Goal: Contribute content: Contribute content

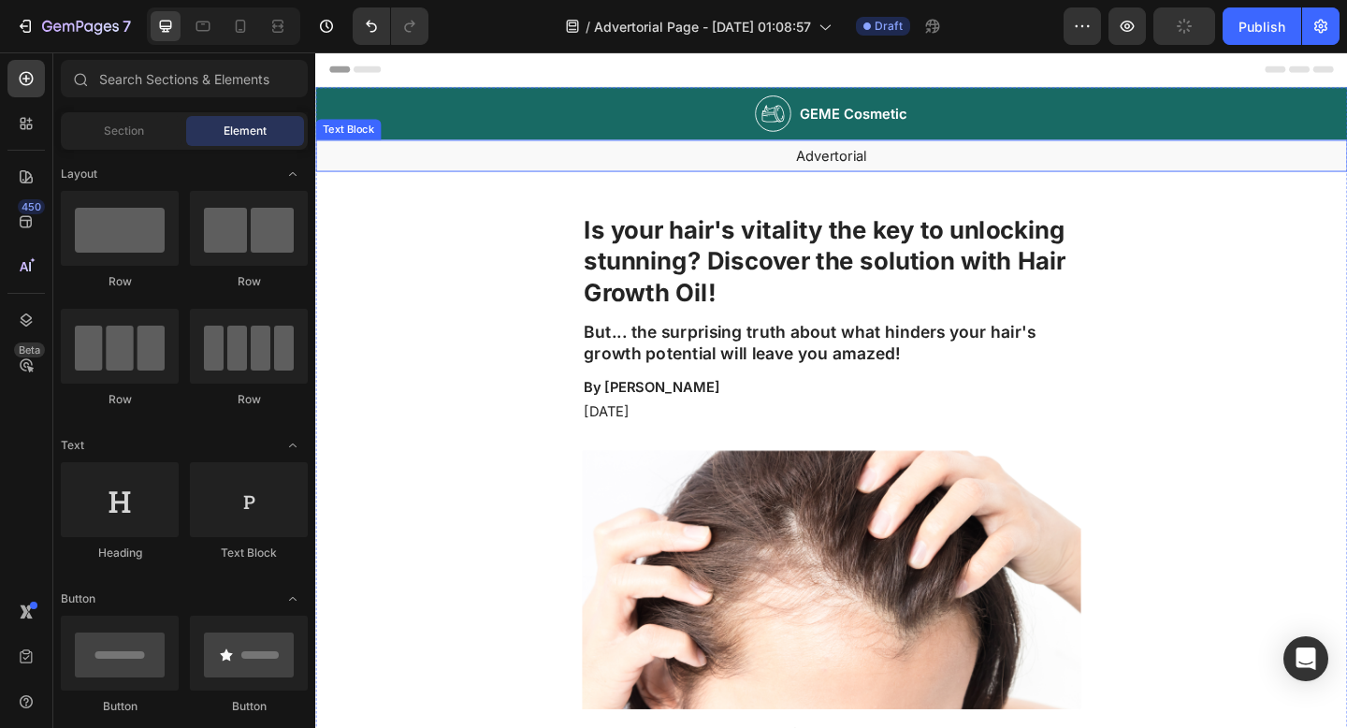
click at [455, 123] on div "Image GEME Cosmetic Heading Row" at bounding box center [876, 119] width 1122 height 57
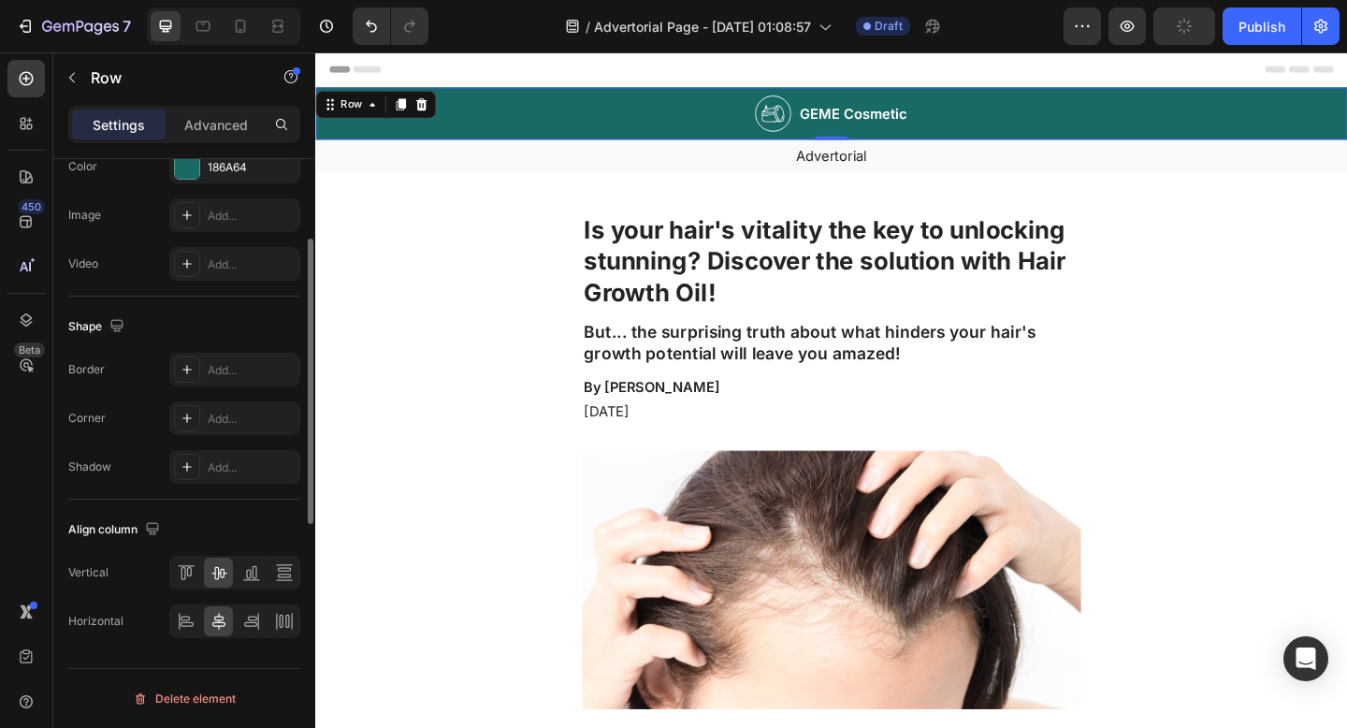
scroll to position [557, 0]
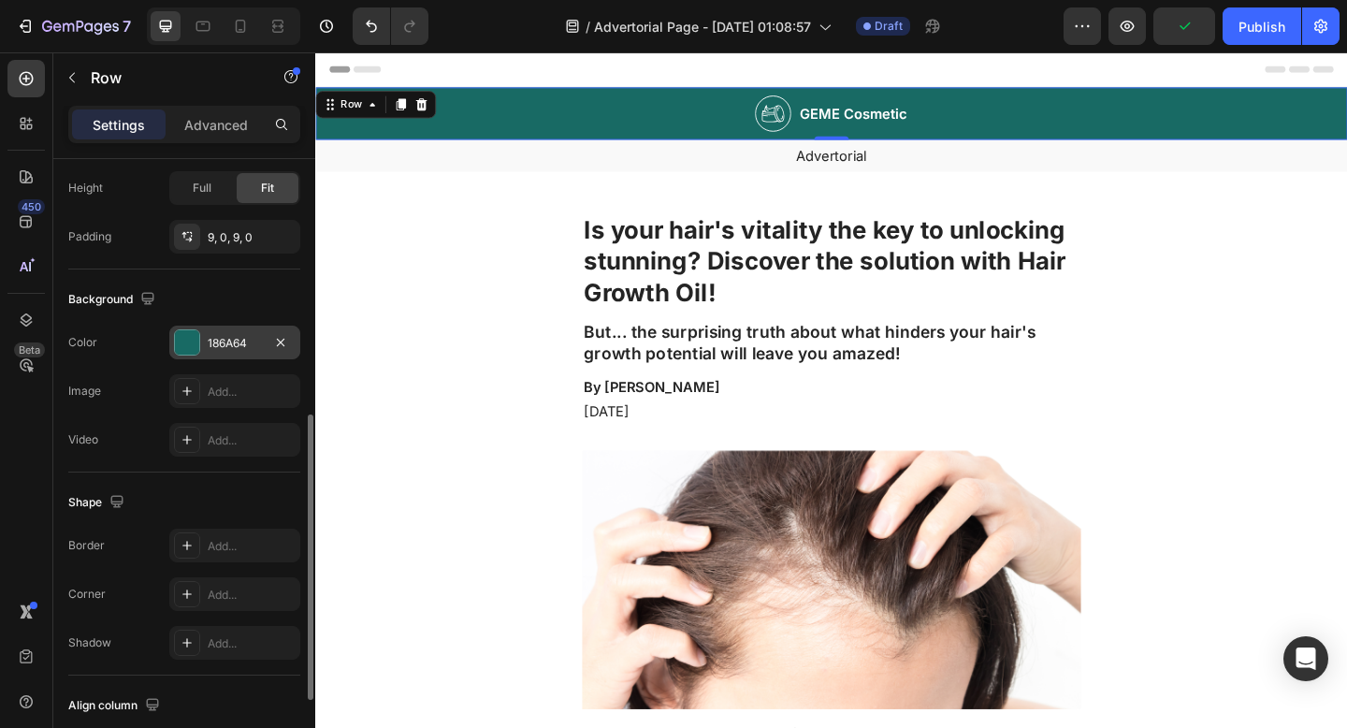
click at [198, 344] on div at bounding box center [187, 342] width 24 height 24
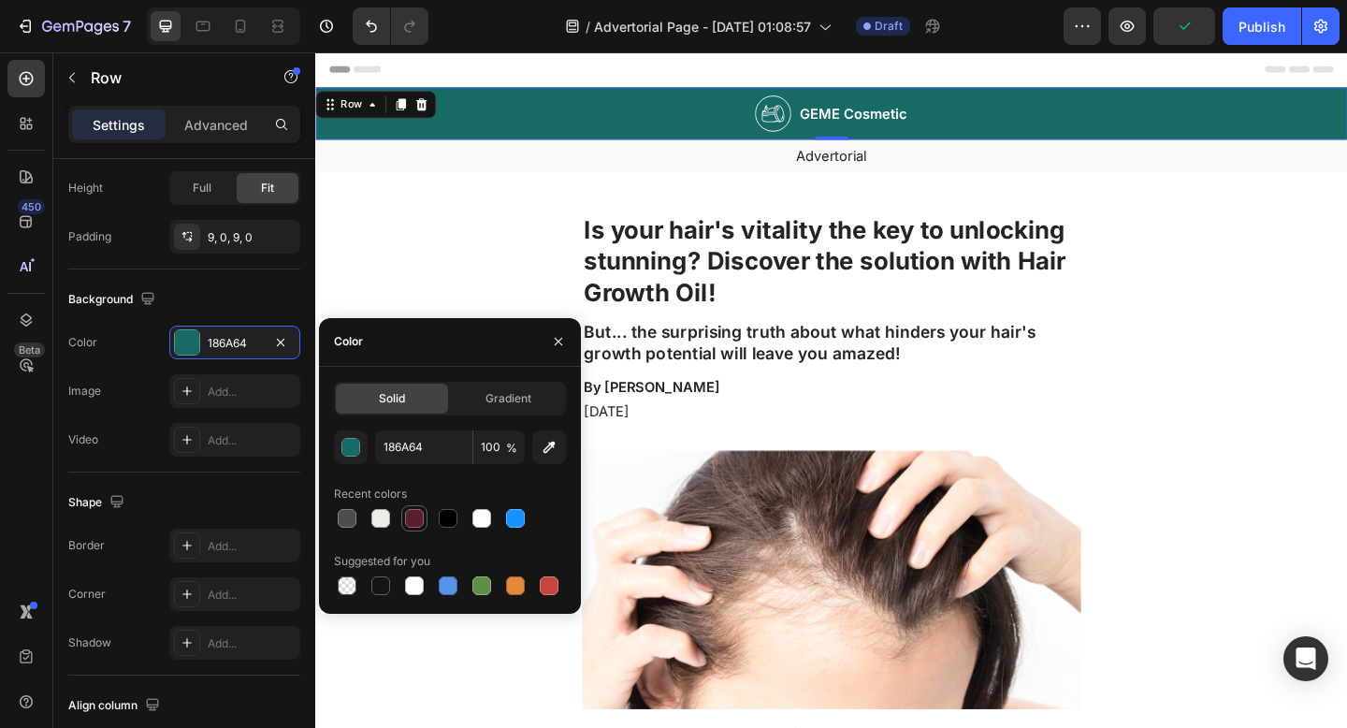
click at [412, 522] on div at bounding box center [414, 518] width 19 height 19
type input "5B1E2E"
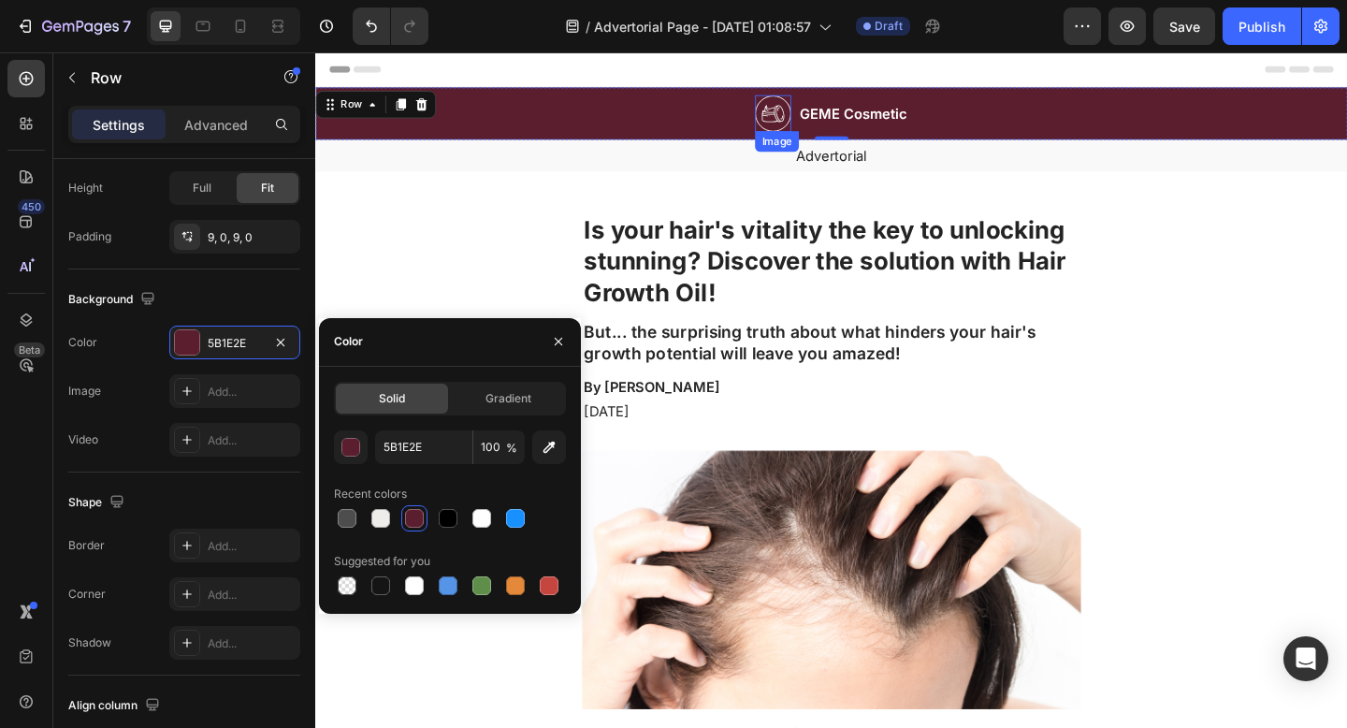
click at [825, 116] on img at bounding box center [812, 119] width 39 height 40
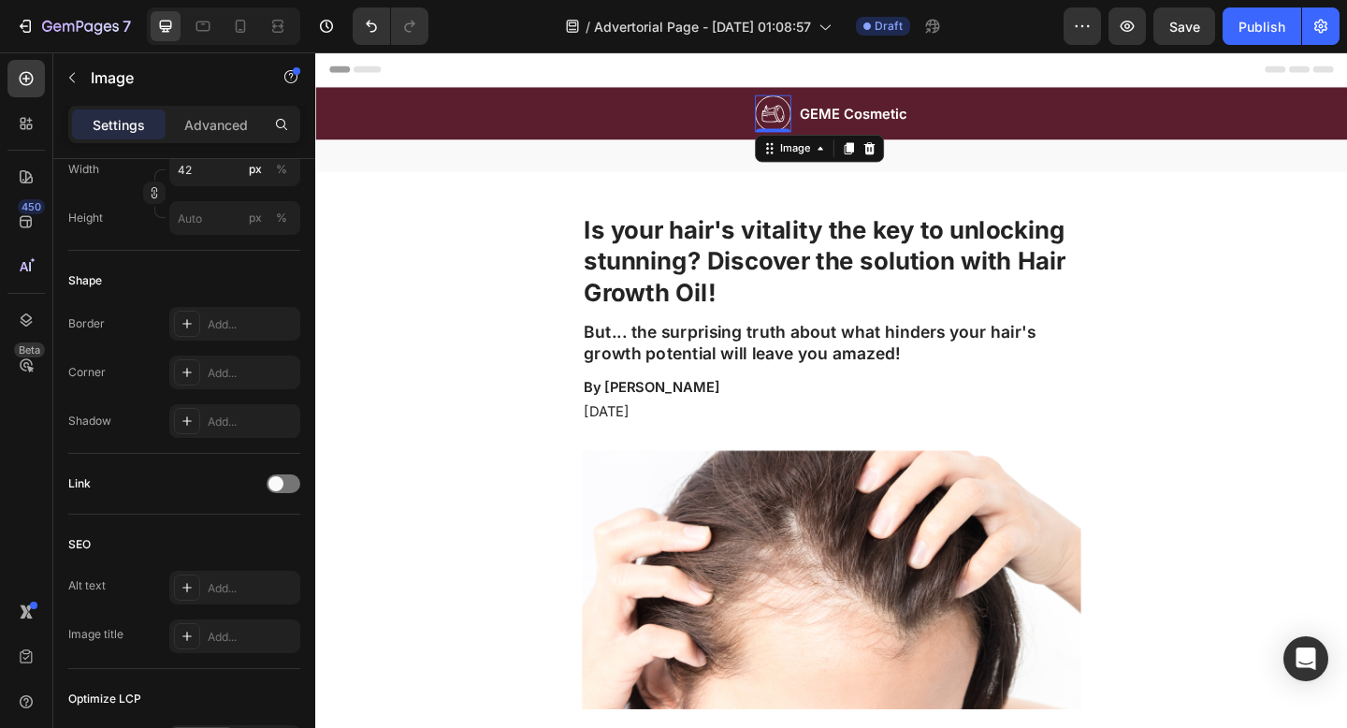
scroll to position [0, 0]
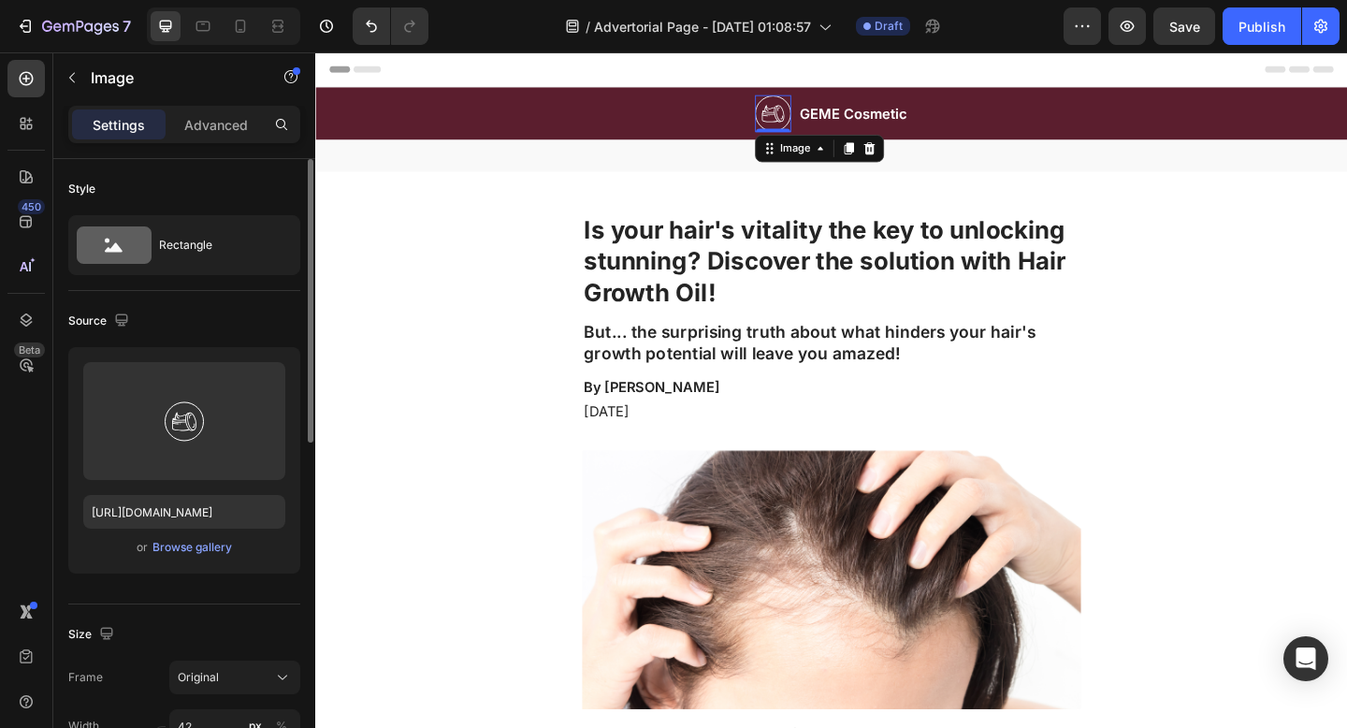
click at [806, 125] on img at bounding box center [812, 119] width 39 height 40
click at [192, 546] on div "Browse gallery" at bounding box center [192, 547] width 80 height 17
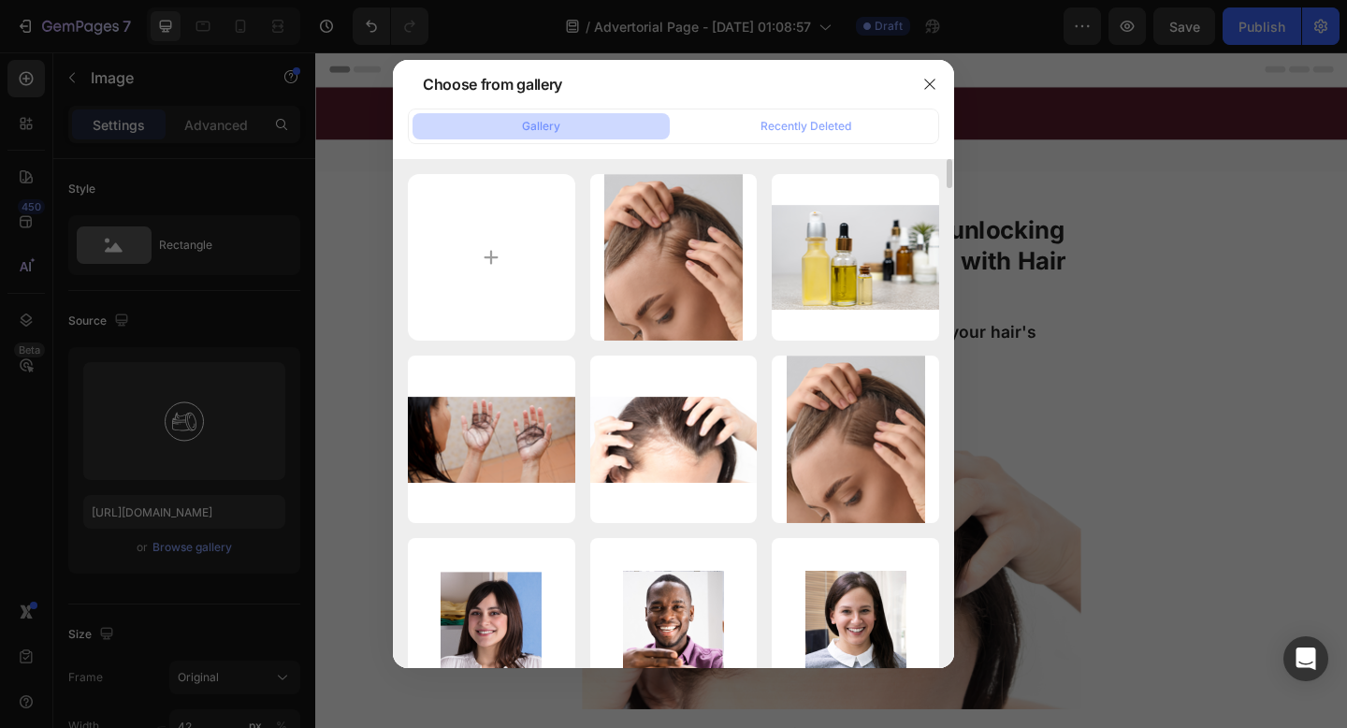
click at [1112, 267] on div at bounding box center [673, 364] width 1347 height 728
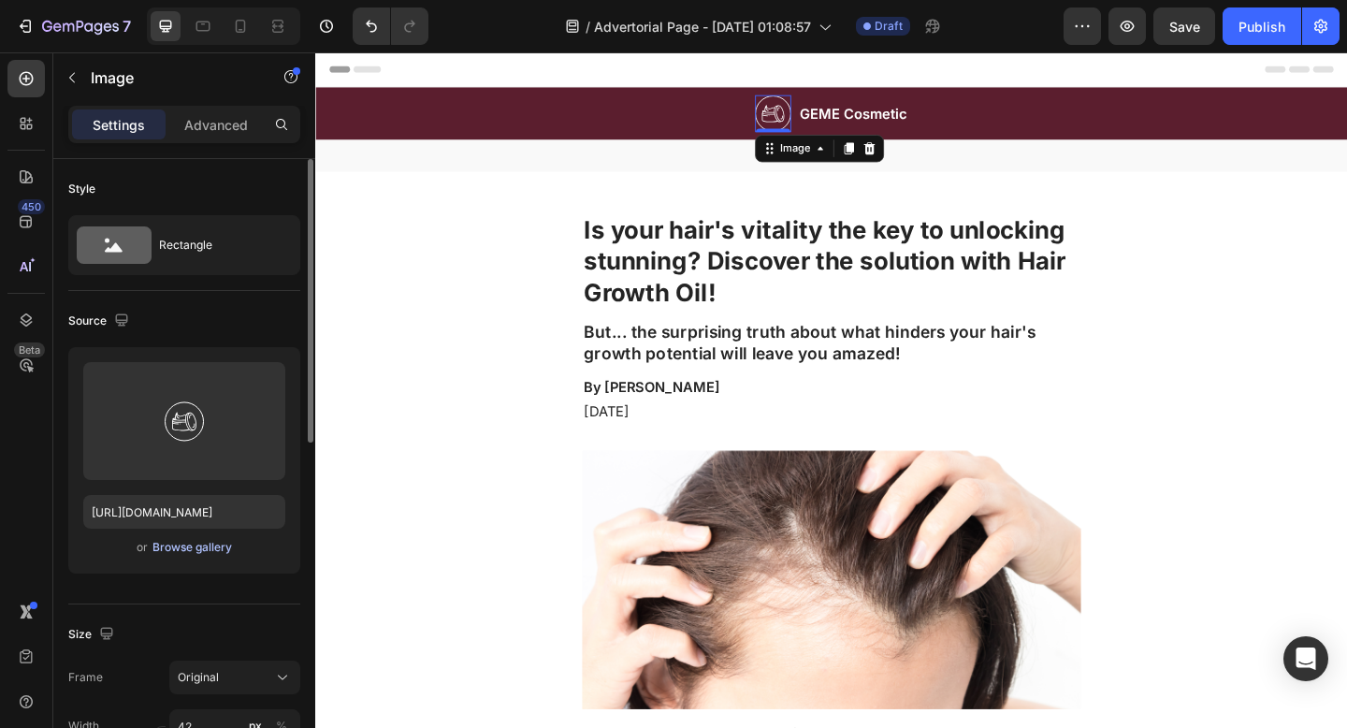
click at [183, 543] on div "Browse gallery" at bounding box center [192, 547] width 80 height 17
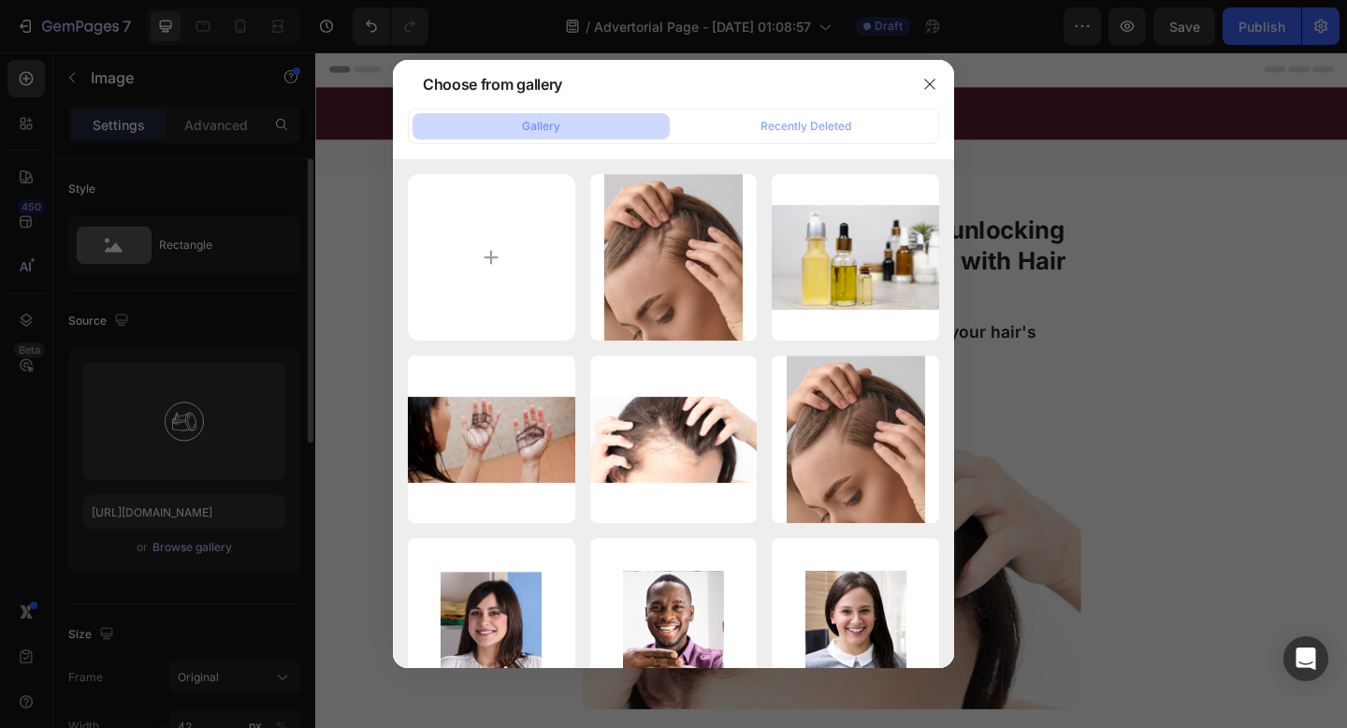
type input "C:\fakepath\ChatGPT Image Sep 4, 2025, 12_27_36 AM (3).png"
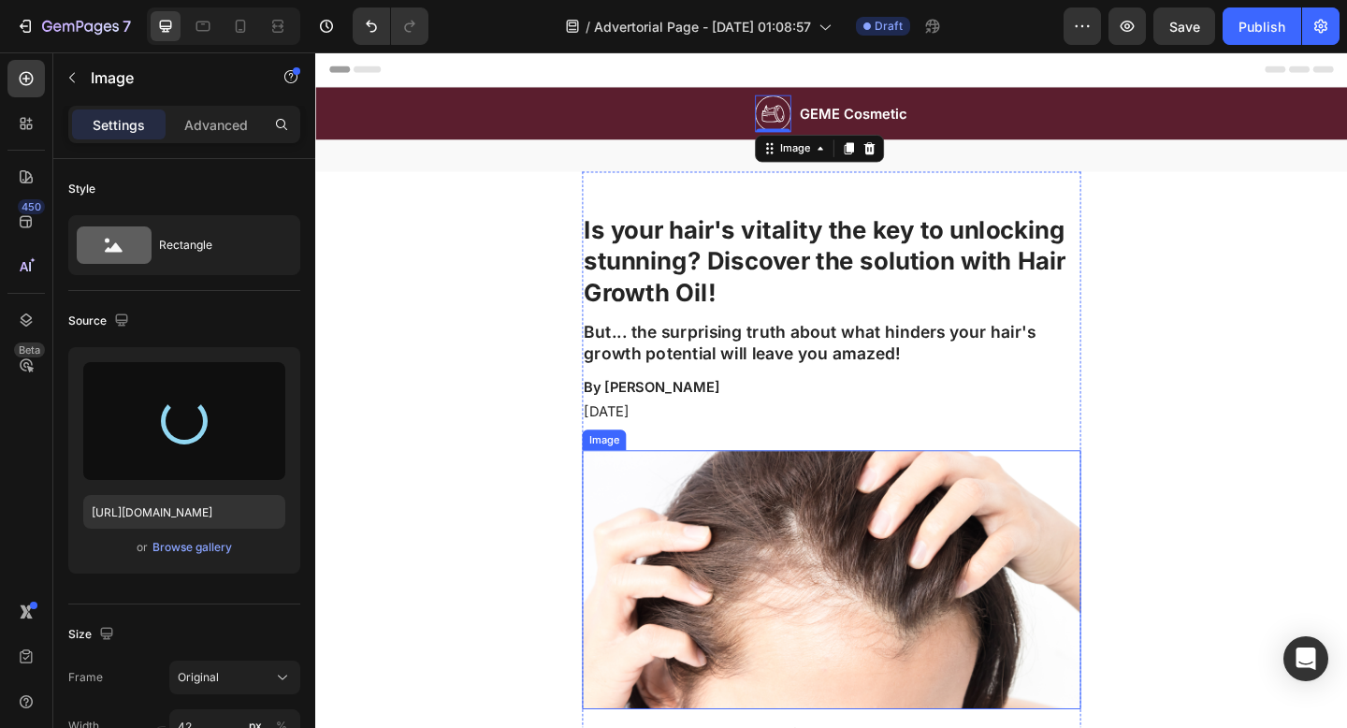
type input "https://cdn.shopify.com/s/files/1/0916/1362/6753/files/gempages_581117217047839…"
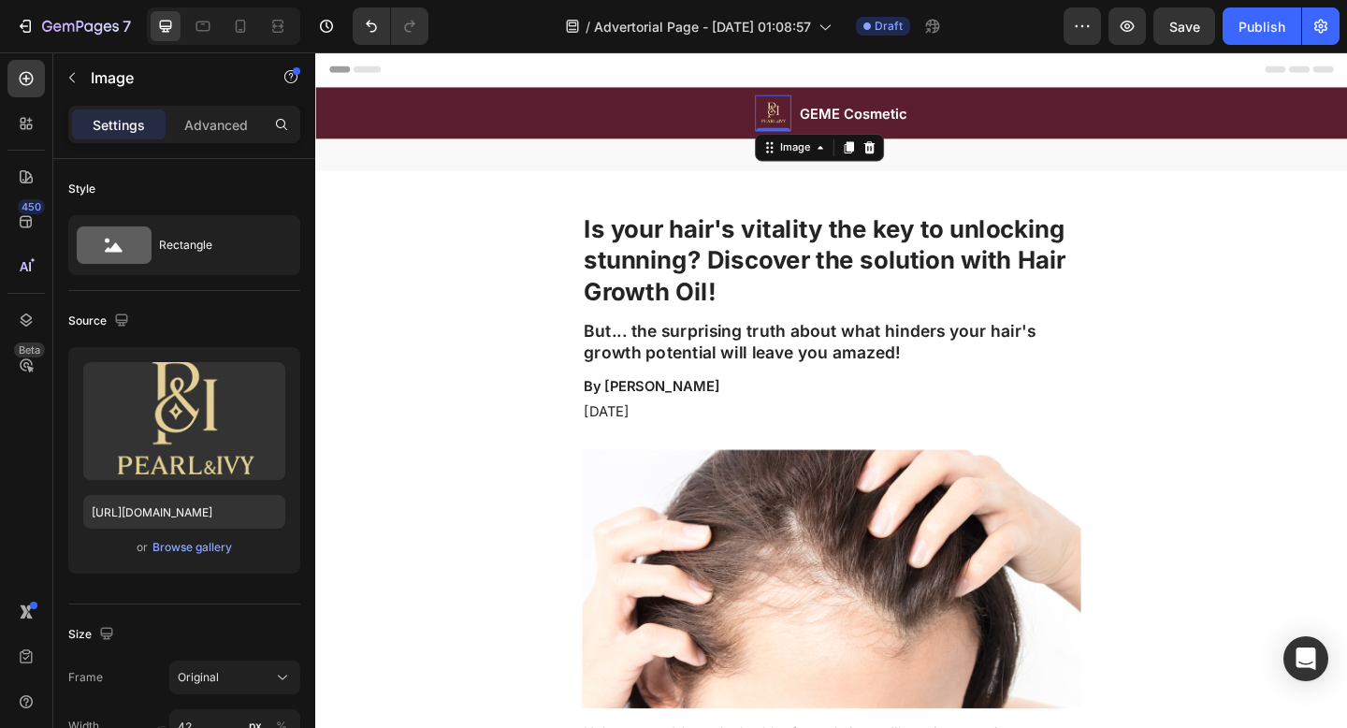
click at [803, 114] on img at bounding box center [812, 118] width 39 height 39
click at [912, 160] on icon at bounding box center [918, 156] width 12 height 13
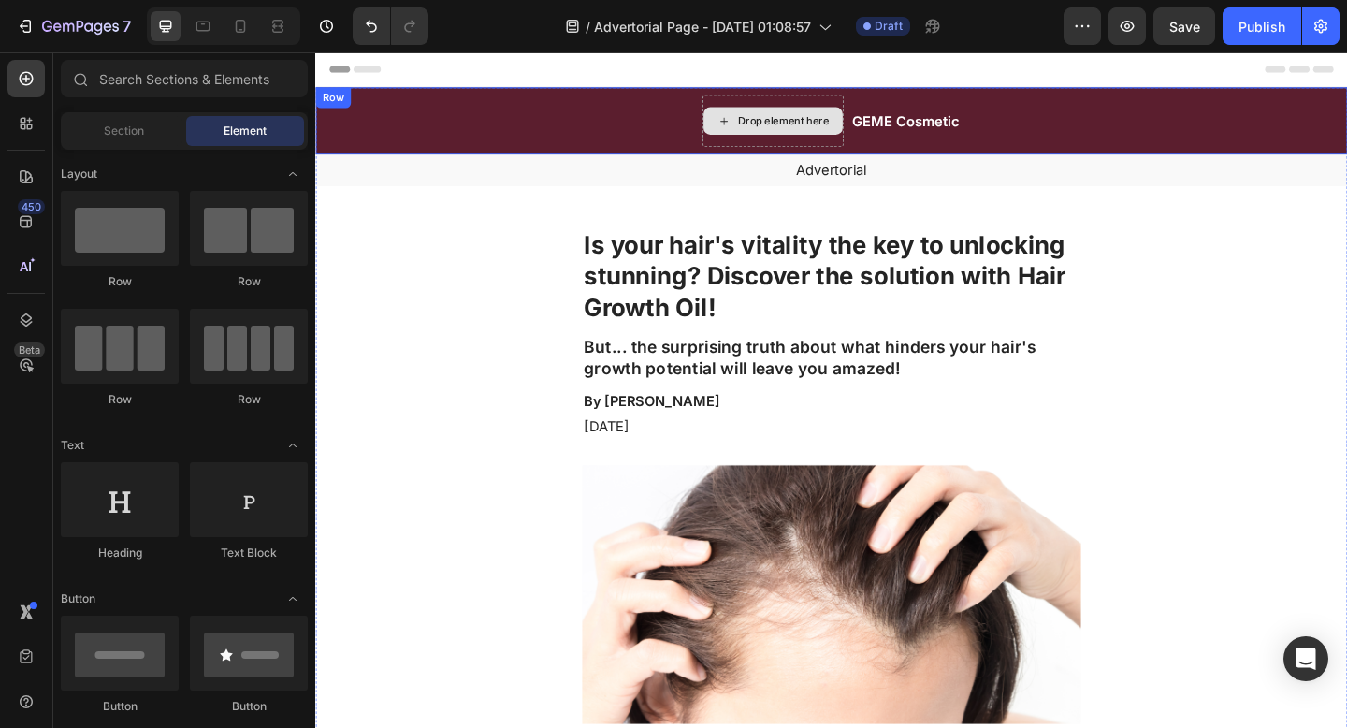
click at [776, 132] on div "Drop element here" at bounding box center [823, 127] width 99 height 15
click at [750, 147] on div "Drop element here" at bounding box center [812, 127] width 153 height 56
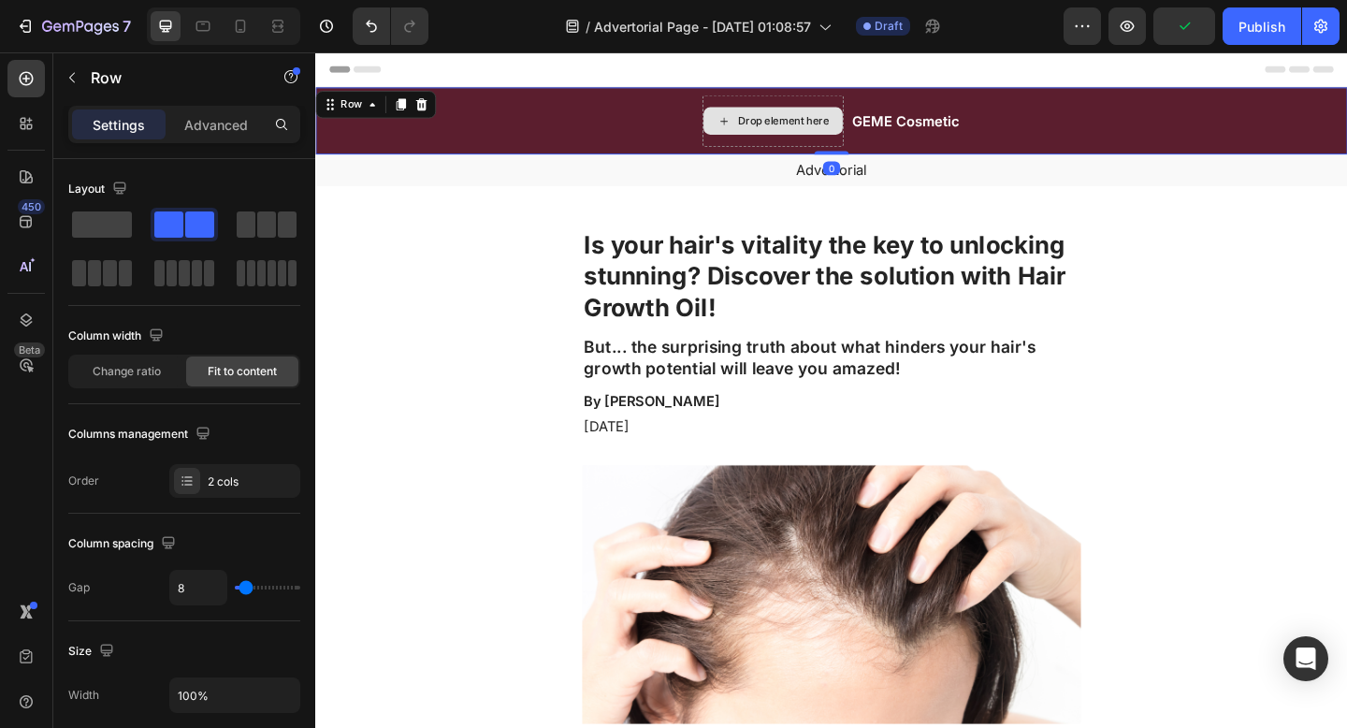
click at [775, 105] on div "Drop element here" at bounding box center [812, 127] width 153 height 56
click at [970, 123] on h2 "GEME Cosmetic" at bounding box center [957, 127] width 120 height 23
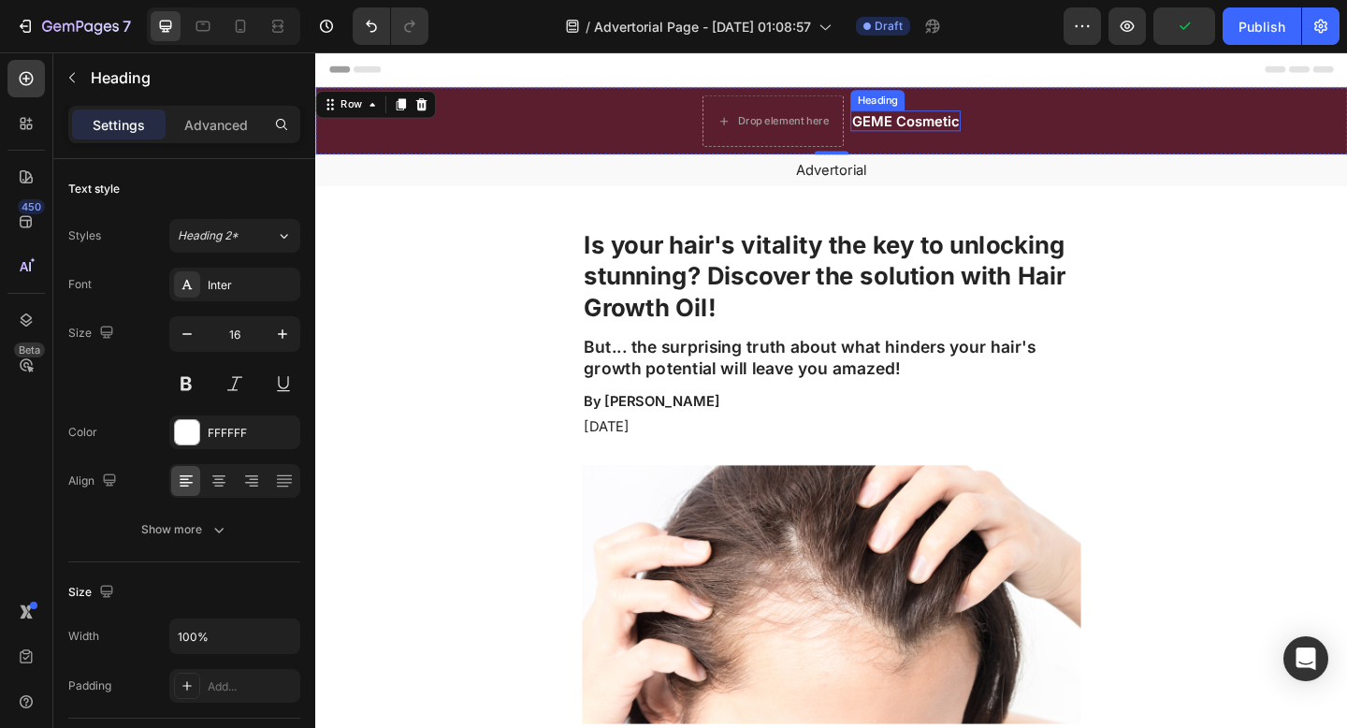
click at [970, 123] on h2 "GEME Cosmetic" at bounding box center [957, 127] width 120 height 23
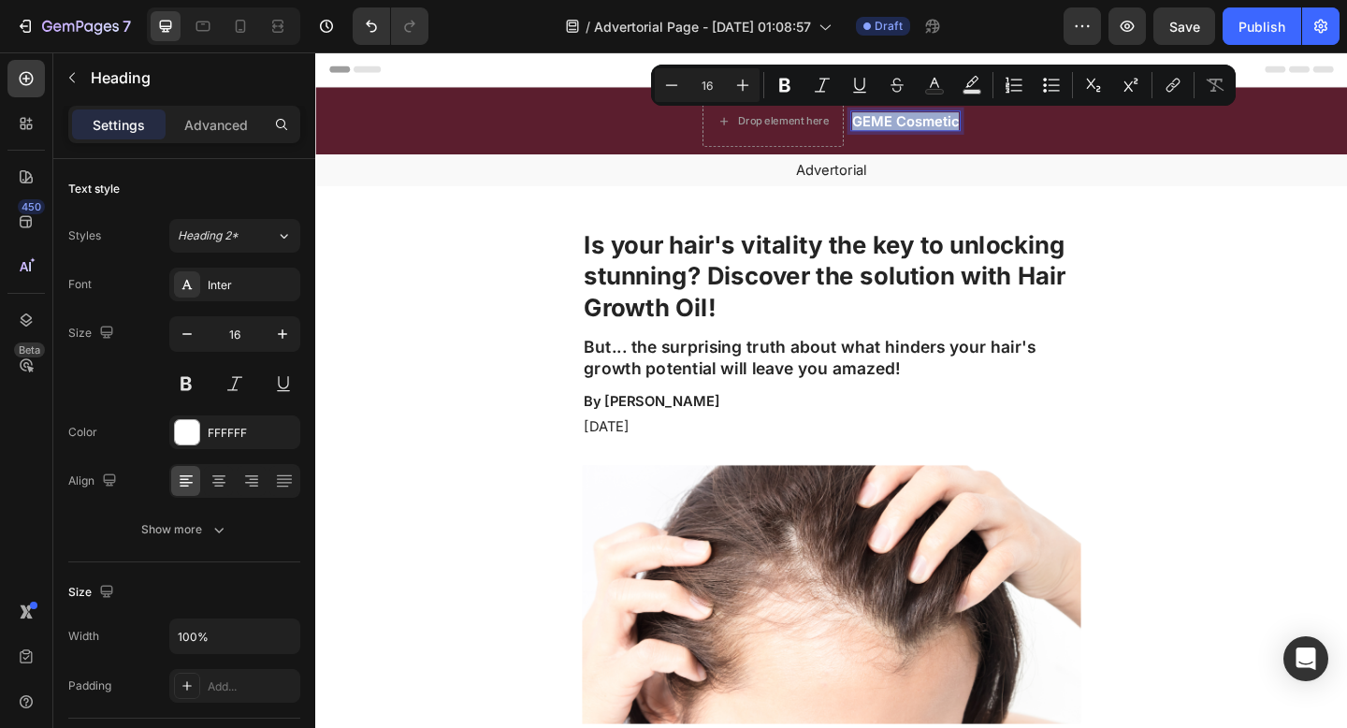
click at [970, 123] on p "GEME Cosmetic" at bounding box center [957, 128] width 116 height 20
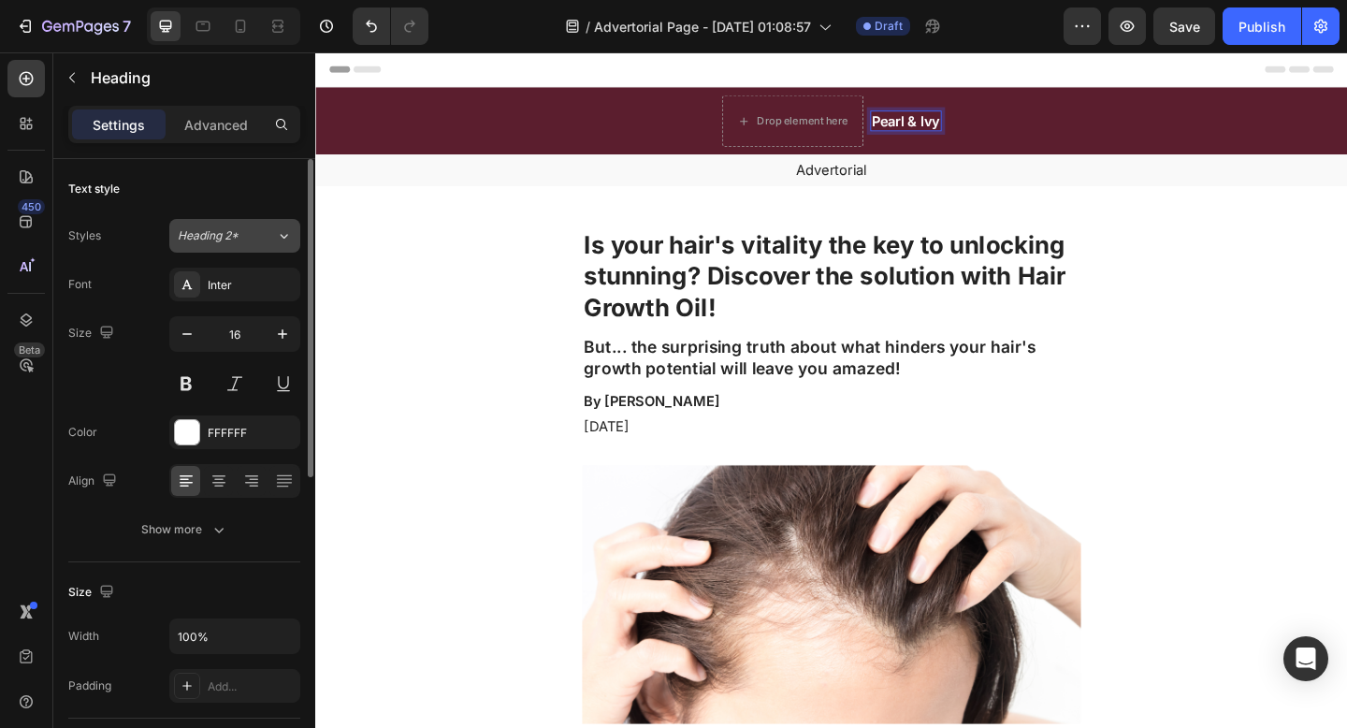
click at [231, 231] on span "Heading 2*" at bounding box center [208, 235] width 61 height 17
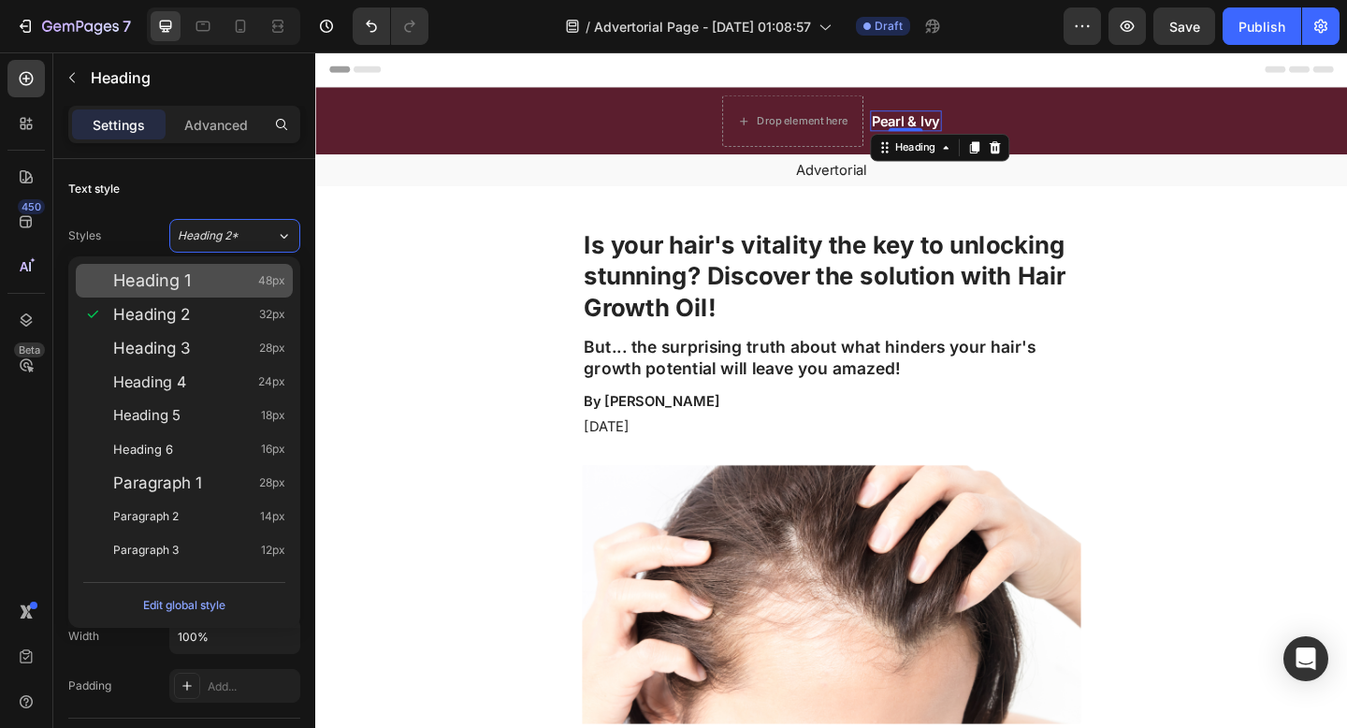
click at [214, 282] on div "Heading 1 48px" at bounding box center [199, 280] width 172 height 19
type input "48"
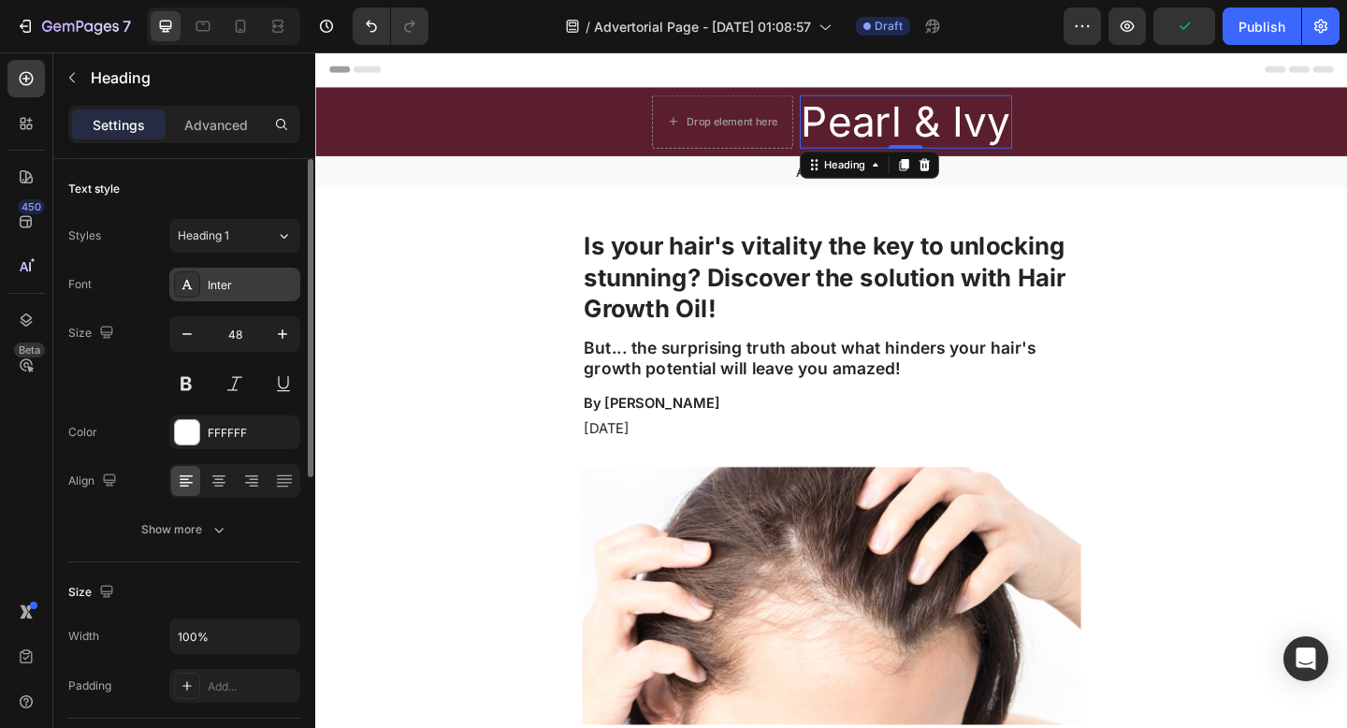
click at [230, 295] on div "Inter" at bounding box center [234, 284] width 131 height 34
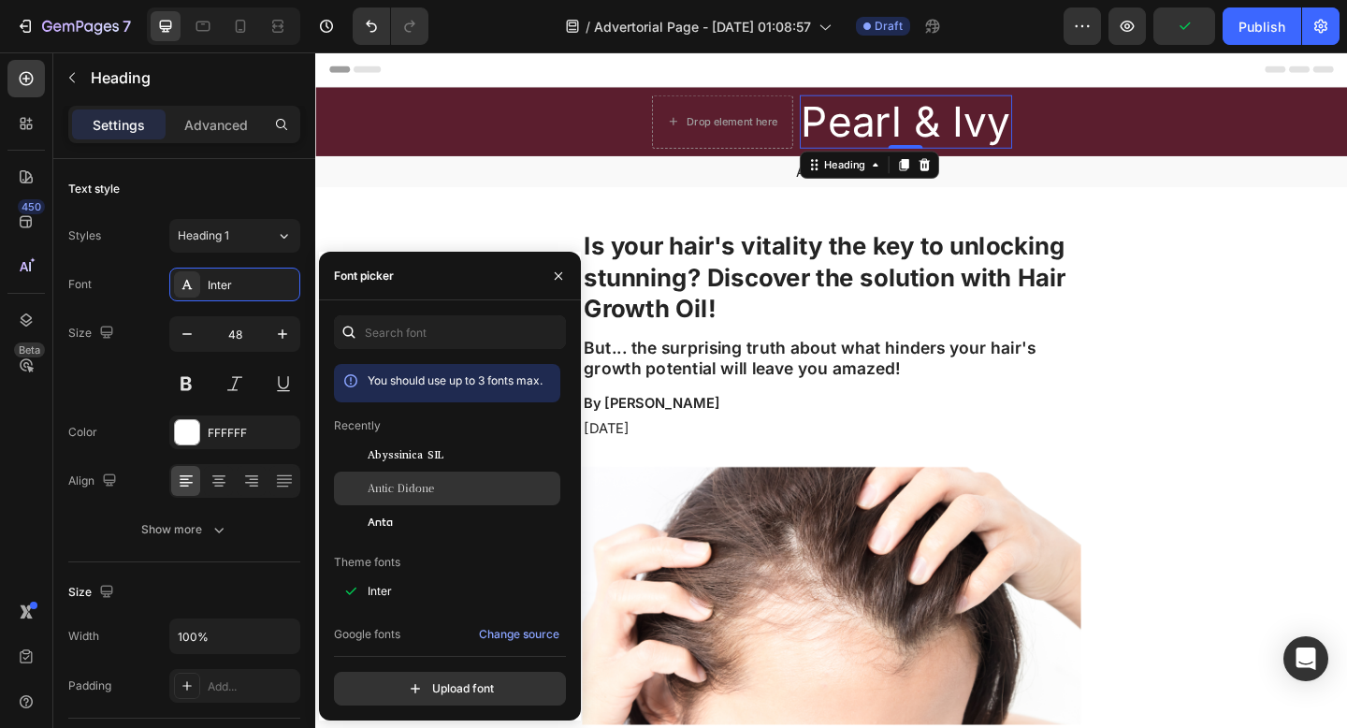
click at [381, 479] on div "Antic Didone" at bounding box center [447, 488] width 226 height 34
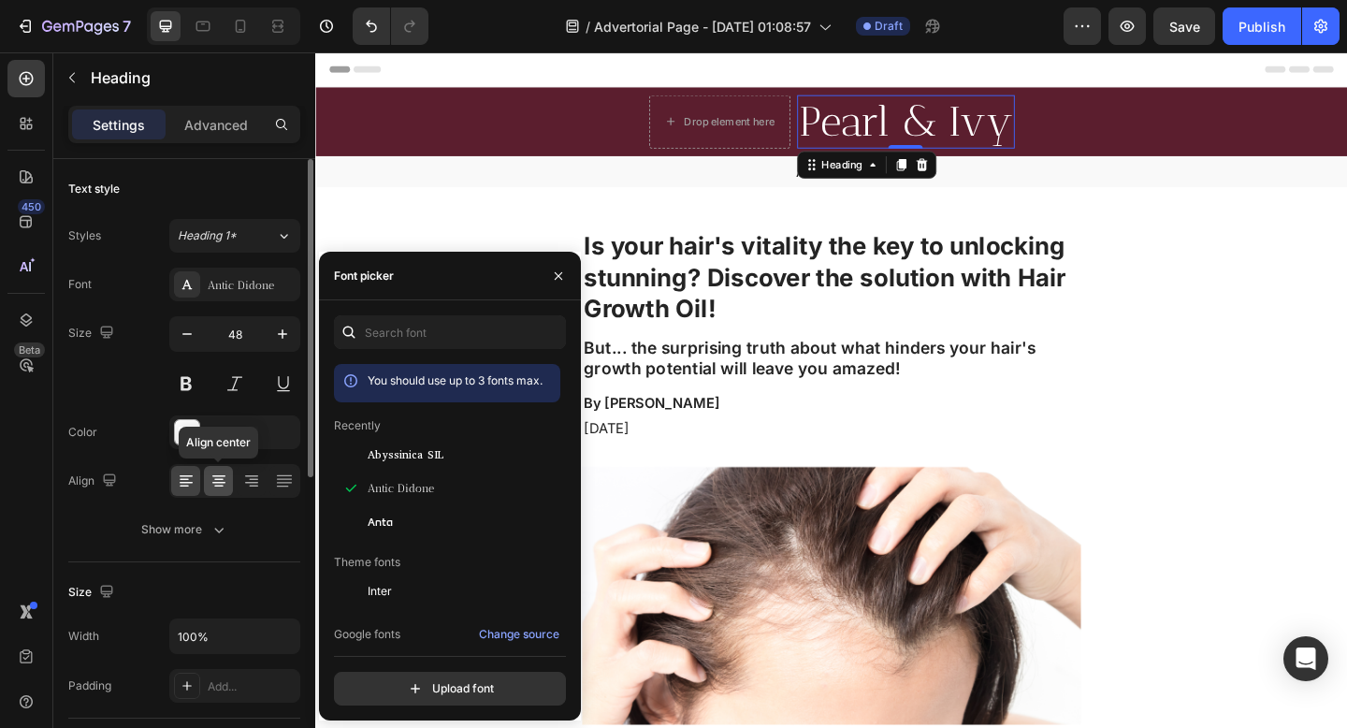
click at [215, 483] on icon at bounding box center [218, 483] width 13 height 2
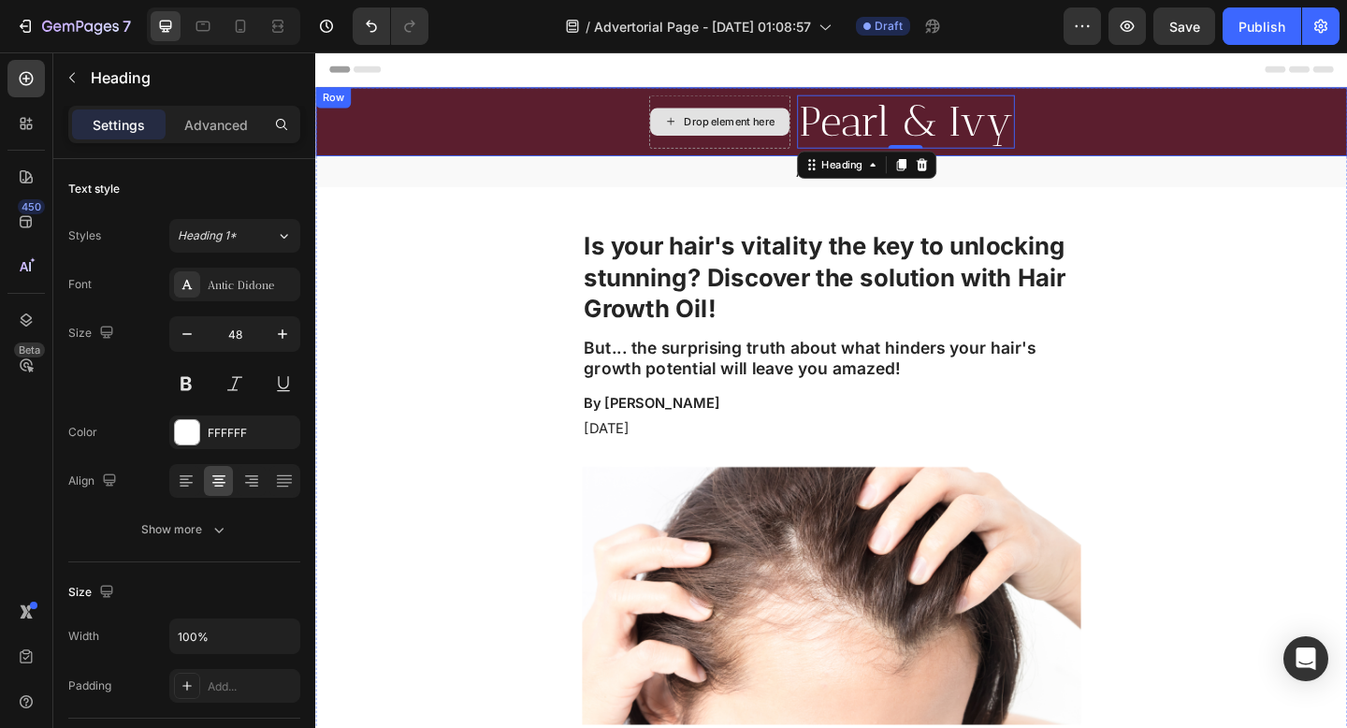
click at [684, 154] on div "Drop element here" at bounding box center [754, 128] width 153 height 58
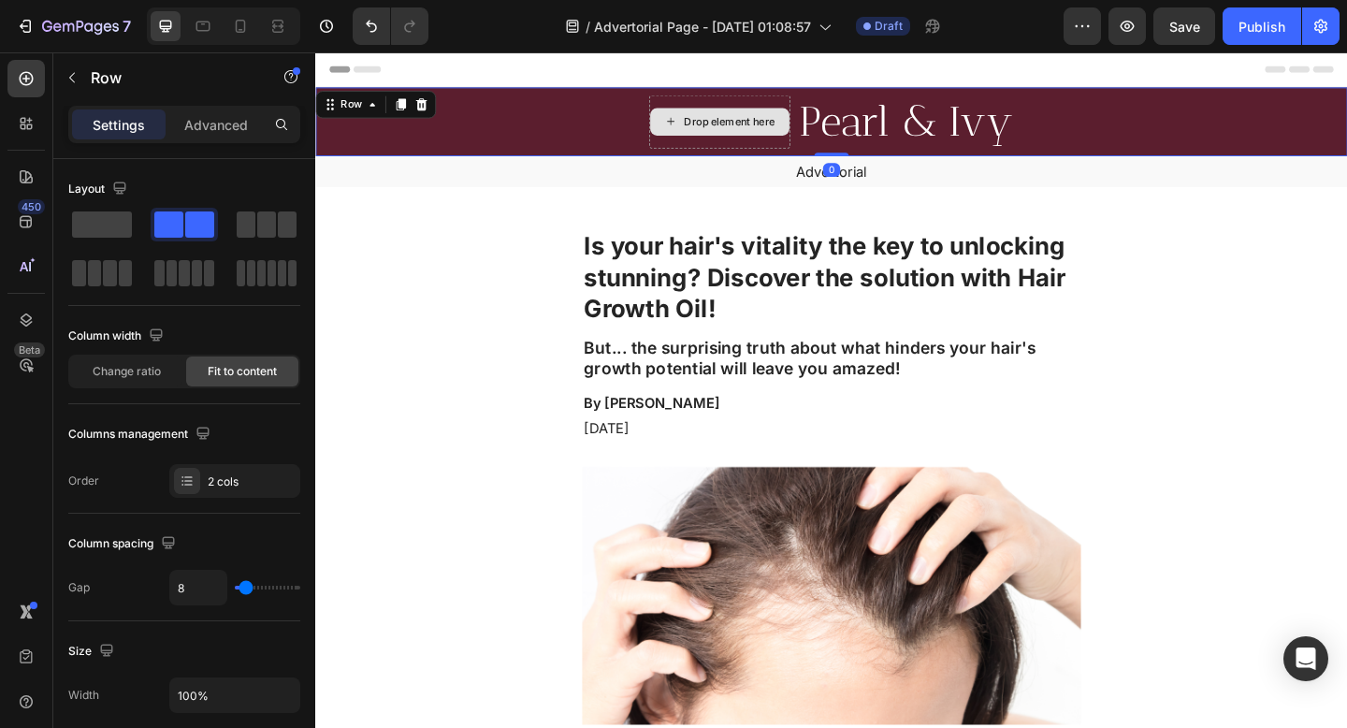
click at [680, 145] on div "Drop element here" at bounding box center [754, 128] width 153 height 58
click at [687, 100] on div "Drop element here" at bounding box center [754, 128] width 153 height 58
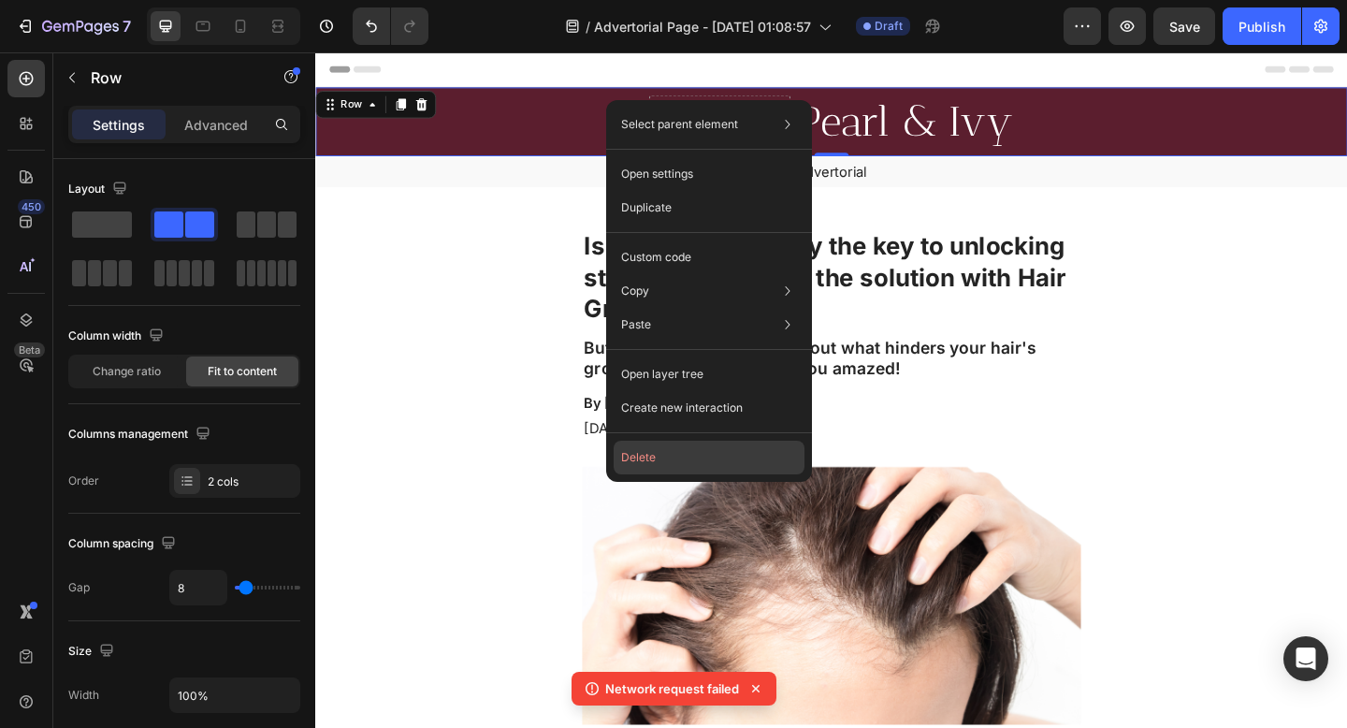
click at [631, 456] on button "Delete" at bounding box center [709, 458] width 191 height 34
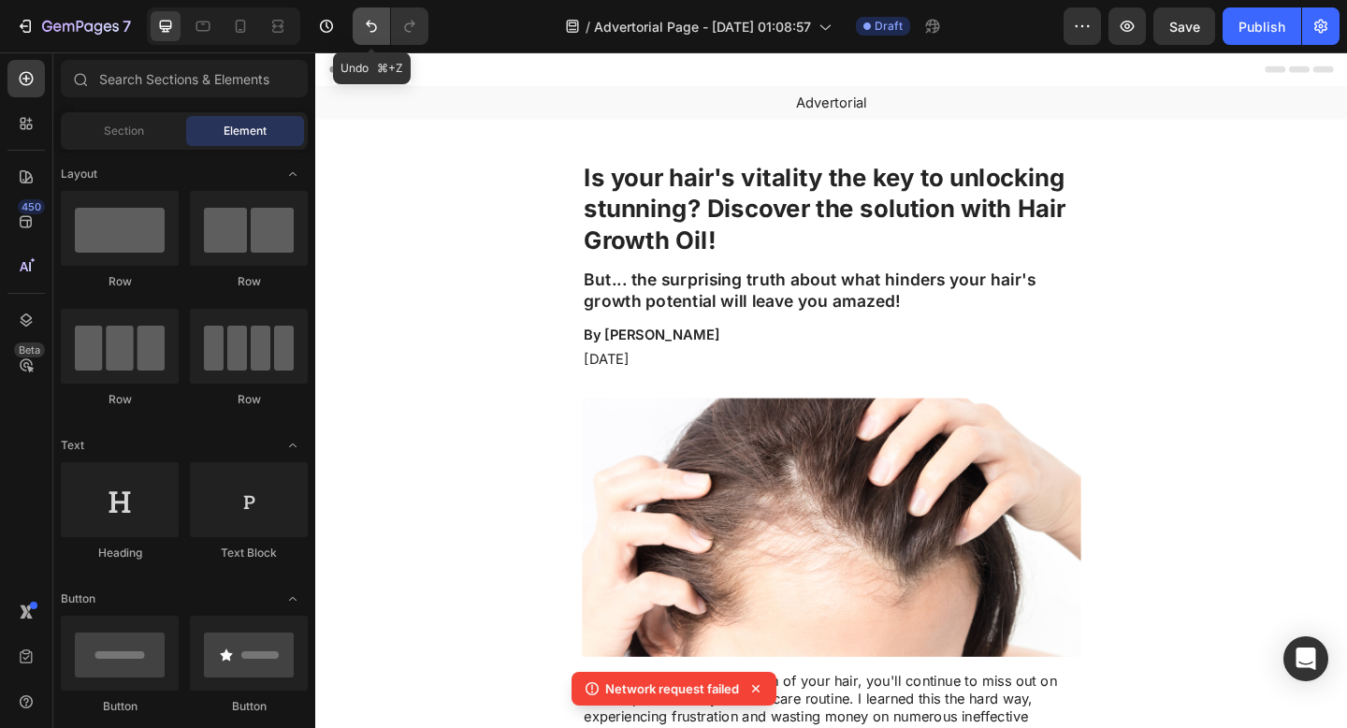
click at [366, 20] on icon "Undo/Redo" at bounding box center [371, 26] width 19 height 19
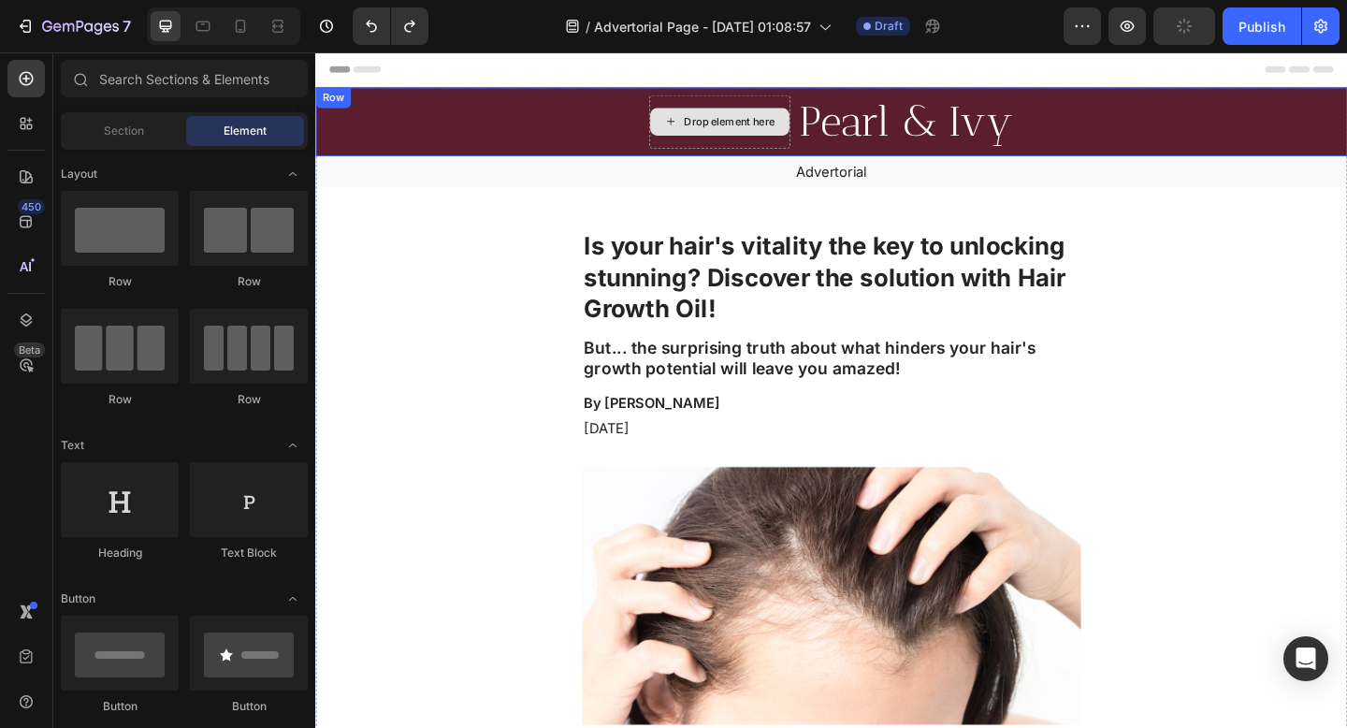
click at [805, 107] on div "Drop element here" at bounding box center [754, 128] width 153 height 58
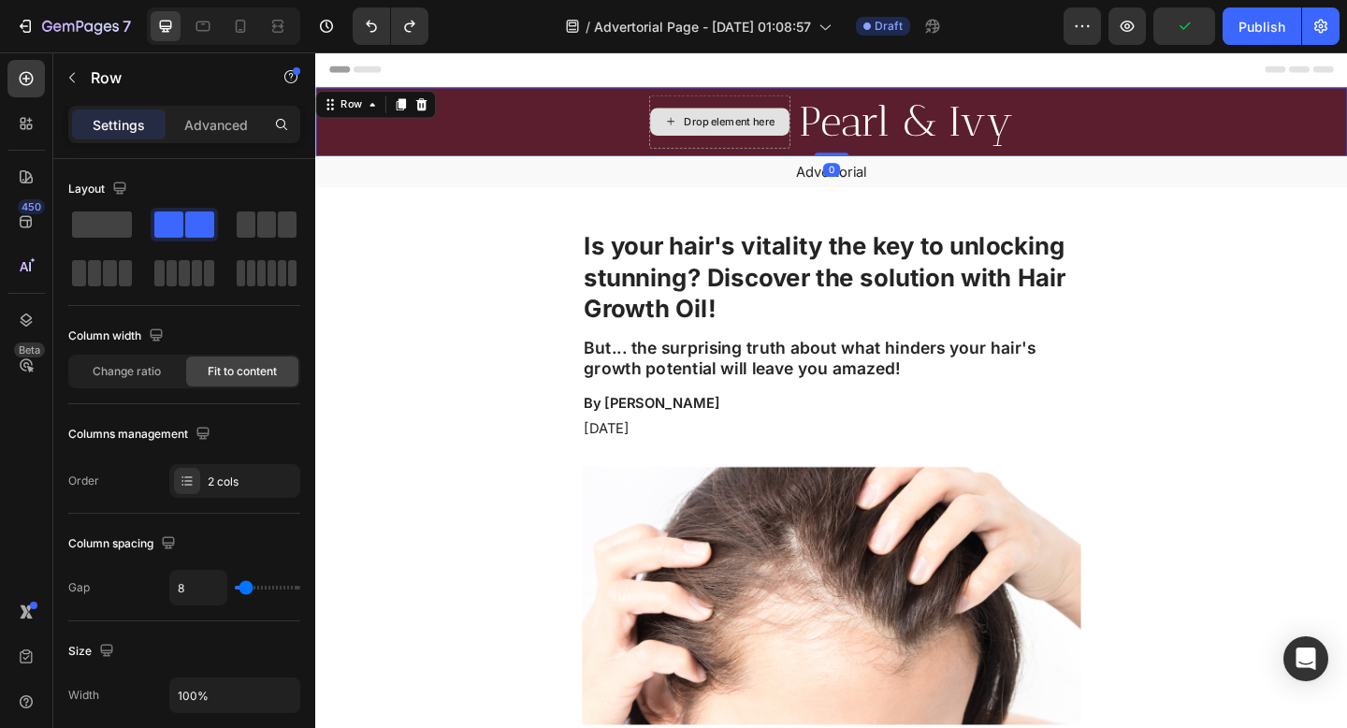
click at [805, 107] on div "Drop element here" at bounding box center [754, 128] width 153 height 58
click at [799, 108] on div "Drop element here" at bounding box center [754, 128] width 153 height 58
click at [798, 108] on div "Drop element here" at bounding box center [754, 128] width 153 height 58
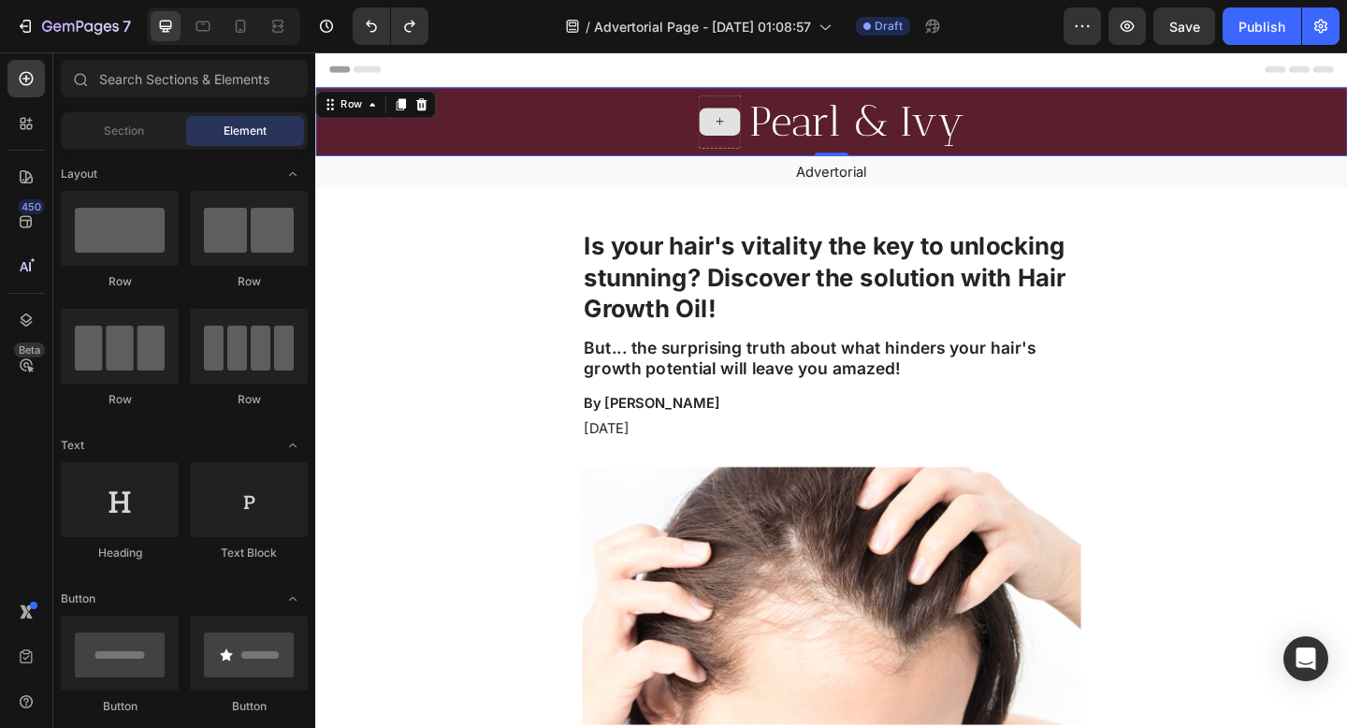
click at [768, 134] on div at bounding box center [754, 128] width 45 height 30
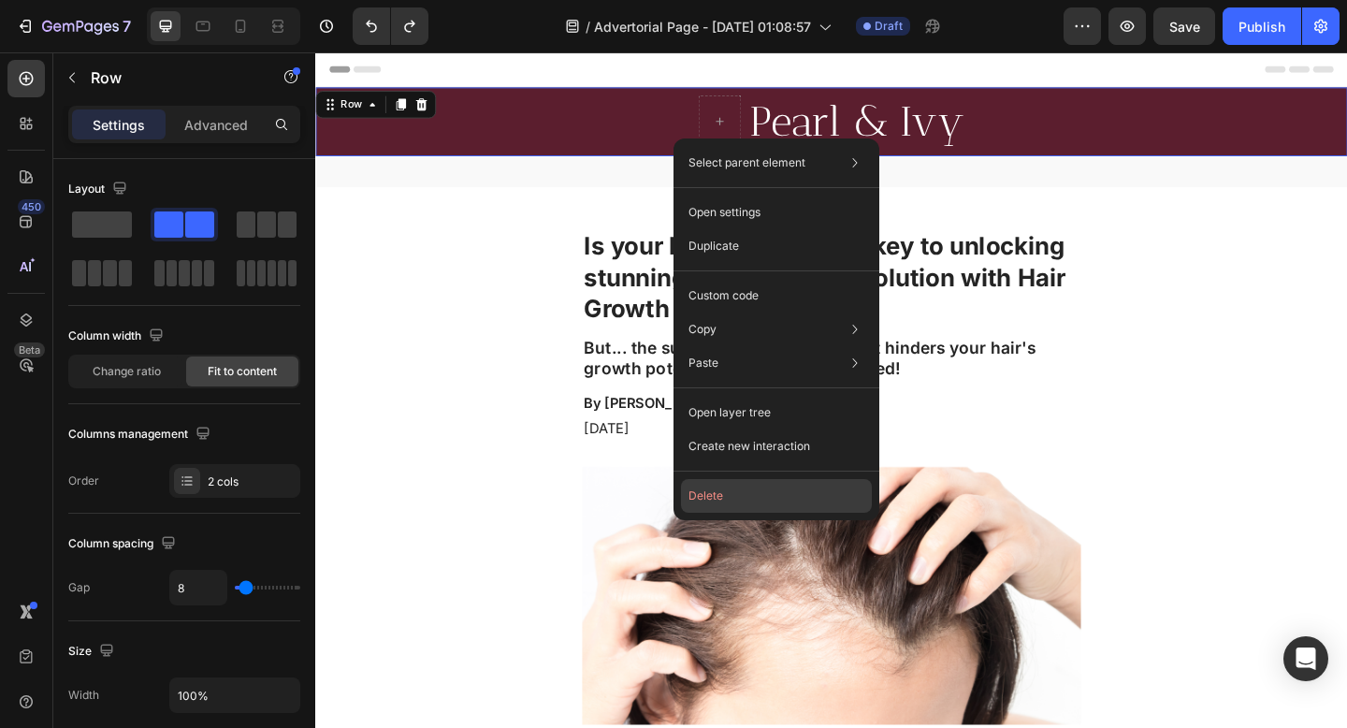
click at [739, 494] on button "Delete" at bounding box center [776, 496] width 191 height 34
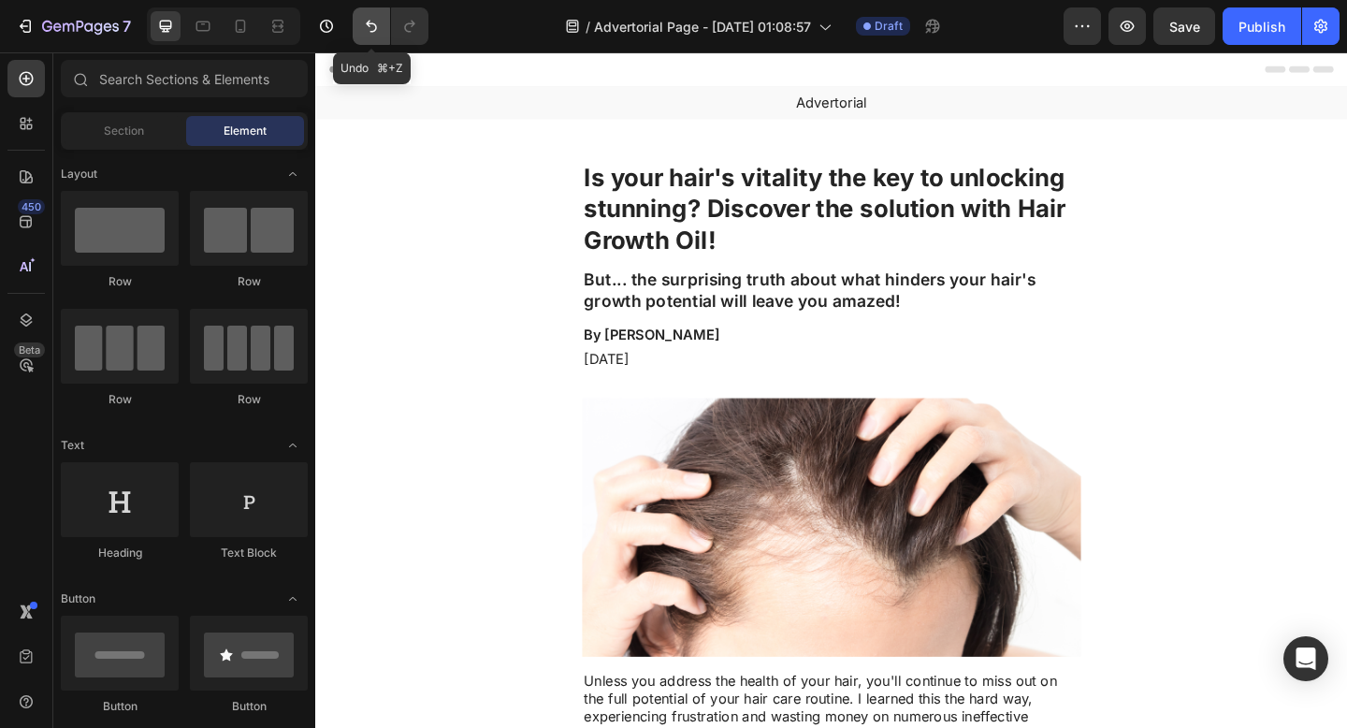
click at [364, 22] on icon "Undo/Redo" at bounding box center [371, 26] width 19 height 19
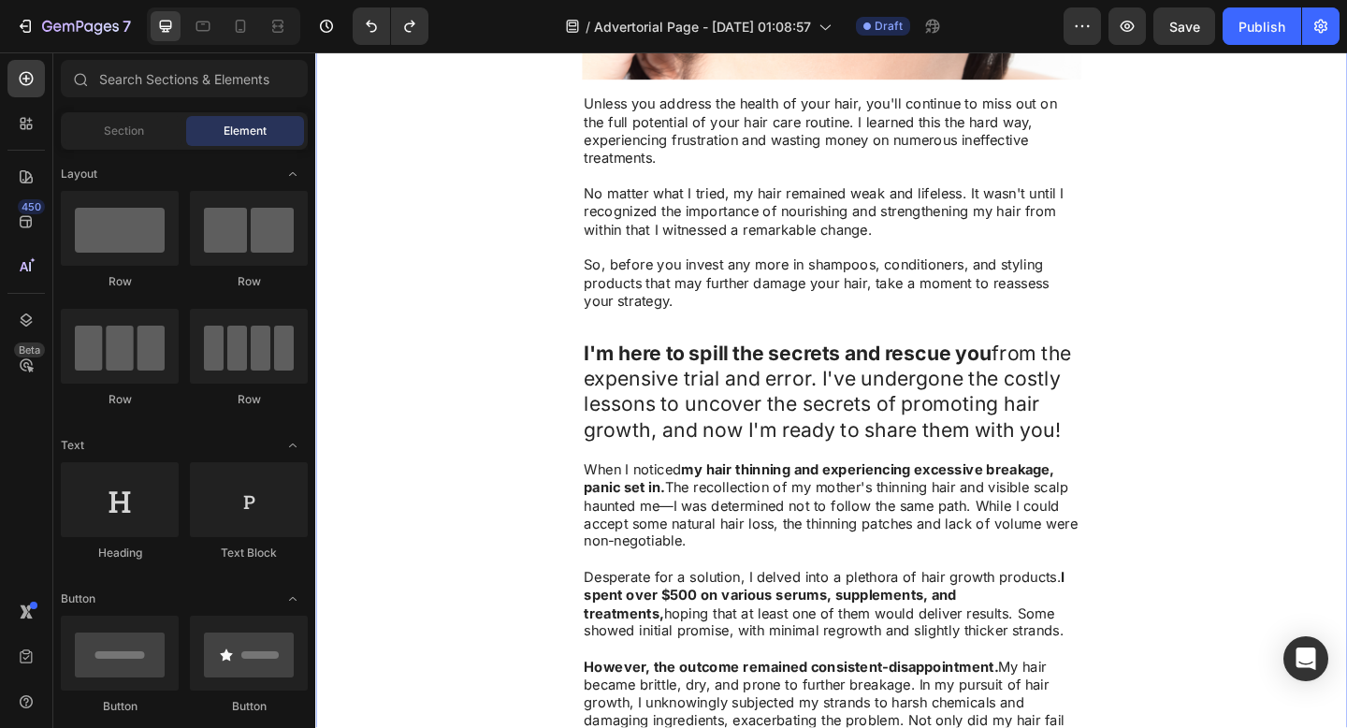
scroll to position [716, 0]
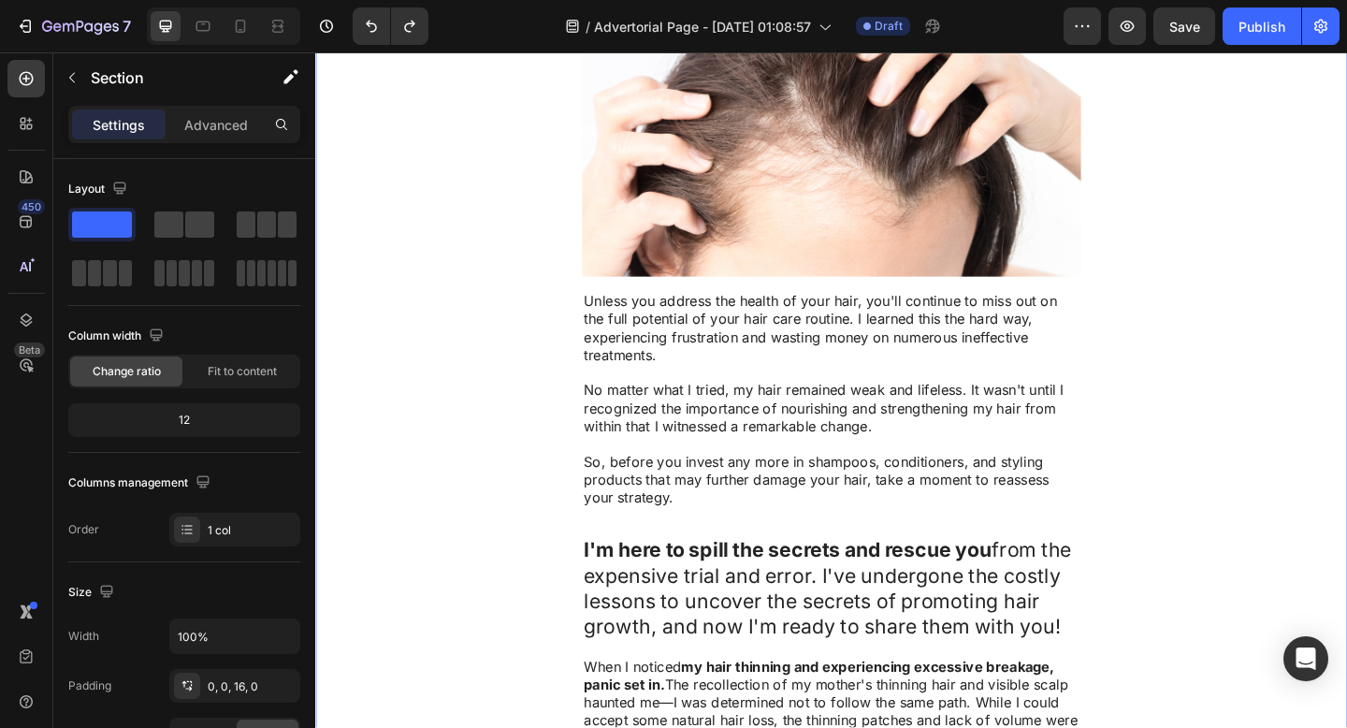
scroll to position [0, 0]
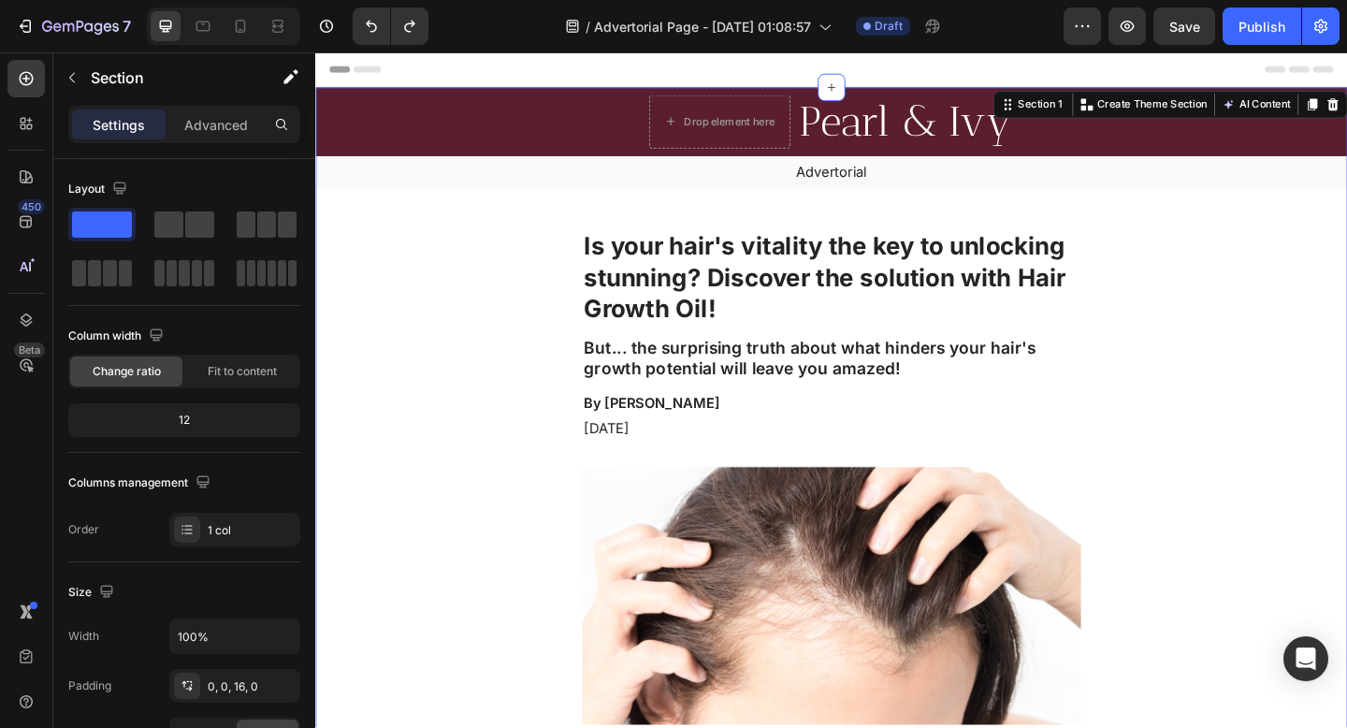
click at [451, 136] on div "Drop element here Pearl & Ivy Heading Row" at bounding box center [876, 128] width 1122 height 75
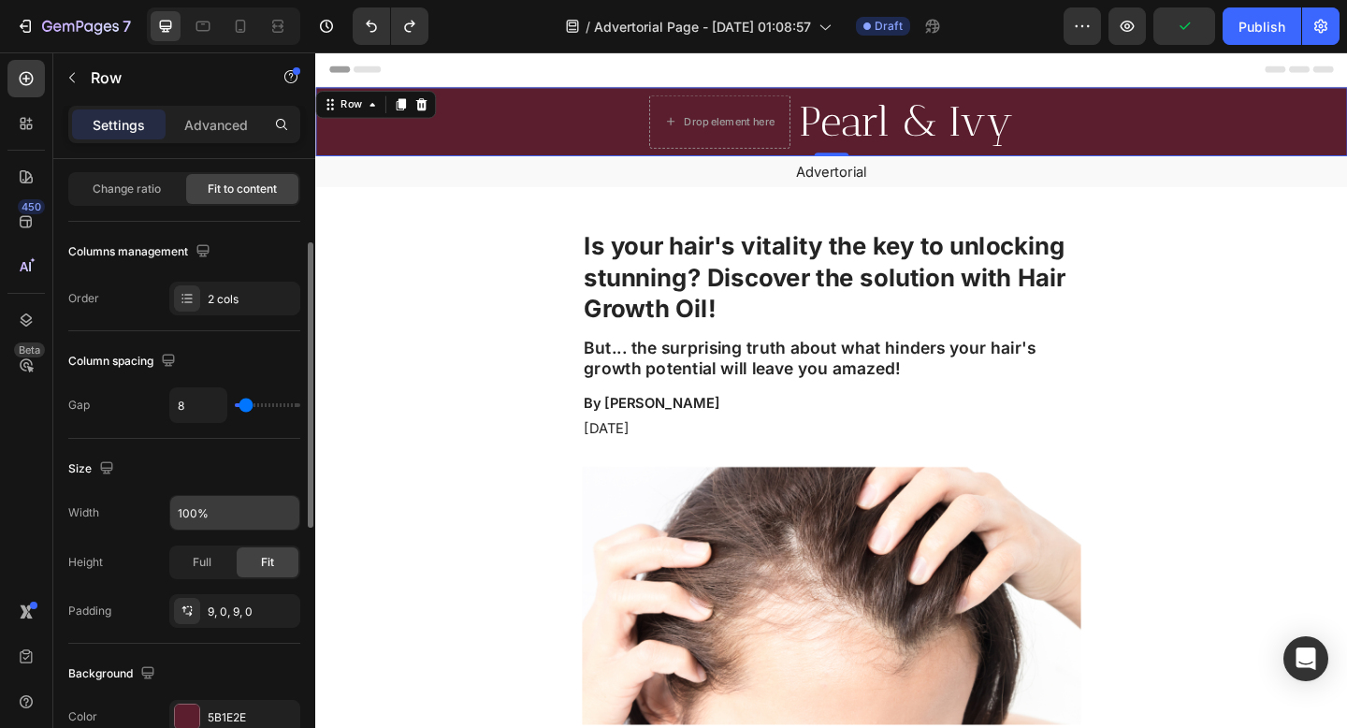
scroll to position [335, 0]
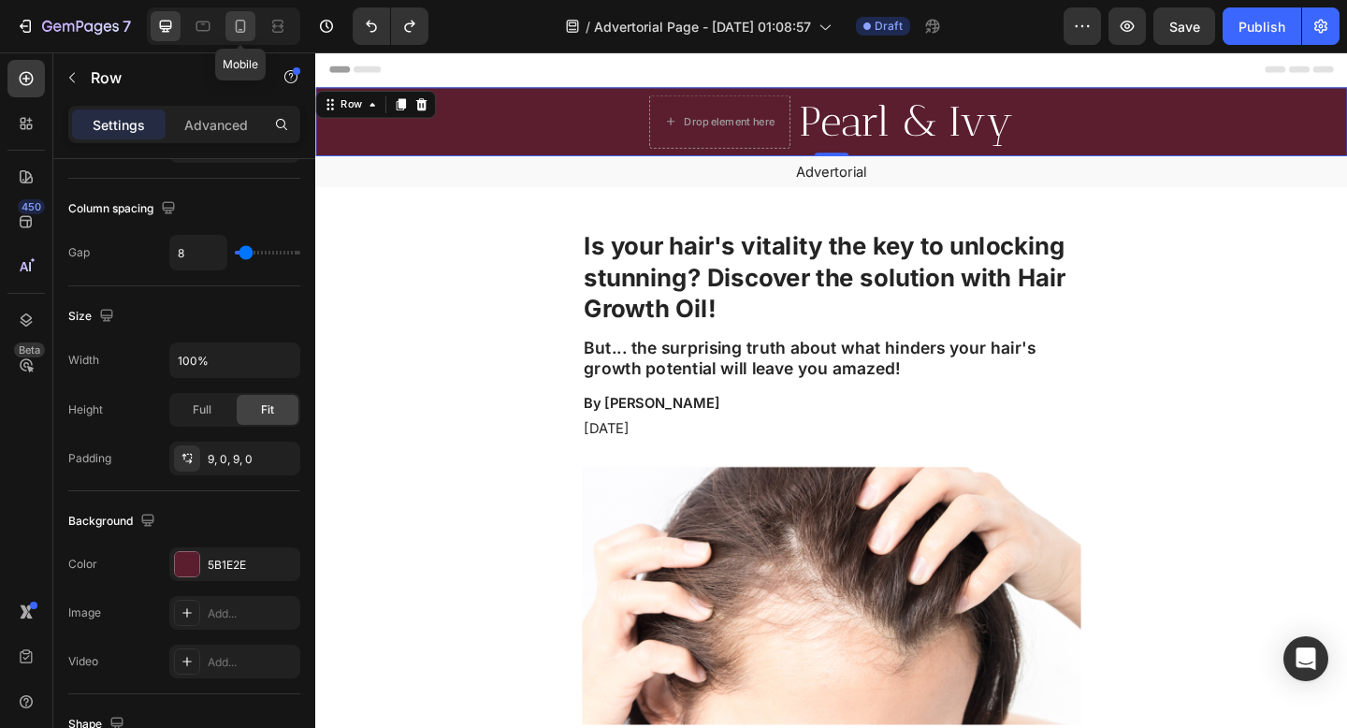
click at [244, 26] on icon at bounding box center [241, 26] width 10 height 13
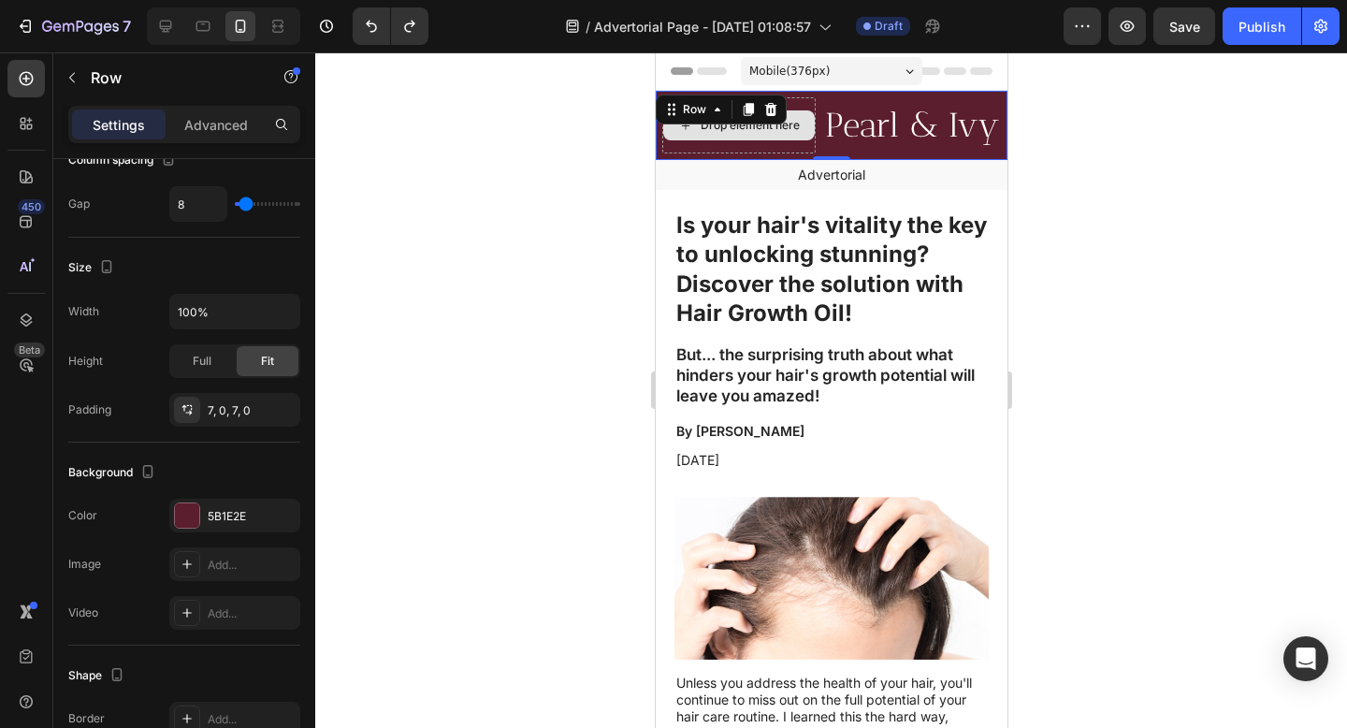
click at [789, 153] on div "Drop element here" at bounding box center [737, 125] width 153 height 56
click at [773, 108] on icon at bounding box center [769, 109] width 15 height 15
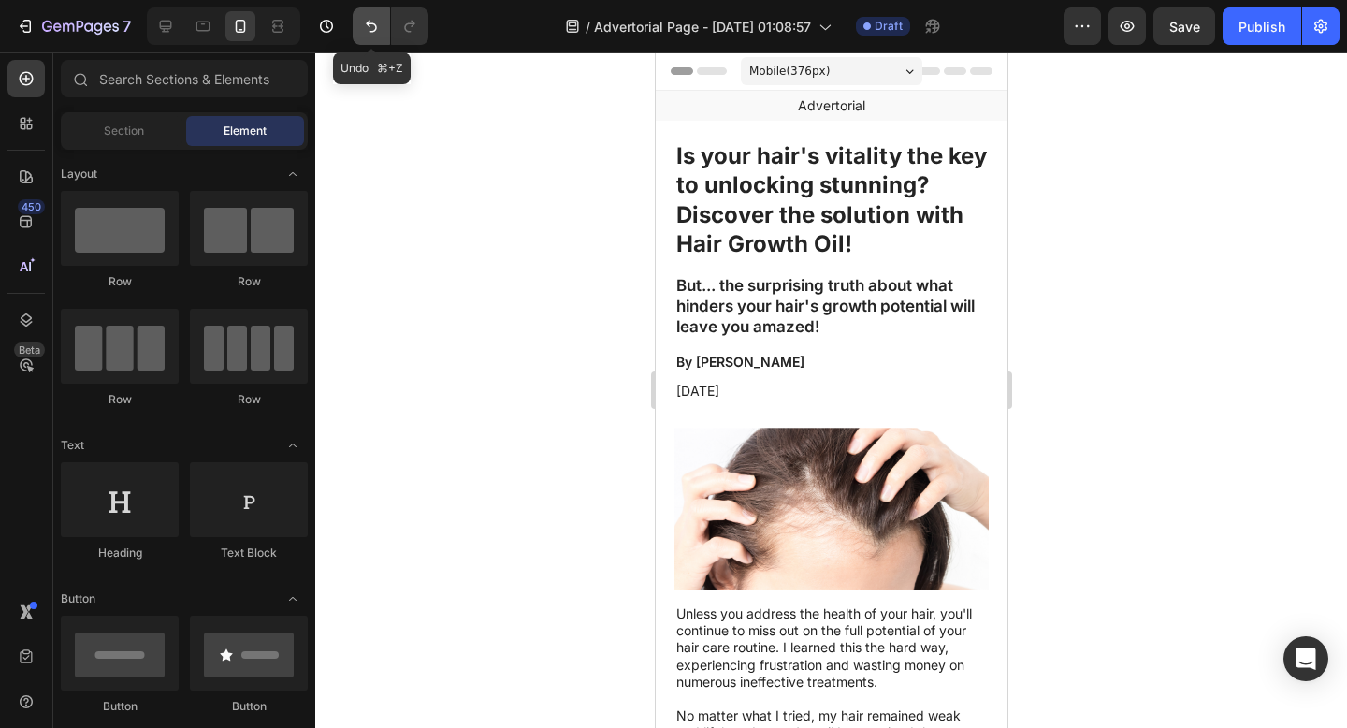
click at [367, 28] on icon "Undo/Redo" at bounding box center [371, 26] width 19 height 19
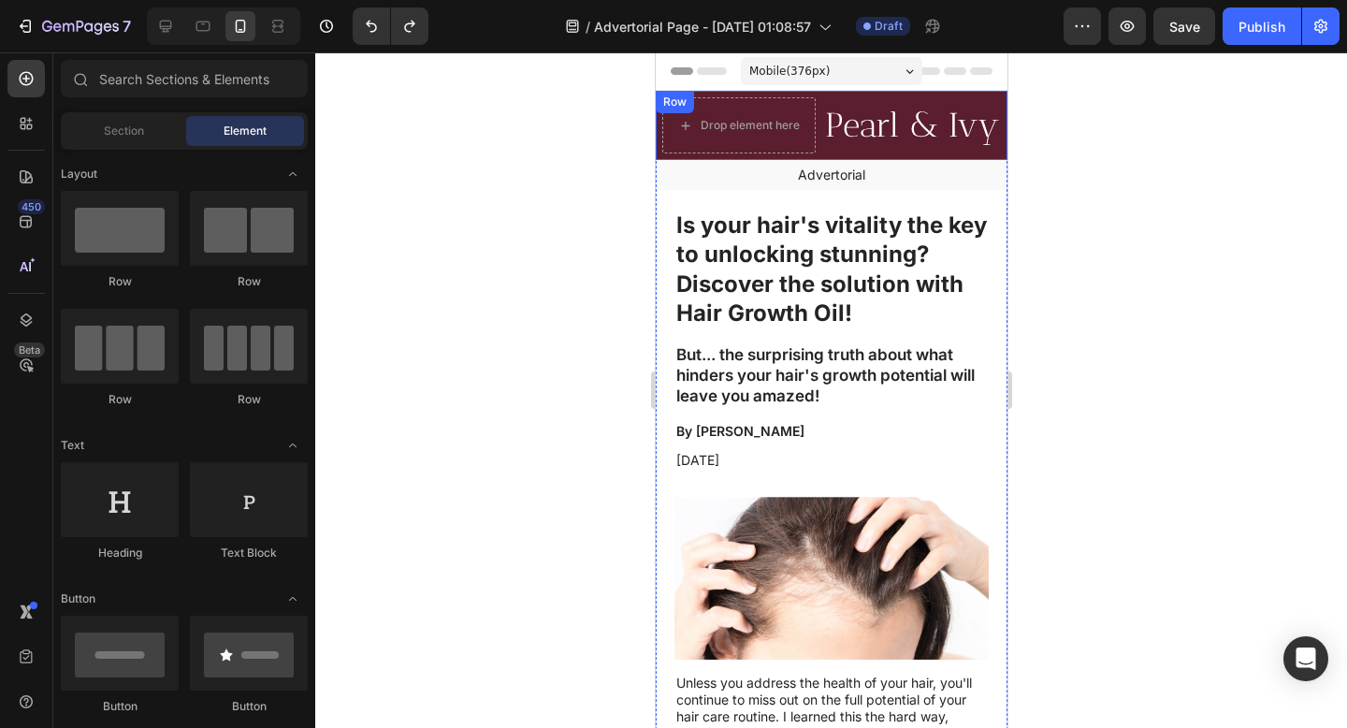
click at [670, 101] on div "Row" at bounding box center [673, 102] width 31 height 17
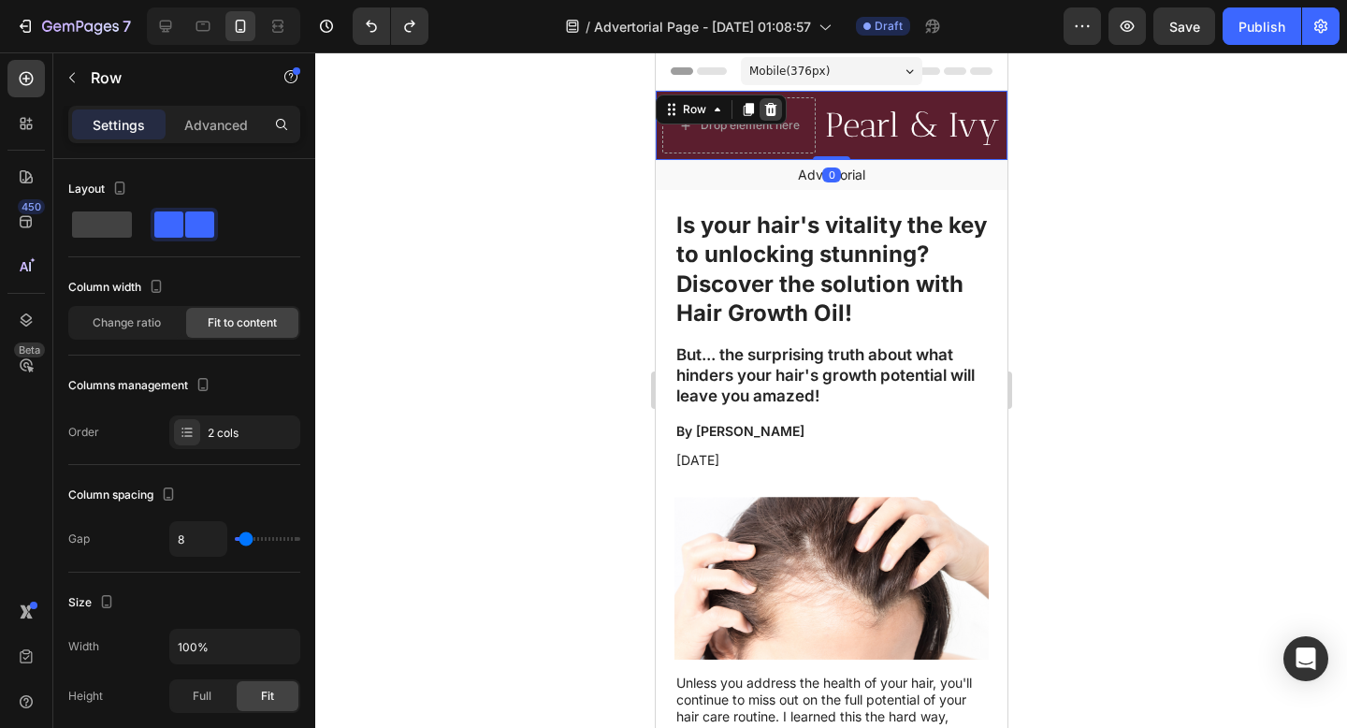
click at [776, 110] on icon at bounding box center [769, 109] width 15 height 15
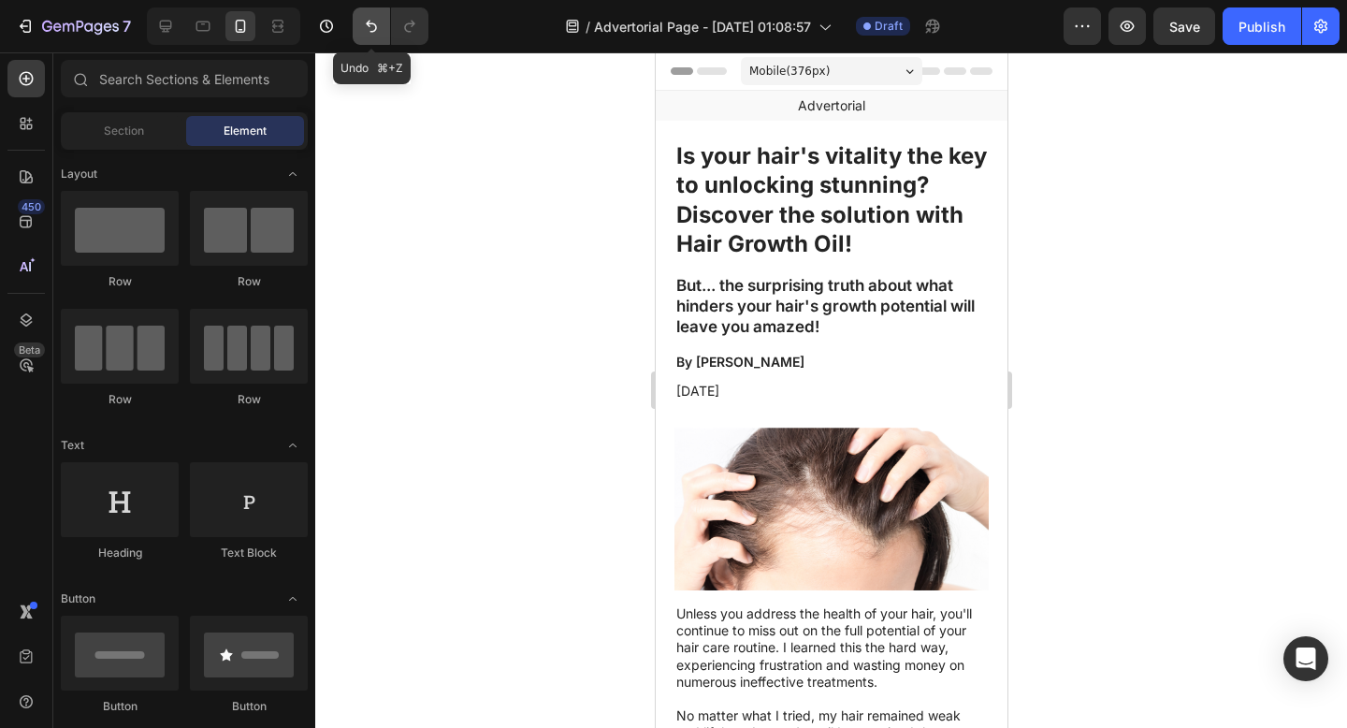
click at [372, 34] on icon "Undo/Redo" at bounding box center [371, 26] width 19 height 19
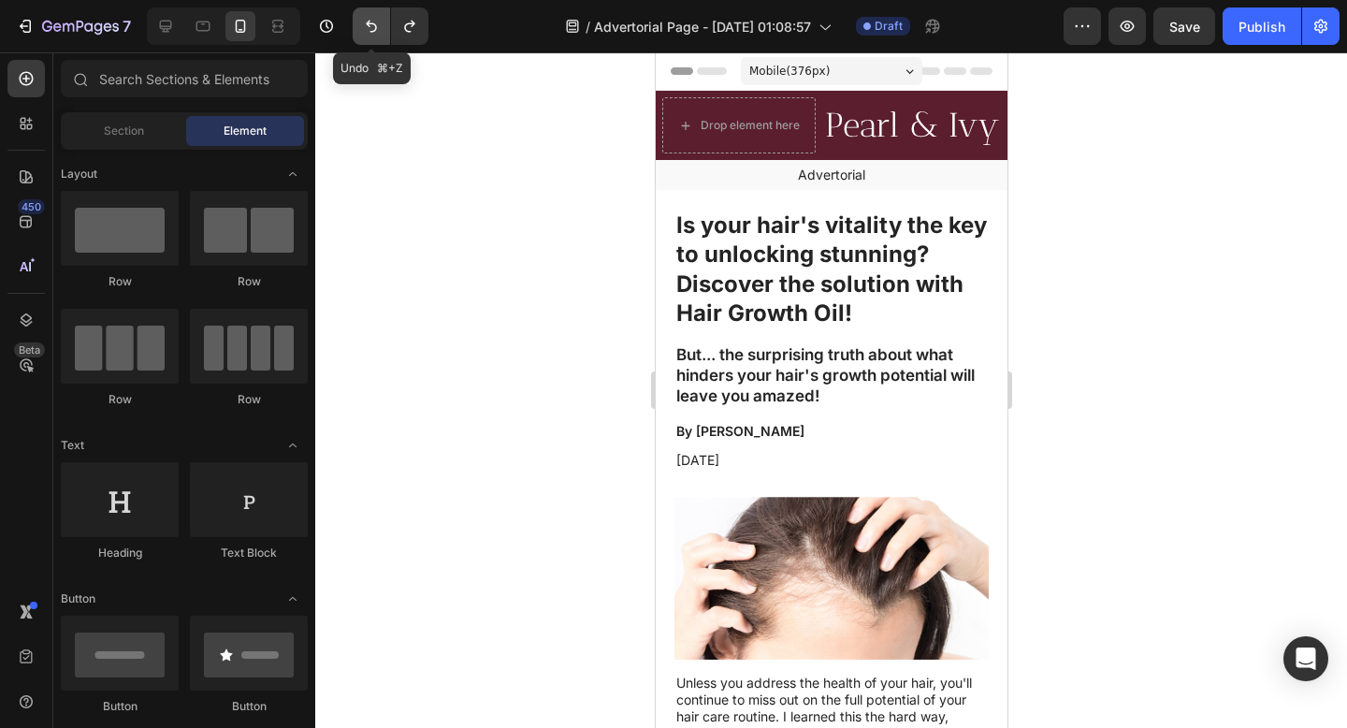
click at [358, 33] on button "Undo/Redo" at bounding box center [371, 25] width 37 height 37
click at [357, 33] on button "Undo/Redo" at bounding box center [371, 25] width 37 height 37
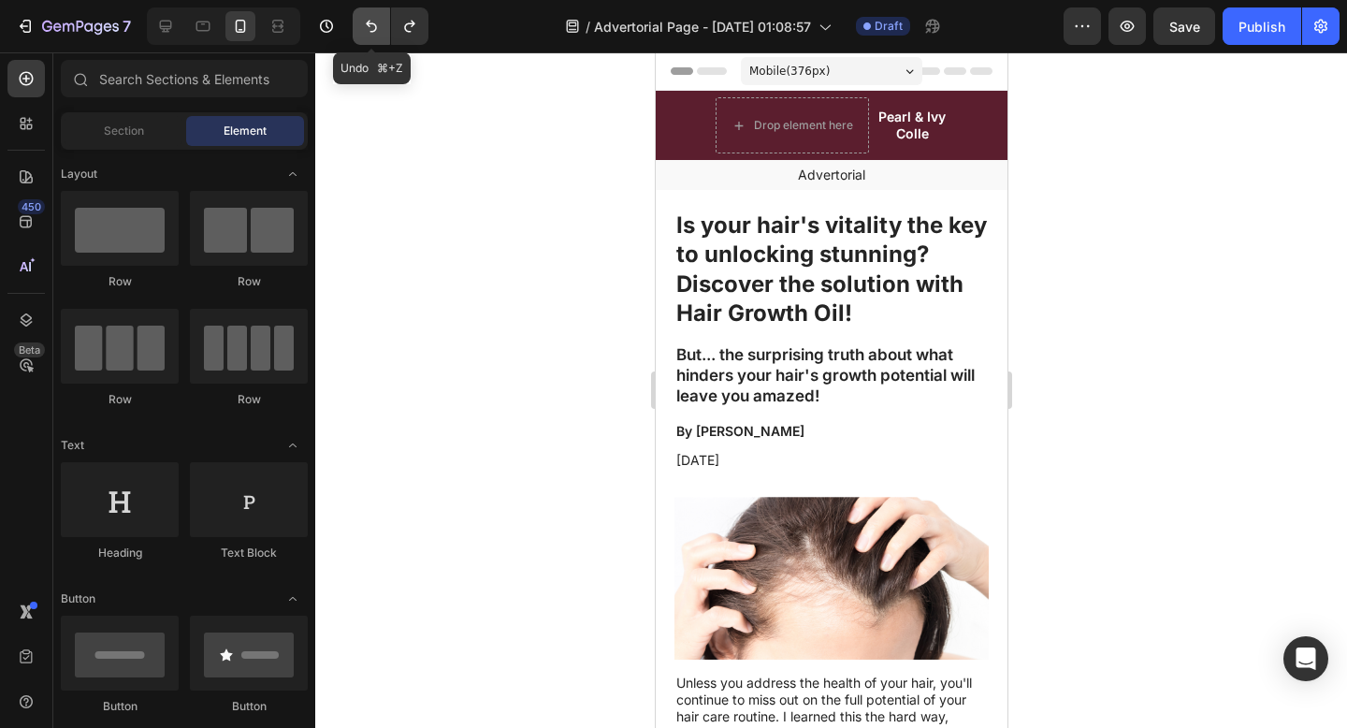
click at [357, 33] on button "Undo/Redo" at bounding box center [371, 25] width 37 height 37
click at [356, 33] on button "Undo/Redo" at bounding box center [371, 25] width 37 height 37
click at [355, 33] on button "Undo/Redo" at bounding box center [371, 25] width 37 height 37
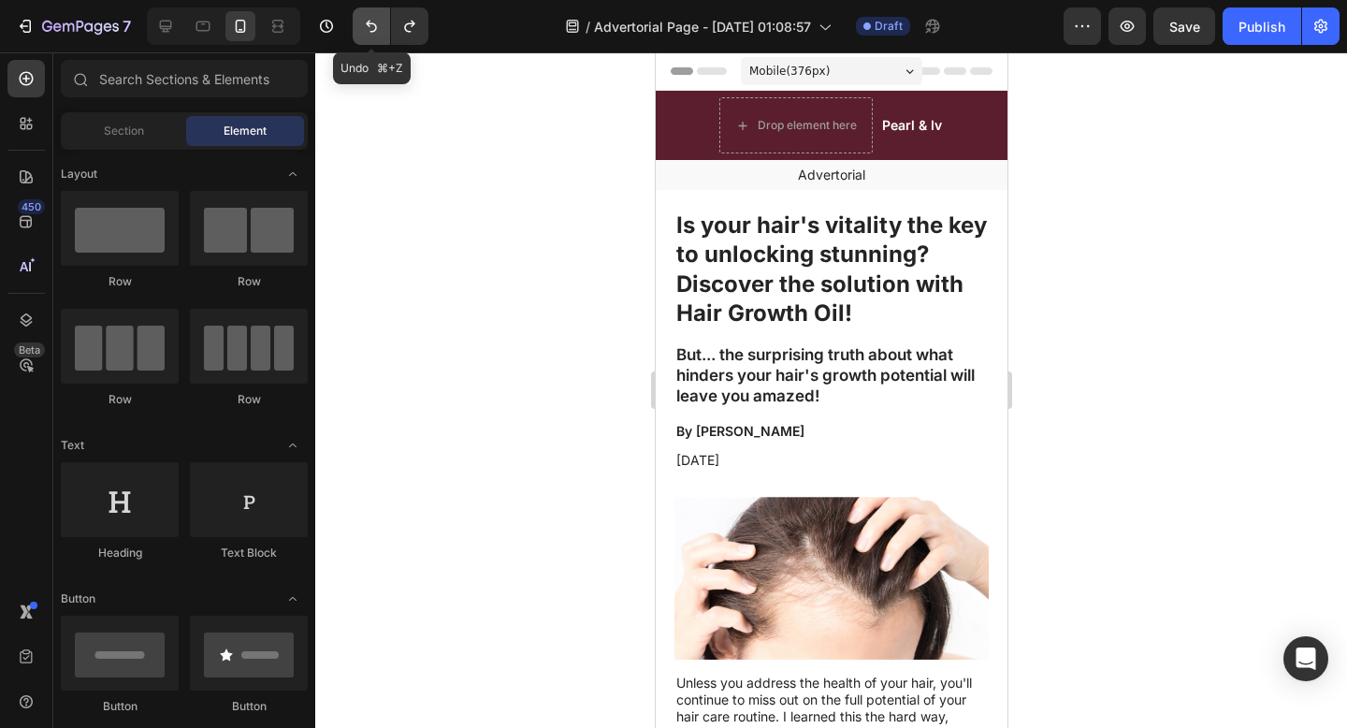
click at [355, 33] on button "Undo/Redo" at bounding box center [371, 25] width 37 height 37
click at [356, 32] on button "Undo/Redo" at bounding box center [371, 25] width 37 height 37
click at [355, 32] on button "Undo/Redo" at bounding box center [371, 25] width 37 height 37
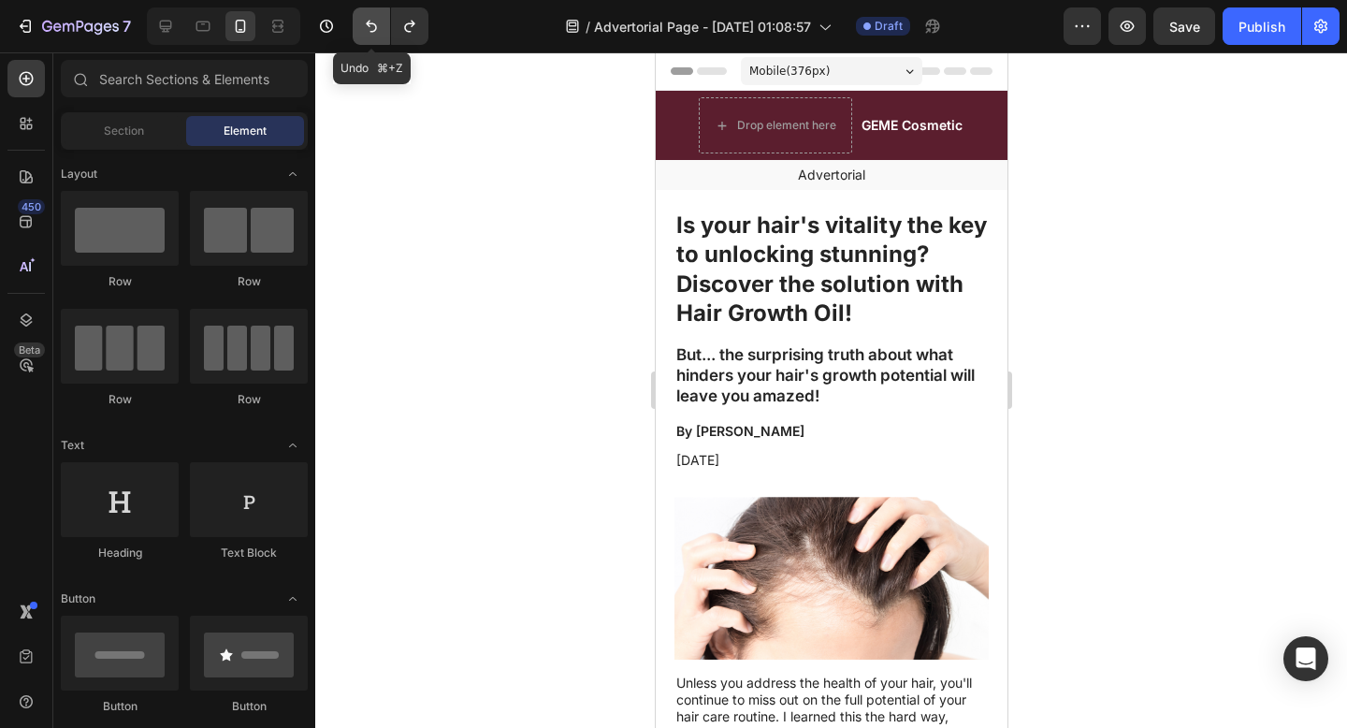
click at [355, 32] on button "Undo/Redo" at bounding box center [371, 25] width 37 height 37
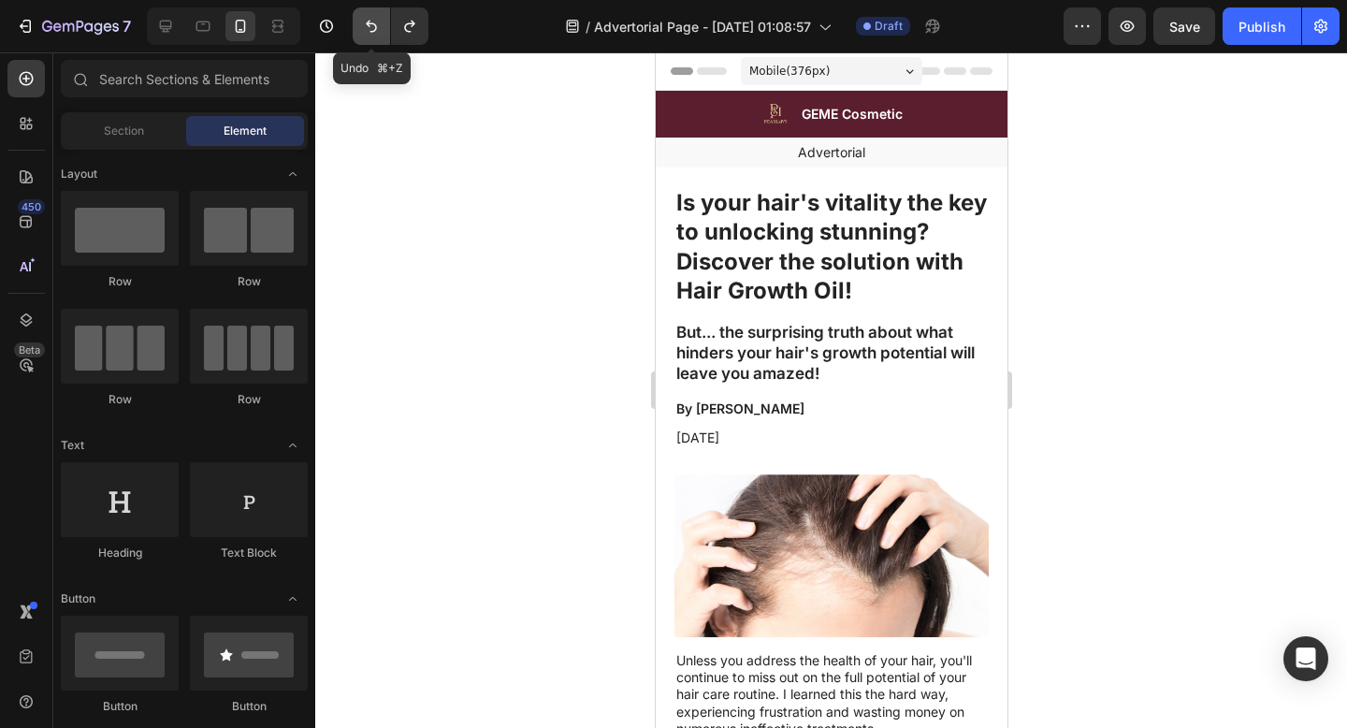
click at [355, 32] on button "Undo/Redo" at bounding box center [371, 25] width 37 height 37
click at [168, 22] on icon at bounding box center [165, 26] width 19 height 19
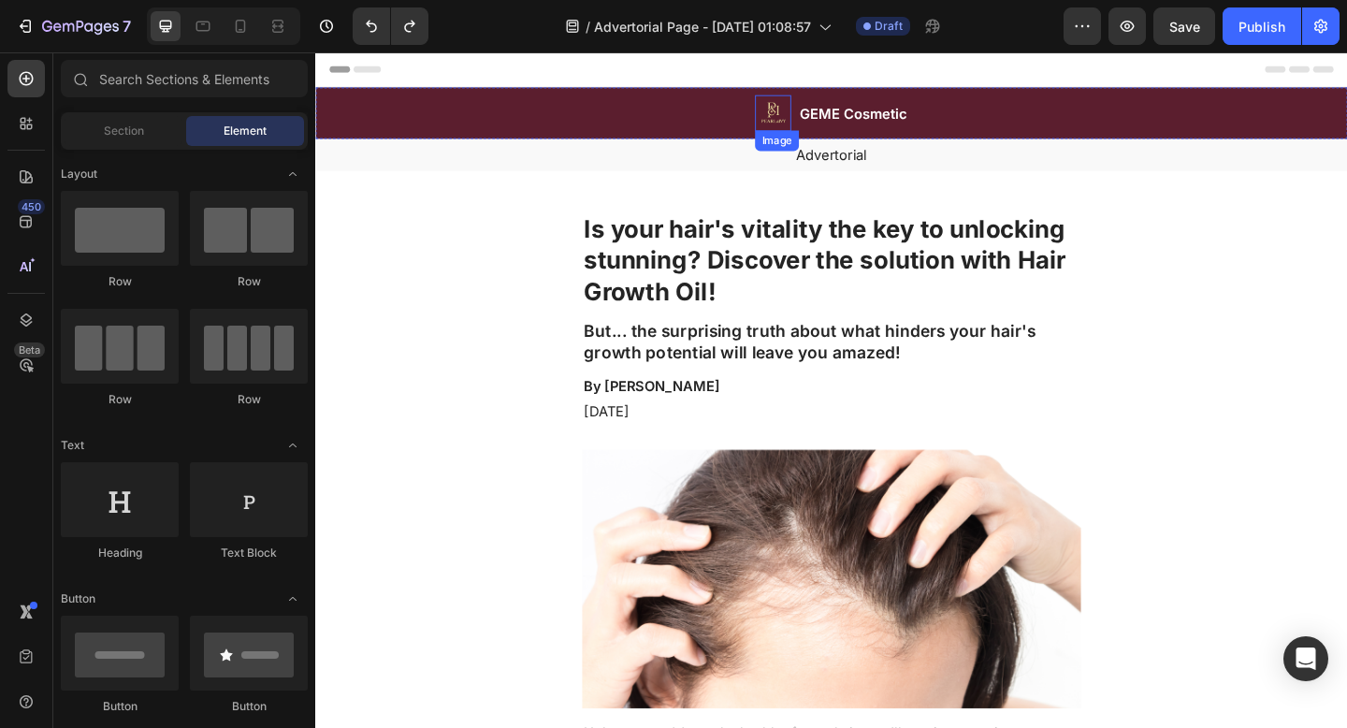
click at [802, 122] on img at bounding box center [812, 118] width 39 height 39
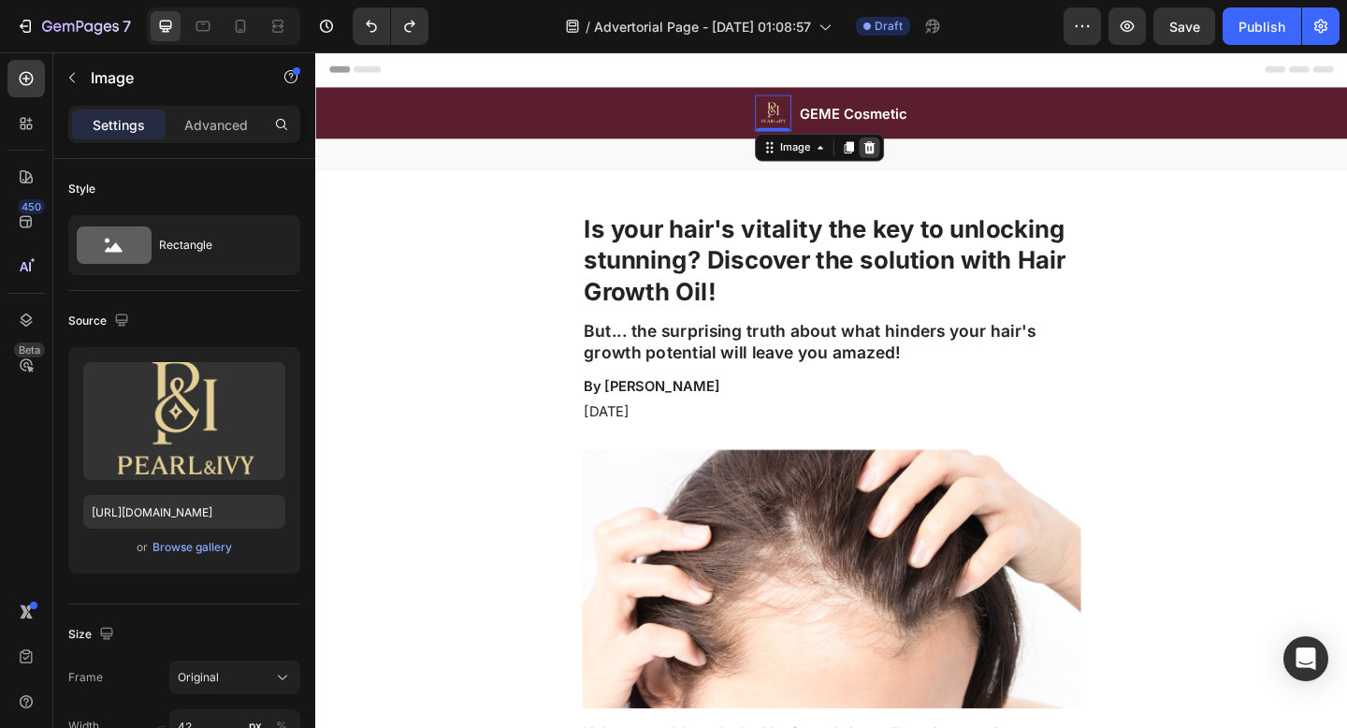
click at [913, 166] on div at bounding box center [917, 156] width 22 height 22
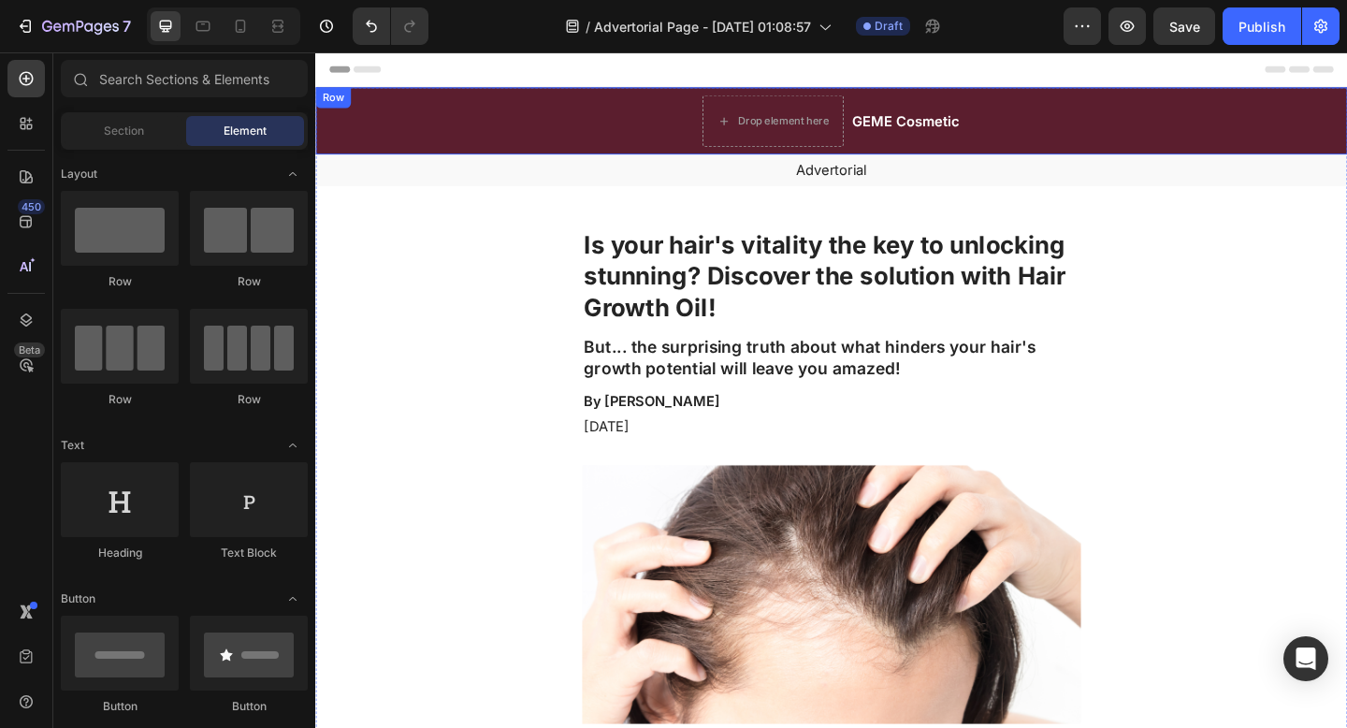
click at [582, 147] on div "Drop element here GEME Cosmetic Heading Row" at bounding box center [876, 127] width 1122 height 73
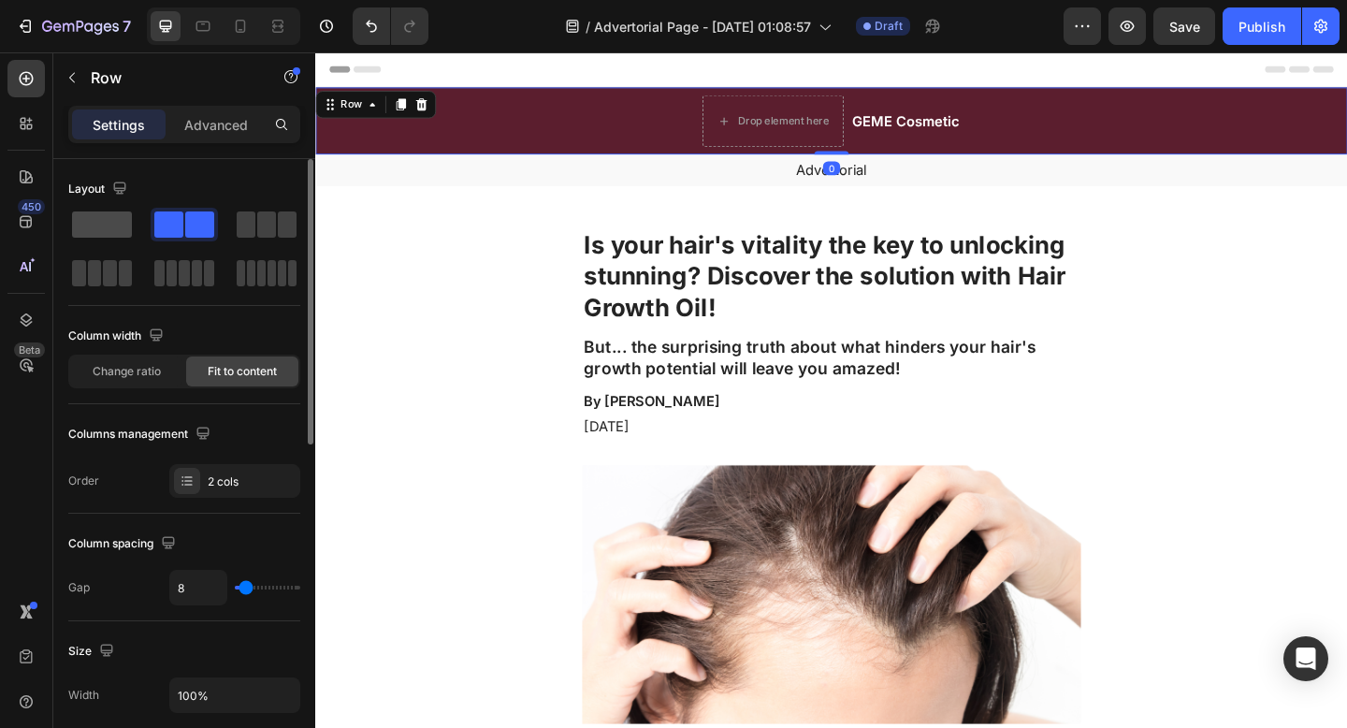
click at [123, 235] on span at bounding box center [102, 224] width 60 height 26
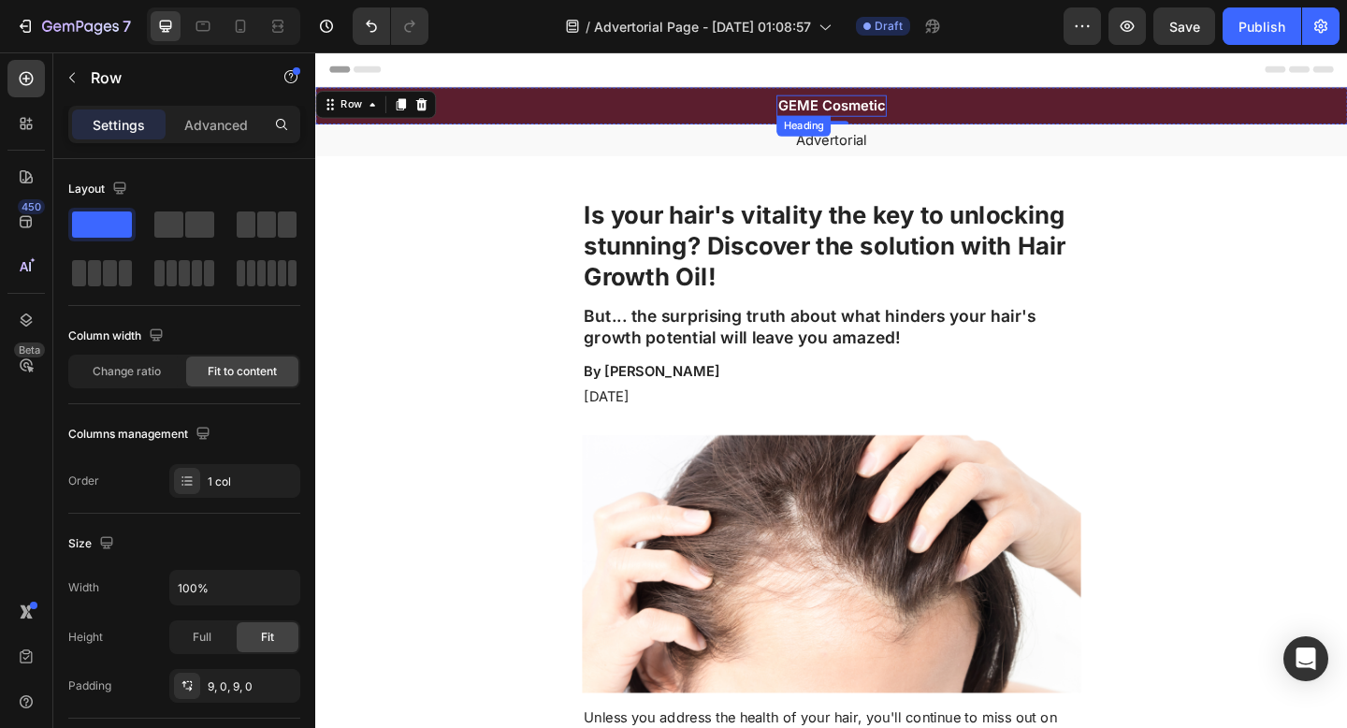
click at [847, 114] on h2 "GEME Cosmetic" at bounding box center [877, 110] width 120 height 23
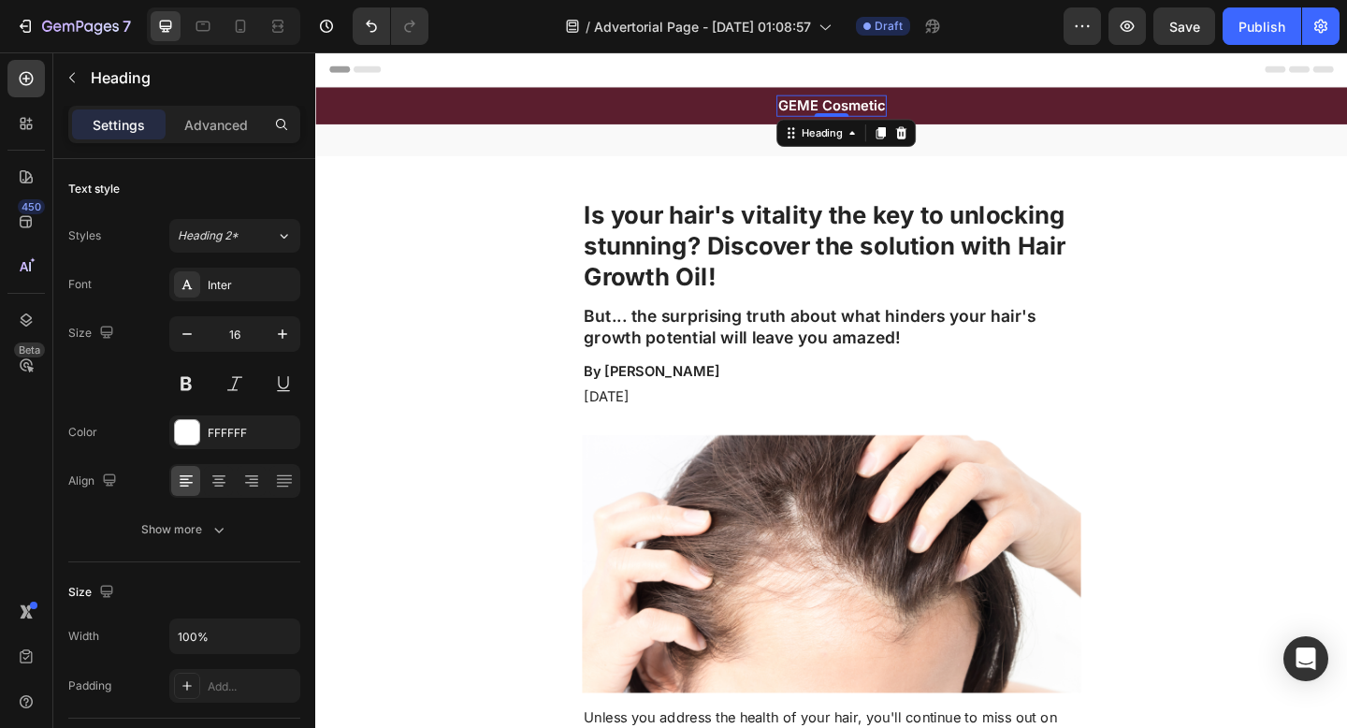
click at [846, 114] on h2 "GEME Cosmetic" at bounding box center [877, 110] width 120 height 23
click at [846, 114] on p "GEME Cosmetic" at bounding box center [876, 111] width 116 height 20
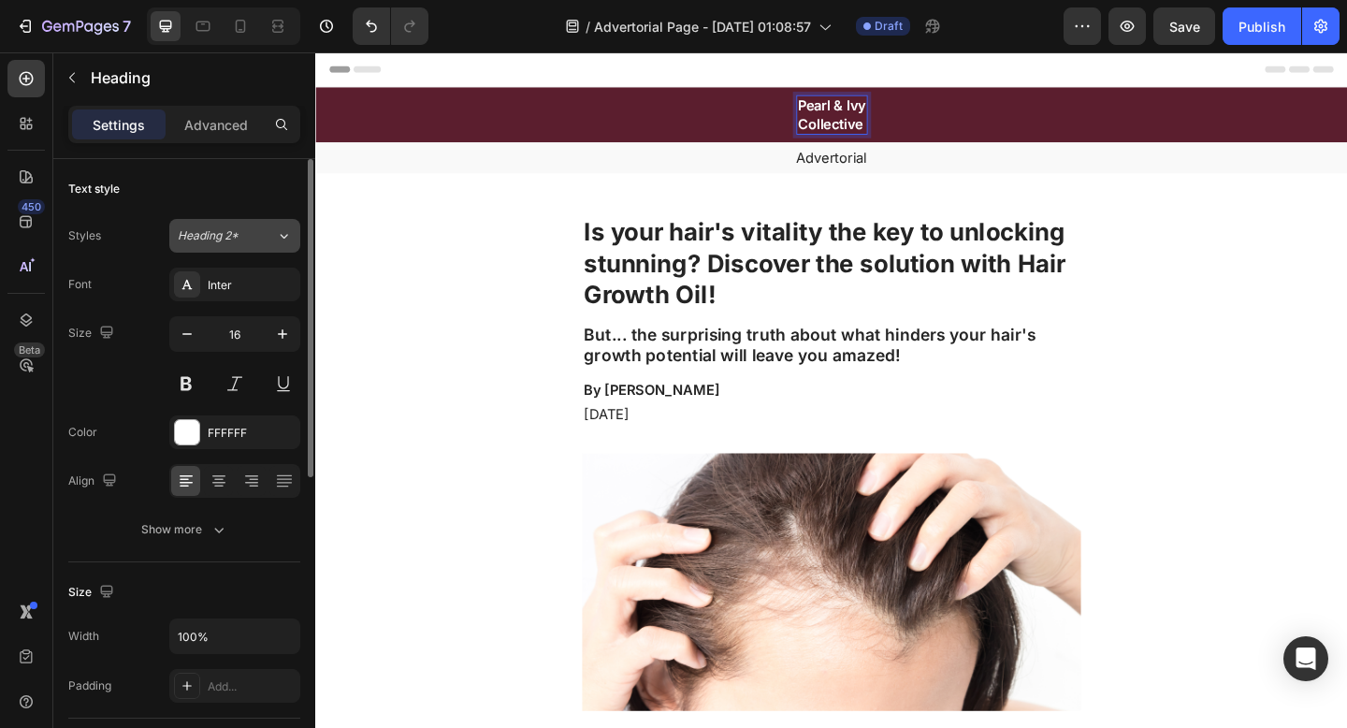
click at [227, 235] on span "Heading 2*" at bounding box center [208, 235] width 61 height 17
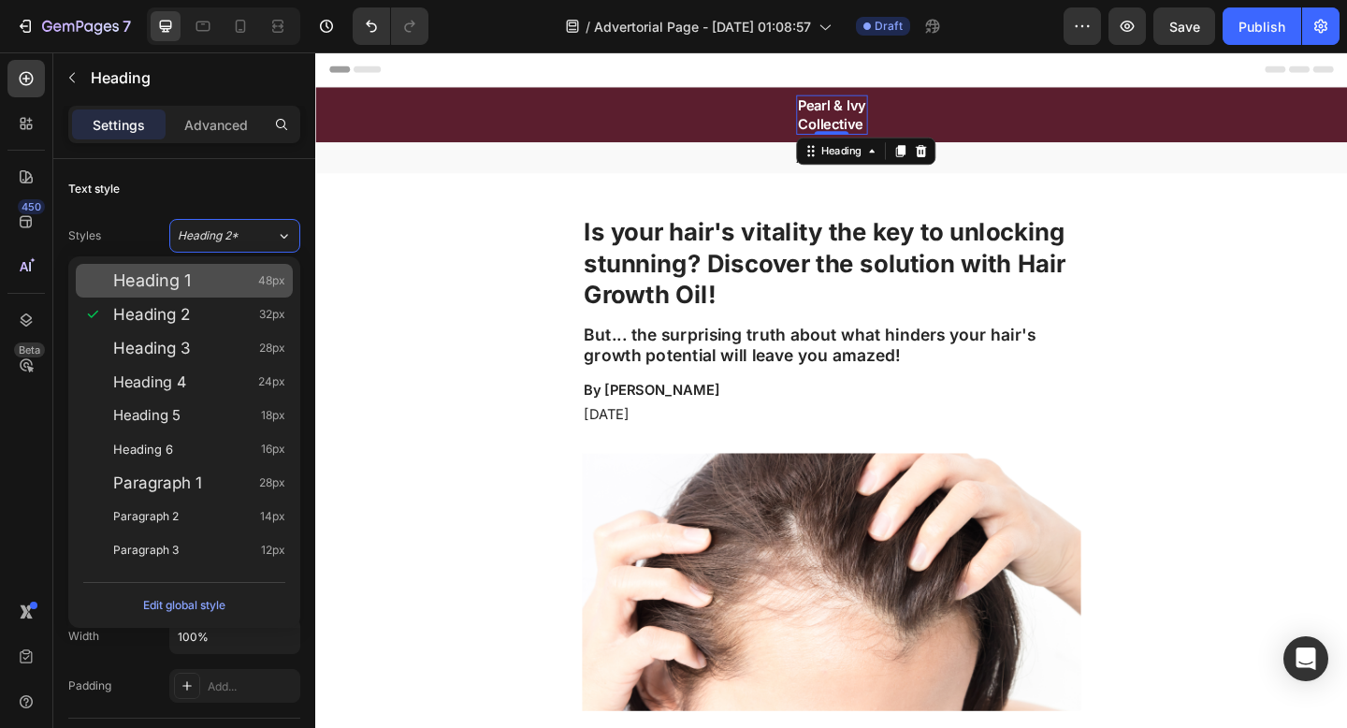
click at [222, 283] on div "Heading 1 48px" at bounding box center [199, 280] width 172 height 19
type input "48"
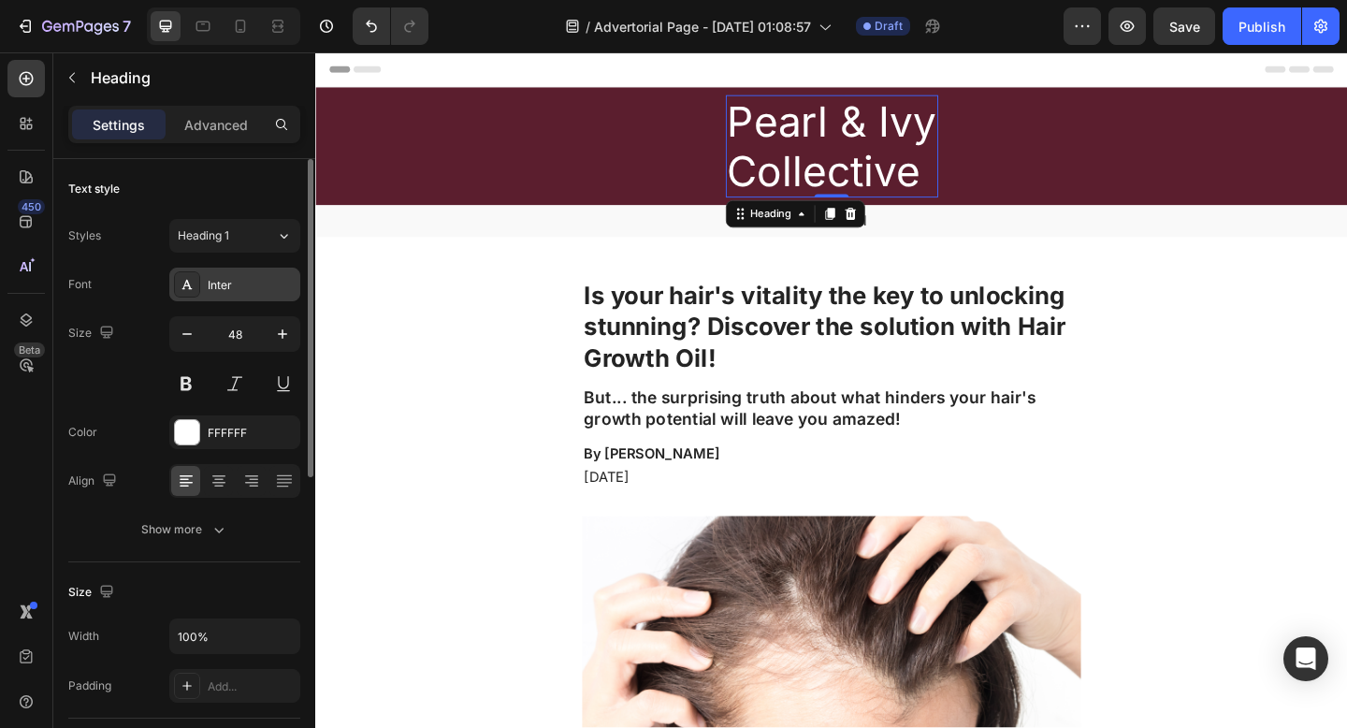
click at [209, 285] on div "Inter" at bounding box center [252, 285] width 88 height 17
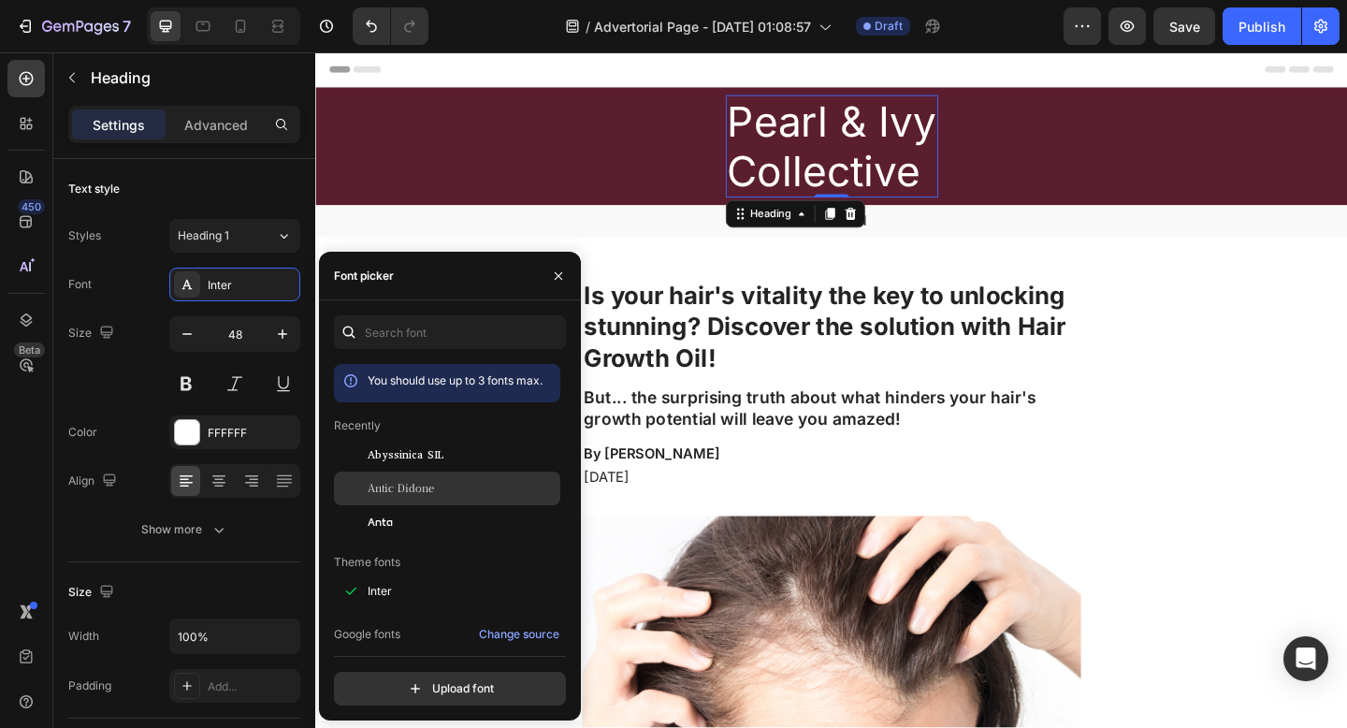
click at [373, 478] on div "Antic Didone" at bounding box center [447, 488] width 226 height 34
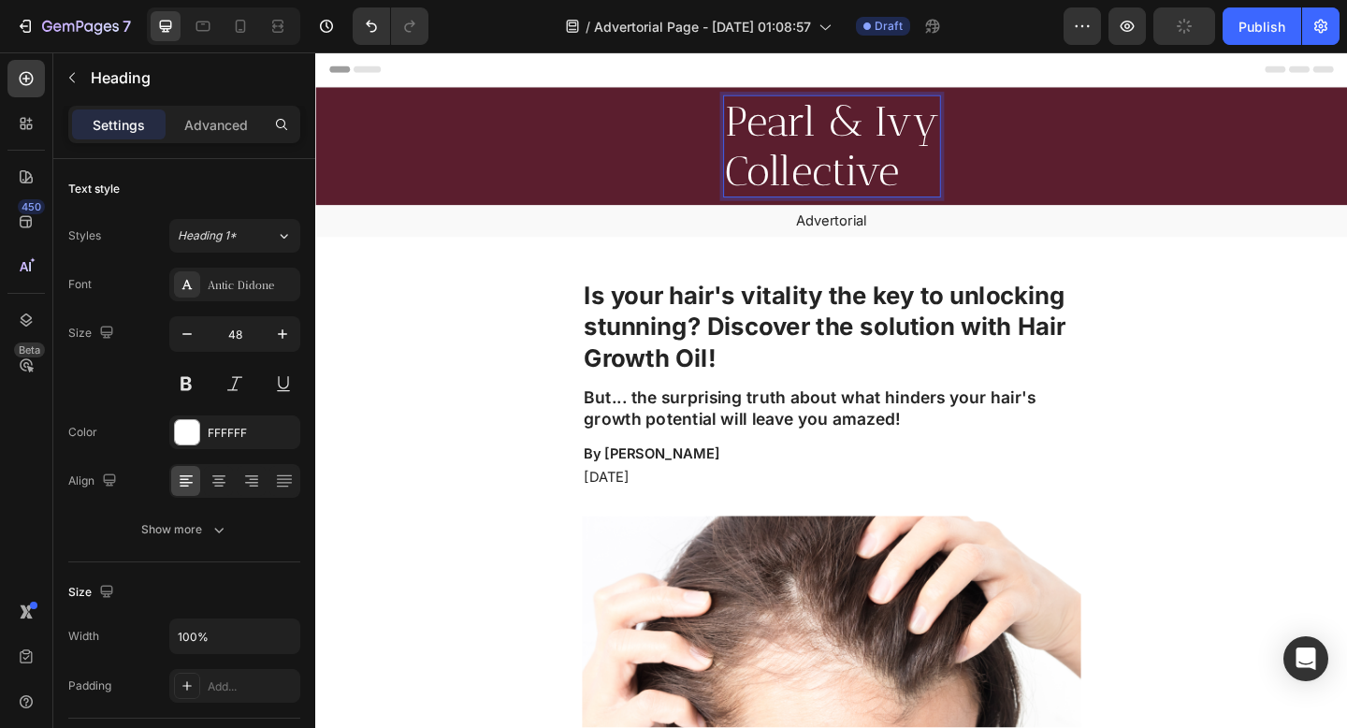
click at [977, 134] on p "Pearl & Ivy Collective" at bounding box center [876, 155] width 233 height 108
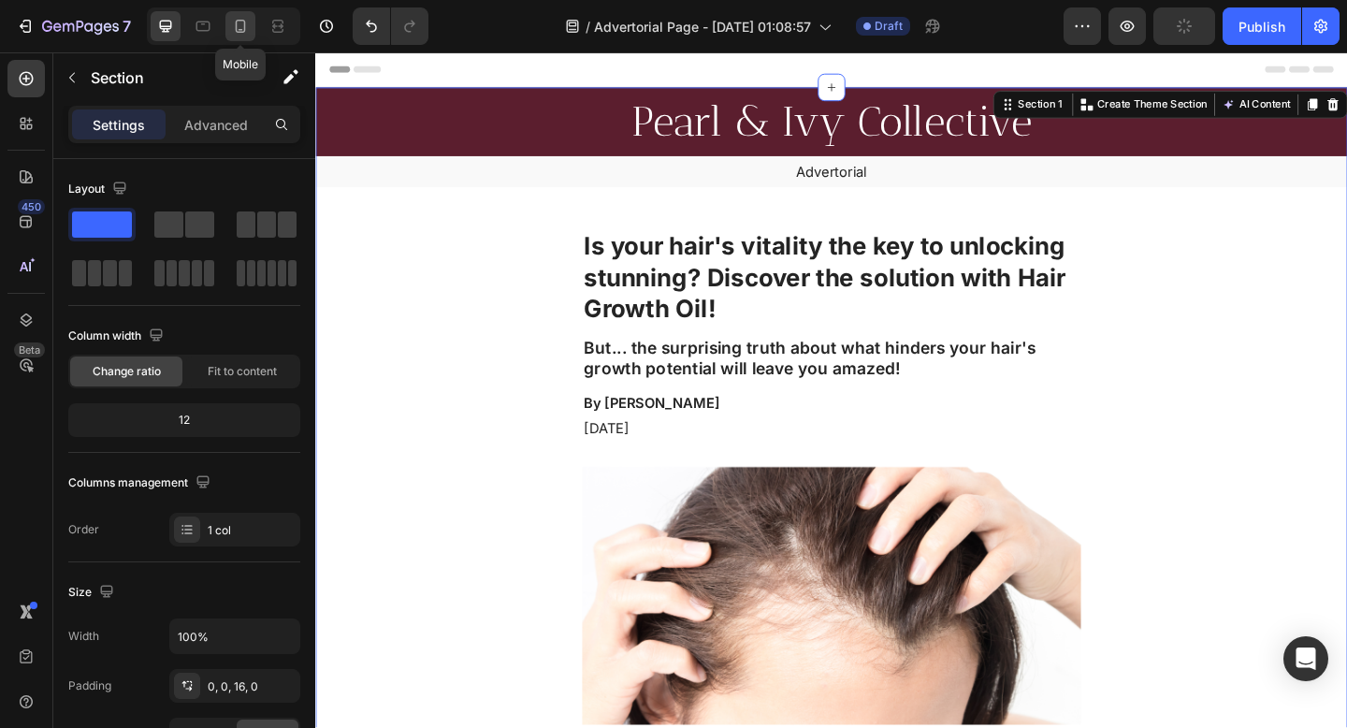
click at [229, 19] on div at bounding box center [240, 26] width 30 height 30
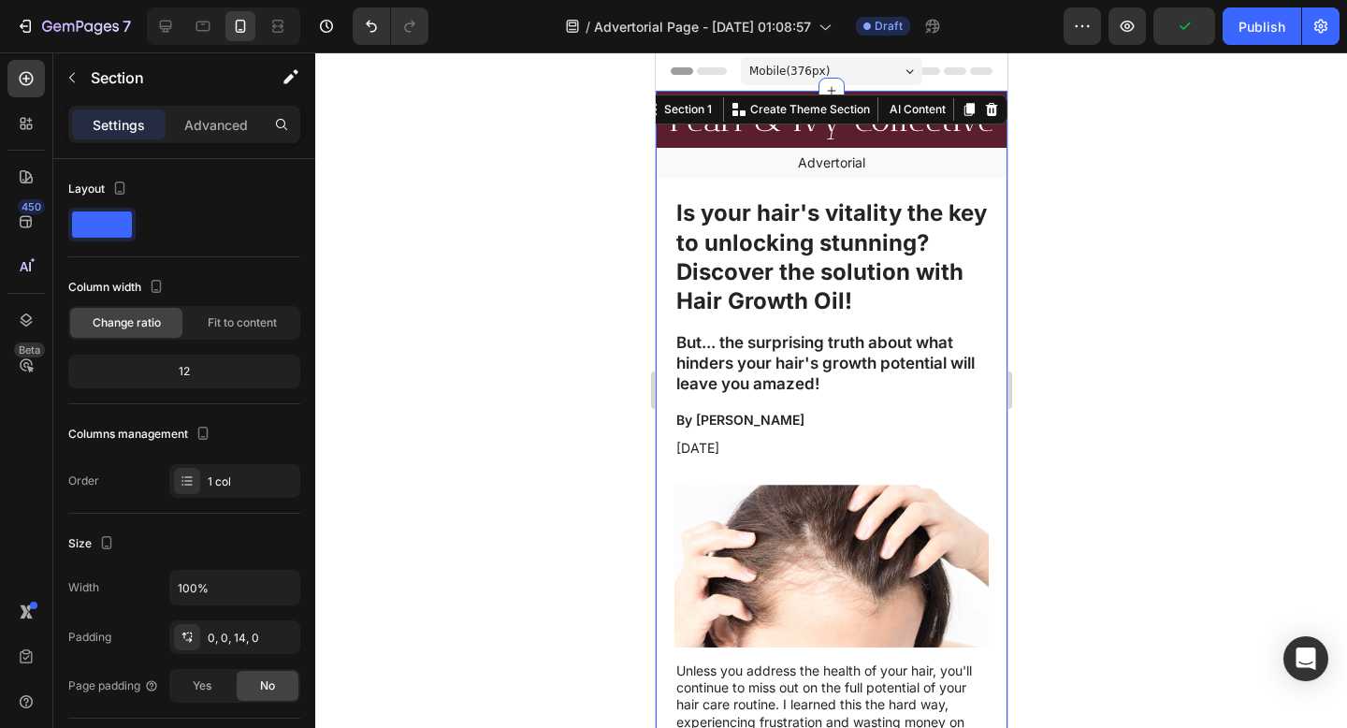
click at [1207, 278] on div at bounding box center [831, 389] width 1032 height 675
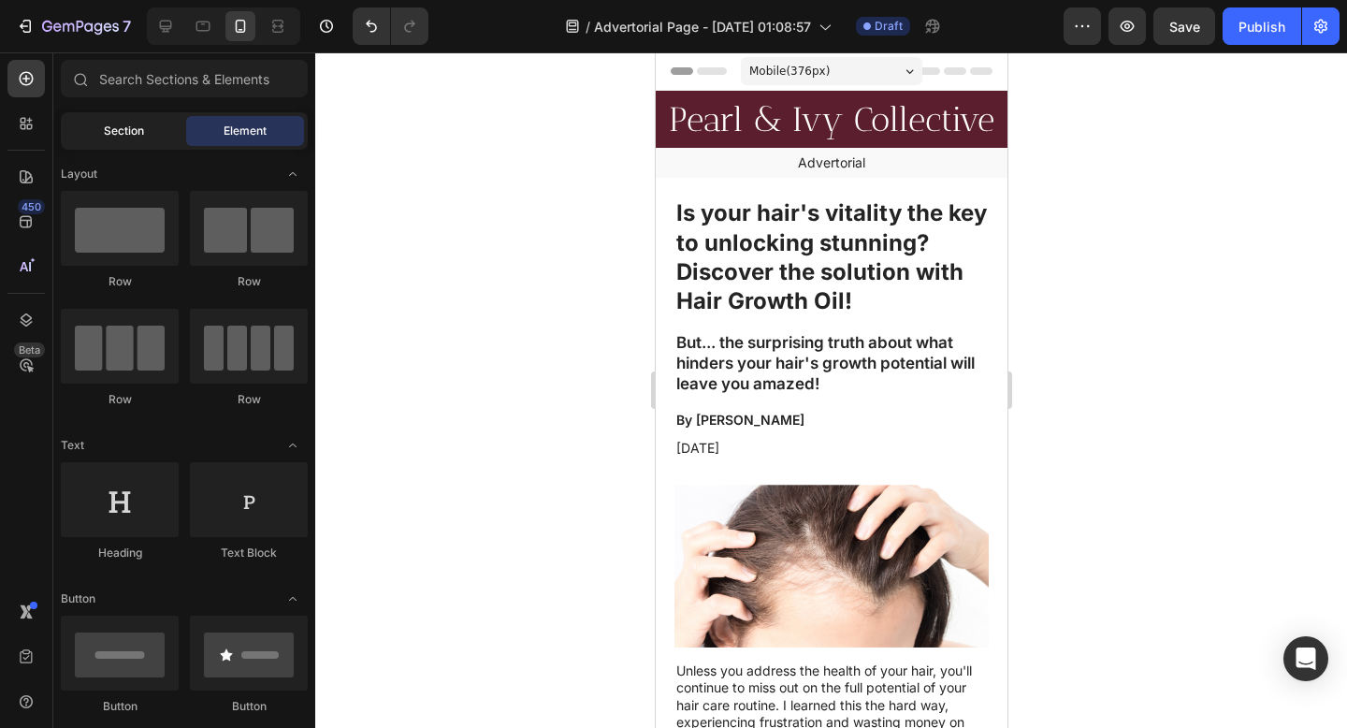
click at [97, 136] on div "Section" at bounding box center [124, 131] width 118 height 30
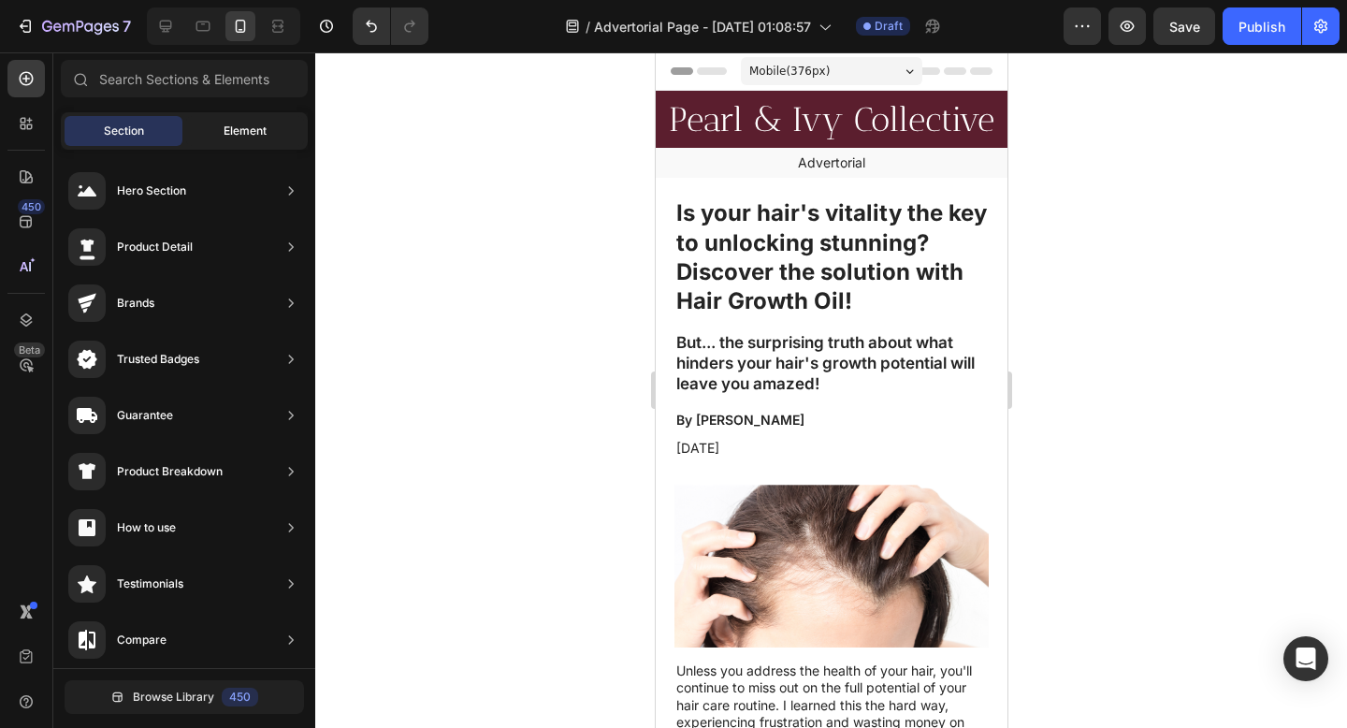
click at [219, 126] on div "Element" at bounding box center [245, 131] width 118 height 30
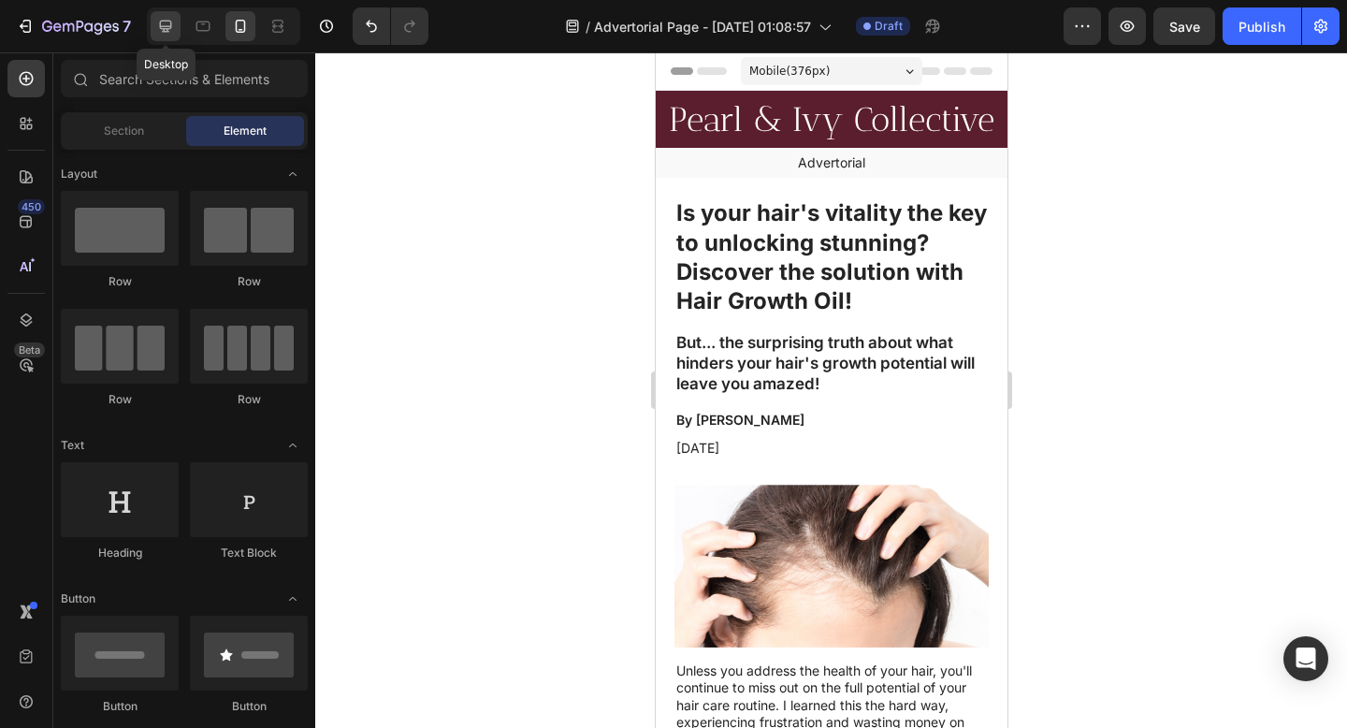
click at [159, 34] on icon at bounding box center [165, 26] width 19 height 19
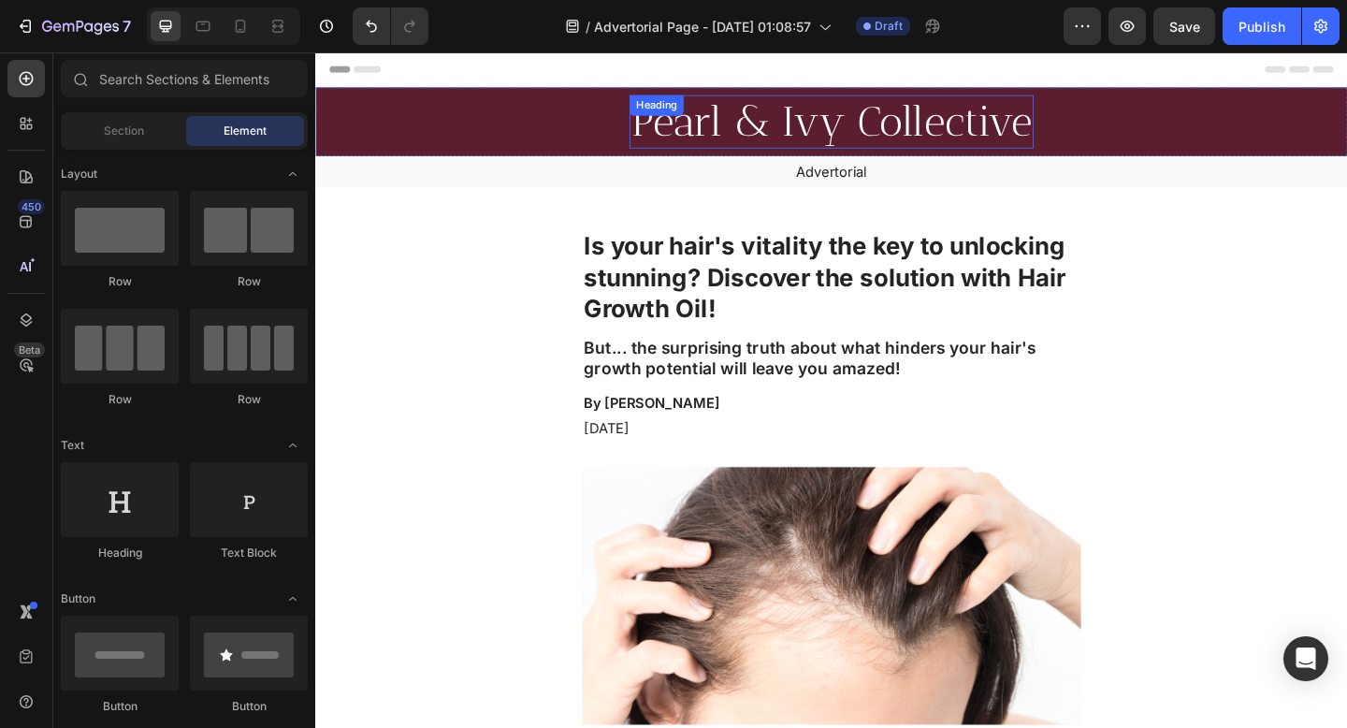
click at [780, 127] on p "Pearl & Ivy Collective" at bounding box center [876, 128] width 436 height 54
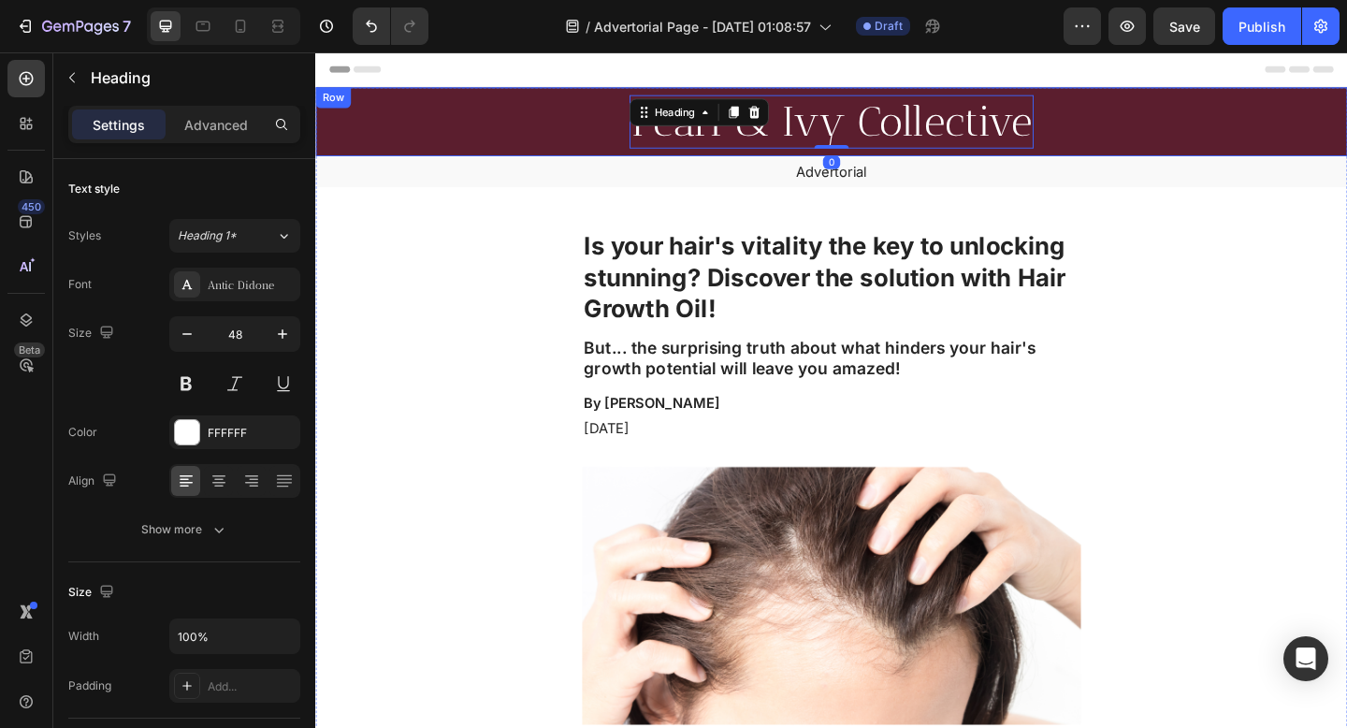
click at [512, 121] on div "Pearl & Ivy Collective Heading 0 Row" at bounding box center [876, 128] width 1122 height 75
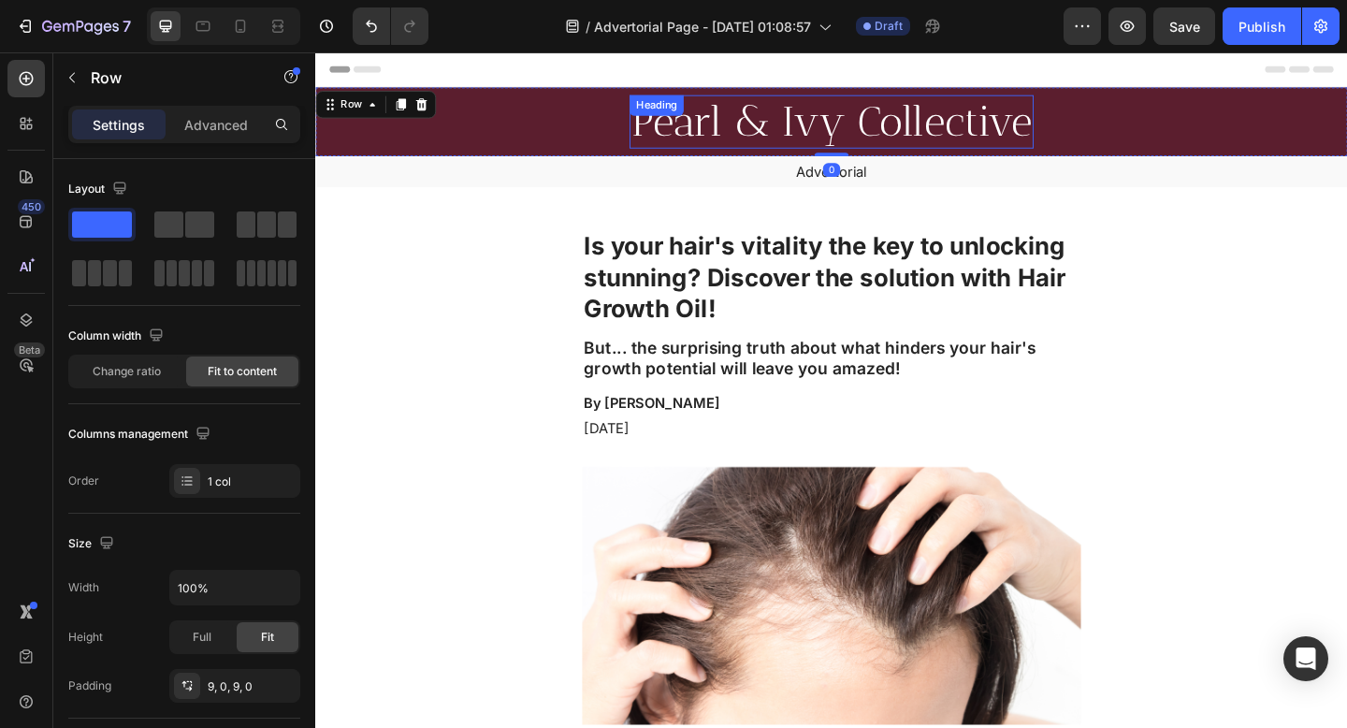
click at [736, 126] on p "Pearl & Ivy Collective" at bounding box center [876, 128] width 436 height 54
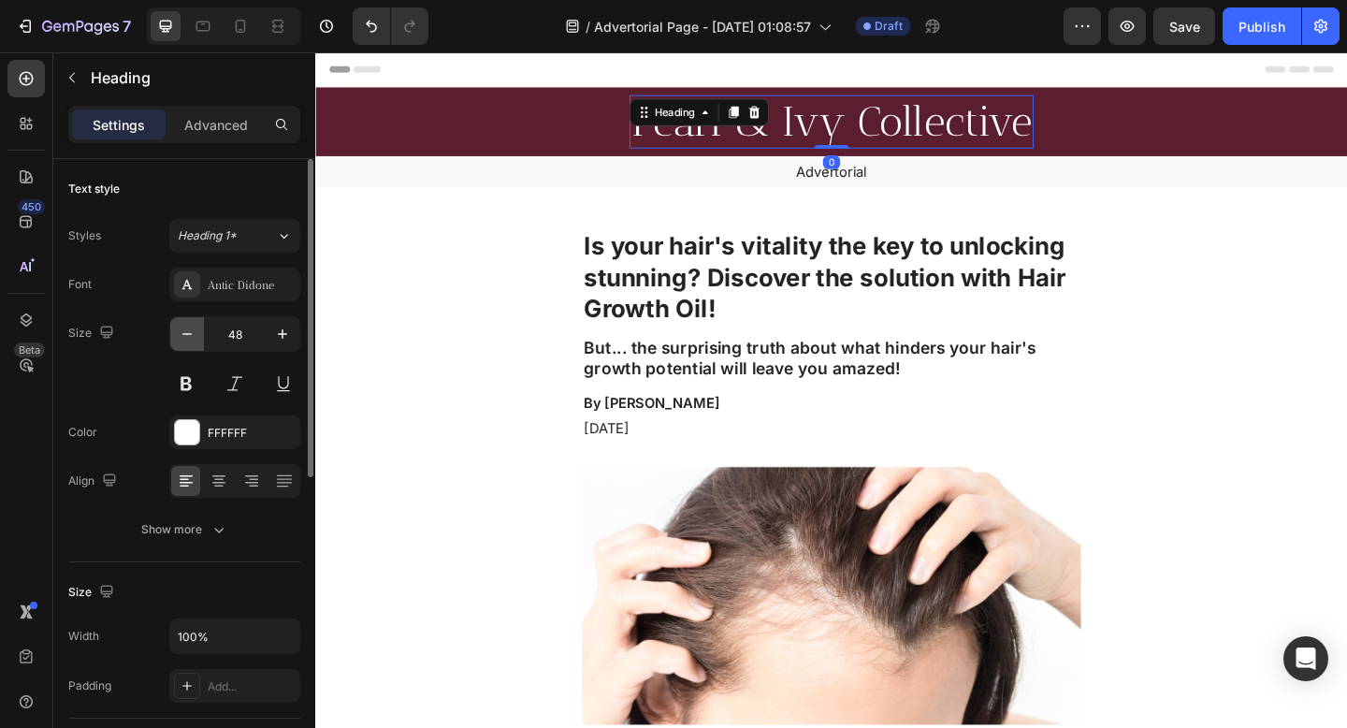
click at [179, 332] on icon "button" at bounding box center [187, 334] width 19 height 19
click at [179, 330] on icon "button" at bounding box center [187, 334] width 19 height 19
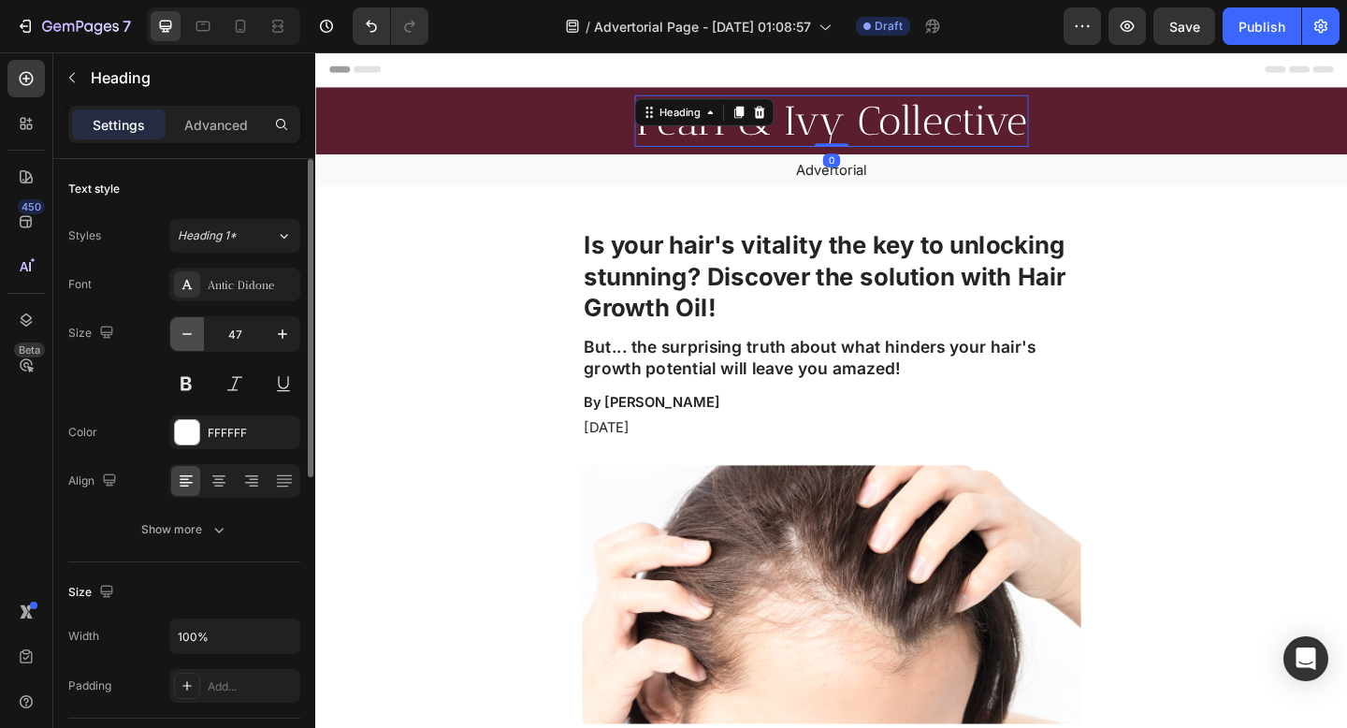
click at [179, 329] on icon "button" at bounding box center [187, 334] width 19 height 19
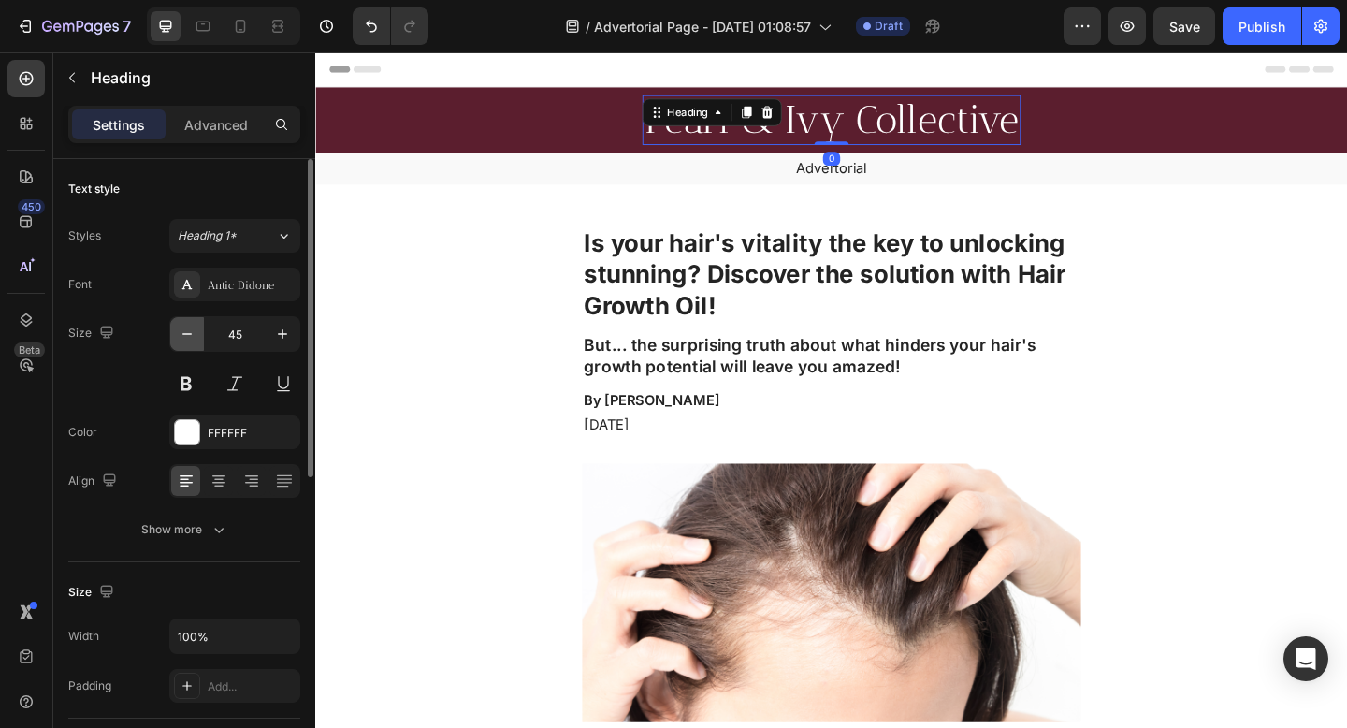
click at [179, 328] on icon "button" at bounding box center [187, 334] width 19 height 19
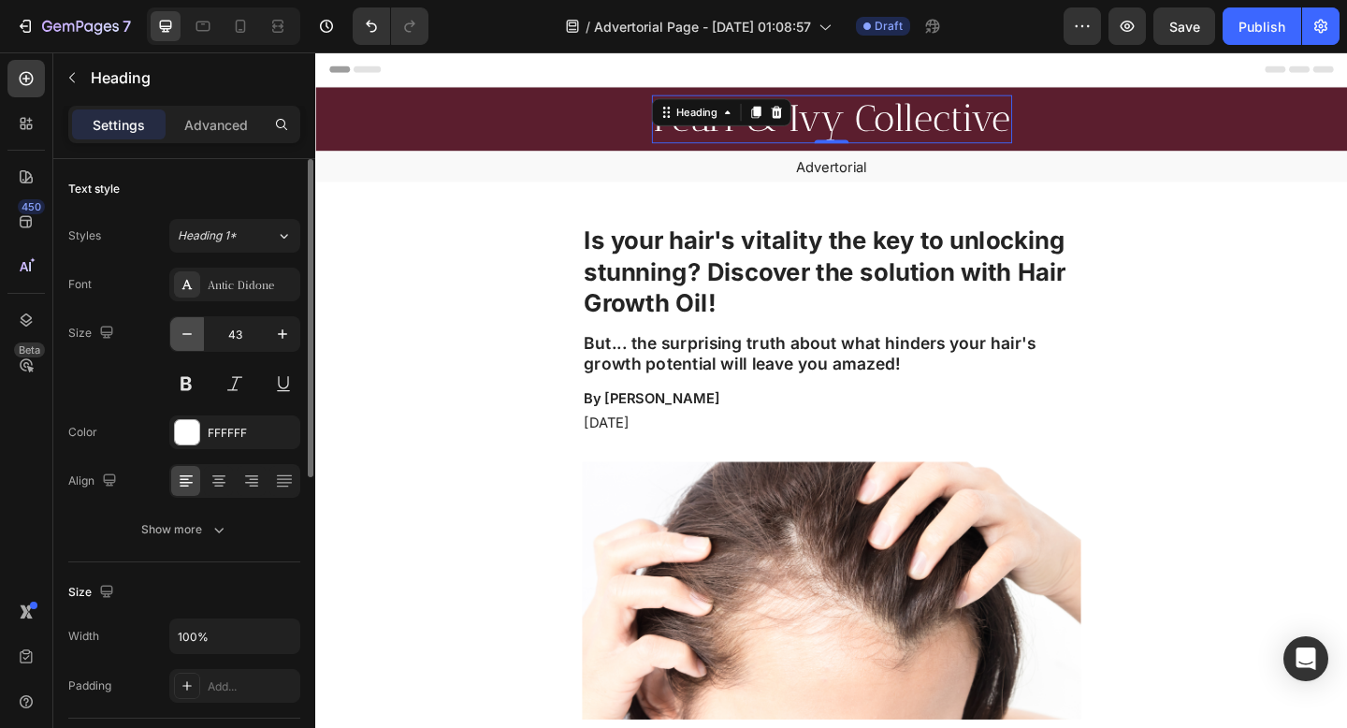
click at [179, 328] on icon "button" at bounding box center [187, 334] width 19 height 19
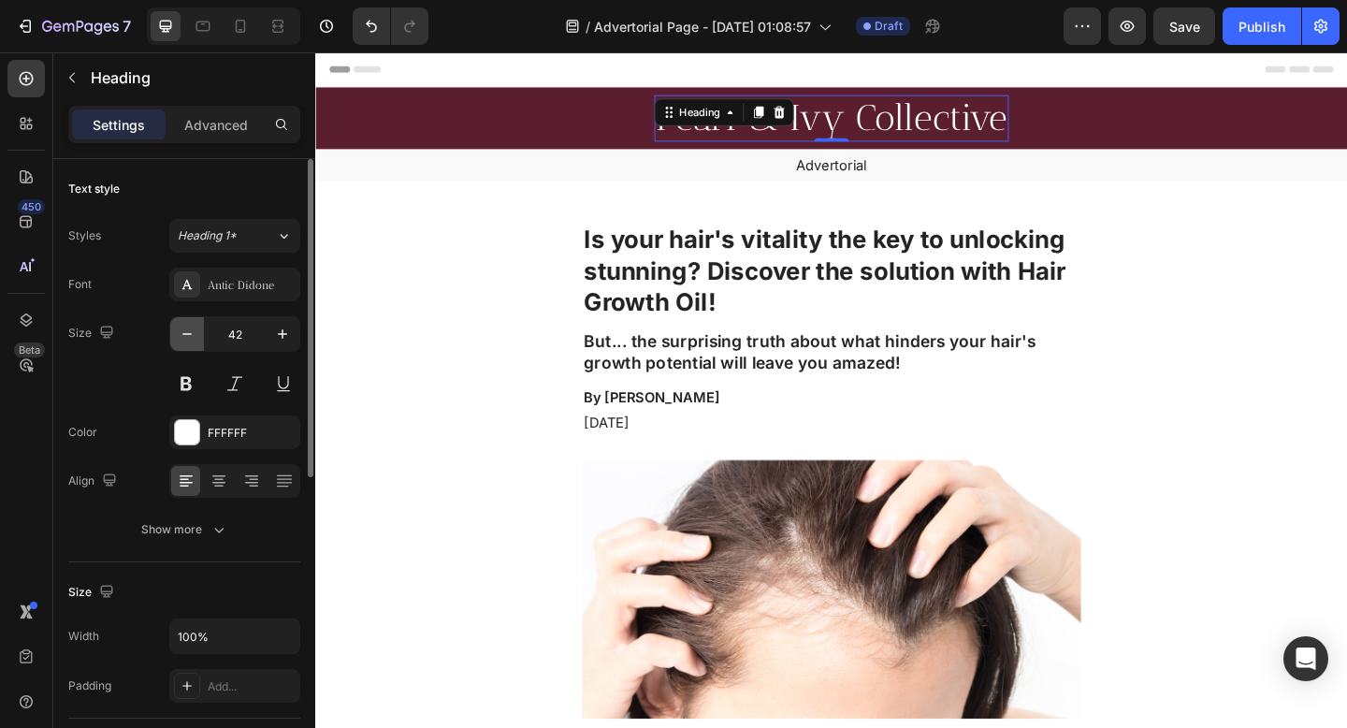
click at [179, 328] on icon "button" at bounding box center [187, 334] width 19 height 19
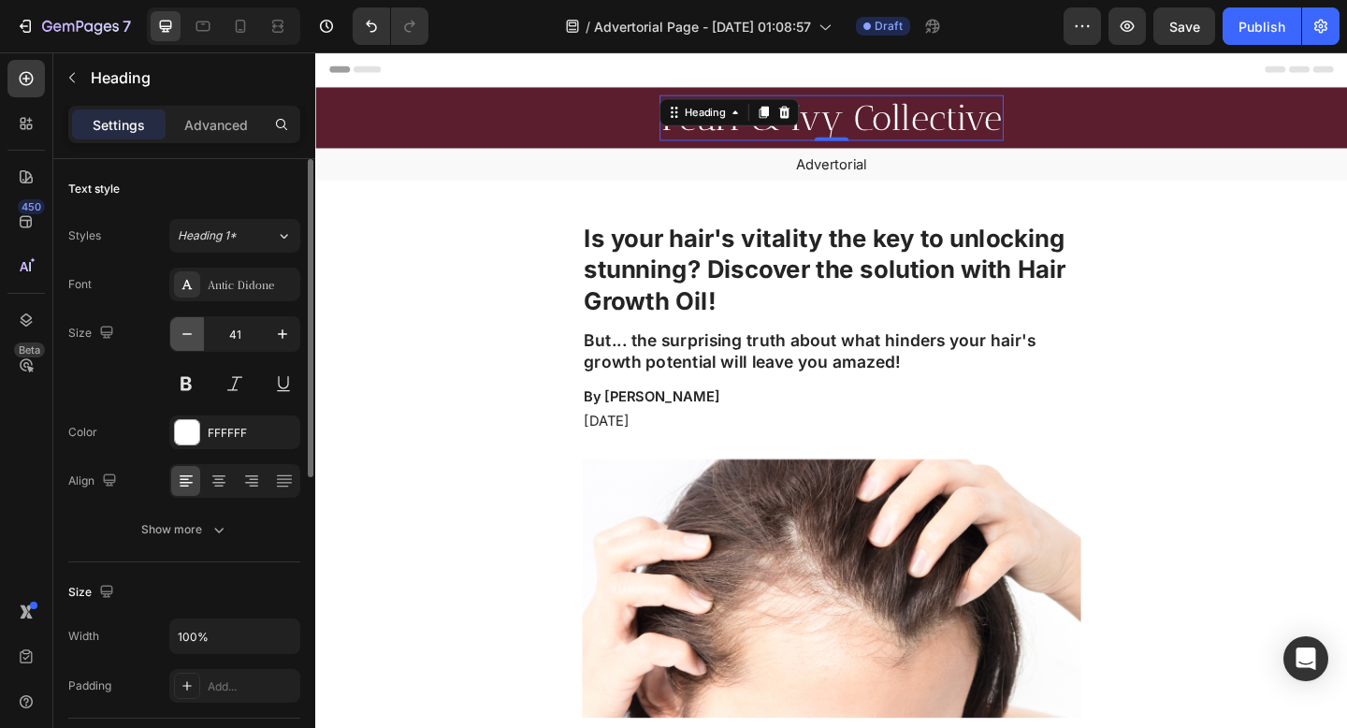
click at [179, 328] on icon "button" at bounding box center [187, 334] width 19 height 19
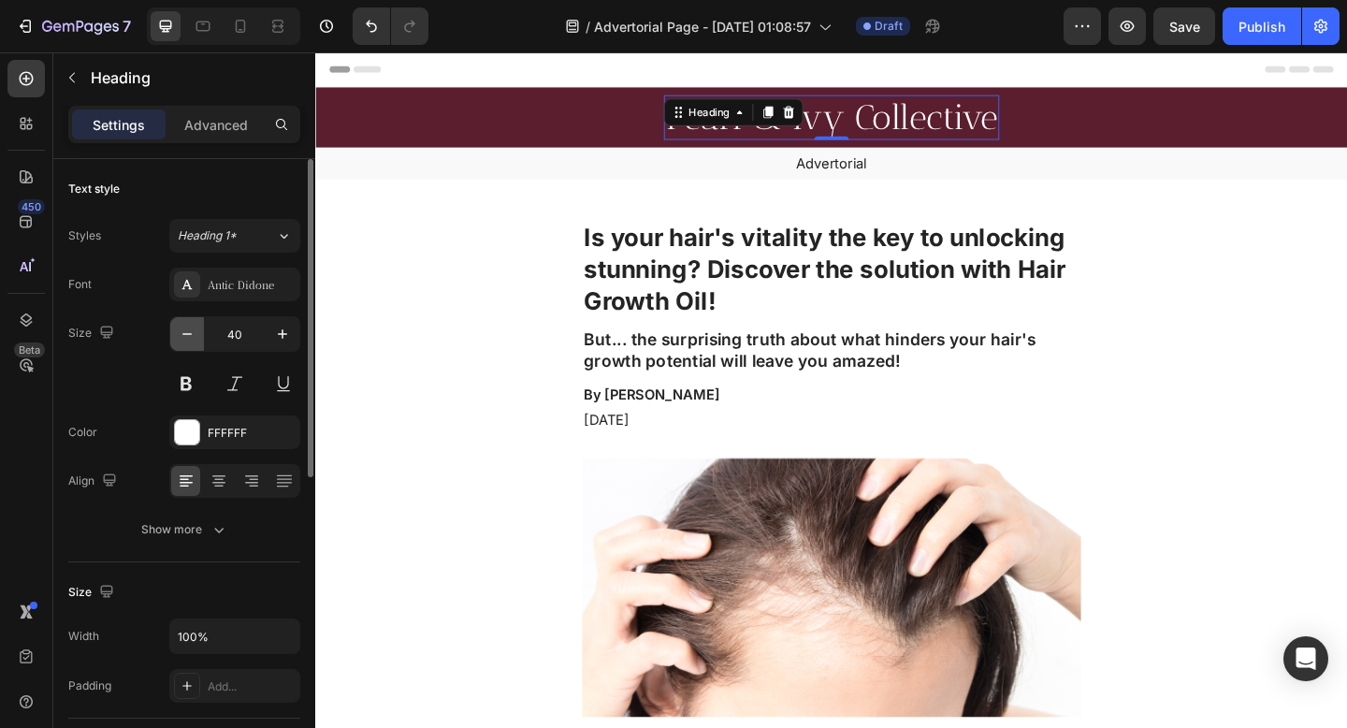
click at [179, 328] on icon "button" at bounding box center [187, 334] width 19 height 19
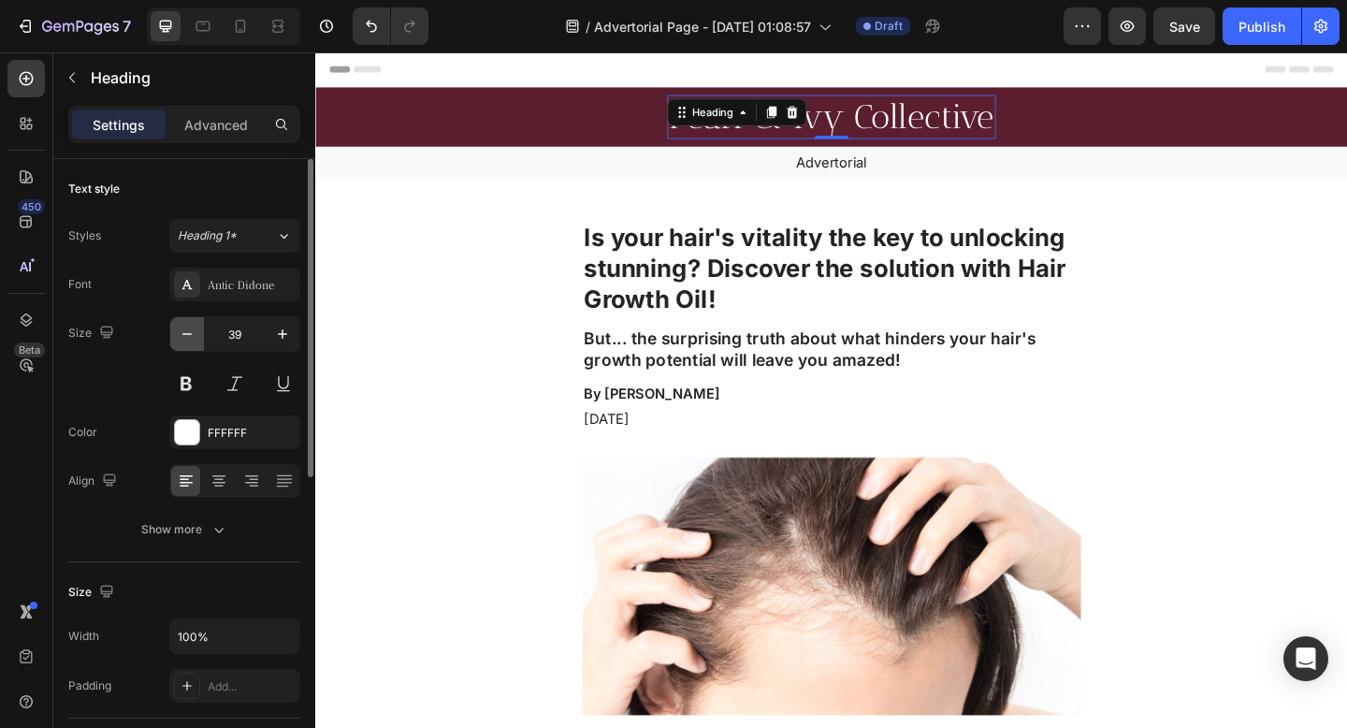
click at [178, 327] on icon "button" at bounding box center [187, 334] width 19 height 19
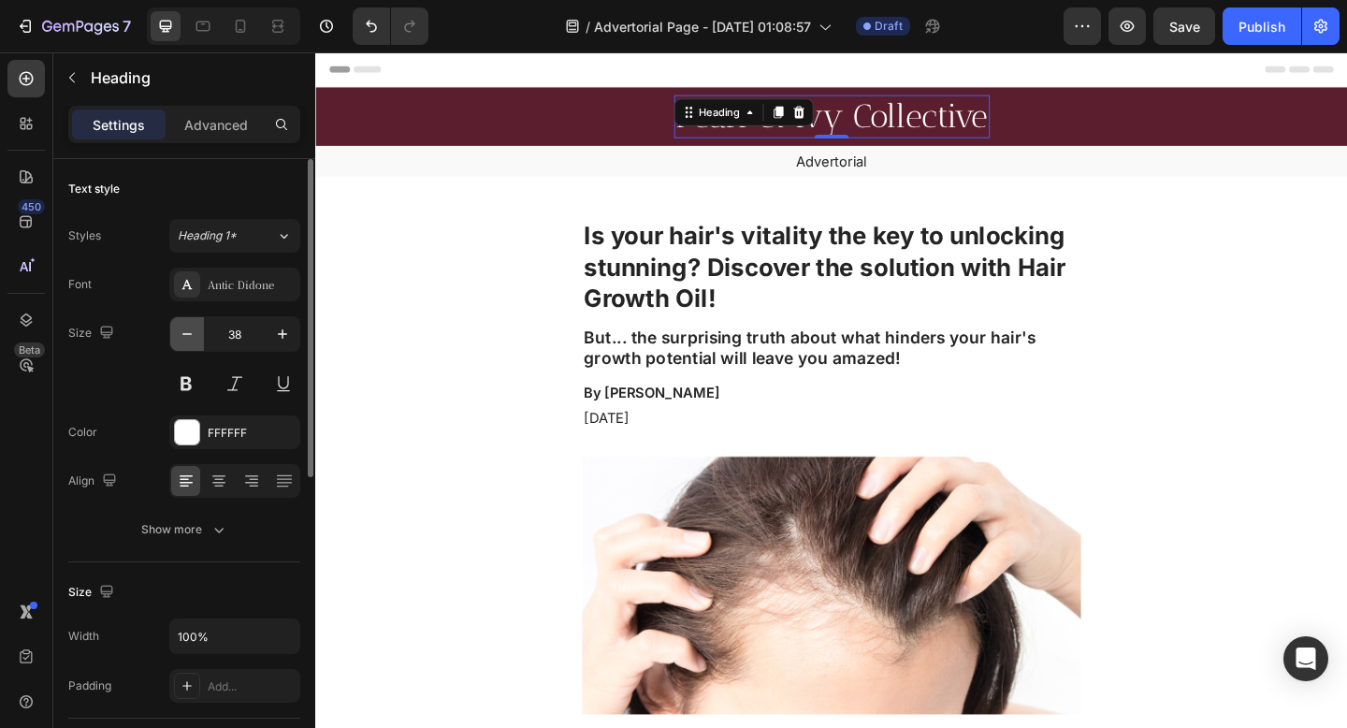
click at [177, 327] on button "button" at bounding box center [187, 334] width 34 height 34
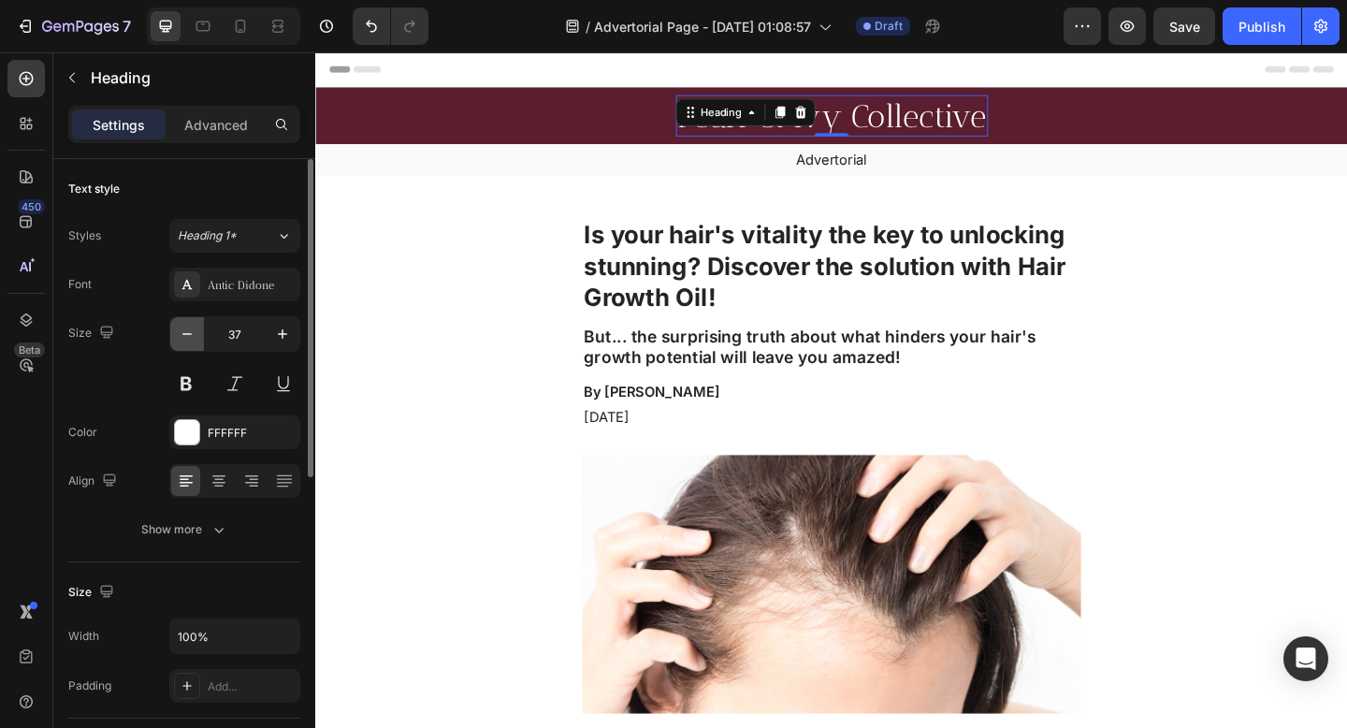
click at [176, 327] on button "button" at bounding box center [187, 334] width 34 height 34
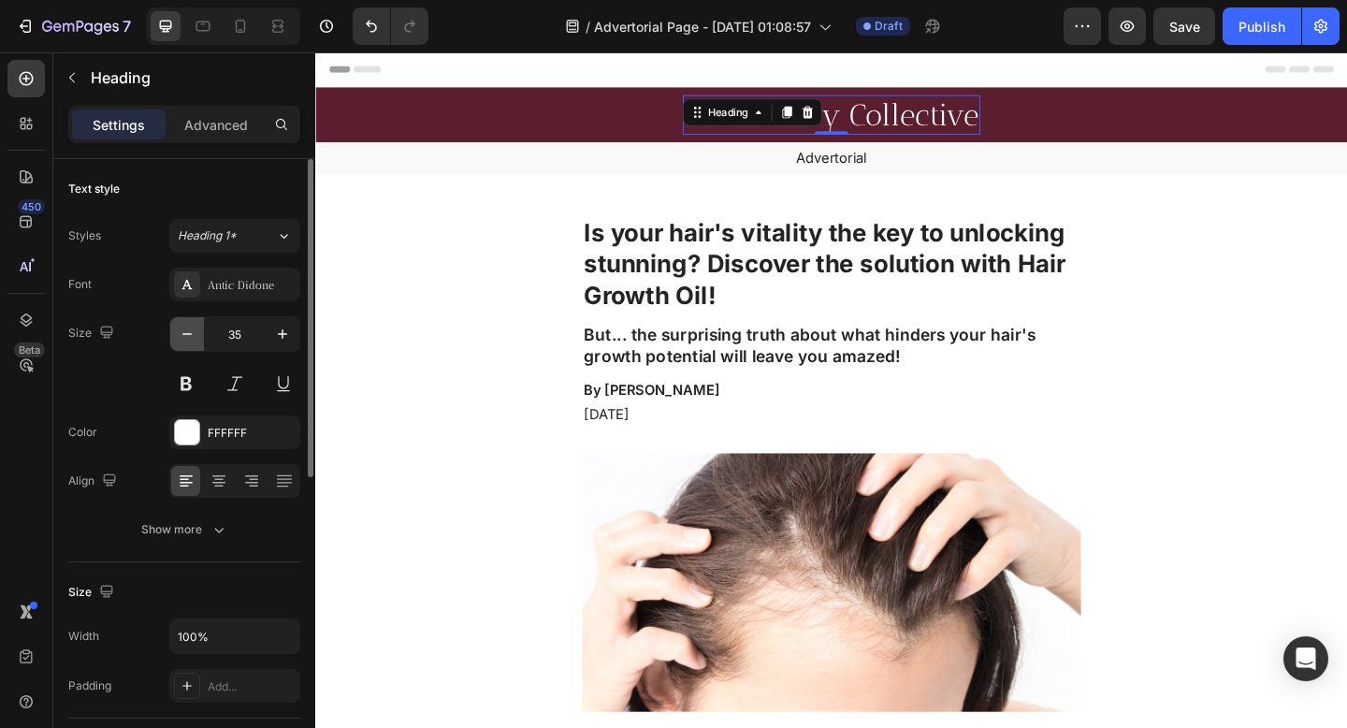
click at [176, 325] on button "button" at bounding box center [187, 334] width 34 height 34
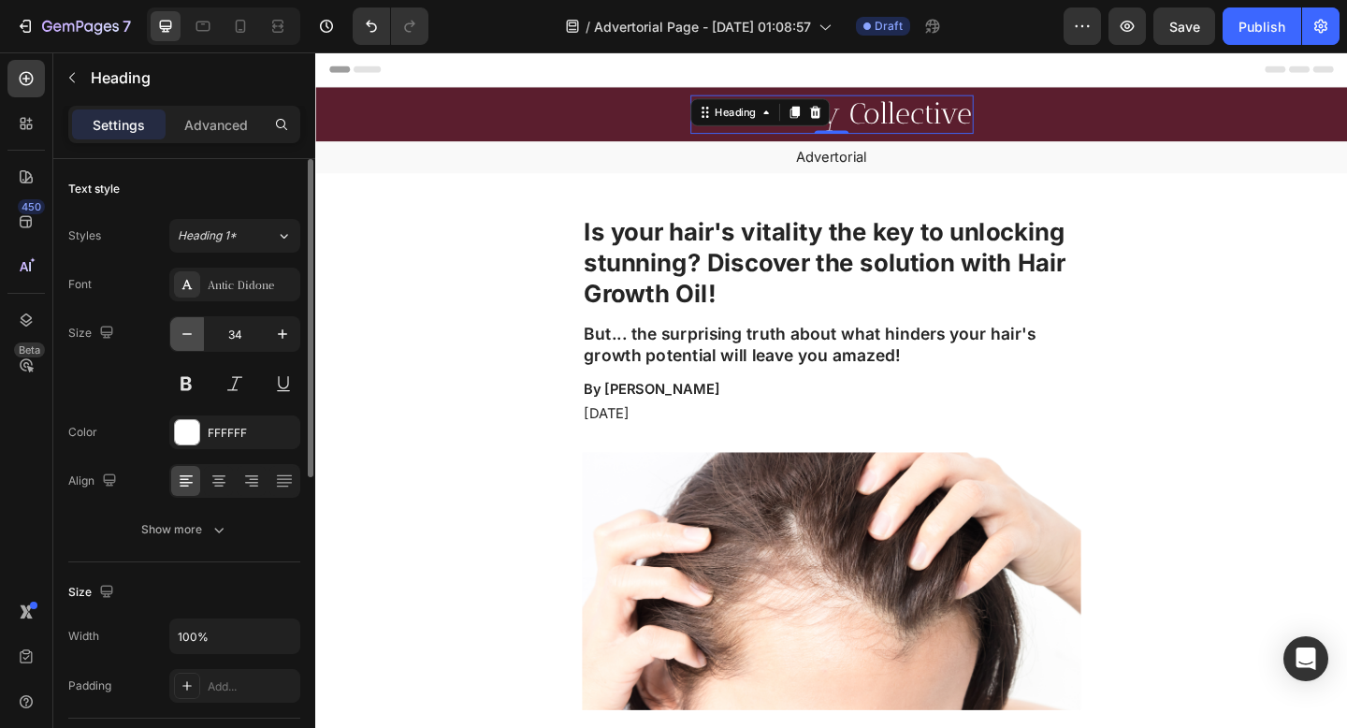
click at [176, 325] on button "button" at bounding box center [187, 334] width 34 height 34
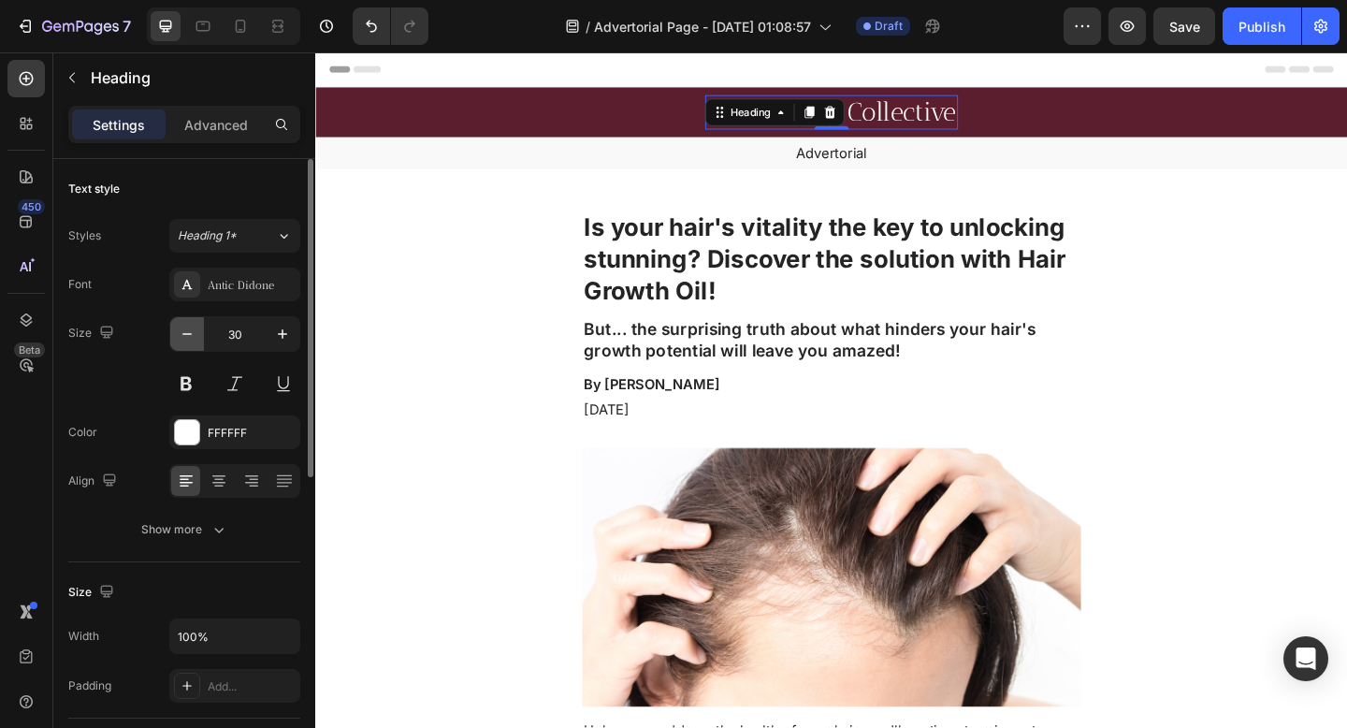
click at [175, 325] on button "button" at bounding box center [187, 334] width 34 height 34
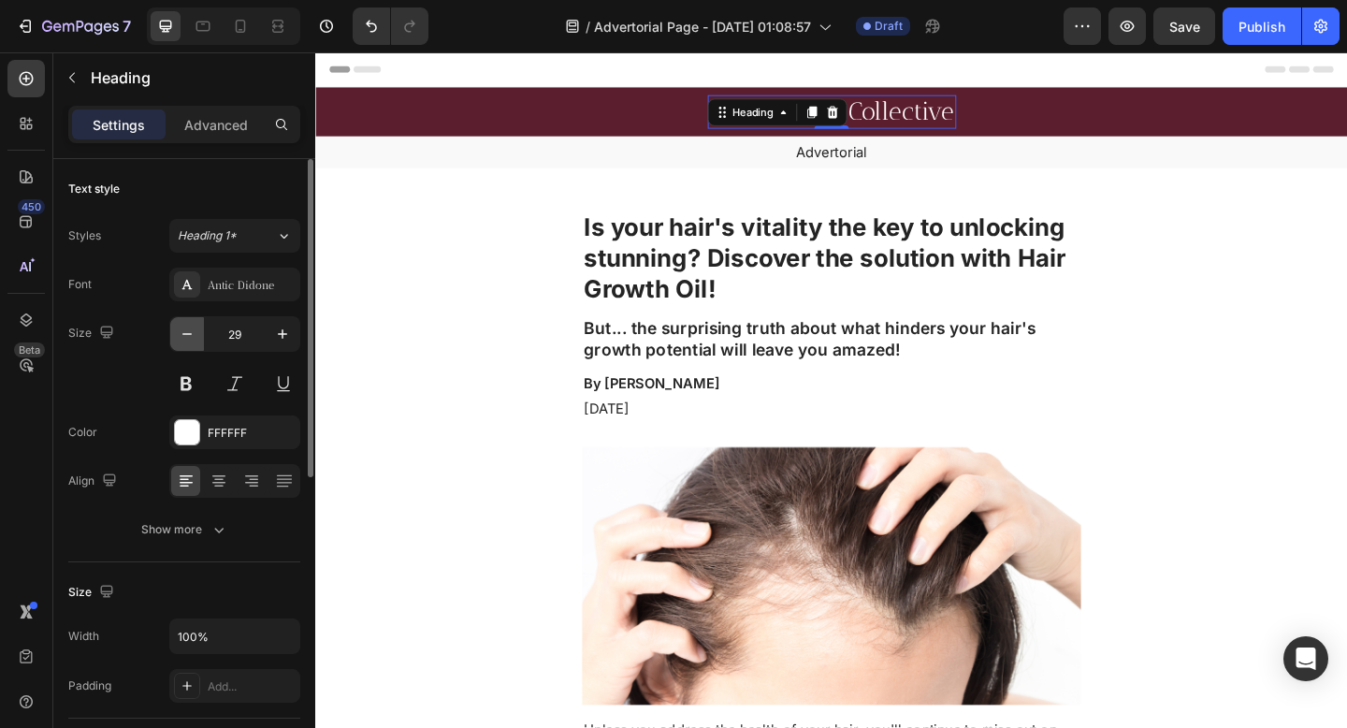
click at [178, 328] on icon "button" at bounding box center [187, 334] width 19 height 19
type input "28"
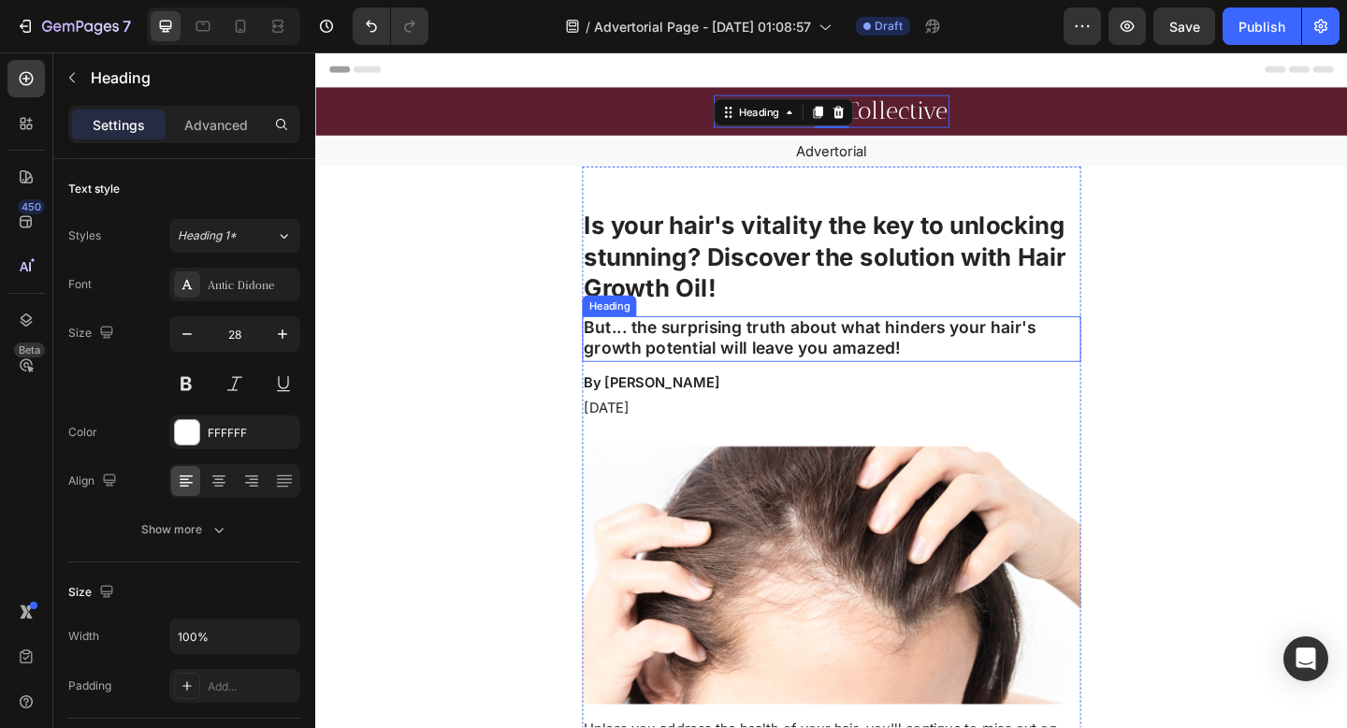
click at [1125, 348] on h2 "But... the surprising truth about what hinders your hair's growth potential wil…" at bounding box center [876, 365] width 542 height 50
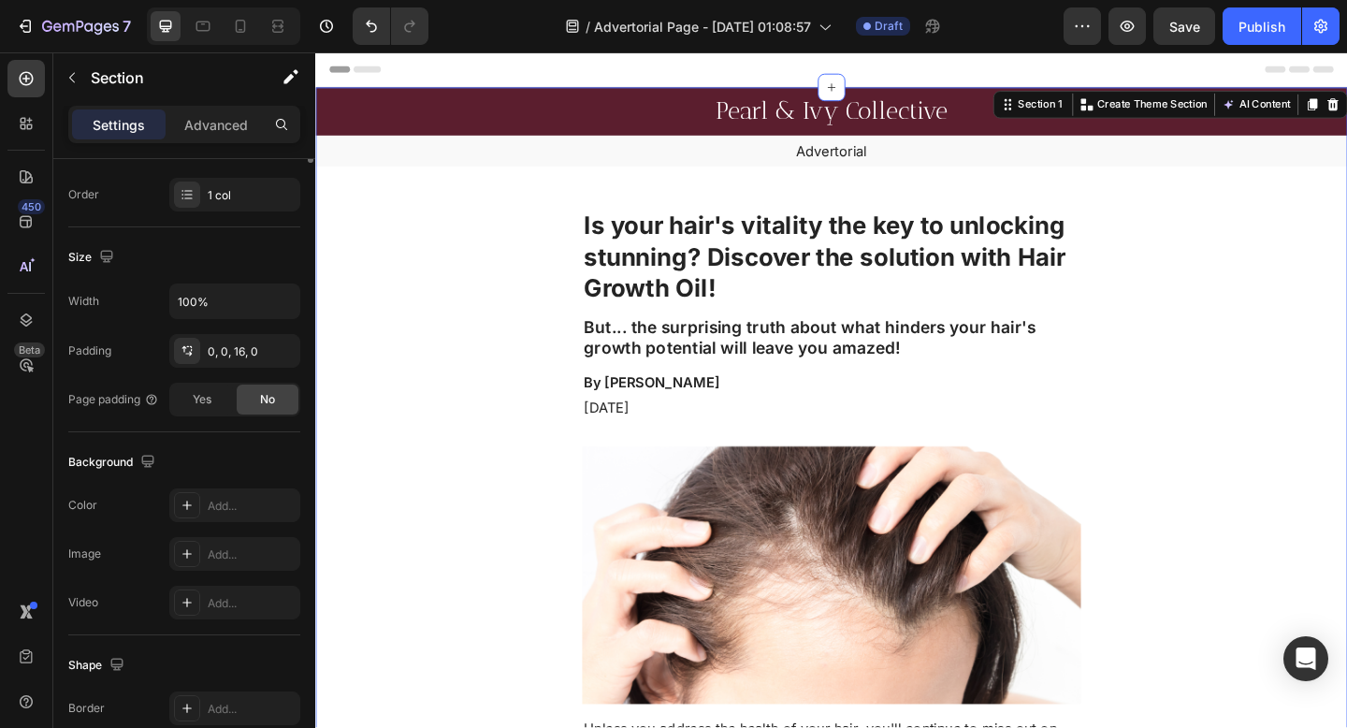
scroll to position [0, 0]
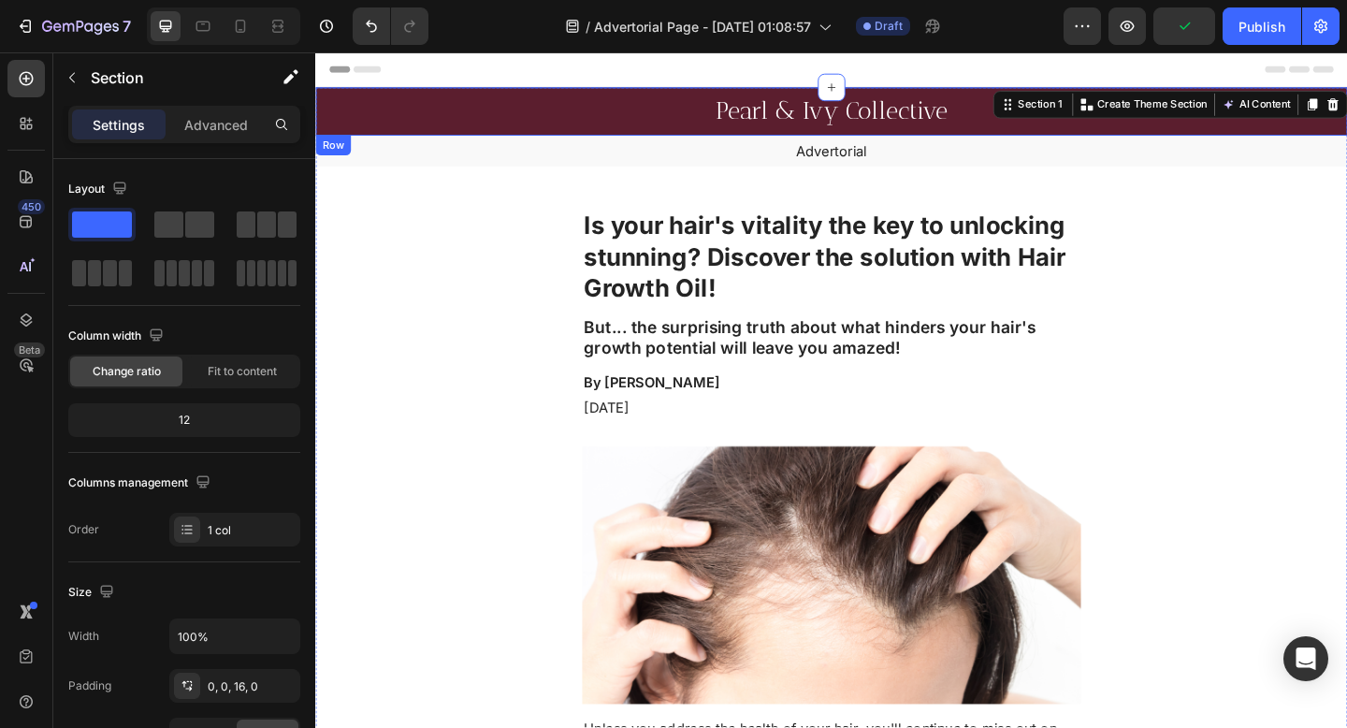
click at [931, 126] on p "Pearl & Ivy Collective" at bounding box center [876, 117] width 253 height 32
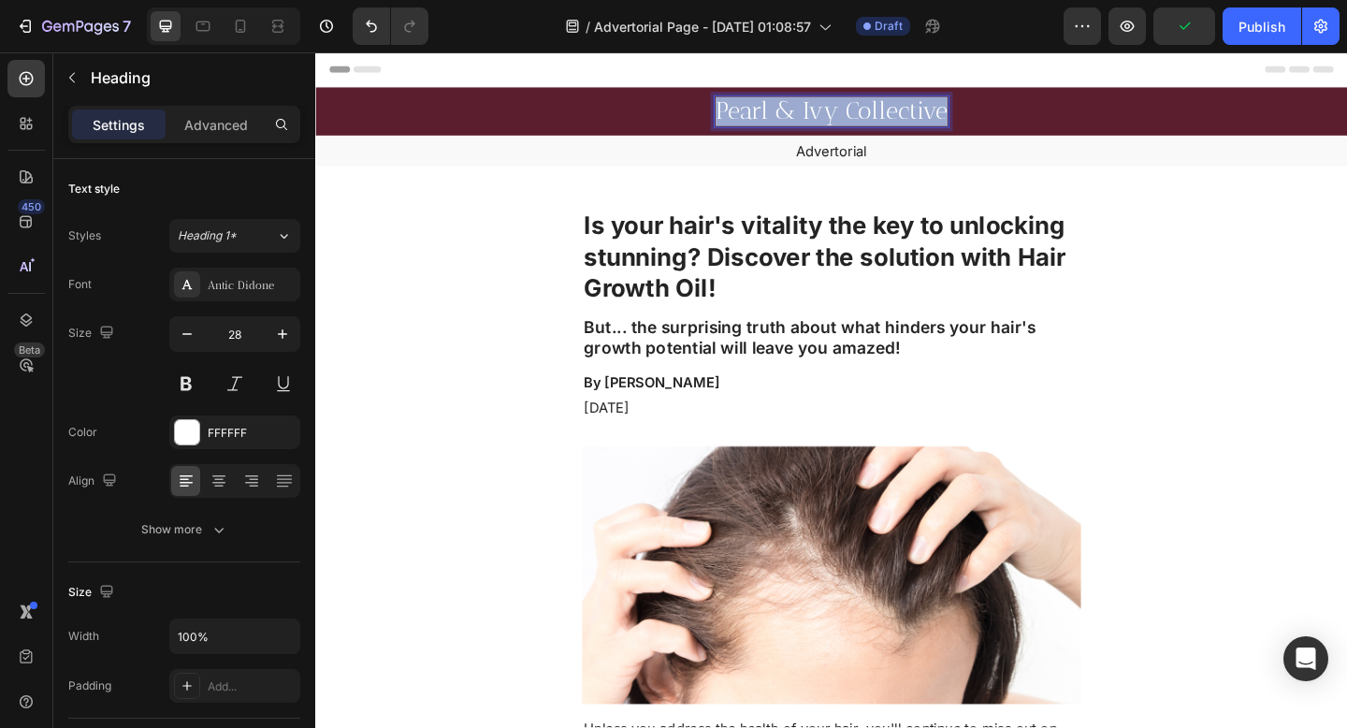
click at [931, 126] on p "Pearl & Ivy Collective" at bounding box center [876, 117] width 253 height 32
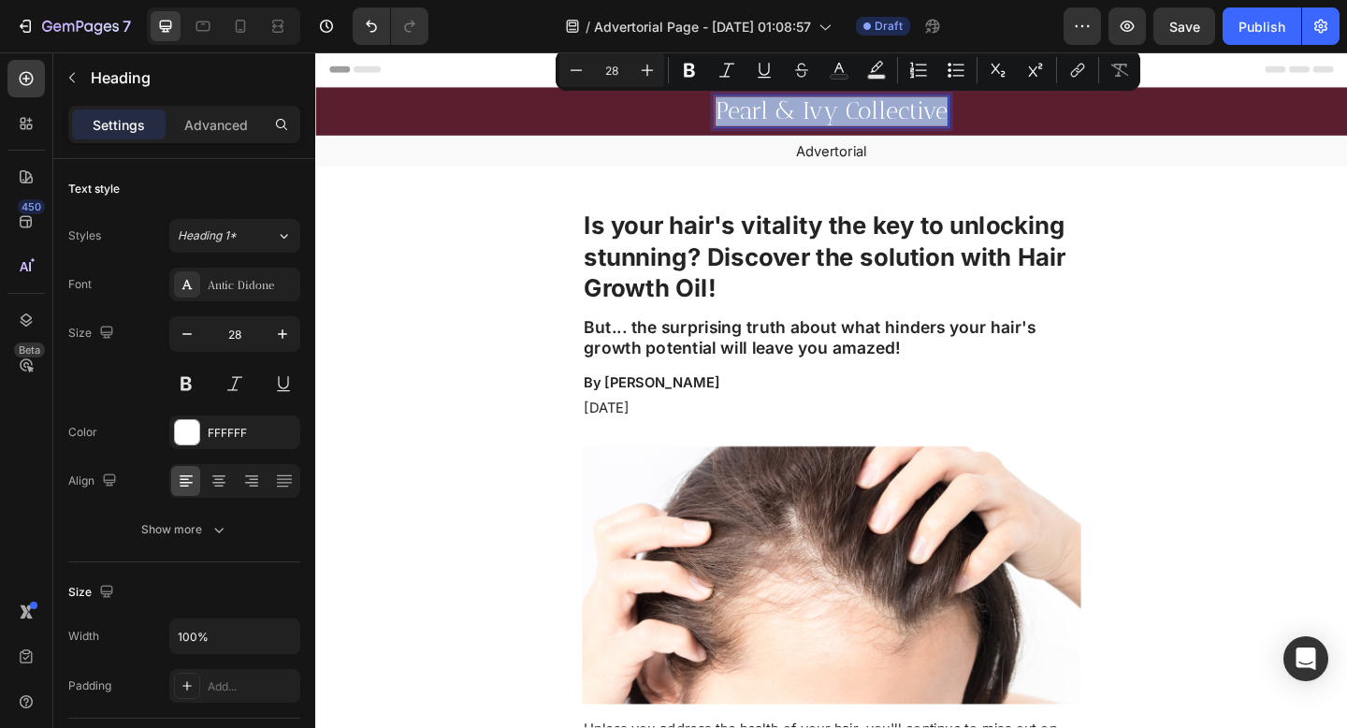
click at [932, 123] on p "Pearl & Ivy Collective" at bounding box center [876, 117] width 253 height 32
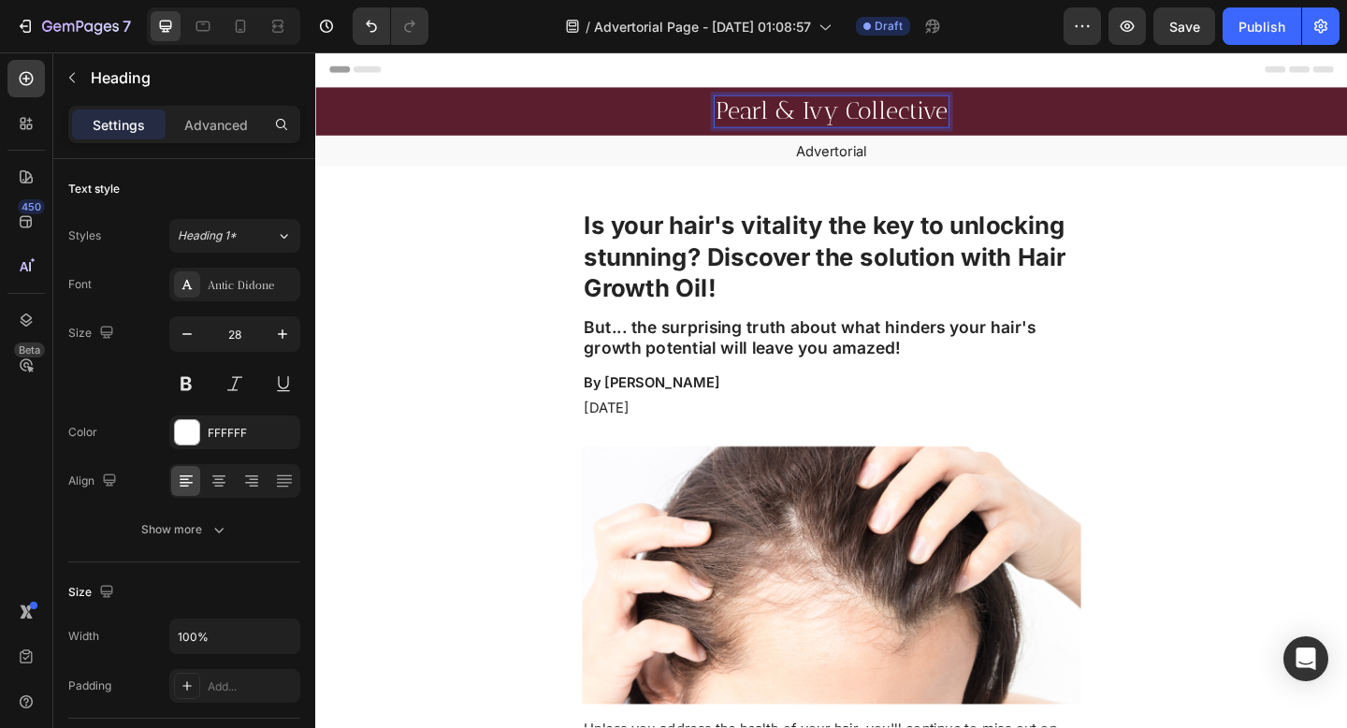
click at [996, 126] on h2 "Pearl & Ivy Collective" at bounding box center [876, 117] width 256 height 36
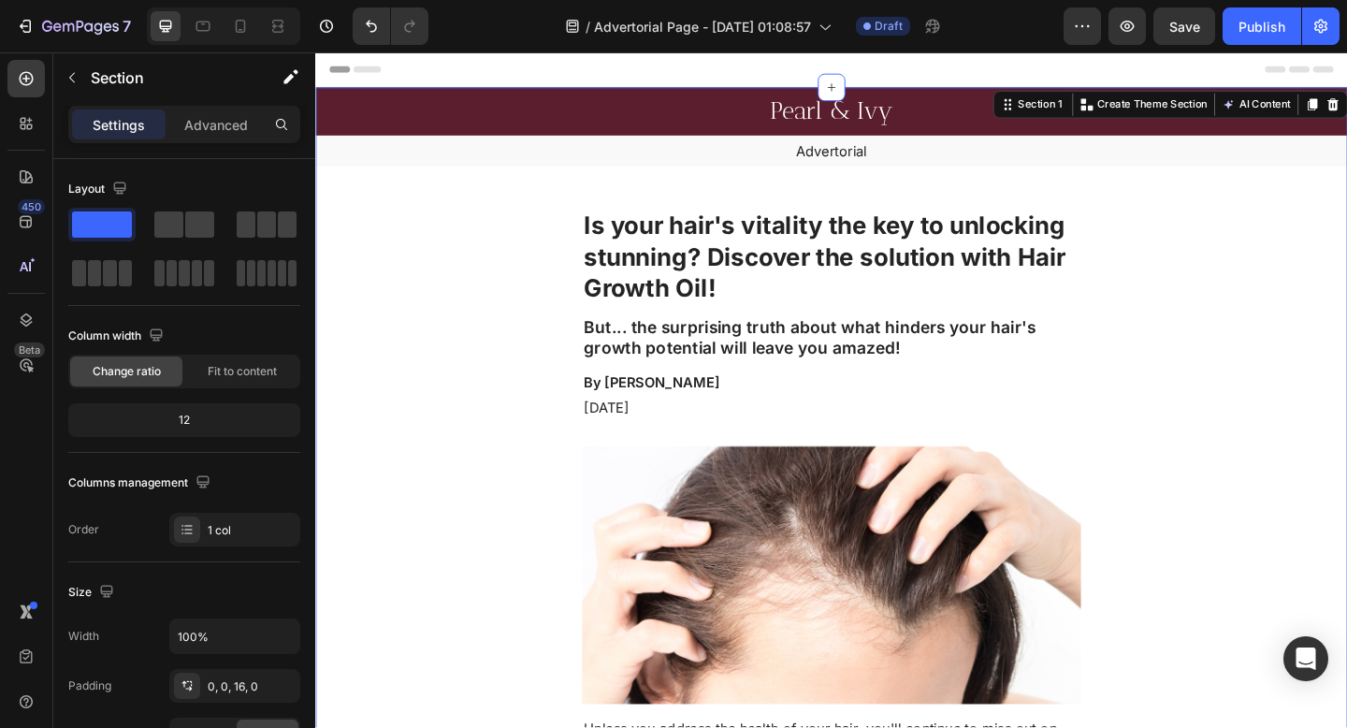
click at [238, 35] on icon at bounding box center [240, 26] width 19 height 19
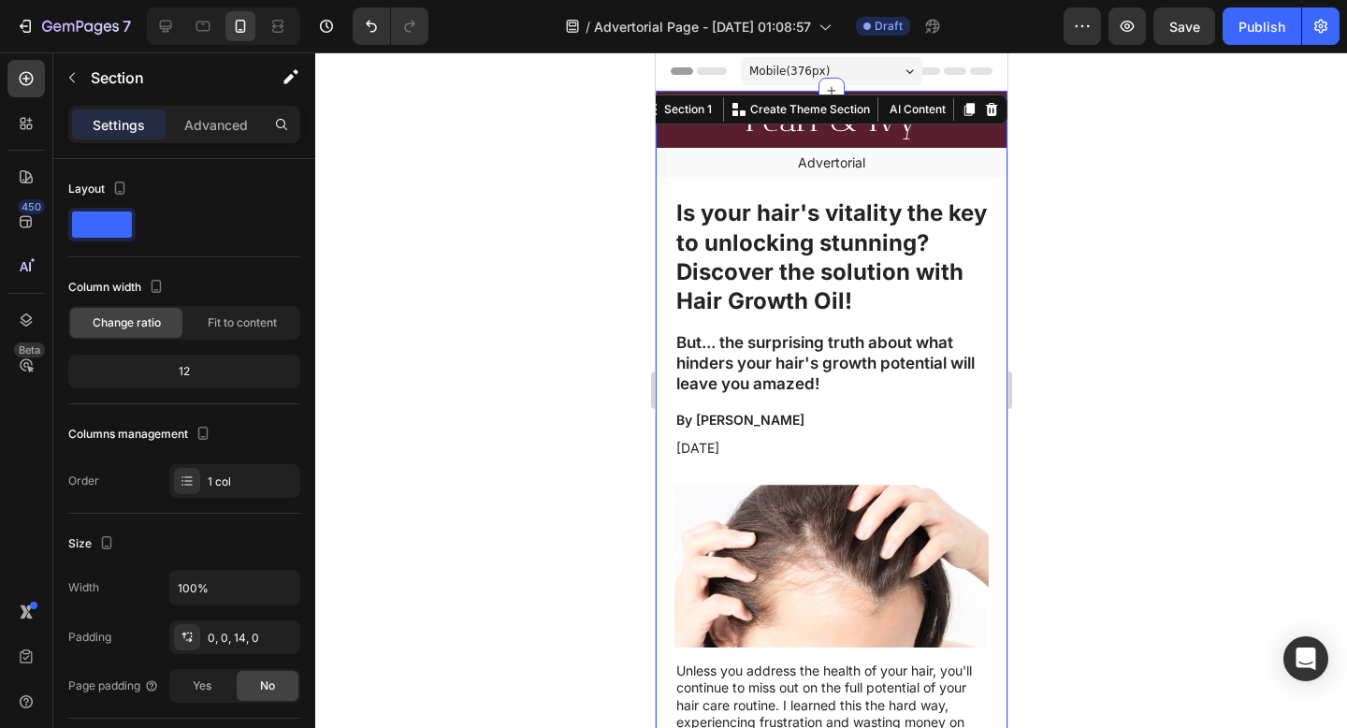
click at [1154, 263] on div at bounding box center [831, 389] width 1032 height 675
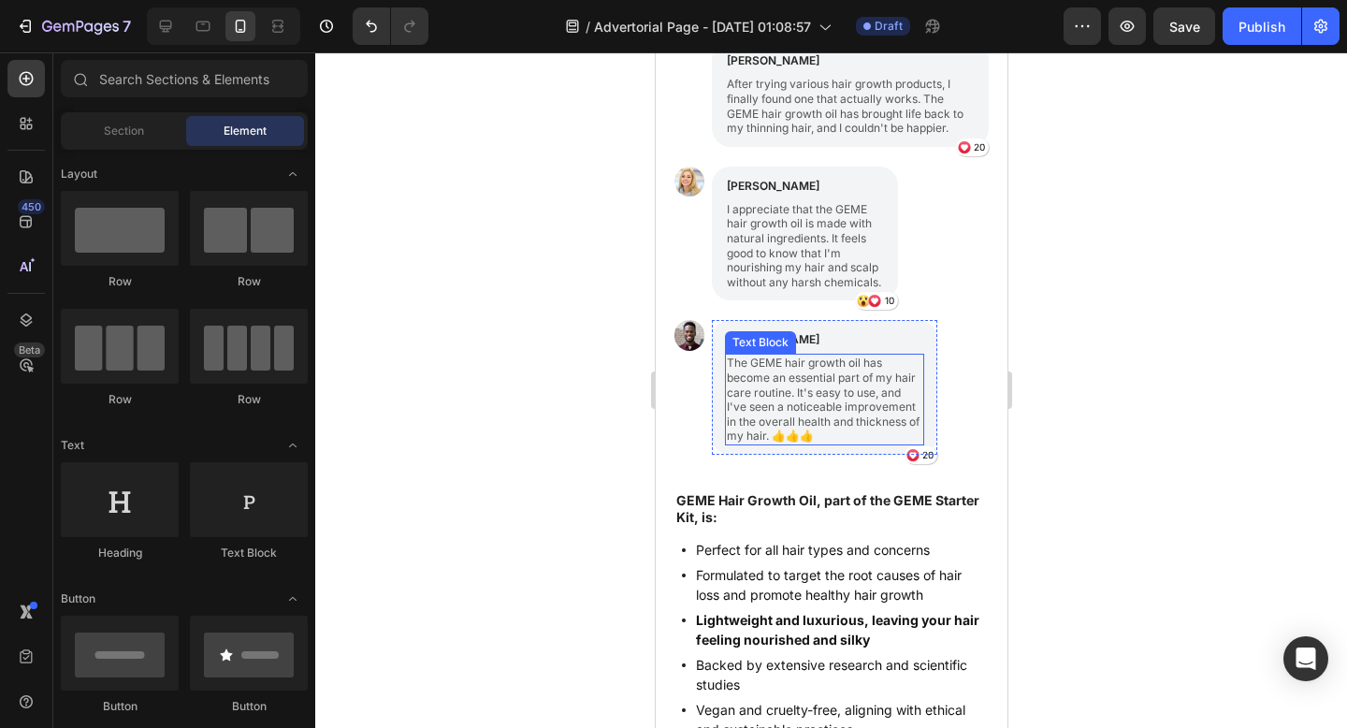
scroll to position [5529, 0]
click at [808, 439] on p "The GEME hair growth oil has become an essential part of my hair care routine. …" at bounding box center [823, 399] width 195 height 88
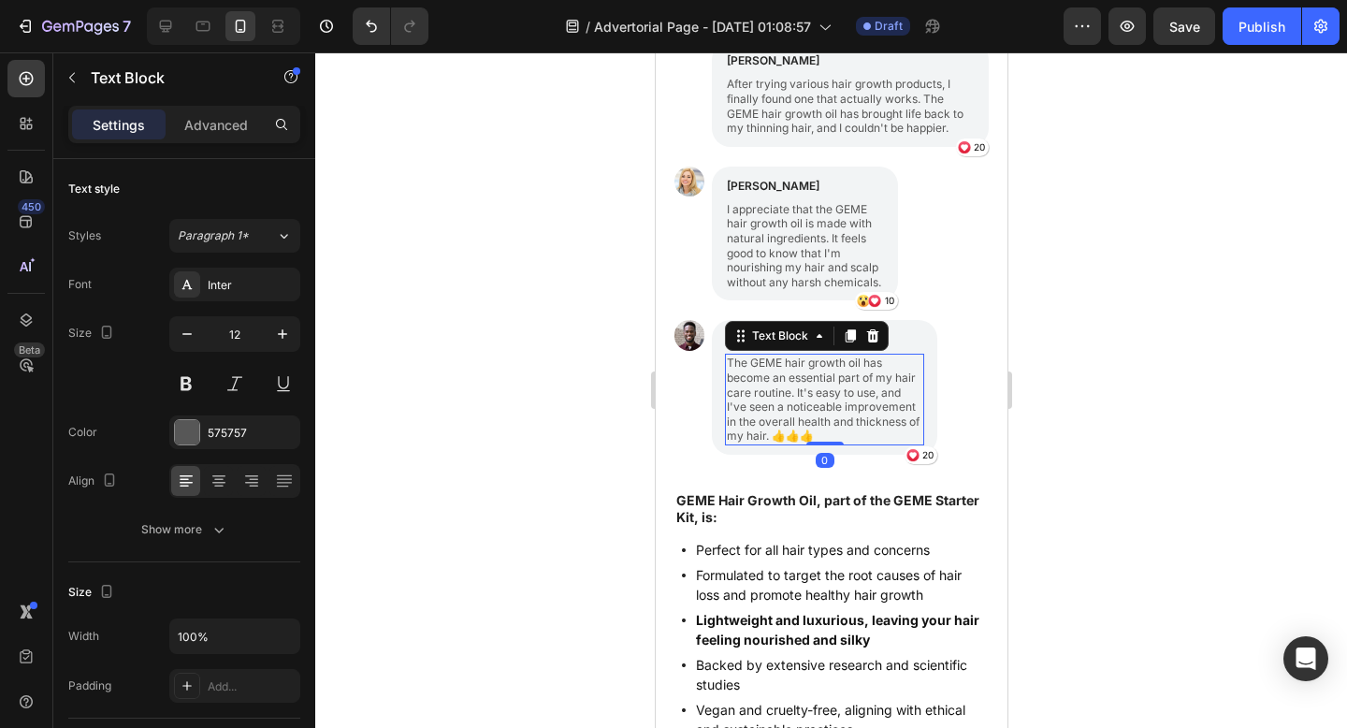
click at [1337, 452] on div at bounding box center [831, 389] width 1032 height 675
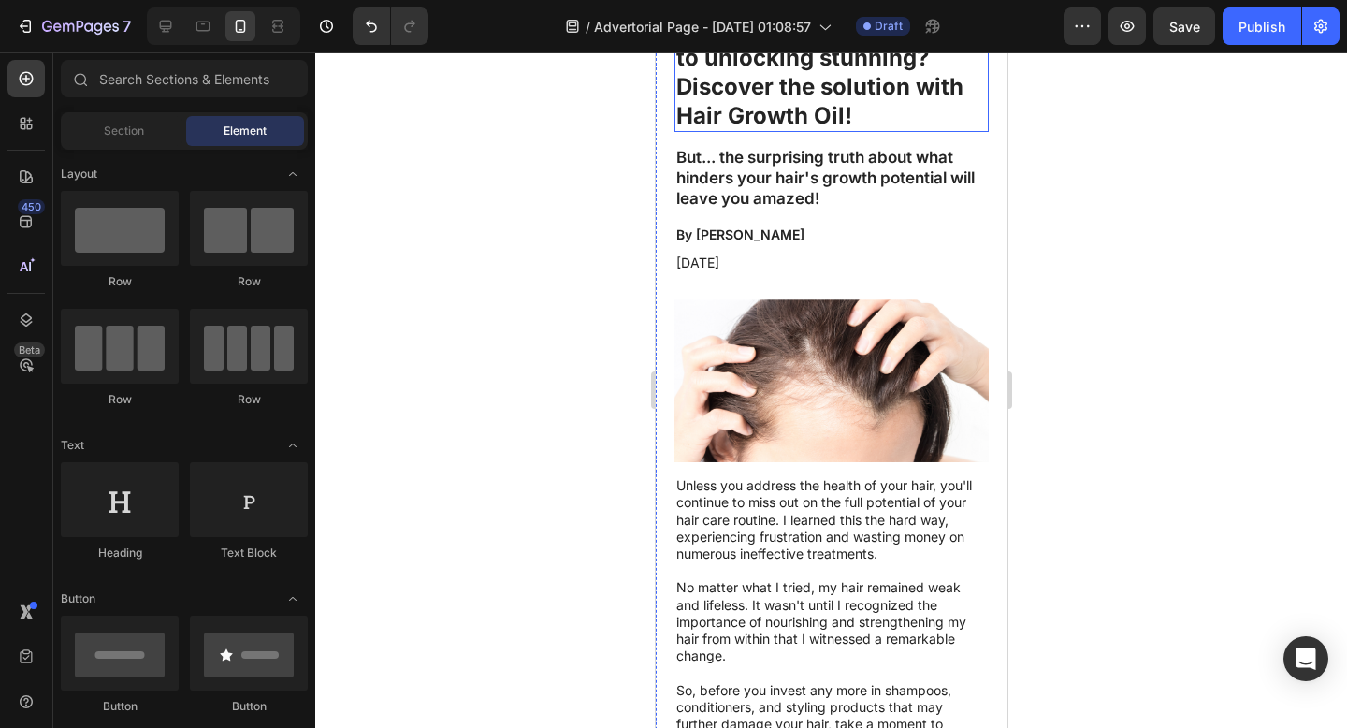
scroll to position [0, 0]
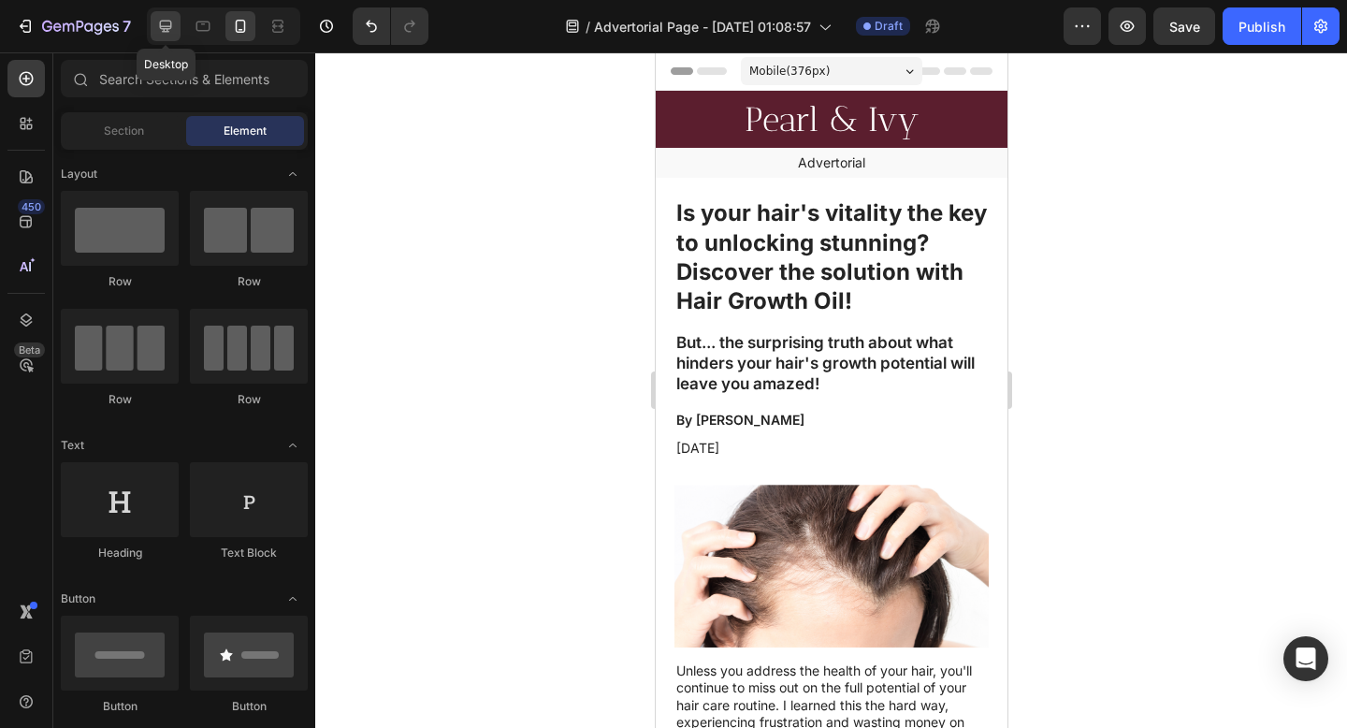
click at [166, 24] on icon at bounding box center [165, 26] width 19 height 19
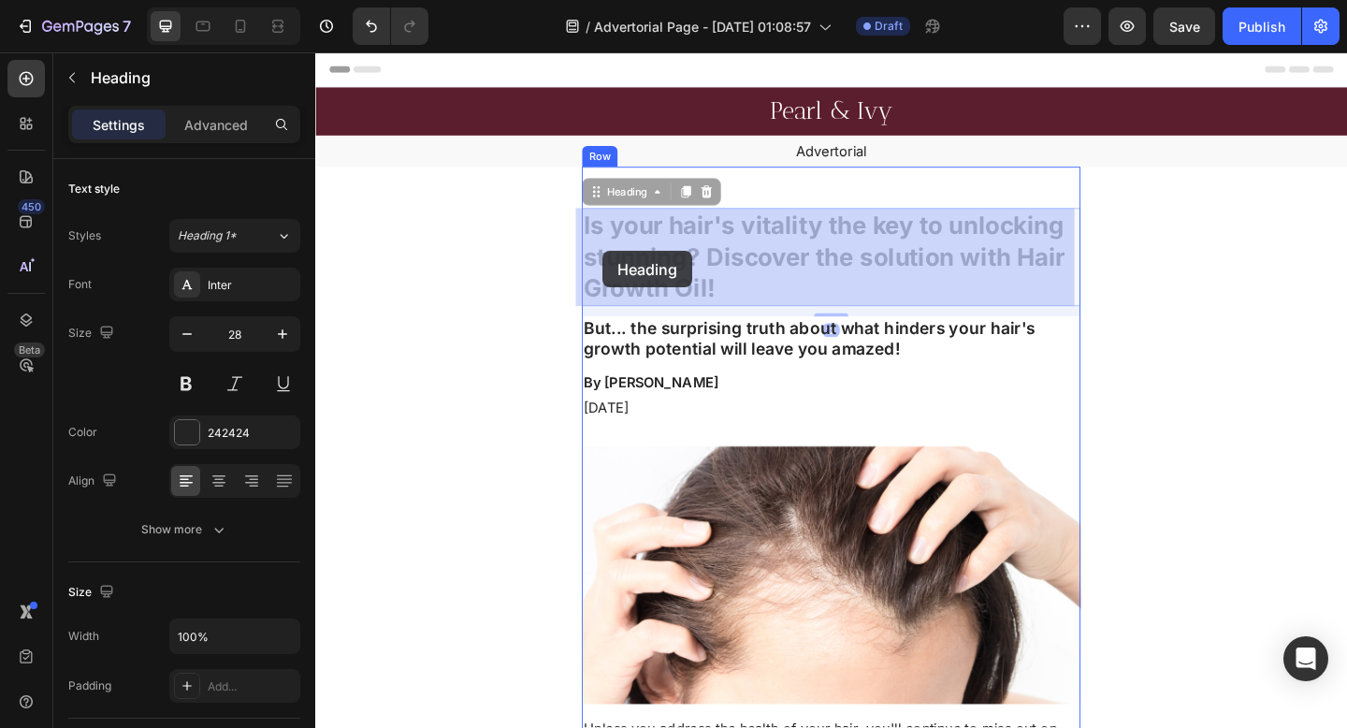
drag, startPoint x: 599, startPoint y: 237, endPoint x: 628, endPoint y: 268, distance: 43.0
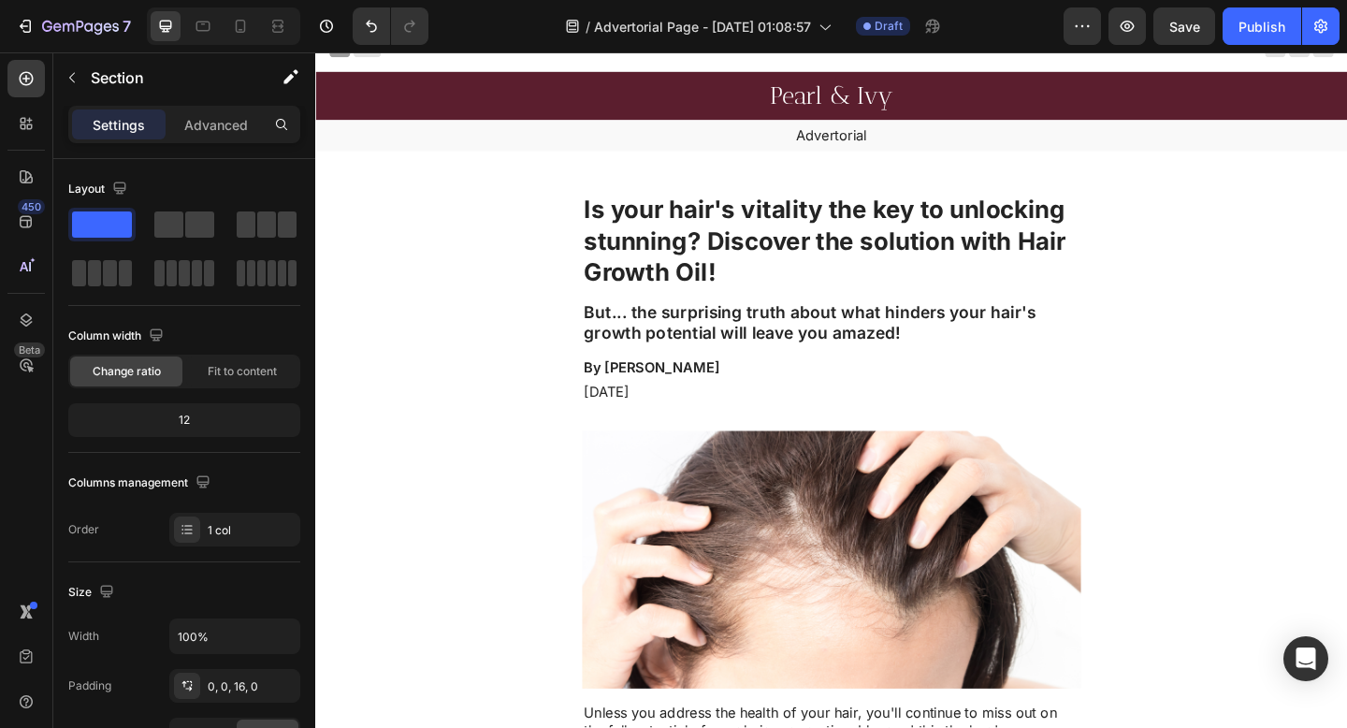
scroll to position [37, 0]
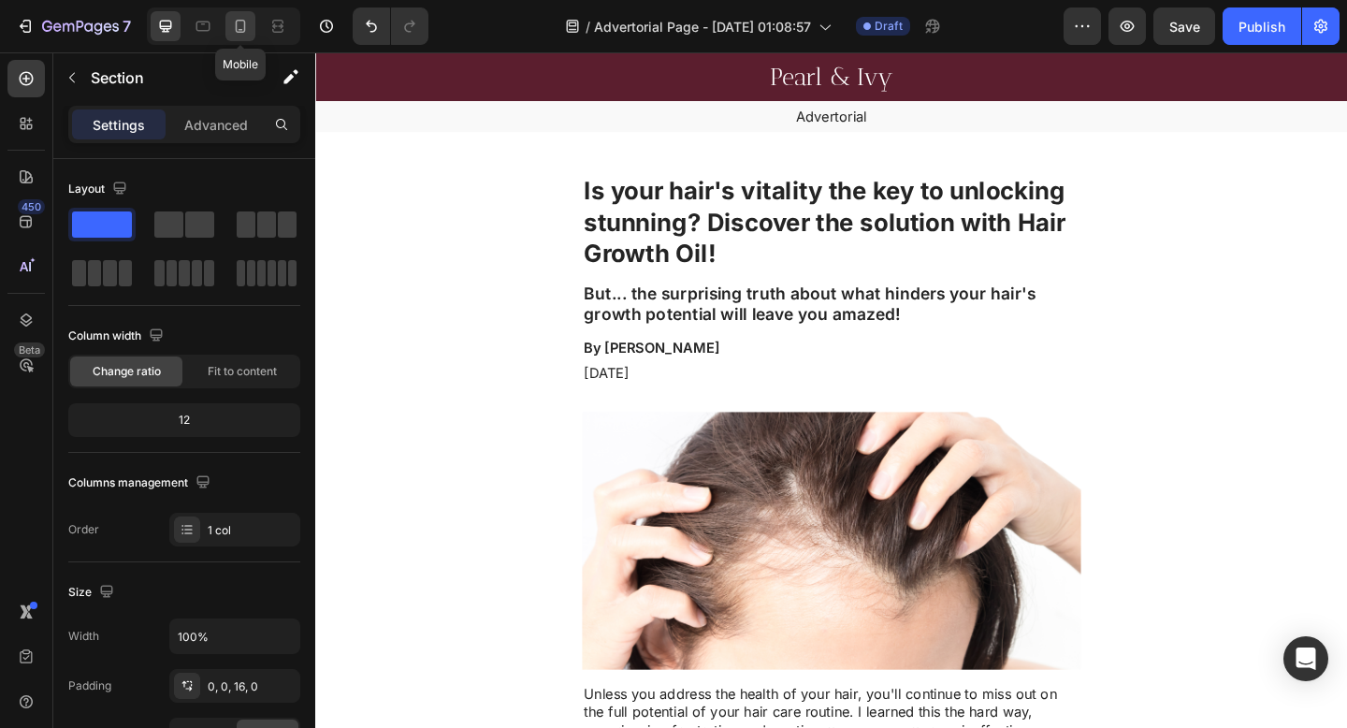
click at [243, 34] on icon at bounding box center [240, 26] width 19 height 19
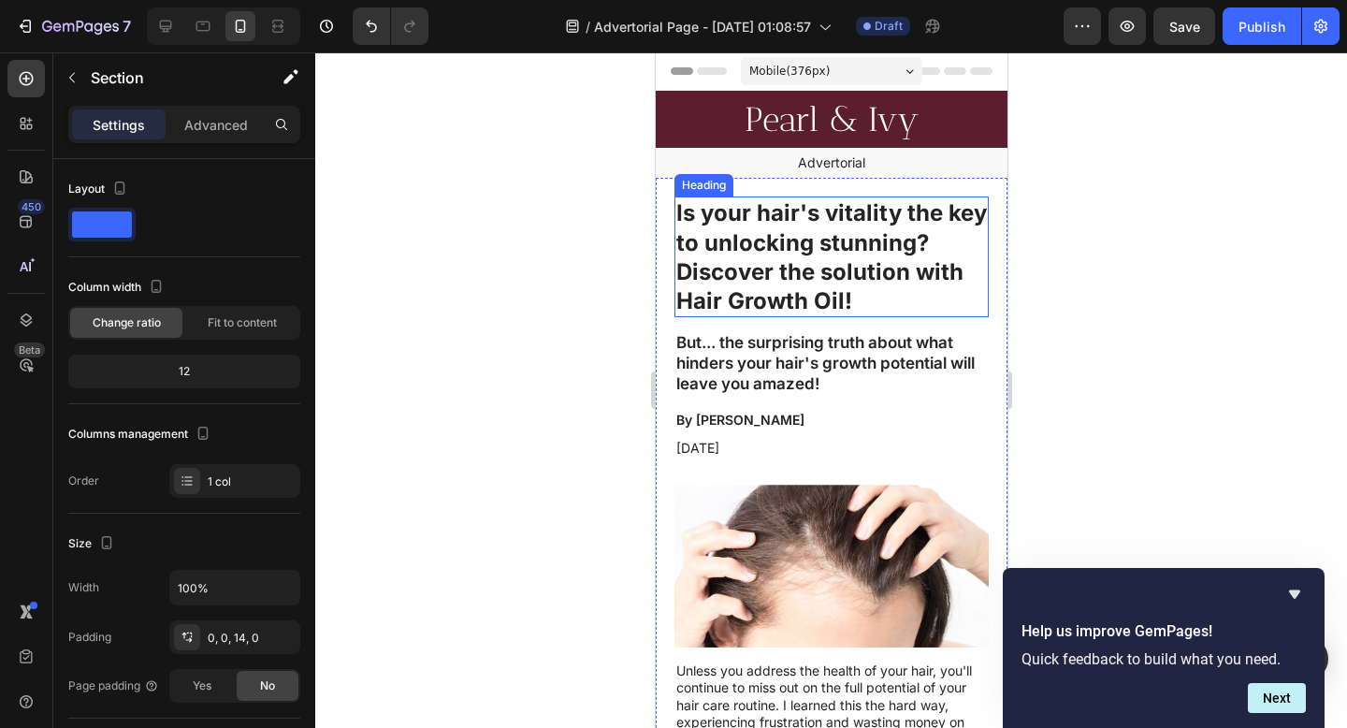
click at [840, 307] on h1 "Is your hair's vitality the key to unlocking stunning? Discover the solution wi…" at bounding box center [830, 256] width 314 height 121
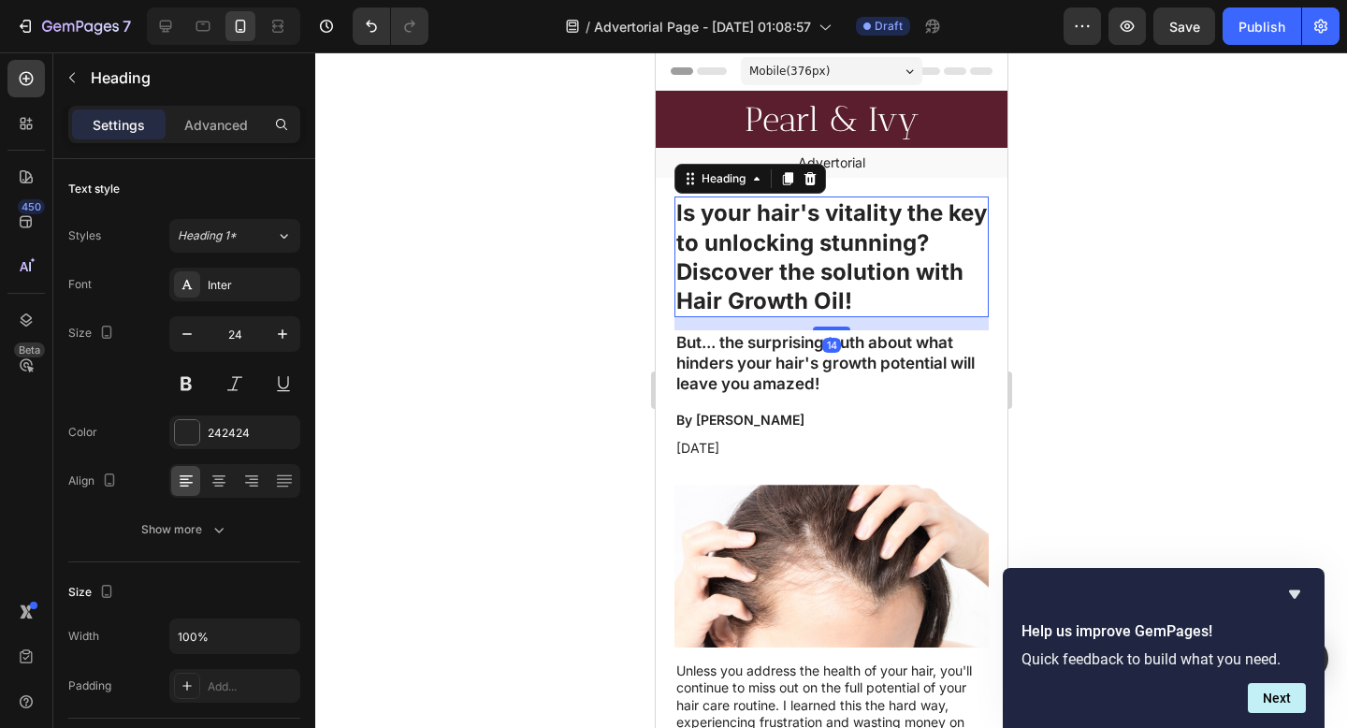
click at [862, 296] on h1 "Is your hair's vitality the key to unlocking stunning? Discover the solution wi…" at bounding box center [830, 256] width 314 height 121
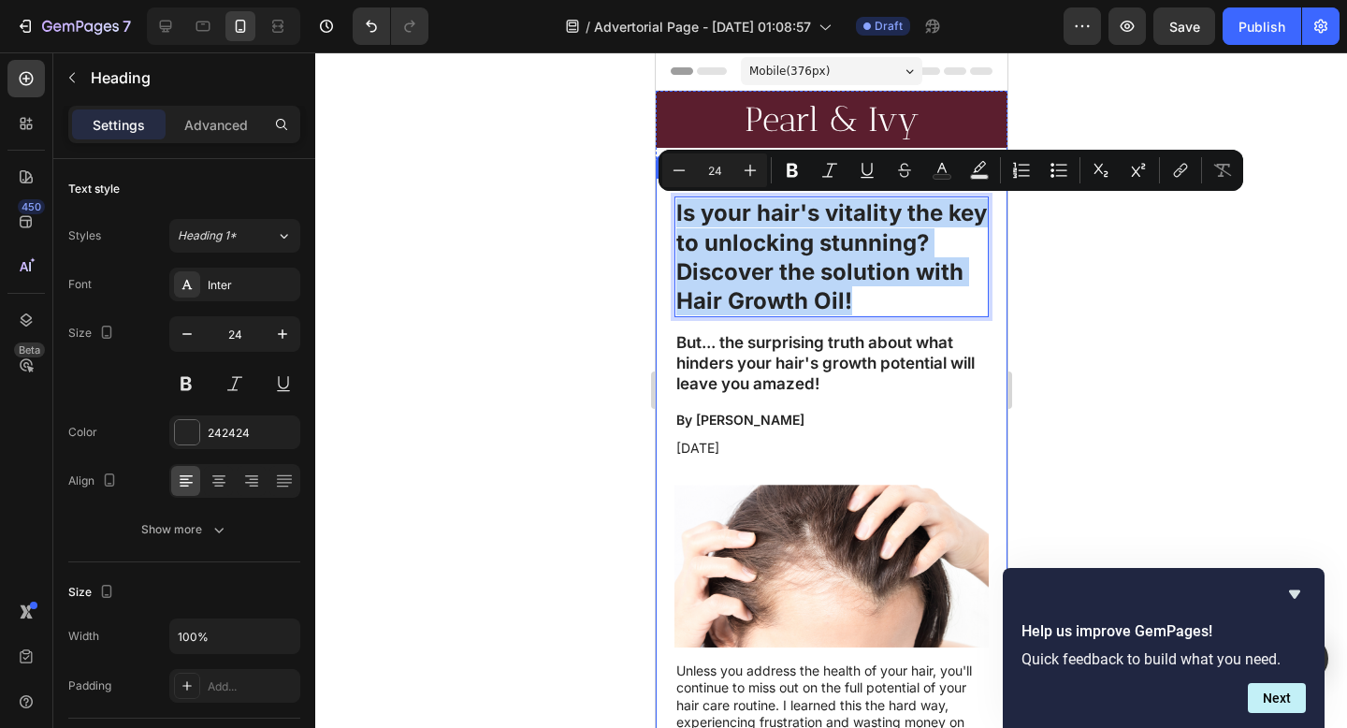
drag, startPoint x: 839, startPoint y: 297, endPoint x: 664, endPoint y: 208, distance: 196.6
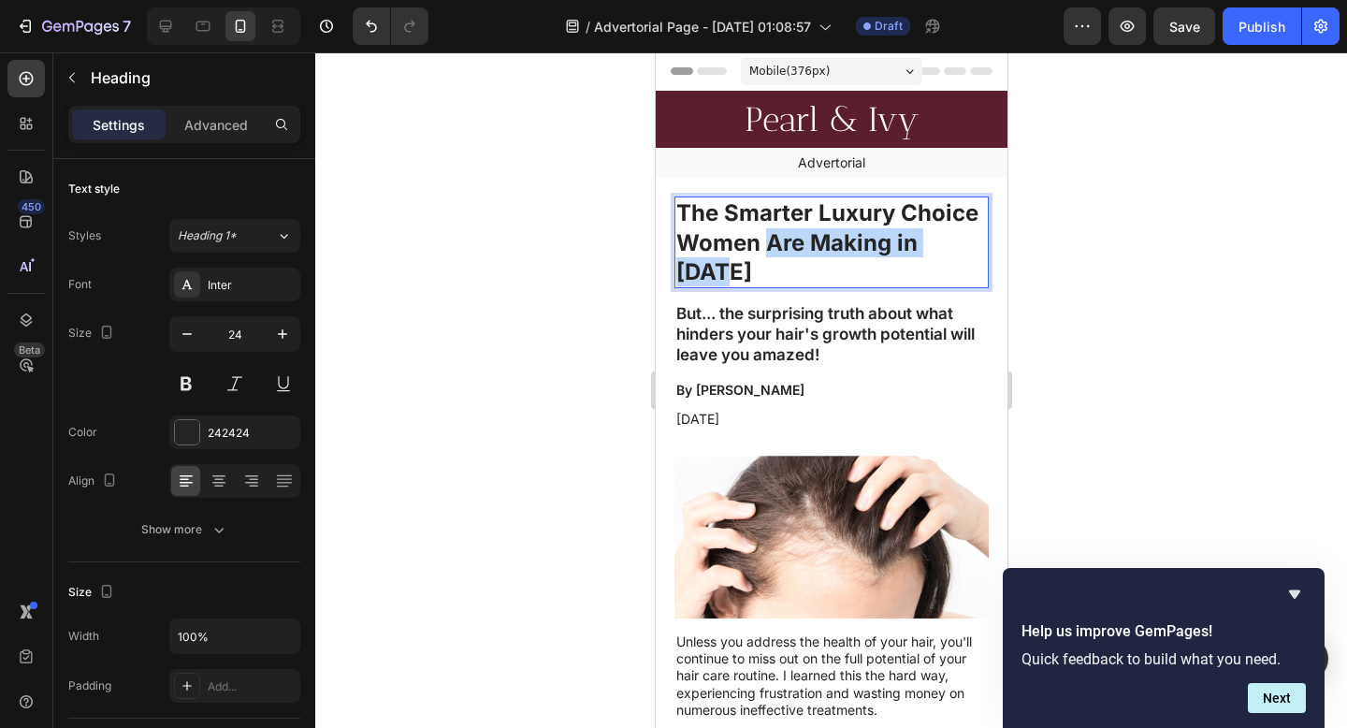
click at [848, 258] on p "The Smarter Luxury Choice Women Are Making in 2025" at bounding box center [830, 242] width 311 height 88
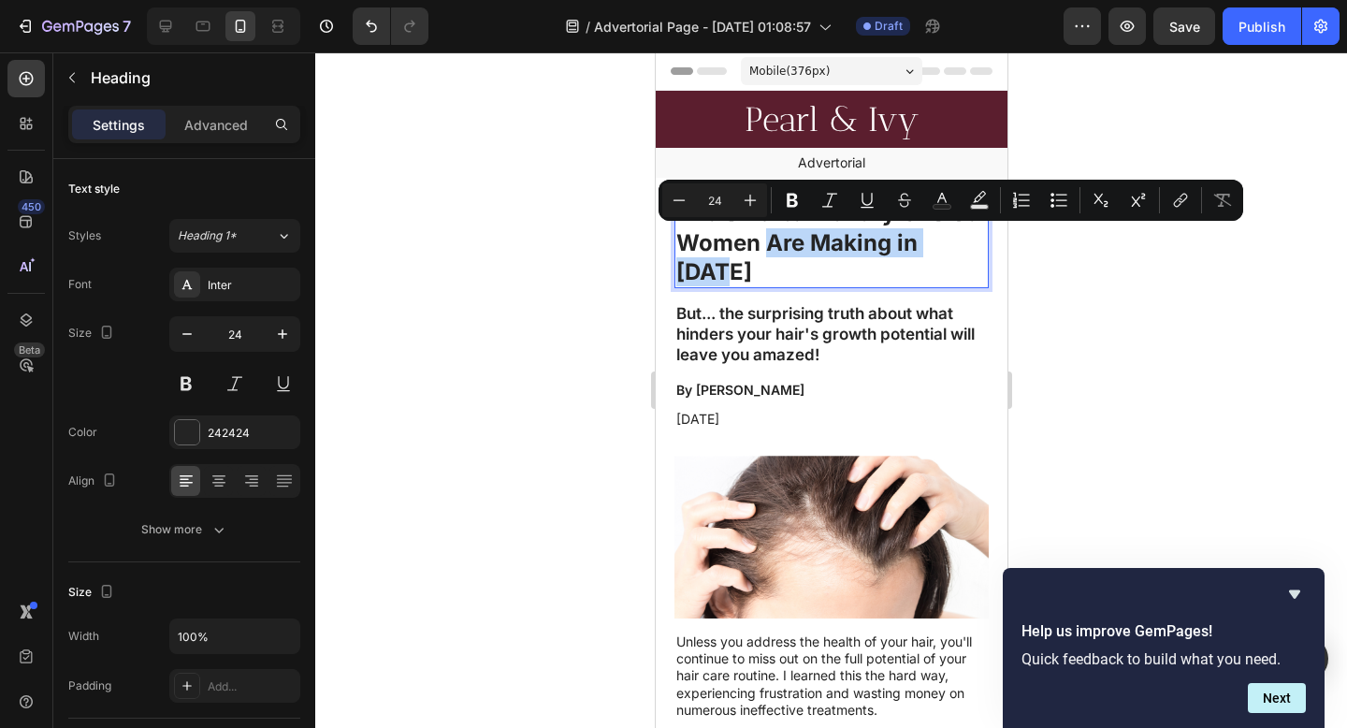
click at [853, 263] on p "The Smarter Luxury Choice Women Are Making in 2025" at bounding box center [830, 242] width 311 height 88
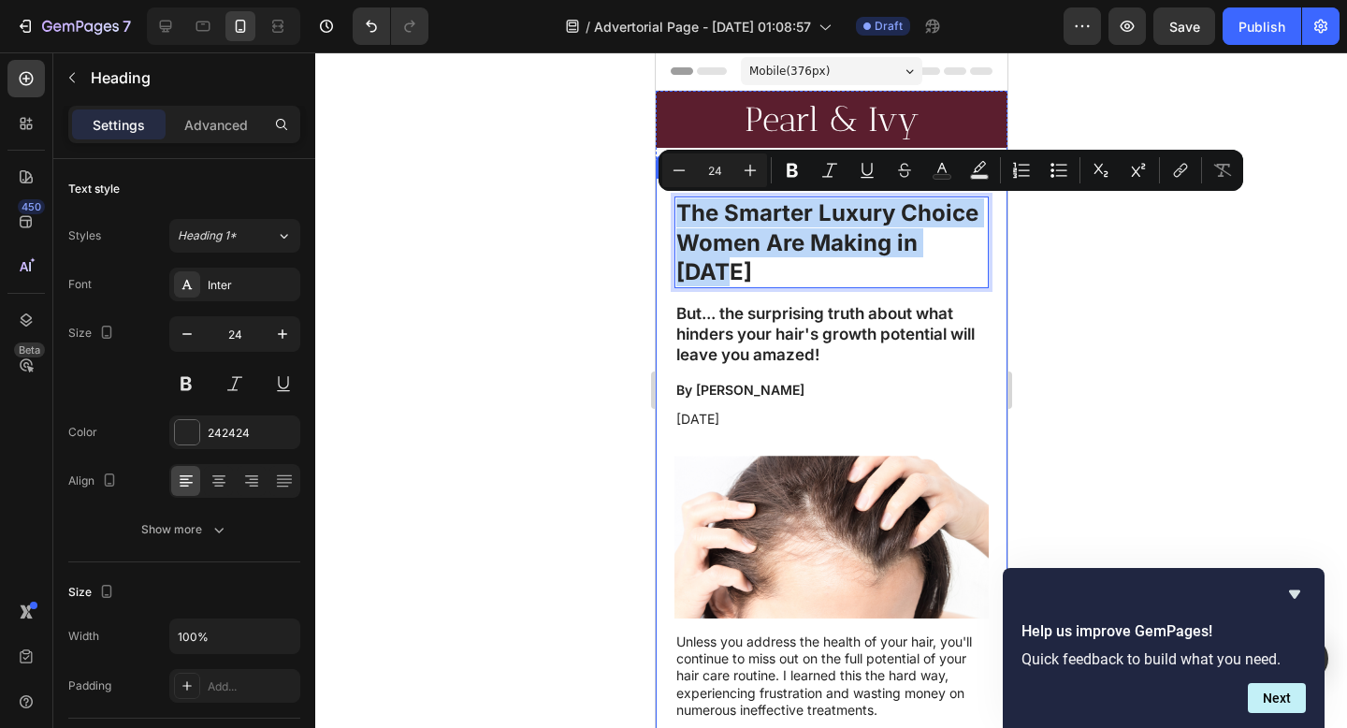
drag, startPoint x: 854, startPoint y: 269, endPoint x: 659, endPoint y: 199, distance: 206.8
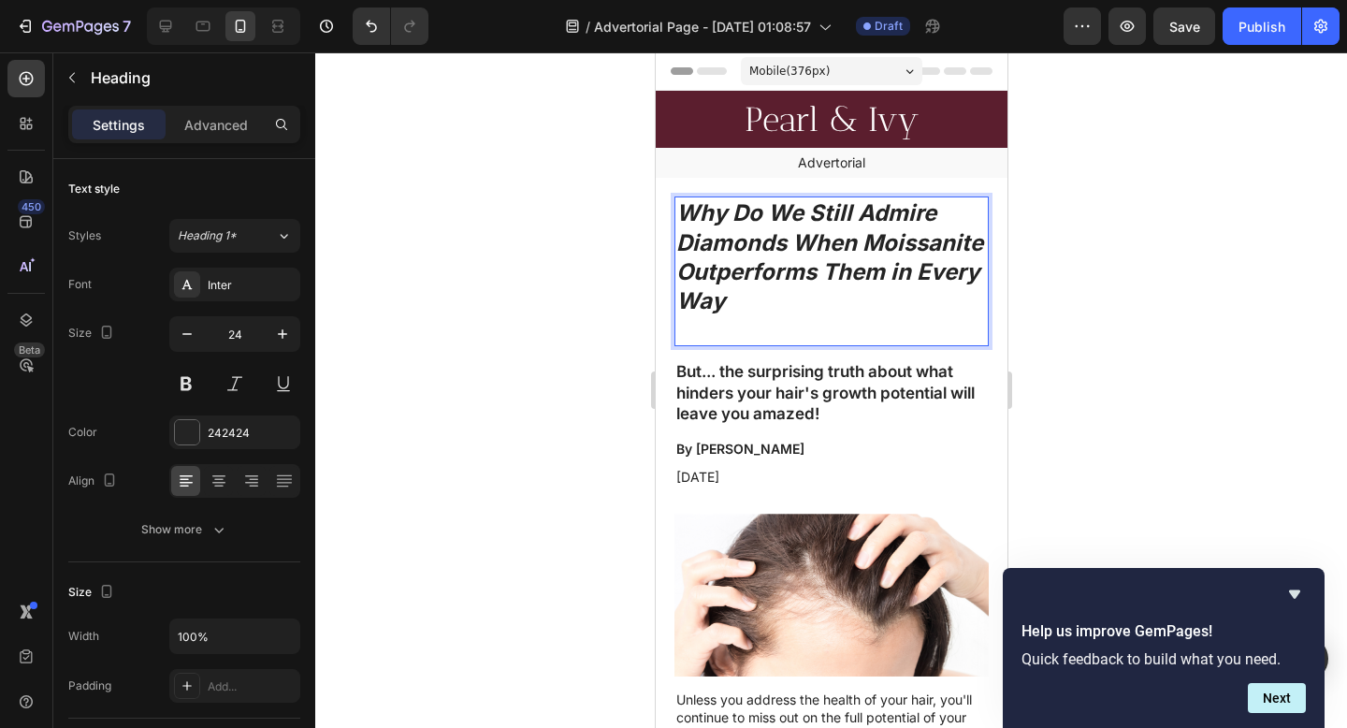
click at [900, 299] on p "Why Do We Still Admire Diamonds When Moissanite Outperforms Them in Every Way" at bounding box center [830, 256] width 311 height 117
click at [729, 392] on h2 "But... the surprising truth about what hinders your hair's growth potential wil…" at bounding box center [830, 391] width 314 height 65
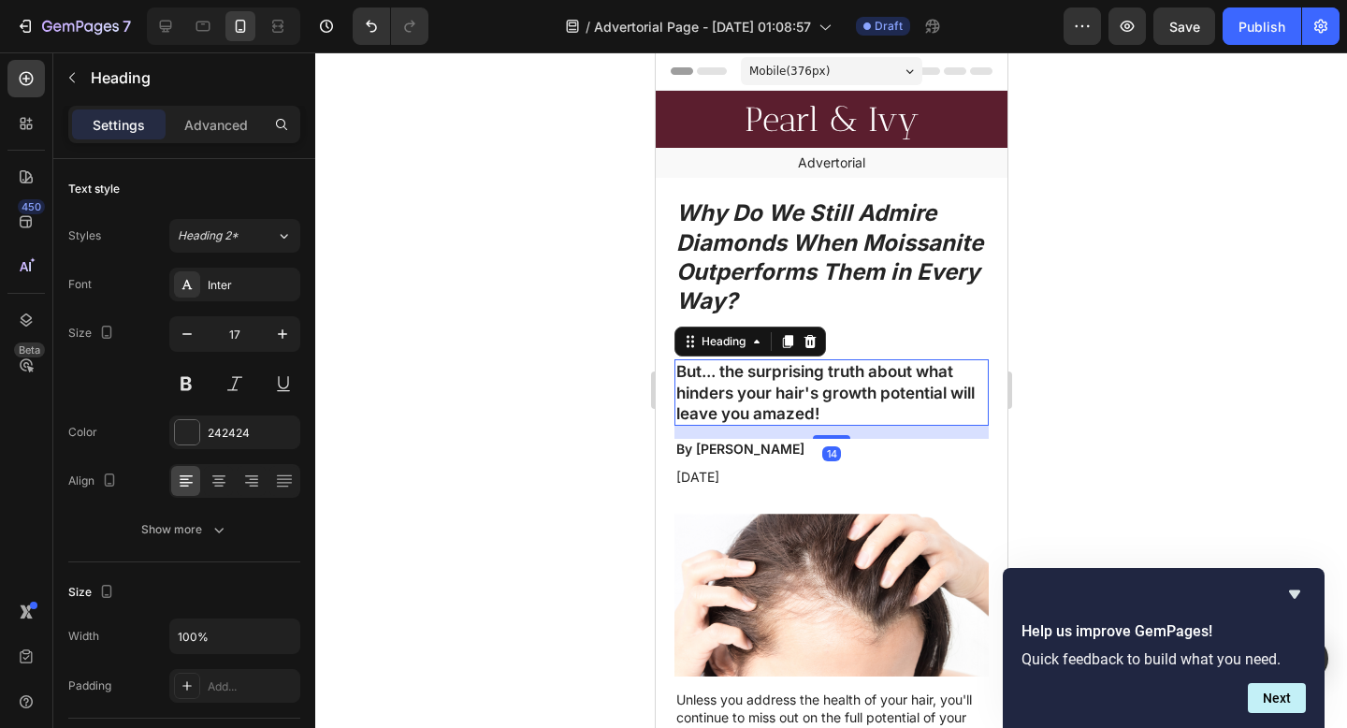
click at [729, 391] on h2 "But... the surprising truth about what hinders your hair's growth potential wil…" at bounding box center [830, 391] width 314 height 65
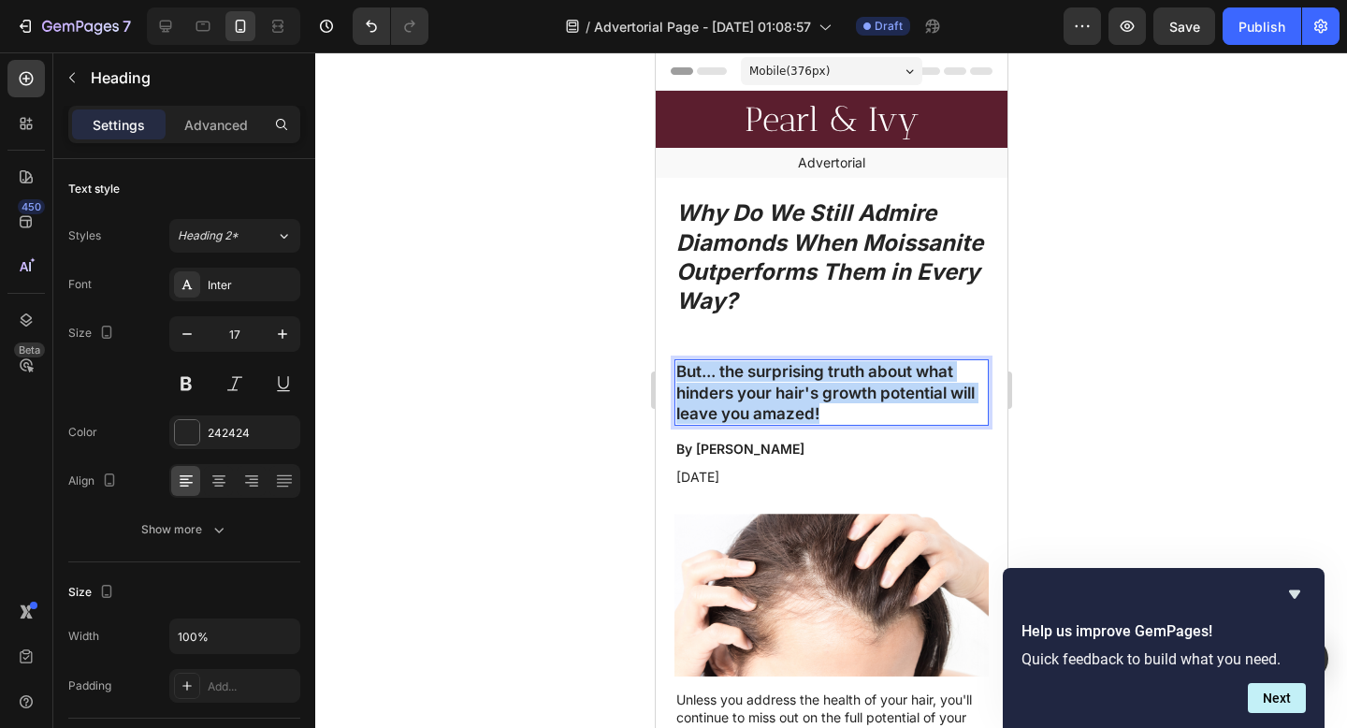
click at [729, 390] on p "But... the surprising truth about what hinders your hair's growth potential wil…" at bounding box center [830, 392] width 311 height 62
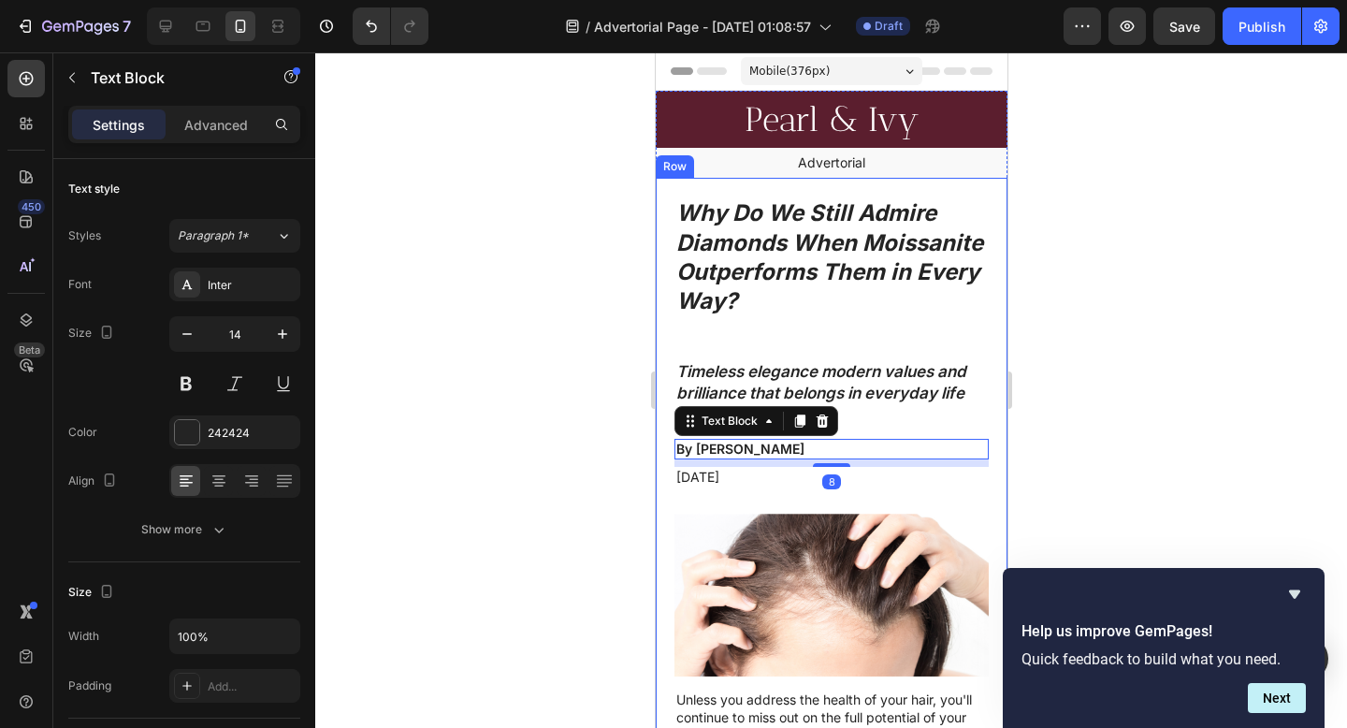
click at [1137, 452] on div at bounding box center [831, 389] width 1032 height 675
click at [1212, 440] on div at bounding box center [831, 389] width 1032 height 675
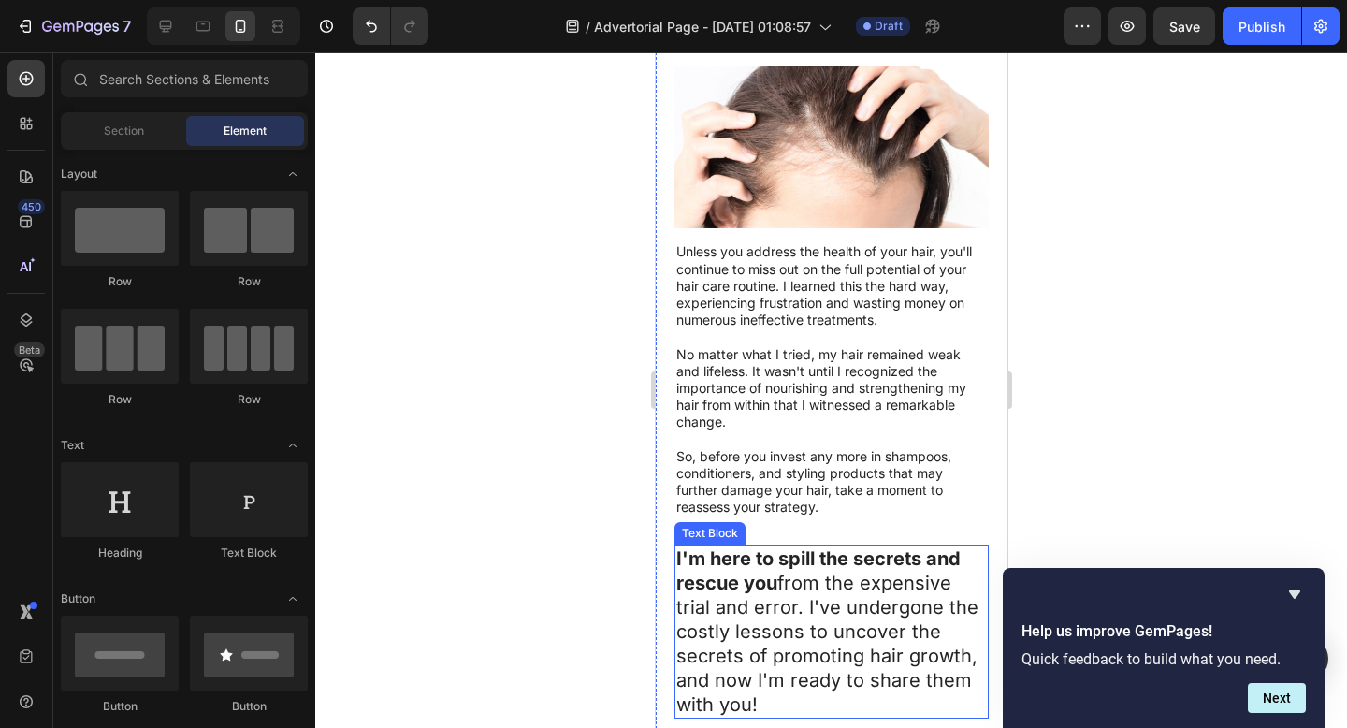
scroll to position [535, 0]
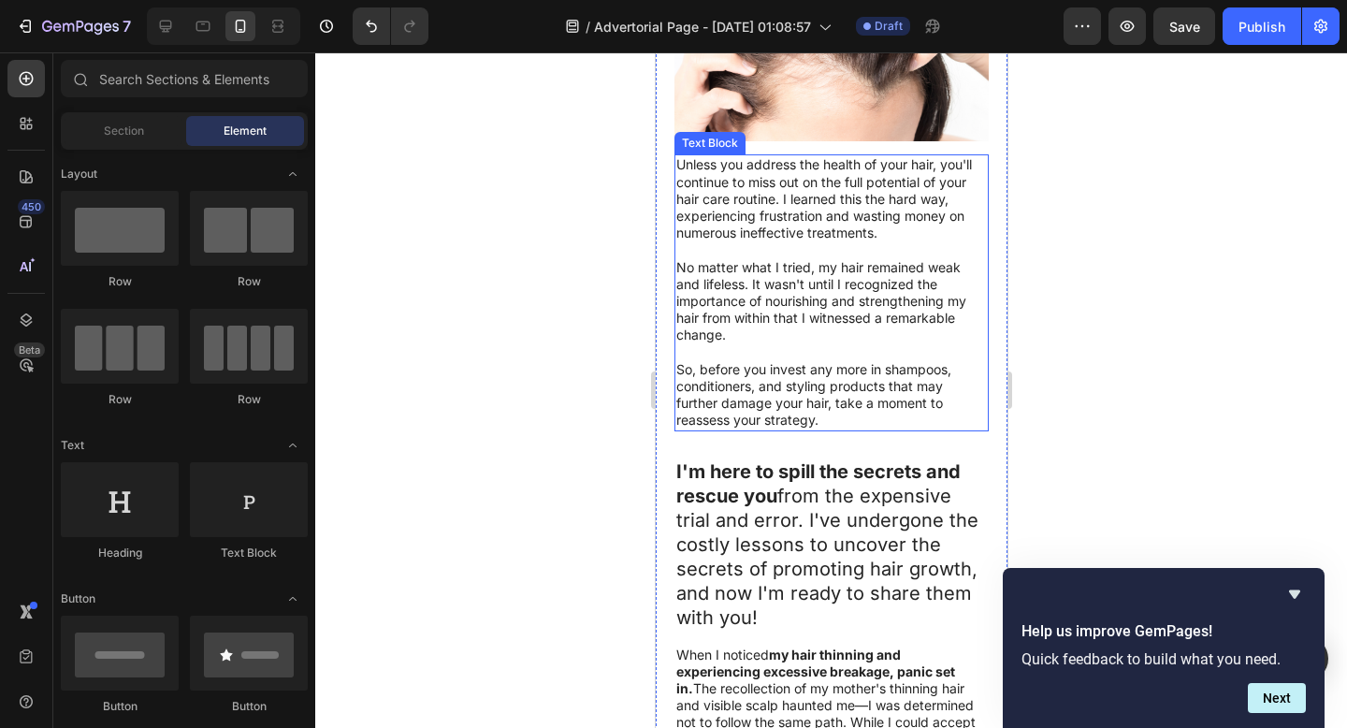
click at [802, 320] on p "No matter what I tried, my hair remained weak and lifeless. It wasn't until I r…" at bounding box center [830, 301] width 311 height 85
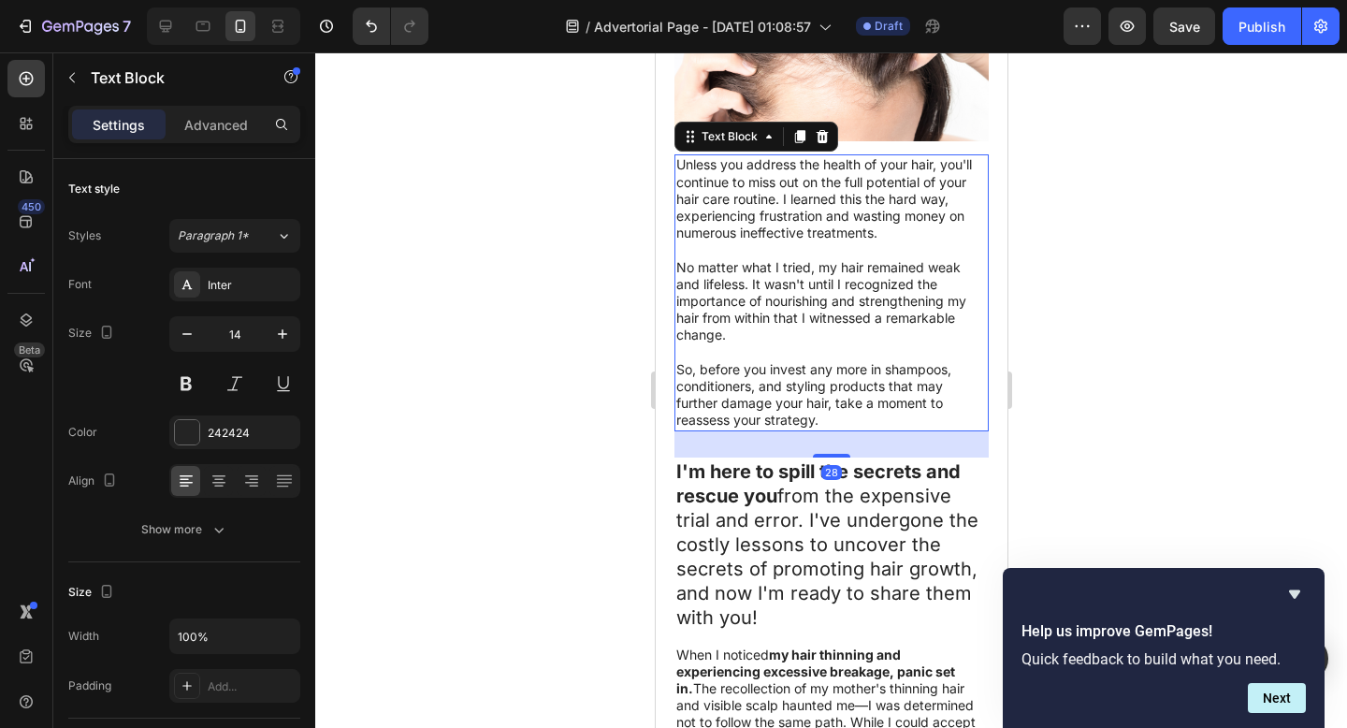
click at [819, 372] on p "So, before you invest any more in shampoos, conditioners, and styling products …" at bounding box center [830, 395] width 311 height 68
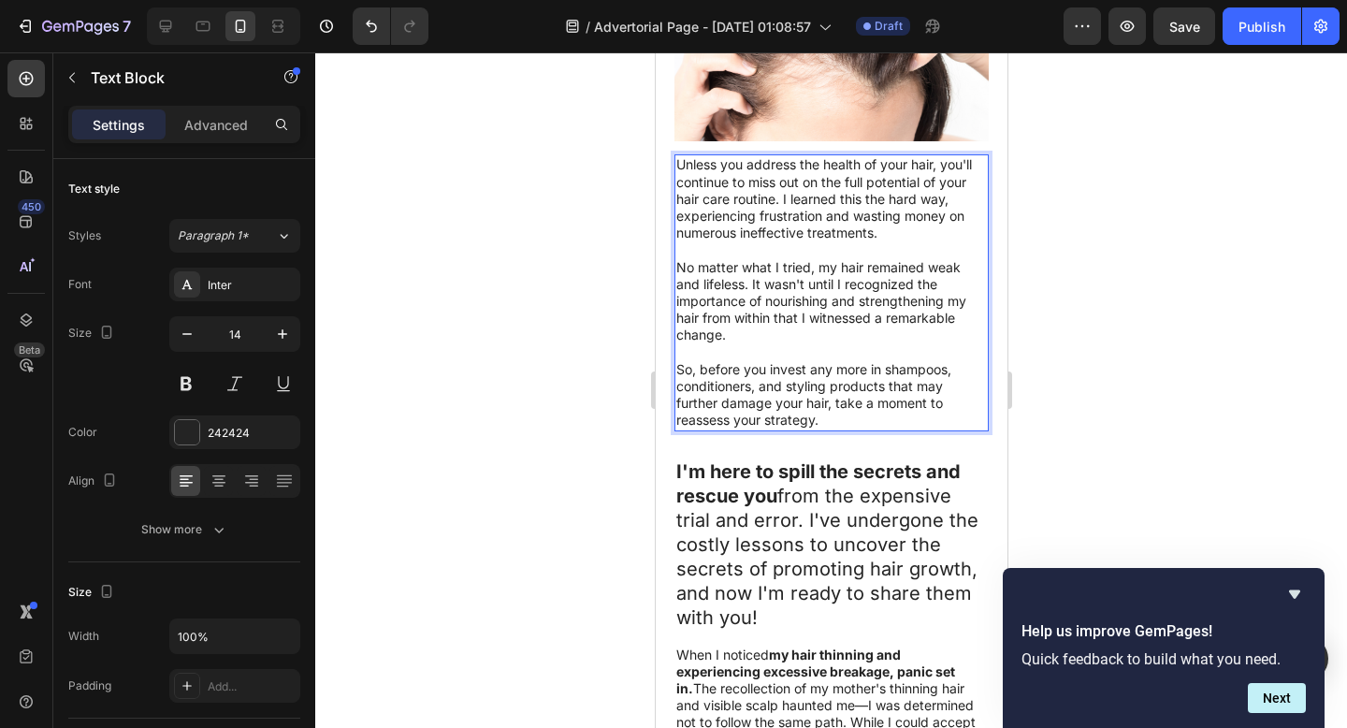
click at [829, 407] on p "So, before you invest any more in shampoos, conditioners, and styling products …" at bounding box center [830, 395] width 311 height 68
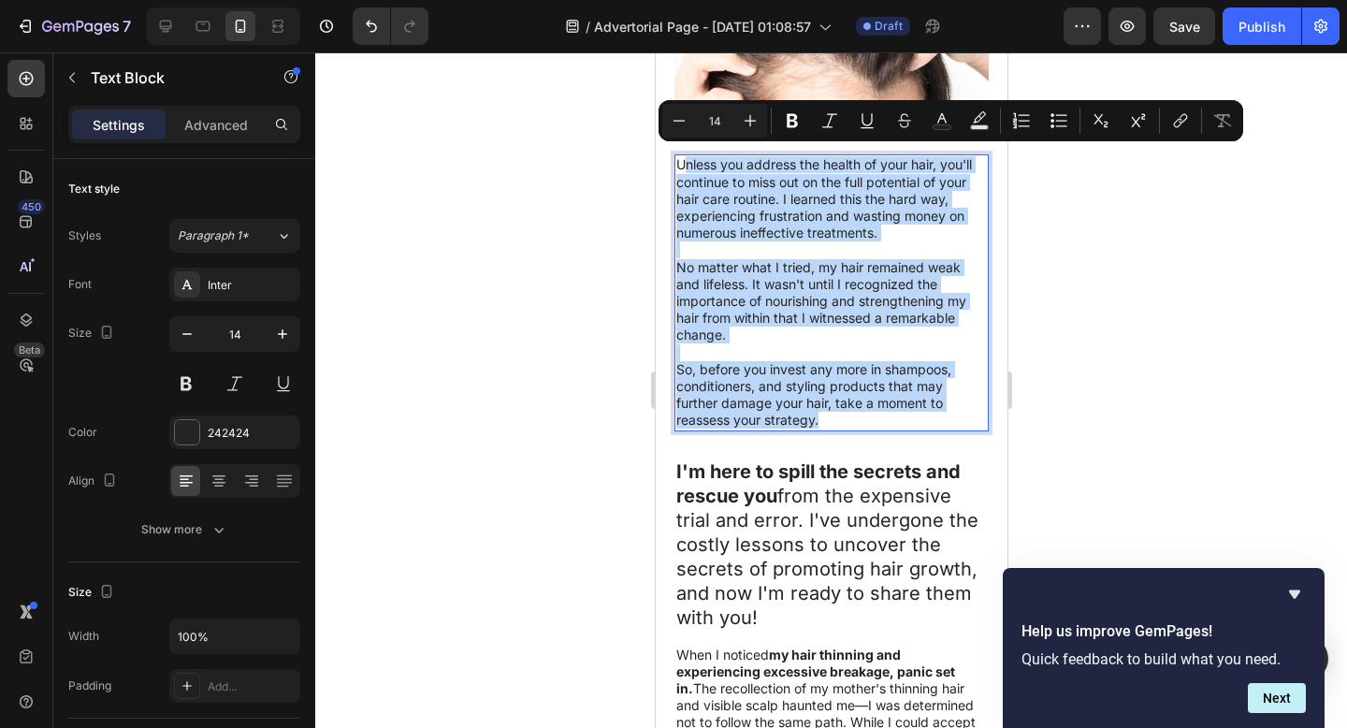
drag, startPoint x: 829, startPoint y: 407, endPoint x: 681, endPoint y: 155, distance: 291.8
click at [681, 155] on div "Unless you address the health of your hair, you'll continue to miss out on the …" at bounding box center [830, 292] width 314 height 276
click at [792, 348] on p "Rich Text Editor. Editing area: main" at bounding box center [830, 352] width 311 height 17
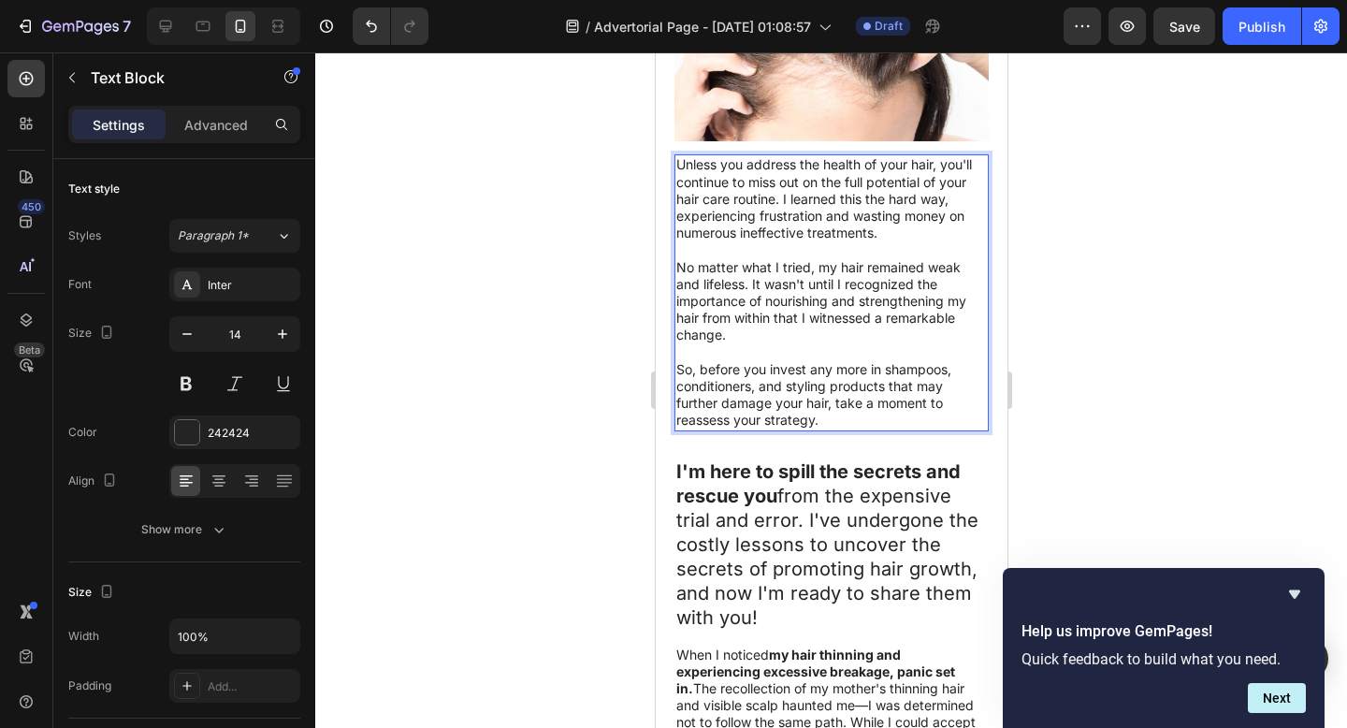
click at [832, 408] on p "So, before you invest any more in shampoos, conditioners, and styling products …" at bounding box center [830, 395] width 311 height 68
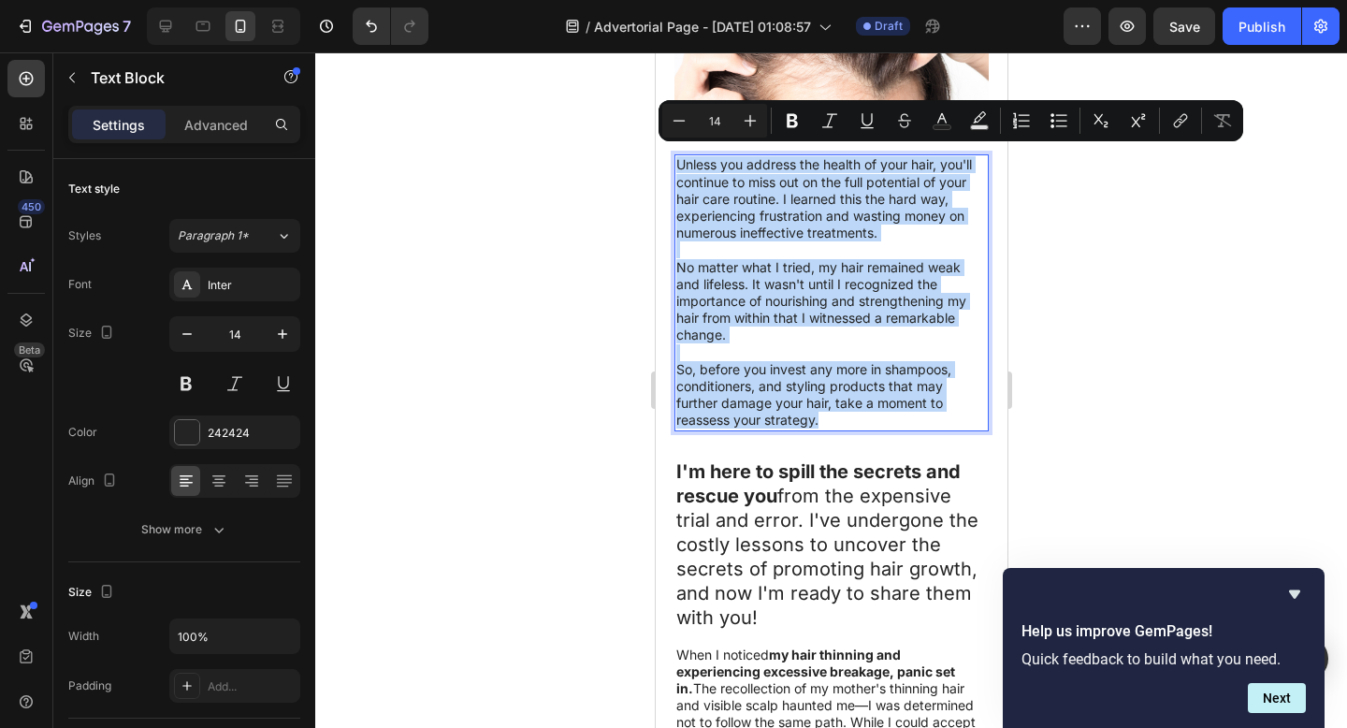
drag, startPoint x: 827, startPoint y: 414, endPoint x: 673, endPoint y: 159, distance: 297.9
click at [673, 159] on div "Unless you address the health of your hair, you'll continue to miss out on the …" at bounding box center [830, 292] width 314 height 276
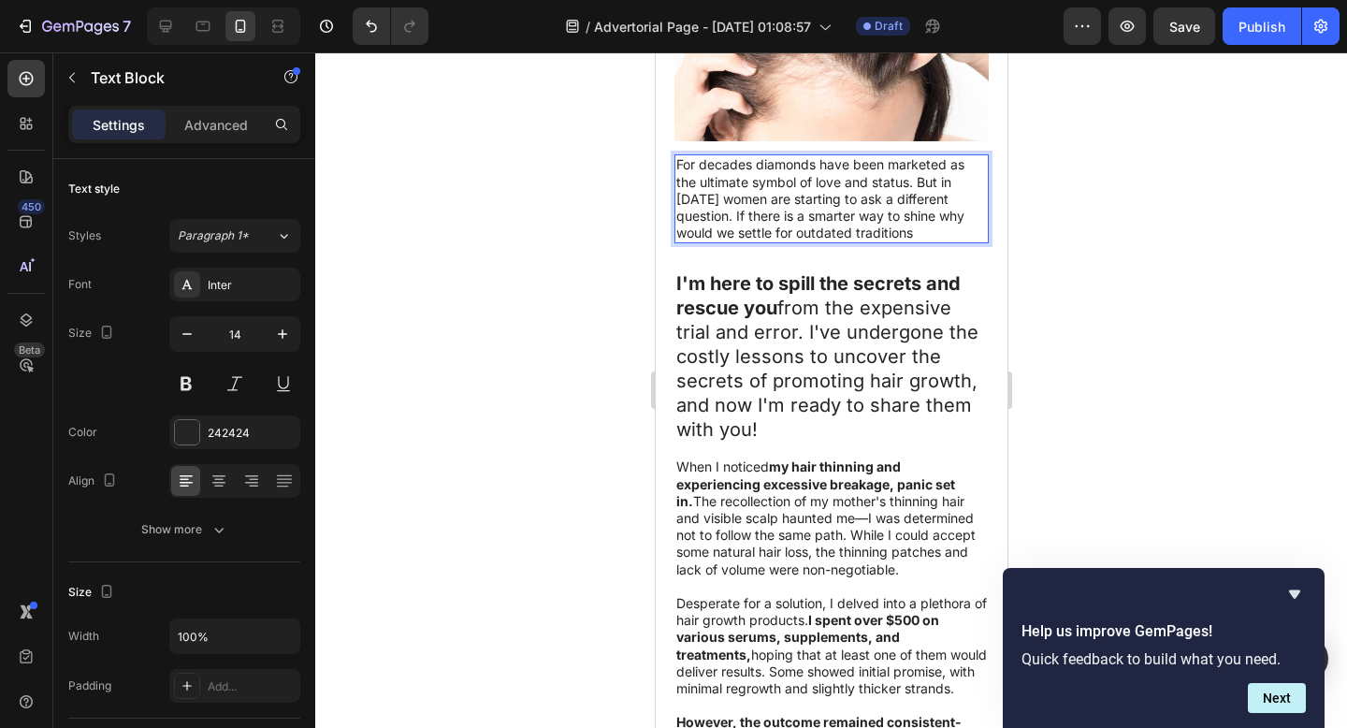
click at [1139, 282] on div at bounding box center [831, 389] width 1032 height 675
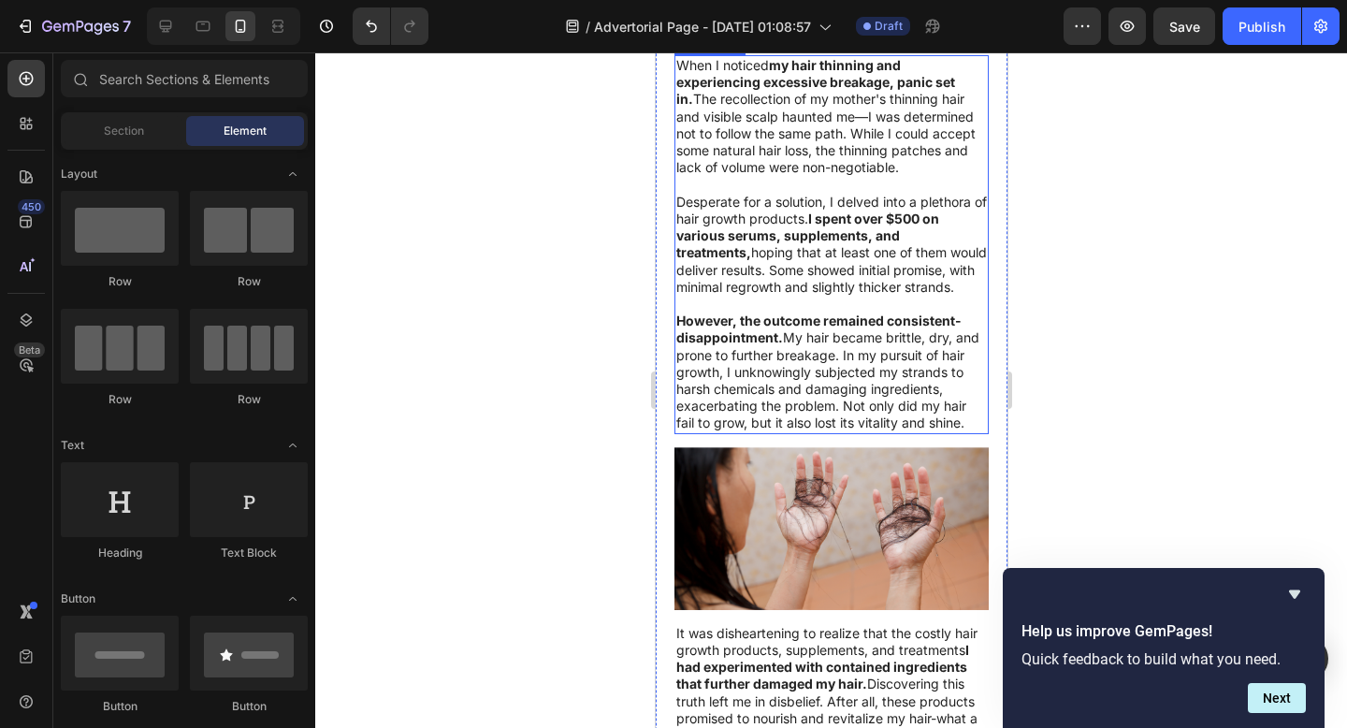
scroll to position [530, 0]
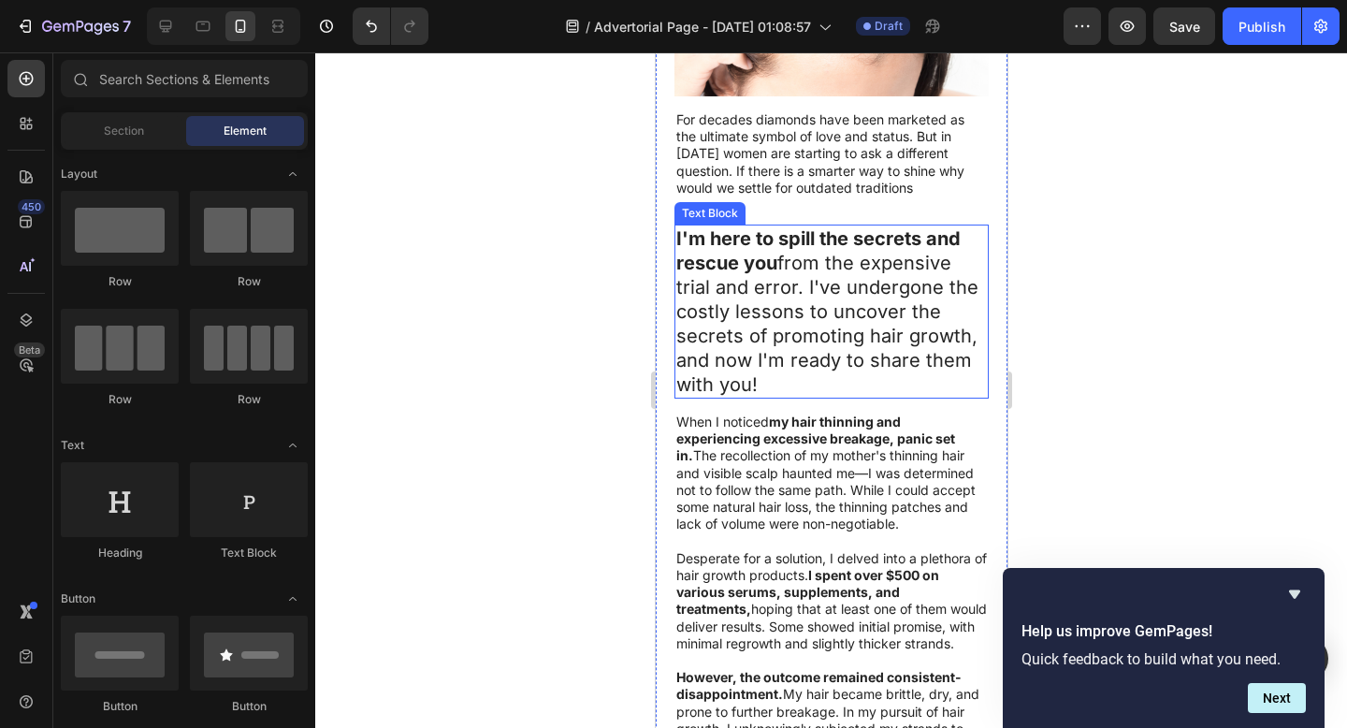
click at [767, 300] on p "I'm here to spill the secrets and rescue you from the expensive trial and error…" at bounding box center [830, 311] width 311 height 170
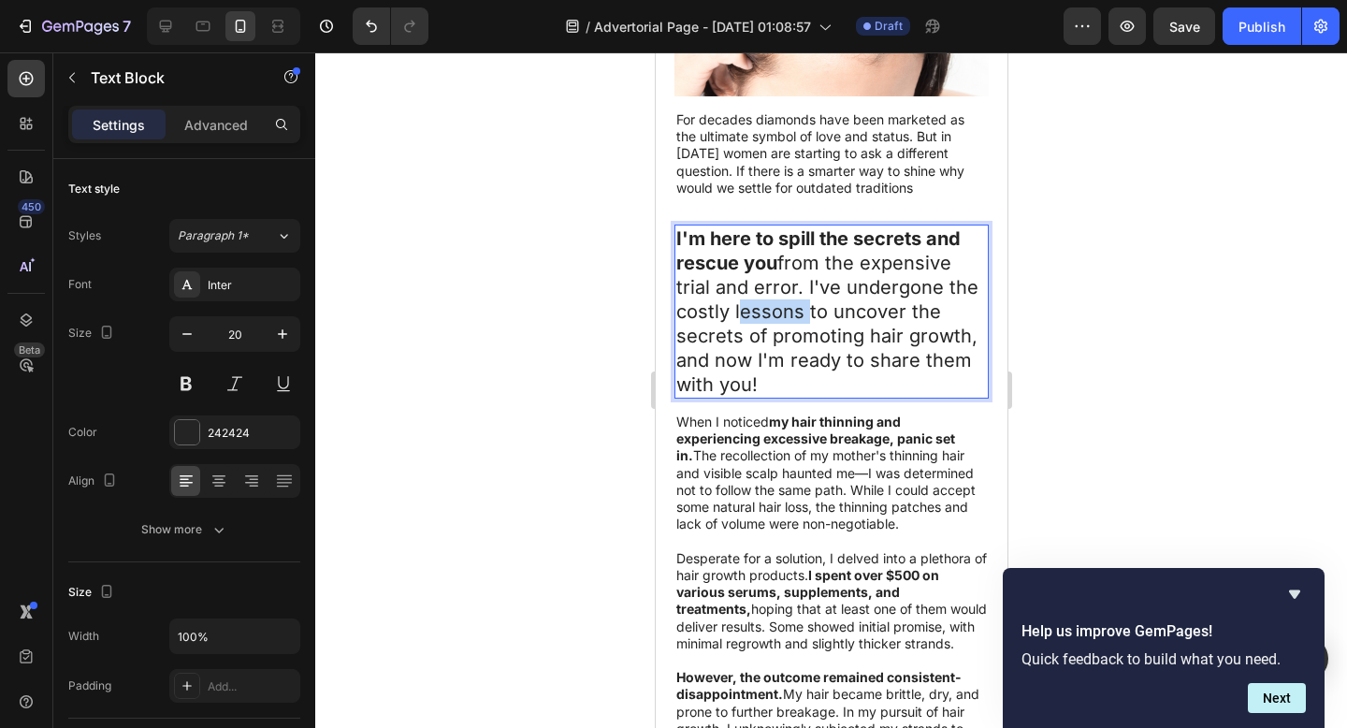
click at [767, 300] on p "I'm here to spill the secrets and rescue you from the expensive trial and error…" at bounding box center [830, 311] width 311 height 170
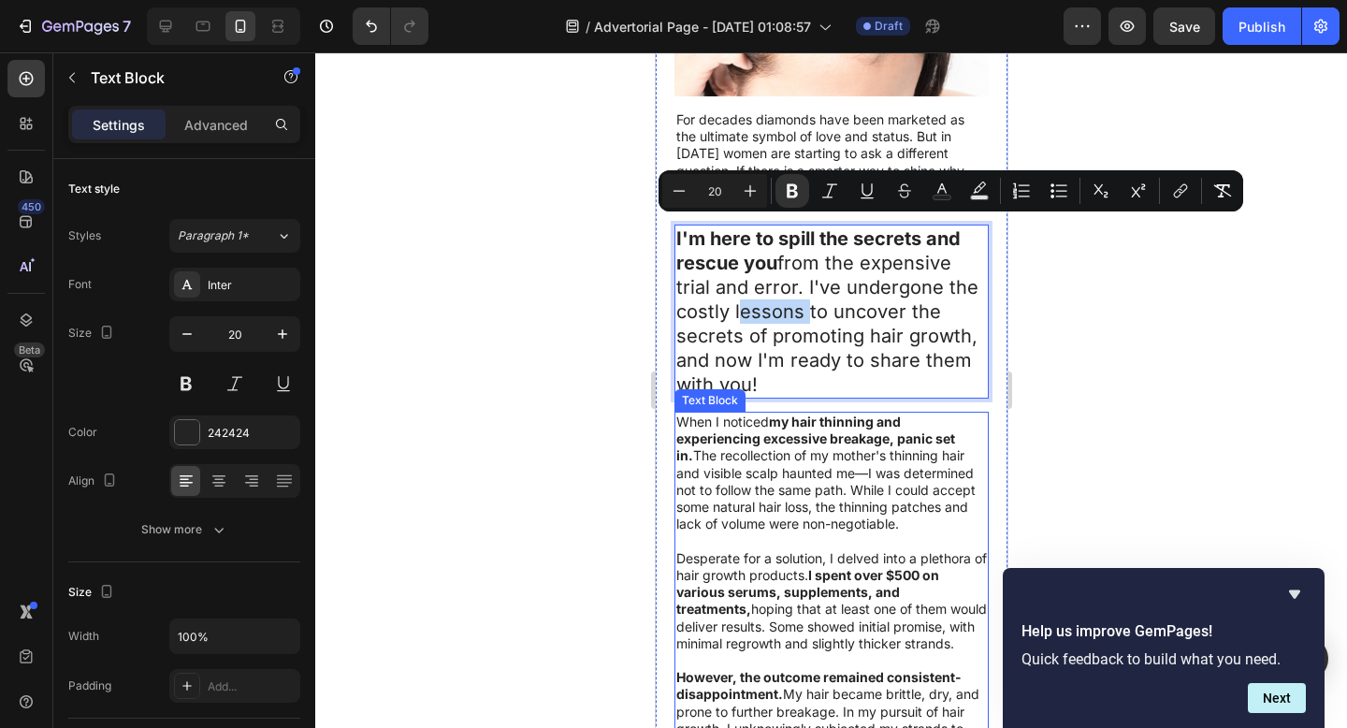
click at [788, 472] on p "When I noticed my hair thinning and experiencing excessive breakage, panic set …" at bounding box center [830, 472] width 311 height 119
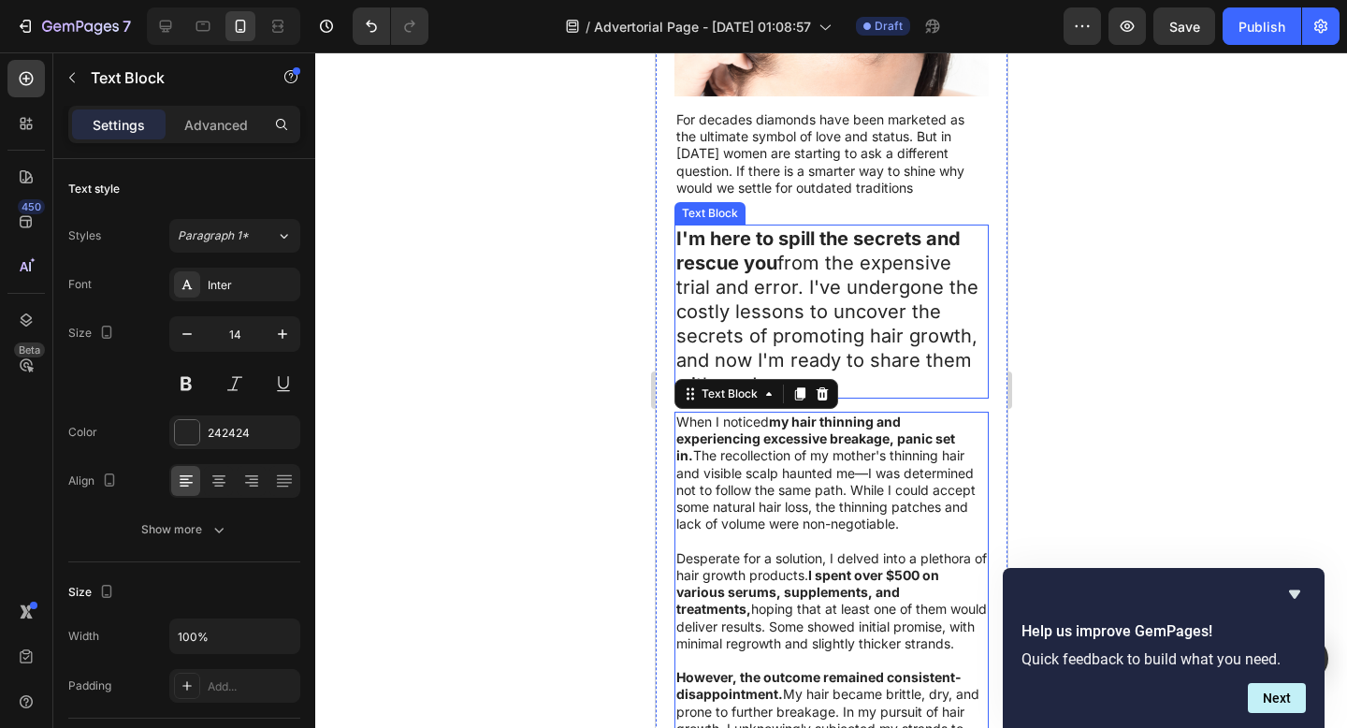
click at [860, 325] on p "I'm here to spill the secrets and rescue you from the expensive trial and error…" at bounding box center [830, 311] width 311 height 170
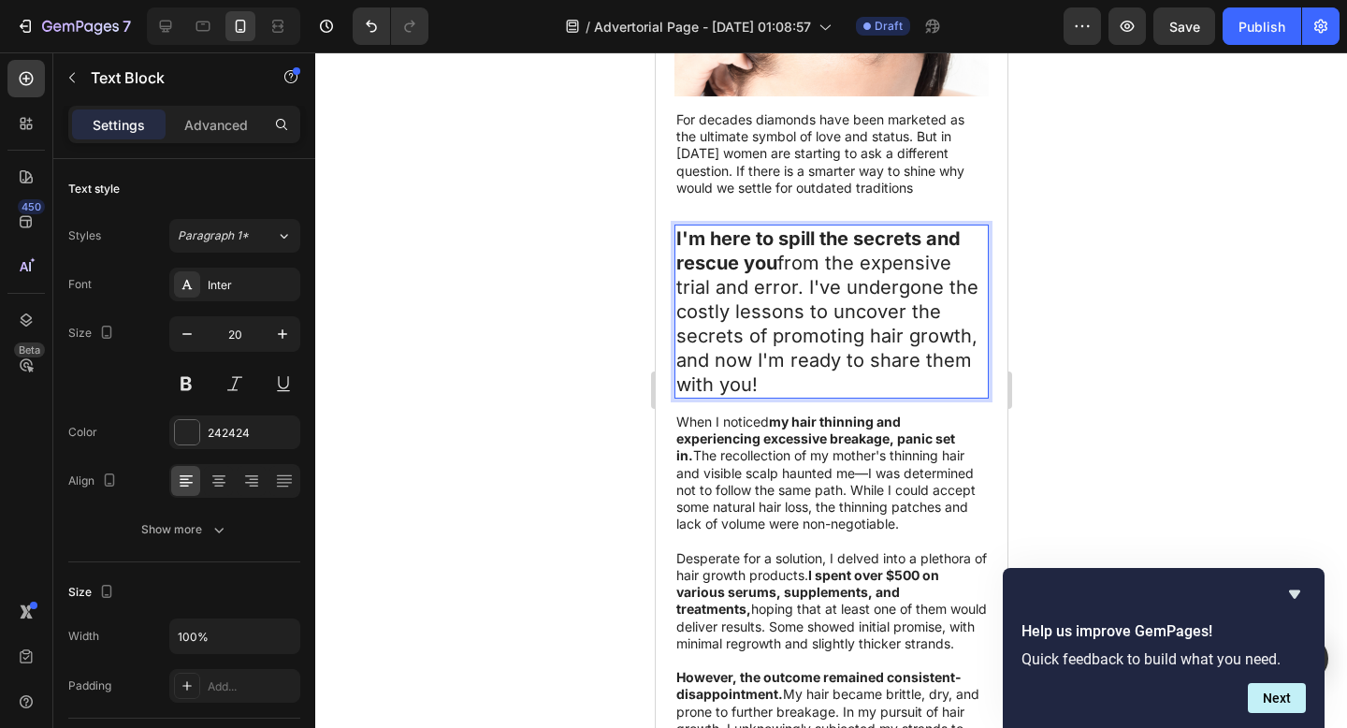
drag, startPoint x: 789, startPoint y: 355, endPoint x: 764, endPoint y: 374, distance: 31.4
click at [779, 363] on p "I'm here to spill the secrets and rescue you from the expensive trial and error…" at bounding box center [830, 311] width 311 height 170
click at [764, 373] on p "I'm here to spill the secrets and rescue you from the expensive trial and error…" at bounding box center [830, 311] width 311 height 170
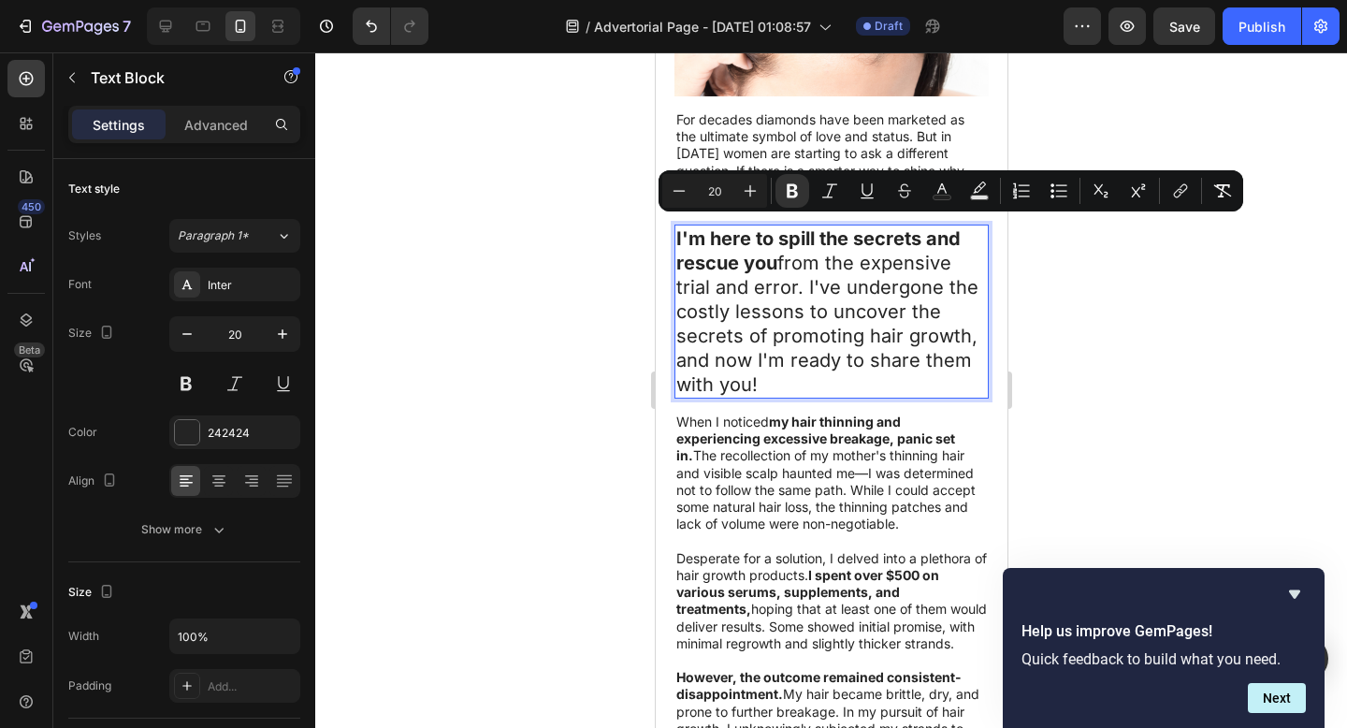
drag, startPoint x: 764, startPoint y: 373, endPoint x: 674, endPoint y: 226, distance: 172.1
click at [674, 226] on div "I'm here to spill the secrets and rescue you from the expensive trial and error…" at bounding box center [830, 311] width 314 height 174
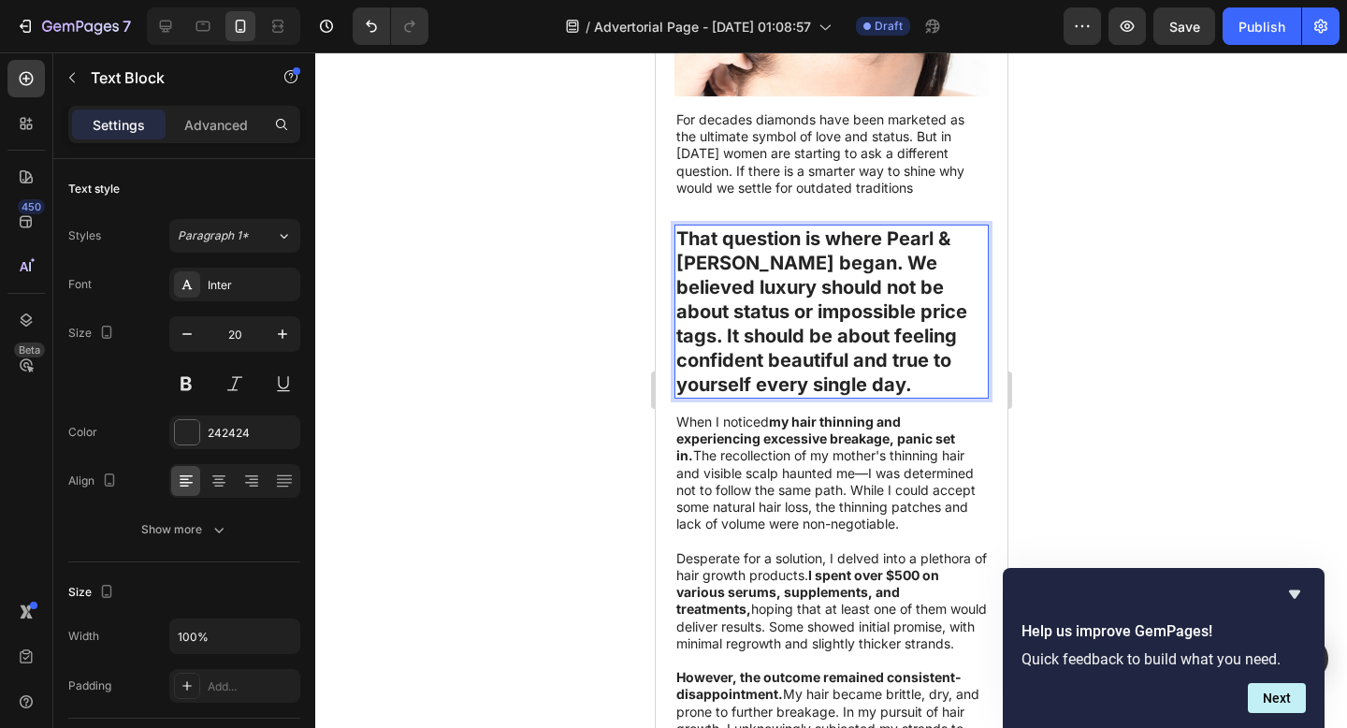
click at [765, 253] on strong "That question is where Pearl & Ivy began. We believed luxury should not be abou…" at bounding box center [820, 311] width 291 height 168
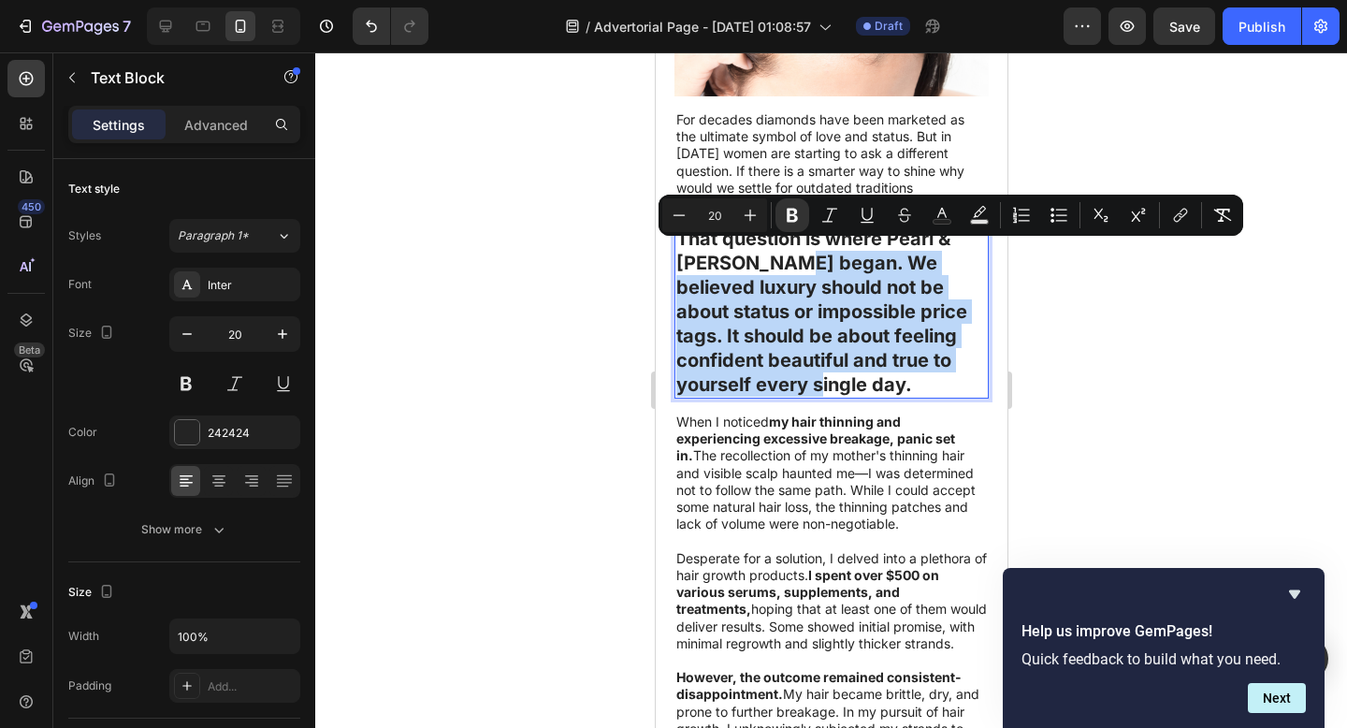
drag, startPoint x: 774, startPoint y: 251, endPoint x: 869, endPoint y: 381, distance: 160.7
click at [869, 381] on p "That question is where Pearl & Ivy began. We believed luxury should not be abou…" at bounding box center [830, 311] width 311 height 170
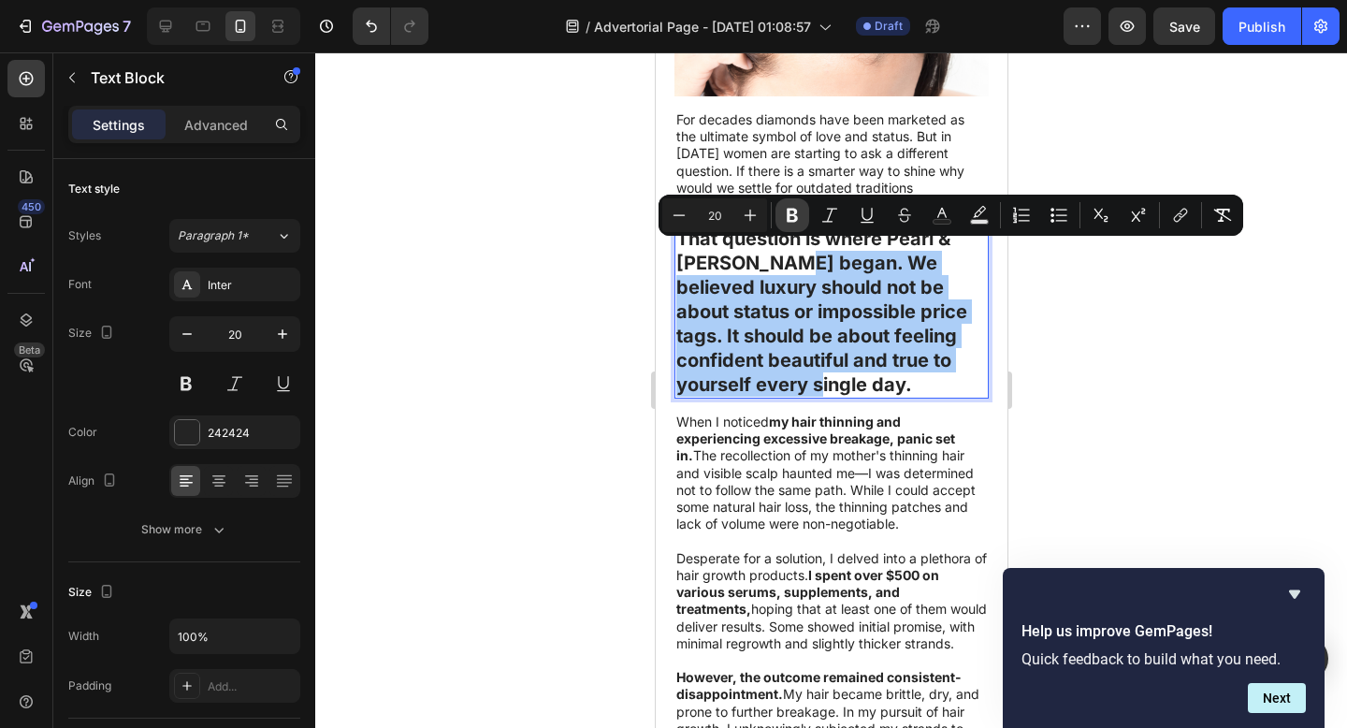
click at [786, 216] on icon "Editor contextual toolbar" at bounding box center [792, 215] width 19 height 19
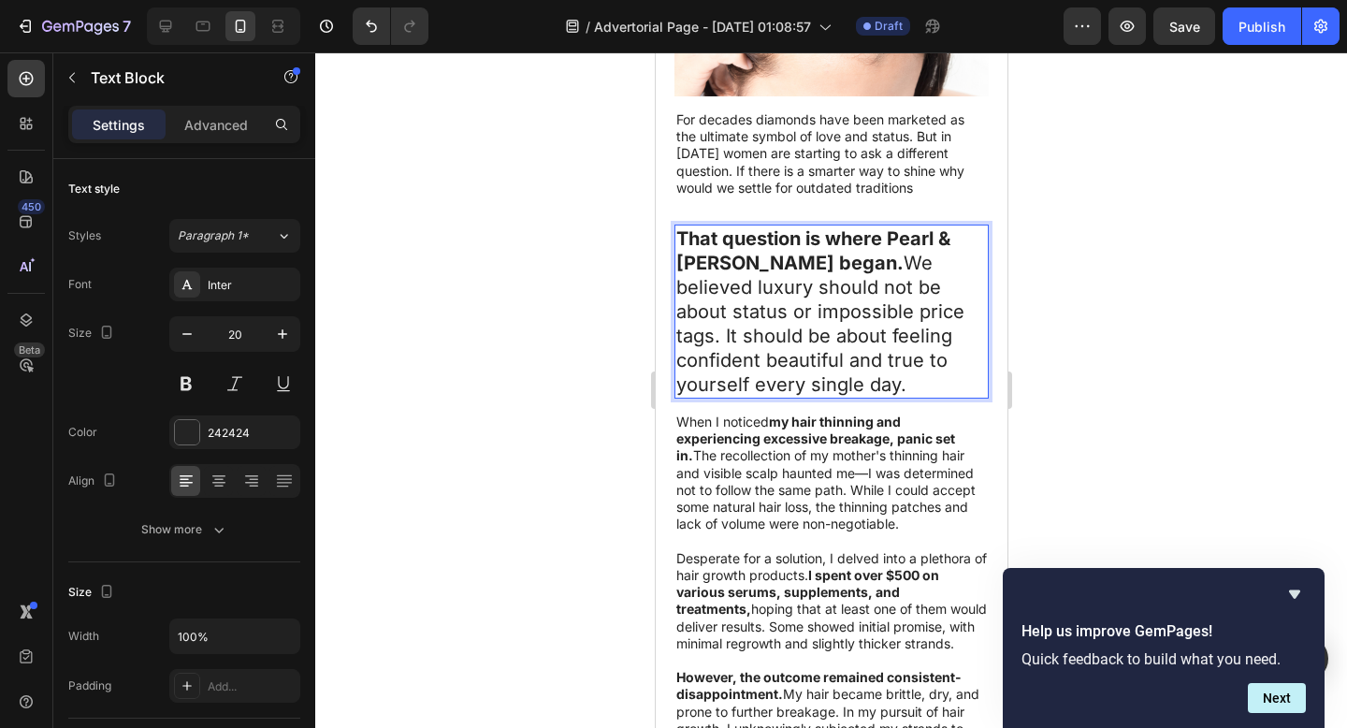
click at [780, 253] on p "That question is where Pearl & Ivy began. We believed luxury should not be abou…" at bounding box center [830, 311] width 311 height 170
click at [1207, 368] on div at bounding box center [831, 389] width 1032 height 675
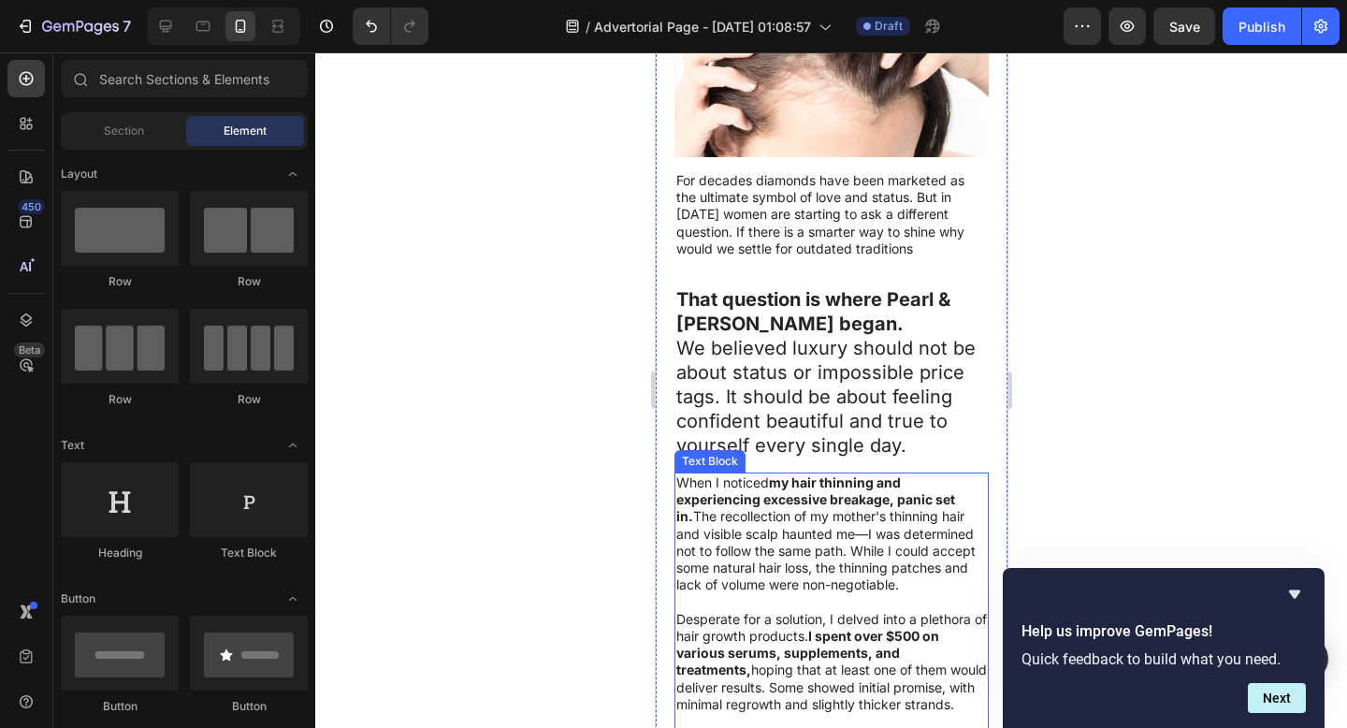
scroll to position [604, 0]
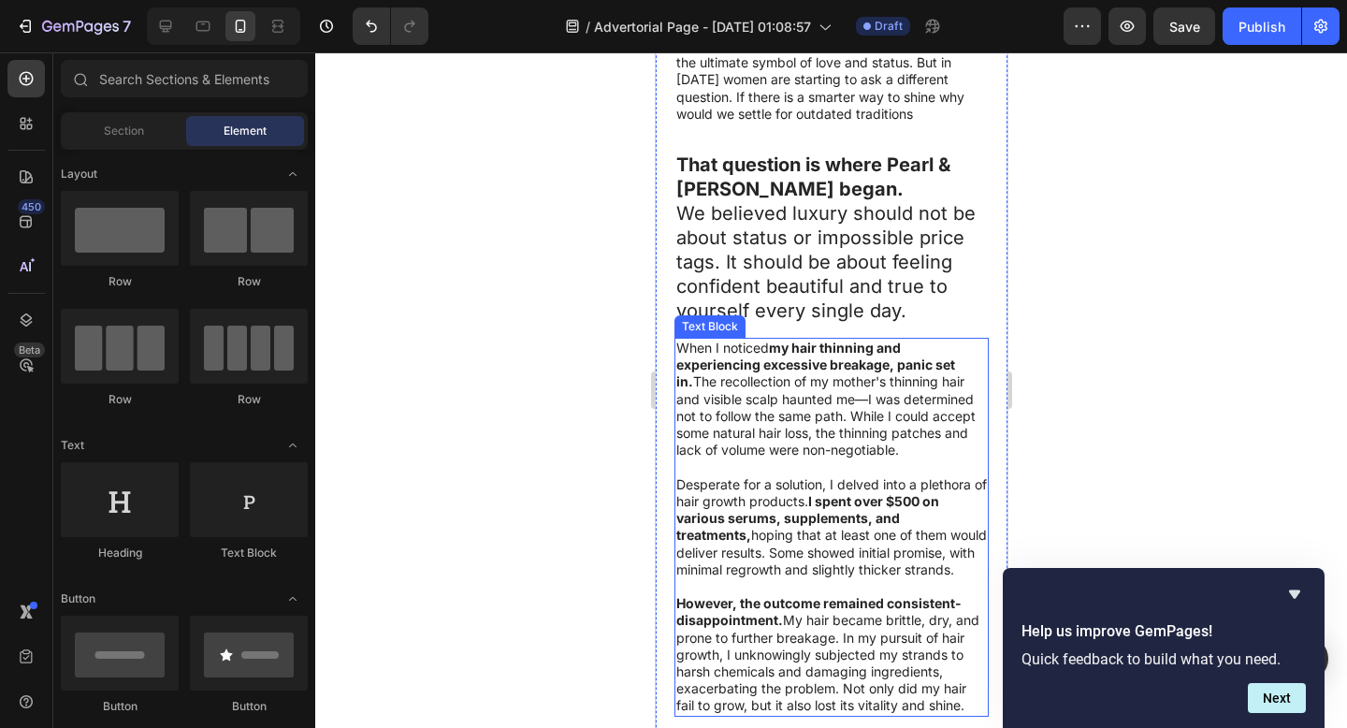
click at [756, 400] on p "When I noticed my hair thinning and experiencing excessive breakage, panic set …" at bounding box center [830, 399] width 311 height 119
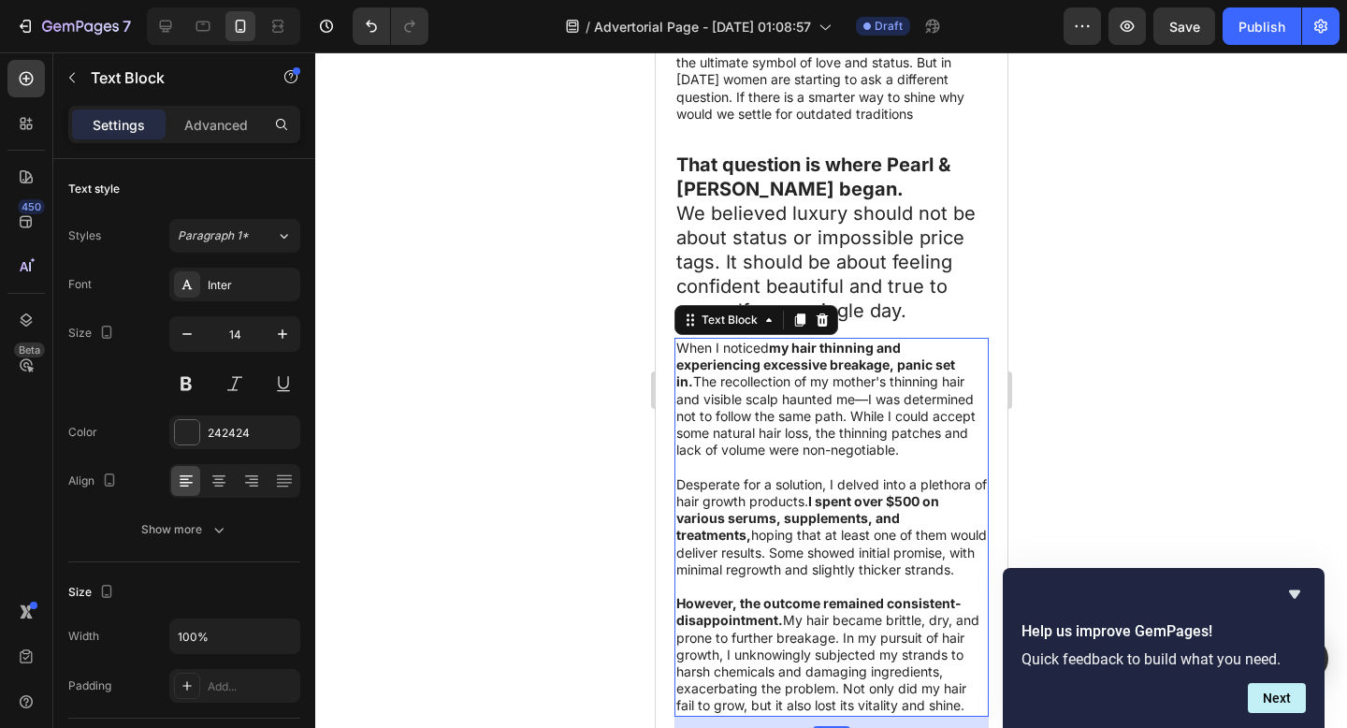
click at [745, 455] on p "When I noticed my hair thinning and experiencing excessive breakage, panic set …" at bounding box center [830, 399] width 311 height 119
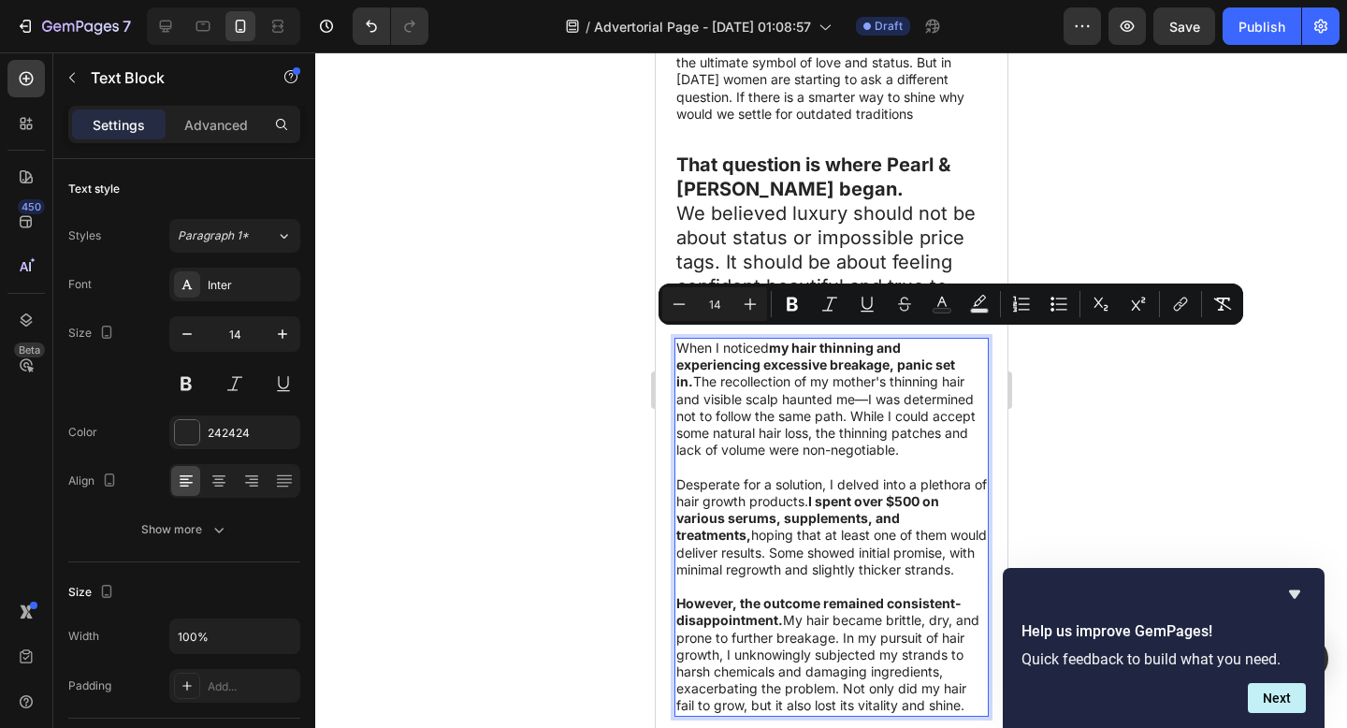
drag, startPoint x: 745, startPoint y: 455, endPoint x: 672, endPoint y: 343, distance: 133.4
click at [673, 343] on div "When I noticed my hair thinning and experiencing excessive breakage, panic set …" at bounding box center [830, 527] width 314 height 378
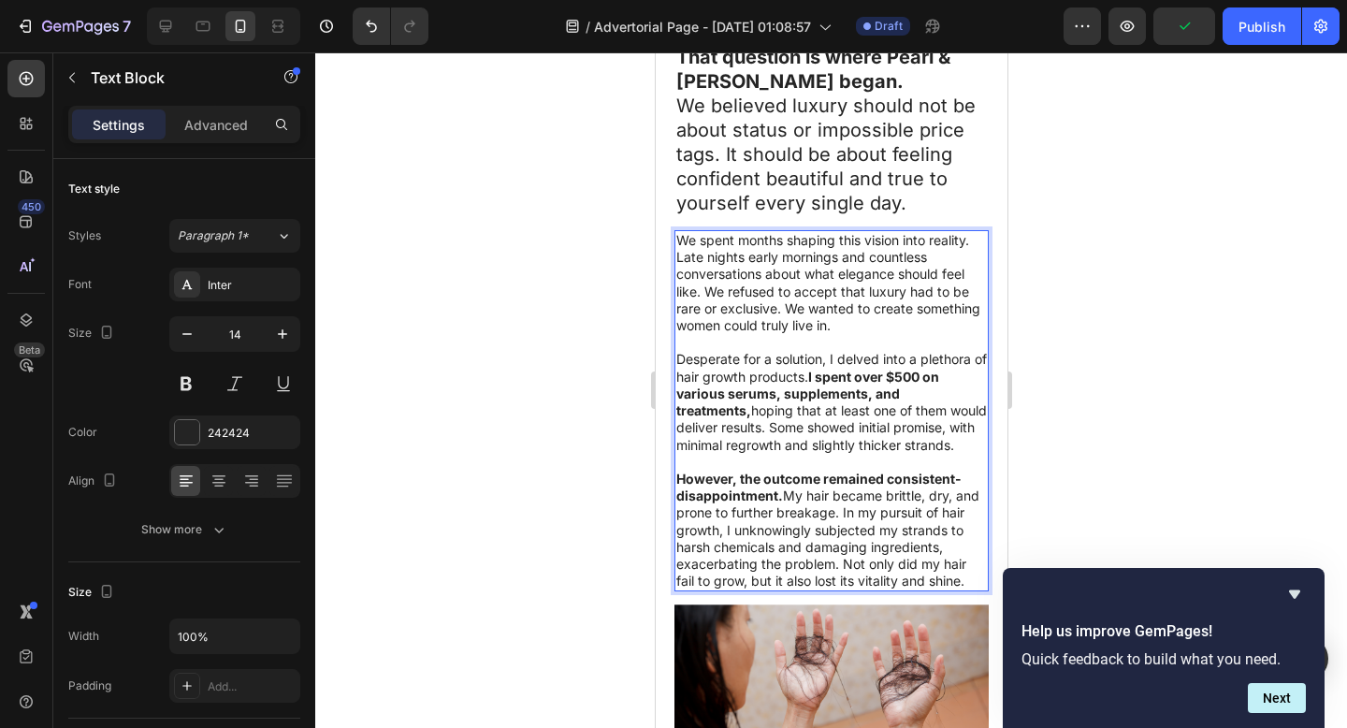
scroll to position [713, 0]
click at [803, 408] on p "Desperate for a solution, I delved into a plethora of hair growth products. I s…" at bounding box center [830, 401] width 311 height 102
click at [849, 421] on p "Desperate for a solution, I delved into a plethora of hair growth products. I s…" at bounding box center [830, 401] width 311 height 102
click at [764, 452] on p "Desperate for a solution, I delved into a plethora of hair growth products. I s…" at bounding box center [830, 401] width 311 height 102
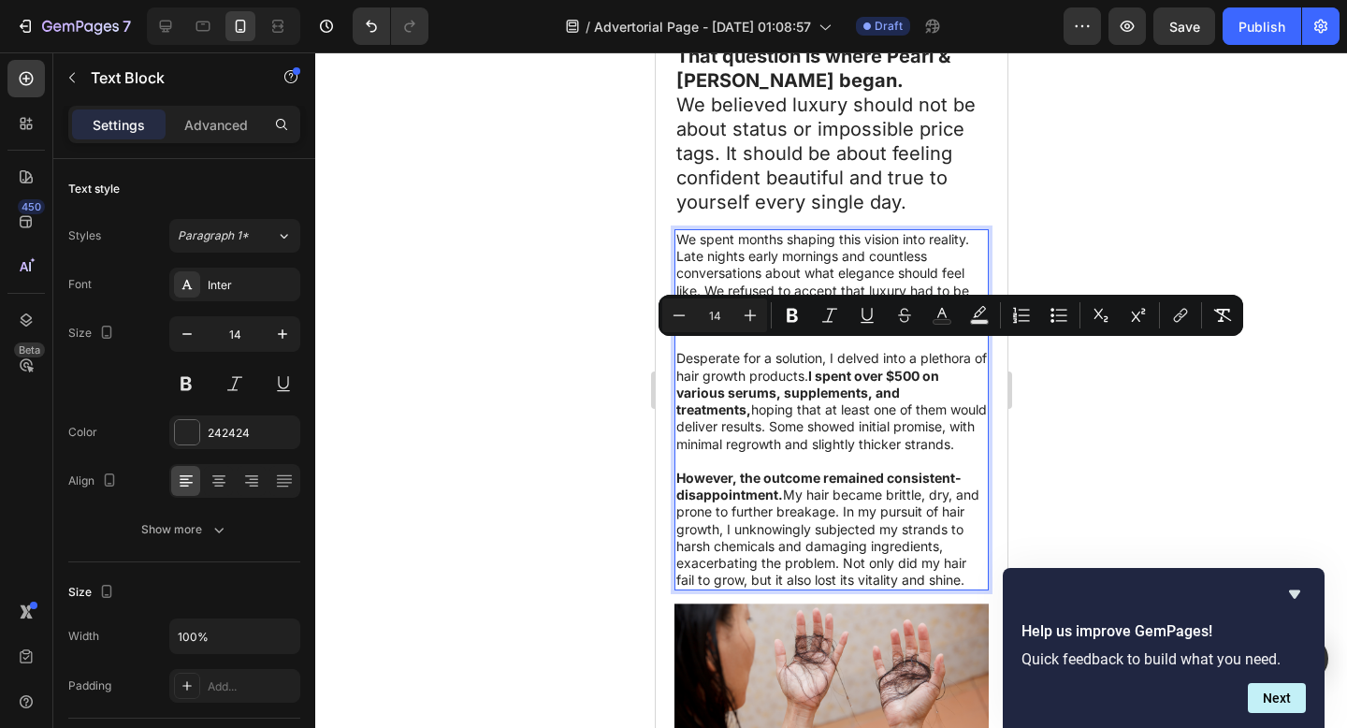
drag, startPoint x: 773, startPoint y: 452, endPoint x: 681, endPoint y: 358, distance: 131.6
click at [681, 358] on p "Desperate for a solution, I delved into a plethora of hair growth products. I s…" at bounding box center [830, 401] width 311 height 102
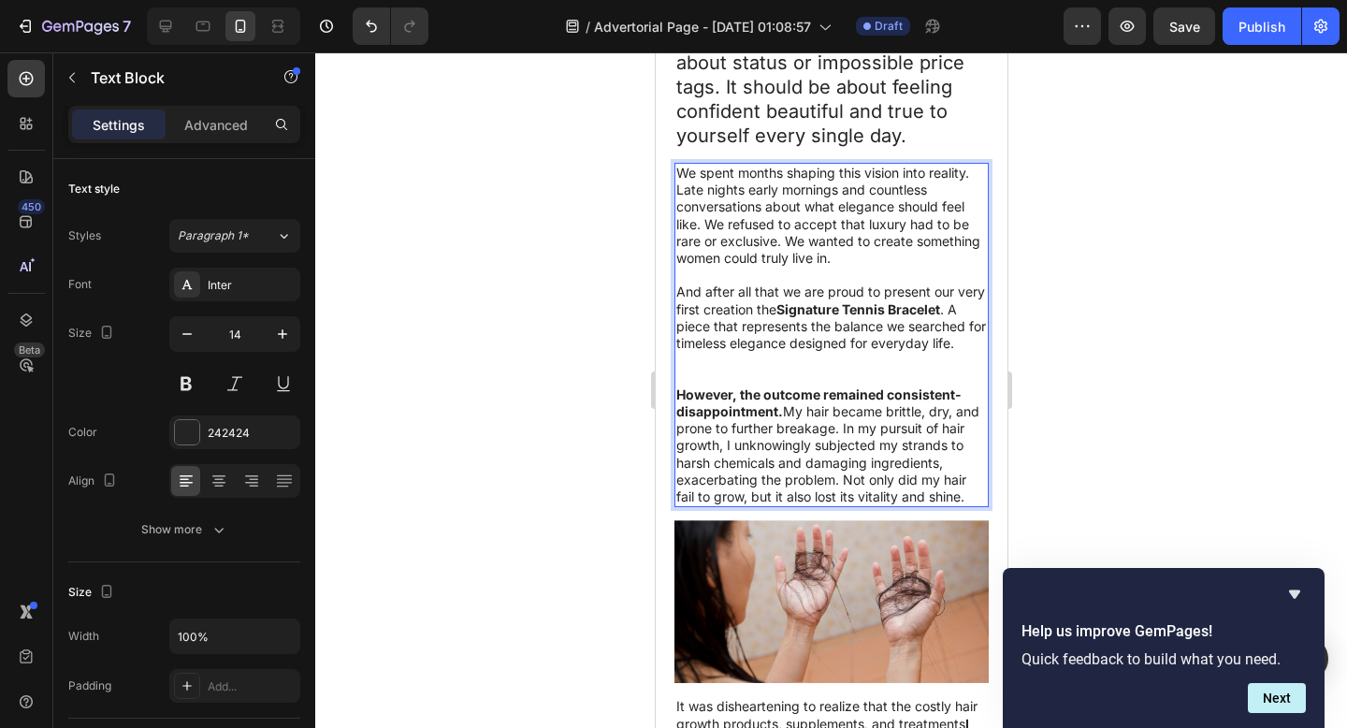
scroll to position [850, 0]
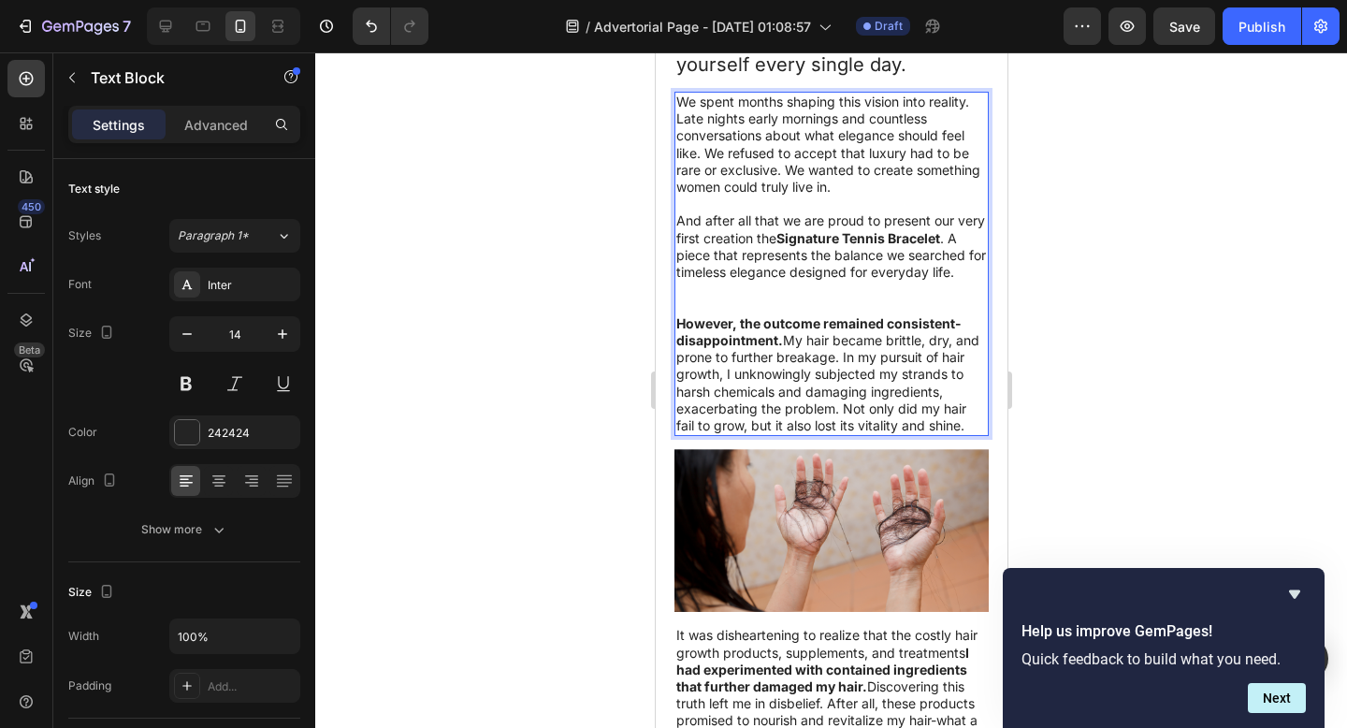
click at [775, 364] on p "However, the outcome remained consistent-disappointment. My hair became brittle…" at bounding box center [830, 374] width 311 height 119
click at [829, 429] on p "However, the outcome remained consistent-disappointment. My hair became brittle…" at bounding box center [830, 374] width 311 height 119
click at [762, 434] on p "However, the outcome remained consistent-disappointment. My hair became brittle…" at bounding box center [830, 374] width 311 height 119
drag, startPoint x: 743, startPoint y: 452, endPoint x: 678, endPoint y: 336, distance: 132.7
click at [678, 336] on p "However, the outcome remained consistent-disappointment. My hair became brittle…" at bounding box center [830, 374] width 311 height 119
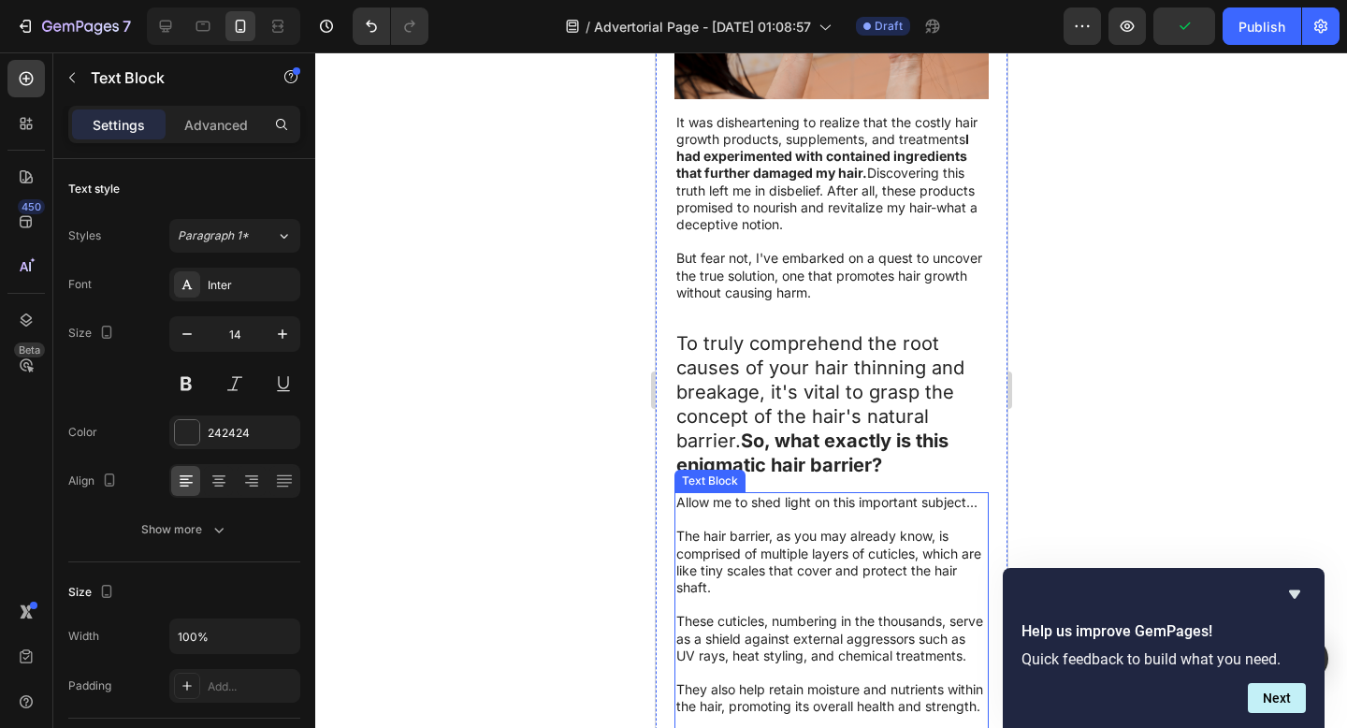
scroll to position [1384, 0]
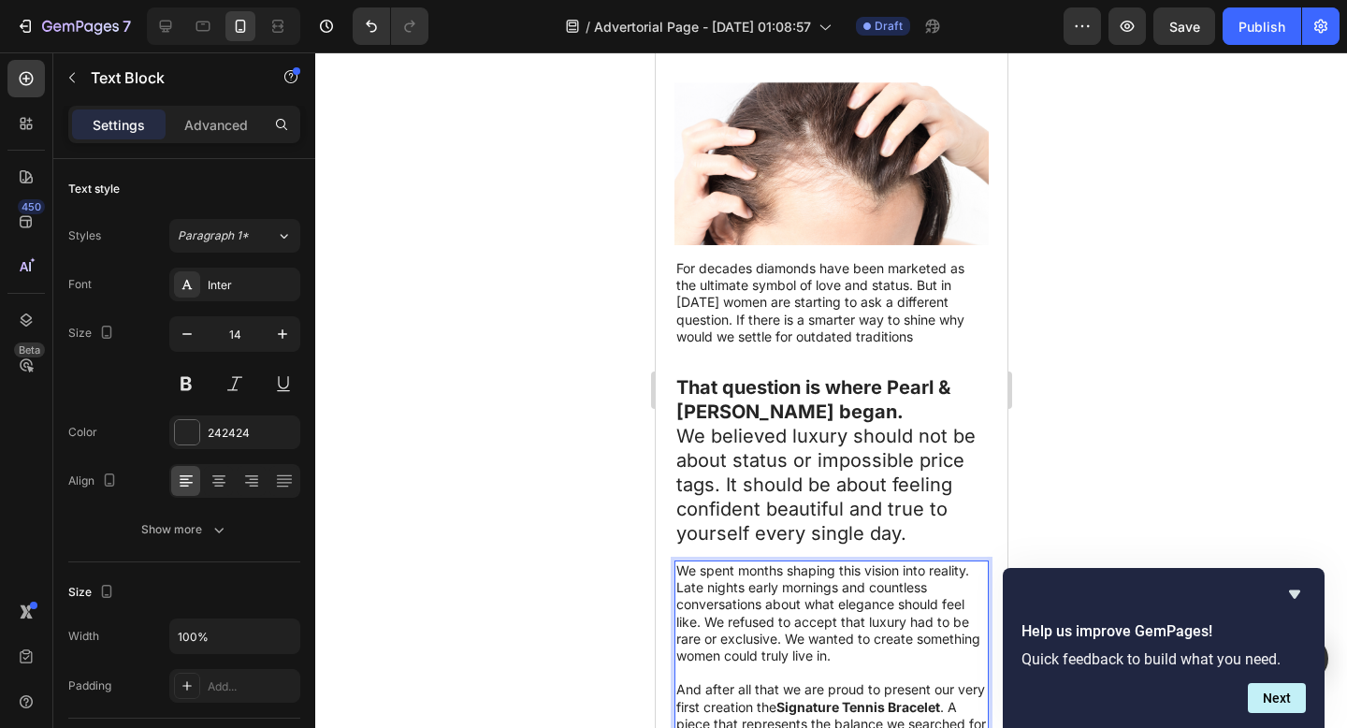
click at [1163, 359] on div at bounding box center [831, 389] width 1032 height 675
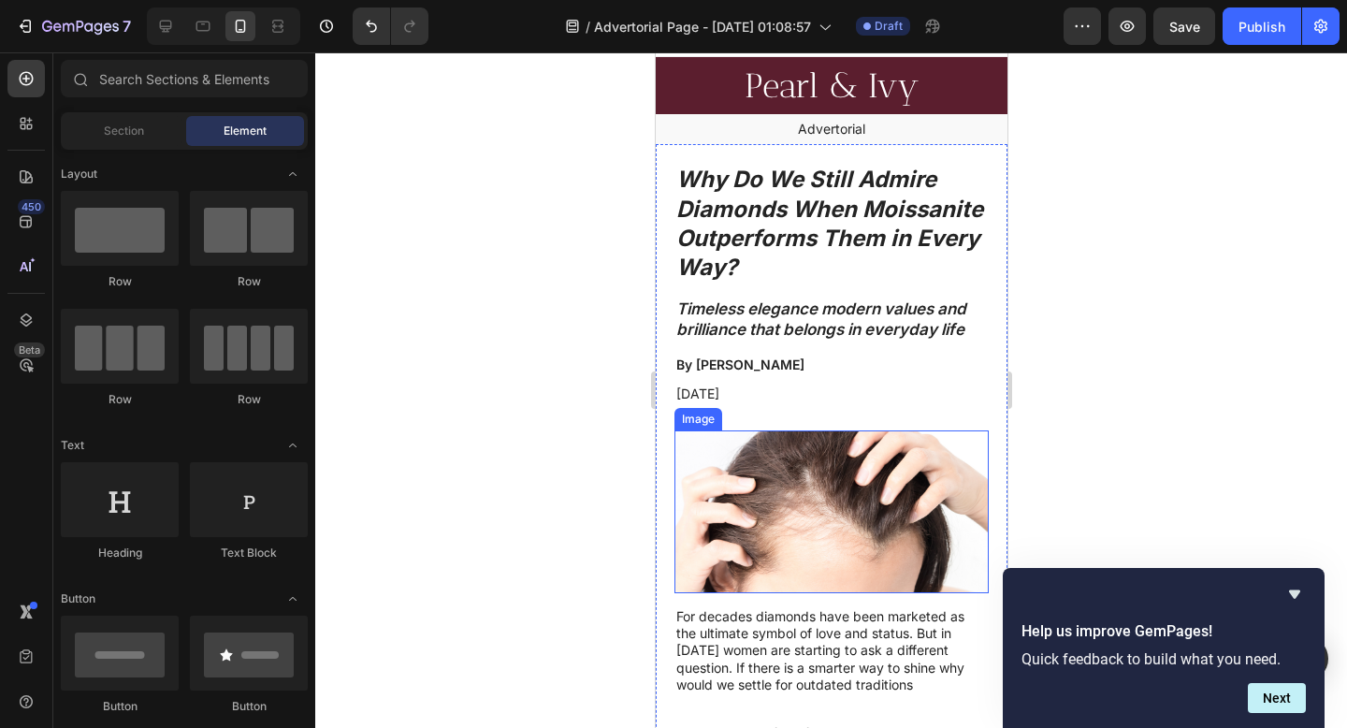
scroll to position [33, 0]
click at [818, 489] on img at bounding box center [830, 512] width 314 height 163
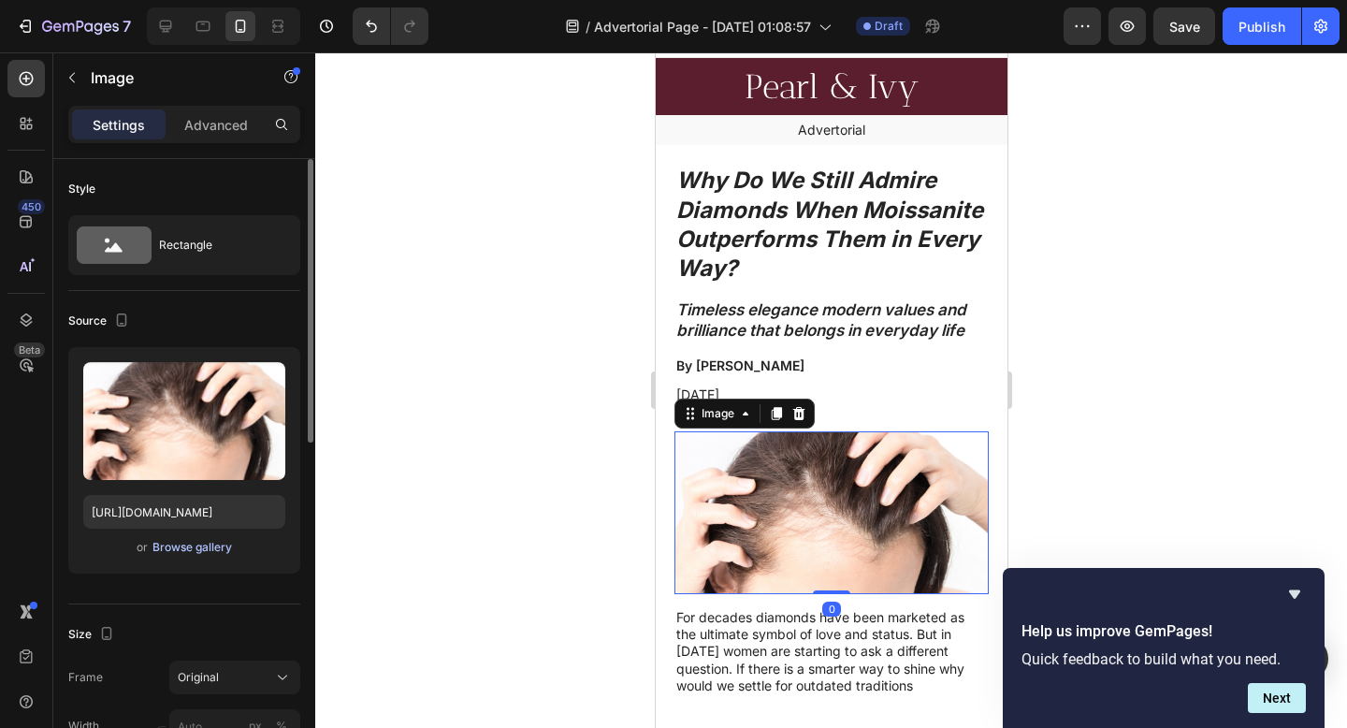
click at [200, 546] on div "Browse gallery" at bounding box center [192, 547] width 80 height 17
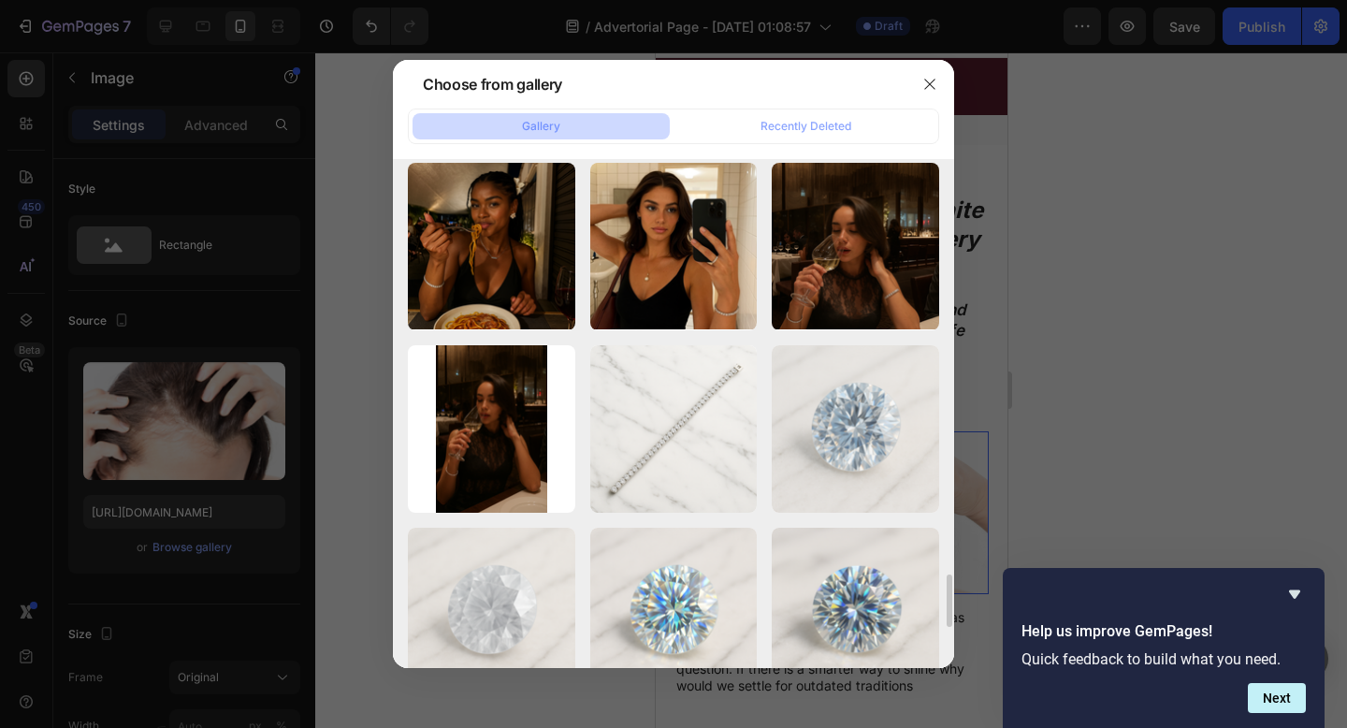
scroll to position [4395, 0]
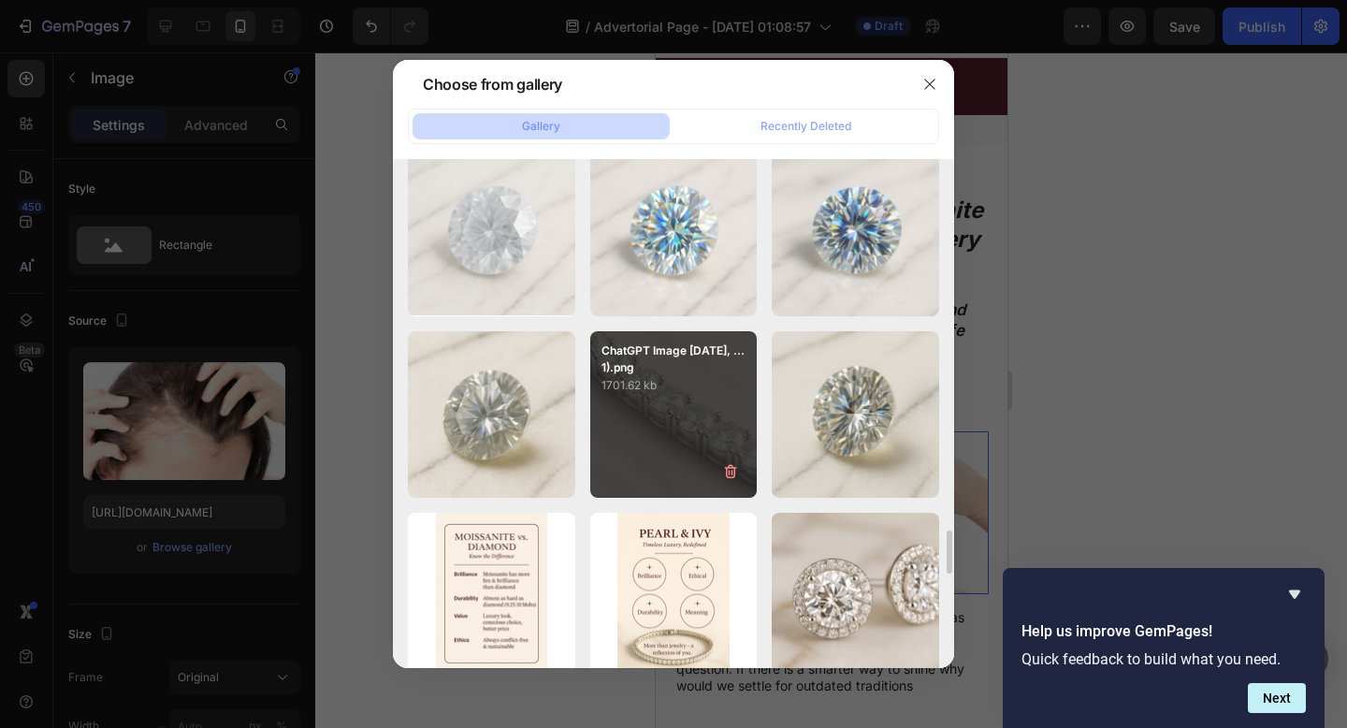
click at [651, 405] on div "ChatGPT Image Sep 4, ...1).png 1701.62 kb" at bounding box center [673, 414] width 167 height 167
type input "https://cdn.shopify.com/s/files/1/0916/1362/6753/files/gempages_581117217047839…"
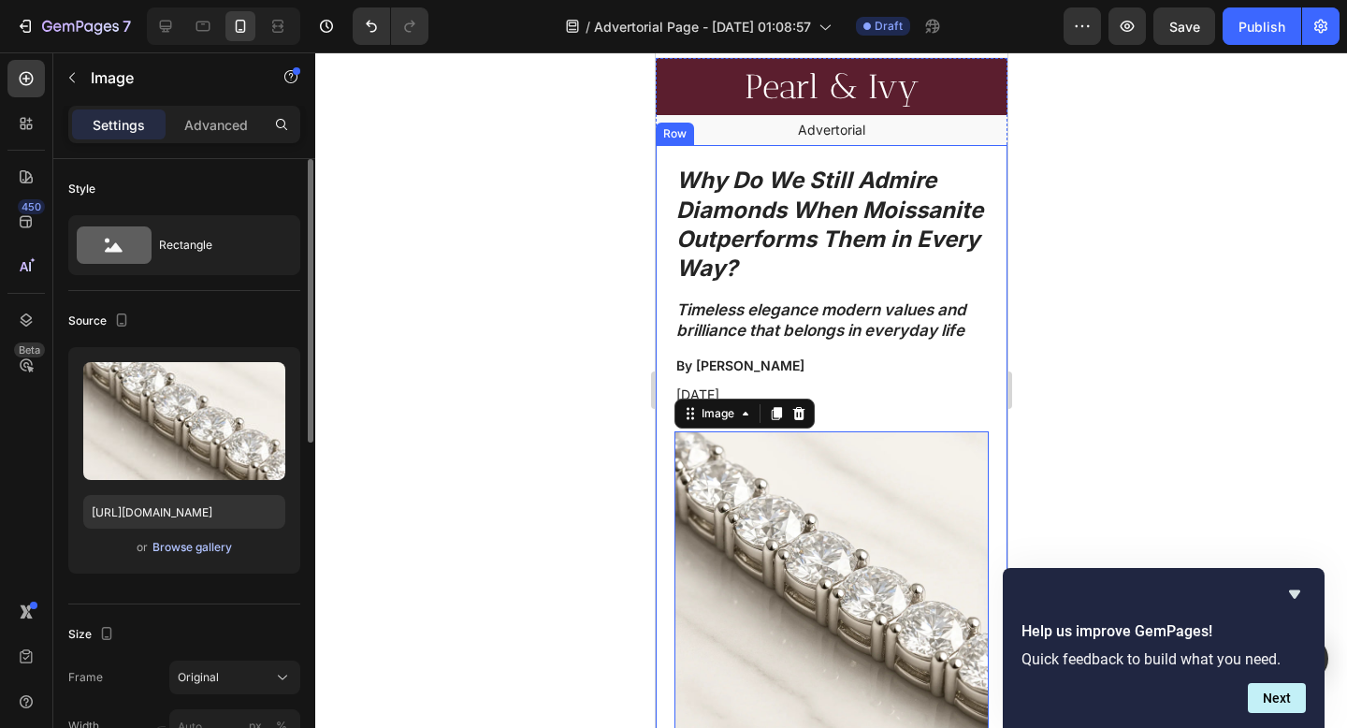
click at [217, 556] on button "Browse gallery" at bounding box center [192, 547] width 81 height 19
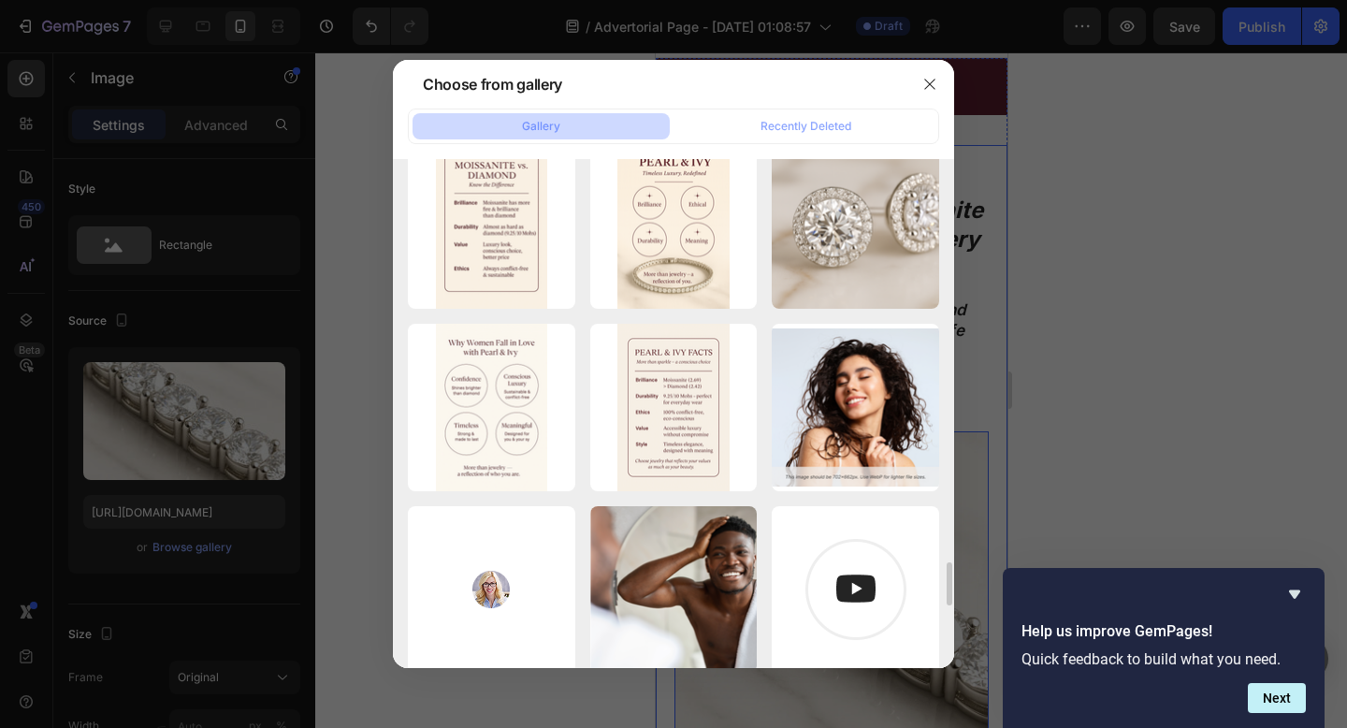
scroll to position [4338, 0]
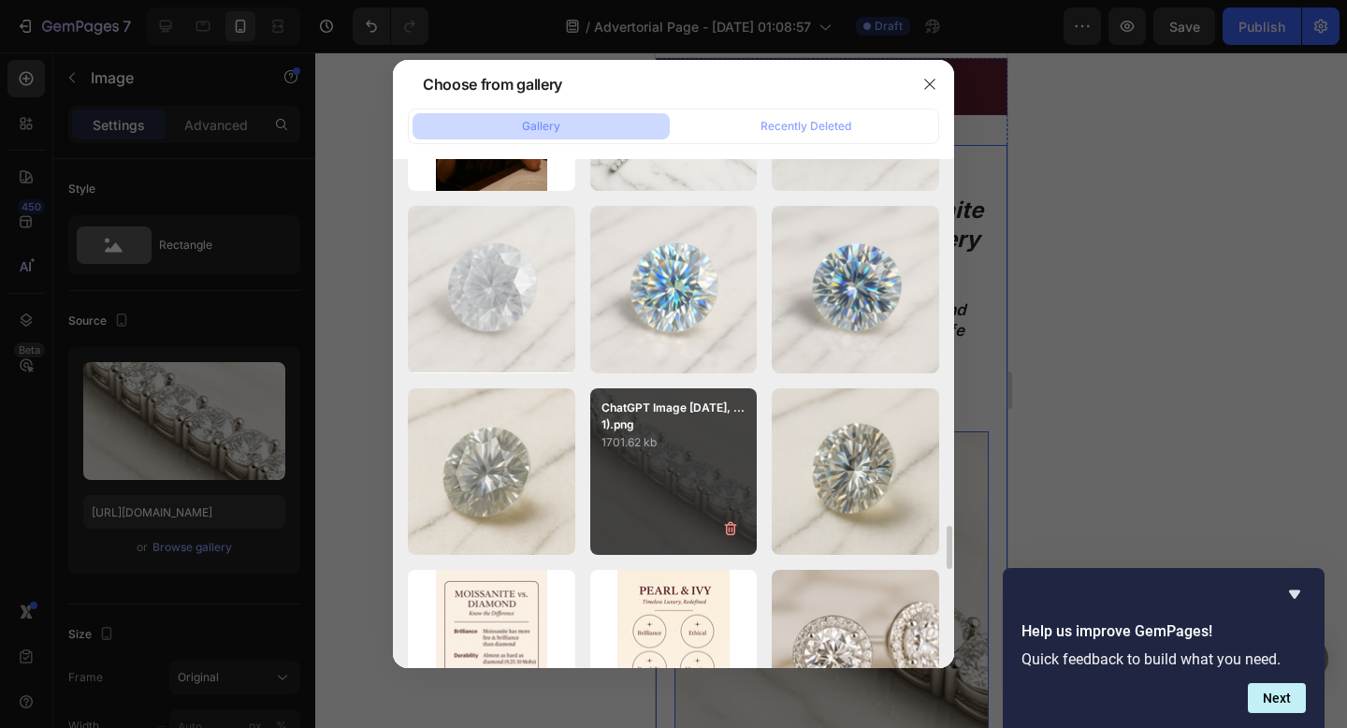
click at [625, 464] on div "ChatGPT Image Sep 4, ...1).png 1701.62 kb" at bounding box center [673, 471] width 167 height 167
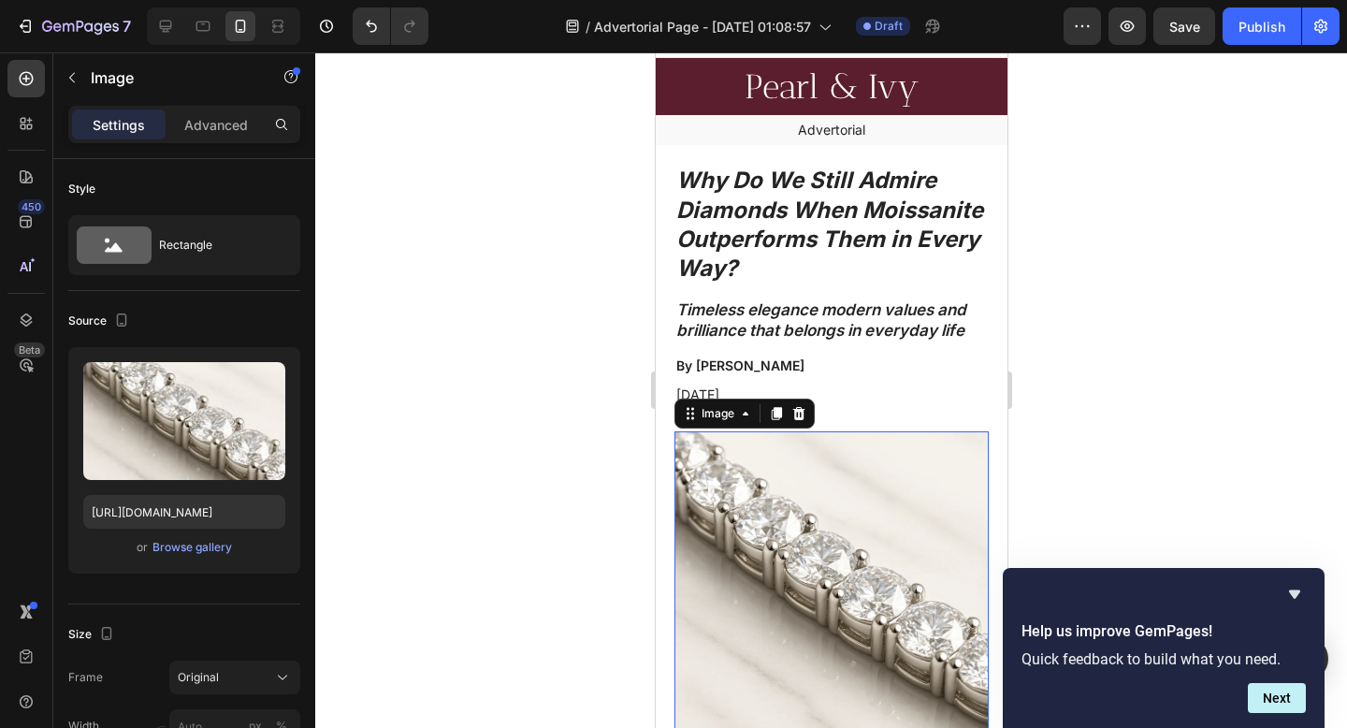
drag, startPoint x: 817, startPoint y: 446, endPoint x: 821, endPoint y: 624, distance: 177.7
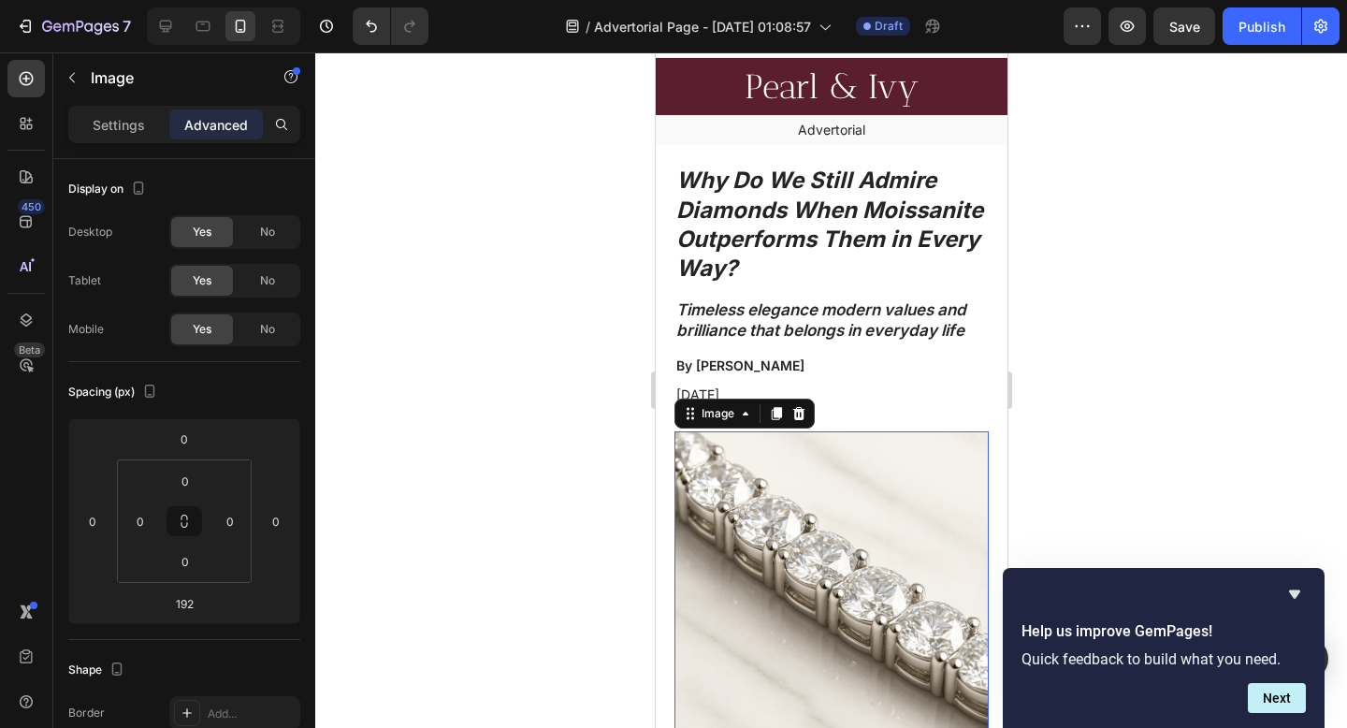
click at [786, 442] on img at bounding box center [830, 588] width 314 height 314
click at [785, 440] on img at bounding box center [830, 588] width 314 height 314
click at [796, 411] on icon at bounding box center [798, 413] width 12 height 13
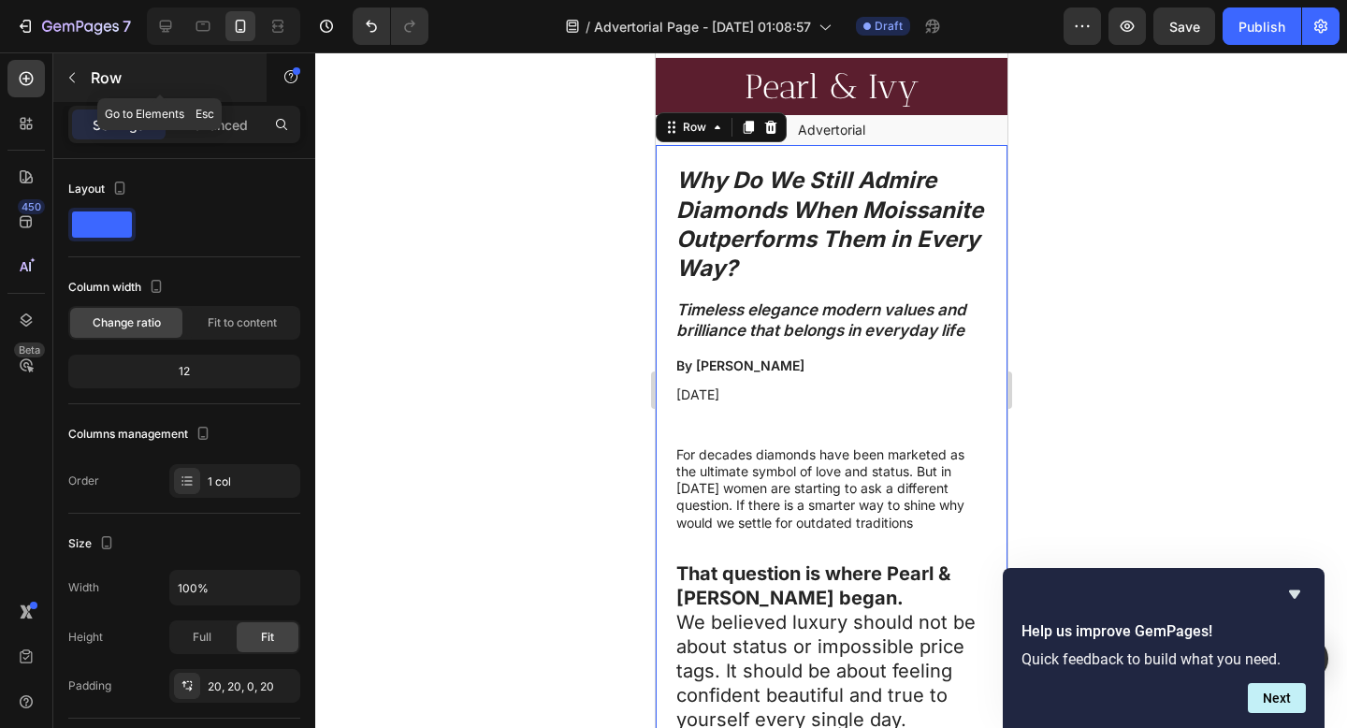
click at [77, 77] on icon "button" at bounding box center [72, 77] width 15 height 15
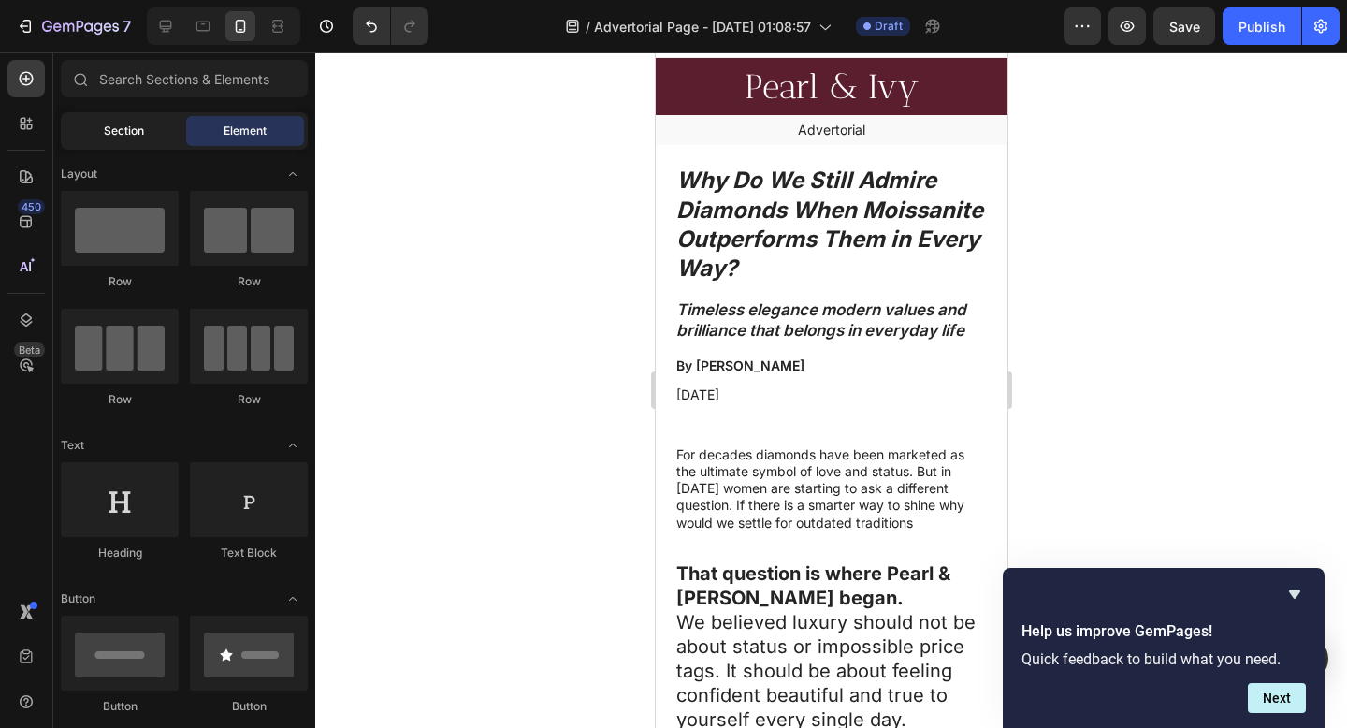
click at [107, 145] on div "Section" at bounding box center [124, 131] width 118 height 30
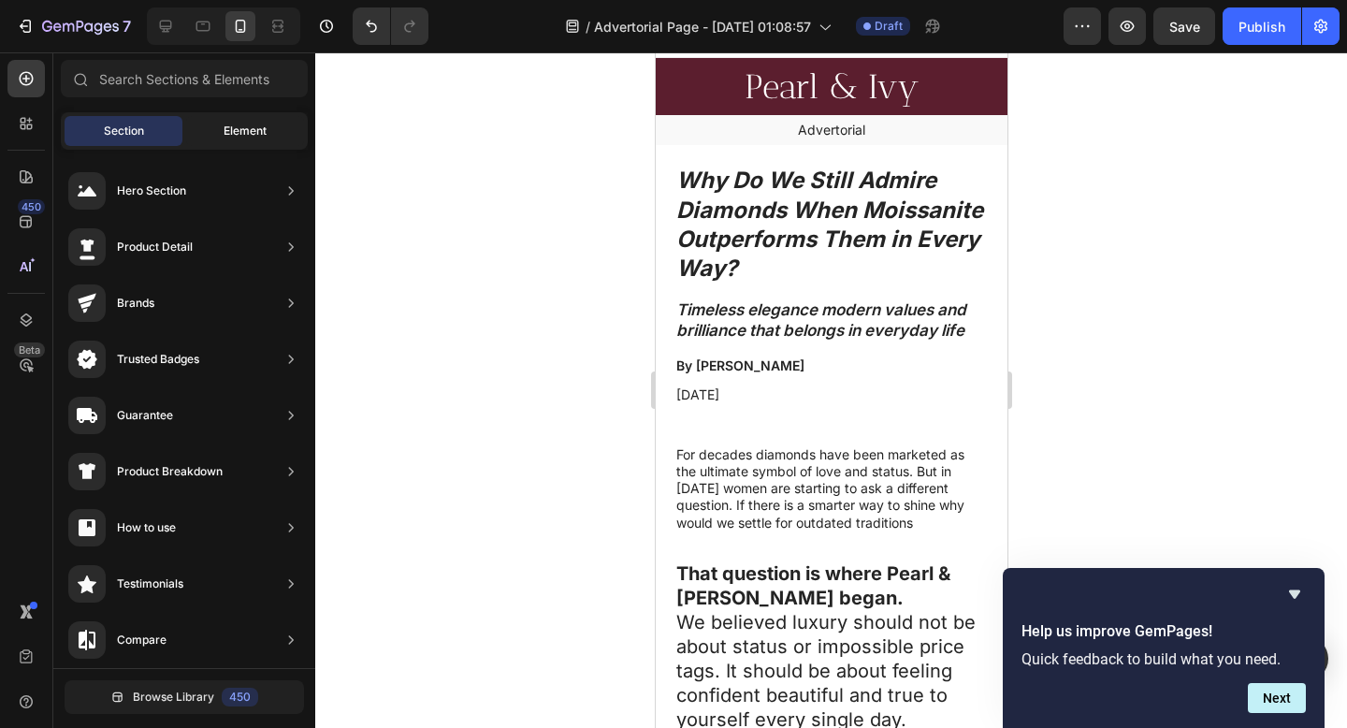
click at [199, 131] on div "Element" at bounding box center [245, 131] width 118 height 30
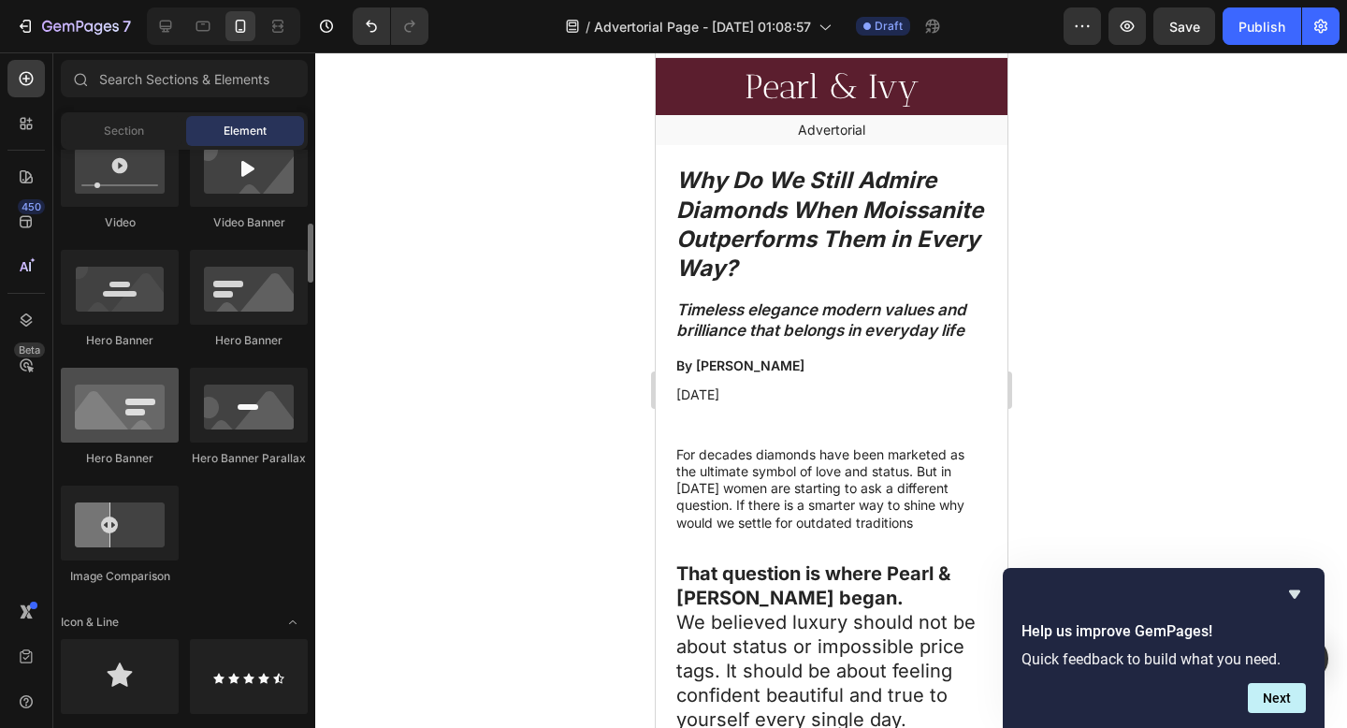
scroll to position [720, 0]
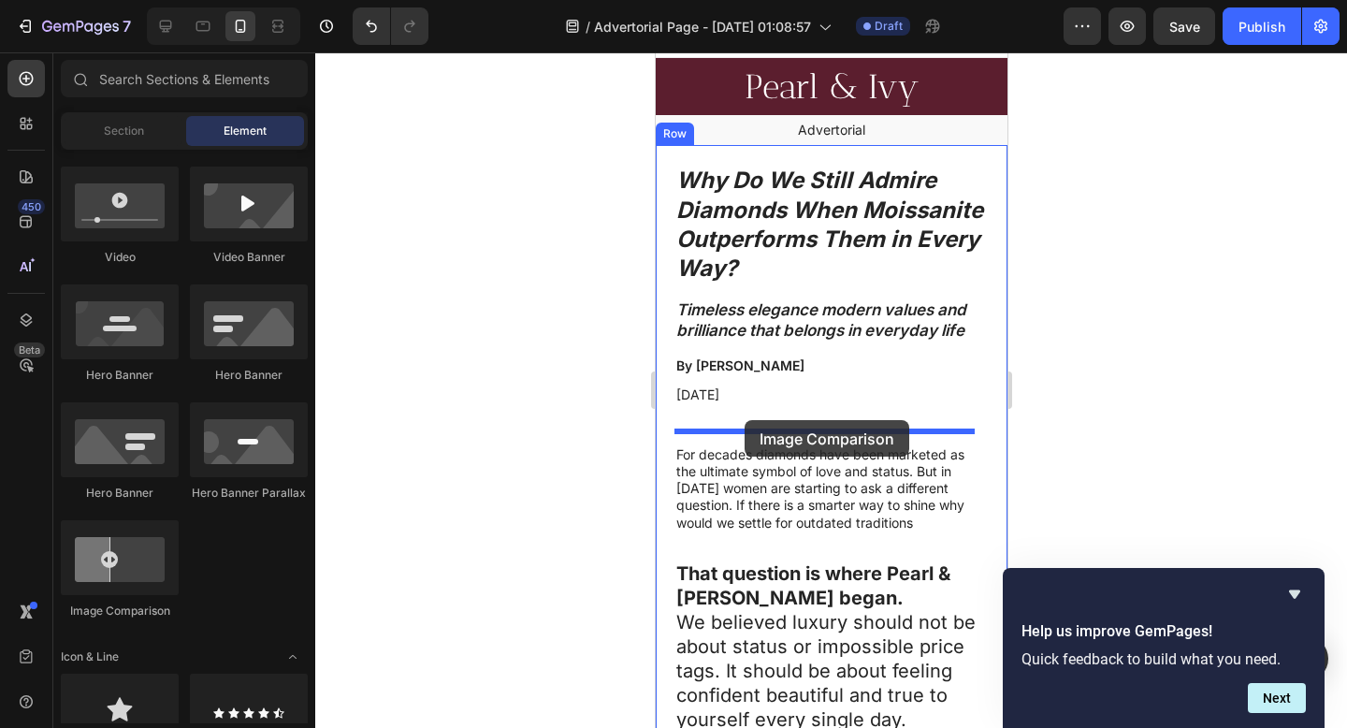
drag, startPoint x: 760, startPoint y: 628, endPoint x: 744, endPoint y: 420, distance: 208.3
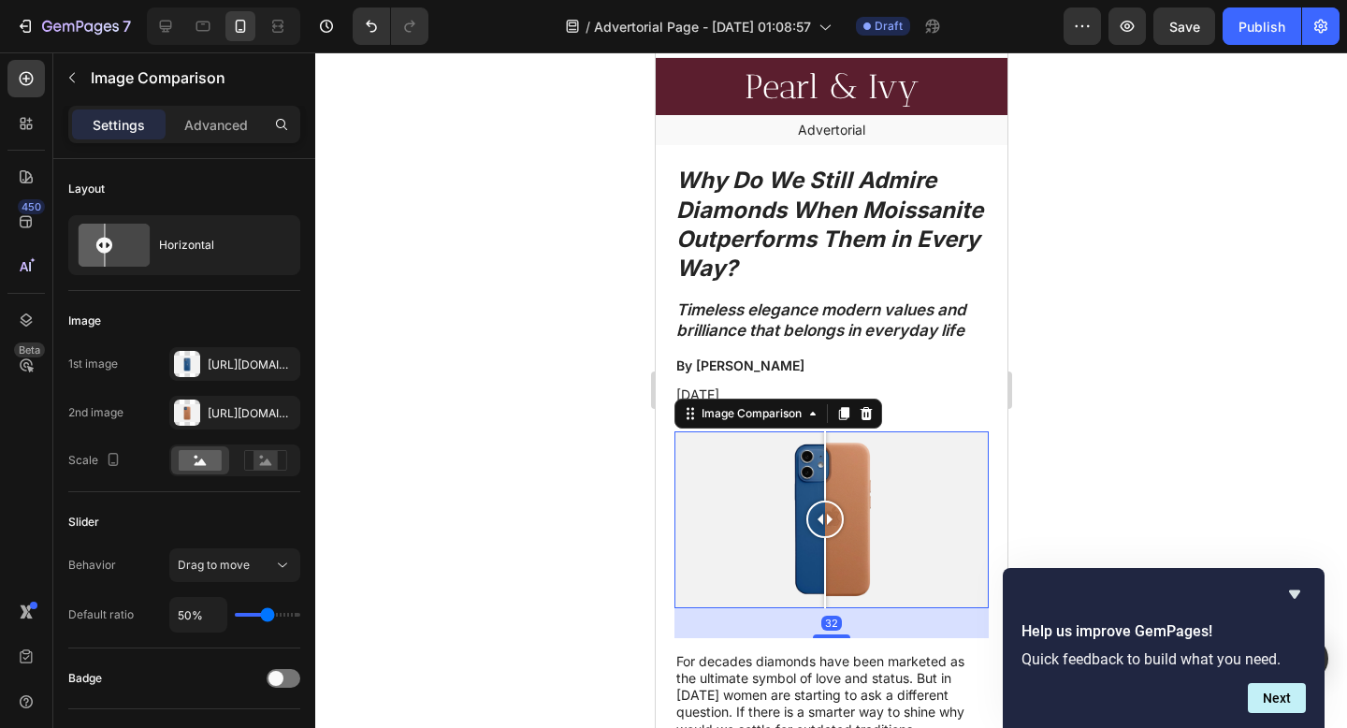
click at [1121, 475] on div at bounding box center [831, 389] width 1032 height 675
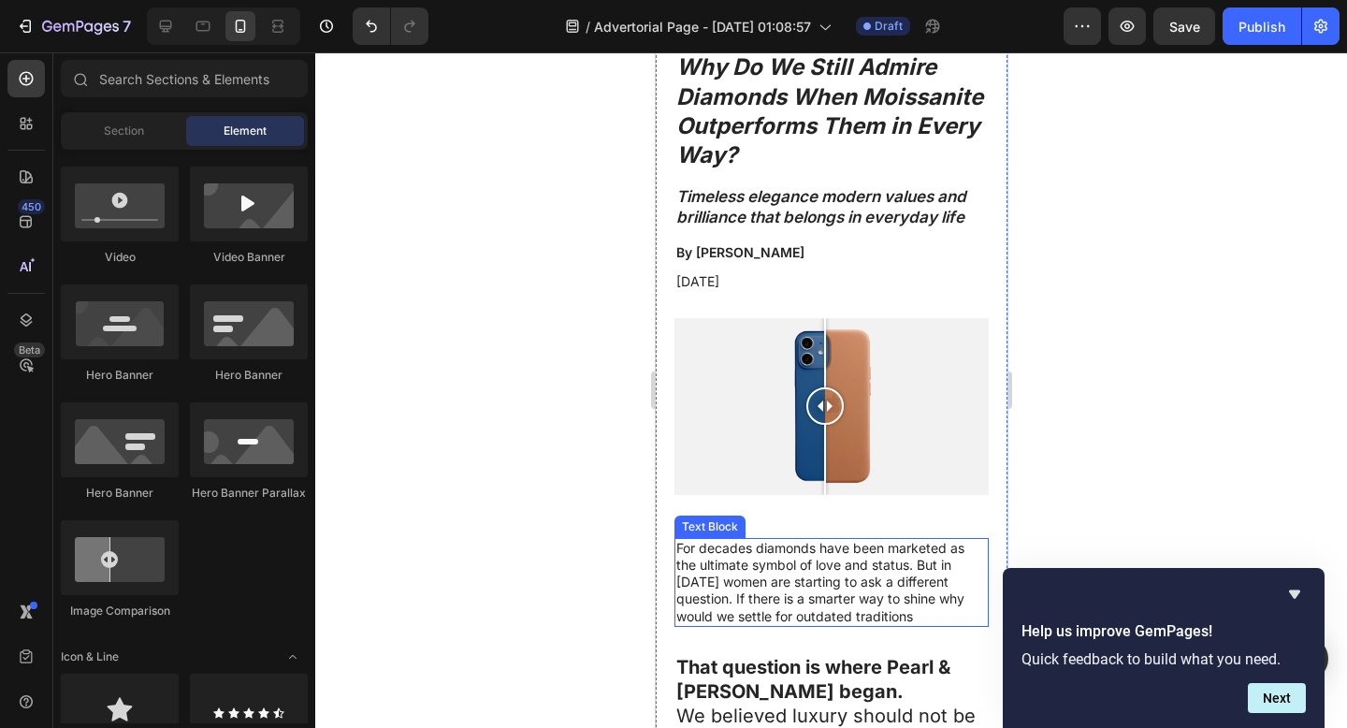
scroll to position [180, 0]
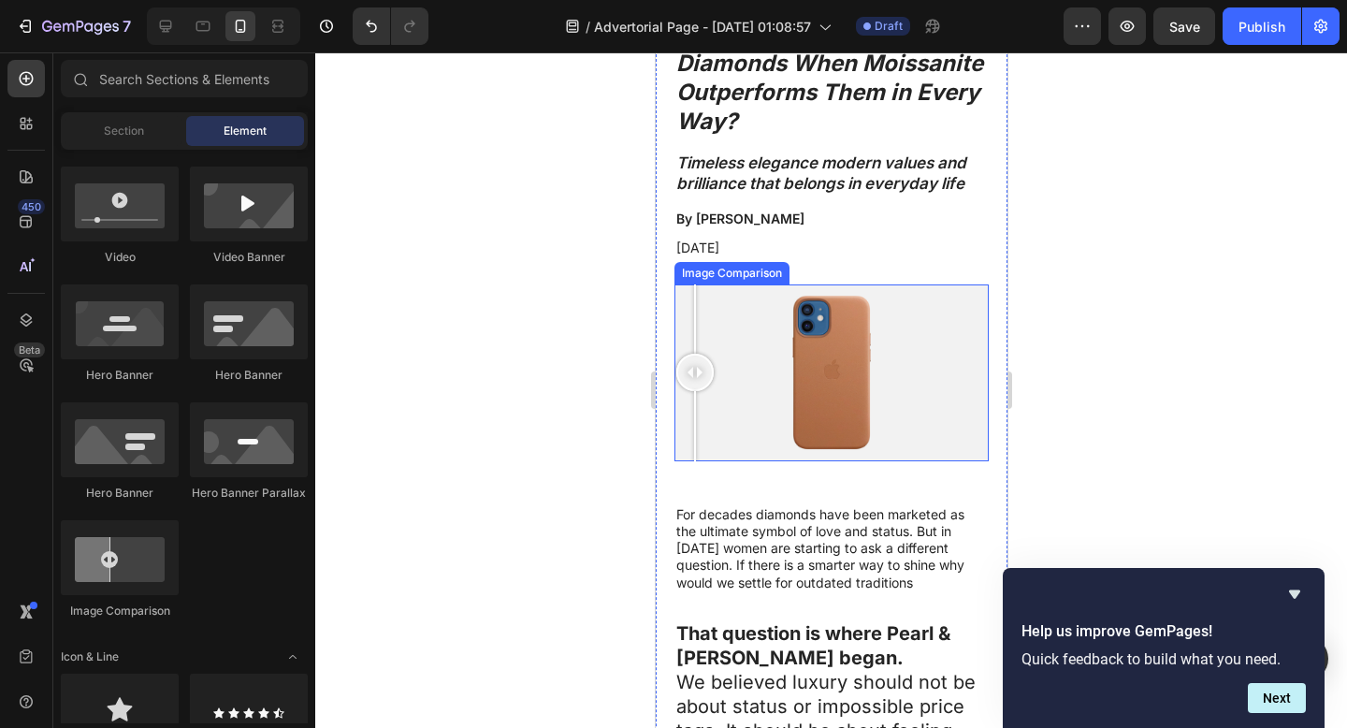
drag, startPoint x: 788, startPoint y: 374, endPoint x: 673, endPoint y: 371, distance: 115.1
click at [673, 371] on img at bounding box center [830, 372] width 314 height 177
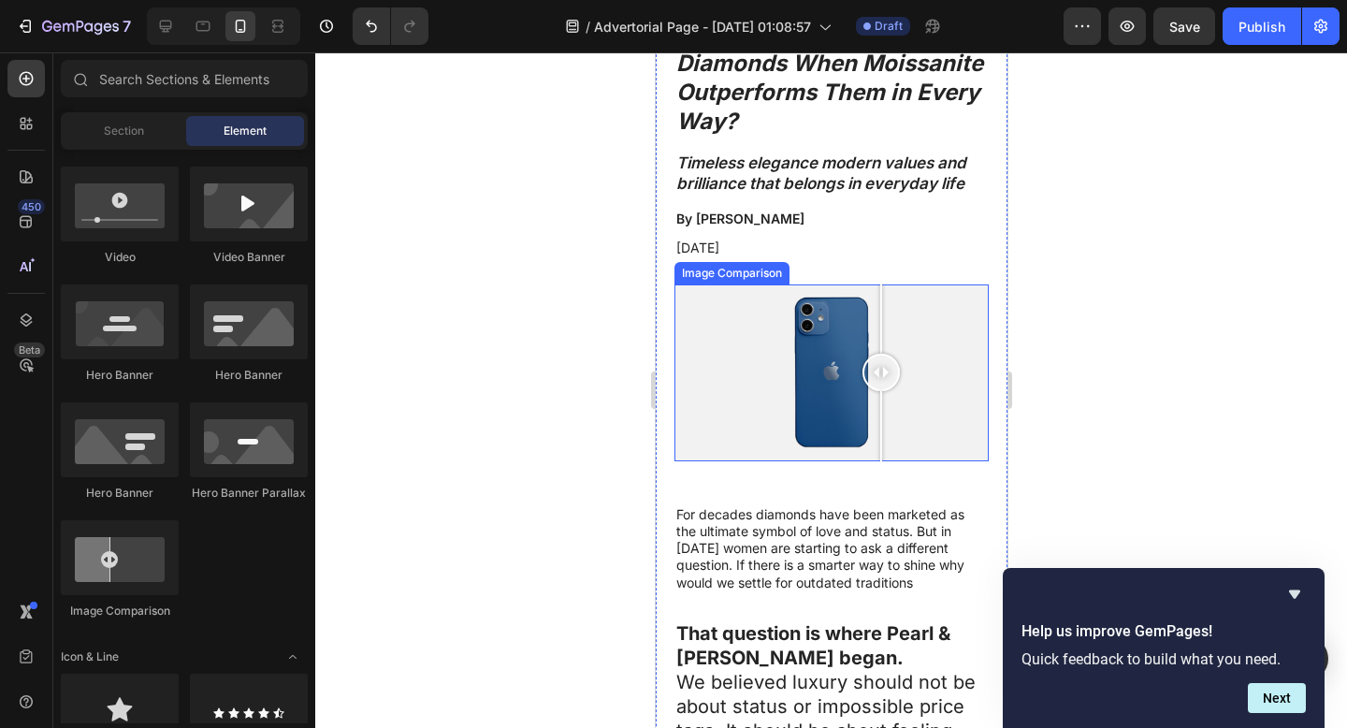
drag, startPoint x: 705, startPoint y: 373, endPoint x: 858, endPoint y: 390, distance: 153.4
click at [899, 374] on div at bounding box center [879, 372] width 37 height 37
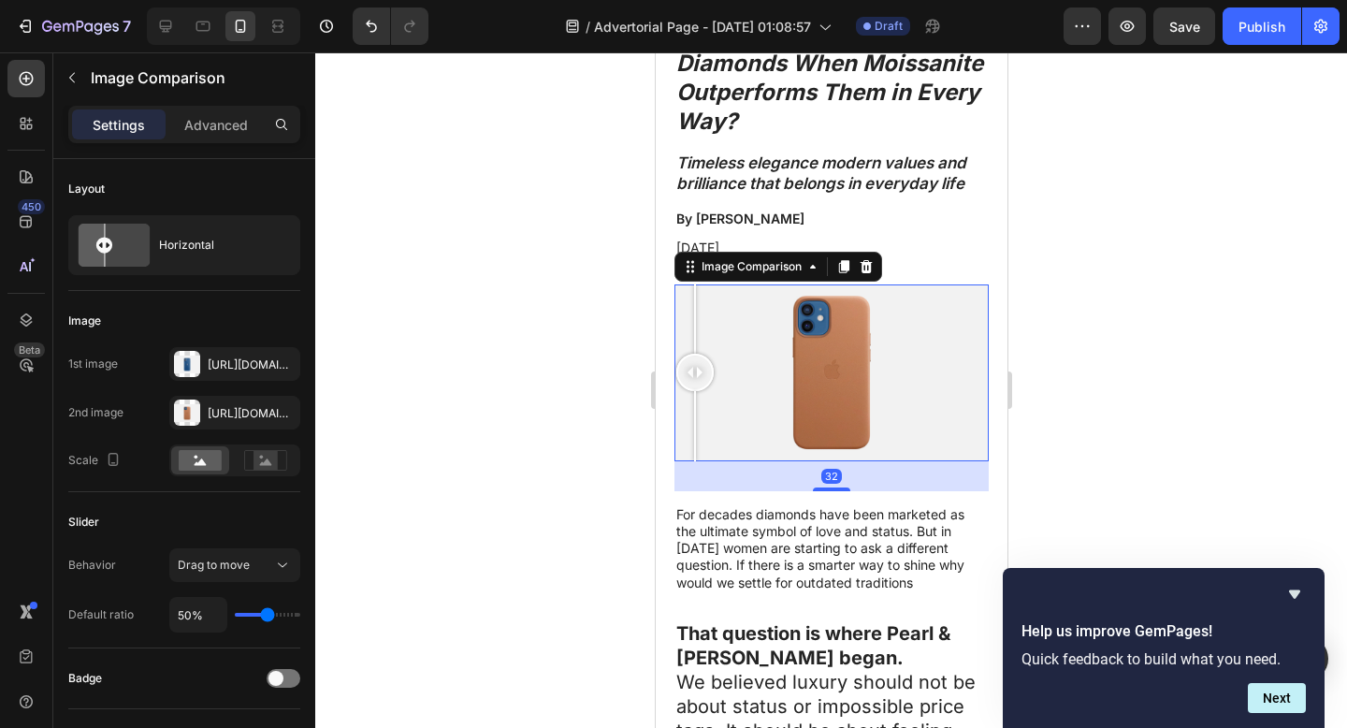
click at [681, 375] on div at bounding box center [830, 372] width 314 height 177
click at [828, 375] on div at bounding box center [830, 372] width 314 height 177
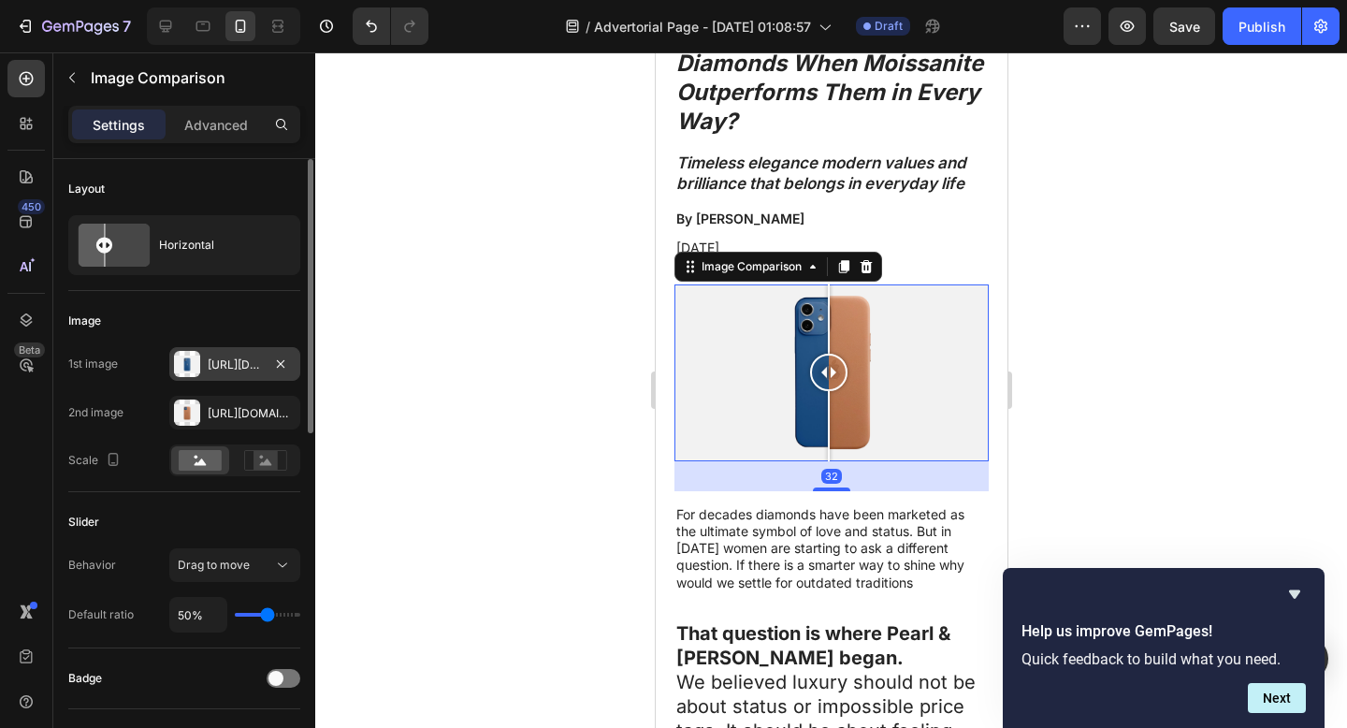
click at [229, 380] on div "Https://cdn.Shopify.Com/s/files/1/2005/9307/files/image_compare_before.Png" at bounding box center [234, 364] width 131 height 34
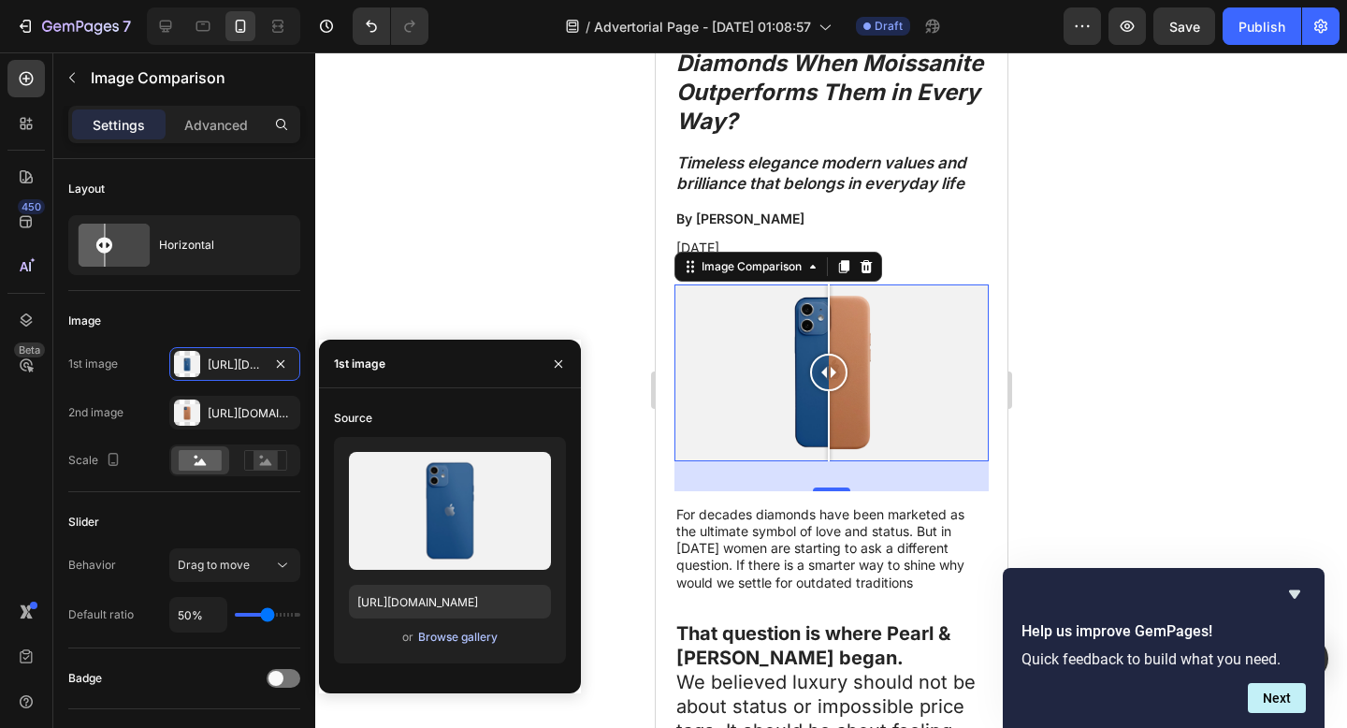
click at [455, 644] on div "Browse gallery" at bounding box center [458, 637] width 80 height 17
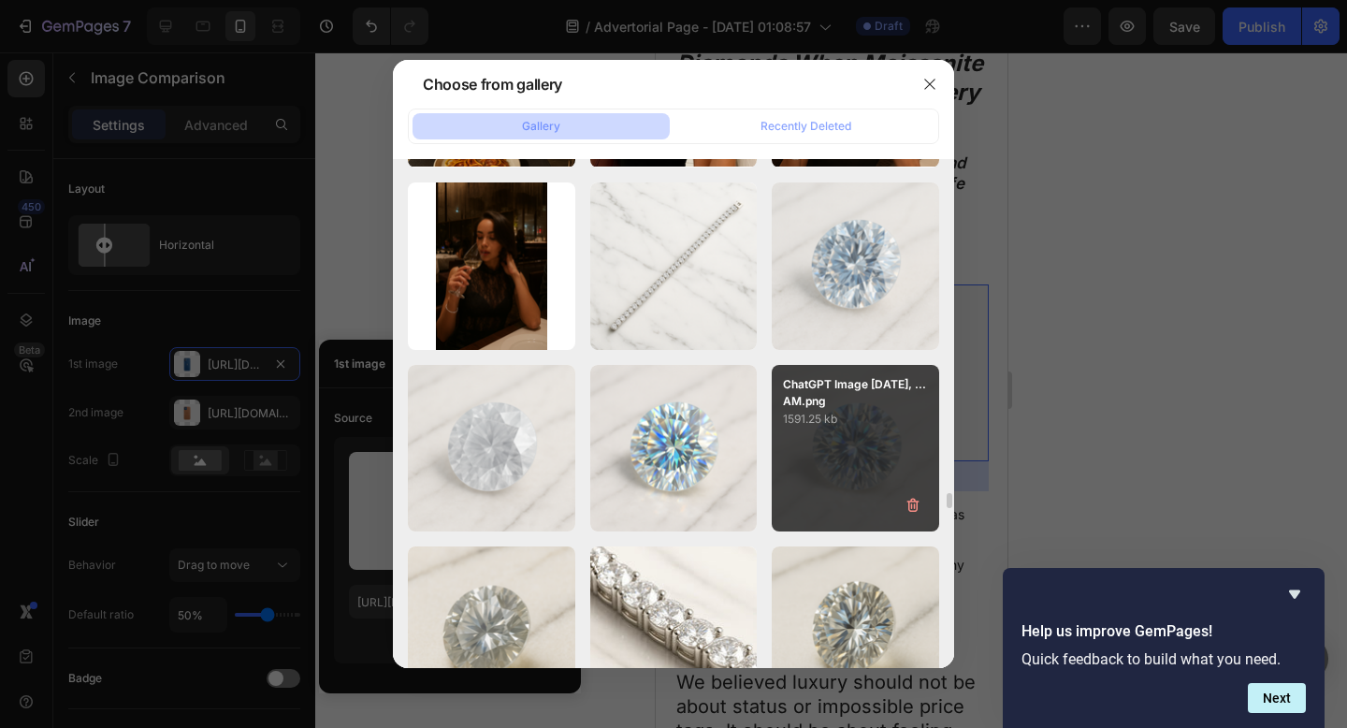
scroll to position [11974, 0]
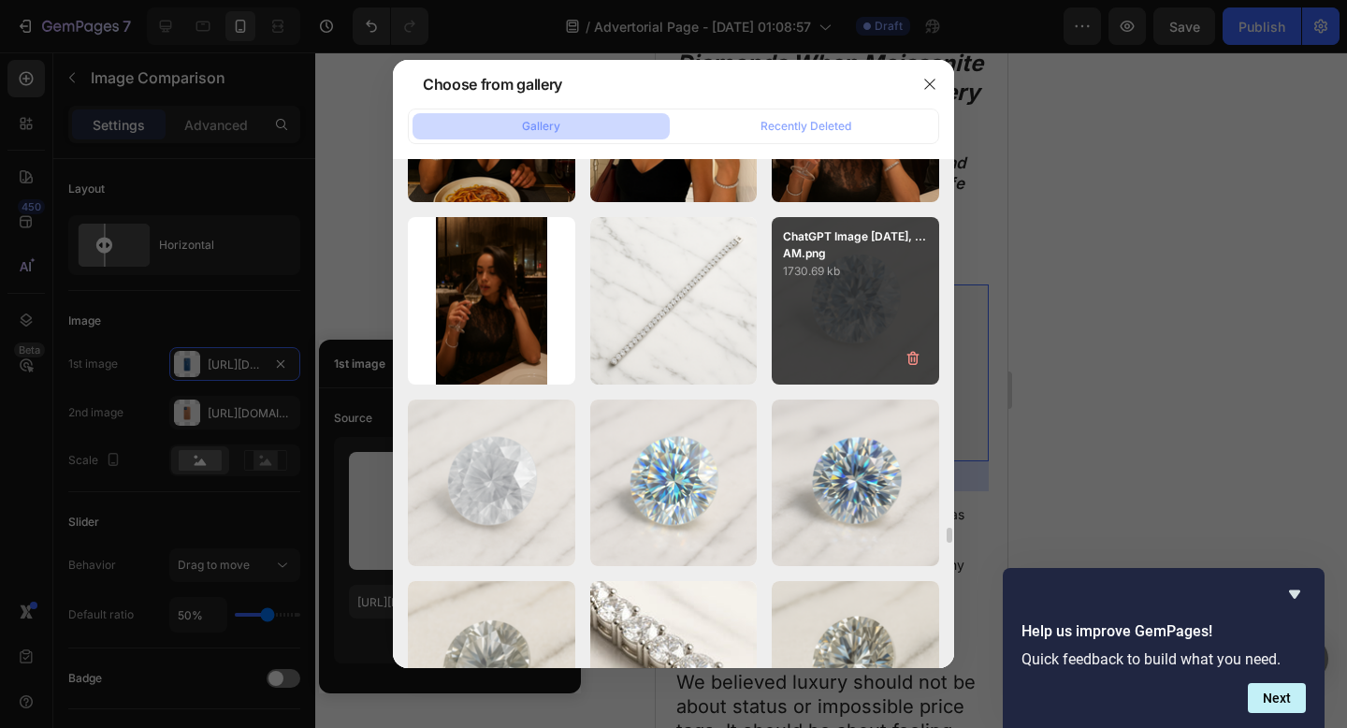
click at [835, 344] on div "ChatGPT Image Sep 5, ...AM.png 1730.69 kb" at bounding box center [855, 300] width 167 height 167
type input "https://cdn.shopify.com/s/files/1/0916/1362/6753/files/gempages_581117217047839…"
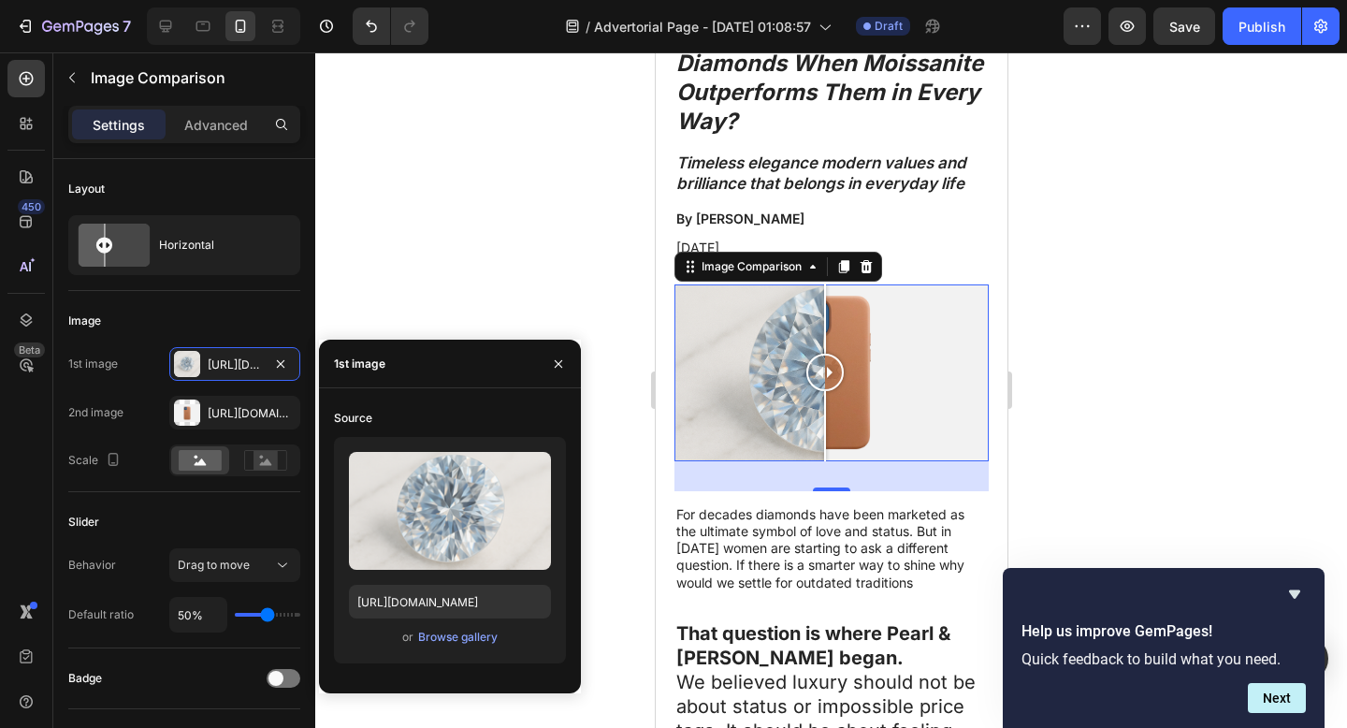
click at [908, 368] on div at bounding box center [830, 372] width 314 height 177
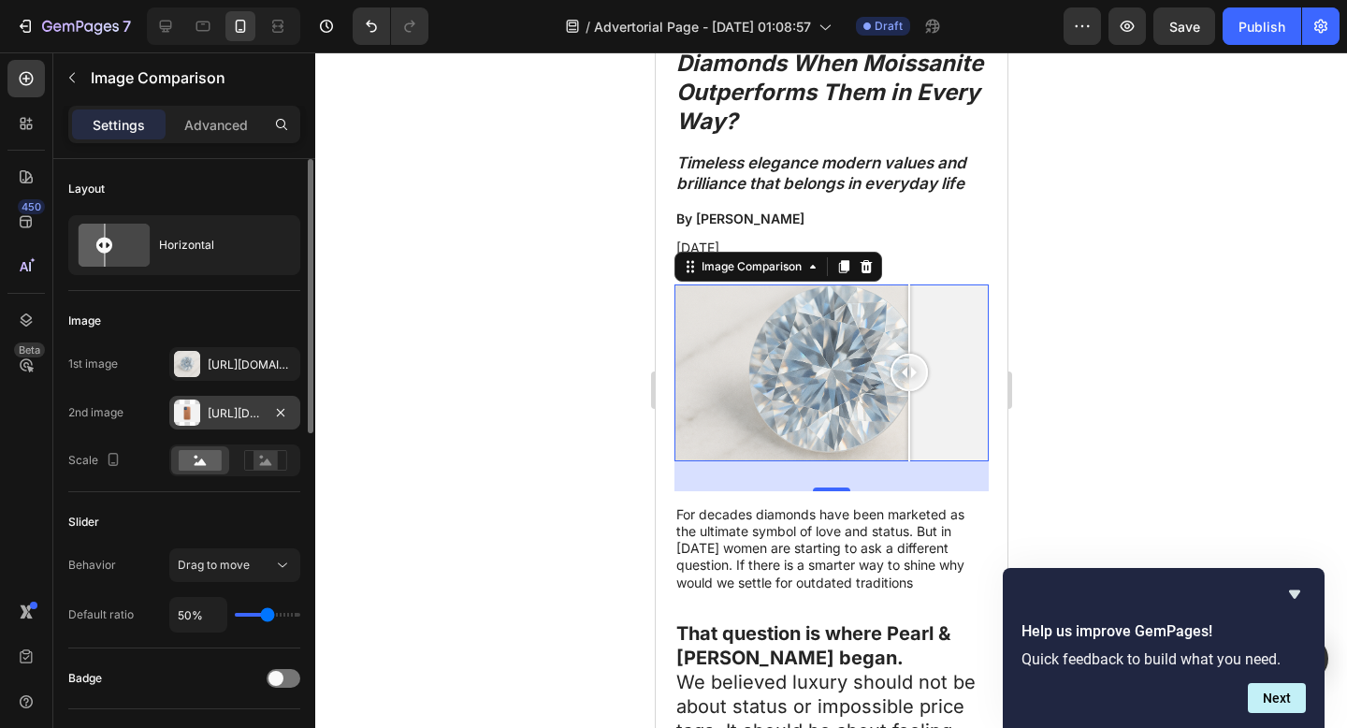
click at [235, 416] on div "Https://cdn.Shopify.Com/s/files/1/2005/9307/files/image_compare_after.Png" at bounding box center [235, 413] width 54 height 17
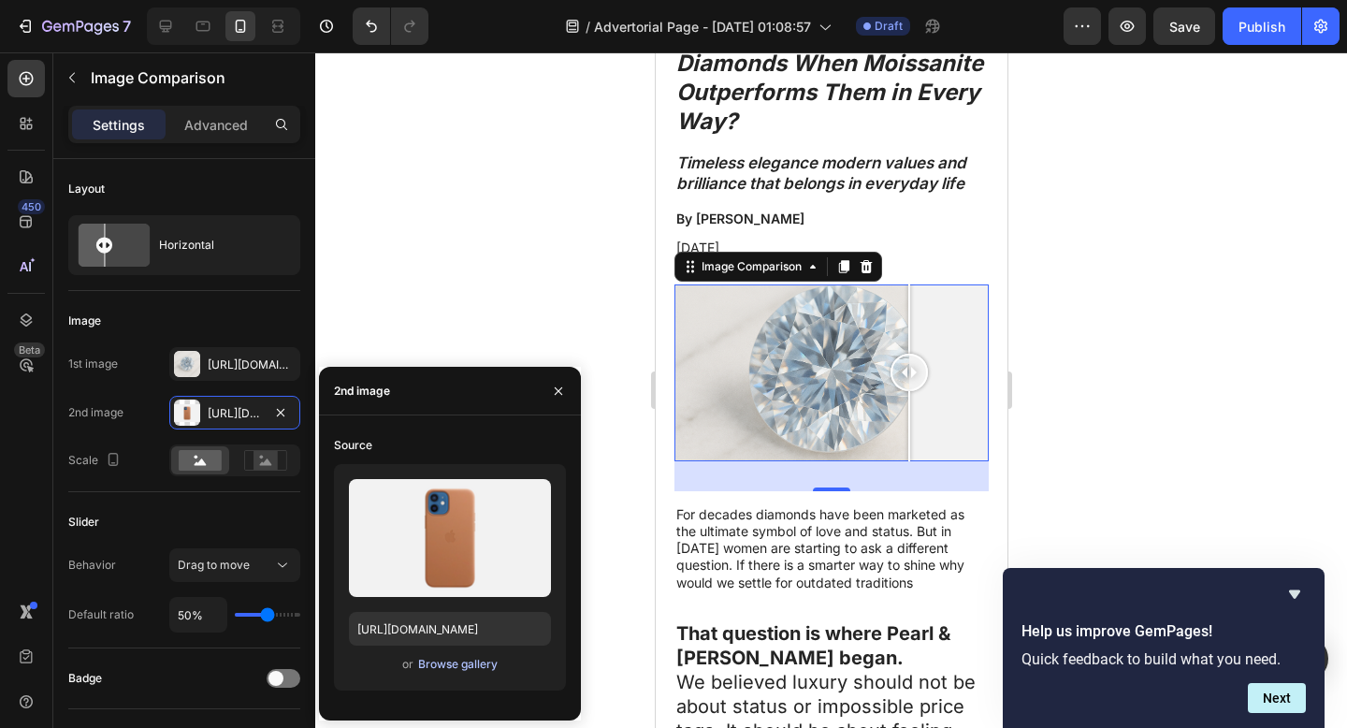
click at [454, 670] on div "Browse gallery" at bounding box center [458, 664] width 80 height 17
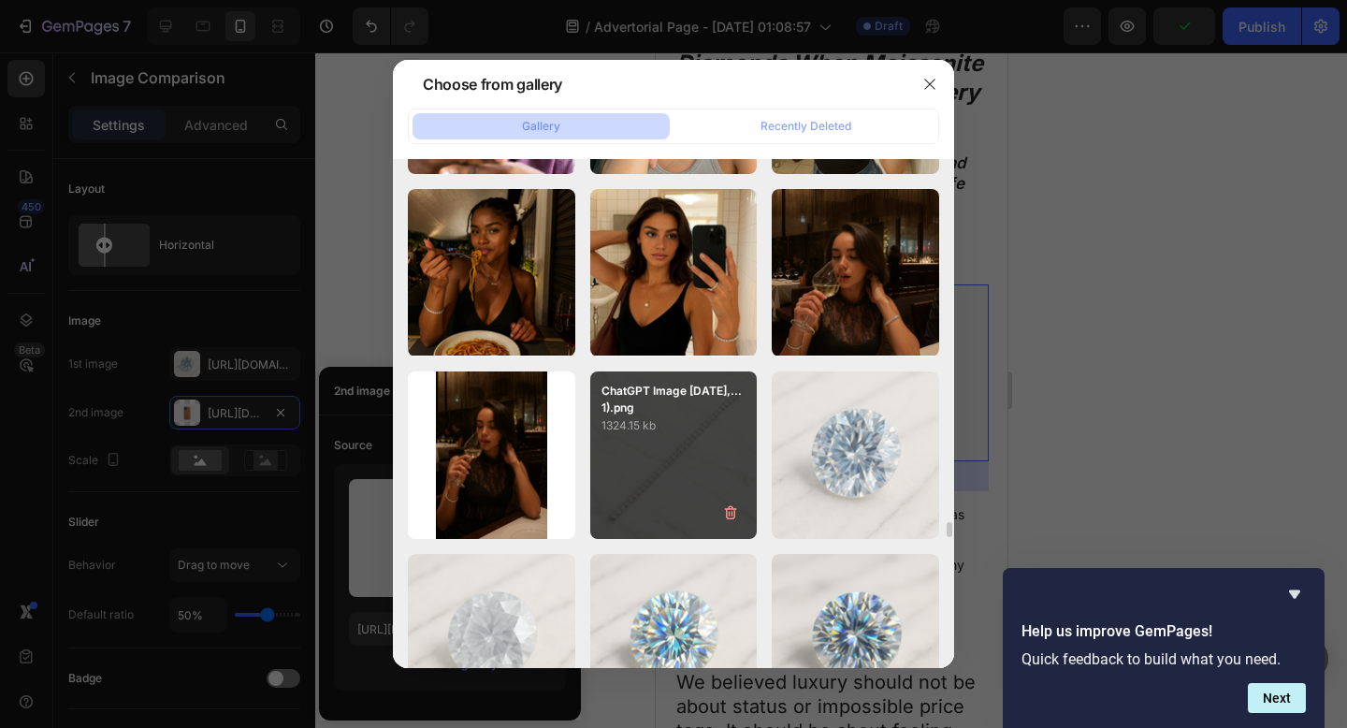
scroll to position [11949, 0]
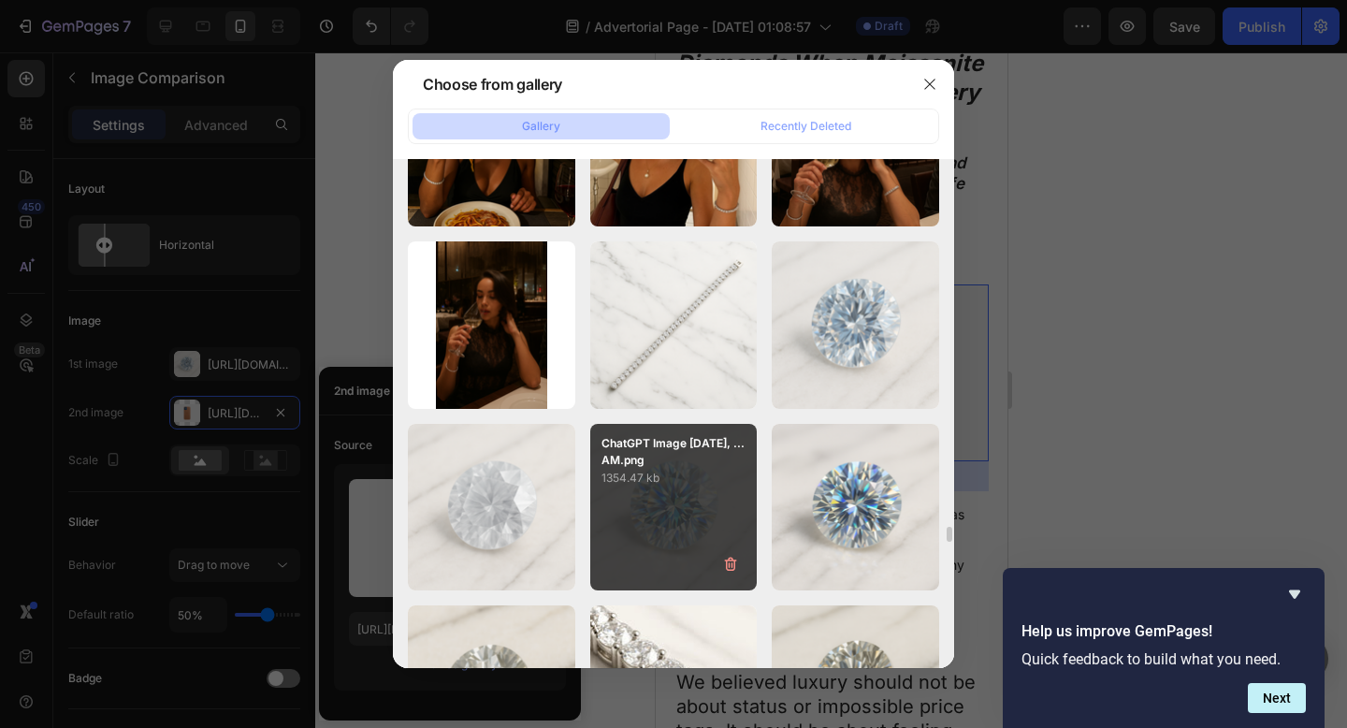
click at [684, 518] on div "ChatGPT Image Sep 5, ...AM.png 1354.47 kb" at bounding box center [673, 507] width 167 height 167
type input "https://cdn.shopify.com/s/files/1/0916/1362/6753/files/gempages_581117217047839…"
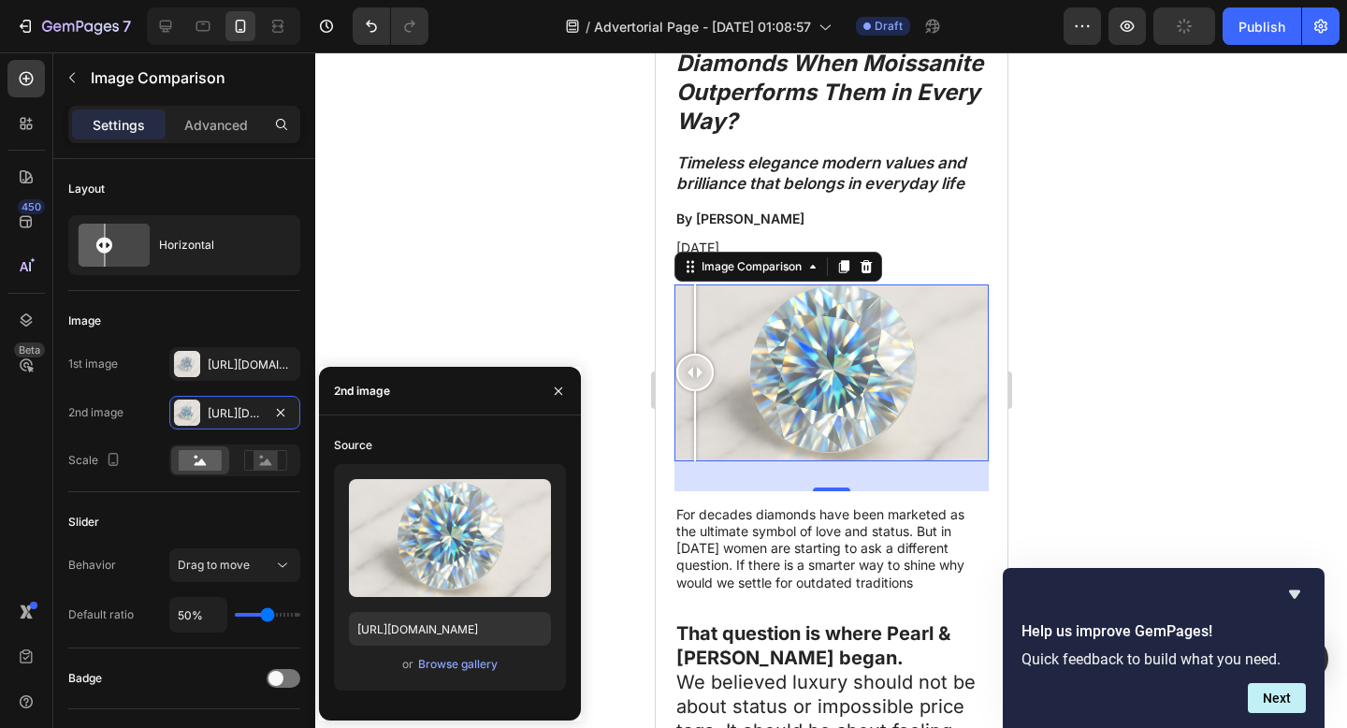
drag, startPoint x: 778, startPoint y: 398, endPoint x: 694, endPoint y: 423, distance: 87.6
click at [694, 423] on div at bounding box center [830, 372] width 314 height 177
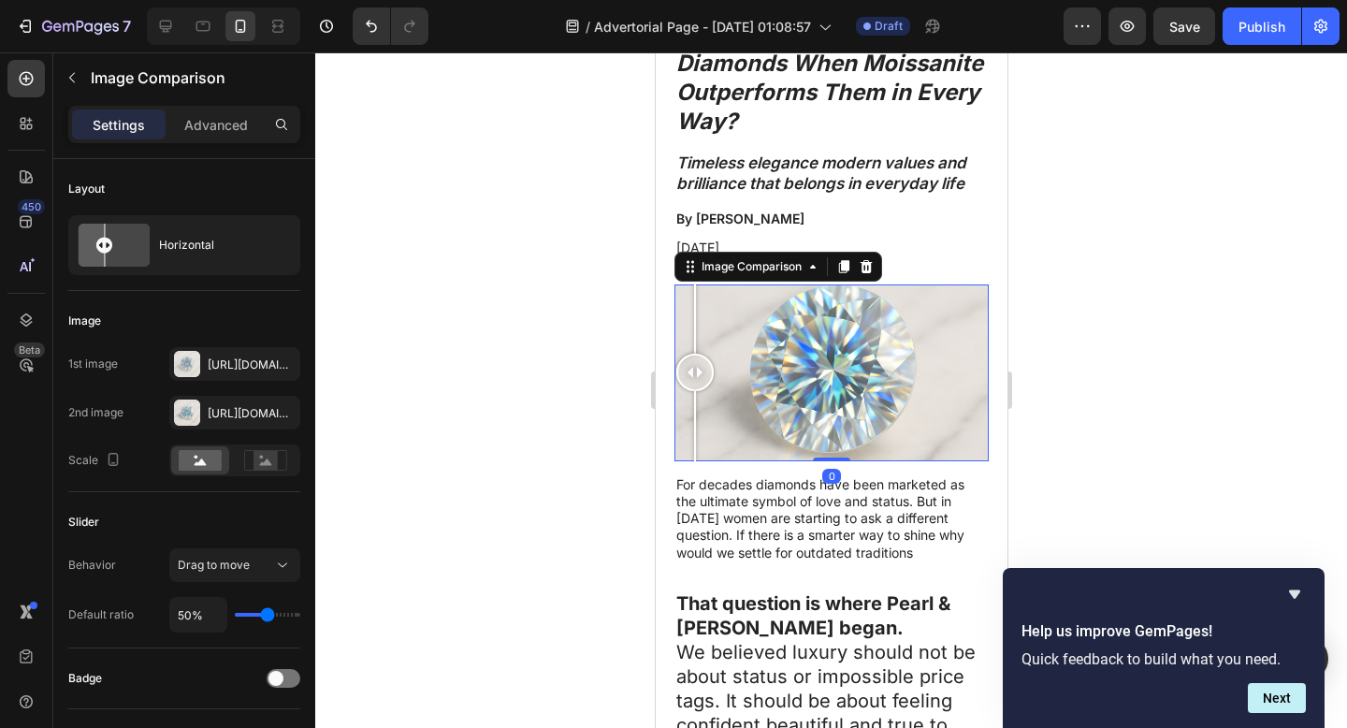
drag, startPoint x: 809, startPoint y: 478, endPoint x: 807, endPoint y: 436, distance: 42.1
click at [807, 436] on div "Image Comparison 0" at bounding box center [830, 372] width 314 height 177
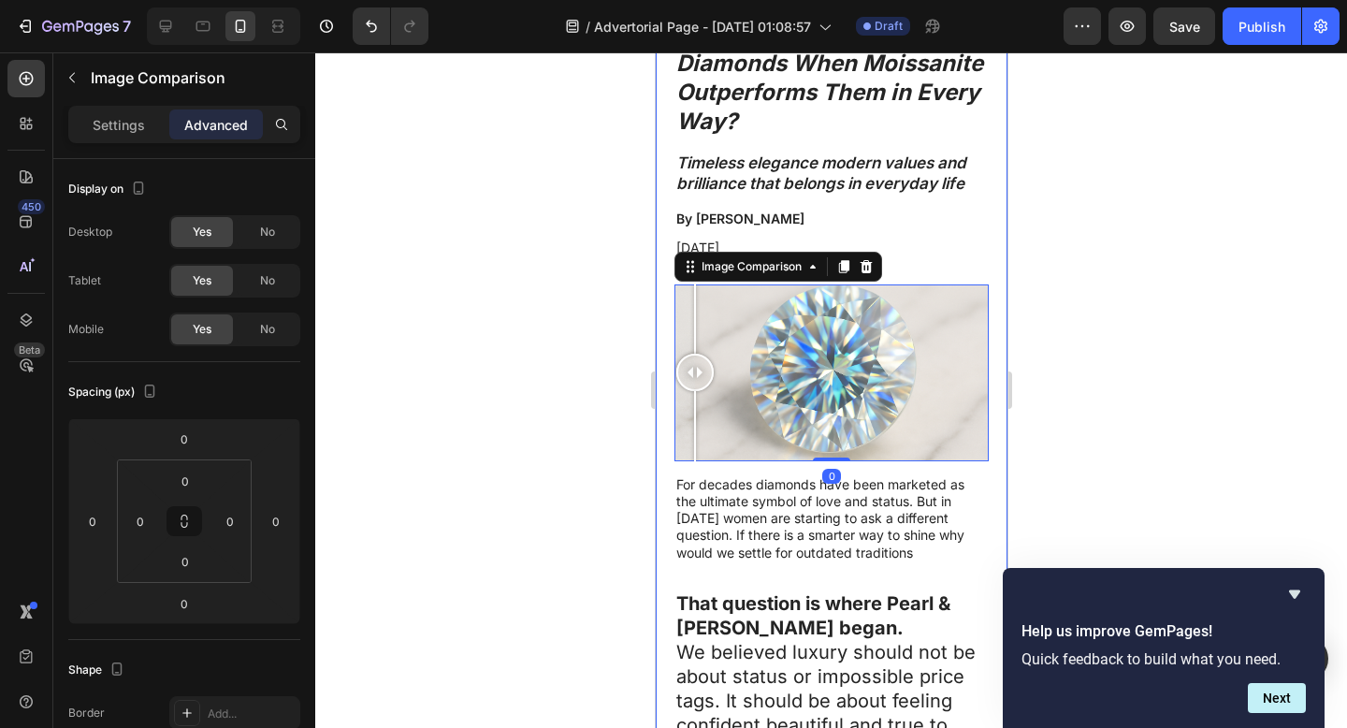
click at [1104, 367] on div at bounding box center [831, 389] width 1032 height 675
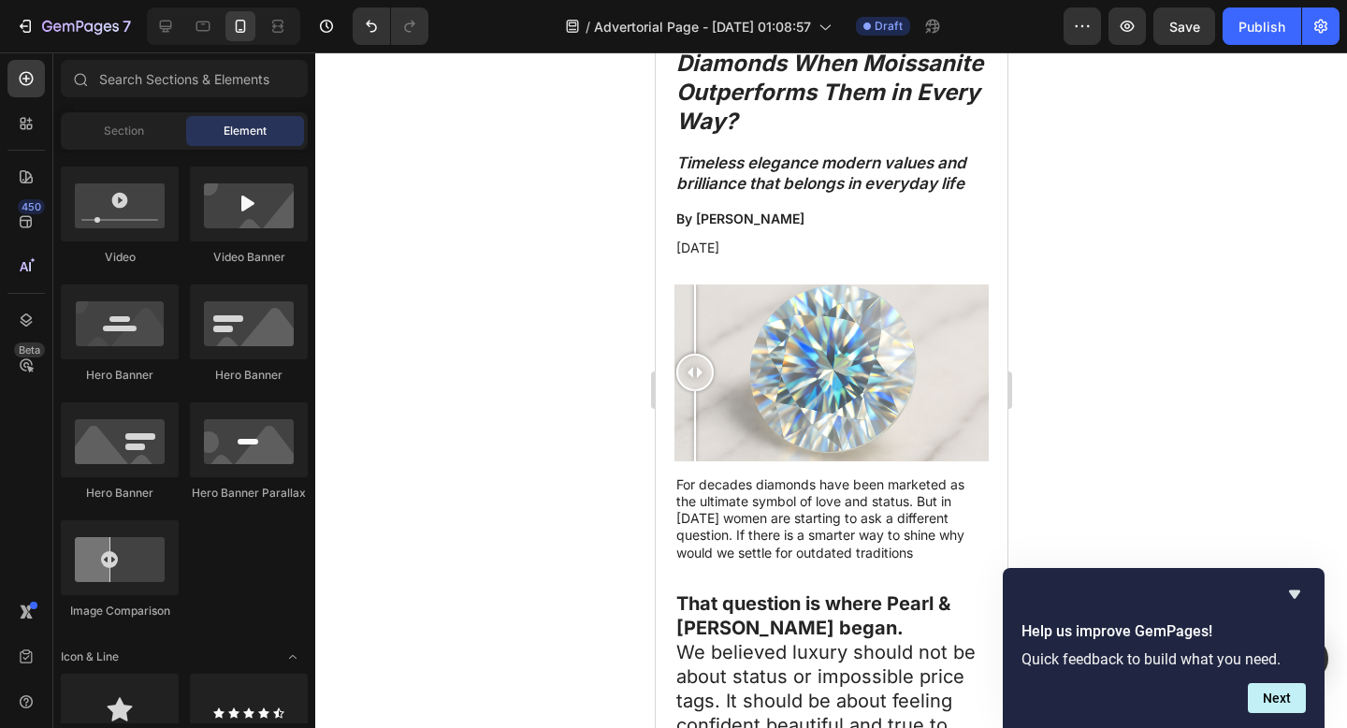
drag, startPoint x: 703, startPoint y: 383, endPoint x: 628, endPoint y: 396, distance: 76.9
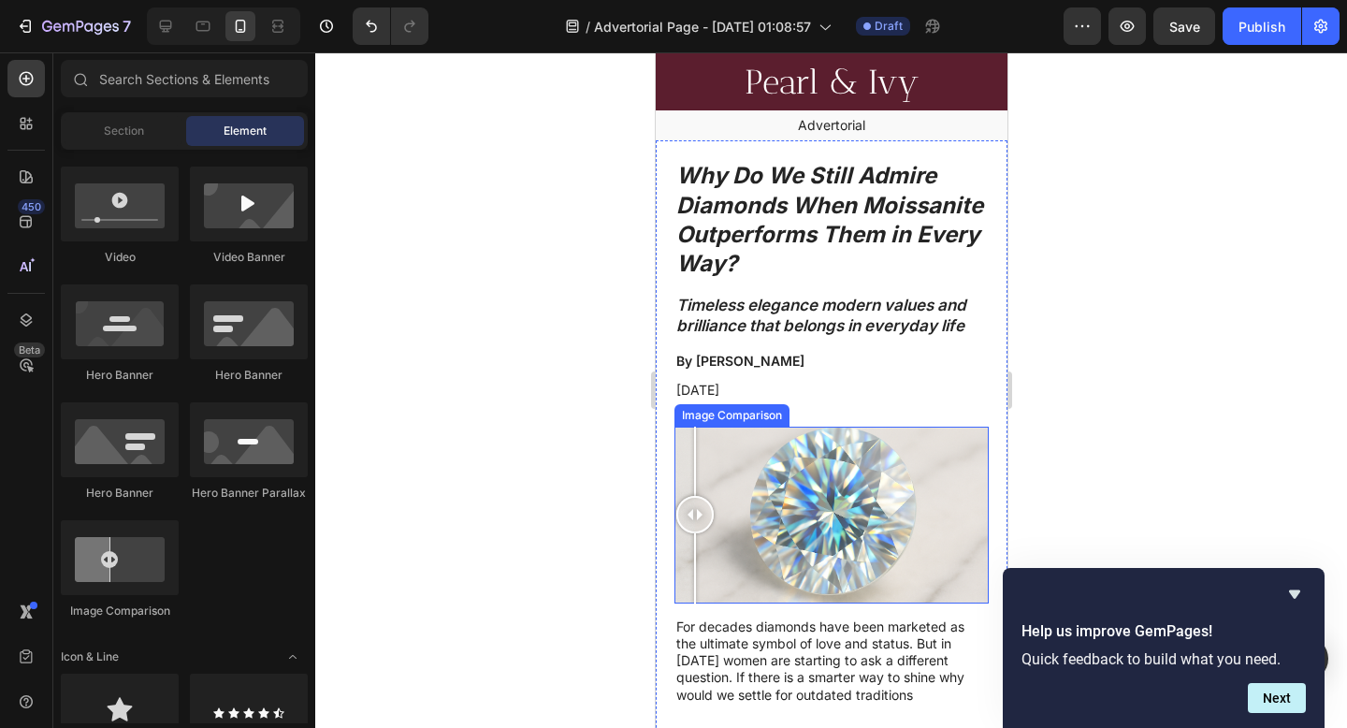
scroll to position [38, 0]
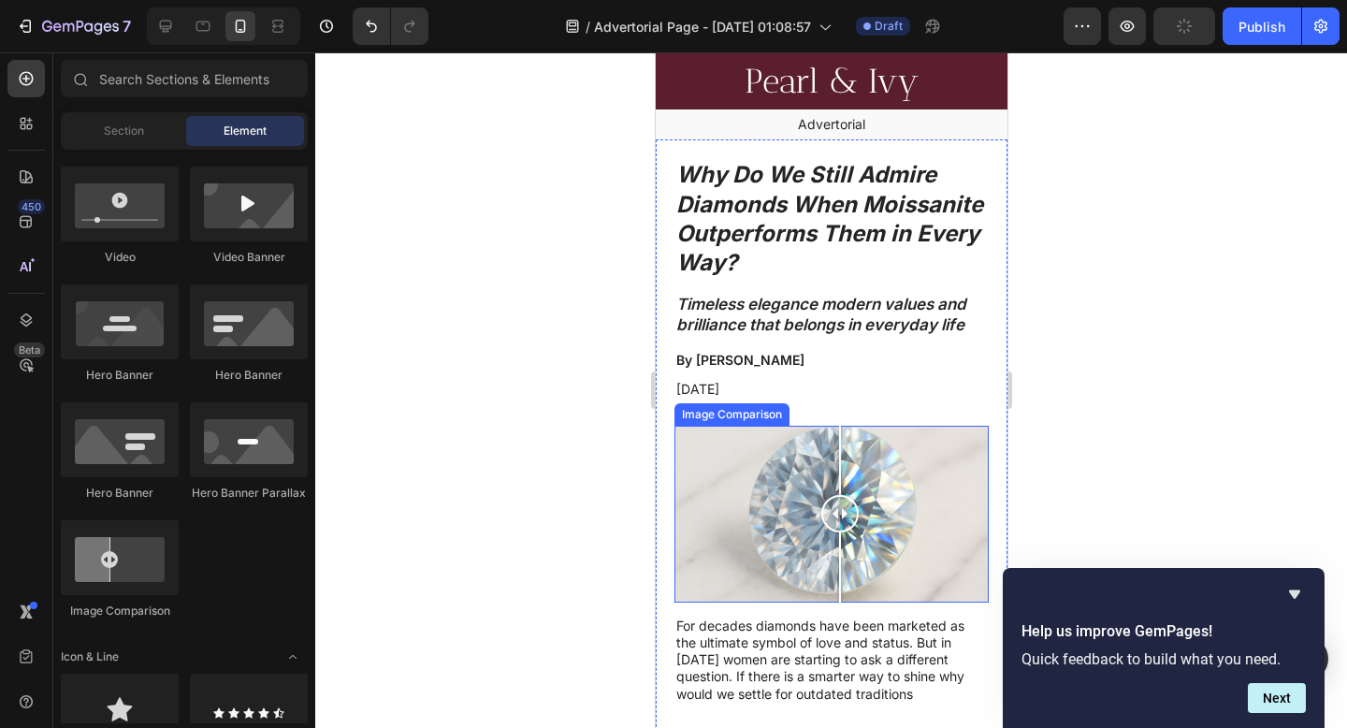
click at [839, 467] on div at bounding box center [830, 514] width 314 height 177
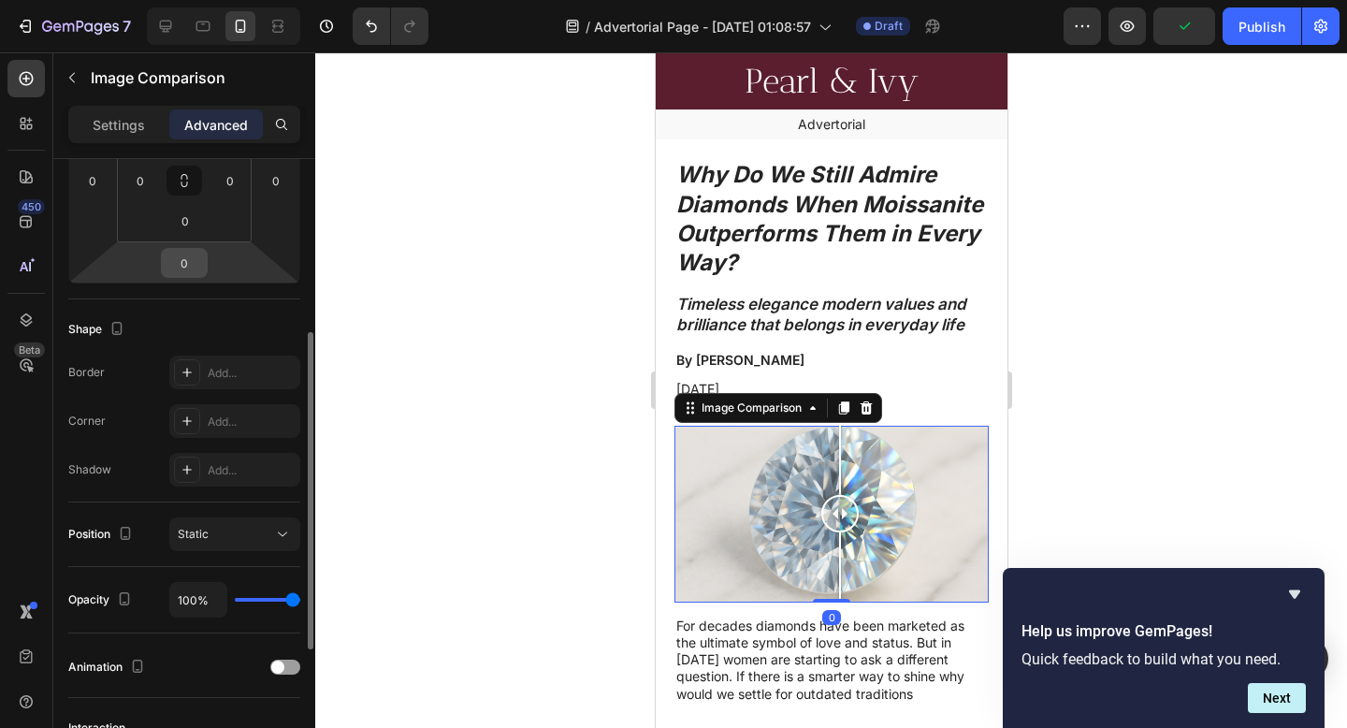
scroll to position [536, 0]
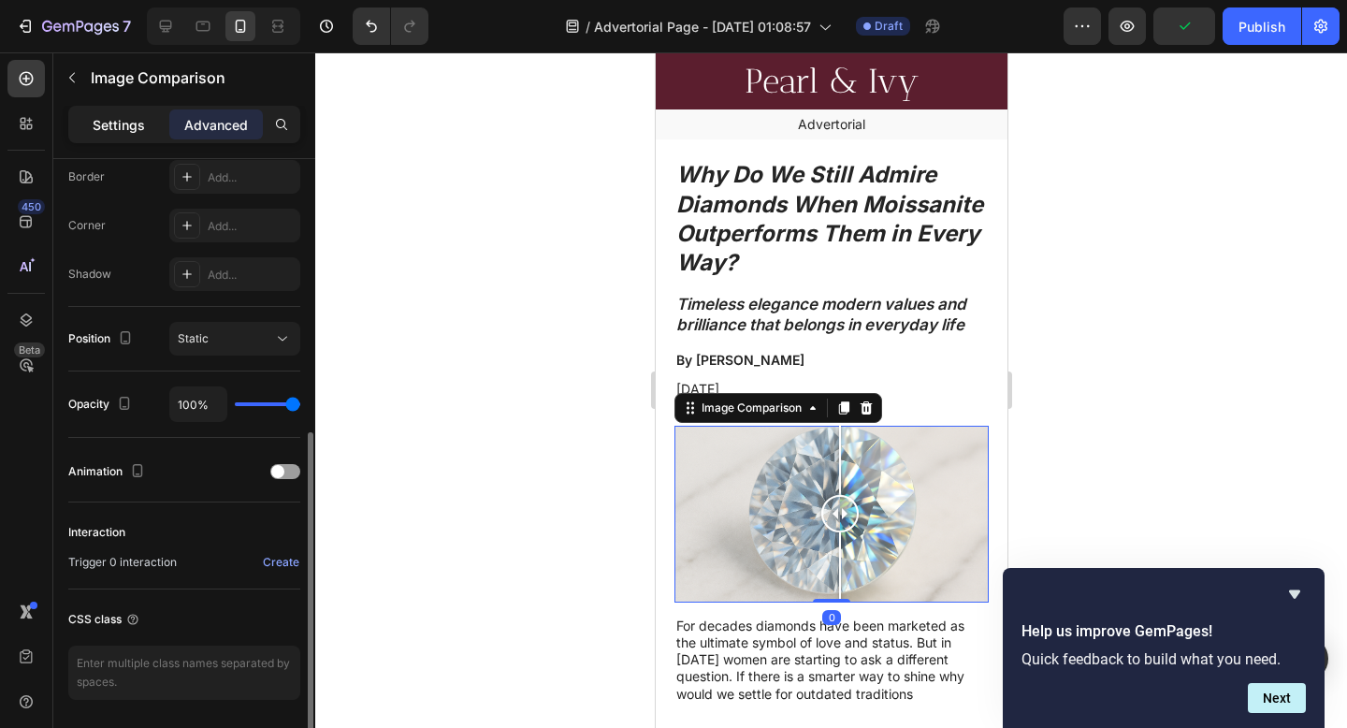
click at [123, 113] on div "Settings" at bounding box center [119, 124] width 94 height 30
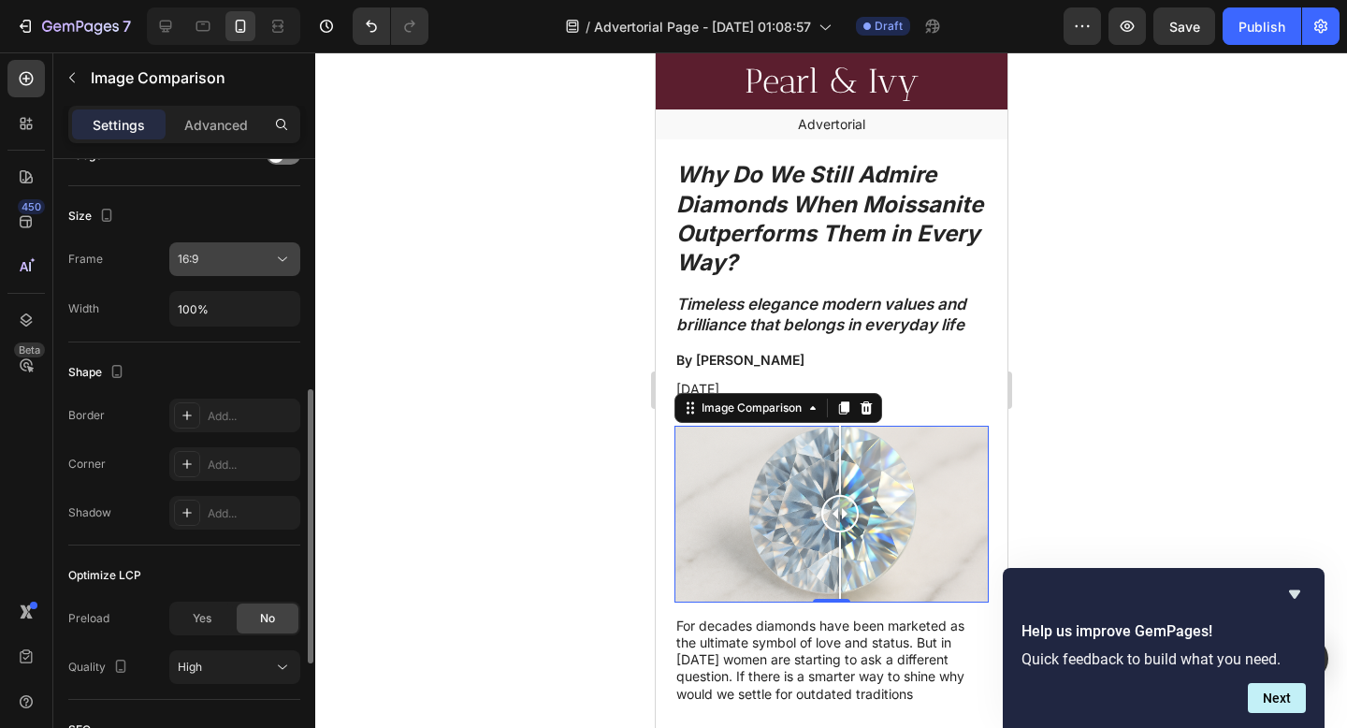
scroll to position [490, 0]
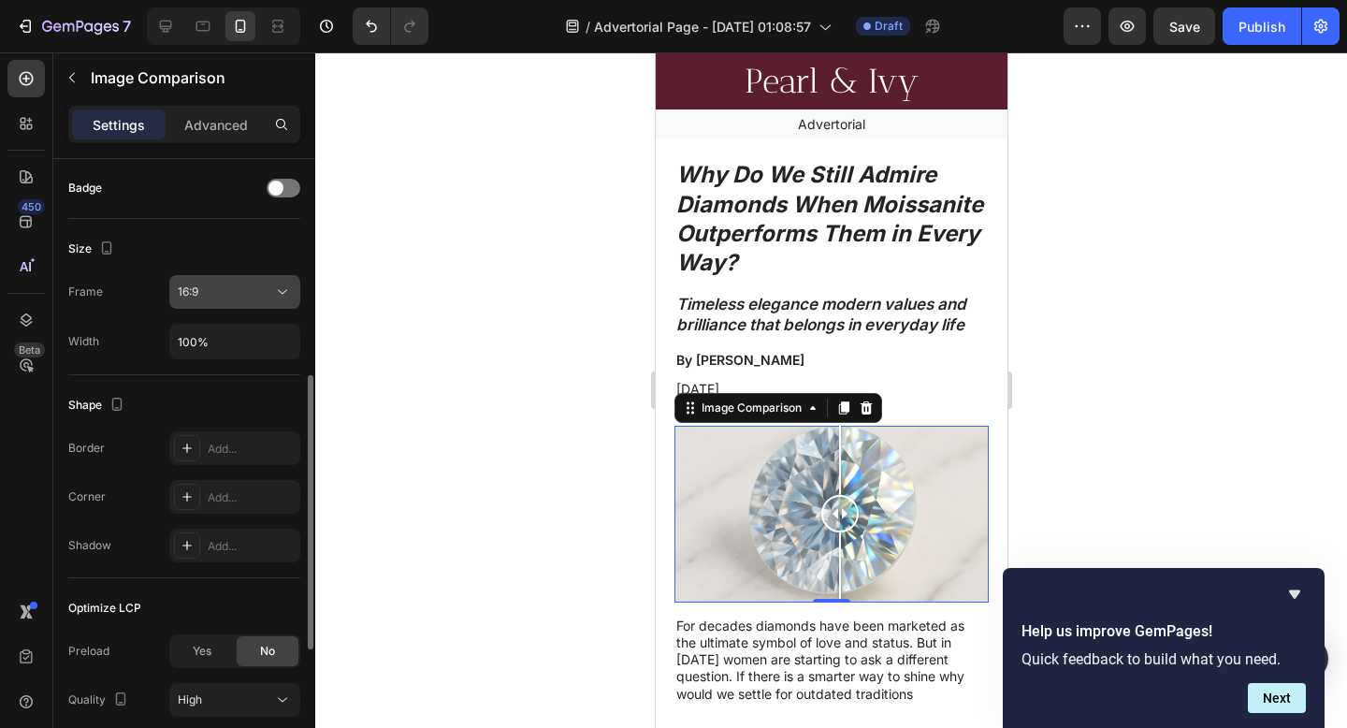
click at [217, 296] on div "16:9" at bounding box center [225, 291] width 95 height 17
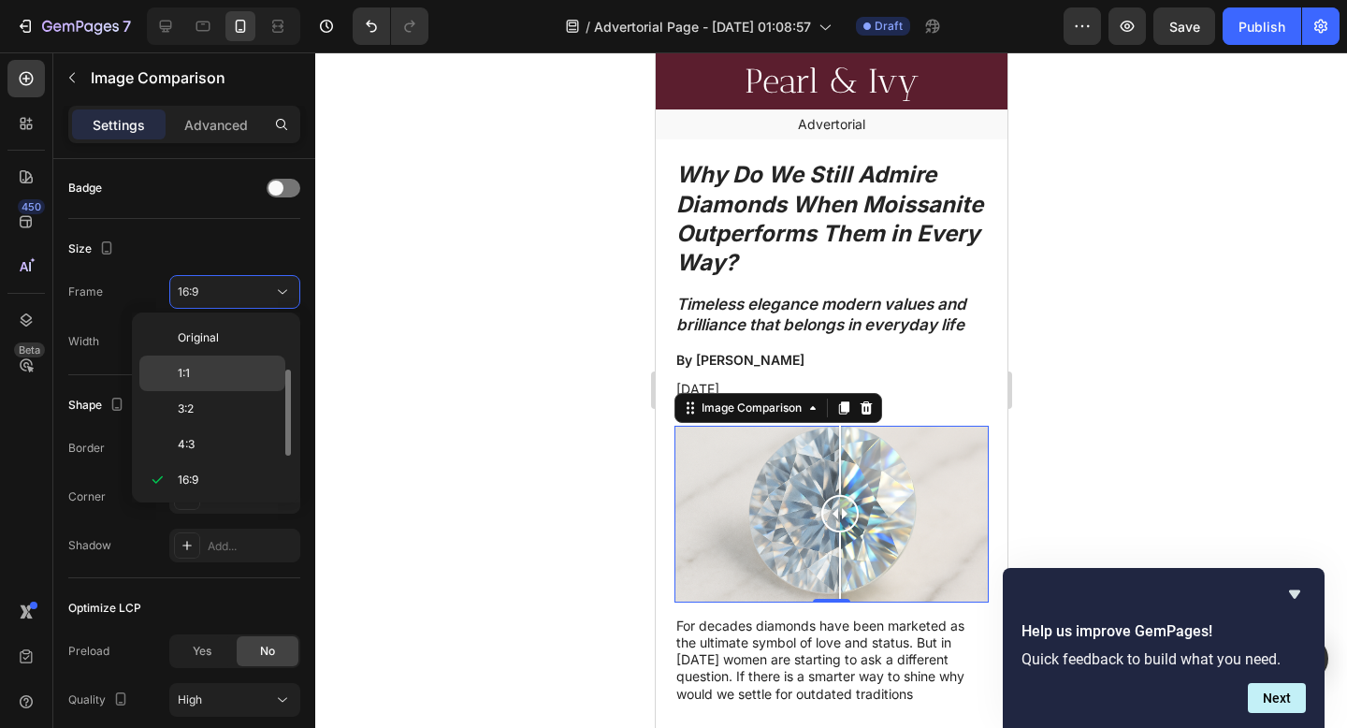
scroll to position [34, 0]
click at [199, 337] on p "1:1" at bounding box center [227, 339] width 99 height 17
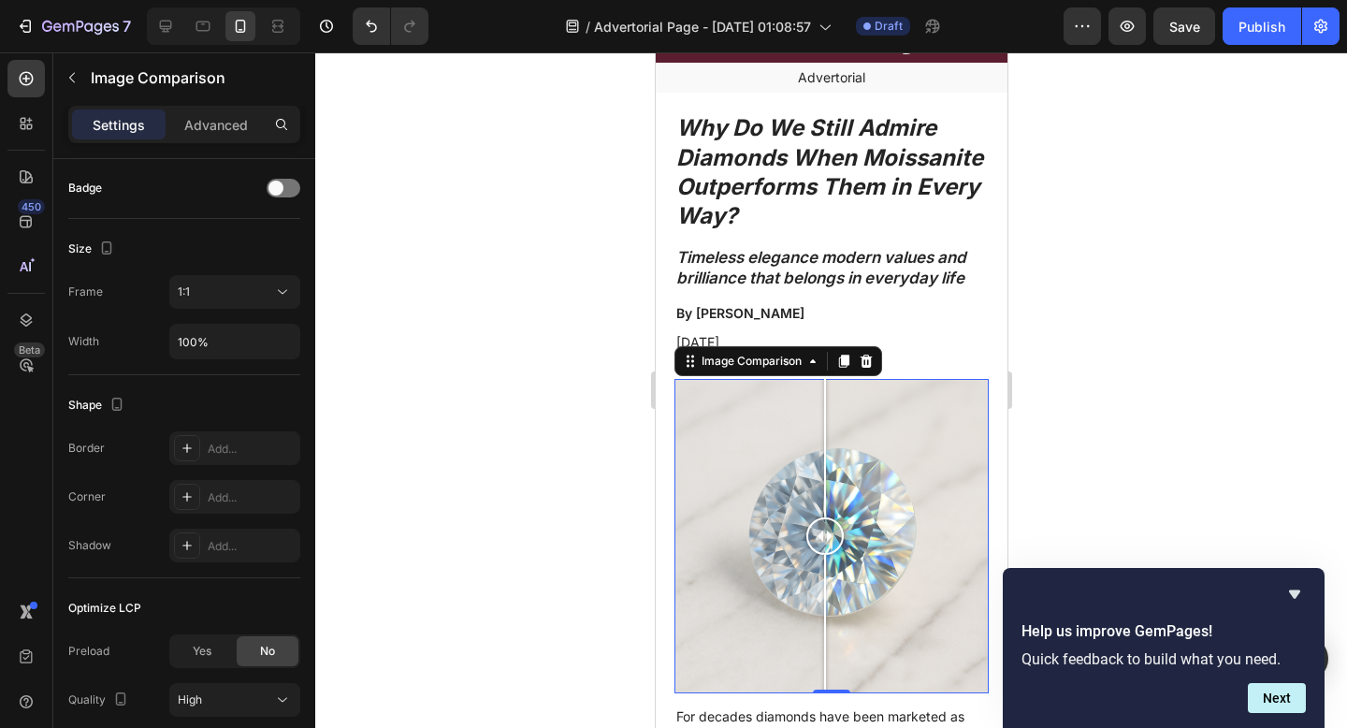
scroll to position [81, 0]
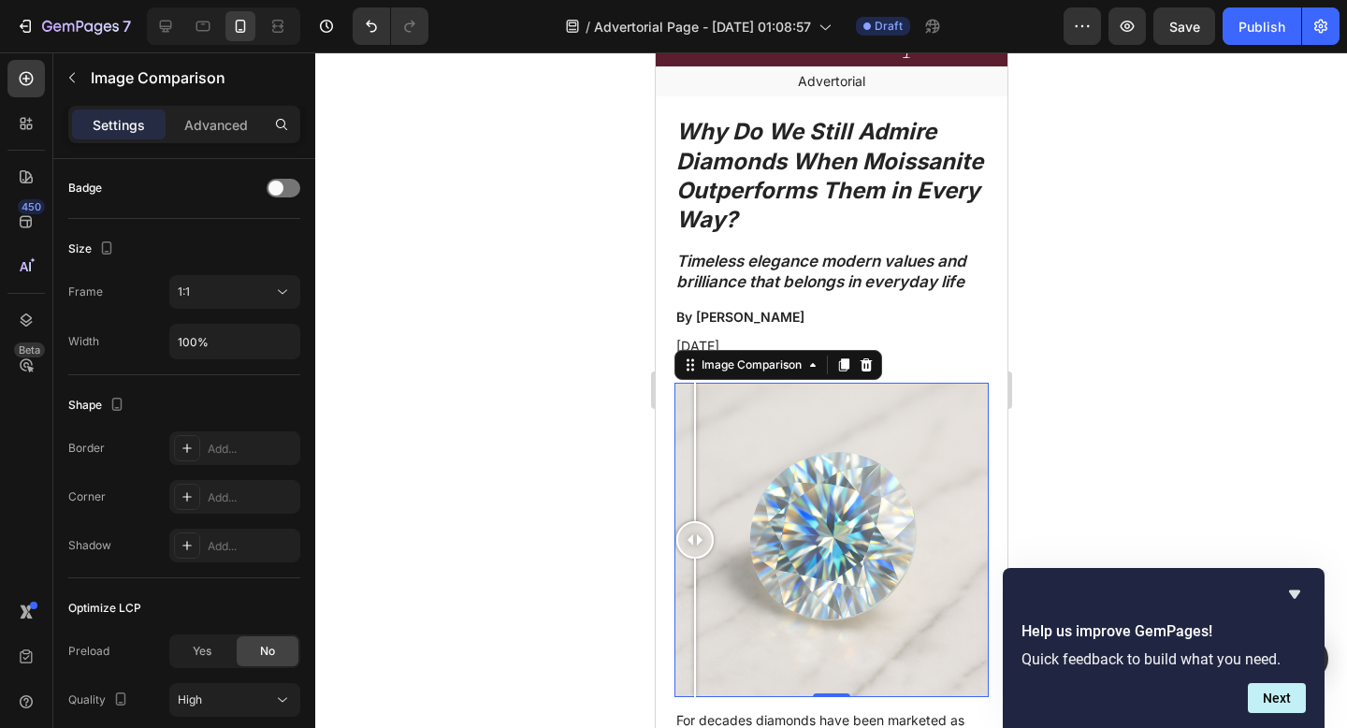
drag, startPoint x: 751, startPoint y: 543, endPoint x: 673, endPoint y: 535, distance: 78.1
click at [673, 535] on img at bounding box center [830, 540] width 314 height 314
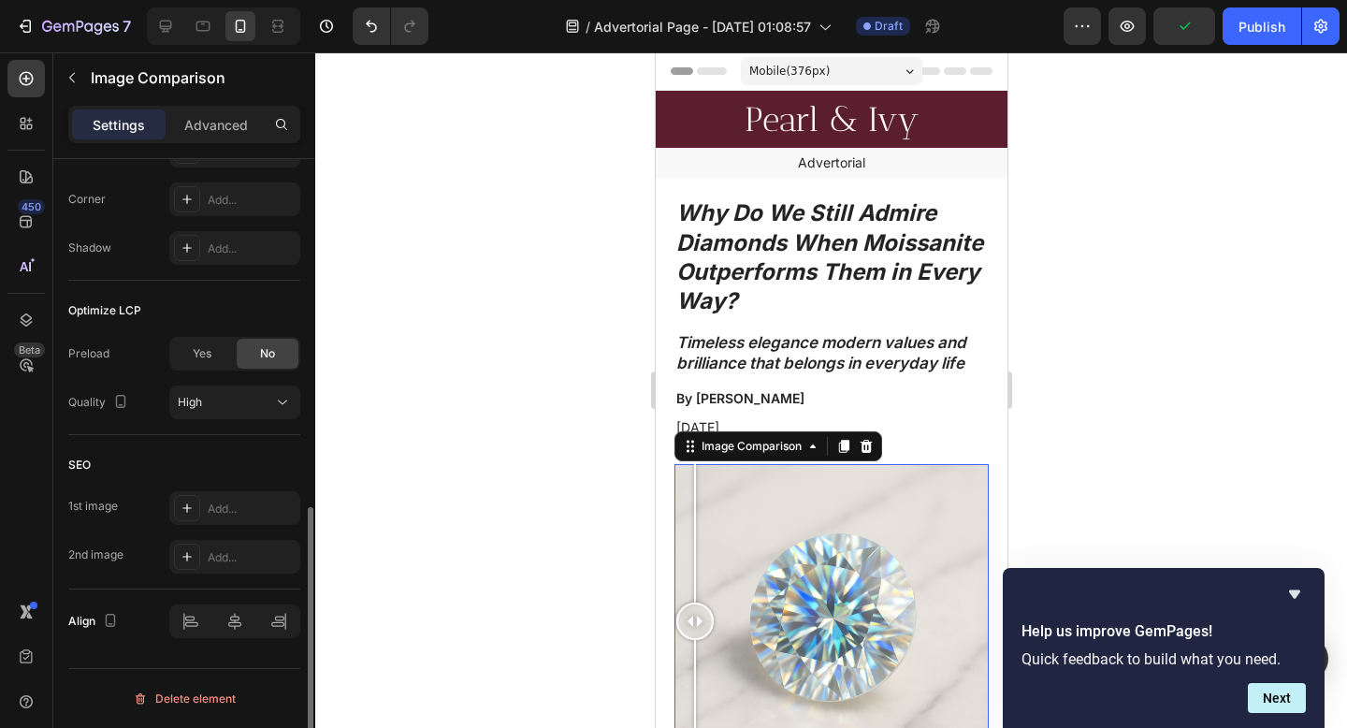
scroll to position [0, 0]
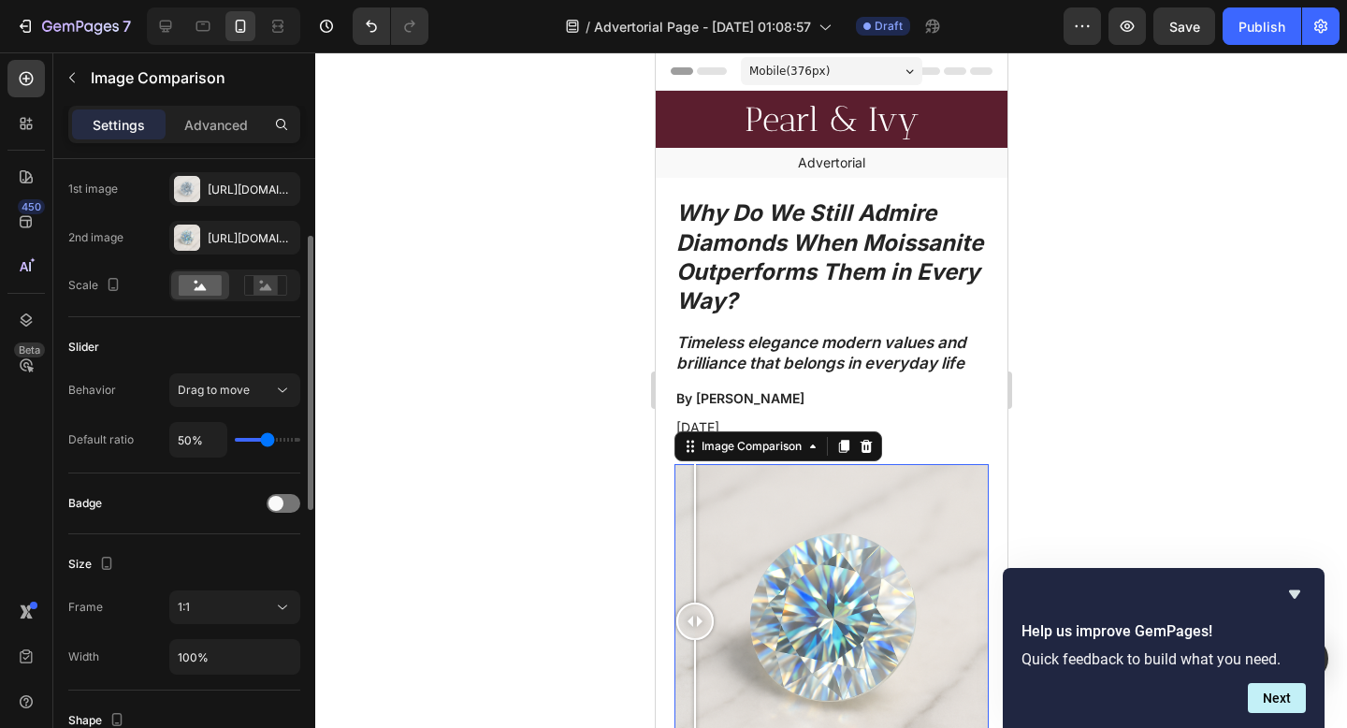
scroll to position [205, 0]
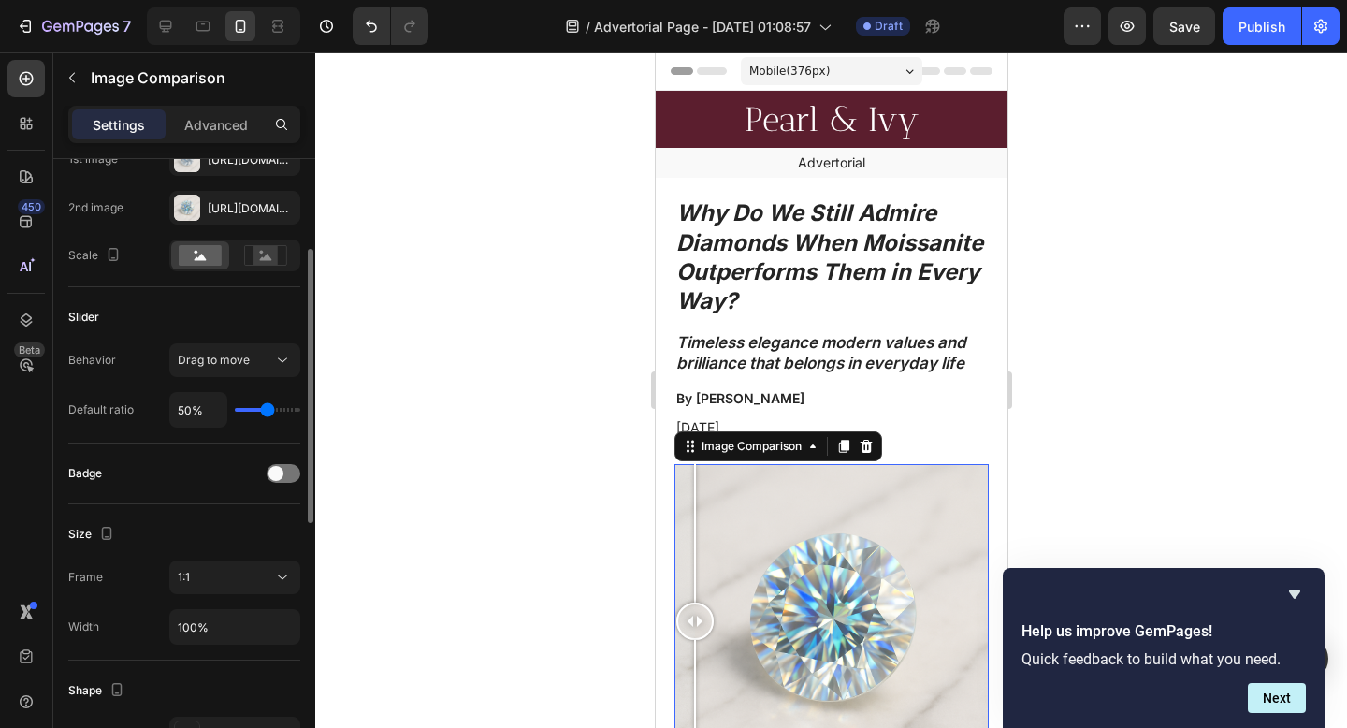
type input "38%"
type input "38"
type input "37%"
type input "37"
type input "35%"
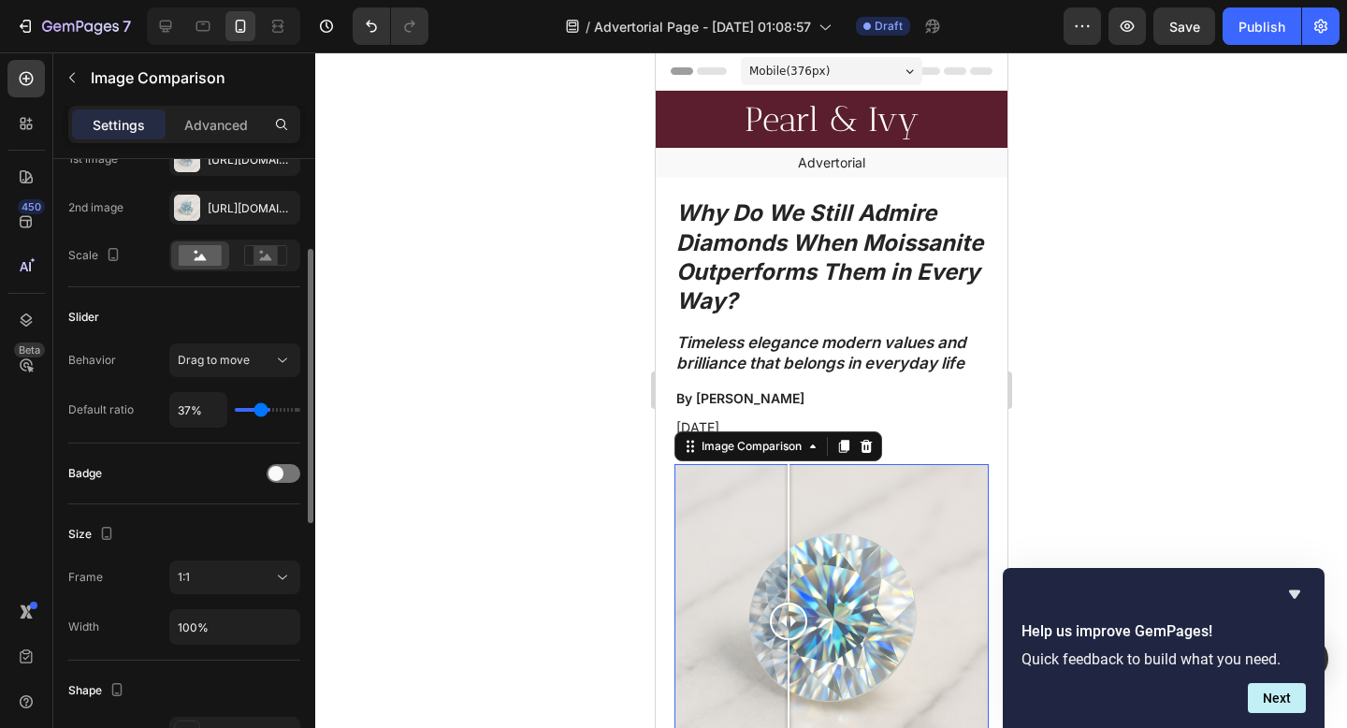
type input "35"
type input "34%"
type input "34"
type input "32%"
type input "32"
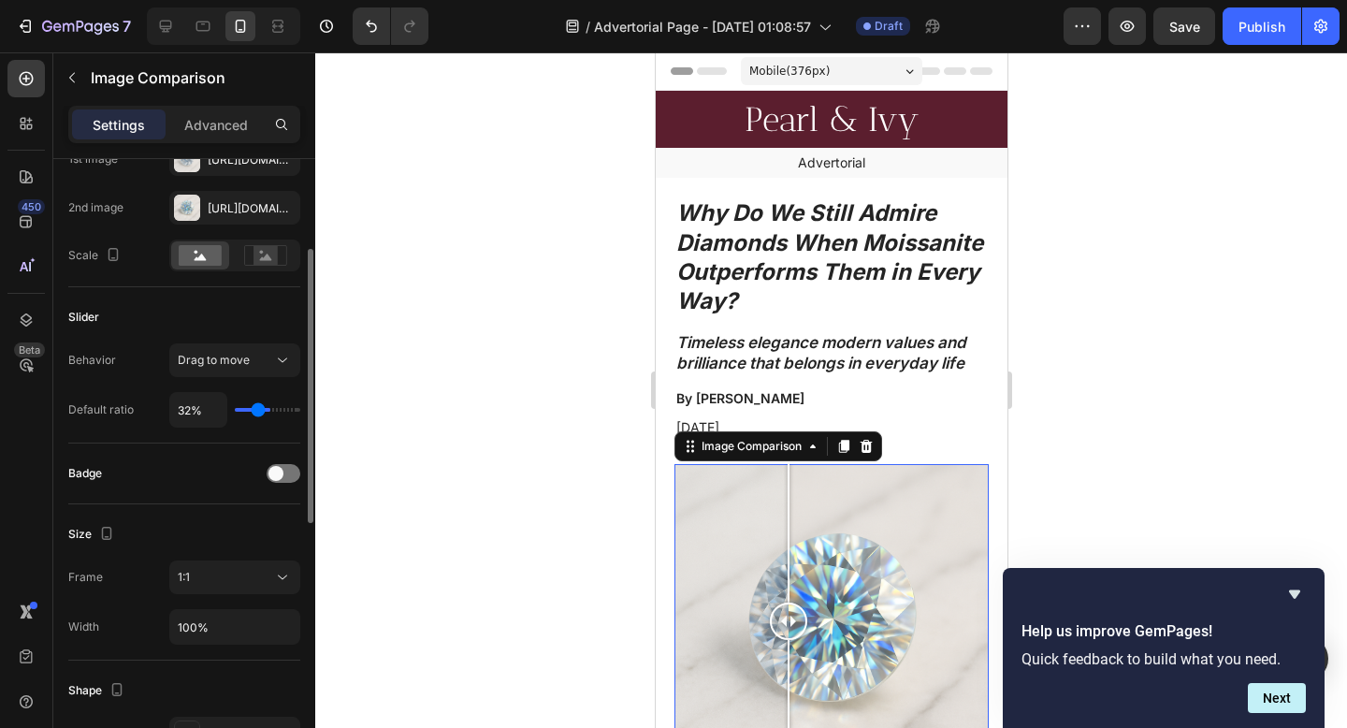
type input "26%"
type input "26"
type input "24%"
type input "24"
type input "22%"
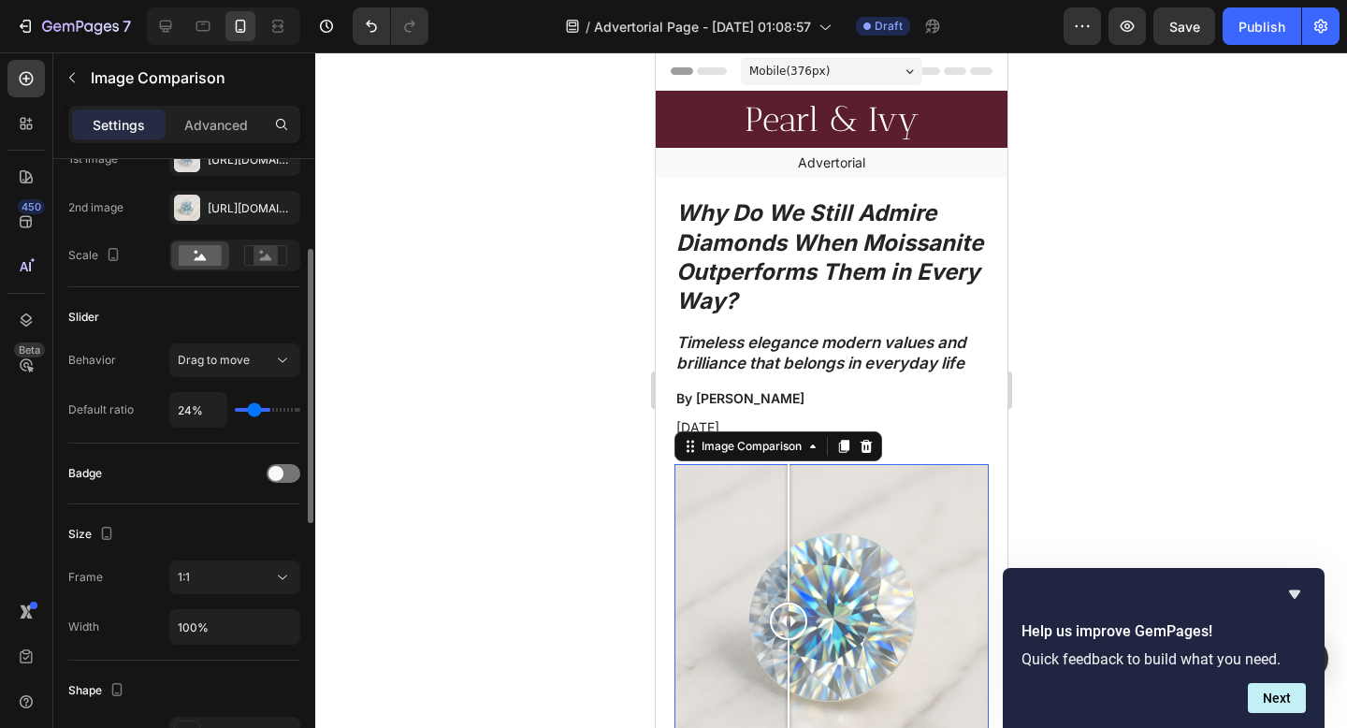
type input "22"
type input "20%"
type input "20"
type input "19%"
type input "19"
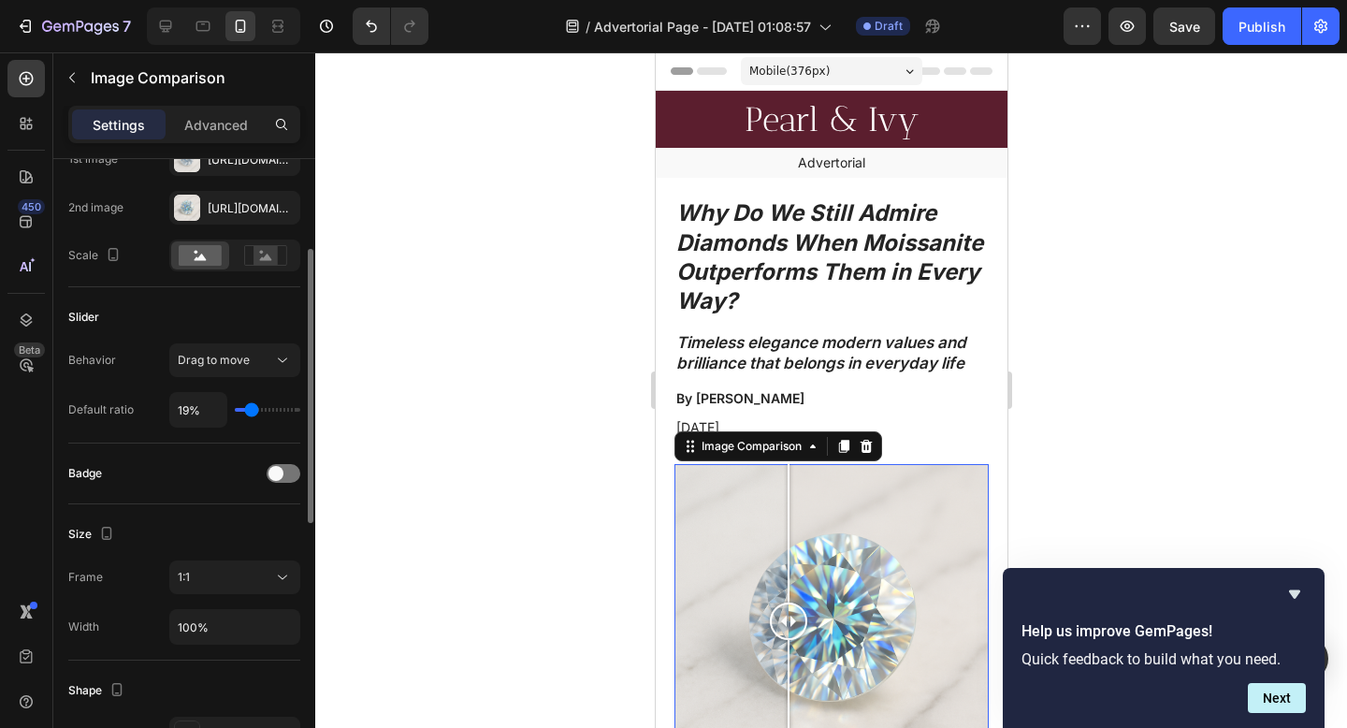
type input "17%"
type input "17"
type input "16%"
type input "16"
type input "14%"
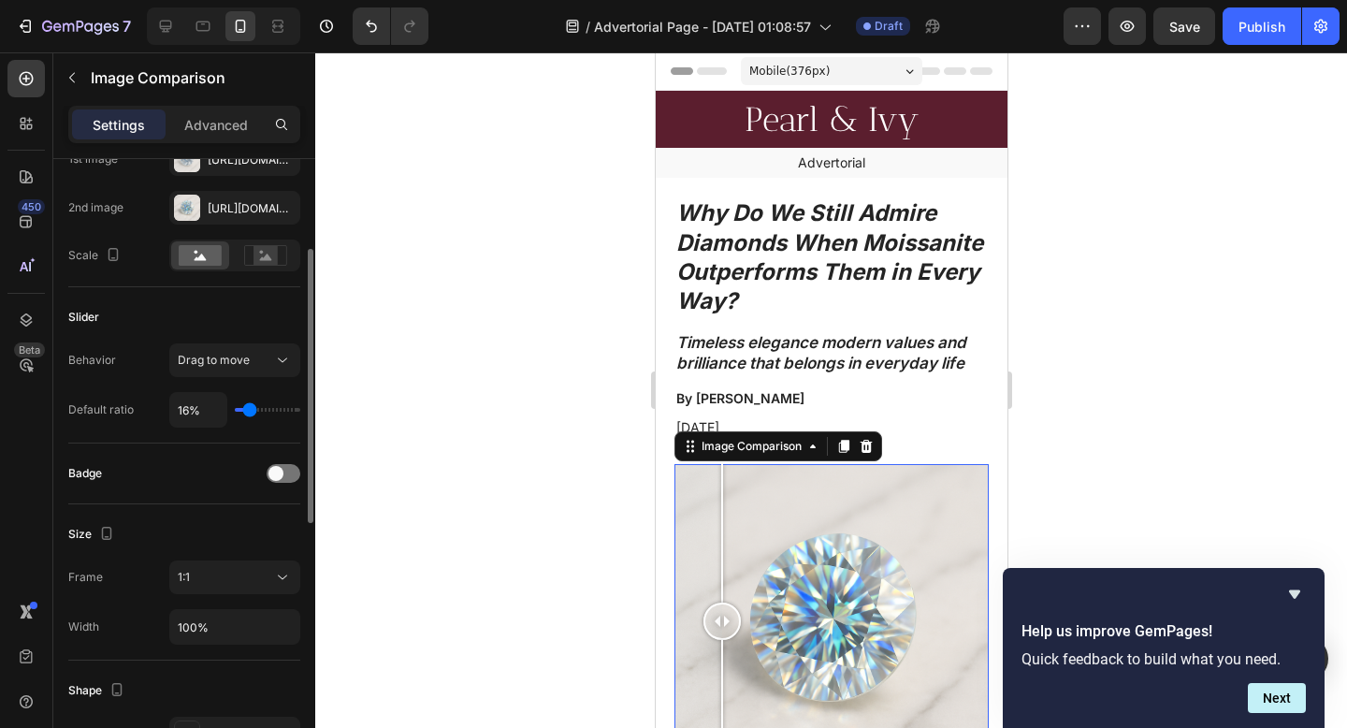
type input "14"
type input "13%"
type input "13"
type input "12%"
type input "12"
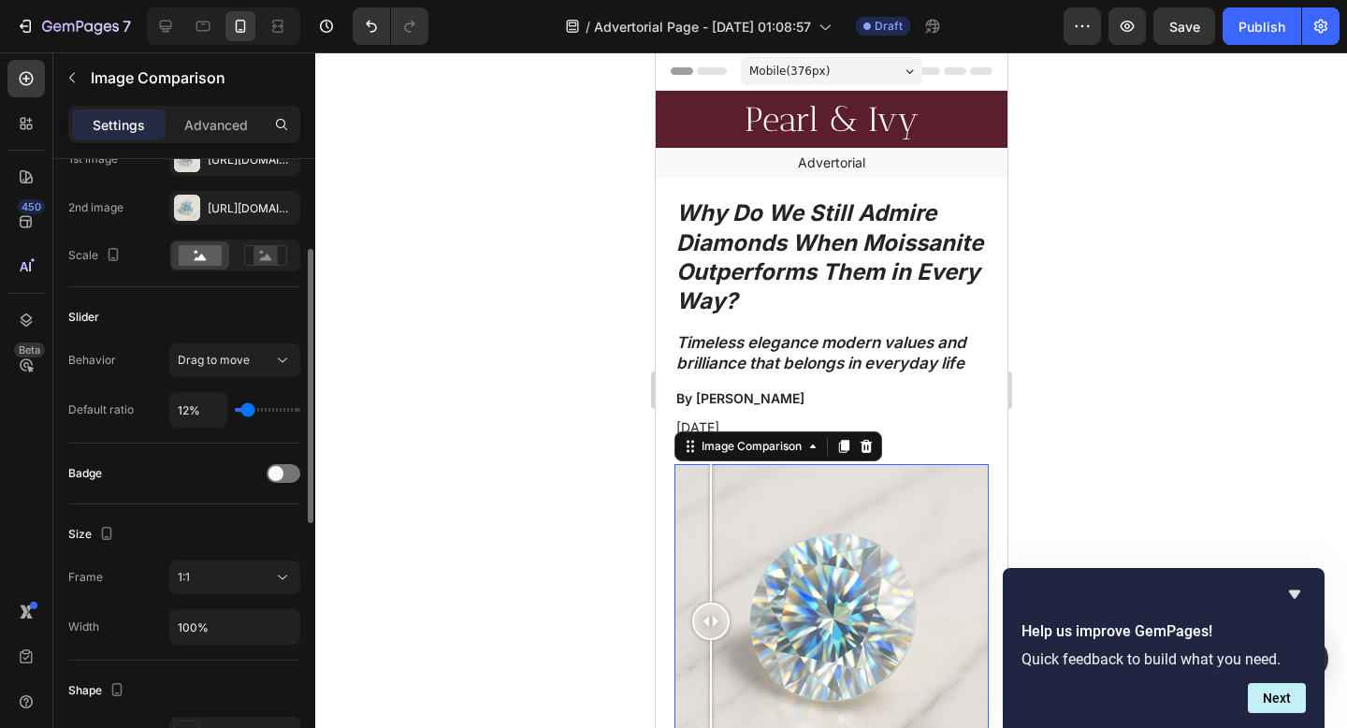
type input "13%"
type input "13"
type input "15%"
type input "15"
type input "16%"
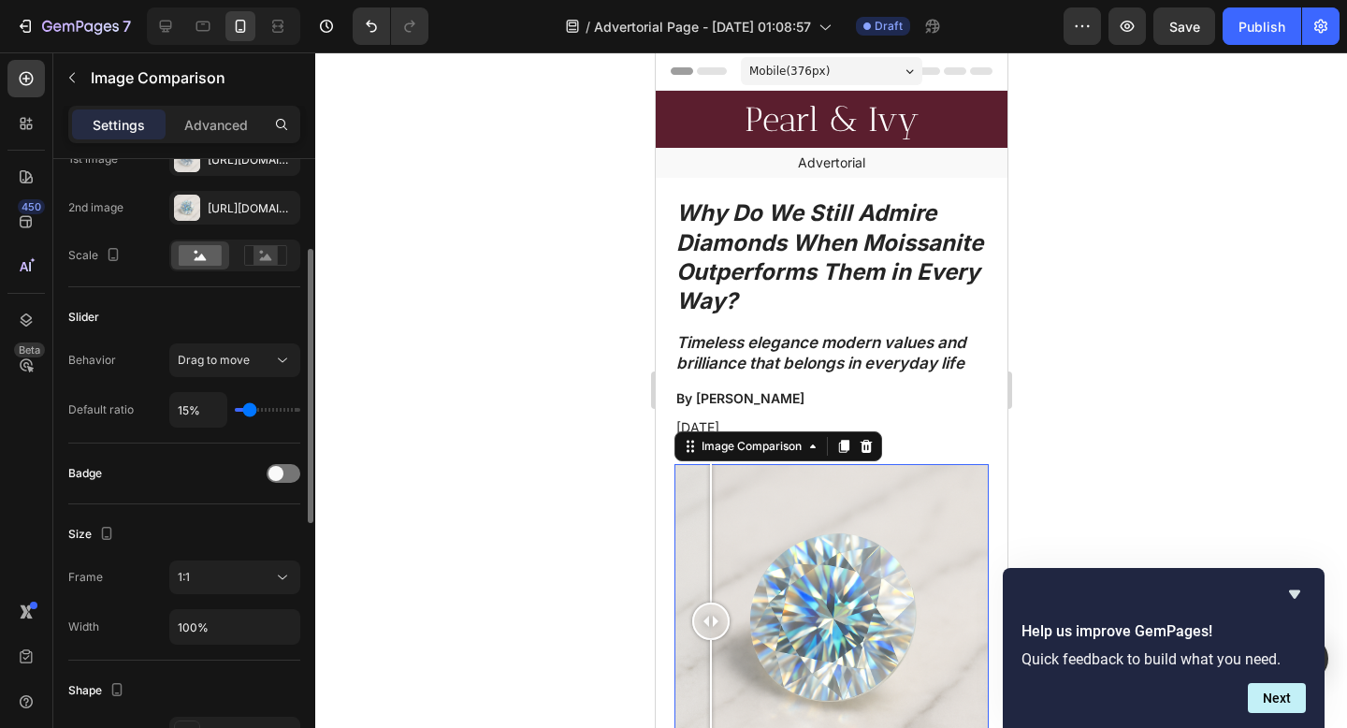
type input "16"
type input "18%"
type input "18"
type input "20%"
type input "20"
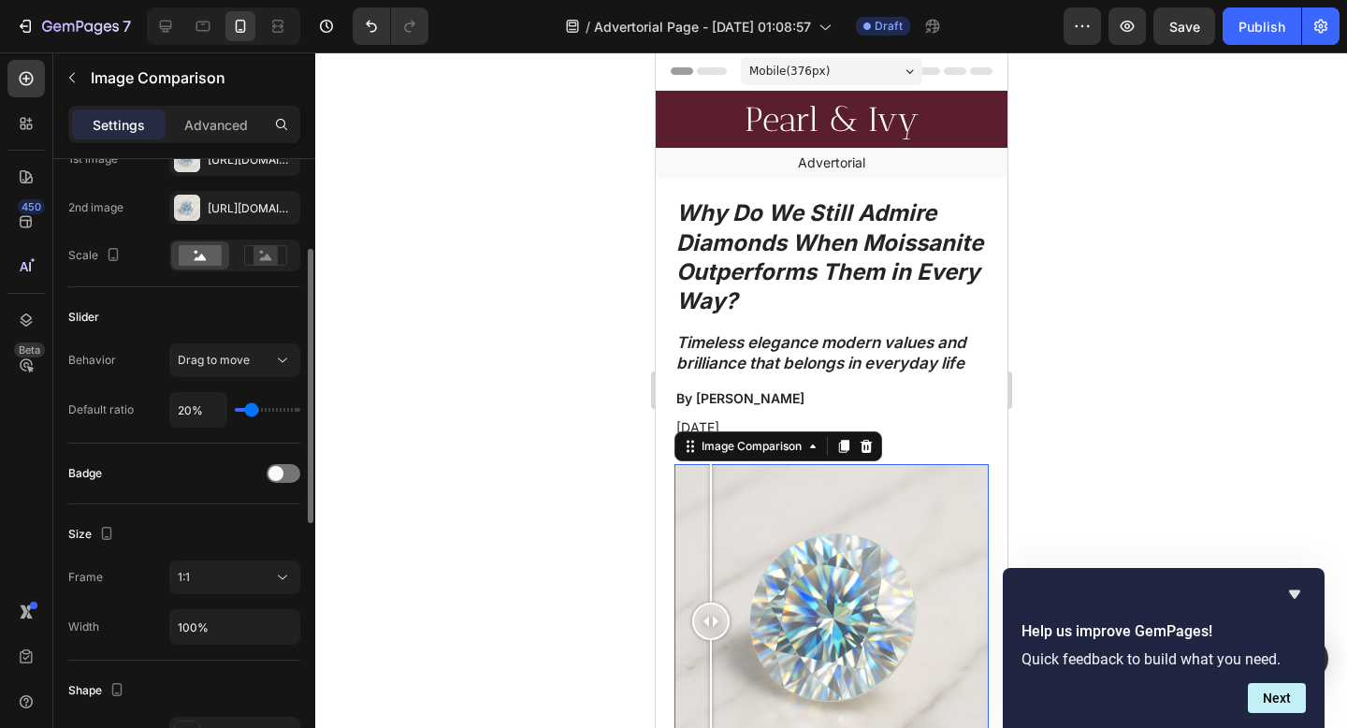
type input "22%"
type input "22"
type input "23%"
type input "23"
type input "24%"
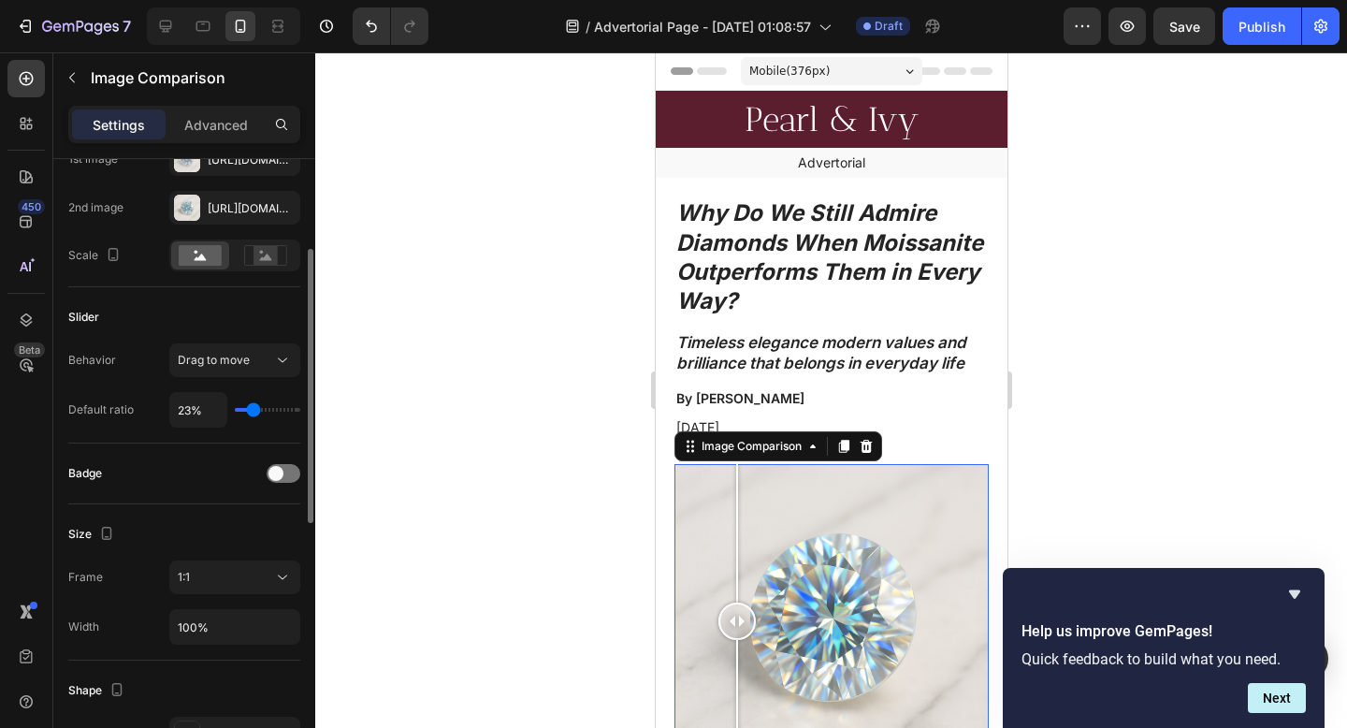
type input "24"
type input "25%"
type input "25"
type input "26%"
type input "26"
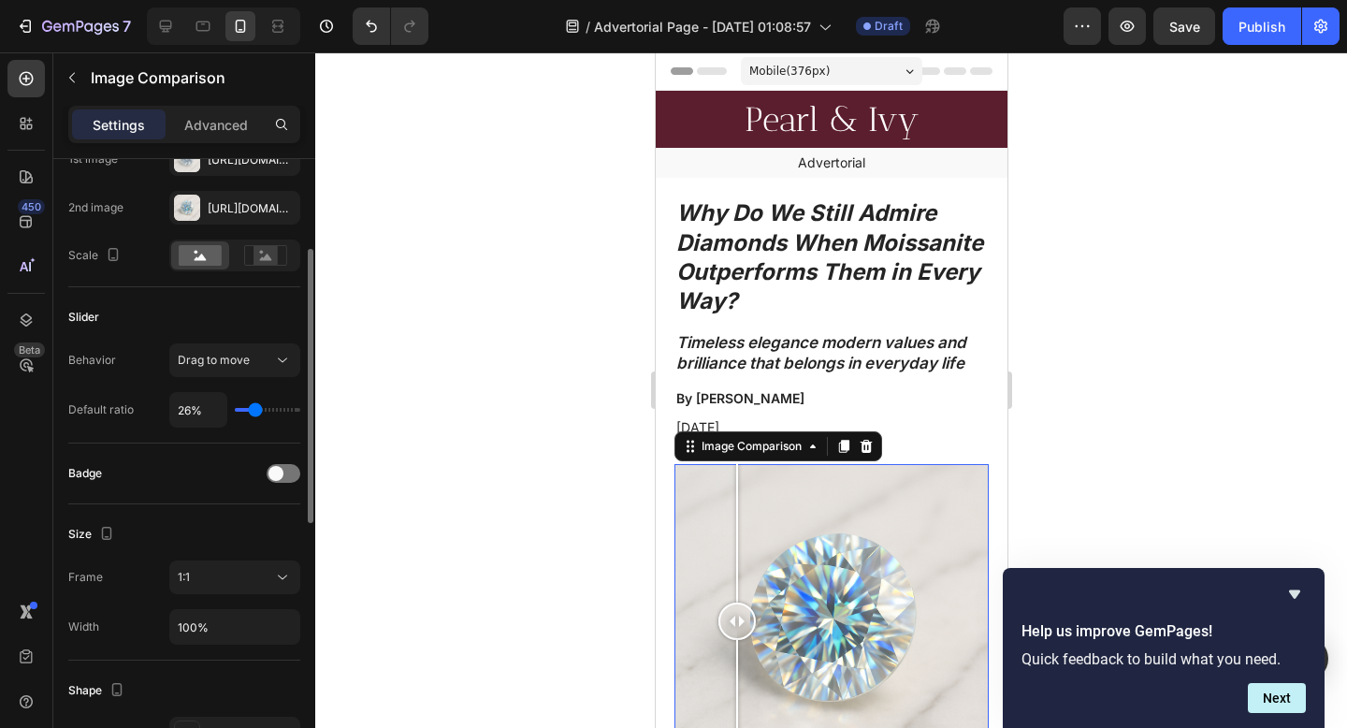
type input "27%"
type input "27"
type input "28%"
type input "28"
type input "29%"
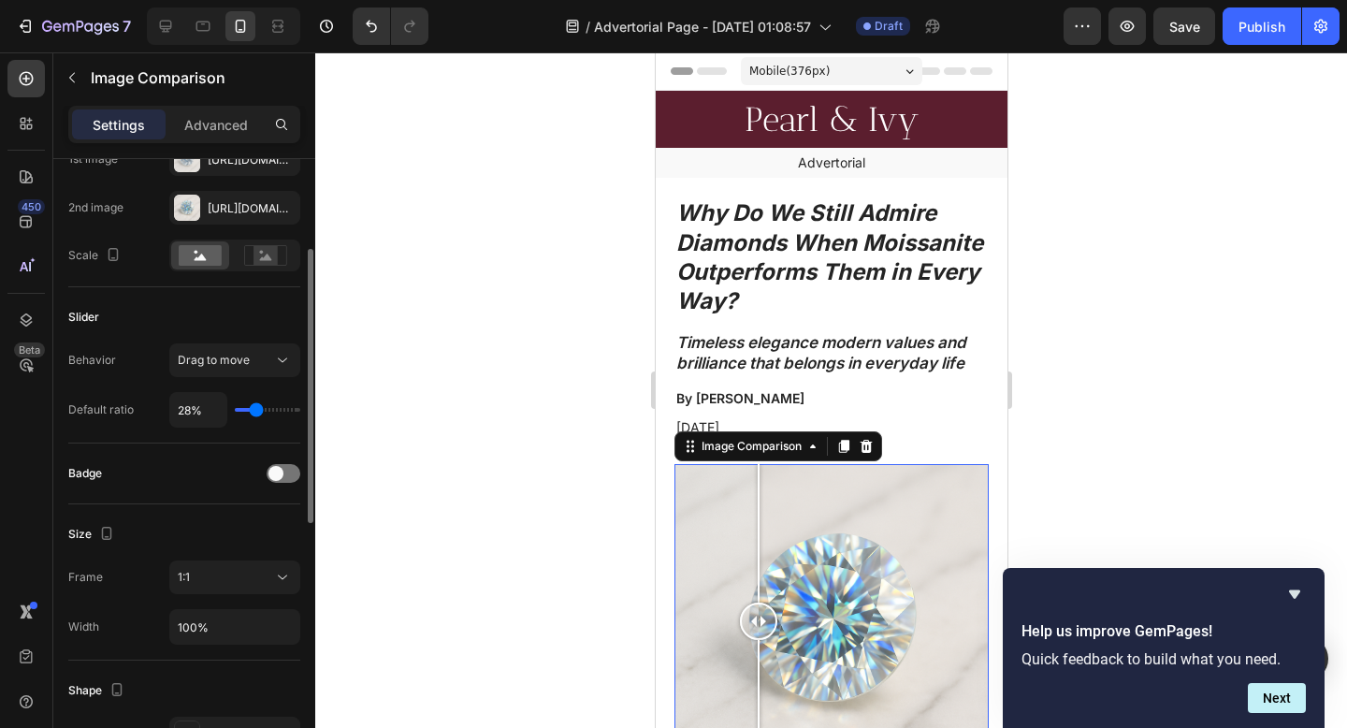
type input "29"
type input "31%"
type input "31"
type input "32%"
type input "32"
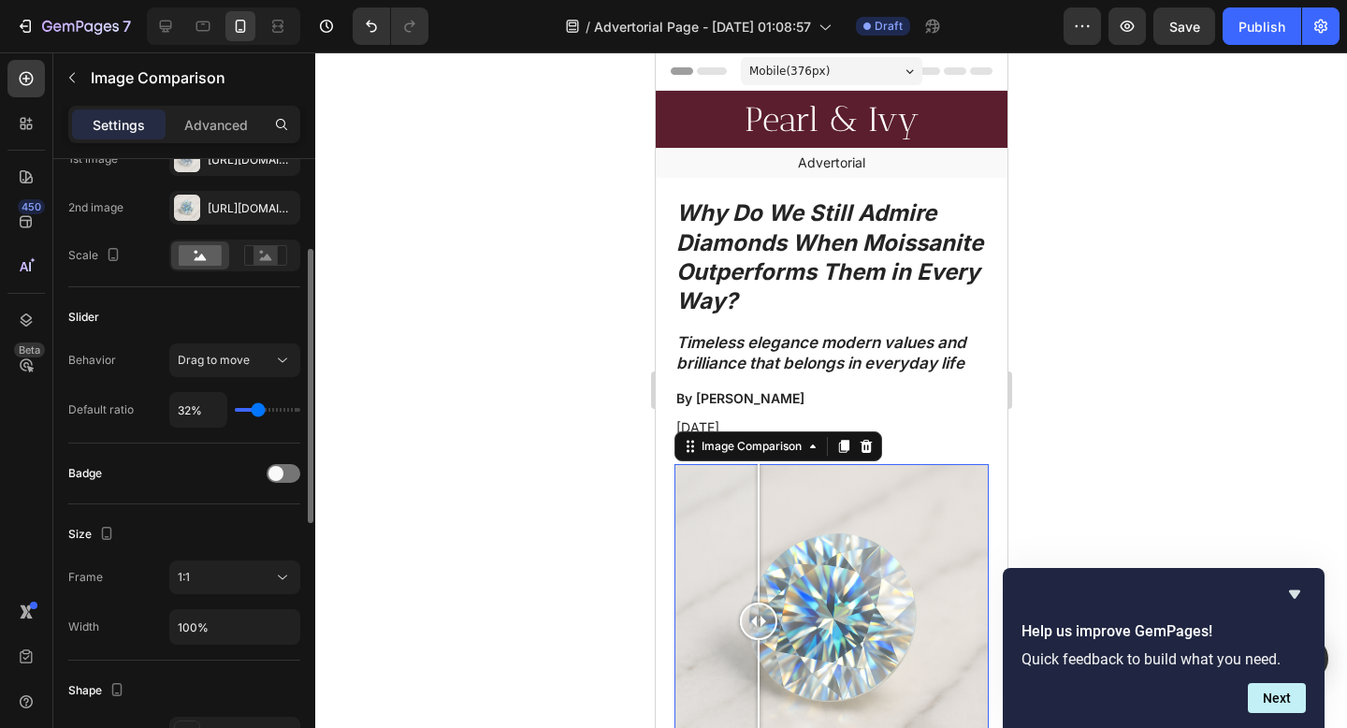
type input "33%"
type input "33"
type input "34%"
type input "34"
type input "35%"
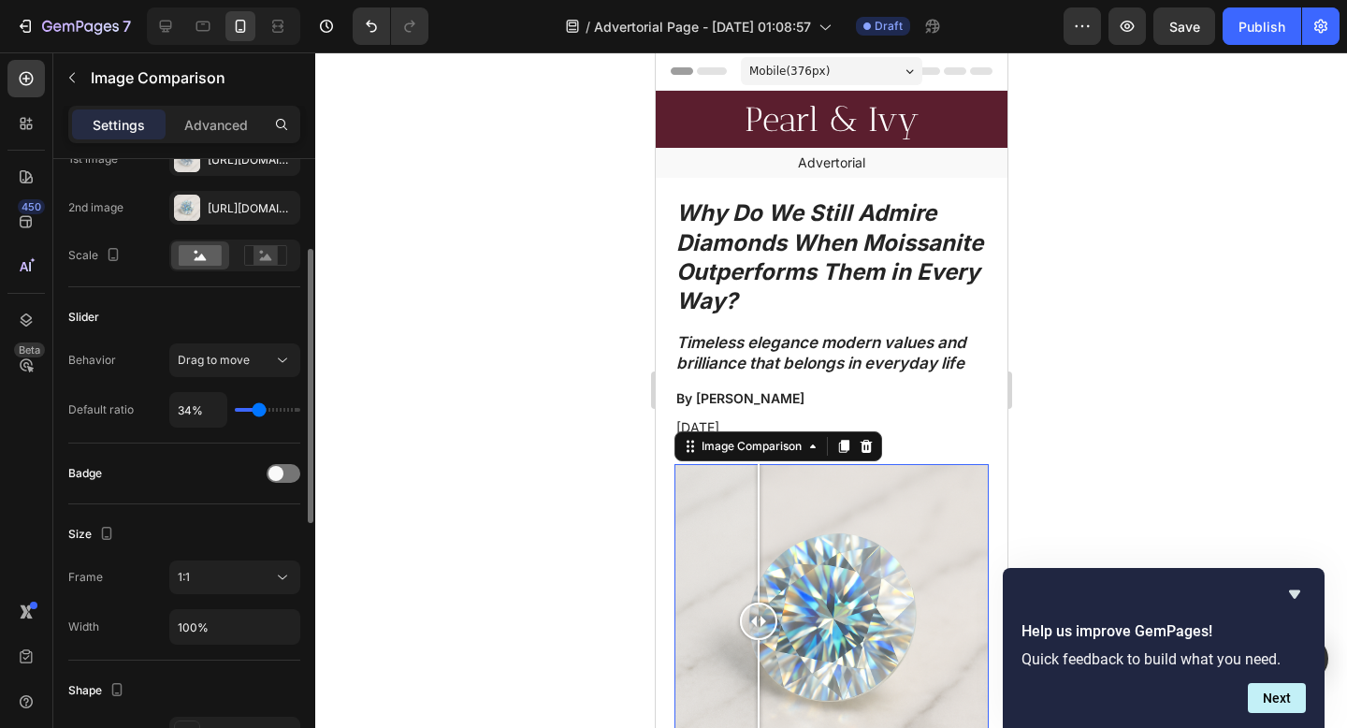
type input "35"
type input "39%"
type input "39"
type input "49%"
type input "49"
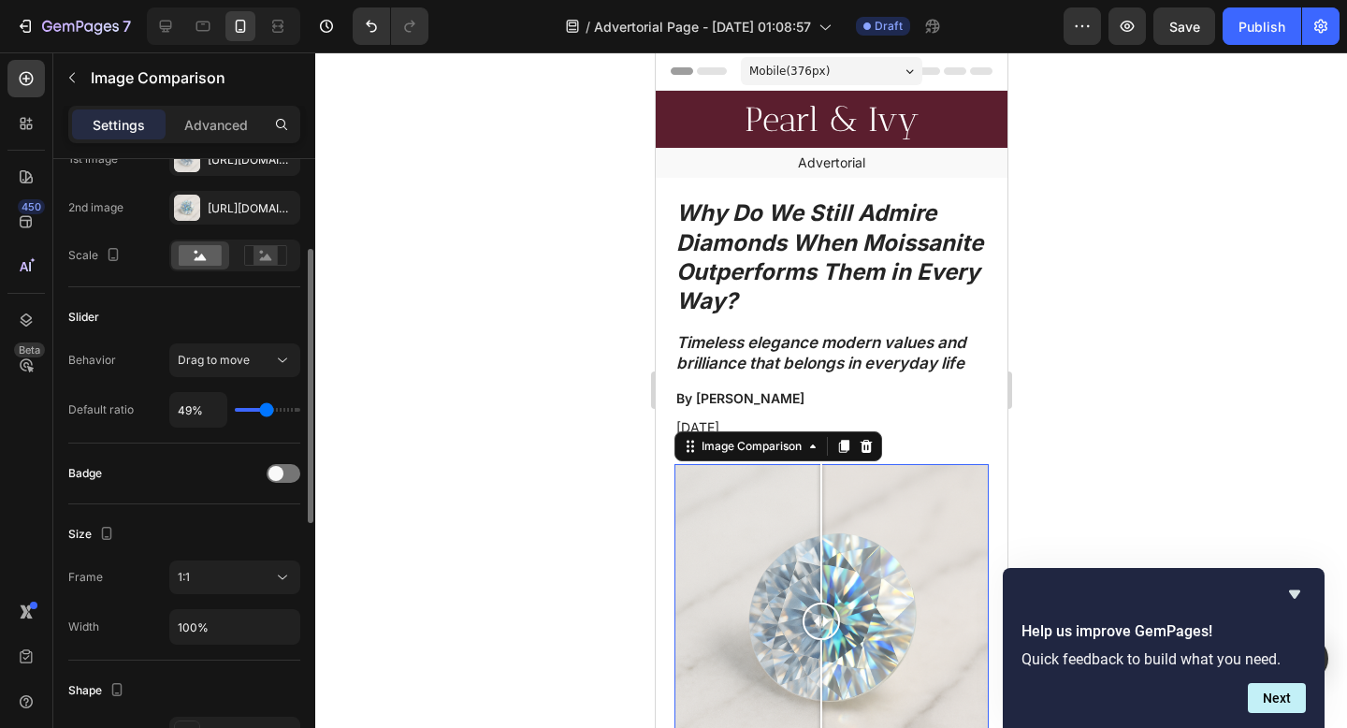
type input "53%"
type input "53"
type input "54%"
type input "54"
type input "55%"
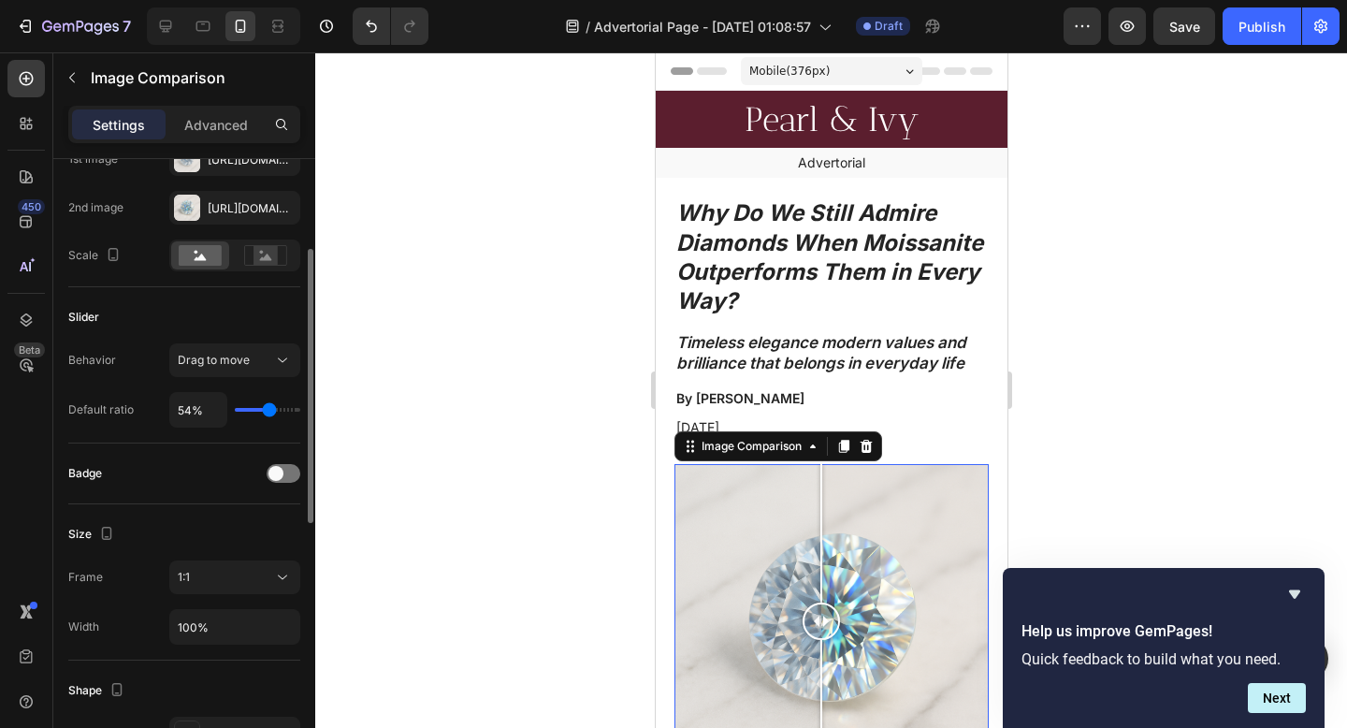
type input "55"
type input "56%"
type input "56"
type input "57%"
type input "57"
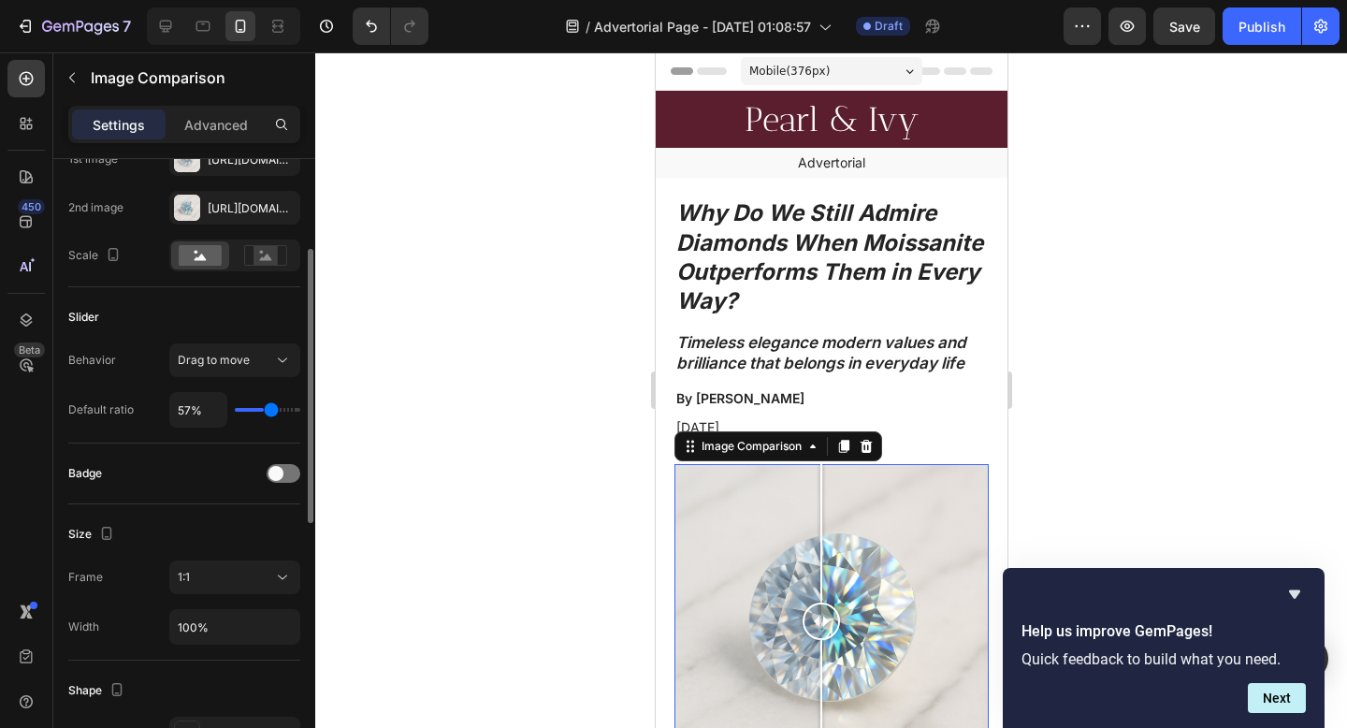
type input "59%"
type input "59"
type input "62%"
type input "62"
type input "67%"
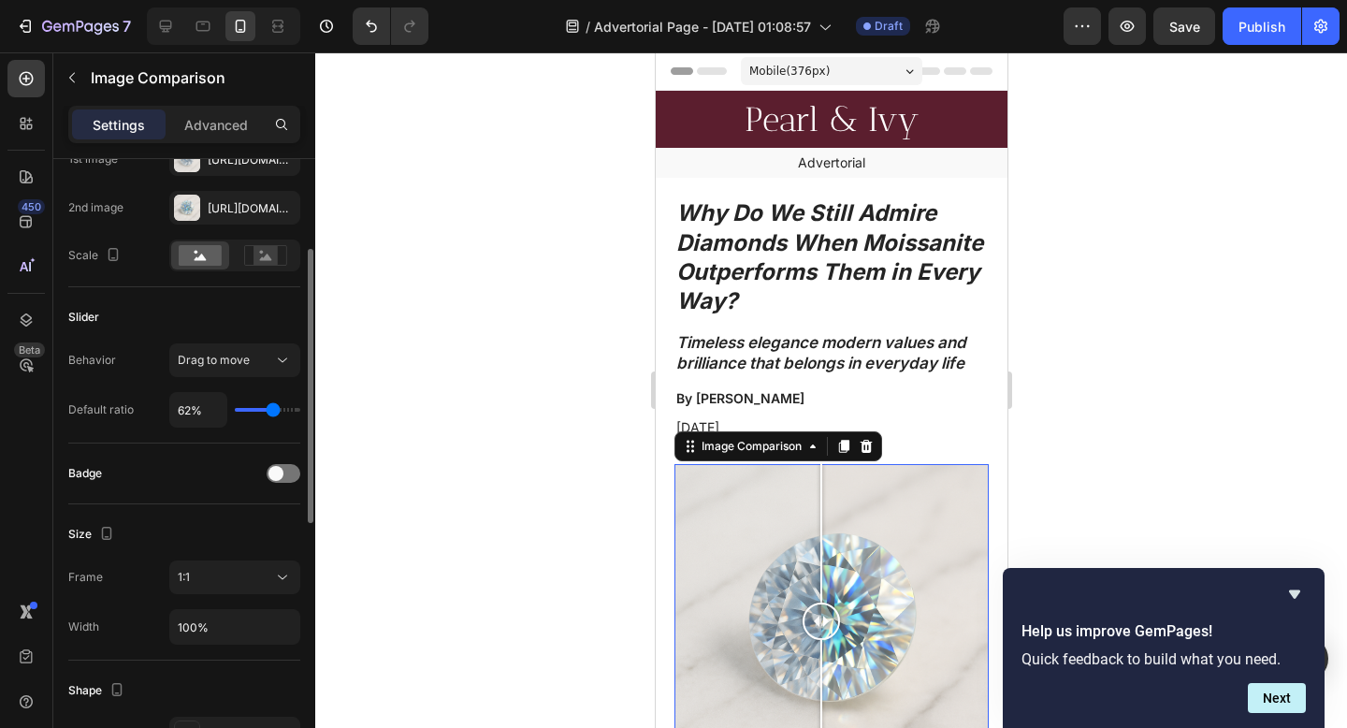
type input "67"
type input "69%"
type input "69"
type input "68%"
type input "68"
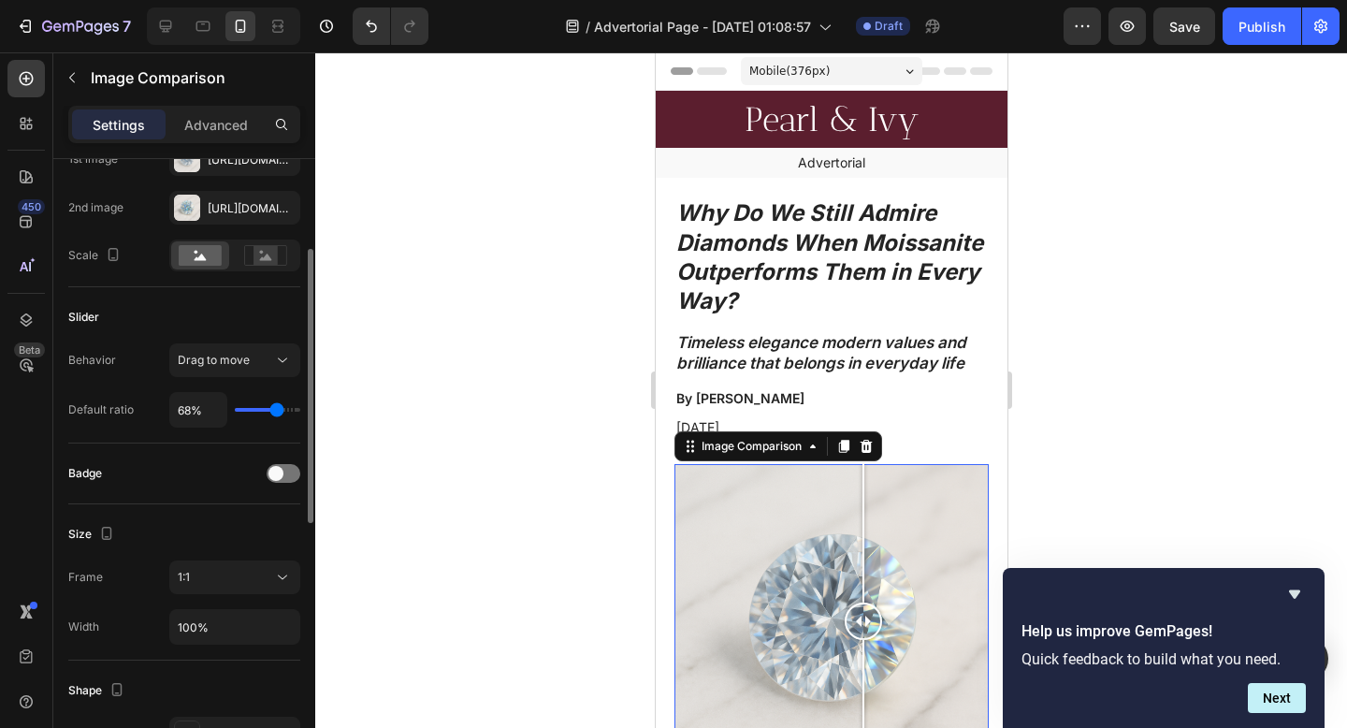
type input "67%"
type input "67"
type input "66%"
type input "66"
type input "65%"
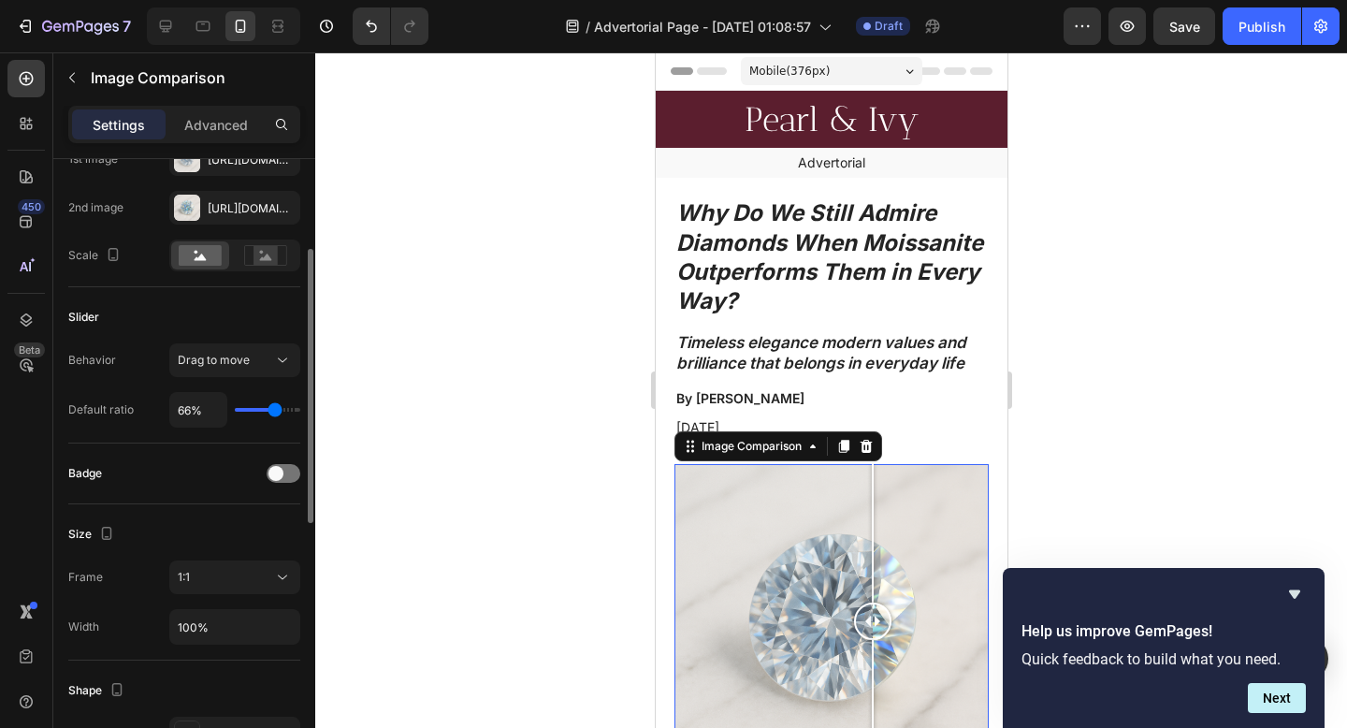
type input "65"
type input "63%"
type input "63"
type input "62%"
type input "62"
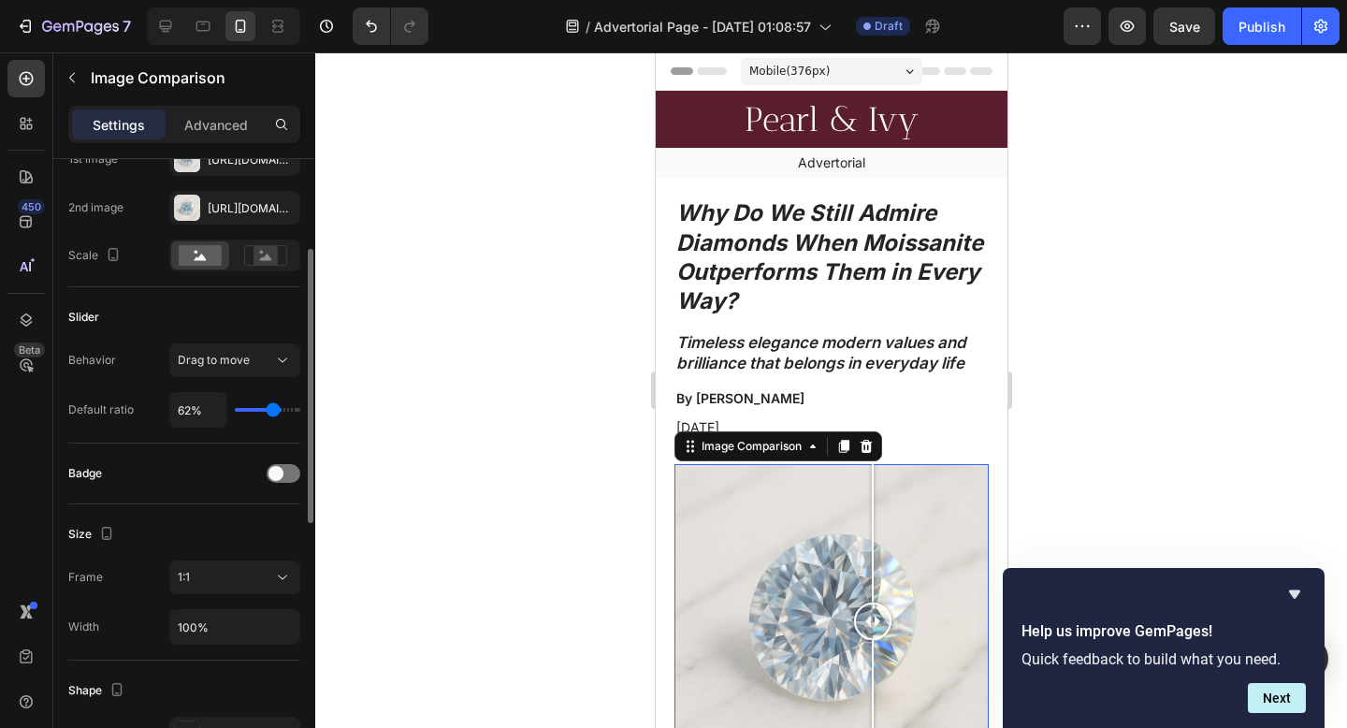
type input "61%"
type input "61"
type input "60%"
type input "60"
type input "59%"
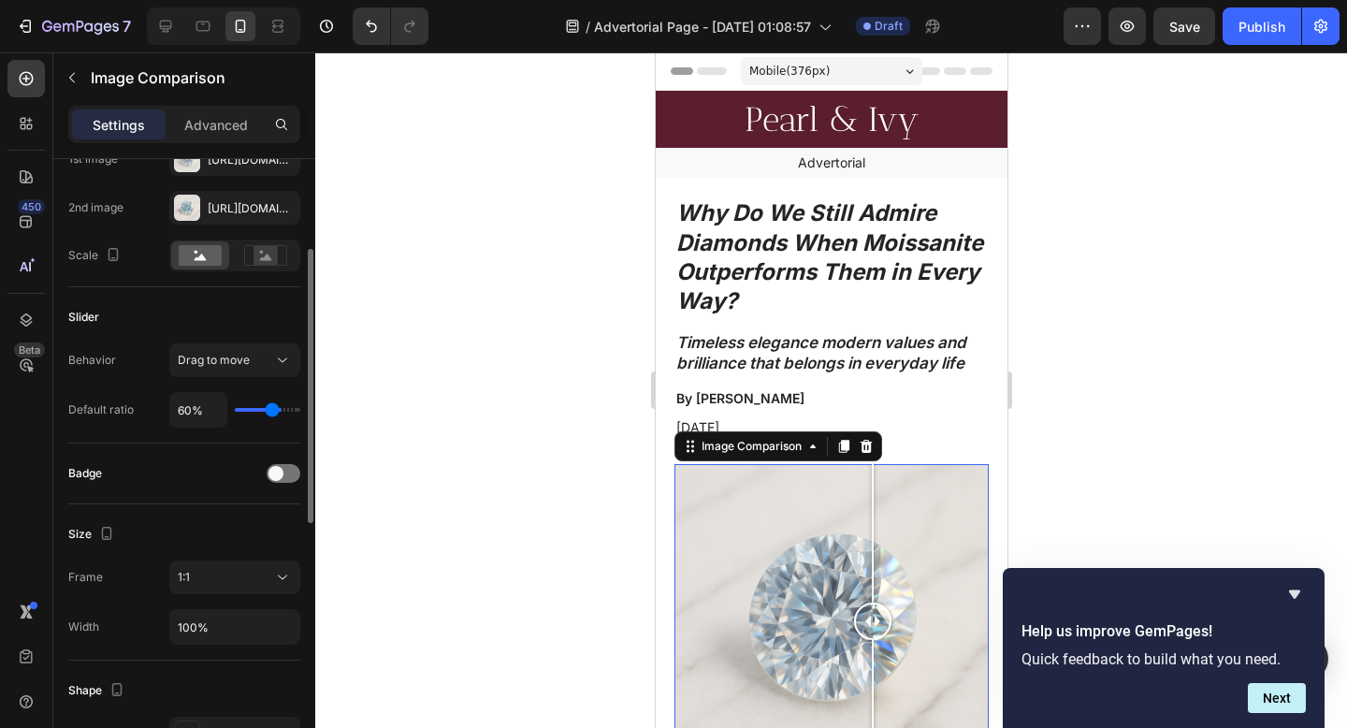
type input "59"
type input "58%"
type input "58"
type input "57%"
type input "57"
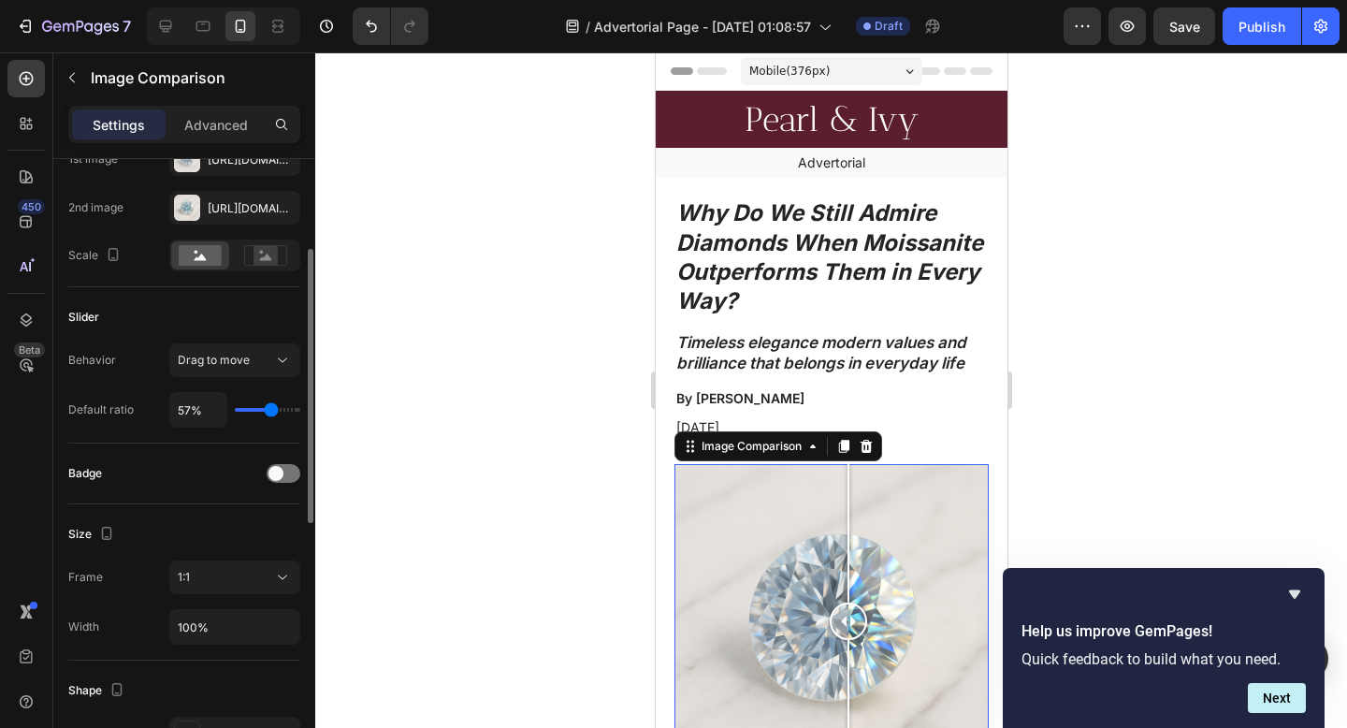
type input "56%"
type input "56"
type input "53%"
type input "53"
type input "52%"
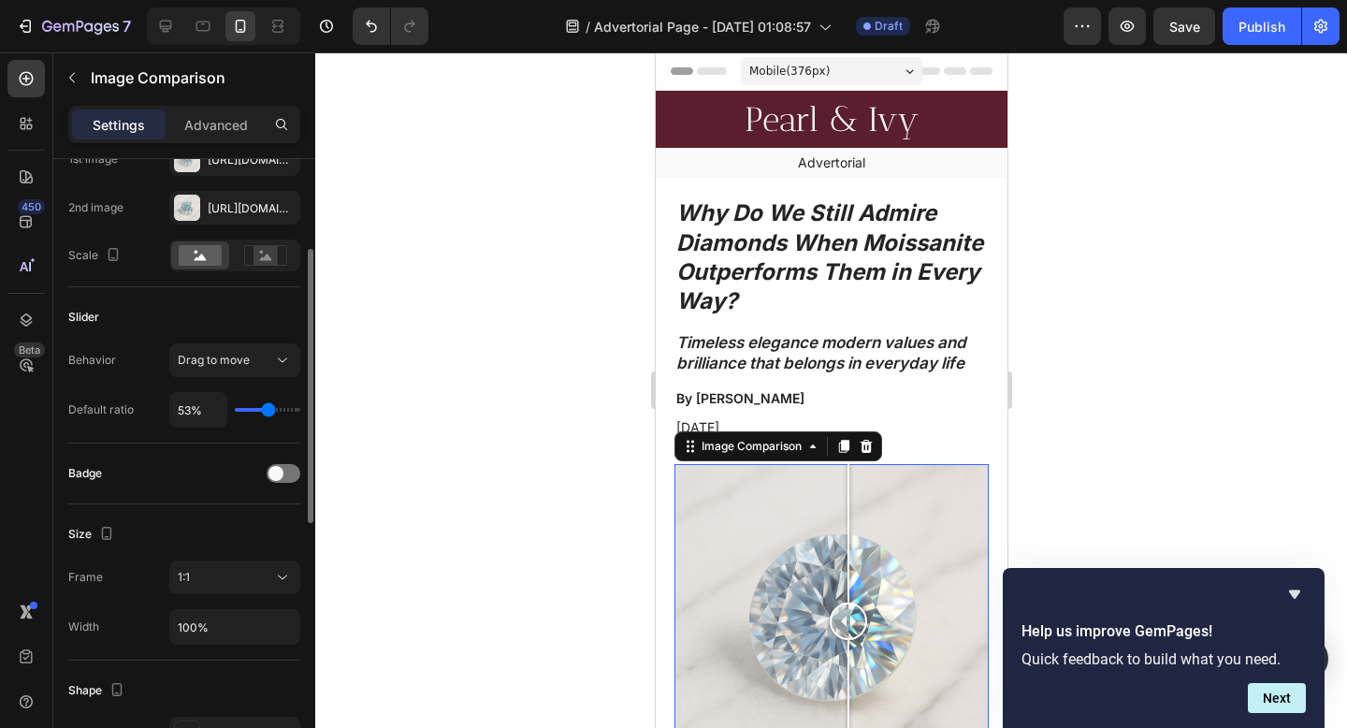
type input "52"
type input "51%"
type input "51"
type input "50%"
type input "50"
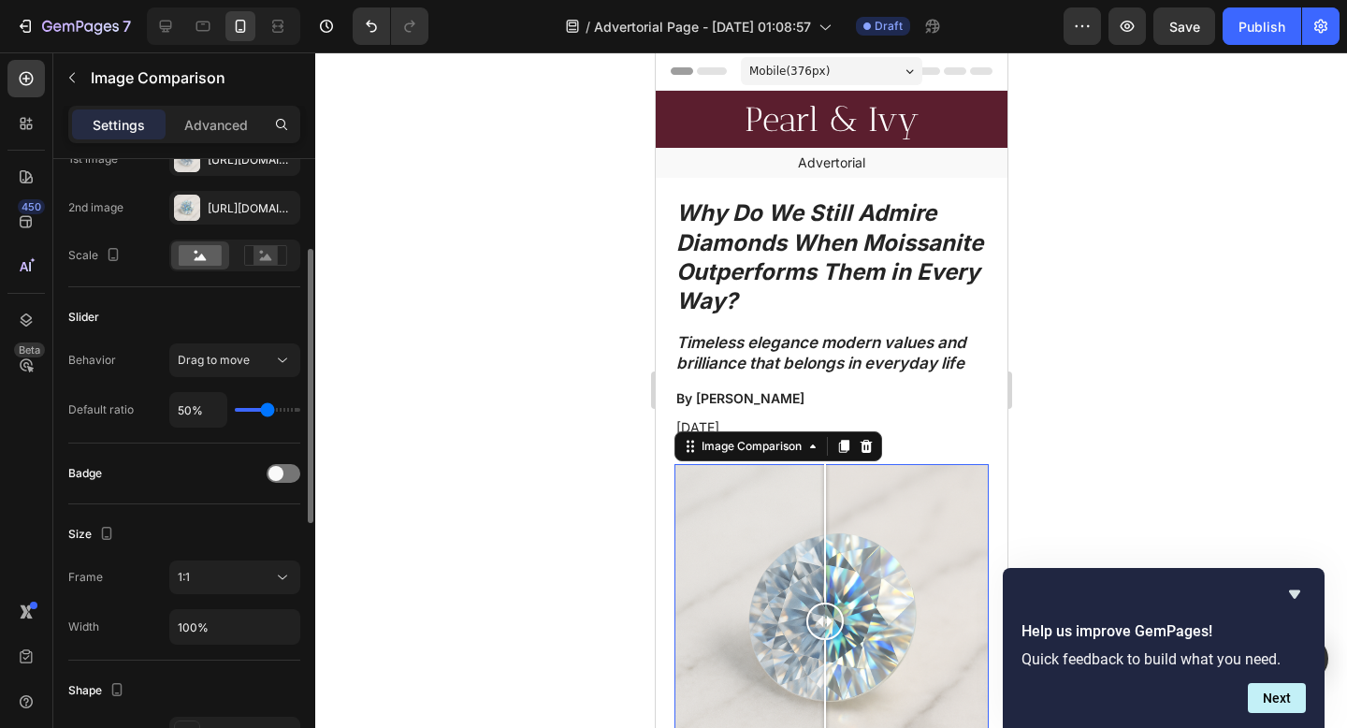
type input "49%"
type input "49"
type input "50%"
type input "50"
type input "51%"
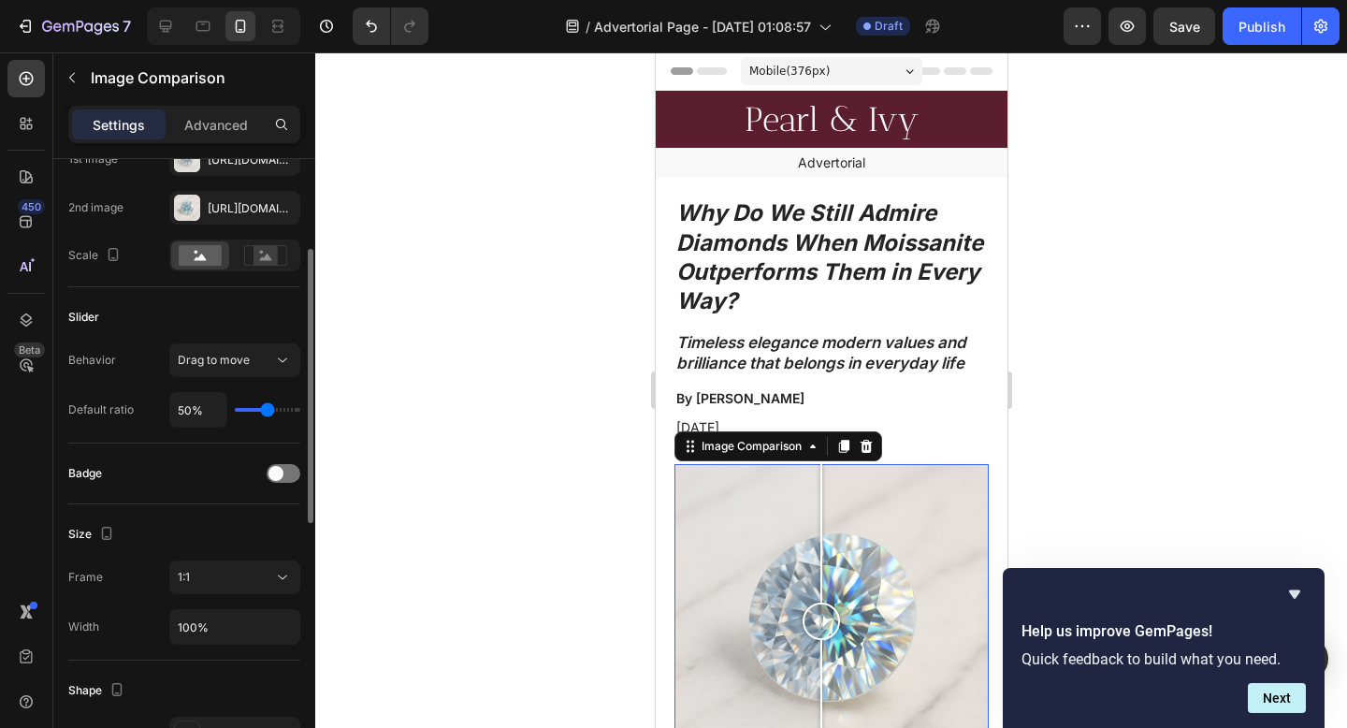
type input "51"
type input "50%"
type input "50"
click at [267, 412] on input "range" at bounding box center [267, 410] width 65 height 4
click at [268, 470] on span at bounding box center [275, 473] width 15 height 15
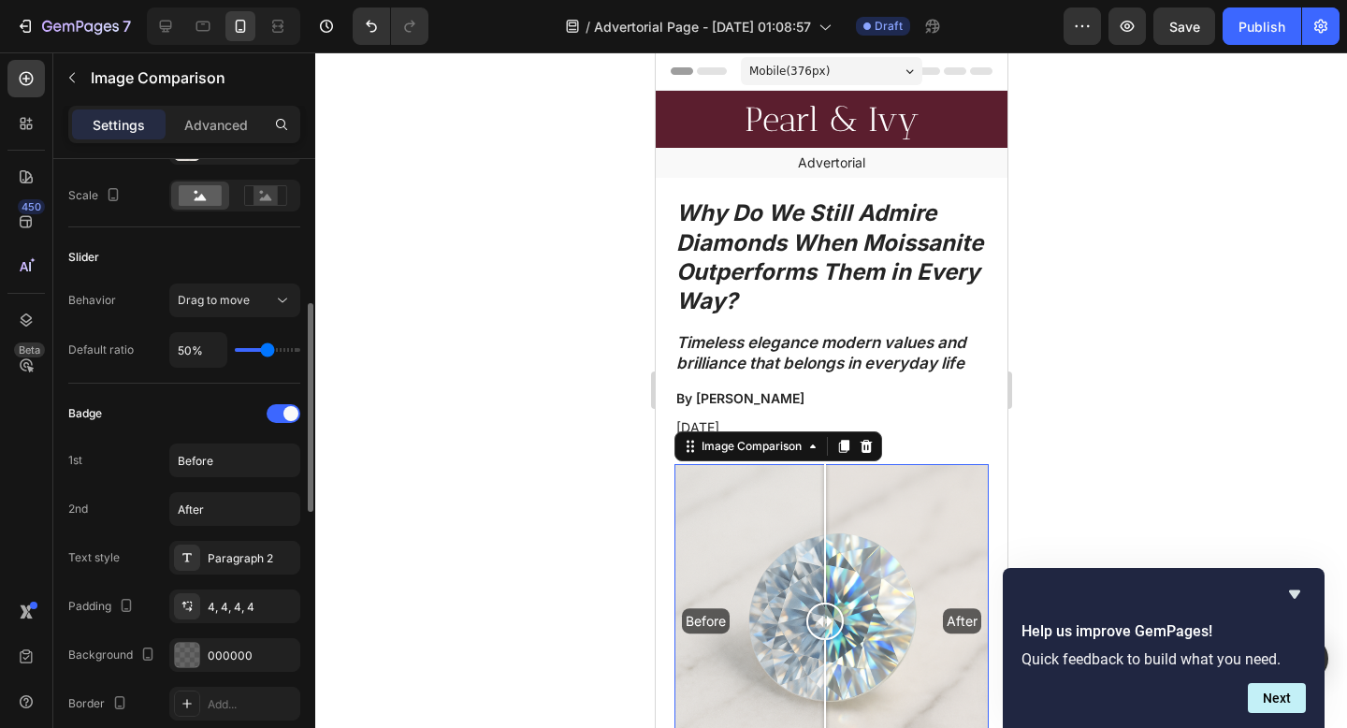
scroll to position [306, 0]
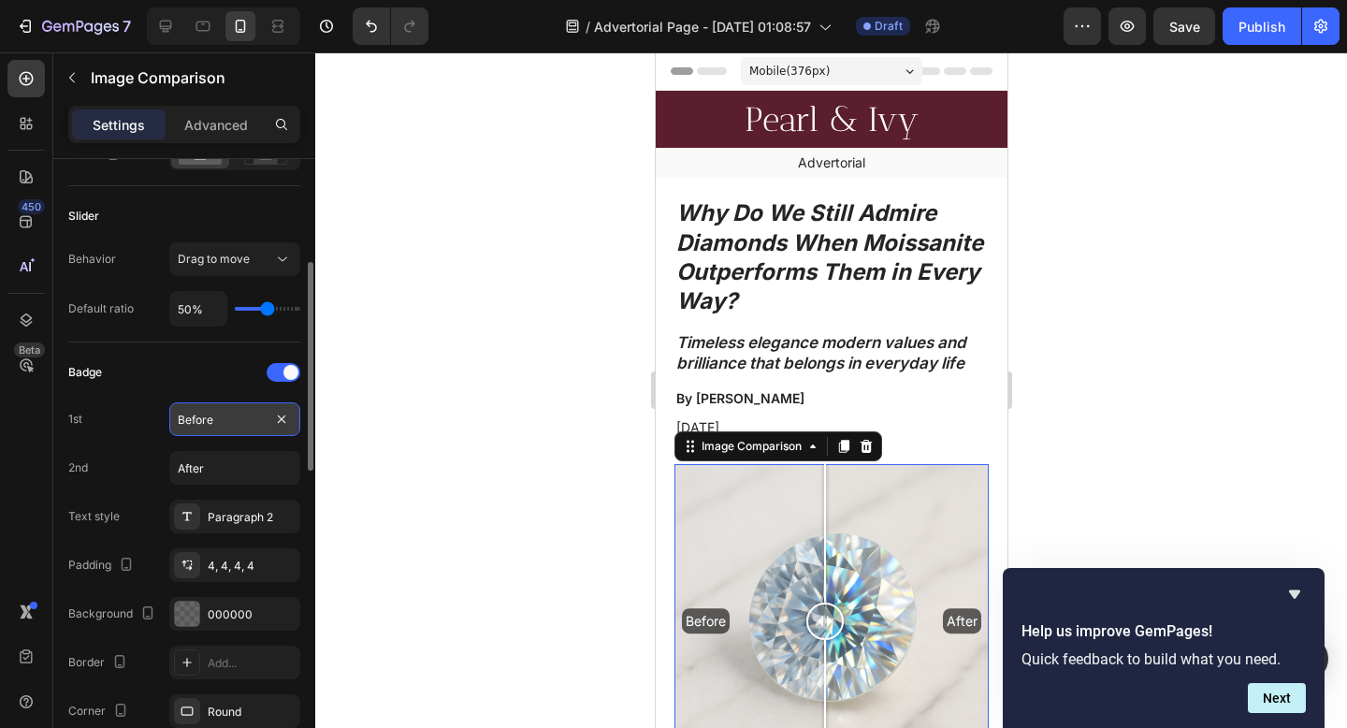
click at [225, 424] on input "Before" at bounding box center [234, 419] width 131 height 34
click at [225, 423] on input "Before" at bounding box center [234, 419] width 131 height 34
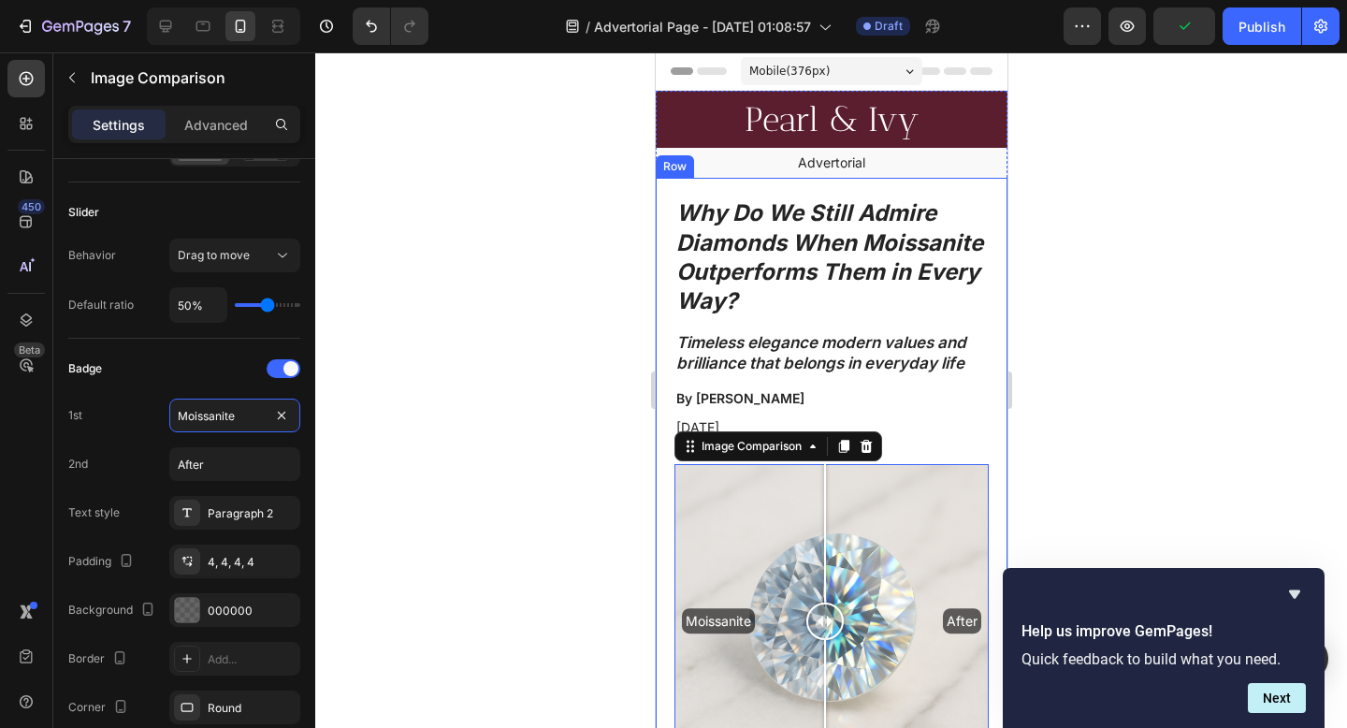
scroll to position [4, 0]
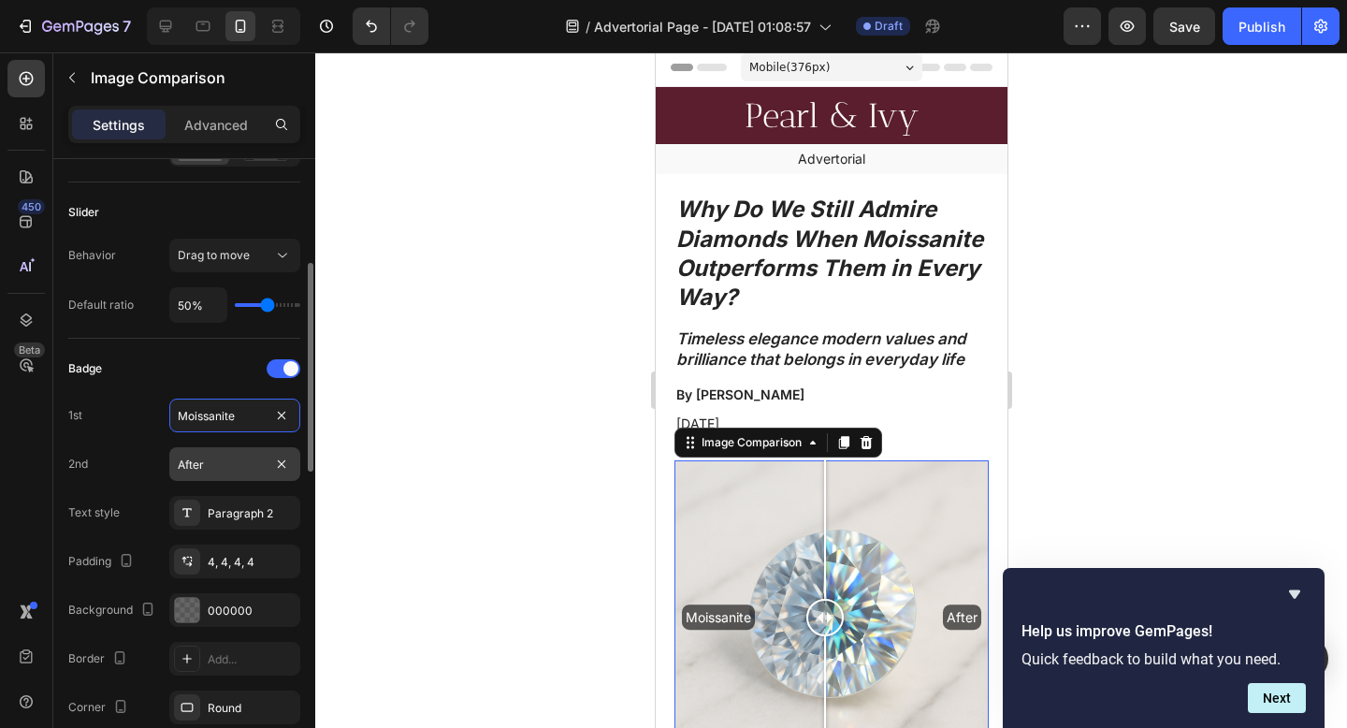
type input "Moissanite"
click at [211, 463] on input "After" at bounding box center [234, 464] width 131 height 34
click at [211, 460] on input "After" at bounding box center [234, 464] width 131 height 34
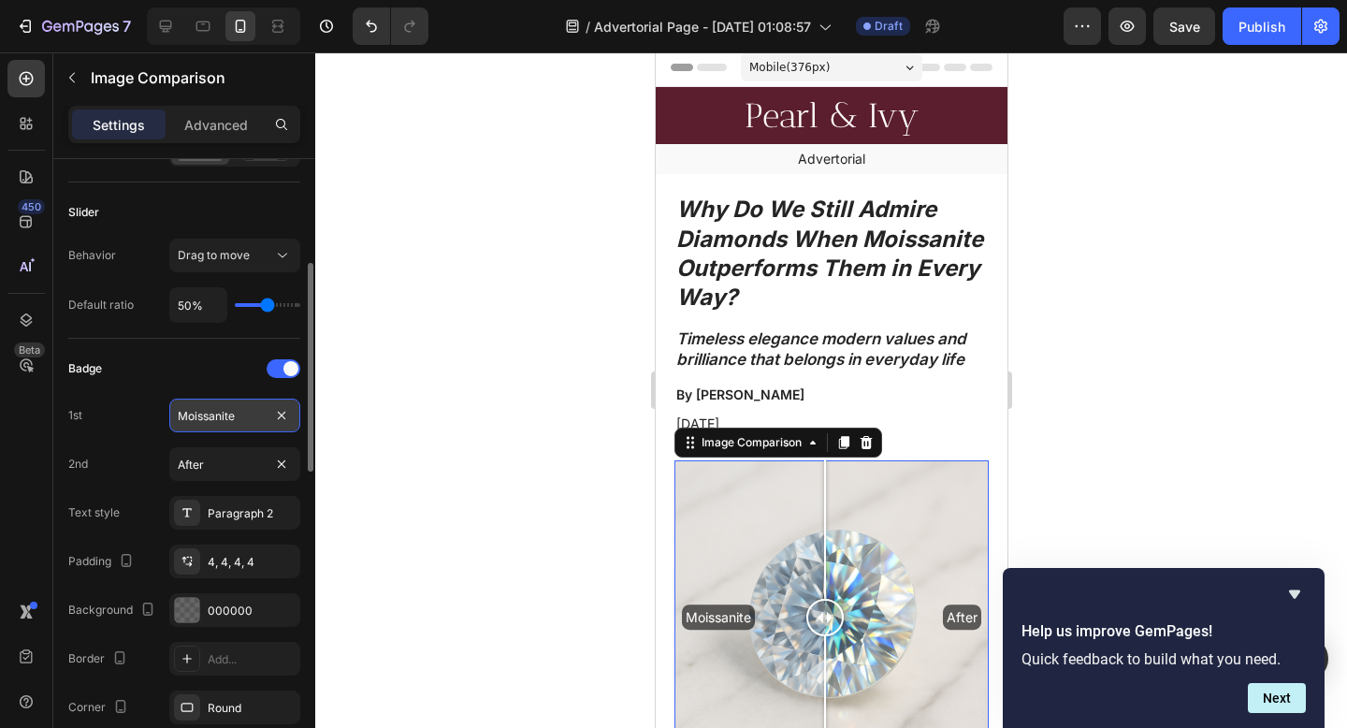
click at [224, 417] on input "Moissanite" at bounding box center [234, 415] width 131 height 34
click at [207, 470] on input "After" at bounding box center [234, 464] width 131 height 34
click at [172, 420] on input "Diamond" at bounding box center [234, 415] width 131 height 34
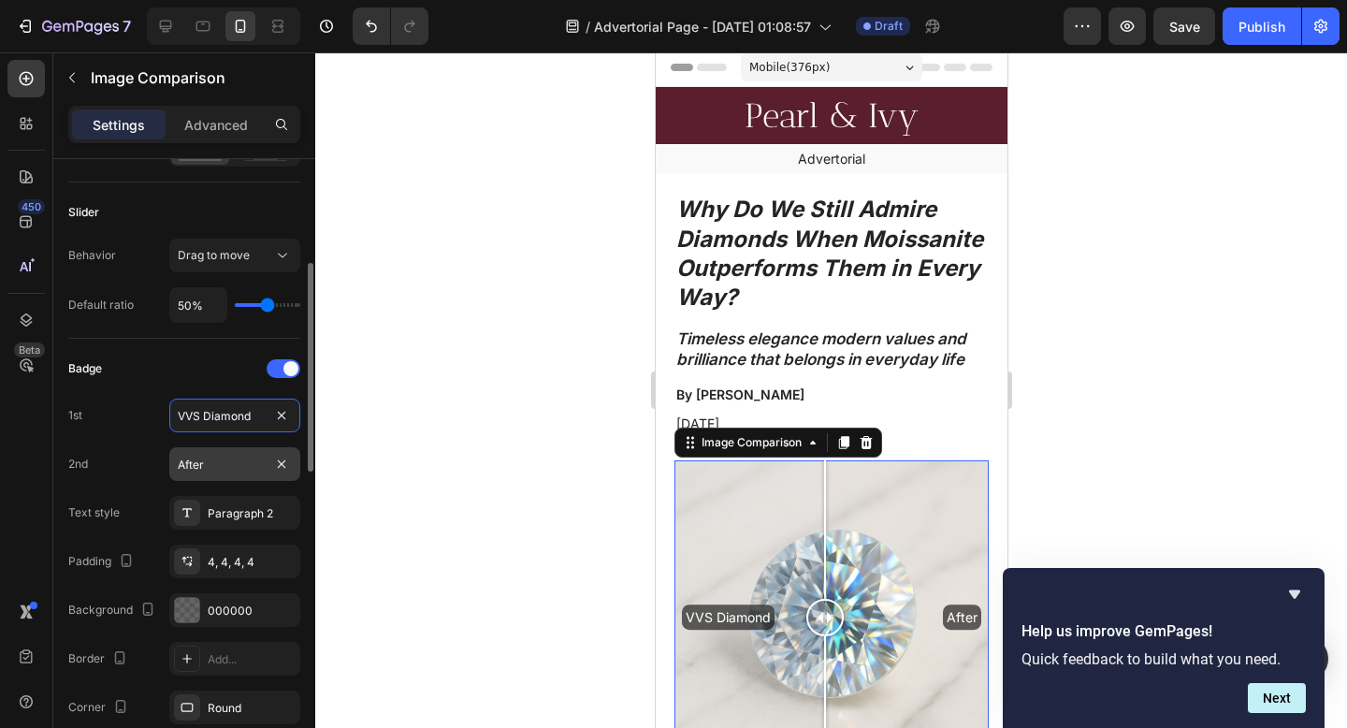
type input "VVS Diamond"
click at [207, 472] on input "After" at bounding box center [234, 464] width 131 height 34
click at [294, 464] on input "After" at bounding box center [234, 464] width 131 height 34
type input "Moissanite"
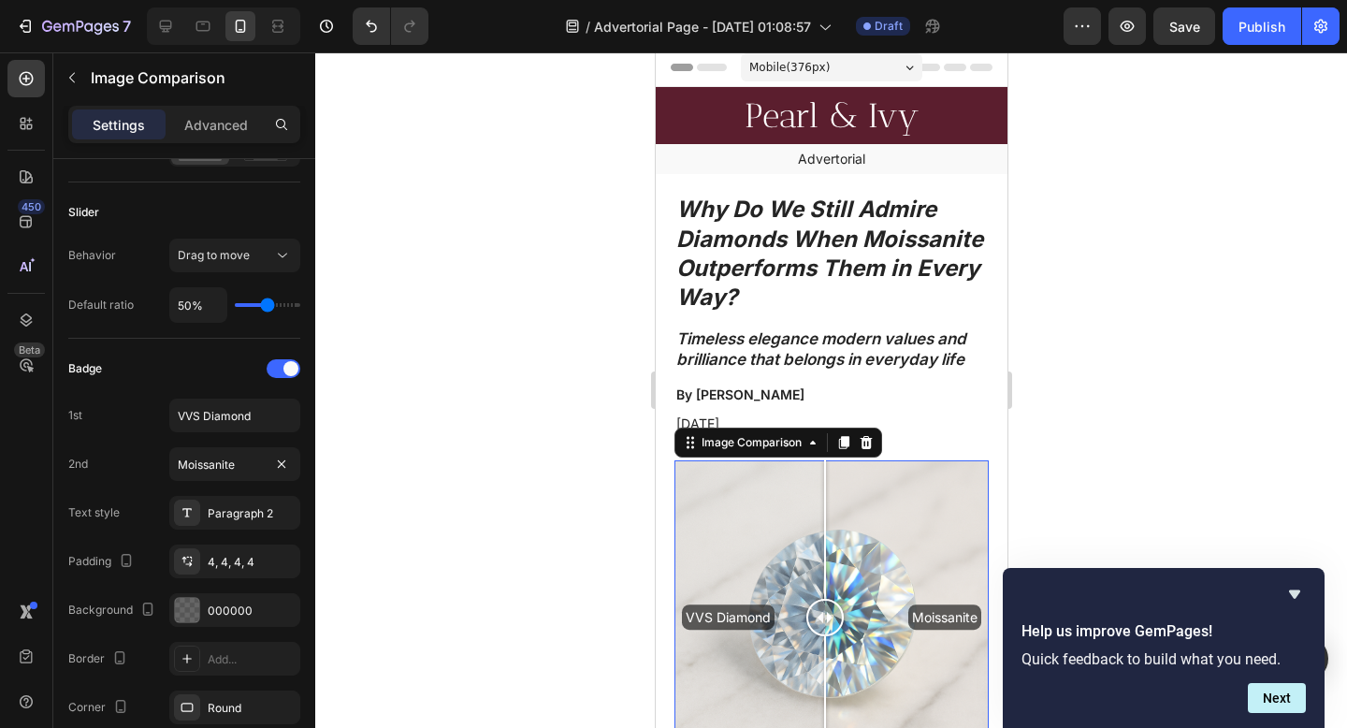
click at [1209, 470] on div at bounding box center [831, 389] width 1032 height 675
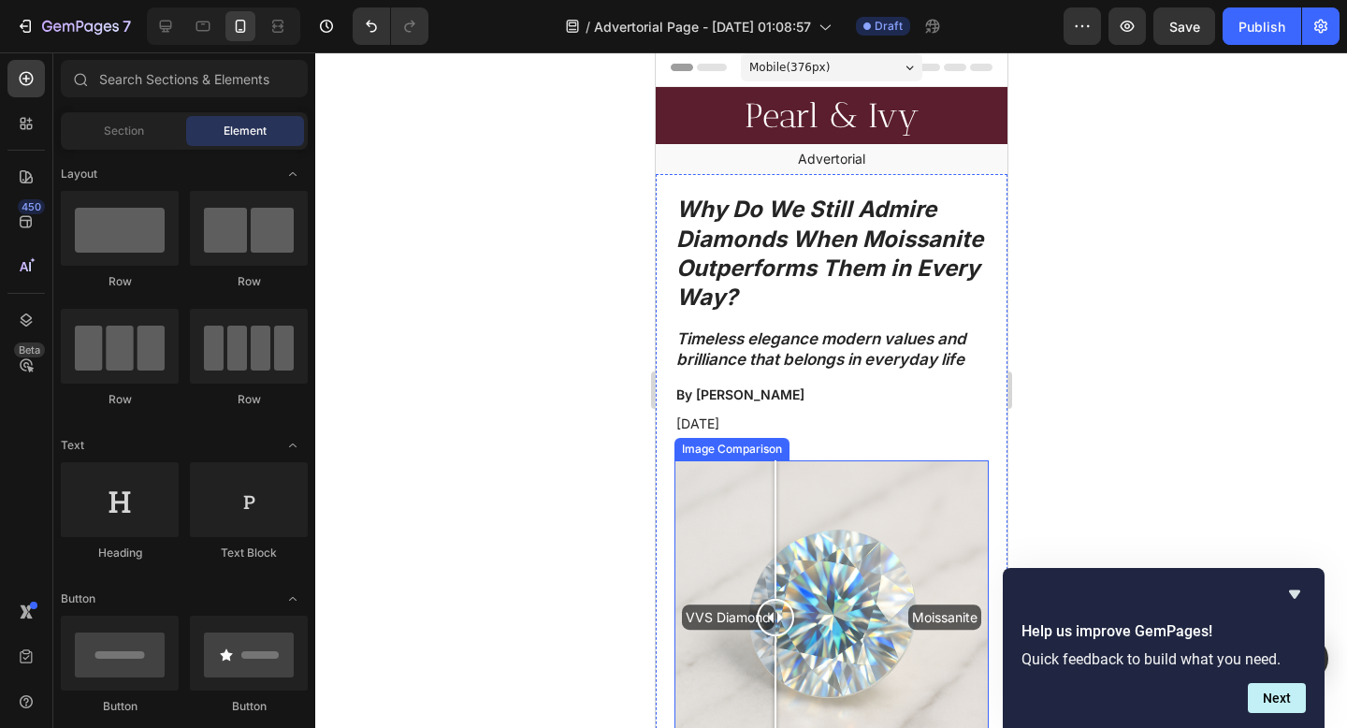
click at [774, 541] on div "VVS Diamond Moissanite" at bounding box center [830, 617] width 314 height 314
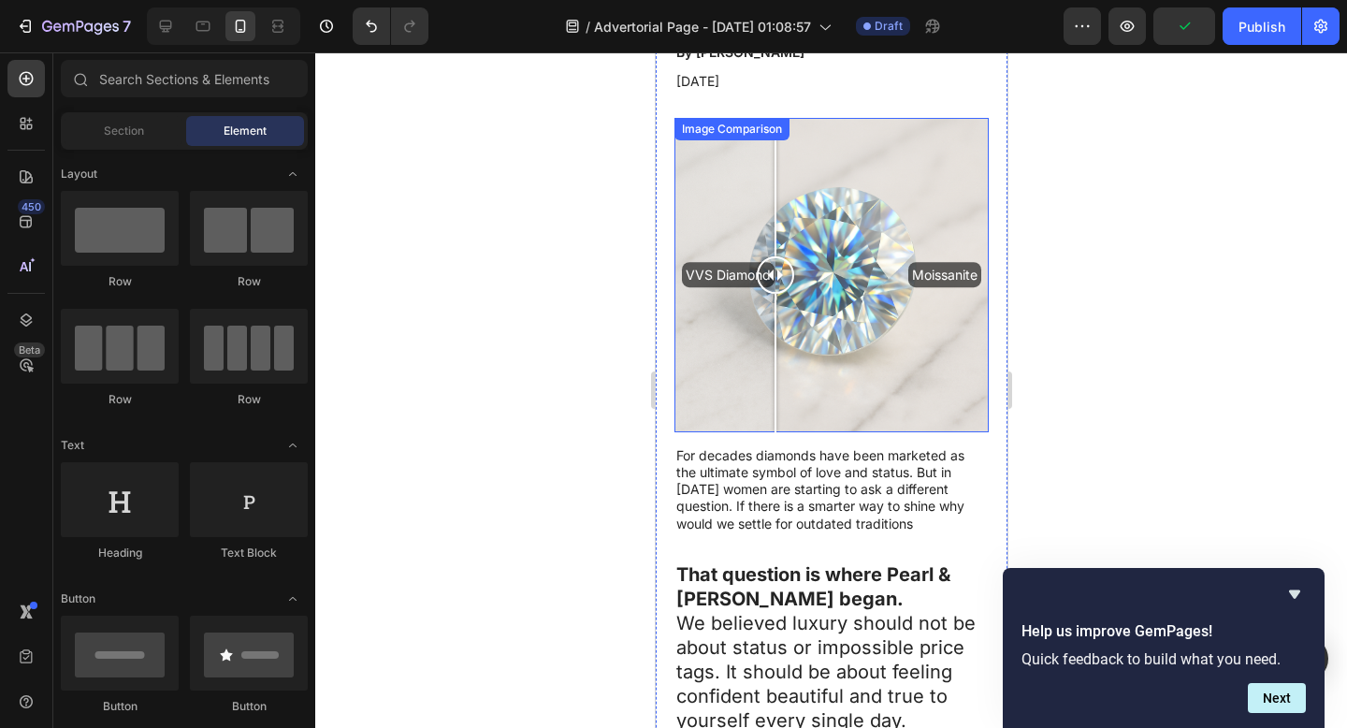
scroll to position [340, 0]
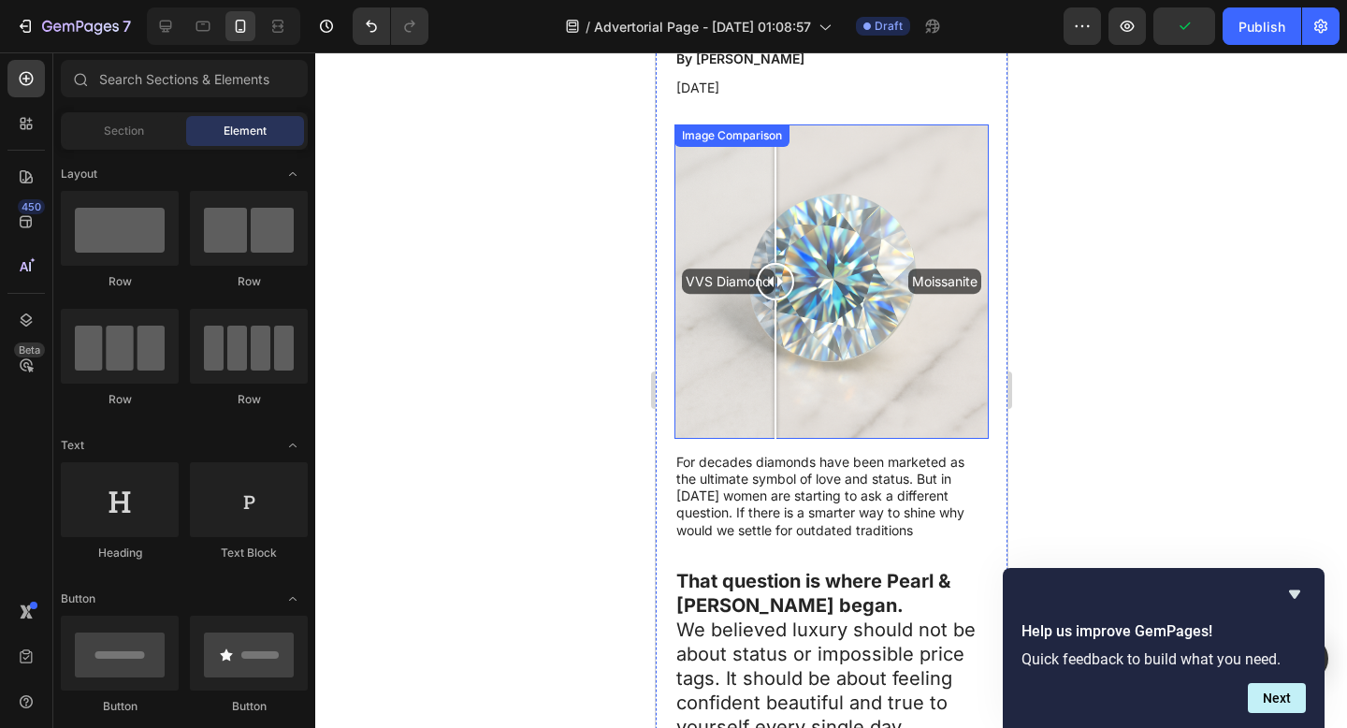
click at [724, 139] on div "VVS Diamond Moissanite Image Comparison" at bounding box center [830, 281] width 314 height 314
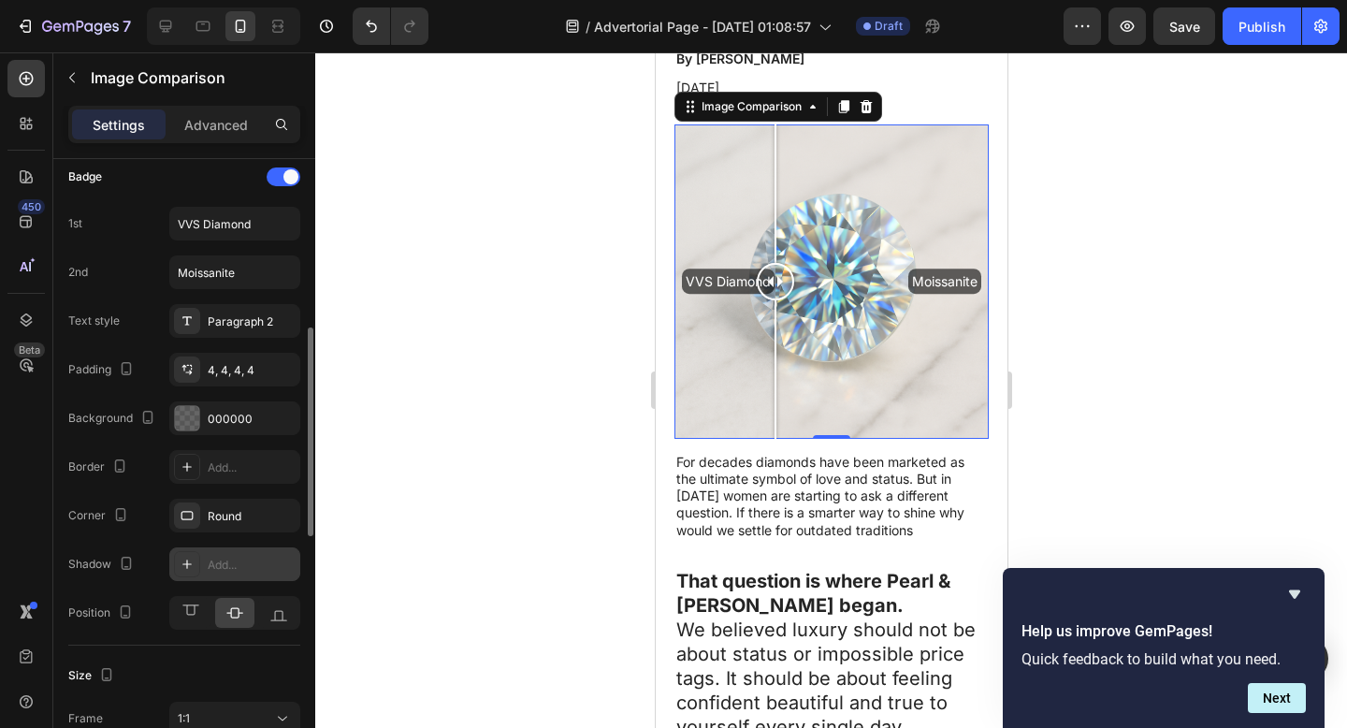
scroll to position [597, 0]
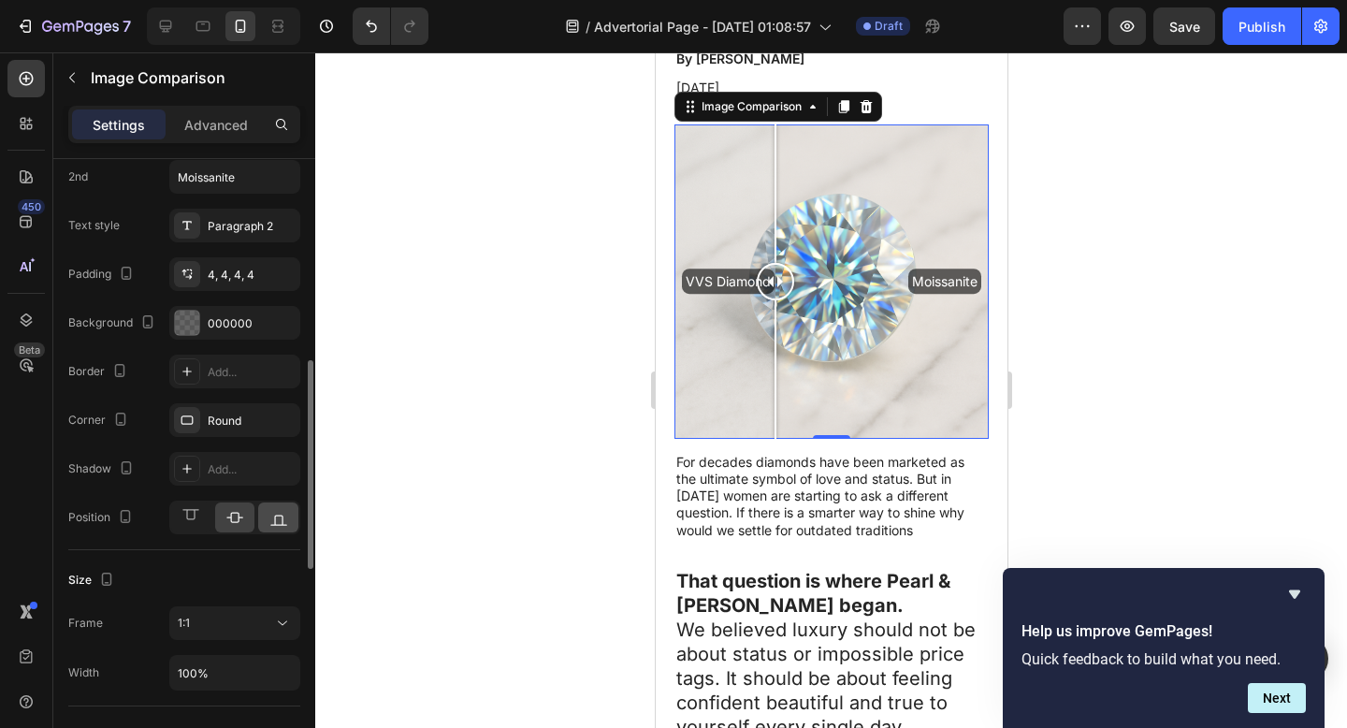
click at [279, 527] on div at bounding box center [278, 517] width 40 height 30
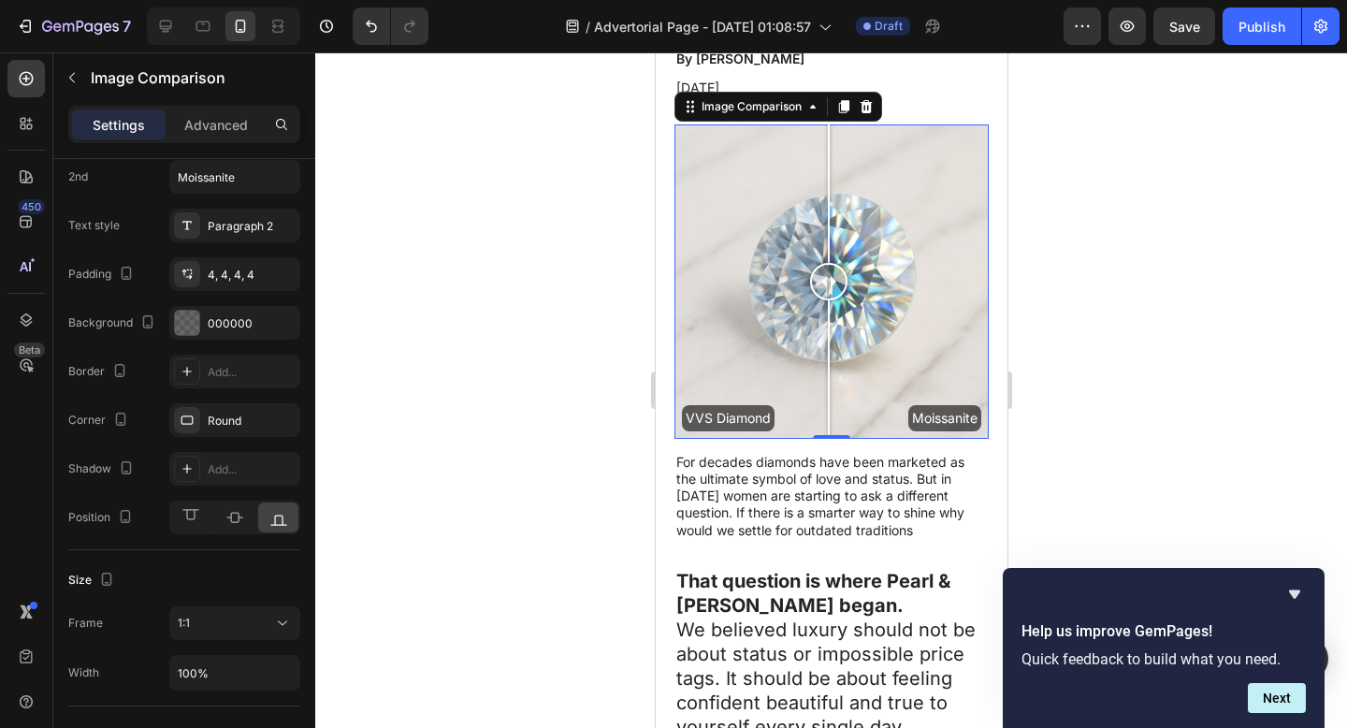
drag, startPoint x: 785, startPoint y: 289, endPoint x: 731, endPoint y: 388, distance: 112.6
click at [828, 326] on div at bounding box center [827, 281] width 37 height 314
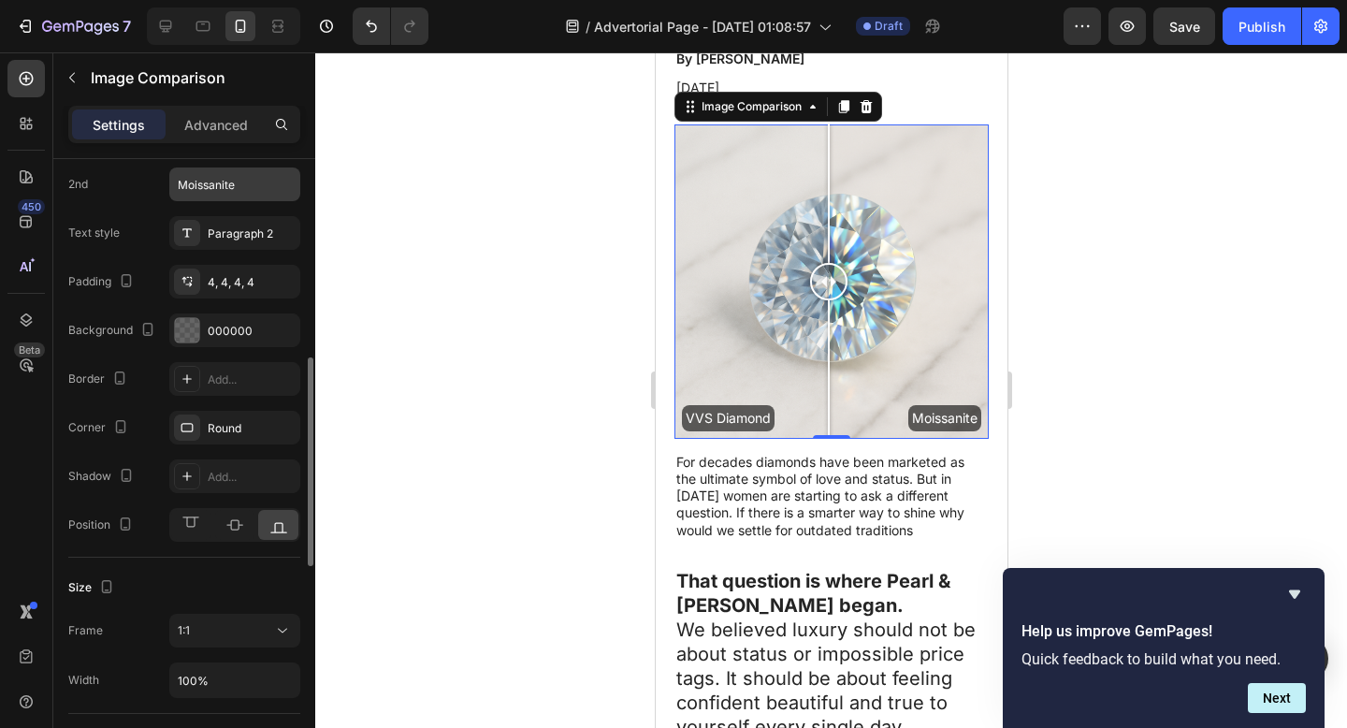
scroll to position [417, 0]
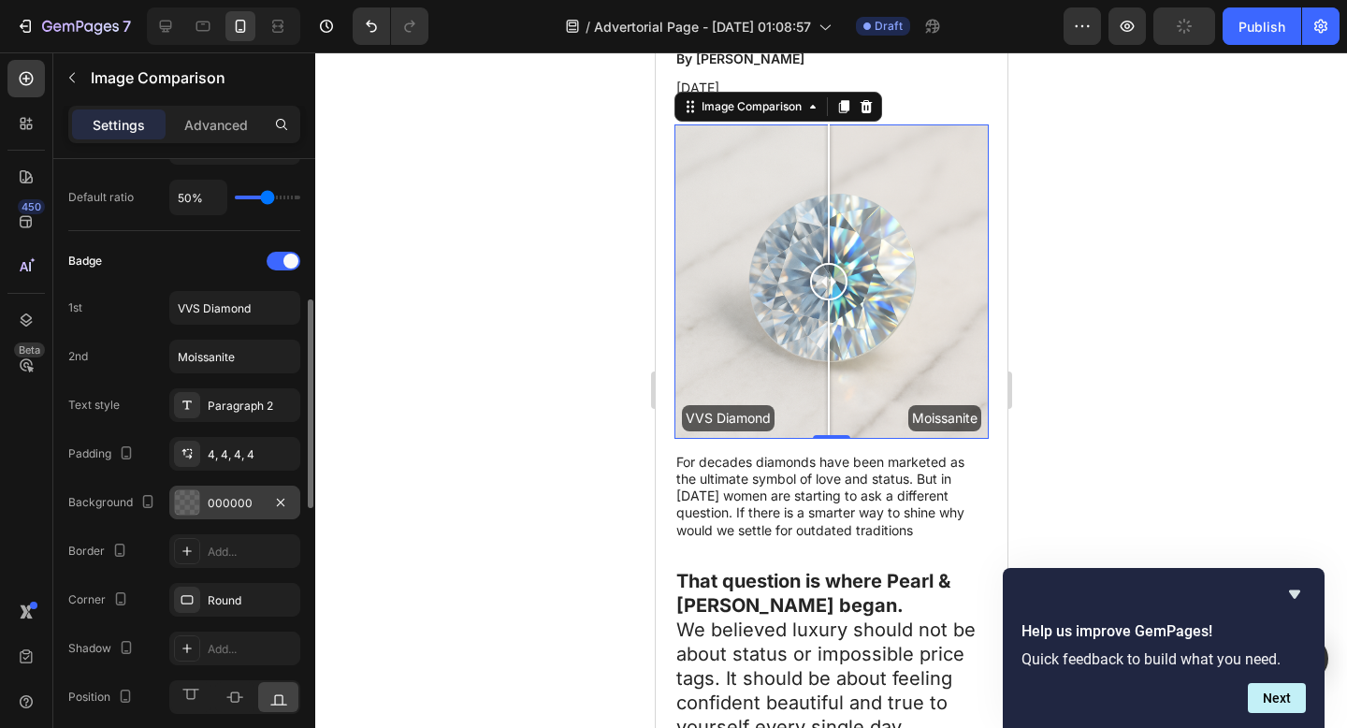
click at [216, 514] on div "000000" at bounding box center [234, 502] width 131 height 34
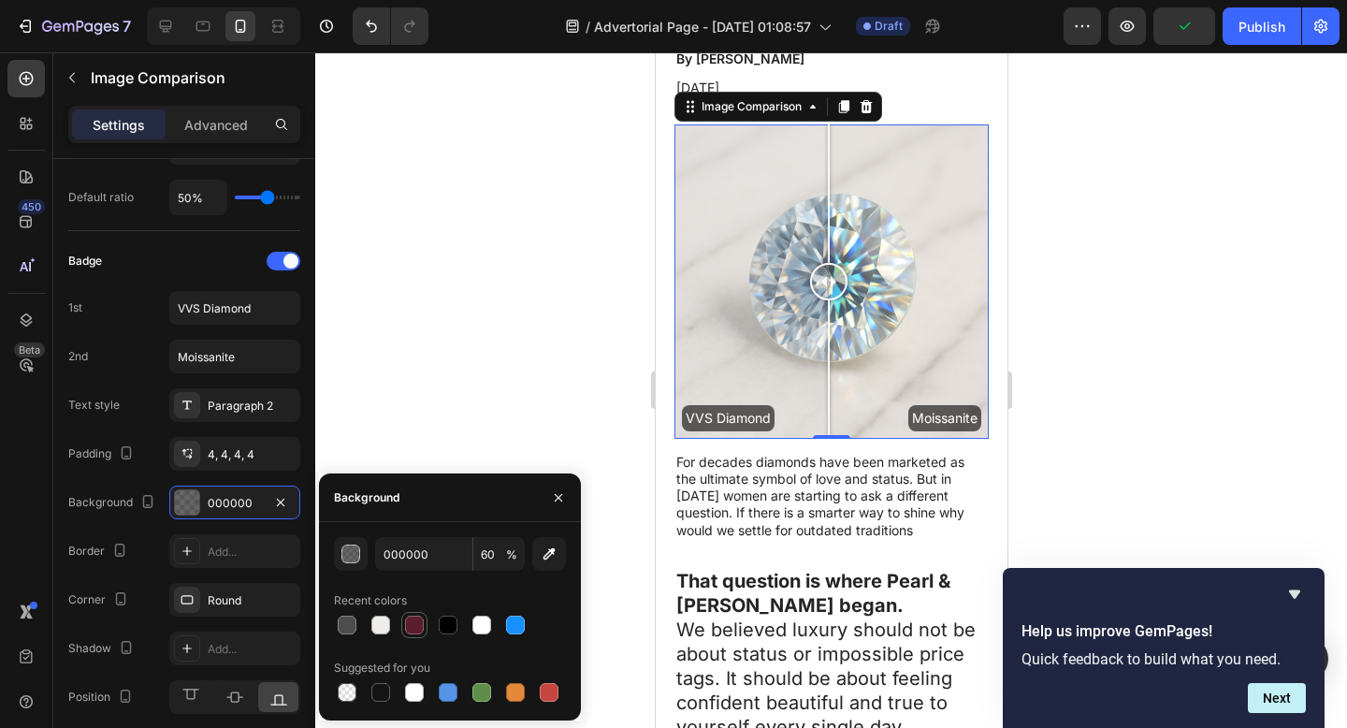
click at [405, 616] on div at bounding box center [414, 625] width 22 height 22
type input "5B1E2E"
type input "100"
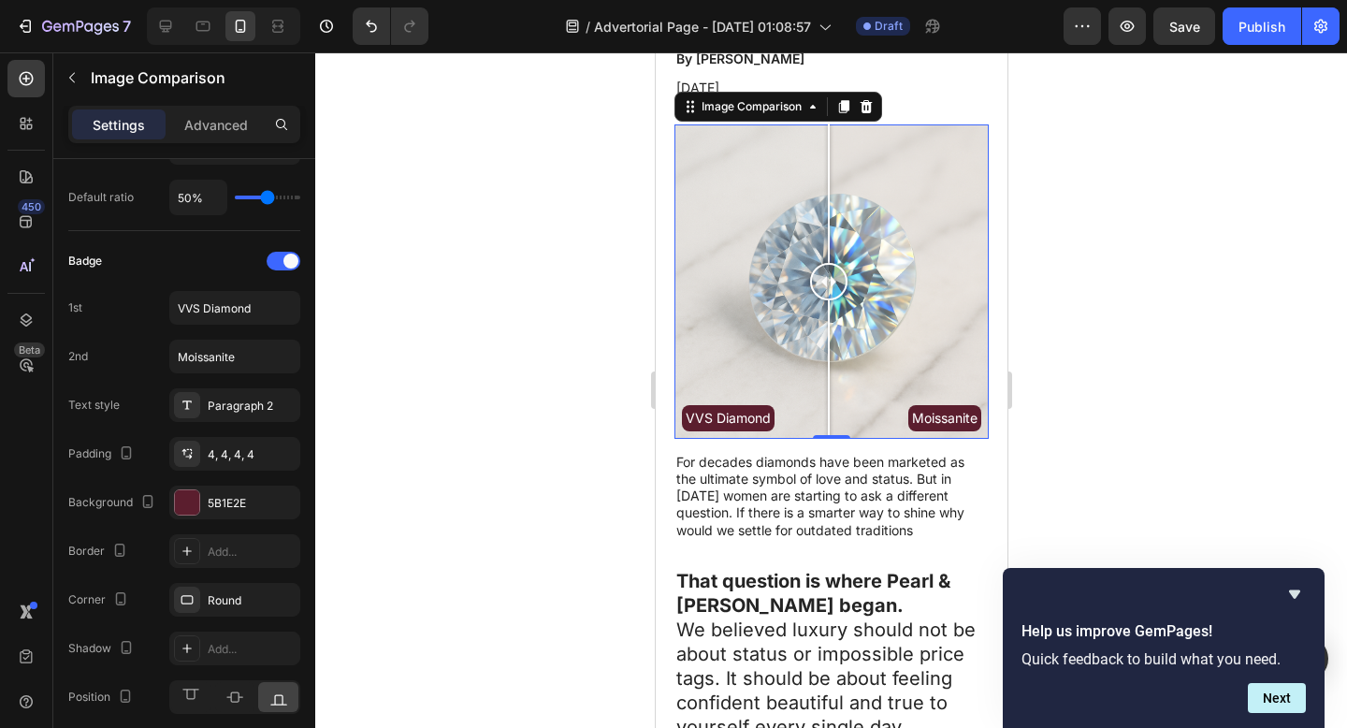
click at [1180, 394] on div at bounding box center [831, 389] width 1032 height 675
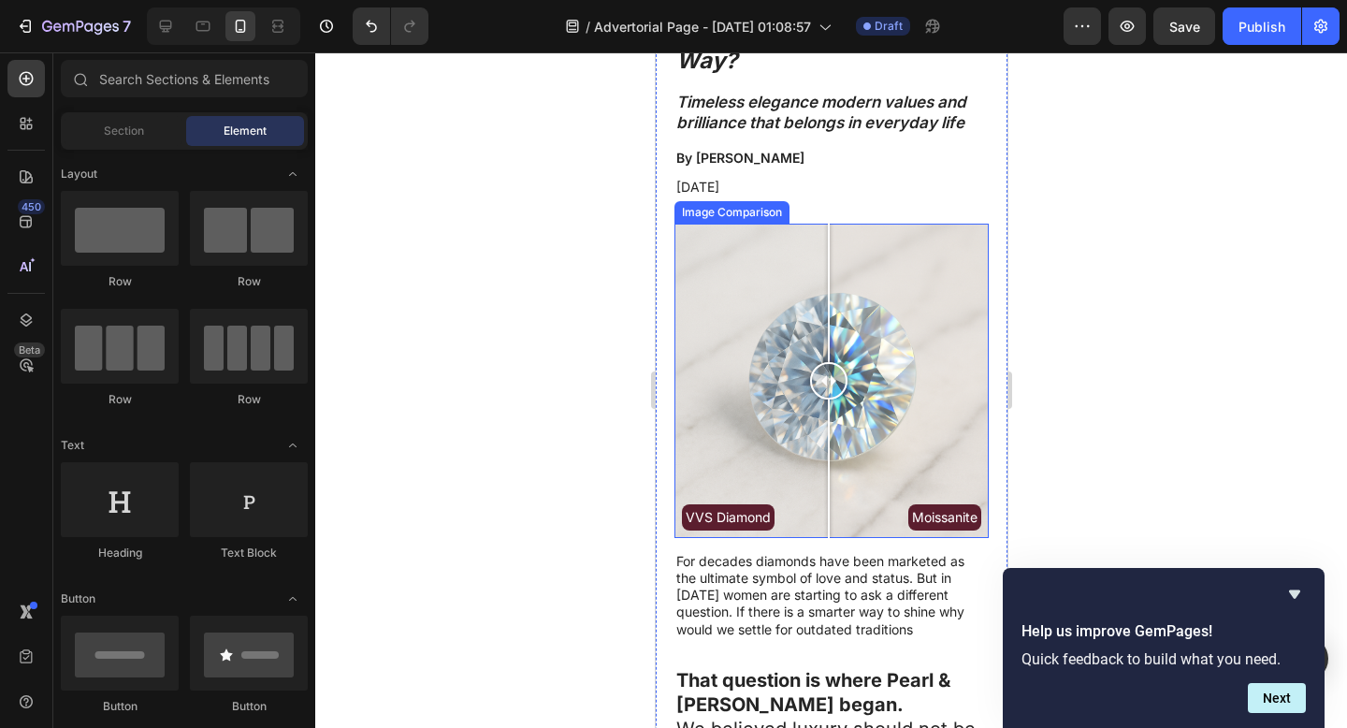
scroll to position [170, 0]
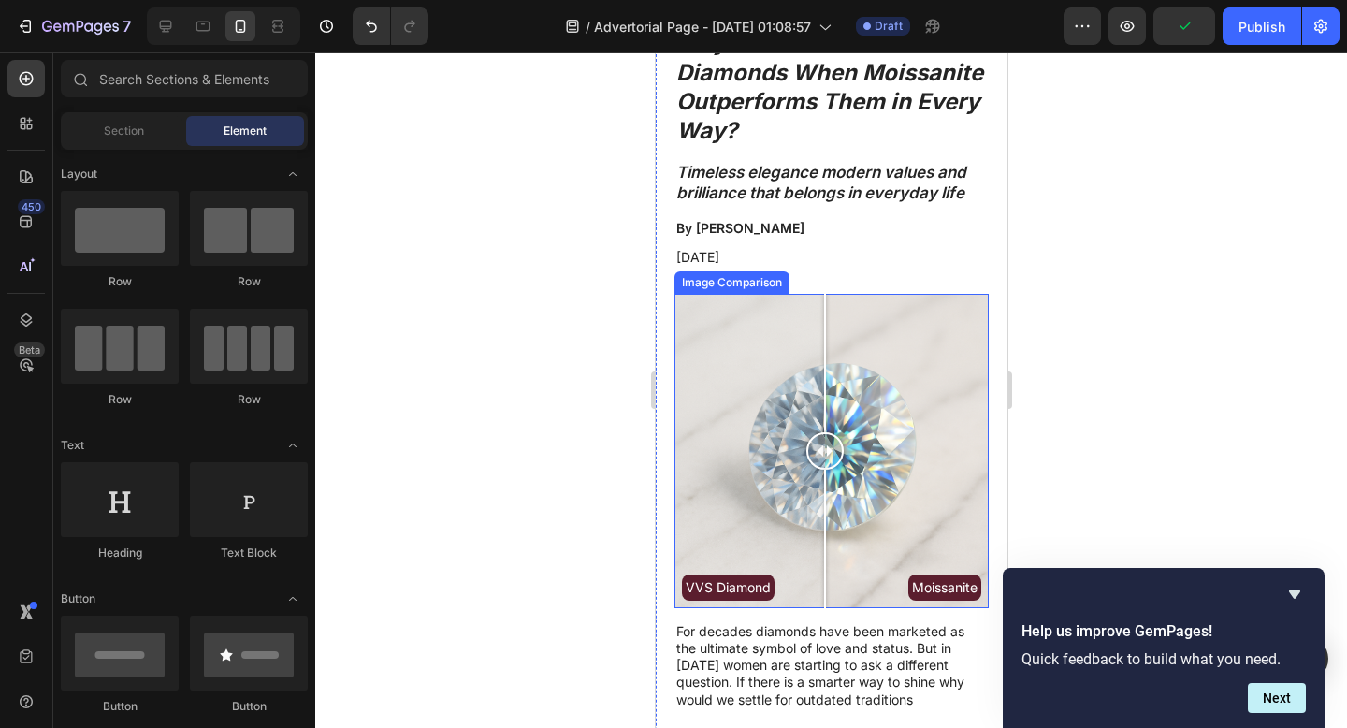
drag, startPoint x: 780, startPoint y: 485, endPoint x: 824, endPoint y: 476, distance: 44.9
click at [824, 476] on div "VVS Diamond Moissanite" at bounding box center [830, 451] width 314 height 314
click at [1236, 450] on div at bounding box center [831, 389] width 1032 height 675
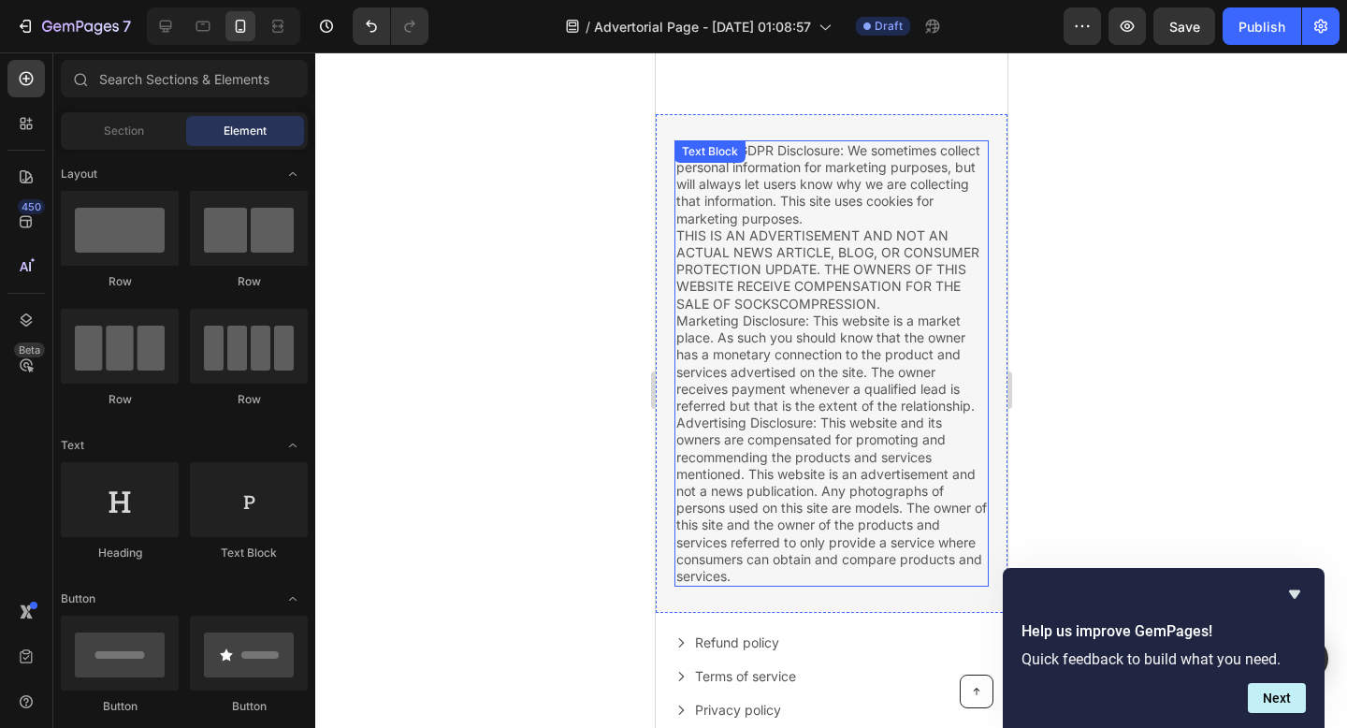
scroll to position [7190, 0]
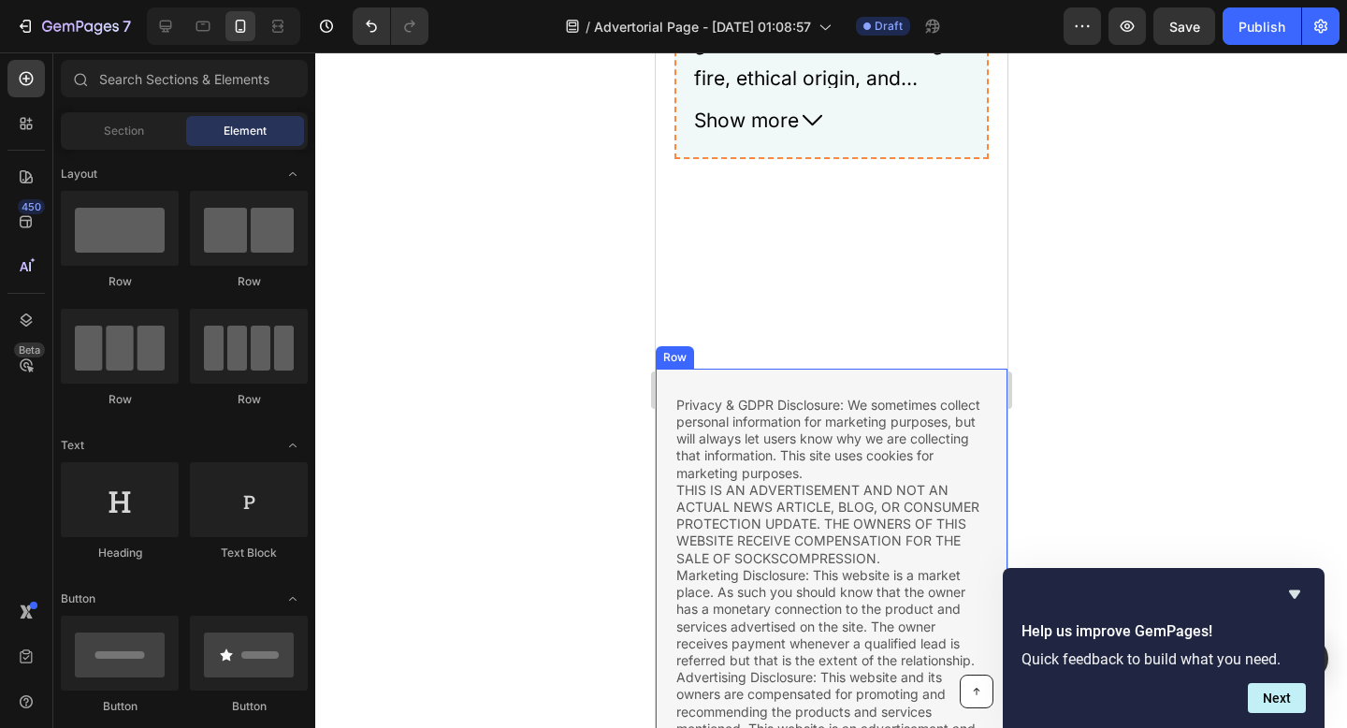
click at [530, 457] on div at bounding box center [831, 389] width 1032 height 675
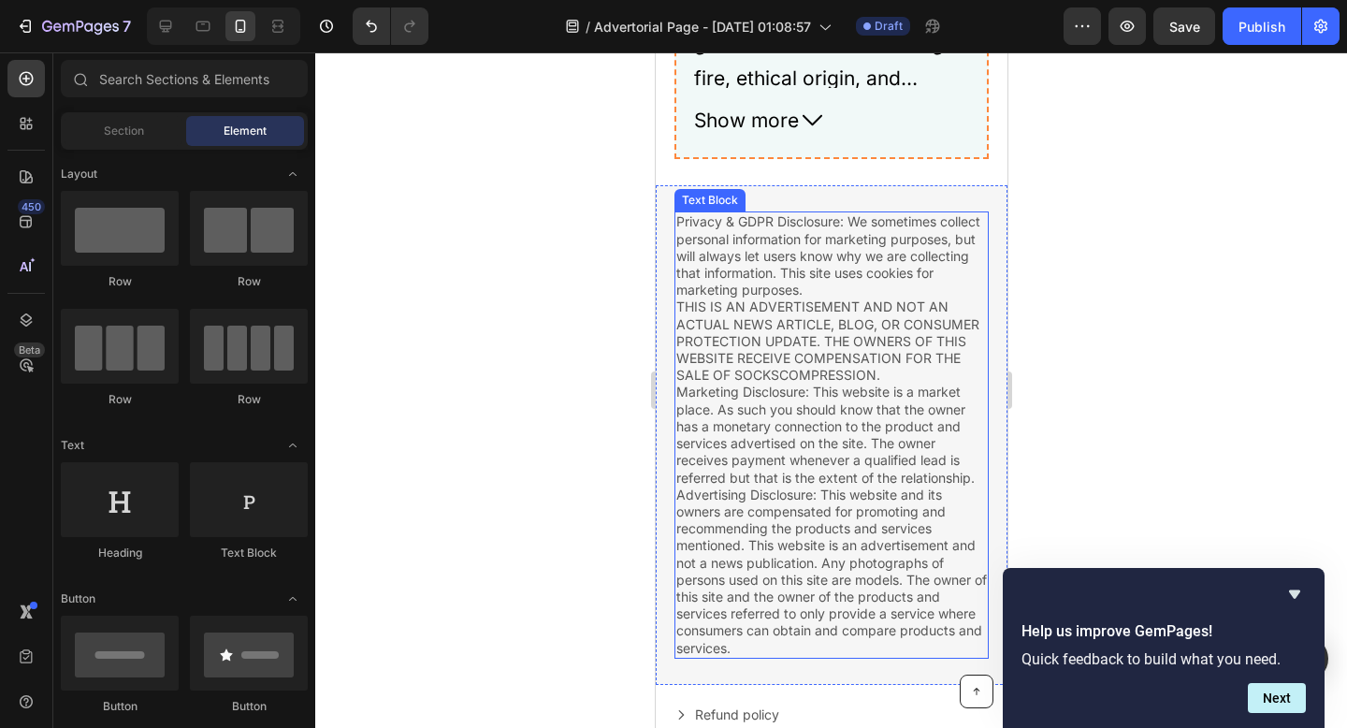
click at [814, 466] on p "Privacy & GDPR Disclosure: We sometimes collect personal information for market…" at bounding box center [830, 434] width 311 height 442
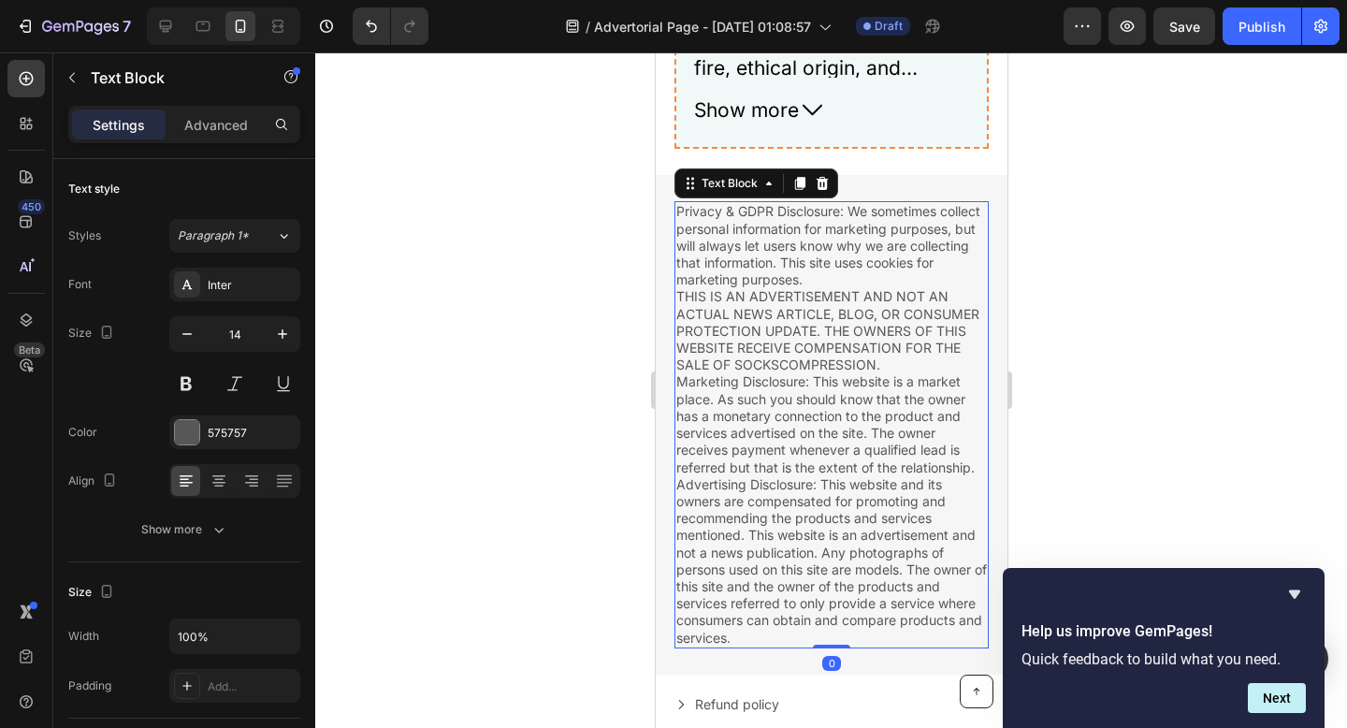
scroll to position [7220, 0]
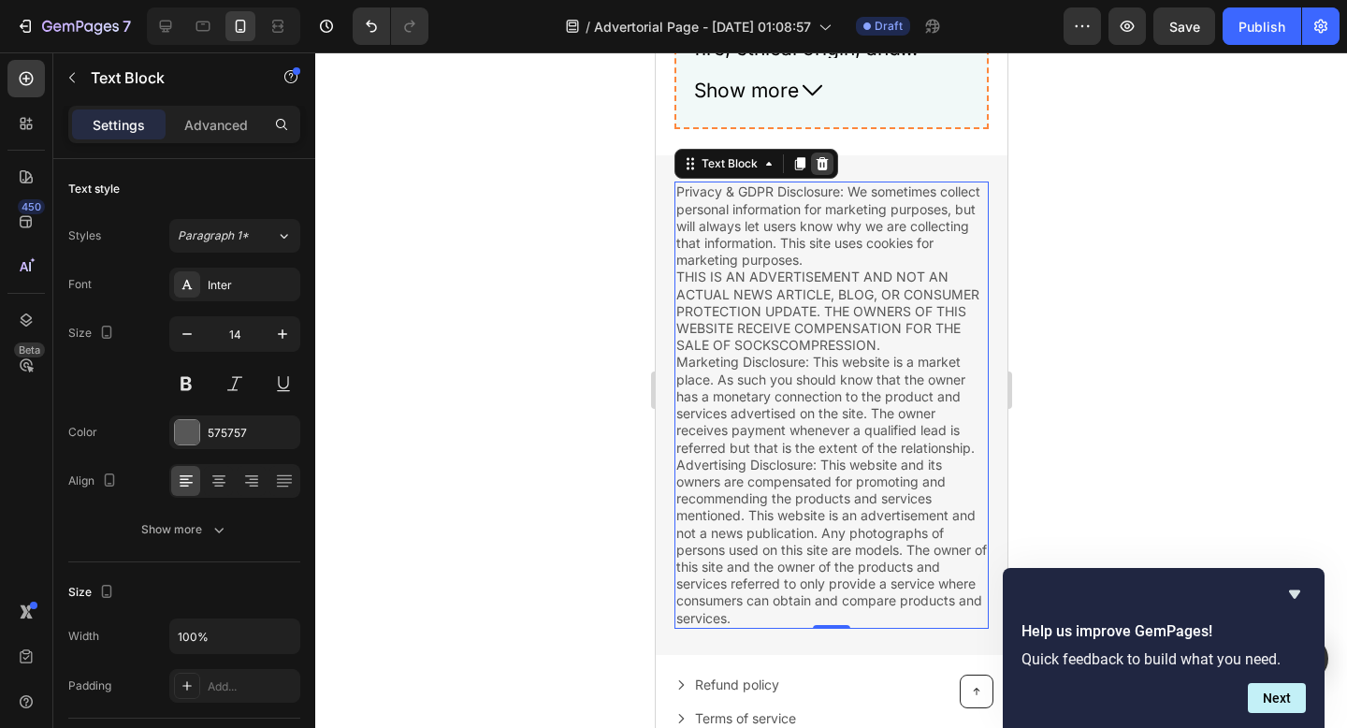
click at [822, 170] on icon at bounding box center [822, 163] width 12 height 13
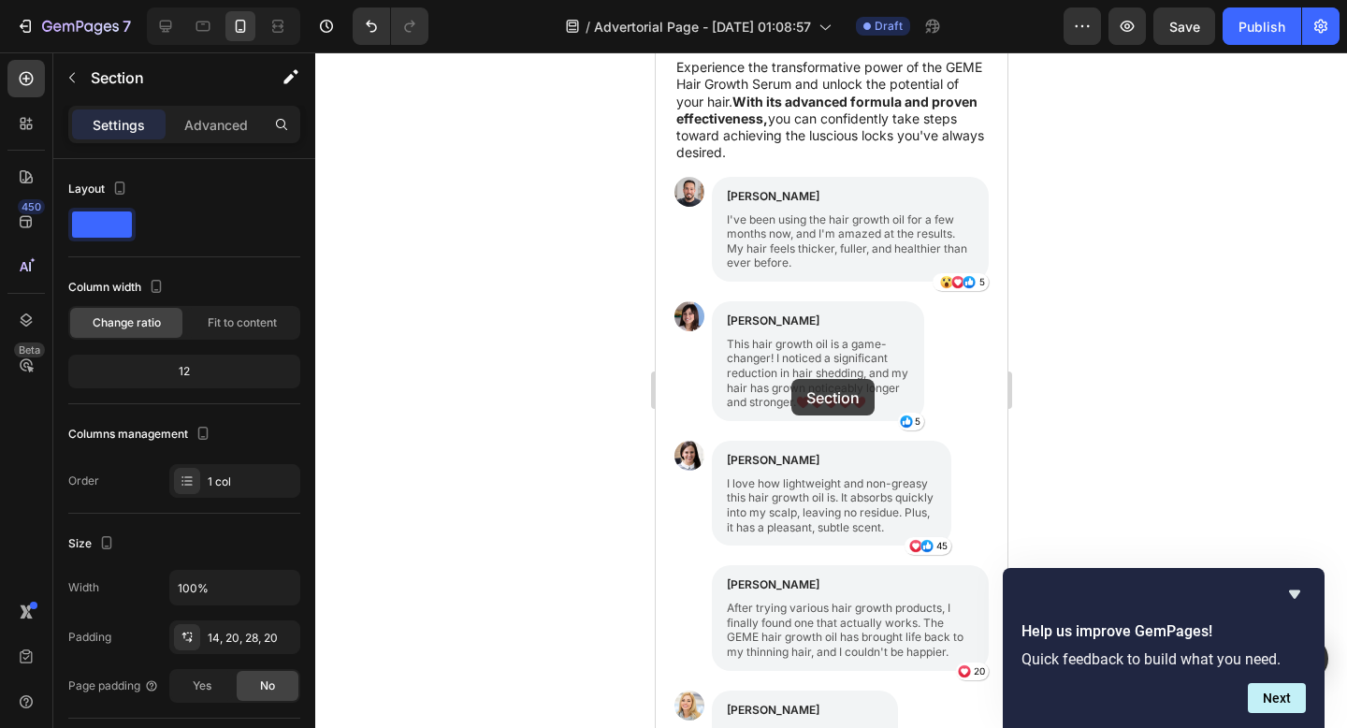
scroll to position [4714, 0]
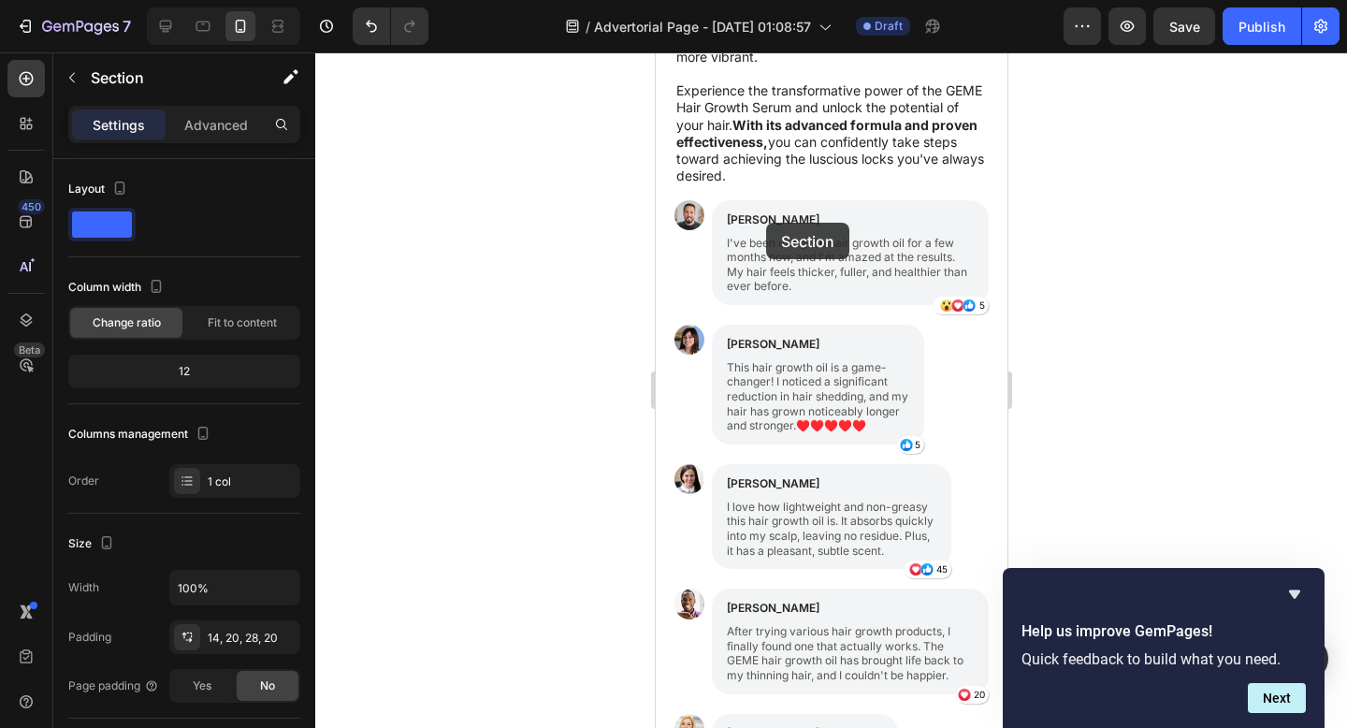
drag, startPoint x: 661, startPoint y: 614, endPoint x: 765, endPoint y: 223, distance: 405.4
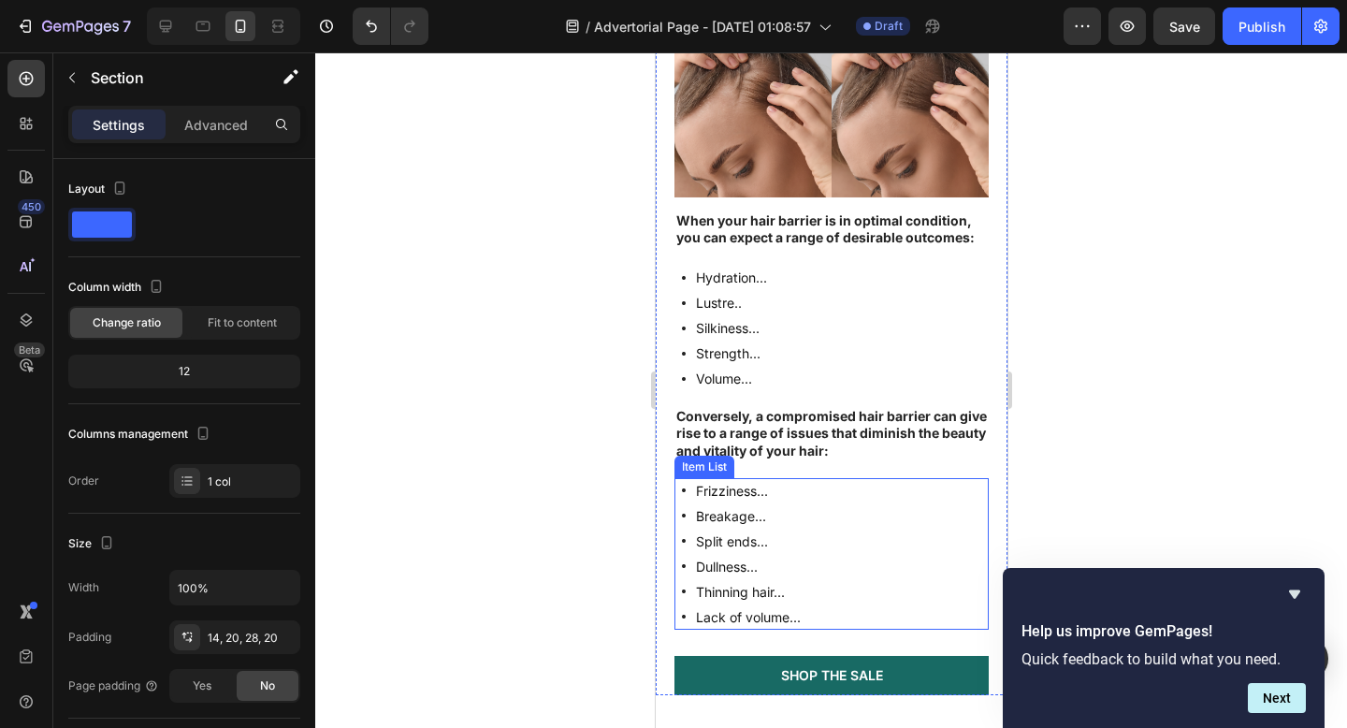
scroll to position [2508, 0]
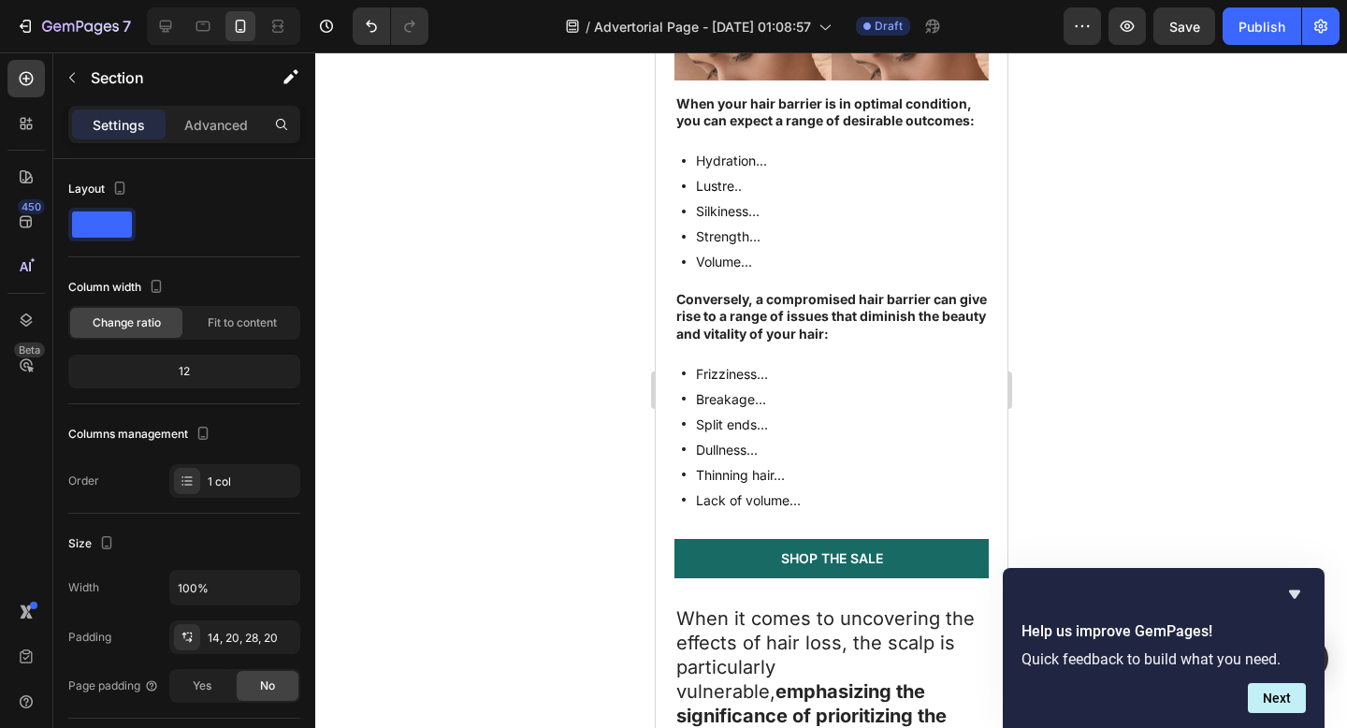
click at [1112, 443] on div at bounding box center [831, 389] width 1032 height 675
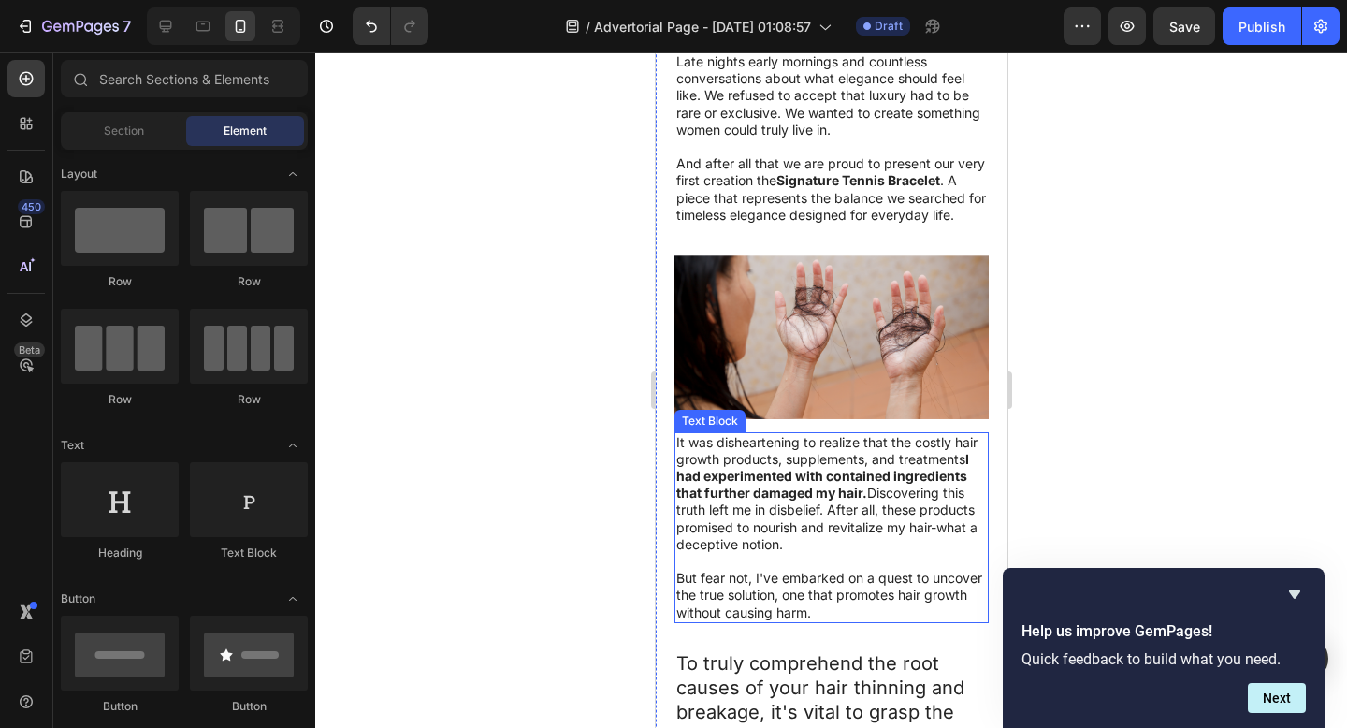
scroll to position [1134, 0]
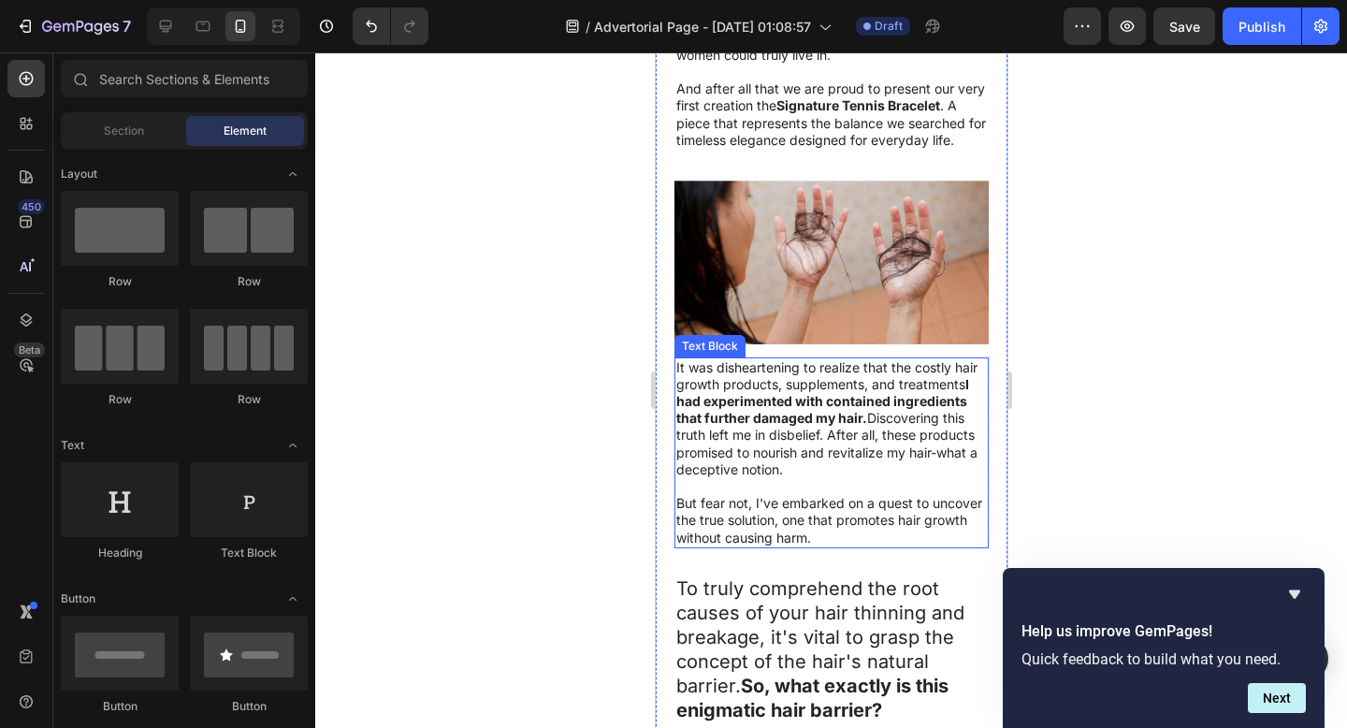
click at [782, 450] on p "It was disheartening to realize that the costly hair growth products, supplemen…" at bounding box center [830, 418] width 311 height 119
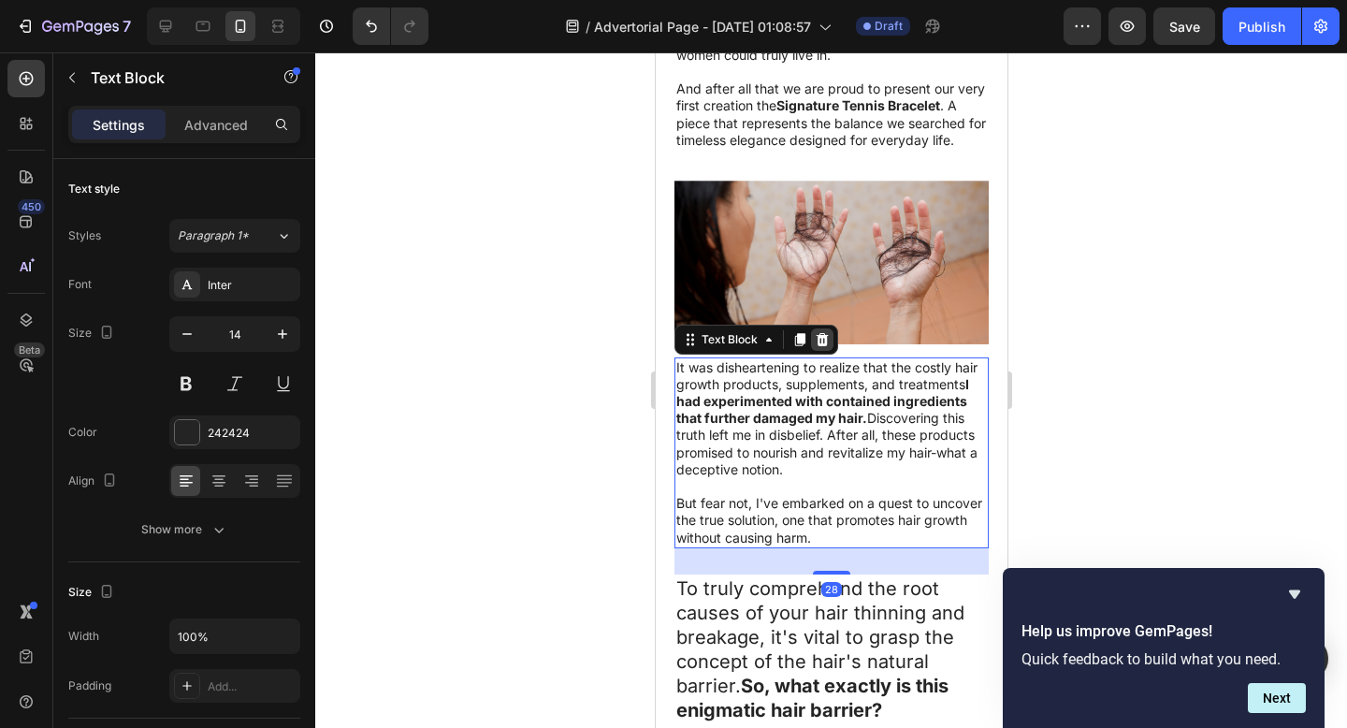
click at [823, 340] on icon at bounding box center [822, 338] width 12 height 13
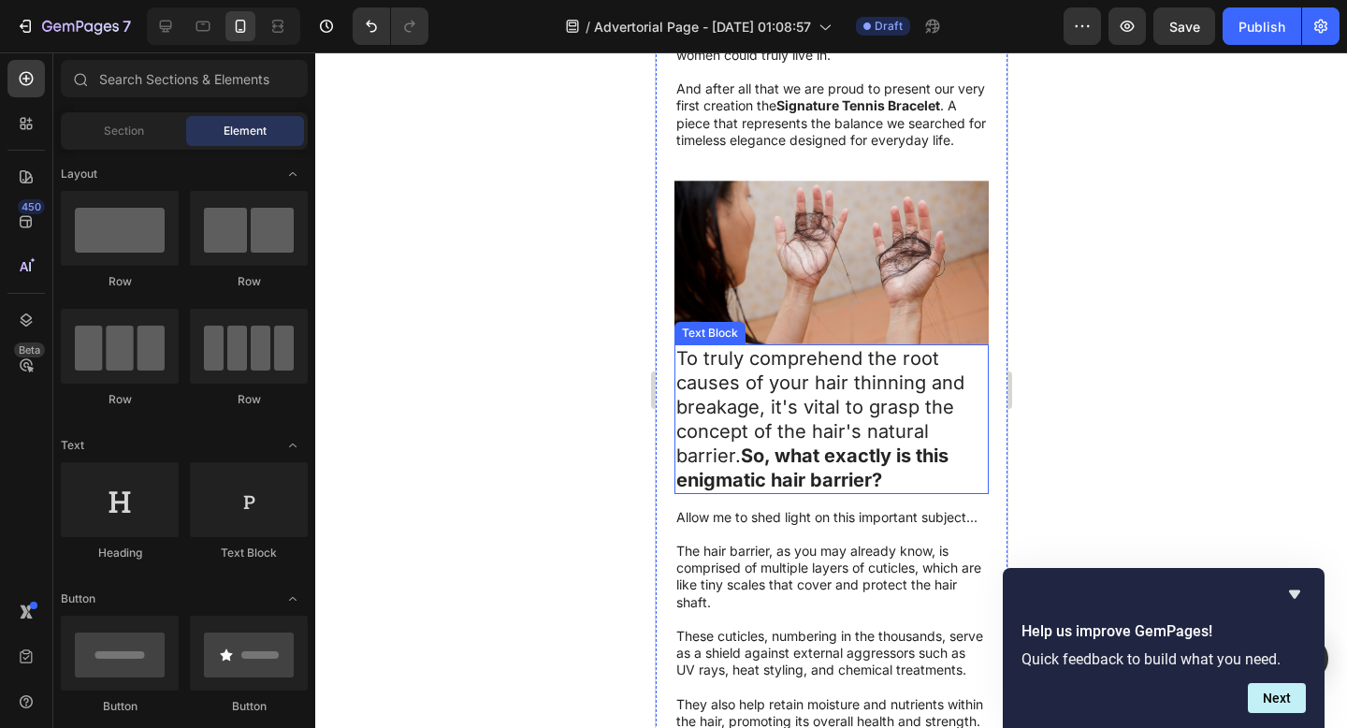
click at [814, 407] on p "To truly comprehend the root causes of your hair thinning and breakage, it's vi…" at bounding box center [830, 419] width 311 height 146
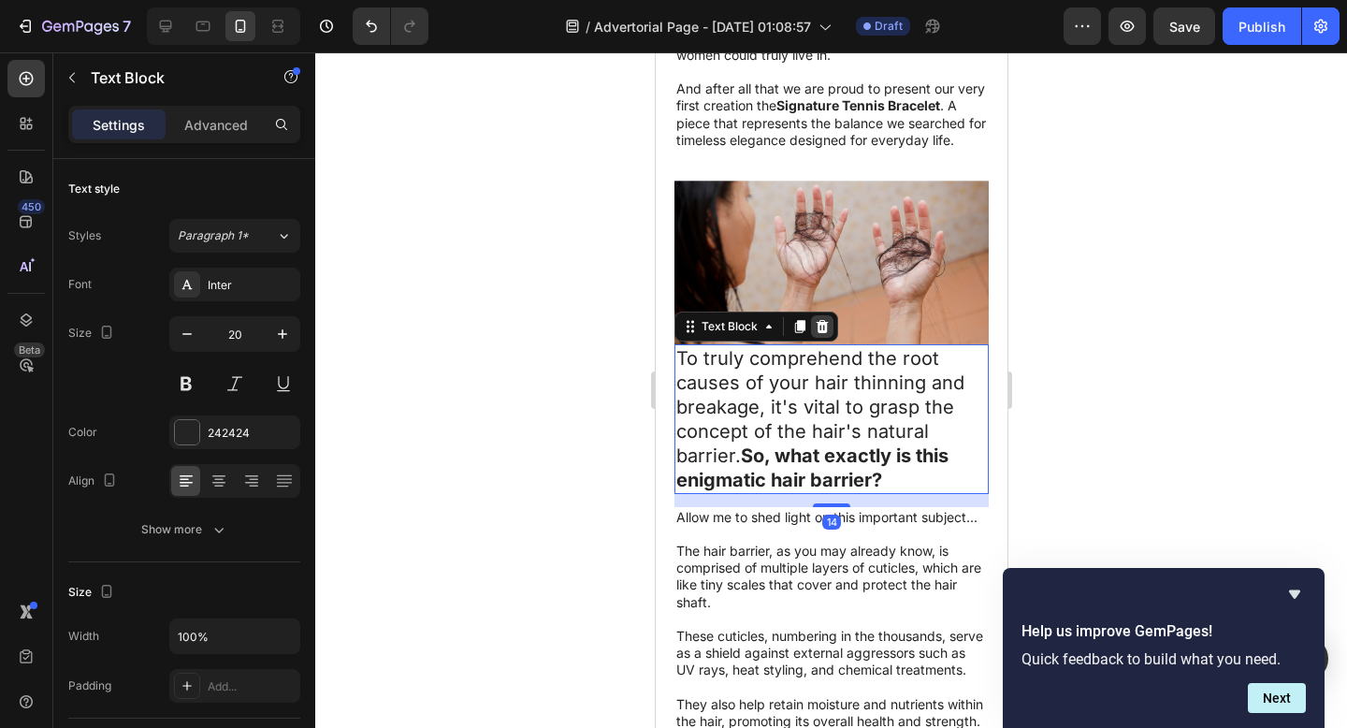
click at [820, 324] on icon at bounding box center [822, 325] width 12 height 13
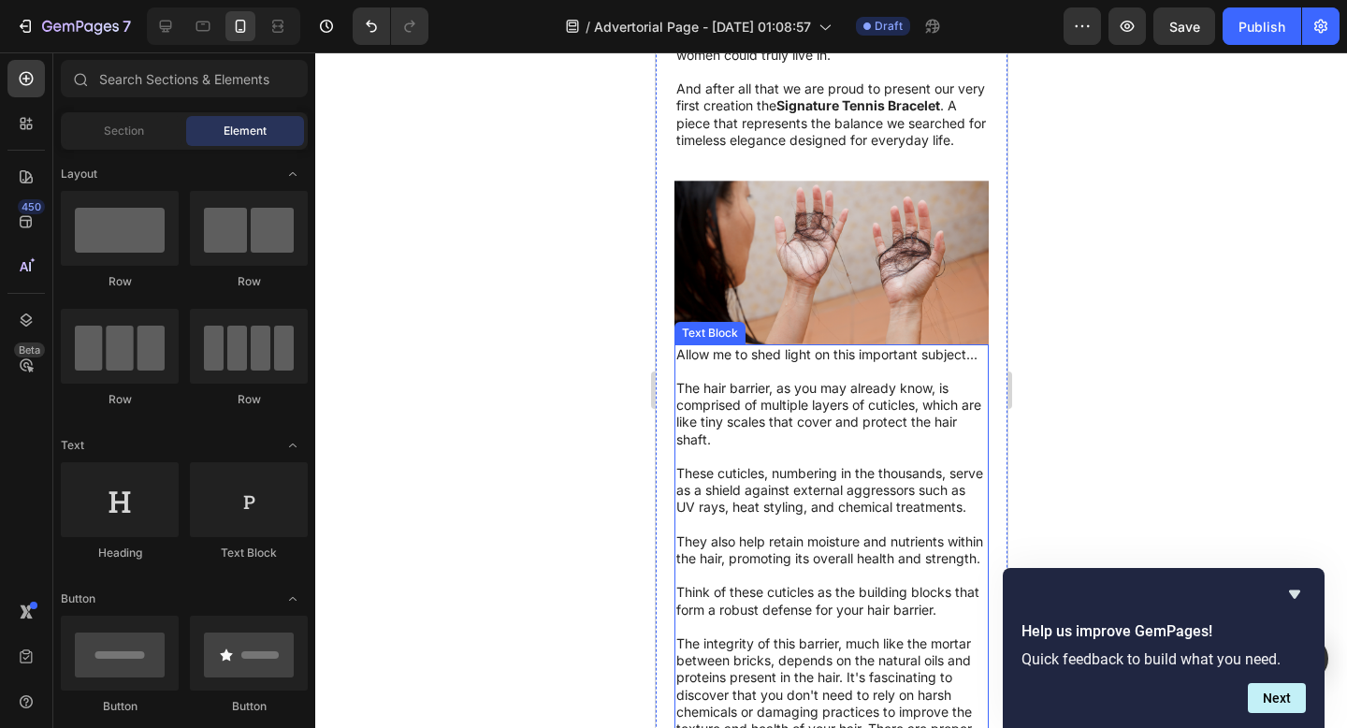
click at [792, 440] on p "The hair barrier, as you may already know, is comprised of multiple layers of c…" at bounding box center [830, 414] width 311 height 68
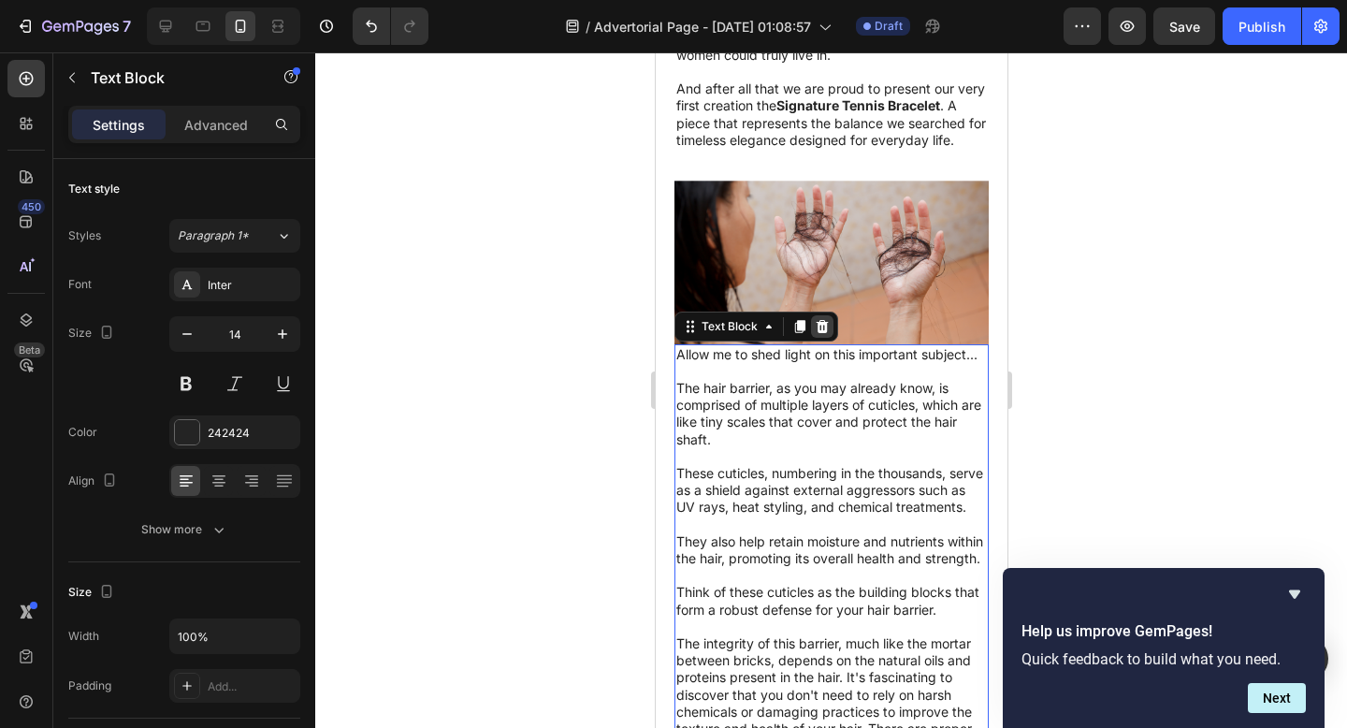
click at [812, 324] on div at bounding box center [821, 326] width 22 height 22
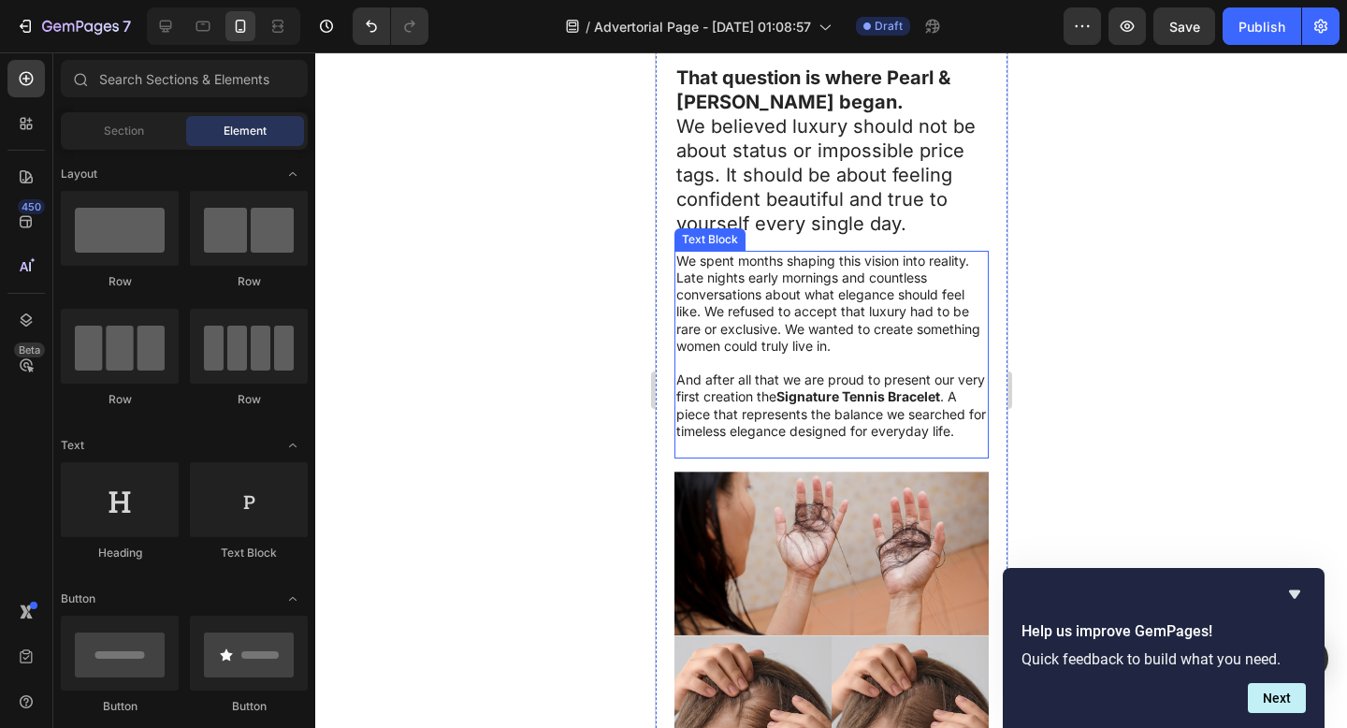
scroll to position [1060, 0]
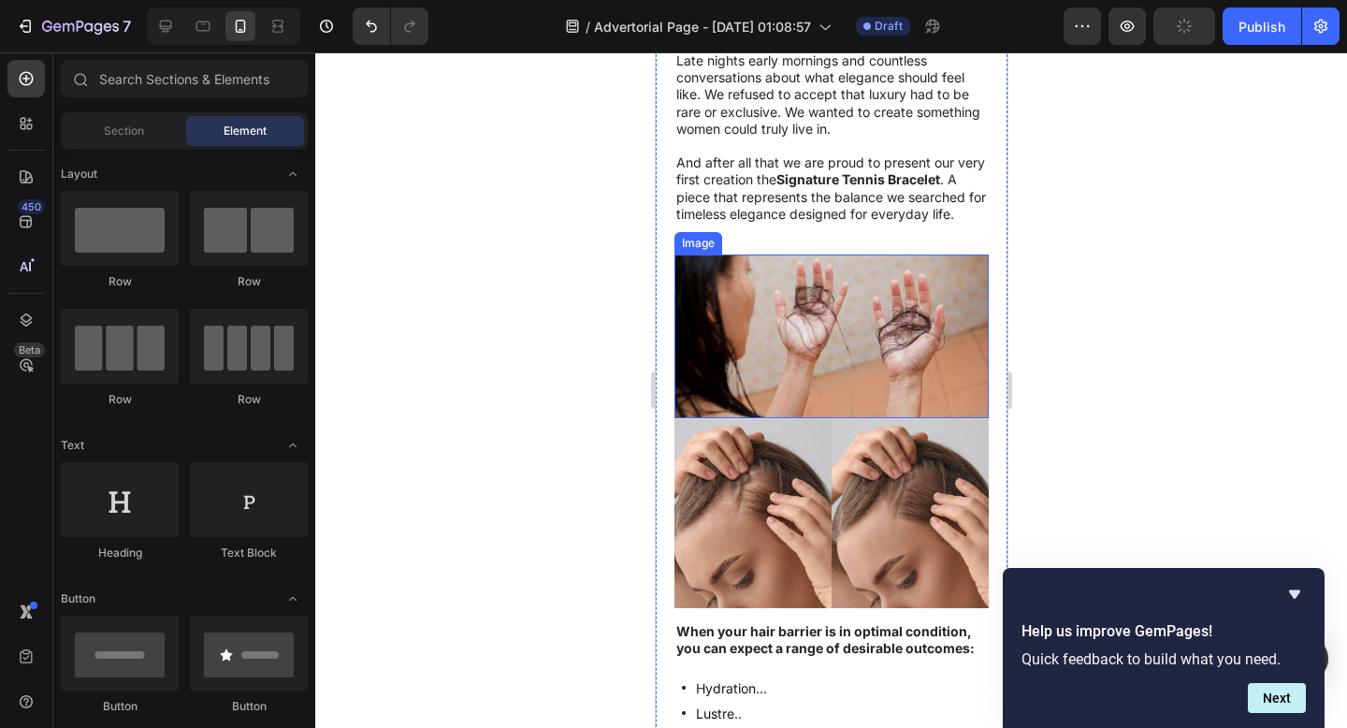
click at [809, 322] on img at bounding box center [830, 335] width 314 height 163
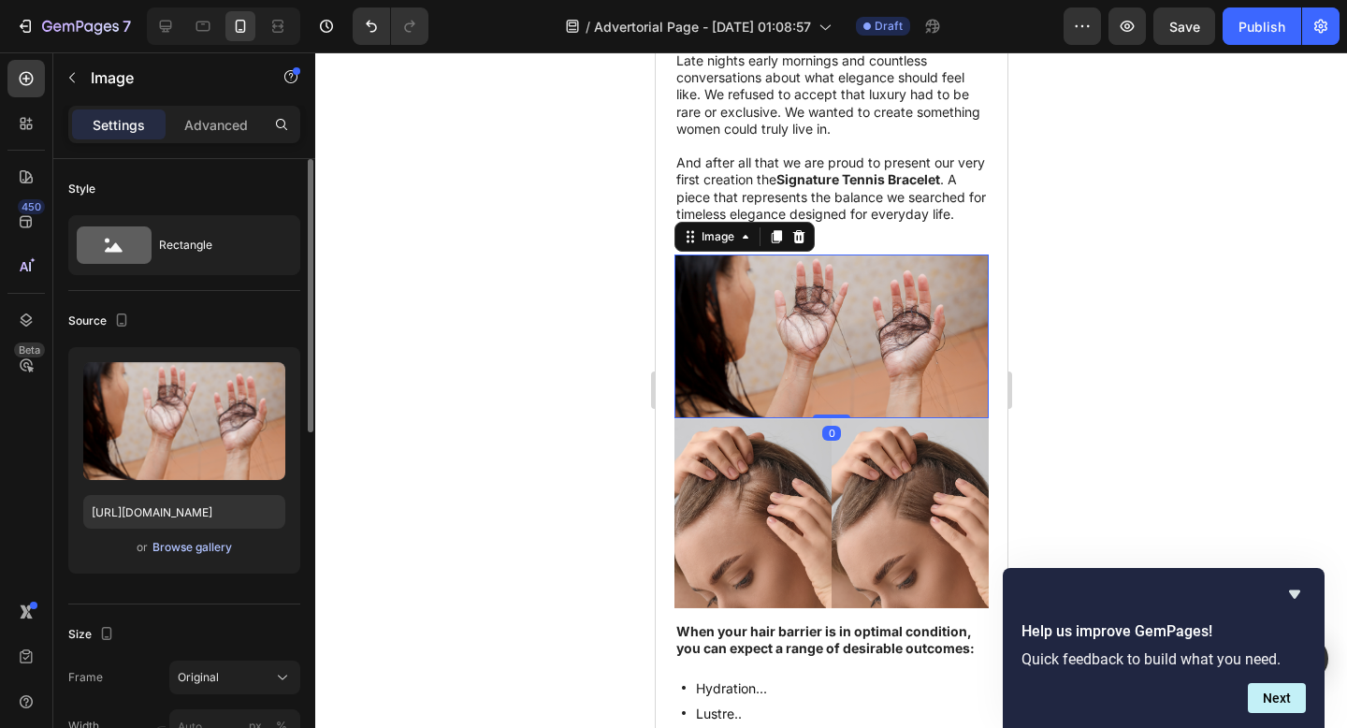
click at [184, 542] on div "Browse gallery" at bounding box center [192, 547] width 80 height 17
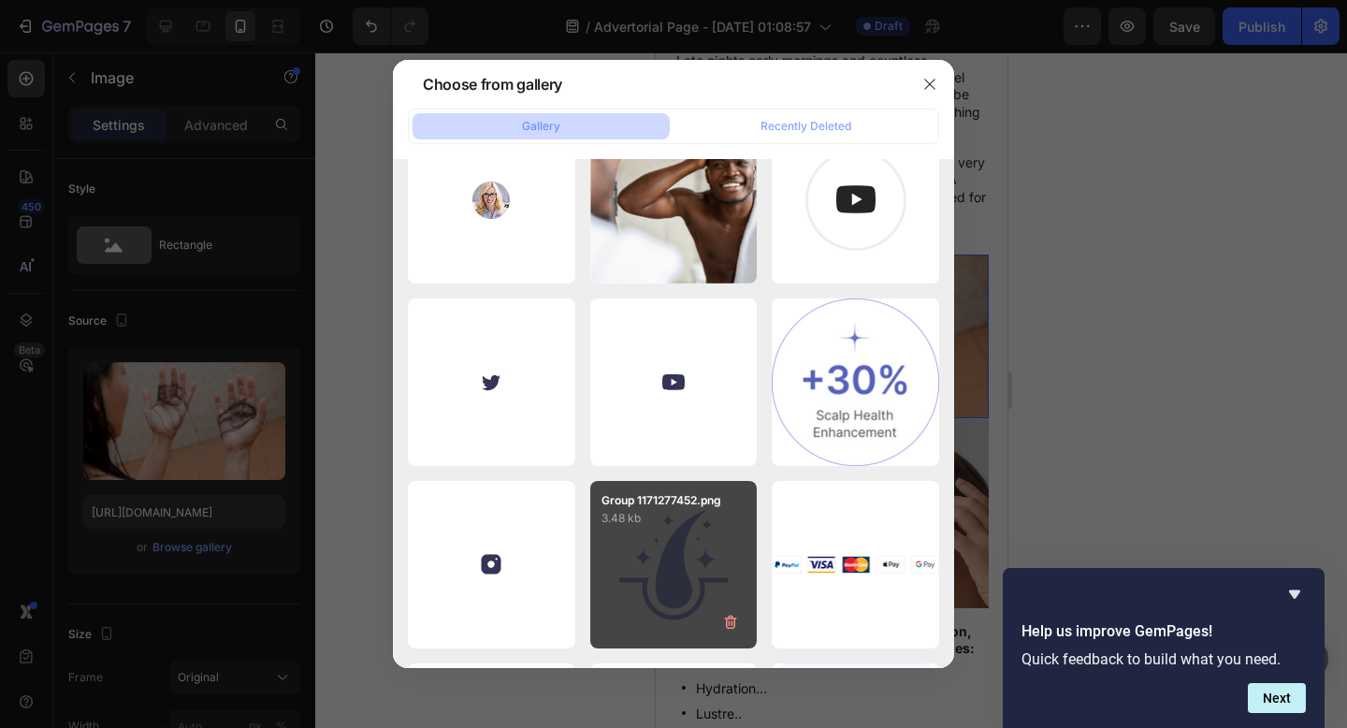
scroll to position [5330, 0]
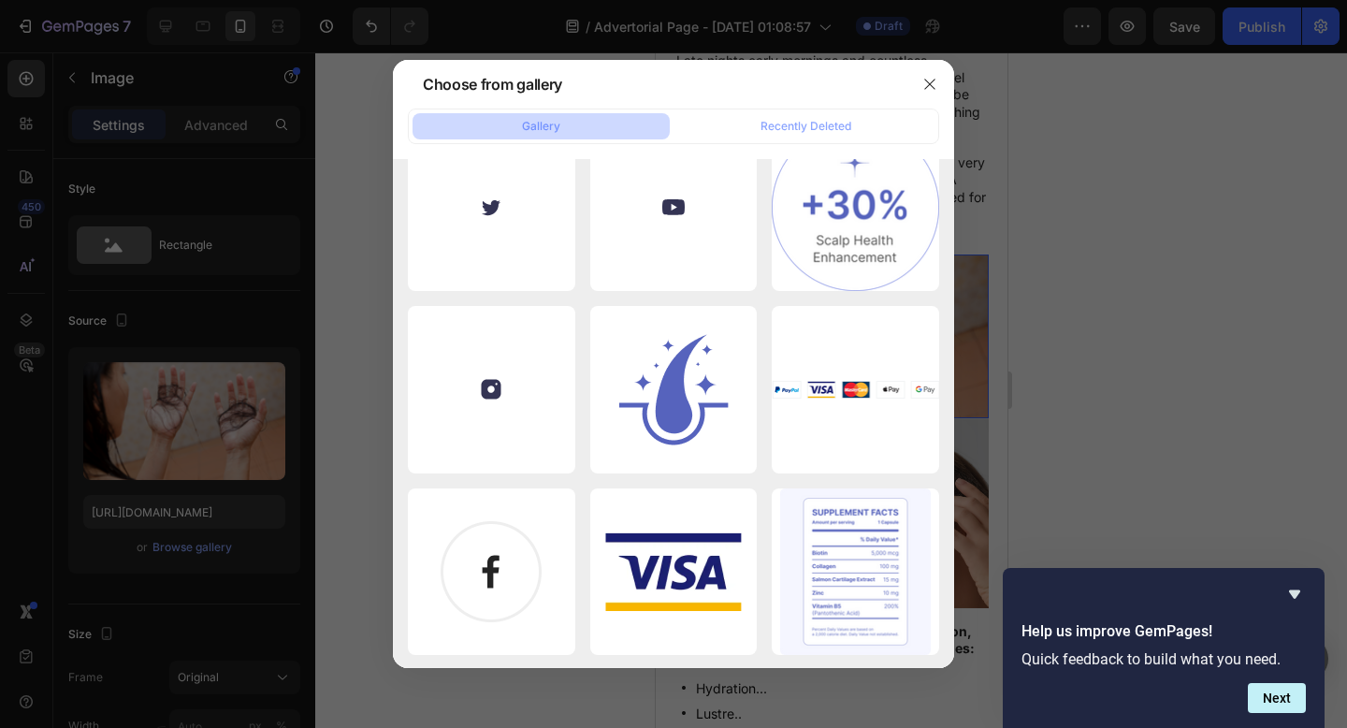
click at [291, 263] on div at bounding box center [673, 364] width 1347 height 728
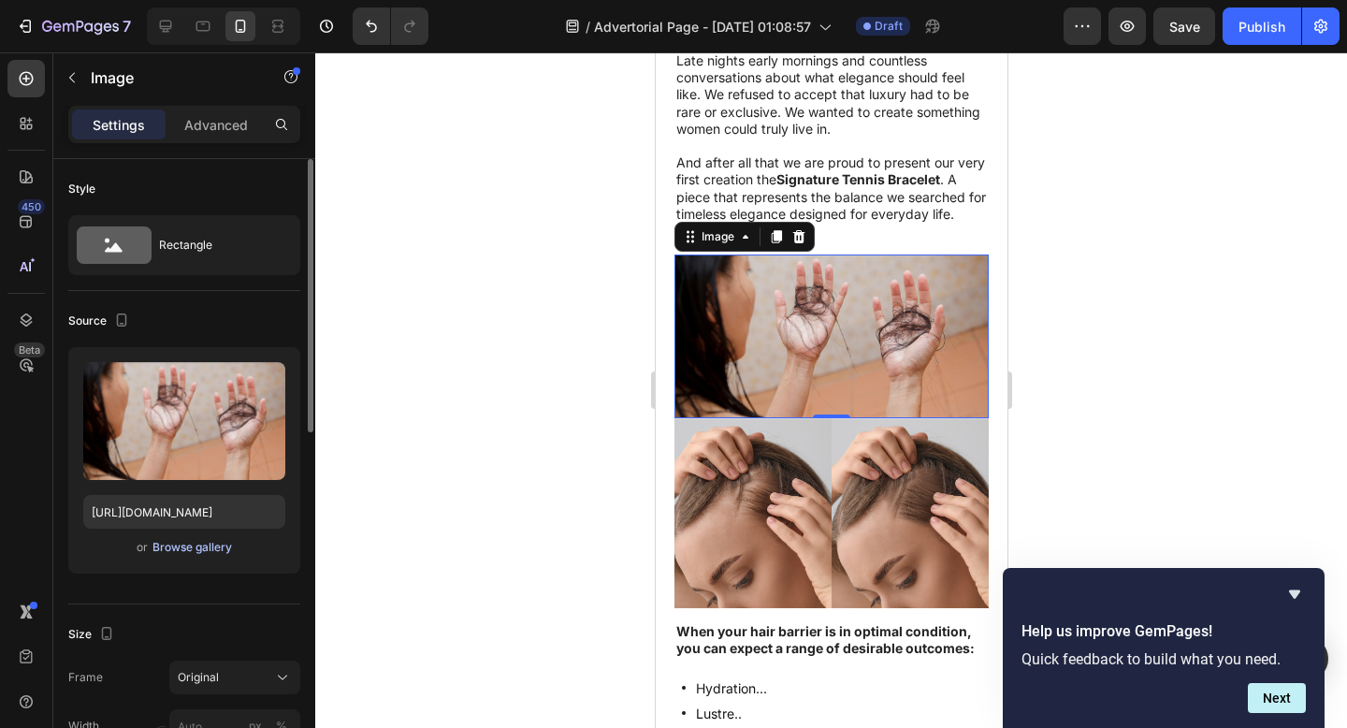
click at [164, 548] on div "Browse gallery" at bounding box center [192, 547] width 80 height 17
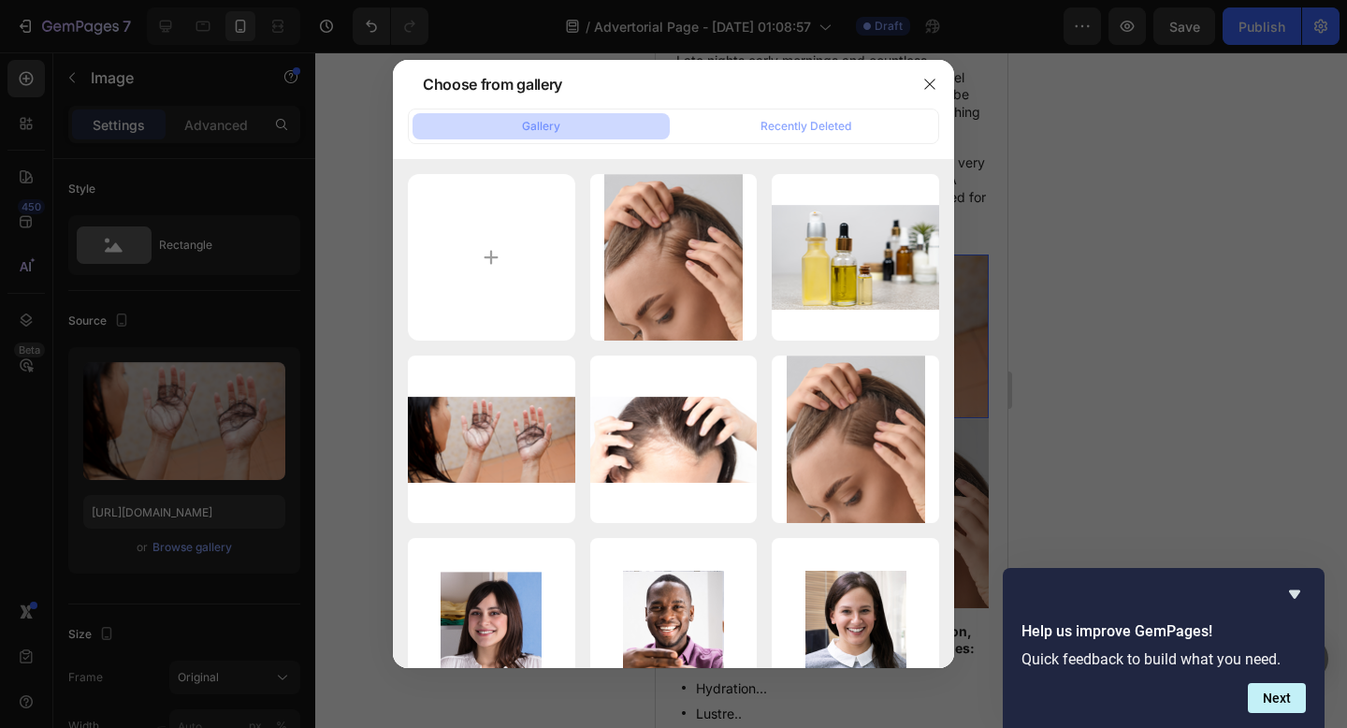
type input "C:\fakepath\0a2e01c43a4042799eac408342c0a0b3 (1).jpg"
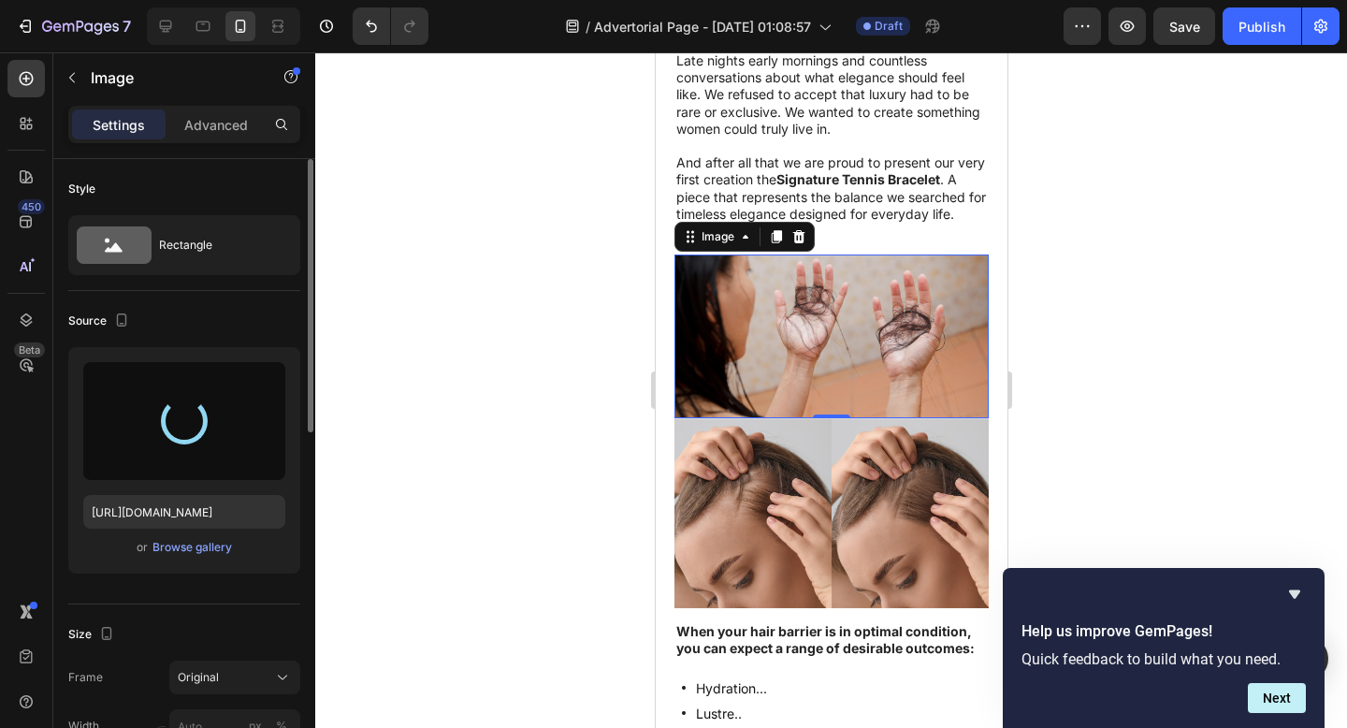
type input "https://cdn.shopify.com/s/files/1/0916/1362/6753/files/gempages_581117217047839…"
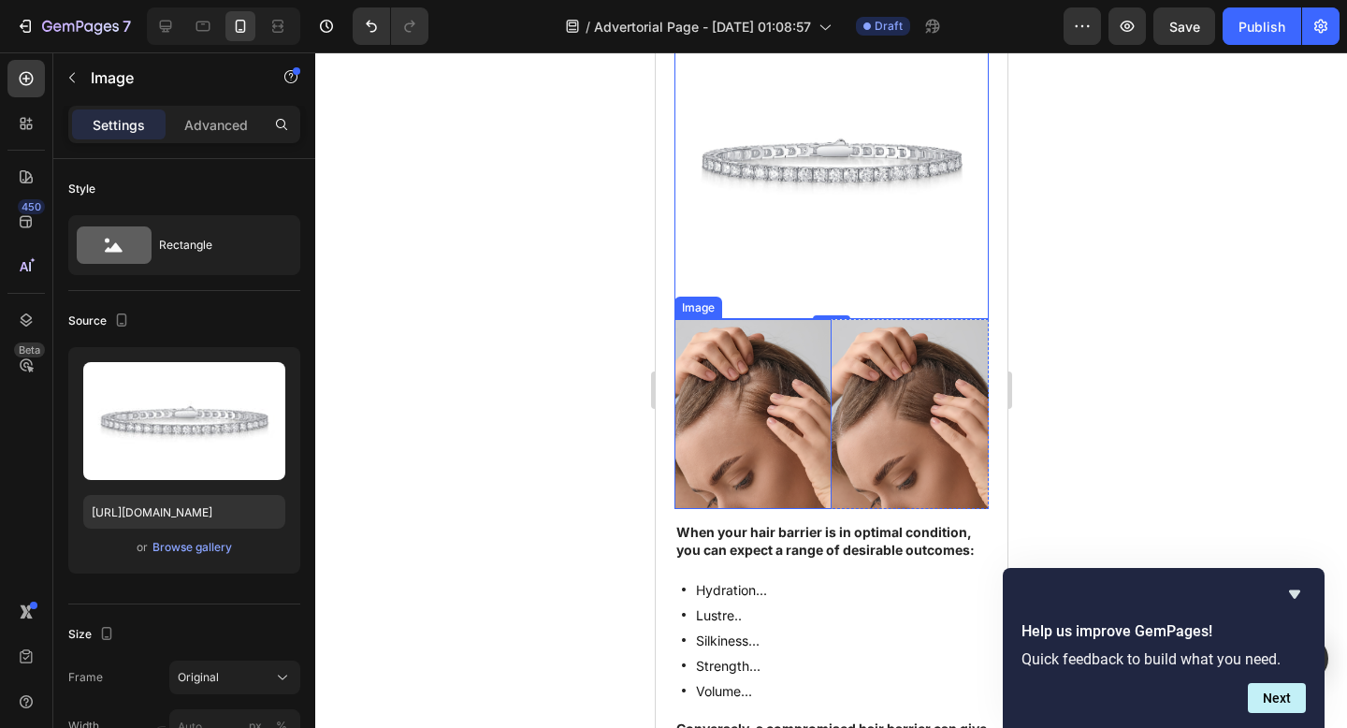
scroll to position [1413, 0]
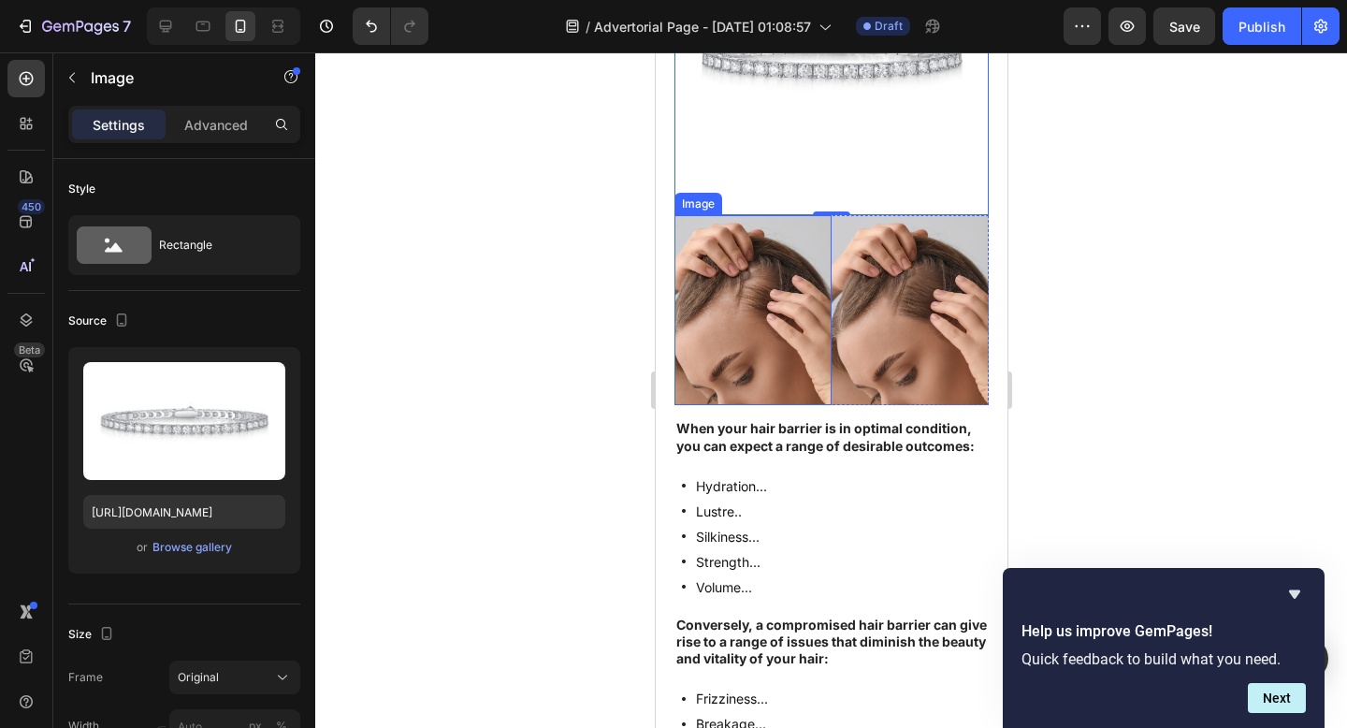
click at [741, 318] on img at bounding box center [751, 310] width 157 height 190
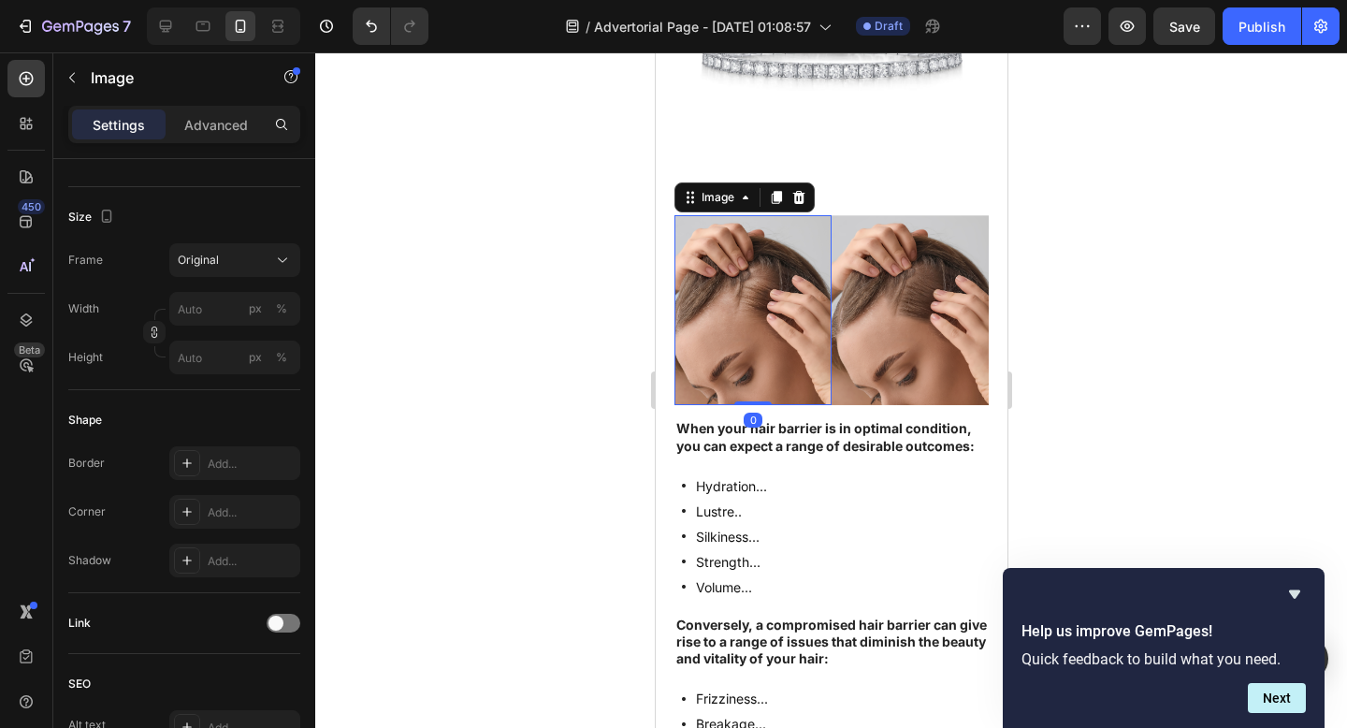
scroll to position [0, 0]
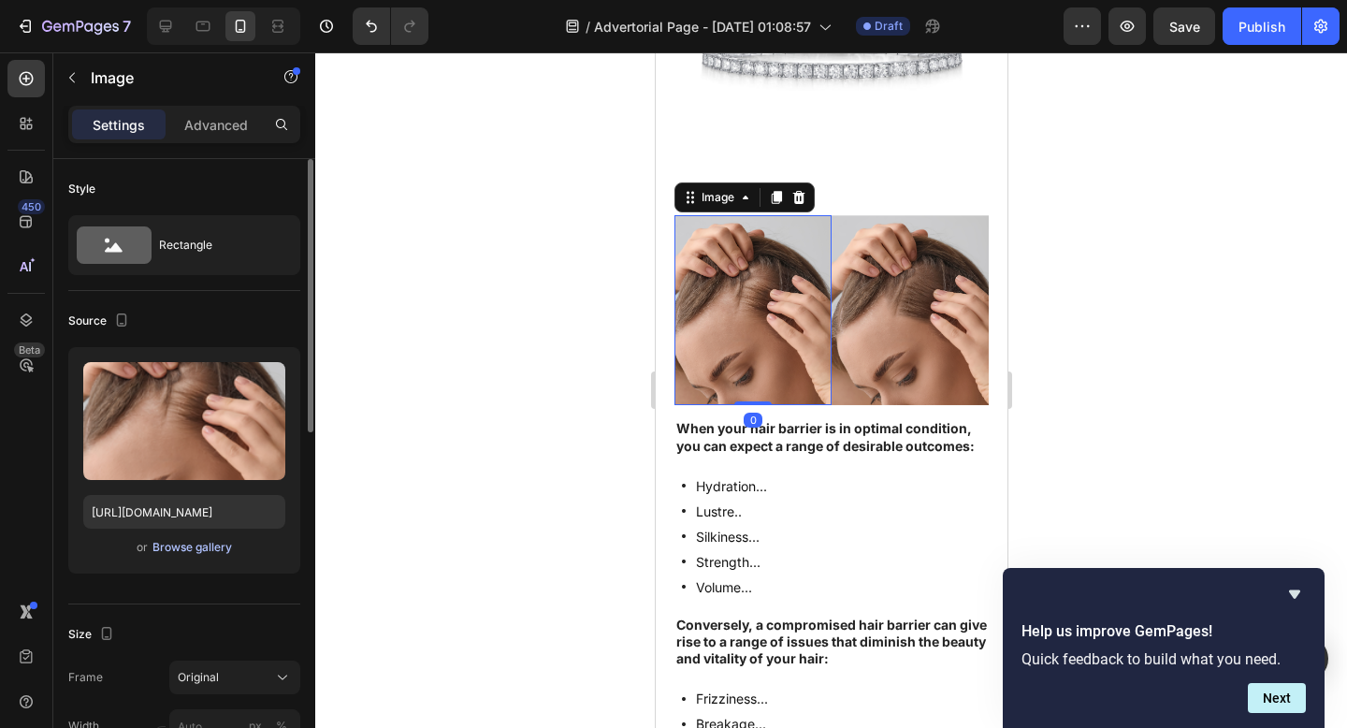
click at [170, 551] on div "Browse gallery" at bounding box center [192, 547] width 80 height 17
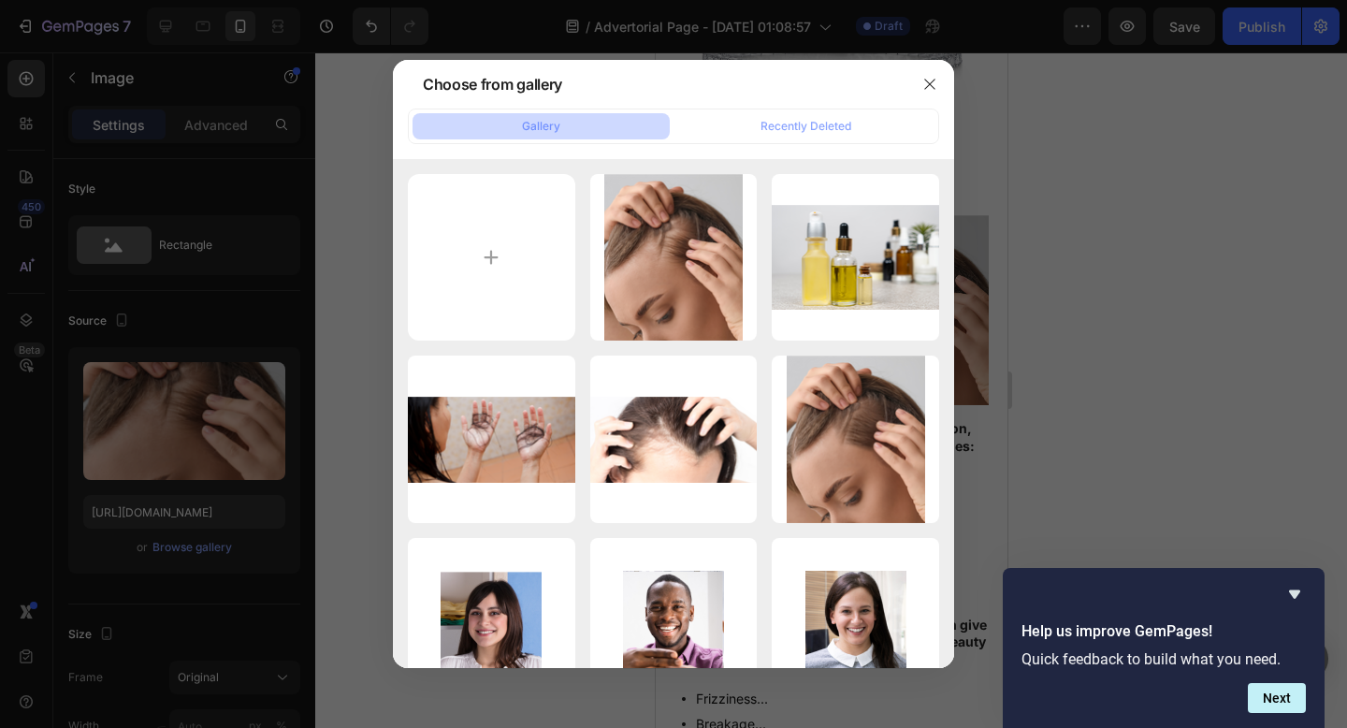
type input "C:\fakepath\34c9337149cc4f0898ef3cb1ff7b9dc9 (1).jpg"
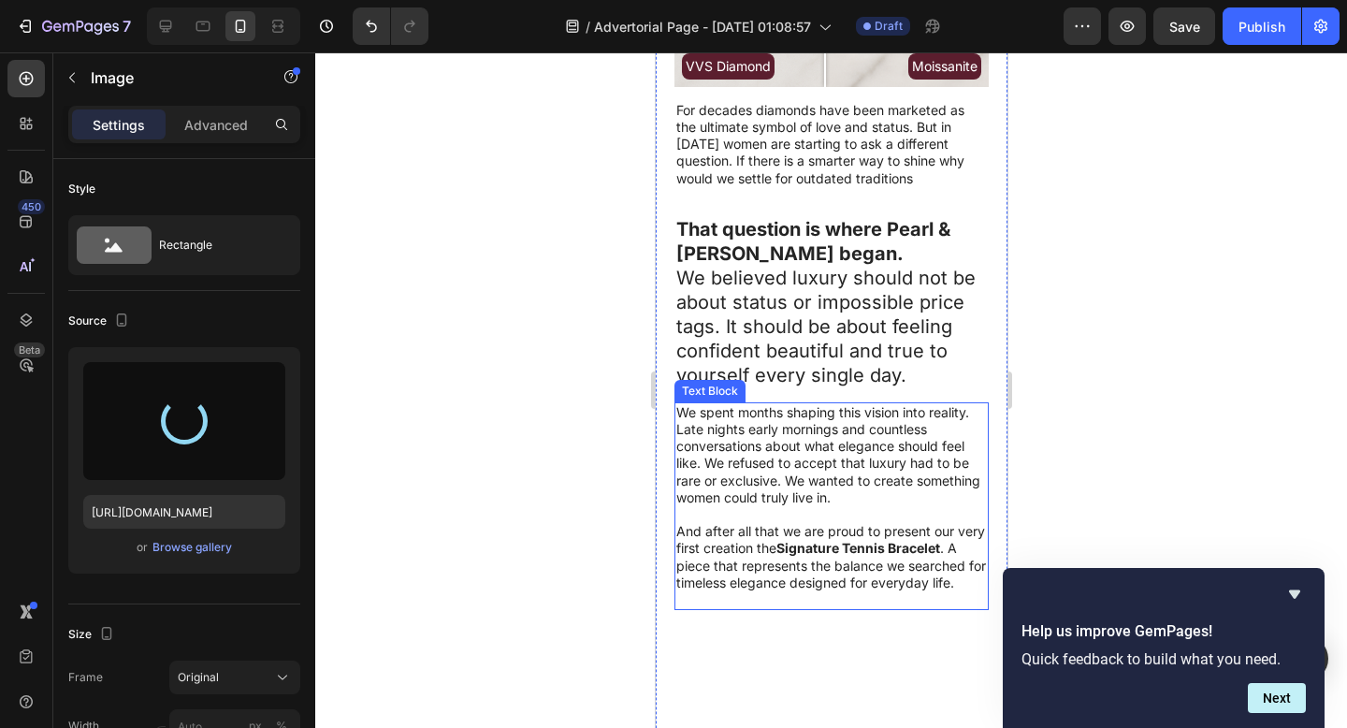
type input "https://cdn.shopify.com/s/files/1/0916/1362/6753/files/gempages_581117217047839…"
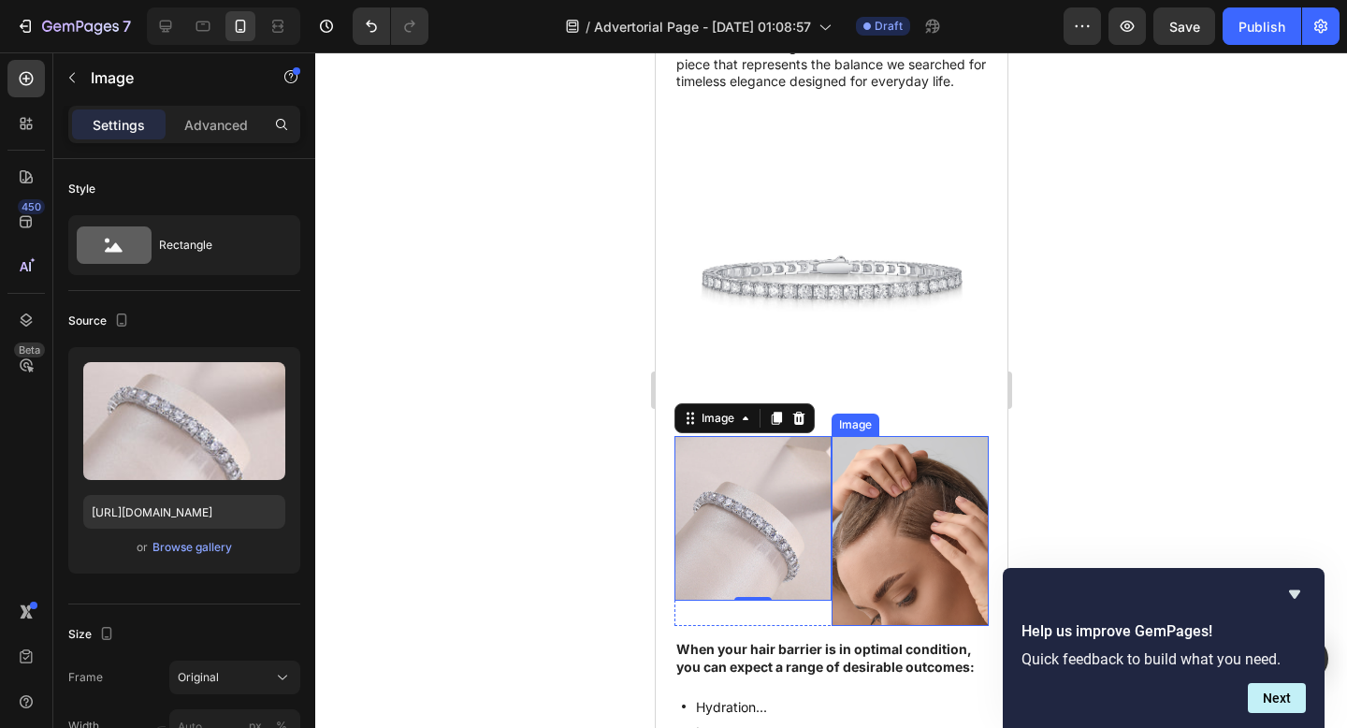
scroll to position [1352, 0]
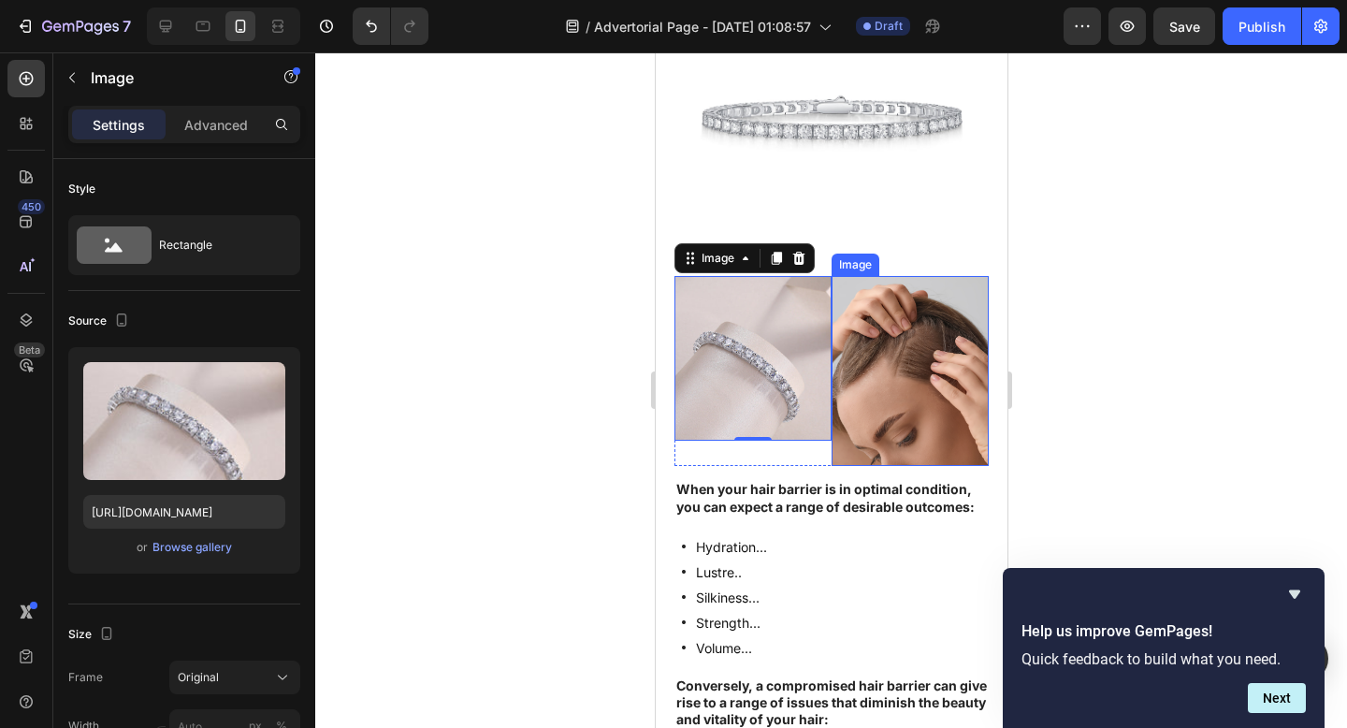
click at [932, 299] on img at bounding box center [909, 371] width 157 height 190
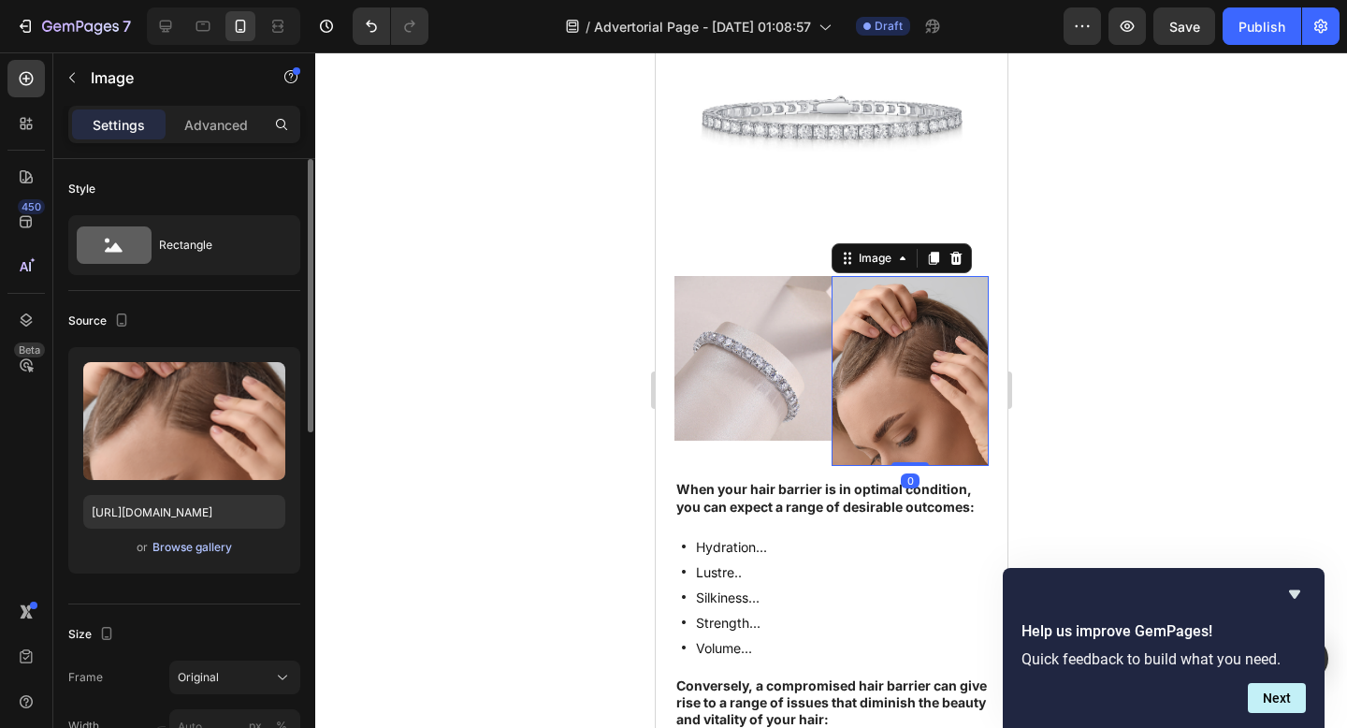
click at [165, 546] on div "Browse gallery" at bounding box center [192, 547] width 80 height 17
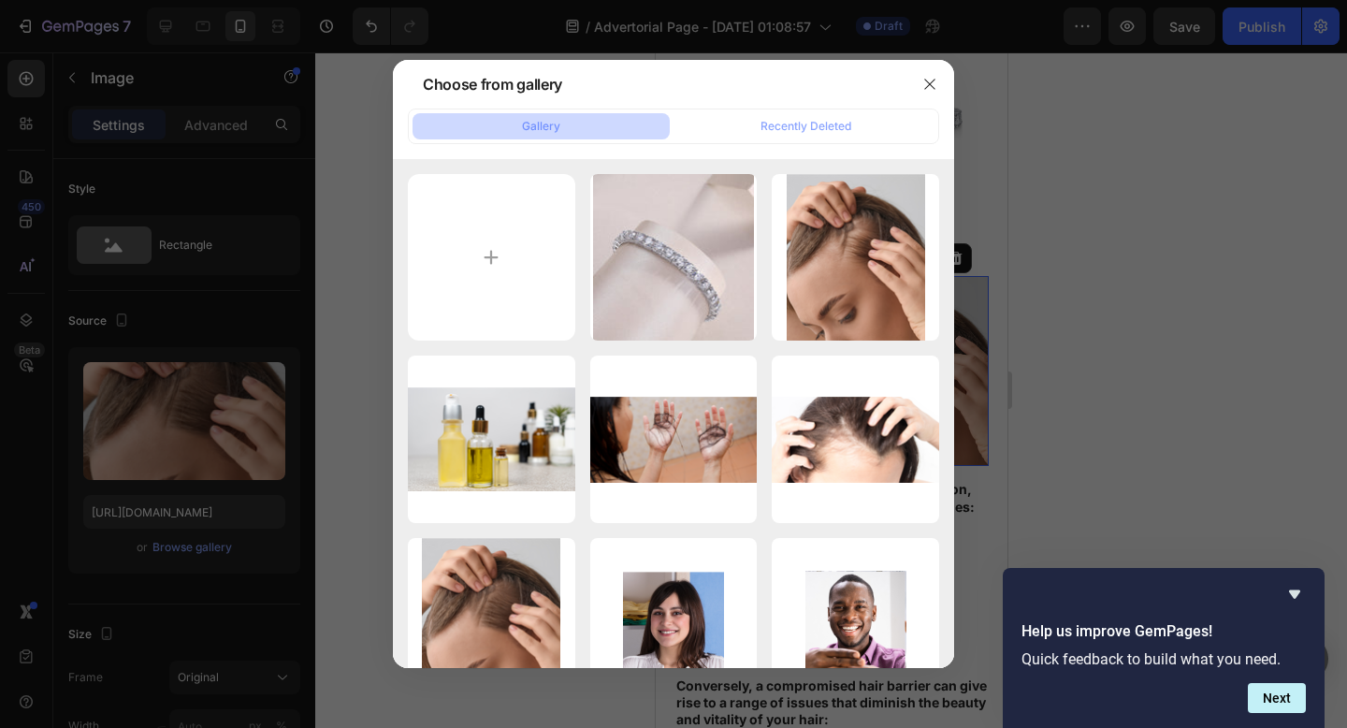
type input "C:\fakepath\0a3c861a5e8b4af3967c2f5d14f09ccc (1).jpg"
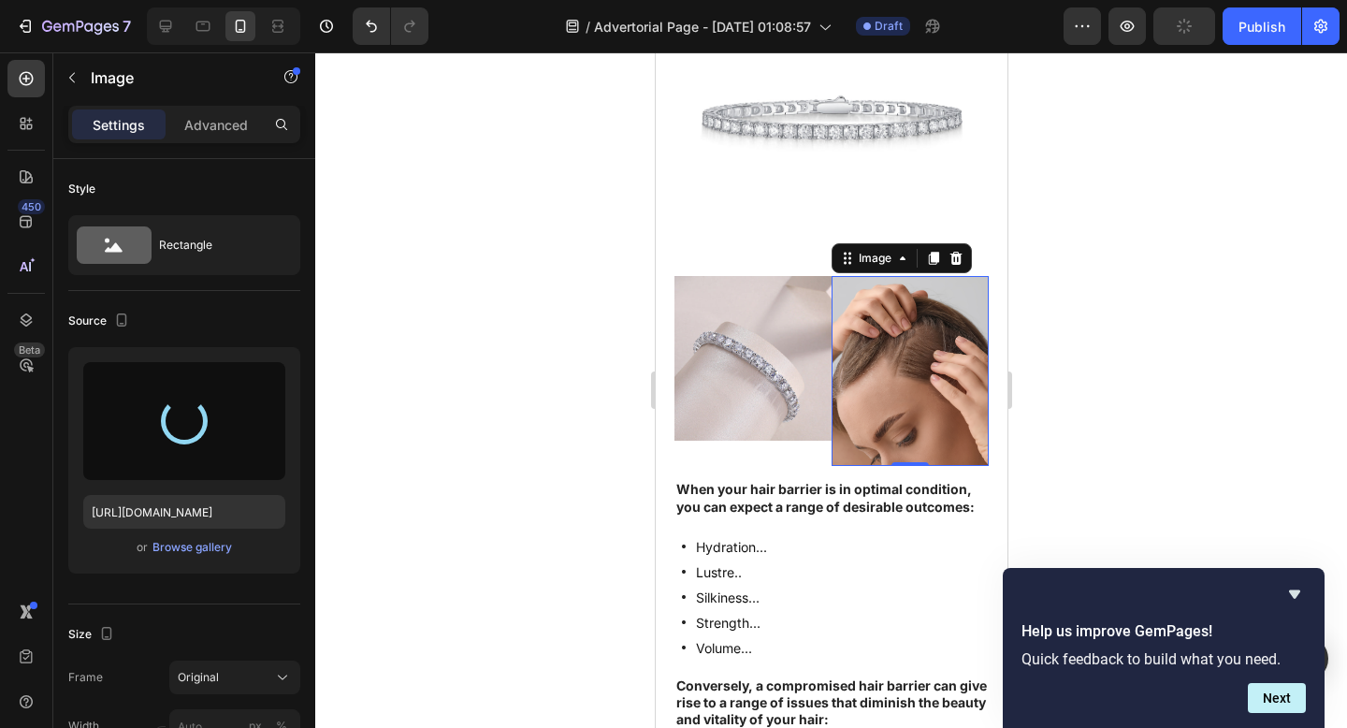
type input "https://cdn.shopify.com/s/files/1/0916/1362/6753/files/gempages_581117217047839…"
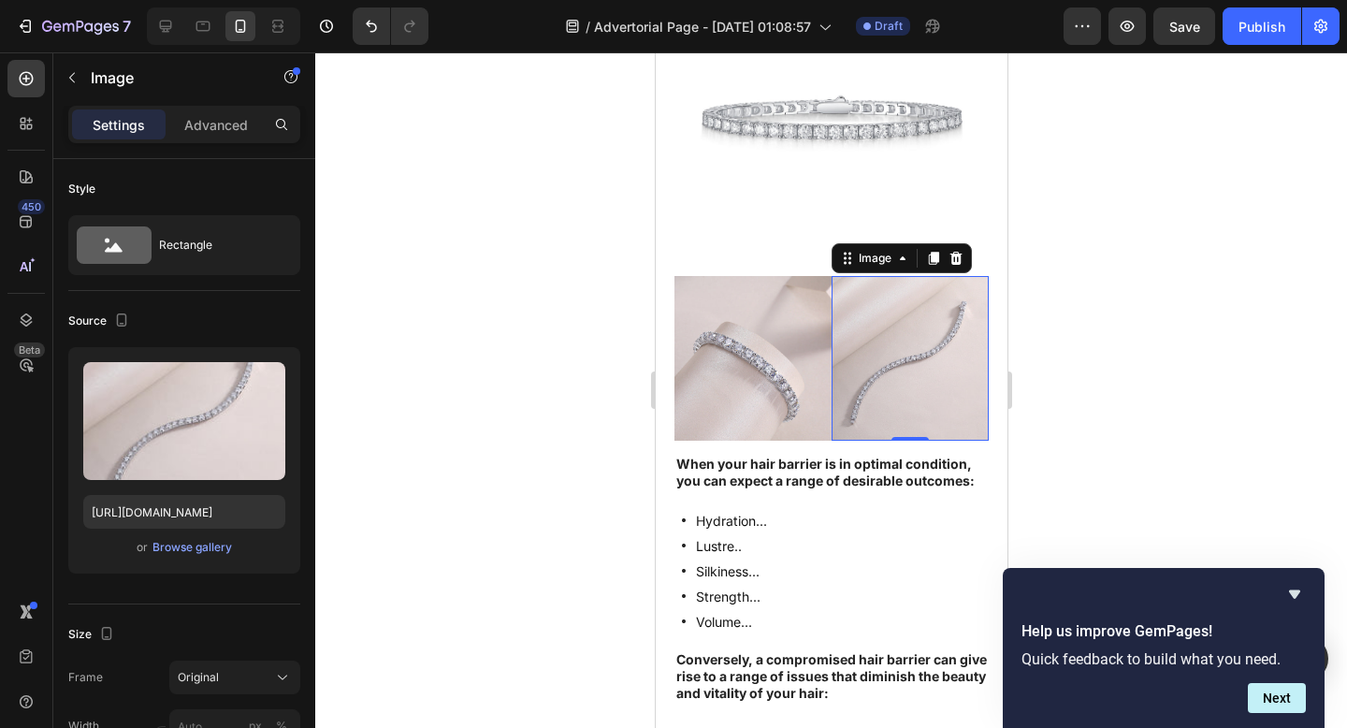
click at [1036, 297] on div at bounding box center [831, 389] width 1032 height 675
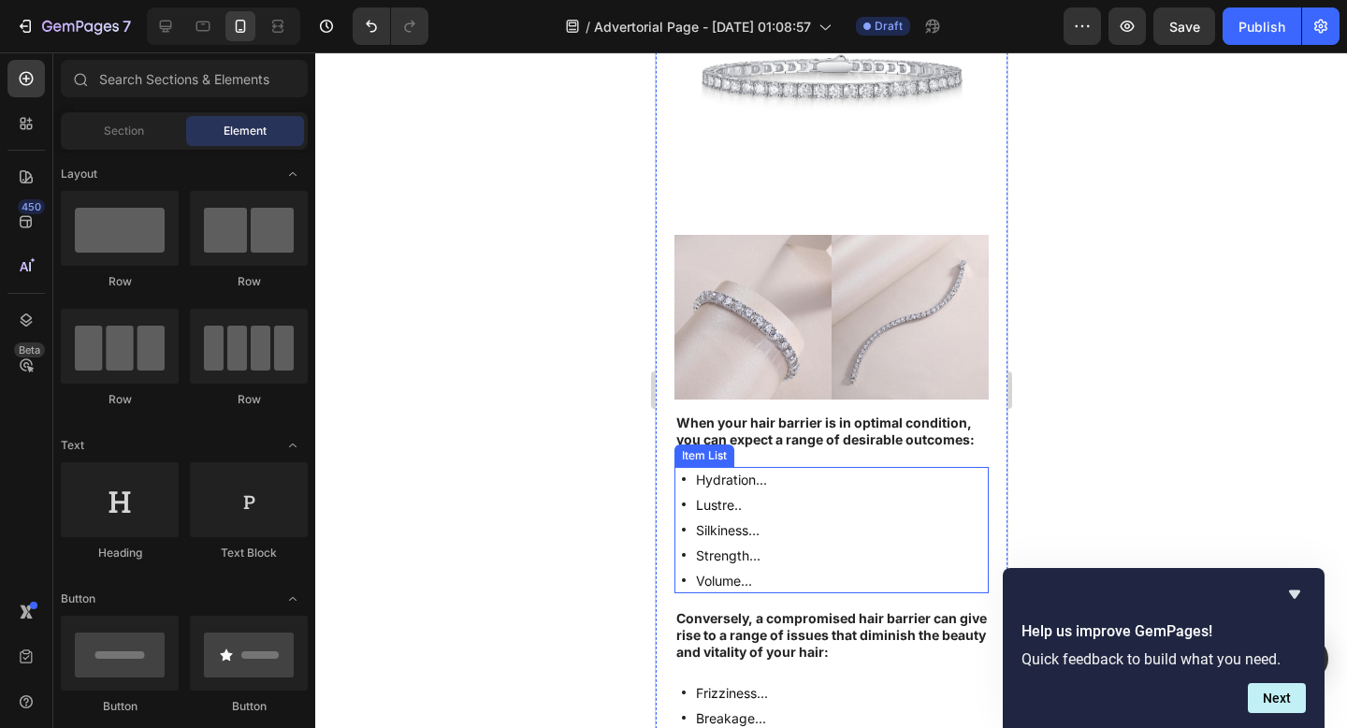
scroll to position [1475, 0]
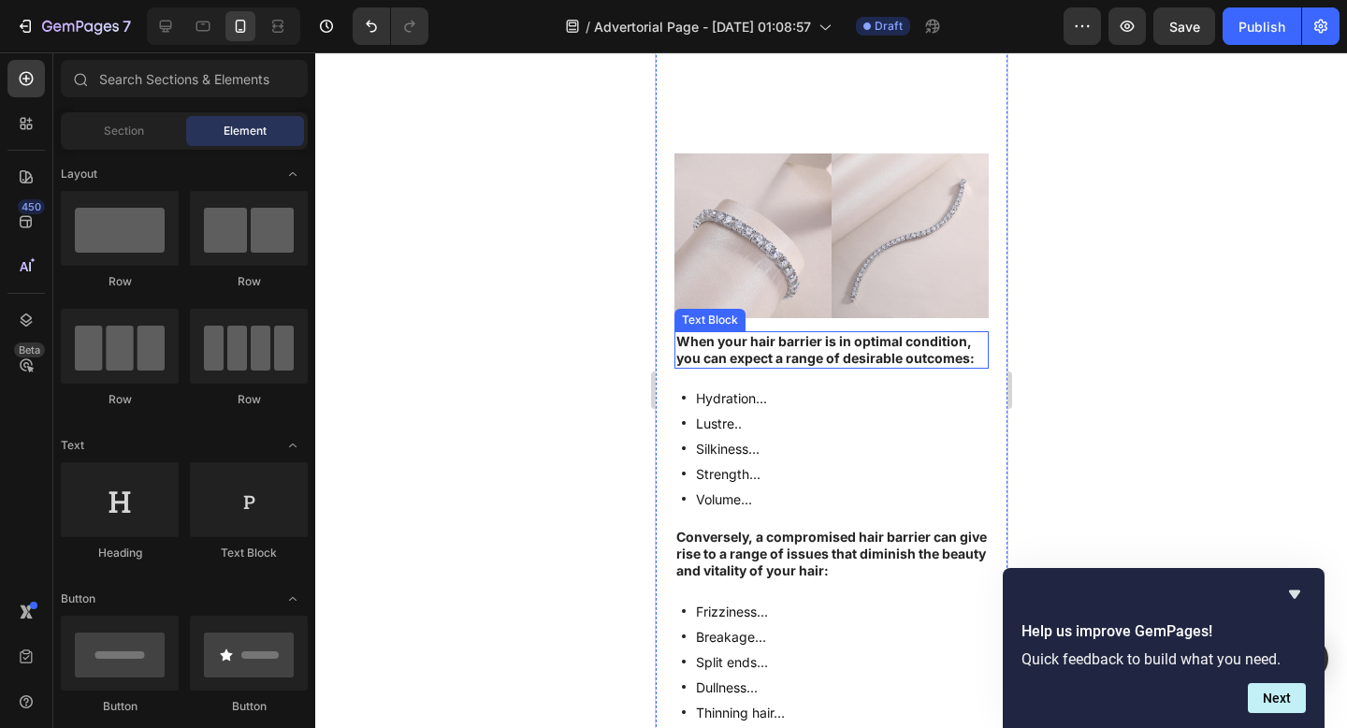
click at [727, 333] on strong "When your hair barrier is in optimal condition, you can expect a range of desir…" at bounding box center [824, 349] width 298 height 33
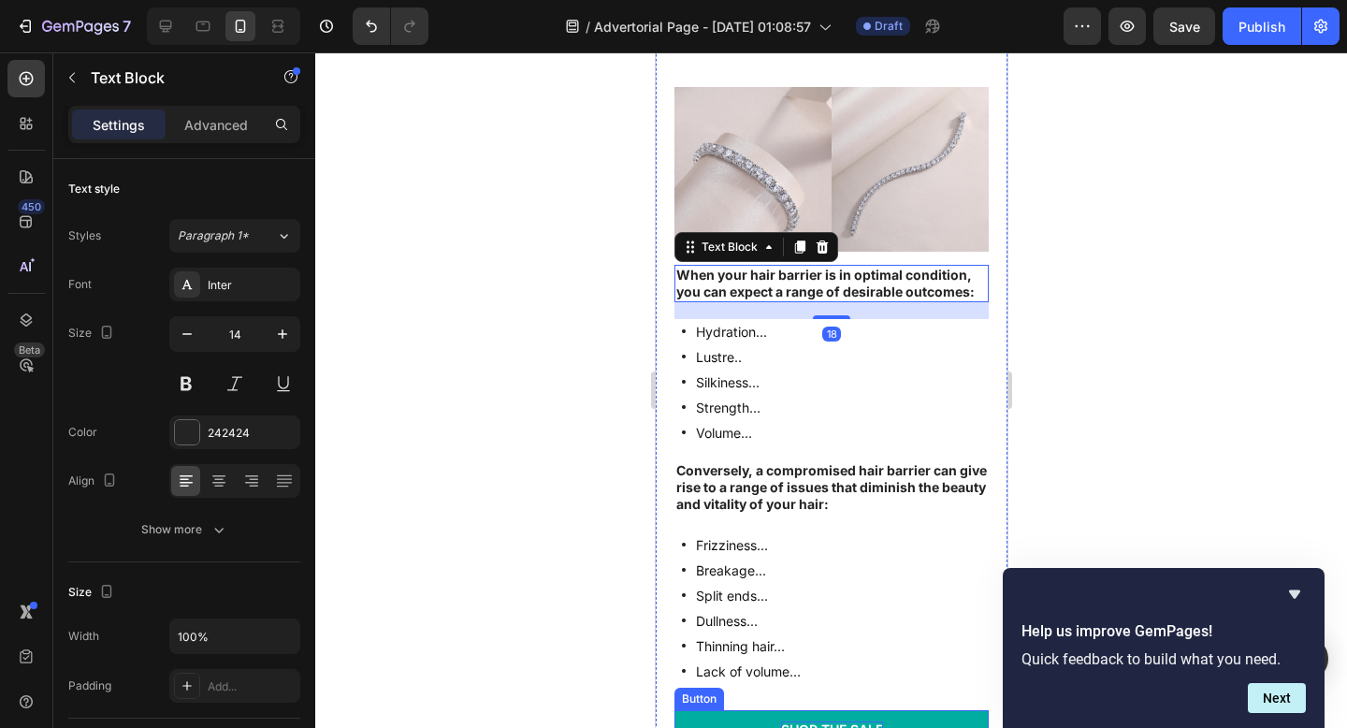
scroll to position [1780, 0]
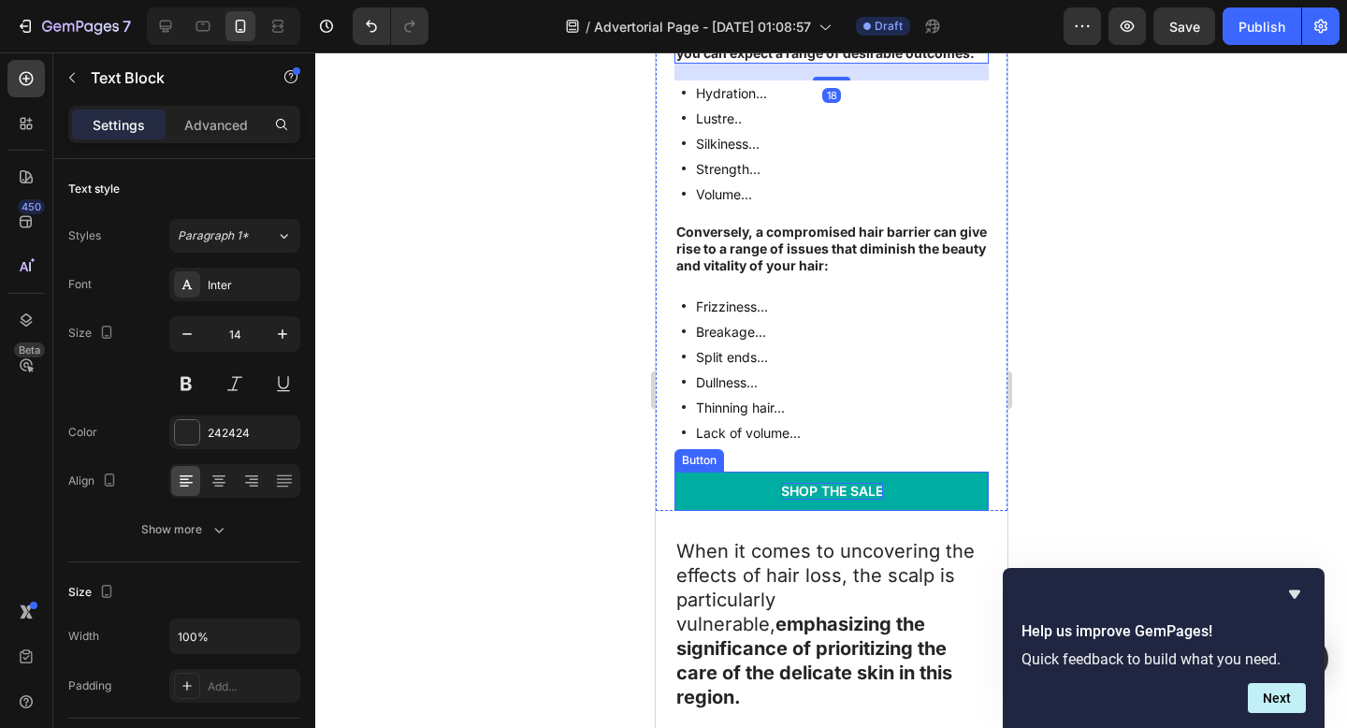
click at [803, 491] on div "Shop the Sale" at bounding box center [831, 491] width 102 height 17
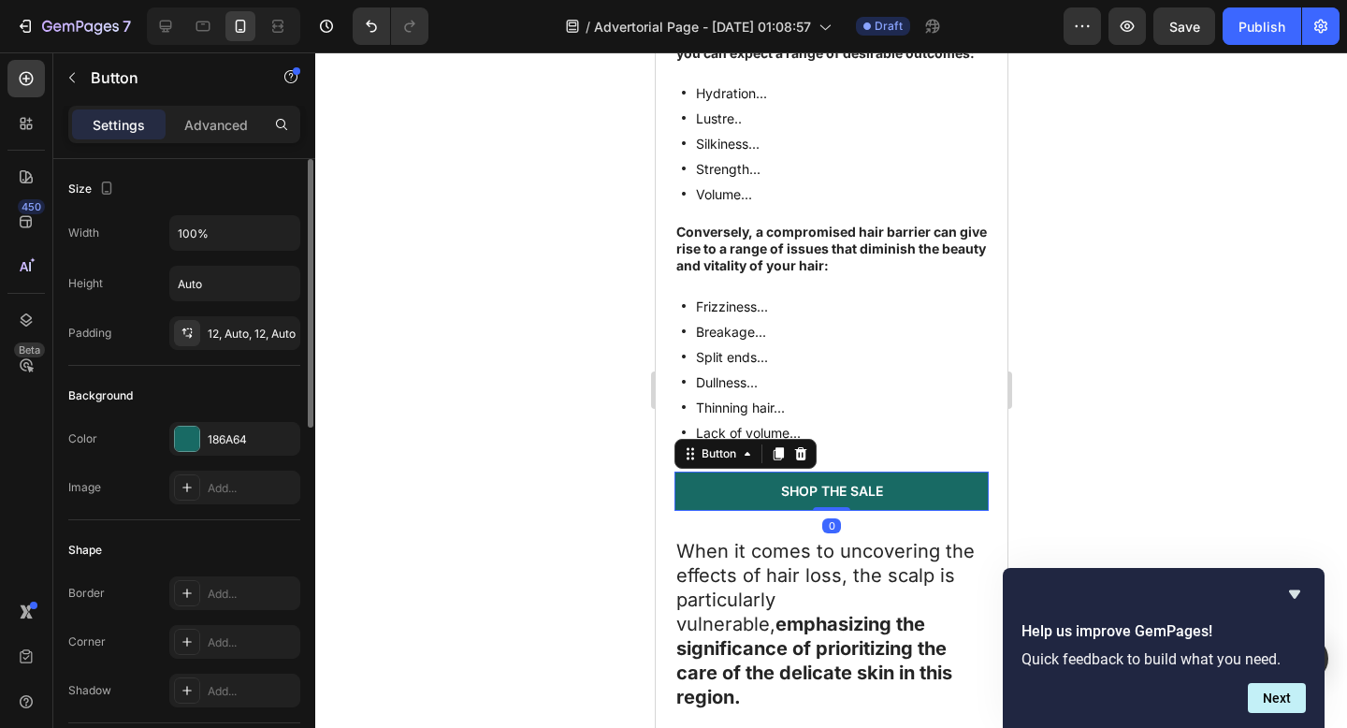
scroll to position [817, 0]
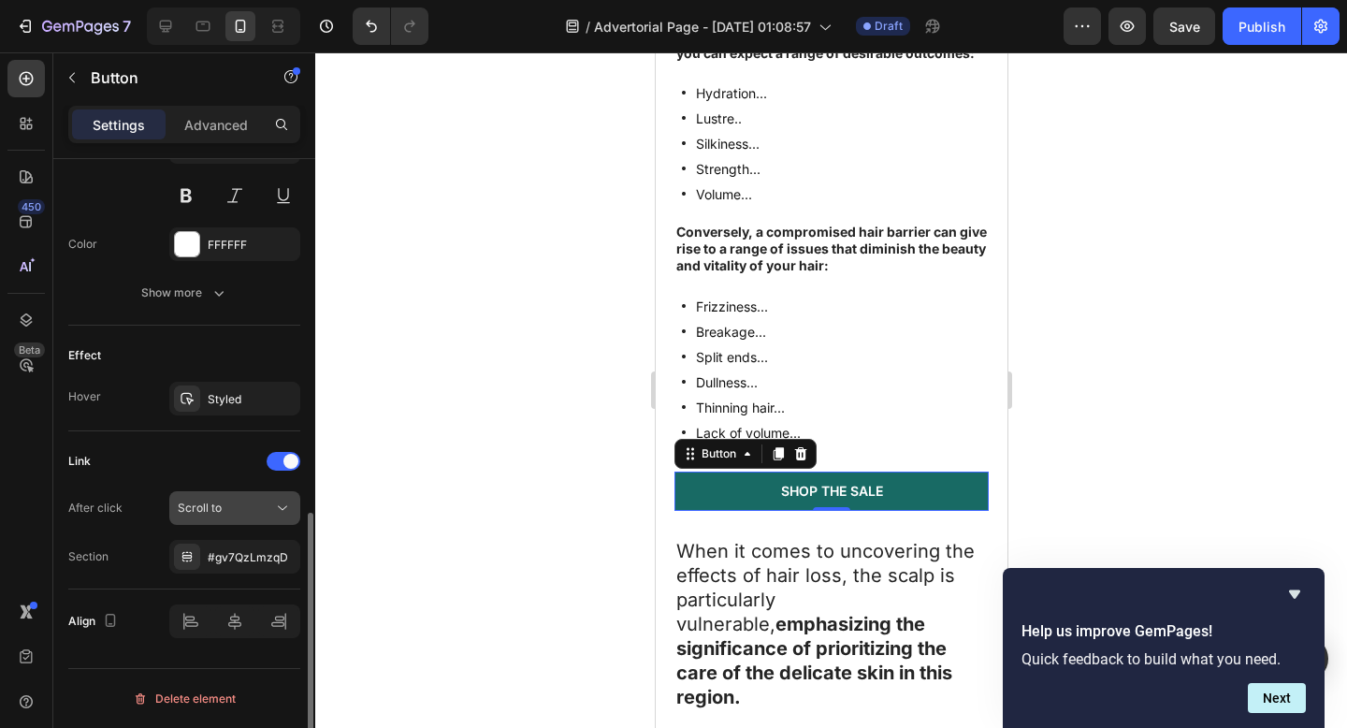
click at [249, 513] on div "Scroll to" at bounding box center [225, 507] width 95 height 17
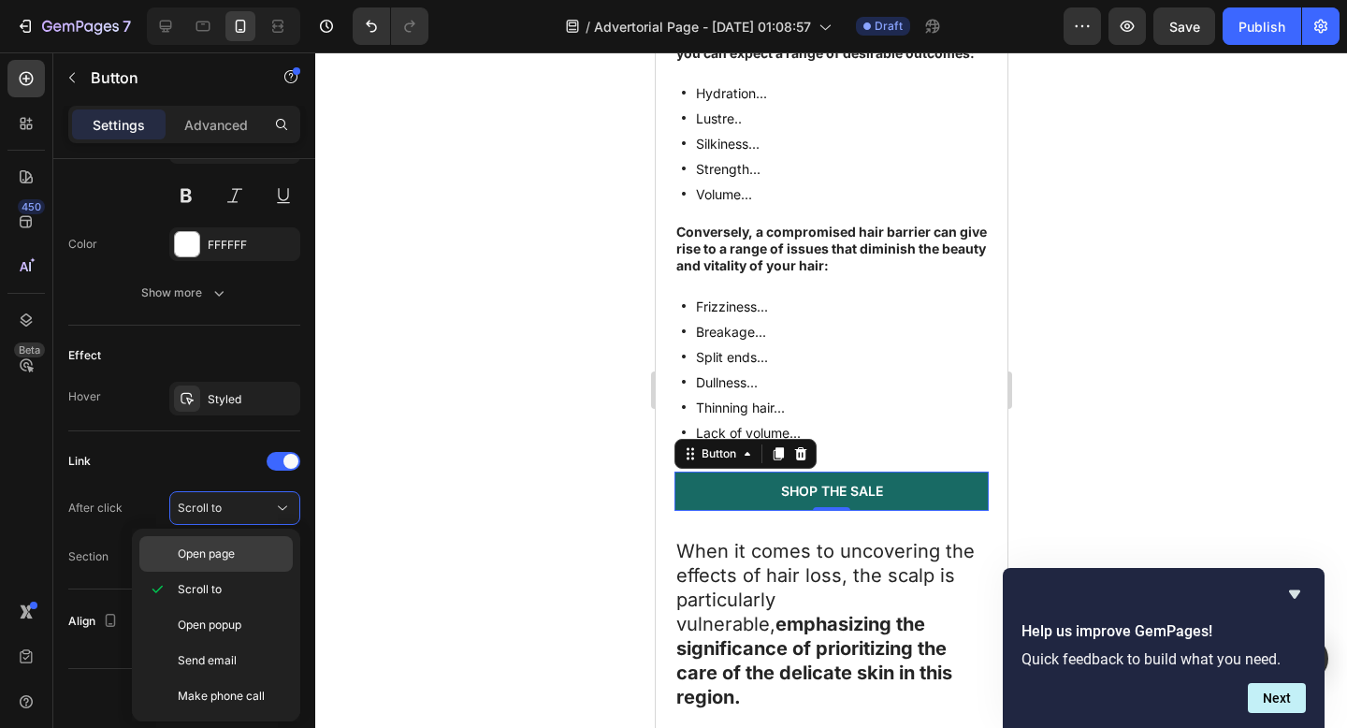
click at [235, 562] on div "Open page" at bounding box center [215, 554] width 153 height 36
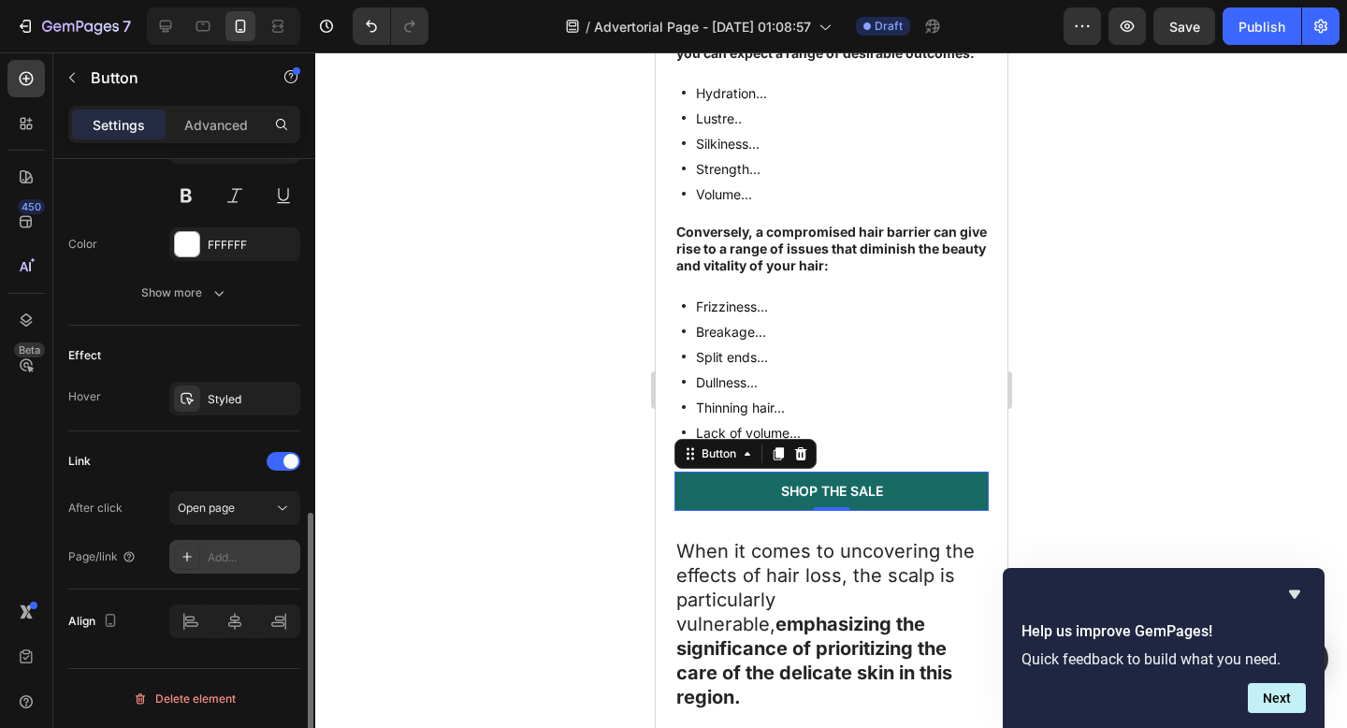
click at [238, 563] on div "Add..." at bounding box center [252, 557] width 88 height 17
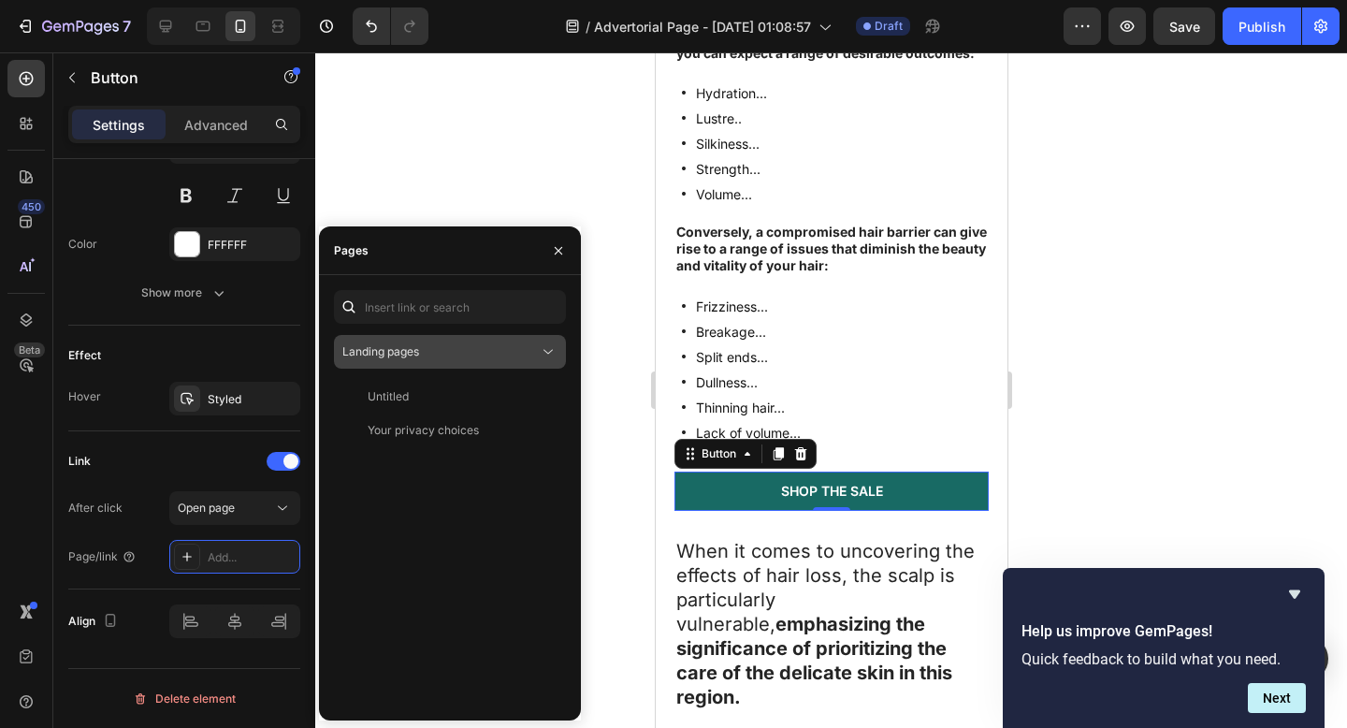
click at [416, 365] on button "Landing pages" at bounding box center [450, 352] width 232 height 34
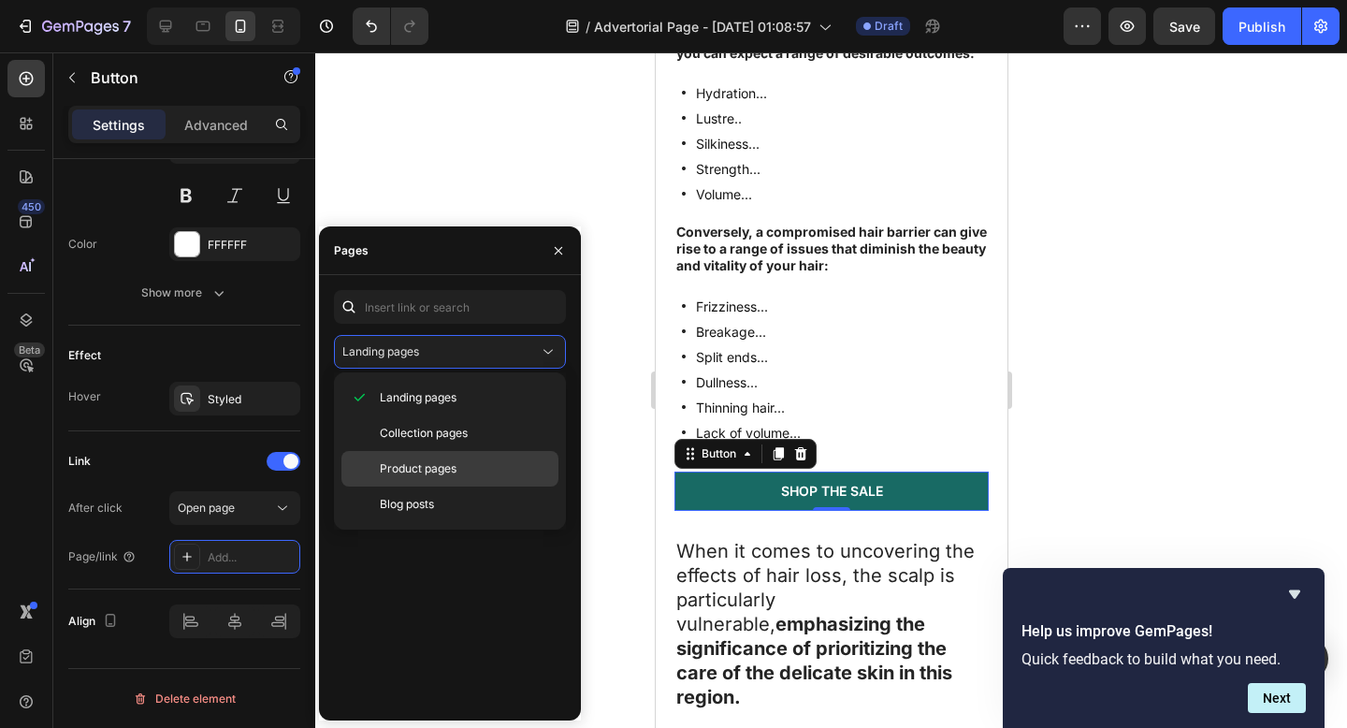
click at [408, 470] on span "Product pages" at bounding box center [418, 468] width 77 height 17
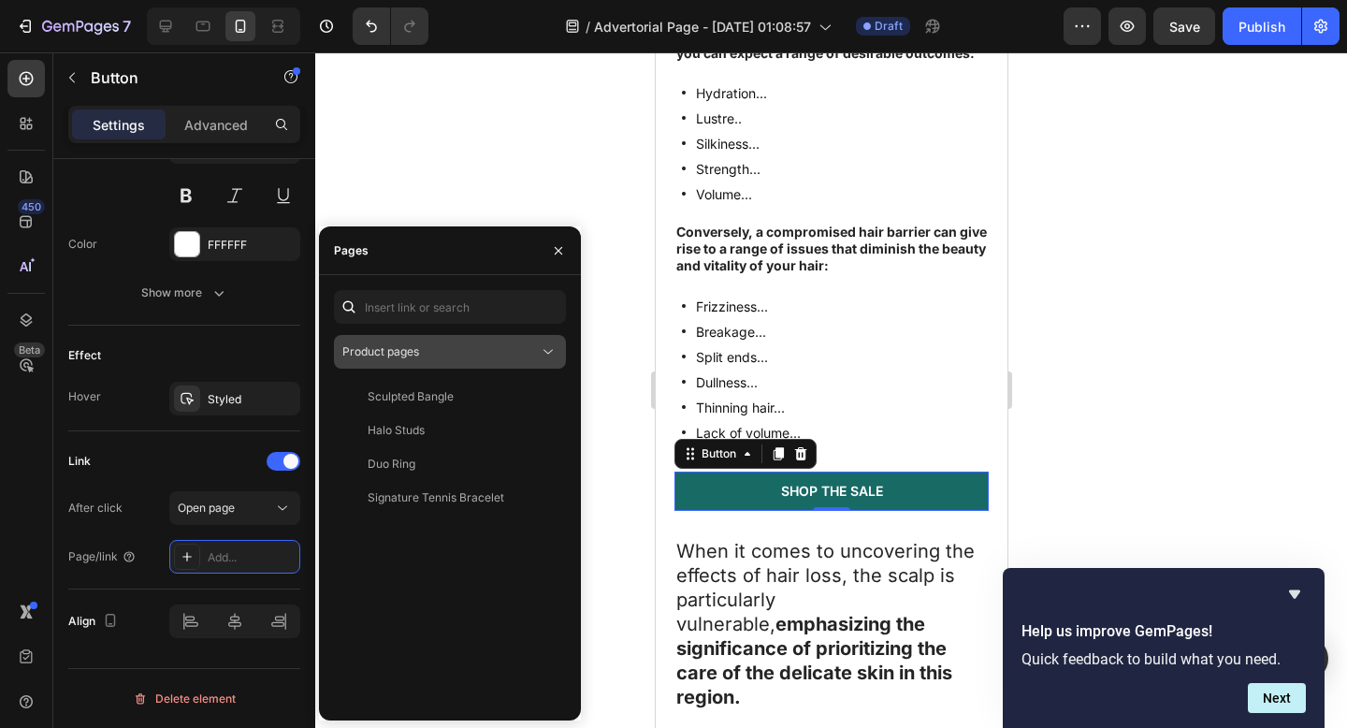
click at [417, 348] on span "Product pages" at bounding box center [380, 351] width 77 height 14
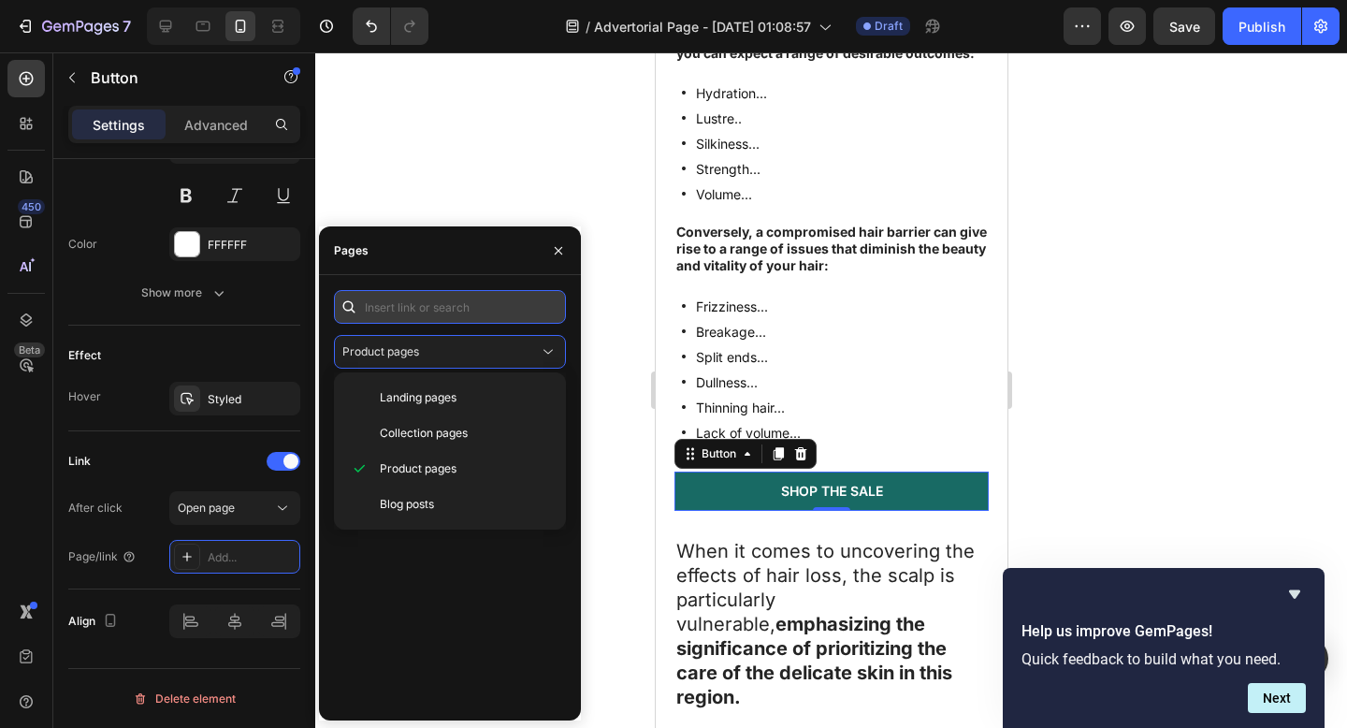
click at [425, 322] on input "text" at bounding box center [450, 307] width 232 height 34
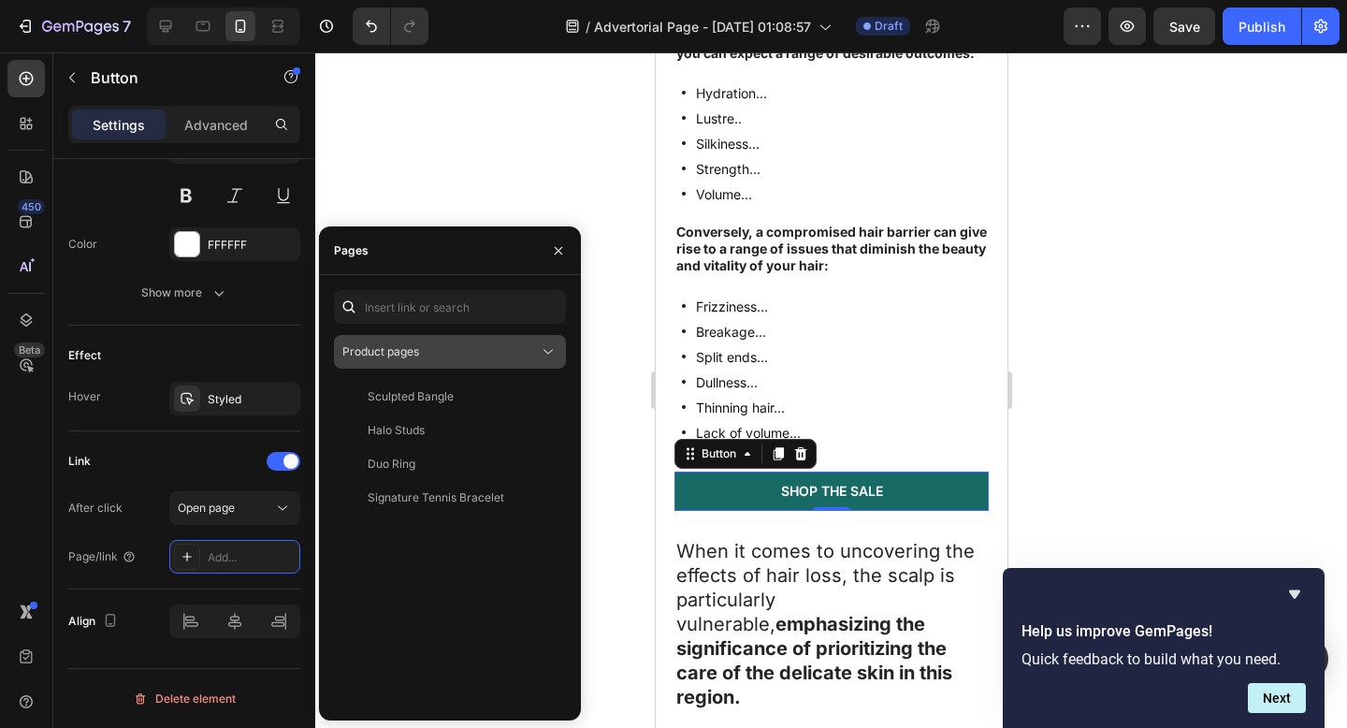
click at [412, 357] on span "Product pages" at bounding box center [380, 351] width 77 height 14
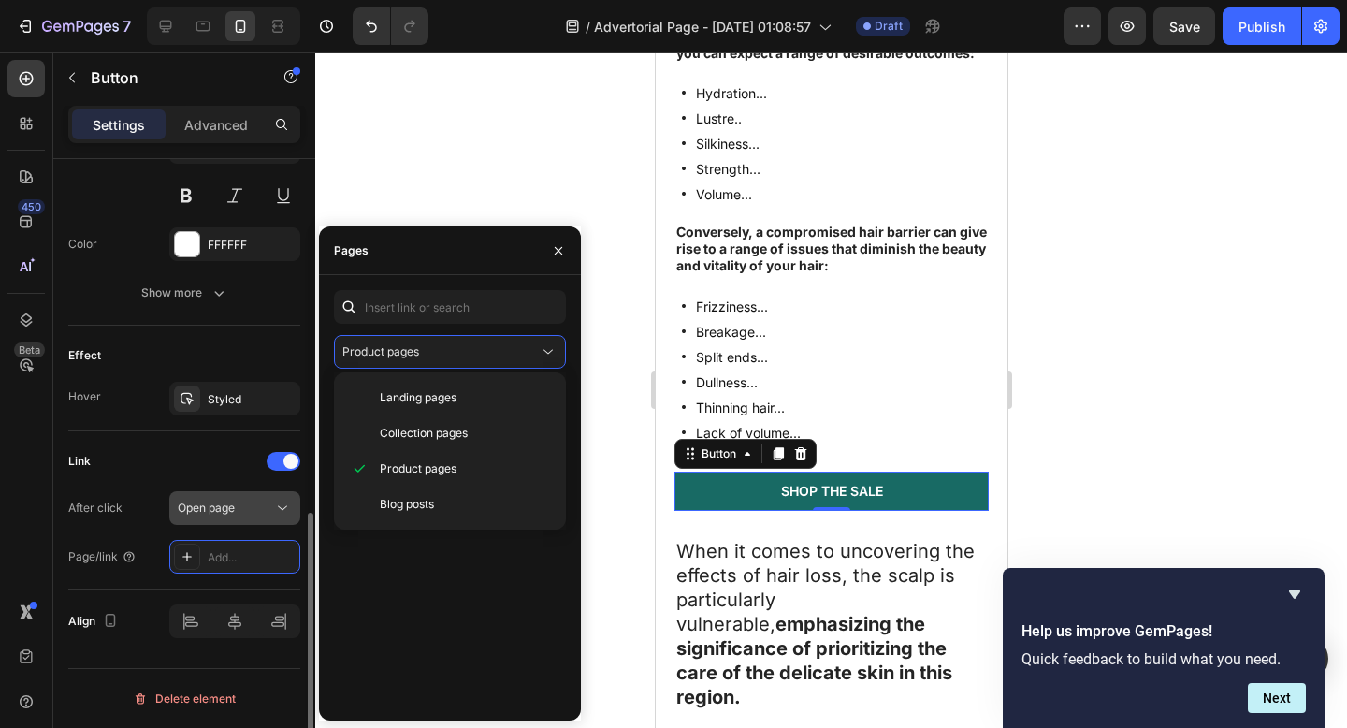
click at [181, 509] on span "Open page" at bounding box center [206, 507] width 57 height 14
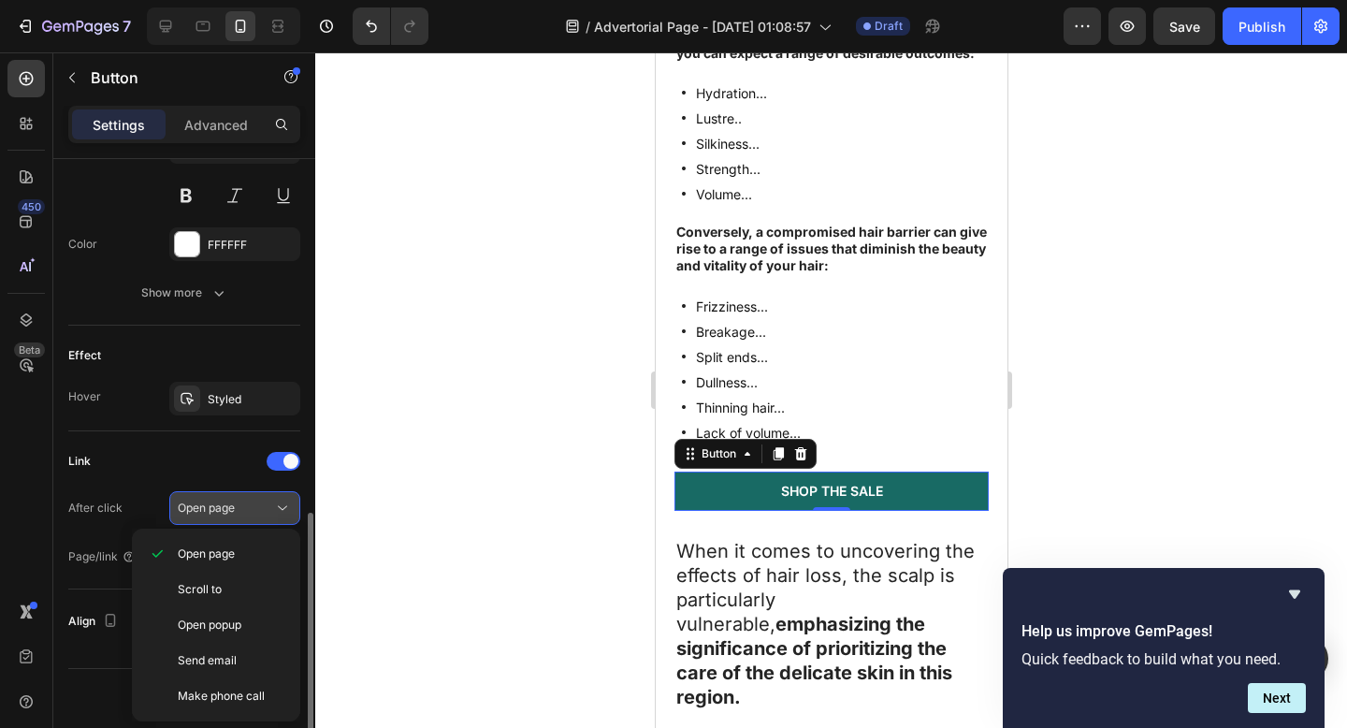
click at [215, 515] on span "Open page" at bounding box center [206, 507] width 57 height 17
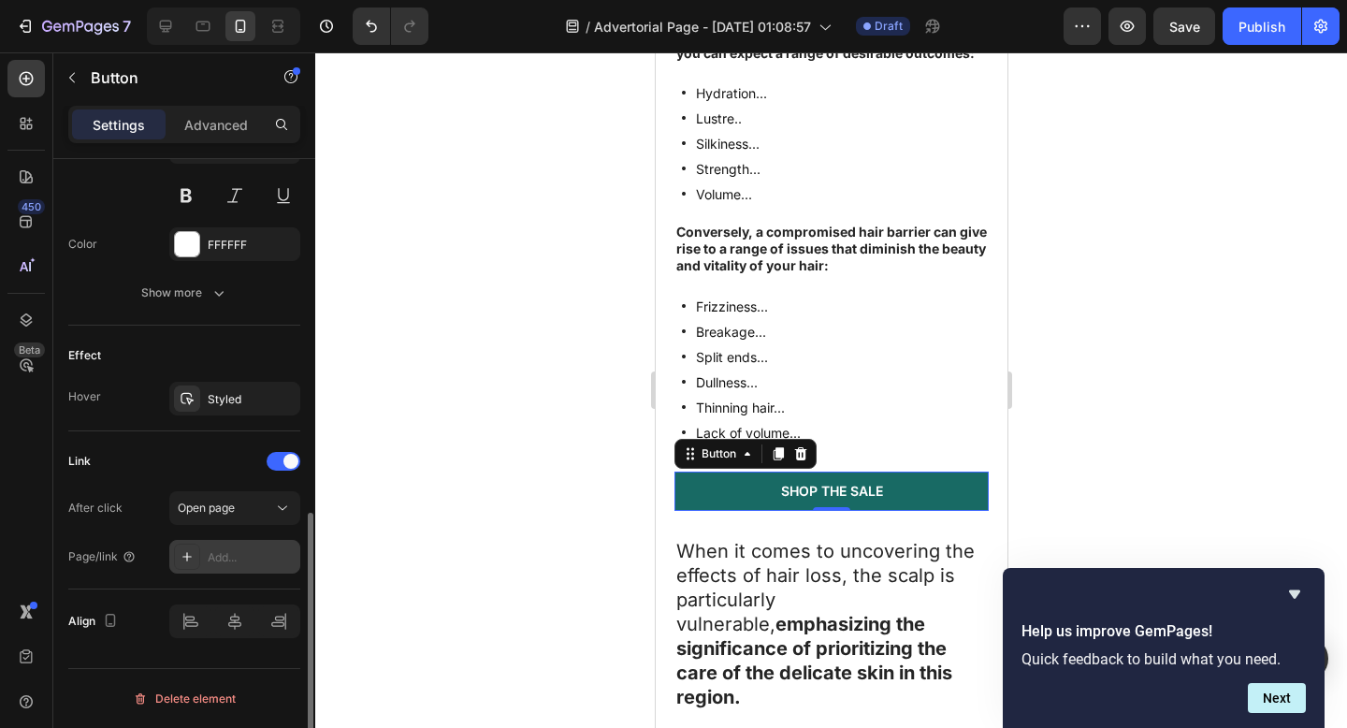
click at [223, 562] on div "Add..." at bounding box center [252, 557] width 88 height 17
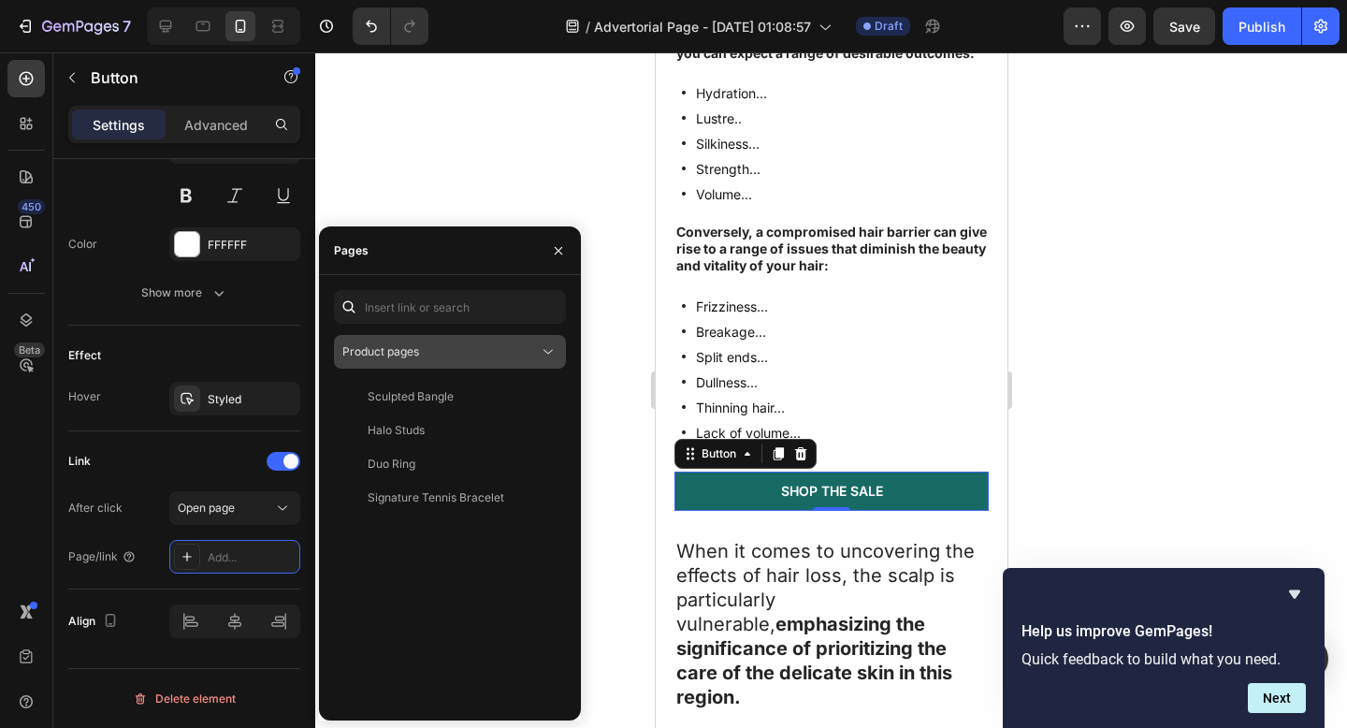
click at [404, 357] on span "Product pages" at bounding box center [380, 351] width 77 height 14
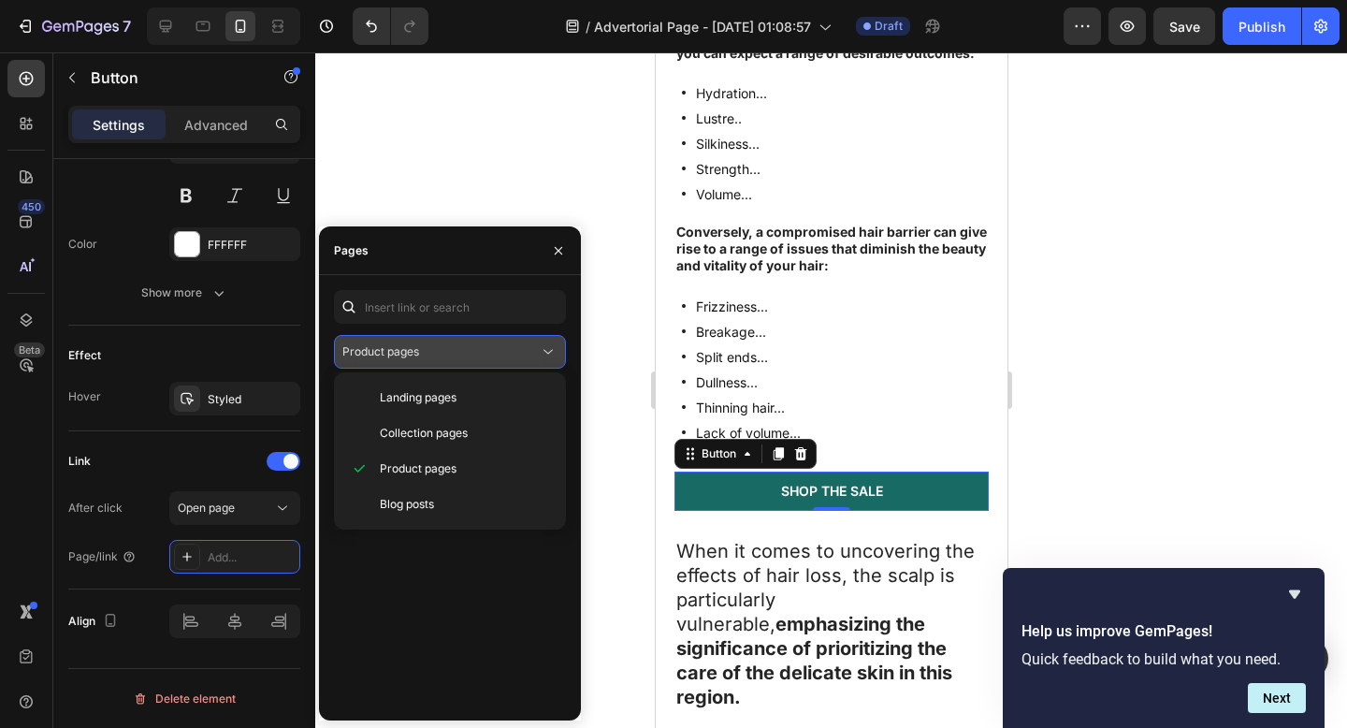
click at [404, 357] on span "Product pages" at bounding box center [380, 351] width 77 height 14
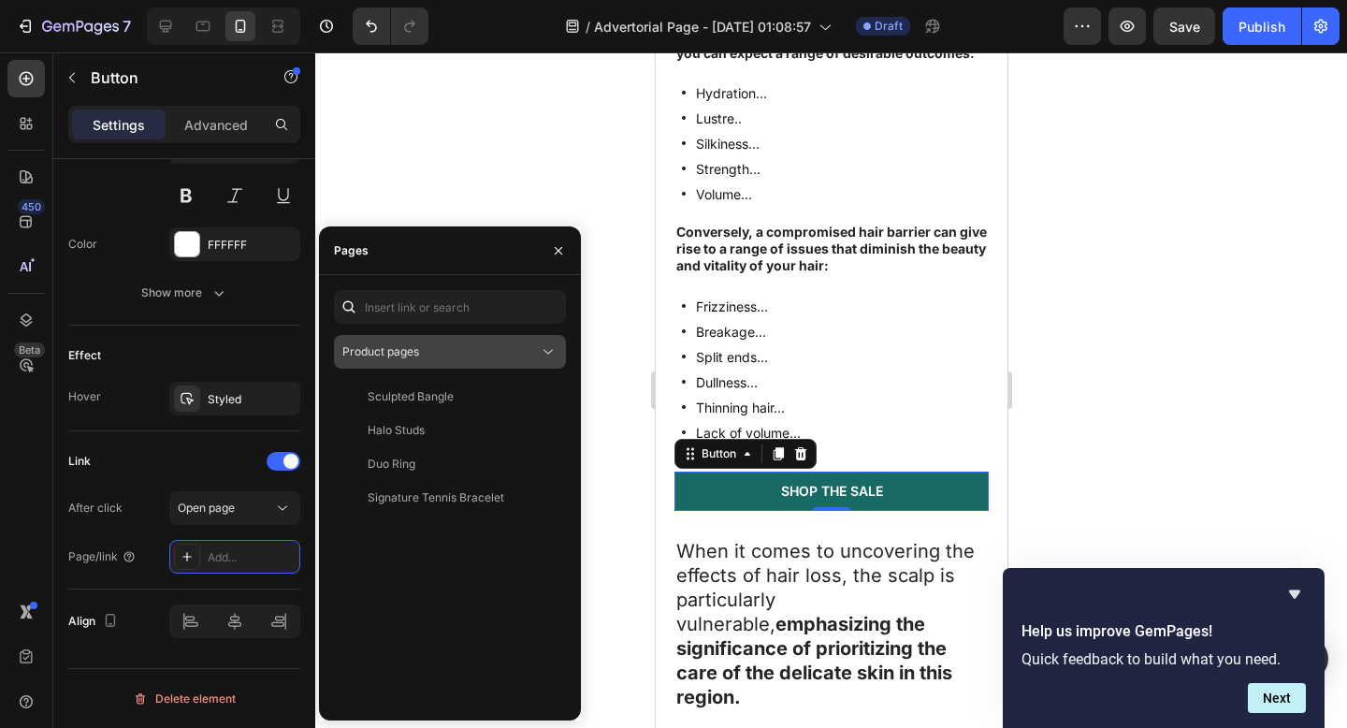
click at [404, 357] on span "Product pages" at bounding box center [380, 351] width 77 height 14
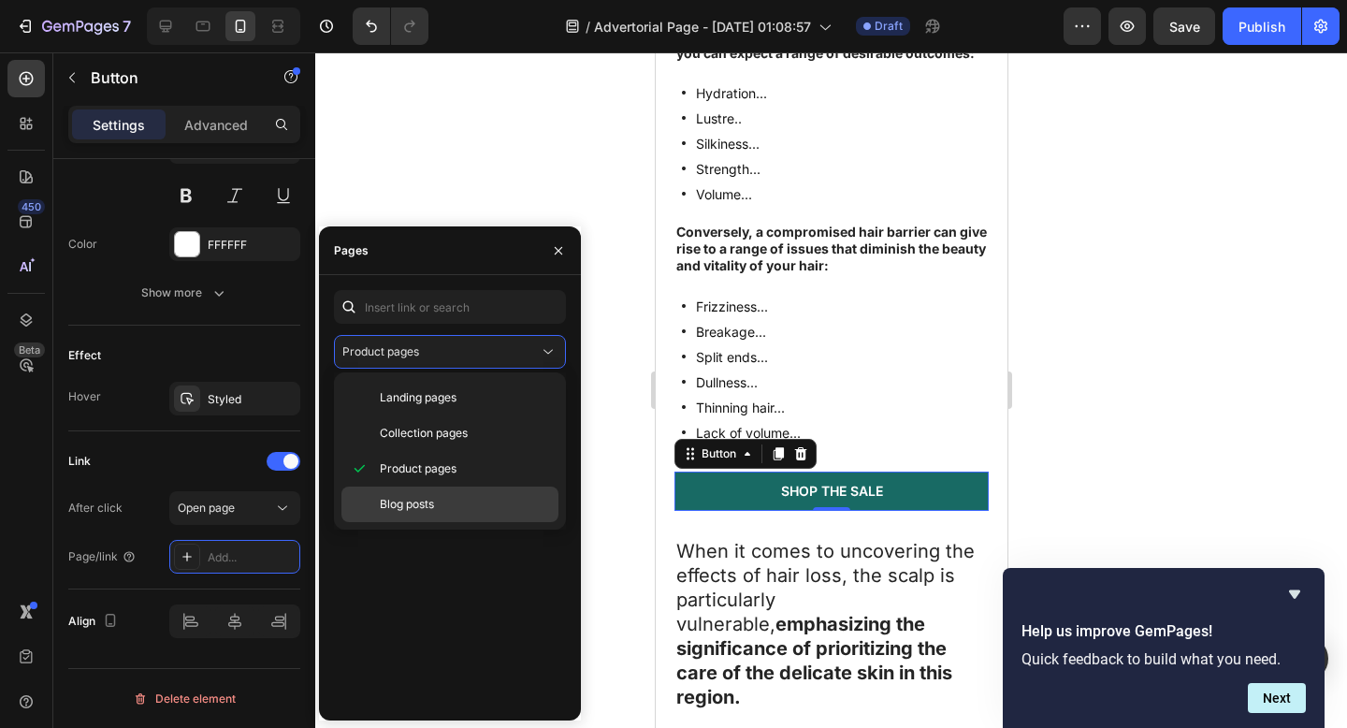
click at [428, 515] on div "Blog posts" at bounding box center [449, 504] width 217 height 36
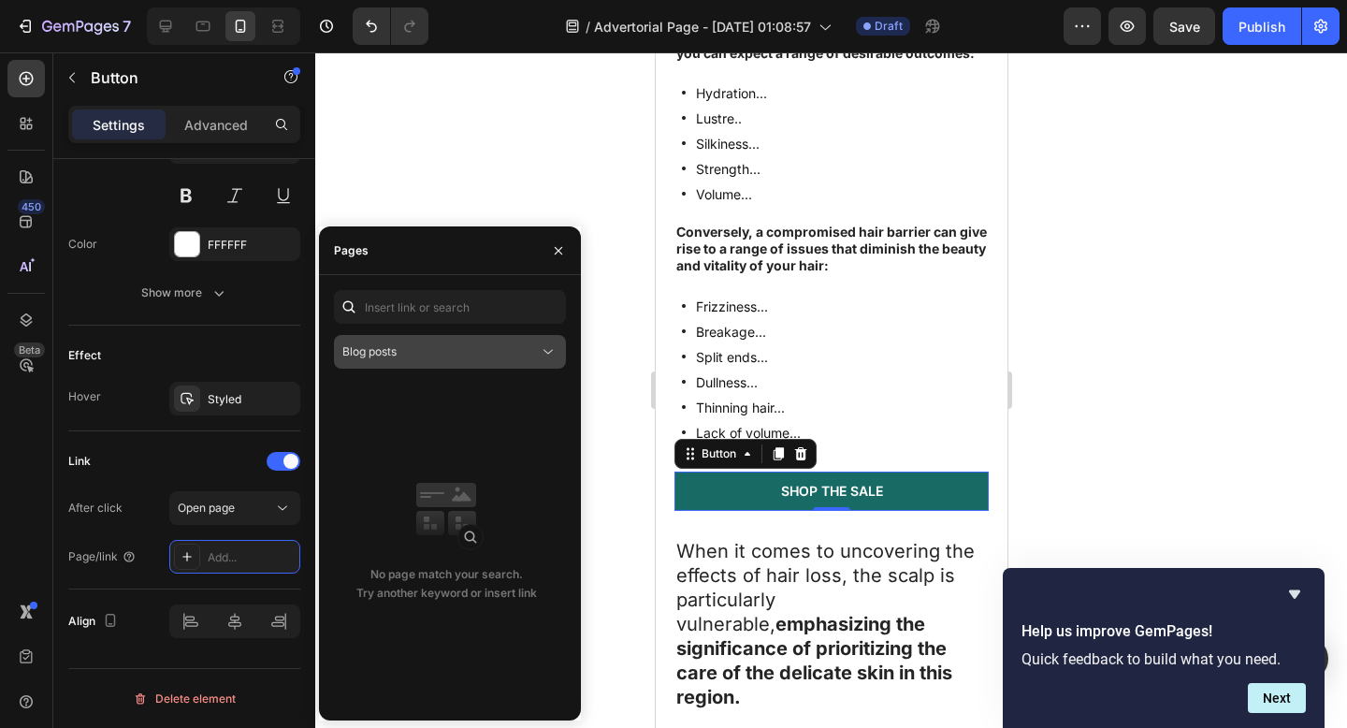
click at [427, 359] on div "Blog posts" at bounding box center [440, 351] width 196 height 17
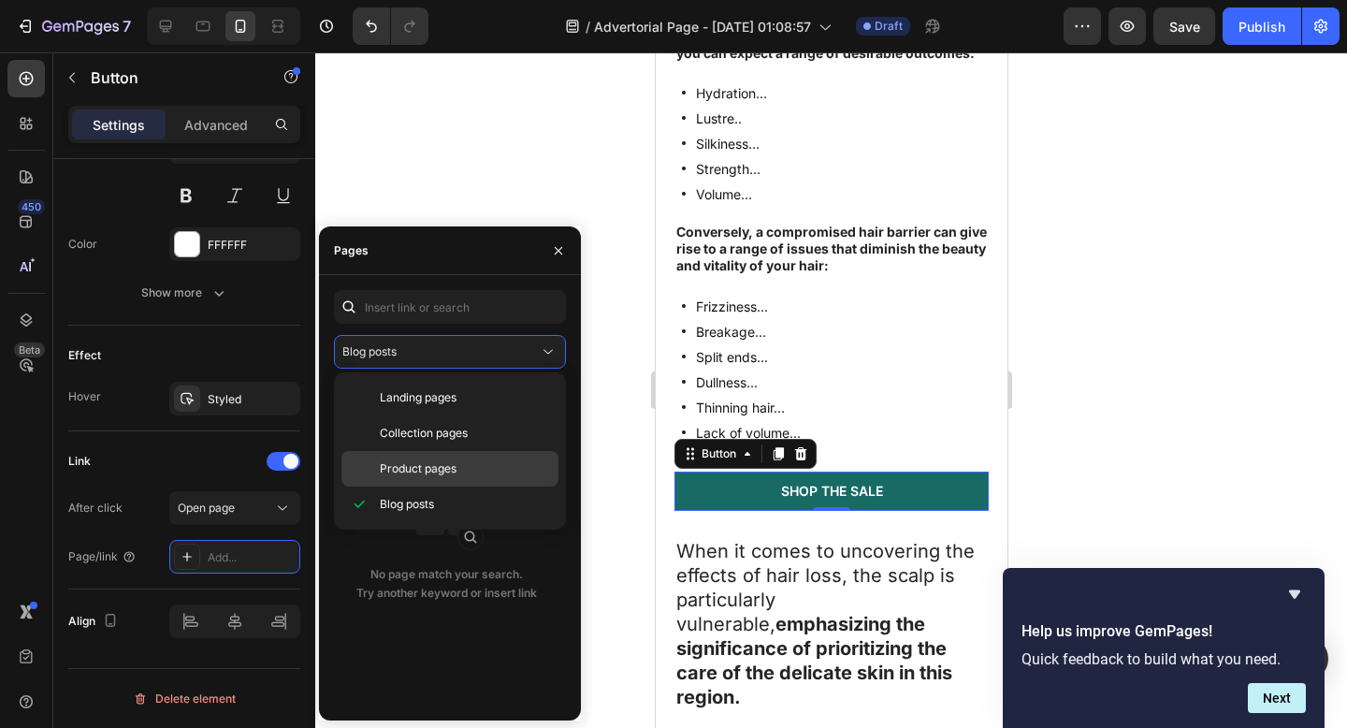
click at [409, 477] on div "Product pages" at bounding box center [449, 469] width 217 height 36
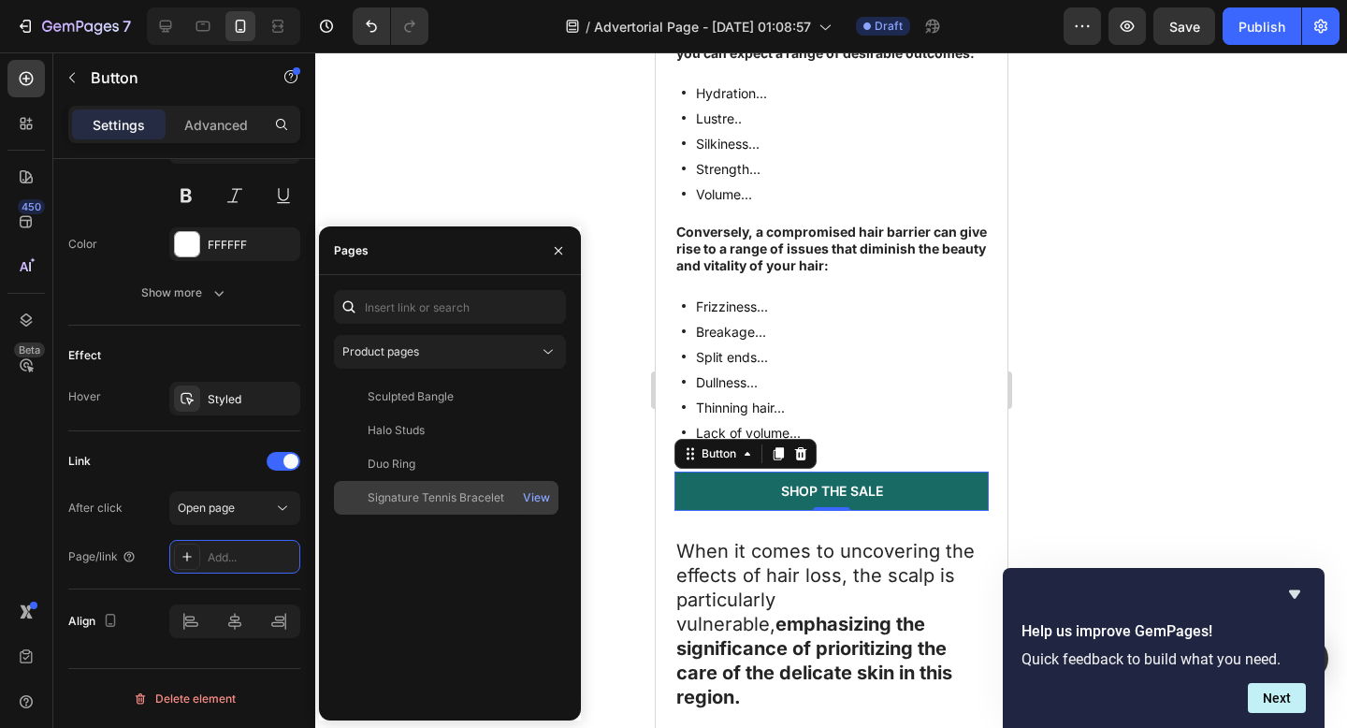
click at [416, 490] on div "Signature Tennis Bracelet" at bounding box center [436, 497] width 137 height 17
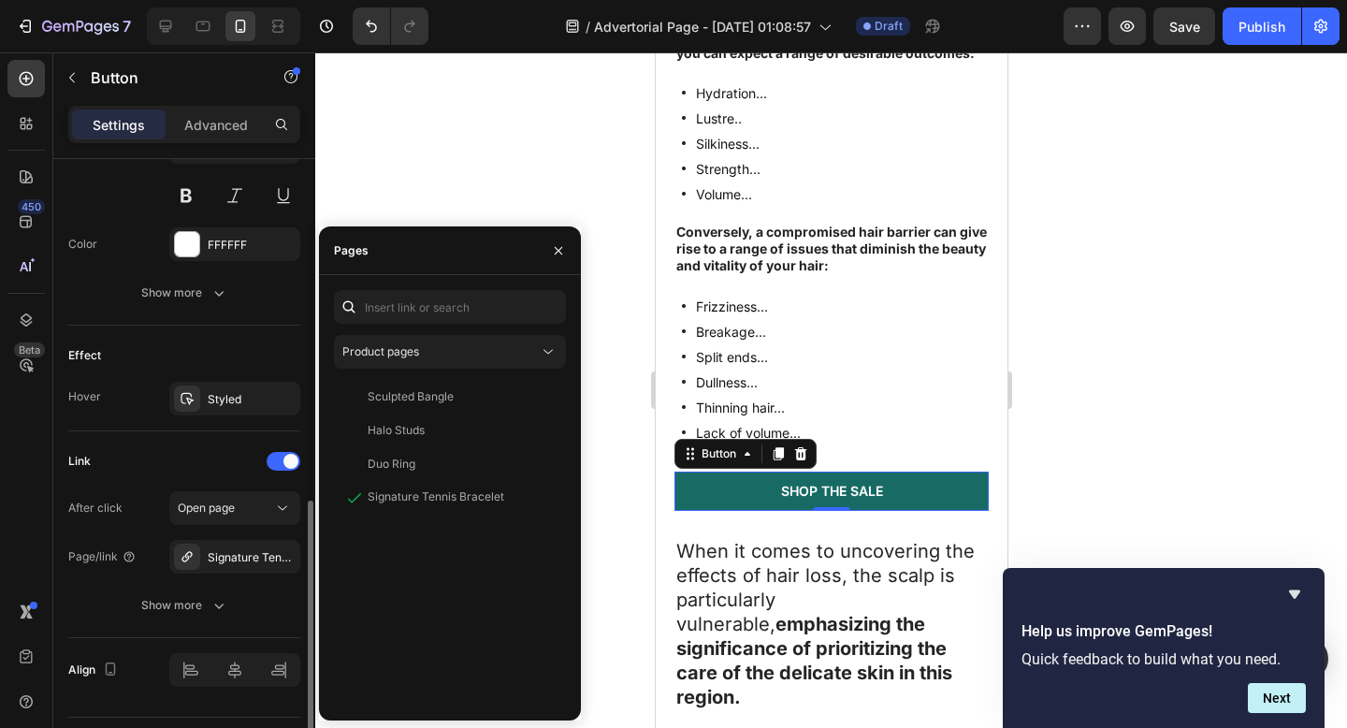
click at [110, 484] on div "Link After click Open page Page/link Signature Tennis Bracelet Show more" at bounding box center [184, 534] width 232 height 176
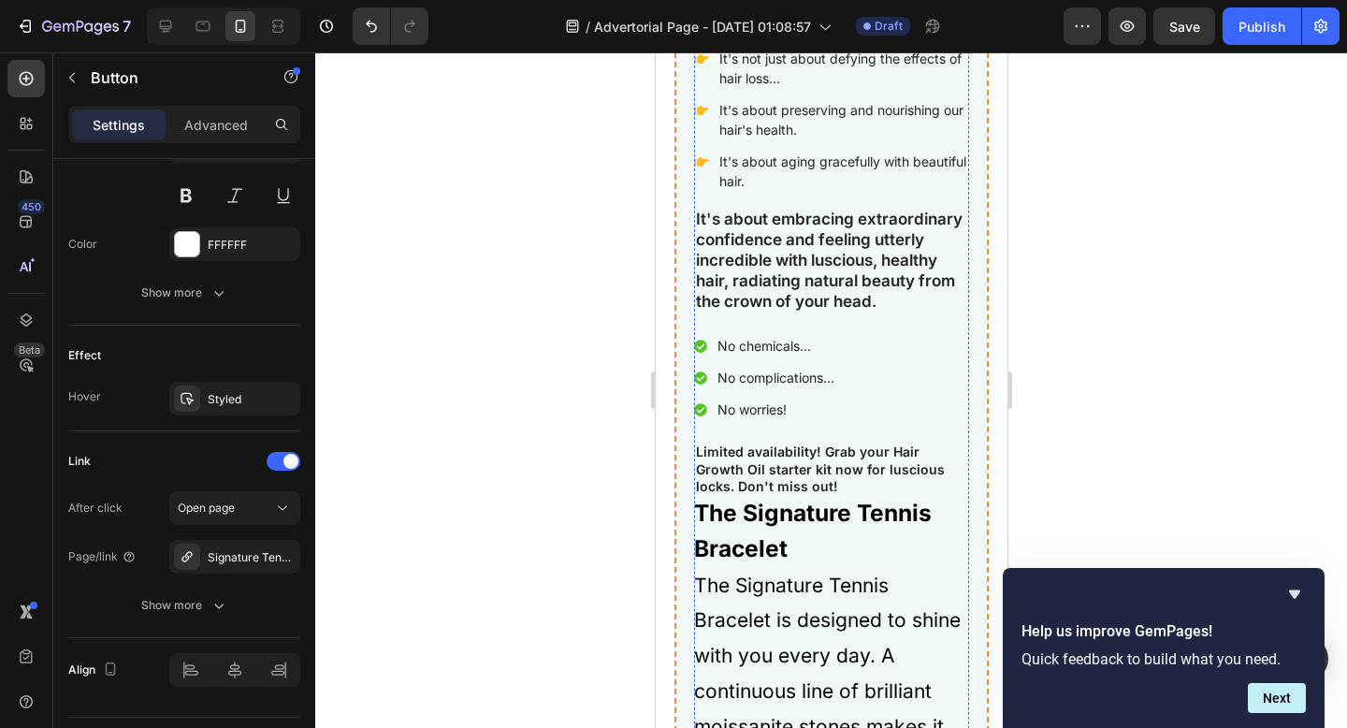
scroll to position [5289, 0]
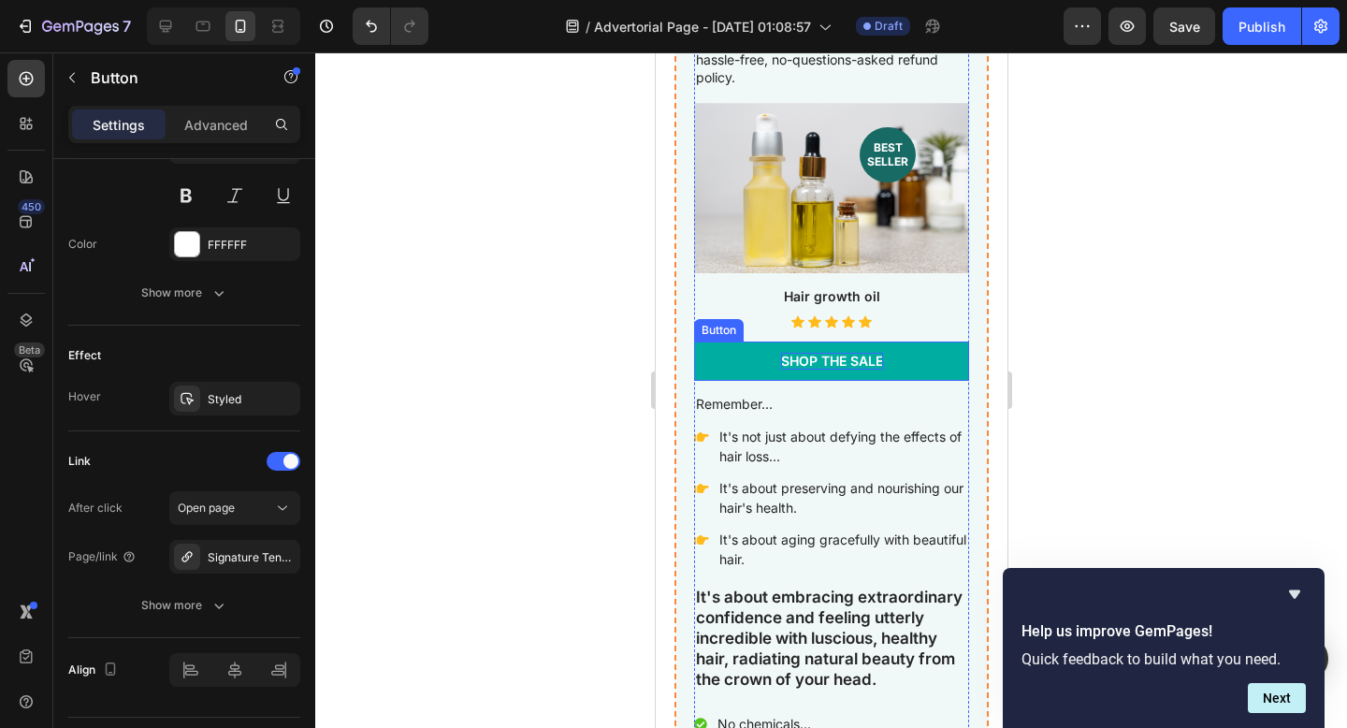
click at [803, 353] on div "Shop the Sale" at bounding box center [831, 361] width 102 height 17
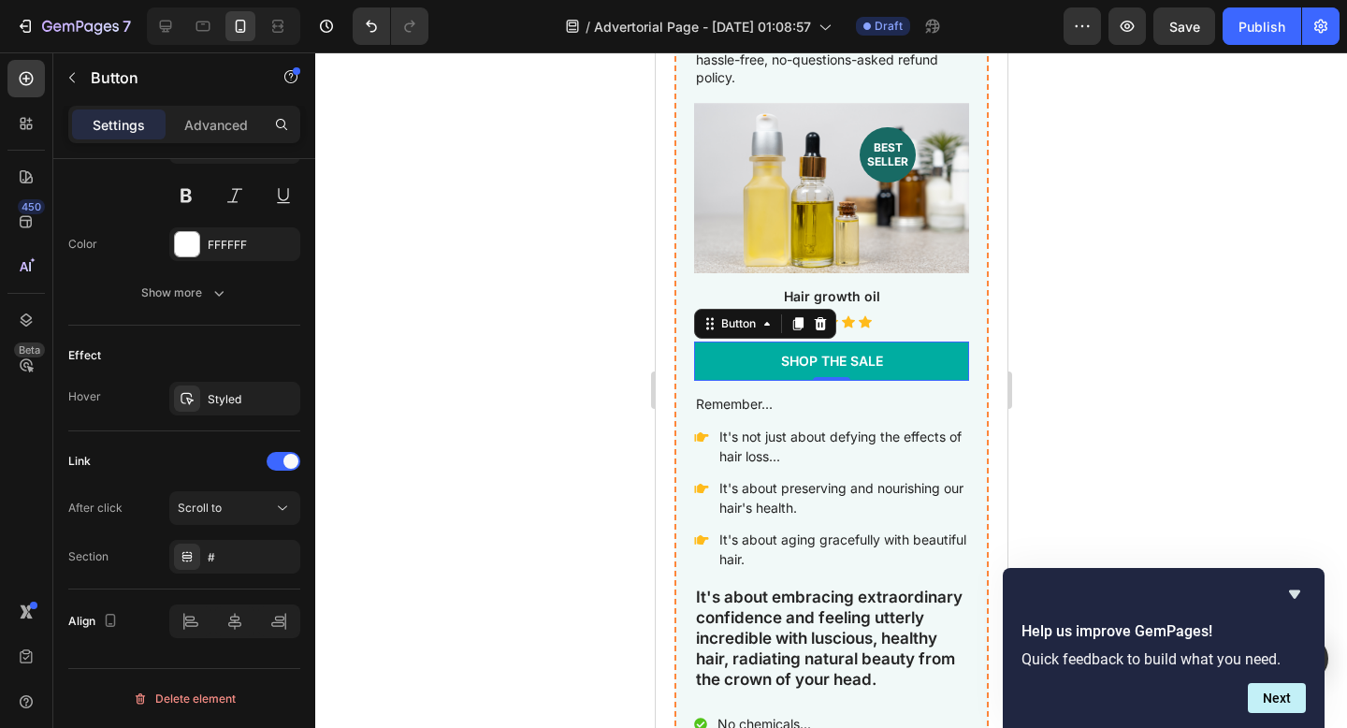
click at [915, 355] on link "Shop the Sale" at bounding box center [830, 360] width 275 height 39
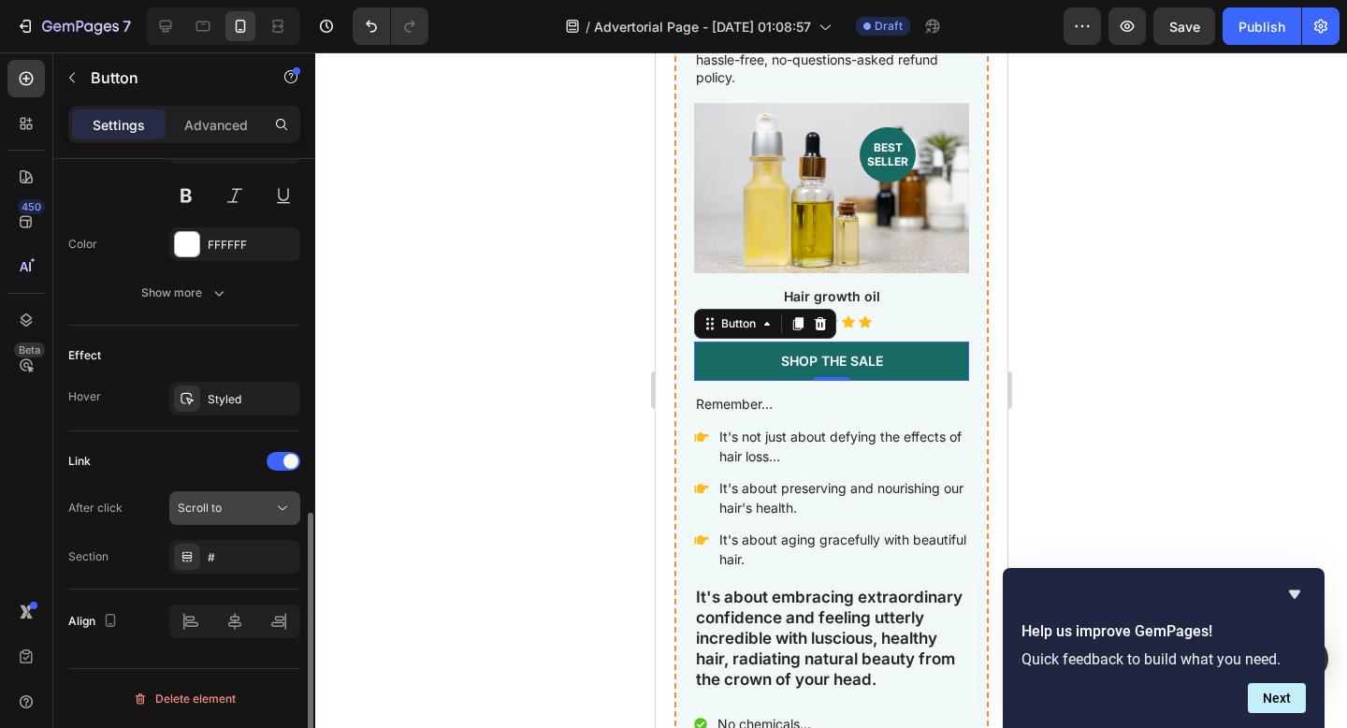
click at [253, 504] on div "Scroll to" at bounding box center [225, 507] width 95 height 17
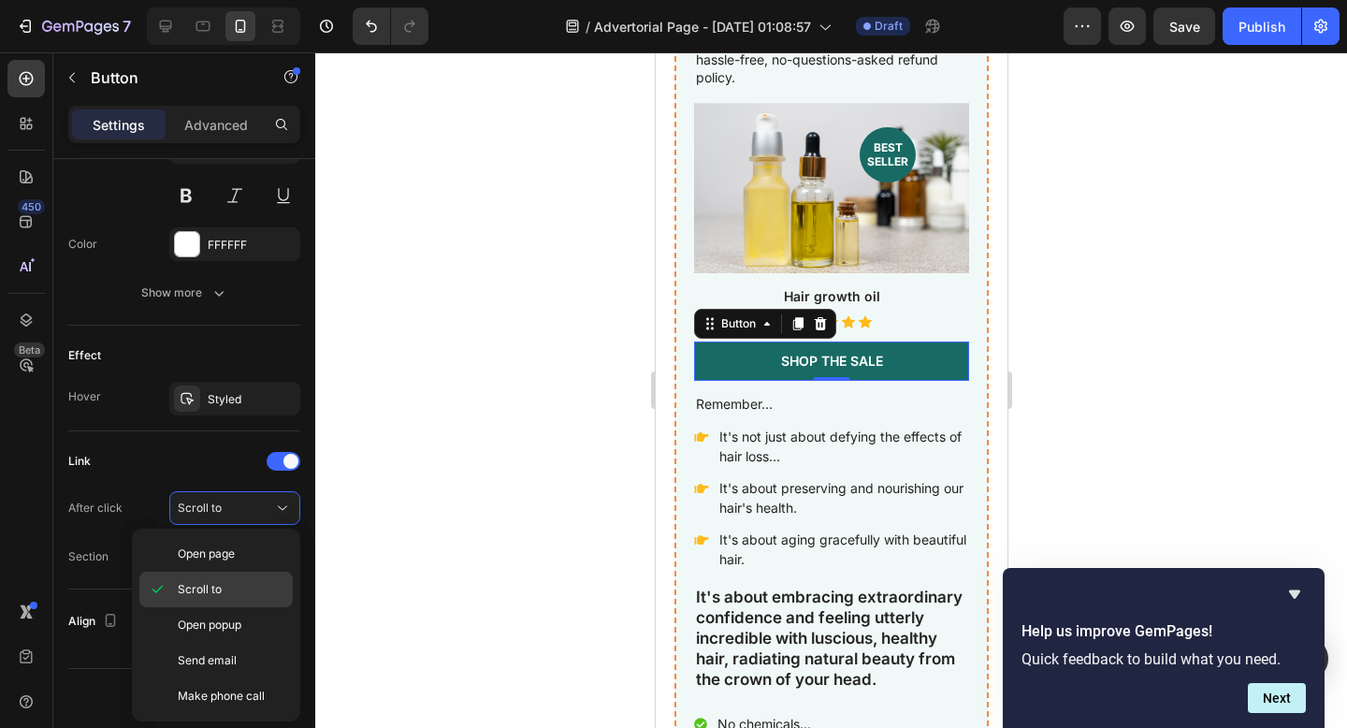
click at [235, 584] on p "Scroll to" at bounding box center [231, 589] width 107 height 17
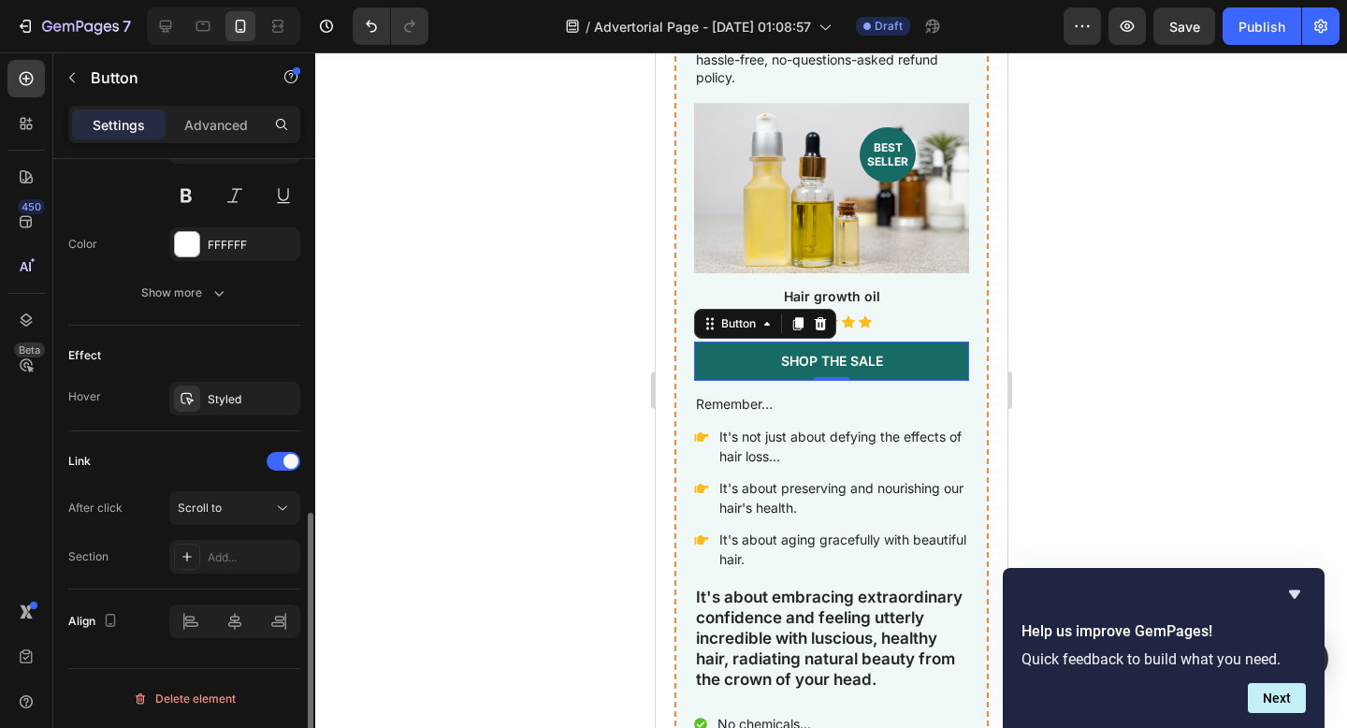
click at [244, 485] on div "Link After click Scroll to Section Add..." at bounding box center [184, 509] width 232 height 127
click at [240, 510] on div "Scroll to" at bounding box center [225, 507] width 95 height 17
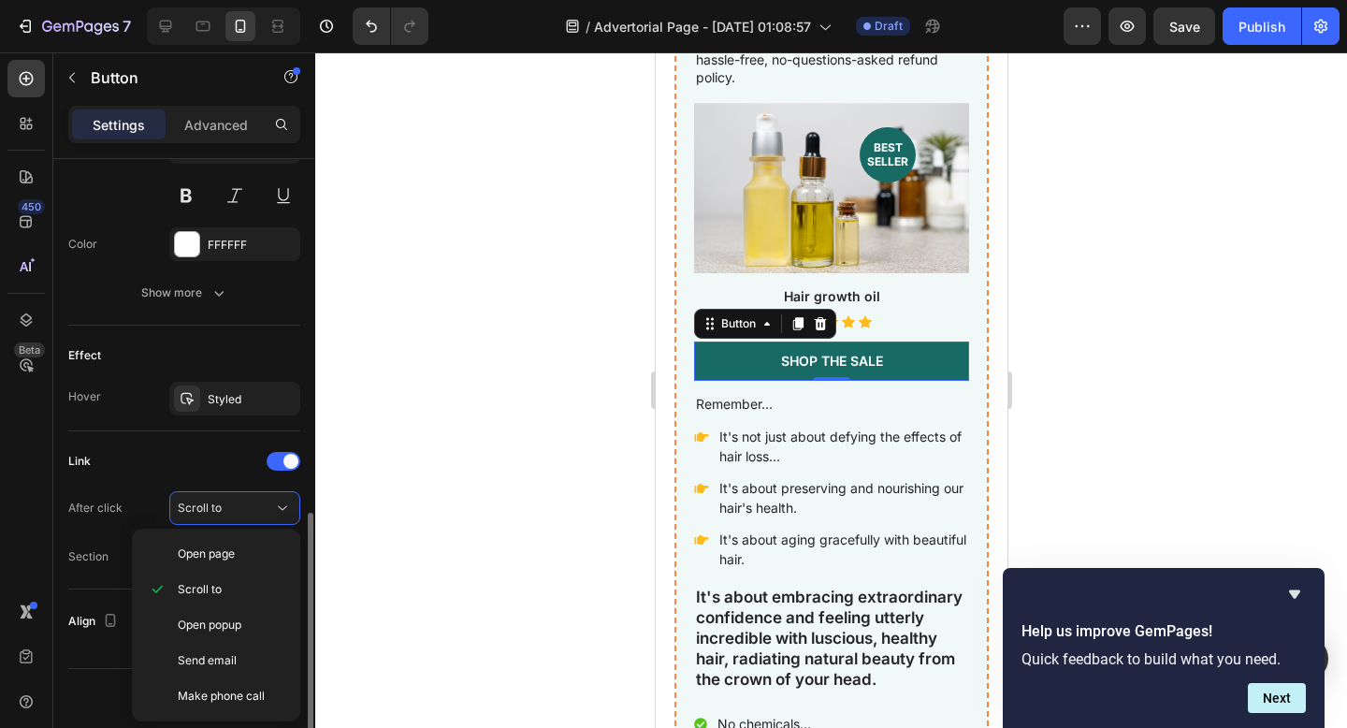
click at [190, 419] on div "Effect Hover Styled" at bounding box center [184, 378] width 232 height 106
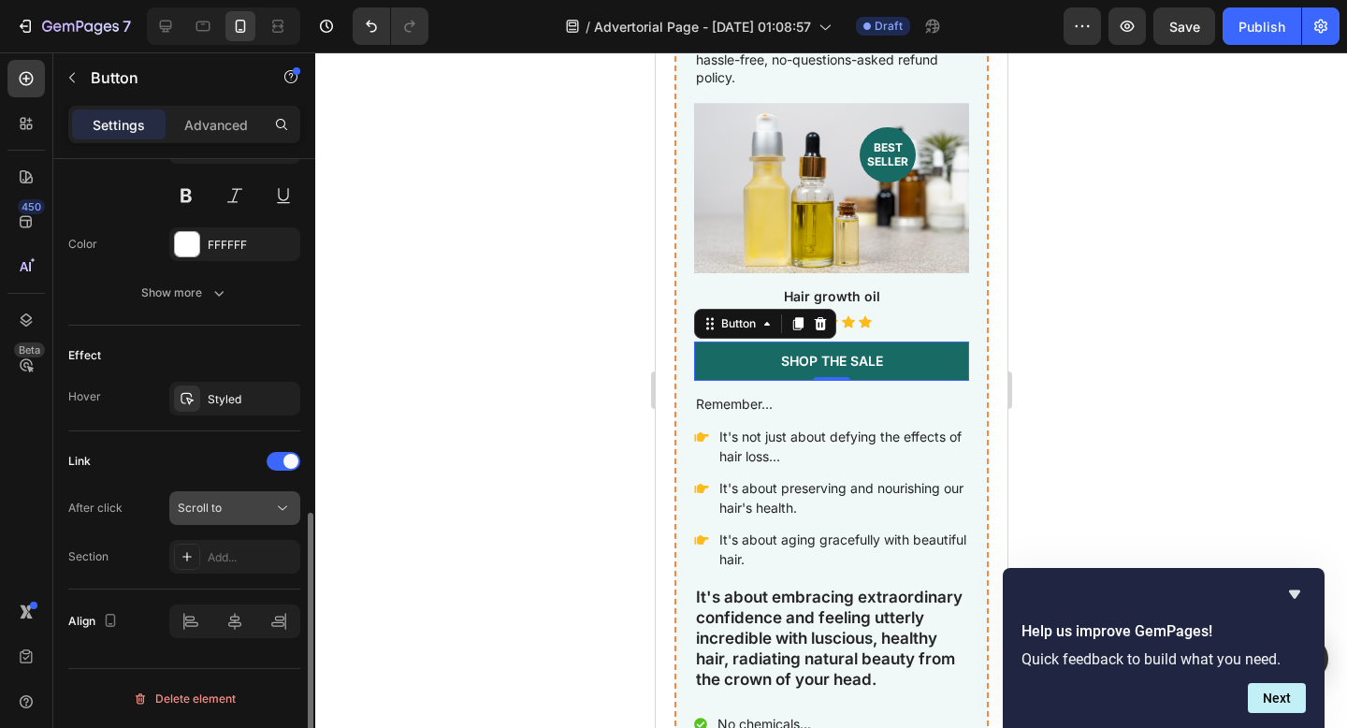
click at [230, 511] on div "Scroll to" at bounding box center [225, 507] width 95 height 17
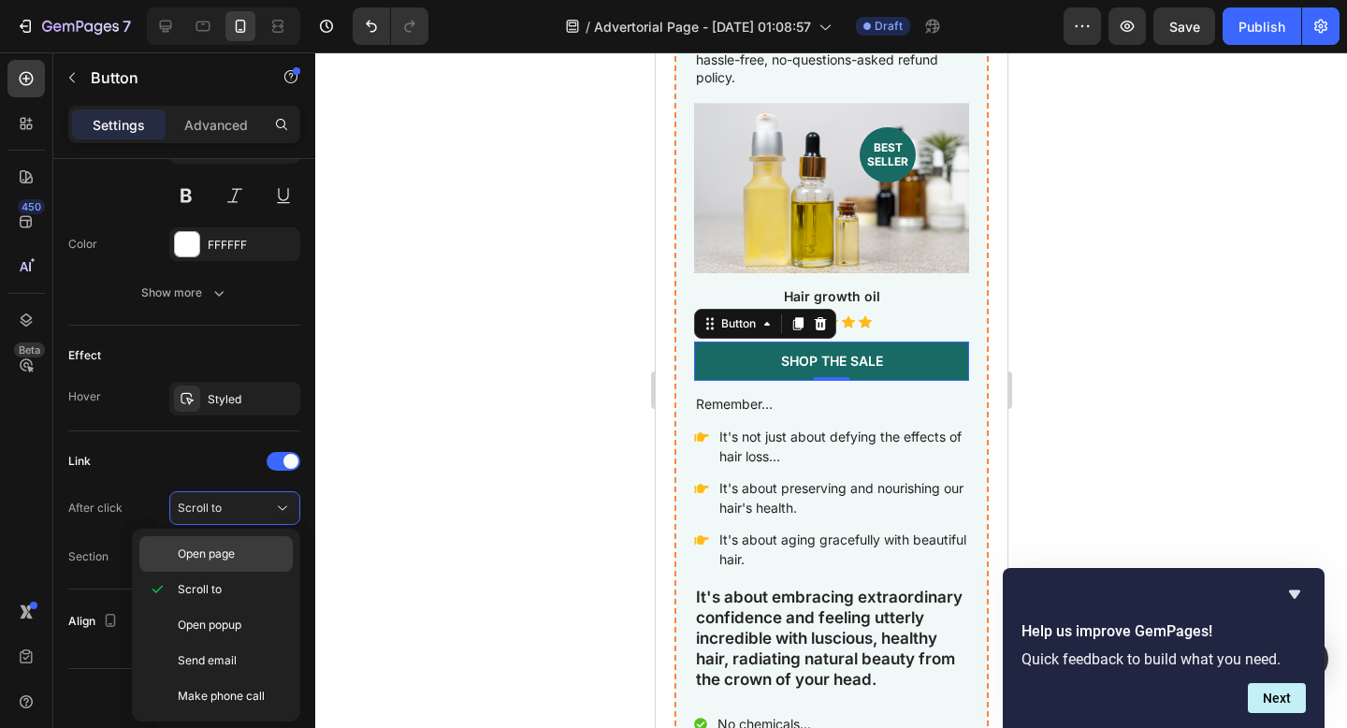
click at [223, 554] on span "Open page" at bounding box center [206, 553] width 57 height 17
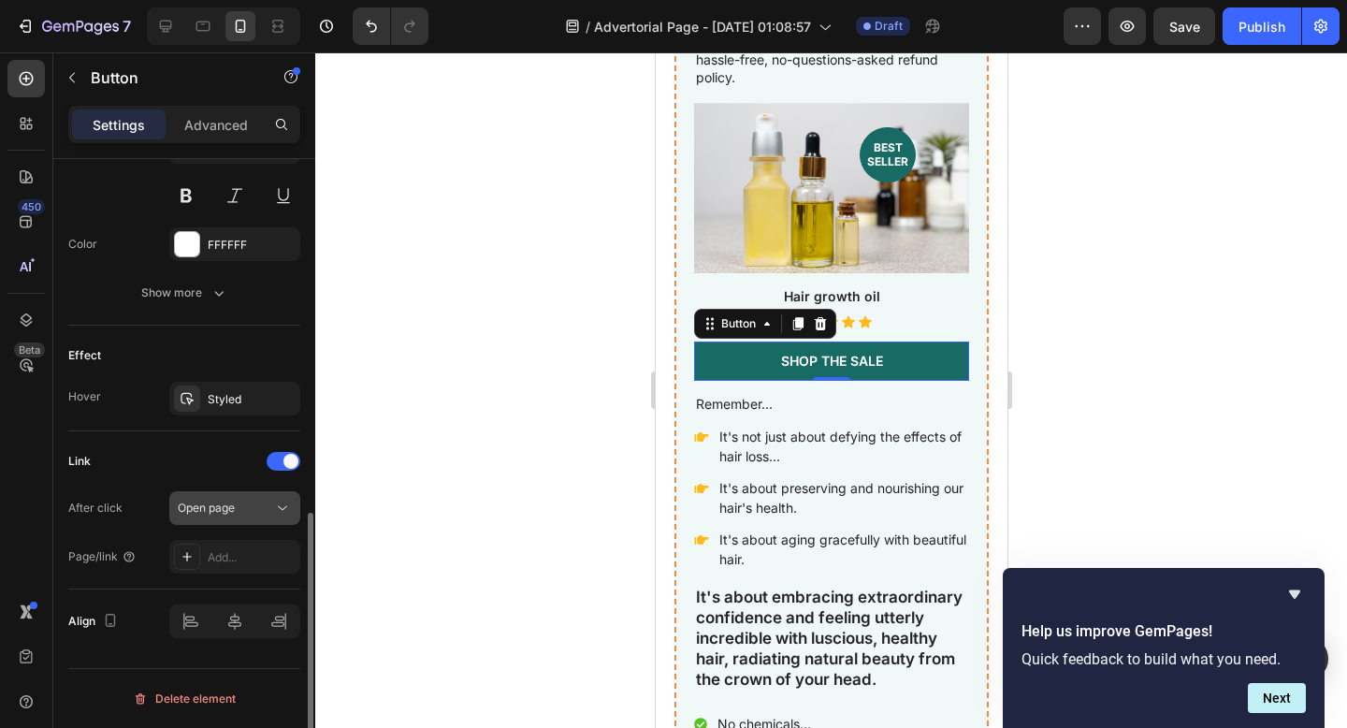
click at [233, 519] on button "Open page" at bounding box center [234, 508] width 131 height 34
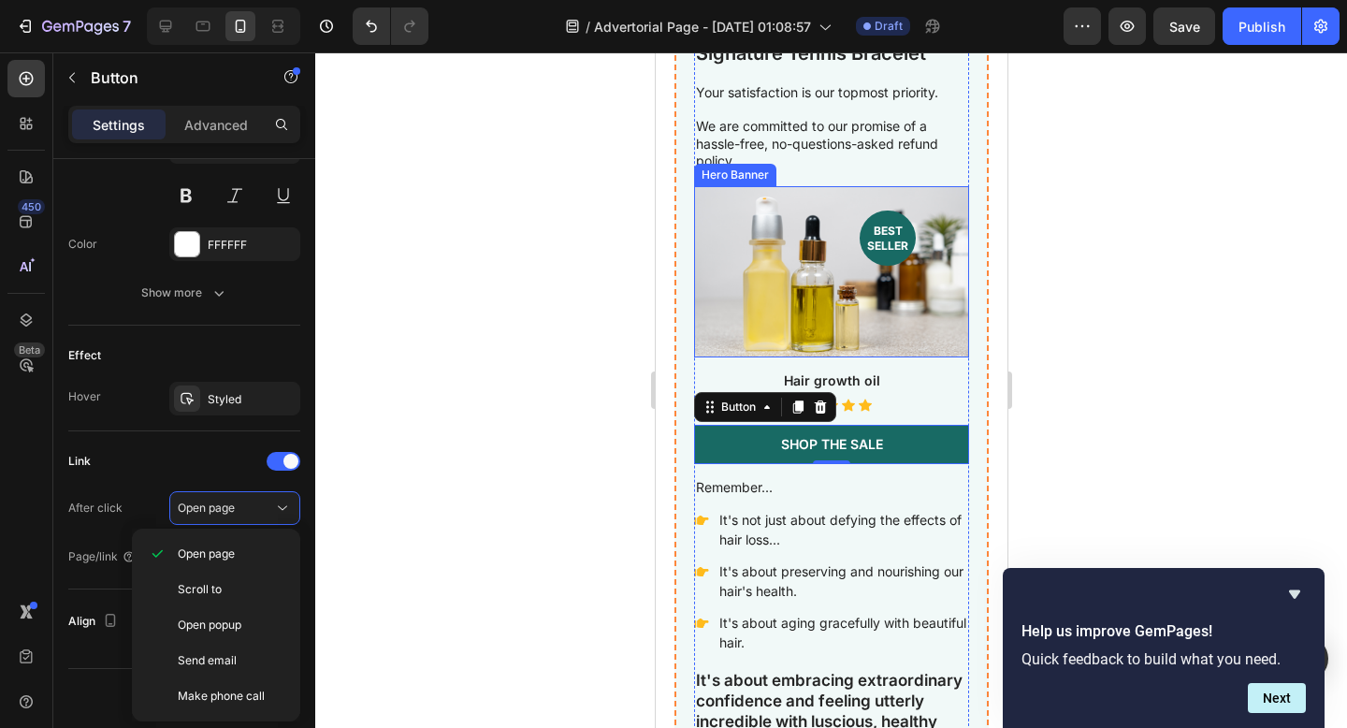
scroll to position [5146, 0]
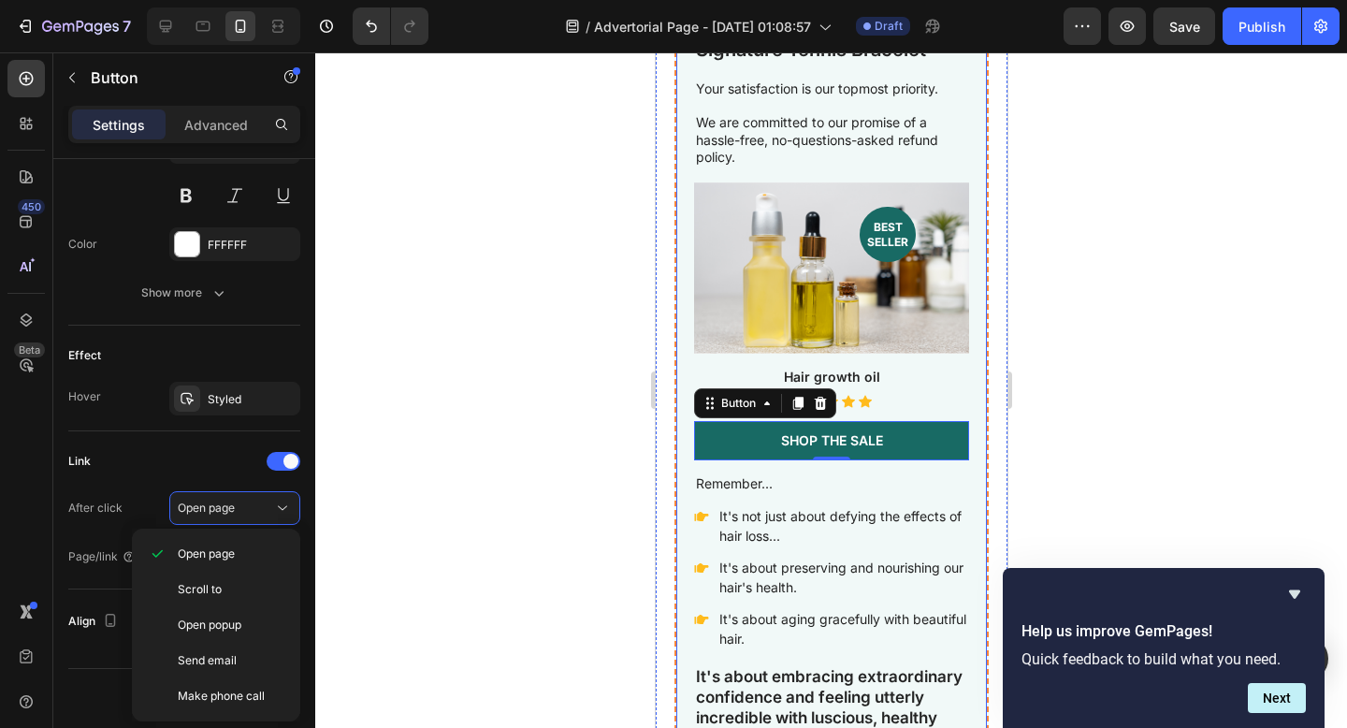
click at [961, 219] on div "Signature Tennis Bracelet Product Title Your satisfaction is our topmost priori…" at bounding box center [830, 727] width 314 height 1427
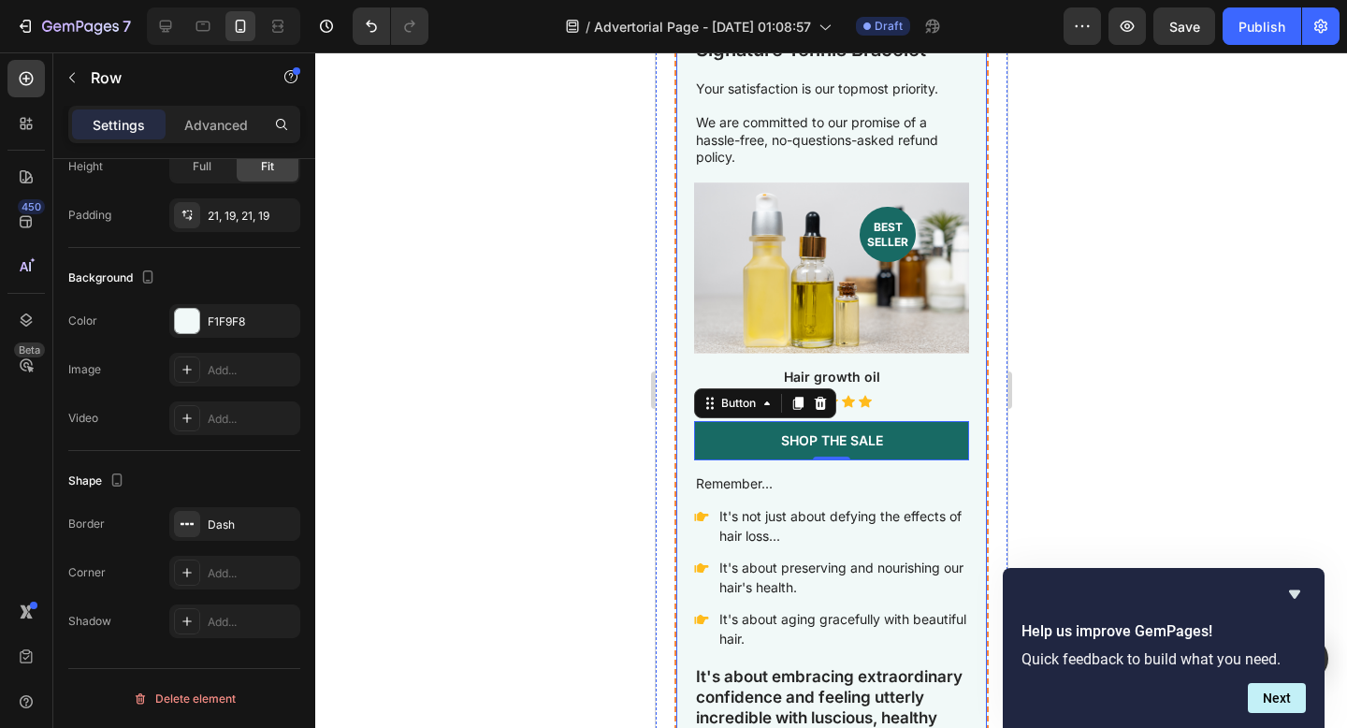
scroll to position [0, 0]
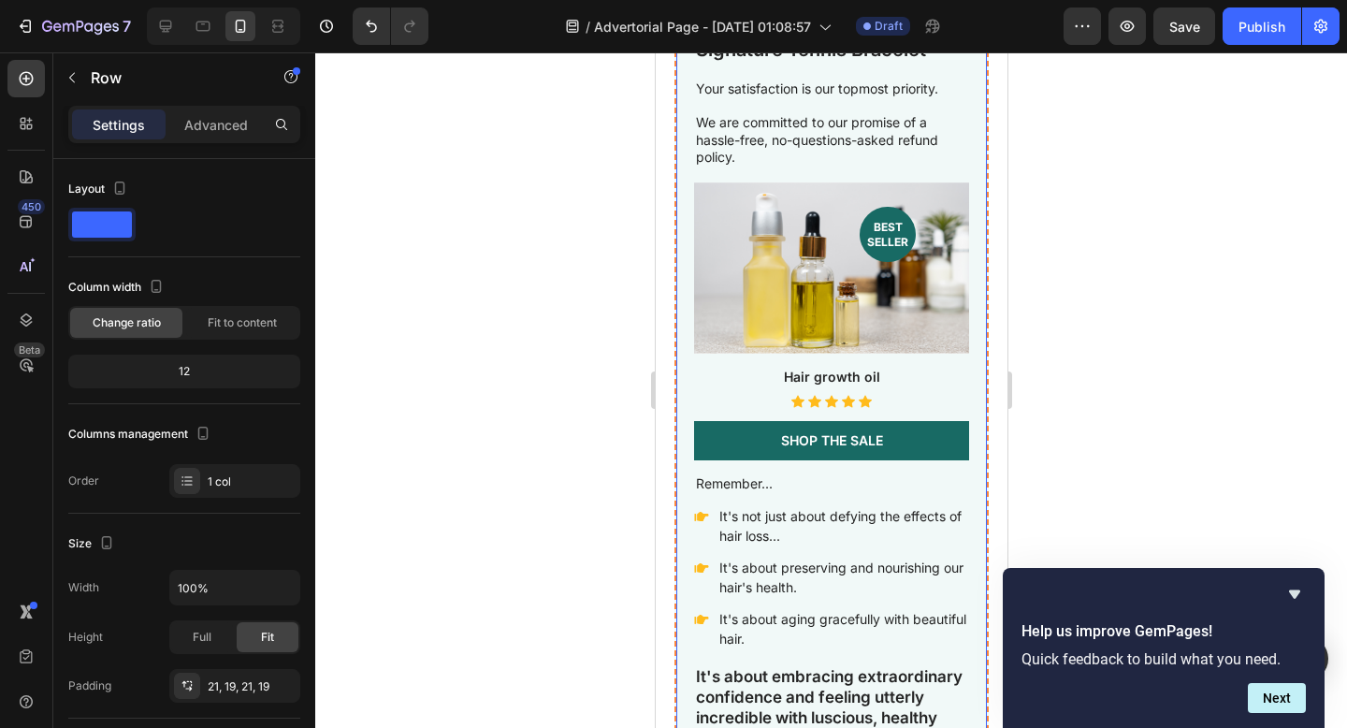
click at [790, 41] on icon at bounding box center [791, 34] width 12 height 13
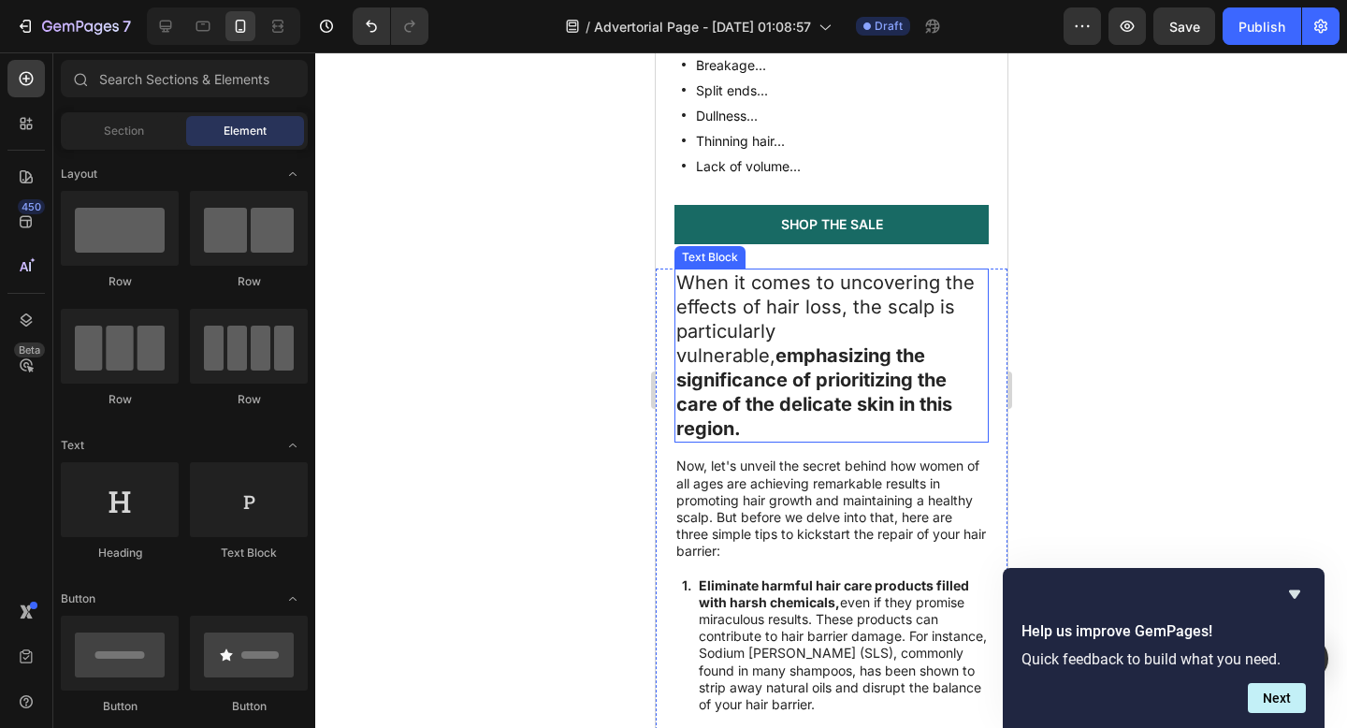
scroll to position [2036, 0]
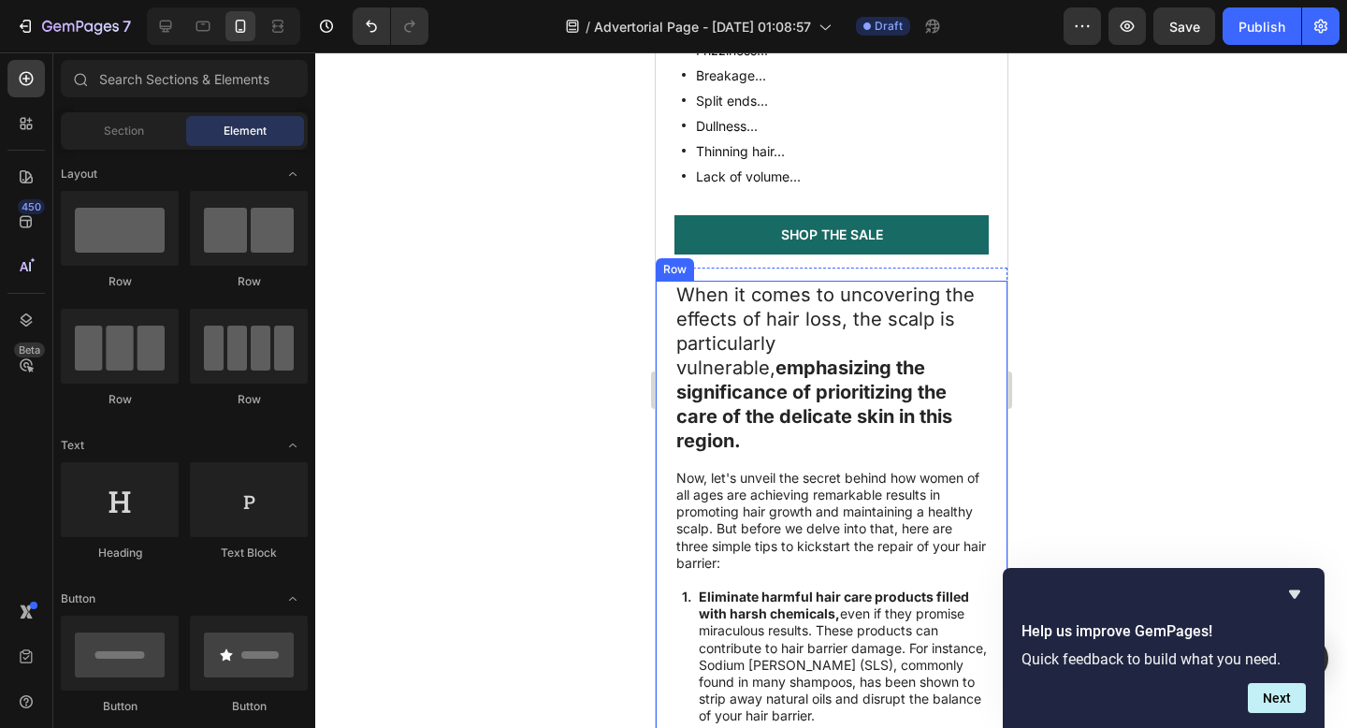
click at [966, 468] on div "Now, let's unveil the secret behind how women of all ages are achieving remarka…" at bounding box center [830, 521] width 314 height 106
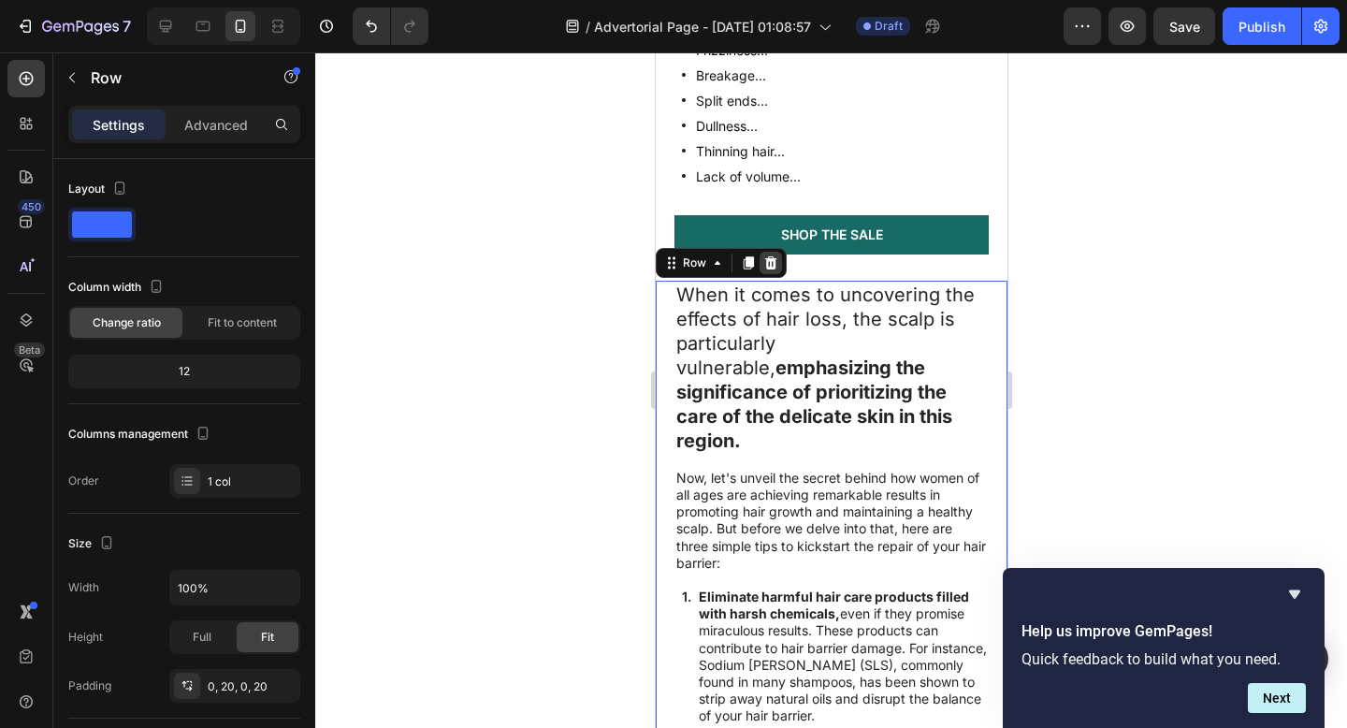
click at [765, 266] on icon at bounding box center [770, 262] width 12 height 13
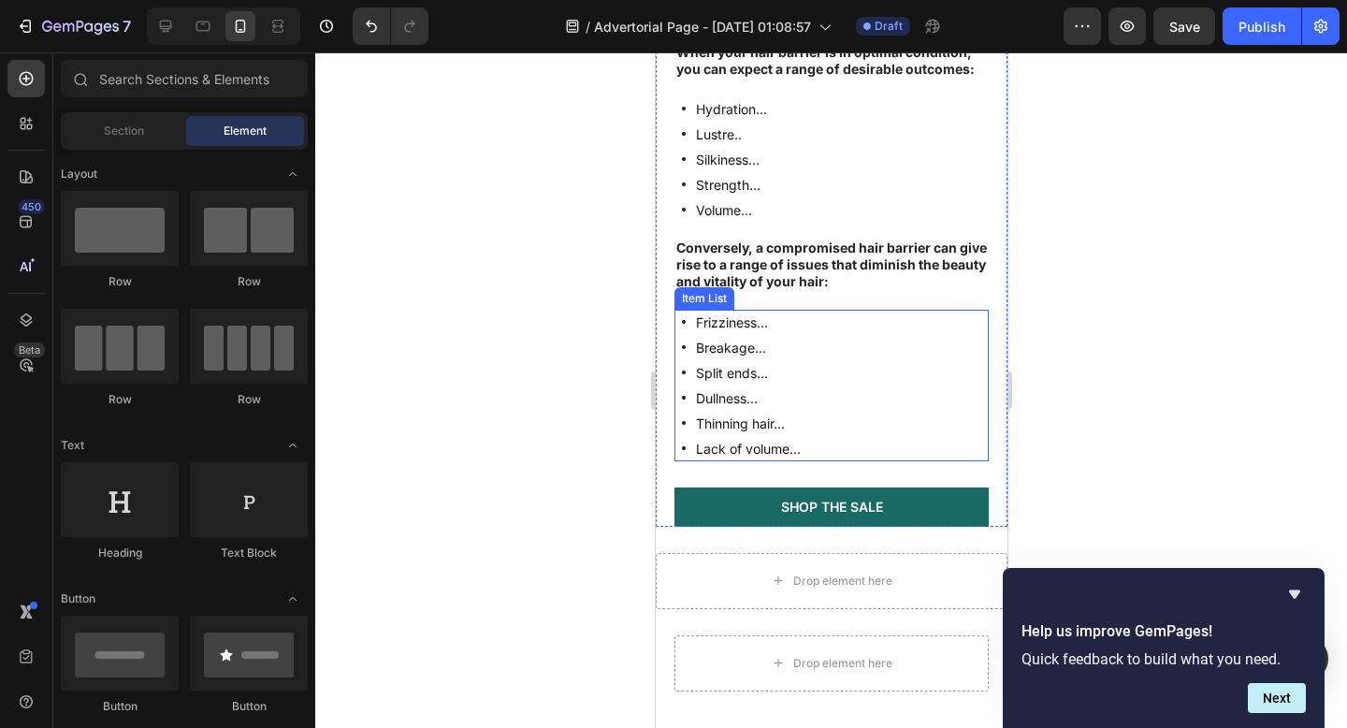
scroll to position [1668, 0]
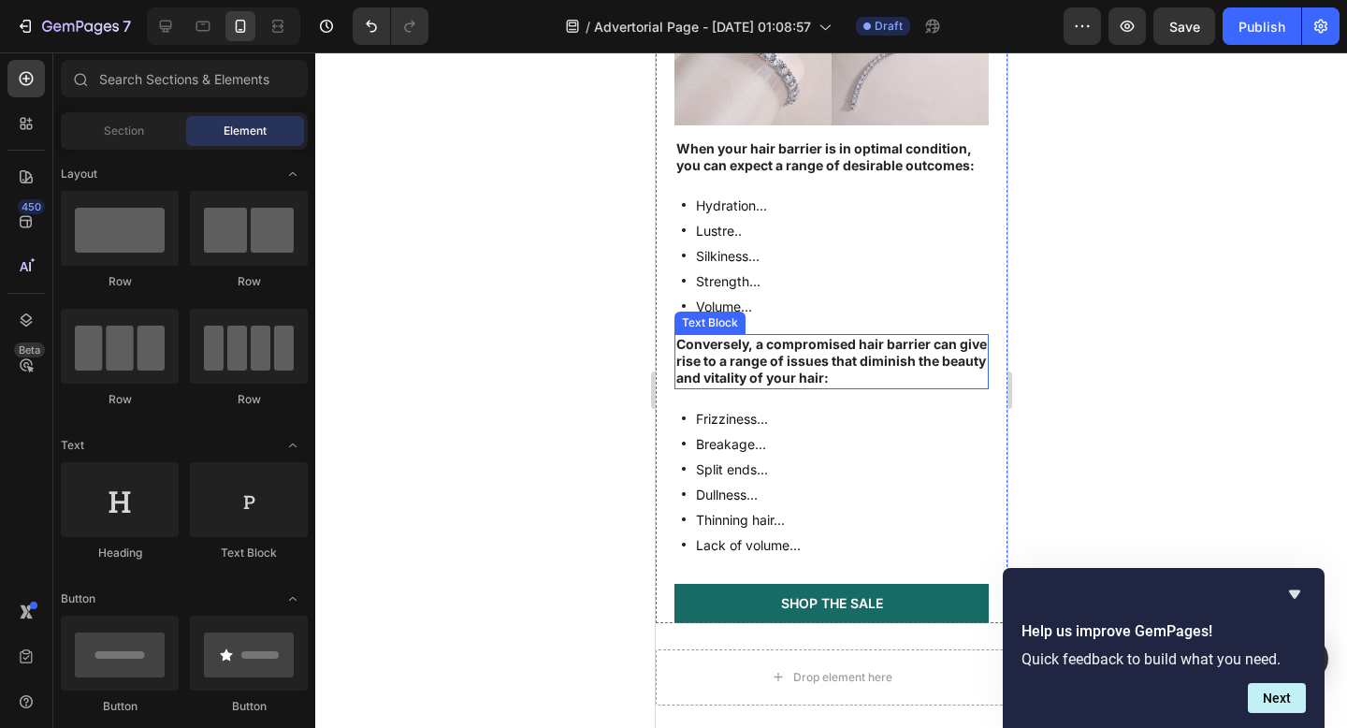
click at [833, 366] on strong "Conversely, a compromised hair barrier can give rise to a range of issues that …" at bounding box center [830, 361] width 311 height 50
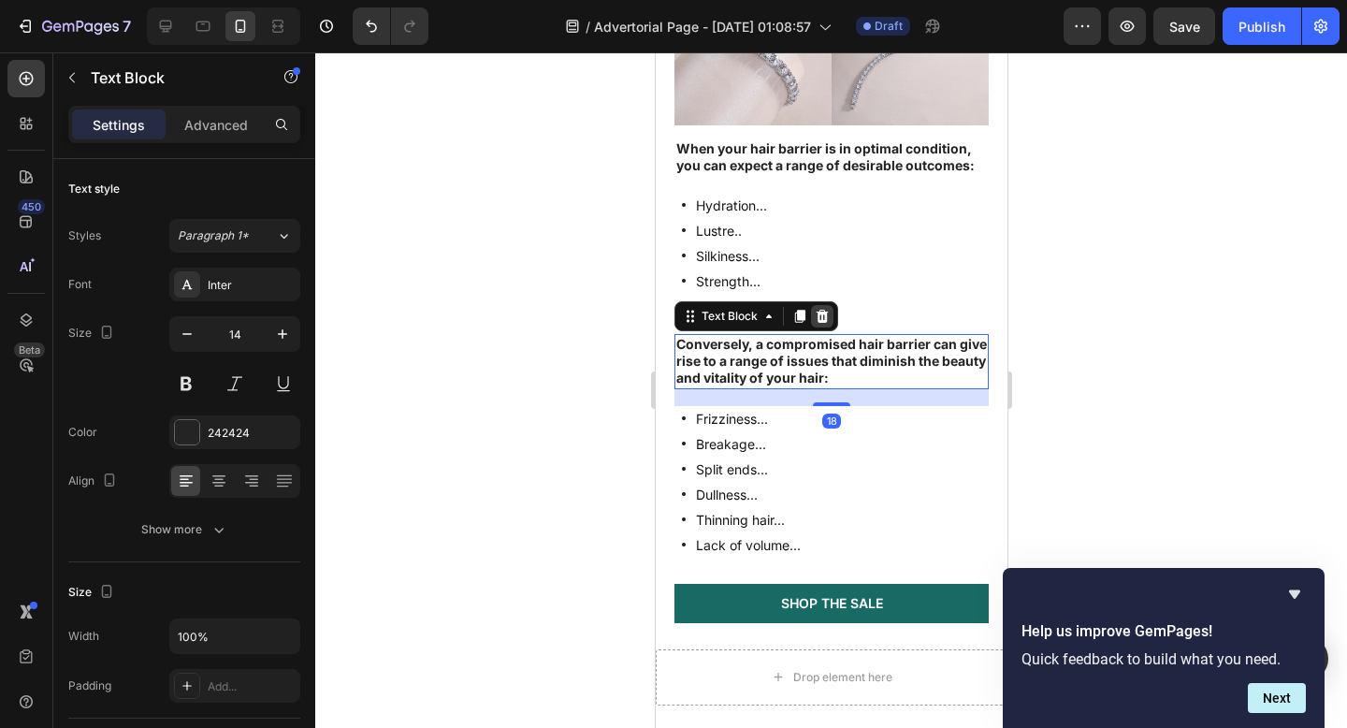
click at [823, 318] on icon at bounding box center [821, 316] width 15 height 15
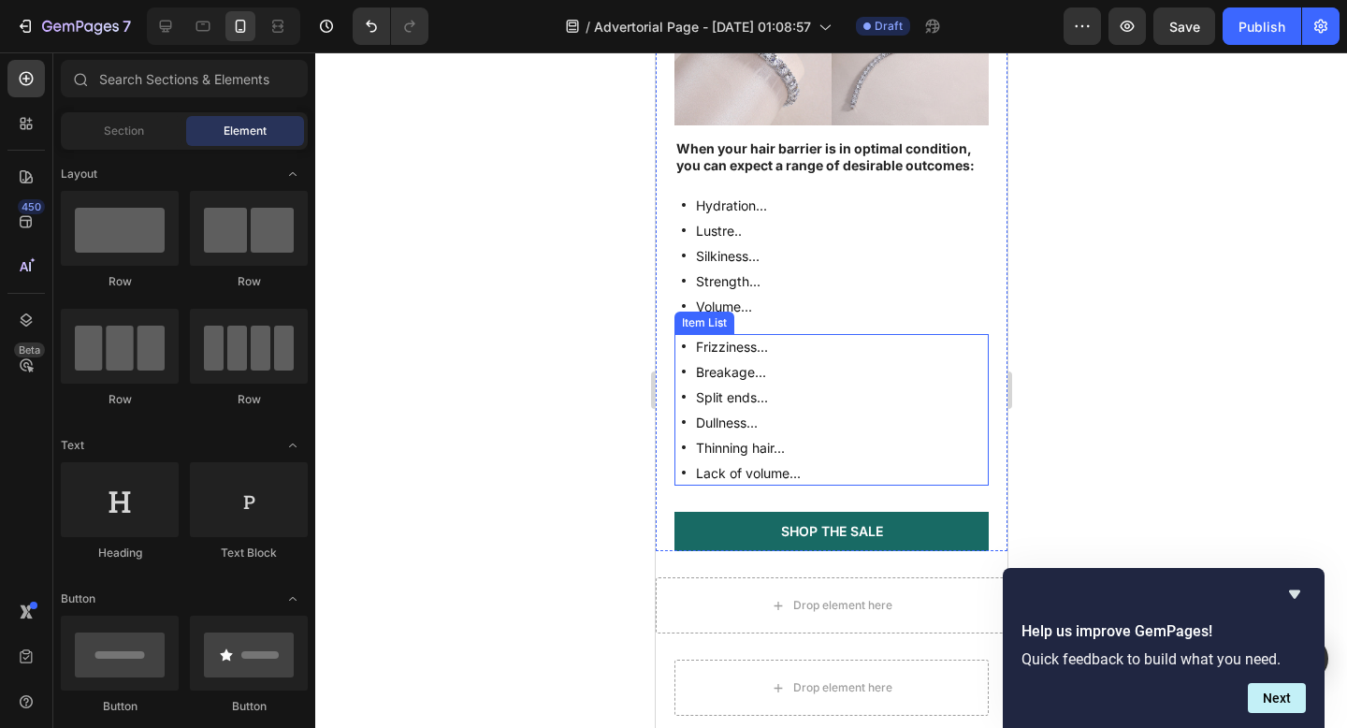
click at [811, 371] on div "Frizziness... Breakage... Split ends... Dullness... Thinning hair... Lack of vo…" at bounding box center [830, 410] width 314 height 152
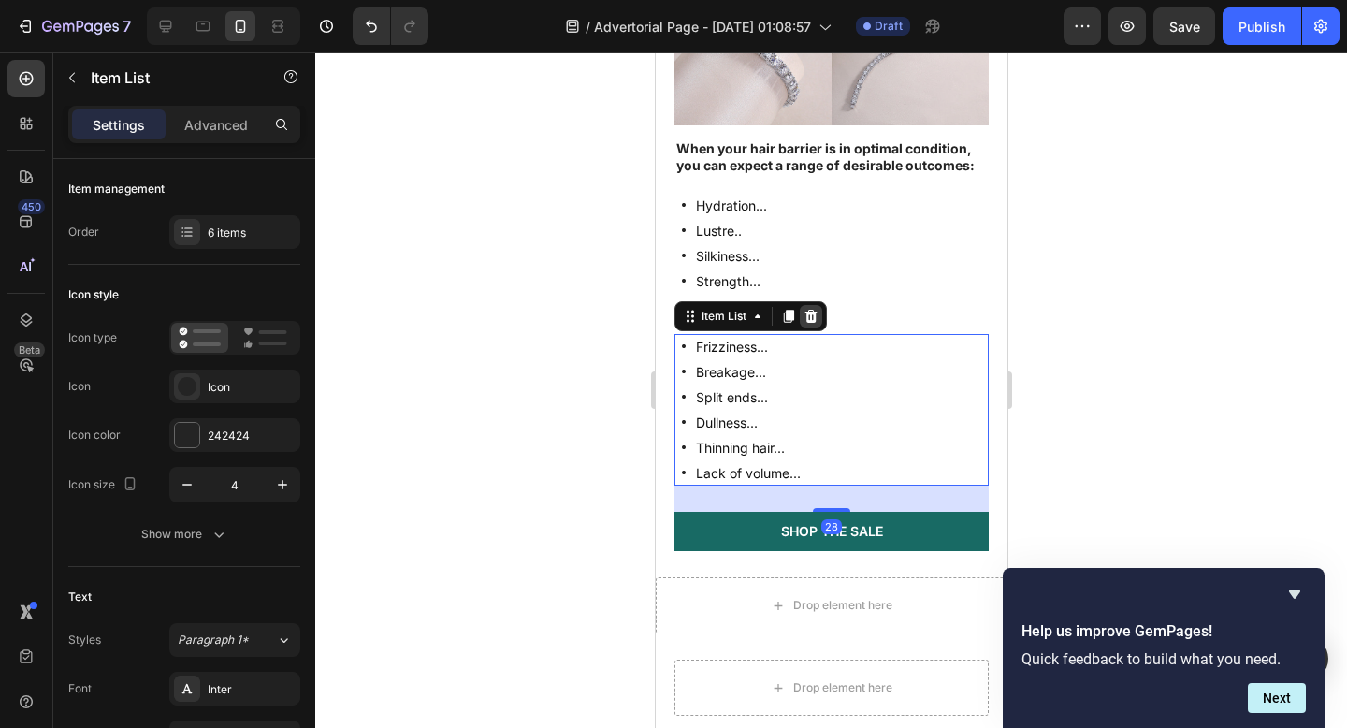
click at [810, 320] on icon at bounding box center [810, 316] width 12 height 13
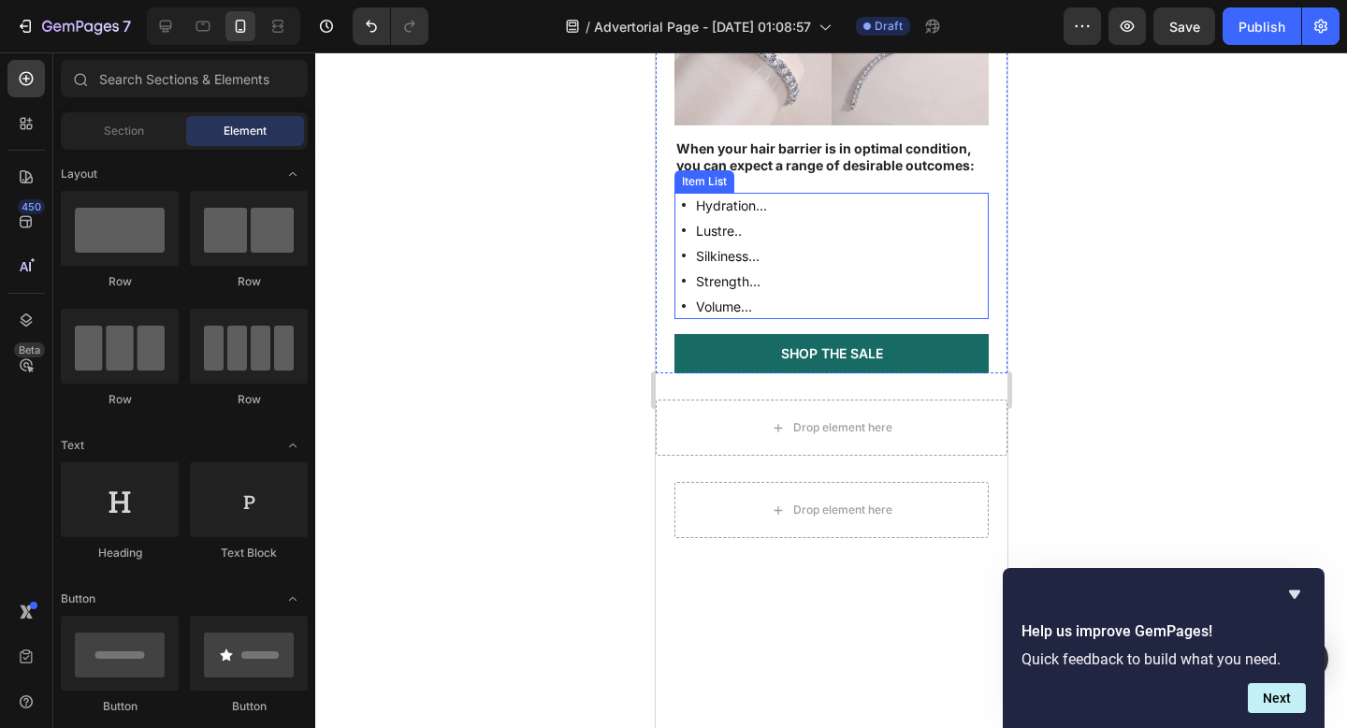
click at [788, 231] on div "Hydration... Lustre.. Silkiness... Strength... Volume..." at bounding box center [830, 256] width 314 height 126
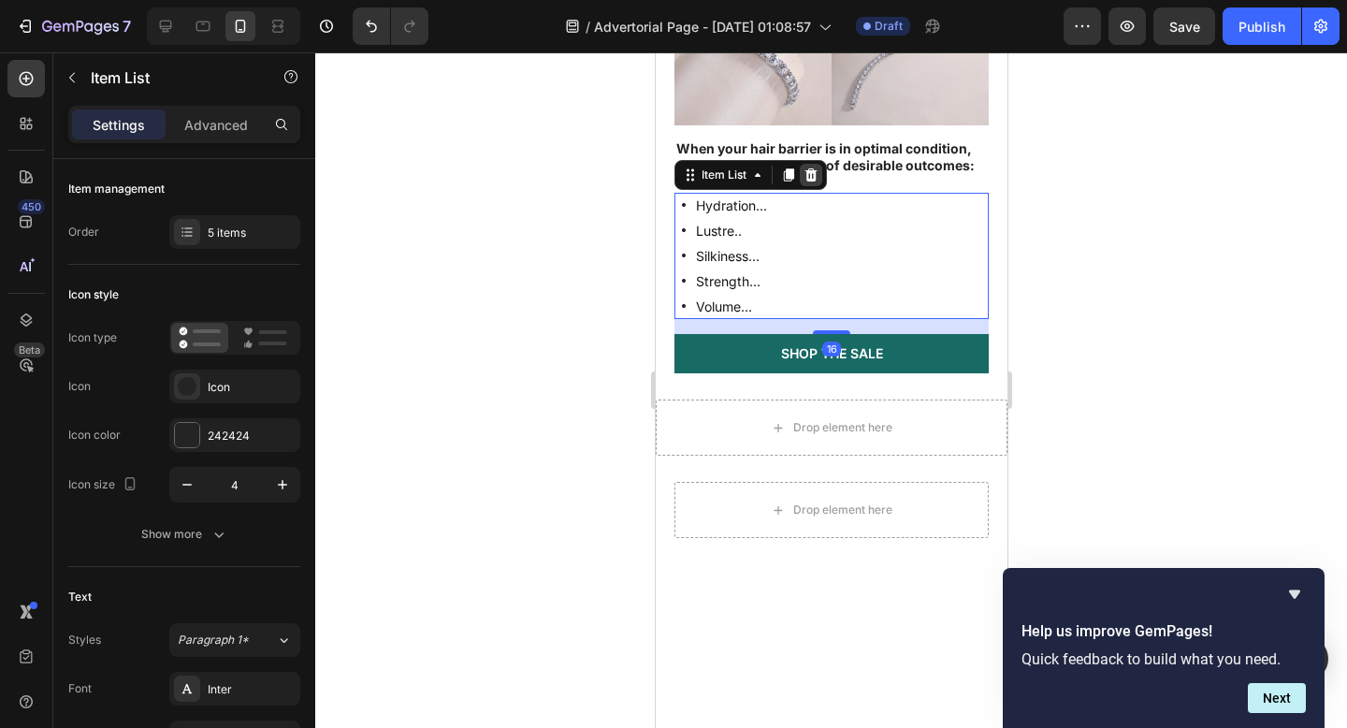
click at [813, 173] on icon at bounding box center [810, 174] width 12 height 13
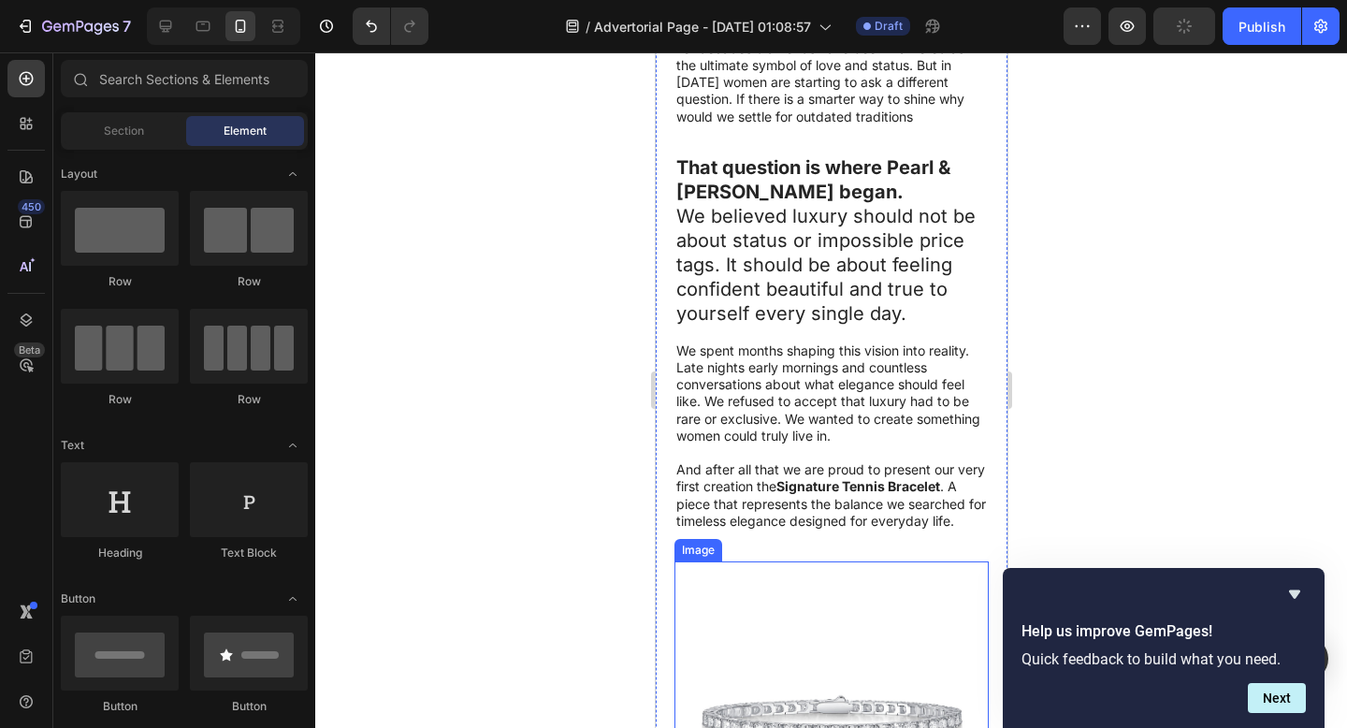
scroll to position [561, 0]
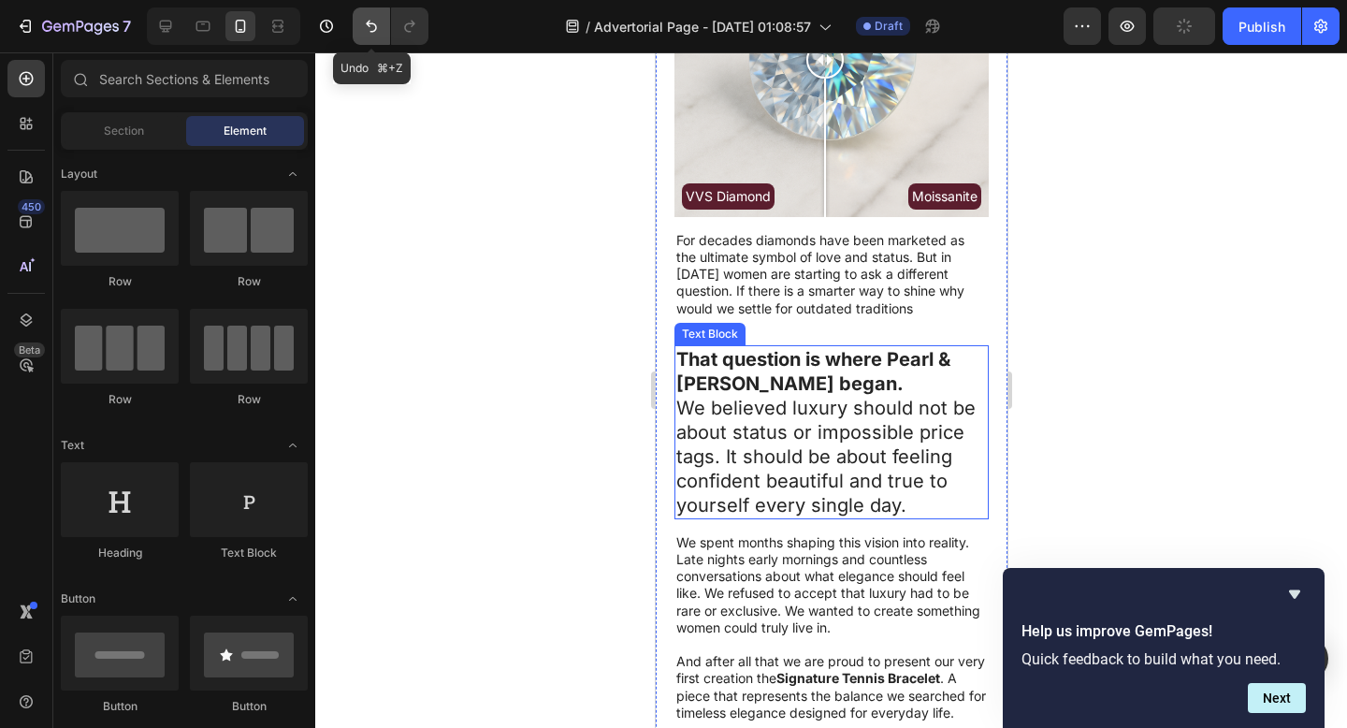
click at [369, 27] on icon "Undo/Redo" at bounding box center [371, 26] width 19 height 19
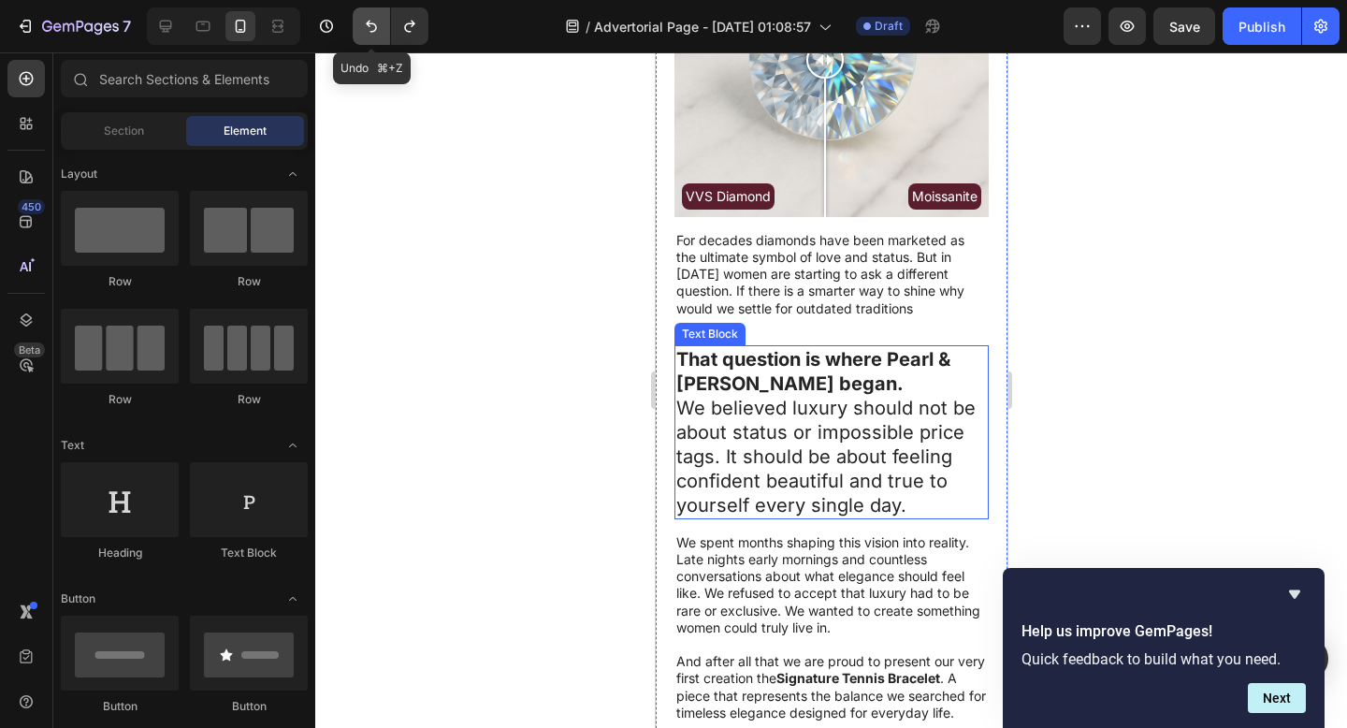
click at [369, 27] on icon "Undo/Redo" at bounding box center [371, 26] width 19 height 19
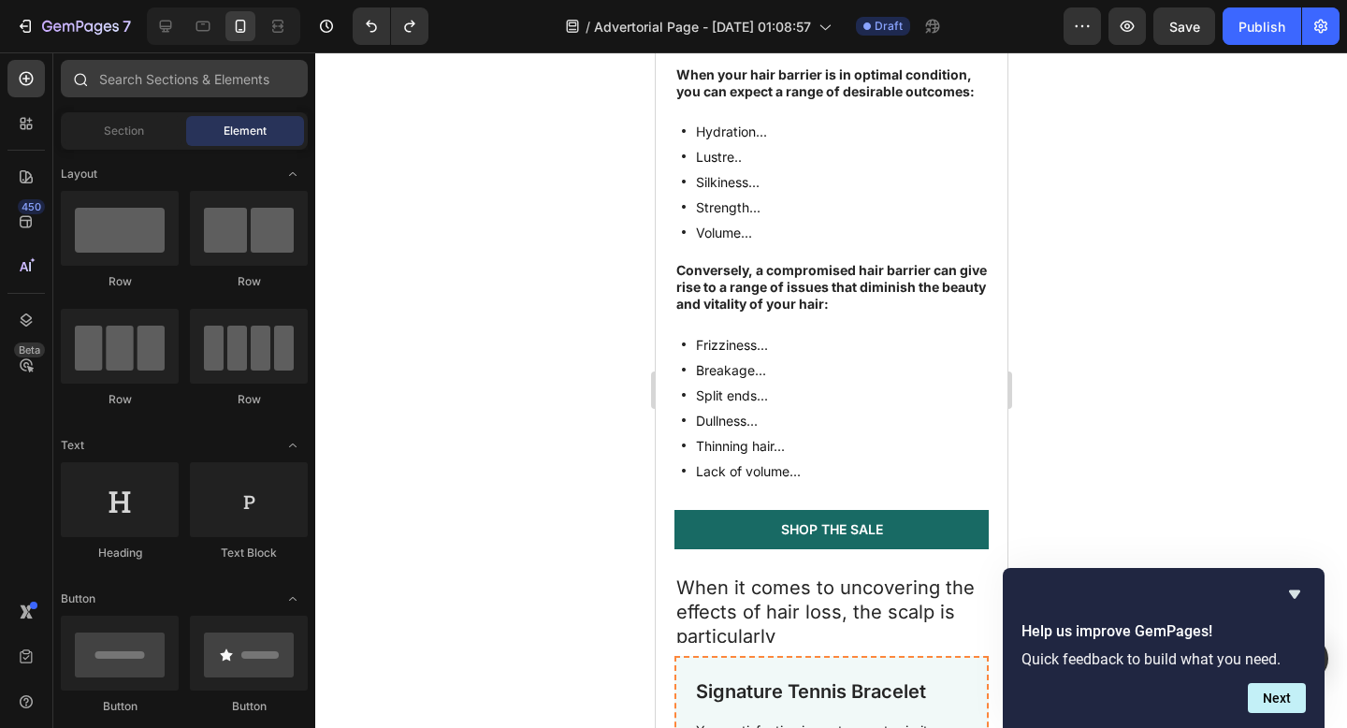
scroll to position [1522, 0]
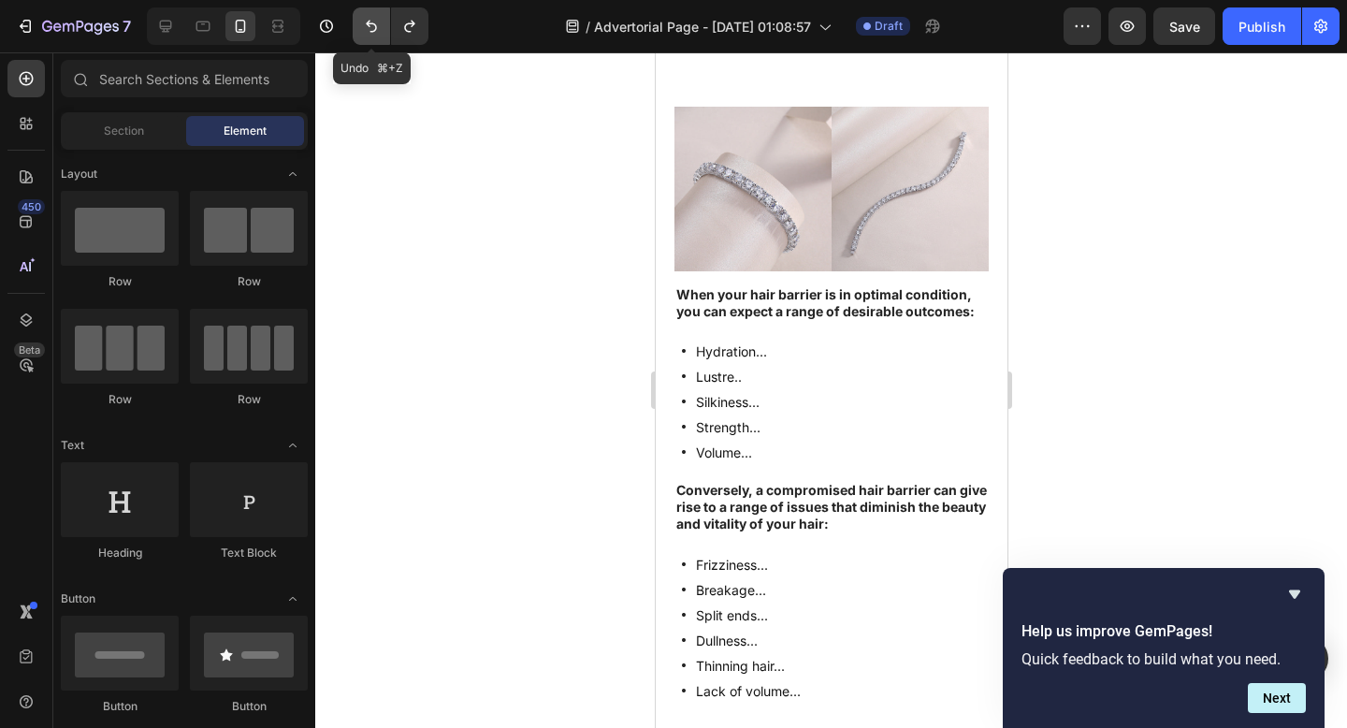
click at [374, 30] on icon "Undo/Redo" at bounding box center [371, 27] width 11 height 12
click at [375, 30] on icon "Undo/Redo" at bounding box center [371, 27] width 11 height 12
click at [374, 30] on icon "Undo/Redo" at bounding box center [371, 27] width 11 height 12
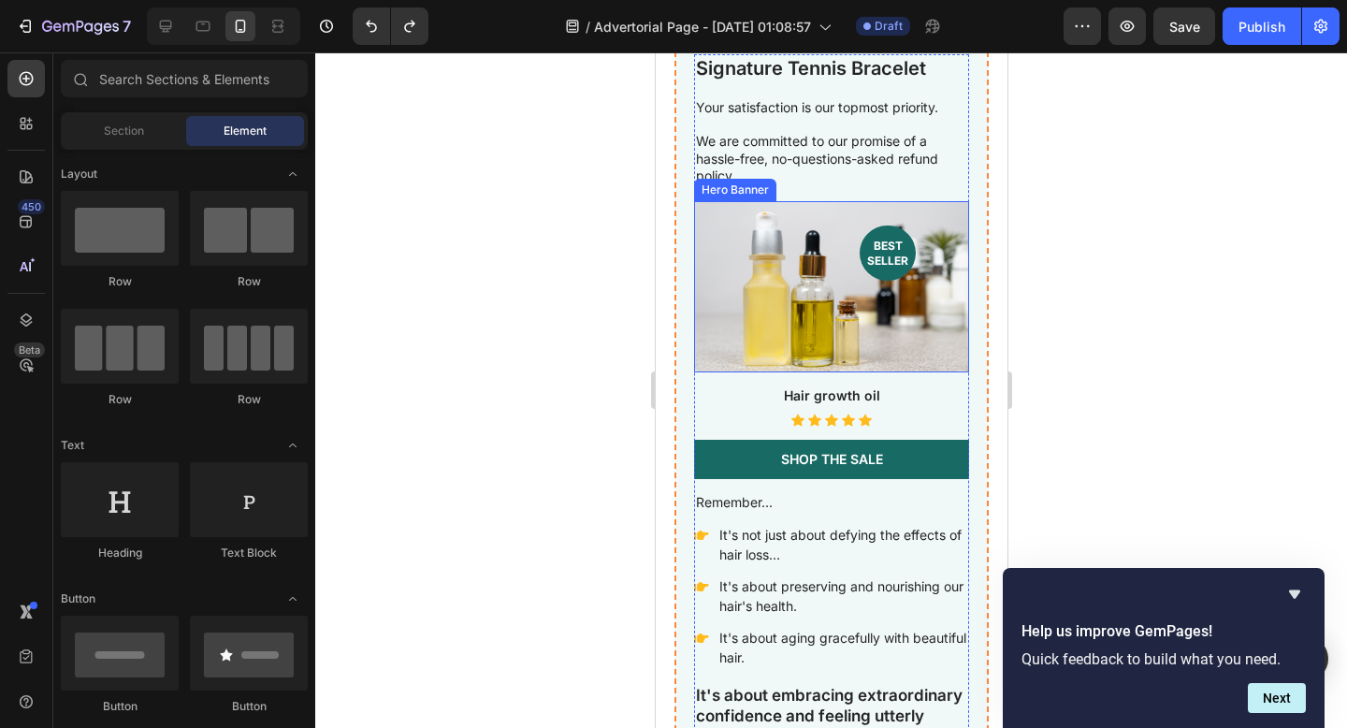
scroll to position [4799, 0]
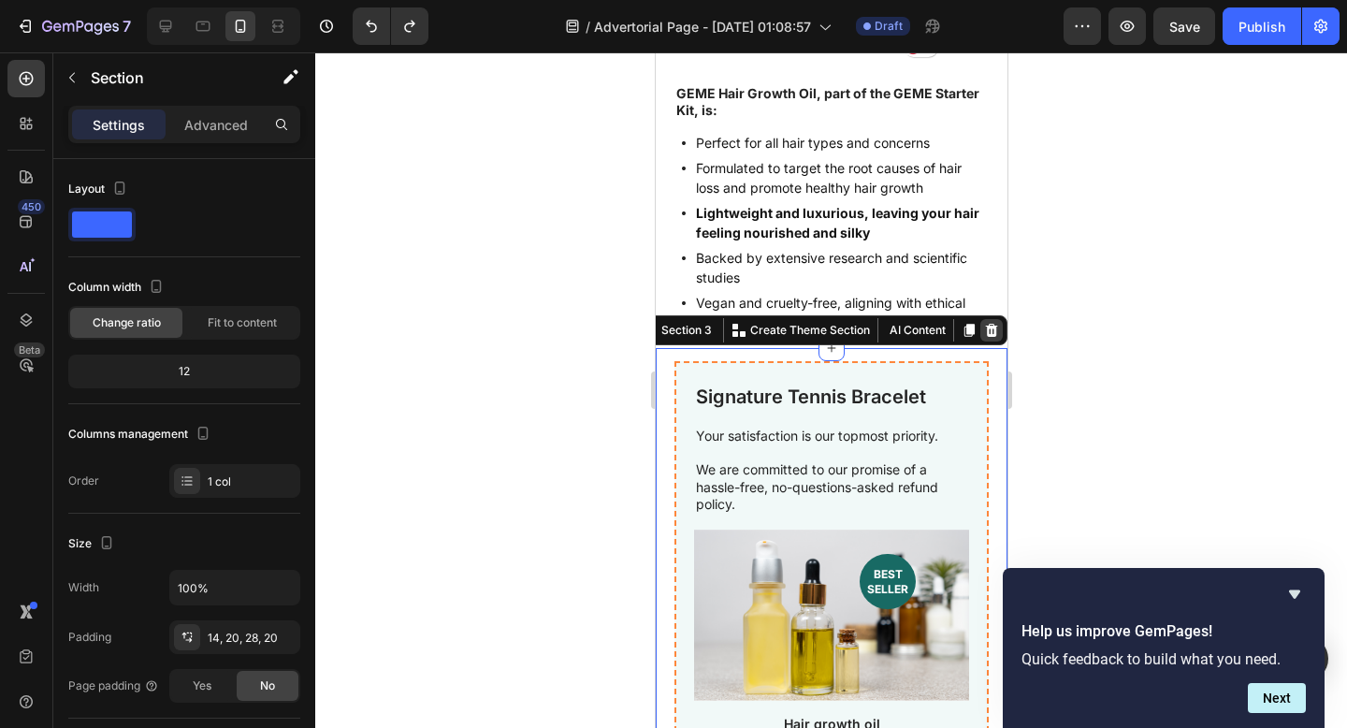
click at [985, 337] on icon at bounding box center [991, 330] width 12 height 13
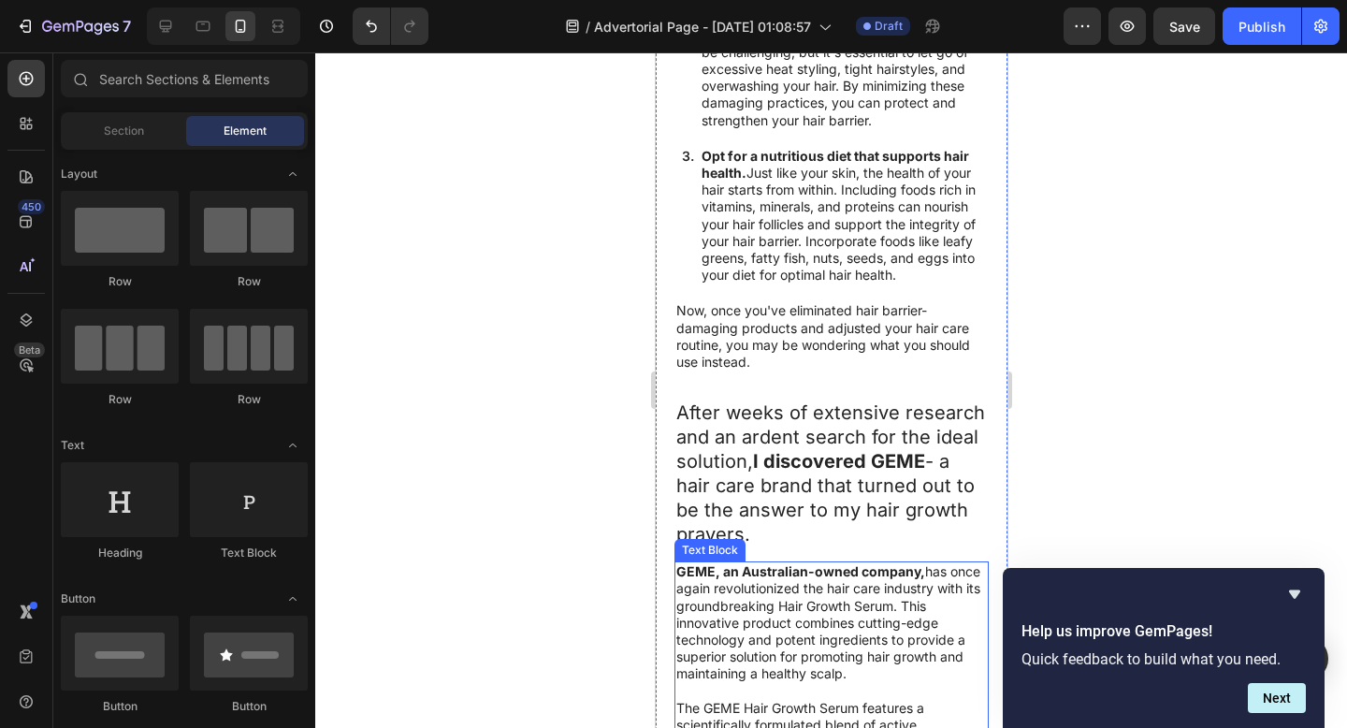
scroll to position [3452, 0]
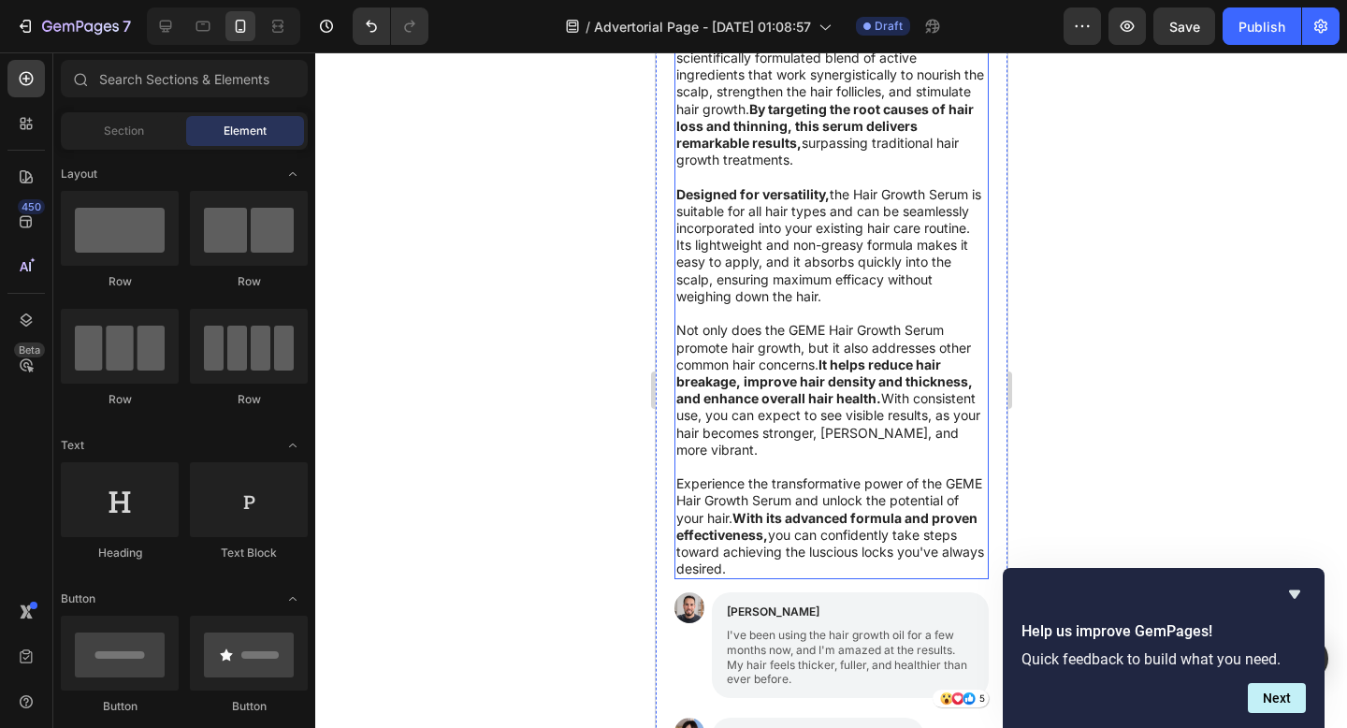
click at [679, 458] on p "Not only does the GEME Hair Growth Serum promote hair growth, but it also addre…" at bounding box center [830, 390] width 311 height 137
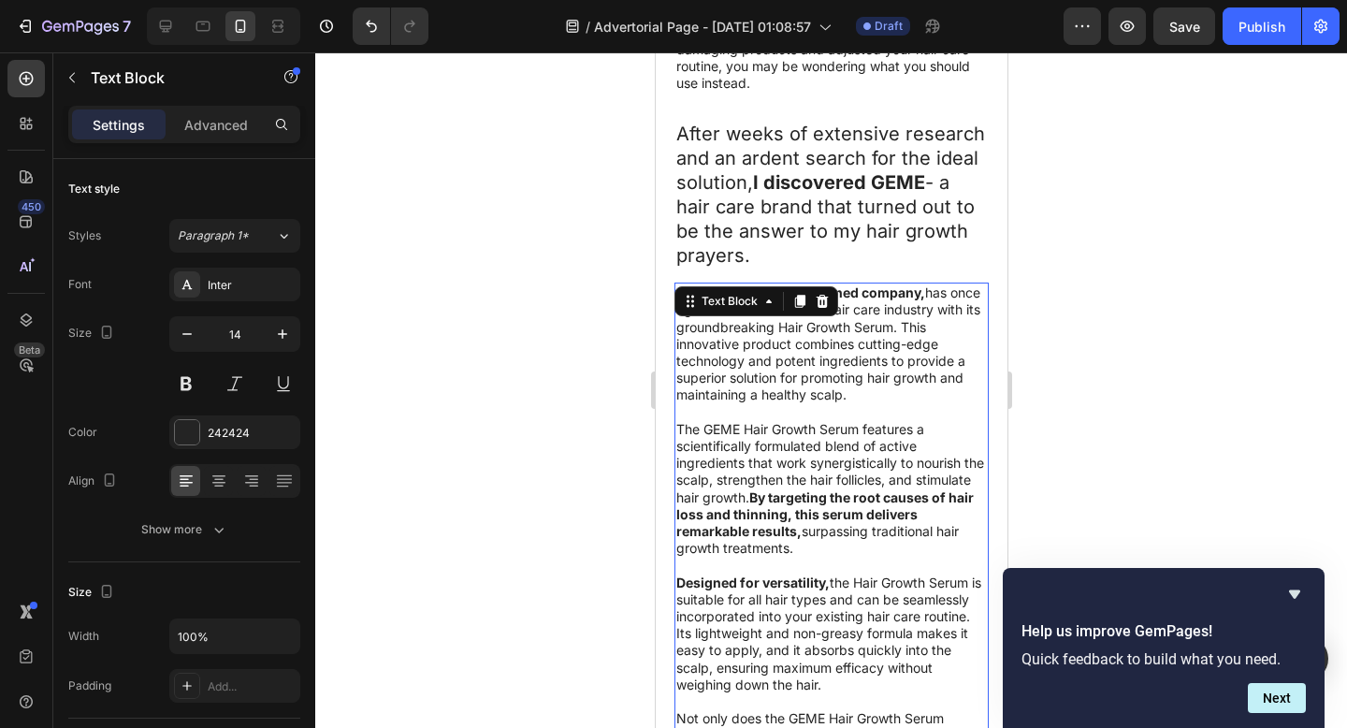
scroll to position [2855, 0]
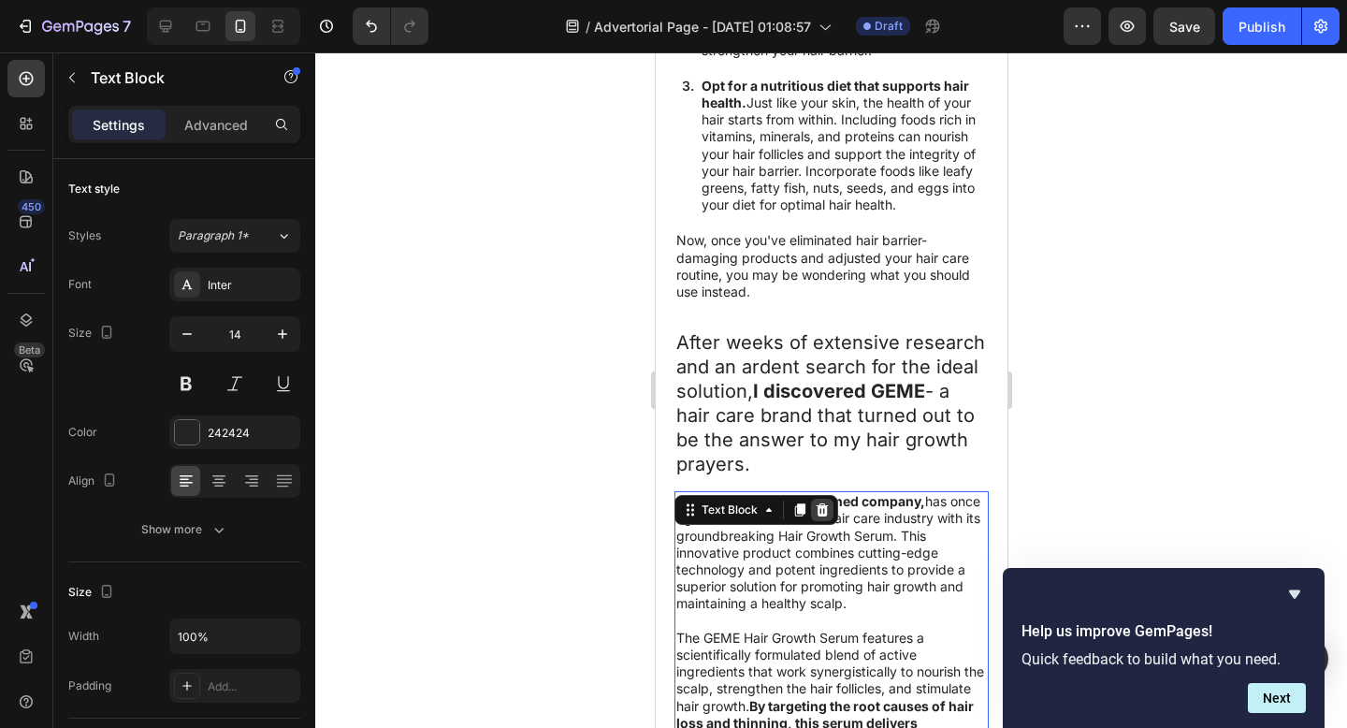
click at [821, 517] on icon at bounding box center [821, 509] width 15 height 15
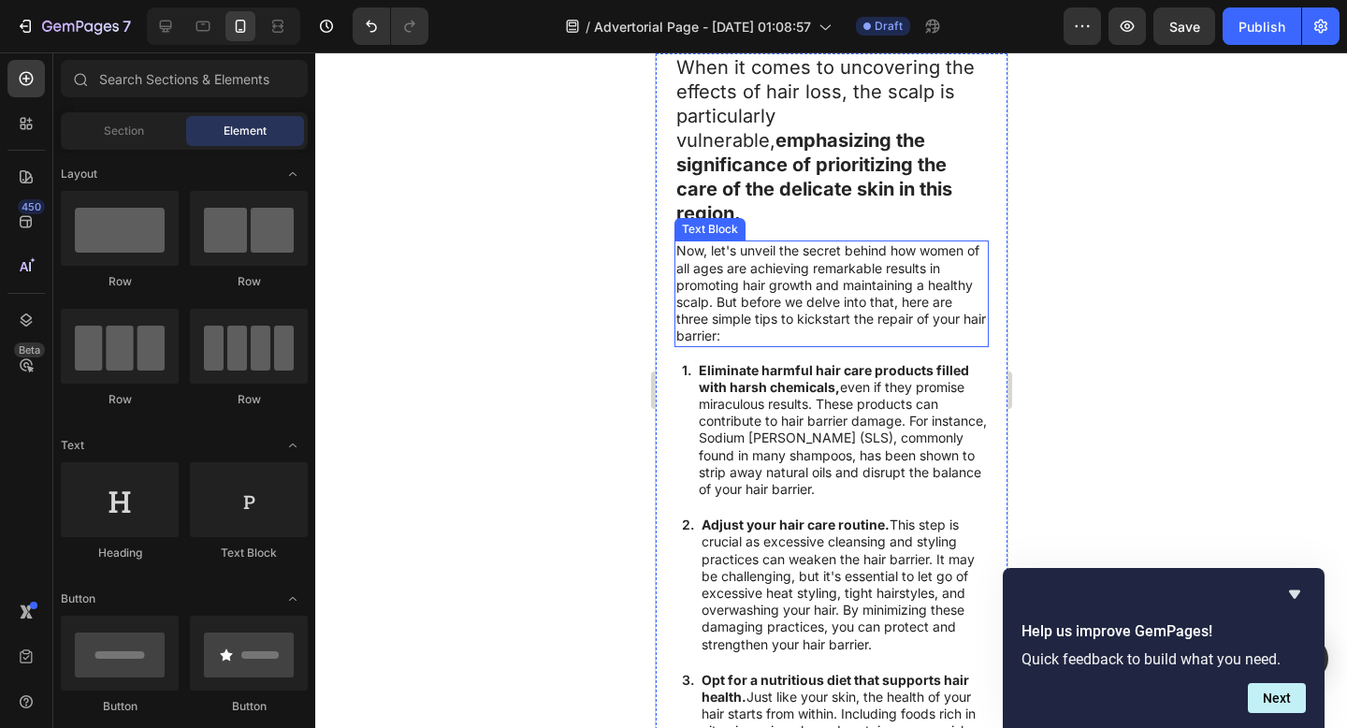
scroll to position [2125, 0]
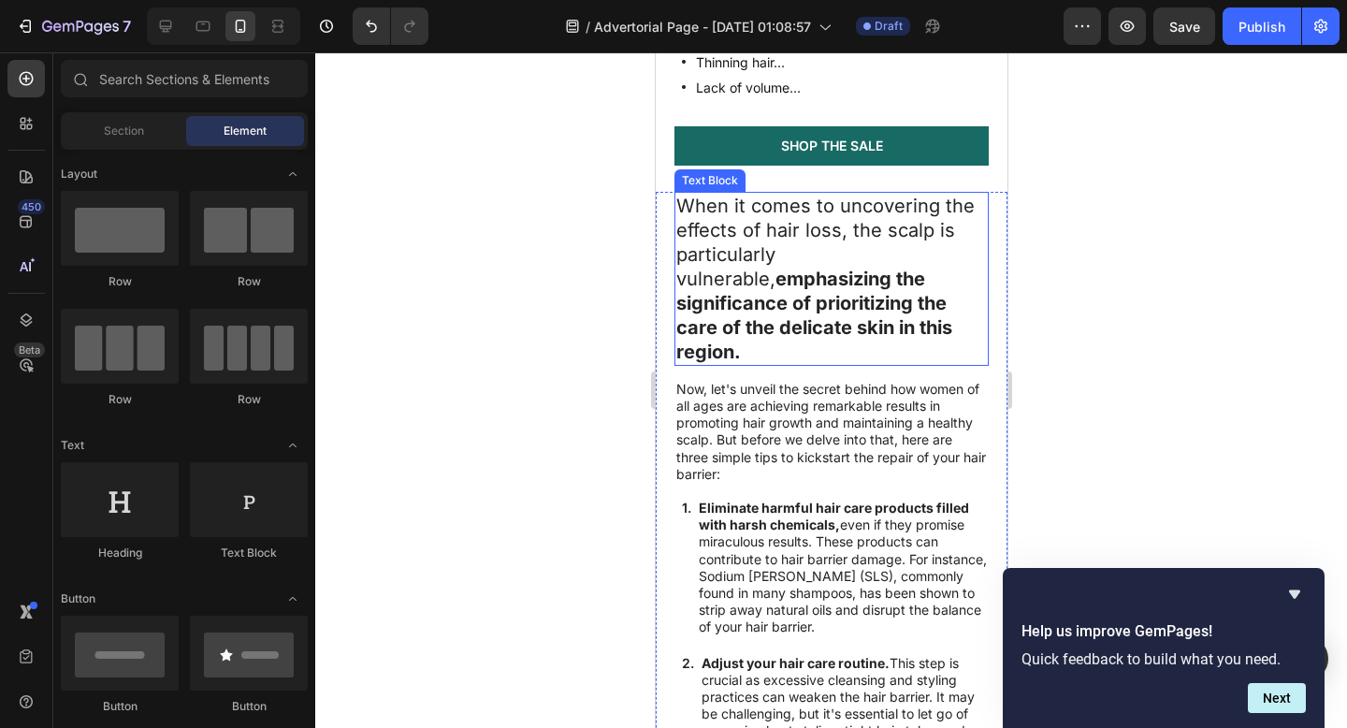
click at [741, 249] on p "When it comes to uncovering the effects of hair loss, the scalp is particularly…" at bounding box center [830, 279] width 311 height 170
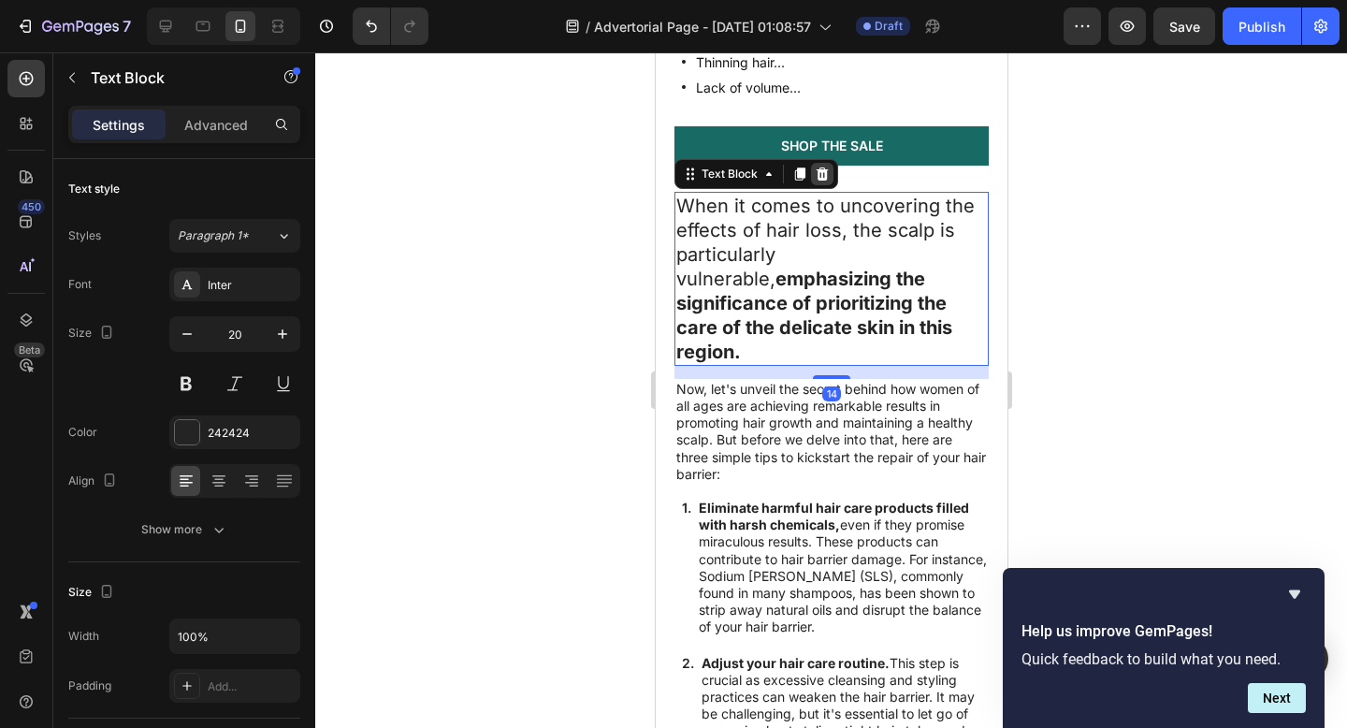
click at [818, 170] on icon at bounding box center [821, 173] width 15 height 15
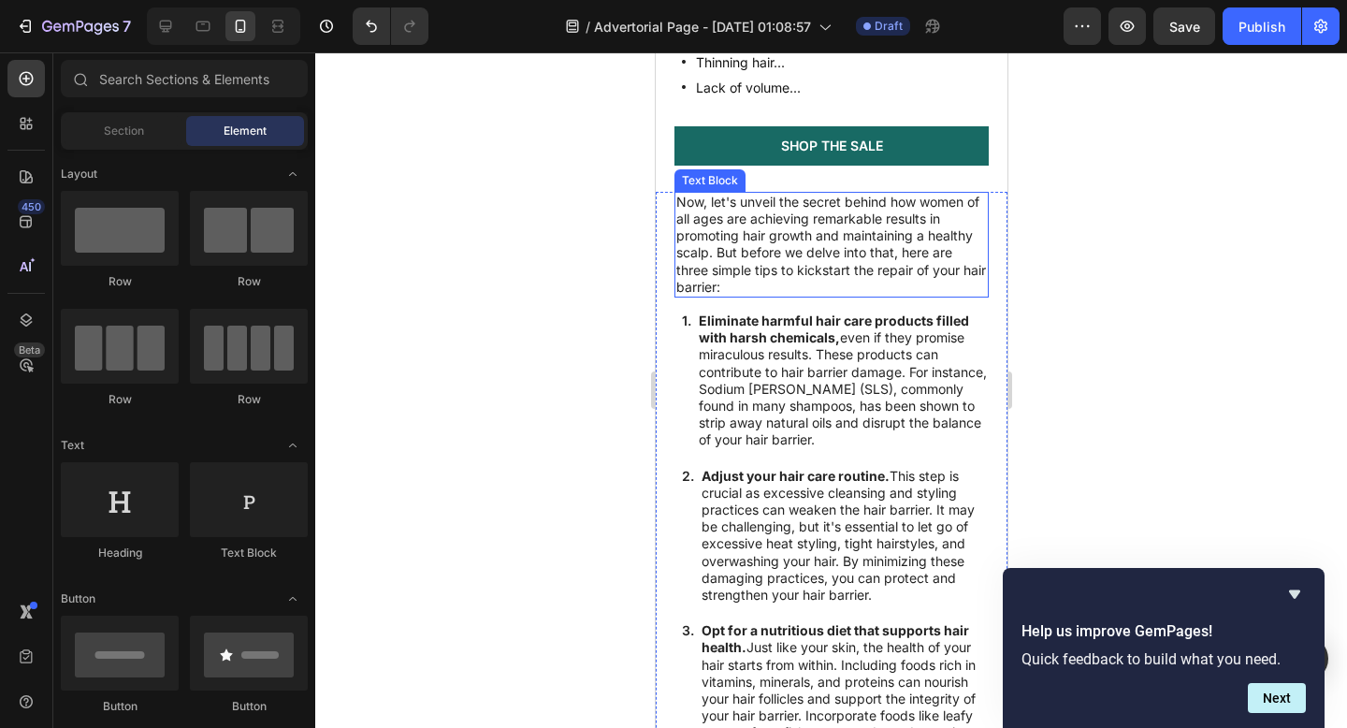
click at [809, 222] on p "Now, let's unveil the secret behind how women of all ages are achieving remarka…" at bounding box center [830, 245] width 311 height 102
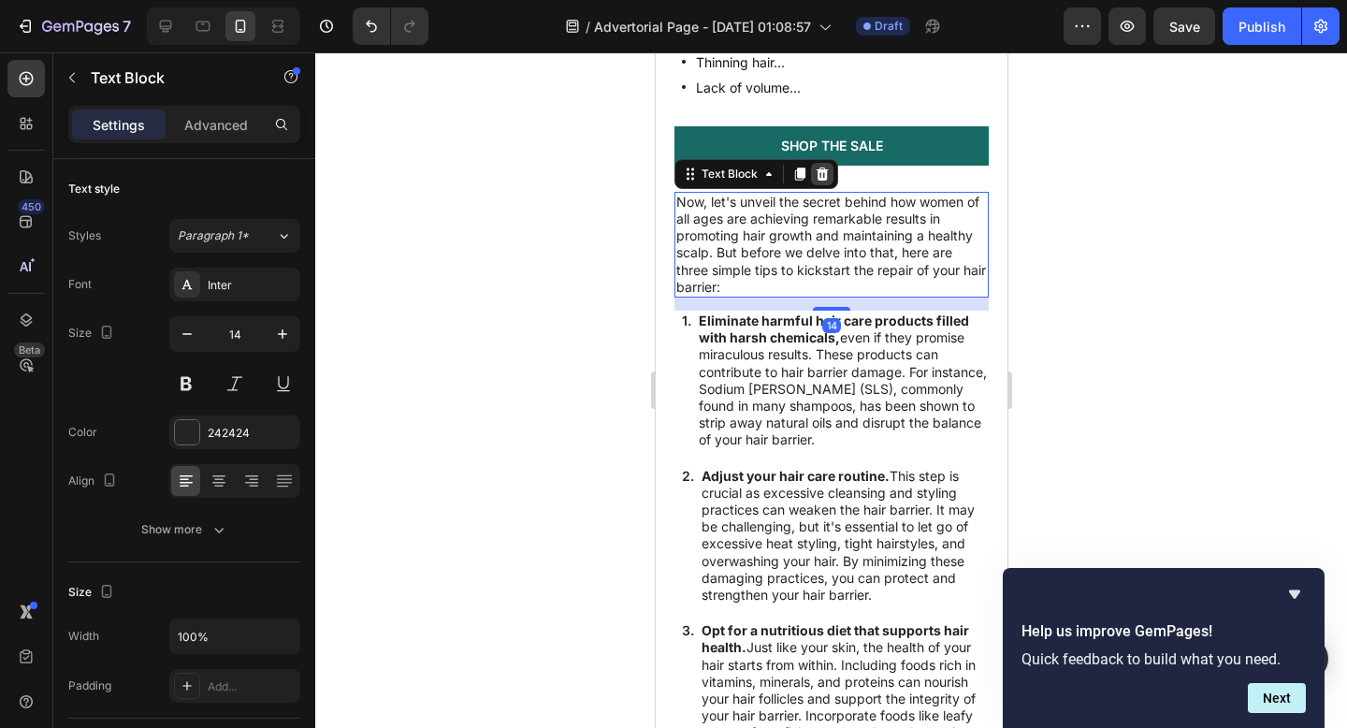
click at [820, 174] on icon at bounding box center [822, 173] width 12 height 13
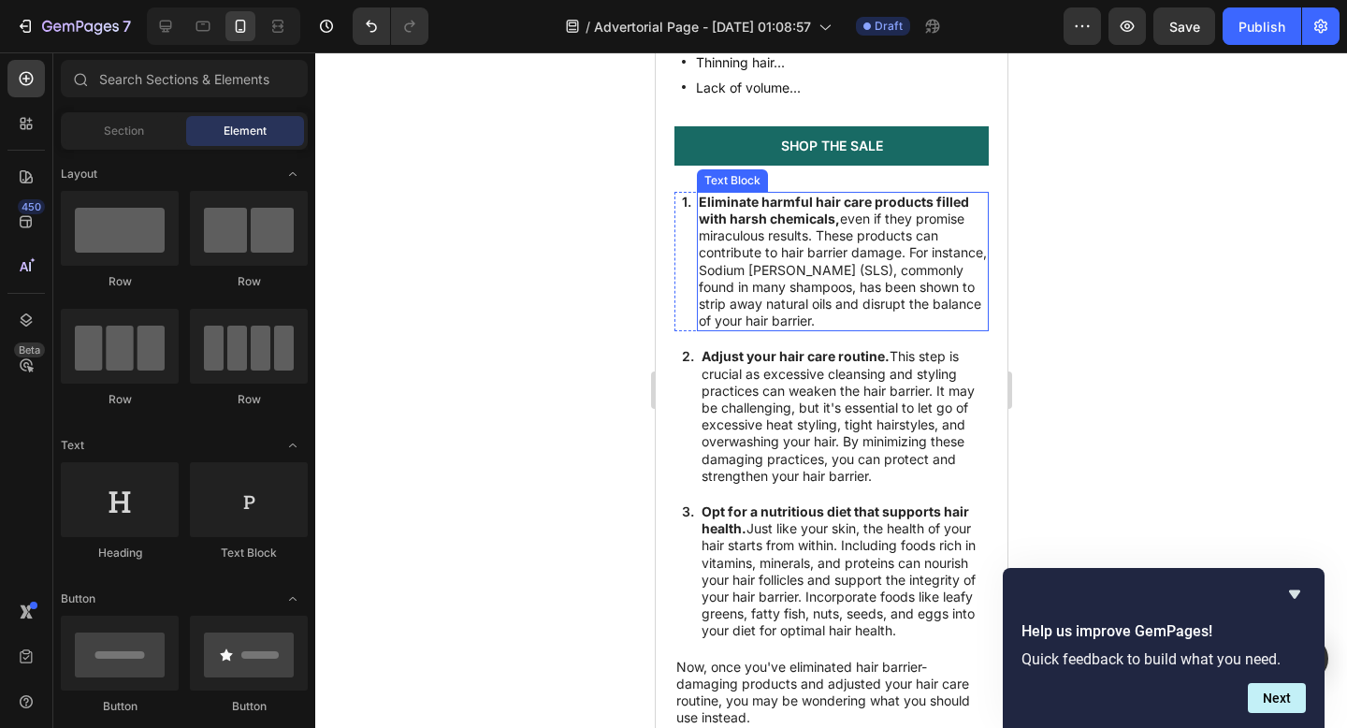
click at [818, 229] on p "Eliminate harmful hair care products filled with harsh chemicals, even if they …" at bounding box center [842, 262] width 288 height 137
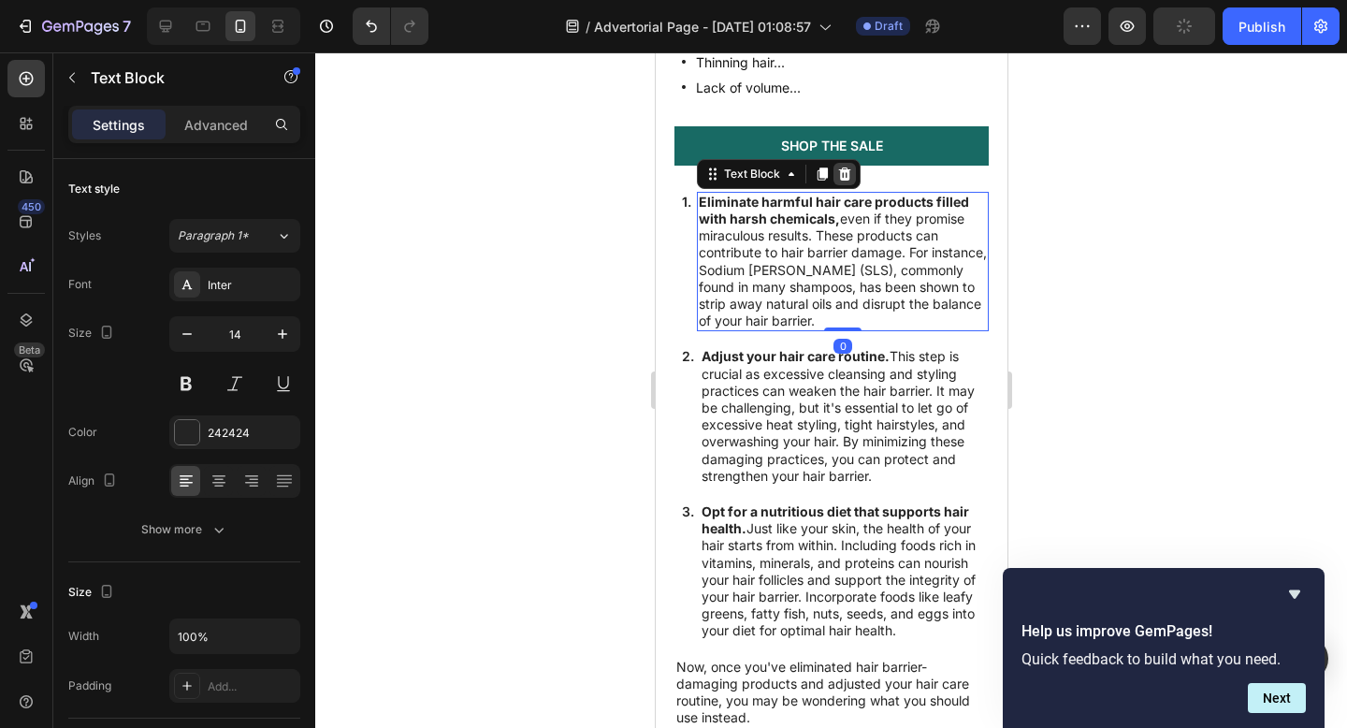
click at [844, 172] on icon at bounding box center [844, 173] width 12 height 13
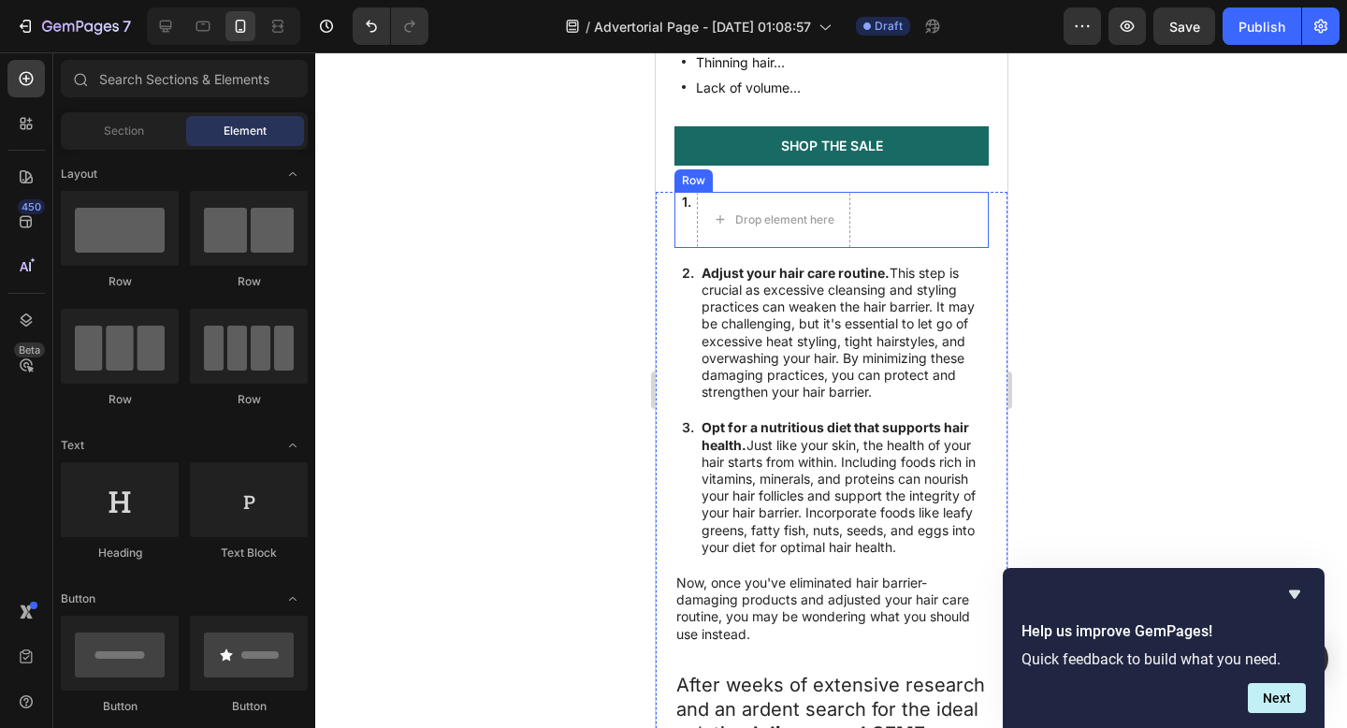
click at [872, 214] on div "1. Text Block Drop element here Row" at bounding box center [830, 220] width 314 height 56
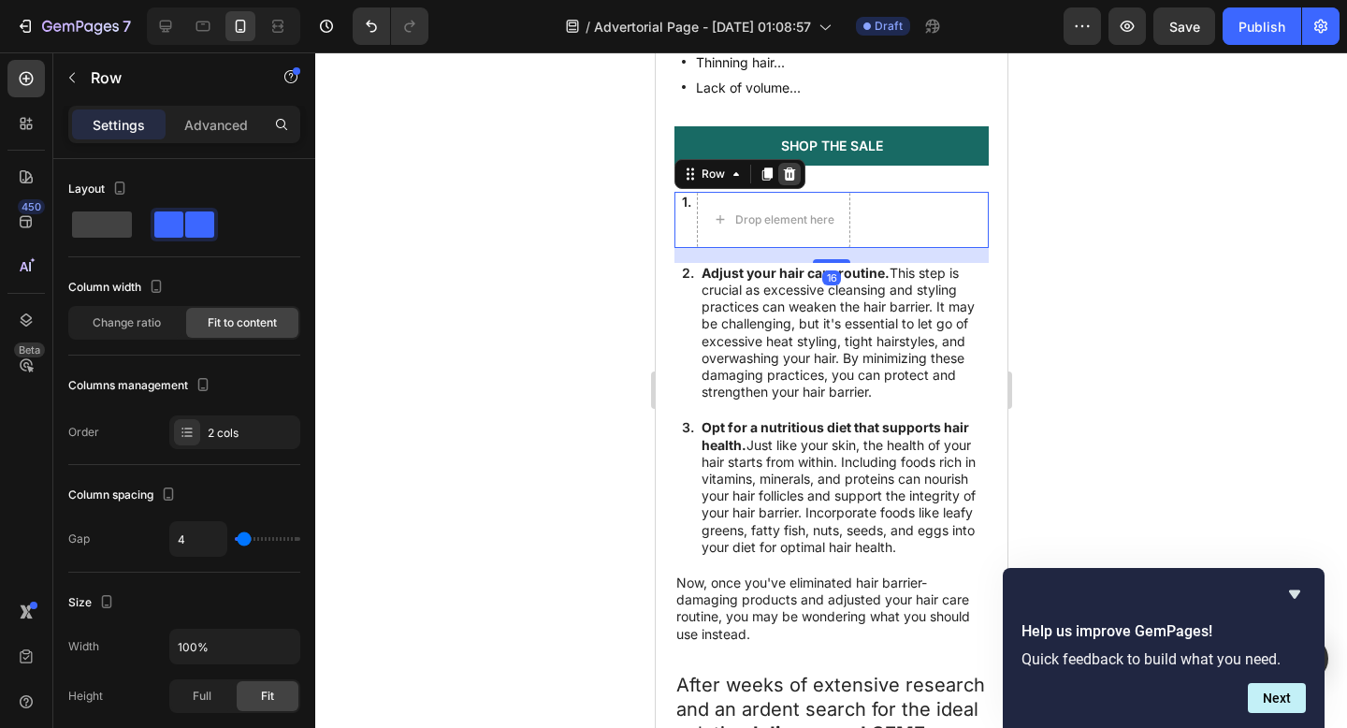
click at [789, 171] on icon at bounding box center [788, 173] width 15 height 15
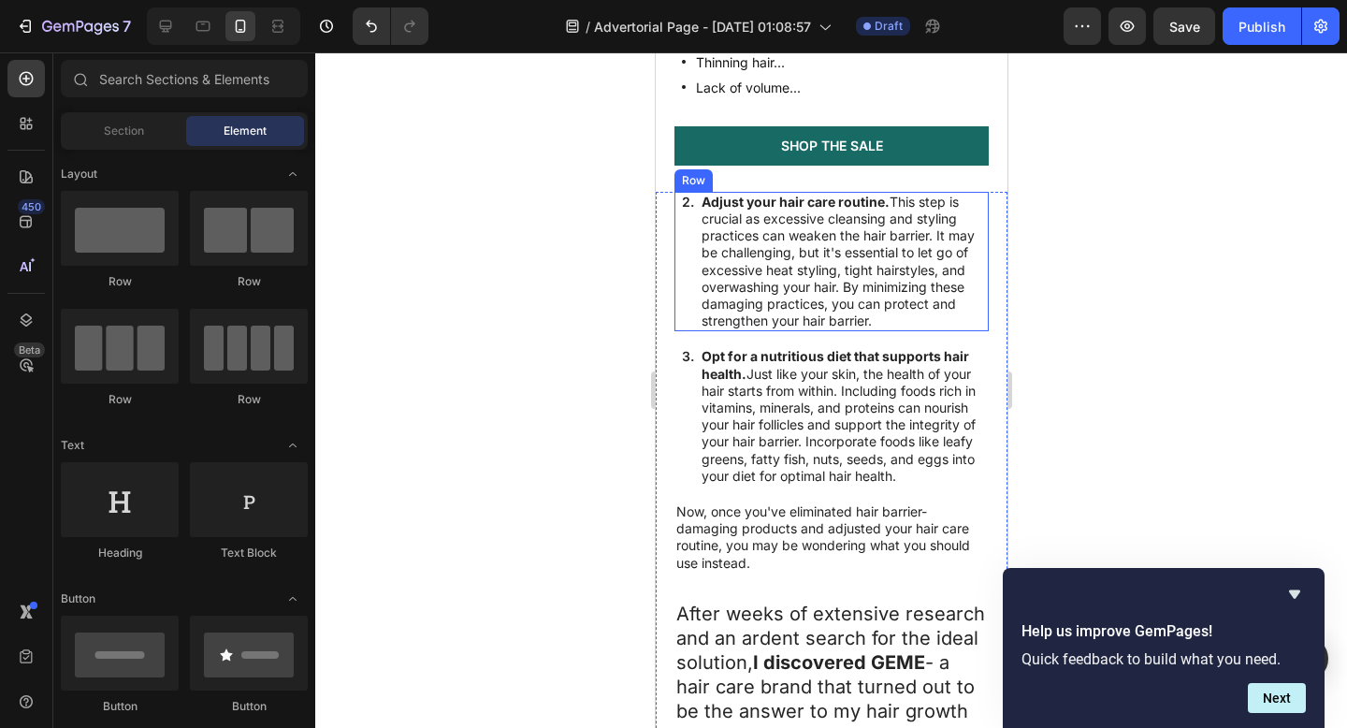
click at [683, 239] on div "2. Text Block" at bounding box center [687, 262] width 16 height 140
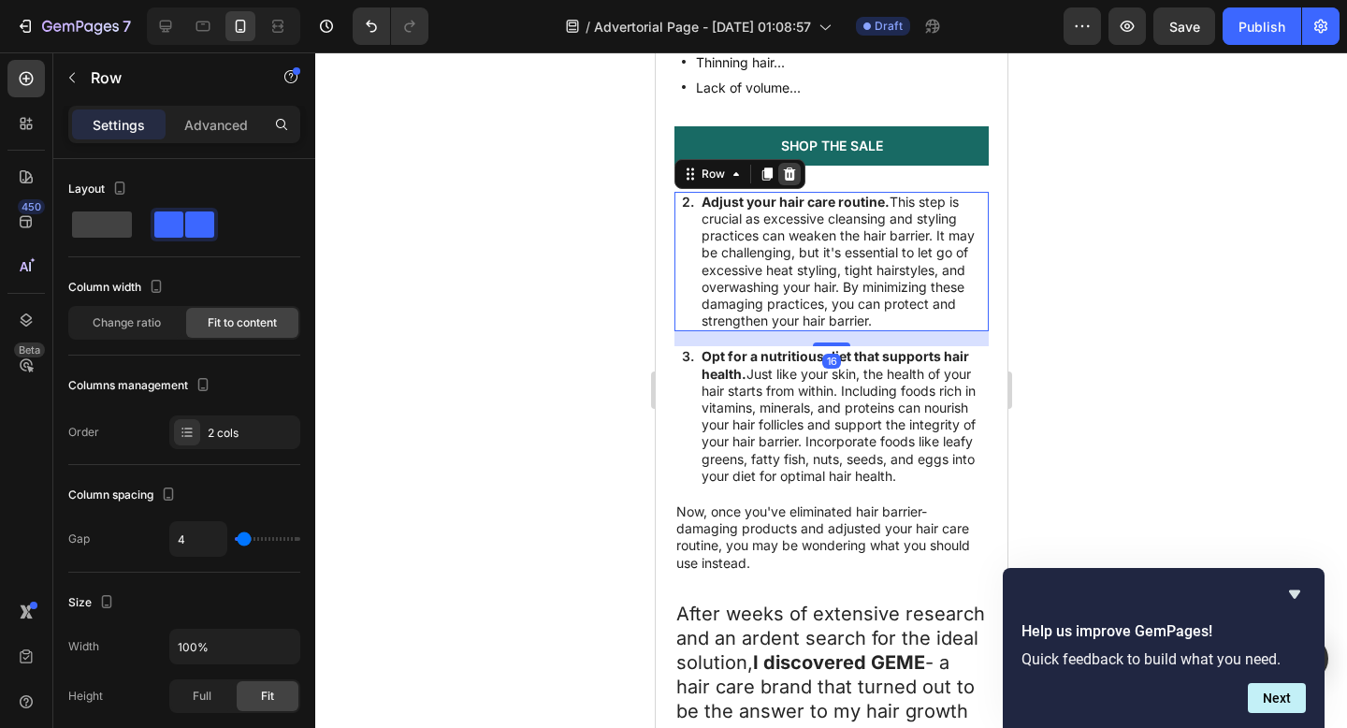
click at [795, 173] on icon at bounding box center [788, 173] width 15 height 15
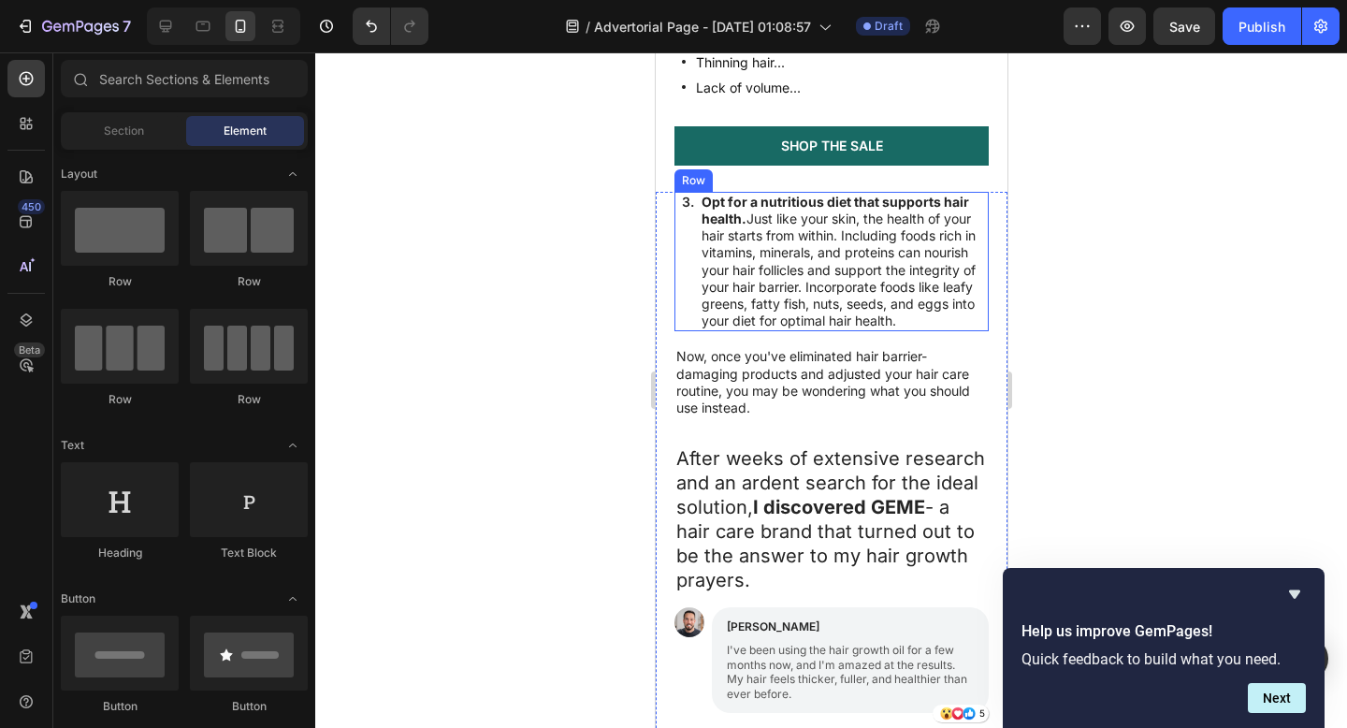
click at [681, 235] on div "3. Text Block" at bounding box center [687, 262] width 16 height 140
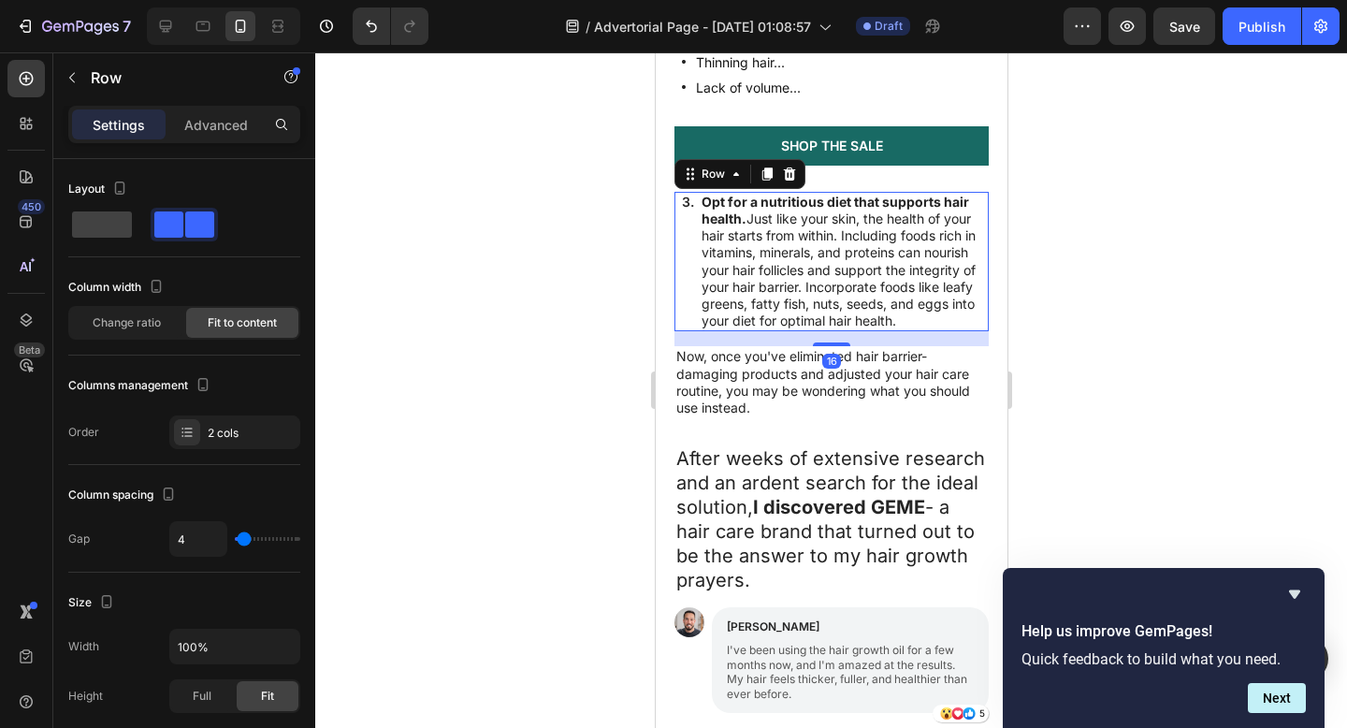
click at [681, 235] on div "3. Text Block" at bounding box center [687, 262] width 16 height 140
click at [788, 176] on icon at bounding box center [789, 173] width 12 height 13
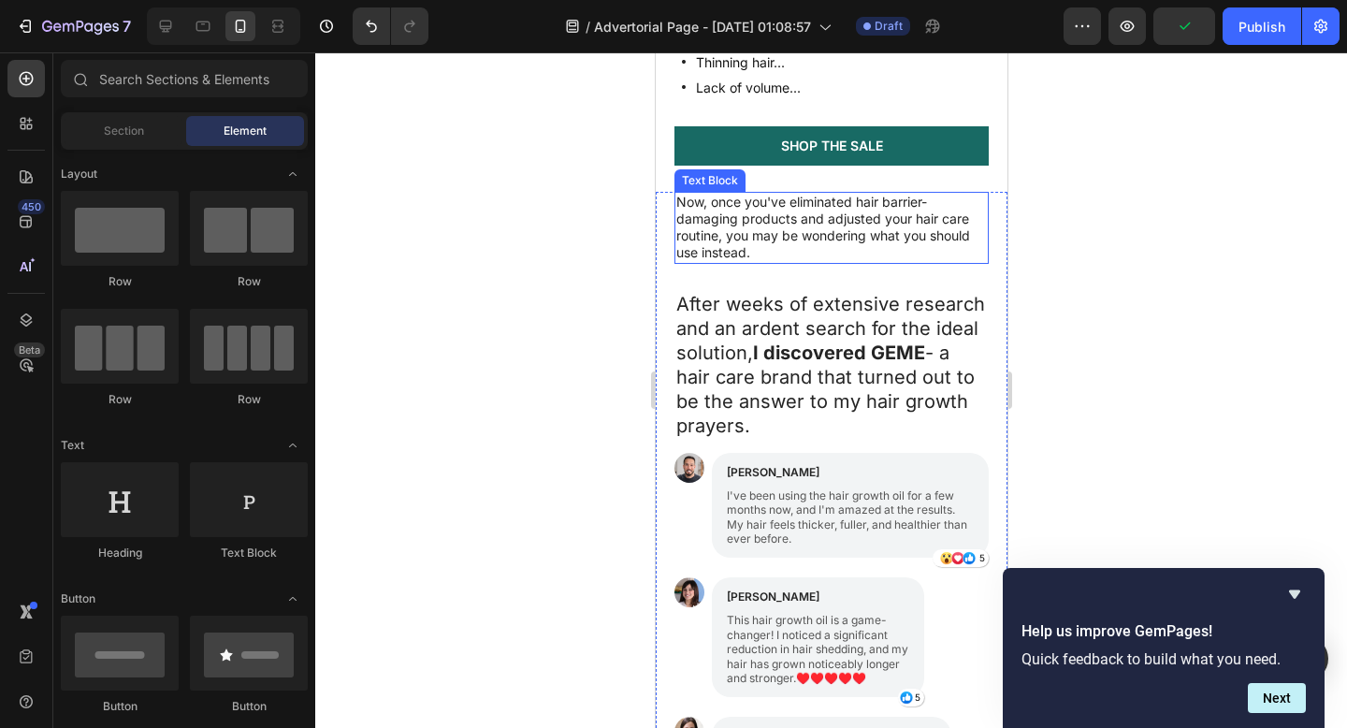
click at [680, 223] on p "Now, once you've eliminated hair barrier-damaging products and adjusted your ha…" at bounding box center [830, 228] width 311 height 68
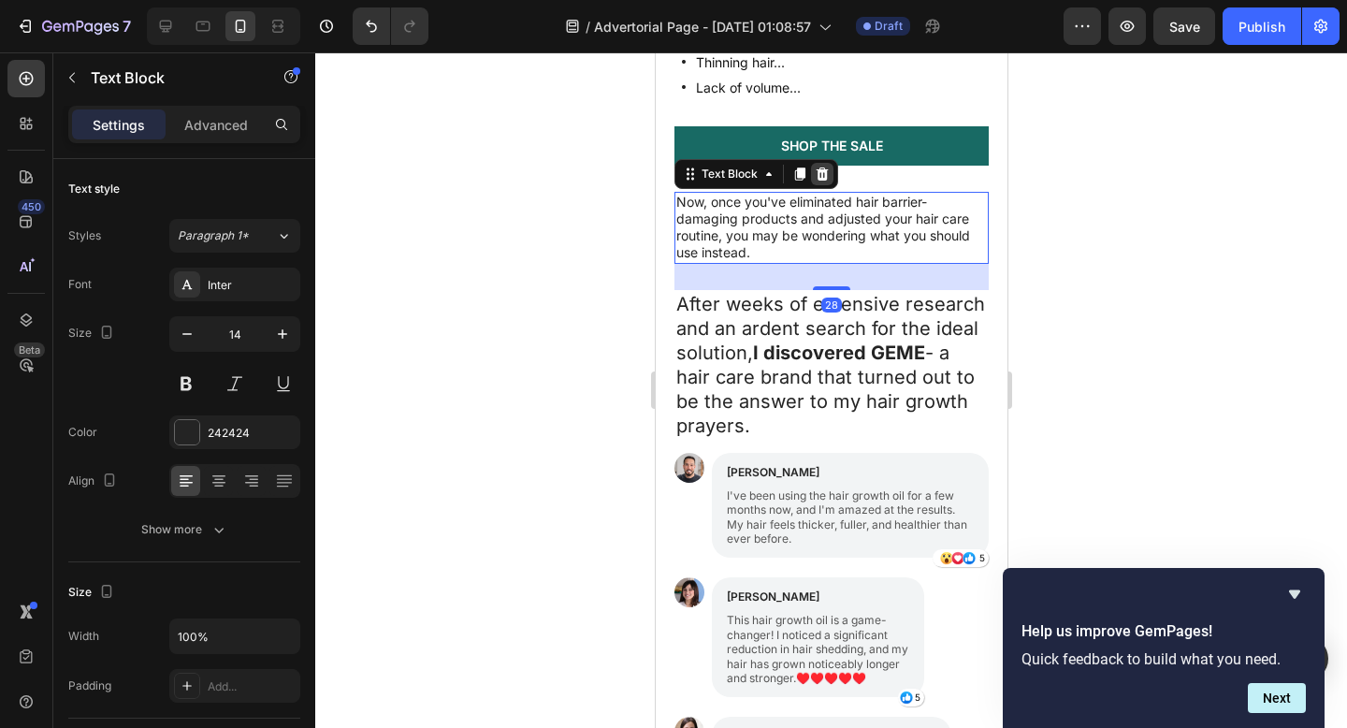
click at [819, 174] on icon at bounding box center [821, 173] width 15 height 15
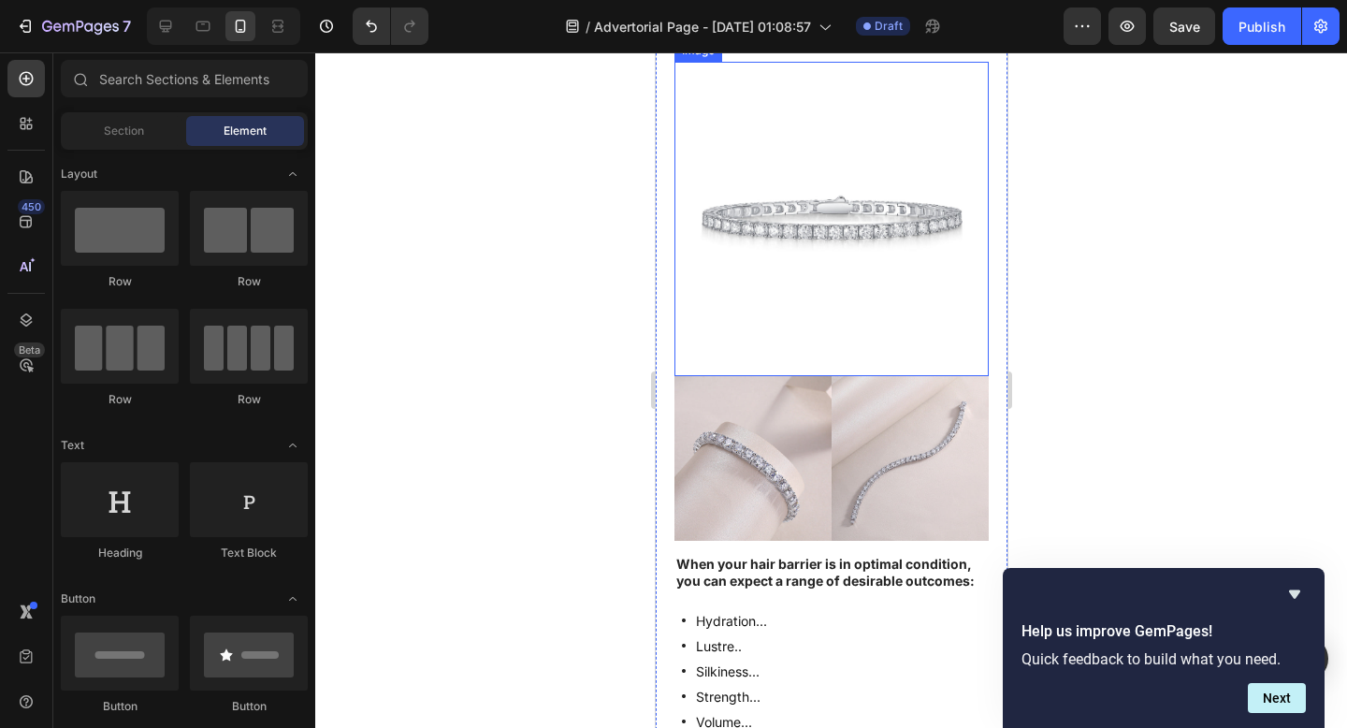
scroll to position [1340, 0]
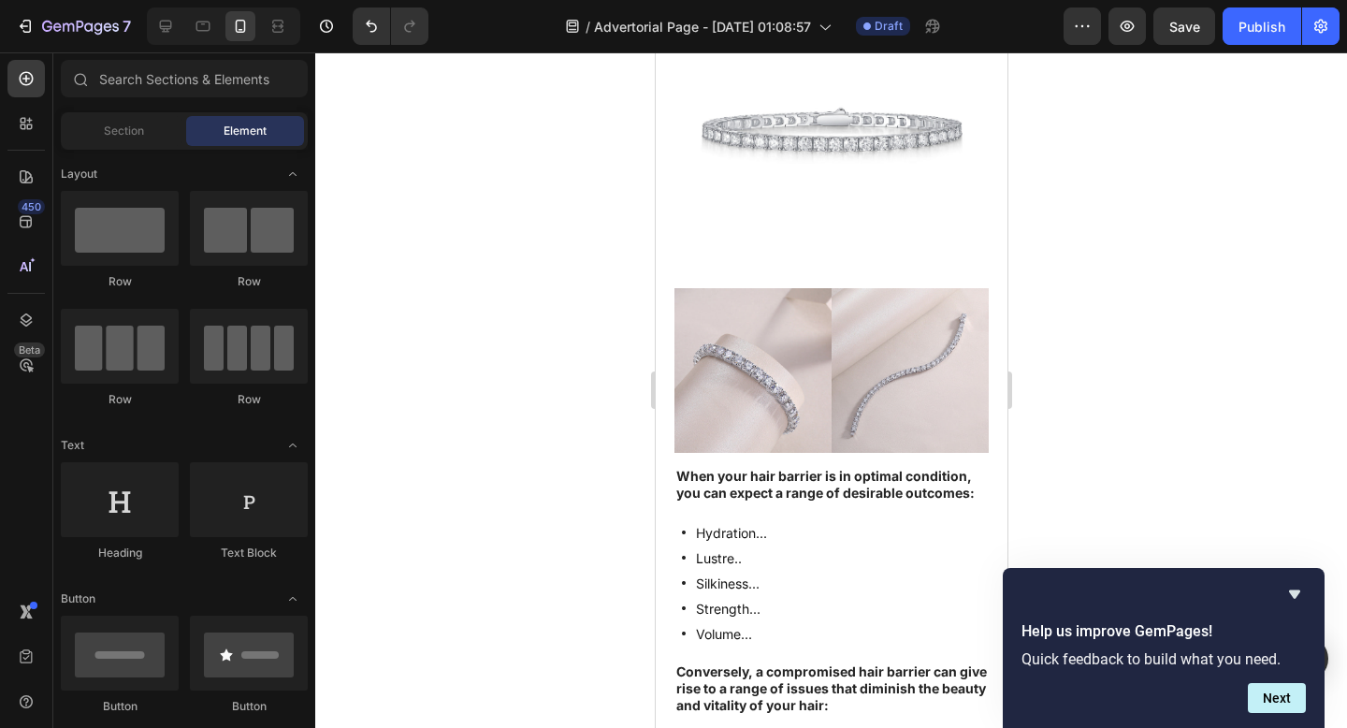
click at [1220, 324] on div at bounding box center [831, 389] width 1032 height 675
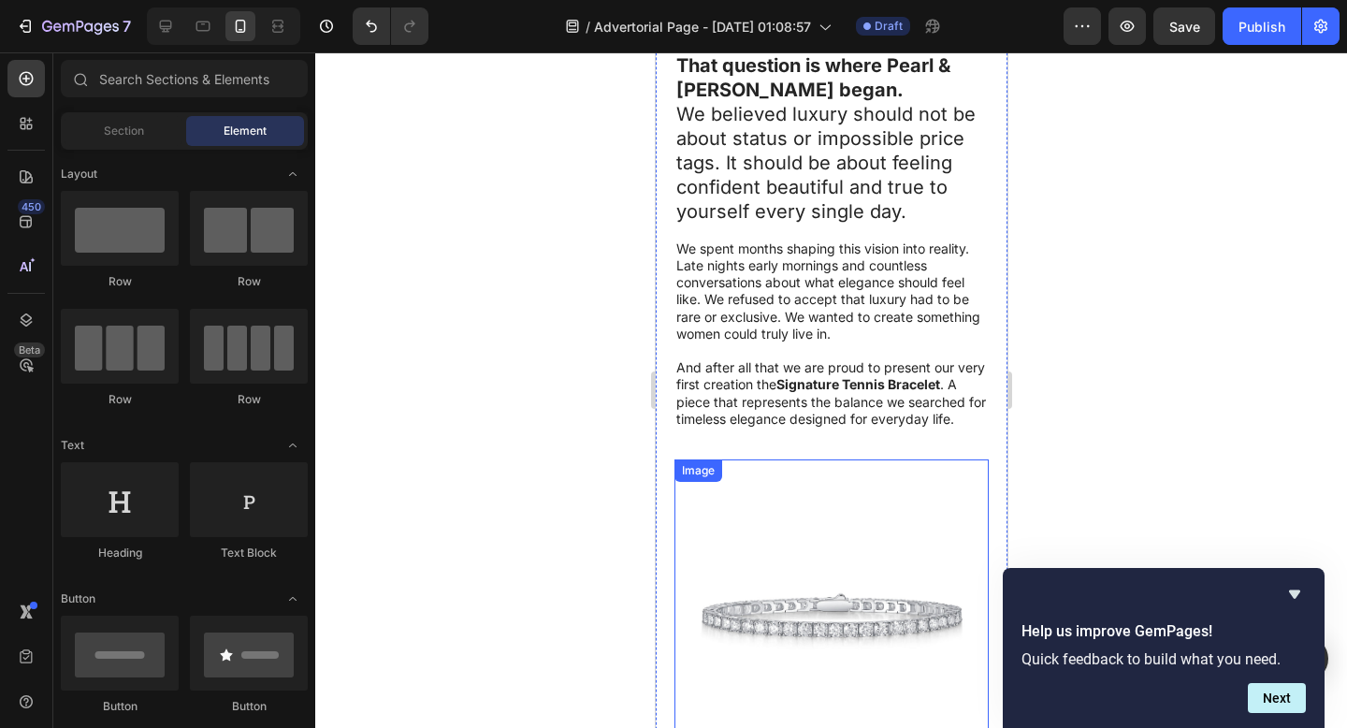
scroll to position [849, 0]
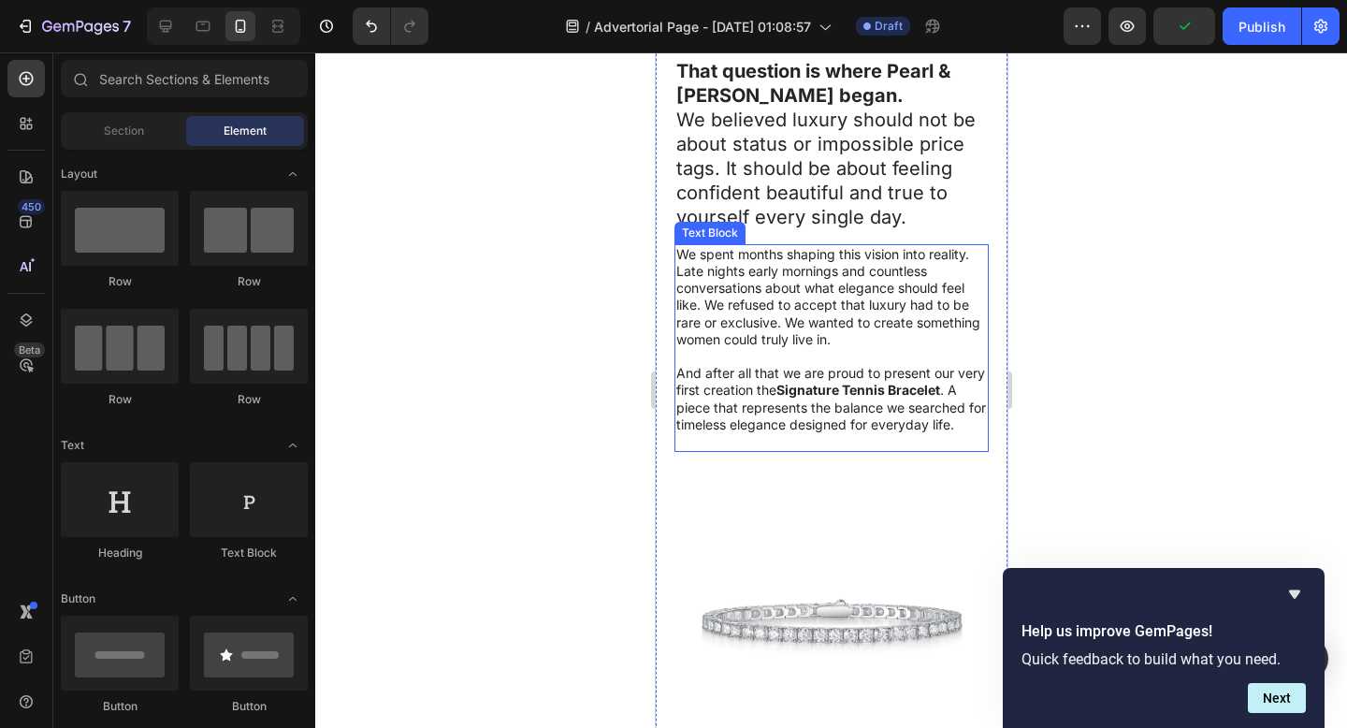
click at [740, 394] on p "And after all that we are proud to present our very first creation the Signatur…" at bounding box center [830, 399] width 311 height 68
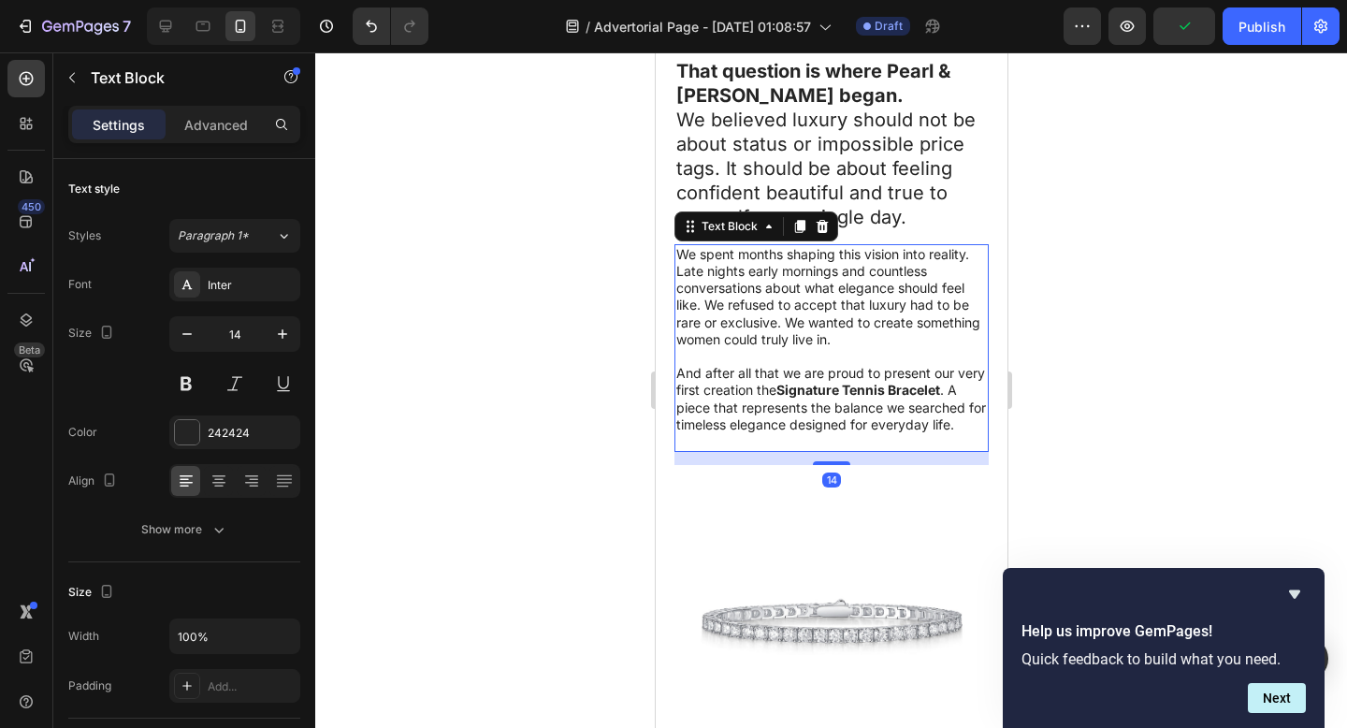
click at [736, 398] on p "And after all that we are proud to present our very first creation the Signatur…" at bounding box center [830, 399] width 311 height 68
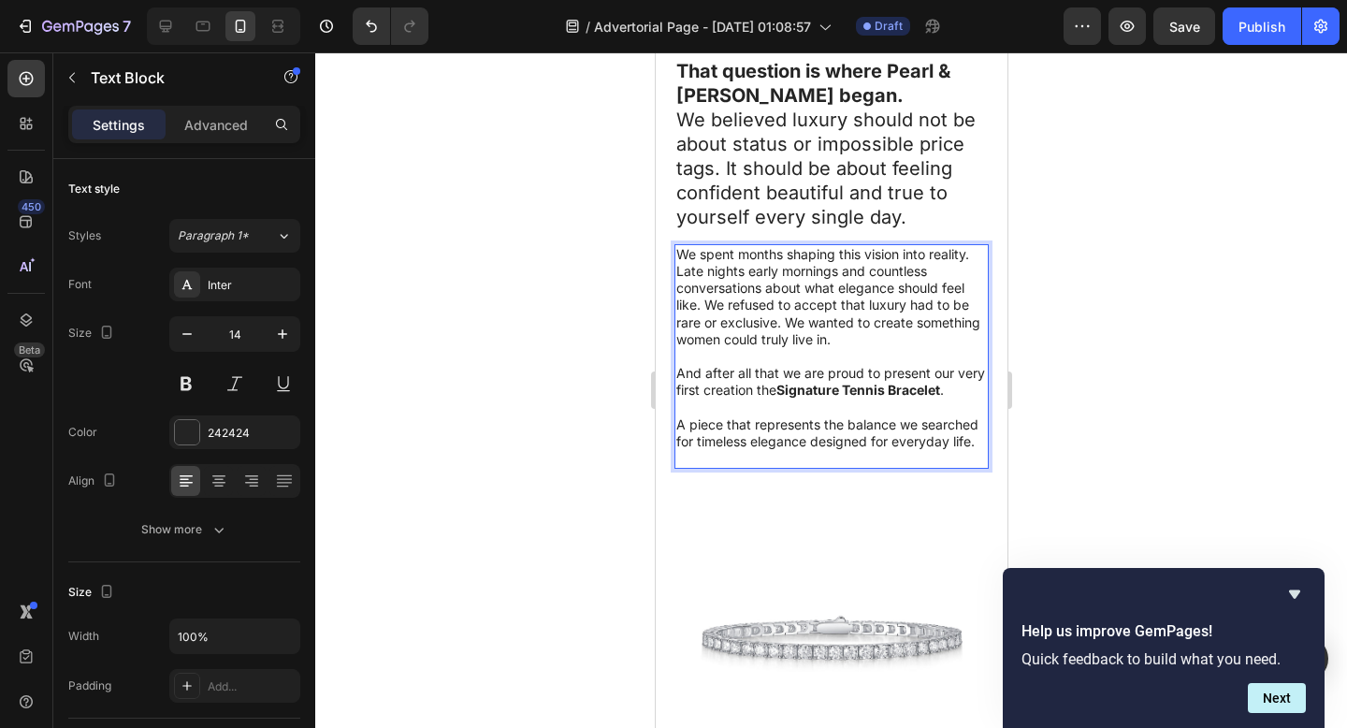
click at [1129, 397] on div at bounding box center [831, 389] width 1032 height 675
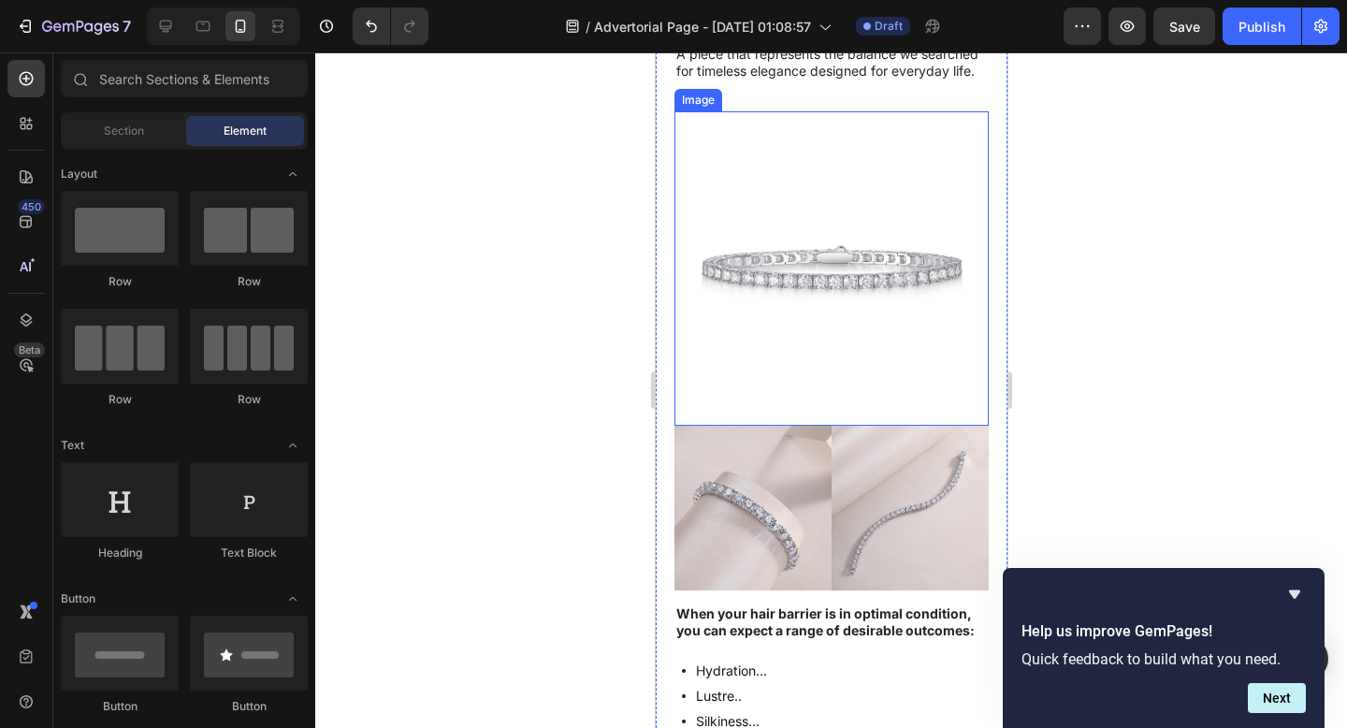
scroll to position [1223, 0]
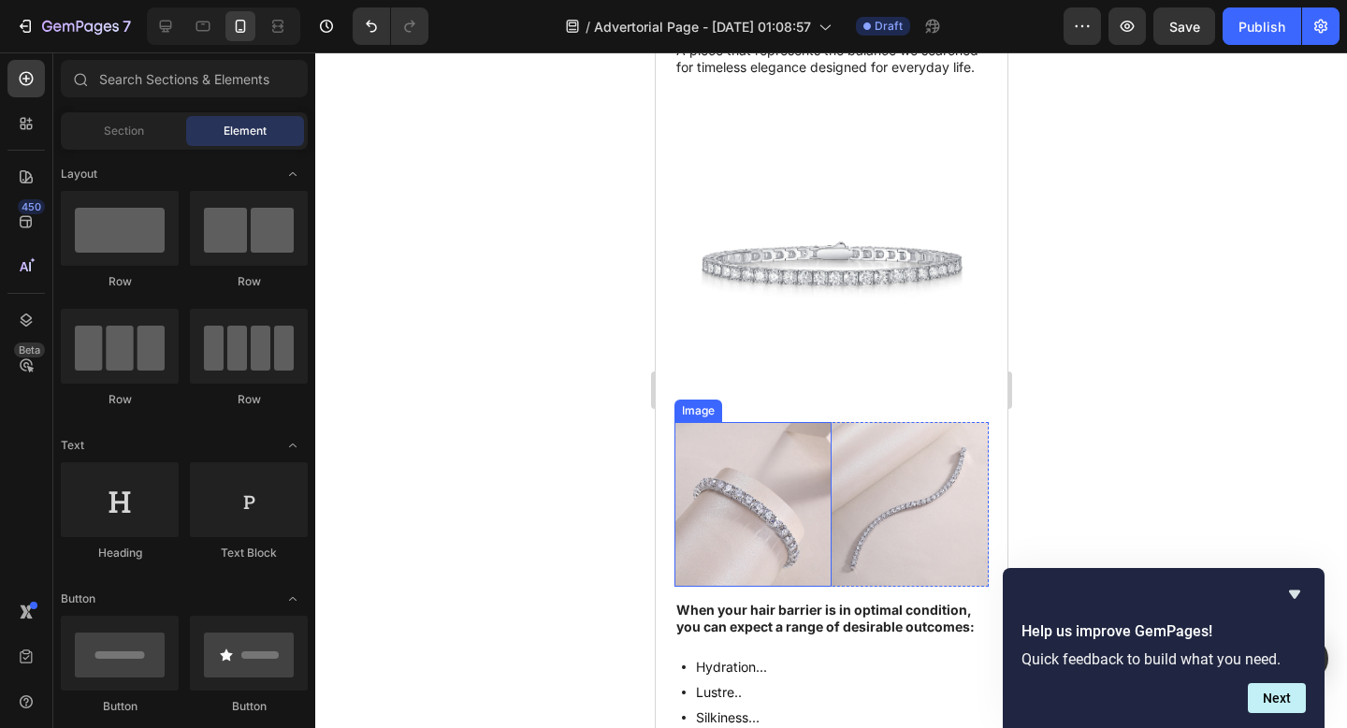
click at [787, 512] on img at bounding box center [751, 504] width 157 height 164
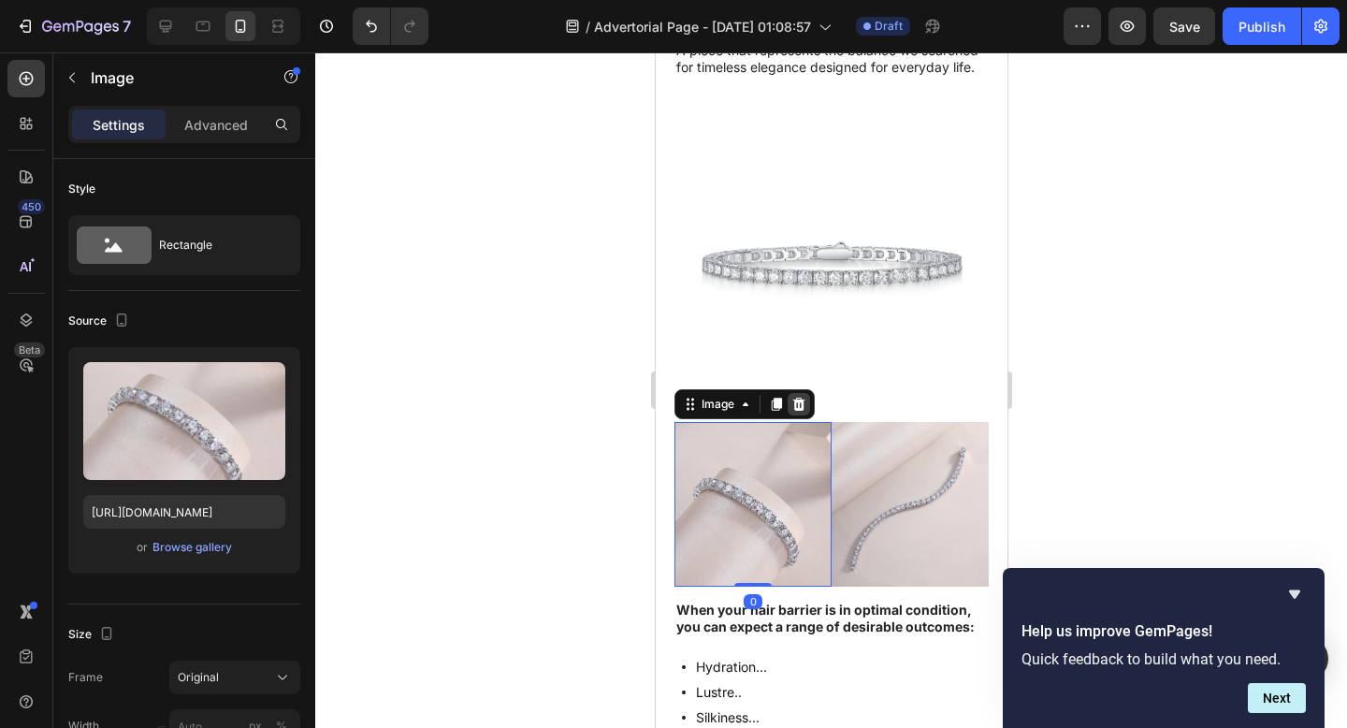
click at [796, 411] on icon at bounding box center [798, 404] width 12 height 13
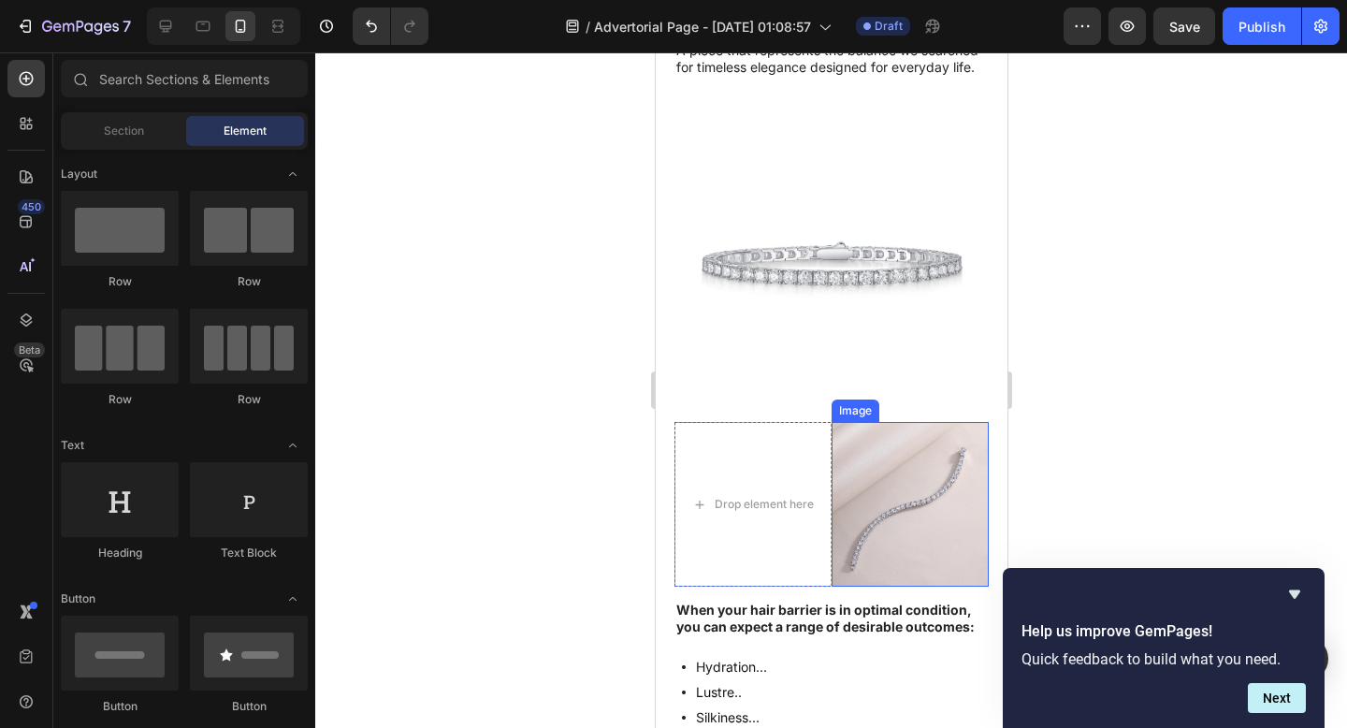
click at [900, 489] on img at bounding box center [909, 504] width 157 height 164
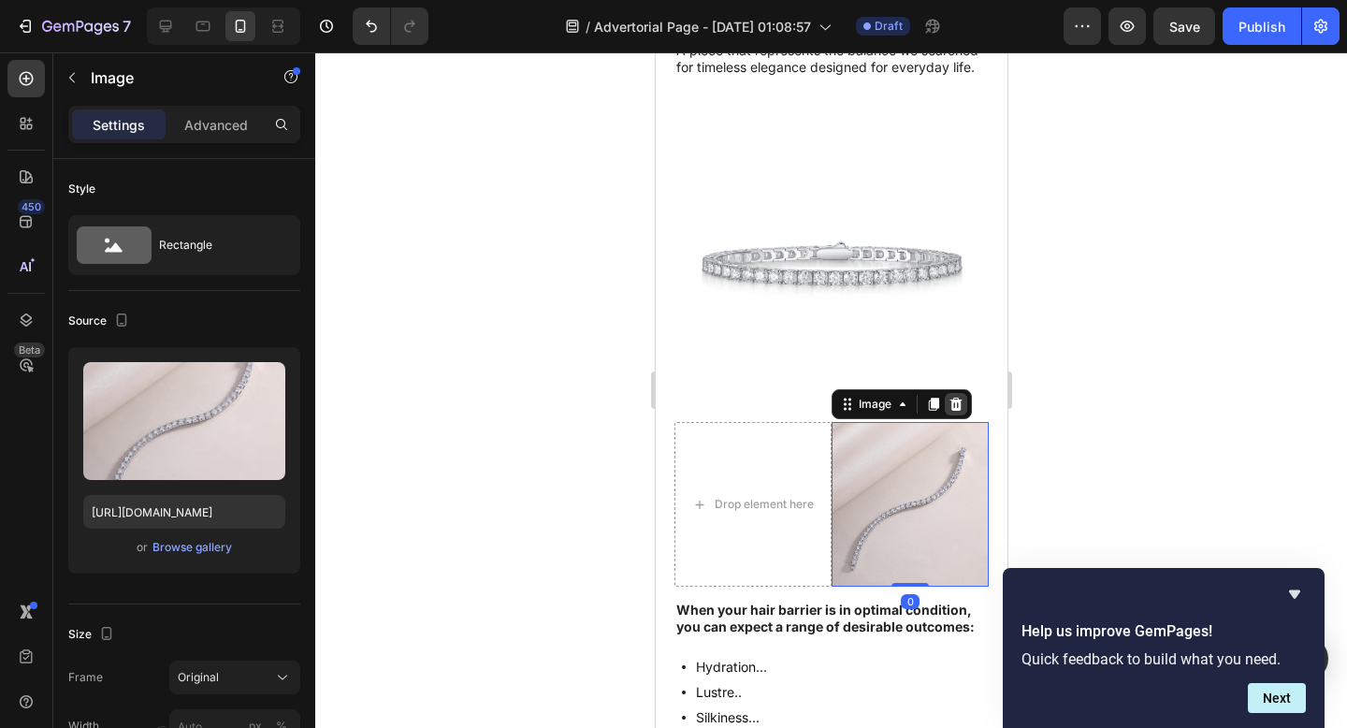
click at [949, 410] on icon at bounding box center [954, 404] width 15 height 15
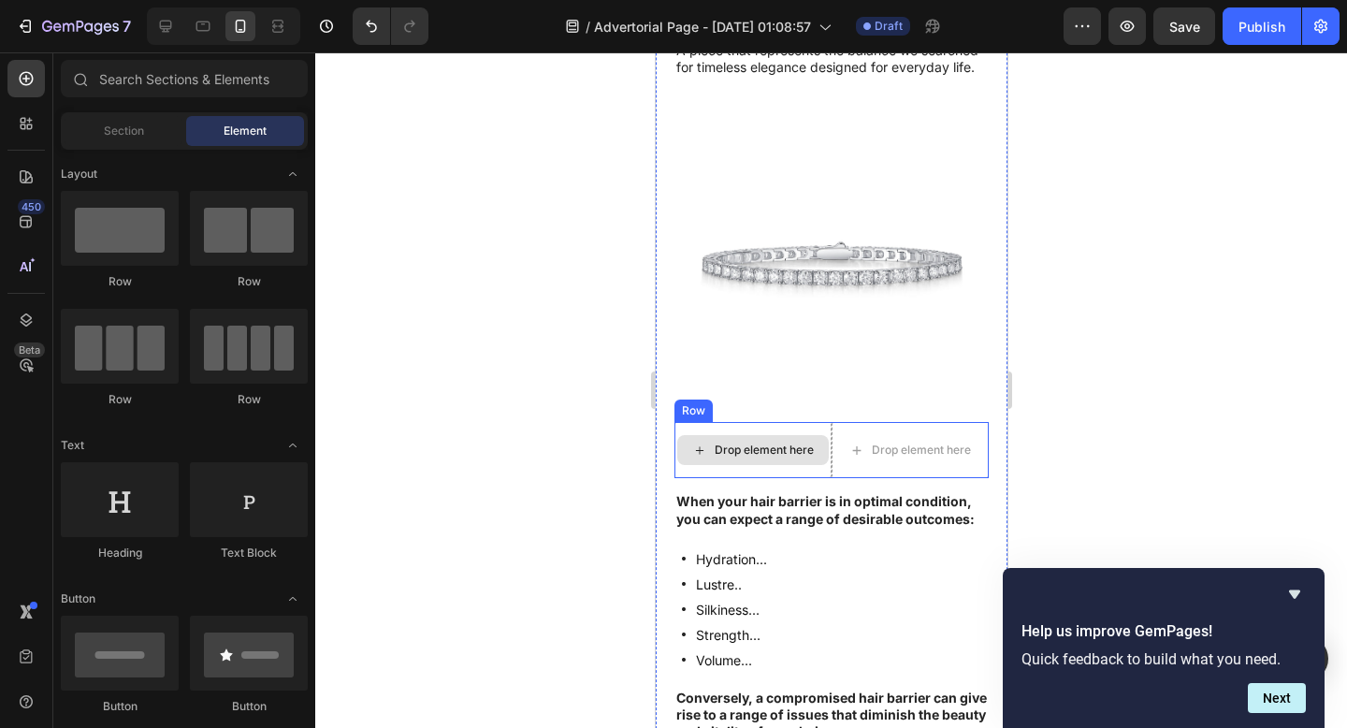
click at [701, 429] on div "Drop element here" at bounding box center [751, 450] width 157 height 56
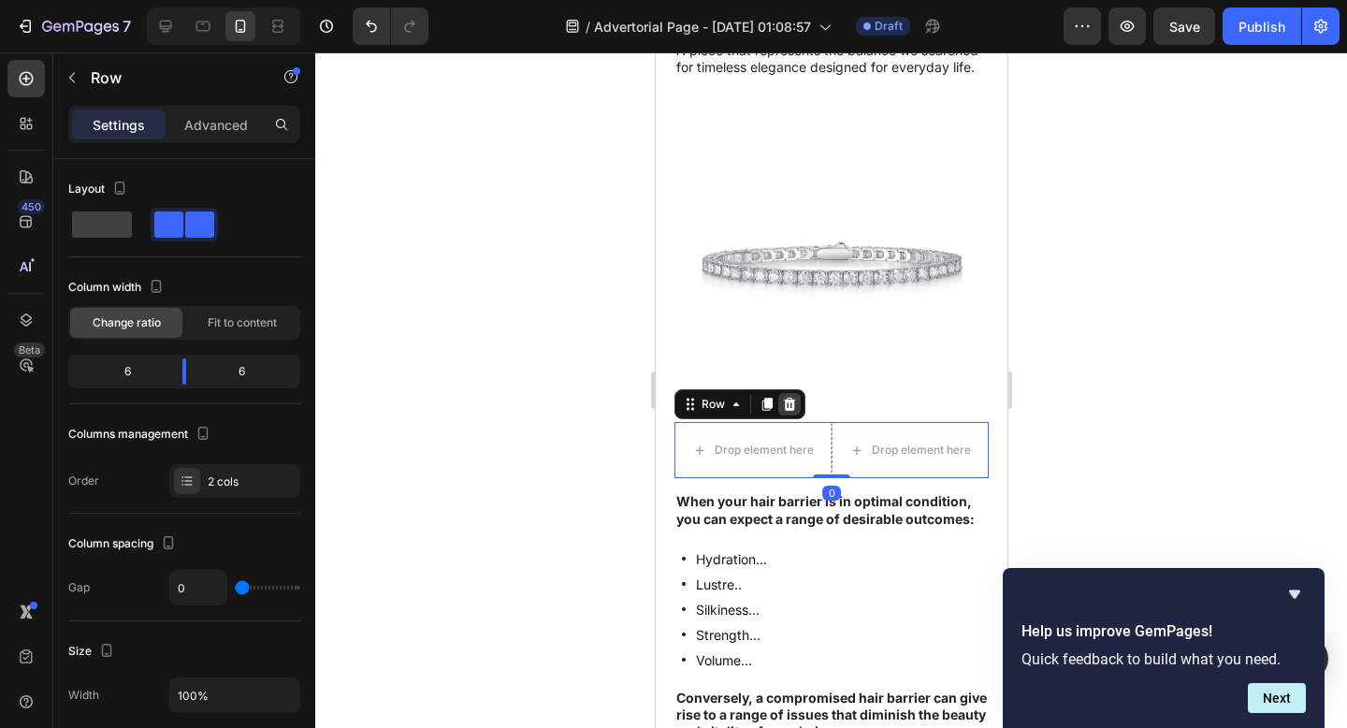
click at [792, 412] on icon at bounding box center [788, 404] width 15 height 15
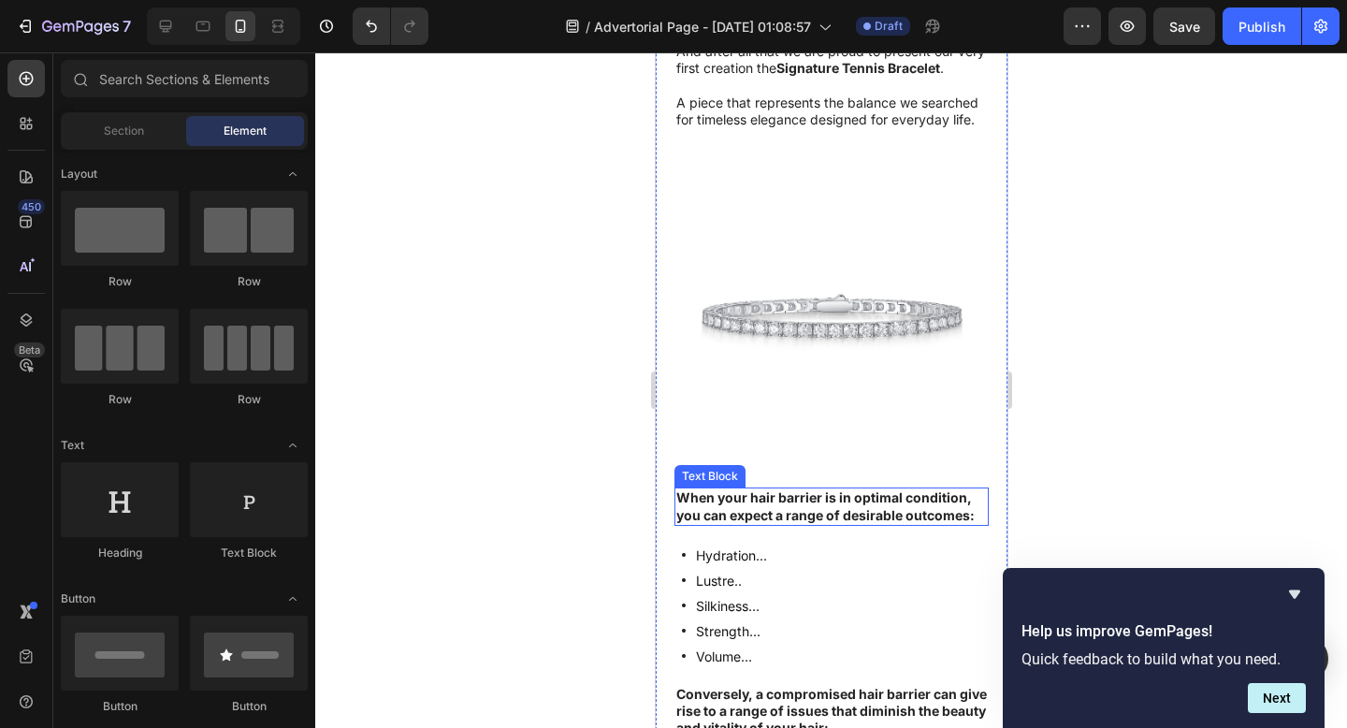
scroll to position [904, 0]
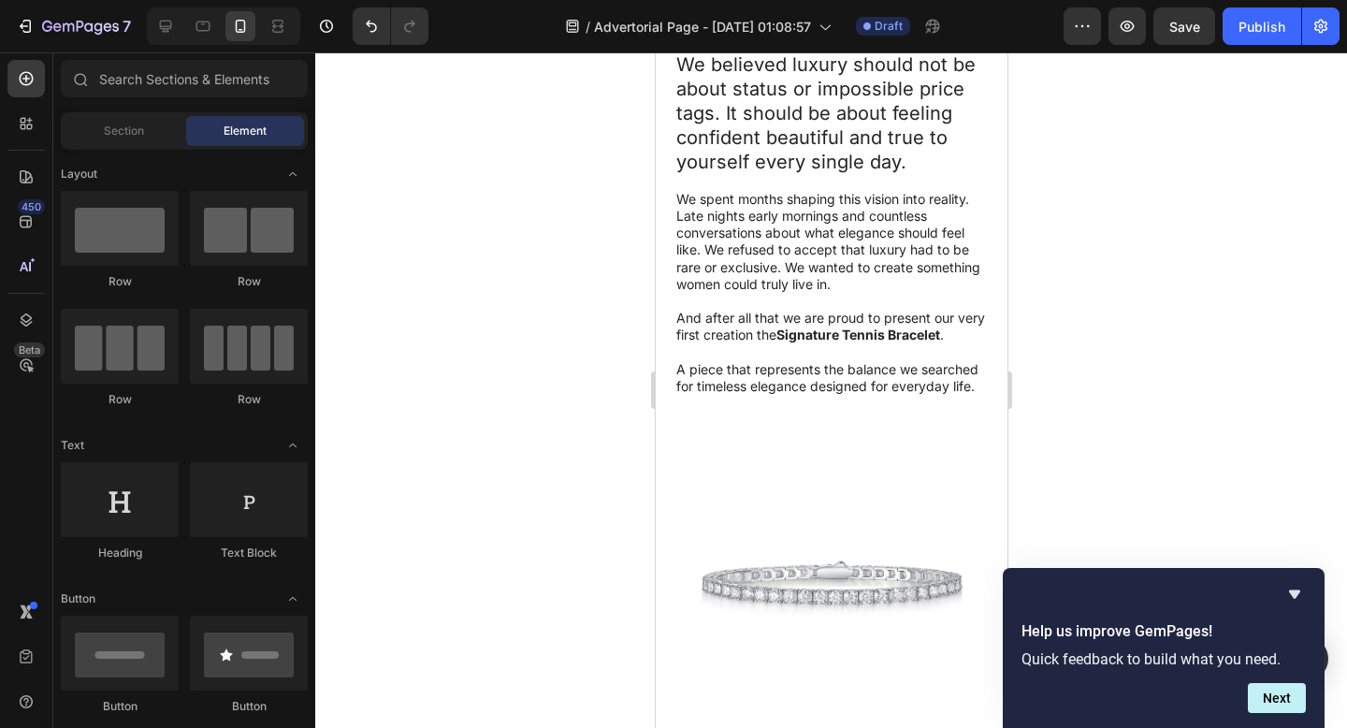
click at [1104, 464] on div at bounding box center [831, 389] width 1032 height 675
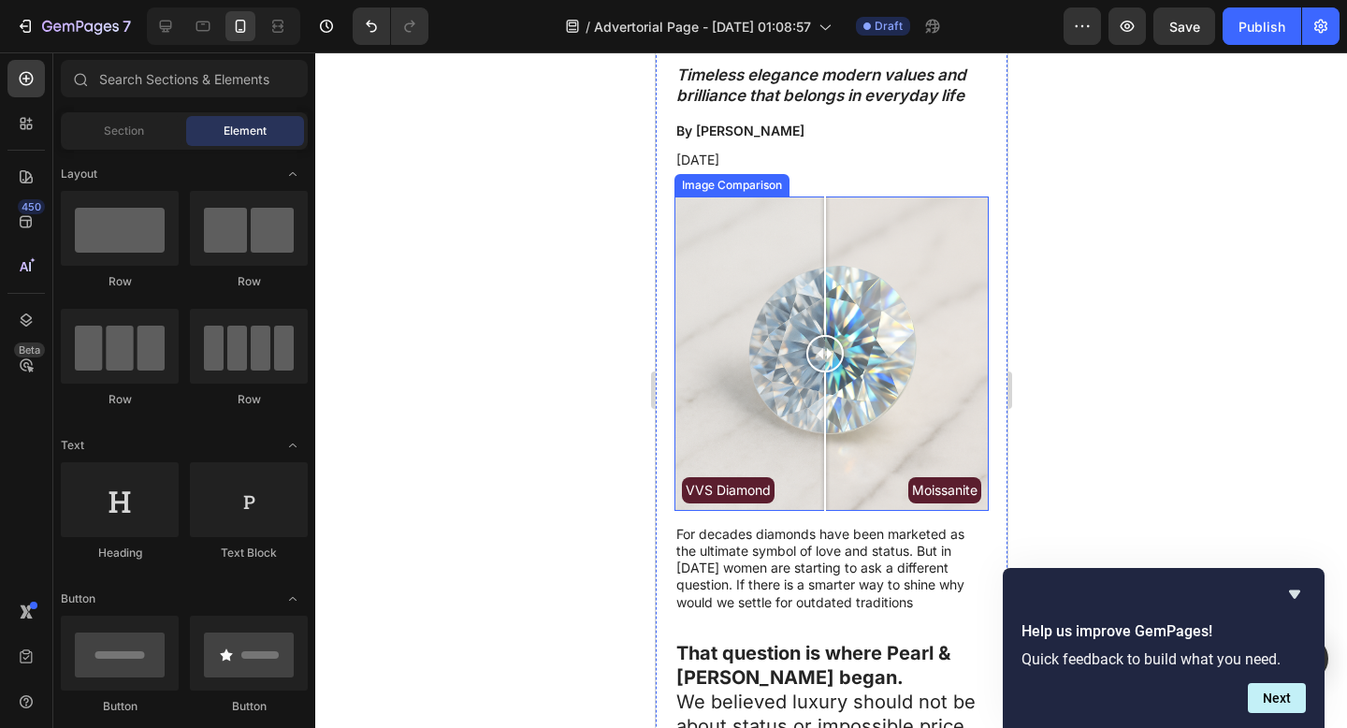
scroll to position [0, 0]
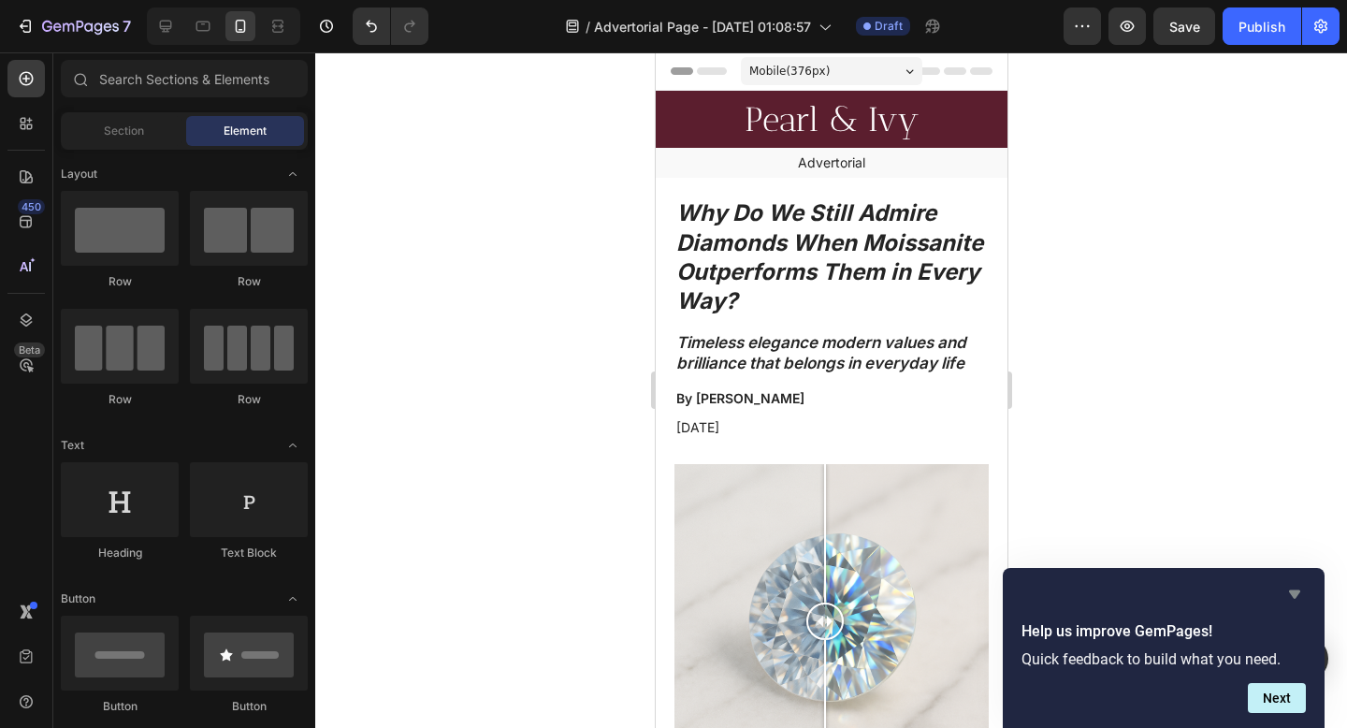
click at [1293, 592] on icon "Hide survey" at bounding box center [1294, 594] width 11 height 8
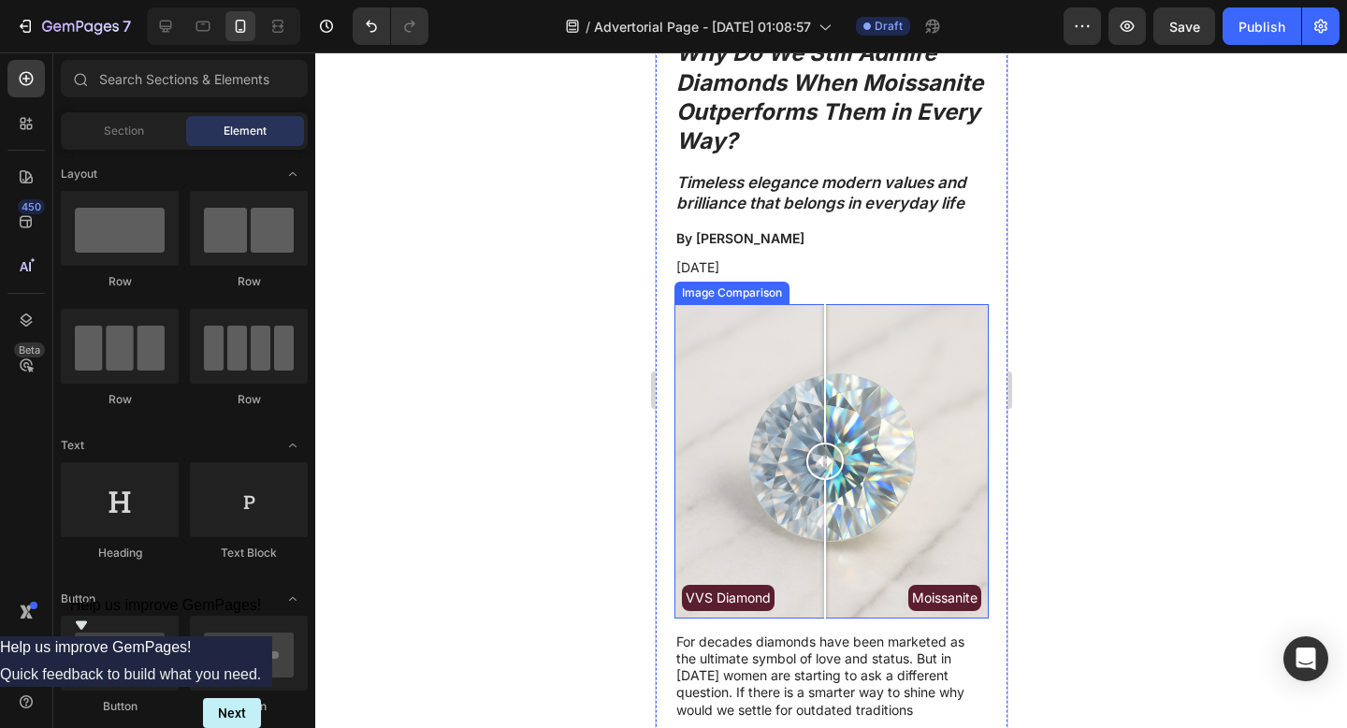
scroll to position [199, 0]
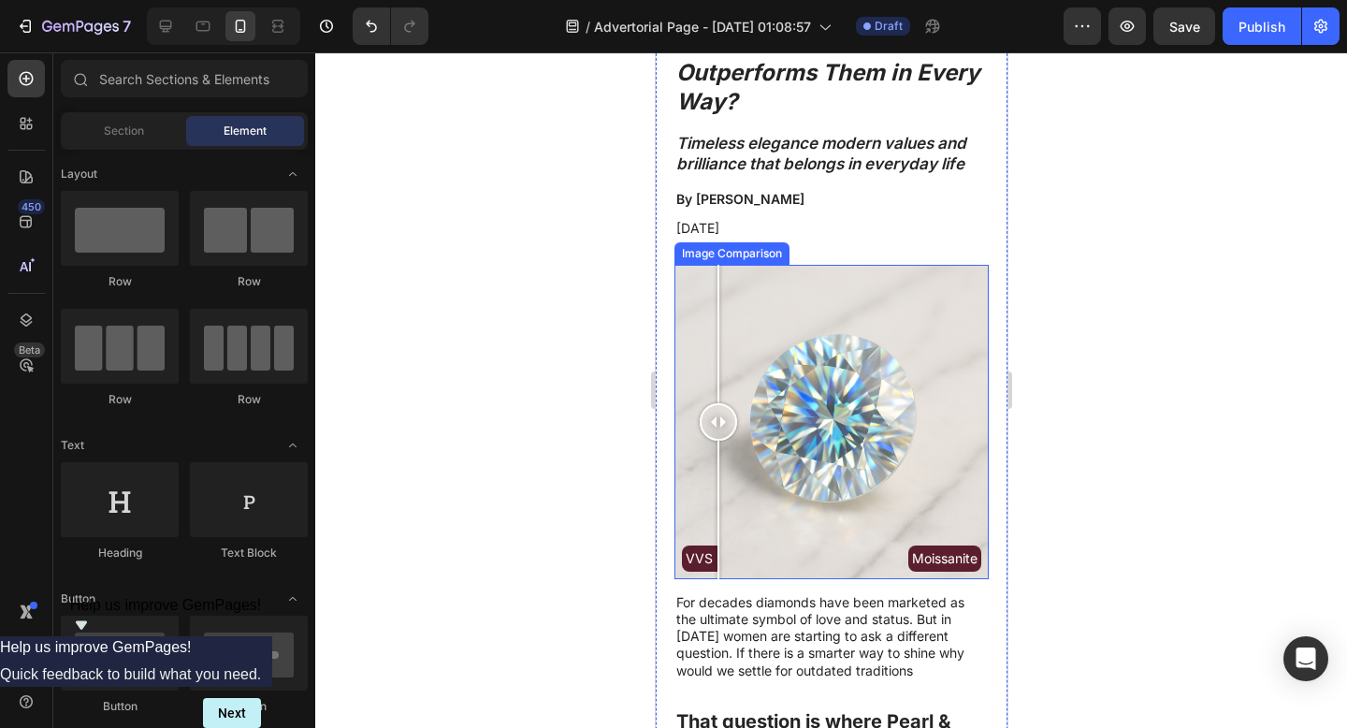
drag, startPoint x: 812, startPoint y: 451, endPoint x: 718, endPoint y: 453, distance: 93.5
click at [717, 455] on div at bounding box center [717, 422] width 37 height 314
drag, startPoint x: 718, startPoint y: 453, endPoint x: 820, endPoint y: 469, distance: 103.2
click at [820, 469] on div at bounding box center [820, 422] width 37 height 314
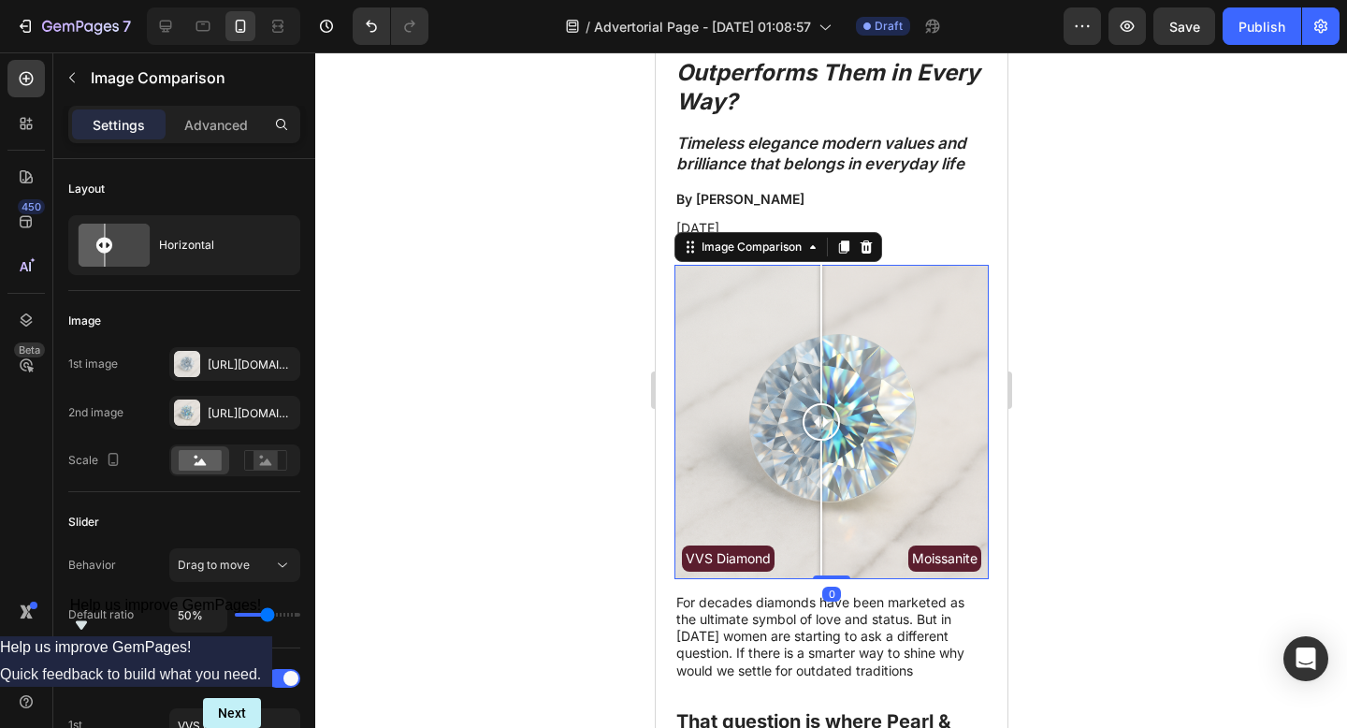
scroll to position [204, 0]
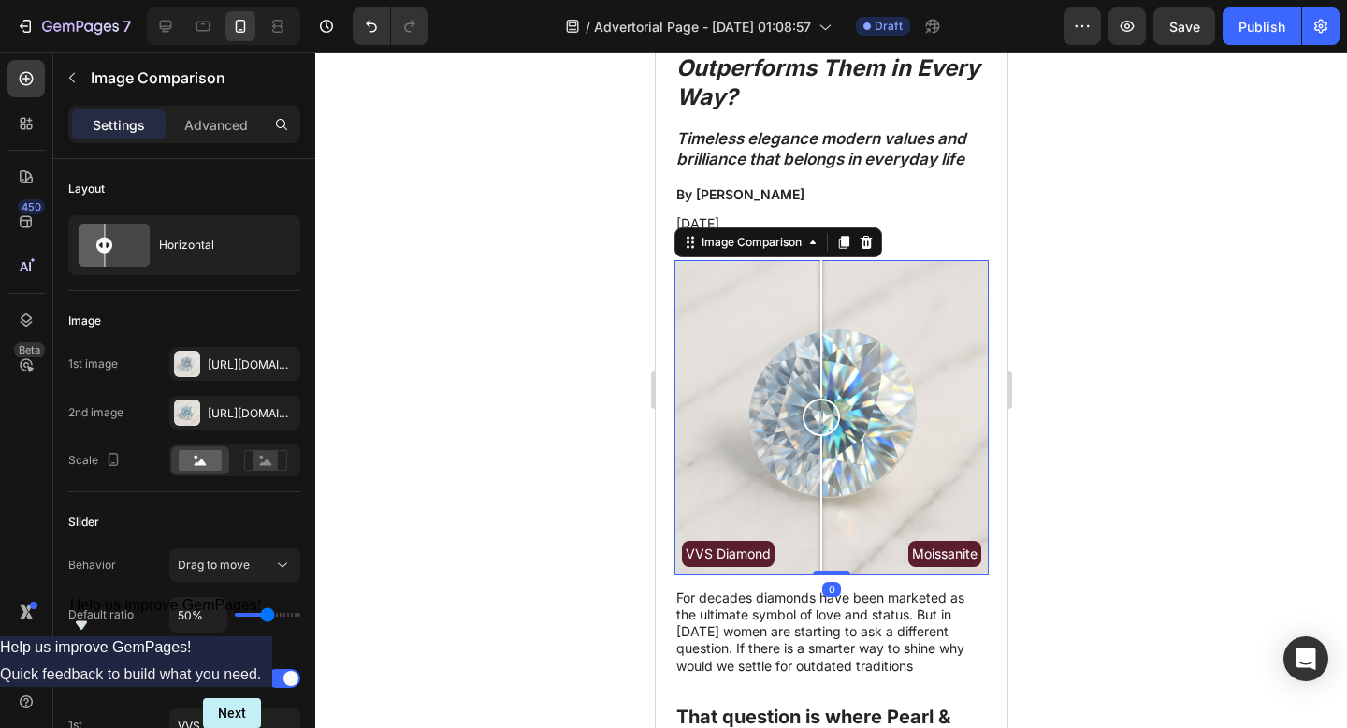
click at [1043, 412] on div at bounding box center [831, 389] width 1032 height 675
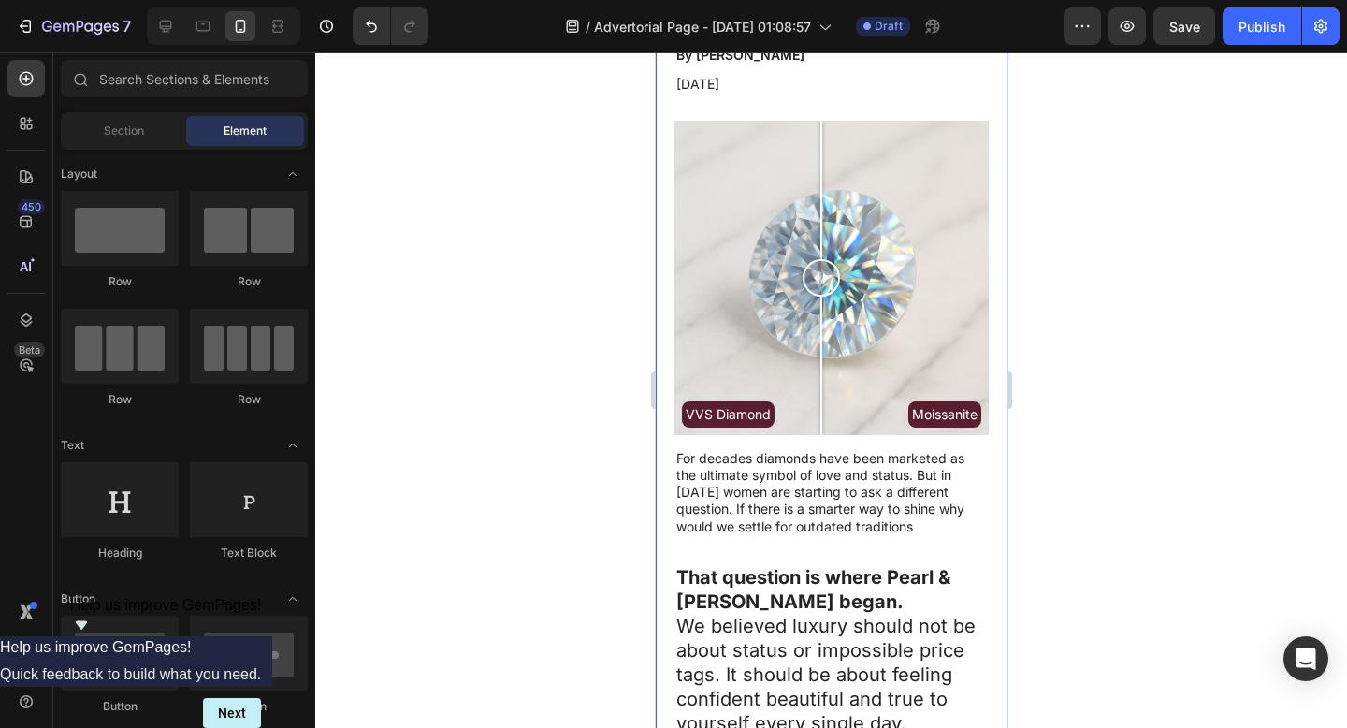
scroll to position [355, 0]
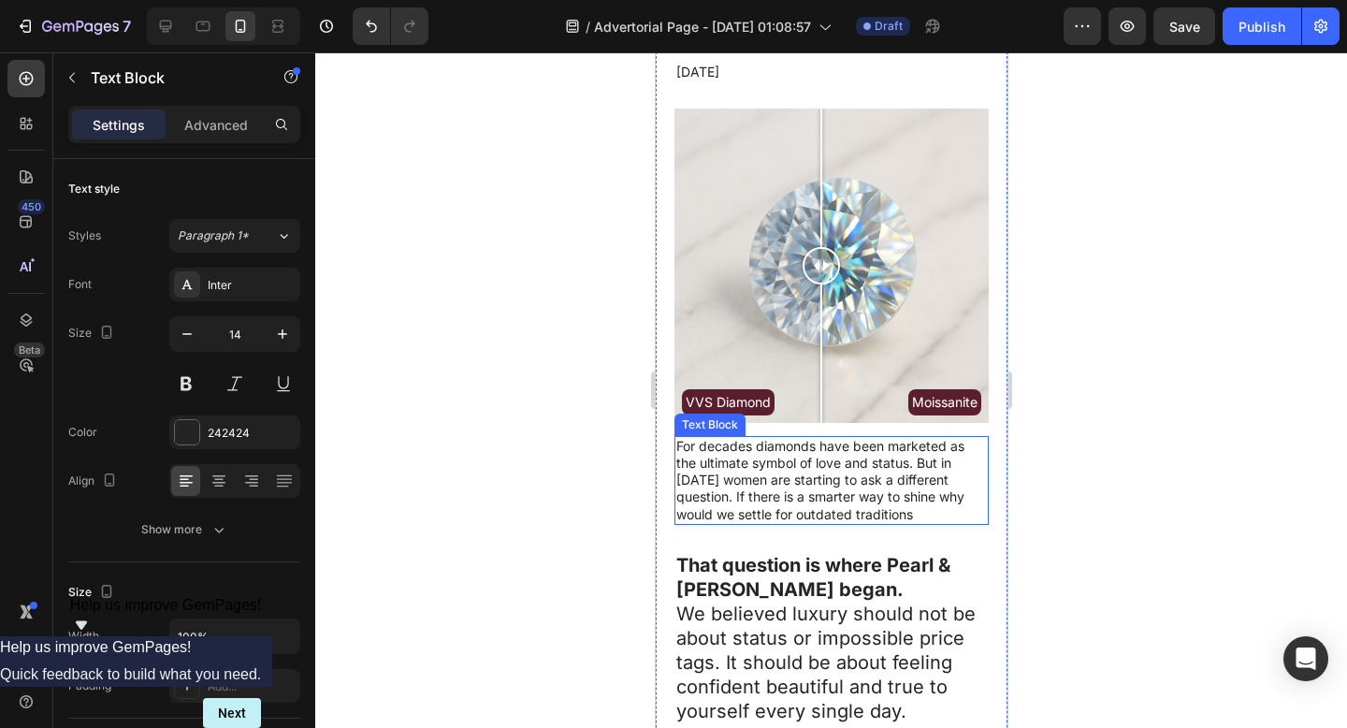
click at [917, 499] on p "For decades diamonds have been marketed as the ultimate symbol of love and stat…" at bounding box center [830, 480] width 311 height 85
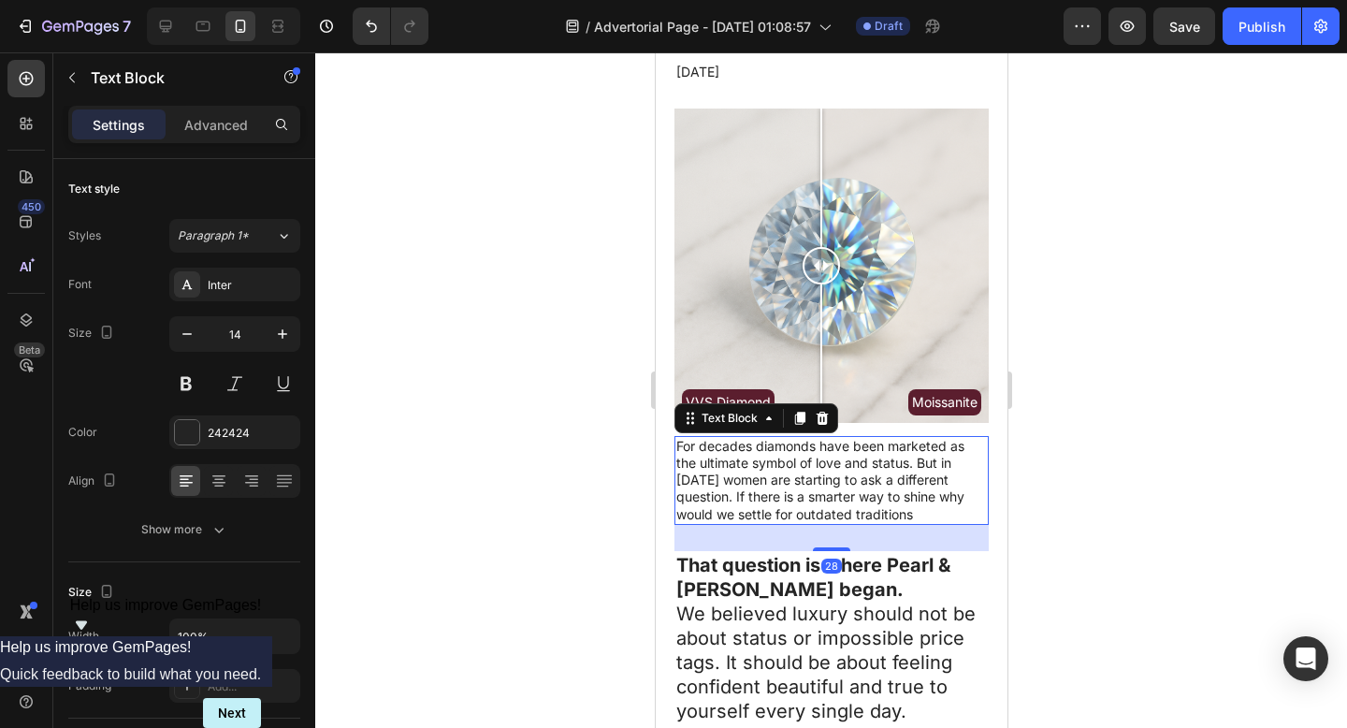
click at [917, 499] on p "For decades diamonds have been marketed as the ultimate symbol of love and stat…" at bounding box center [830, 480] width 311 height 85
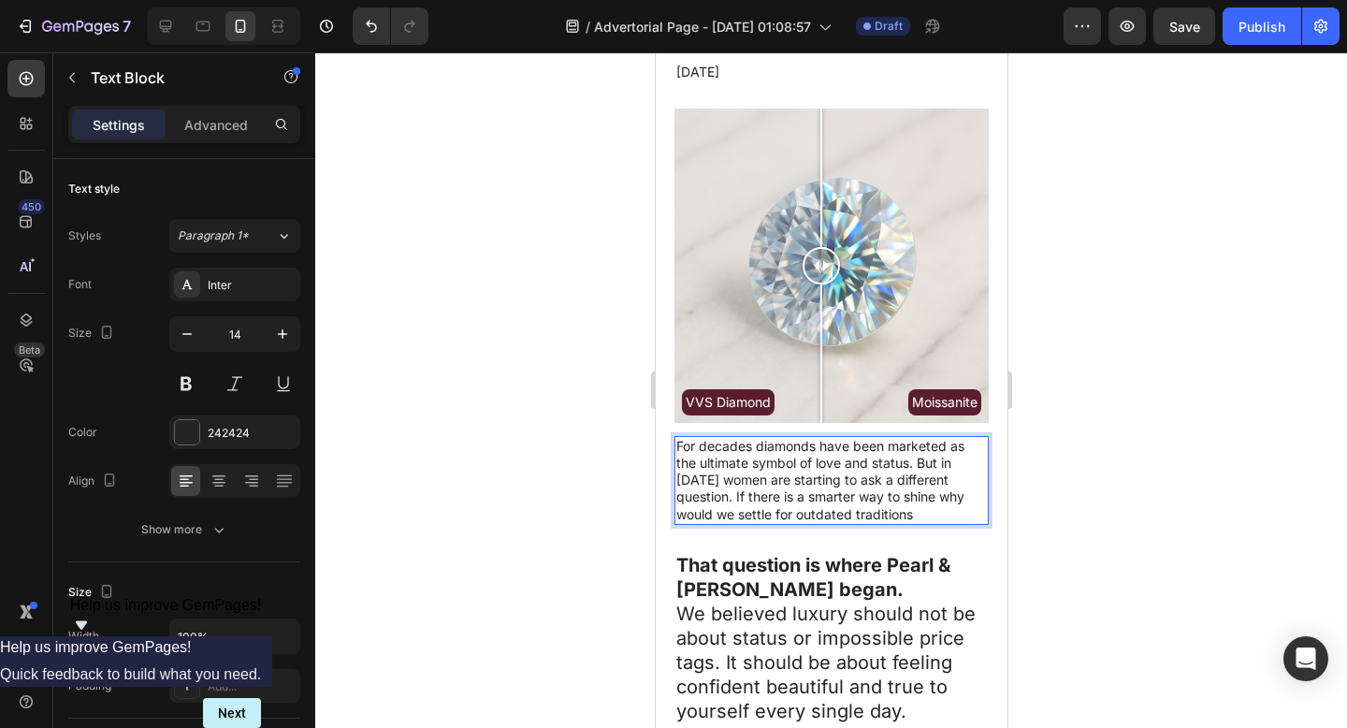
click at [917, 499] on p "For decades diamonds have been marketed as the ultimate symbol of love and stat…" at bounding box center [830, 480] width 311 height 85
click at [1086, 450] on div at bounding box center [831, 389] width 1032 height 675
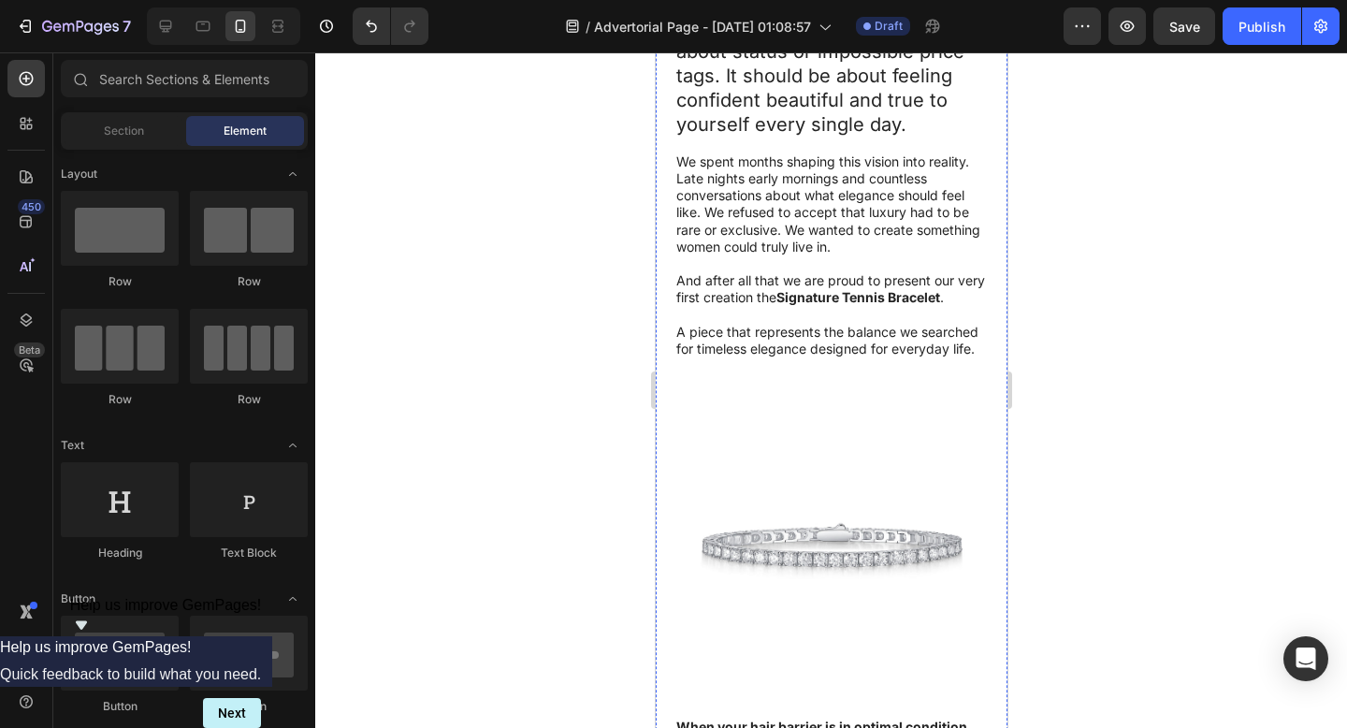
scroll to position [945, 0]
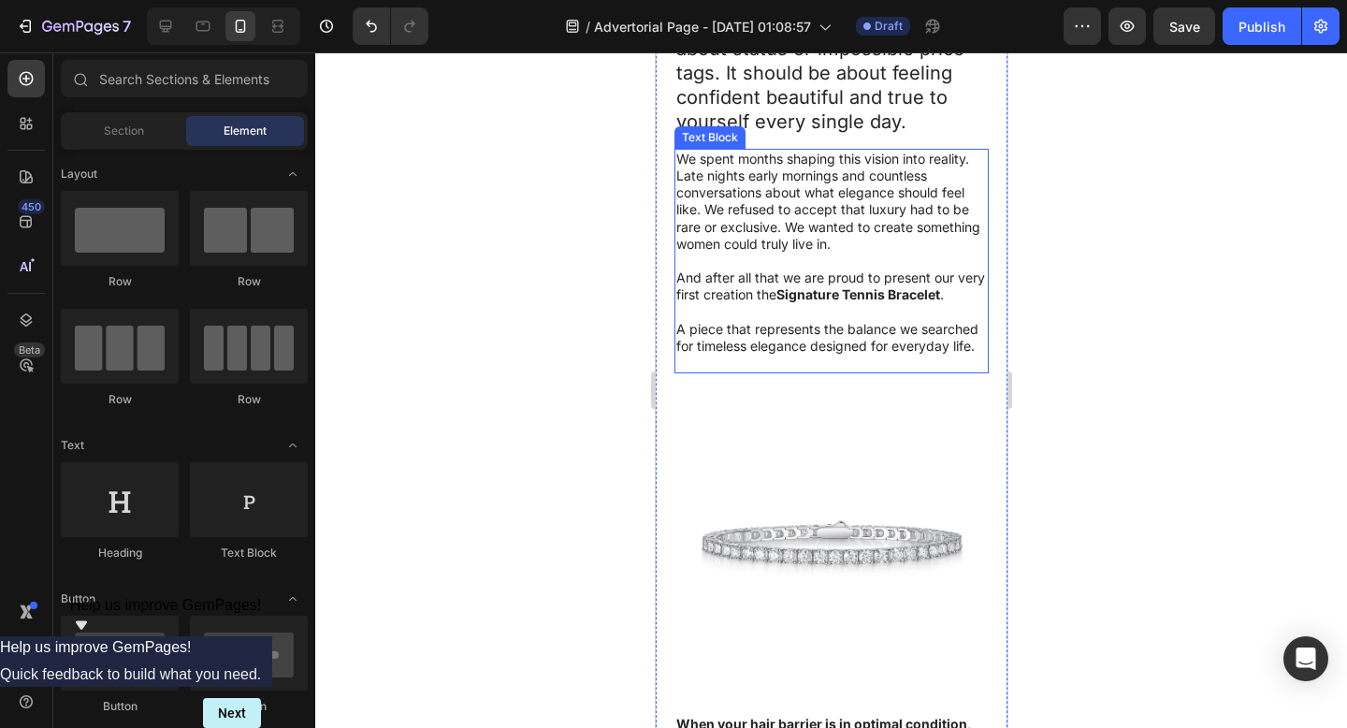
click at [890, 371] on p at bounding box center [830, 362] width 311 height 17
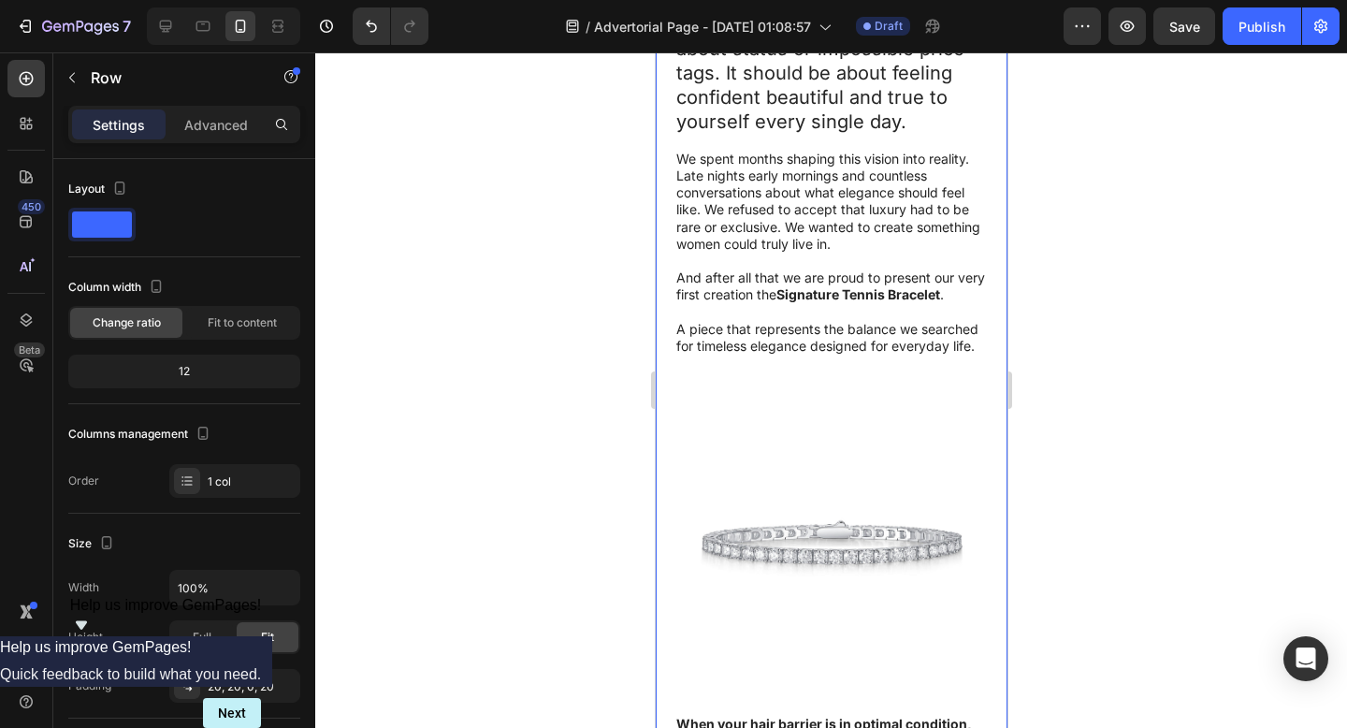
click at [986, 413] on div "Why Do We Still Admire Diamonds When Moissanite Outperforms Them in Every Way? …" at bounding box center [831, 215] width 352 height 1965
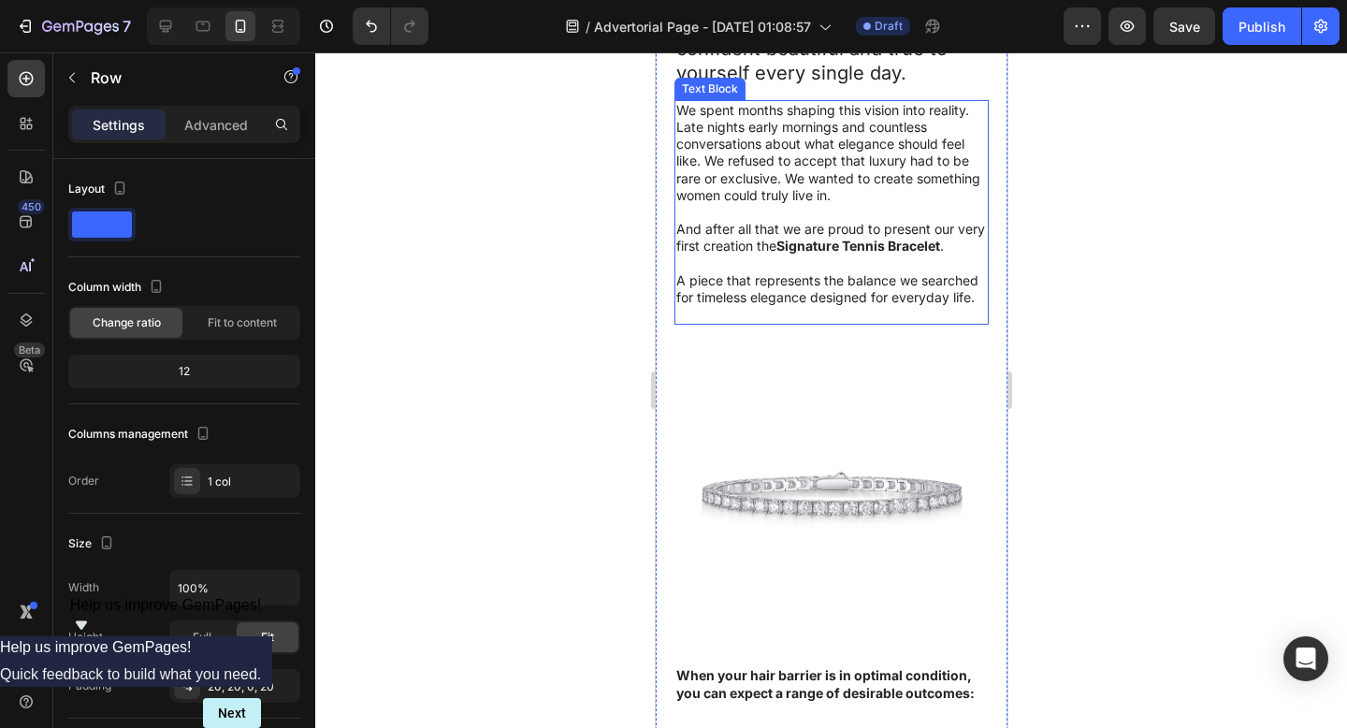
scroll to position [1040, 0]
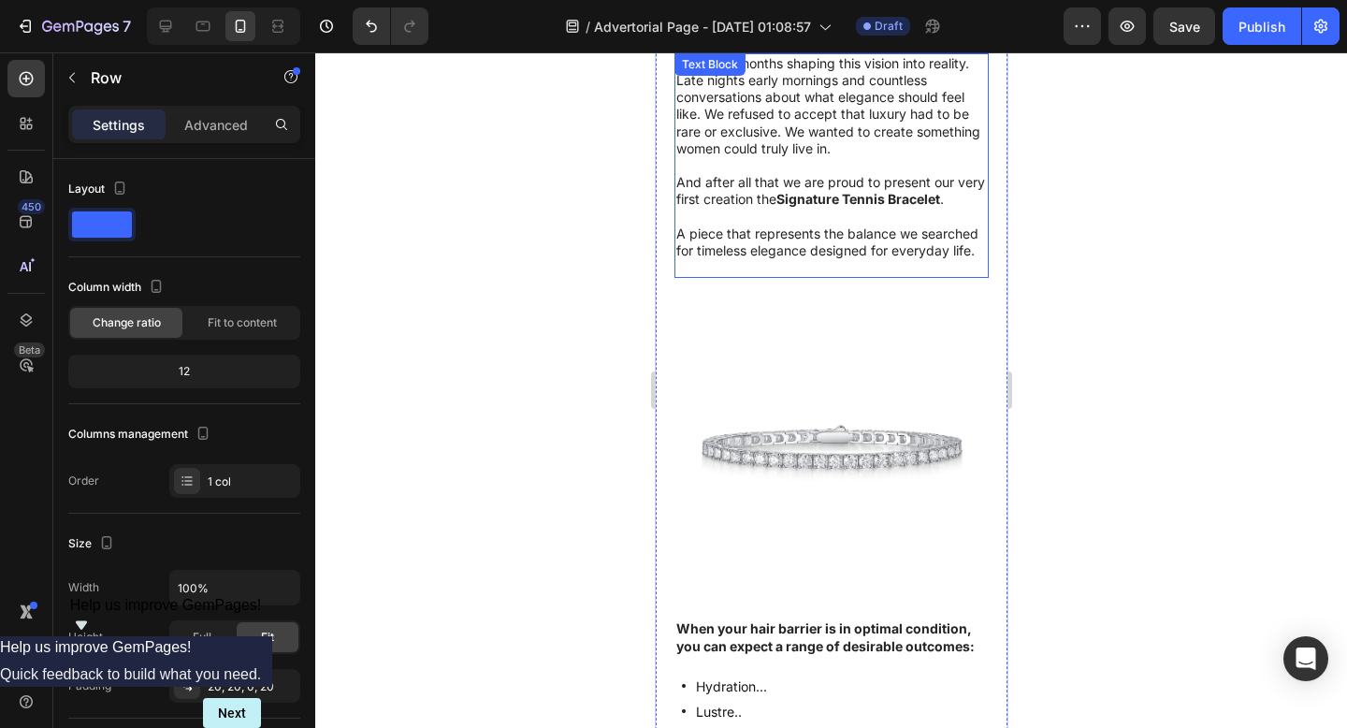
click at [808, 190] on p "And after all that we are proud to present our very first creation the Signatur…" at bounding box center [830, 191] width 311 height 34
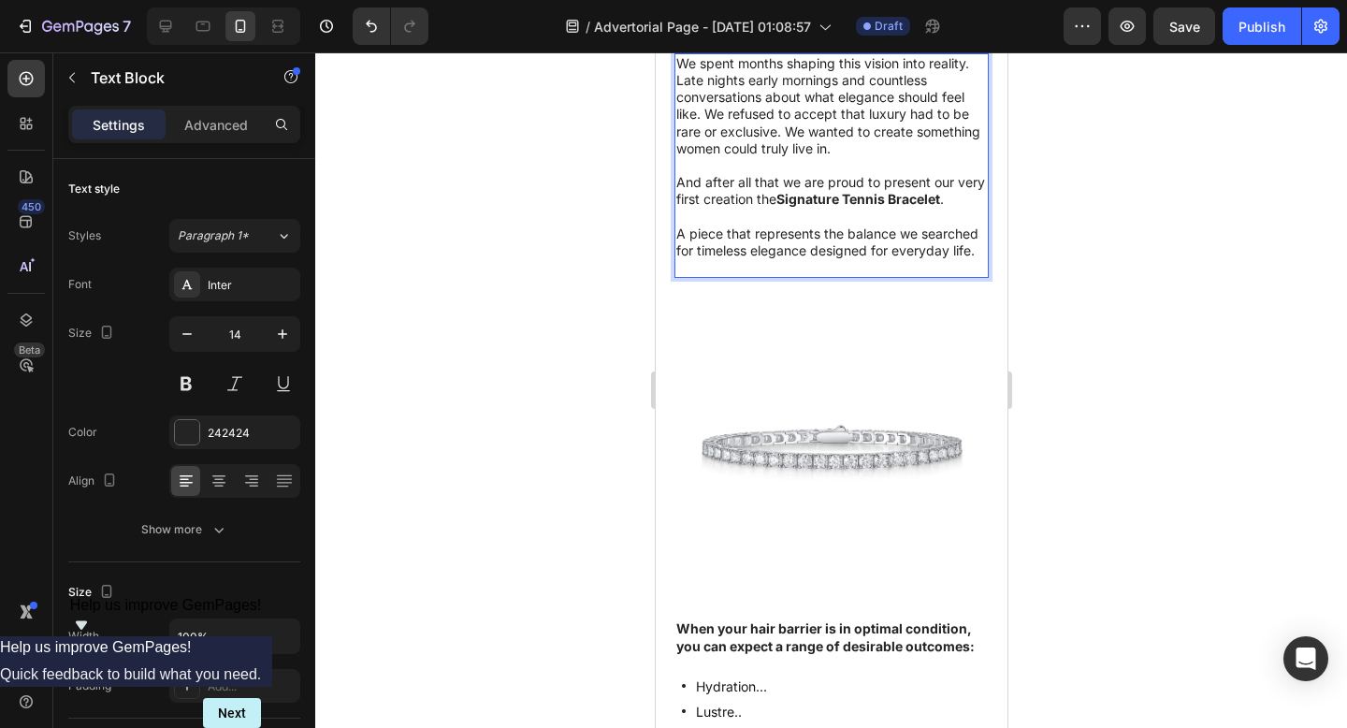
click at [809, 187] on p "And after all that we are proud to present our very first creation the Signatur…" at bounding box center [830, 191] width 311 height 34
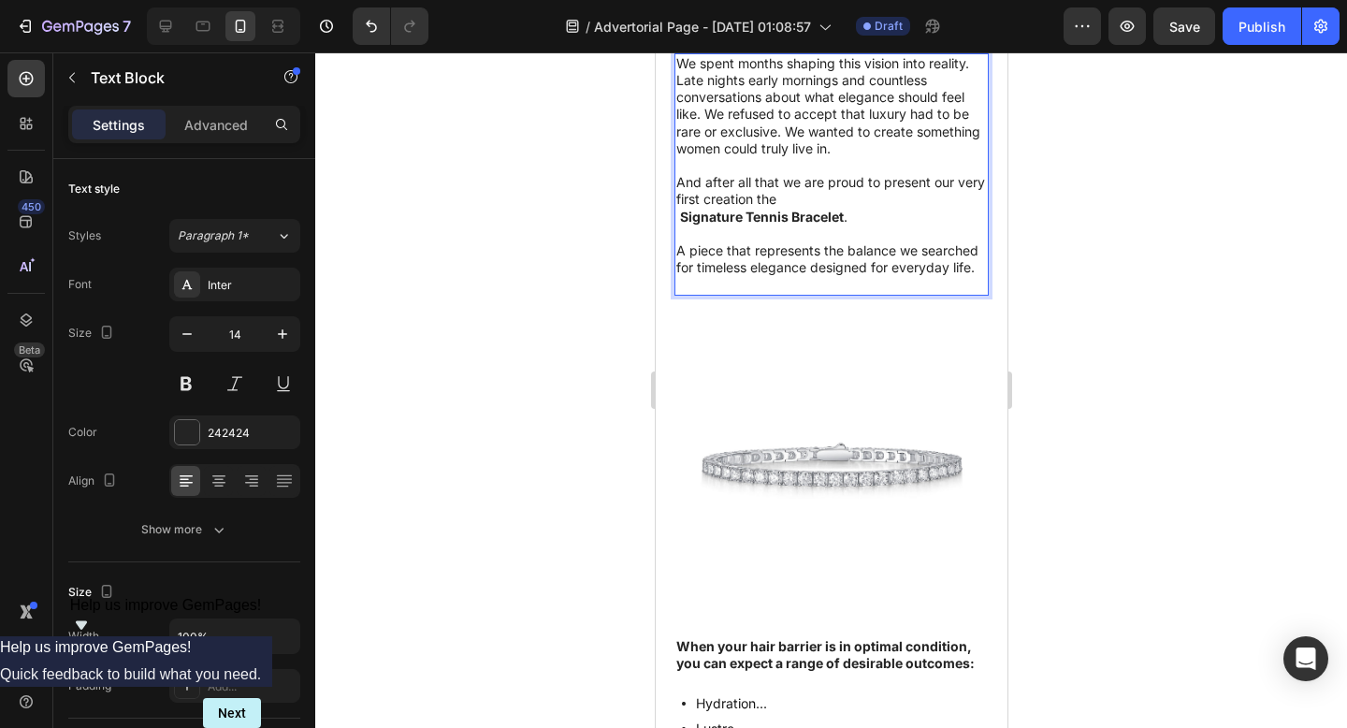
click at [815, 184] on p "And after all that we are proud to present our very first creation the" at bounding box center [830, 191] width 311 height 34
click at [680, 209] on strong "Signature Tennis Bracelet" at bounding box center [761, 217] width 164 height 16
click at [685, 209] on p "The Signature Tennis Bracelet ." at bounding box center [830, 217] width 311 height 17
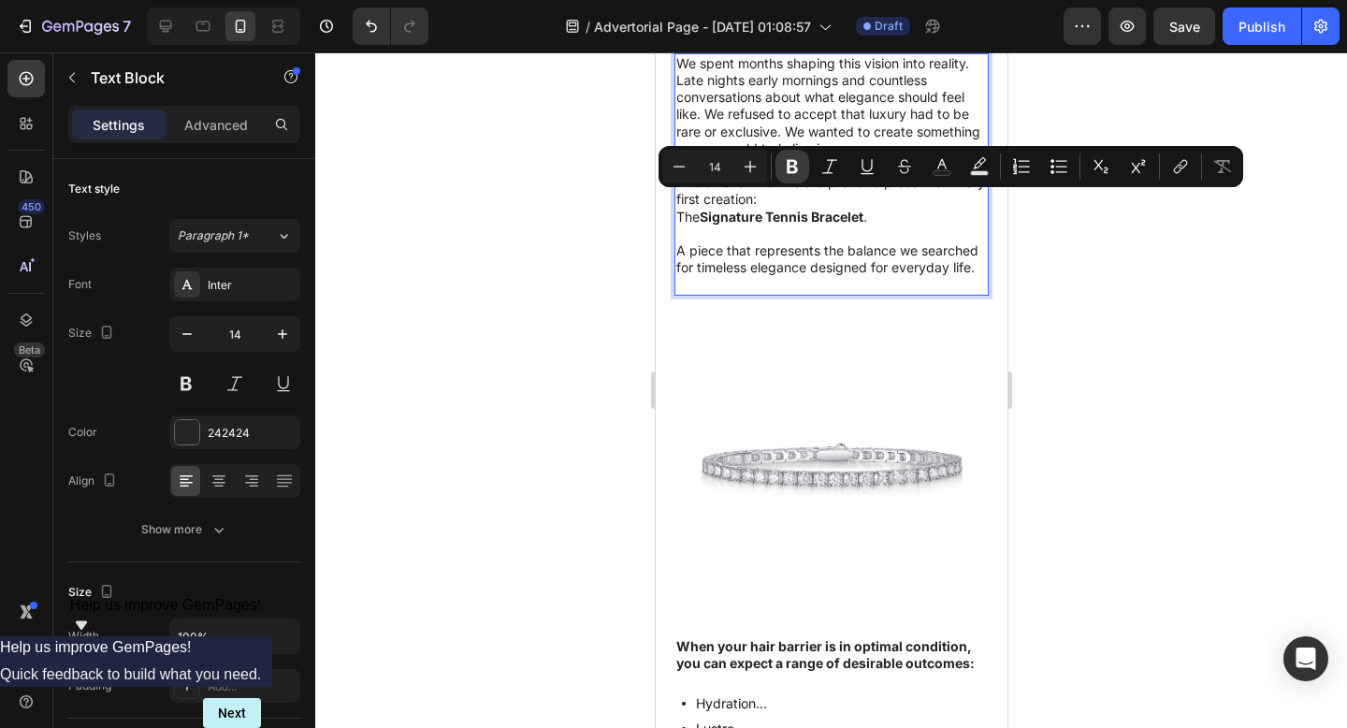
click at [783, 170] on icon "Editor contextual toolbar" at bounding box center [792, 166] width 19 height 19
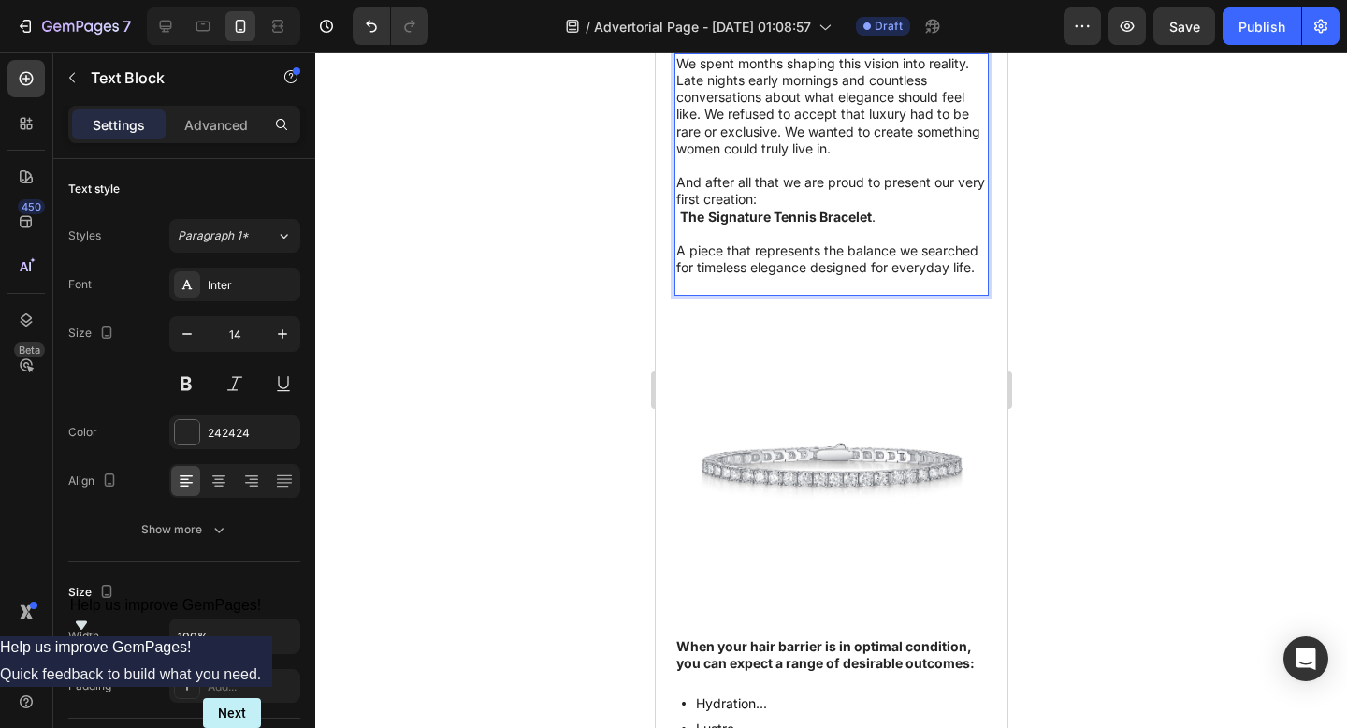
click at [686, 225] on p "Rich Text Editor. Editing area: main" at bounding box center [830, 233] width 311 height 17
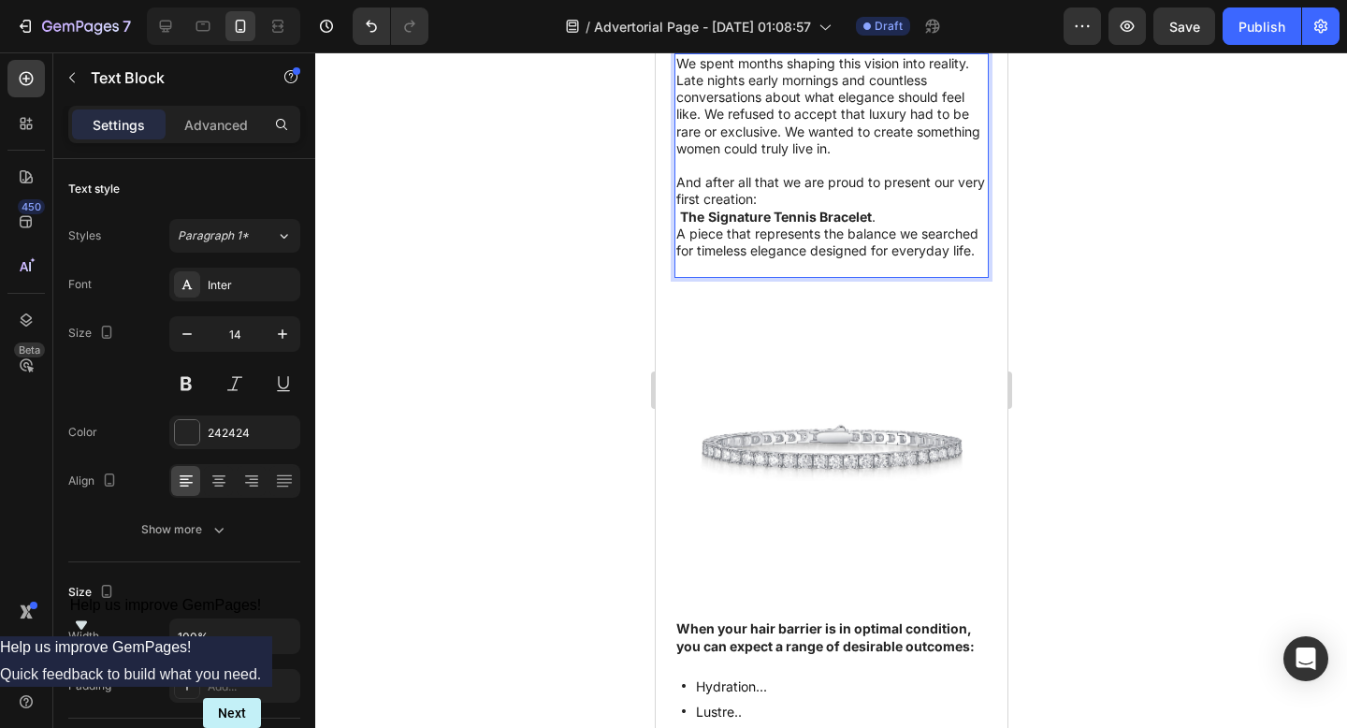
click at [799, 181] on p "And after all that we are proud to present our very first creation:" at bounding box center [830, 191] width 311 height 34
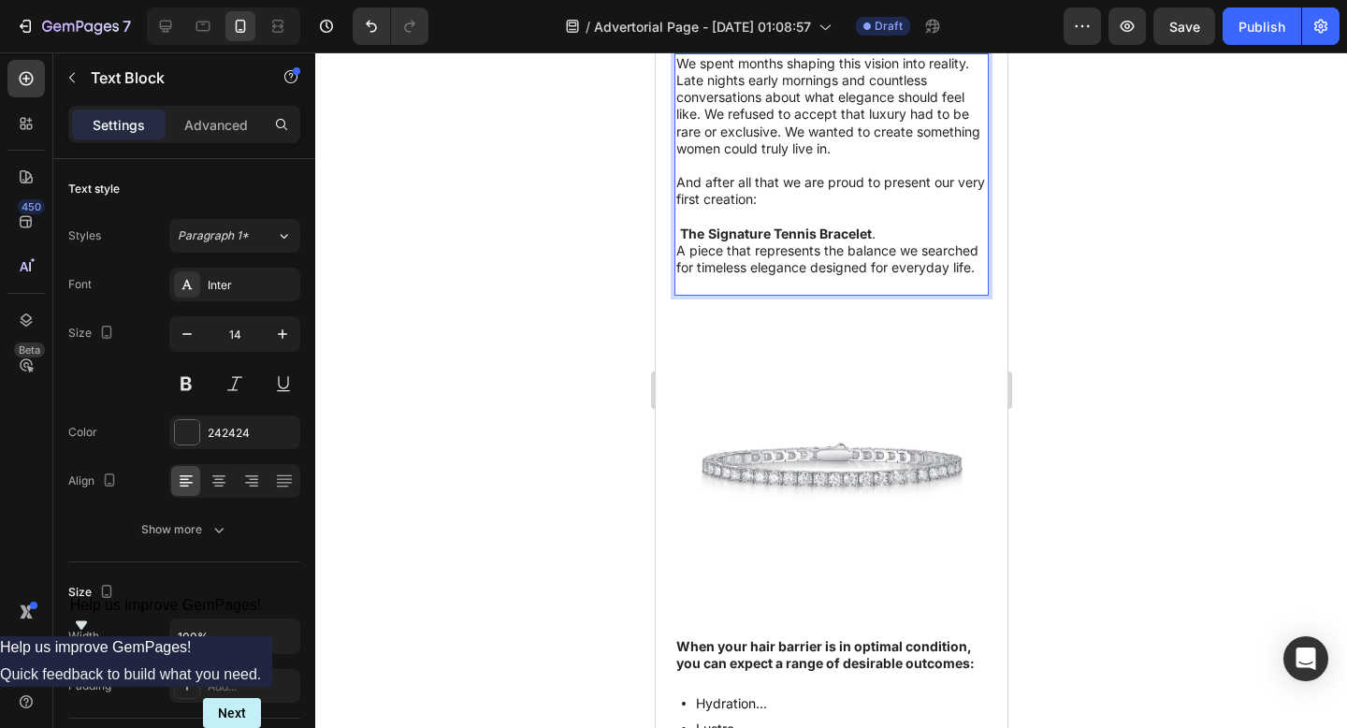
click at [1145, 296] on div at bounding box center [831, 389] width 1032 height 675
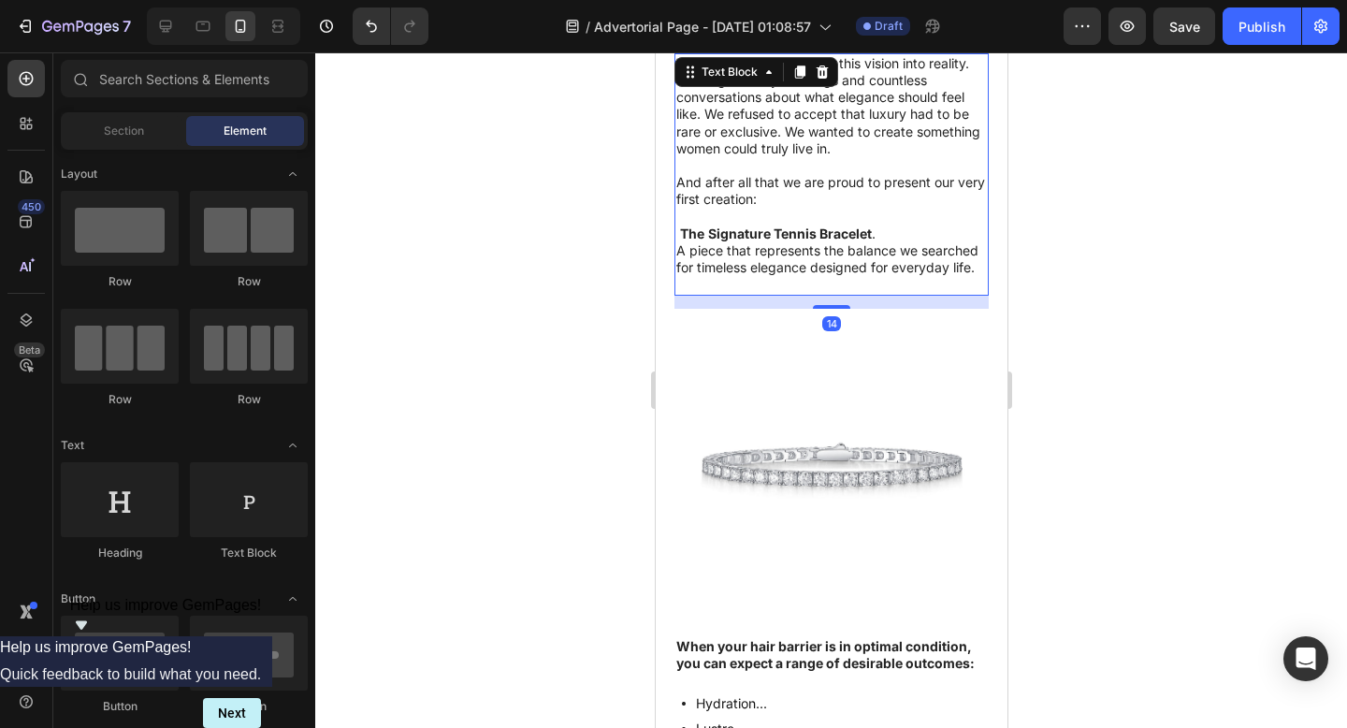
click at [683, 225] on strong "The" at bounding box center [691, 233] width 24 height 16
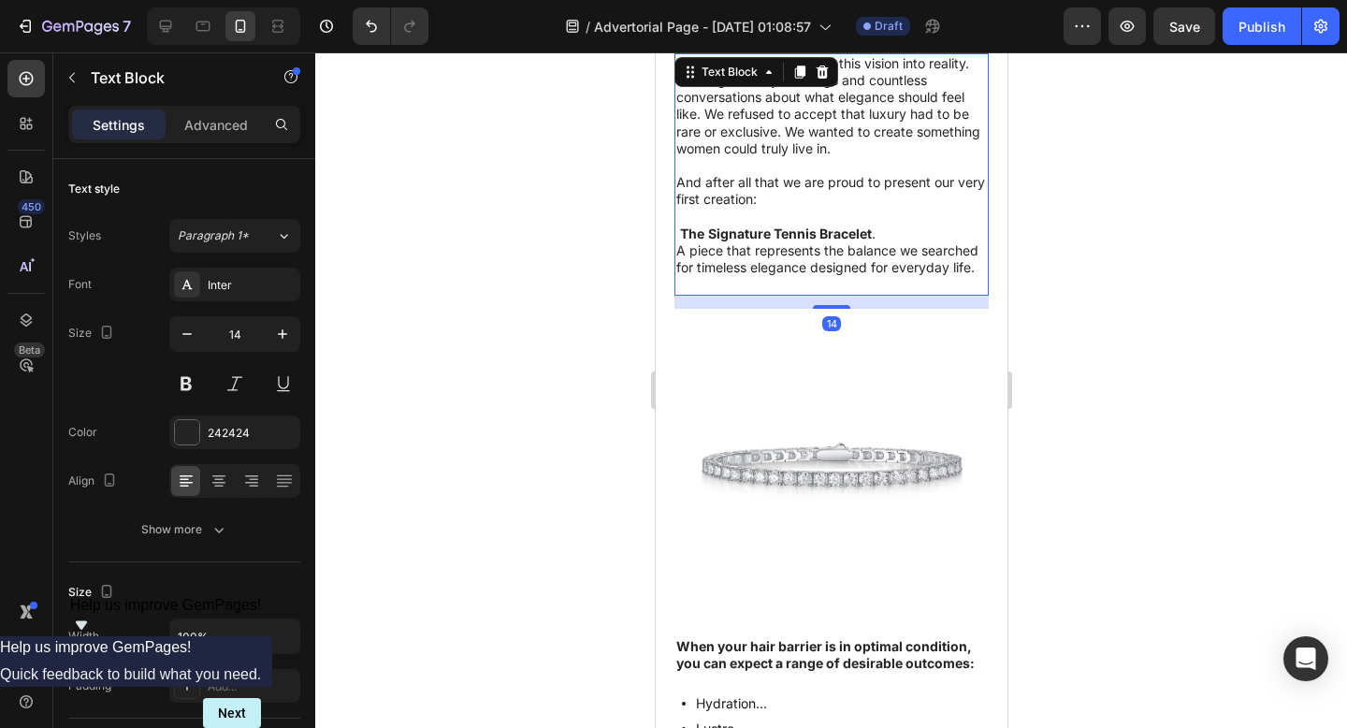
scroll to position [1029, 0]
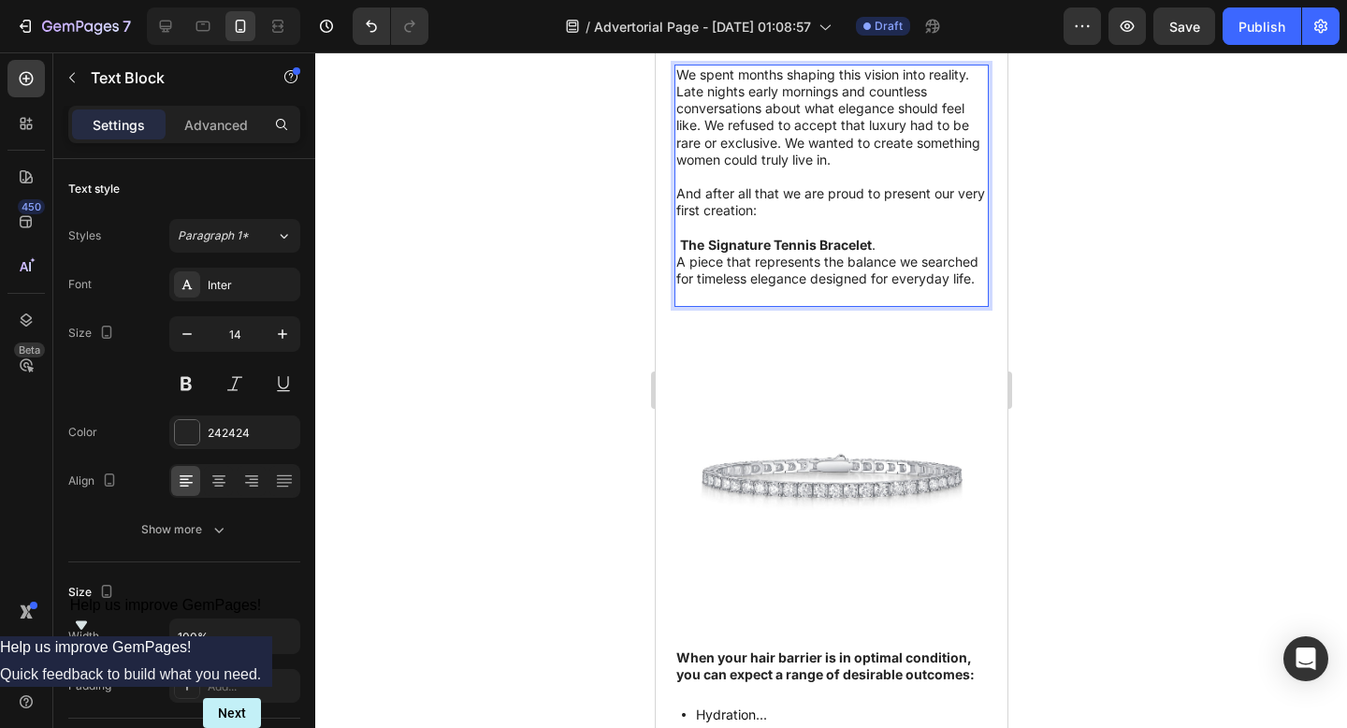
click at [679, 237] on strong "The" at bounding box center [691, 245] width 24 height 16
click at [1193, 291] on div at bounding box center [831, 389] width 1032 height 675
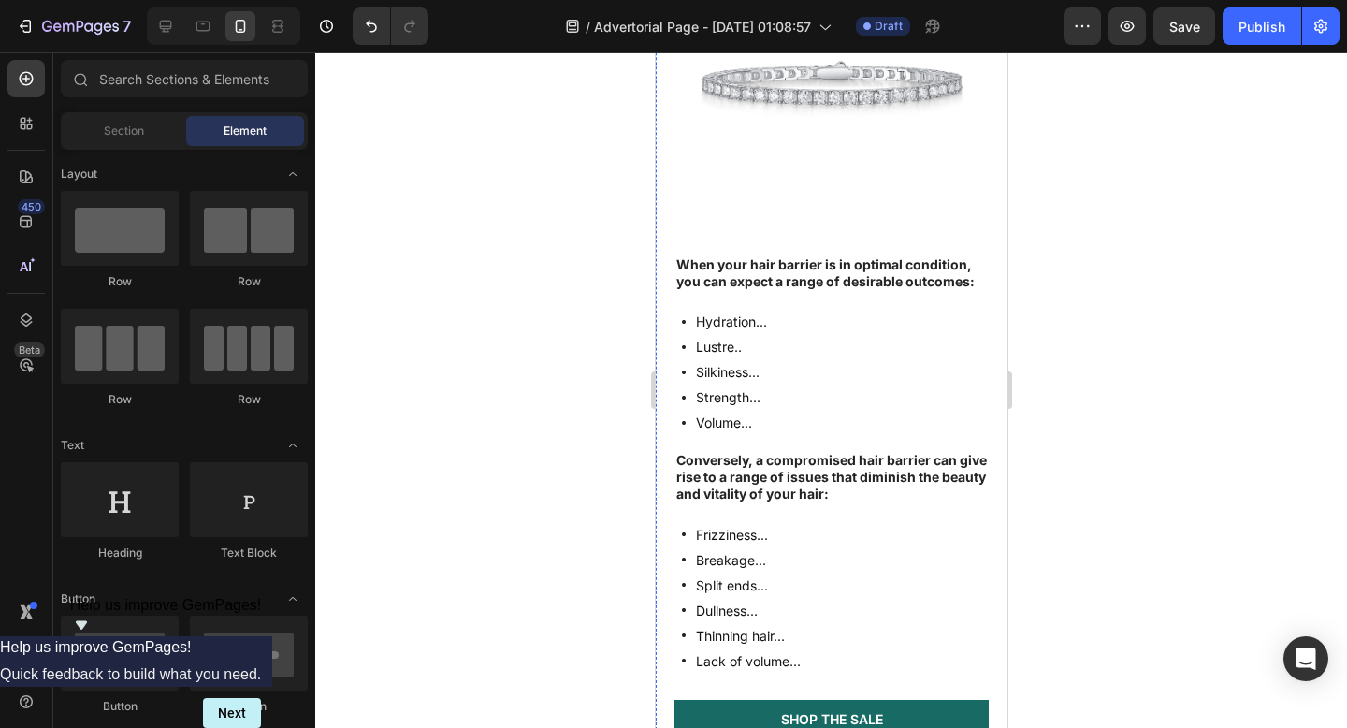
scroll to position [1424, 0]
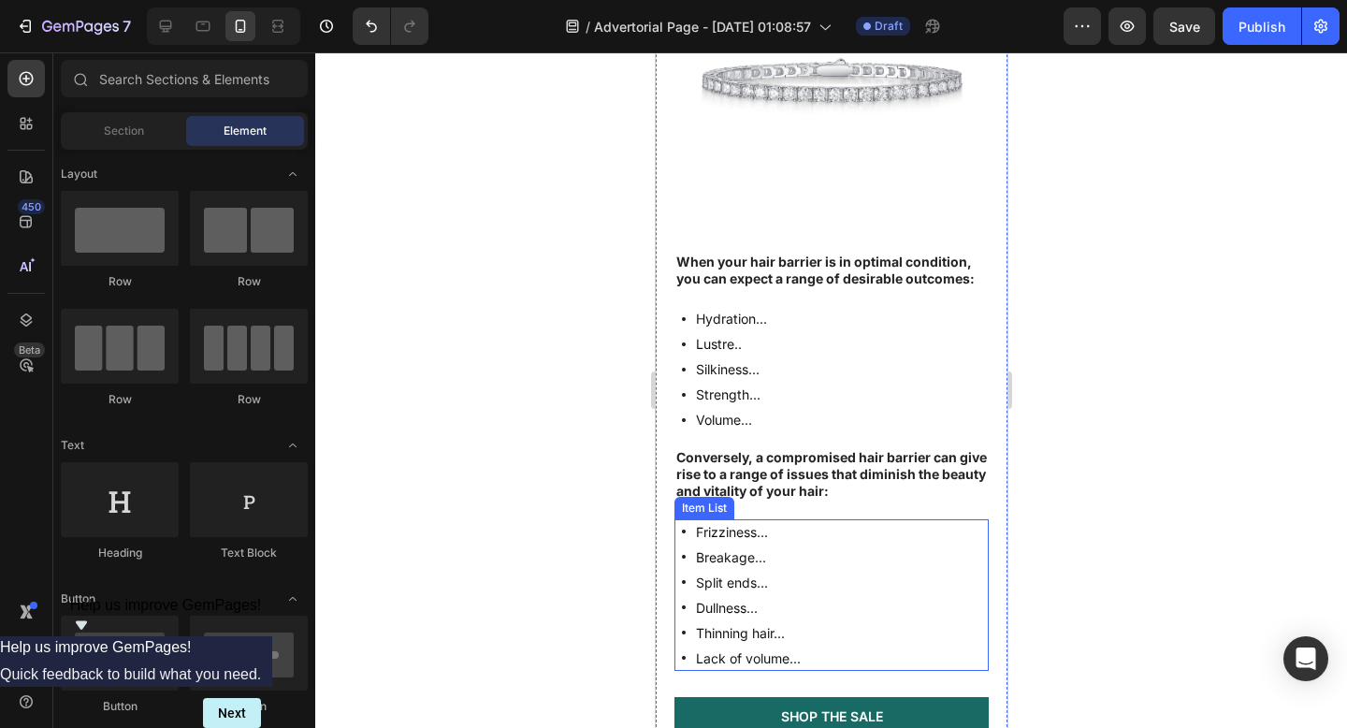
click at [677, 557] on div "Frizziness... Breakage... Split ends... Dullness... Thinning hair... Lack of vo…" at bounding box center [830, 595] width 314 height 152
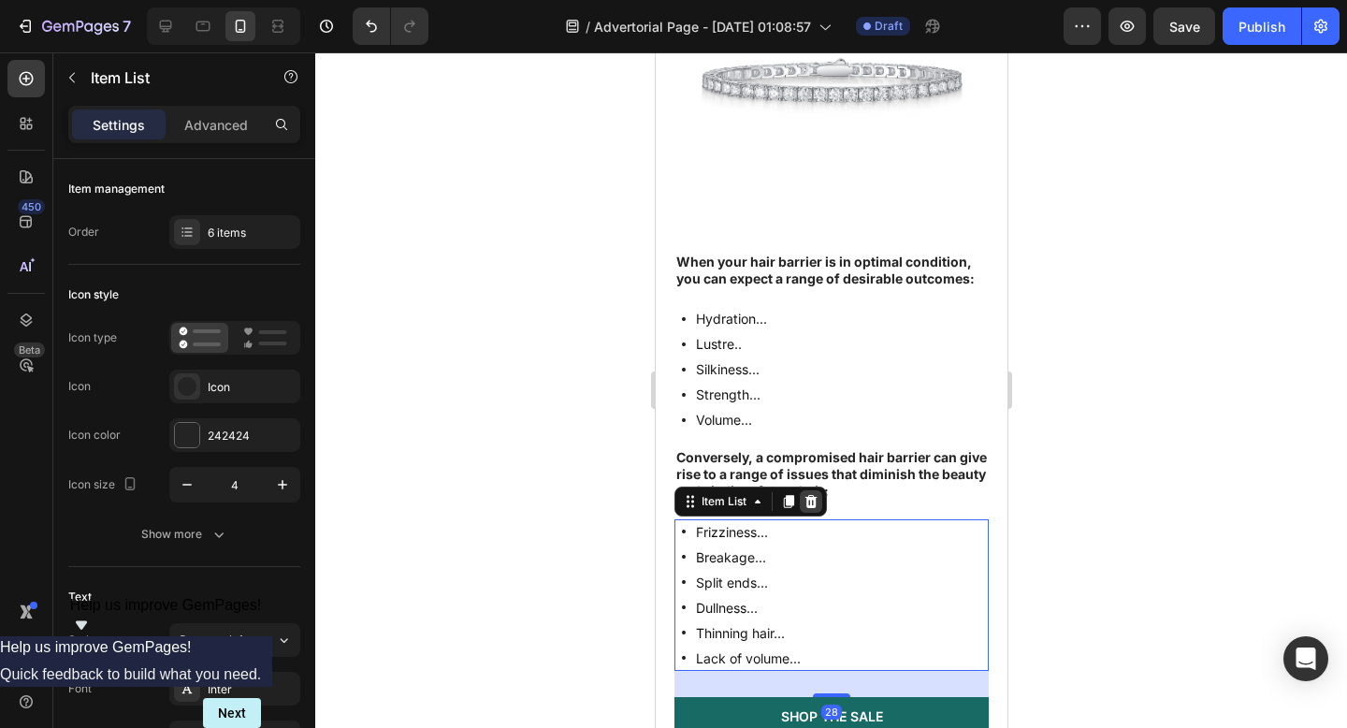
click at [815, 508] on icon at bounding box center [810, 501] width 12 height 13
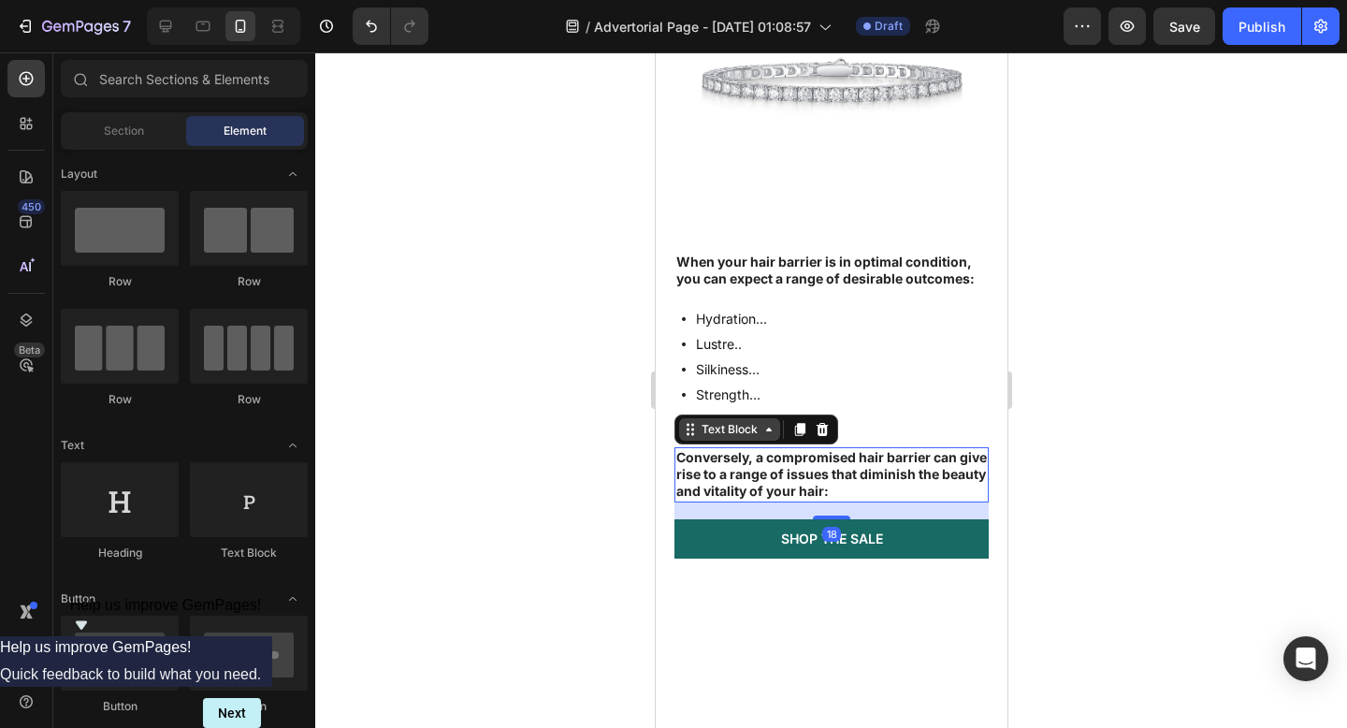
click at [730, 441] on div "Text Block" at bounding box center [728, 429] width 101 height 22
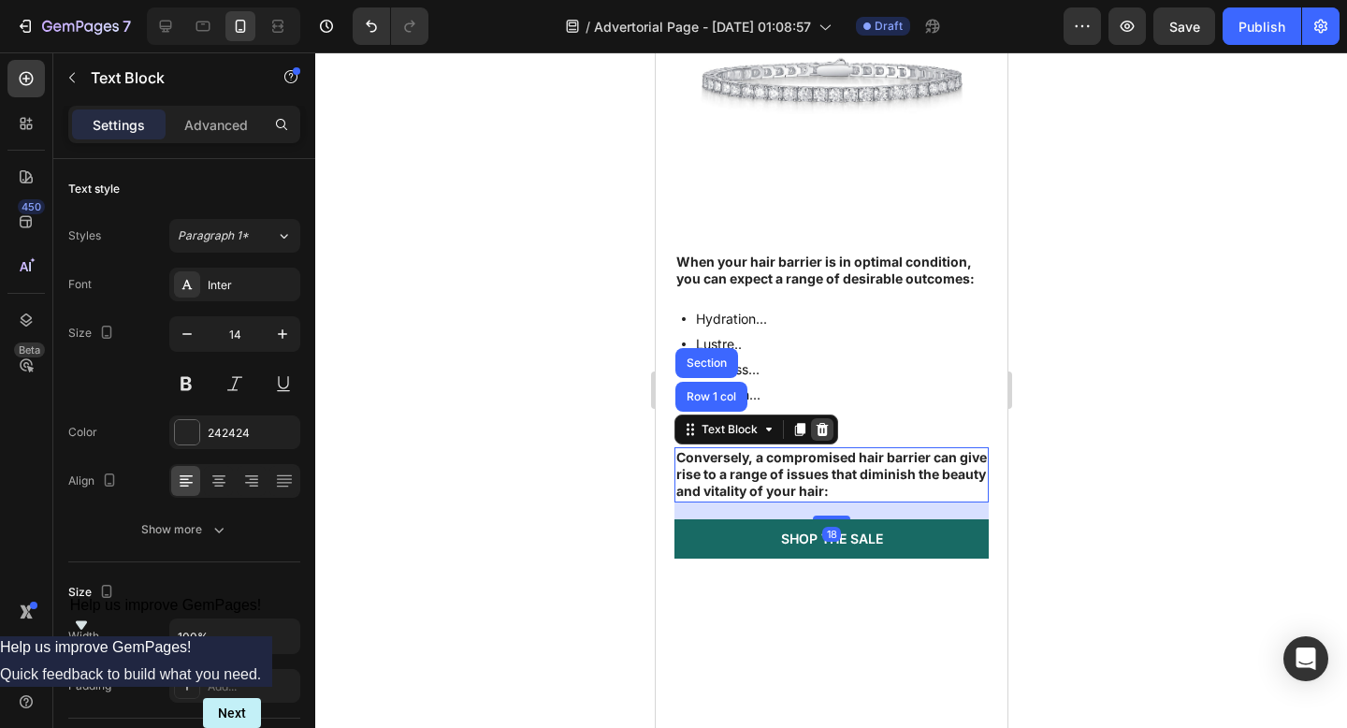
click at [822, 437] on icon at bounding box center [821, 429] width 15 height 15
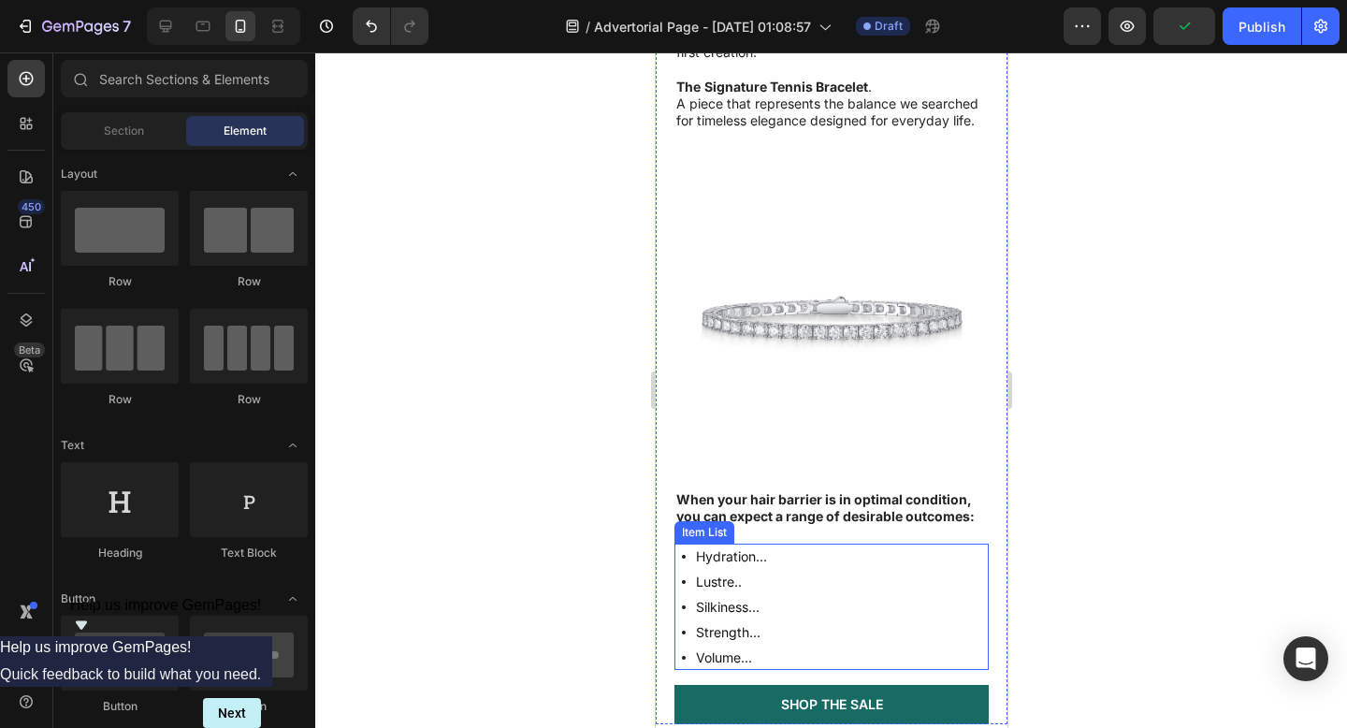
scroll to position [1281, 0]
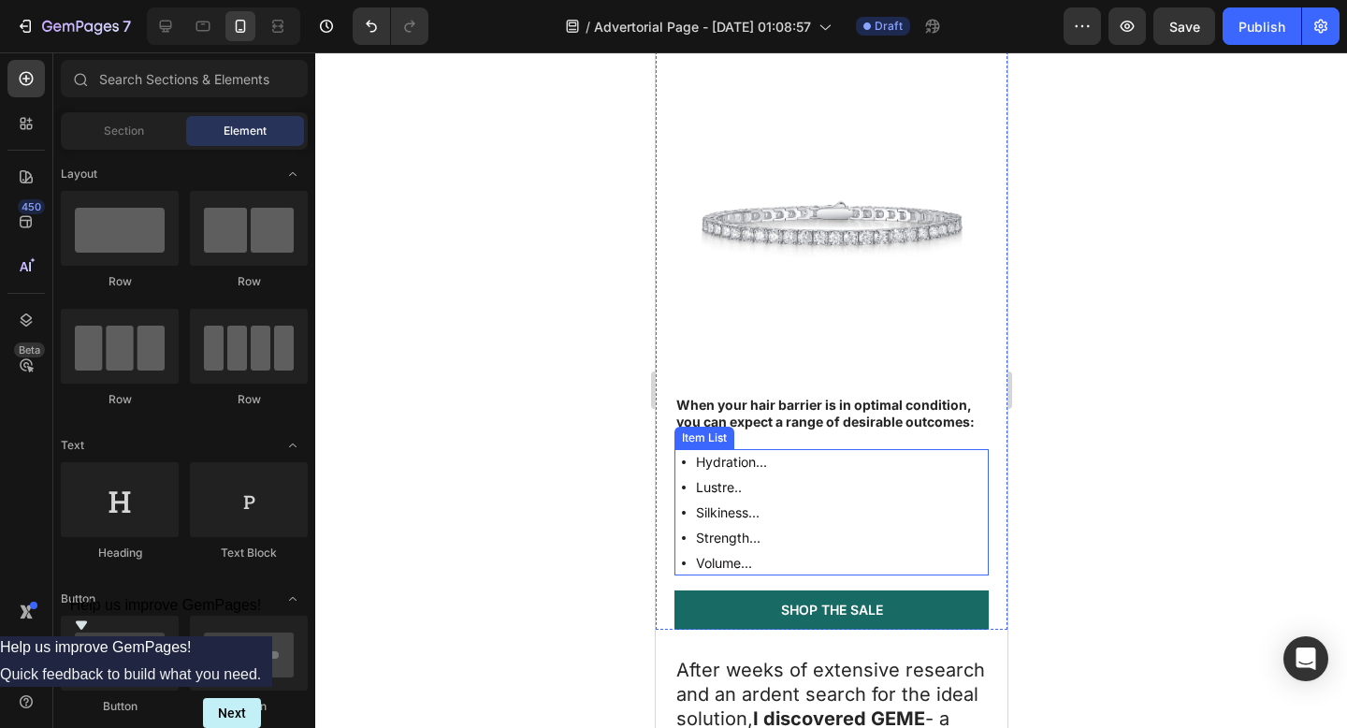
click at [792, 528] on div "Hydration... Lustre.. Silkiness... Strength... Volume..." at bounding box center [830, 512] width 314 height 126
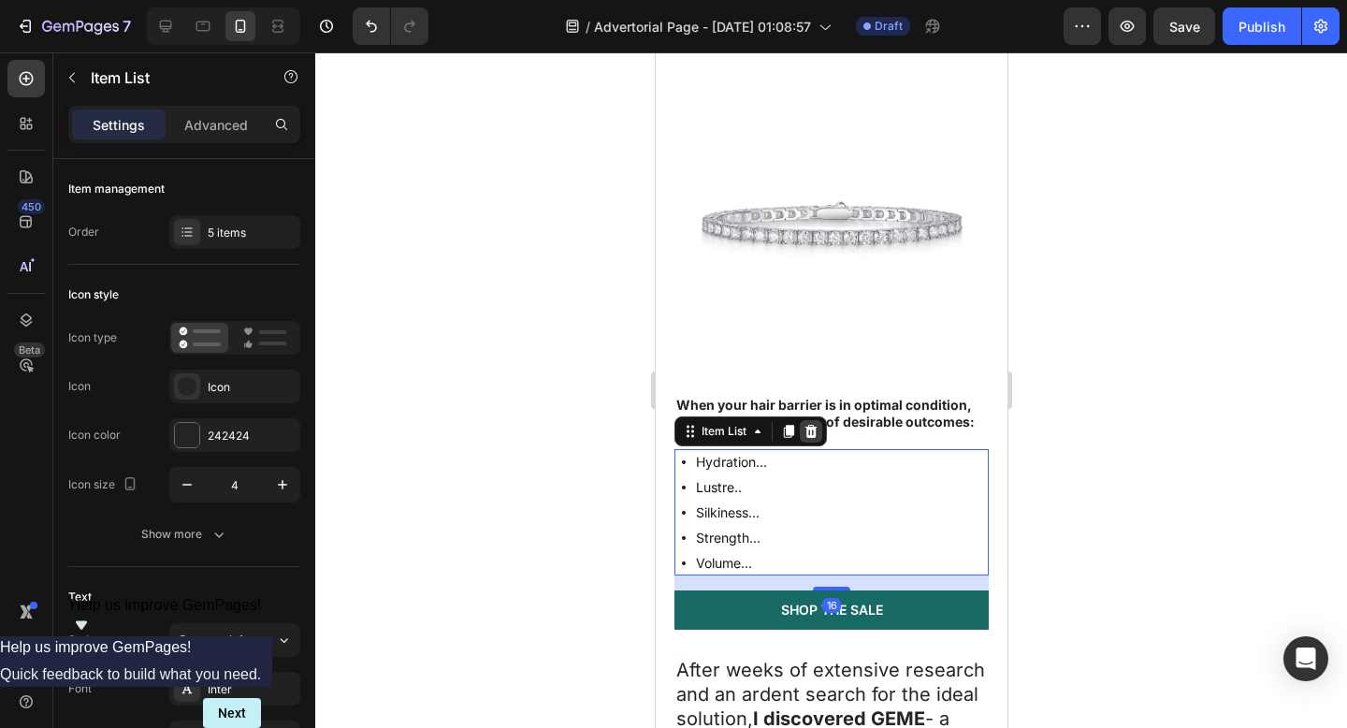
click at [806, 438] on icon at bounding box center [810, 431] width 12 height 13
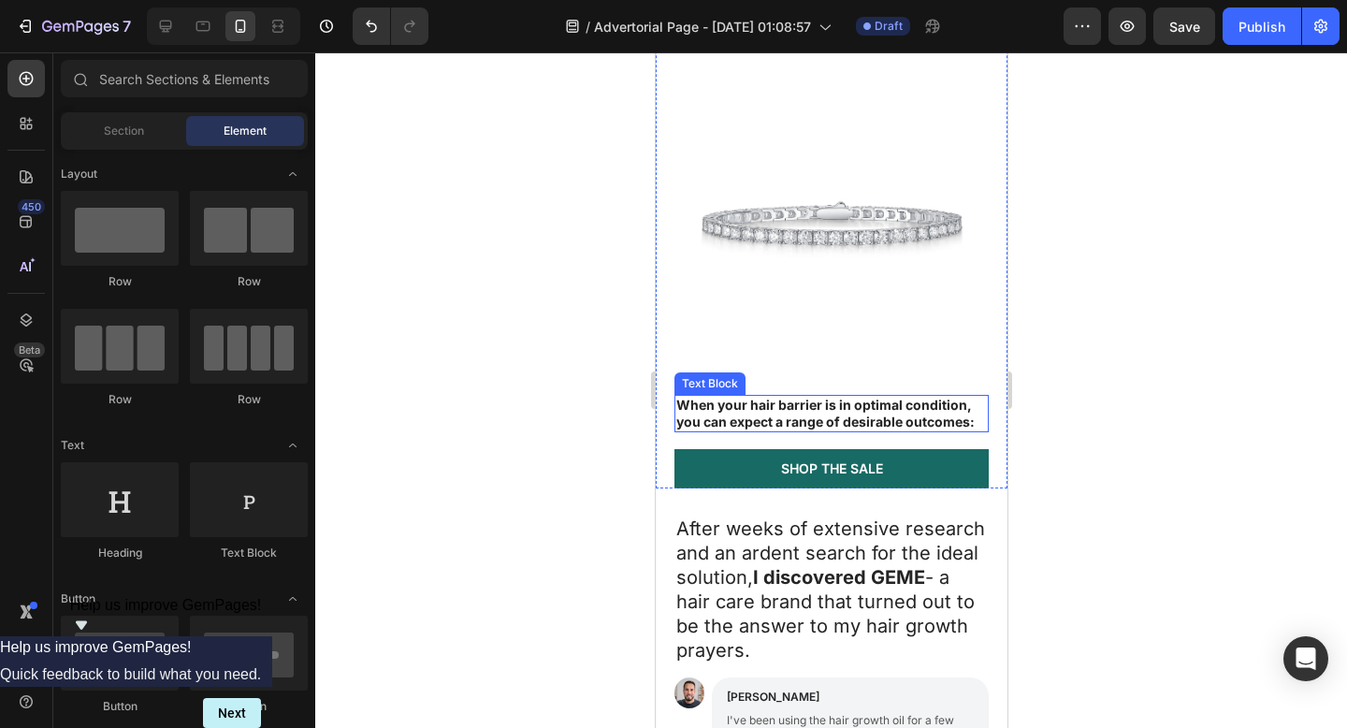
click at [930, 413] on p "When your hair barrier is in optimal condition, you can expect a range of desir…" at bounding box center [830, 414] width 311 height 34
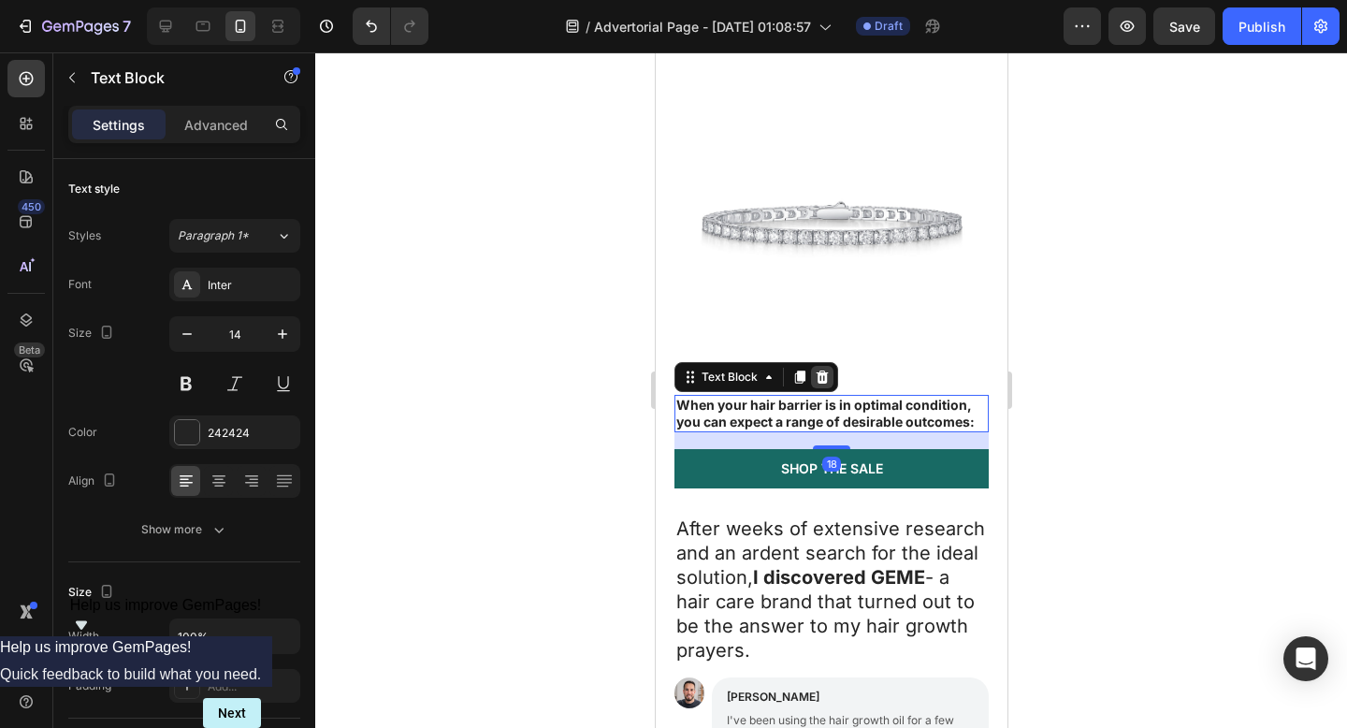
click at [828, 369] on icon at bounding box center [821, 376] width 15 height 15
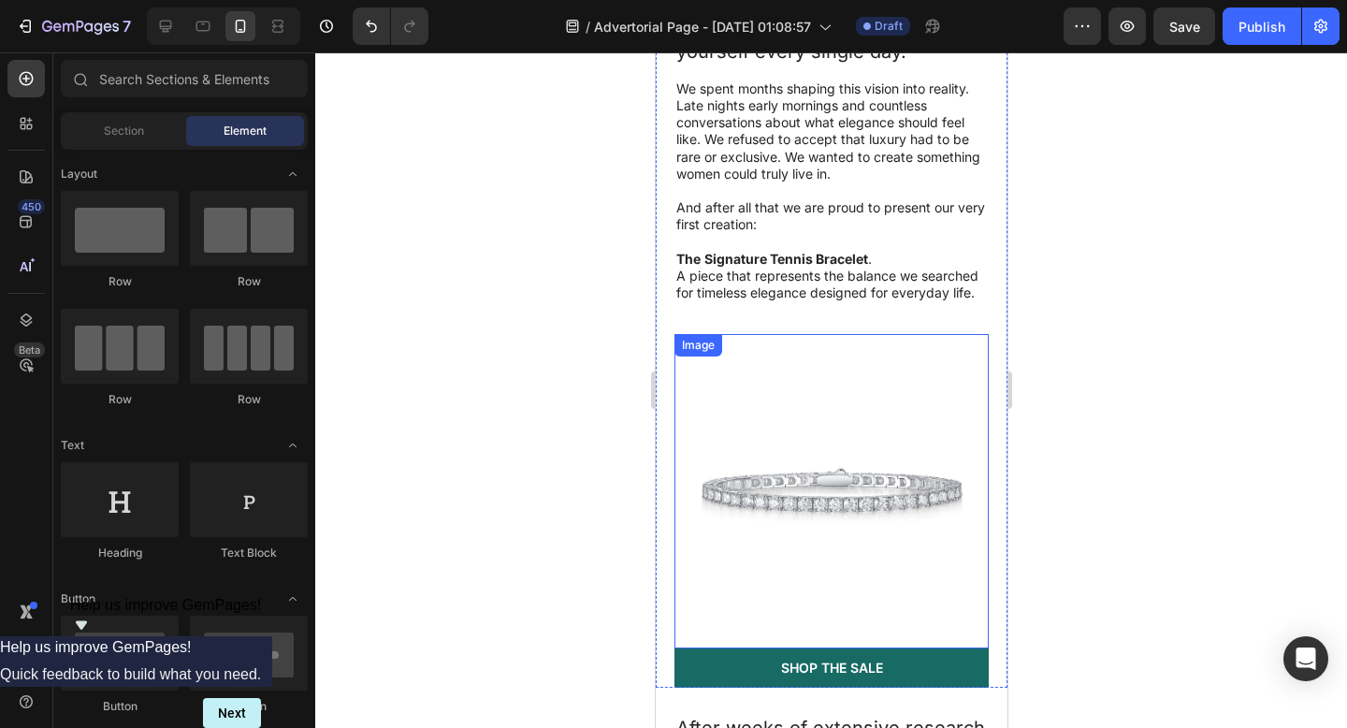
scroll to position [1003, 0]
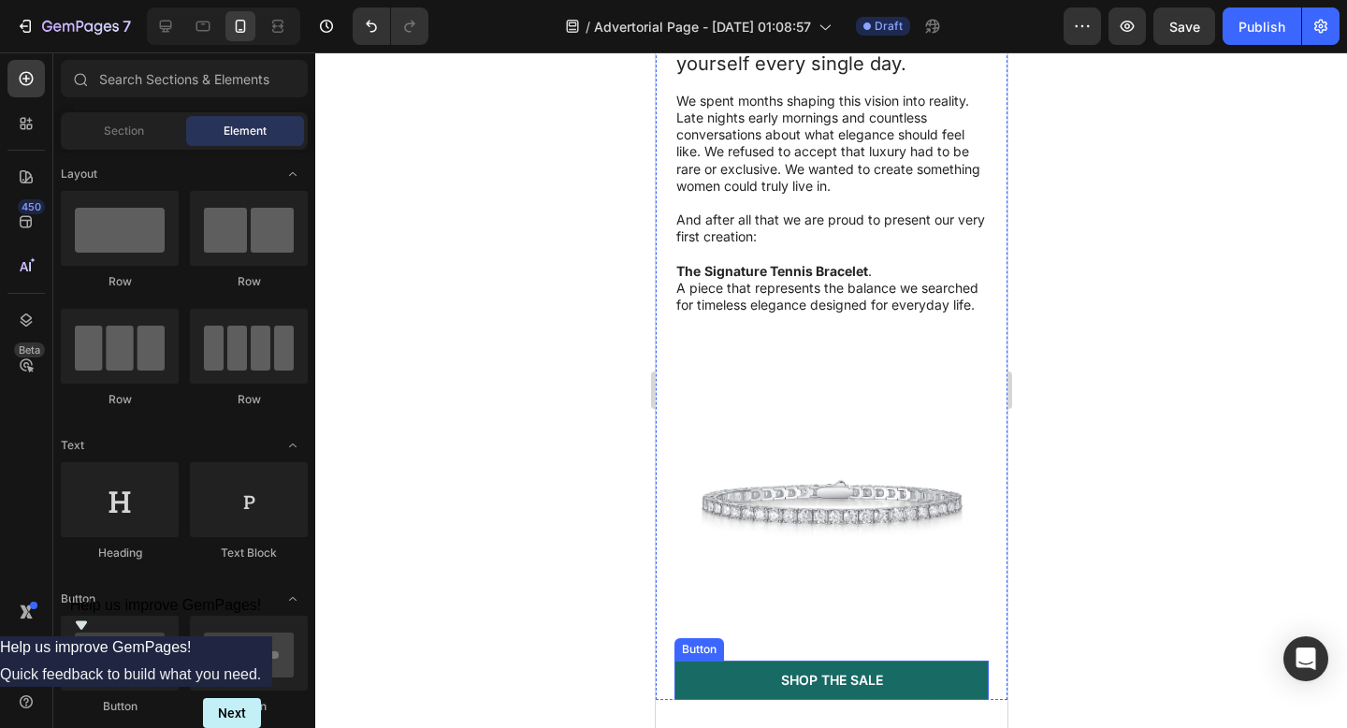
click at [694, 641] on div "Button" at bounding box center [698, 649] width 42 height 17
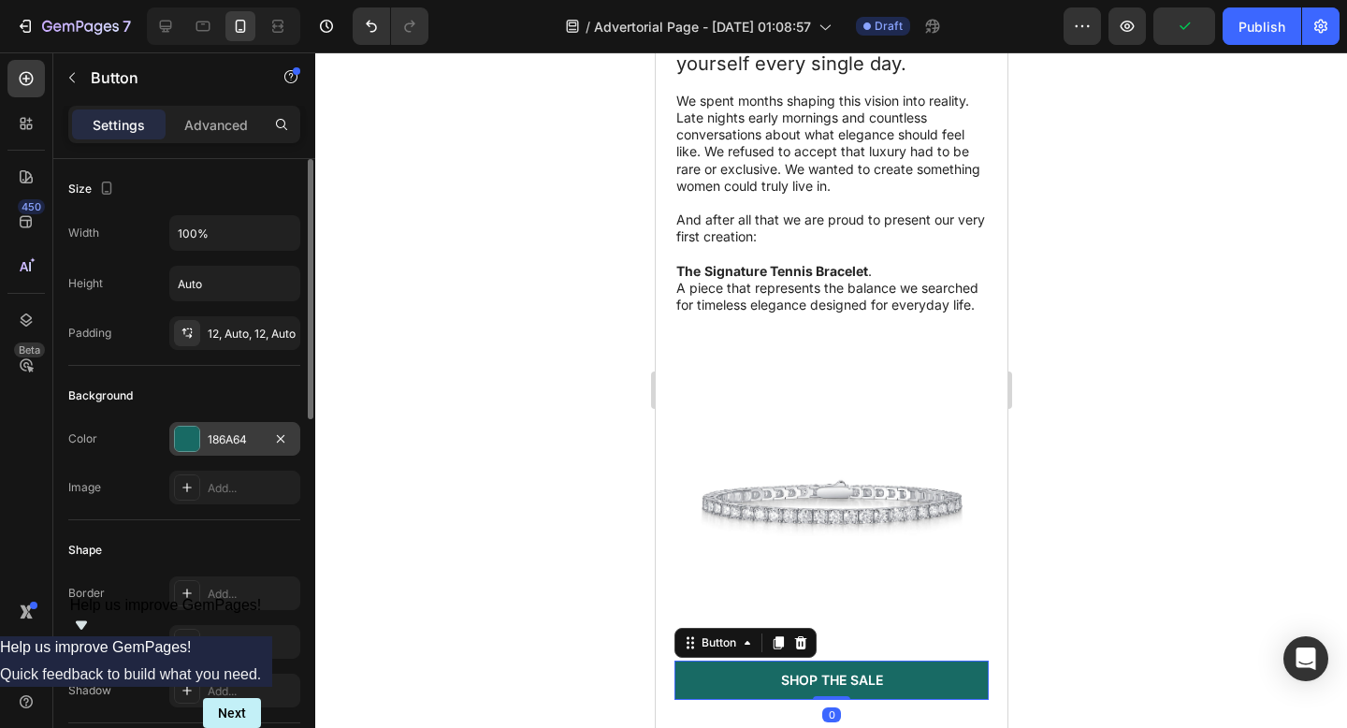
click at [234, 432] on div "186A64" at bounding box center [235, 439] width 54 height 17
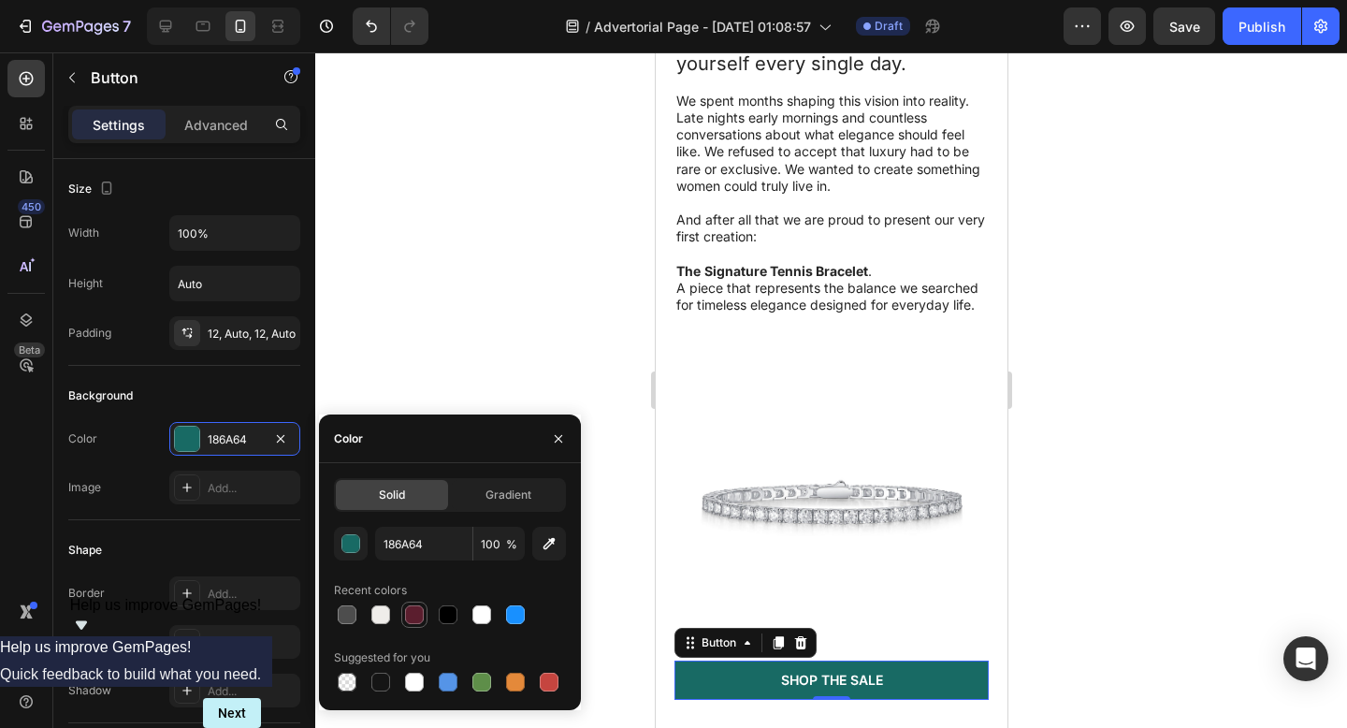
click at [415, 625] on div at bounding box center [414, 614] width 22 height 22
type input "5B1E2E"
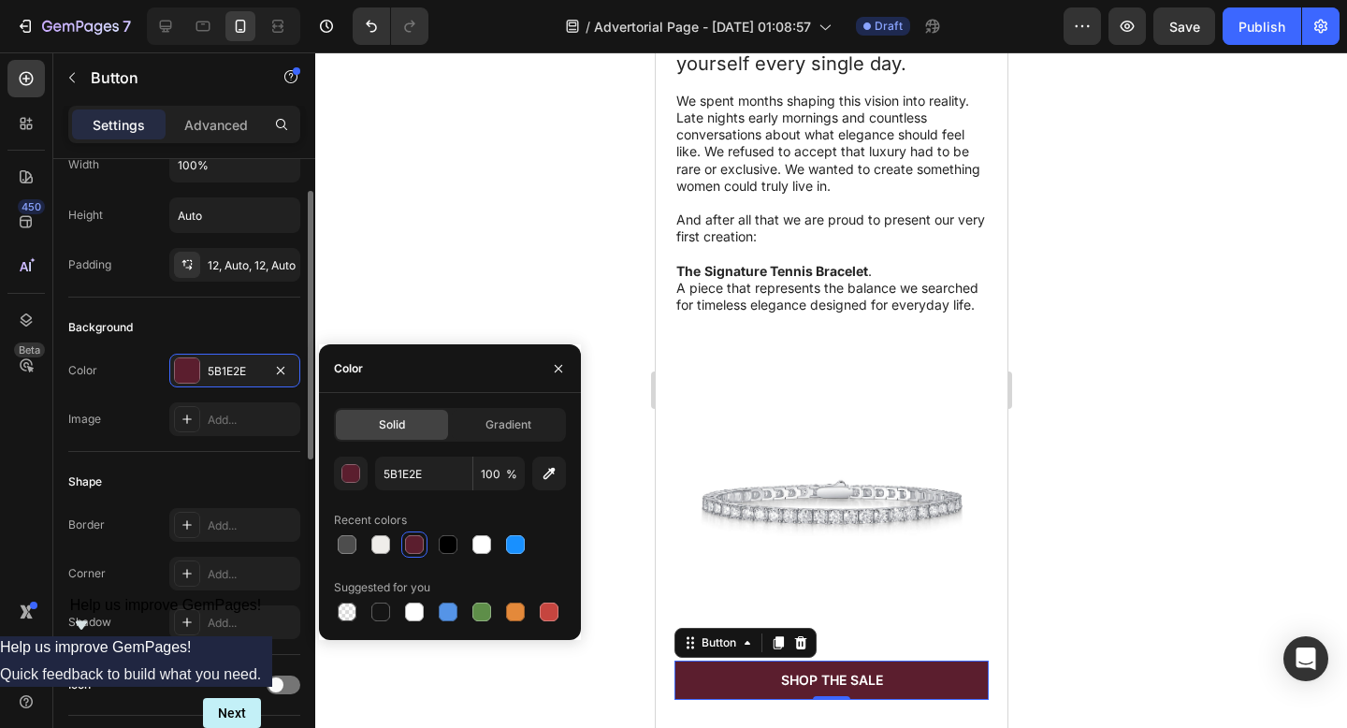
scroll to position [70, 0]
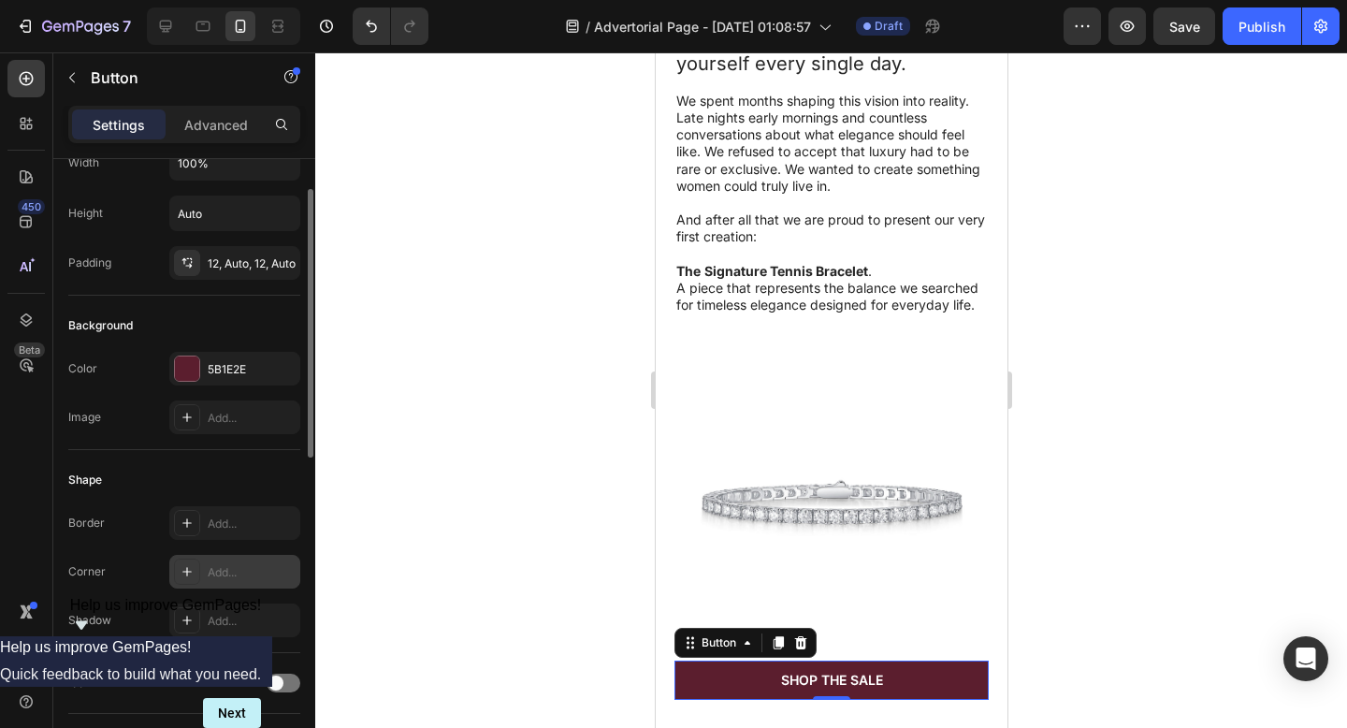
click at [236, 566] on div "Add..." at bounding box center [252, 572] width 88 height 17
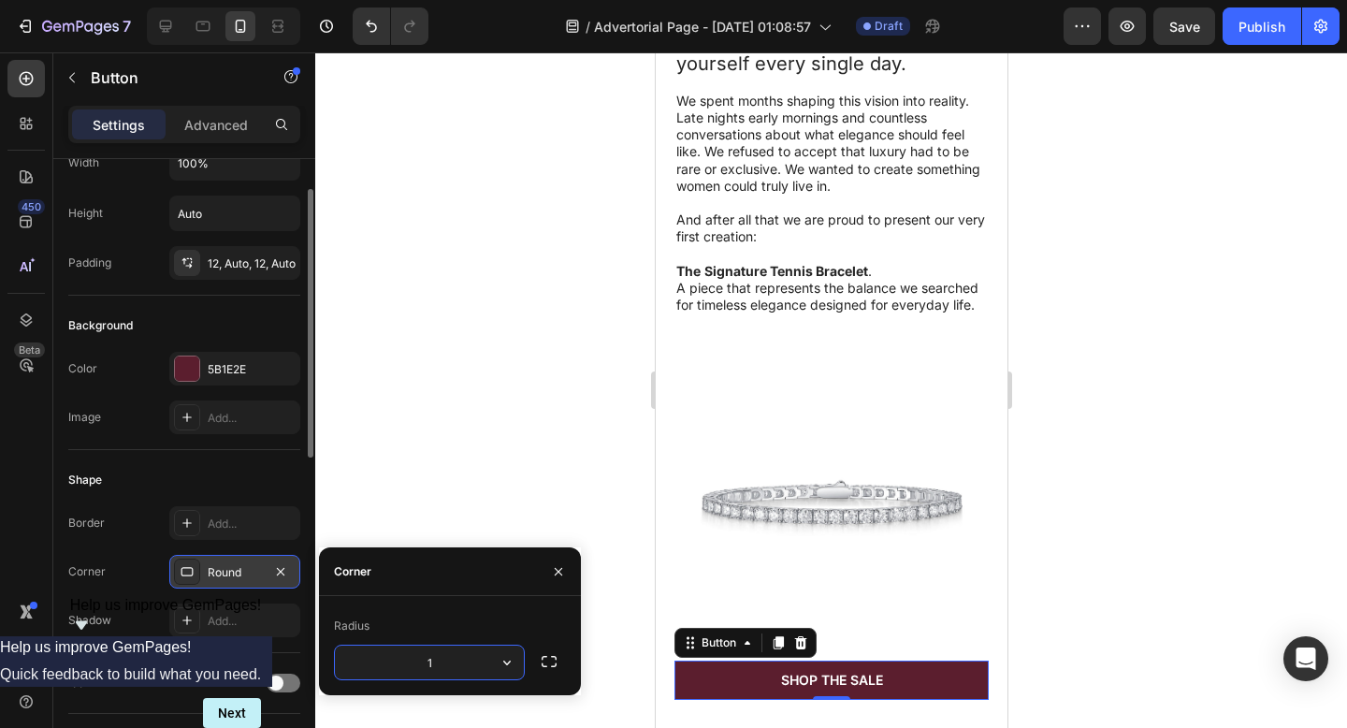
type input "15"
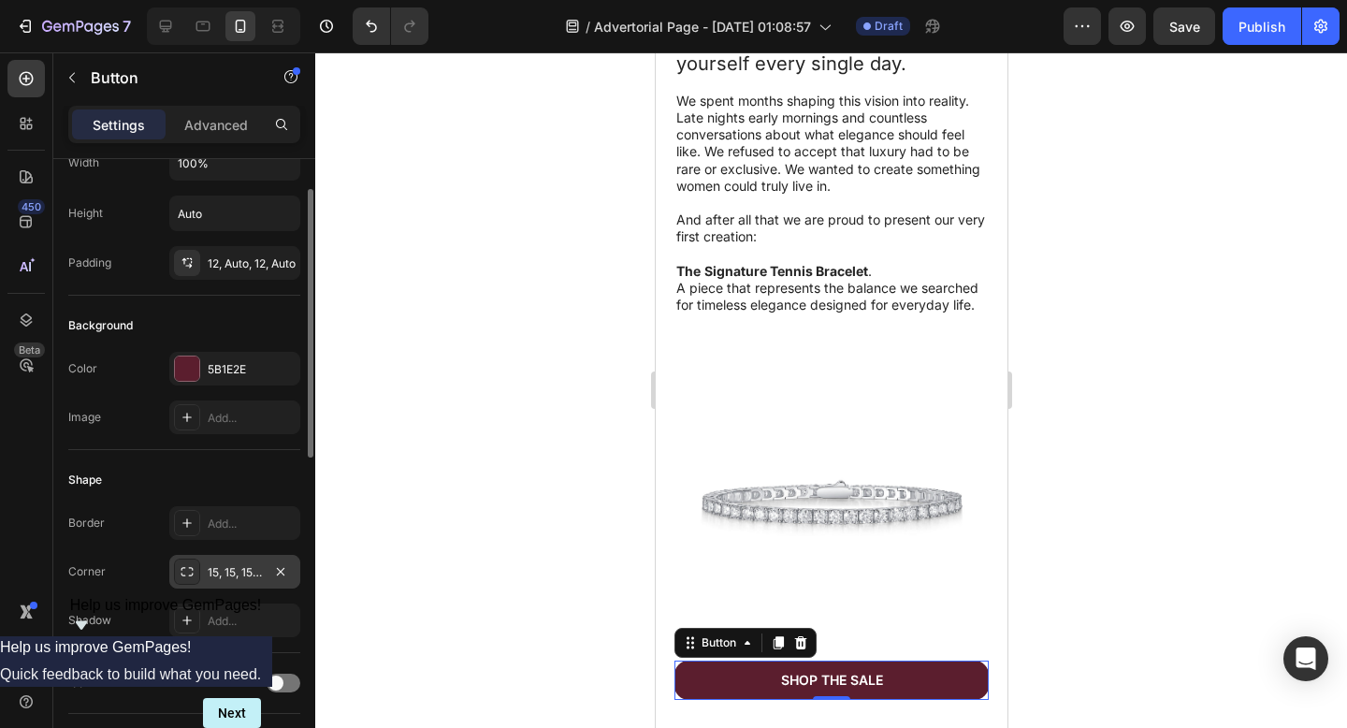
click at [444, 454] on div at bounding box center [831, 389] width 1032 height 675
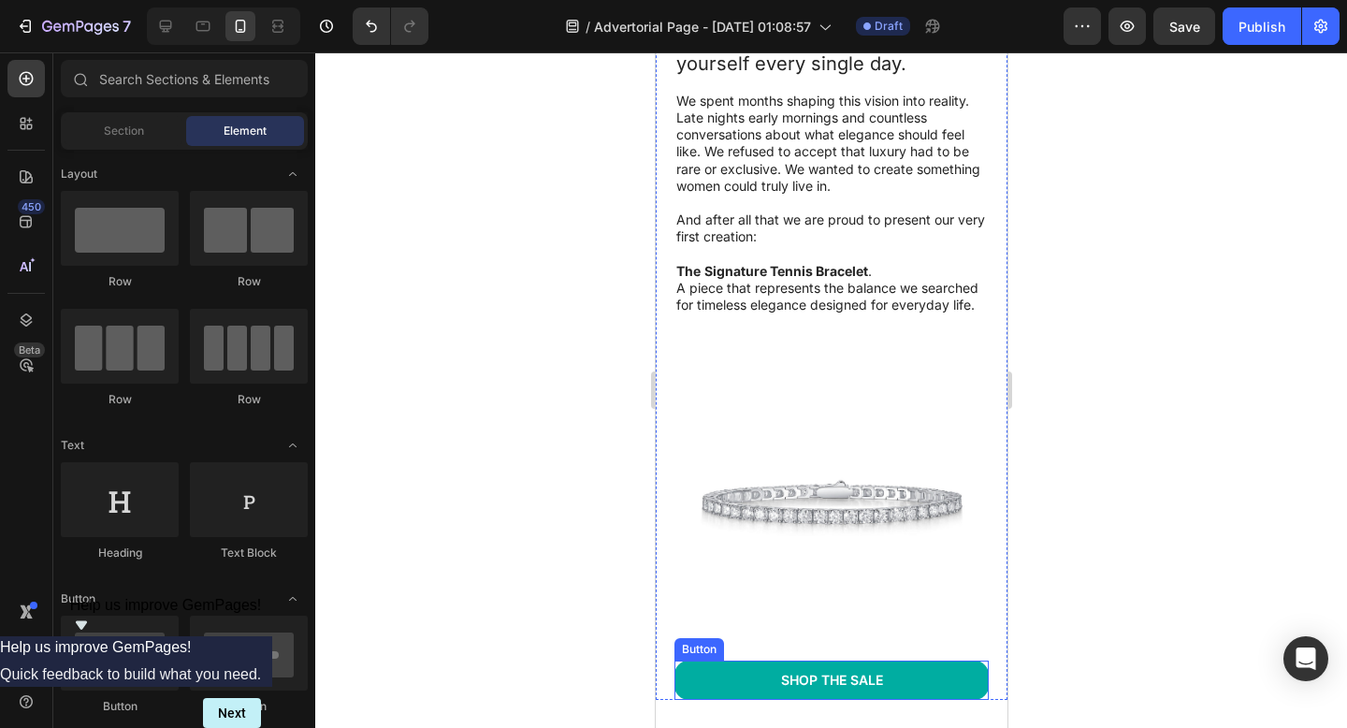
click at [729, 662] on link "Shop the Sale" at bounding box center [830, 679] width 314 height 39
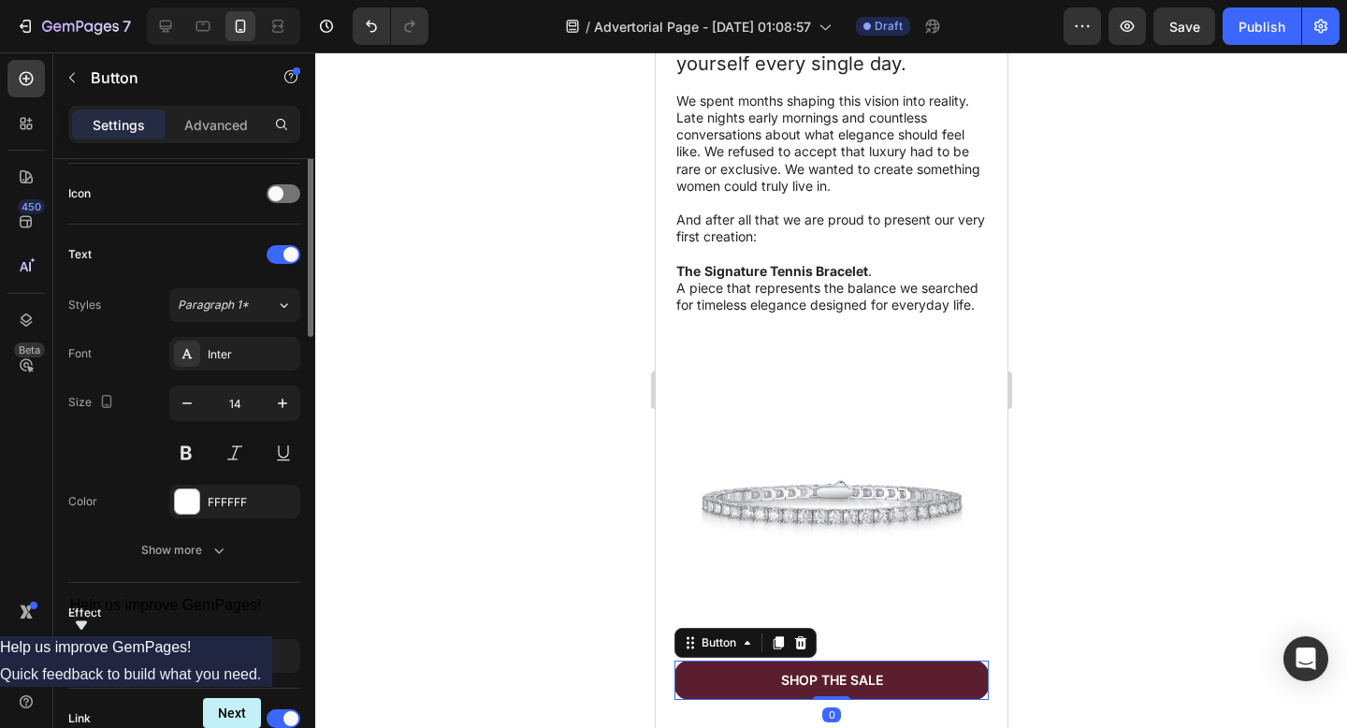
scroll to position [817, 0]
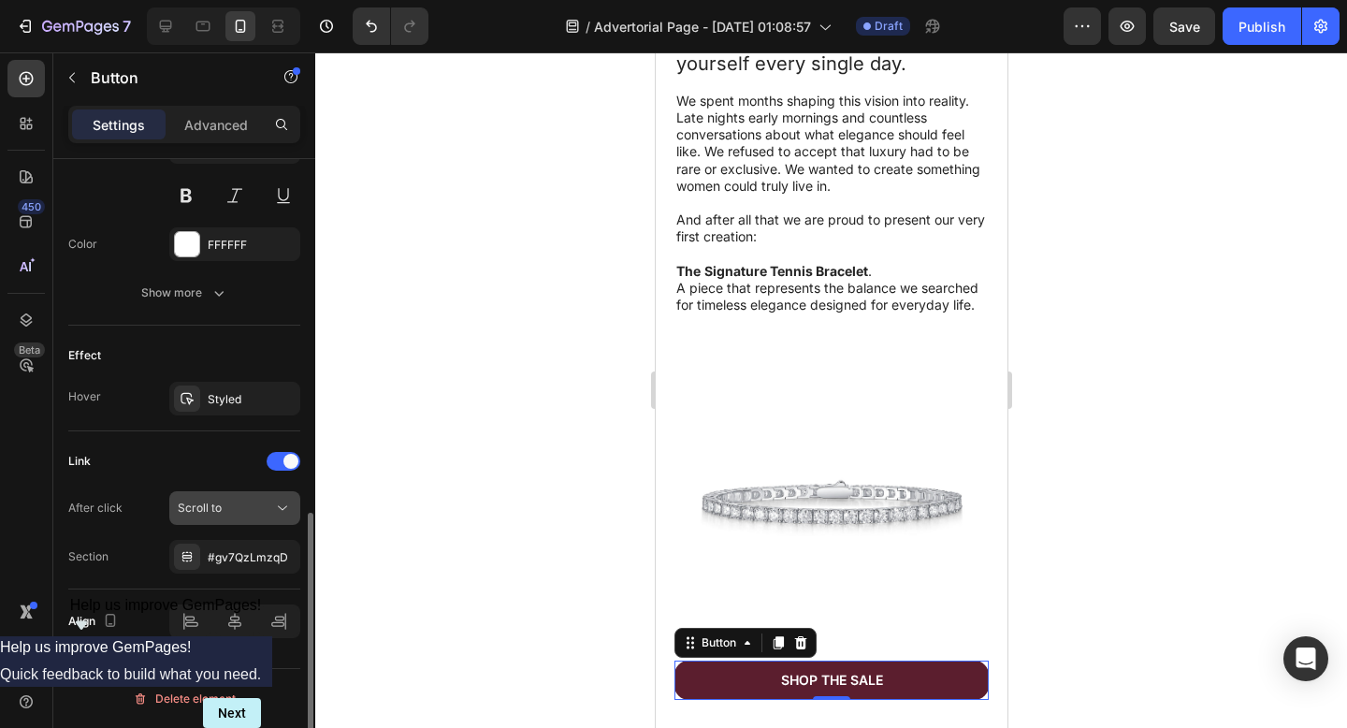
click at [225, 503] on div "Scroll to" at bounding box center [225, 507] width 95 height 17
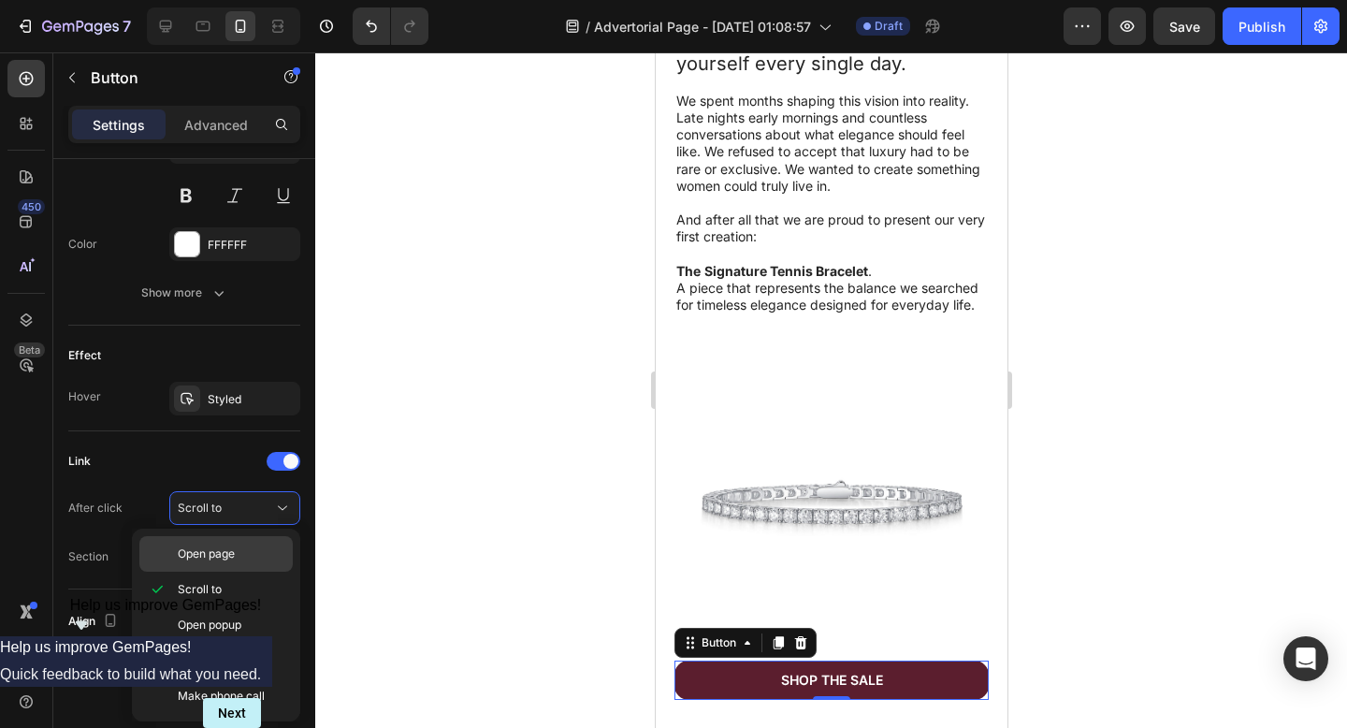
click at [230, 561] on span "Open page" at bounding box center [206, 553] width 57 height 17
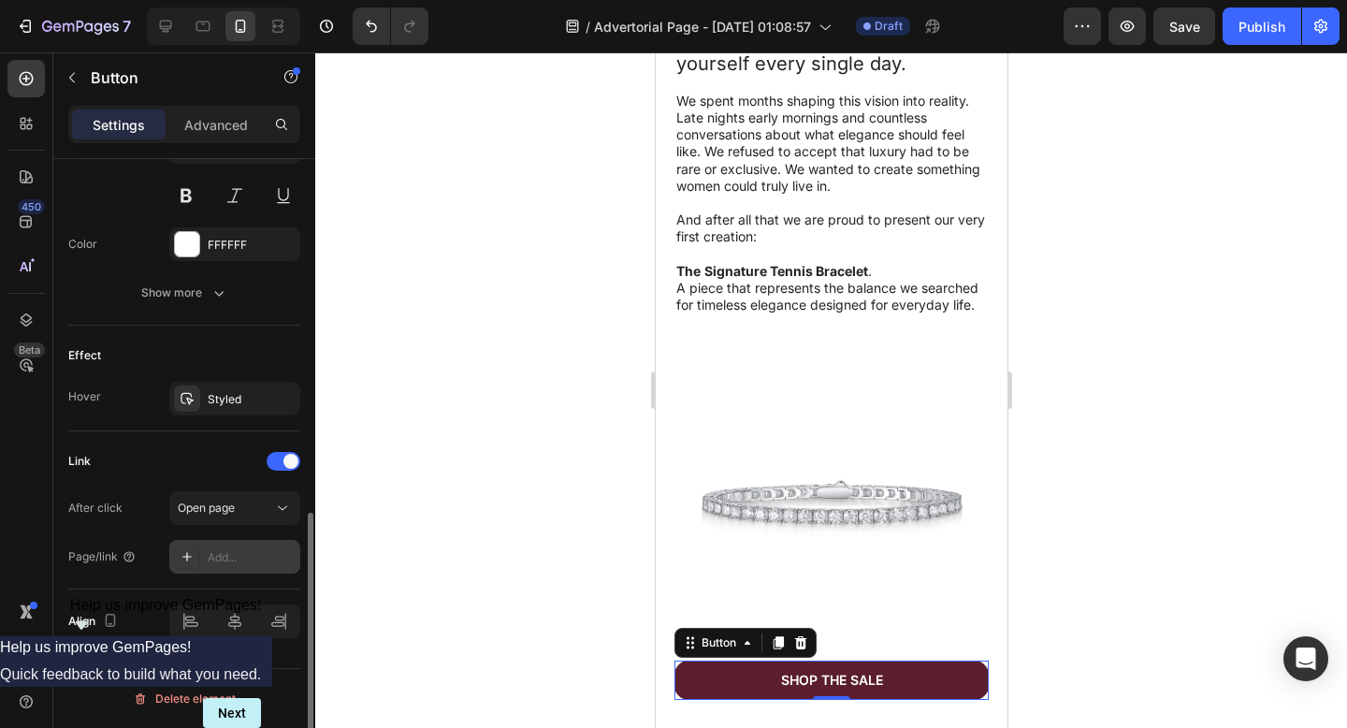
click at [222, 549] on div "Add..." at bounding box center [252, 557] width 88 height 17
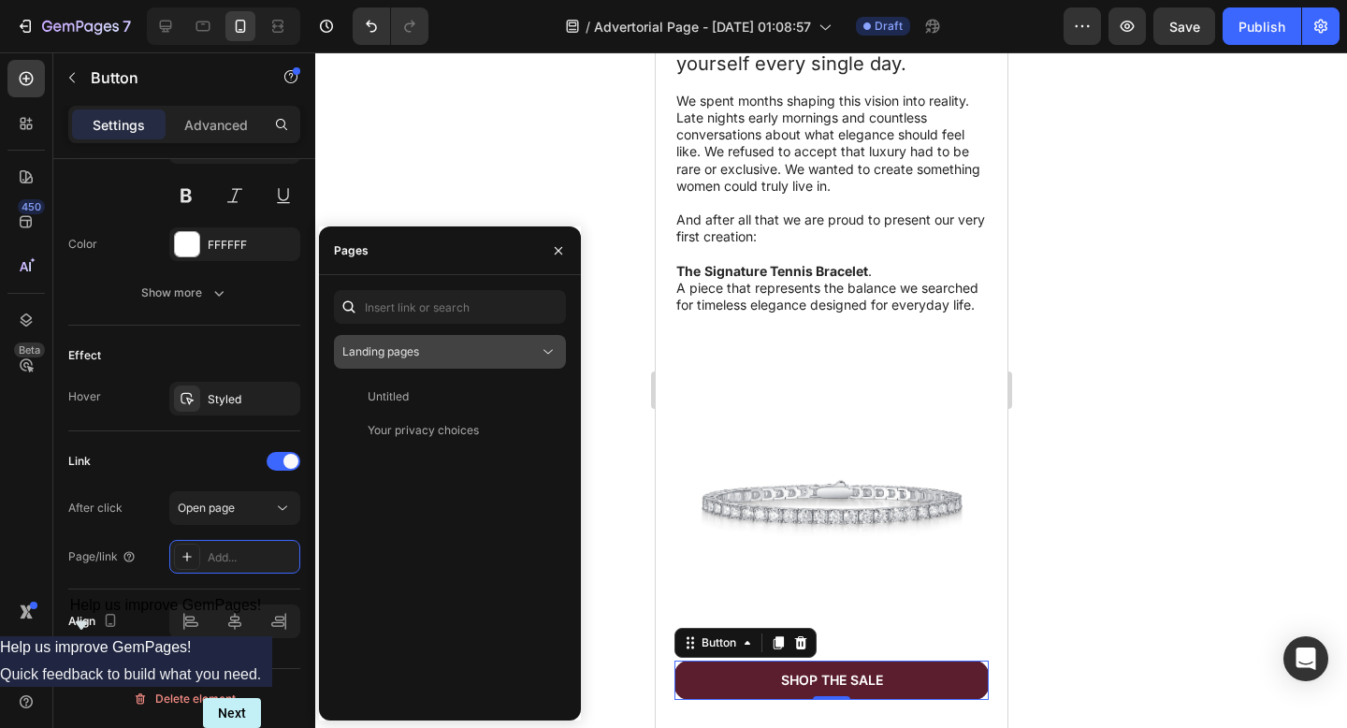
click at [411, 360] on div "Landing pages" at bounding box center [449, 351] width 215 height 19
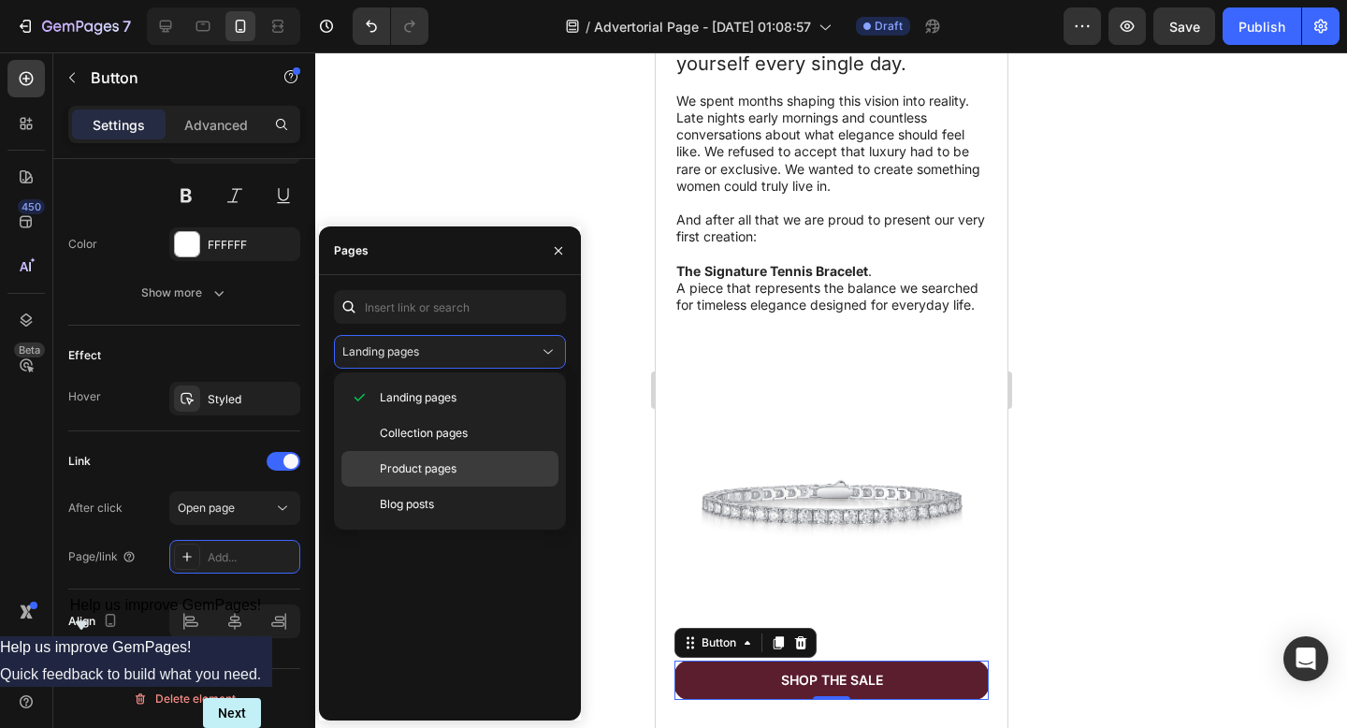
click at [428, 472] on span "Product pages" at bounding box center [418, 468] width 77 height 17
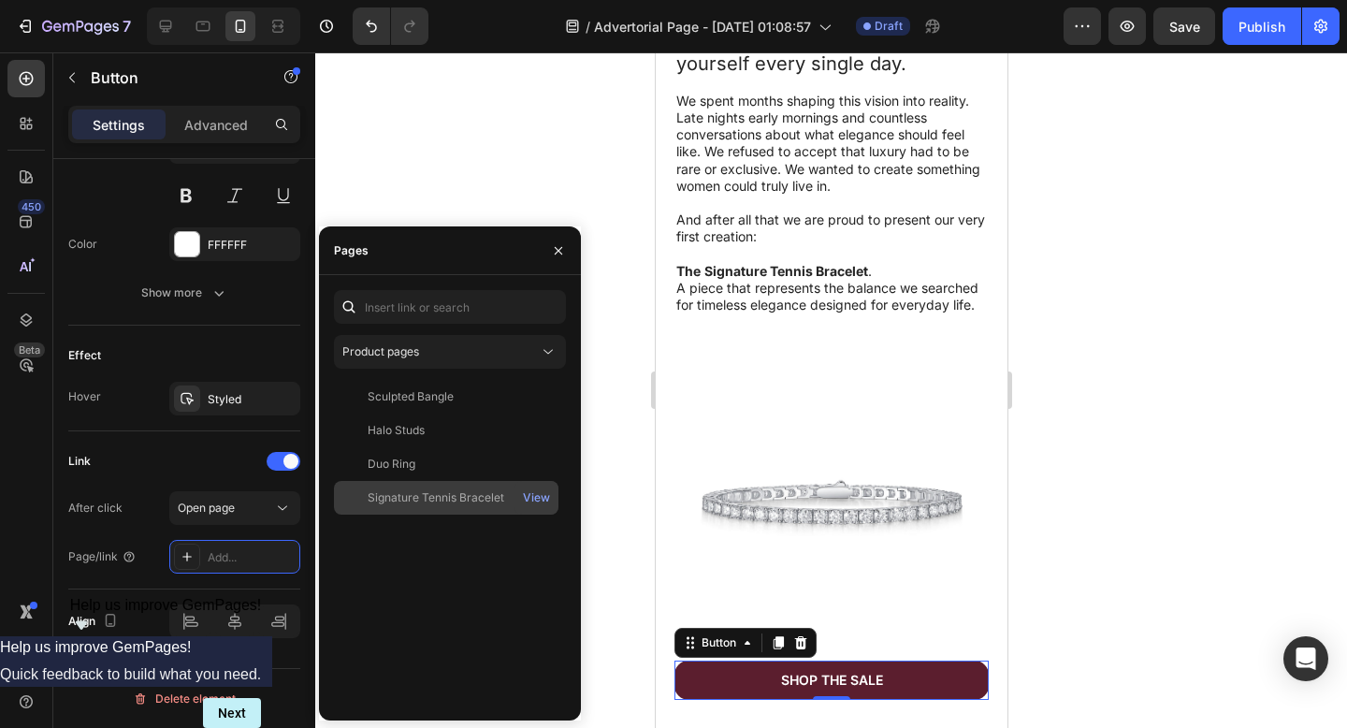
click at [426, 492] on div "Signature Tennis Bracelet" at bounding box center [436, 497] width 137 height 17
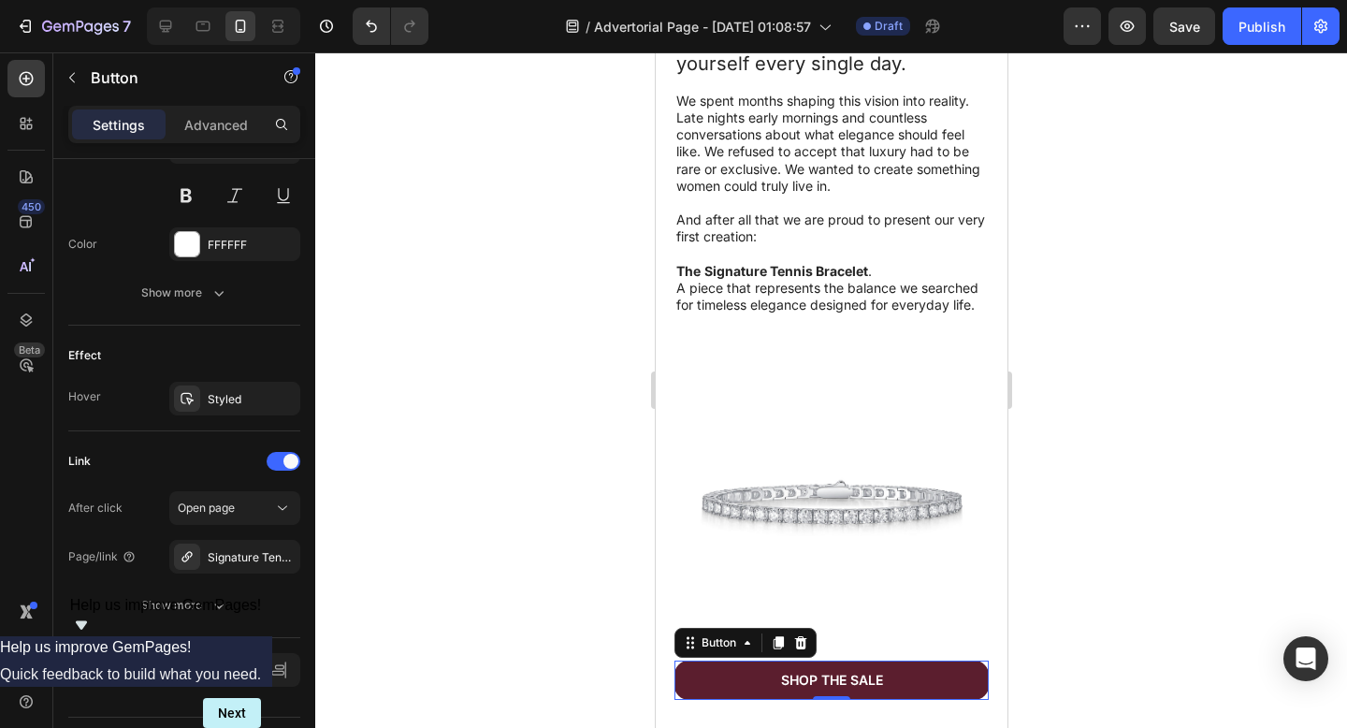
click at [433, 165] on div at bounding box center [831, 389] width 1032 height 675
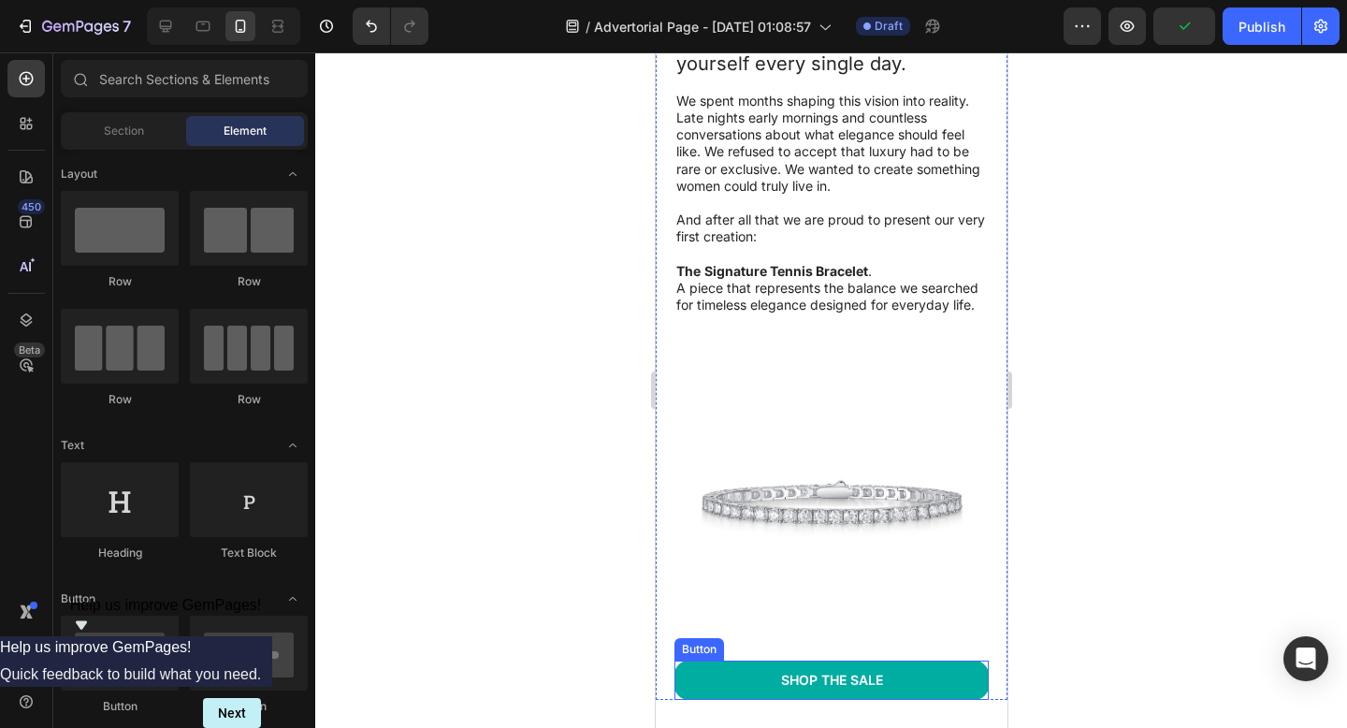
click at [701, 664] on link "Shop the Sale" at bounding box center [830, 679] width 314 height 39
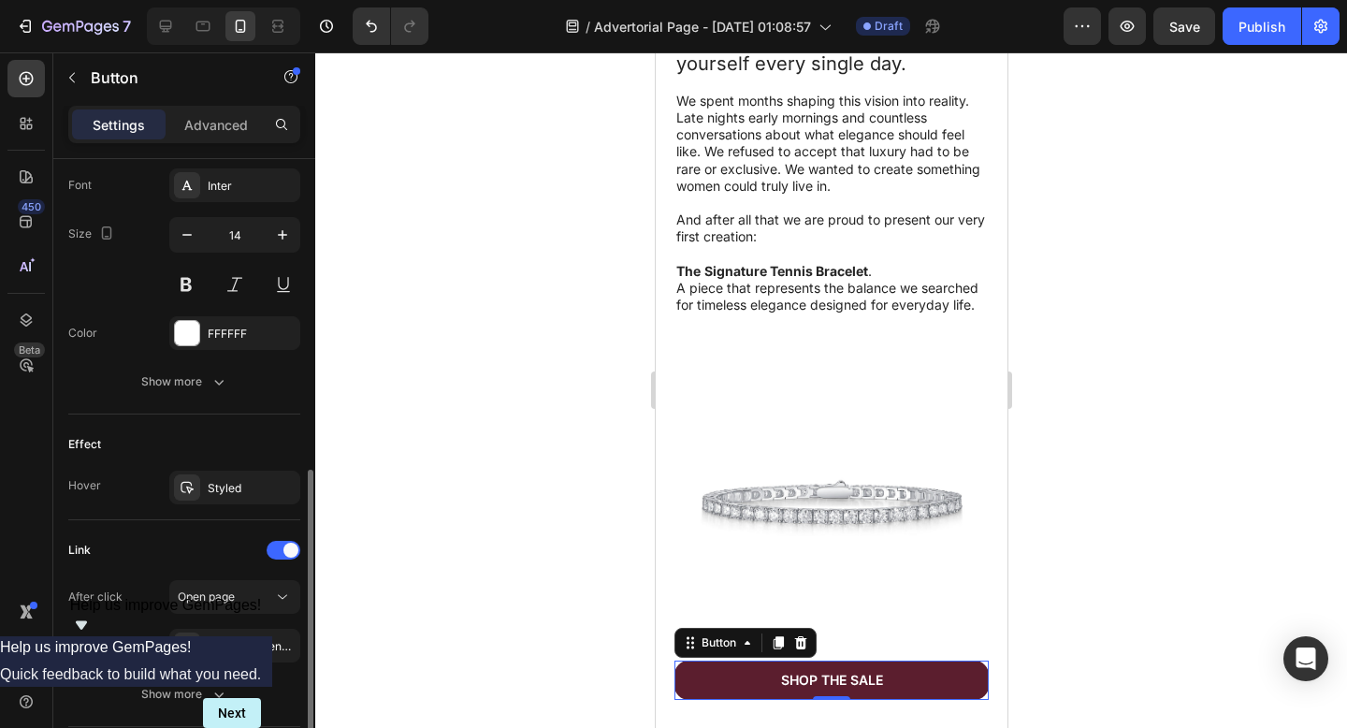
scroll to position [725, 0]
click at [215, 486] on div "Styled" at bounding box center [235, 491] width 54 height 17
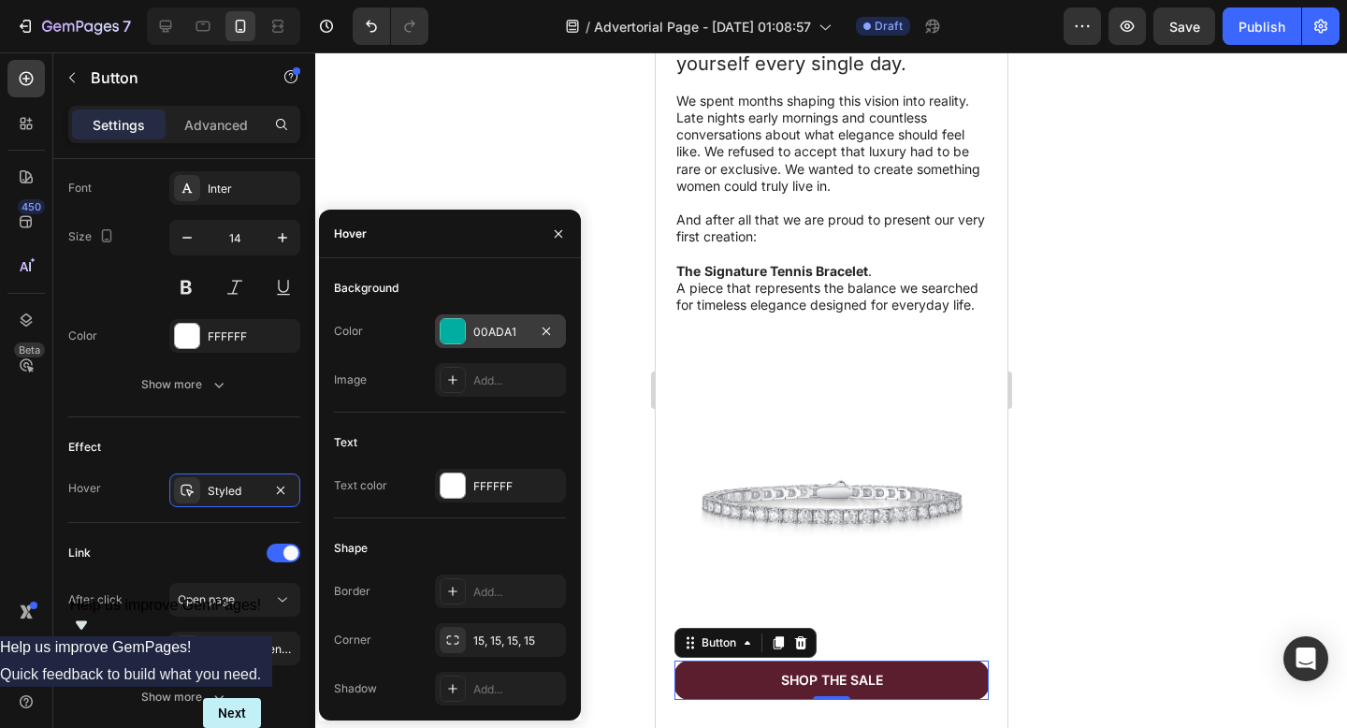
click at [511, 324] on div "00ADA1" at bounding box center [500, 332] width 54 height 17
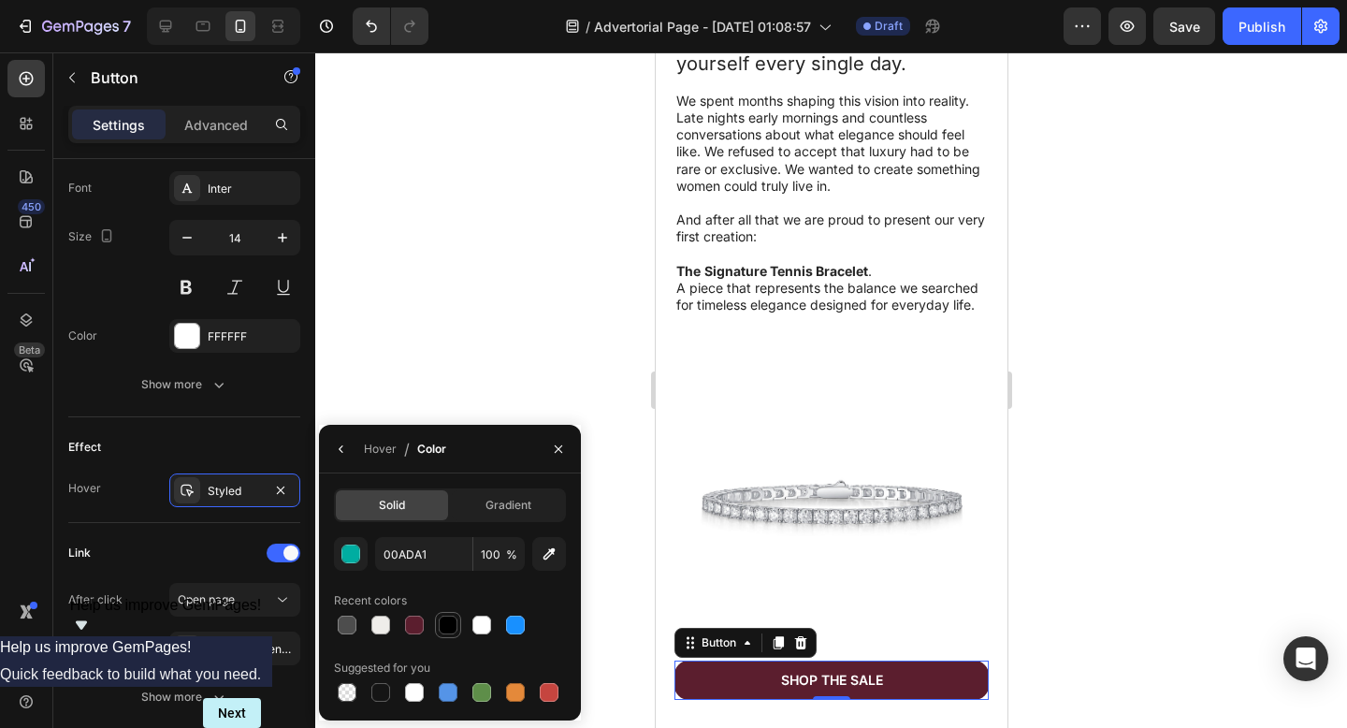
click at [456, 627] on div at bounding box center [448, 624] width 19 height 19
type input "000000"
click at [506, 328] on div at bounding box center [831, 389] width 1032 height 675
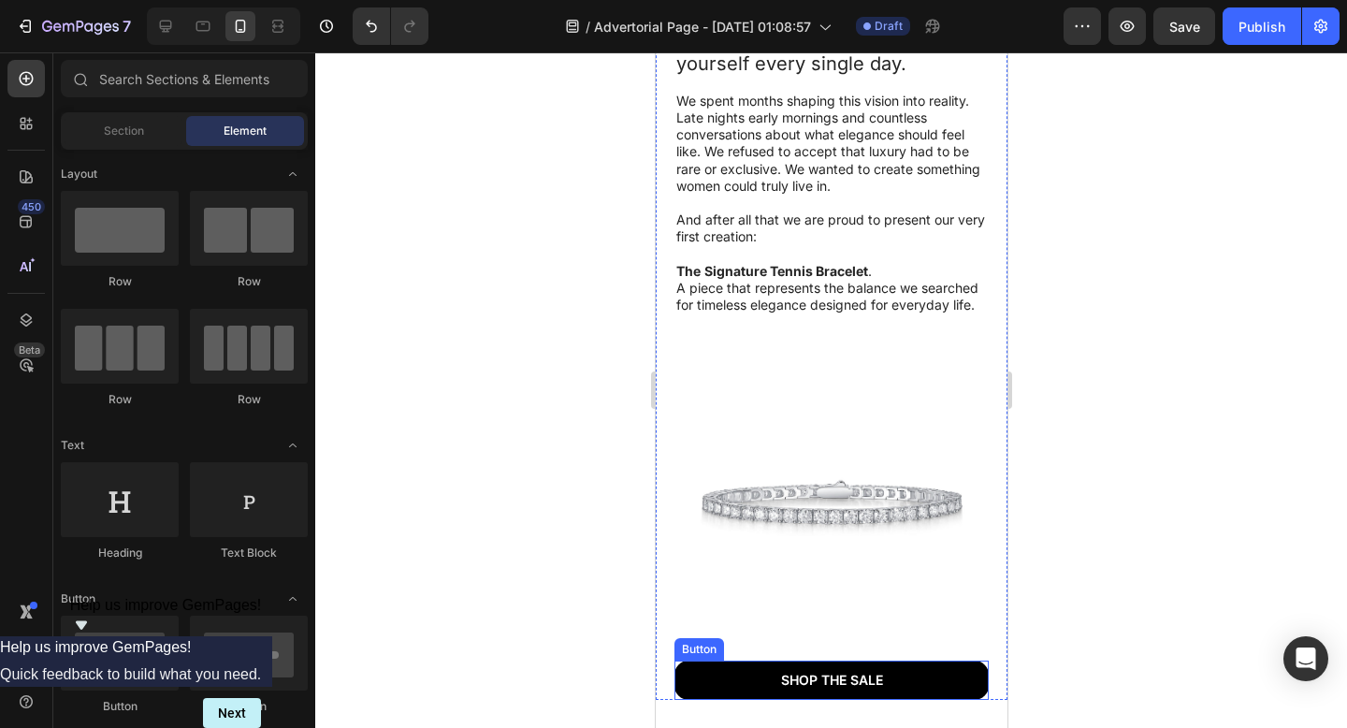
click at [700, 673] on link "Shop the Sale" at bounding box center [830, 679] width 314 height 39
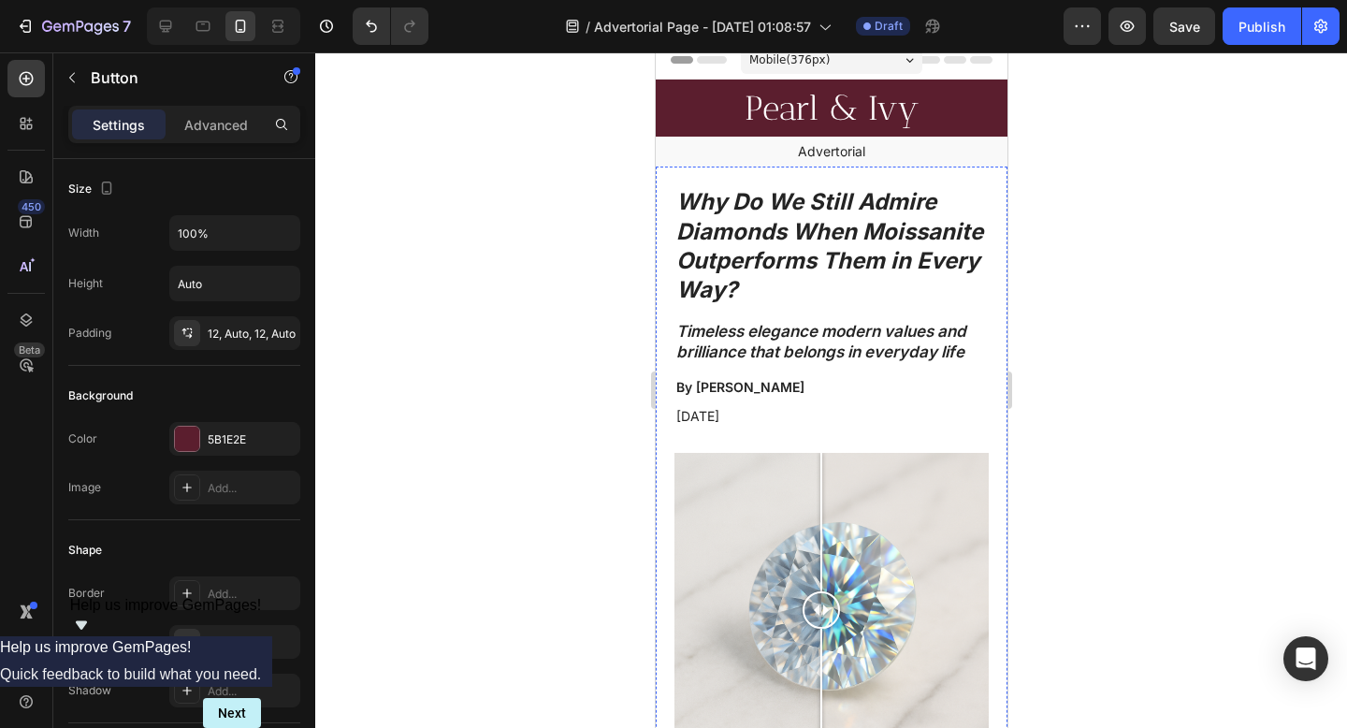
scroll to position [0, 0]
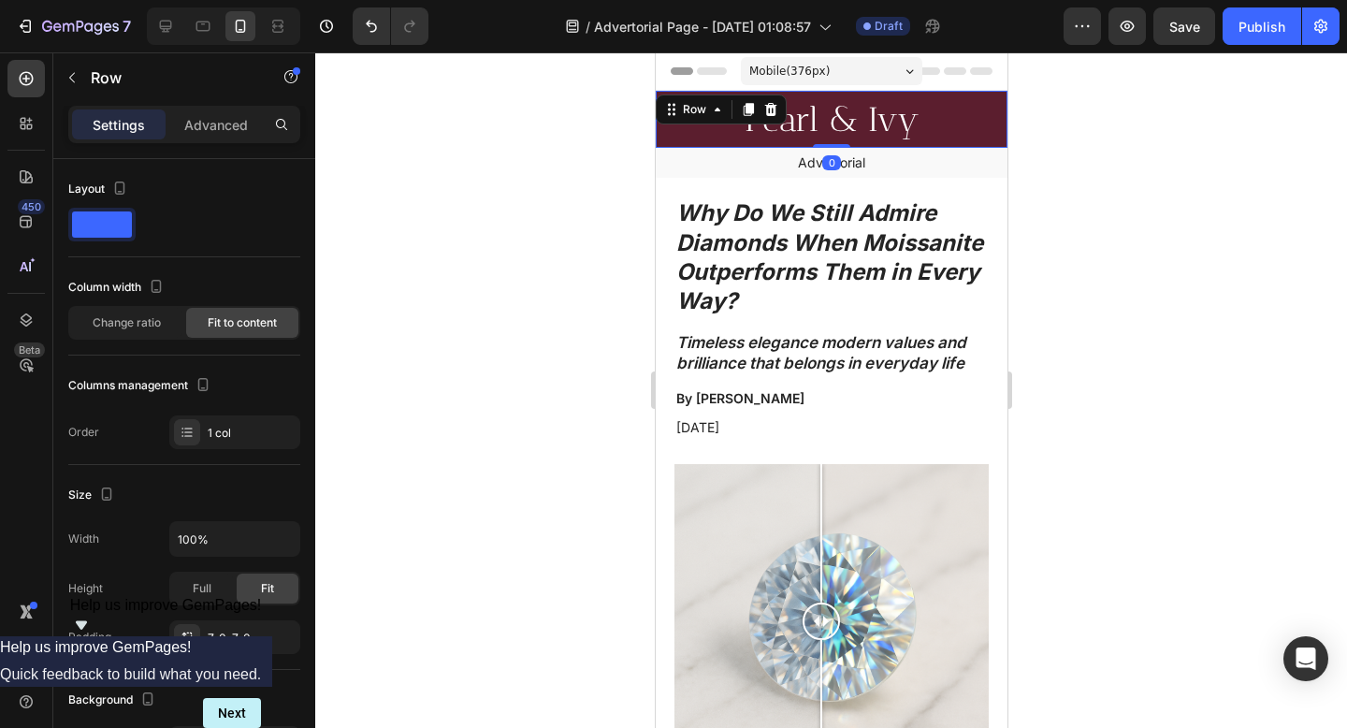
click at [672, 112] on div "Row" at bounding box center [720, 109] width 131 height 30
click at [963, 115] on div "Pearl & Ivy Heading Row 0" at bounding box center [831, 119] width 352 height 57
click at [1106, 197] on div at bounding box center [831, 389] width 1032 height 675
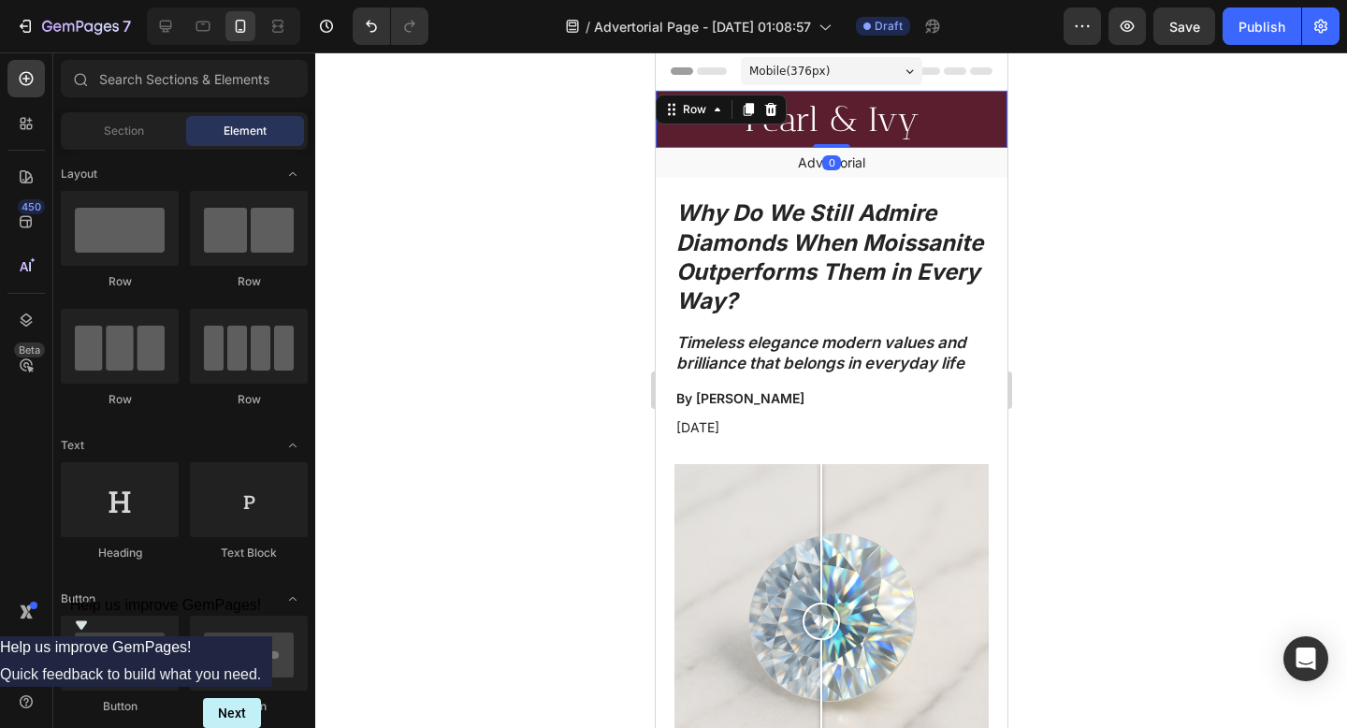
click at [977, 136] on div "Pearl & Ivy Heading Row 0" at bounding box center [831, 119] width 352 height 57
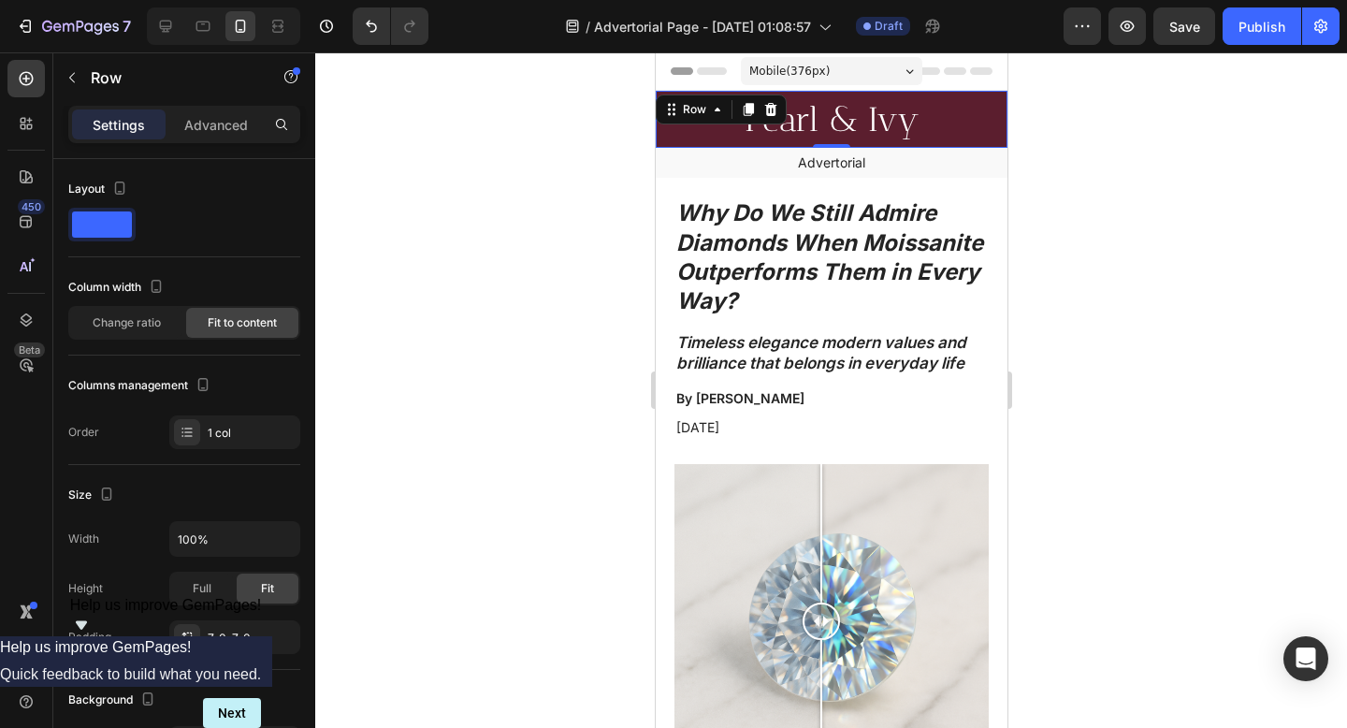
click at [1225, 384] on div at bounding box center [831, 389] width 1032 height 675
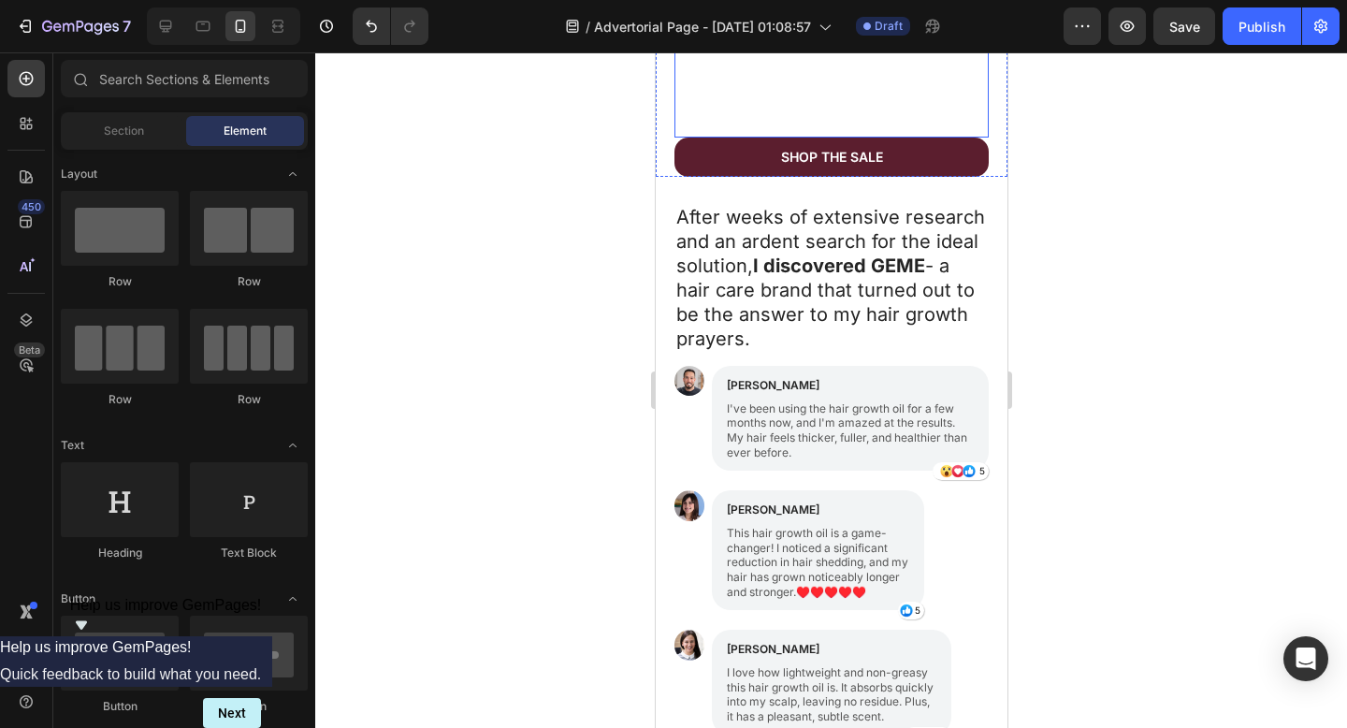
scroll to position [1572, 0]
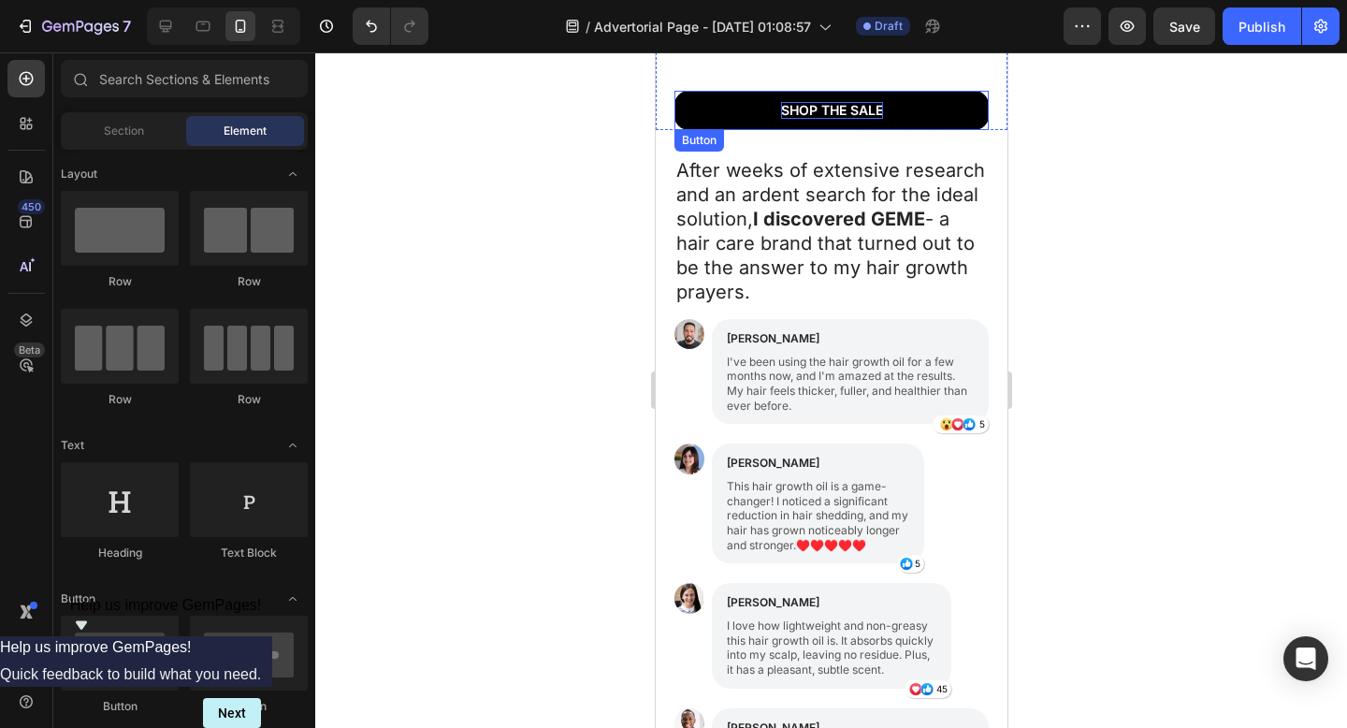
click at [798, 102] on div "Shop the Sale" at bounding box center [831, 110] width 102 height 17
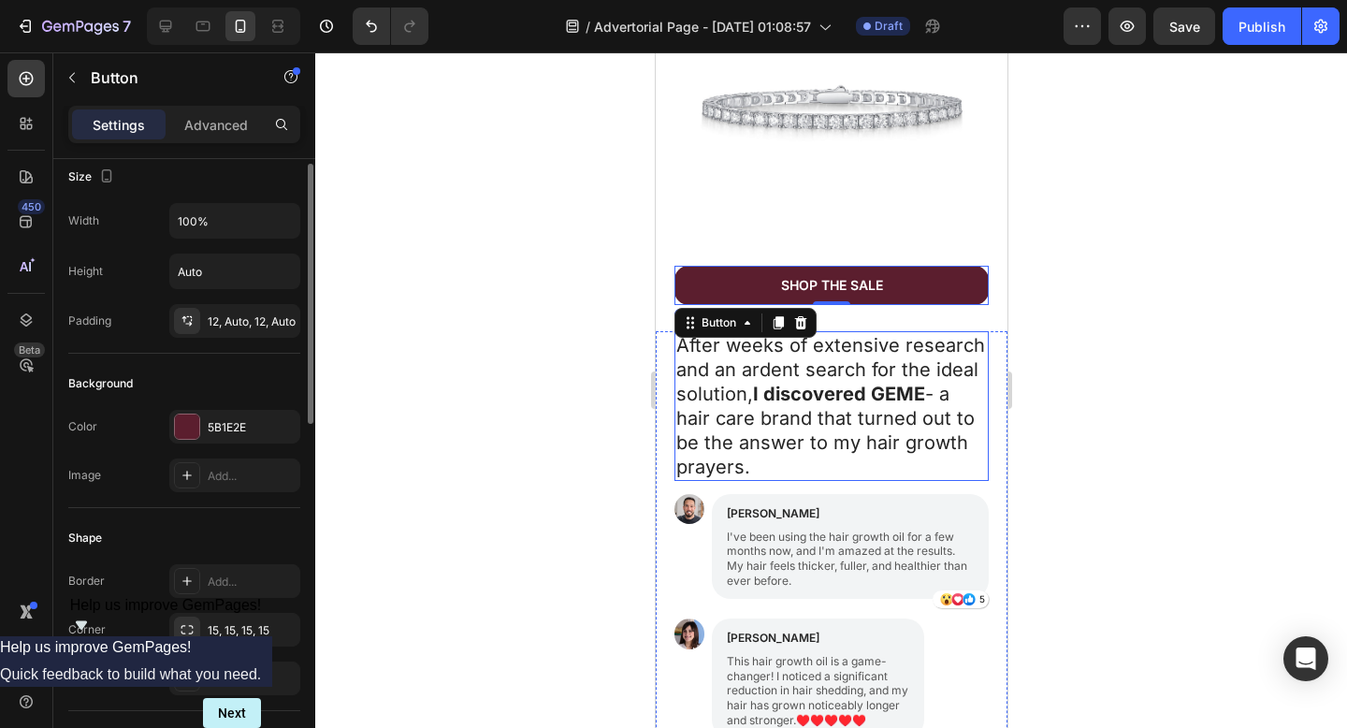
scroll to position [1376, 0]
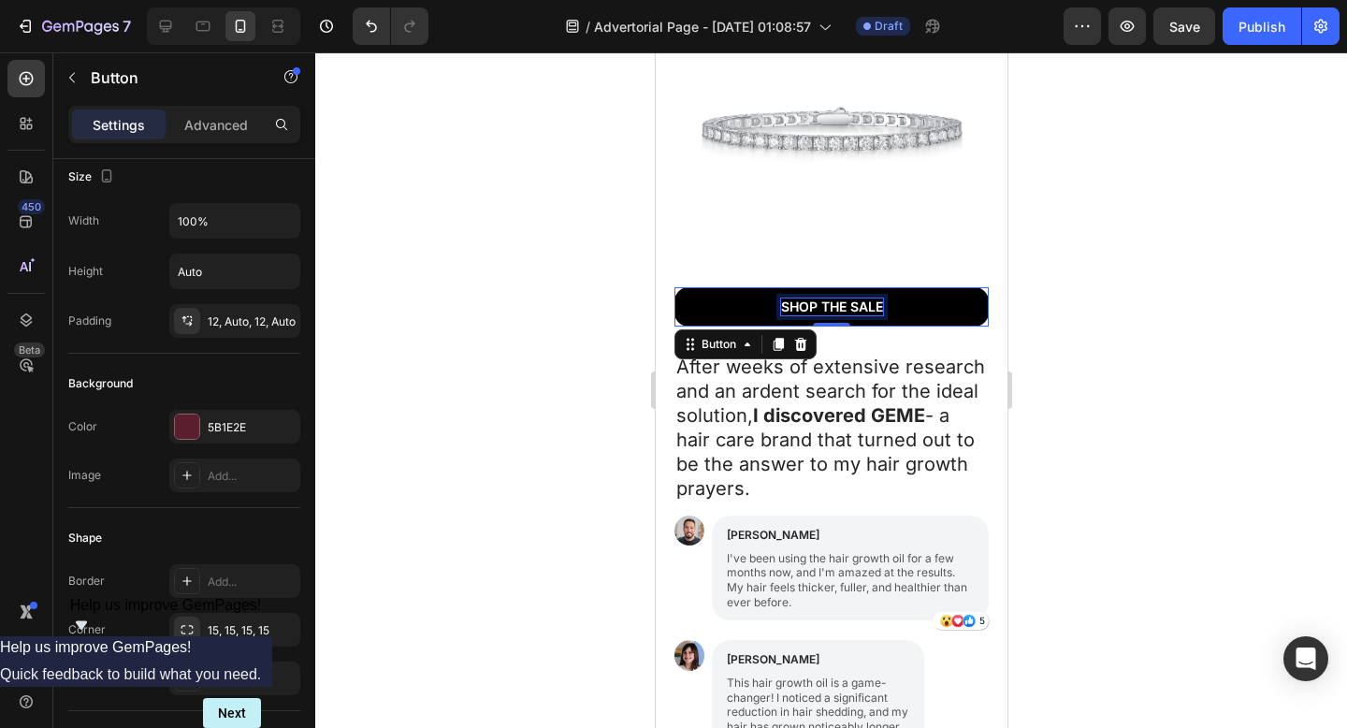
click at [820, 298] on div "Shop the Sale" at bounding box center [831, 306] width 102 height 17
click at [820, 298] on p "Shop the Sale" at bounding box center [831, 306] width 102 height 17
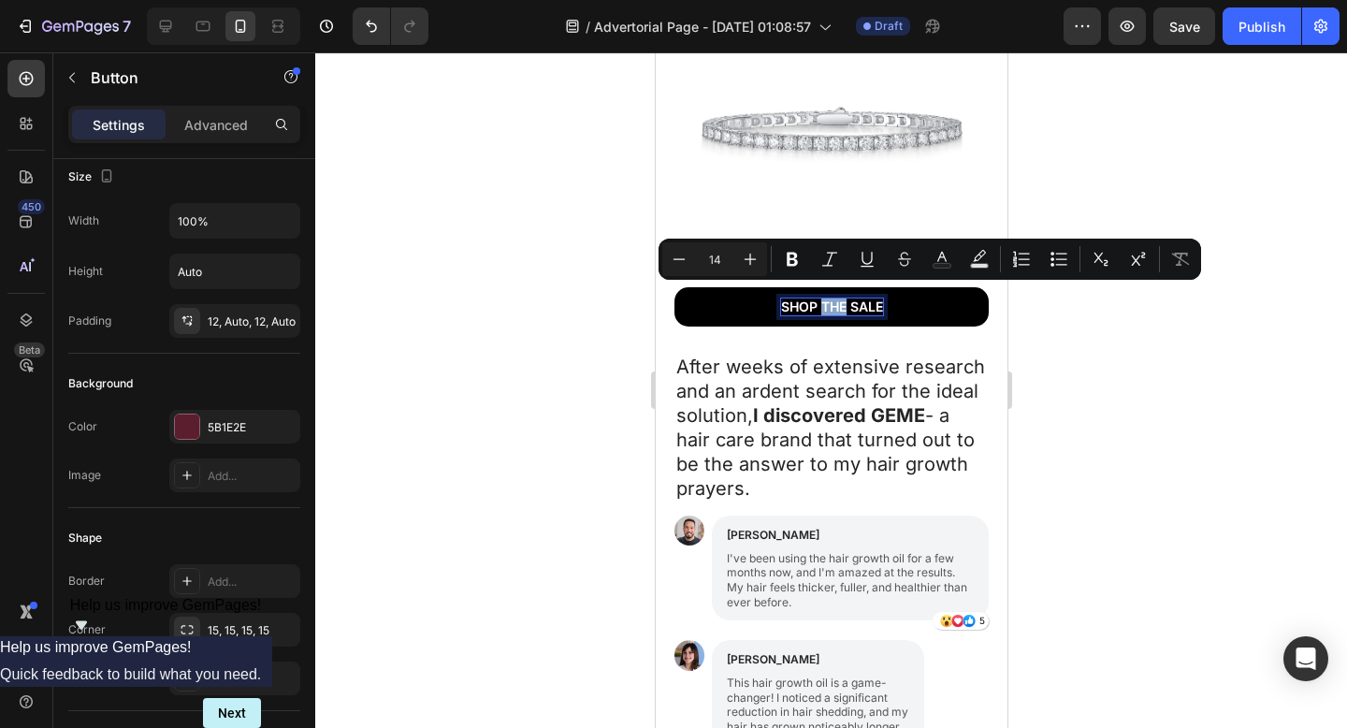
click at [820, 298] on p "Shop the Sale" at bounding box center [831, 306] width 102 height 17
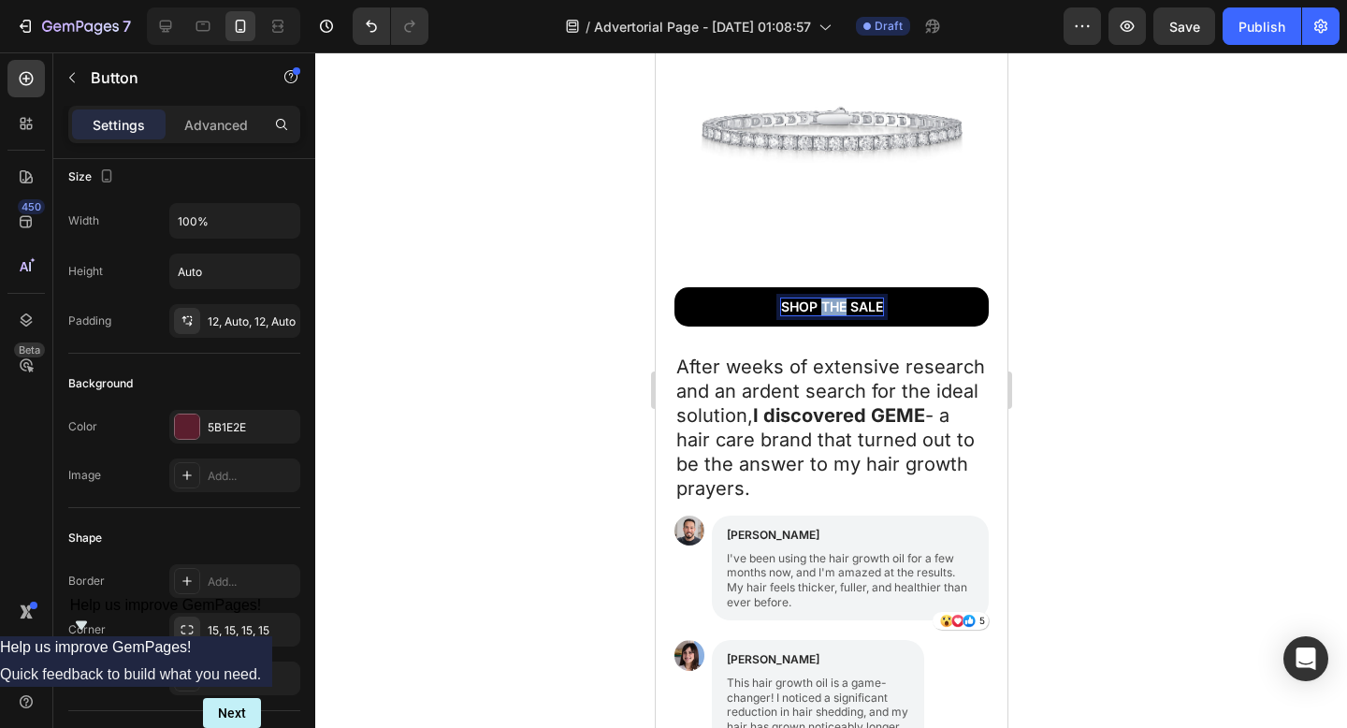
click at [820, 298] on p "Shop the Sale" at bounding box center [831, 306] width 102 height 17
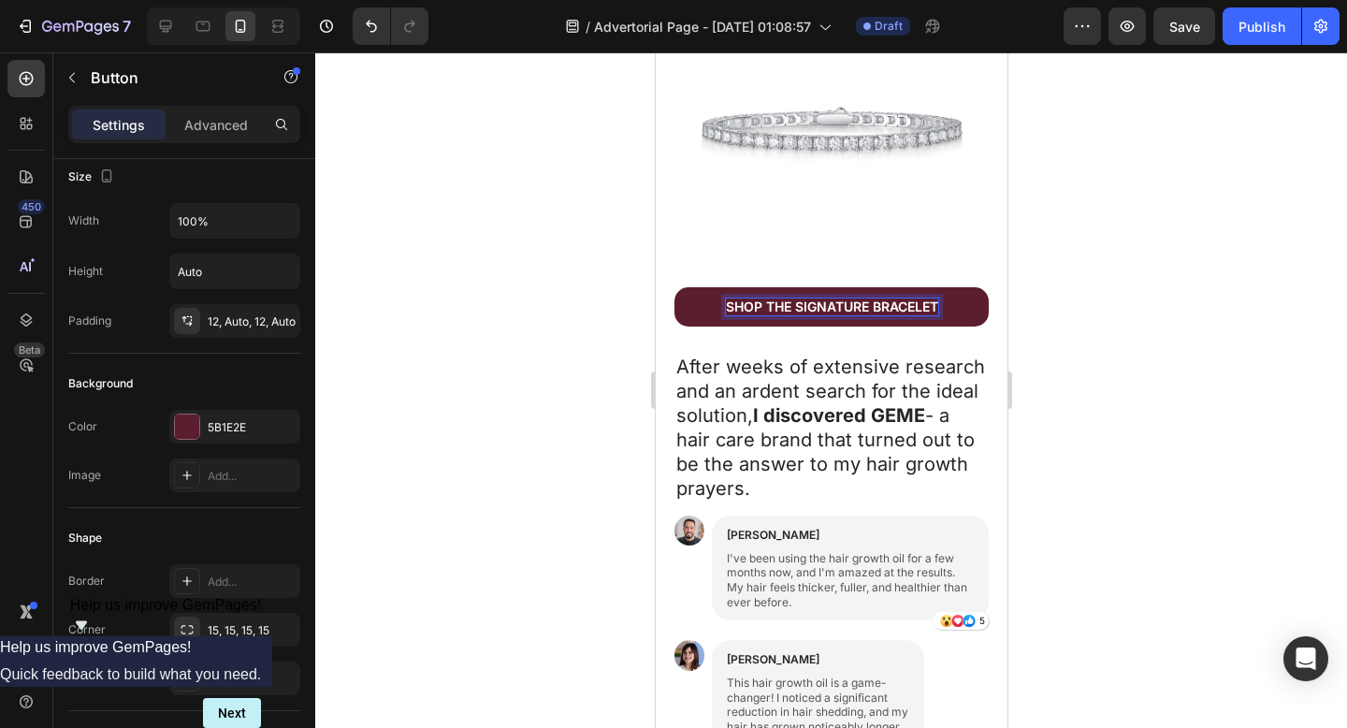
click at [1096, 351] on div at bounding box center [831, 389] width 1032 height 675
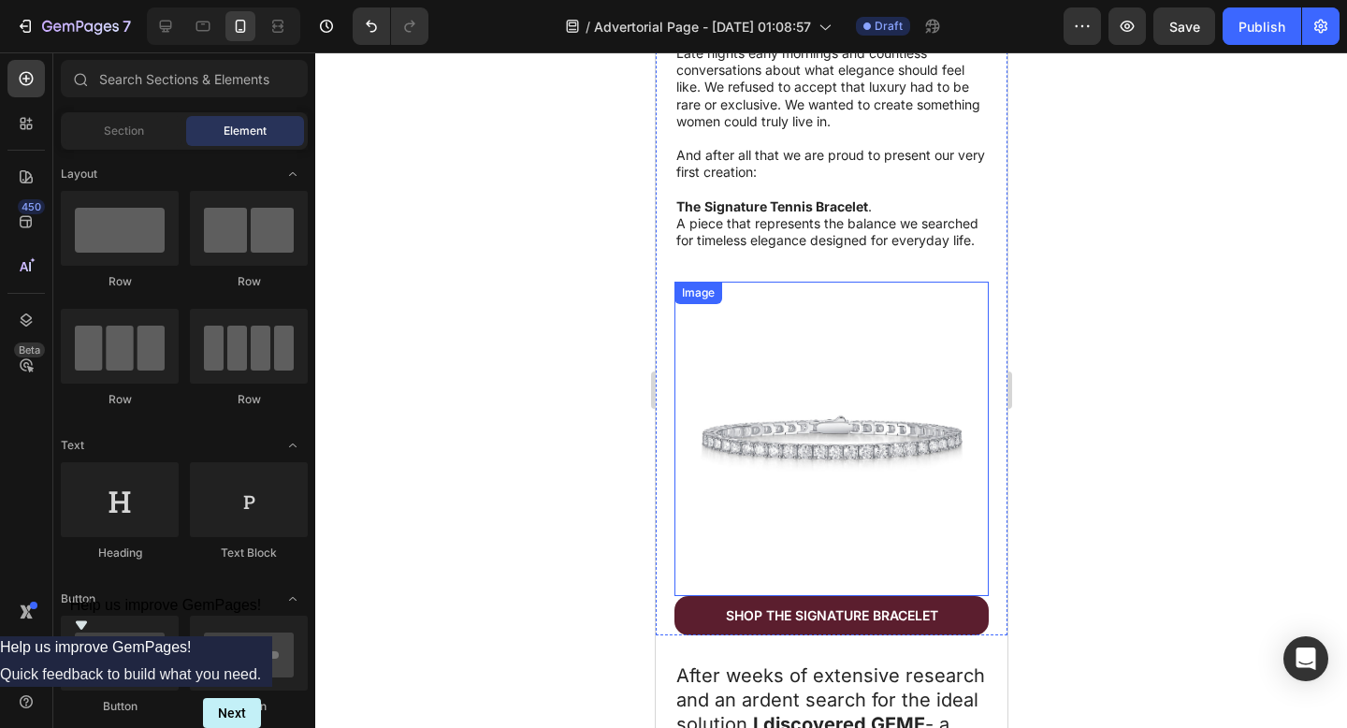
scroll to position [1048, 0]
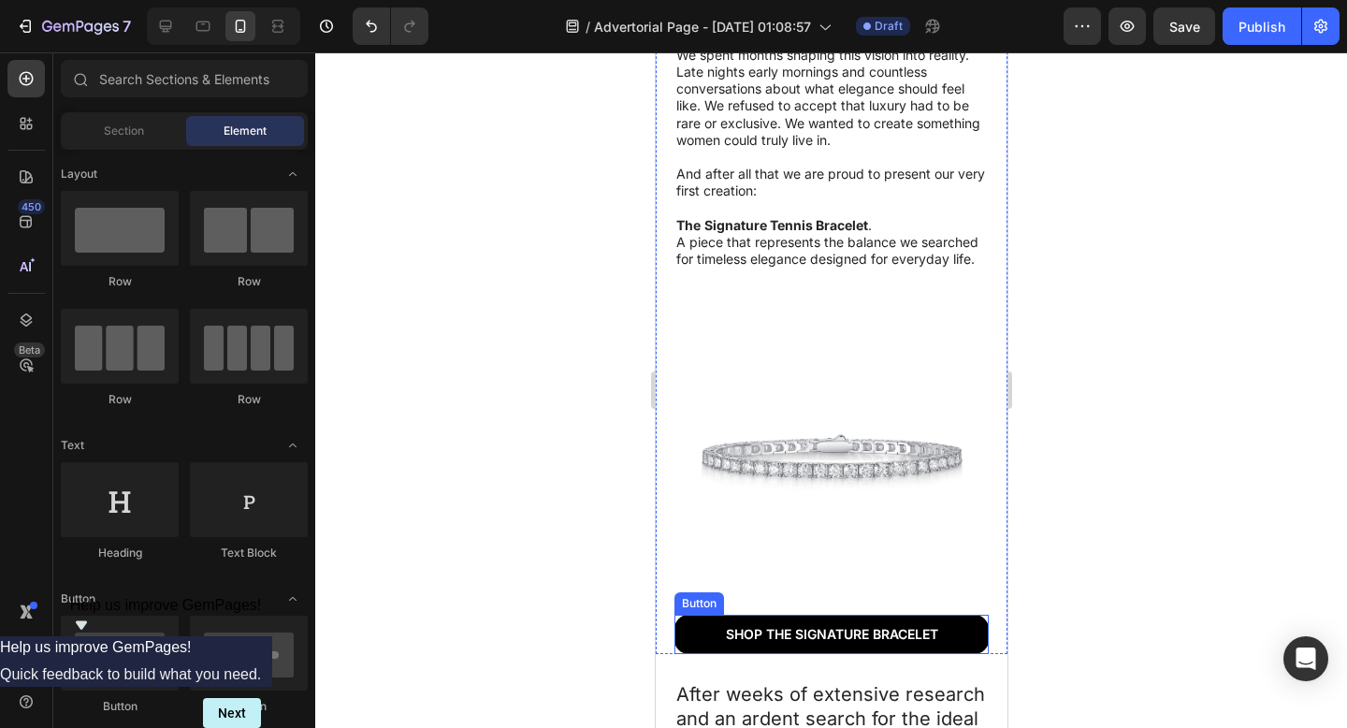
click at [685, 630] on link "Shop the Signature Bracelet" at bounding box center [830, 633] width 314 height 39
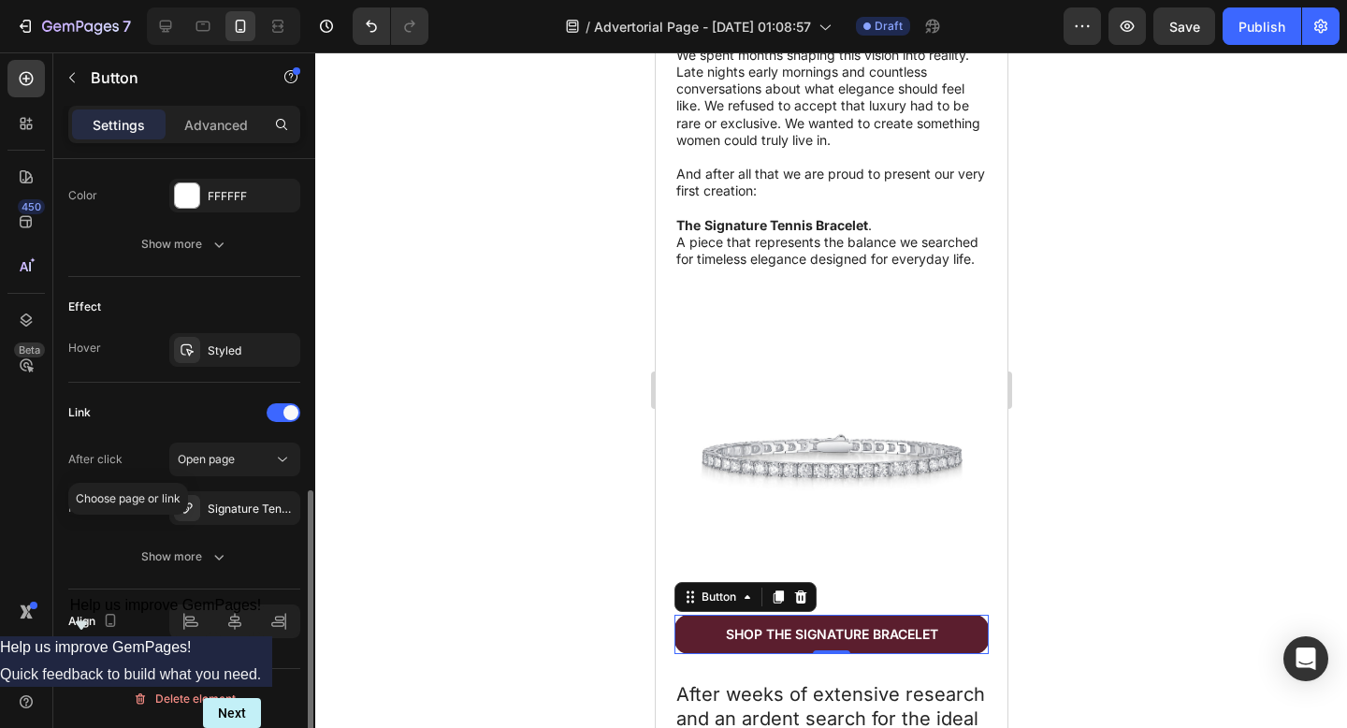
scroll to position [853, 0]
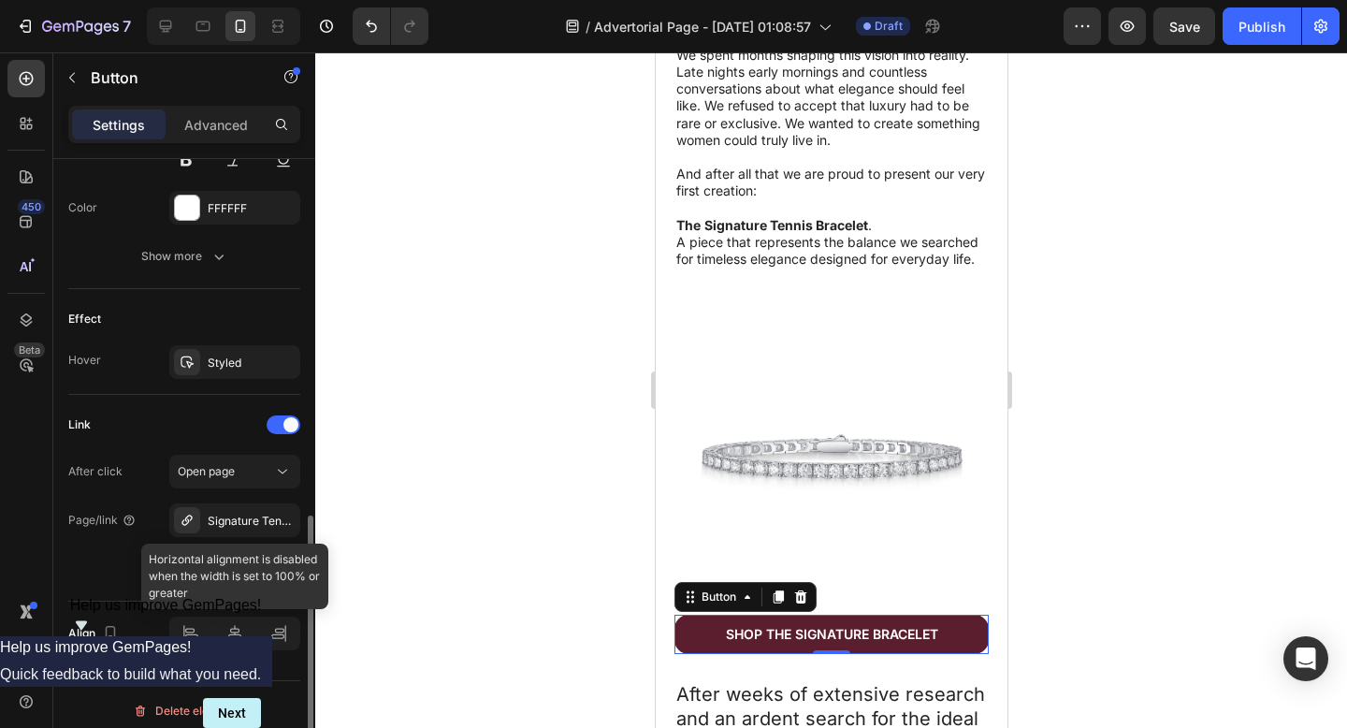
click at [239, 636] on div at bounding box center [234, 633] width 131 height 34
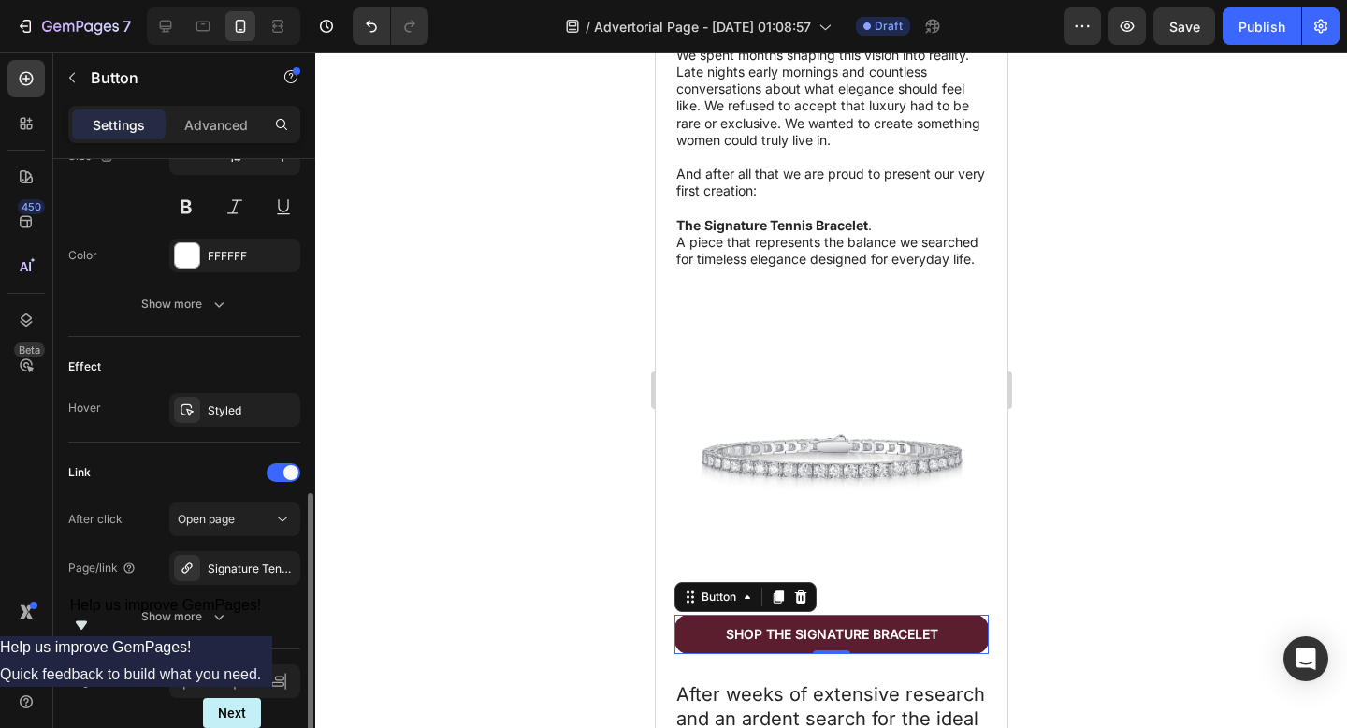
scroll to position [803, 0]
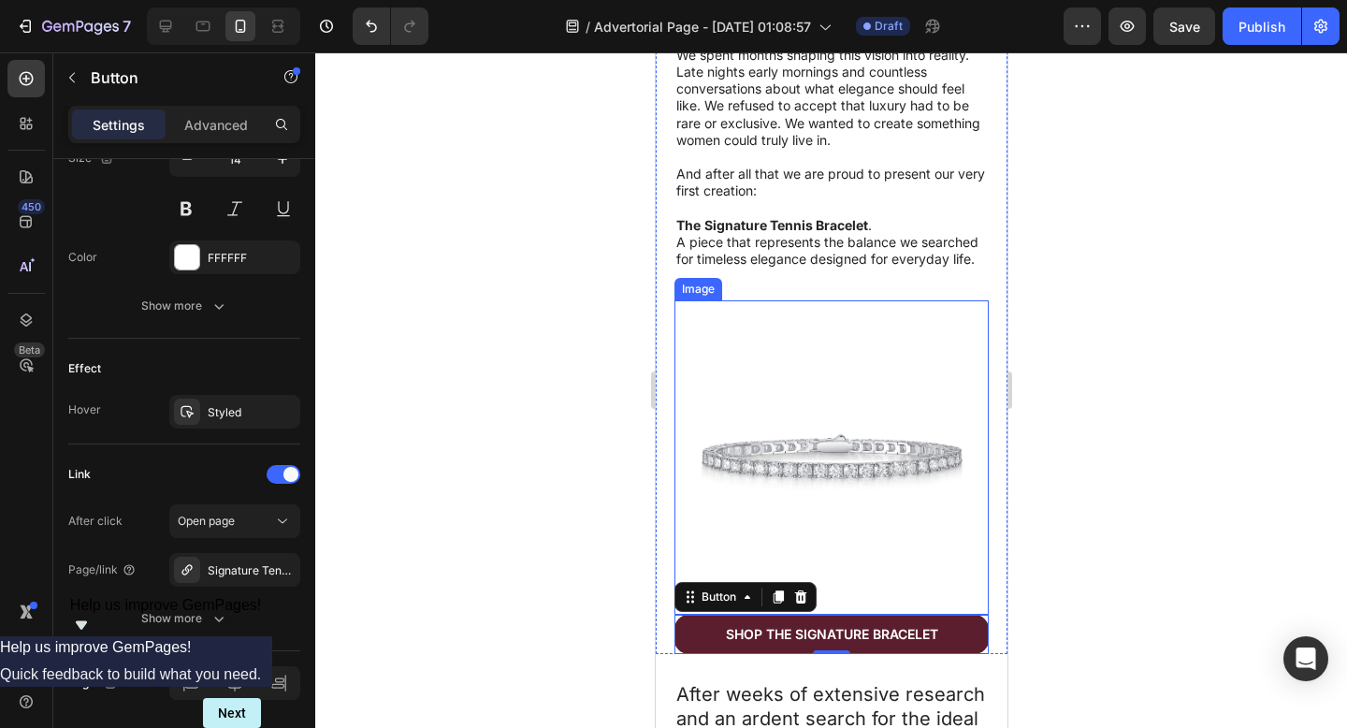
click at [704, 414] on img at bounding box center [830, 457] width 314 height 314
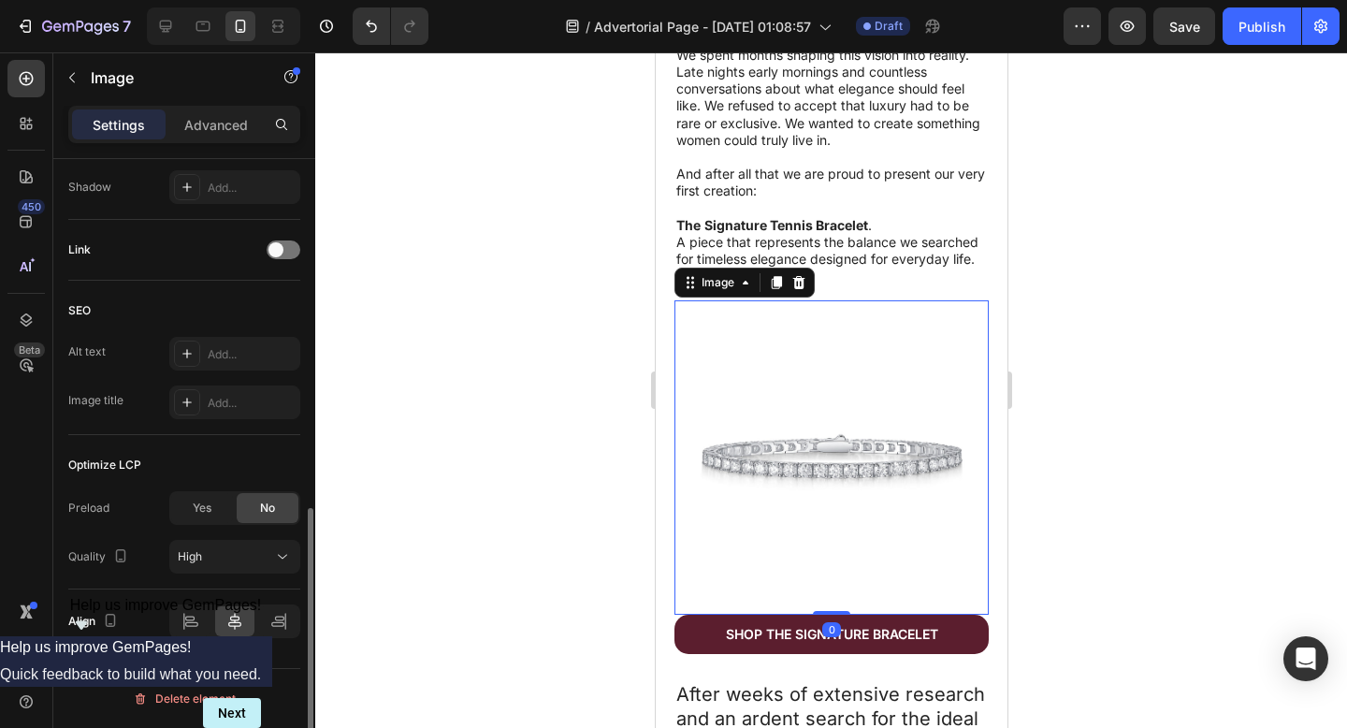
scroll to position [0, 0]
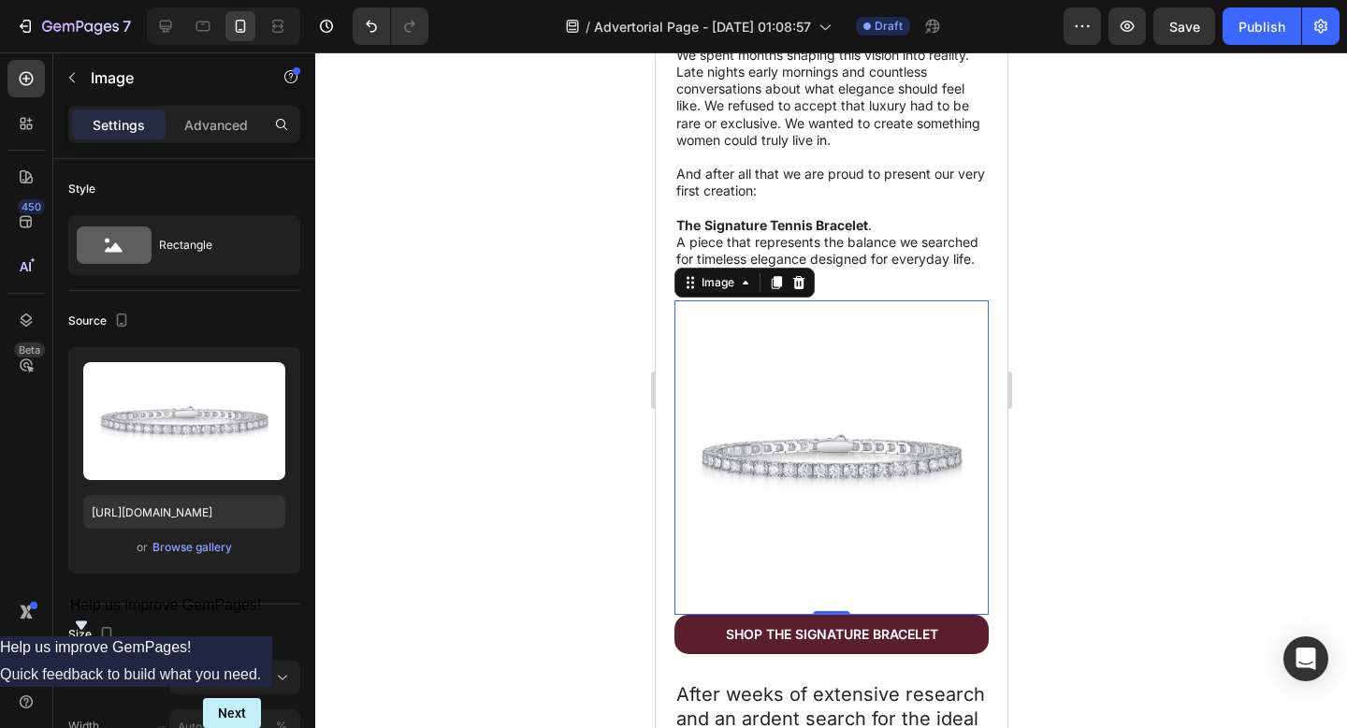
click at [1346, 470] on div at bounding box center [831, 389] width 1032 height 675
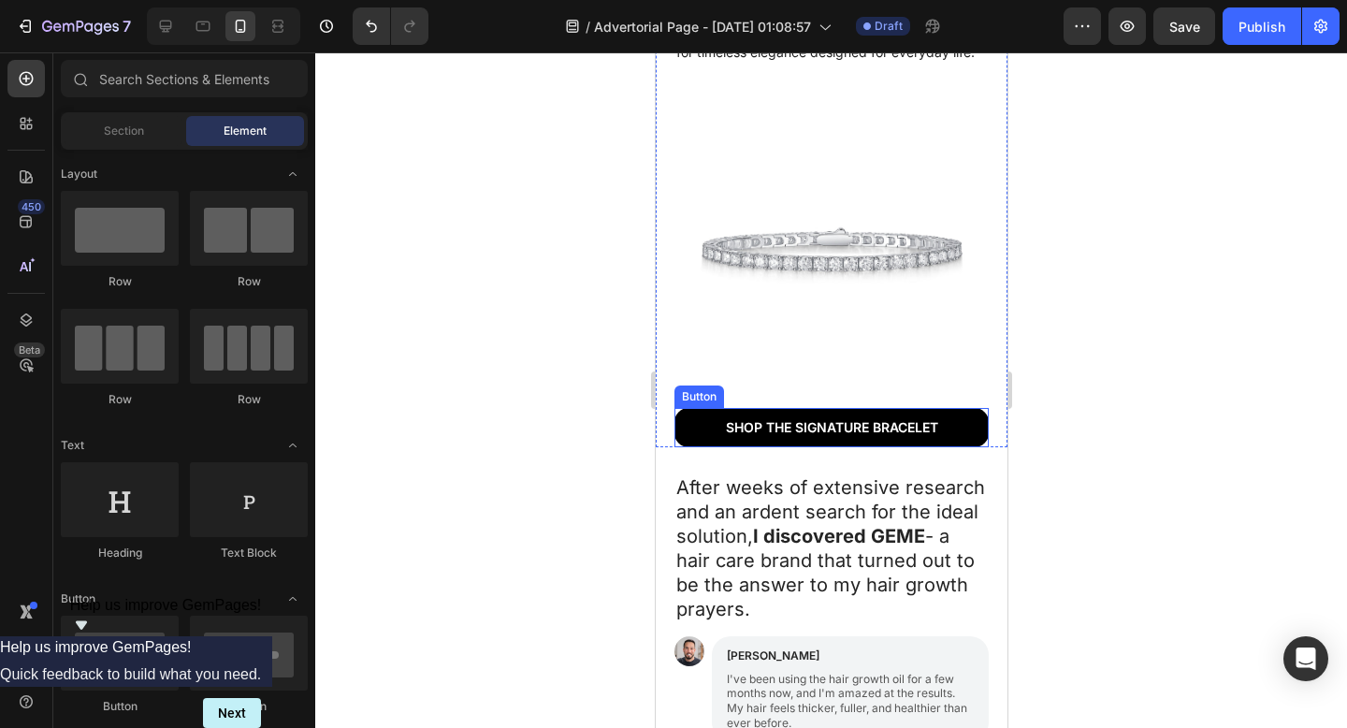
scroll to position [1331, 0]
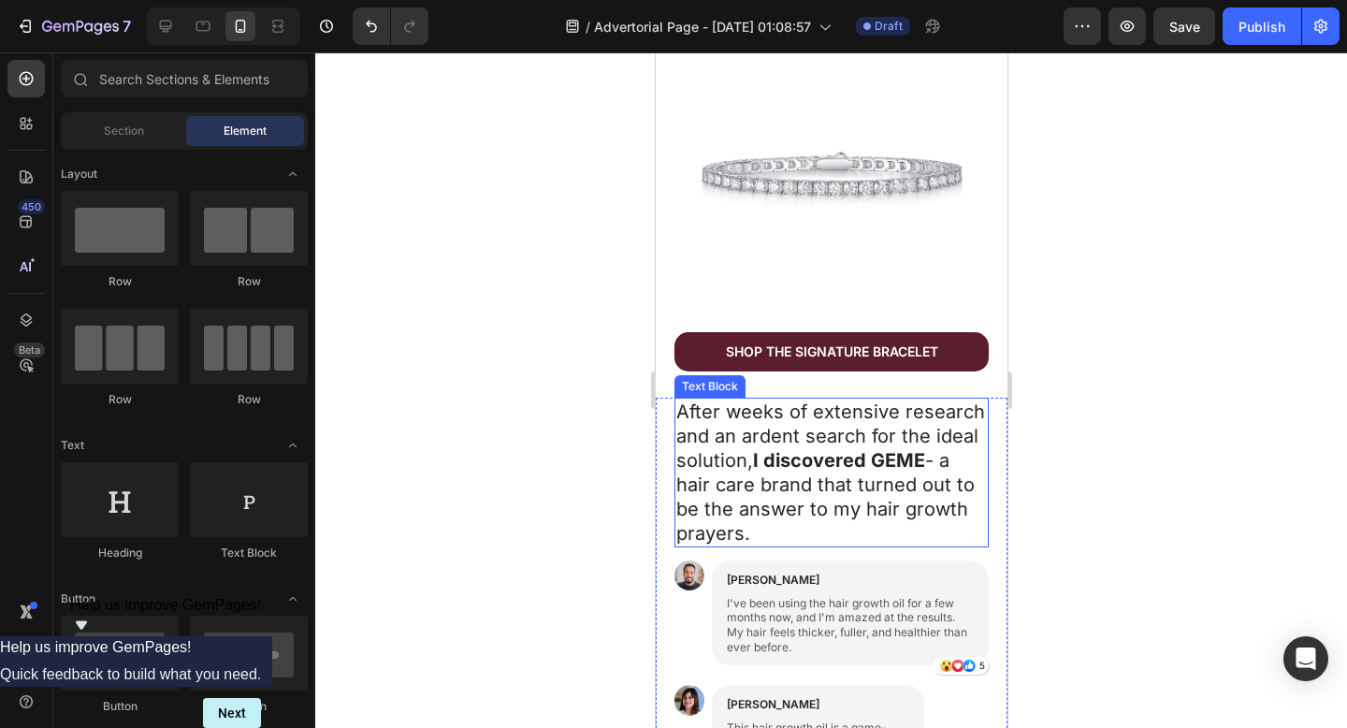
click at [791, 516] on p "After weeks of extensive research and an ardent search for the ideal solution, …" at bounding box center [830, 472] width 311 height 146
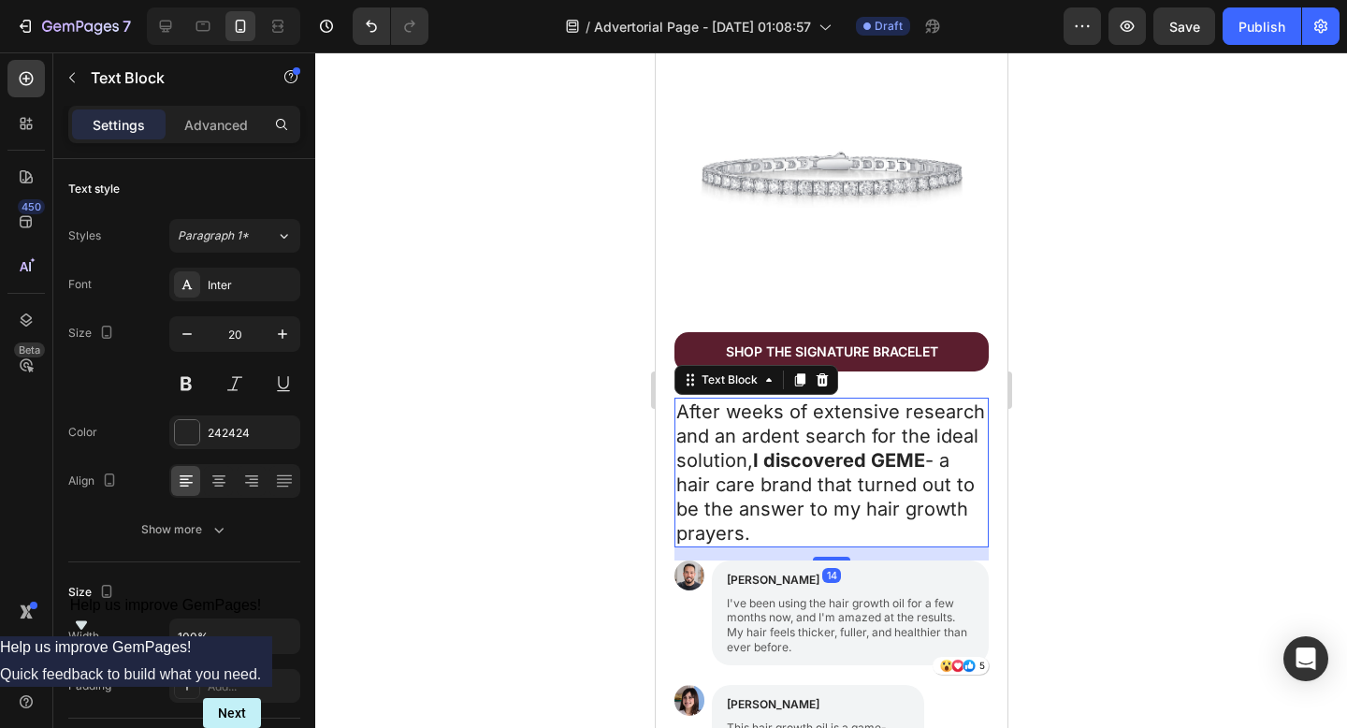
click at [779, 539] on p "After weeks of extensive research and an ardent search for the ideal solution, …" at bounding box center [830, 472] width 311 height 146
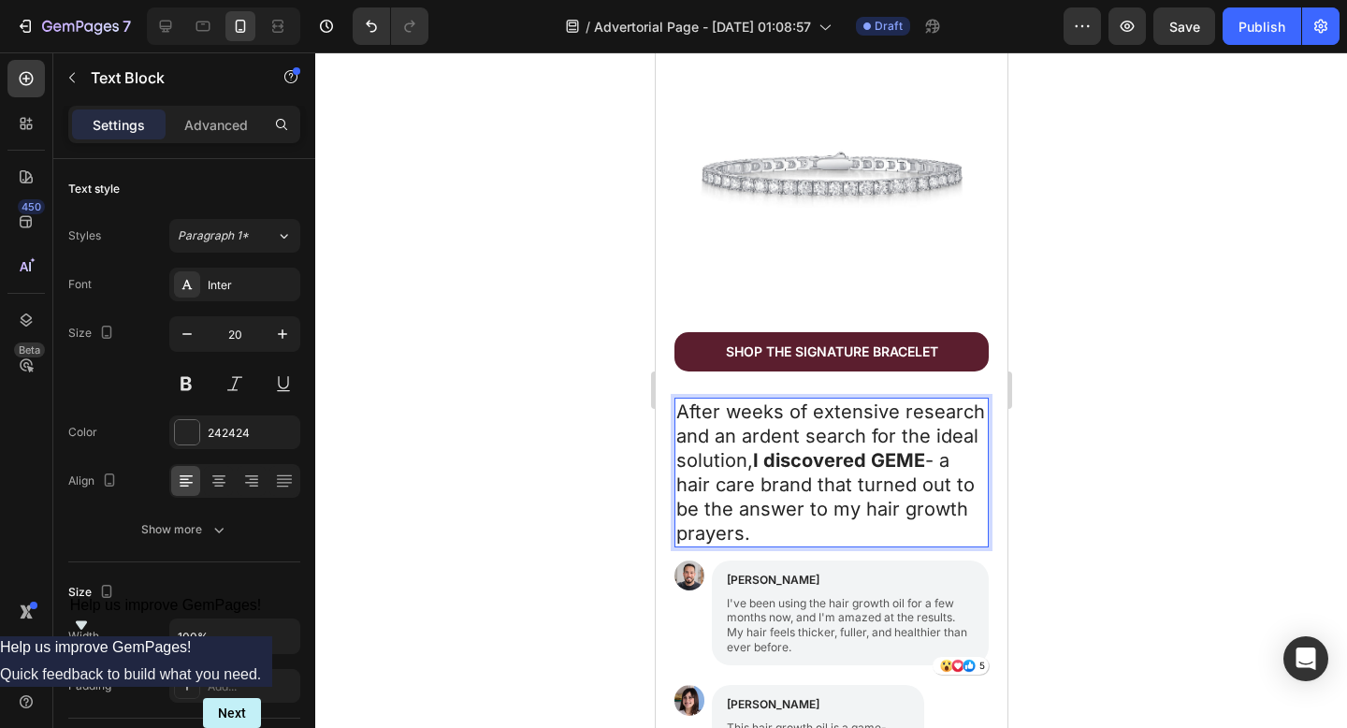
drag, startPoint x: 756, startPoint y: 542, endPoint x: 673, endPoint y: 398, distance: 165.1
click at [673, 398] on div "After weeks of extensive research and an ardent search for the ideal solution, …" at bounding box center [830, 473] width 314 height 150
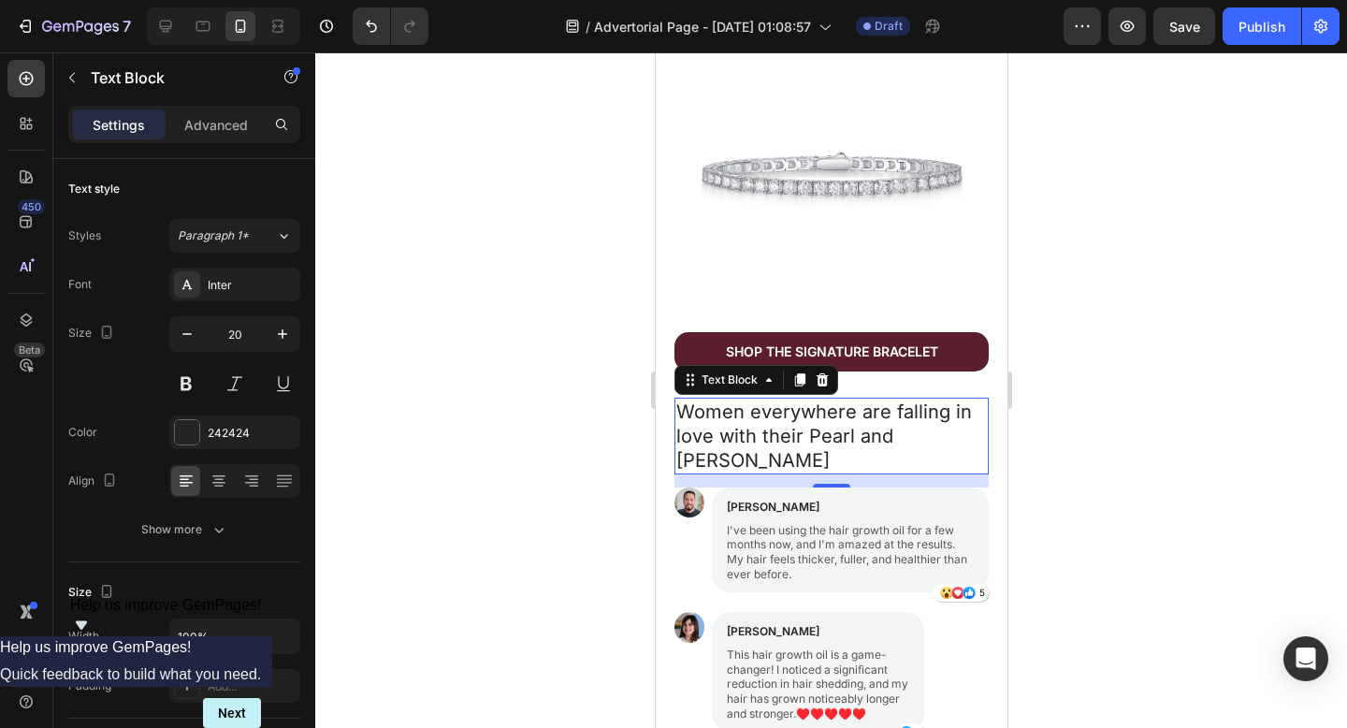
click at [1209, 399] on div at bounding box center [831, 389] width 1032 height 675
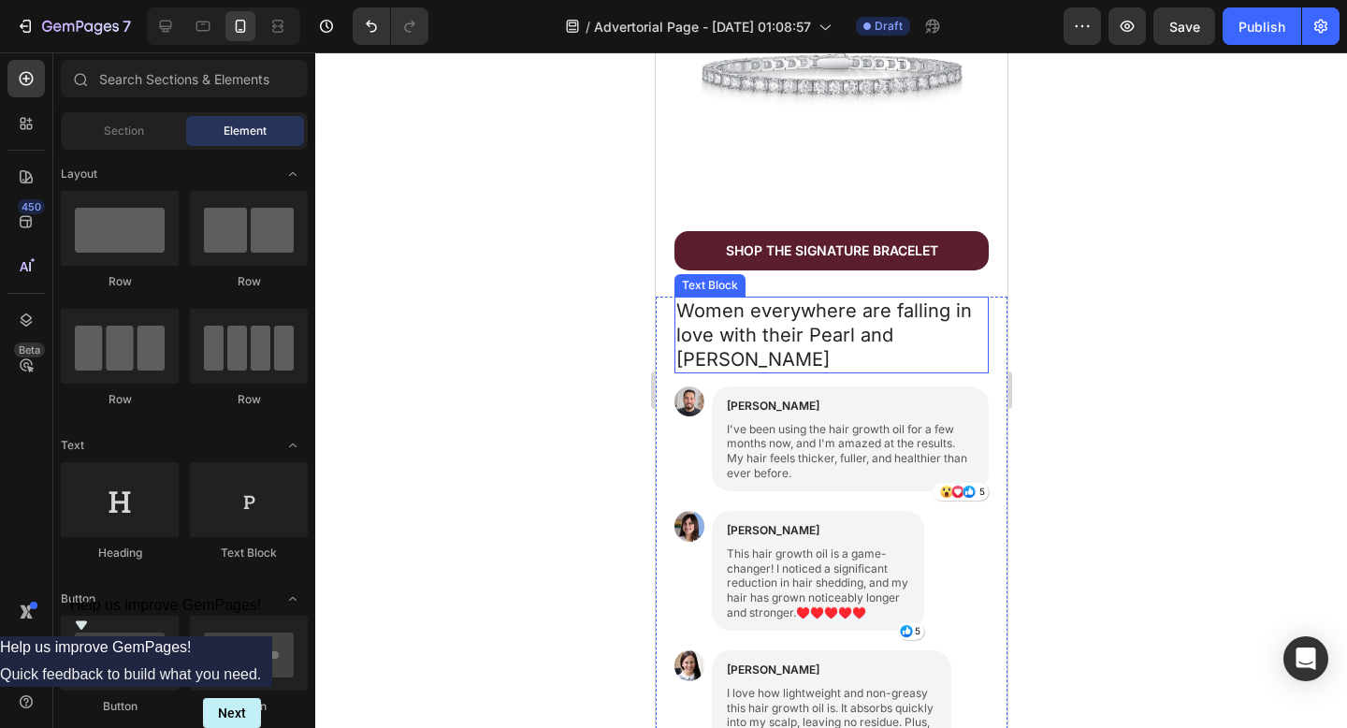
scroll to position [1496, 0]
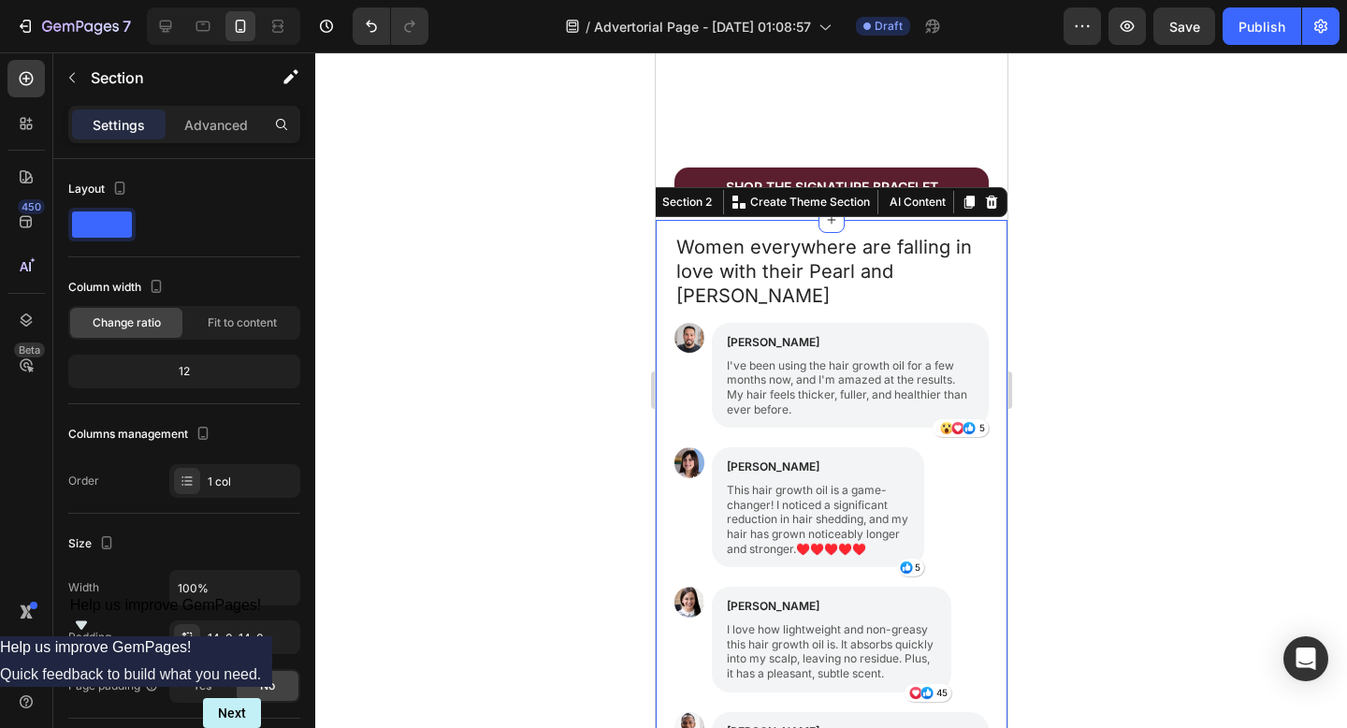
click at [472, 166] on div at bounding box center [831, 389] width 1032 height 675
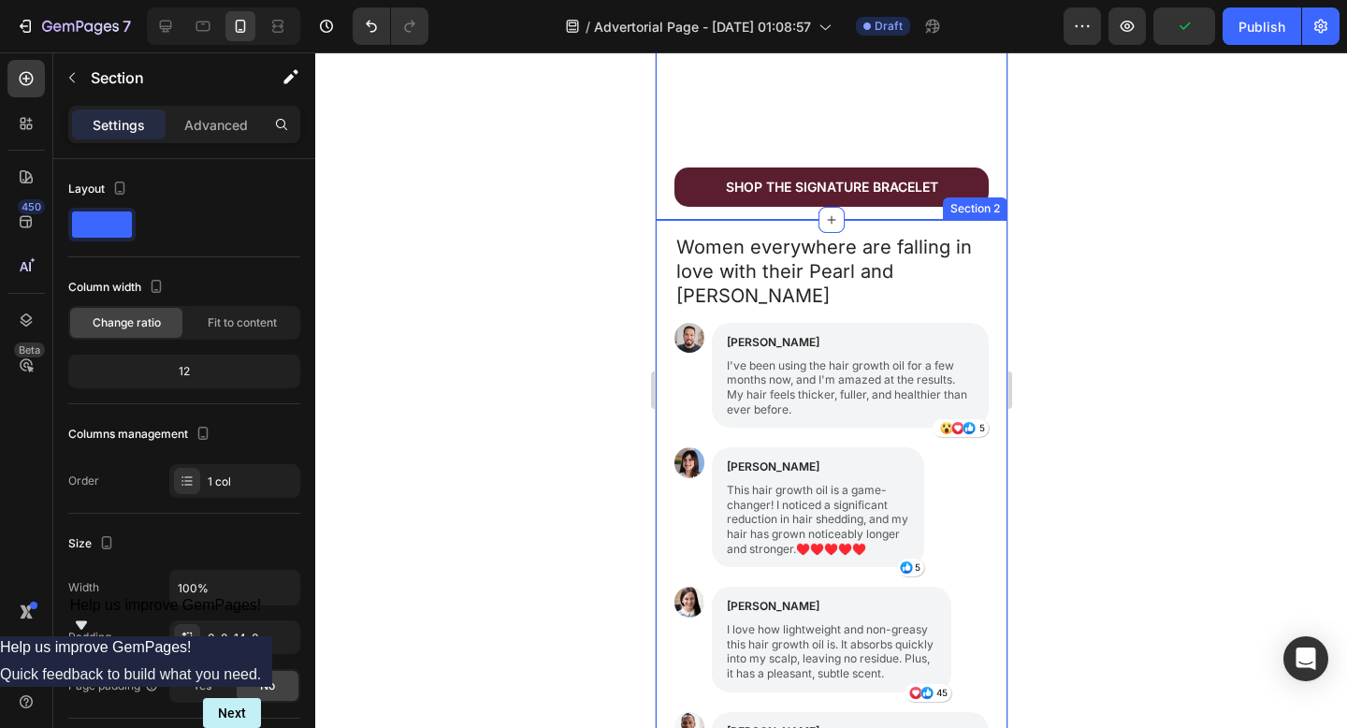
drag, startPoint x: 780, startPoint y: 208, endPoint x: 779, endPoint y: 224, distance: 16.9
click at [779, 224] on div "Pearl & Ivy Heading Row Advertorial Text Block Why Do We Still Admire Diamonds …" at bounding box center [831, 168] width 352 height 3147
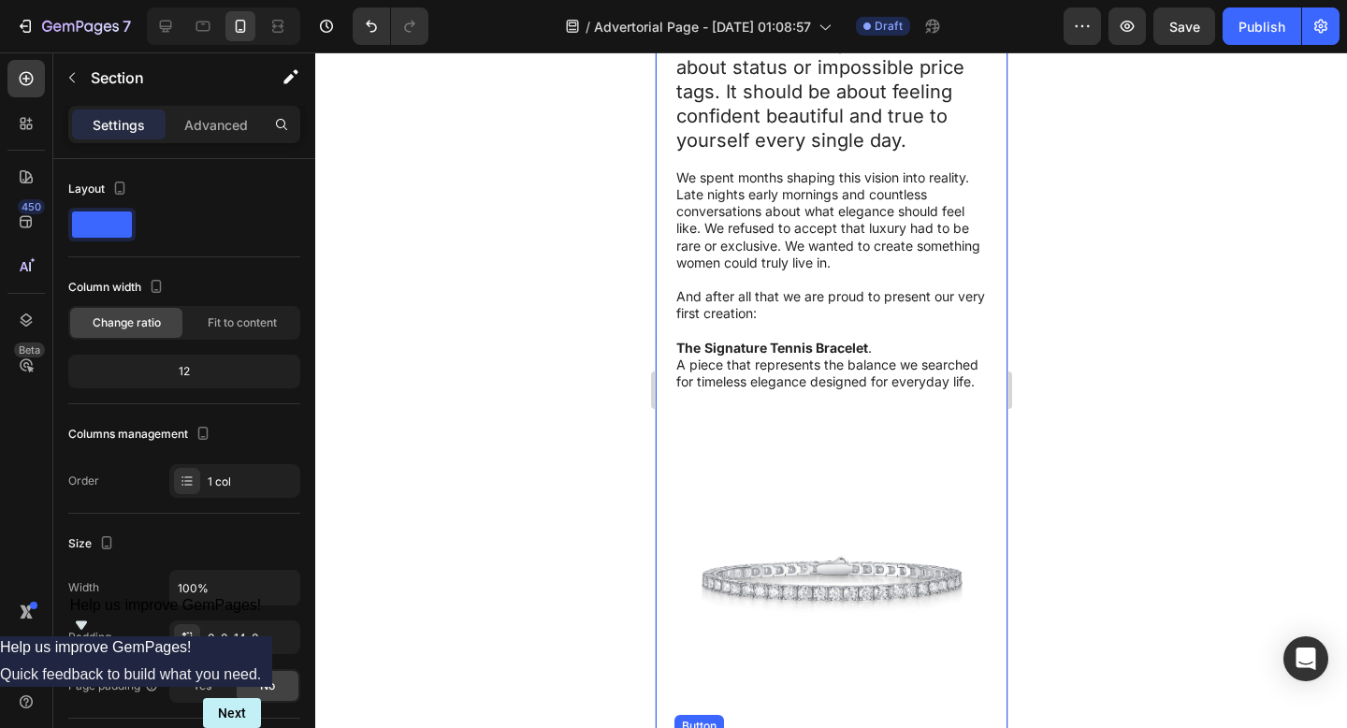
scroll to position [1190, 0]
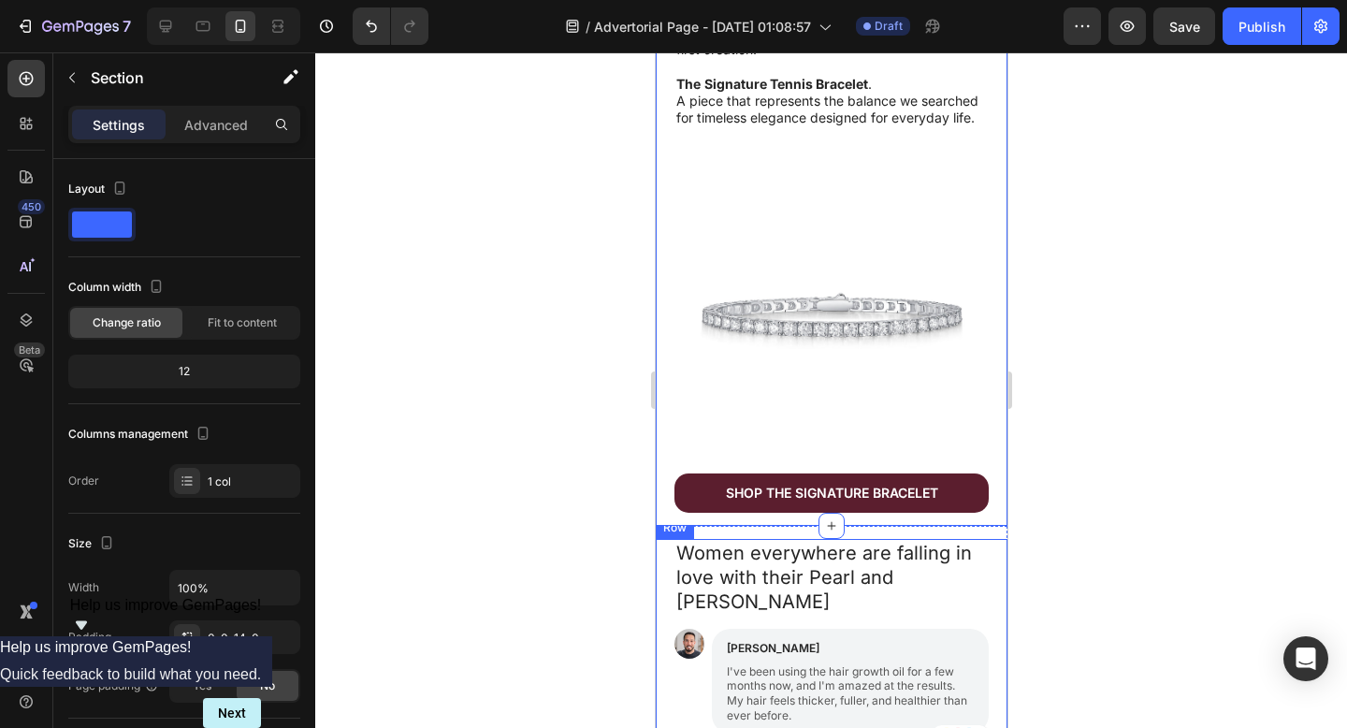
click at [621, 582] on div at bounding box center [831, 389] width 1032 height 675
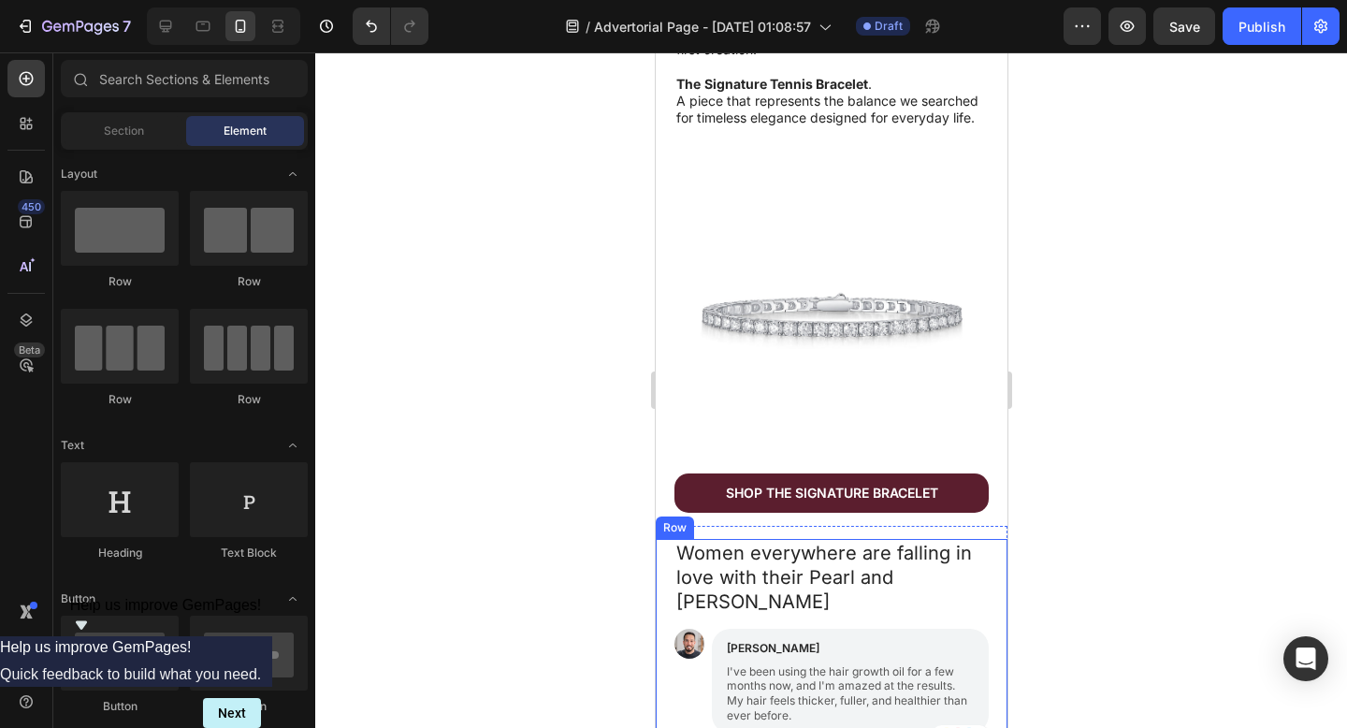
click at [606, 534] on div at bounding box center [831, 389] width 1032 height 675
click at [574, 525] on div at bounding box center [831, 389] width 1032 height 675
click at [1198, 421] on div at bounding box center [831, 389] width 1032 height 675
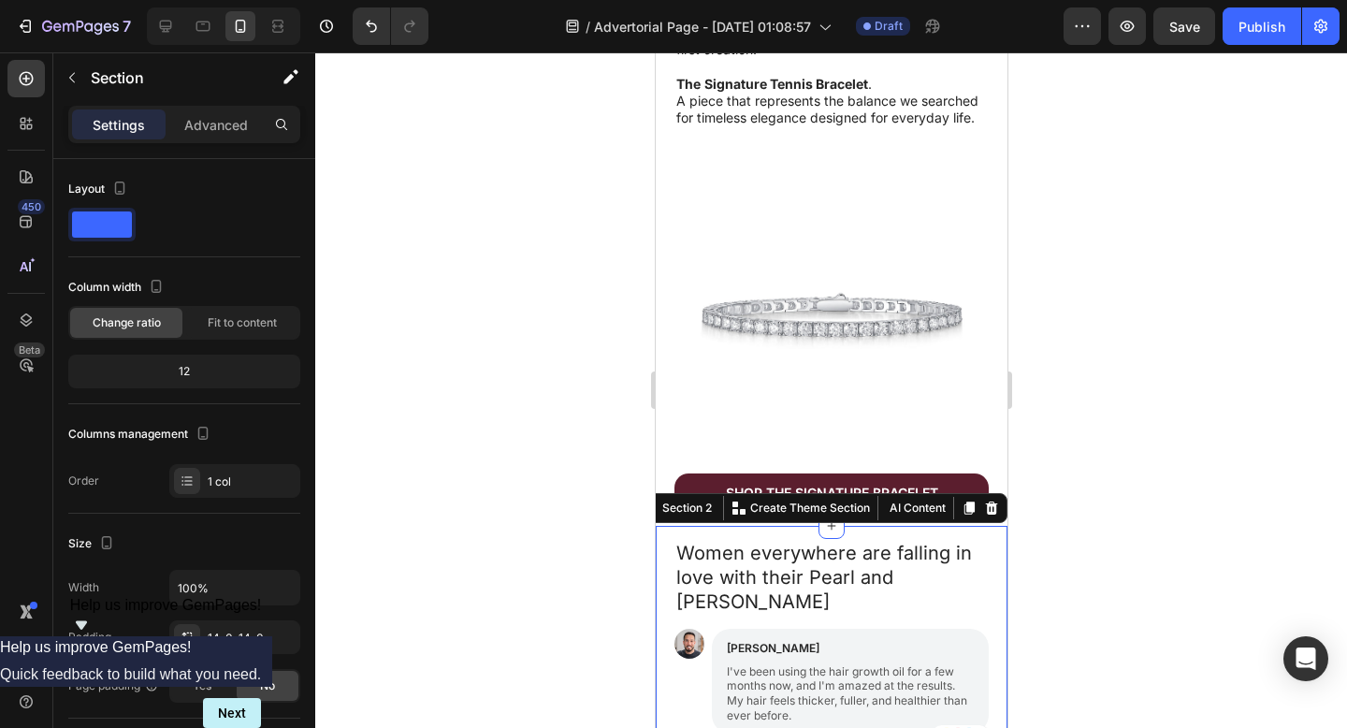
click at [1290, 418] on div at bounding box center [831, 389] width 1032 height 675
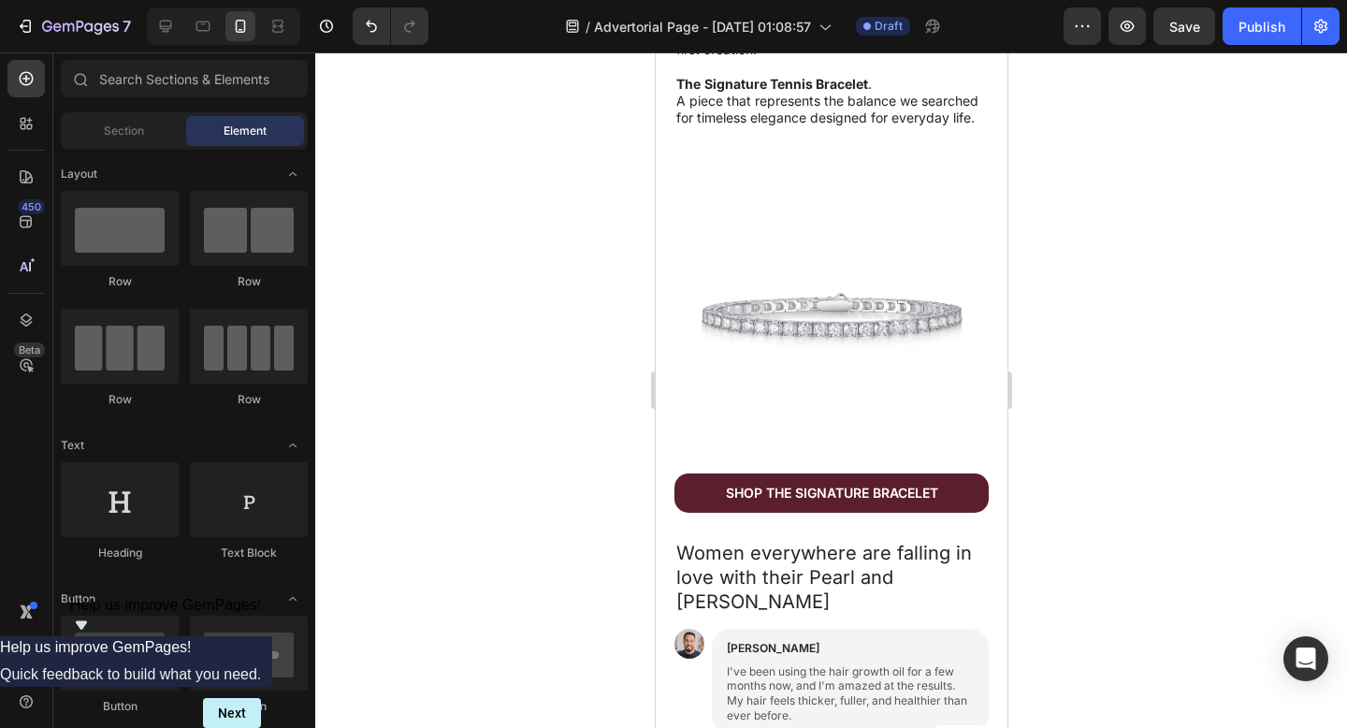
click at [1155, 447] on div at bounding box center [831, 389] width 1032 height 675
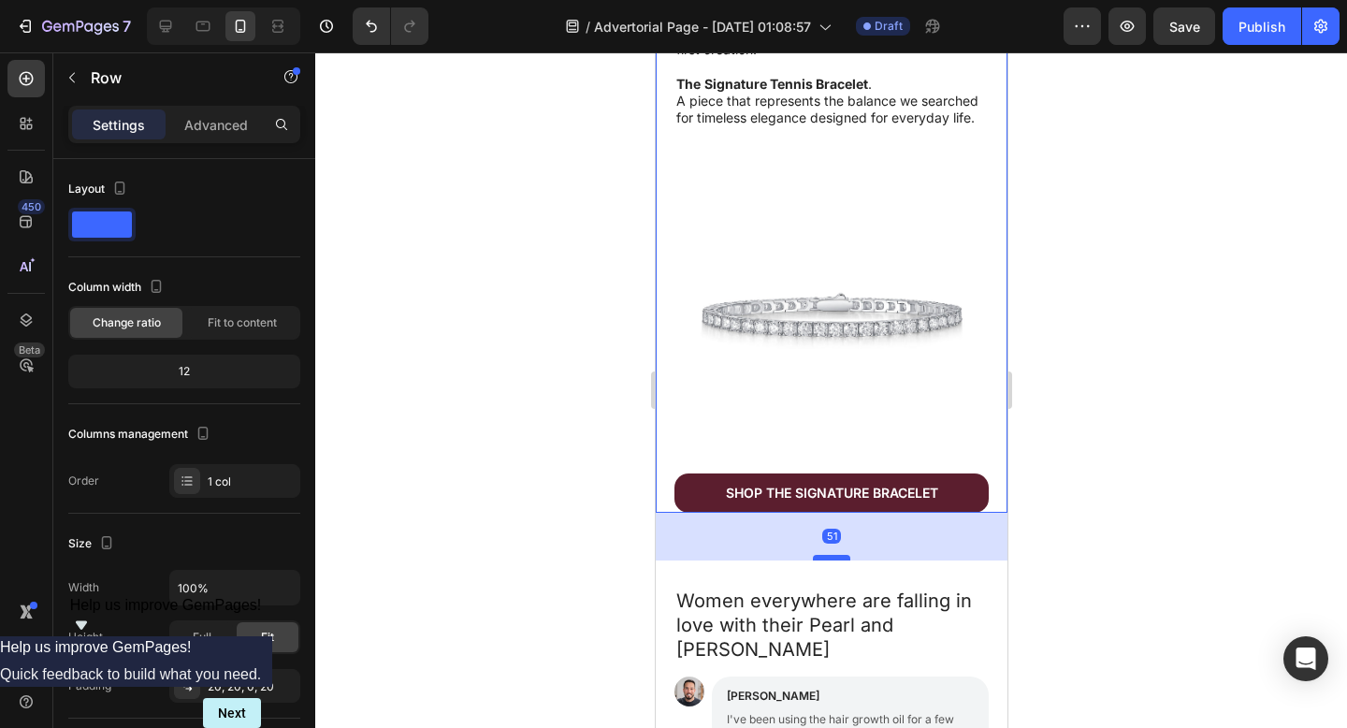
drag, startPoint x: 829, startPoint y: 499, endPoint x: 822, endPoint y: 547, distance: 48.1
click at [822, 555] on div at bounding box center [830, 558] width 37 height 6
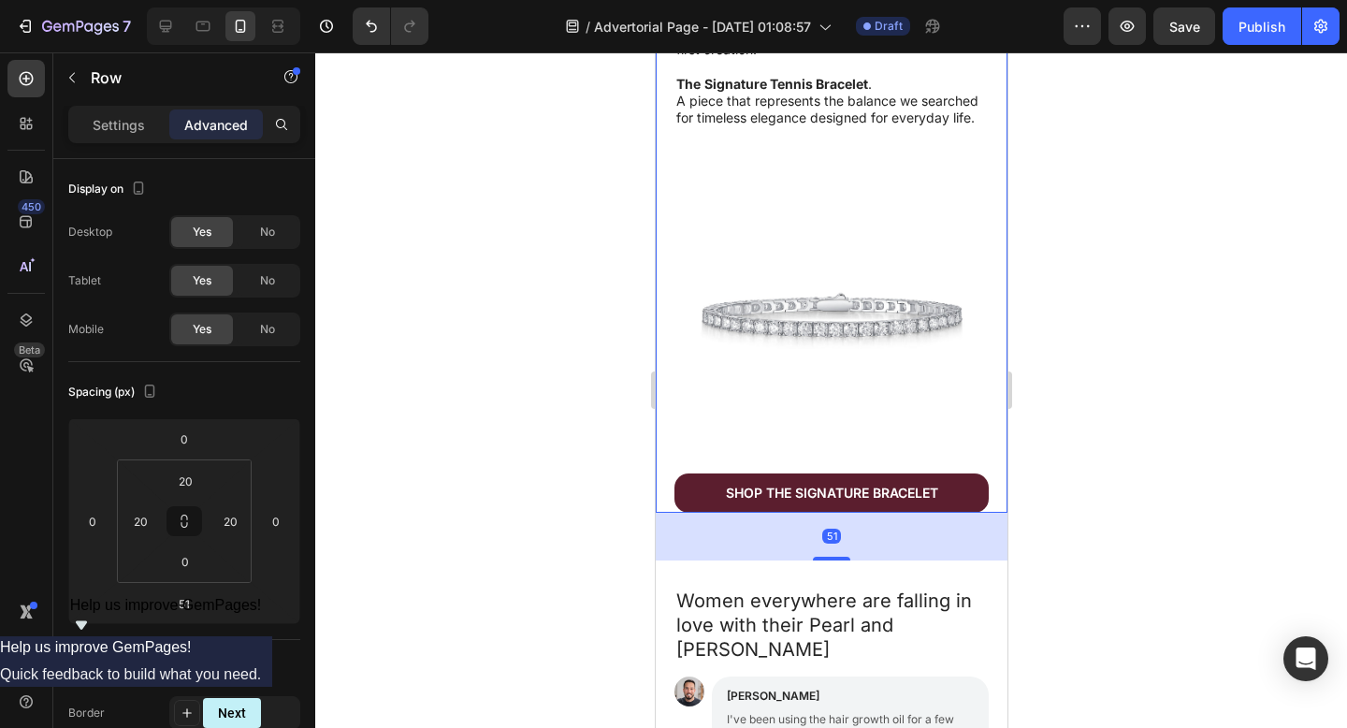
click at [1344, 547] on div at bounding box center [831, 389] width 1032 height 675
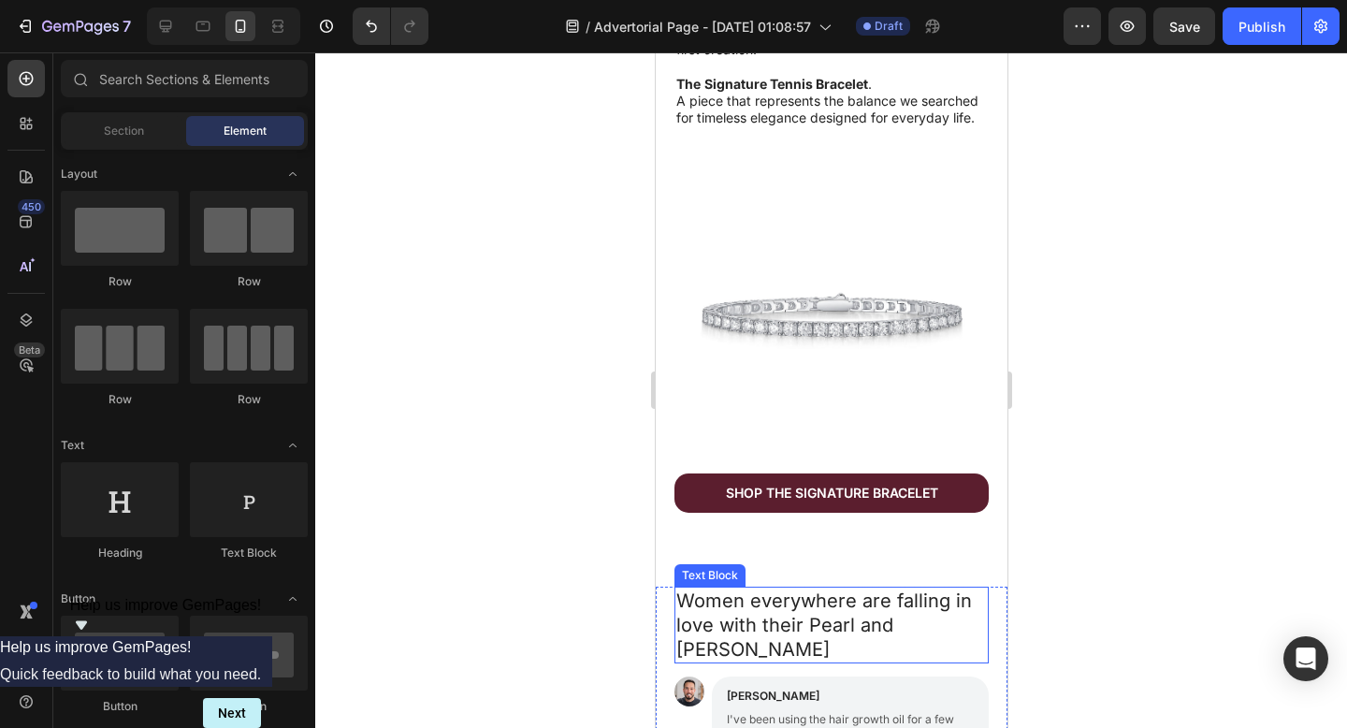
click at [710, 620] on p "Women everywhere are falling in love with their Pearl and Ivy bracelet" at bounding box center [830, 624] width 311 height 73
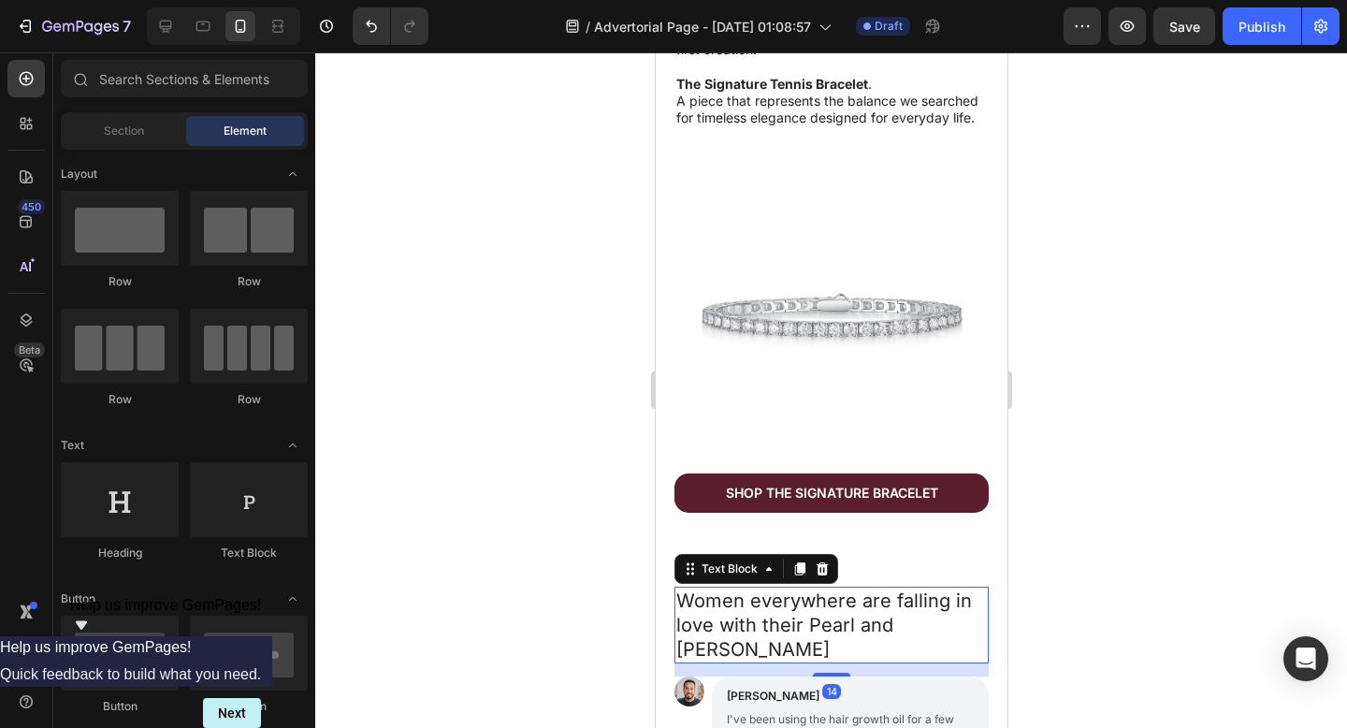
click at [716, 614] on p "Women everywhere are falling in love with their Pearl and Ivy bracelet" at bounding box center [830, 624] width 311 height 73
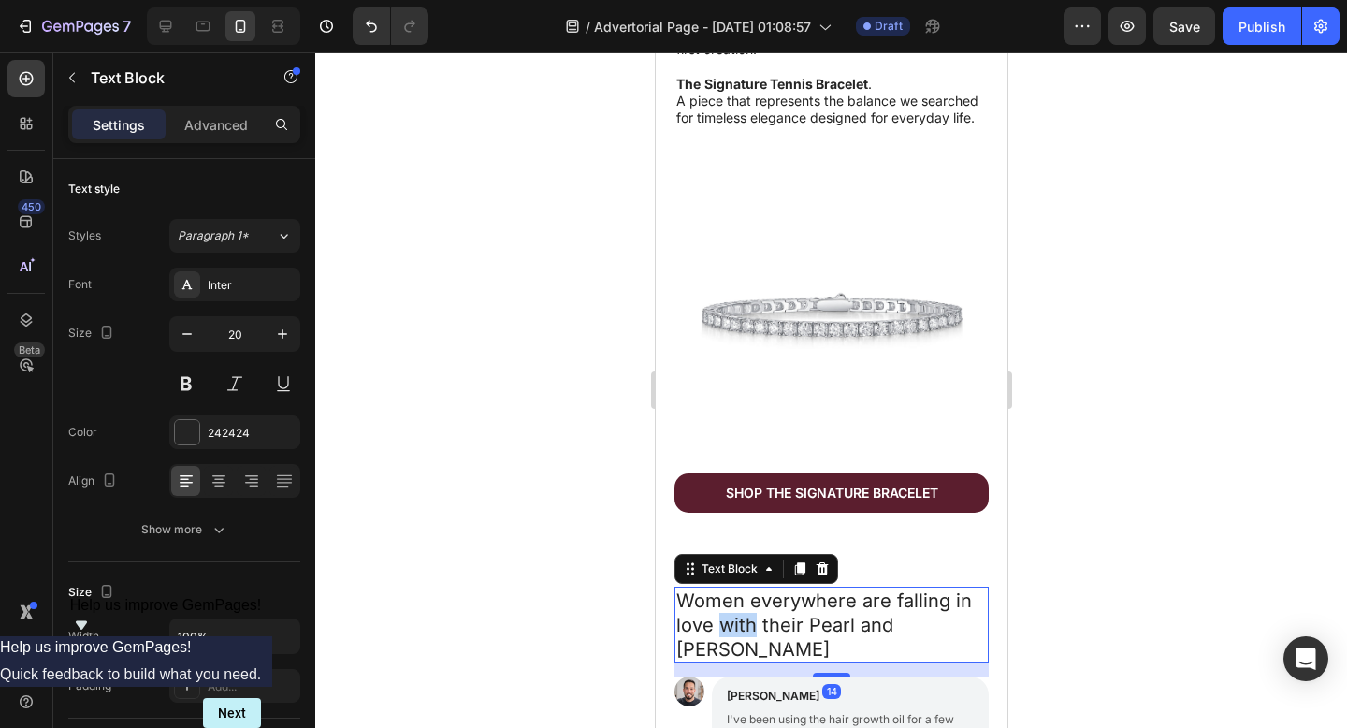
click at [716, 614] on p "Women everywhere are falling in love with their Pearl and Ivy bracelet" at bounding box center [830, 624] width 311 height 73
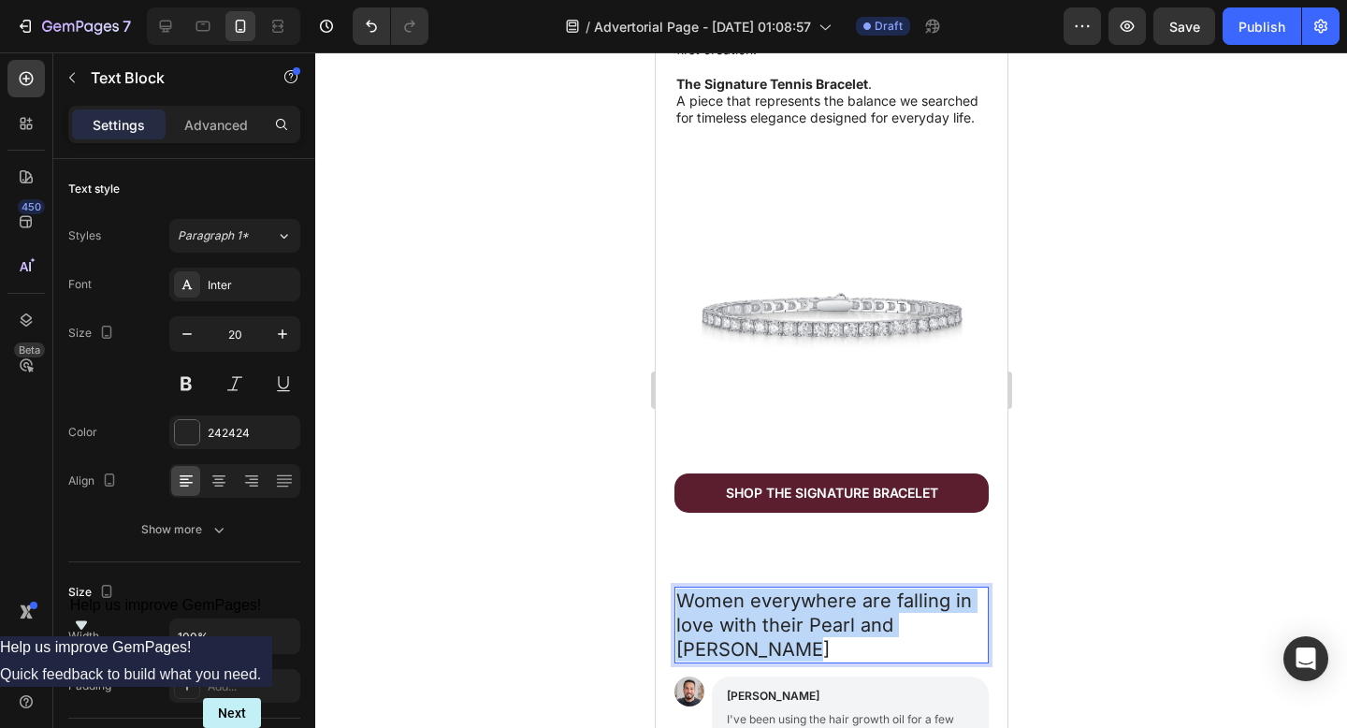
click at [716, 614] on p "Women everywhere are falling in love with their Pearl and Ivy bracelet" at bounding box center [830, 624] width 311 height 73
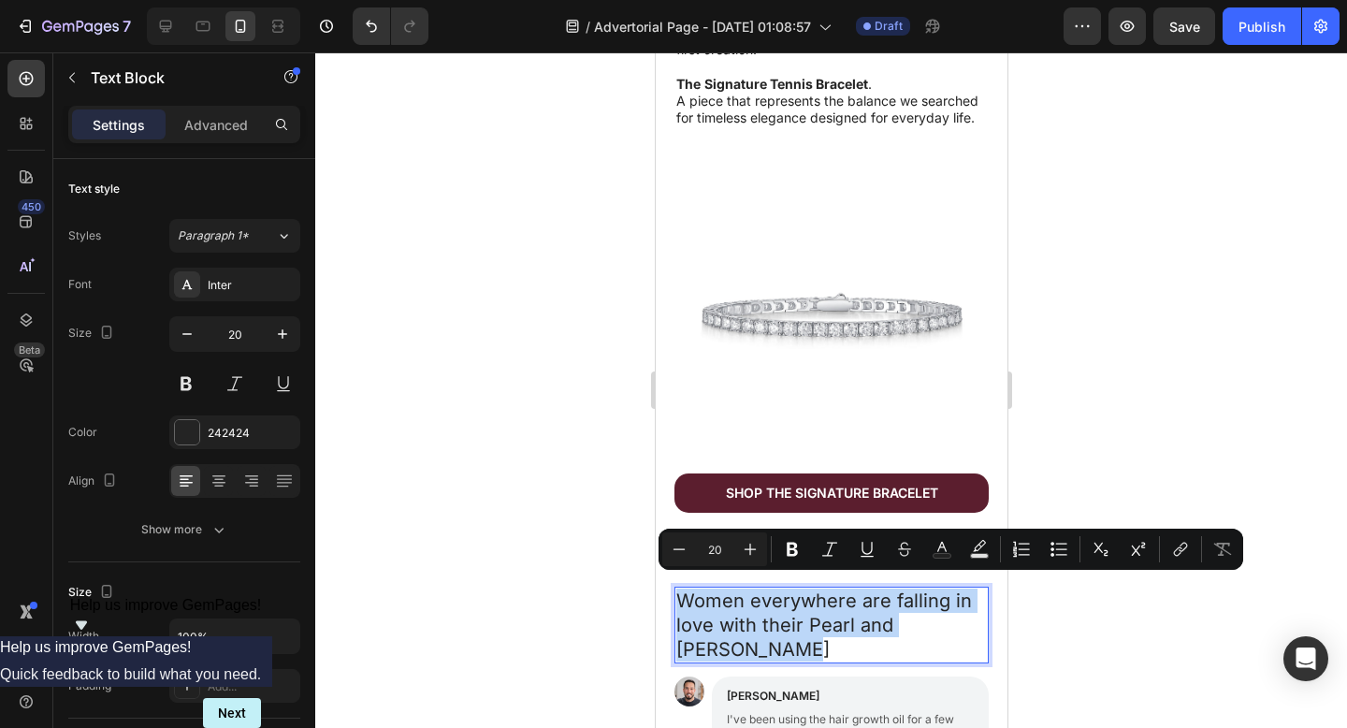
click at [802, 617] on p "Women everywhere are falling in love with their Pearl and Ivy bracelet" at bounding box center [830, 624] width 311 height 73
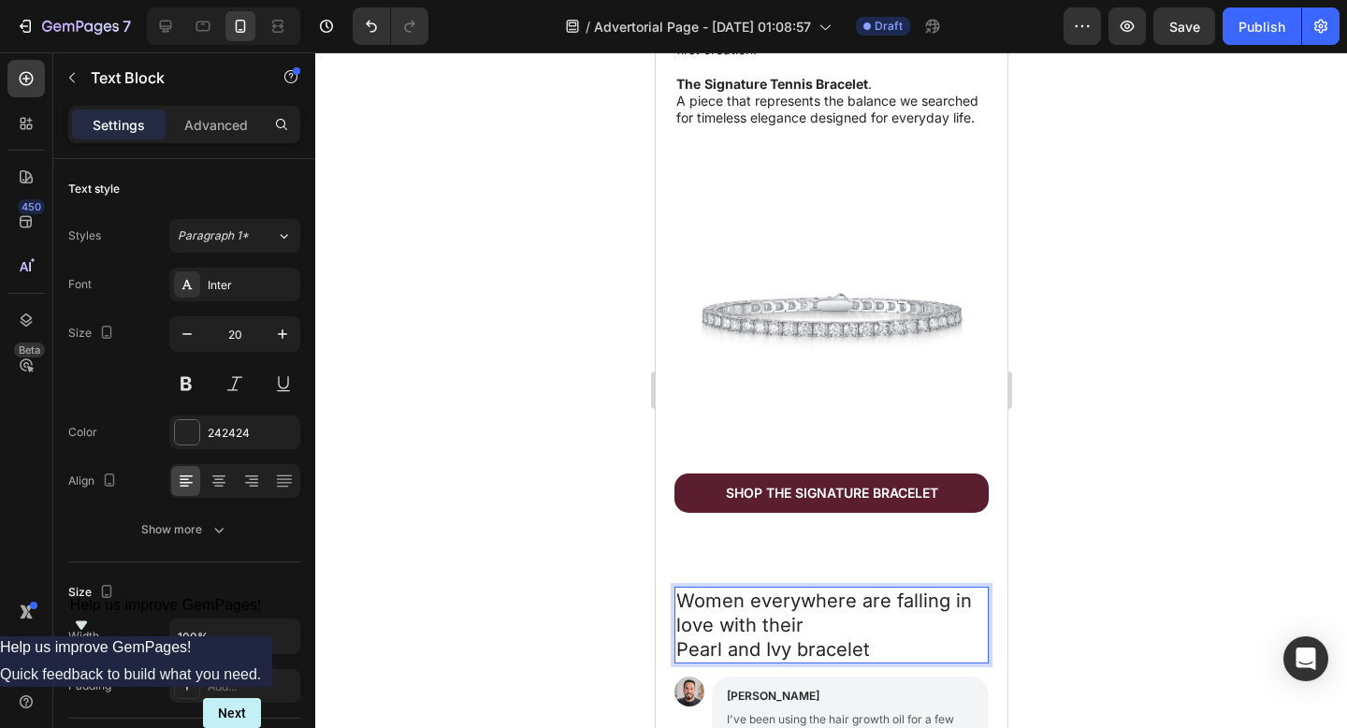
click at [793, 637] on p "Pearl and Ivy bracelet" at bounding box center [830, 649] width 311 height 24
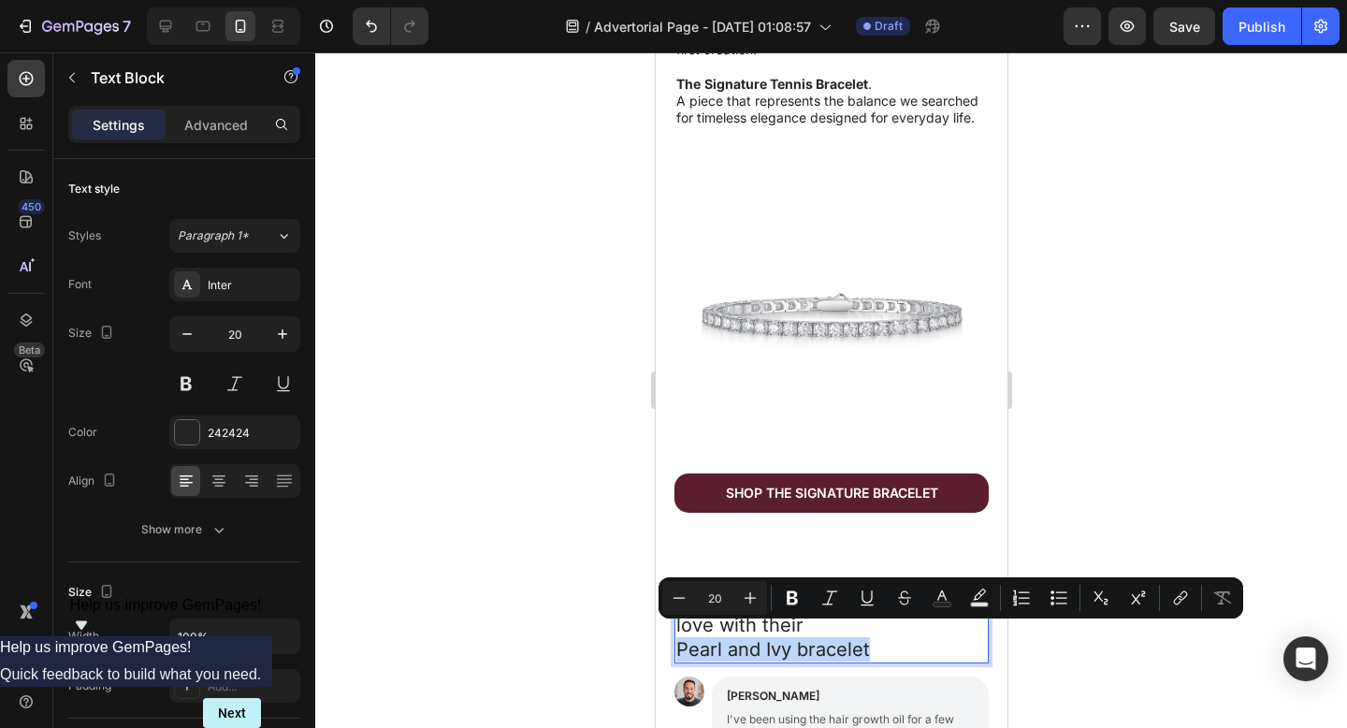
click at [790, 637] on p "Pearl and Ivy bracelet" at bounding box center [830, 649] width 311 height 24
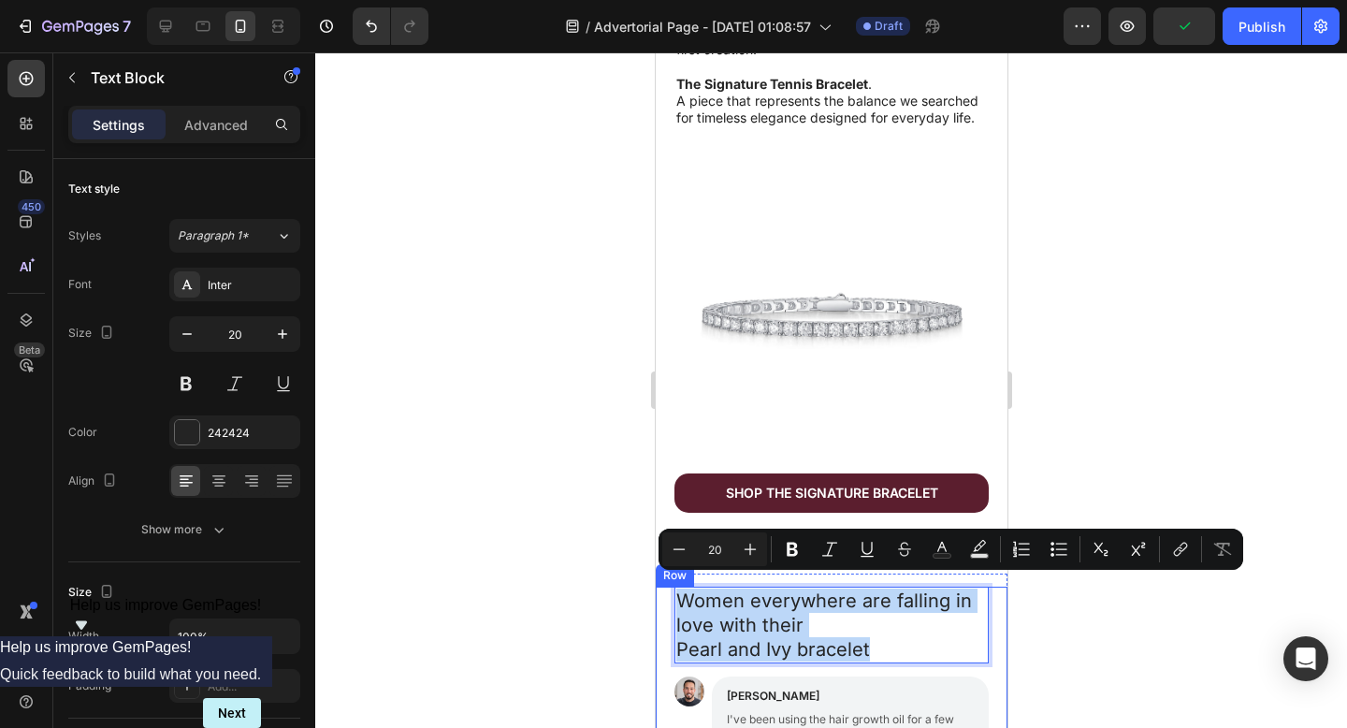
drag, startPoint x: 873, startPoint y: 632, endPoint x: 671, endPoint y: 599, distance: 204.8
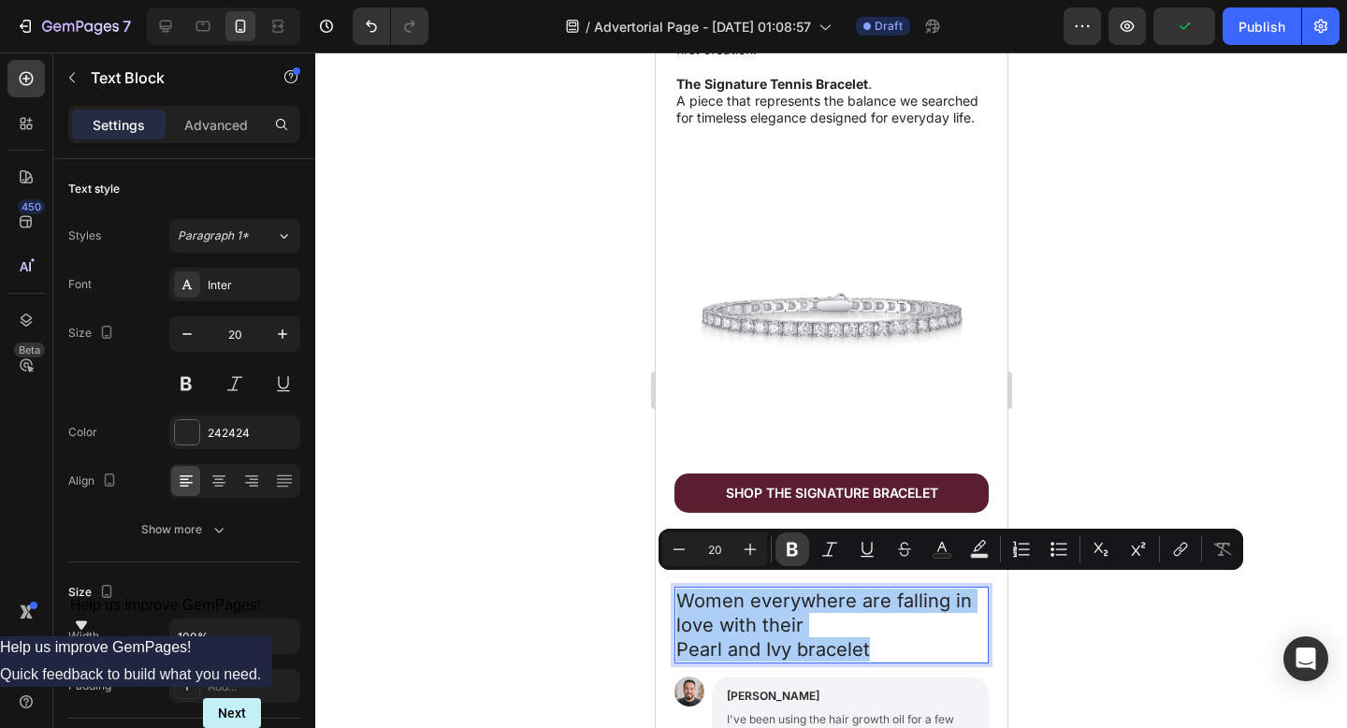
click at [799, 547] on icon "Editor contextual toolbar" at bounding box center [792, 549] width 19 height 19
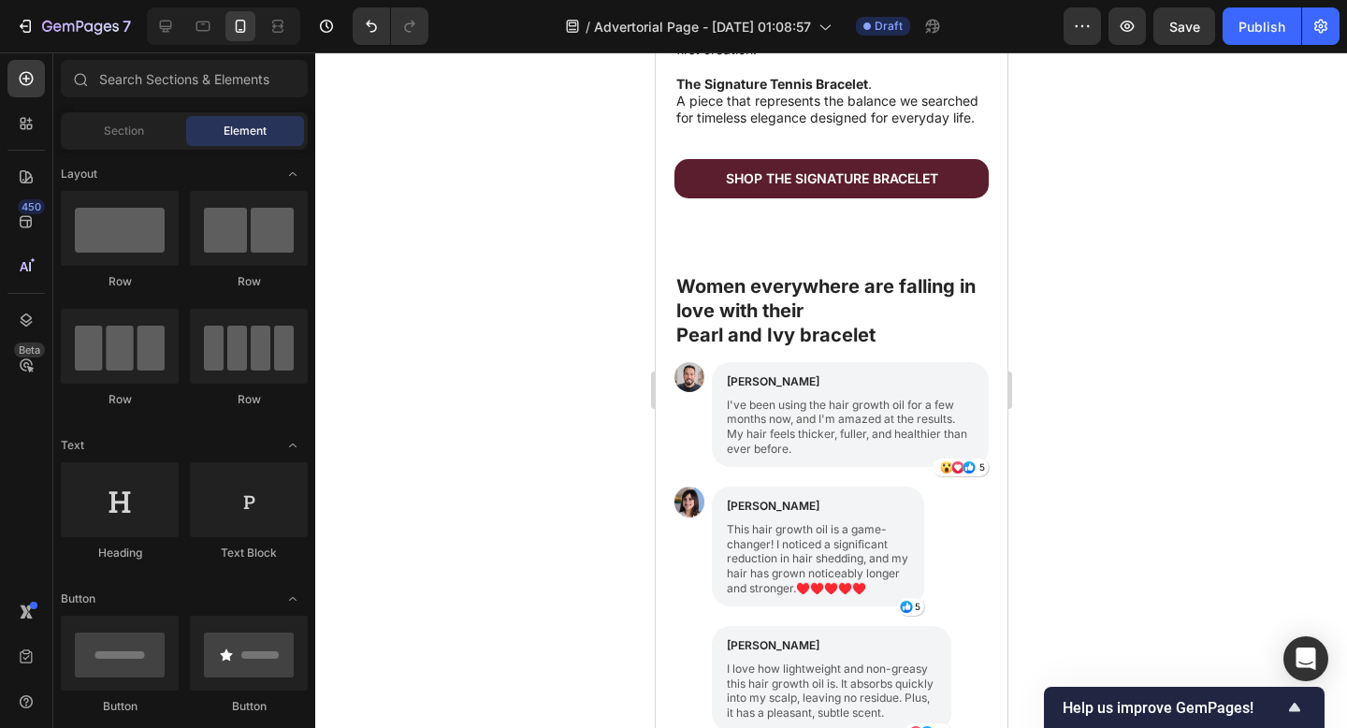
scroll to position [720, 0]
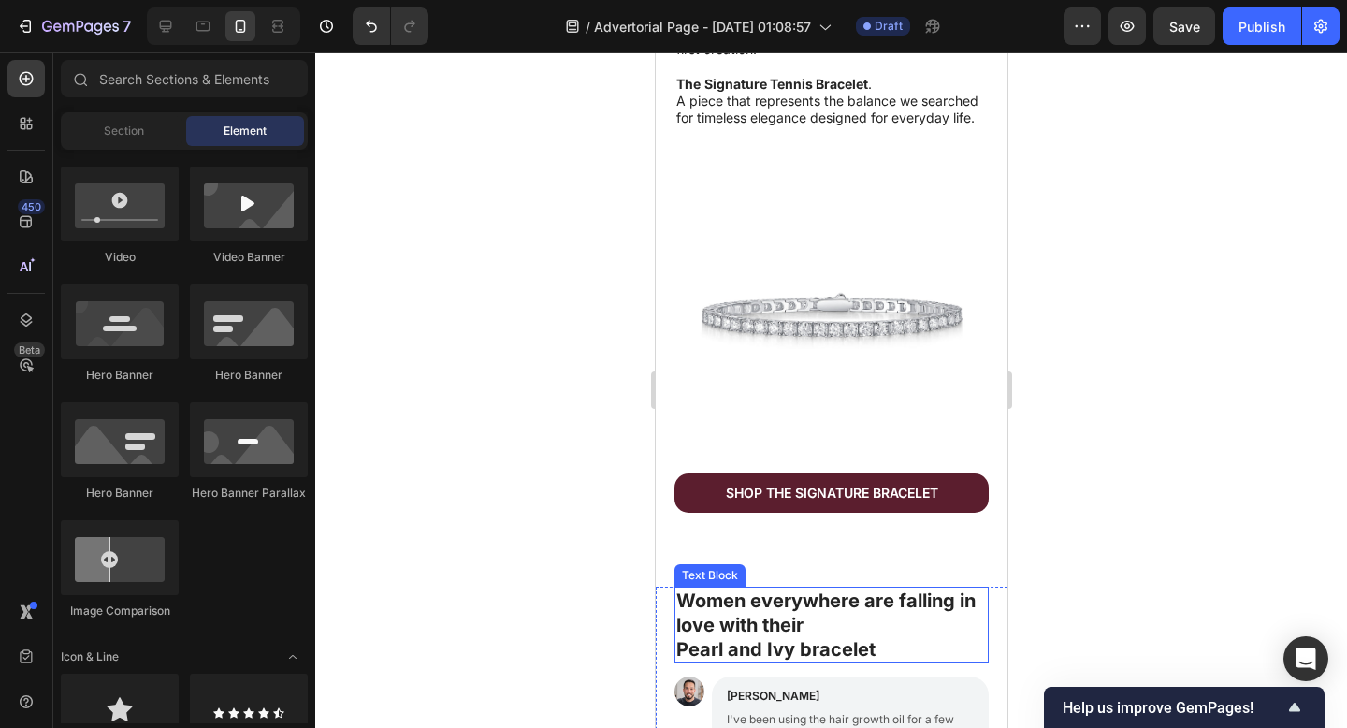
click at [767, 614] on strong "Women everywhere are falling in love with their" at bounding box center [824, 612] width 299 height 47
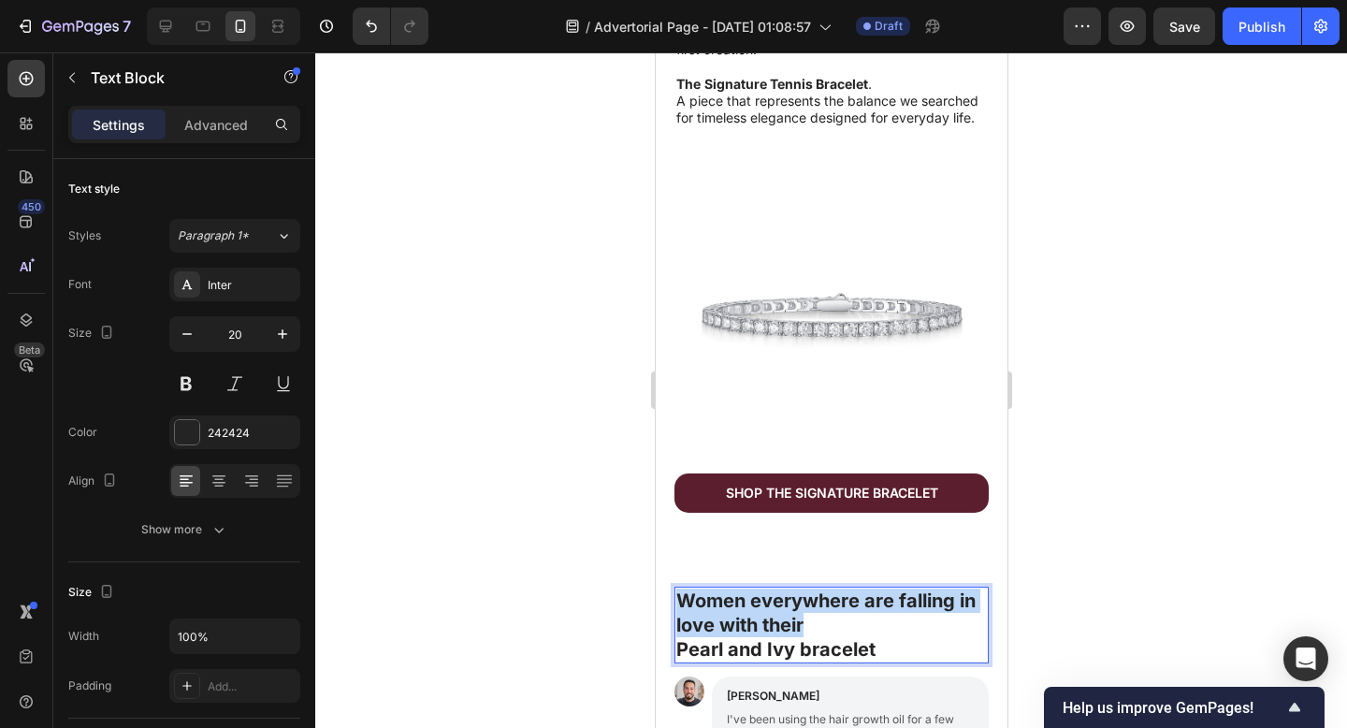
click at [767, 614] on strong "Women everywhere are falling in love with their" at bounding box center [824, 612] width 299 height 47
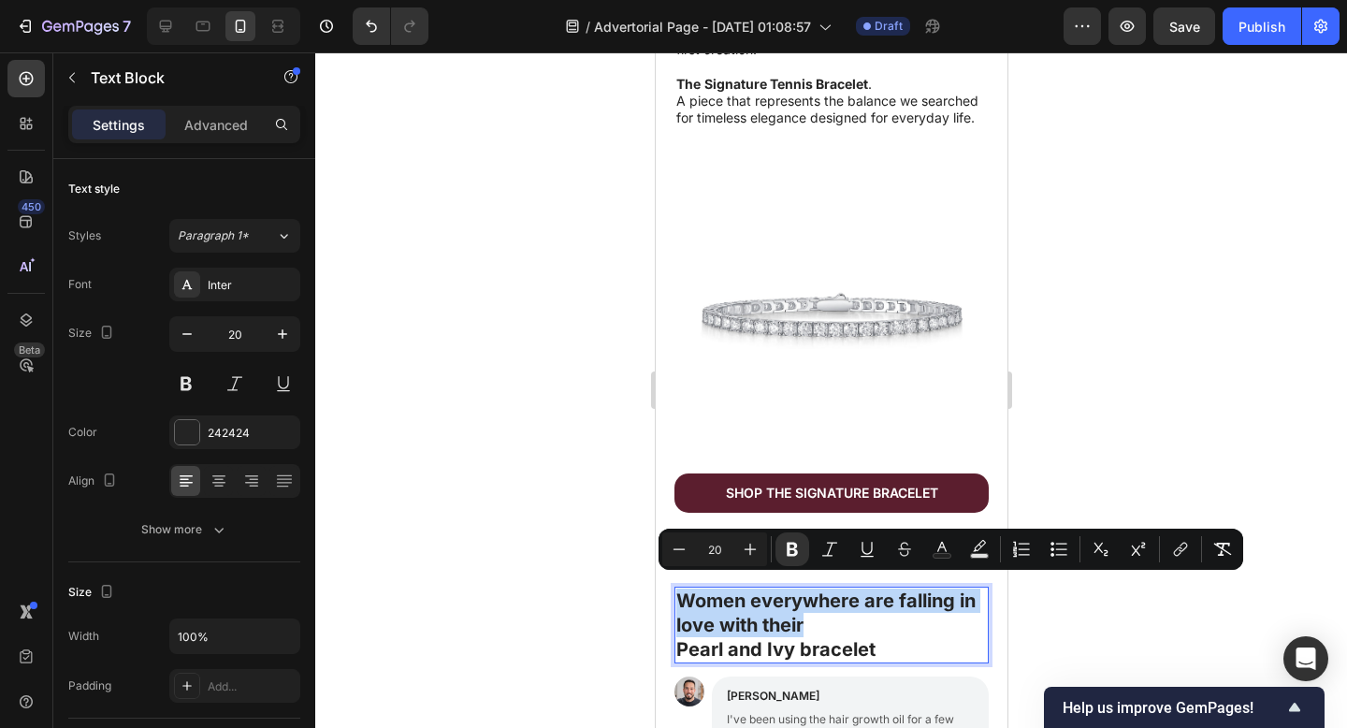
click at [767, 614] on strong "Women everywhere are falling in love with their" at bounding box center [824, 612] width 299 height 47
click at [794, 625] on p "Women everywhere are falling in love with their" at bounding box center [830, 612] width 311 height 49
click at [880, 639] on p "Pearl and Ivy bracelet" at bounding box center [830, 649] width 311 height 24
drag, startPoint x: 872, startPoint y: 636, endPoint x: 680, endPoint y: 589, distance: 197.4
click at [680, 589] on div "Women everywhere are falling in love with their Pearl and [PERSON_NAME]" at bounding box center [830, 624] width 314 height 77
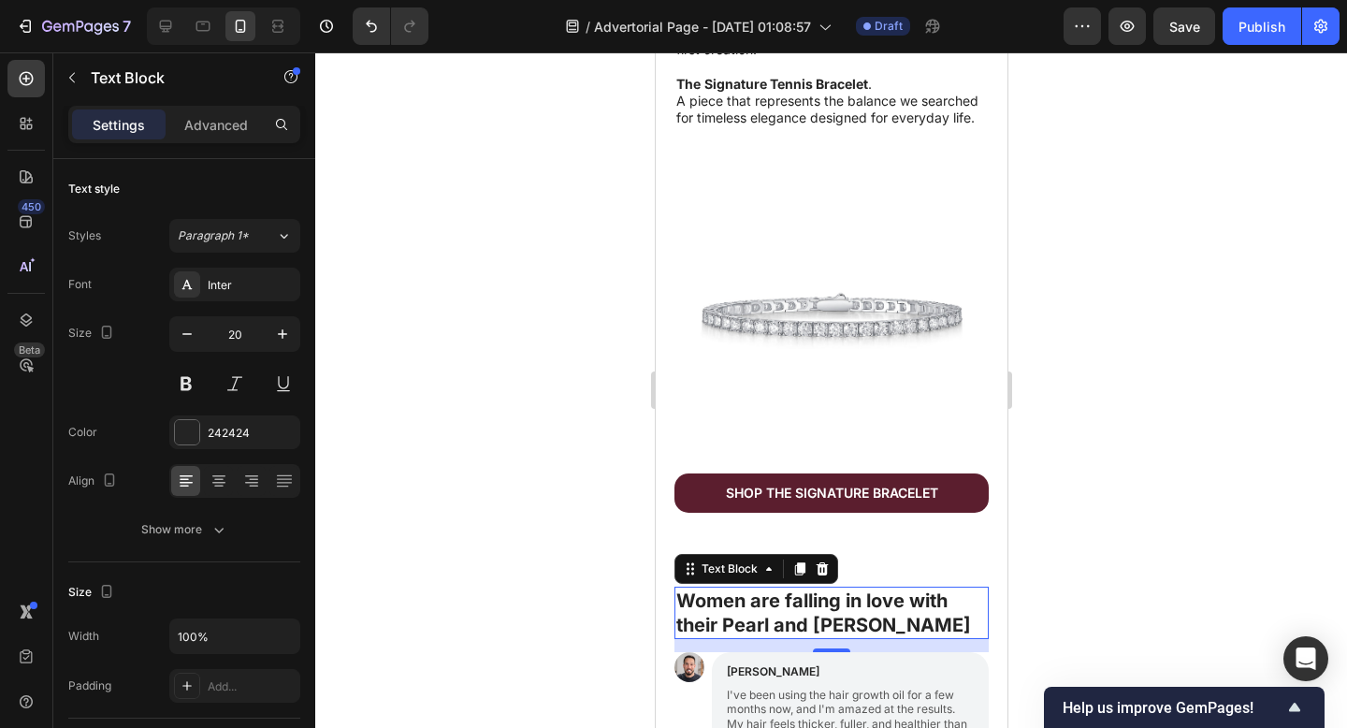
click at [1126, 581] on div at bounding box center [831, 389] width 1032 height 675
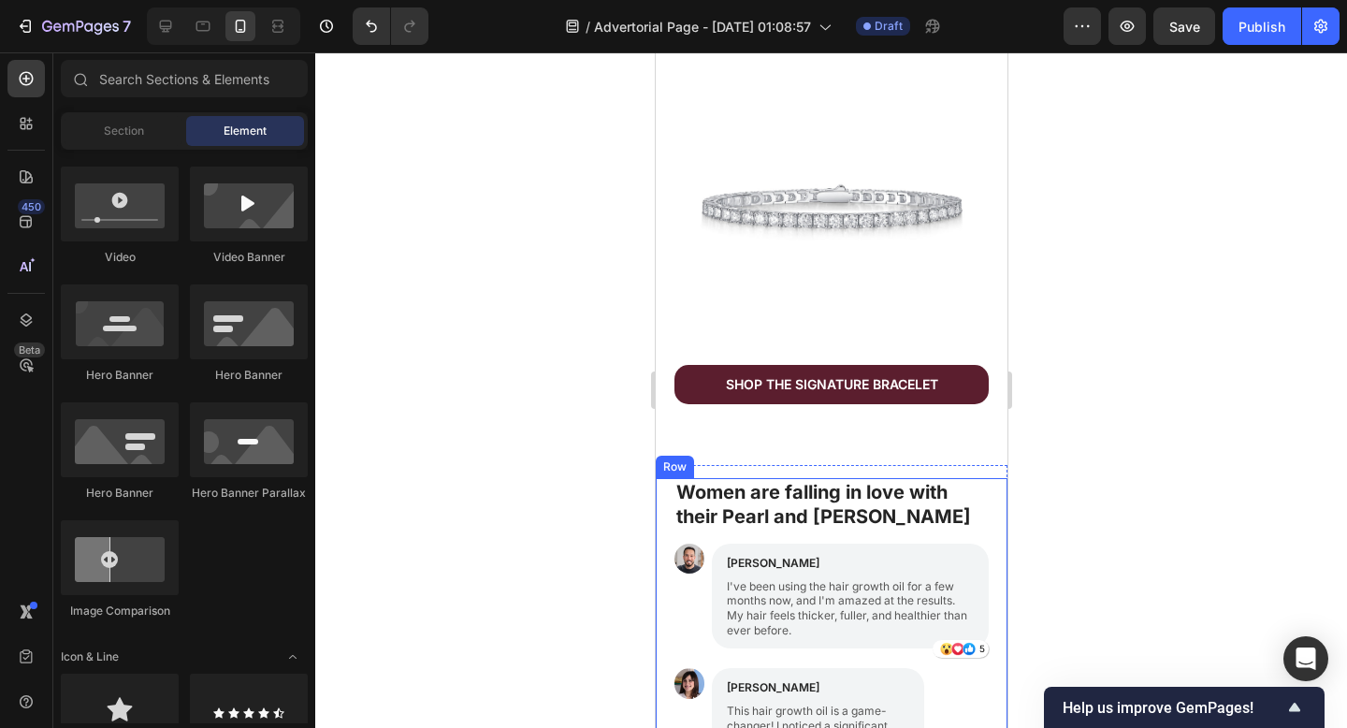
scroll to position [1472, 0]
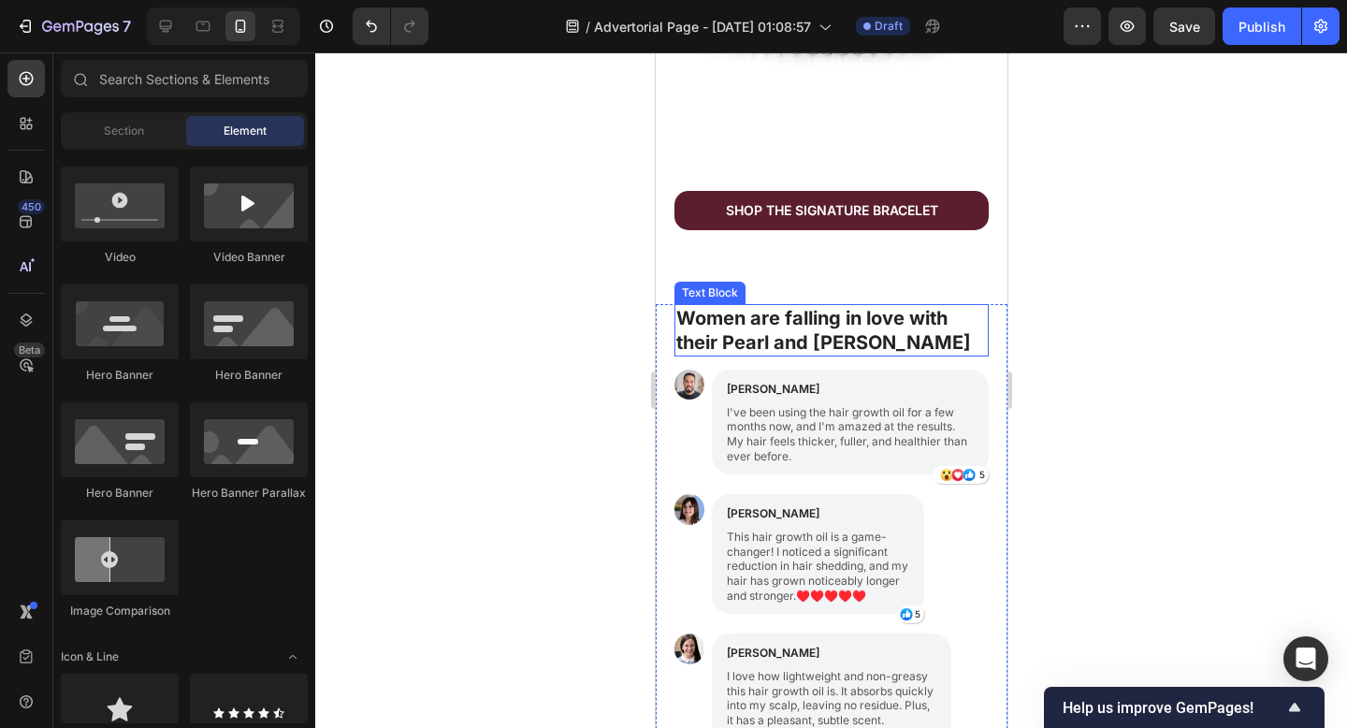
click at [813, 338] on strong "Women are falling in love with their Pearl and [PERSON_NAME]" at bounding box center [822, 330] width 295 height 47
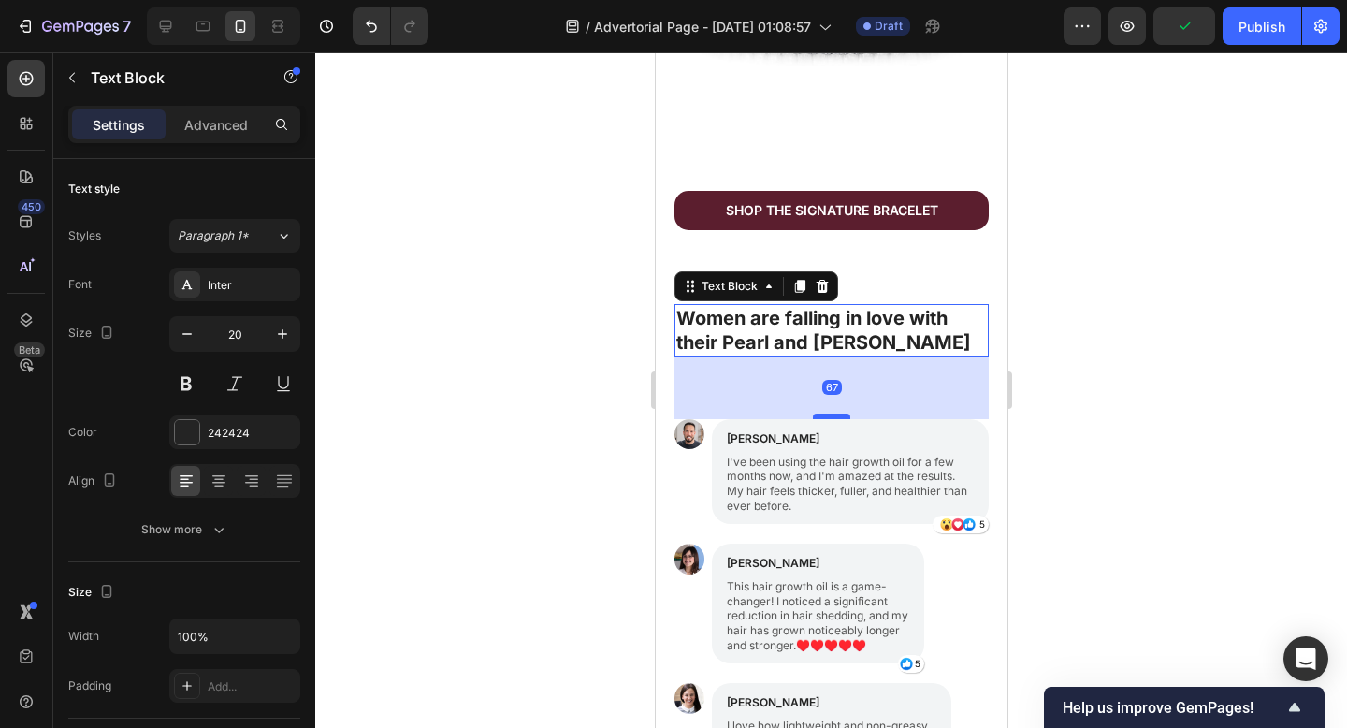
drag, startPoint x: 820, startPoint y: 354, endPoint x: 1824, endPoint y: 304, distance: 1004.9
click at [812, 413] on div at bounding box center [830, 416] width 37 height 6
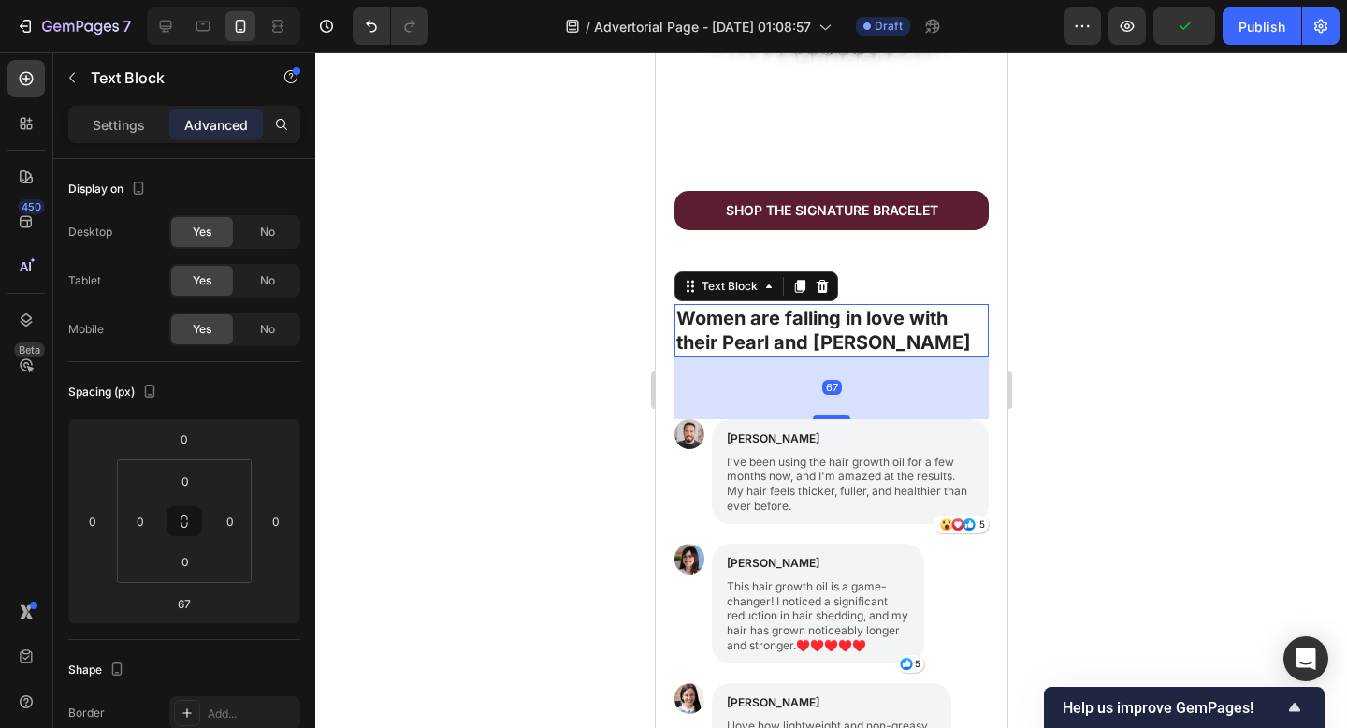
click at [1065, 311] on div at bounding box center [831, 389] width 1032 height 675
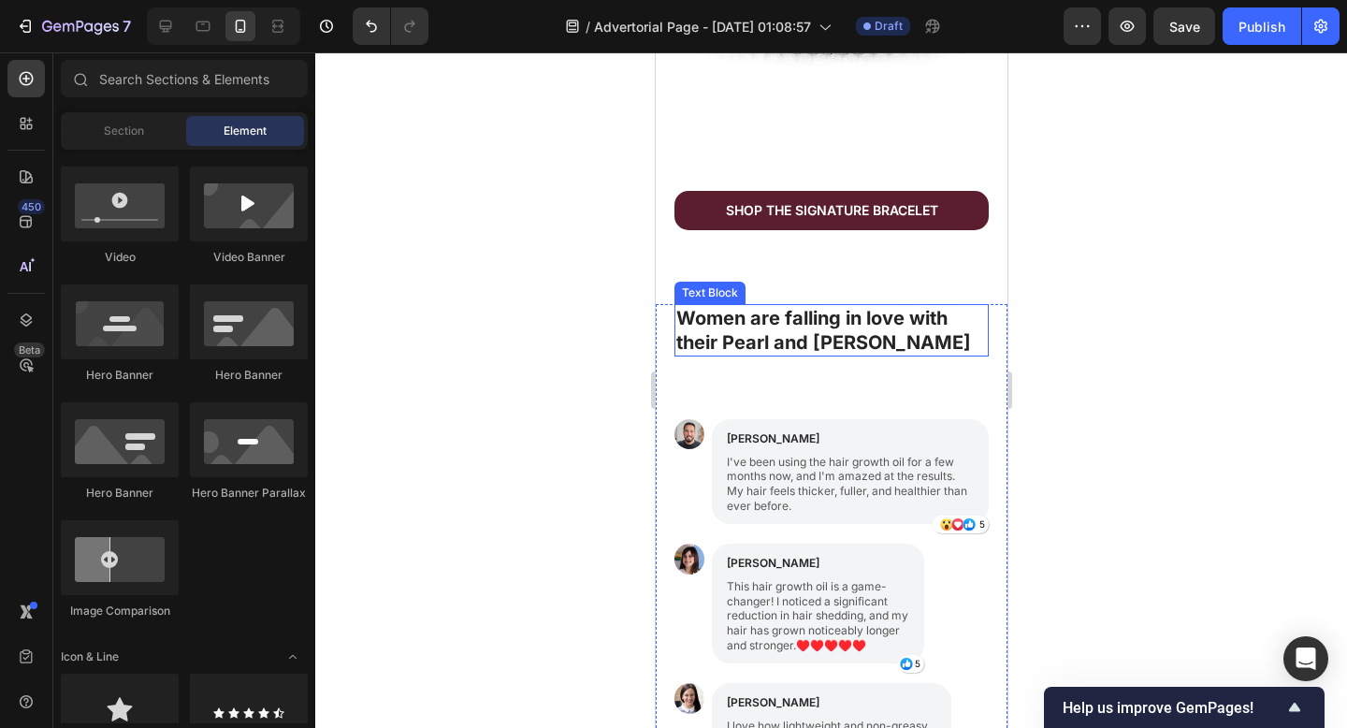
click at [851, 315] on strong "Women are falling in love with their Pearl and [PERSON_NAME]" at bounding box center [822, 330] width 295 height 47
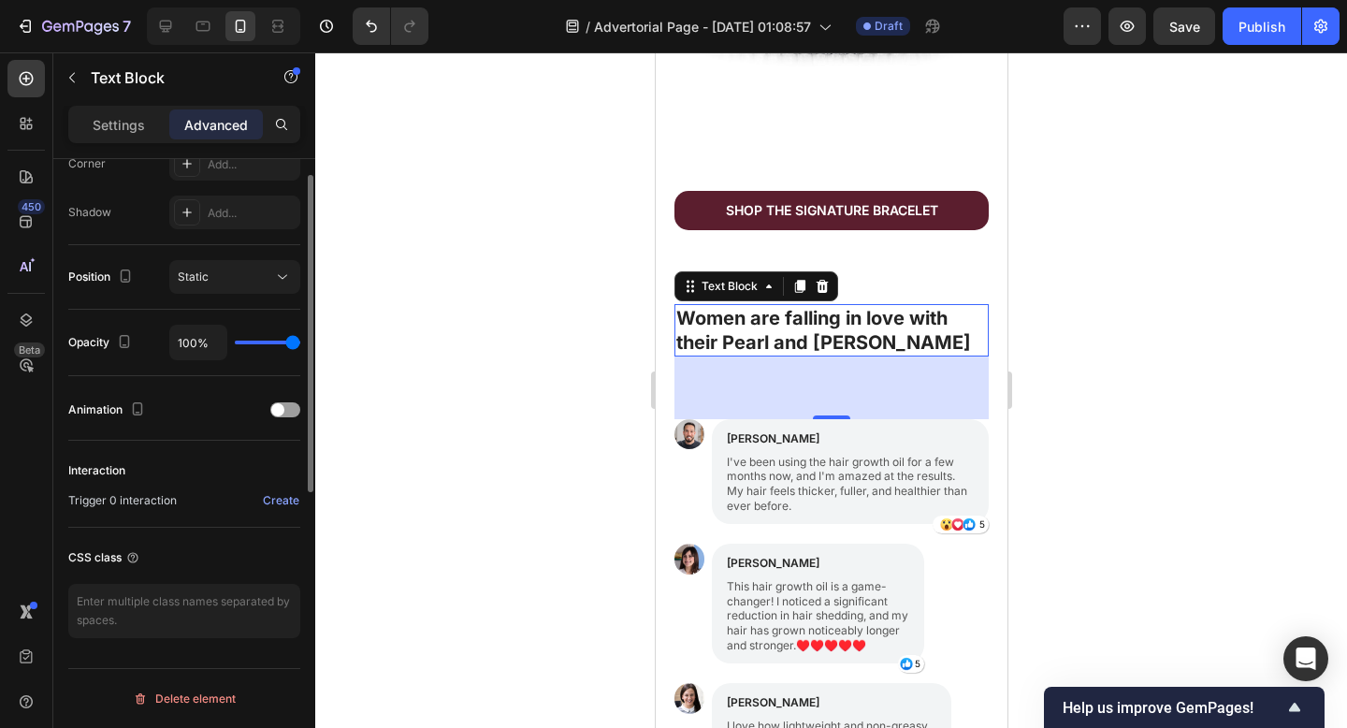
scroll to position [0, 0]
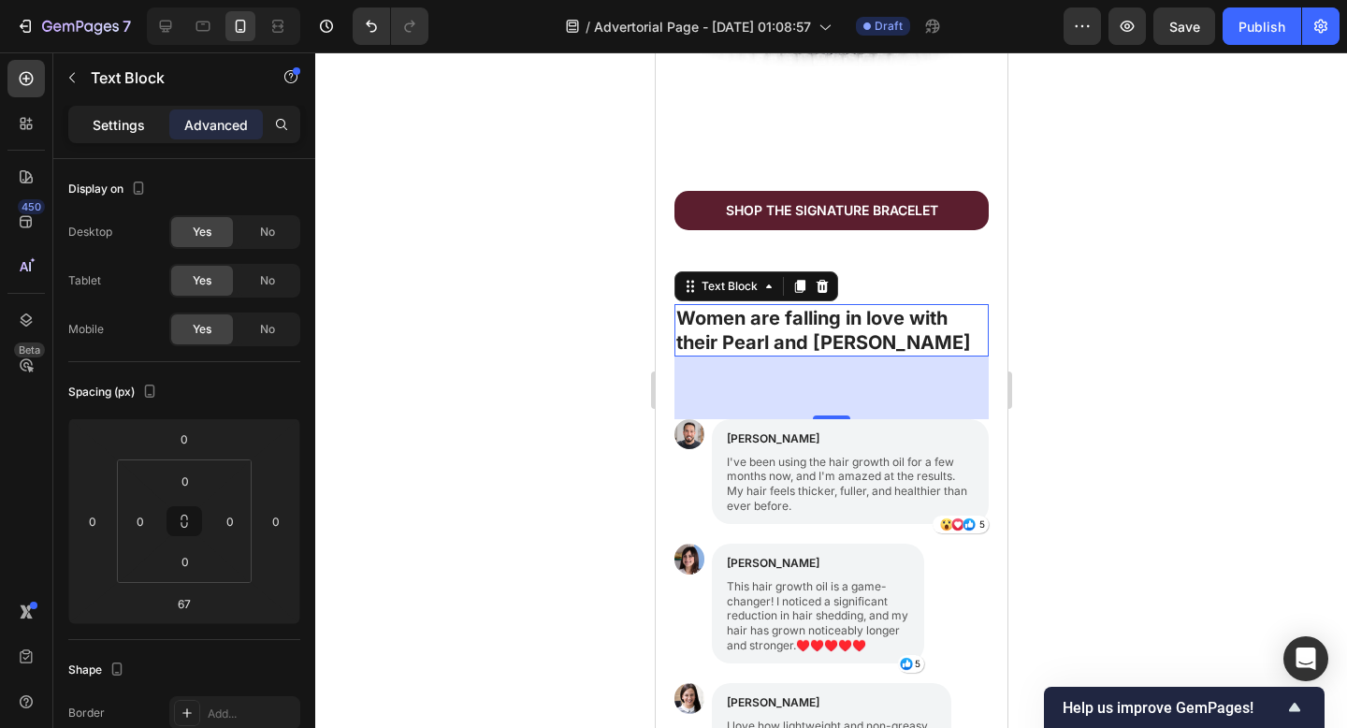
click at [110, 129] on p "Settings" at bounding box center [119, 125] width 52 height 20
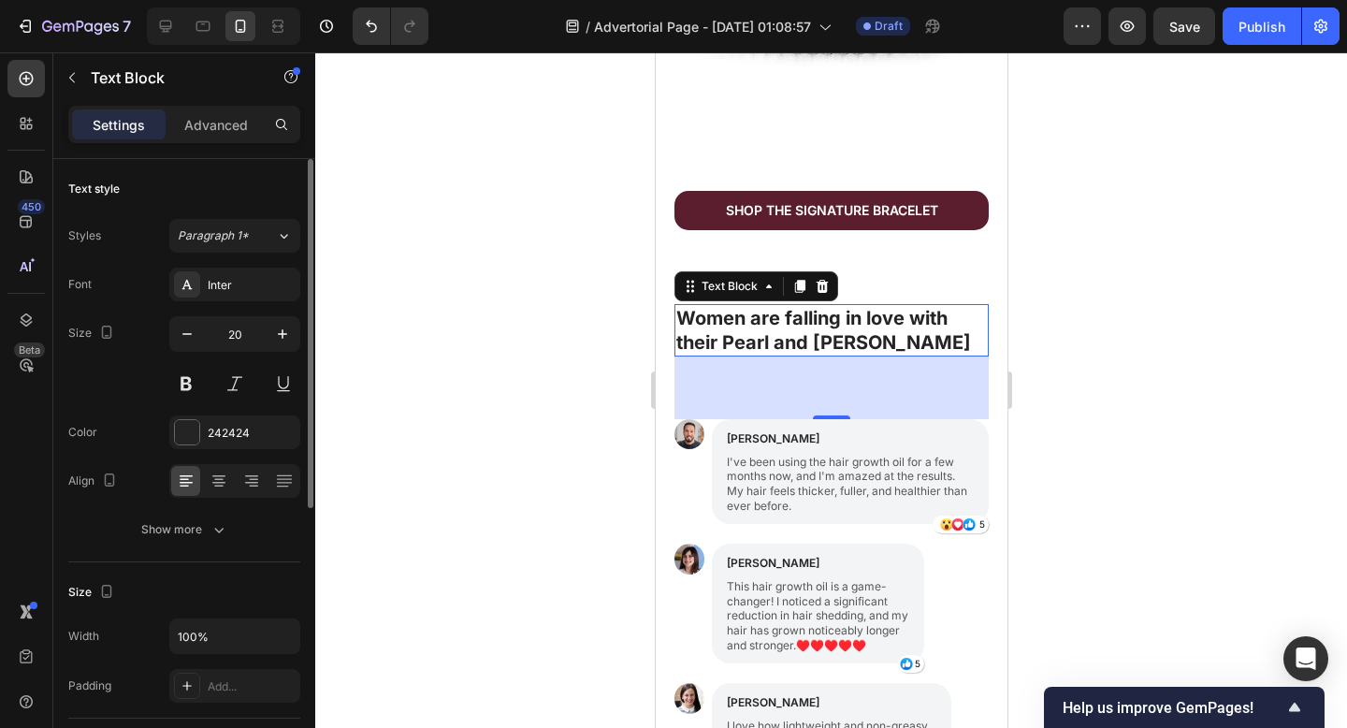
scroll to position [486, 0]
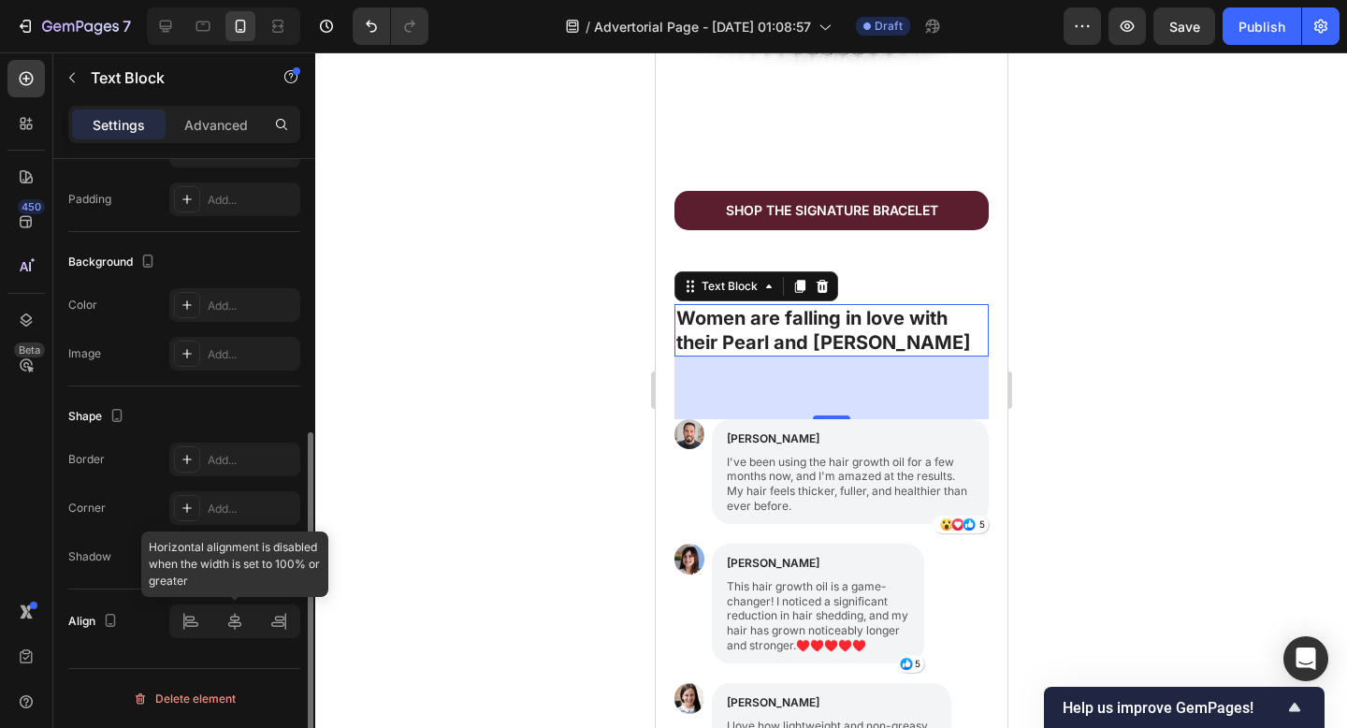
click at [233, 625] on div at bounding box center [234, 621] width 131 height 34
click at [235, 623] on div at bounding box center [234, 621] width 131 height 34
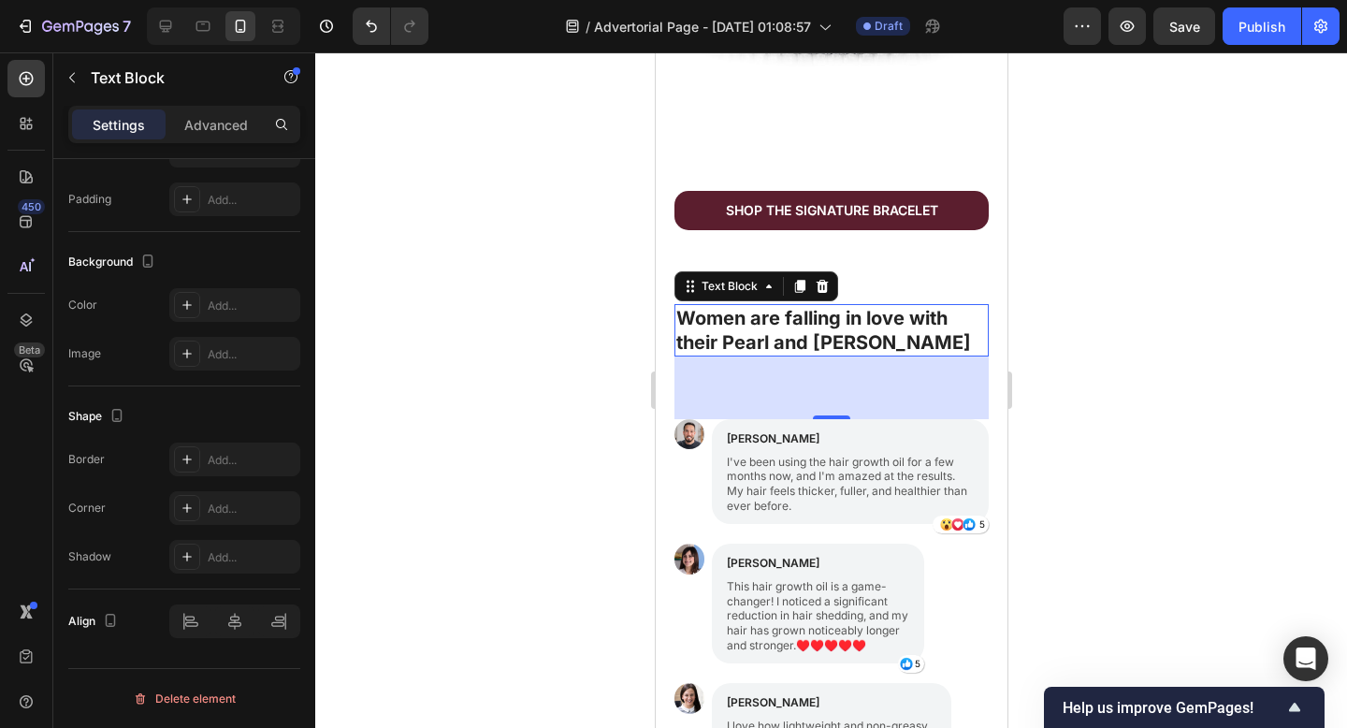
click at [1184, 272] on div at bounding box center [831, 389] width 1032 height 675
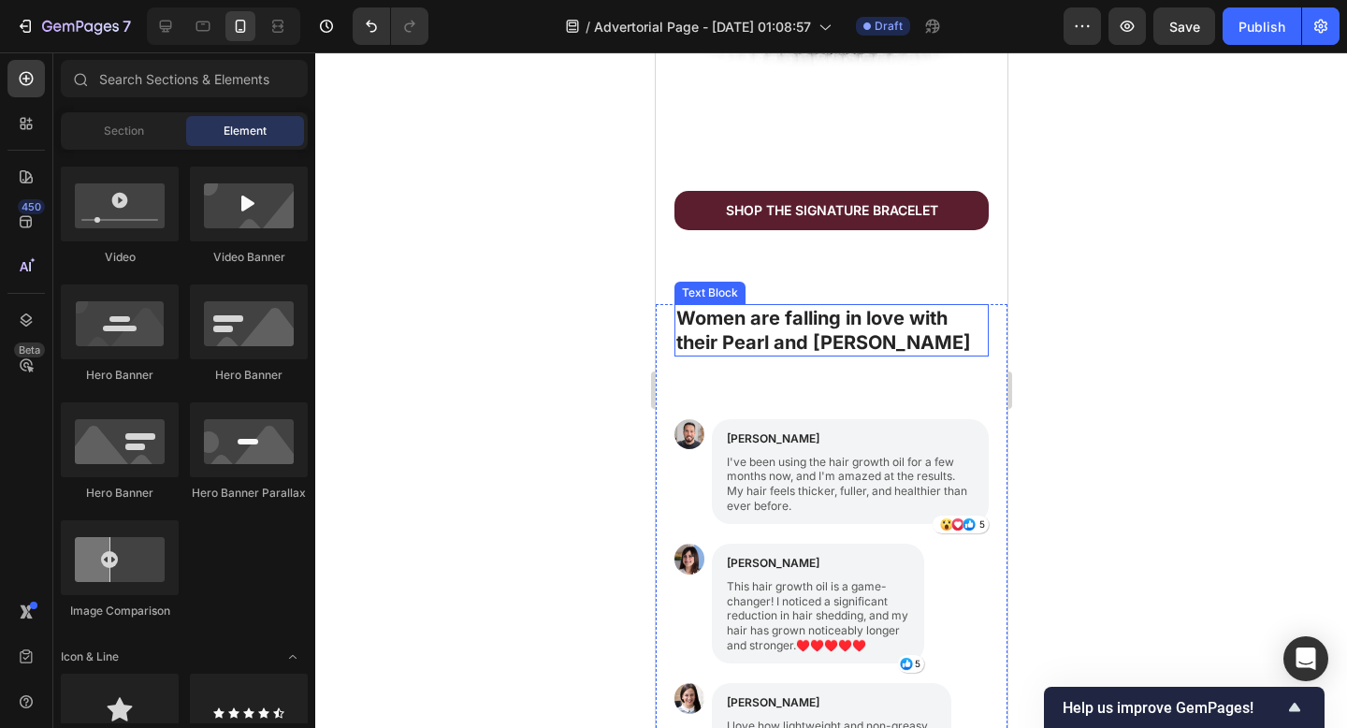
click at [856, 321] on strong "Women are falling in love with their Pearl and [PERSON_NAME]" at bounding box center [822, 330] width 295 height 47
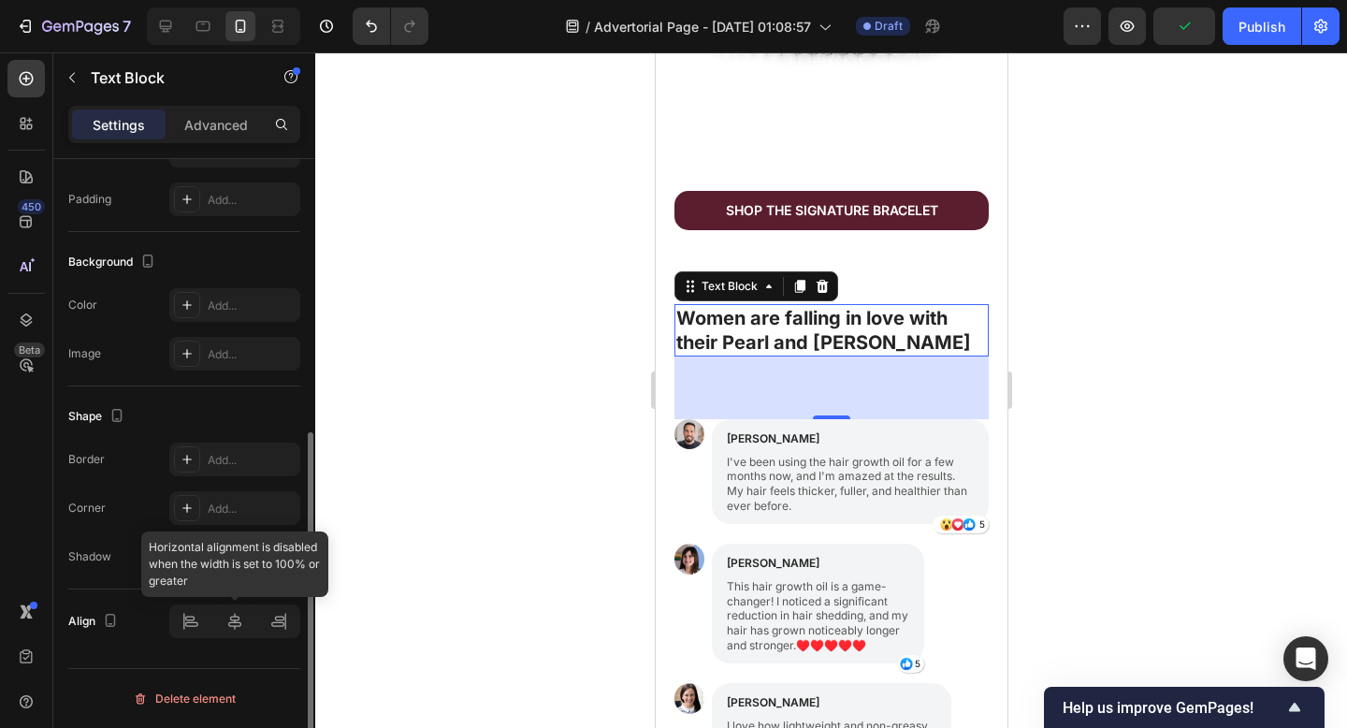
click at [235, 630] on div at bounding box center [234, 621] width 131 height 34
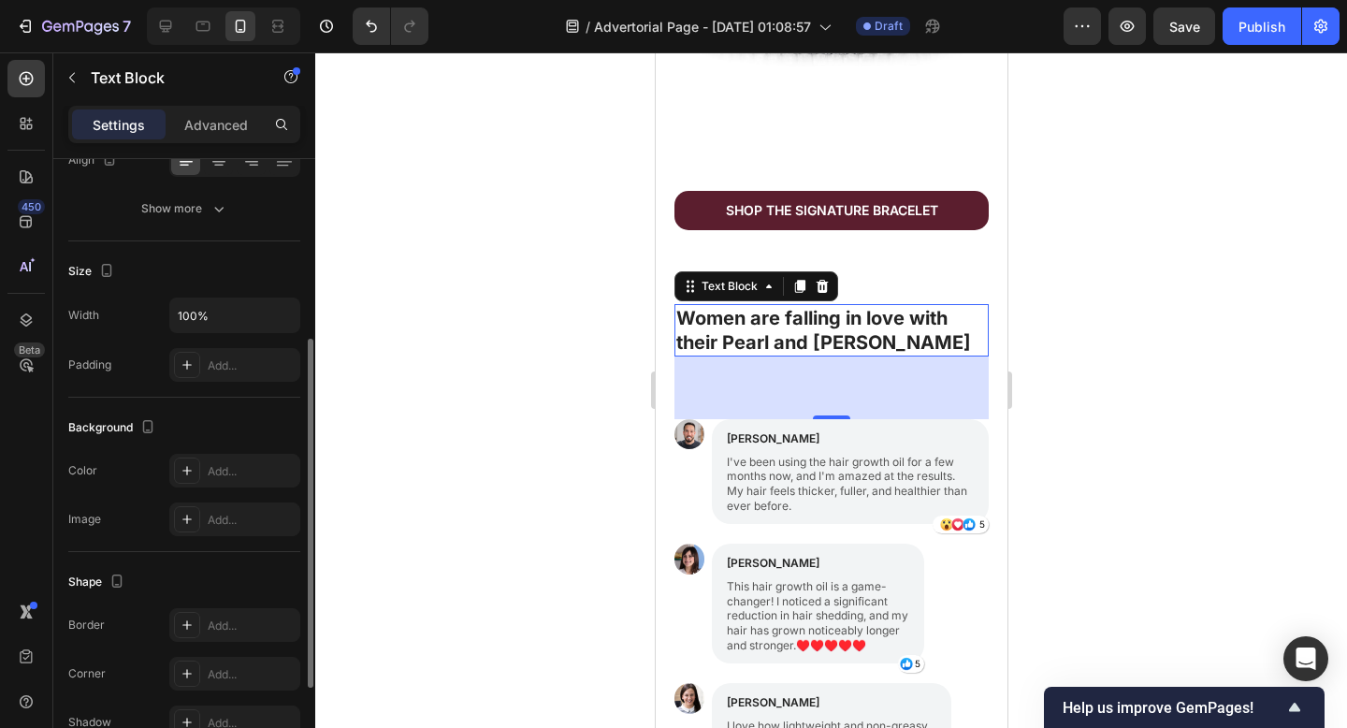
scroll to position [0, 0]
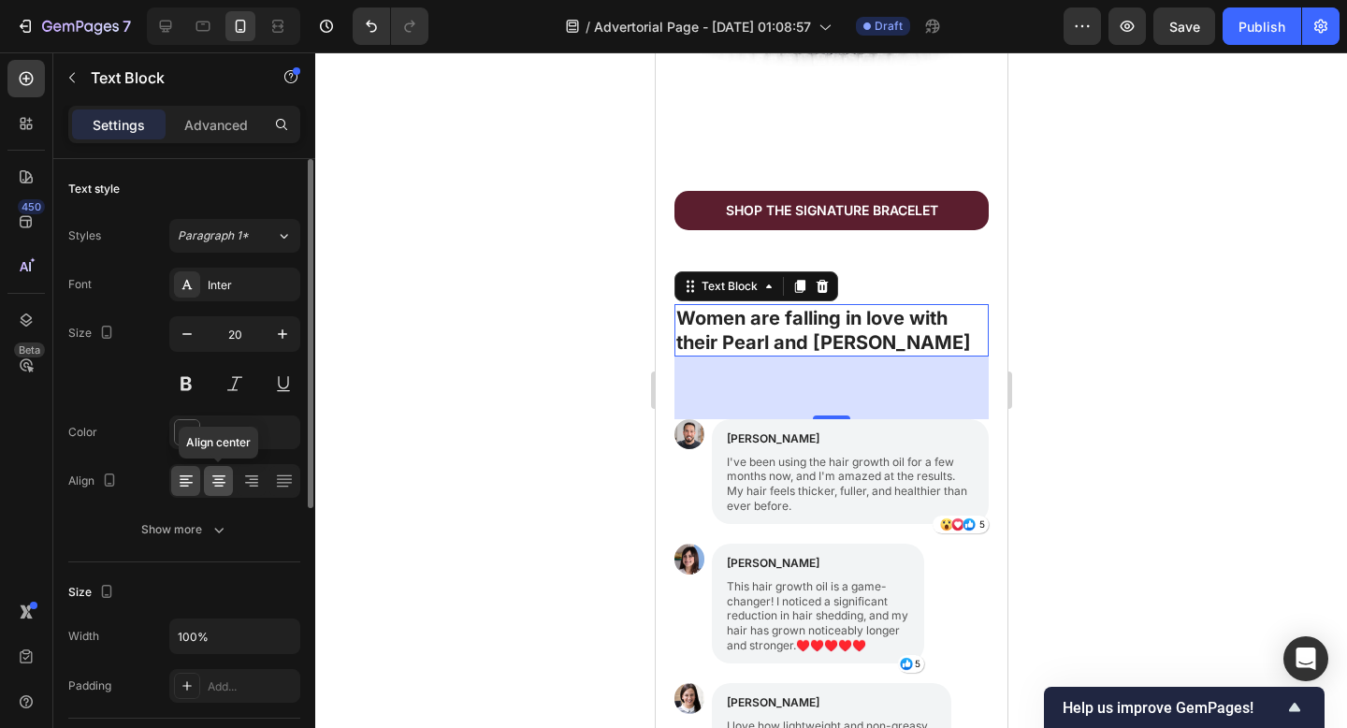
click at [217, 482] on icon at bounding box center [218, 483] width 13 height 2
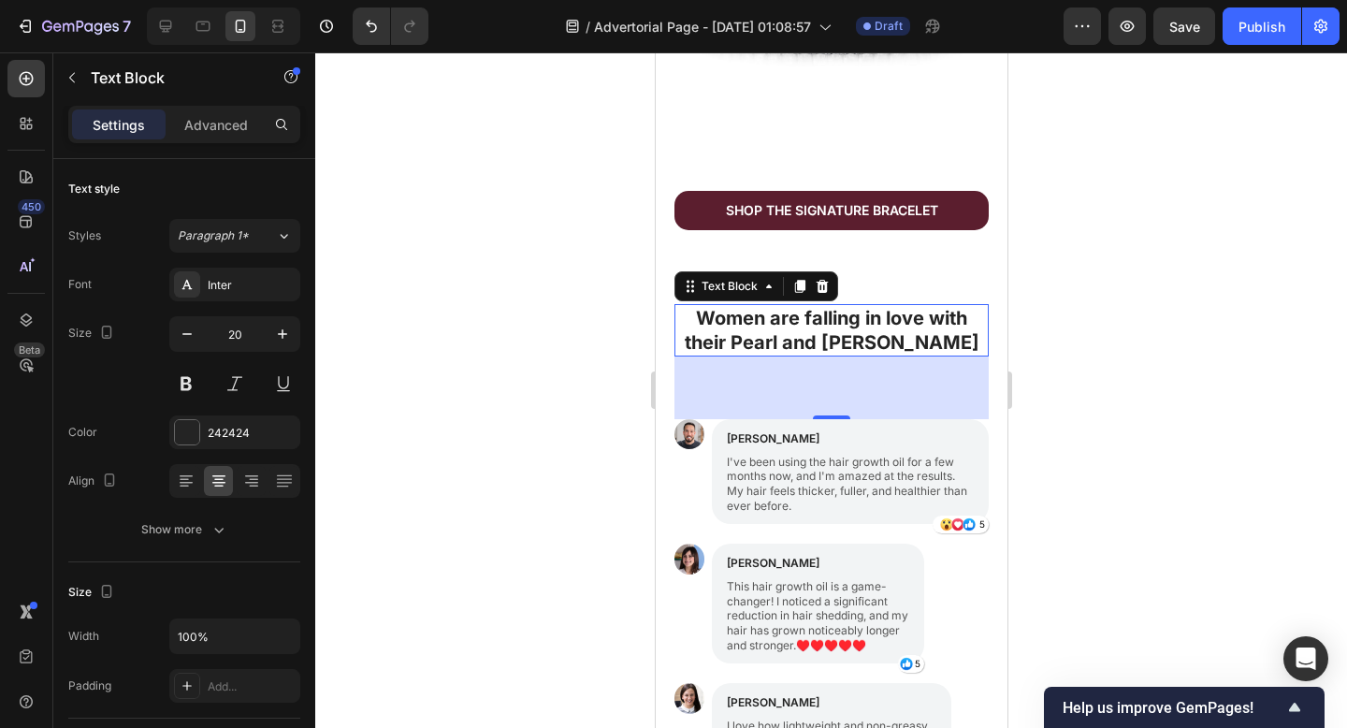
click at [1121, 435] on div at bounding box center [831, 389] width 1032 height 675
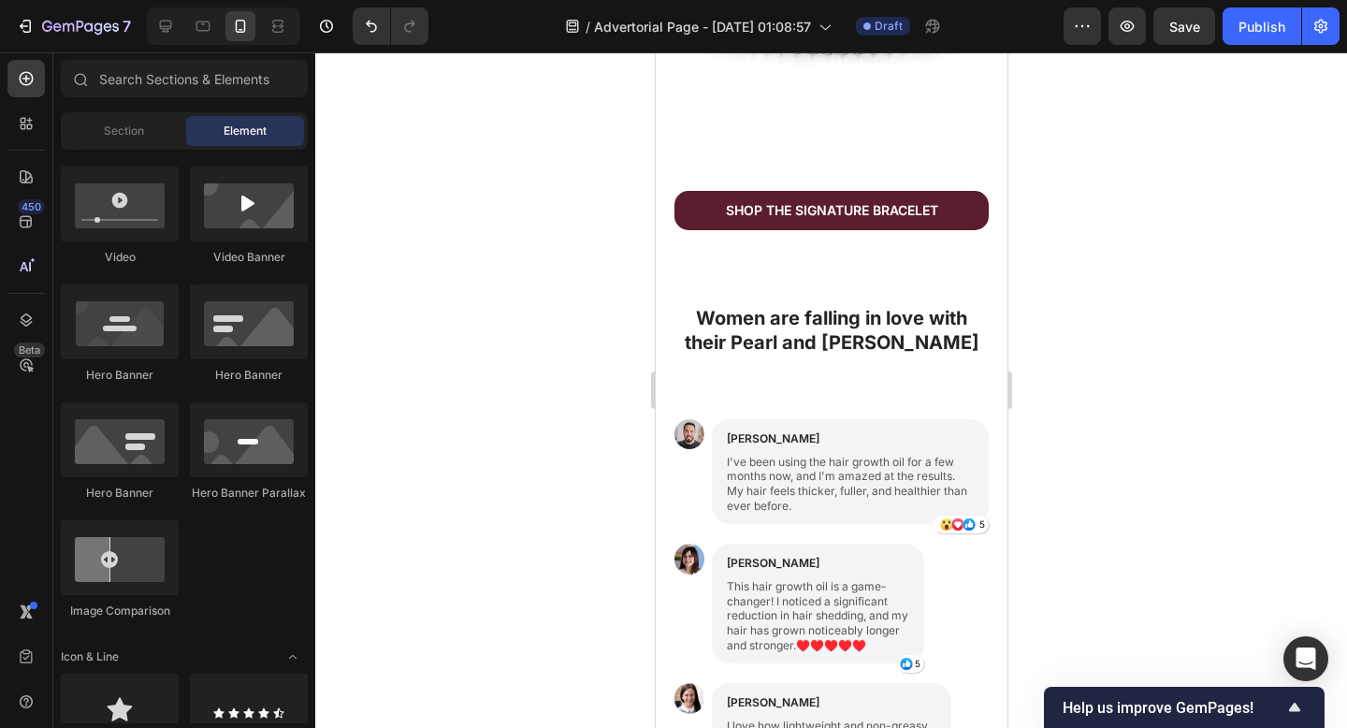
click at [1202, 416] on div at bounding box center [831, 389] width 1032 height 675
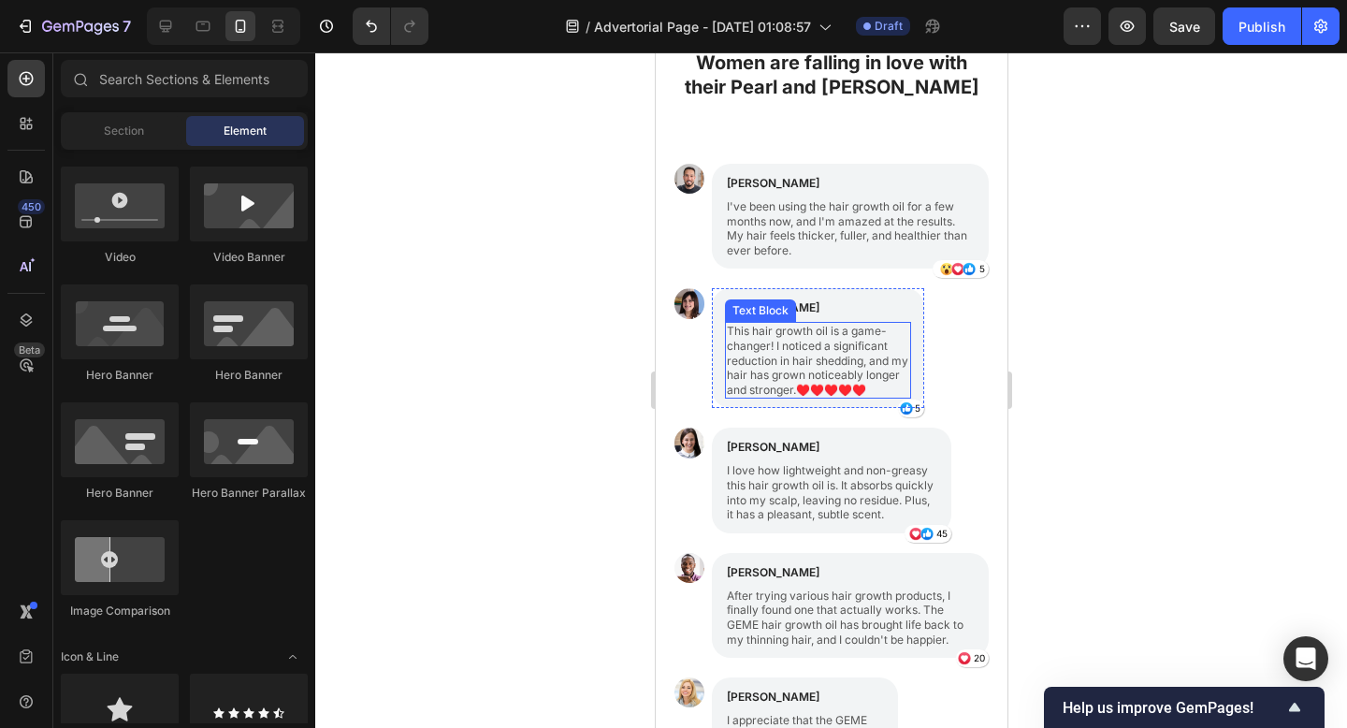
scroll to position [1508, 0]
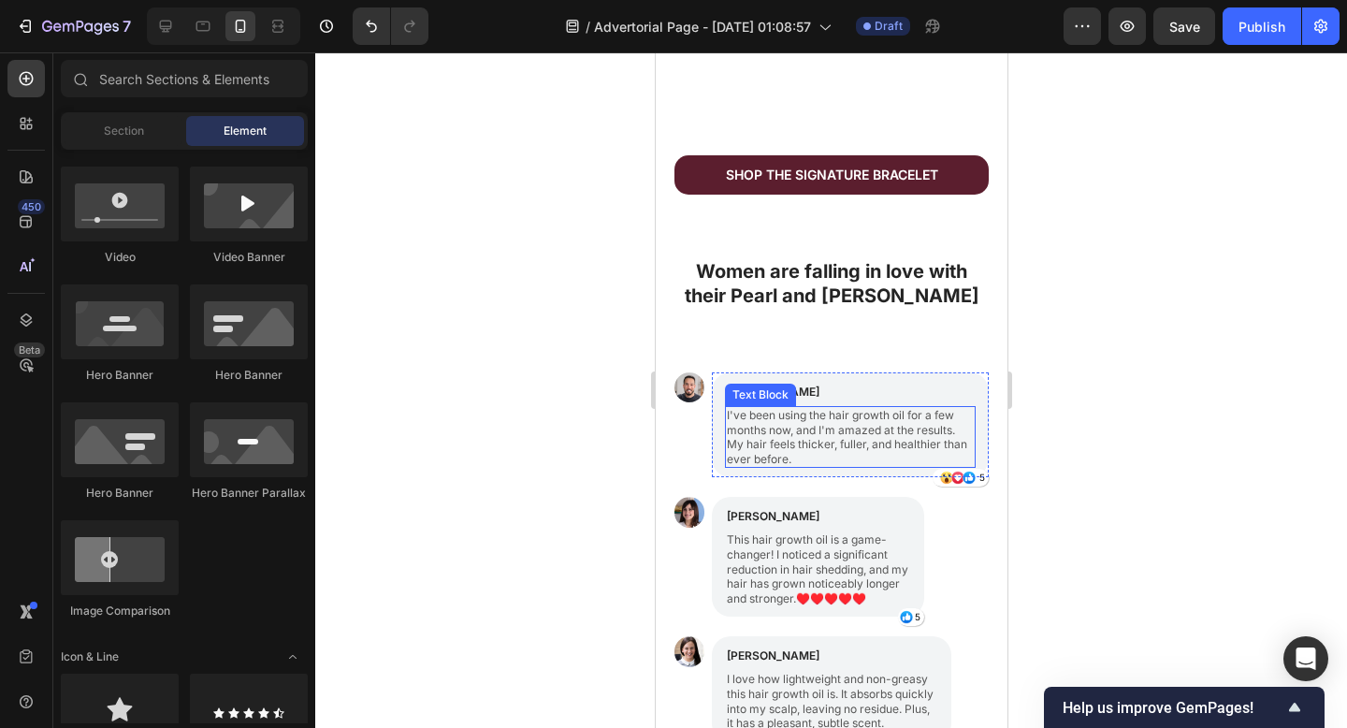
click at [783, 448] on p "I've been using the hair growth oil for a few months now, and I'm amazed at the…" at bounding box center [849, 437] width 247 height 58
click at [783, 446] on p "I've been using the hair growth oil for a few months now, and I'm amazed at the…" at bounding box center [849, 437] width 247 height 58
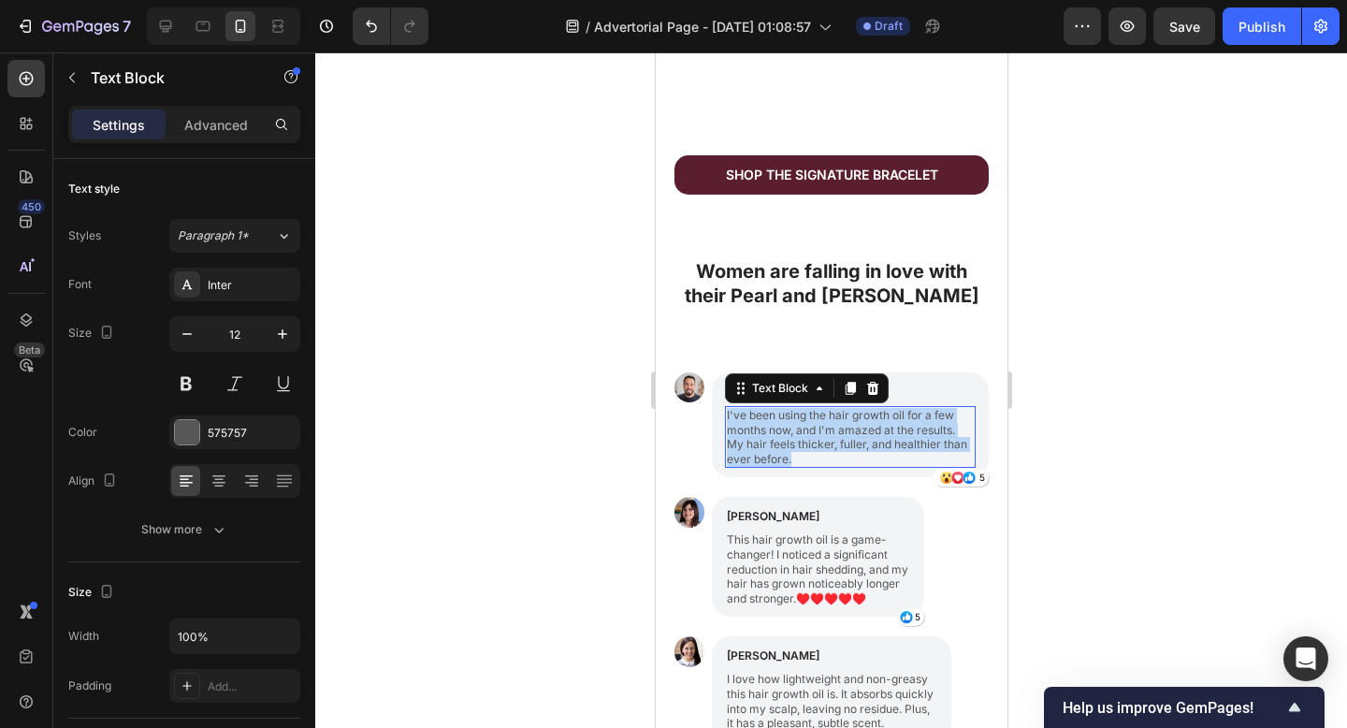
click at [783, 446] on p "I've been using the hair growth oil for a few months now, and I'm amazed at the…" at bounding box center [849, 437] width 247 height 58
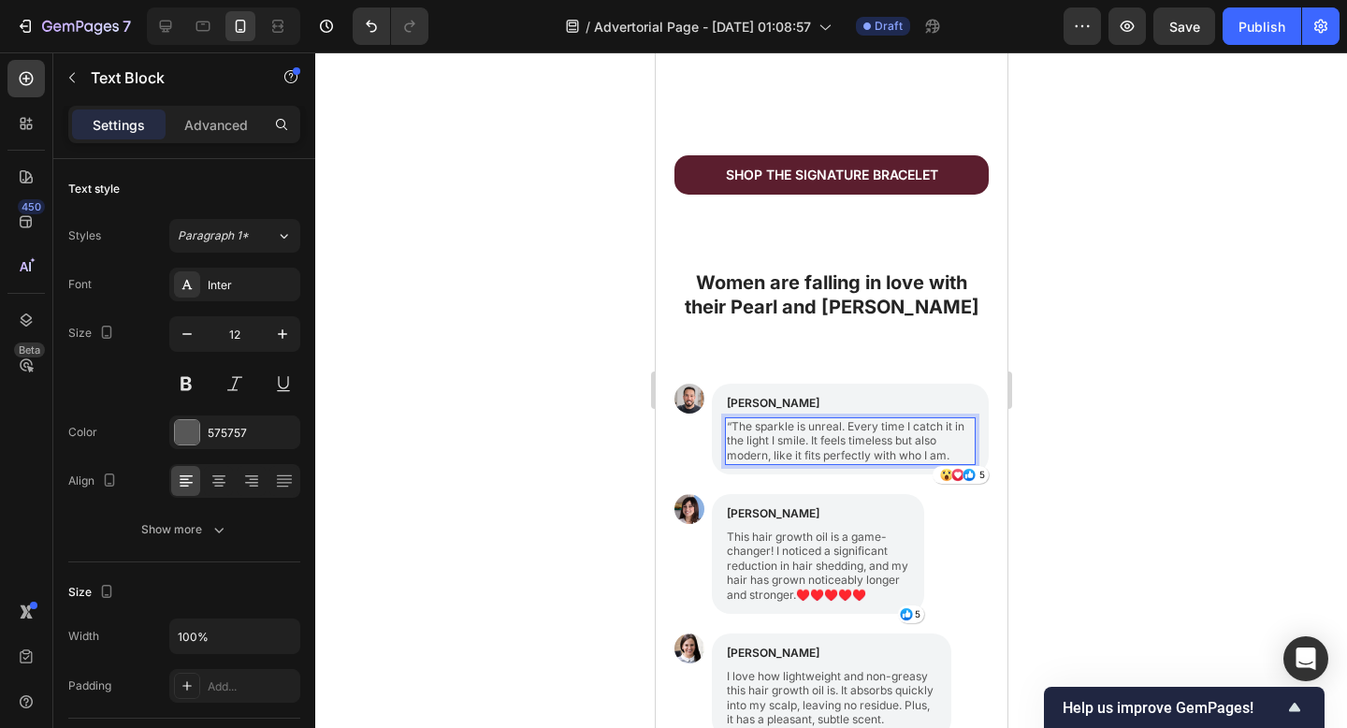
click at [734, 419] on p "“The sparkle is unreal. Every time I catch it in the light I smile. It feels ti…" at bounding box center [849, 441] width 247 height 44
click at [732, 419] on p "“The sparkle is unreal. Every time I catch it in the light I smile. It feels ti…" at bounding box center [849, 441] width 247 height 44
click at [756, 395] on p "[PERSON_NAME]" at bounding box center [849, 403] width 247 height 17
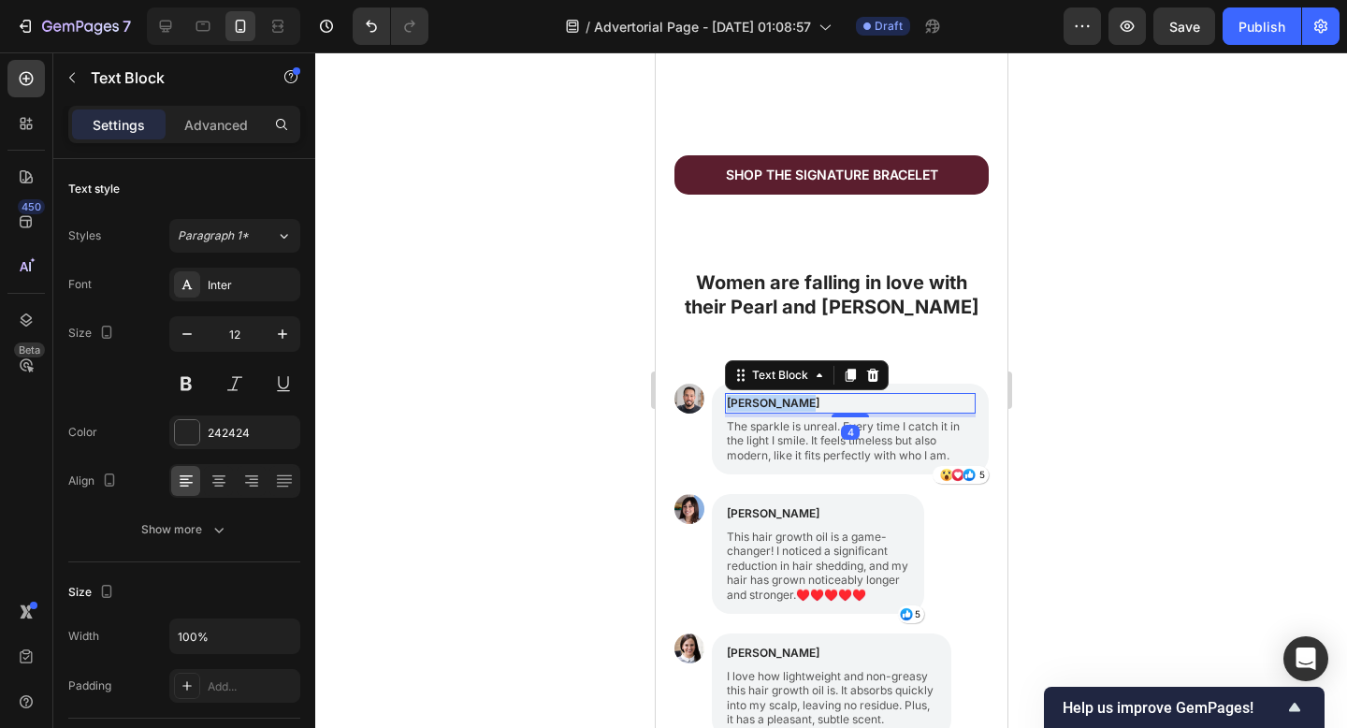
click at [756, 395] on p "[PERSON_NAME]" at bounding box center [849, 403] width 247 height 17
click at [1198, 407] on div at bounding box center [831, 389] width 1032 height 675
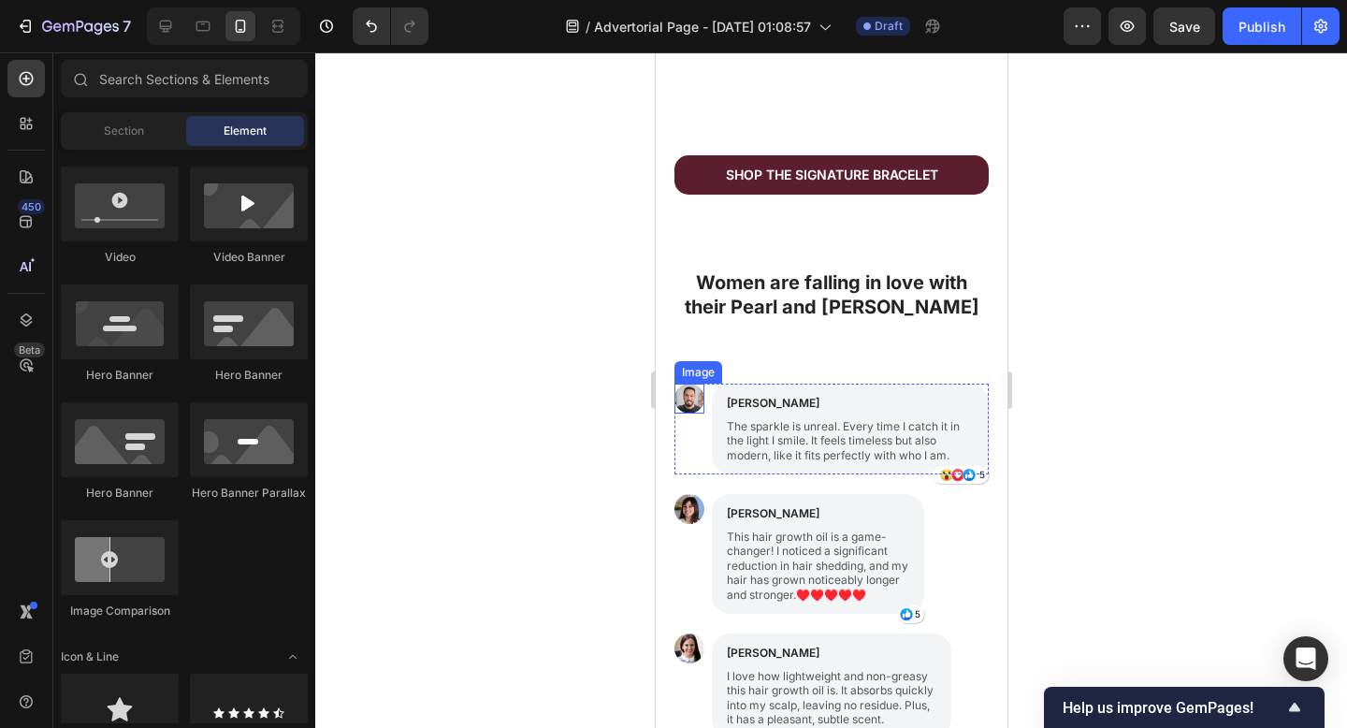
click at [686, 395] on img at bounding box center [688, 398] width 30 height 30
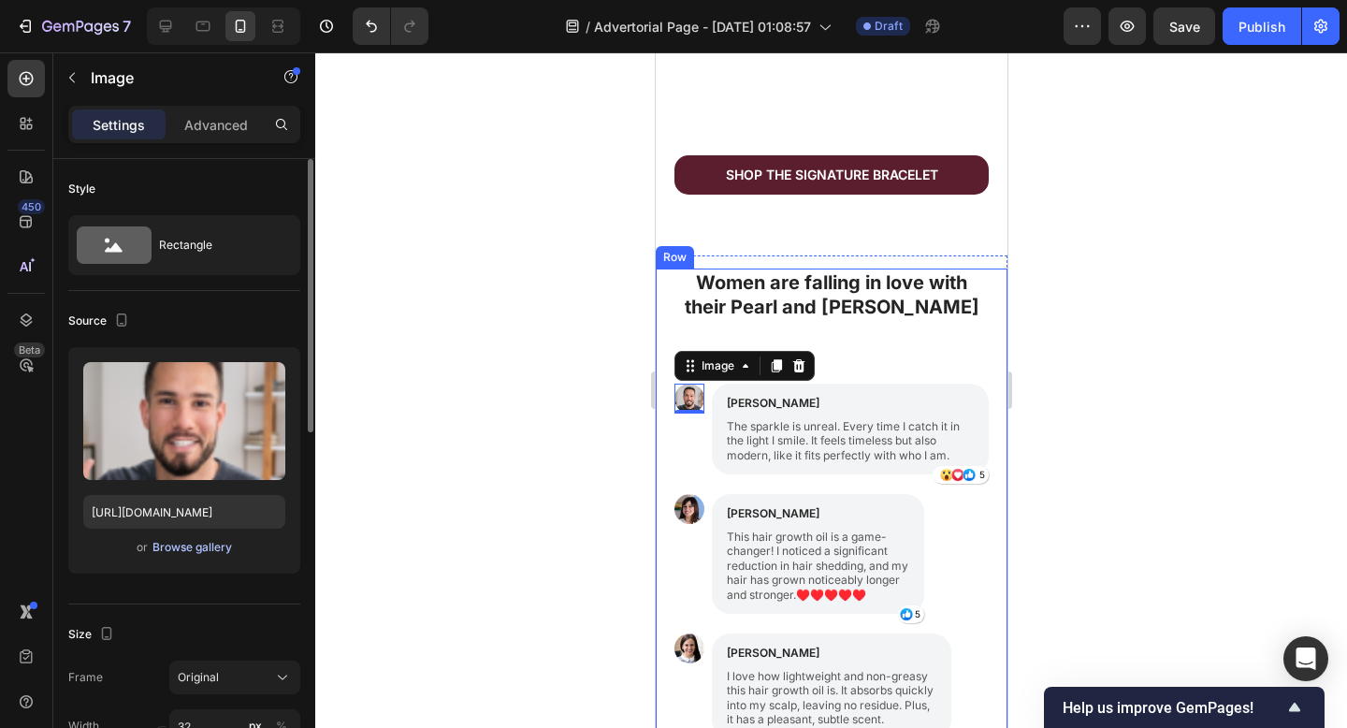
click at [180, 551] on div "Browse gallery" at bounding box center [192, 547] width 80 height 17
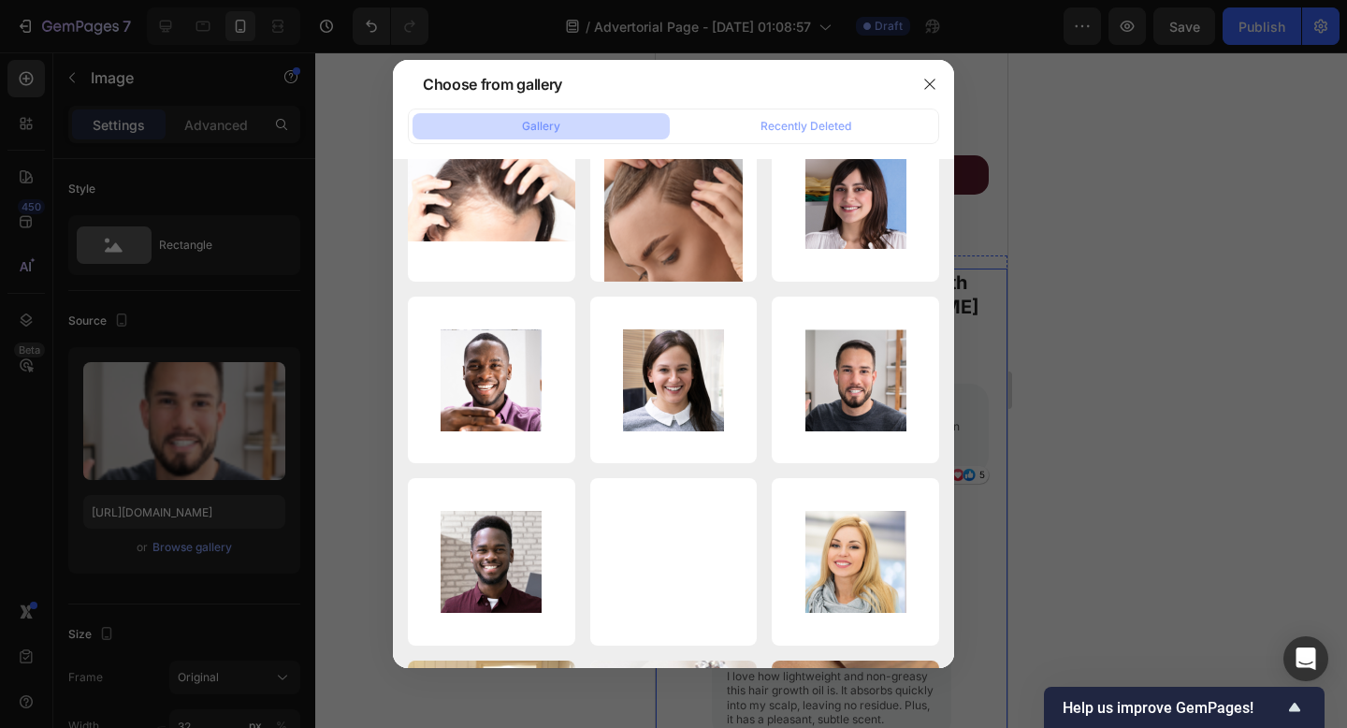
scroll to position [2963, 0]
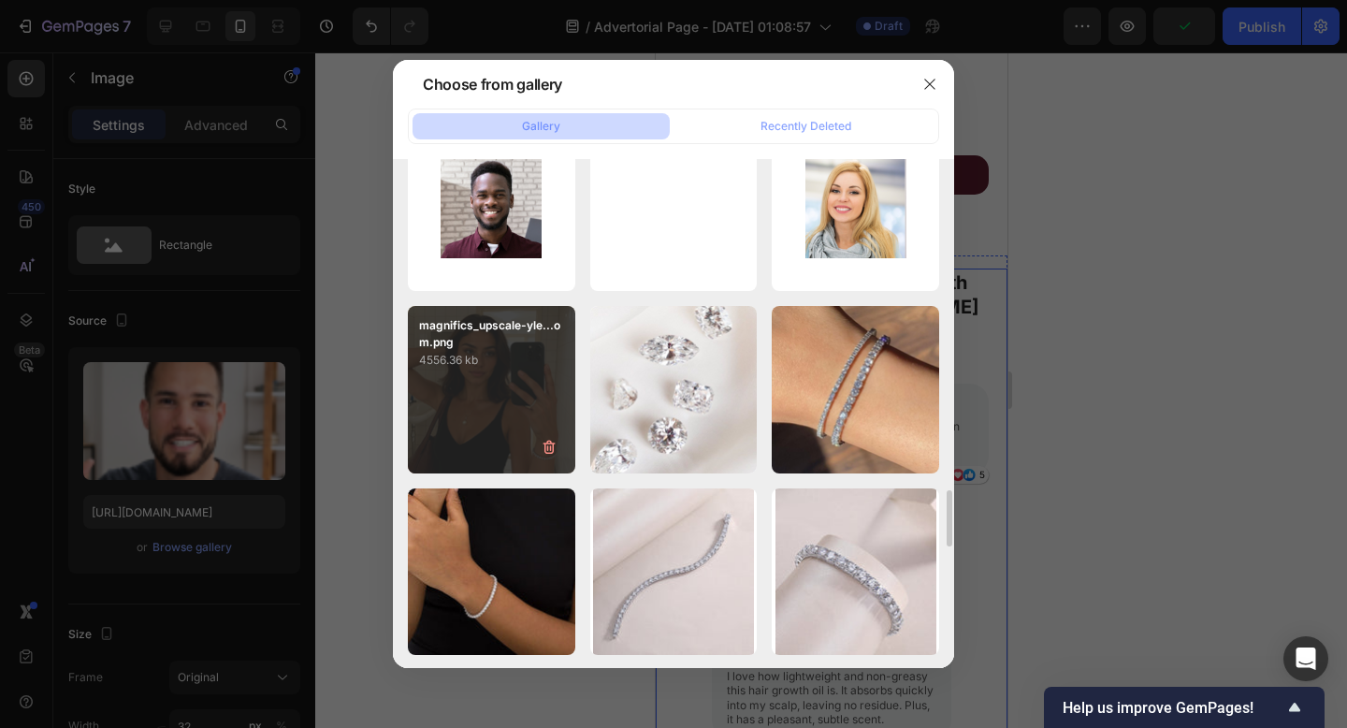
click at [444, 402] on div "magnifics_upscale-yle...om.png 4556.36 kb" at bounding box center [491, 389] width 167 height 167
type input "[URL][DOMAIN_NAME]"
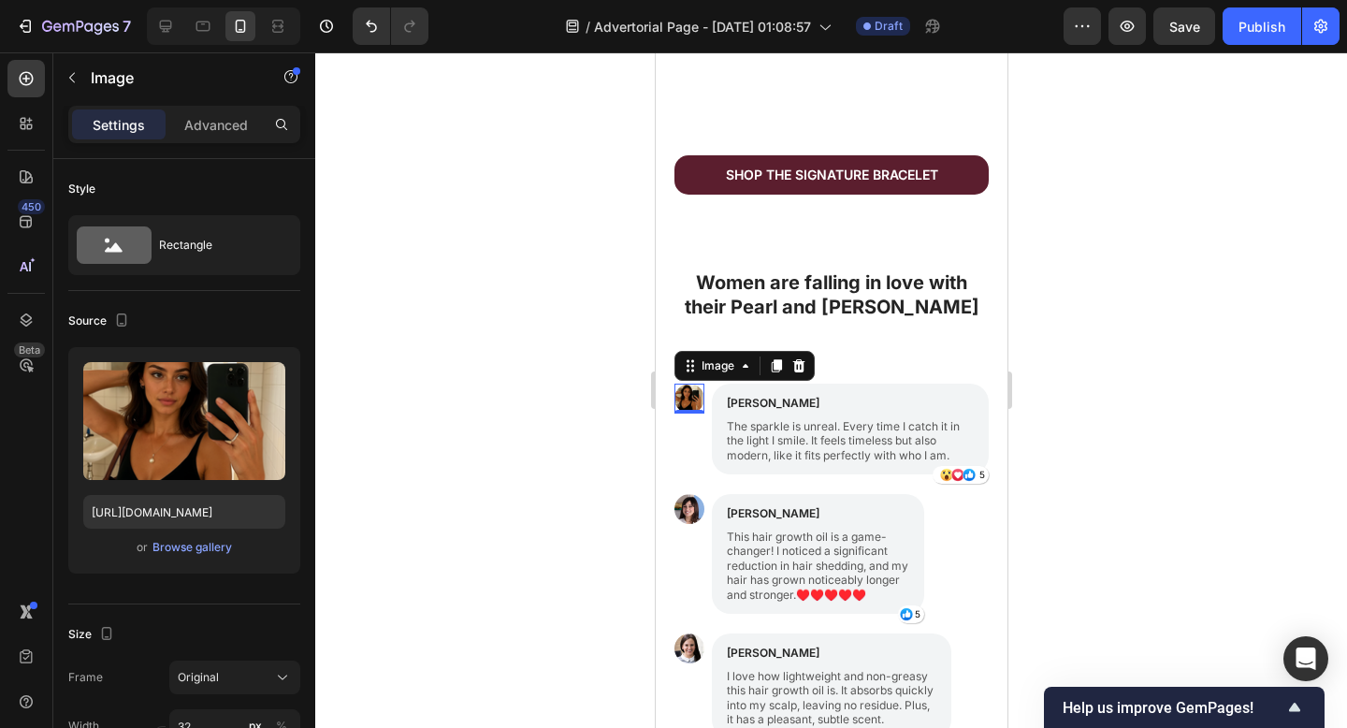
click at [1149, 446] on div at bounding box center [831, 389] width 1032 height 675
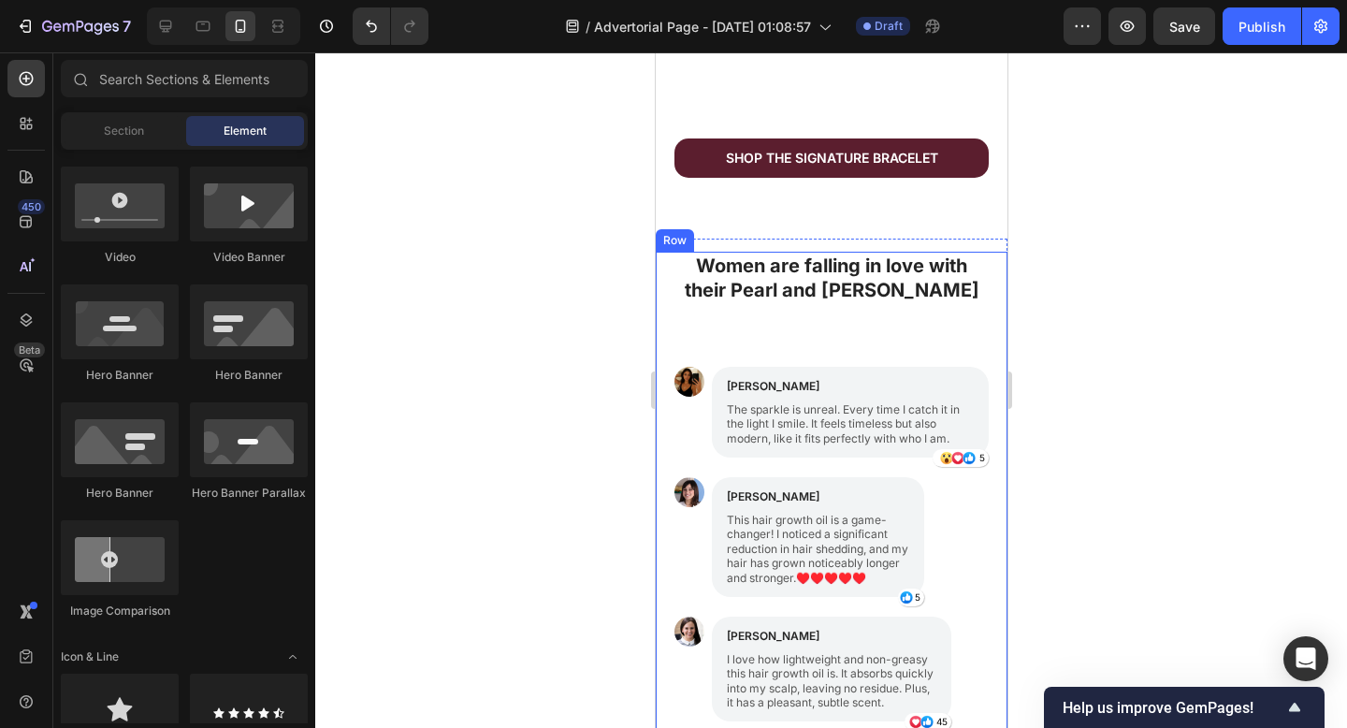
scroll to position [1692, 0]
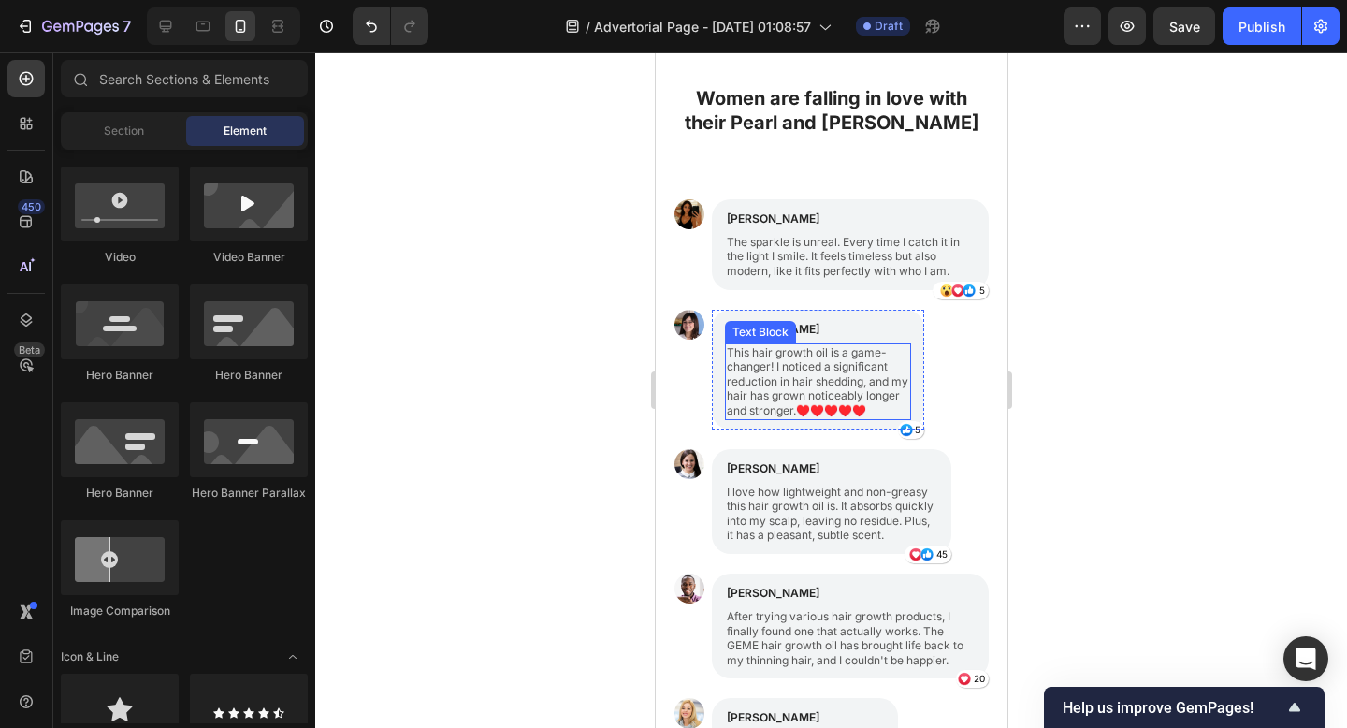
click at [785, 359] on p "This hair growth oil is a game-changer! I noticed a significant reduction in ha…" at bounding box center [817, 381] width 182 height 73
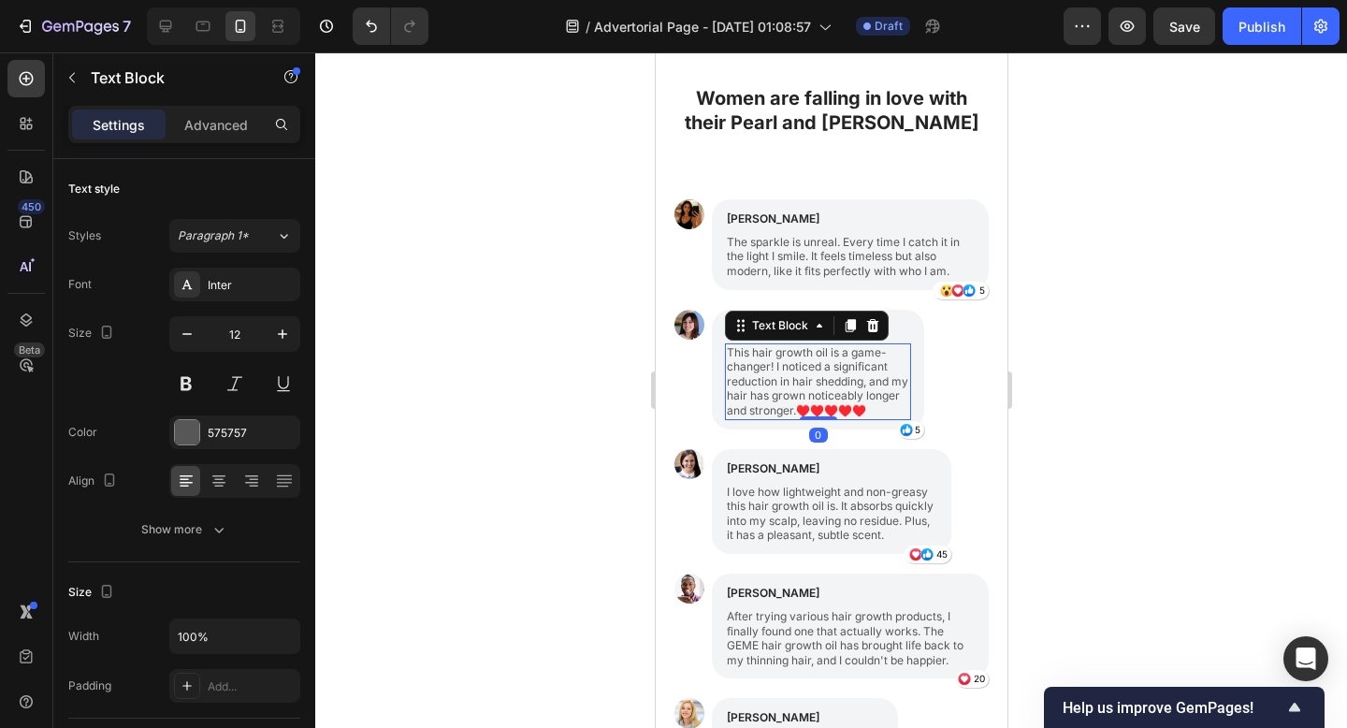
click at [785, 359] on p "This hair growth oil is a game-changer! I noticed a significant reduction in ha…" at bounding box center [817, 381] width 182 height 73
click at [786, 360] on p "This hair growth oil is a game-changer! I noticed a significant reduction in ha…" at bounding box center [817, 381] width 182 height 73
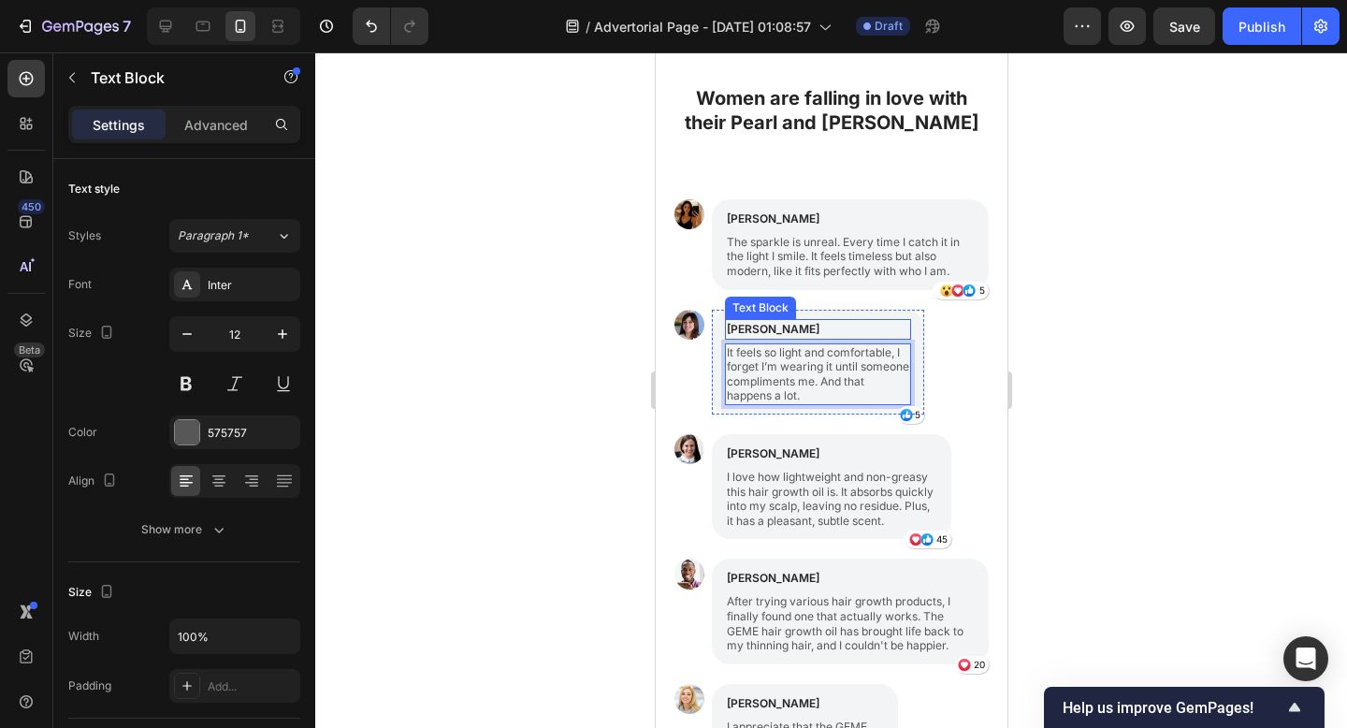
click at [765, 321] on p "[PERSON_NAME]" at bounding box center [817, 329] width 182 height 17
click at [764, 321] on p "[PERSON_NAME]" at bounding box center [817, 329] width 182 height 17
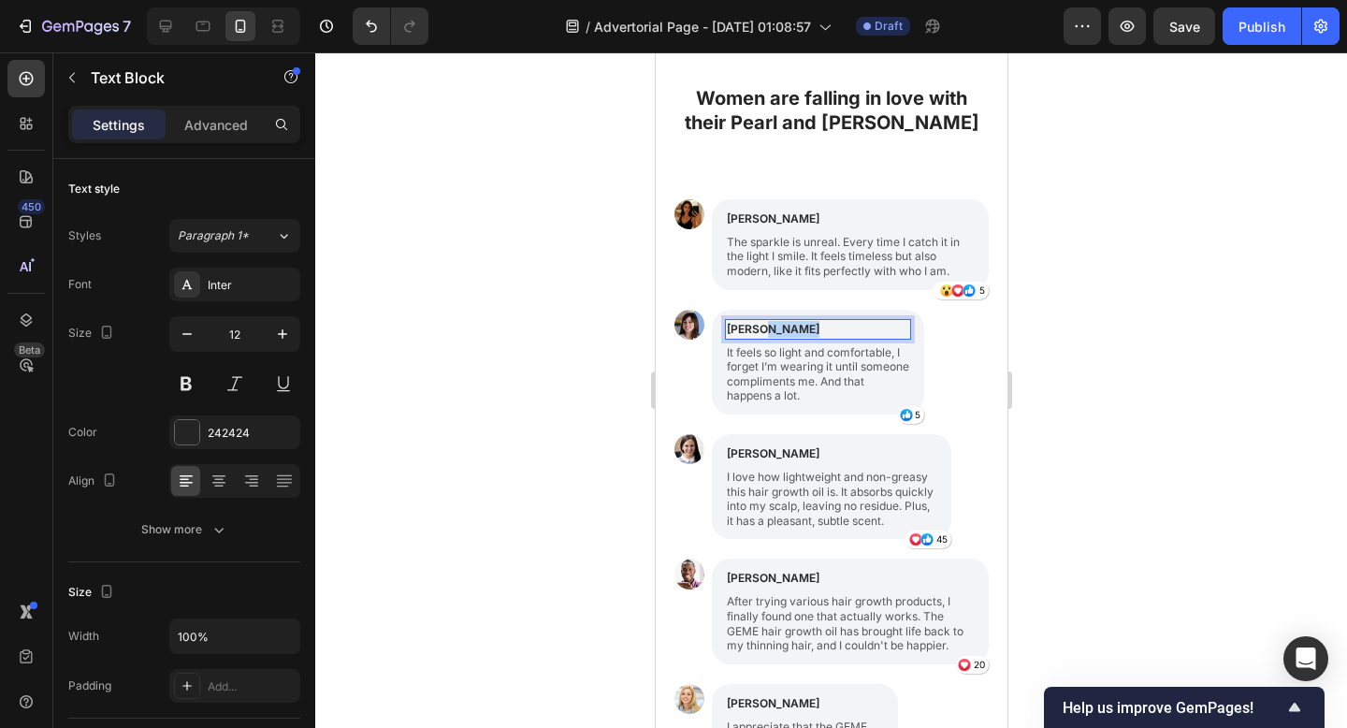
click at [765, 321] on p "[PERSON_NAME]" at bounding box center [817, 329] width 182 height 17
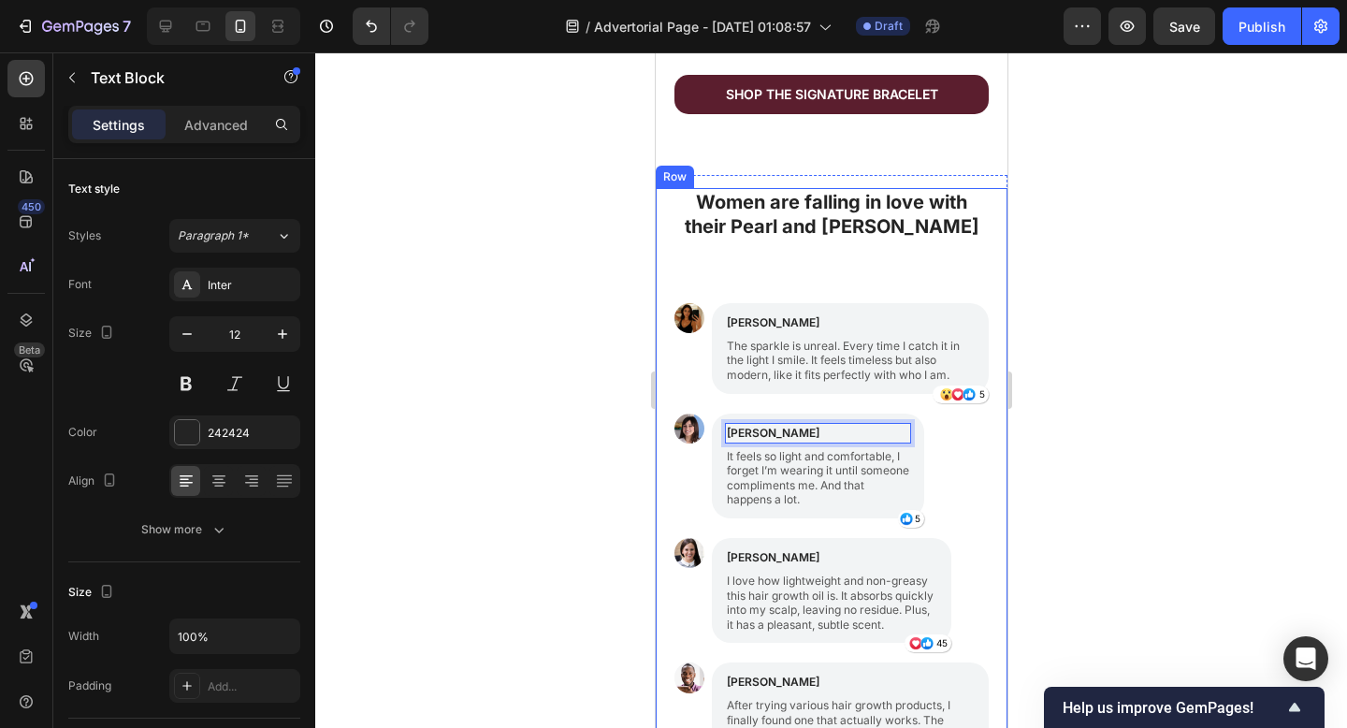
scroll to position [1583, 0]
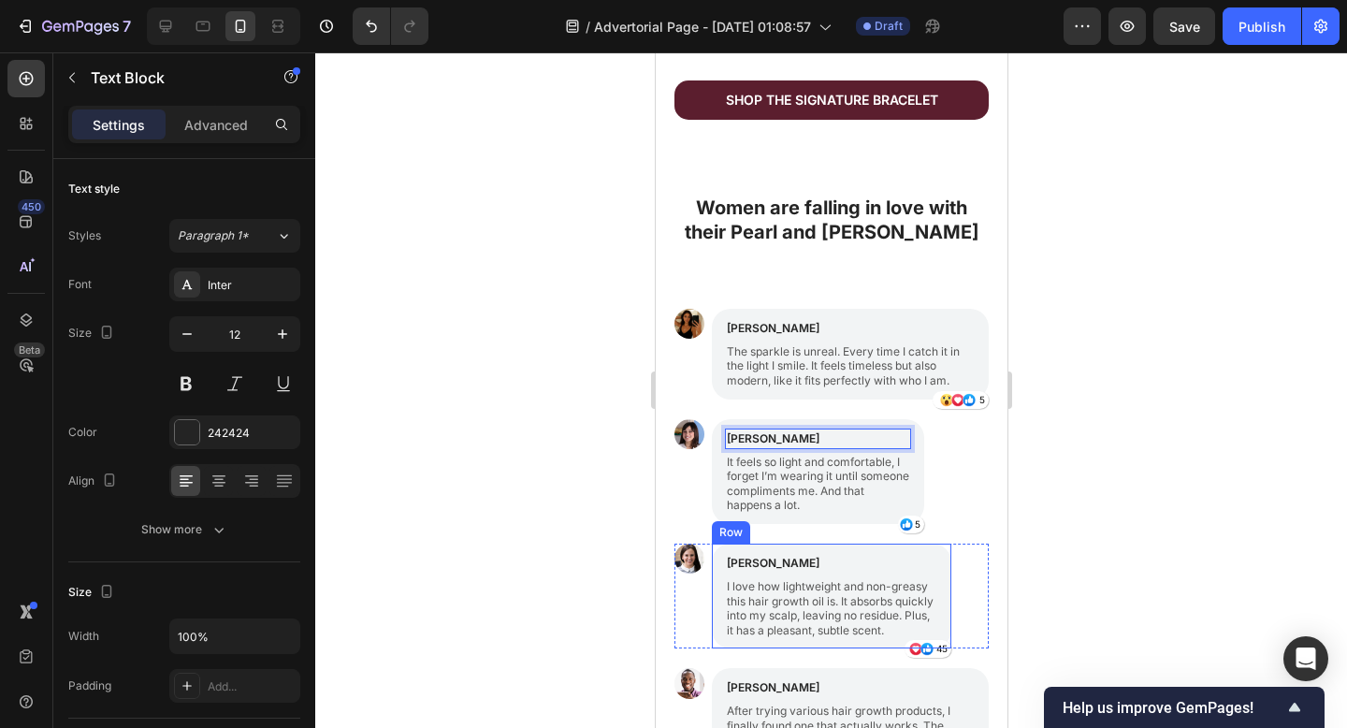
click at [713, 608] on div "[PERSON_NAME] Text Block I love how lightweight and non-greasy this hair growth…" at bounding box center [830, 595] width 239 height 105
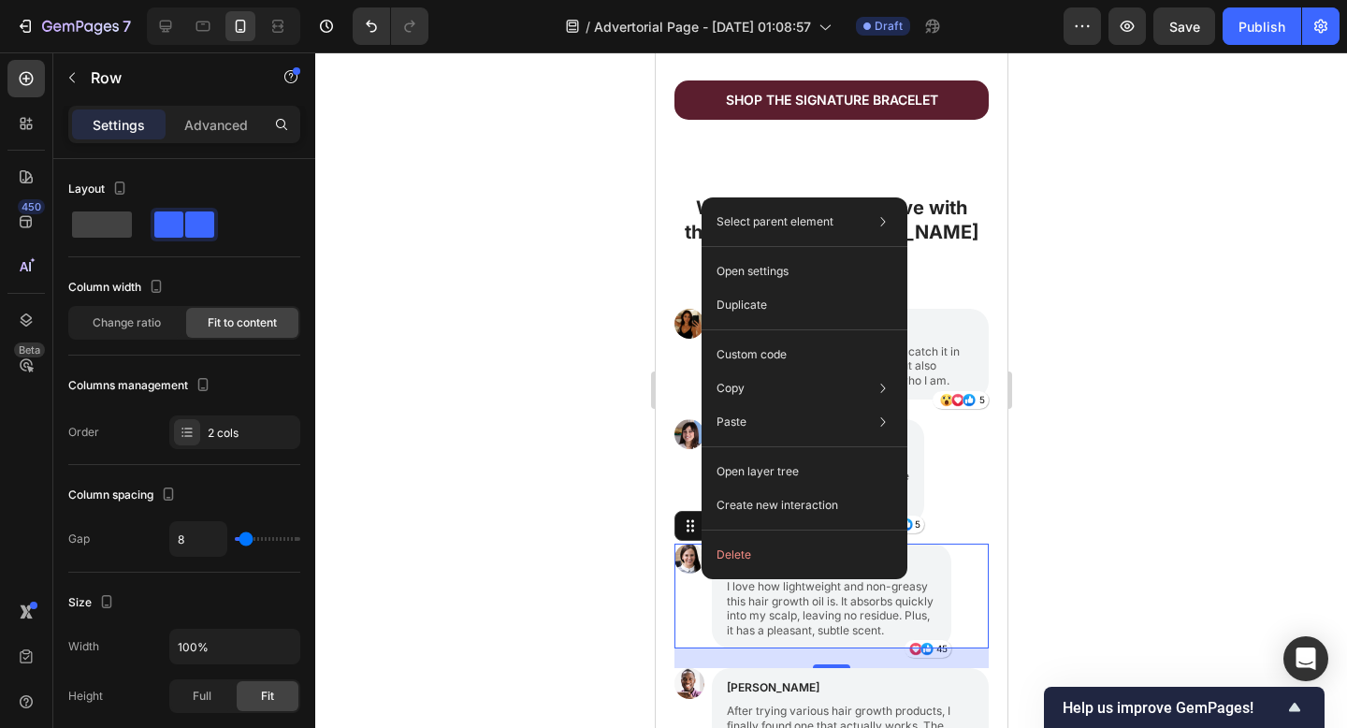
click at [1286, 362] on div at bounding box center [831, 389] width 1032 height 675
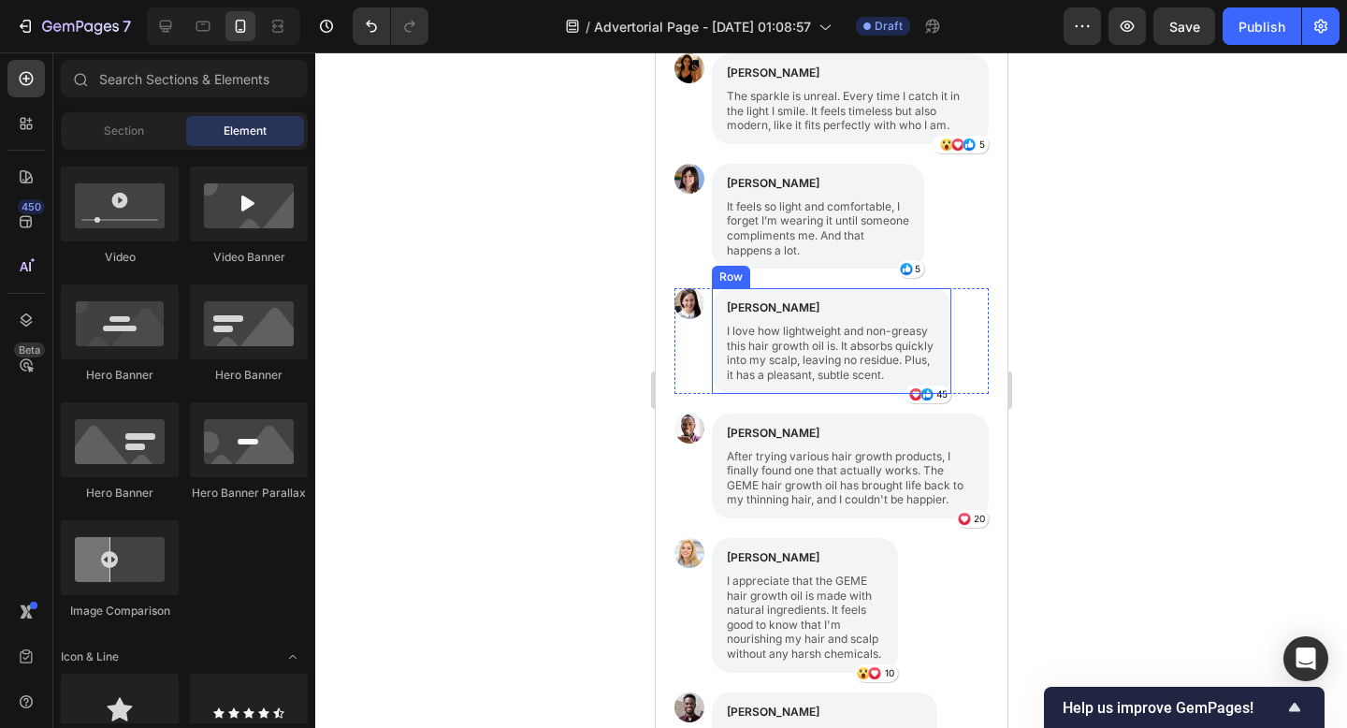
scroll to position [1828, 0]
click at [796, 359] on p "I love how lightweight and non-greasy this hair growth oil is. It absorbs quick…" at bounding box center [831, 352] width 210 height 58
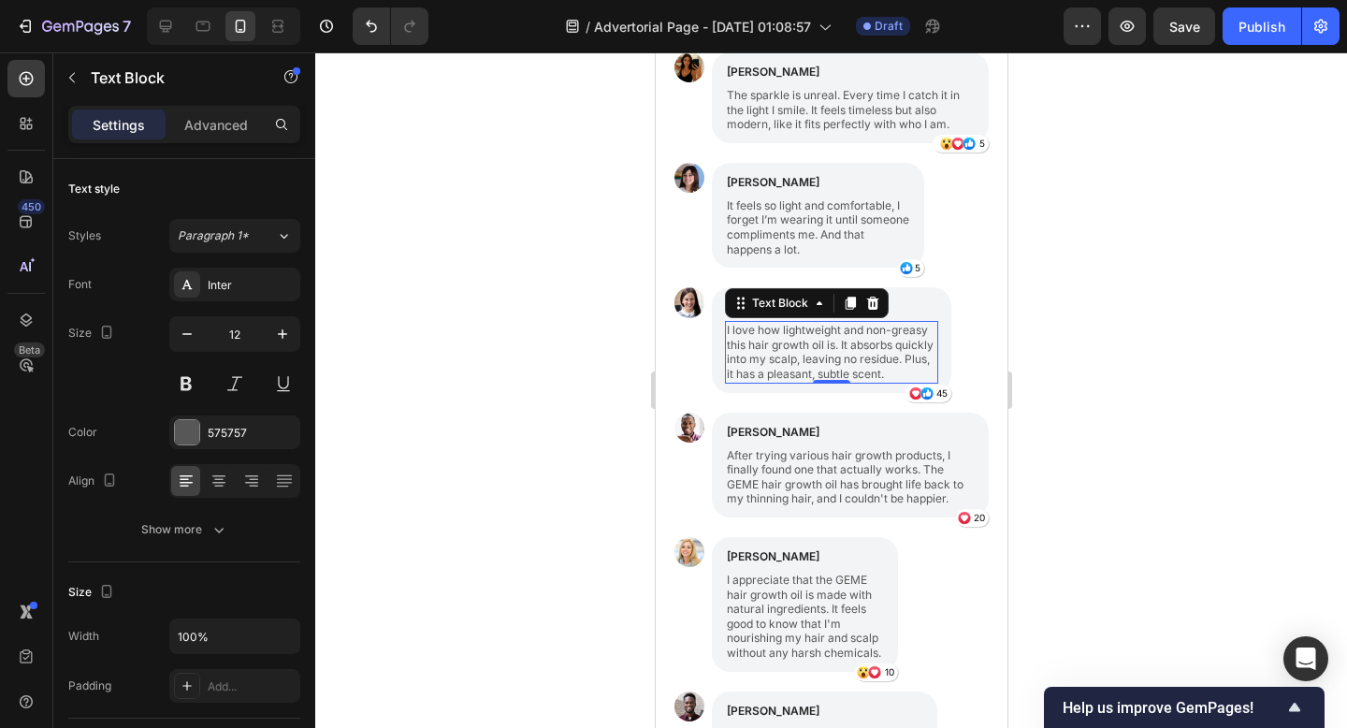
click at [782, 369] on p "I love how lightweight and non-greasy this hair growth oil is. It absorbs quick…" at bounding box center [831, 352] width 210 height 58
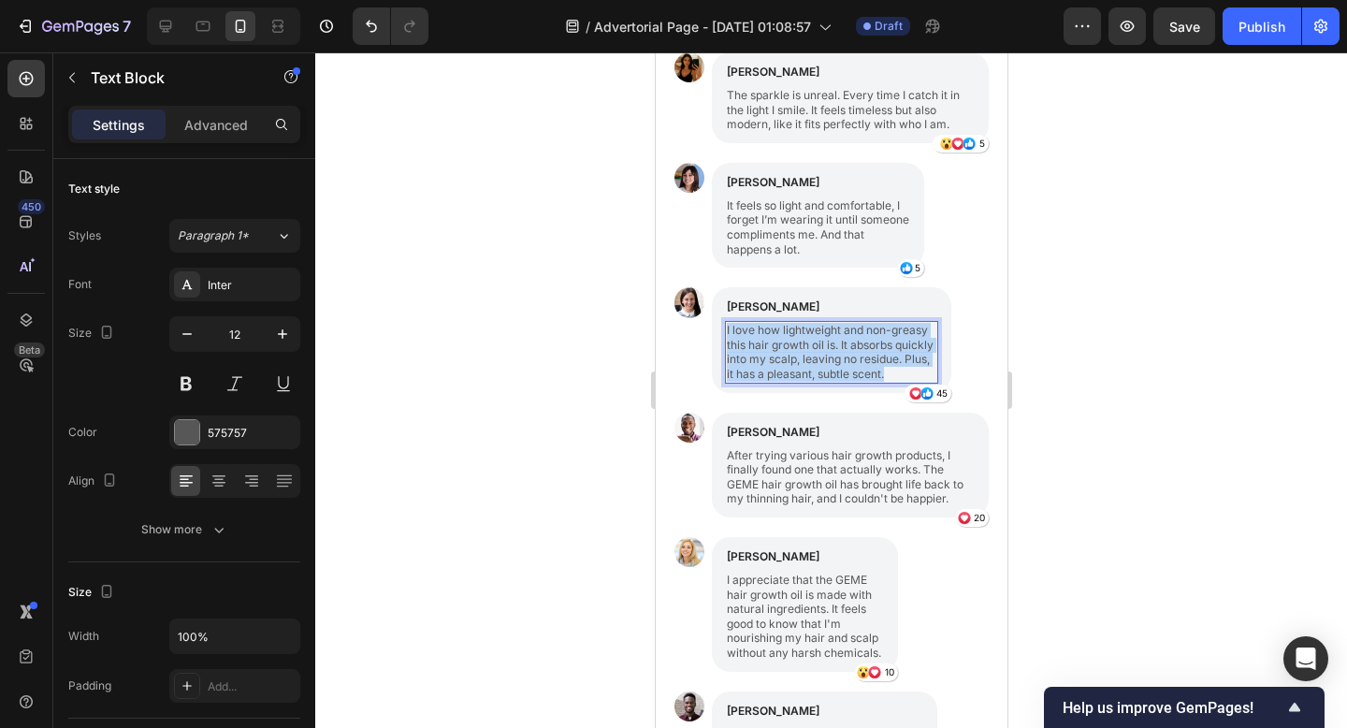
click at [782, 369] on p "I love how lightweight and non-greasy this hair growth oil is. It absorbs quick…" at bounding box center [831, 352] width 210 height 58
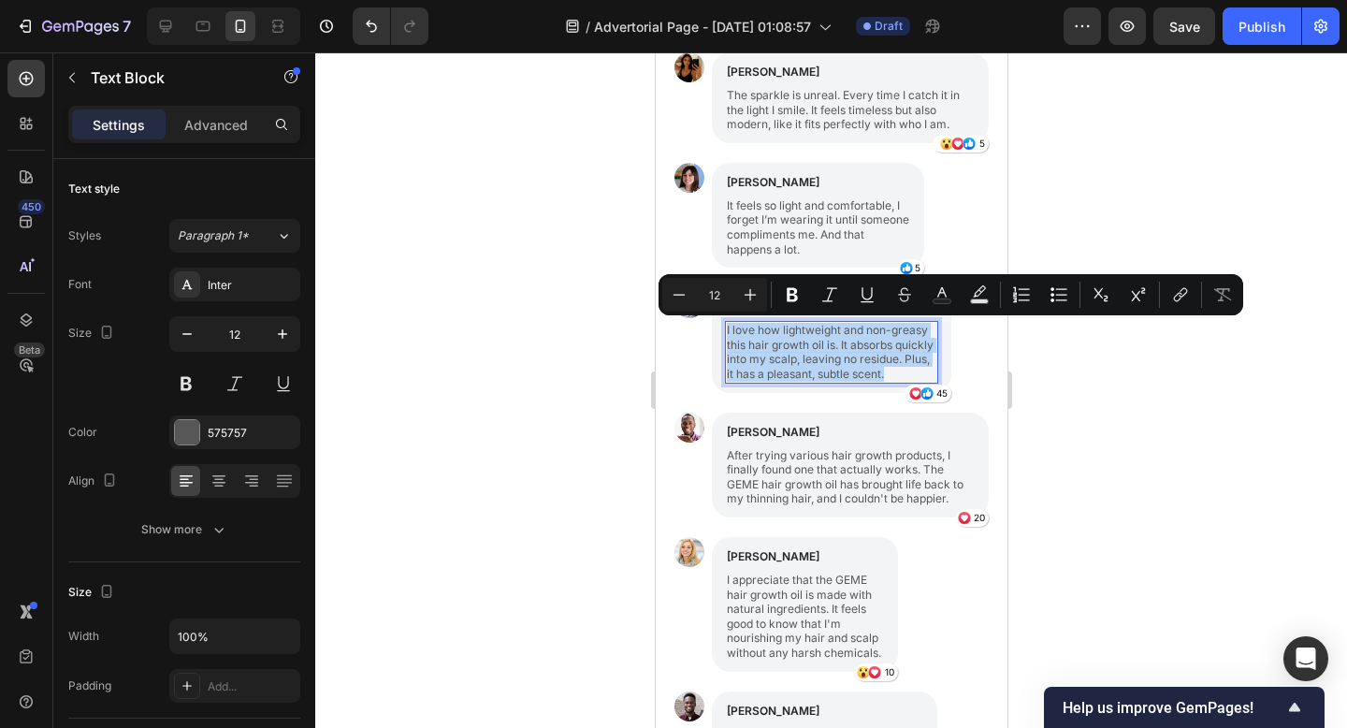
click at [782, 369] on p "I love how lightweight and non-greasy this hair growth oil is. It absorbs quick…" at bounding box center [831, 352] width 210 height 58
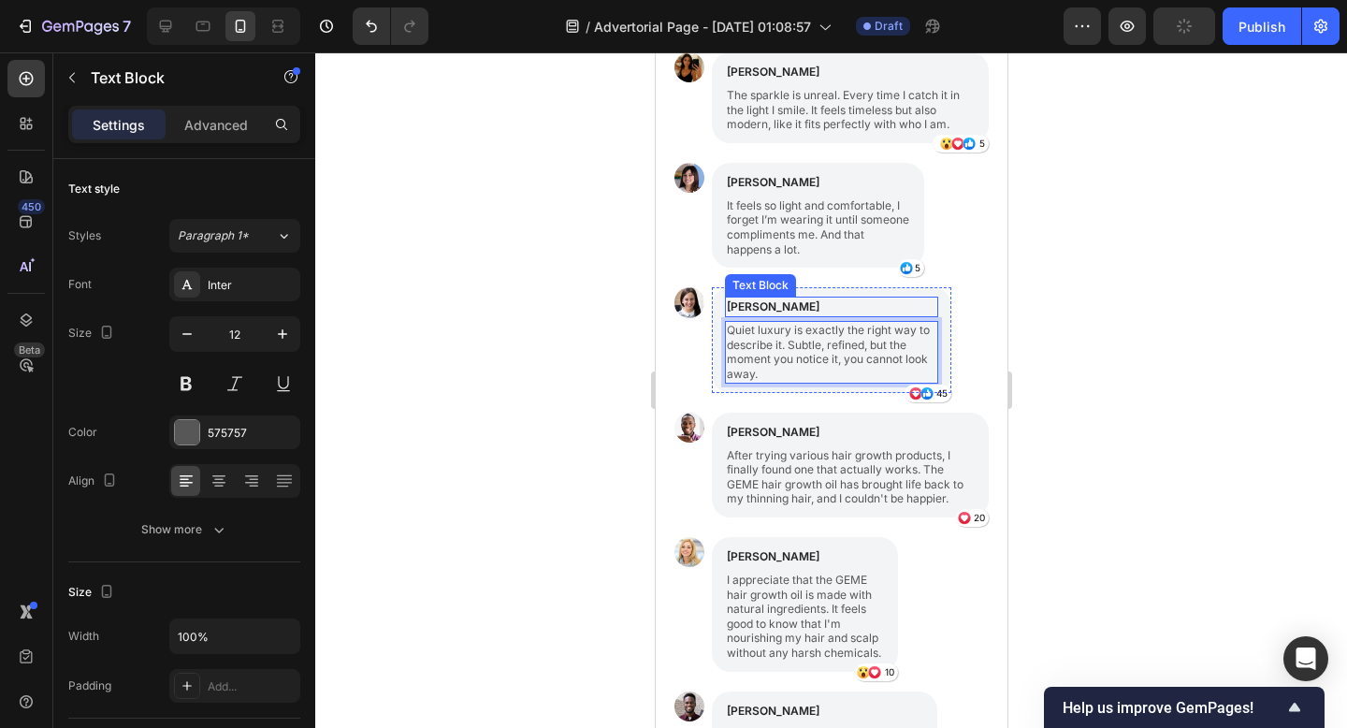
click at [762, 305] on p "[PERSON_NAME]" at bounding box center [831, 306] width 210 height 17
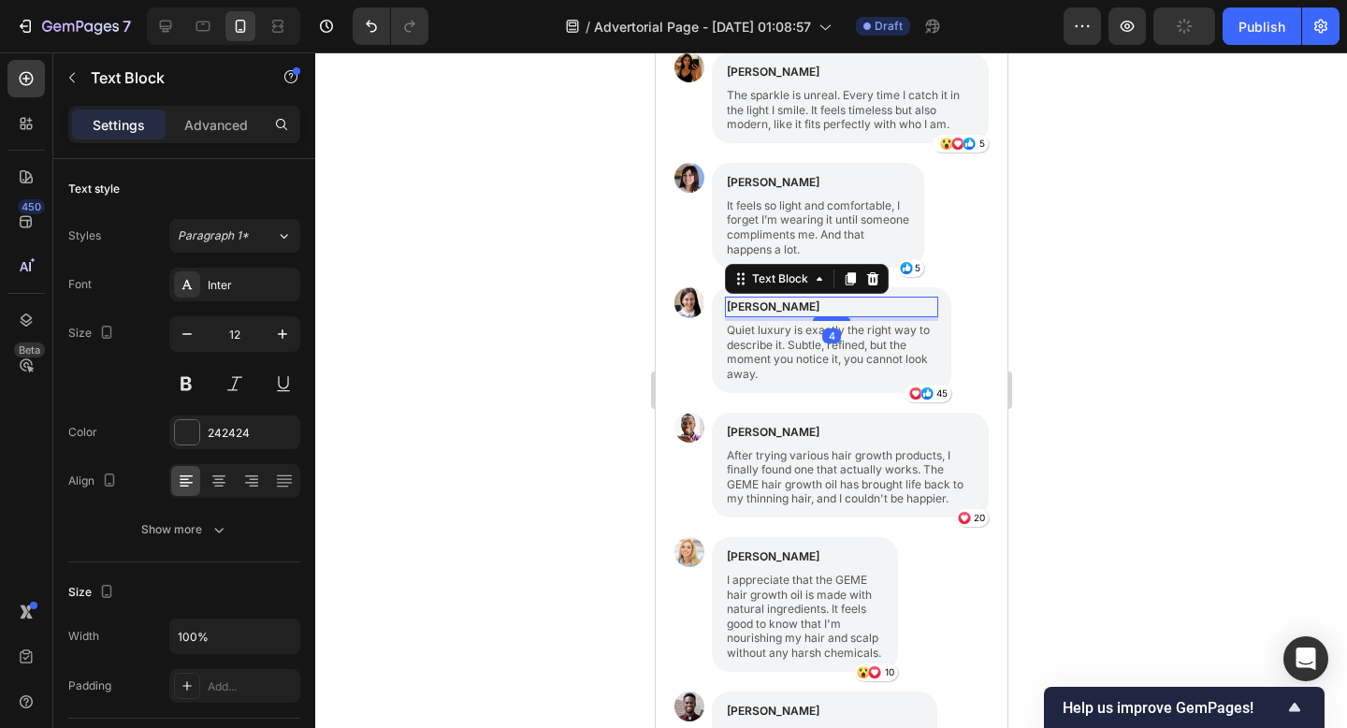
click at [762, 305] on p "[PERSON_NAME]" at bounding box center [831, 306] width 210 height 17
click at [1227, 360] on div at bounding box center [831, 389] width 1032 height 675
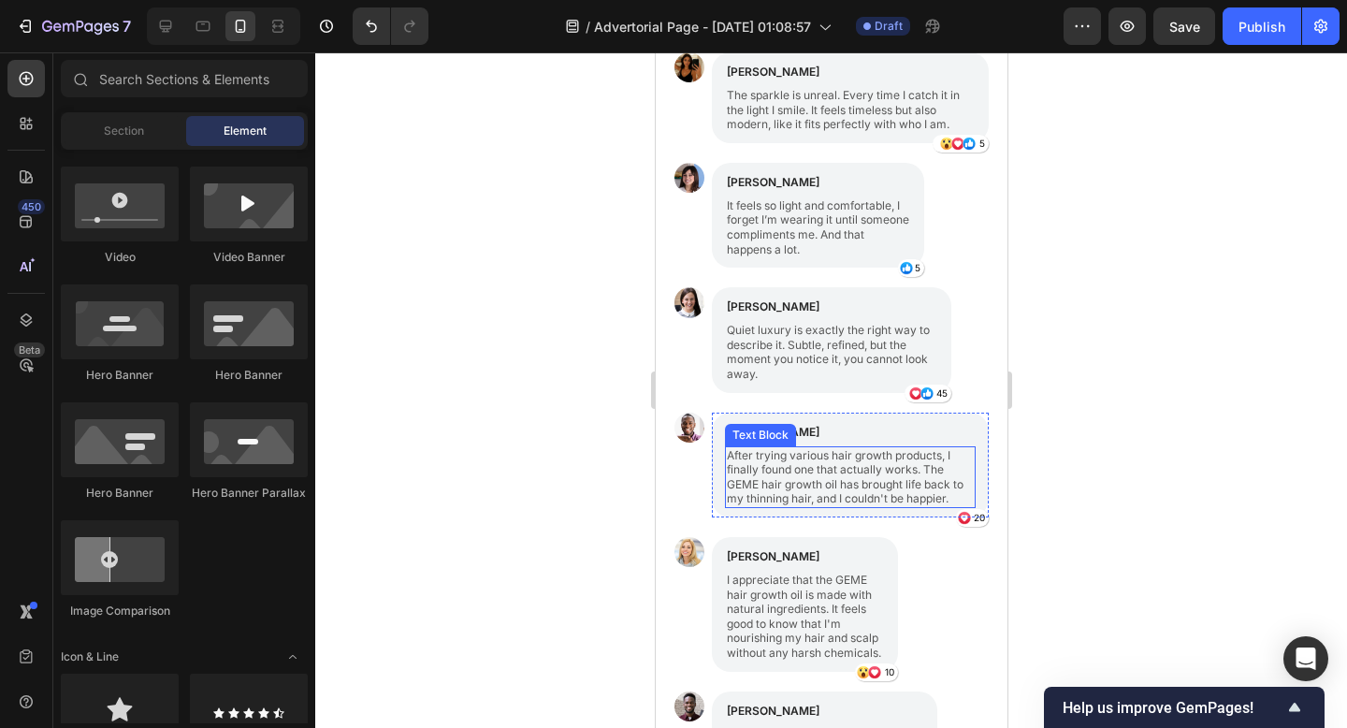
click at [840, 486] on p "After trying various hair growth products, I finally found one that actually wo…" at bounding box center [849, 477] width 247 height 58
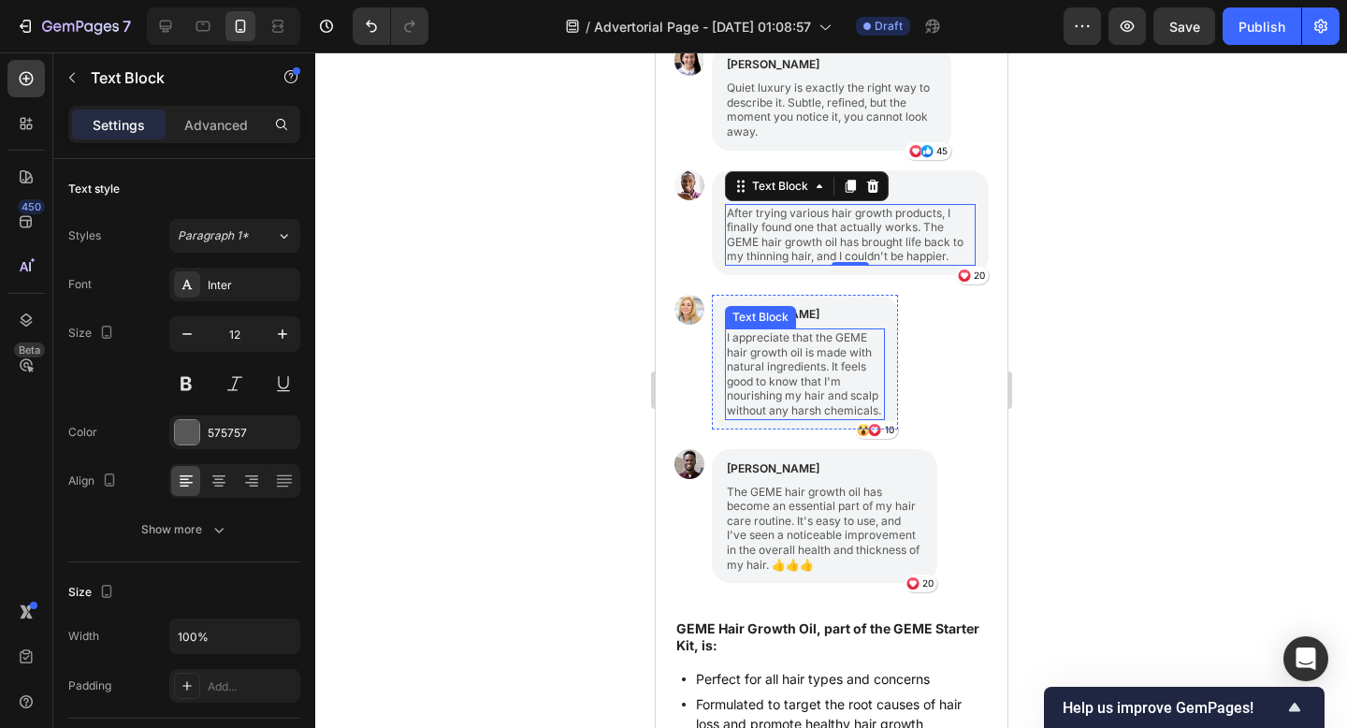
scroll to position [2031, 0]
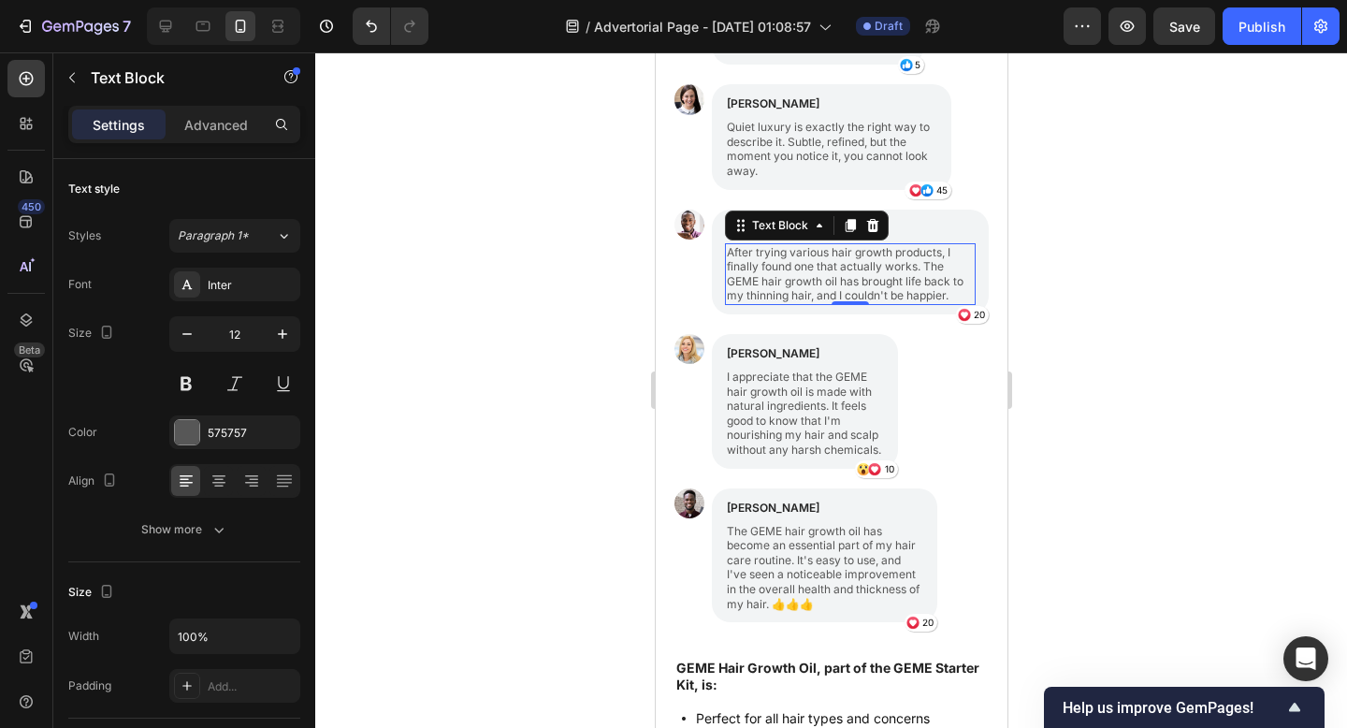
click at [763, 297] on p "After trying various hair growth products, I finally found one that actually wo…" at bounding box center [849, 274] width 247 height 58
click at [764, 296] on p "After trying various hair growth products, I finally found one that actually wo…" at bounding box center [849, 274] width 247 height 58
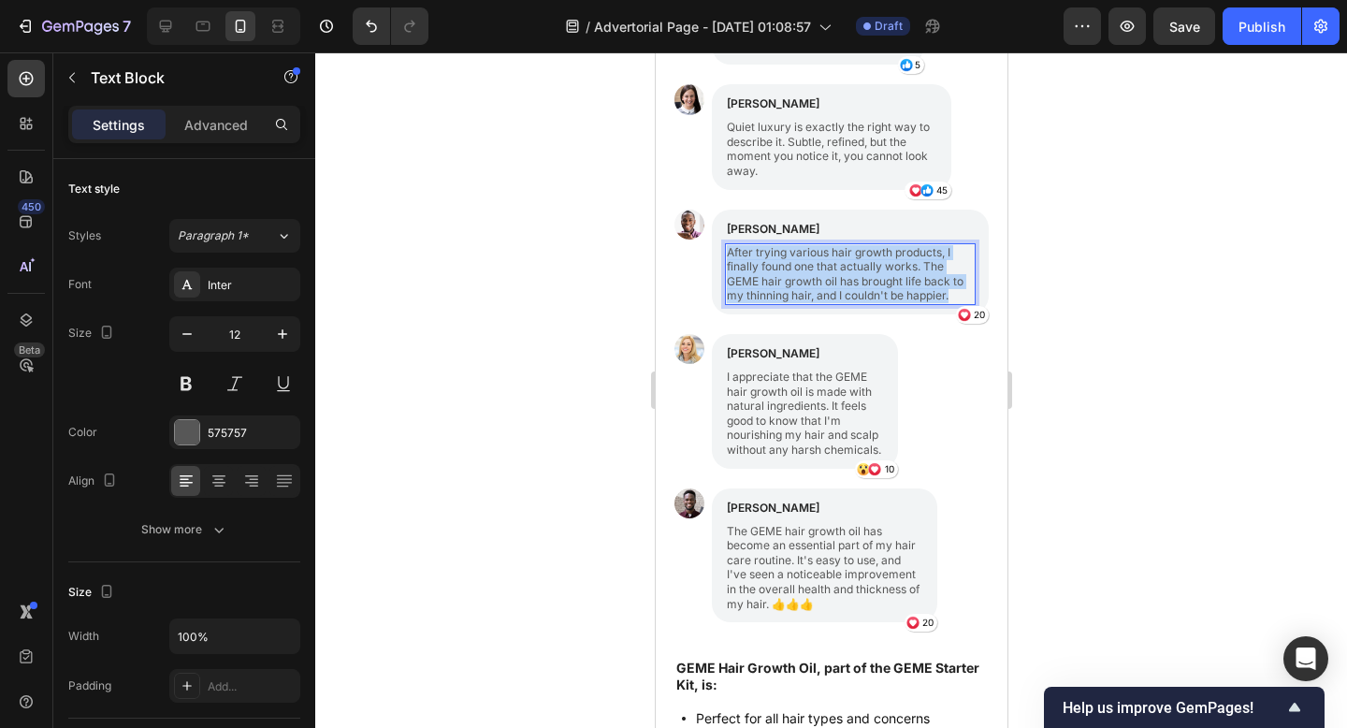
click at [764, 296] on p "After trying various hair growth products, I finally found one that actually wo…" at bounding box center [849, 274] width 247 height 58
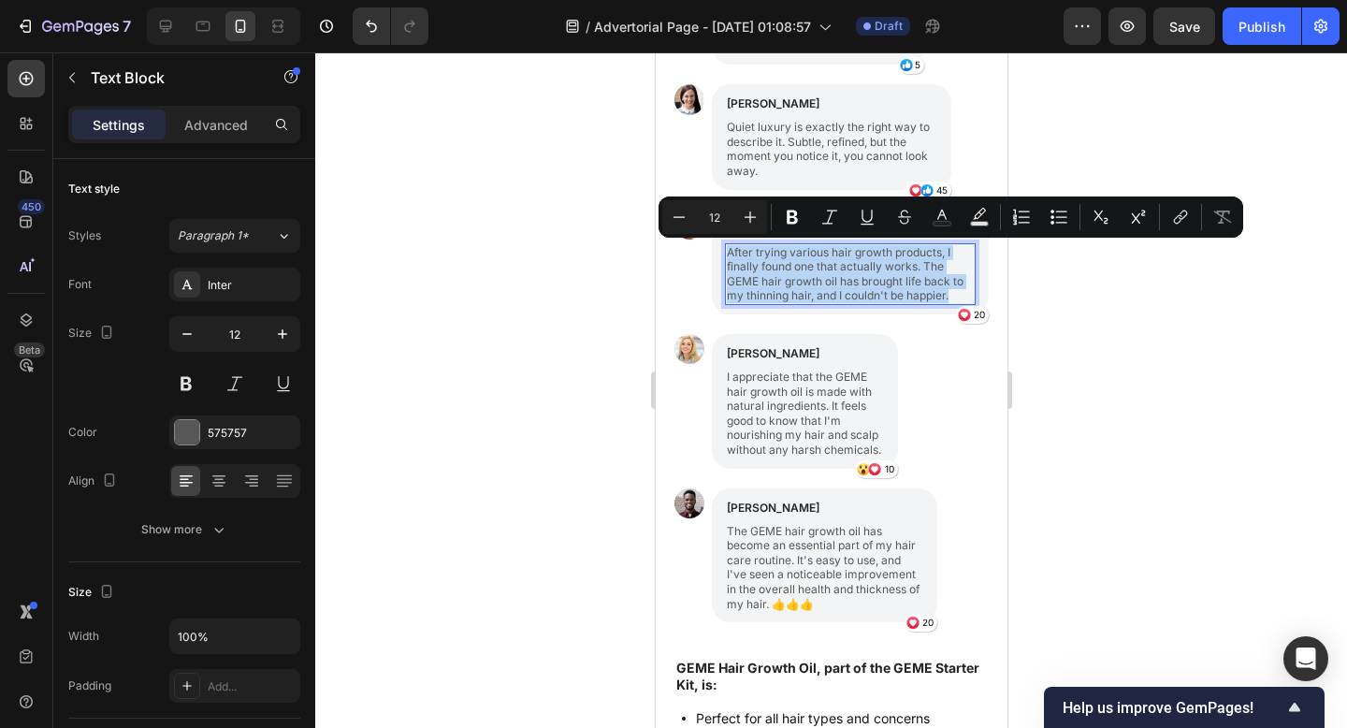
click at [764, 296] on p "After trying various hair growth products, I finally found one that actually wo…" at bounding box center [849, 274] width 247 height 58
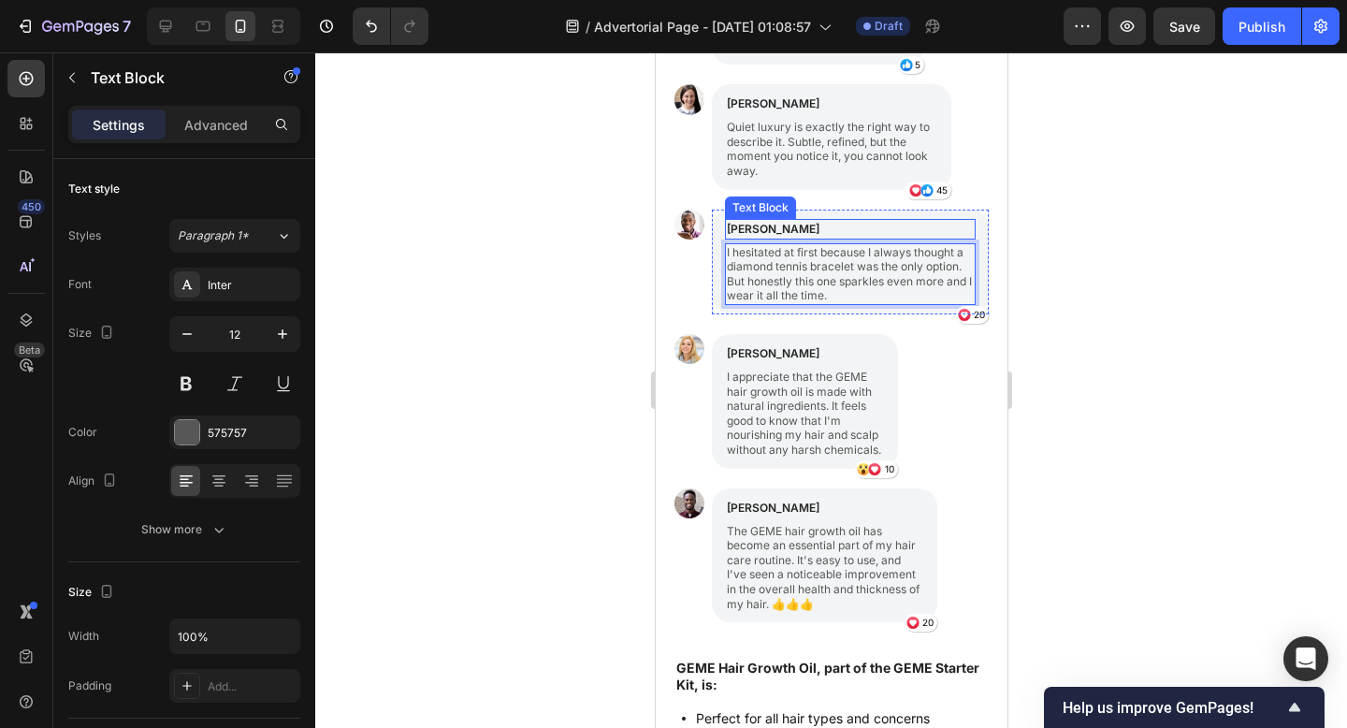
click at [754, 228] on p "[PERSON_NAME]" at bounding box center [849, 229] width 247 height 17
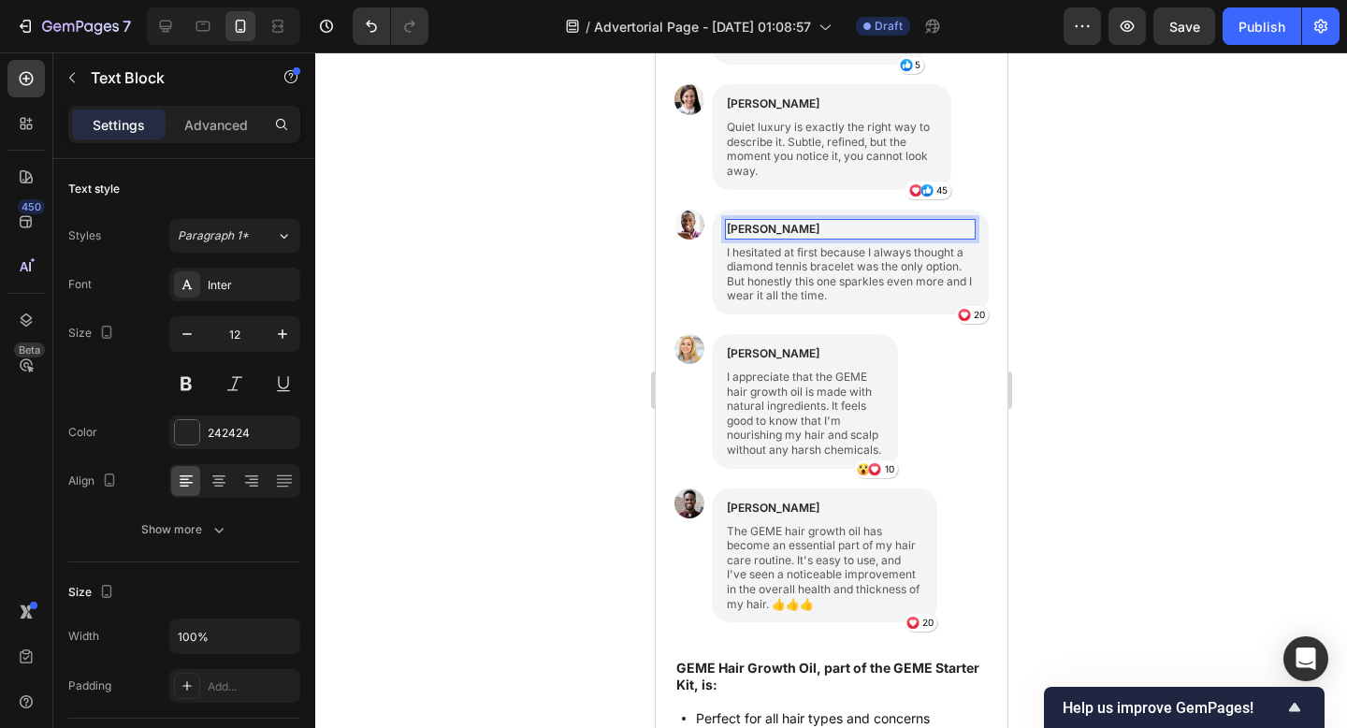
click at [754, 228] on p "[PERSON_NAME]" at bounding box center [849, 229] width 247 height 17
click at [1115, 413] on div at bounding box center [831, 389] width 1032 height 675
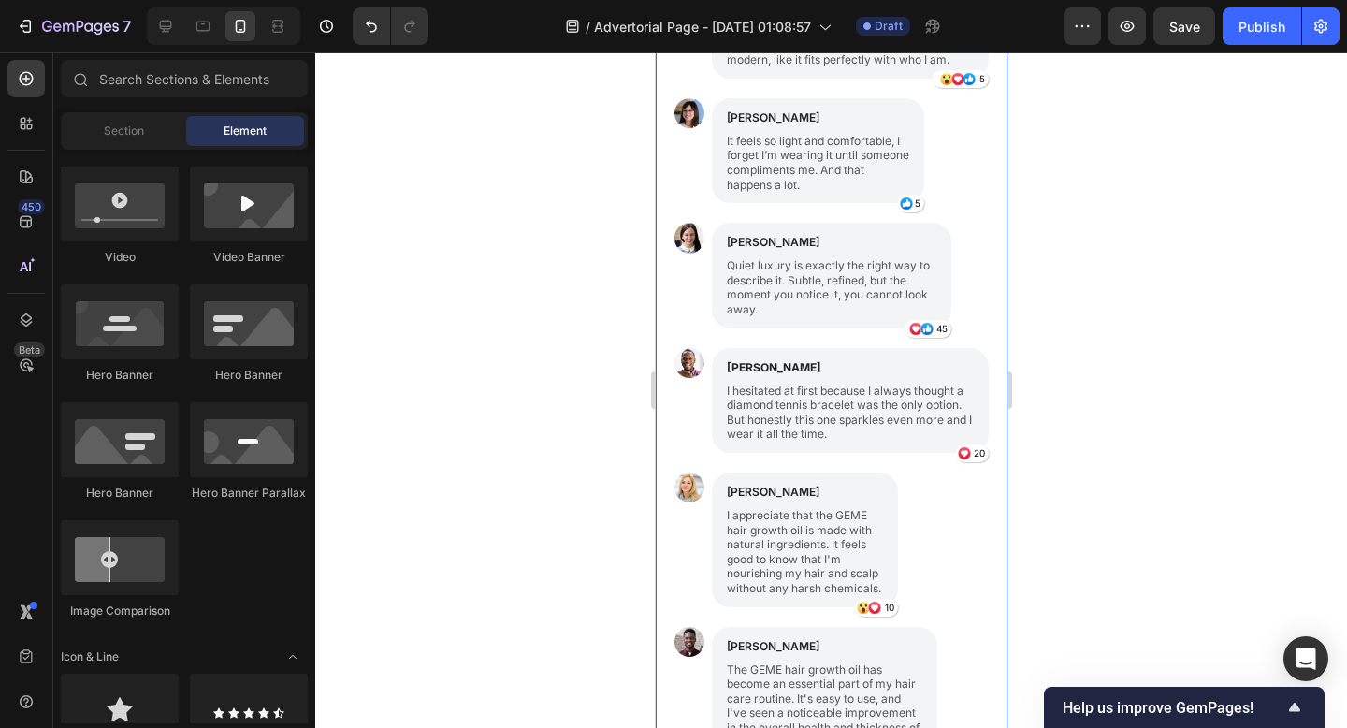
scroll to position [1903, 0]
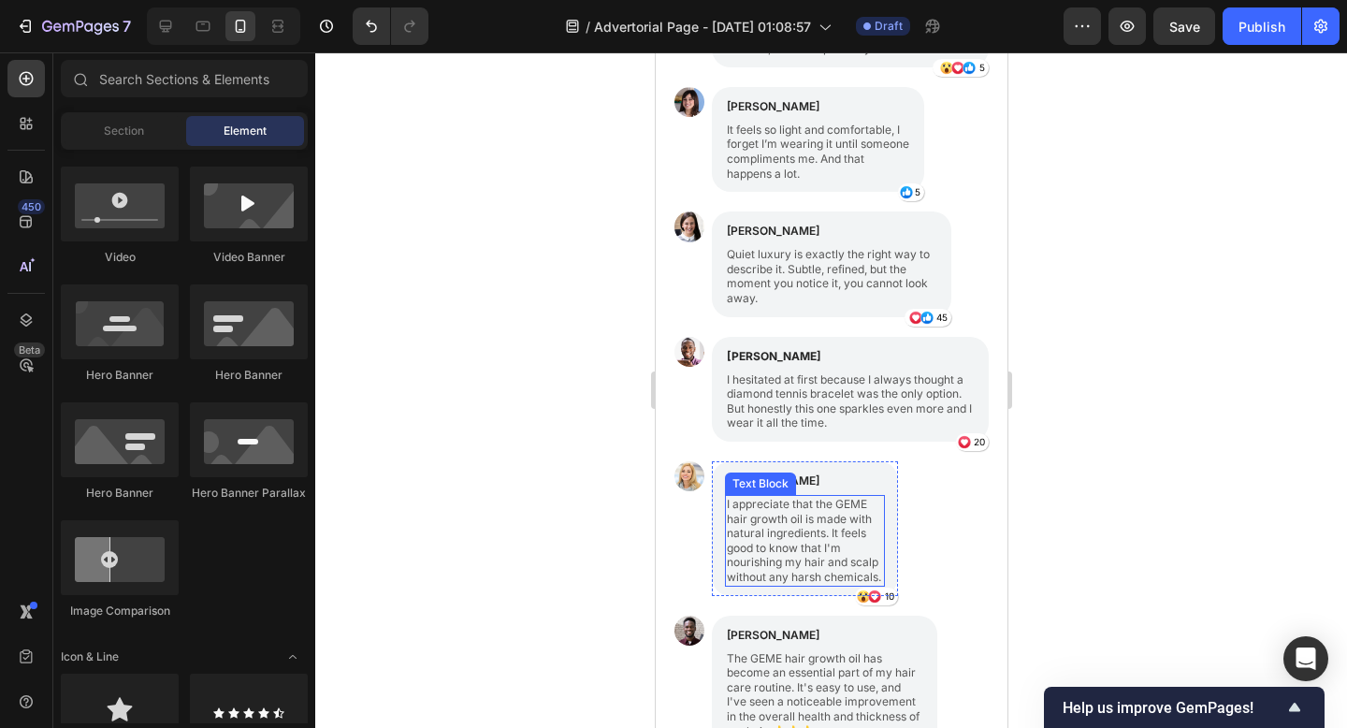
click at [780, 533] on p "I appreciate that the GEME hair growth oil is made with natural ingredients. It…" at bounding box center [804, 541] width 156 height 88
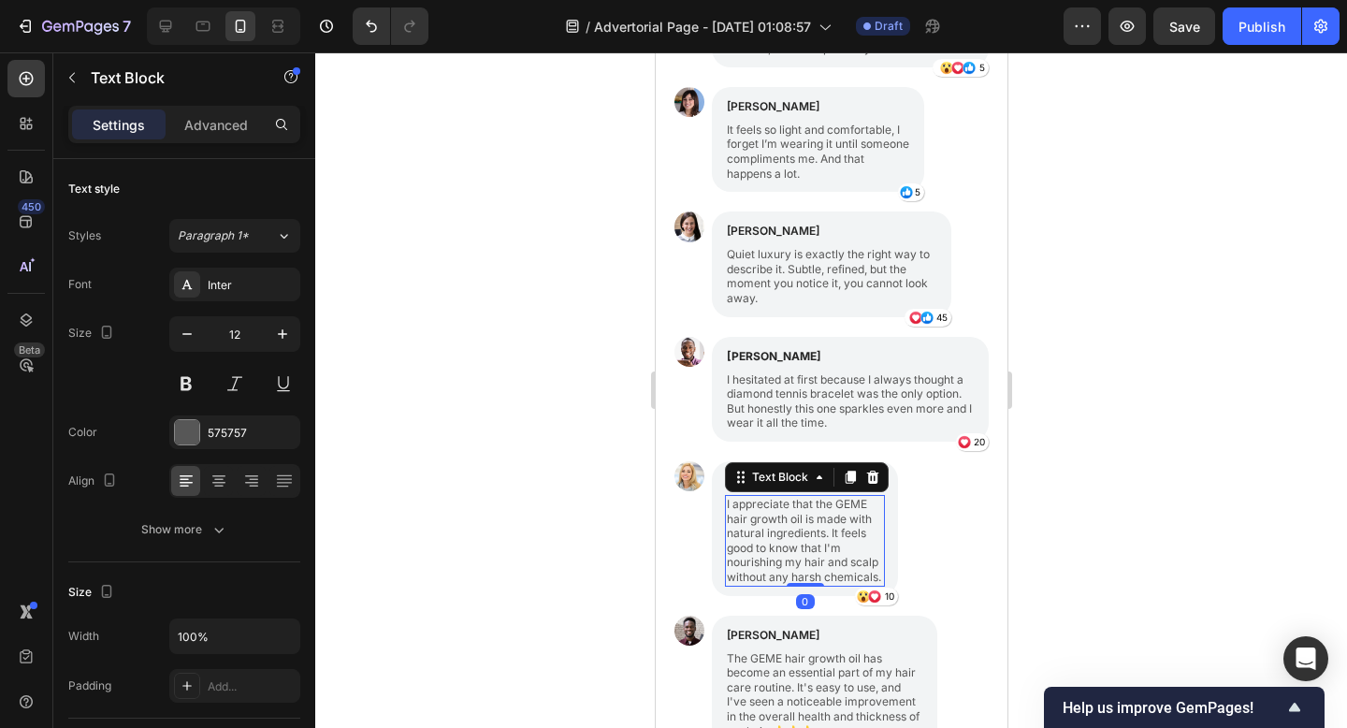
click at [781, 533] on p "I appreciate that the GEME hair growth oil is made with natural ingredients. It…" at bounding box center [804, 541] width 156 height 88
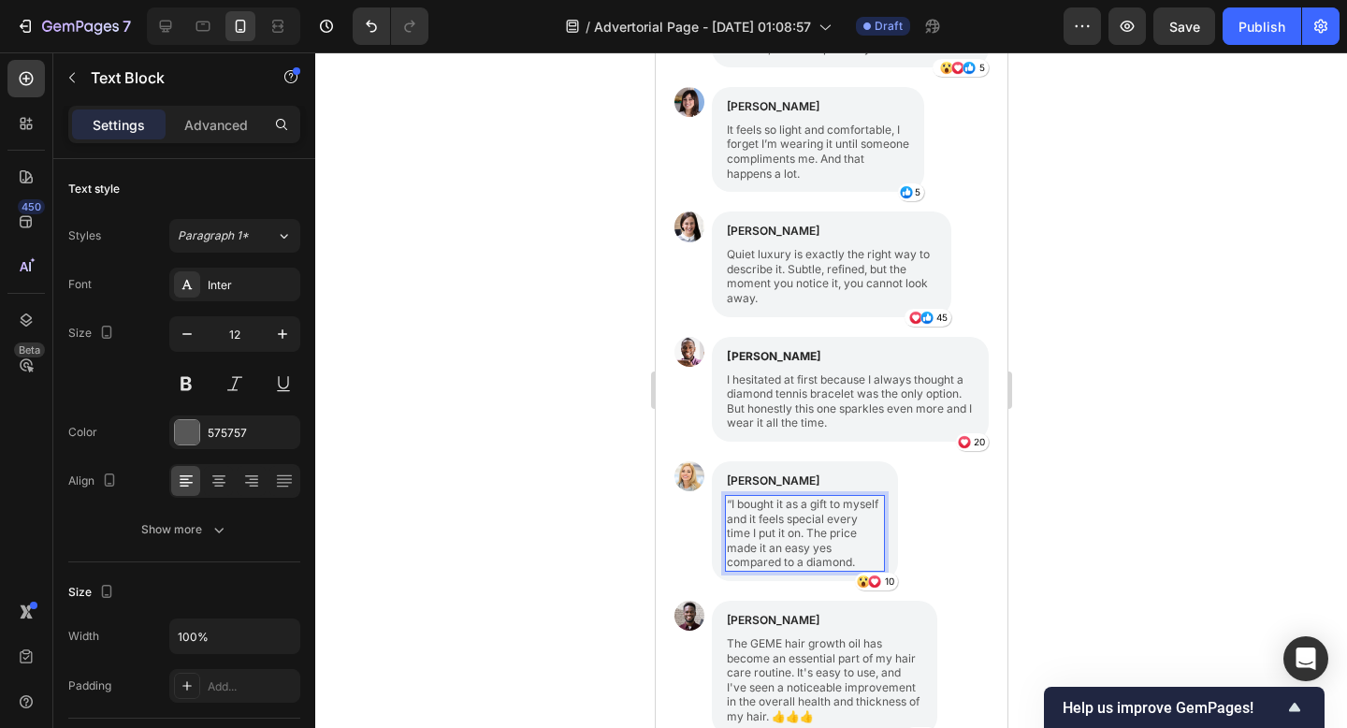
click at [730, 500] on p "“I bought it as a gift to myself and it feels special every time I put it on. T…" at bounding box center [804, 533] width 156 height 73
click at [752, 477] on p "[PERSON_NAME]" at bounding box center [804, 480] width 156 height 17
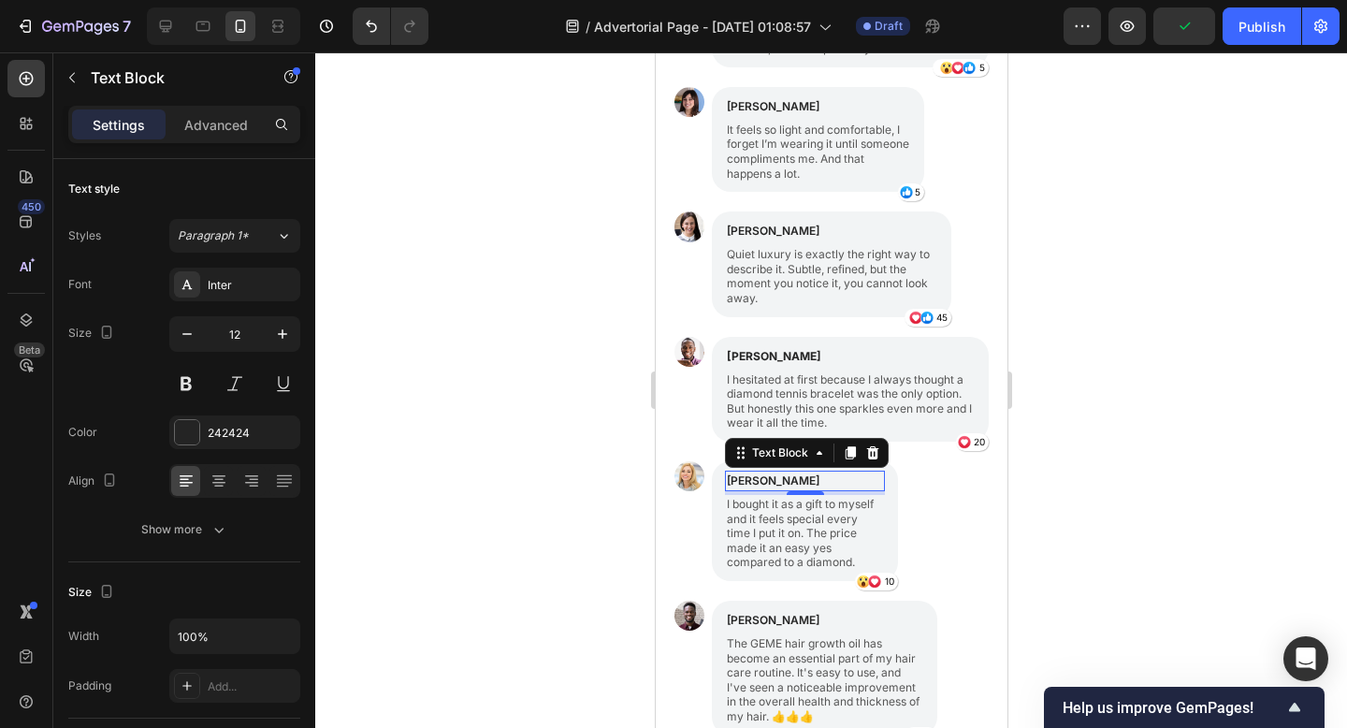
click at [753, 477] on p "[PERSON_NAME]" at bounding box center [804, 480] width 156 height 17
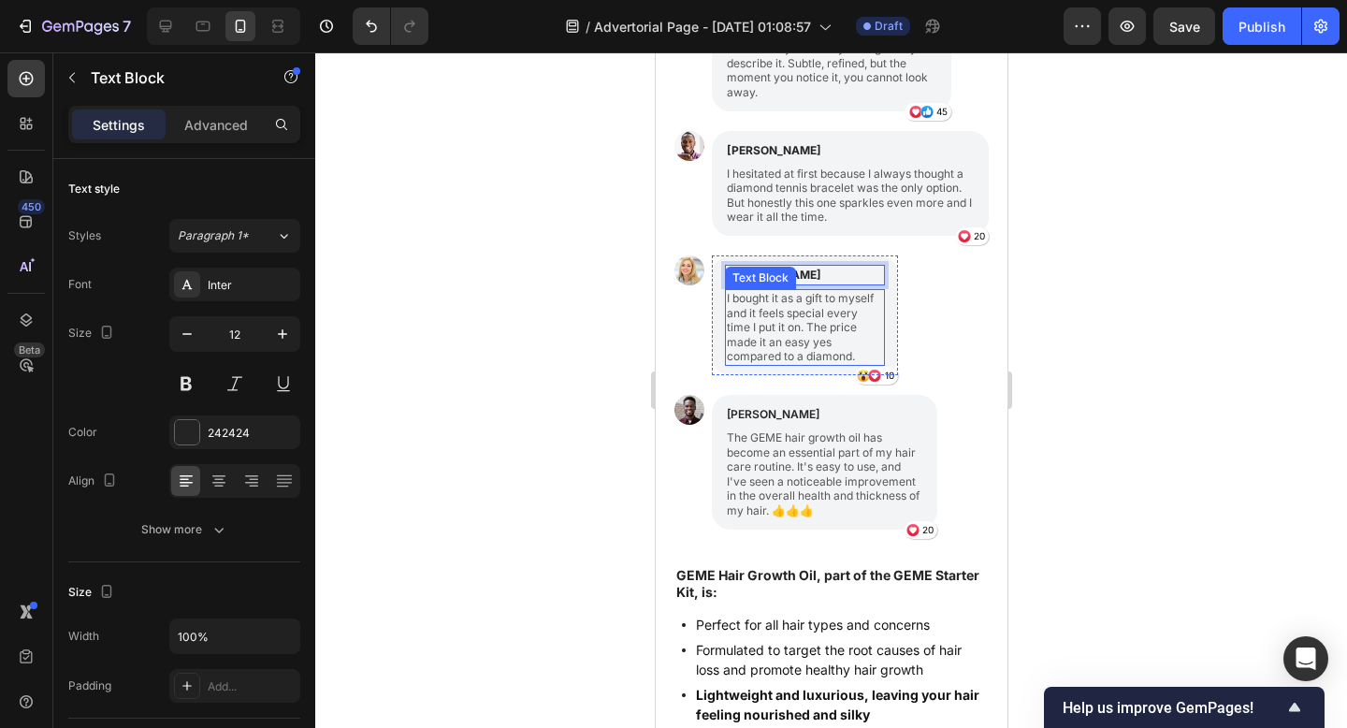
scroll to position [2135, 0]
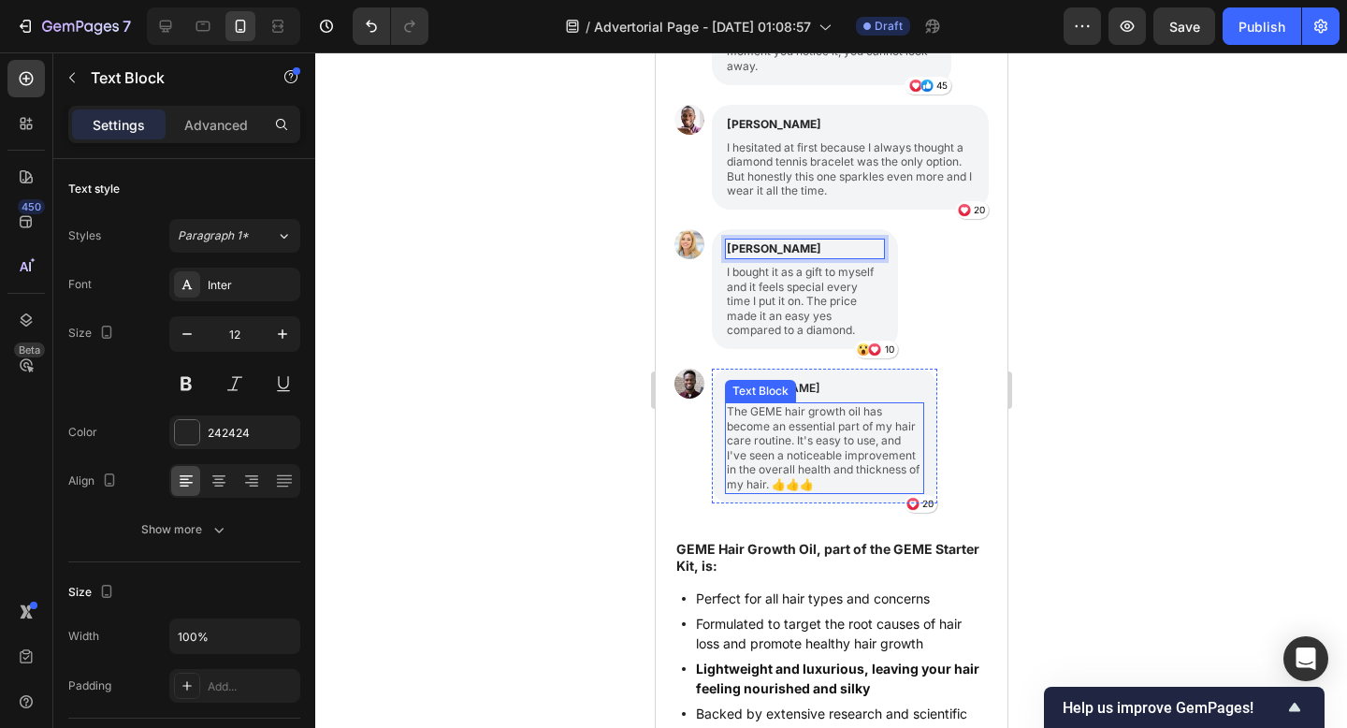
click at [775, 439] on p "The GEME hair growth oil has become an essential part of my hair care routine. …" at bounding box center [823, 448] width 195 height 88
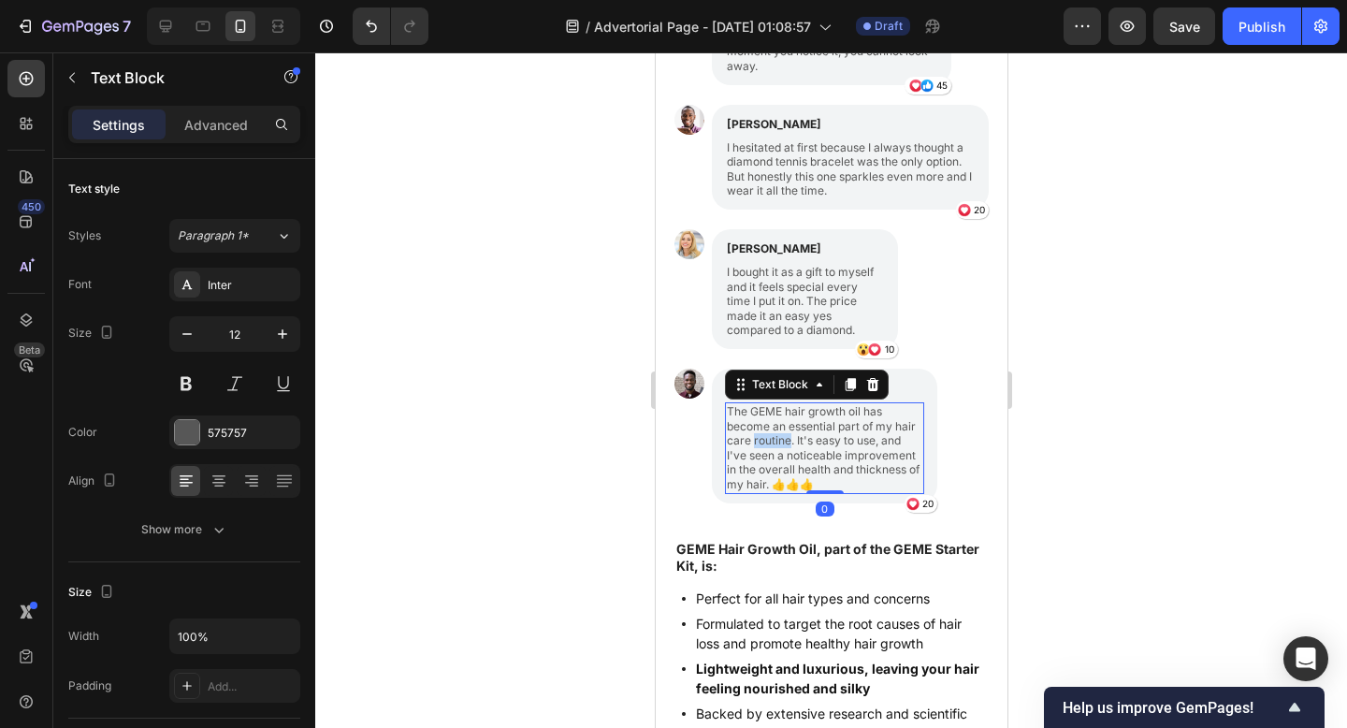
click at [775, 439] on p "The GEME hair growth oil has become an essential part of my hair care routine. …" at bounding box center [823, 448] width 195 height 88
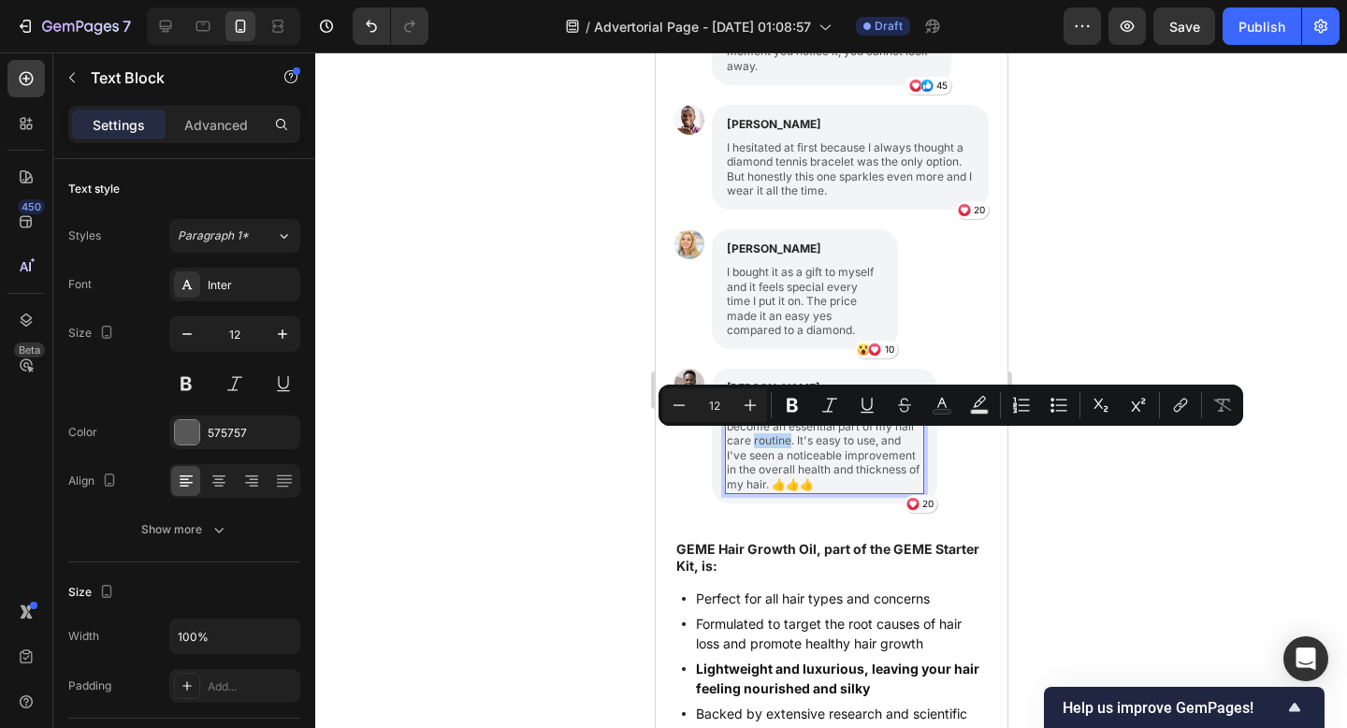
click at [775, 439] on p "The GEME hair growth oil has become an essential part of my hair care routine. …" at bounding box center [823, 448] width 195 height 88
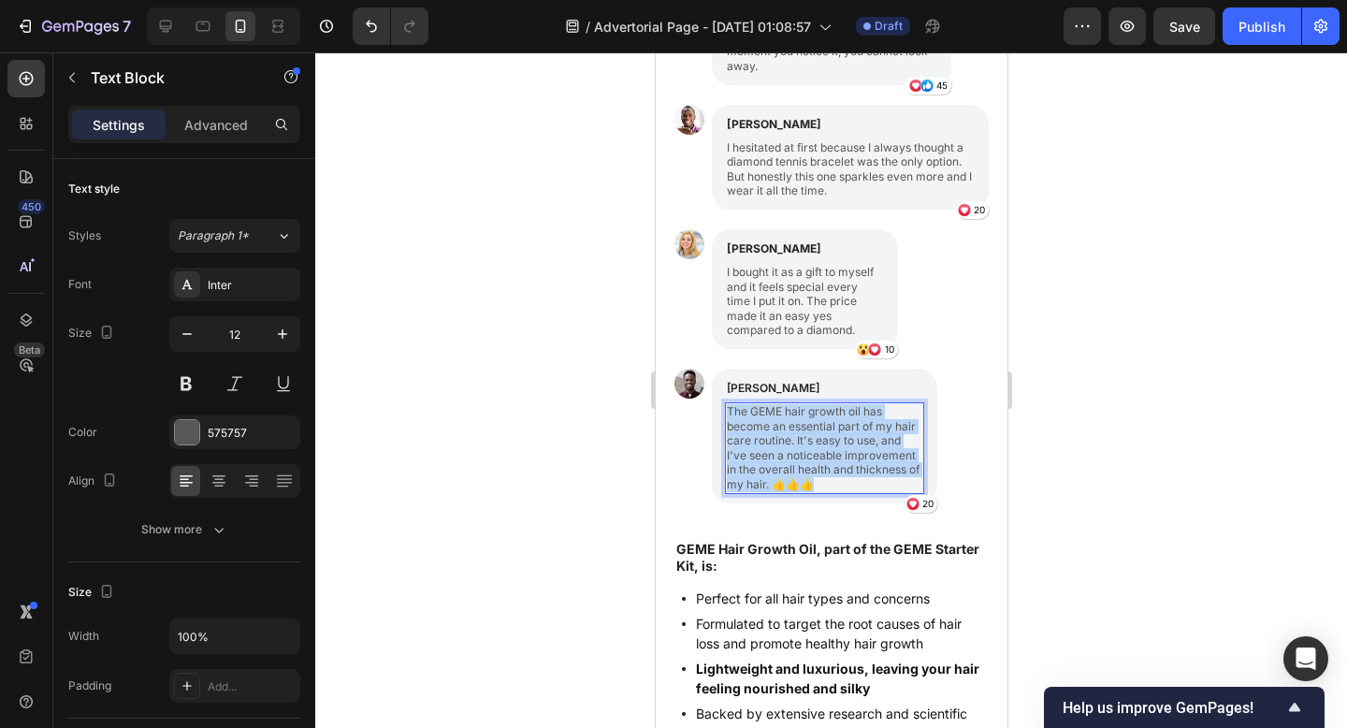
click at [775, 439] on p "The GEME hair growth oil has become an essential part of my hair care routine. …" at bounding box center [823, 448] width 195 height 88
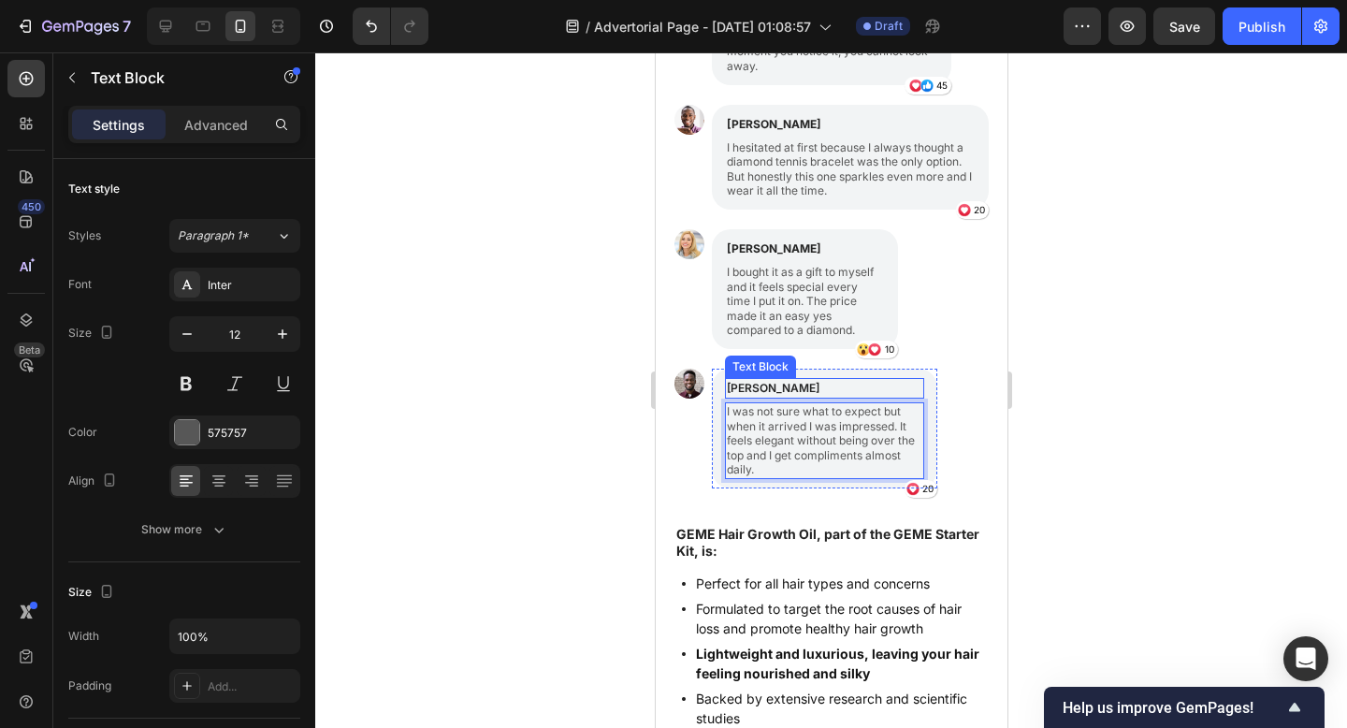
click at [753, 383] on p "[PERSON_NAME]" at bounding box center [823, 388] width 195 height 17
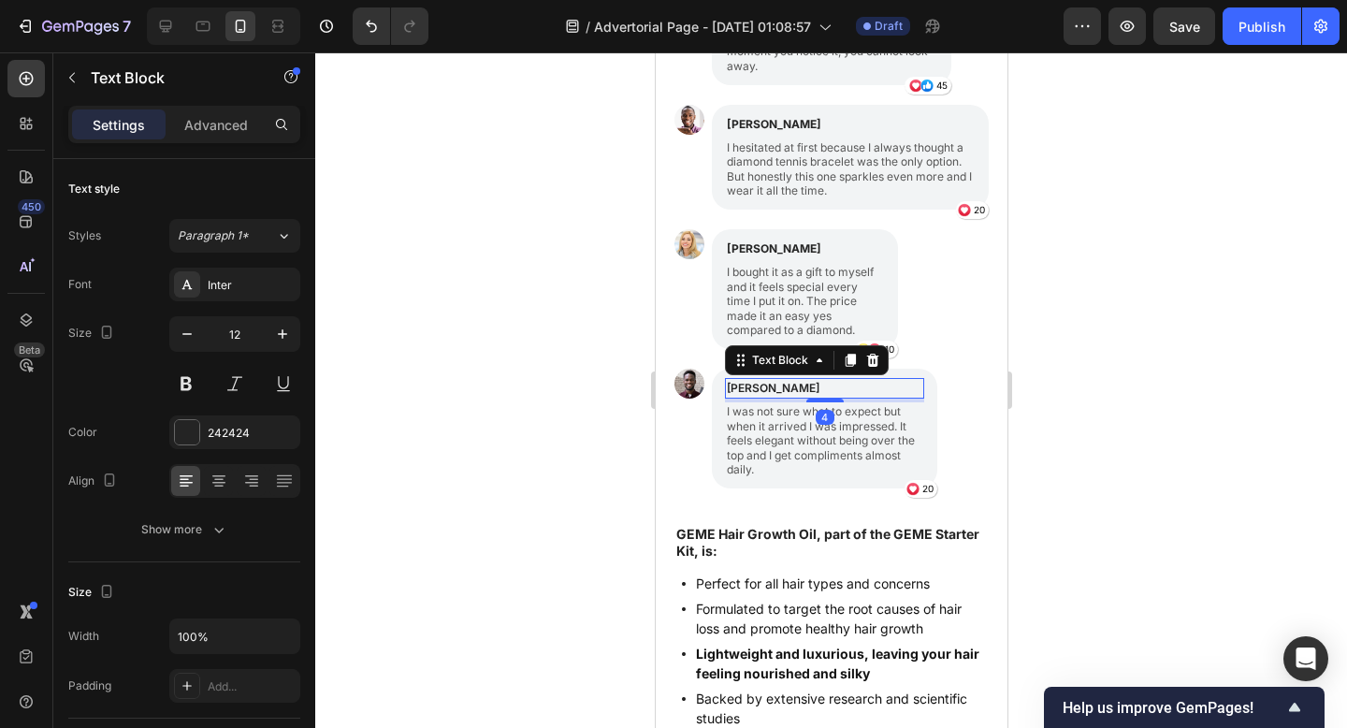
click at [753, 383] on p "[PERSON_NAME]" at bounding box center [823, 388] width 195 height 17
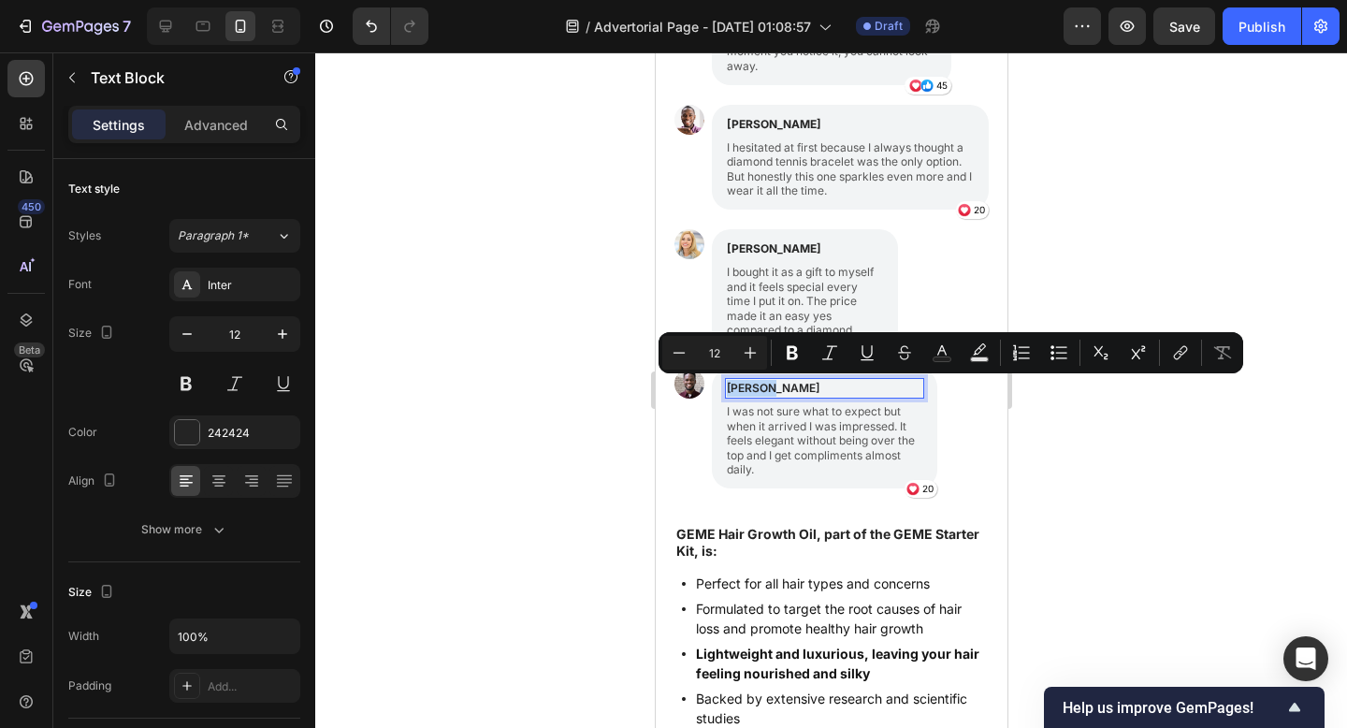
click at [753, 383] on p "[PERSON_NAME]" at bounding box center [823, 388] width 195 height 17
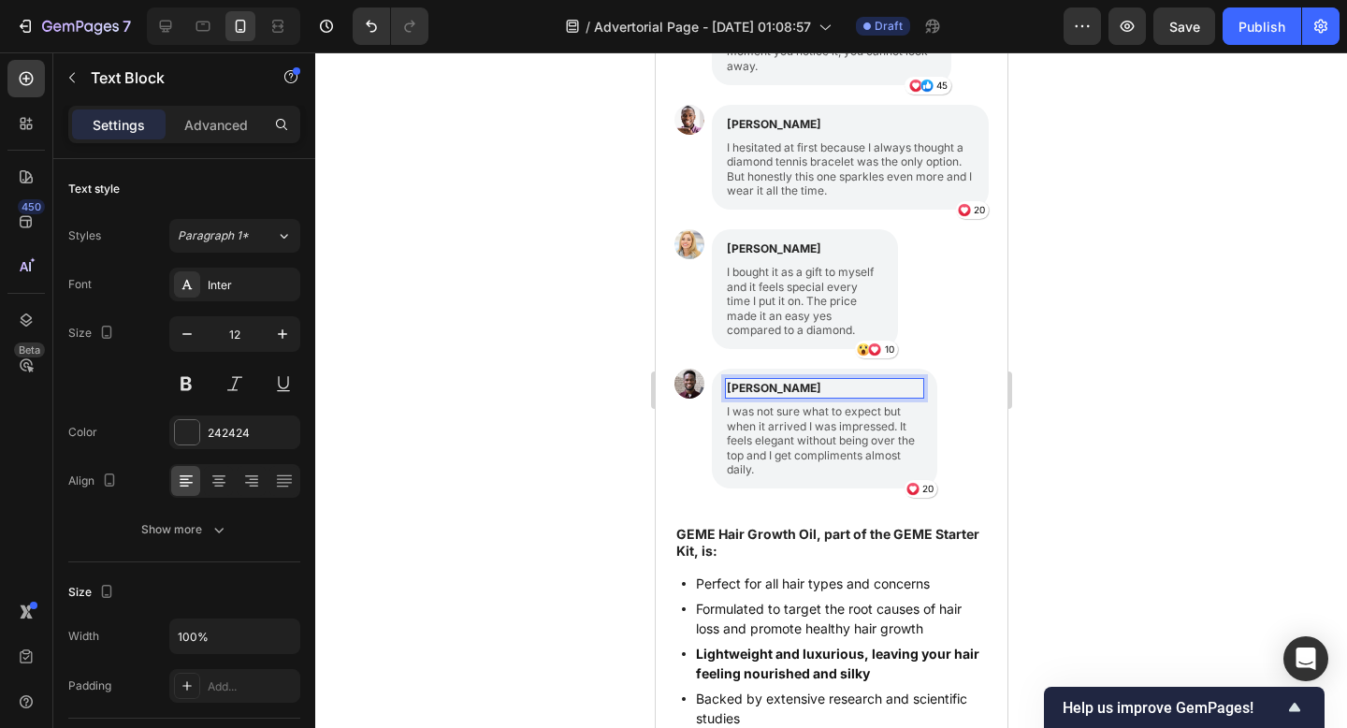
click at [1163, 442] on div at bounding box center [831, 389] width 1032 height 675
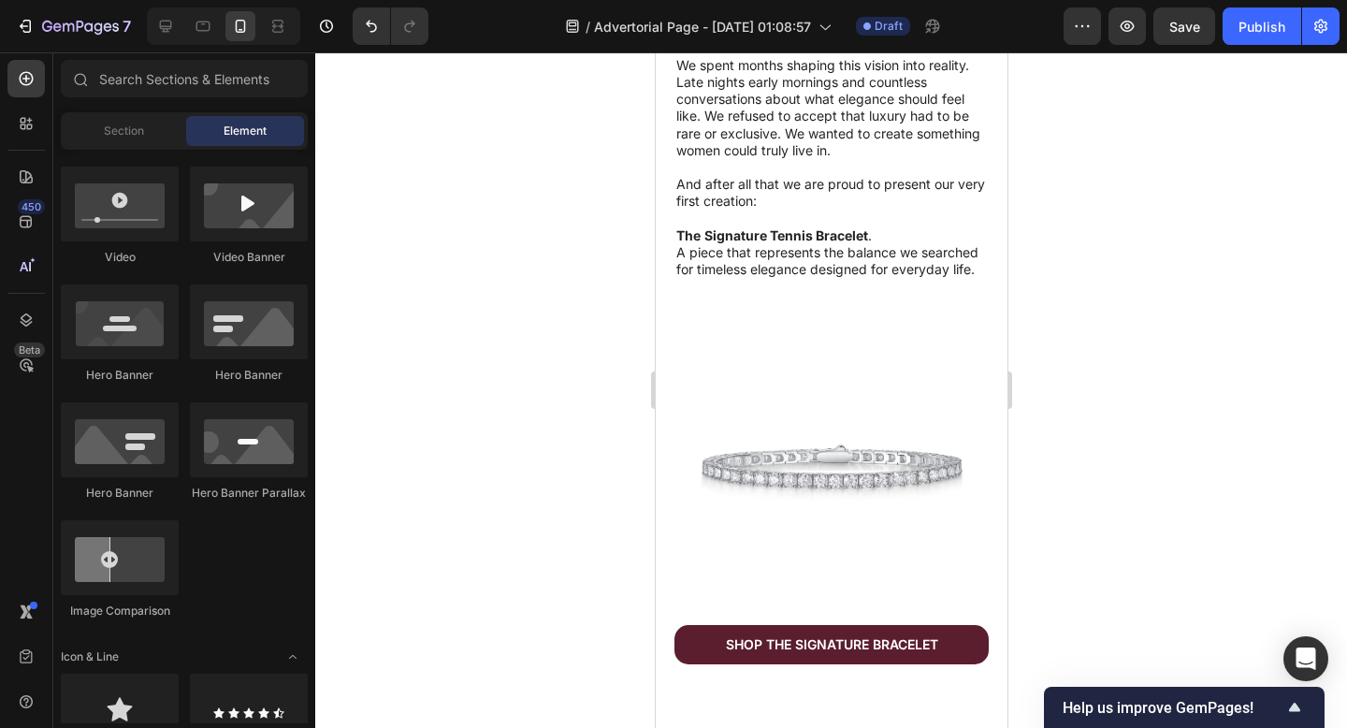
scroll to position [1909, 0]
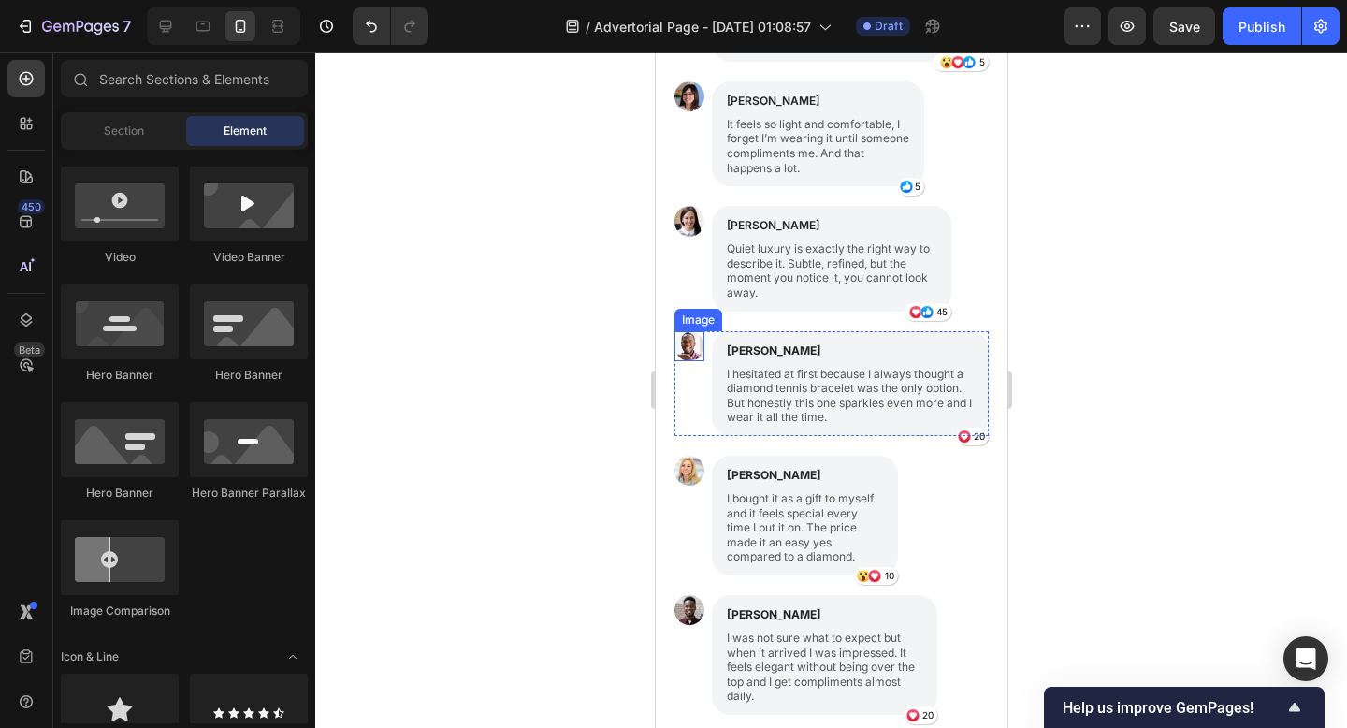
click at [682, 354] on img at bounding box center [688, 346] width 30 height 30
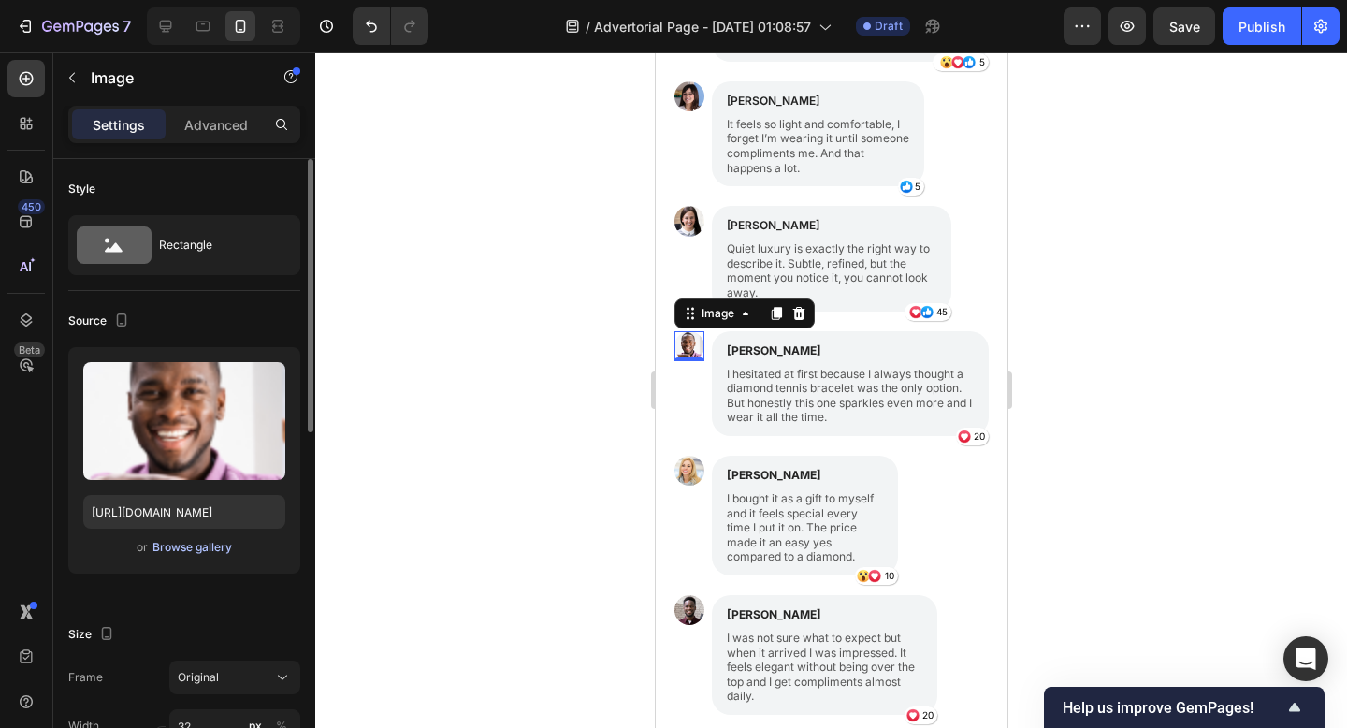
click at [172, 549] on div "Browse gallery" at bounding box center [192, 547] width 80 height 17
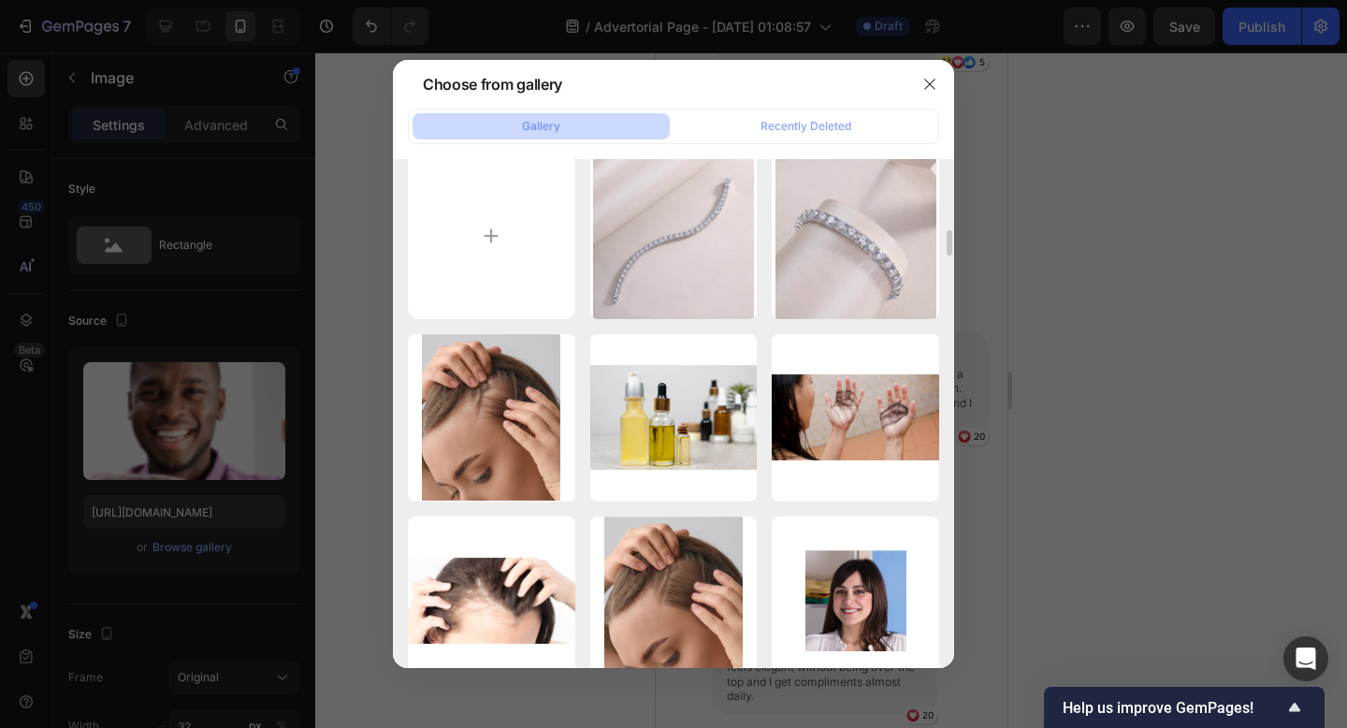
scroll to position [0, 0]
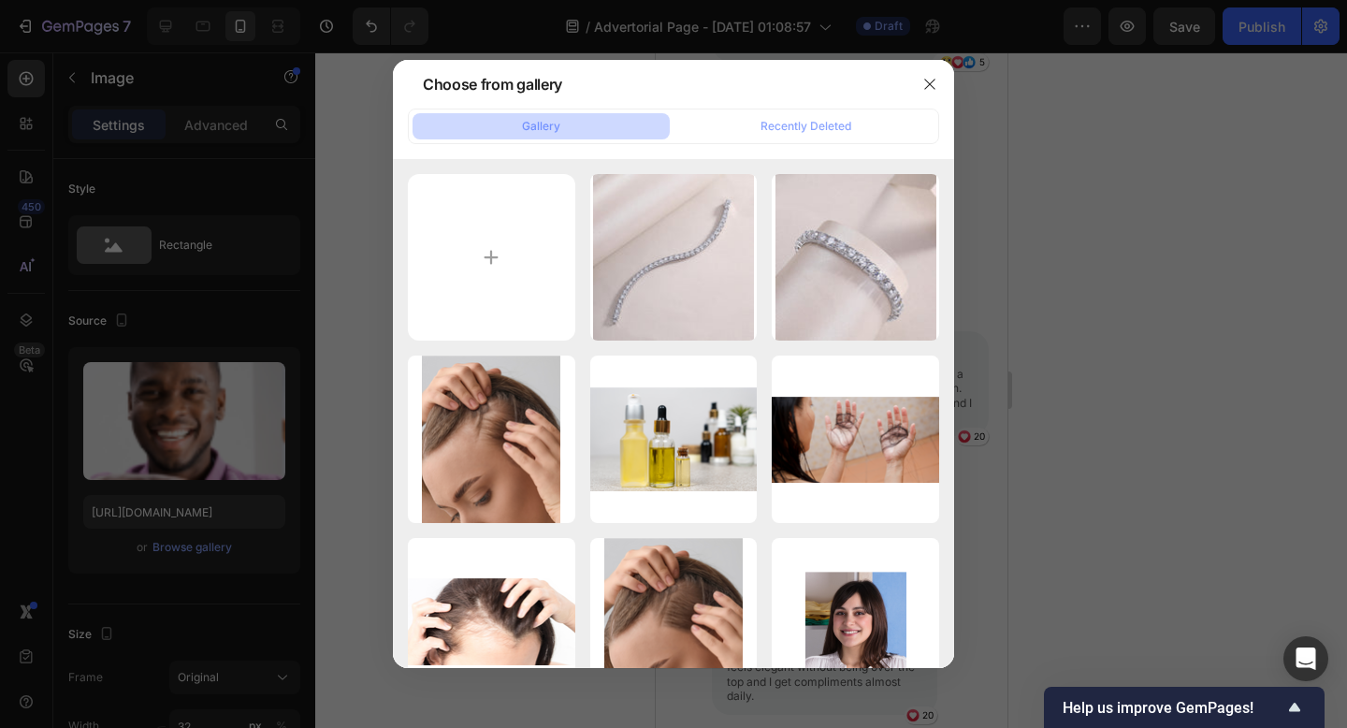
click at [1106, 322] on div at bounding box center [673, 364] width 1347 height 728
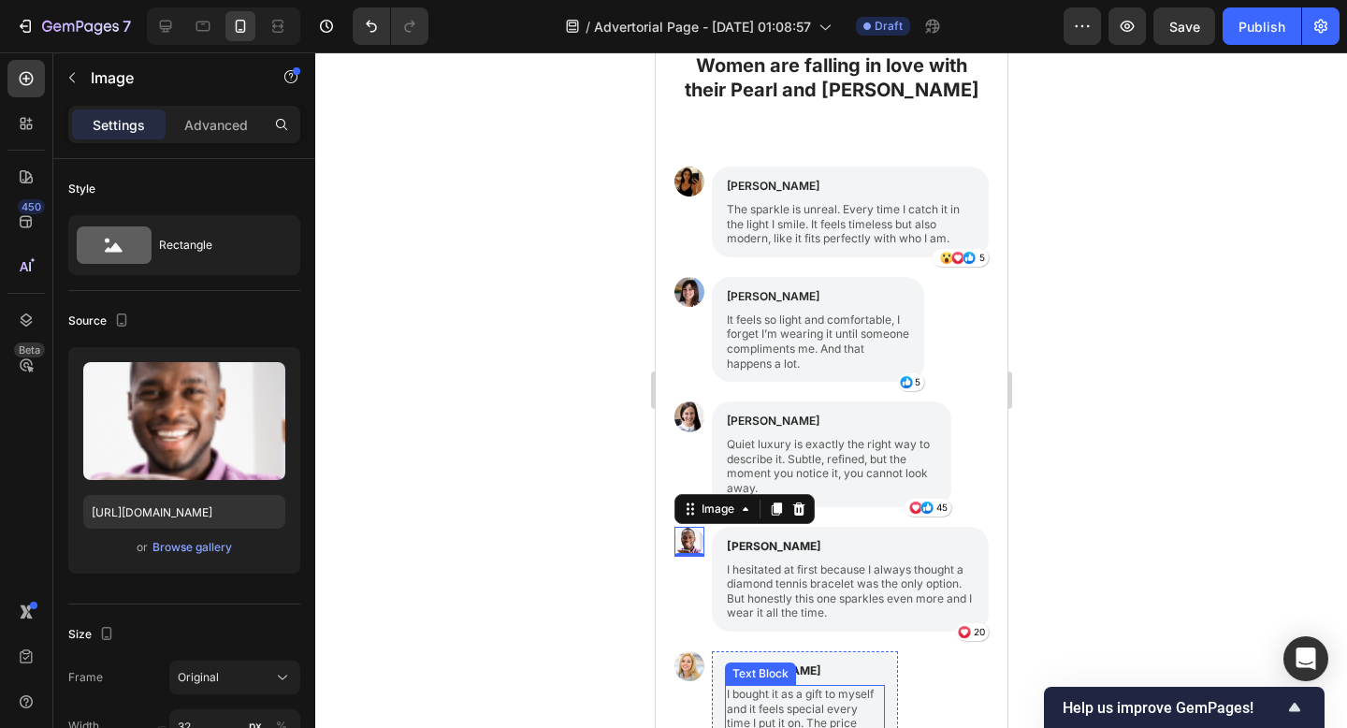
scroll to position [1712, 0]
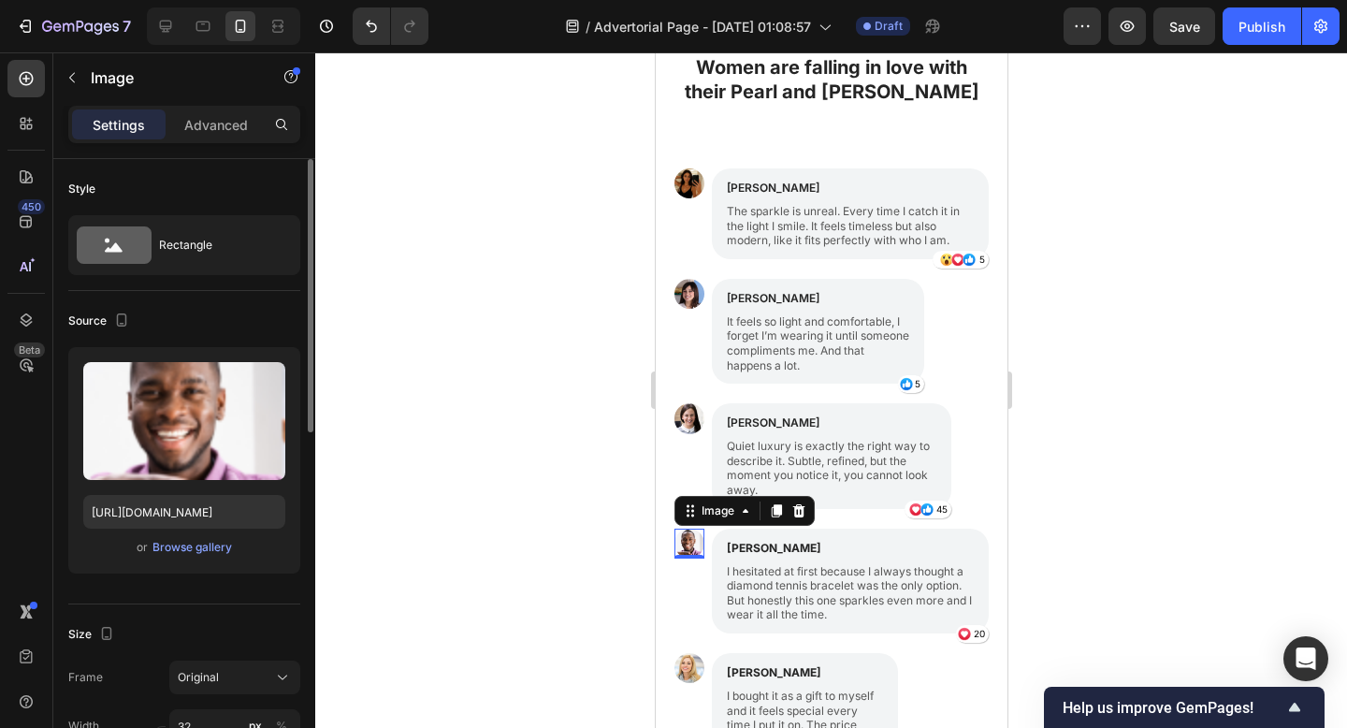
click at [182, 559] on div "Upload Image https://cdn.shopify.com/s/files/1/0916/1362/6753/files/gempages_58…" at bounding box center [184, 460] width 232 height 226
click at [187, 550] on div "Browse gallery" at bounding box center [192, 547] width 80 height 17
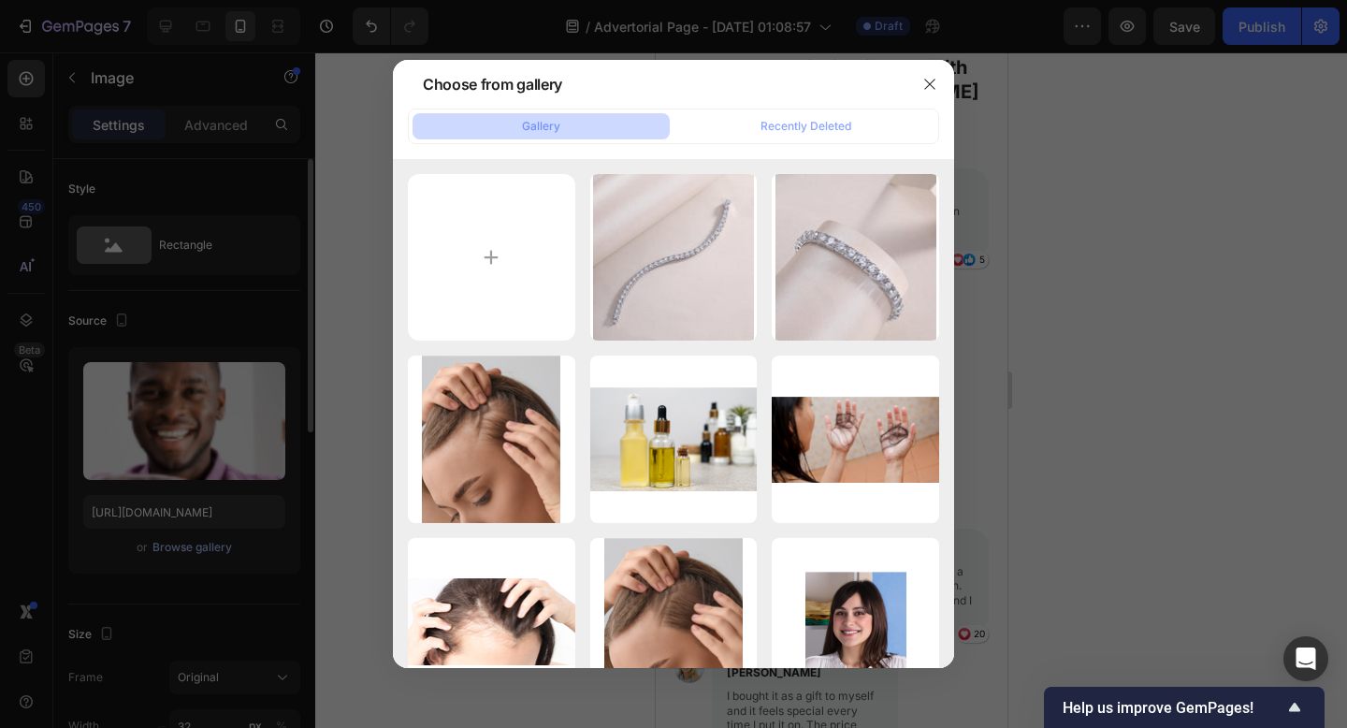
type input "C:\fakepath\_ (47).jpeg"
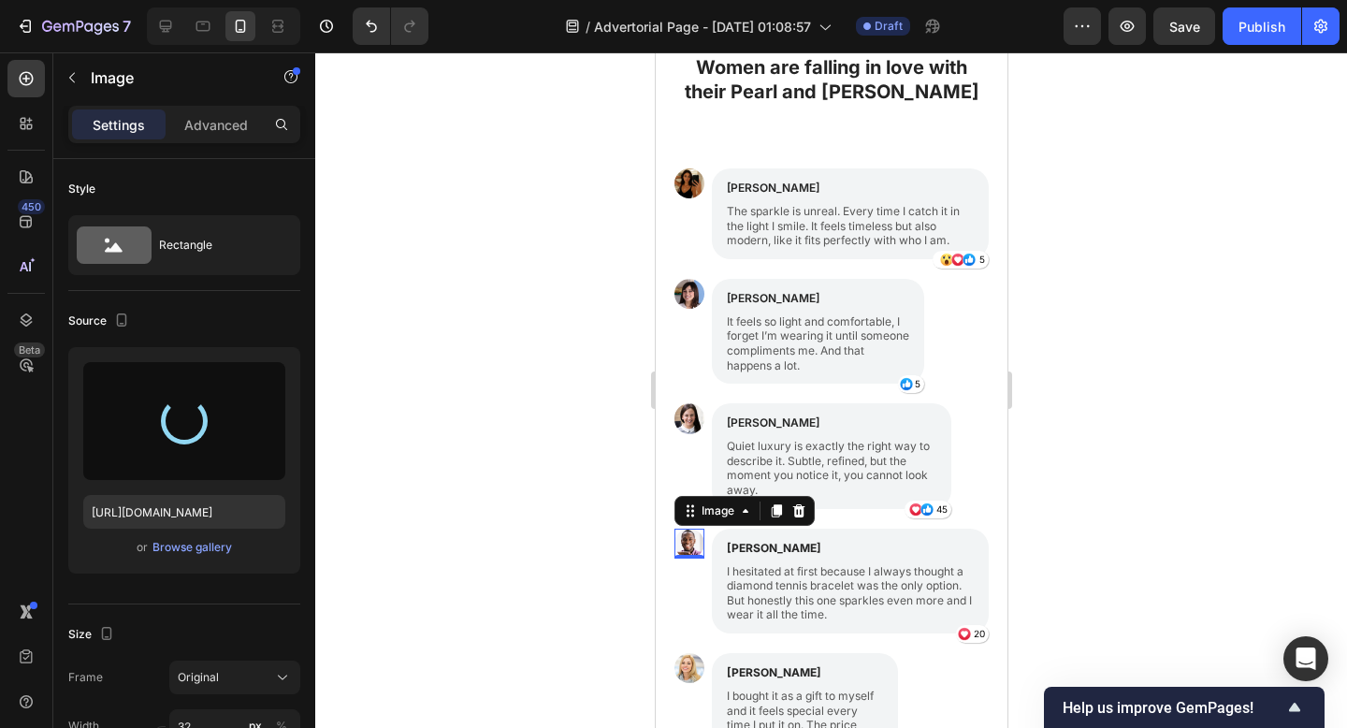
type input "https://cdn.shopify.com/s/files/1/0916/1362/6753/files/gempages_581117217047839…"
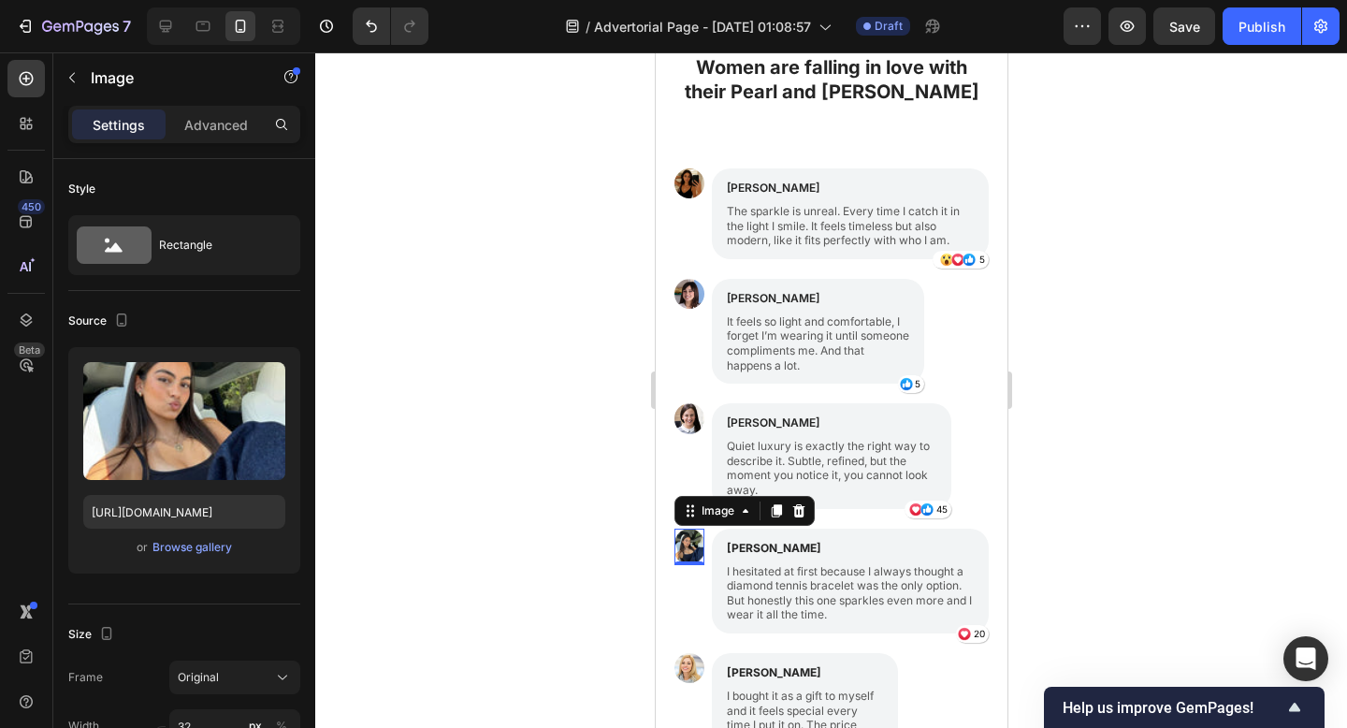
click at [522, 267] on div at bounding box center [831, 389] width 1032 height 675
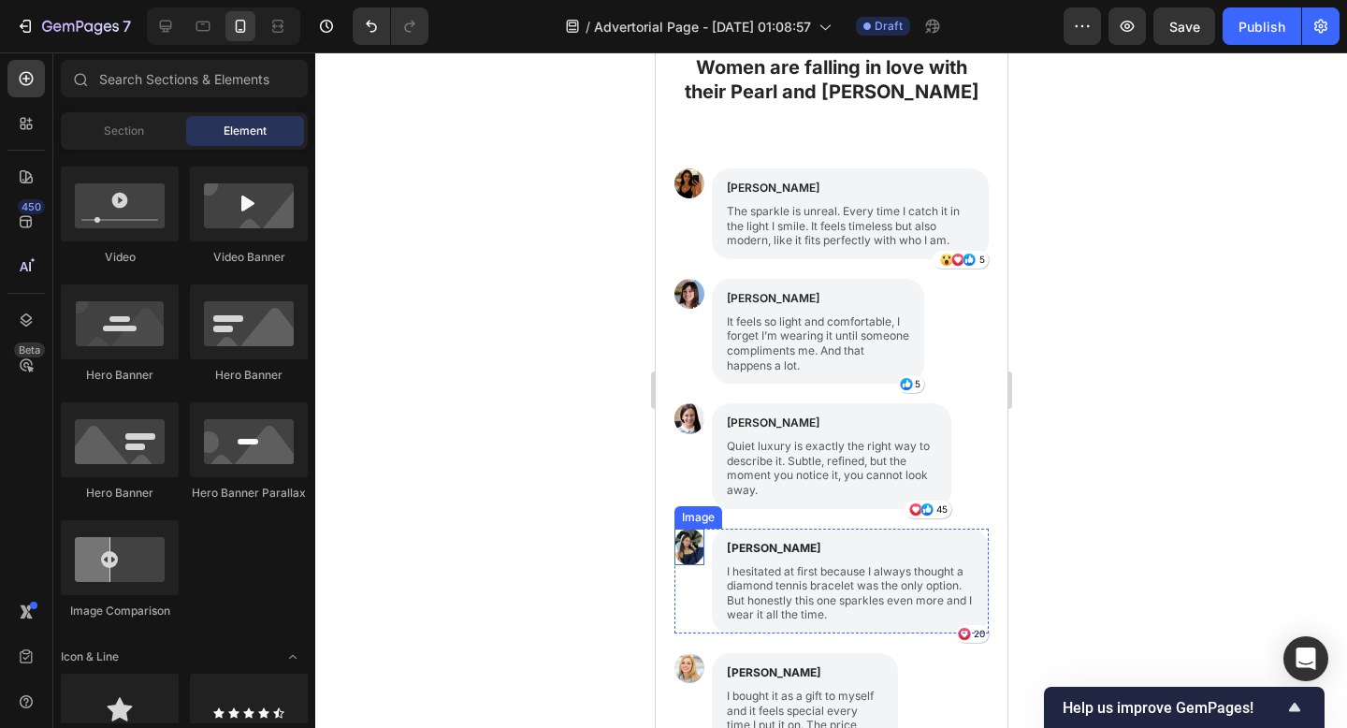
click at [693, 552] on img at bounding box center [688, 546] width 30 height 37
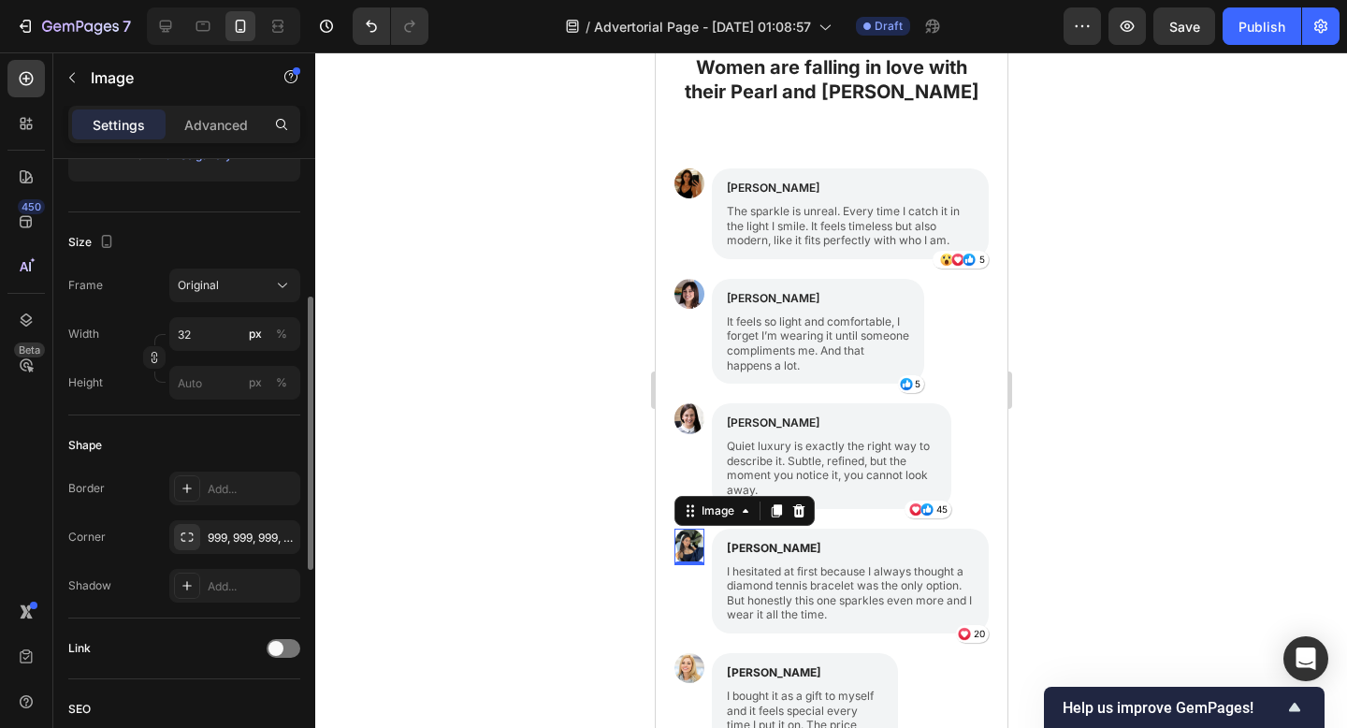
scroll to position [368, 0]
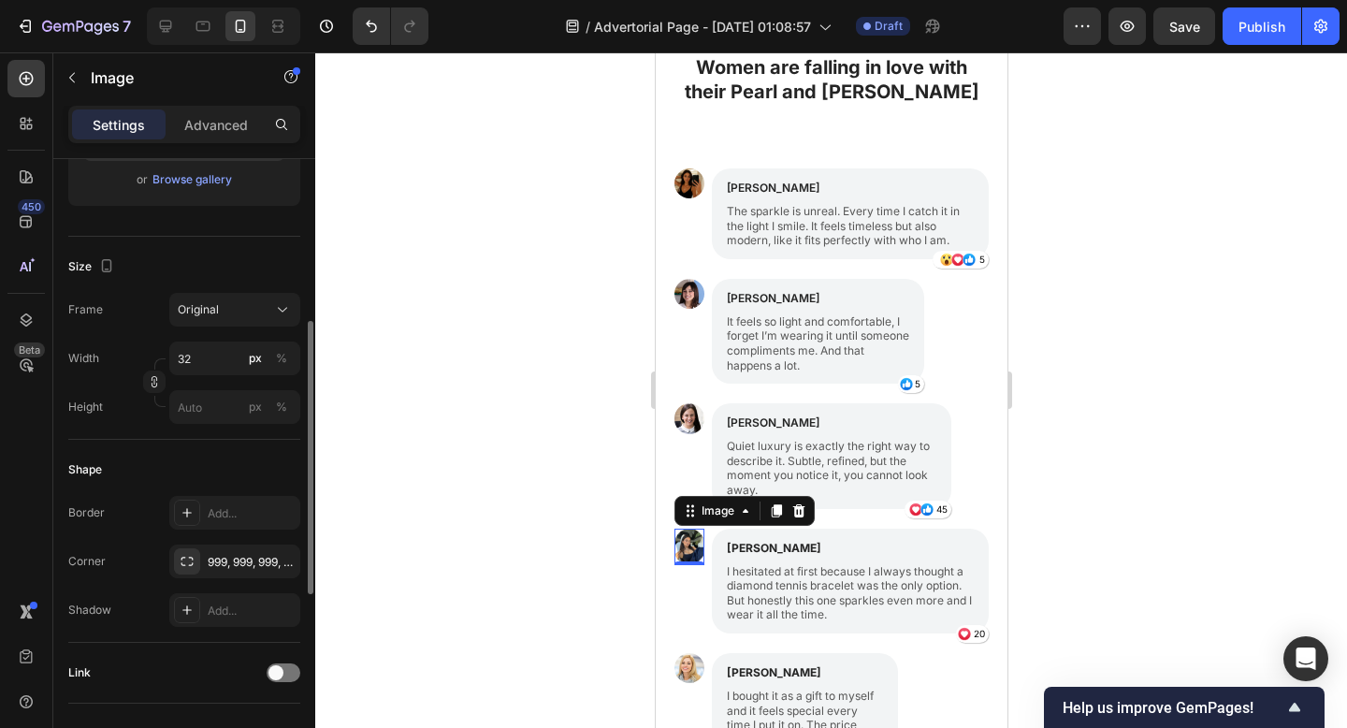
click at [226, 328] on div "Frame Original Width 32 px % Height px %" at bounding box center [184, 358] width 232 height 131
click at [229, 316] on div "Original" at bounding box center [224, 309] width 92 height 17
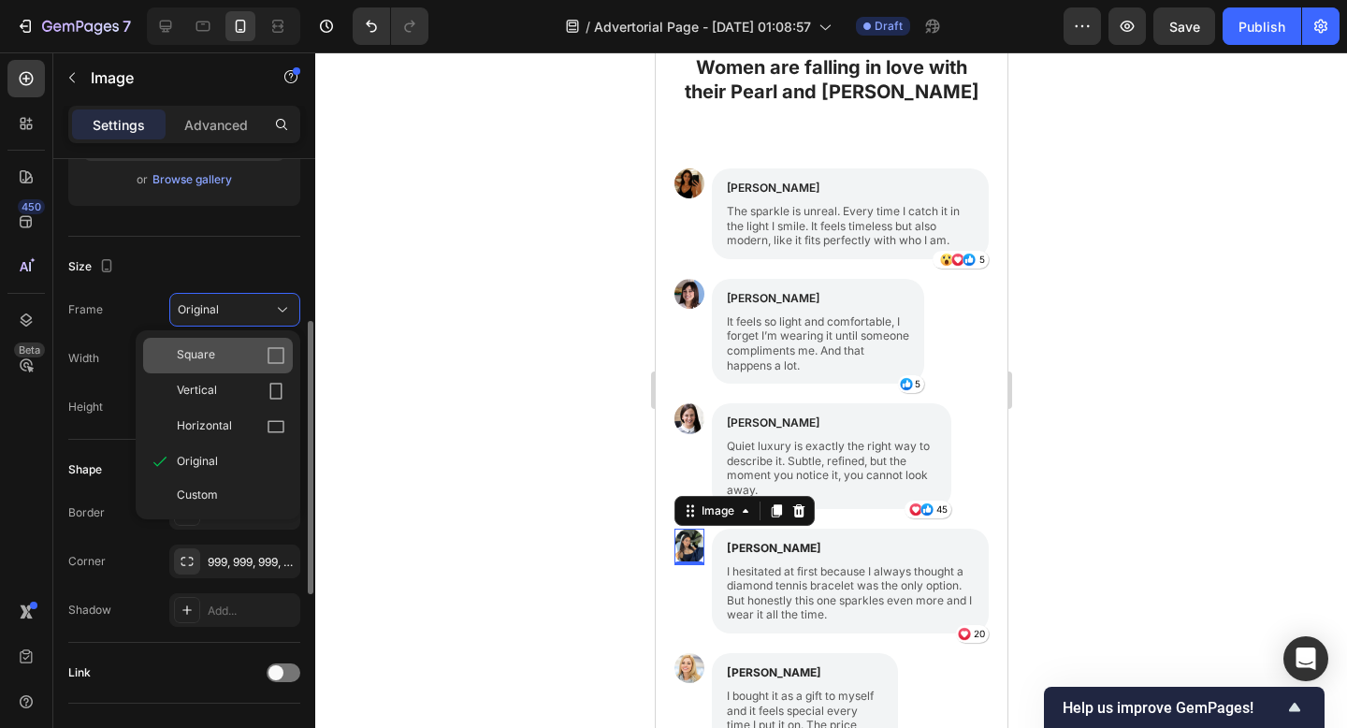
click at [227, 355] on div "Square" at bounding box center [231, 355] width 108 height 19
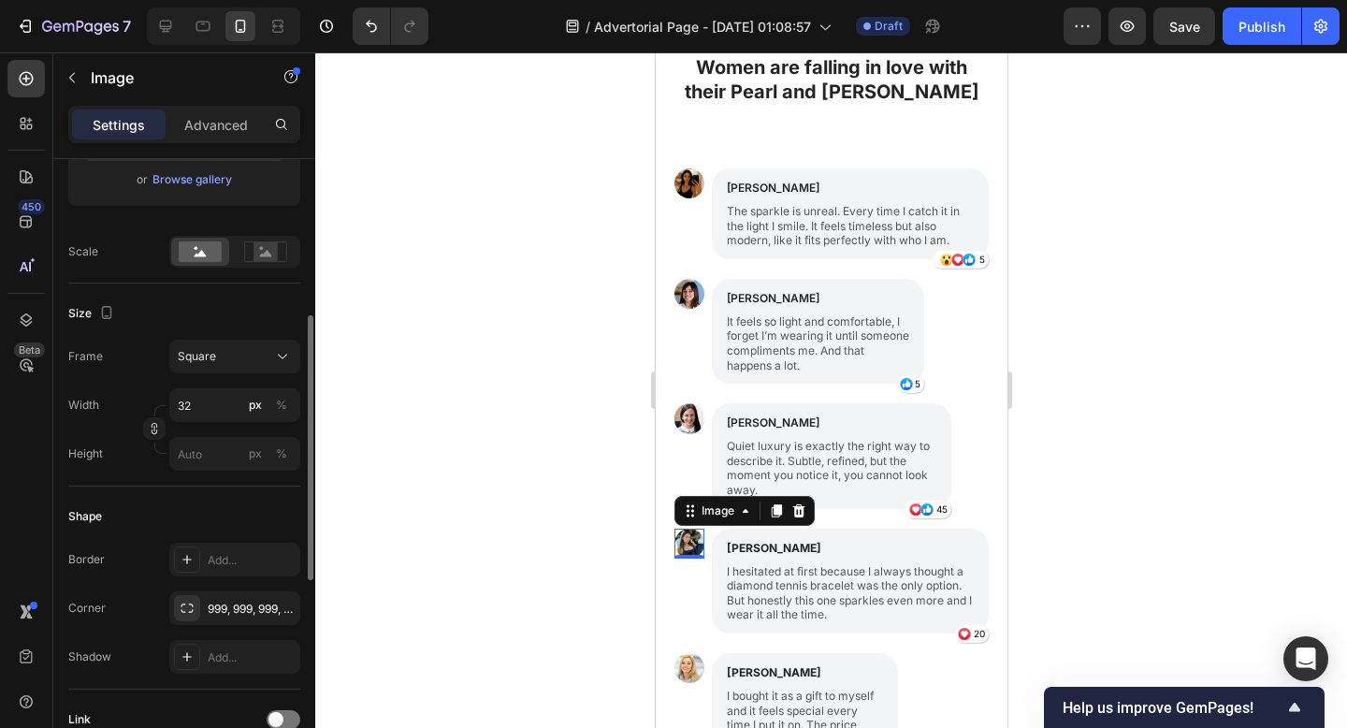
click at [496, 538] on div at bounding box center [831, 389] width 1032 height 675
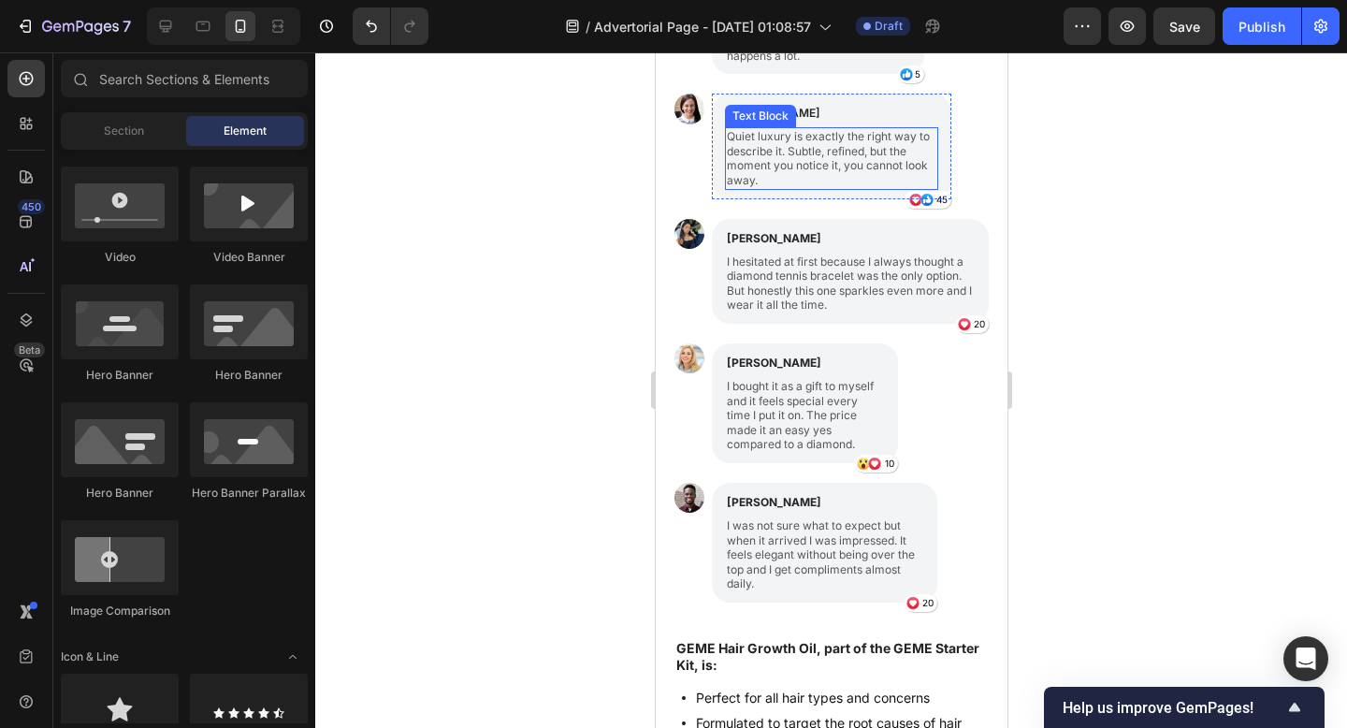
scroll to position [2041, 0]
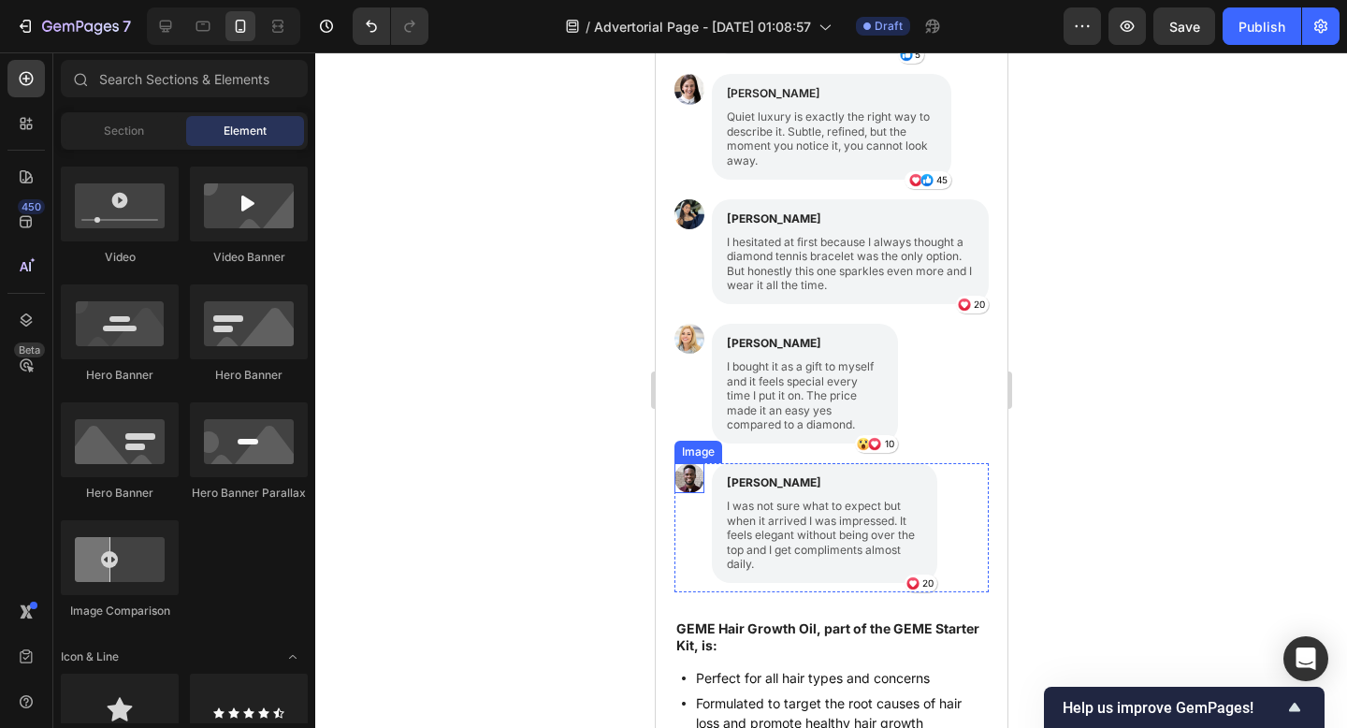
click at [698, 481] on img at bounding box center [688, 478] width 30 height 30
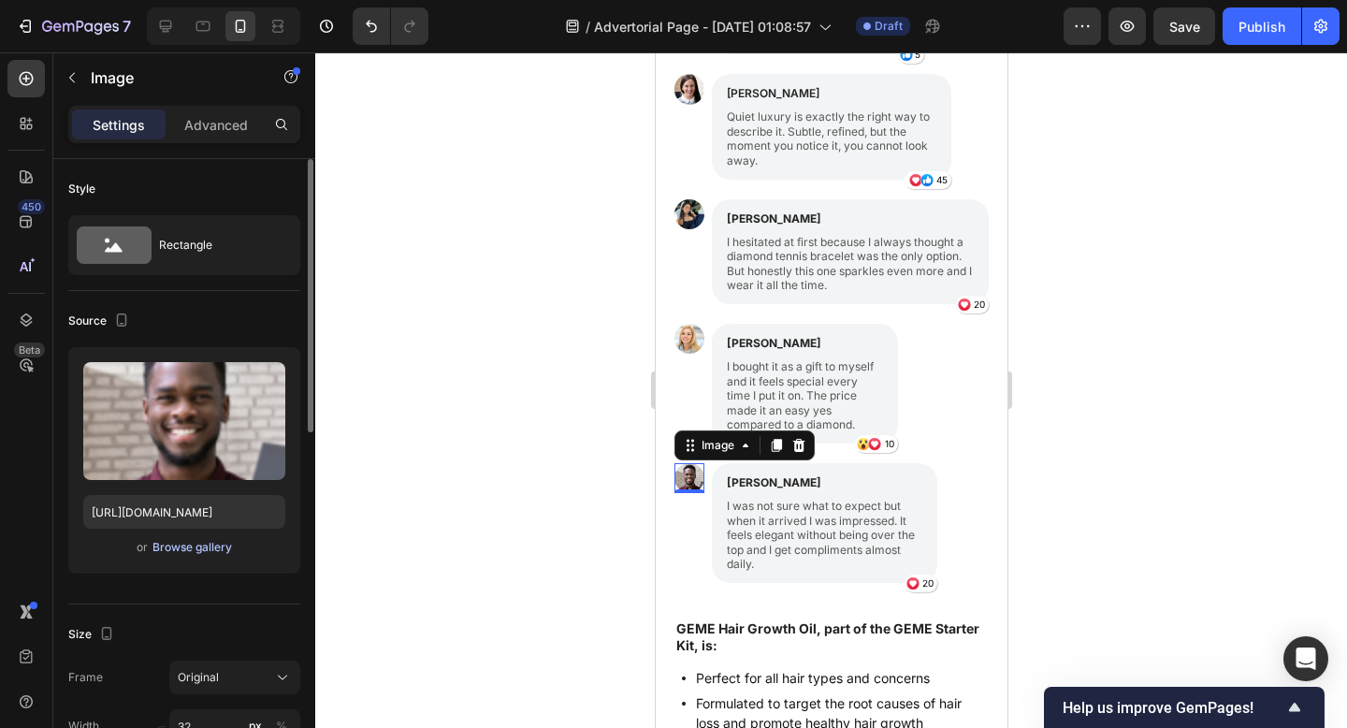
click at [220, 545] on div "Browse gallery" at bounding box center [192, 547] width 80 height 17
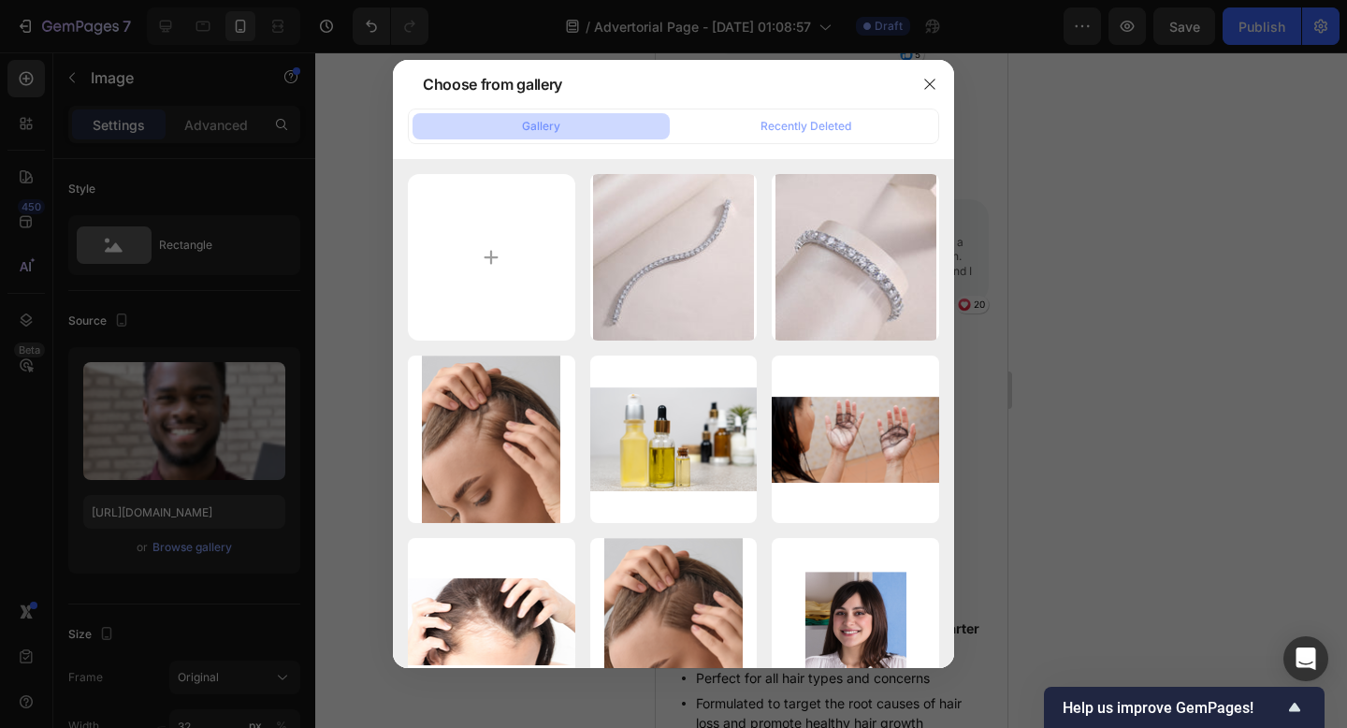
type input "C:\fakepath\_ (48).jpeg"
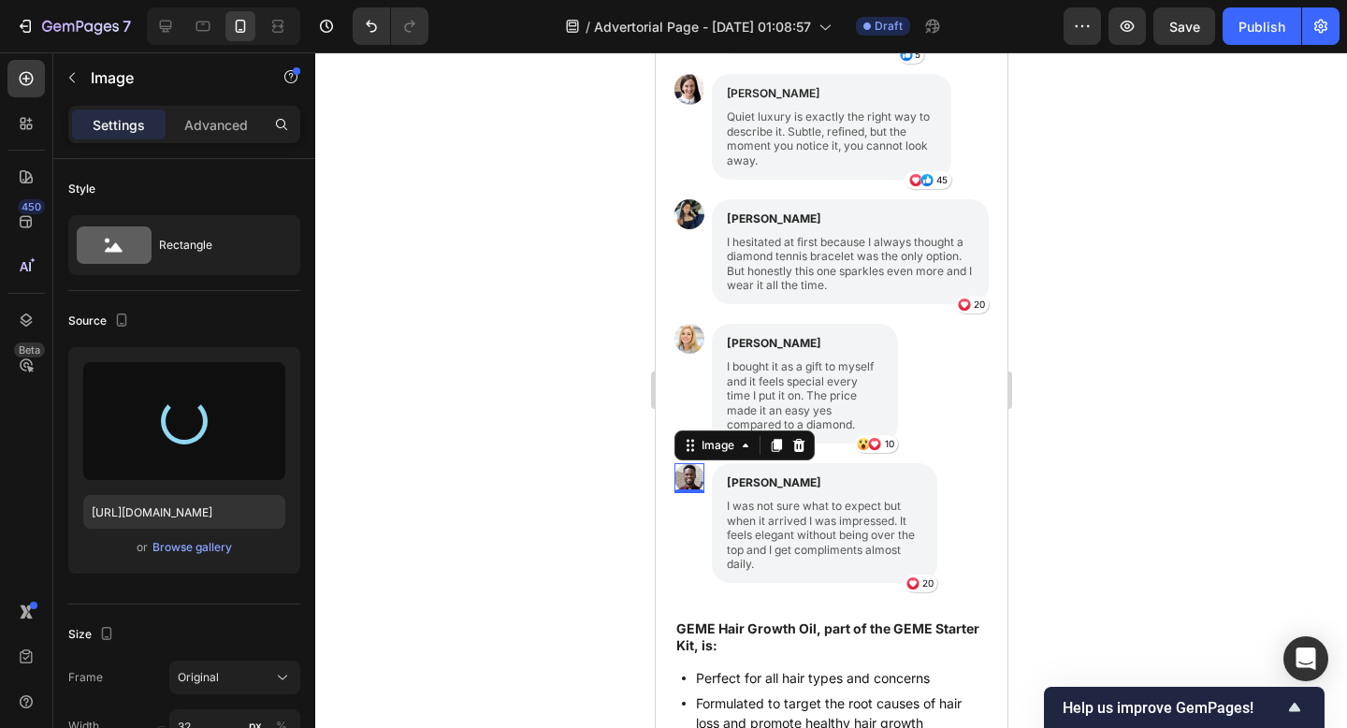
type input "https://cdn.shopify.com/s/files/1/0916/1362/6753/files/gempages_581117217047839…"
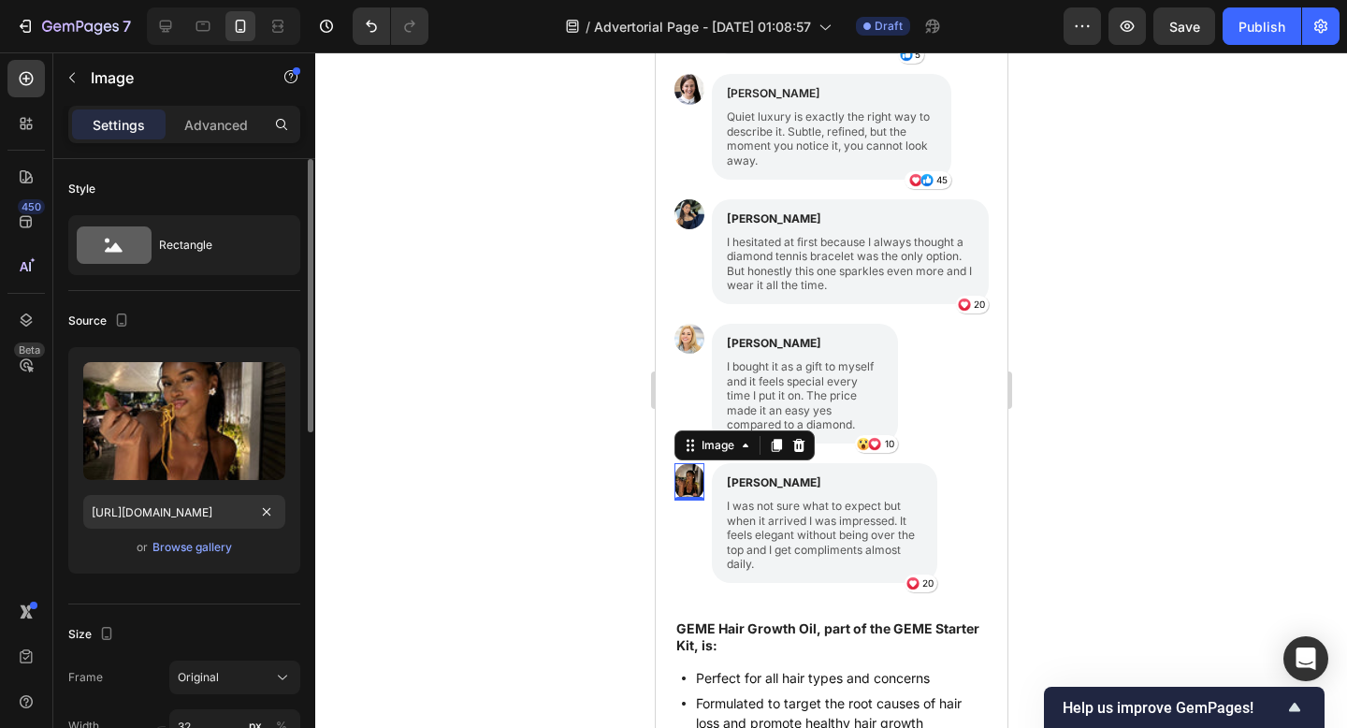
scroll to position [401, 0]
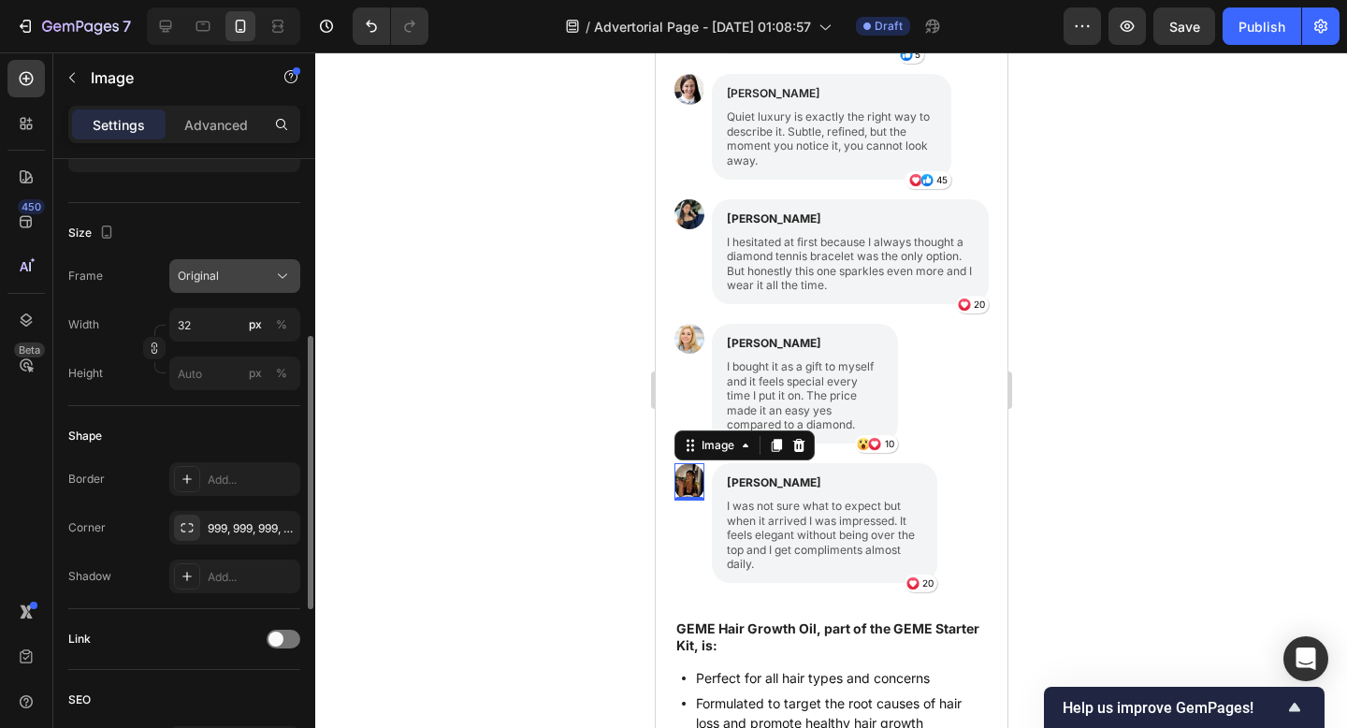
click at [221, 262] on button "Original" at bounding box center [234, 276] width 131 height 34
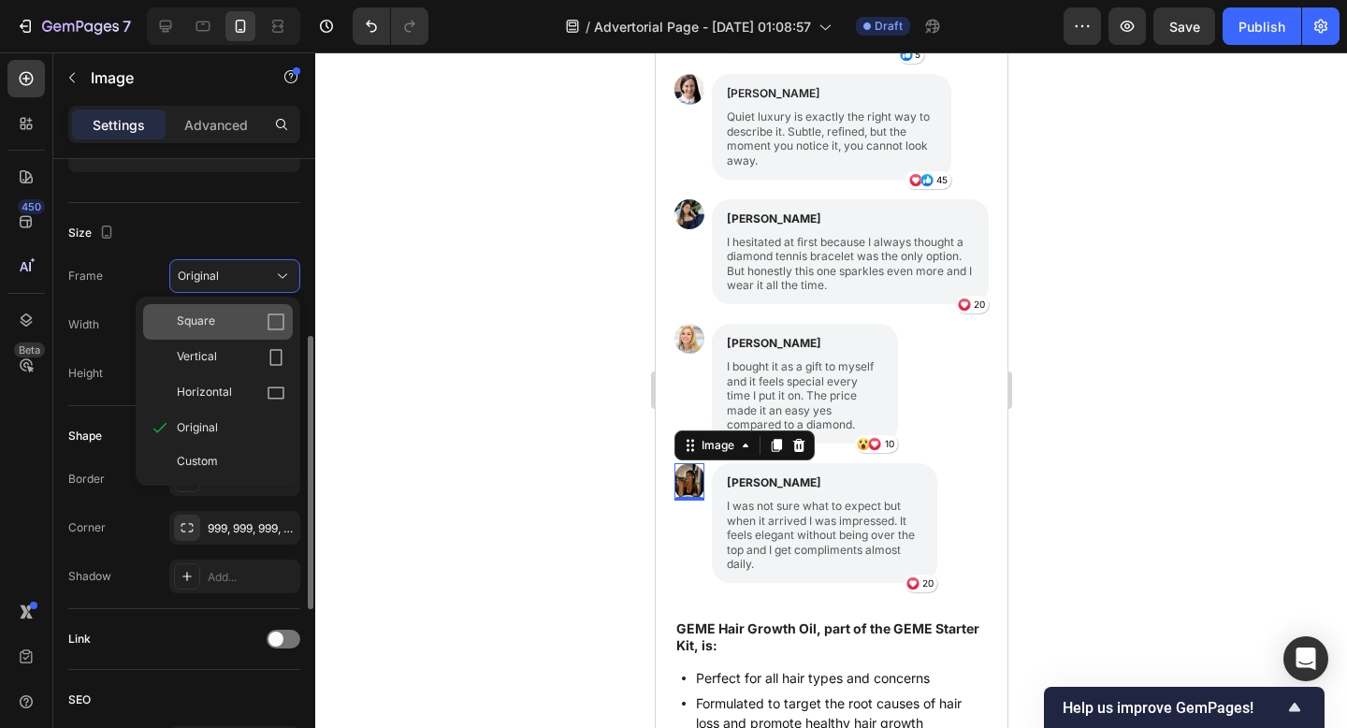
click at [225, 328] on div "Square" at bounding box center [231, 321] width 108 height 19
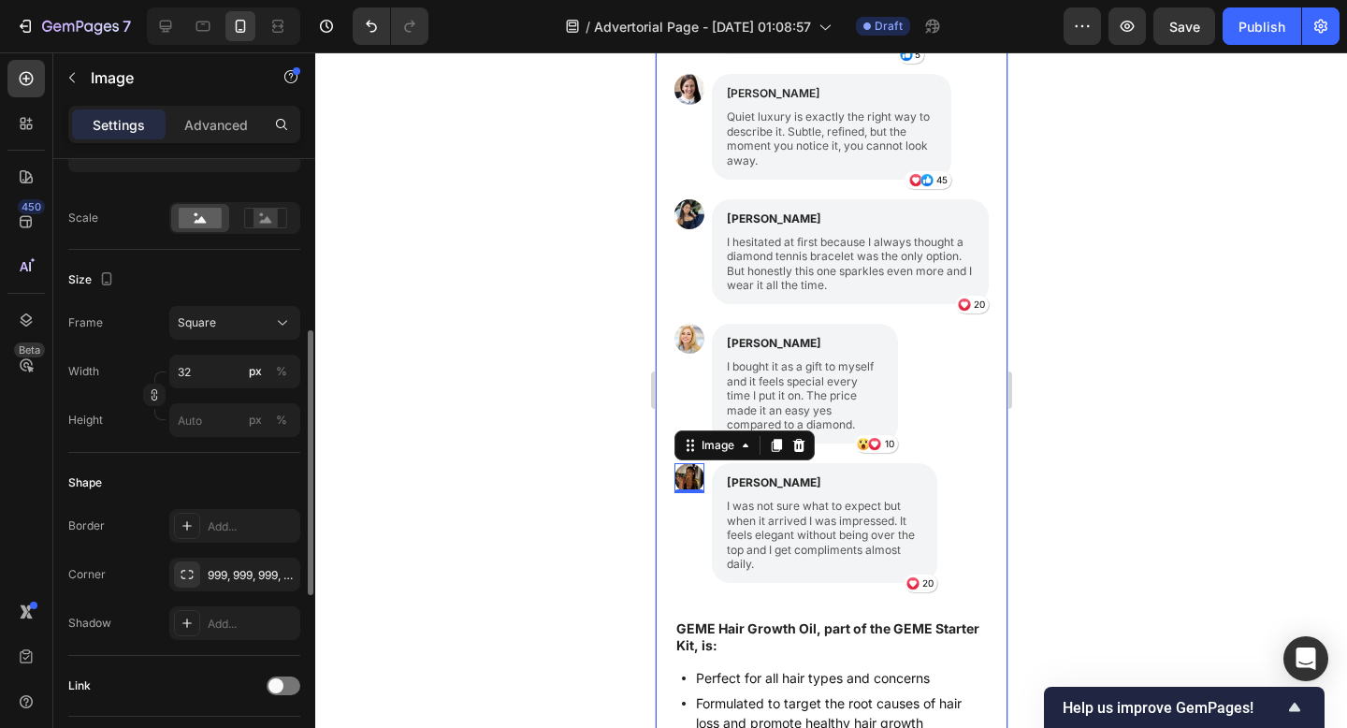
click at [1027, 264] on div at bounding box center [831, 389] width 1032 height 675
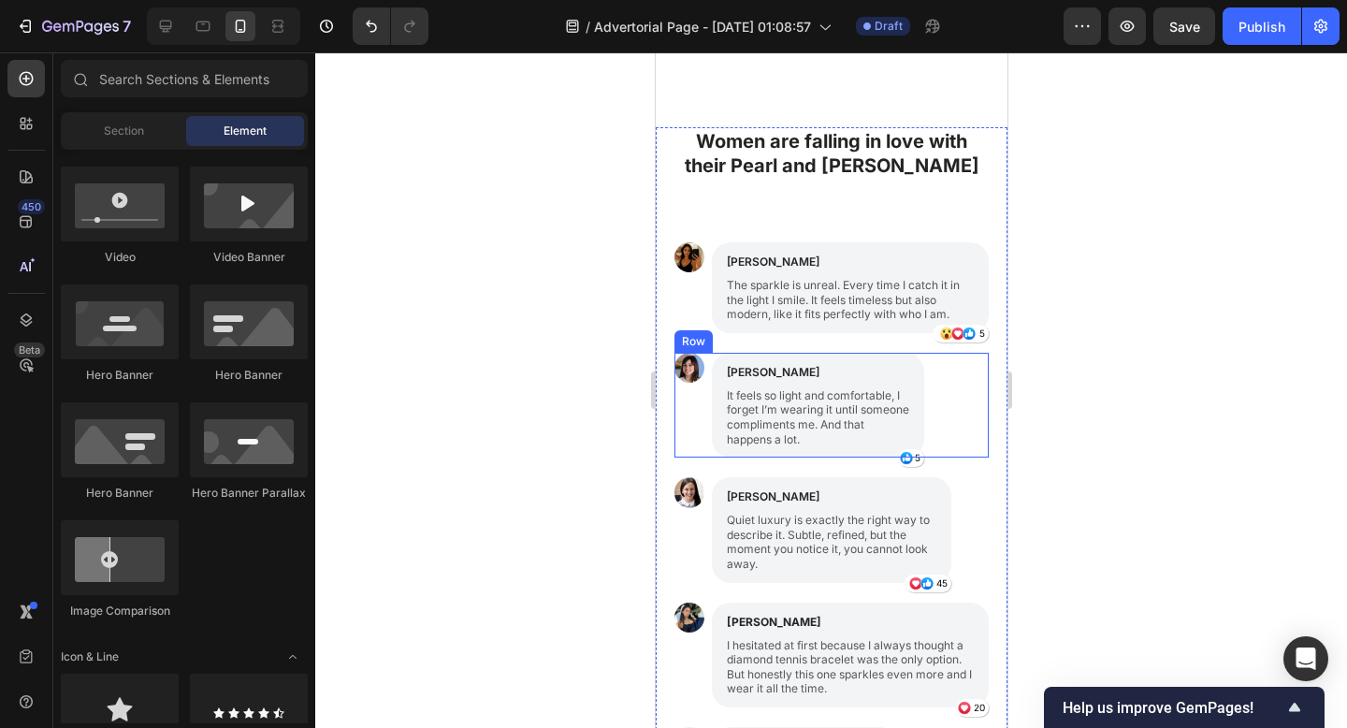
scroll to position [1999, 0]
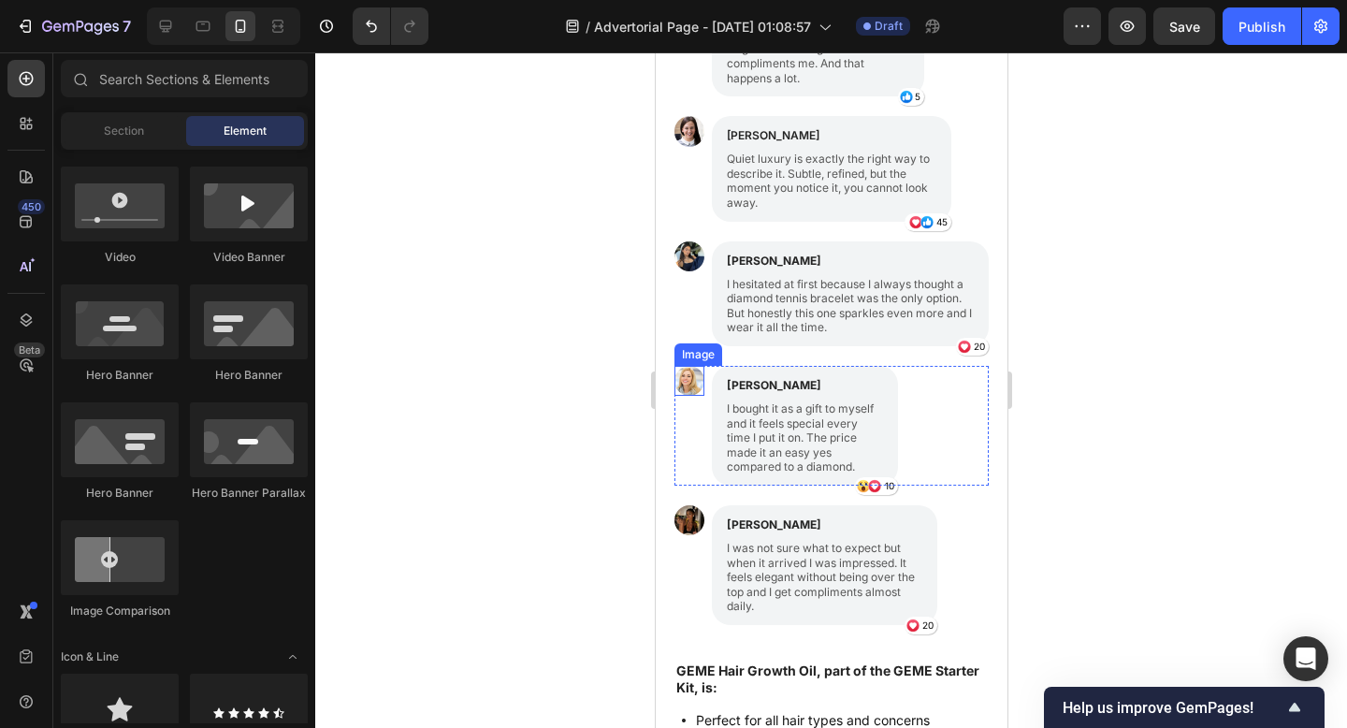
click at [689, 388] on img at bounding box center [688, 381] width 30 height 30
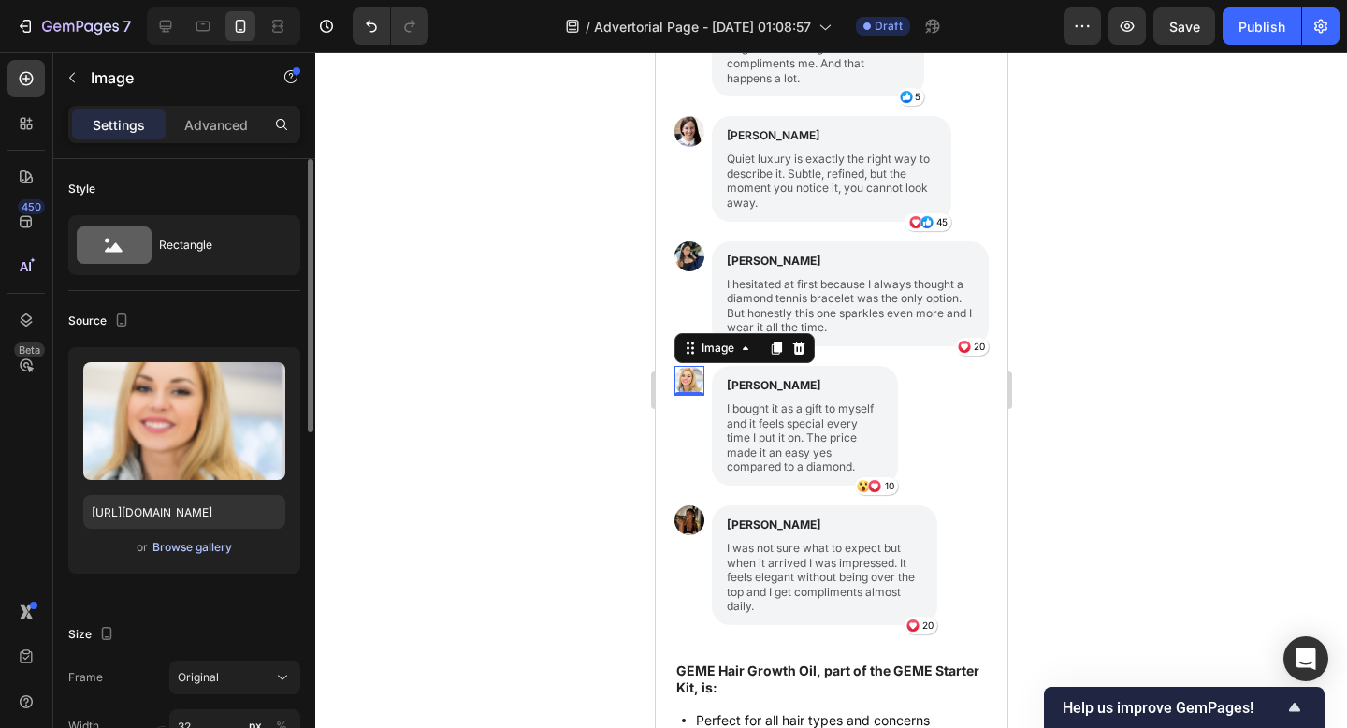
click at [216, 549] on div "Browse gallery" at bounding box center [192, 547] width 80 height 17
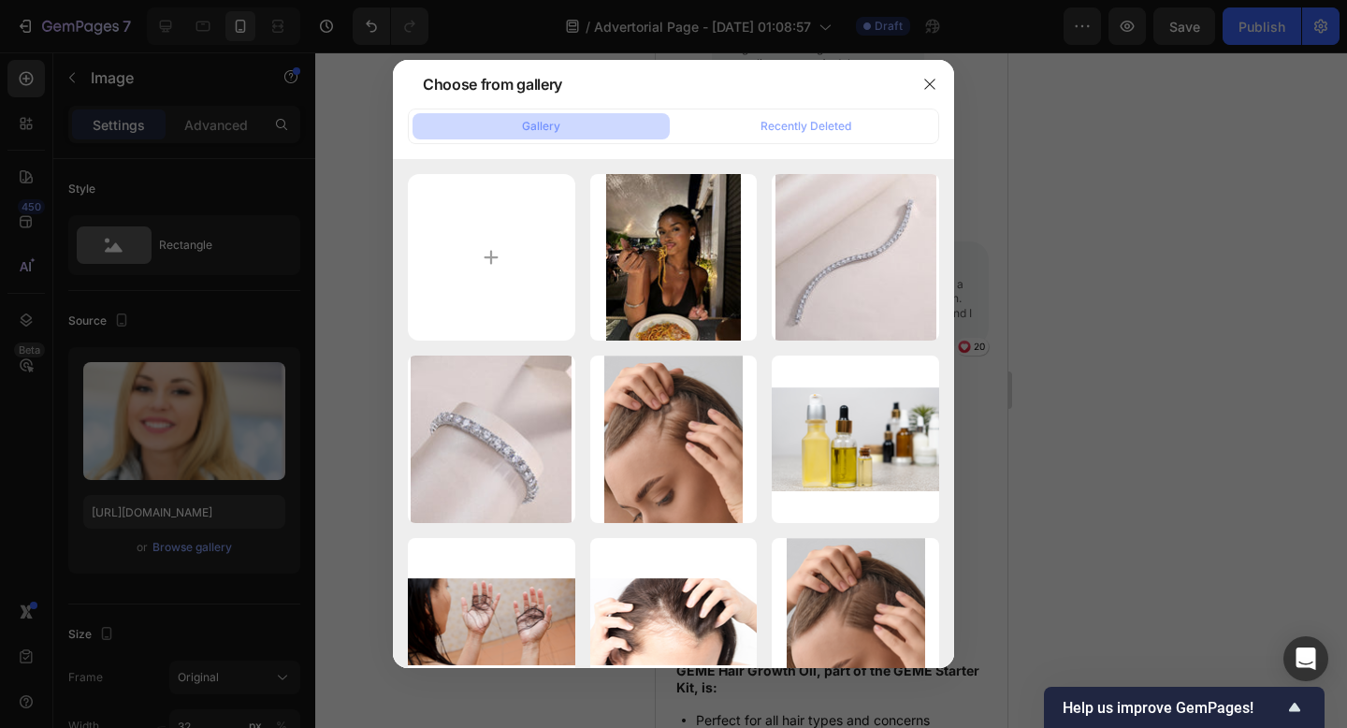
type input "C:\fakepath\47b2a6c0-4abf-407d-b521-f613ddd87977.jpeg"
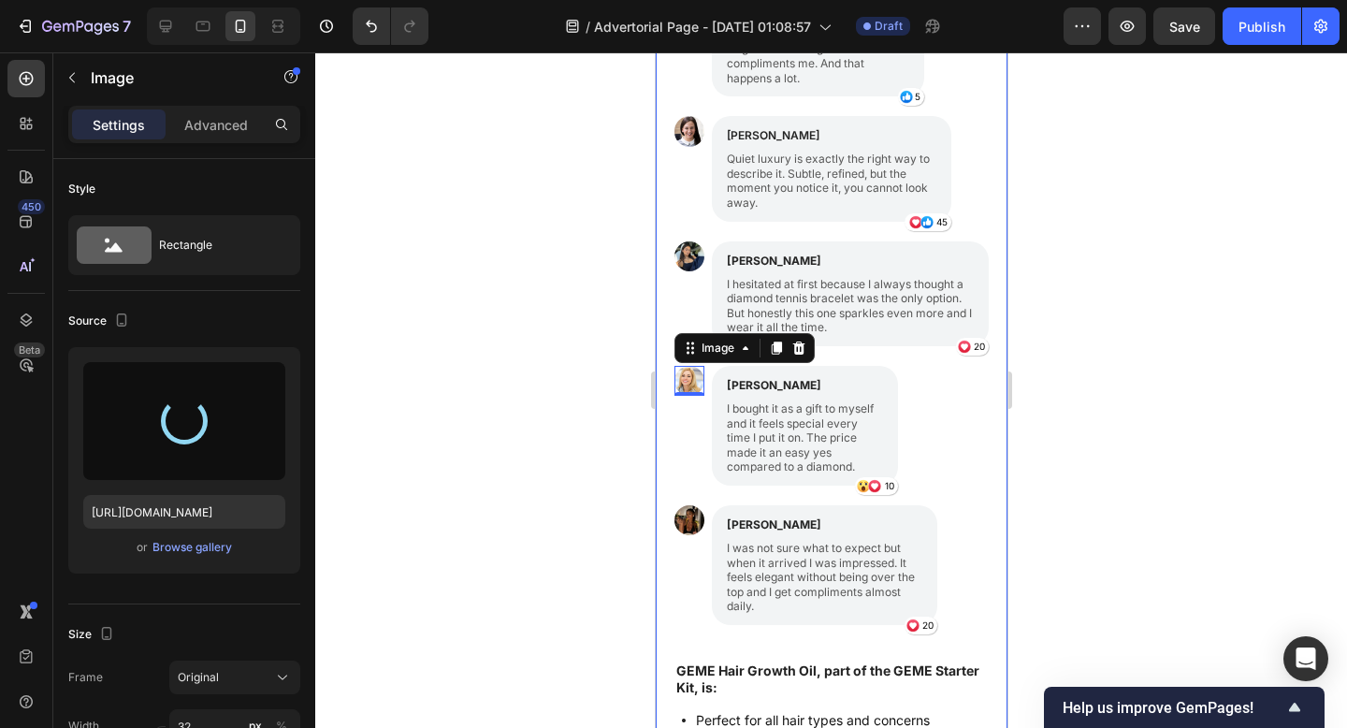
type input "https://cdn.shopify.com/s/files/1/0916/1362/6753/files/gempages_581117217047839…"
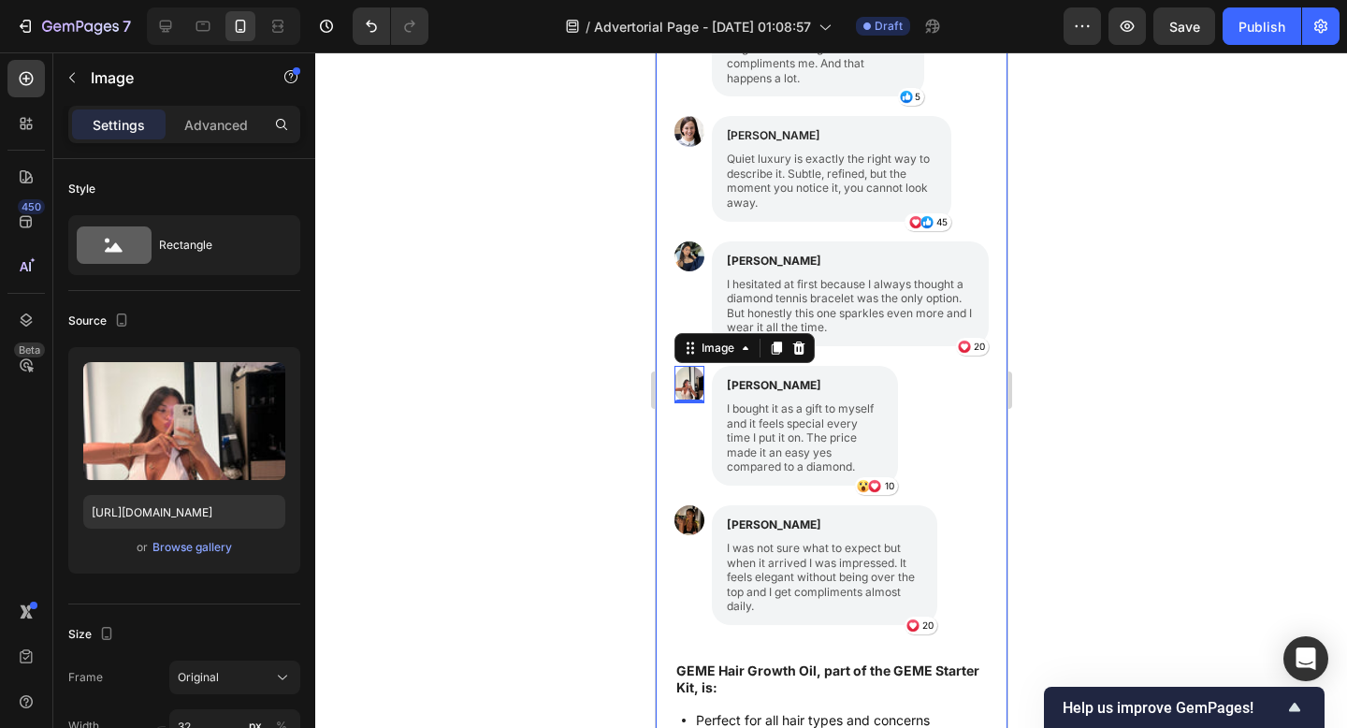
click at [1130, 330] on div at bounding box center [831, 389] width 1032 height 675
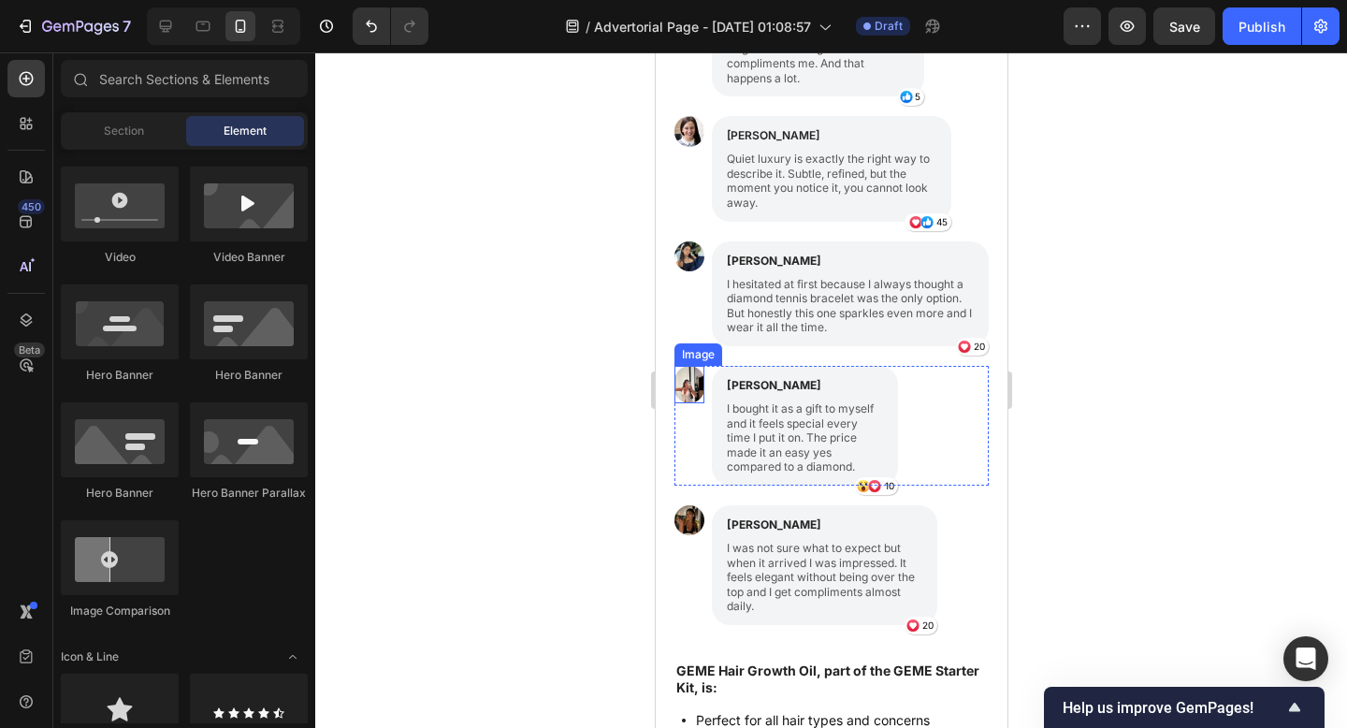
click at [683, 391] on img at bounding box center [688, 384] width 30 height 37
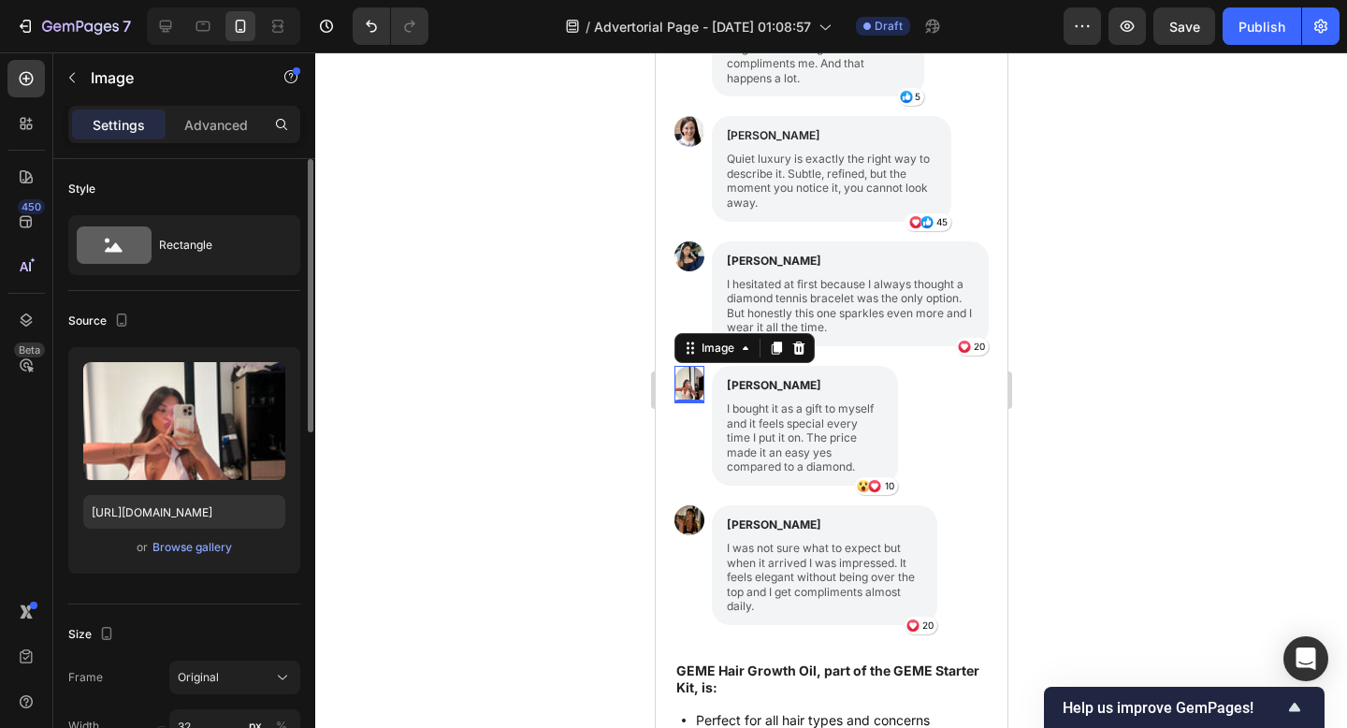
scroll to position [166, 0]
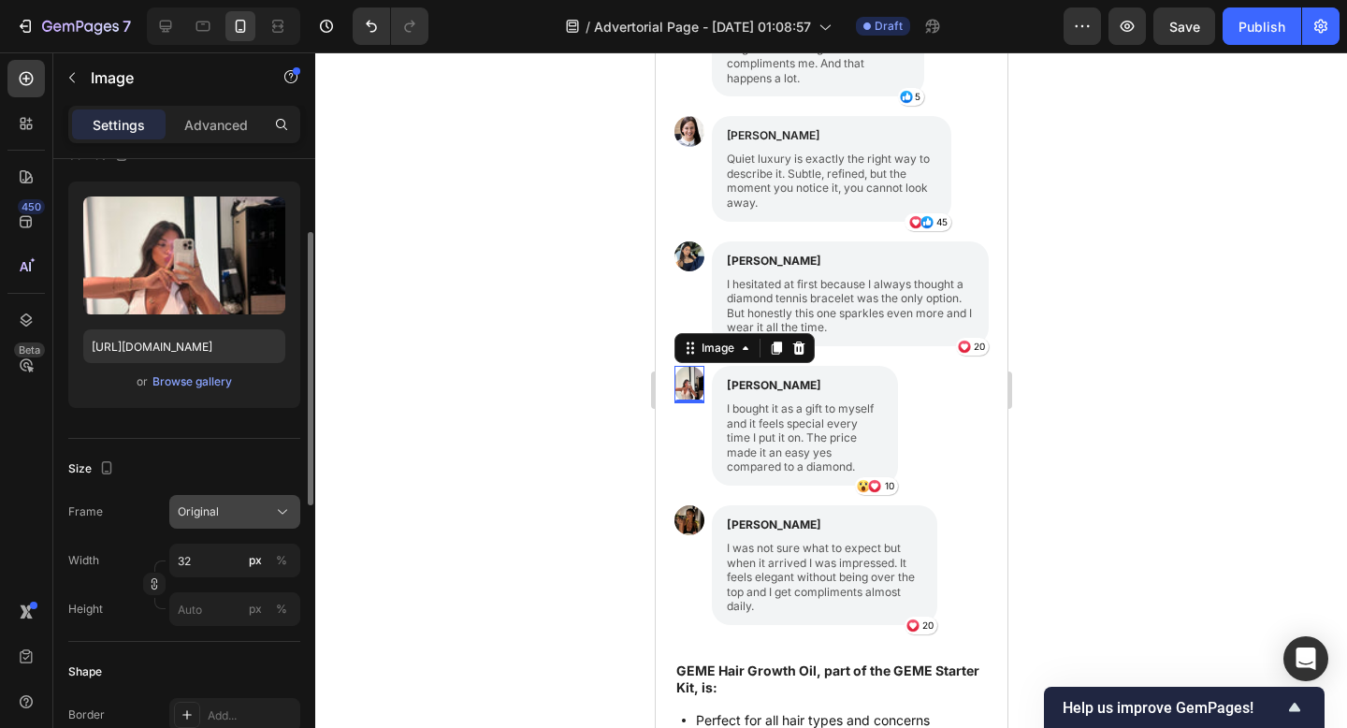
click at [210, 499] on button "Original" at bounding box center [234, 512] width 131 height 34
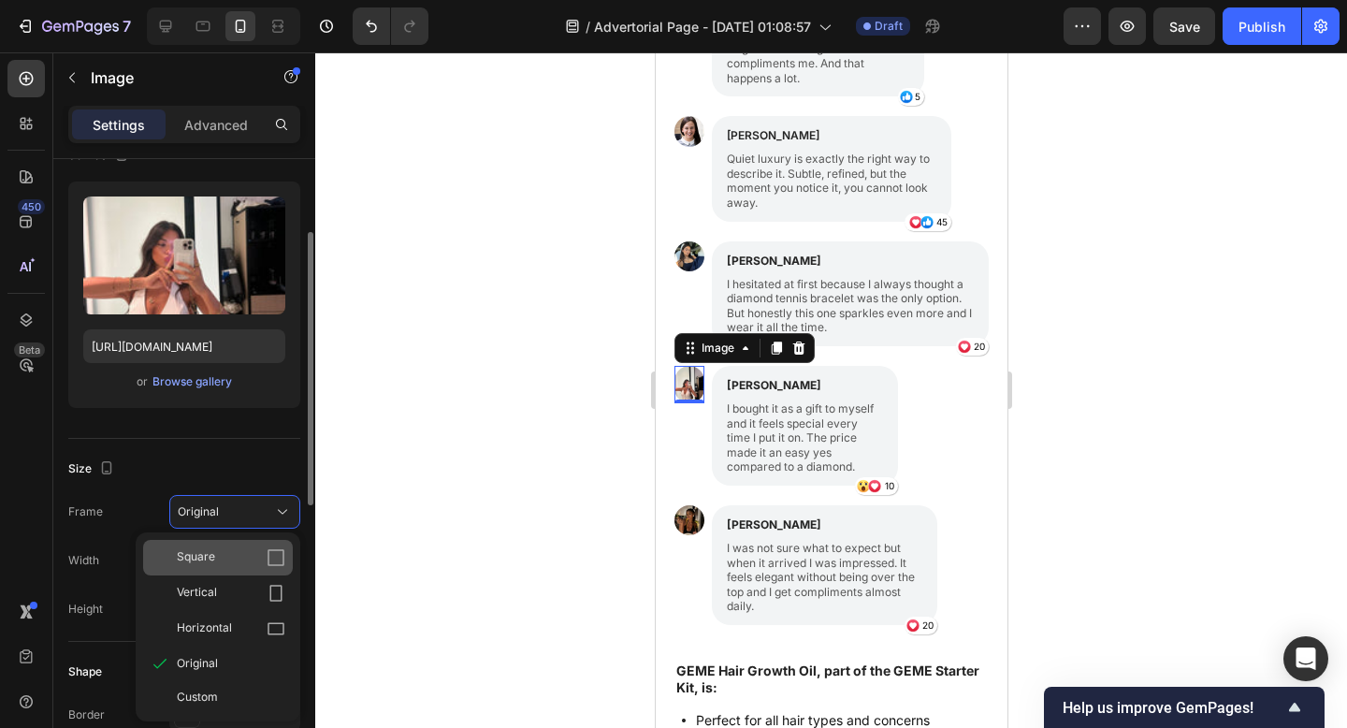
click at [207, 559] on span "Square" at bounding box center [196, 557] width 38 height 19
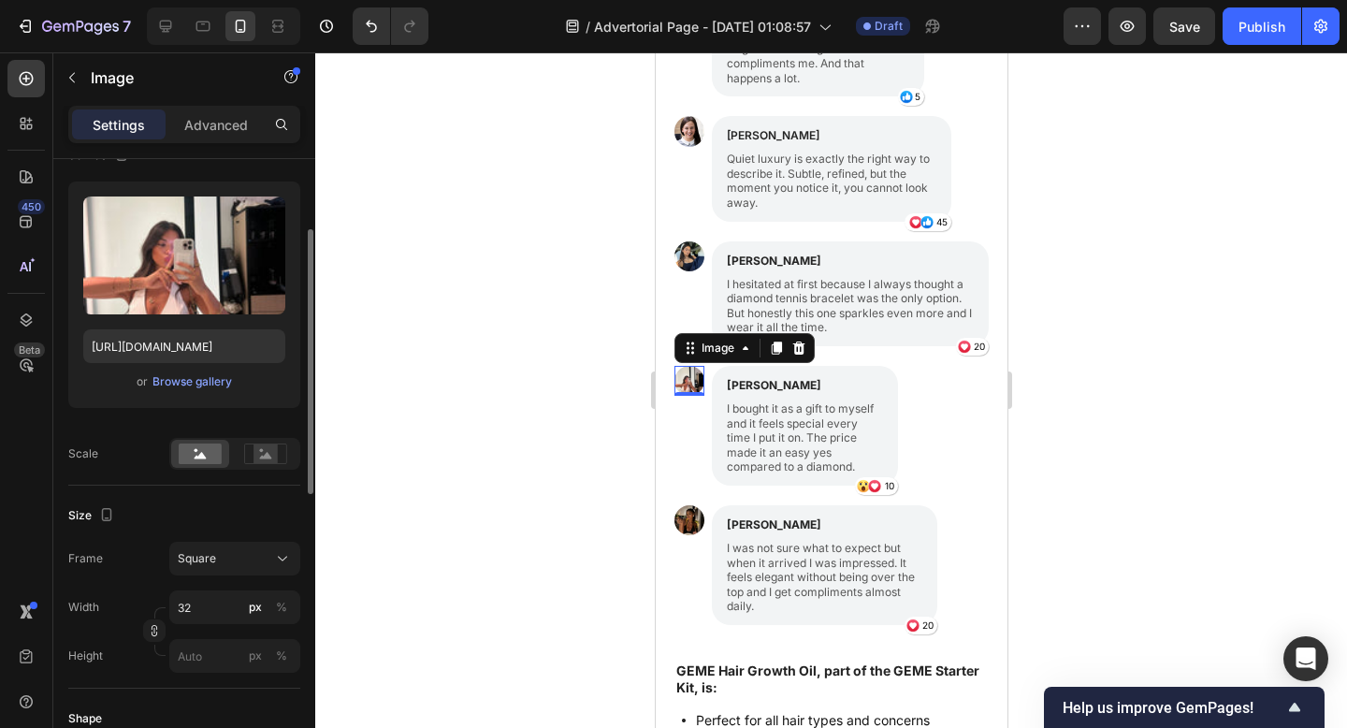
click at [425, 477] on div at bounding box center [831, 389] width 1032 height 675
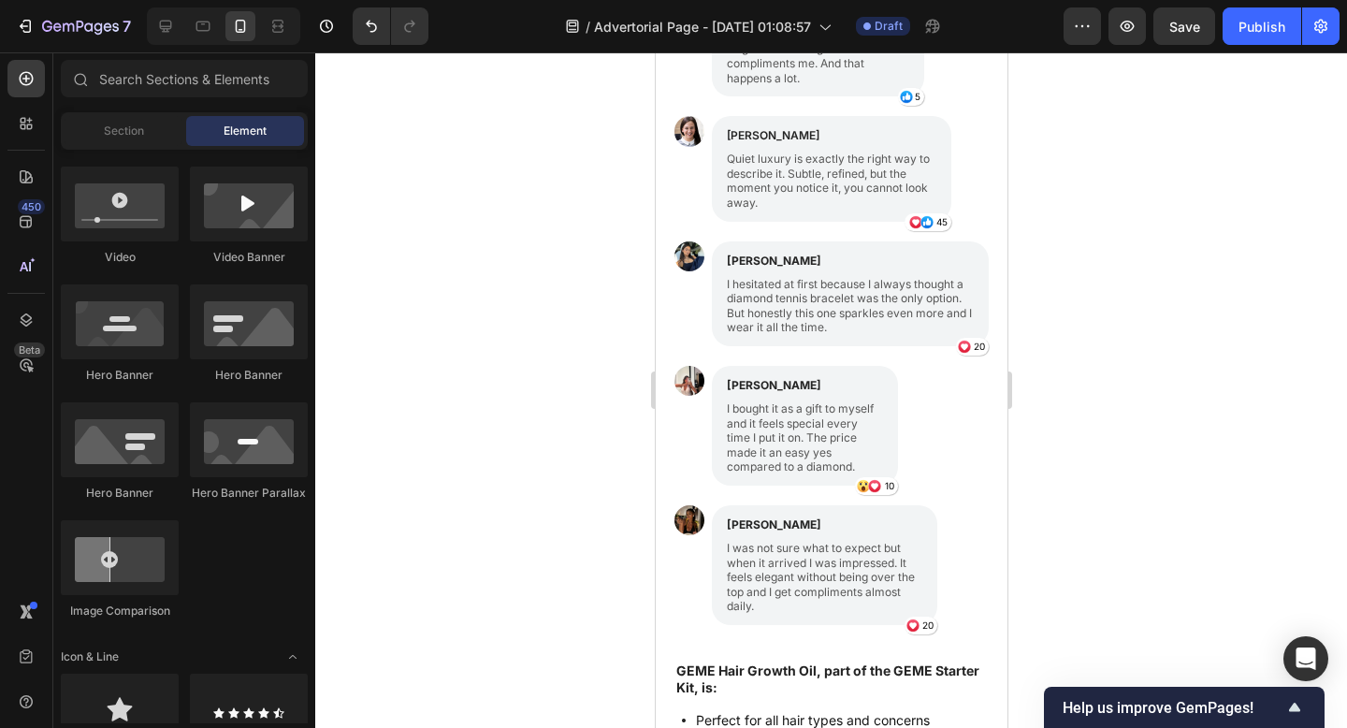
click at [1346, 87] on div at bounding box center [831, 389] width 1032 height 675
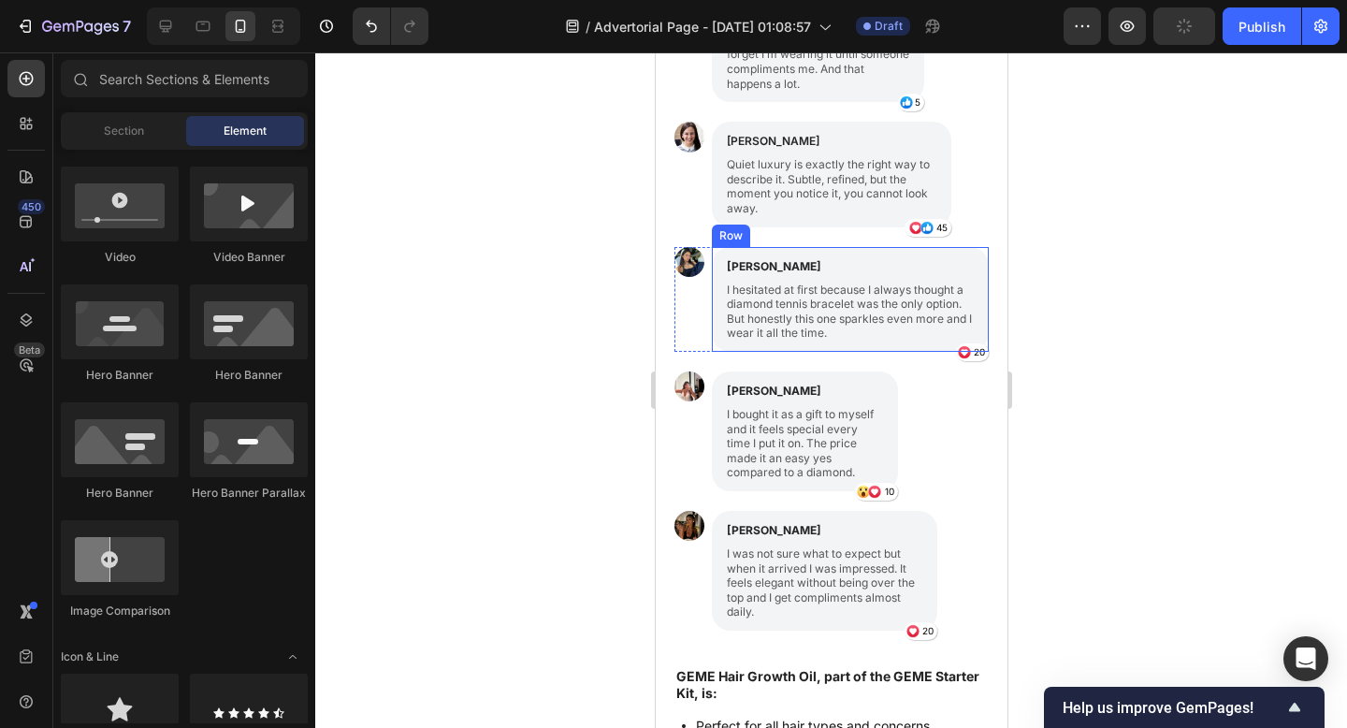
scroll to position [1982, 0]
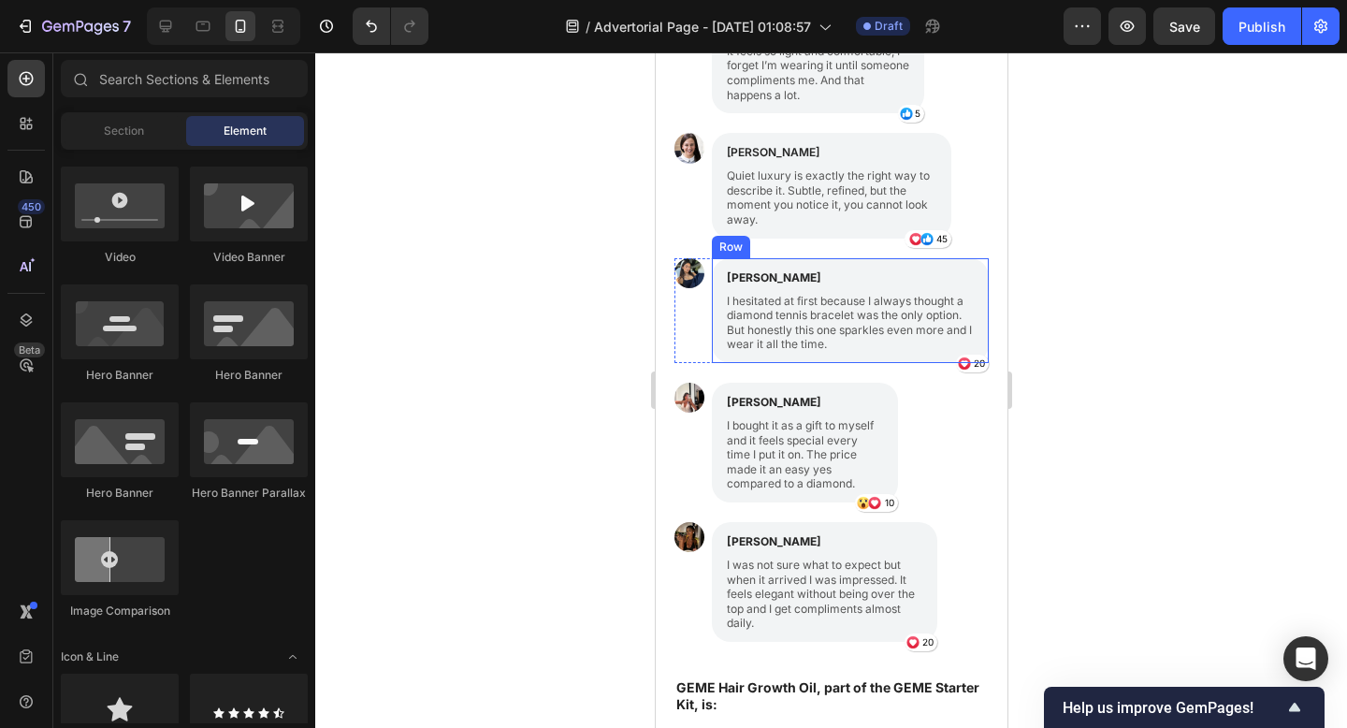
click at [963, 282] on div "Laura Jensen Text Block I hesitated at first because I always thought a diamond…" at bounding box center [849, 310] width 277 height 105
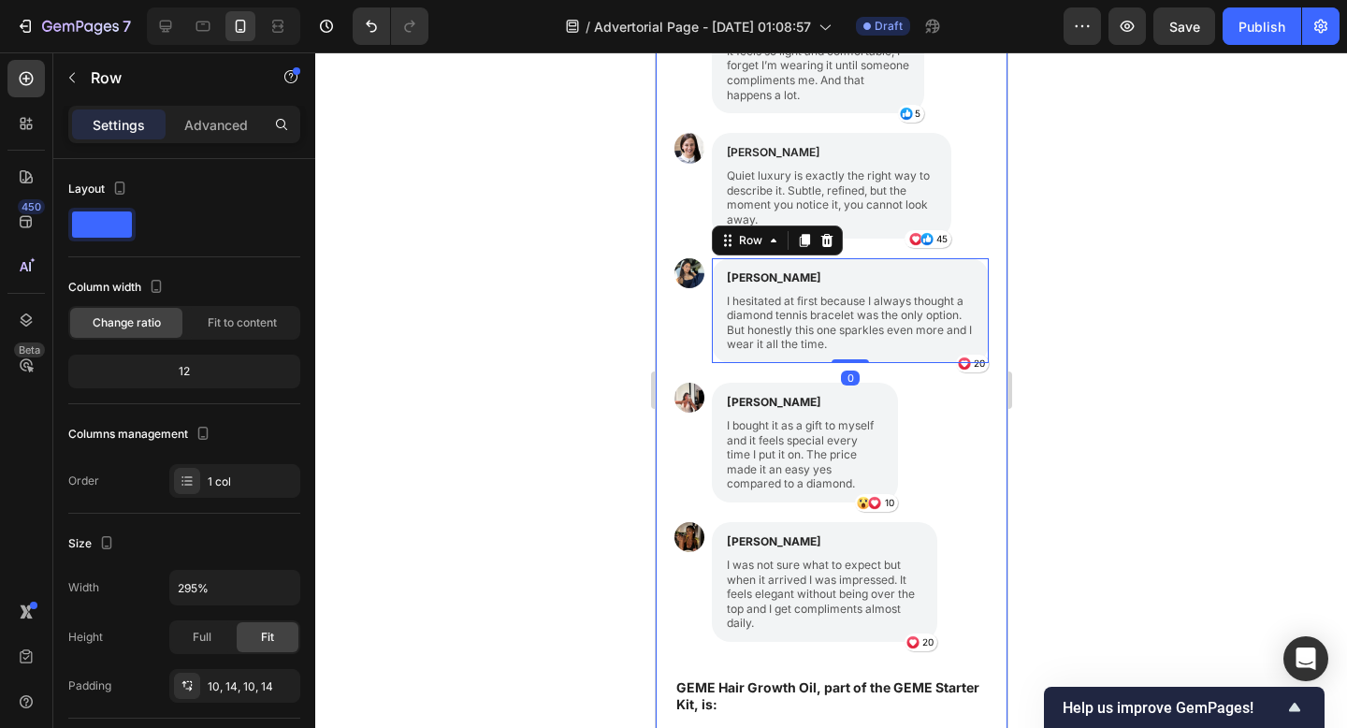
click at [1169, 267] on div at bounding box center [831, 389] width 1032 height 675
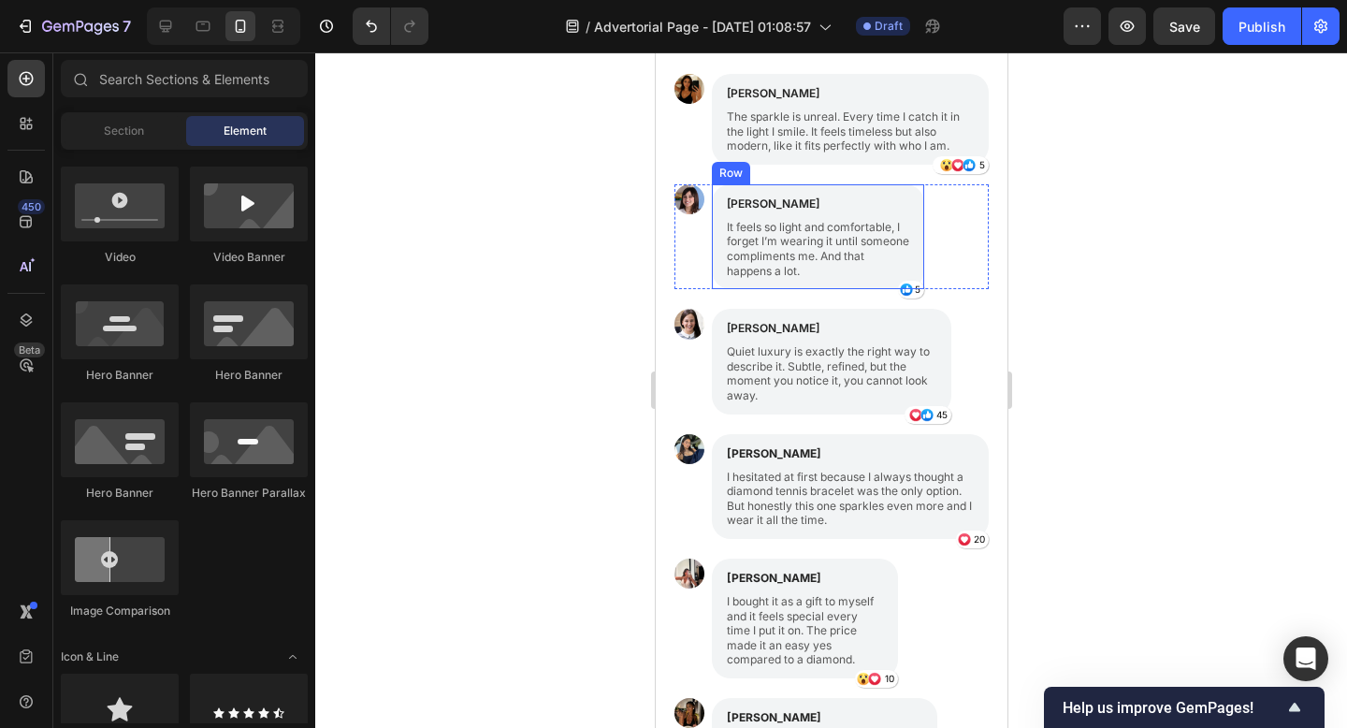
scroll to position [1755, 0]
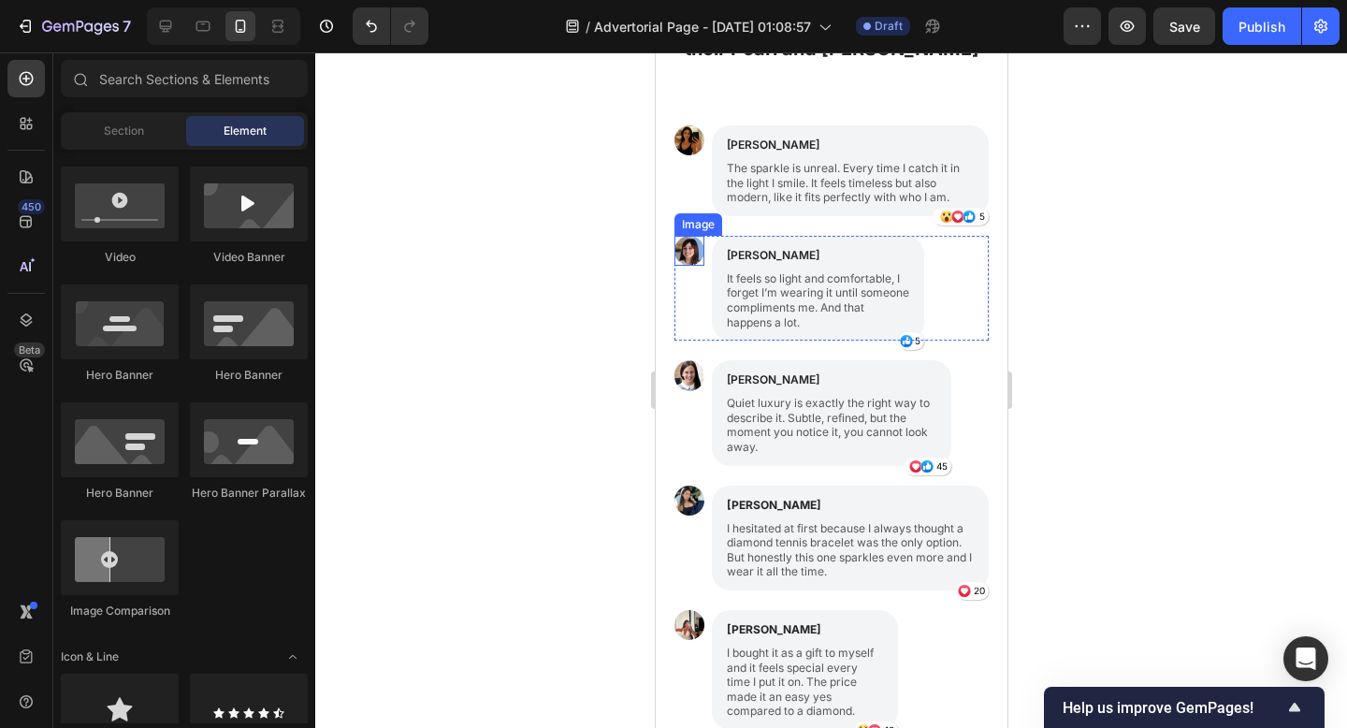
click at [685, 248] on img at bounding box center [688, 251] width 30 height 30
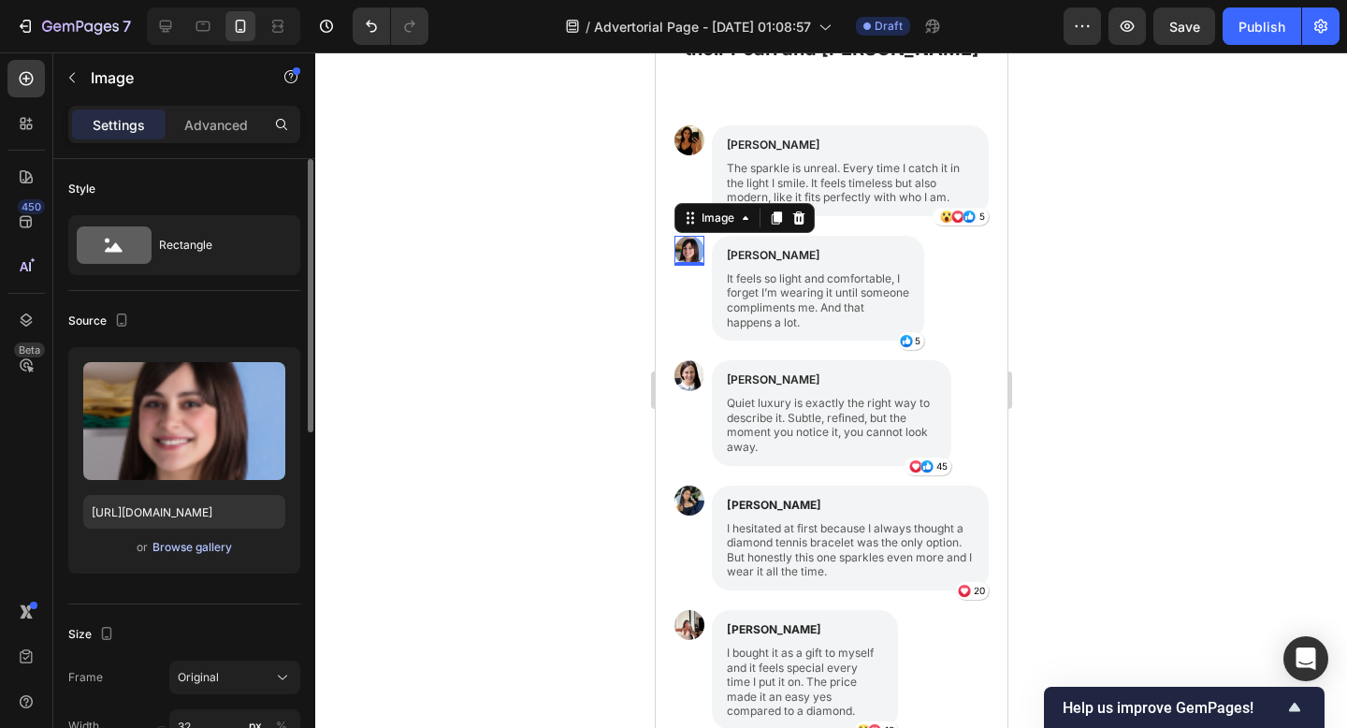
click at [181, 552] on div "Browse gallery" at bounding box center [192, 547] width 80 height 17
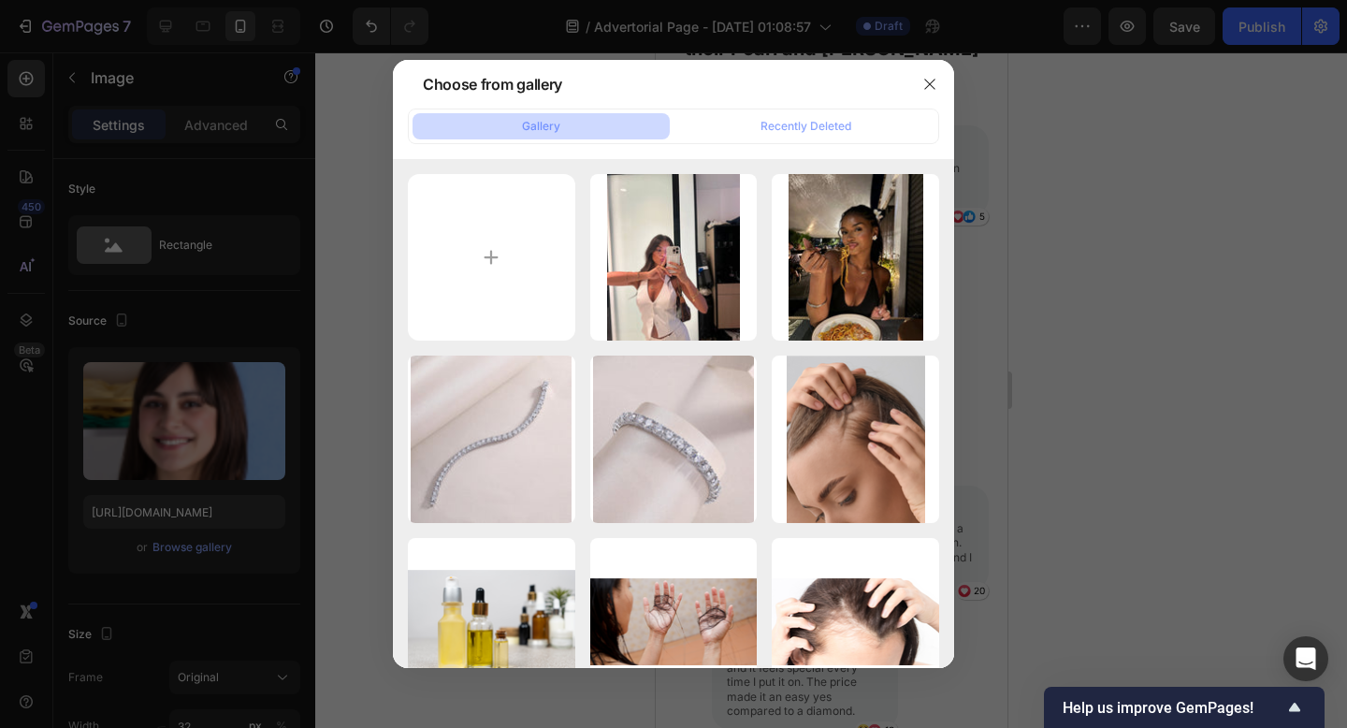
type input "C:\fakepath\_ (49).jpeg"
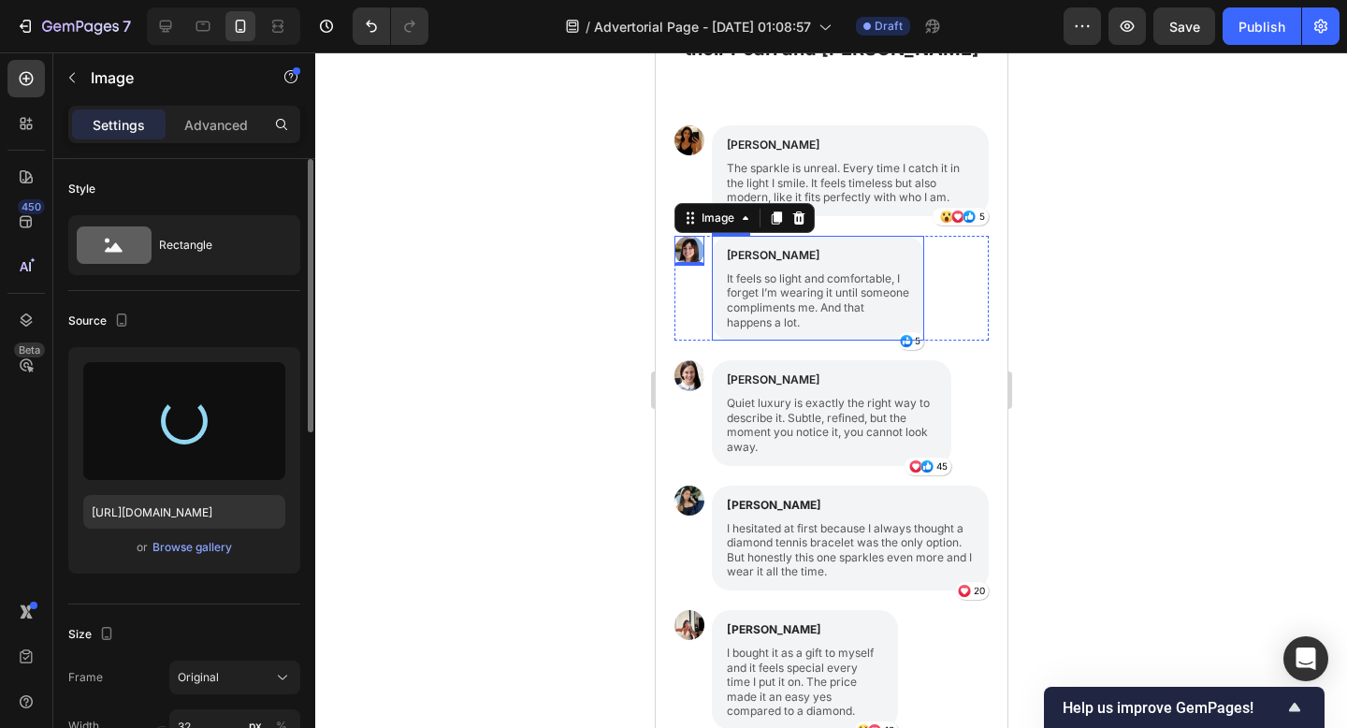
scroll to position [190, 0]
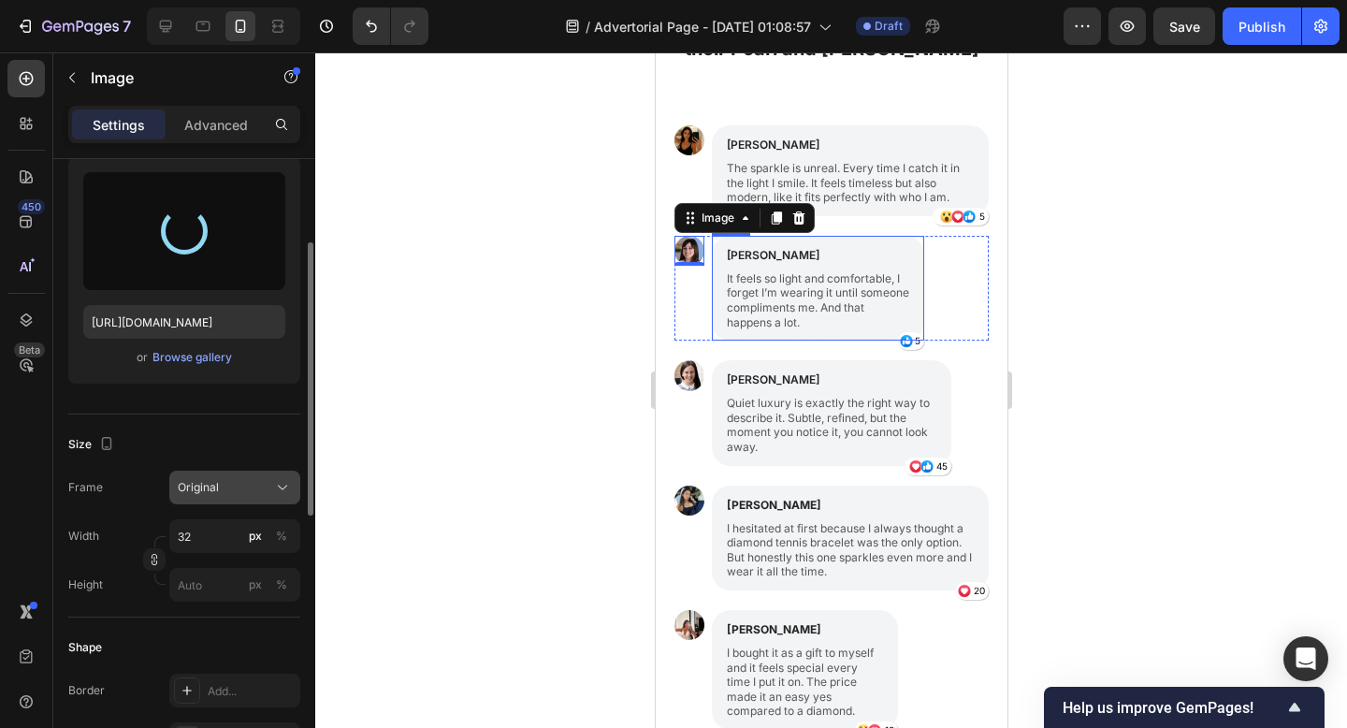
click at [244, 501] on button "Original" at bounding box center [234, 487] width 131 height 34
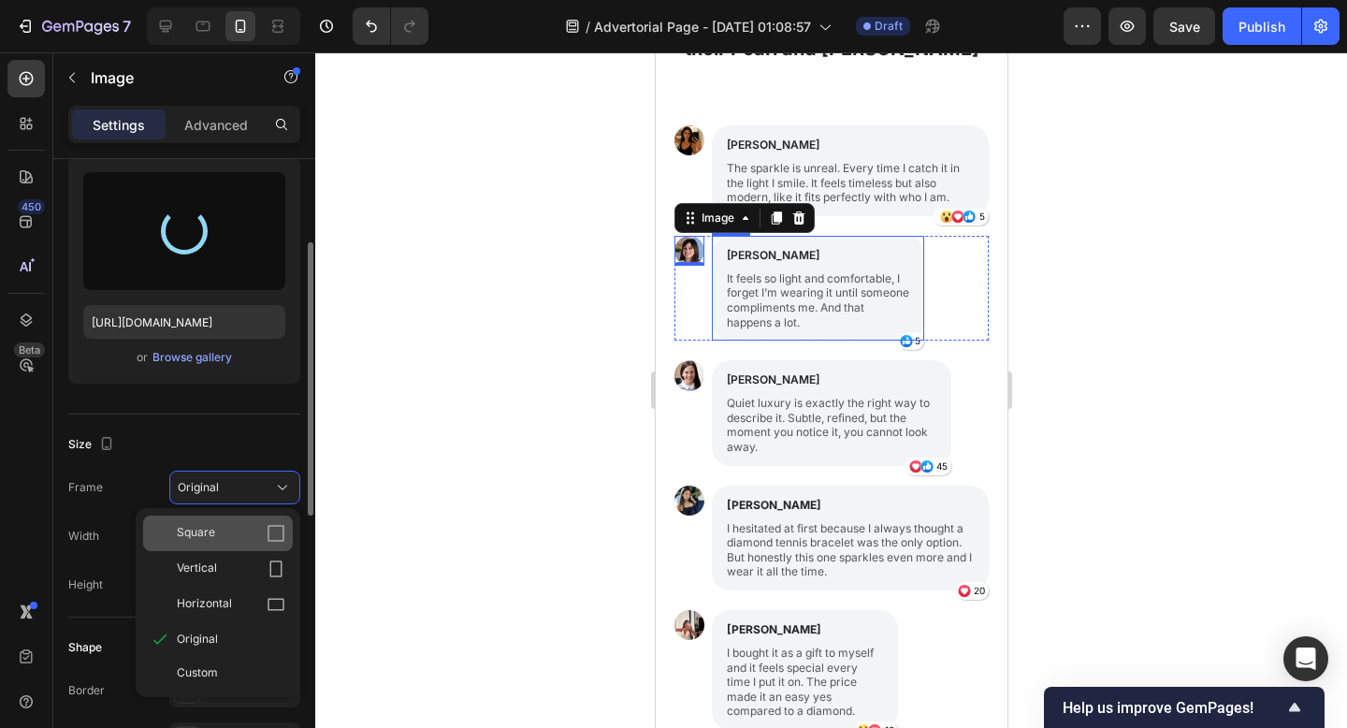
type input "https://cdn.shopify.com/s/files/1/0916/1362/6753/files/gempages_581117217047839…"
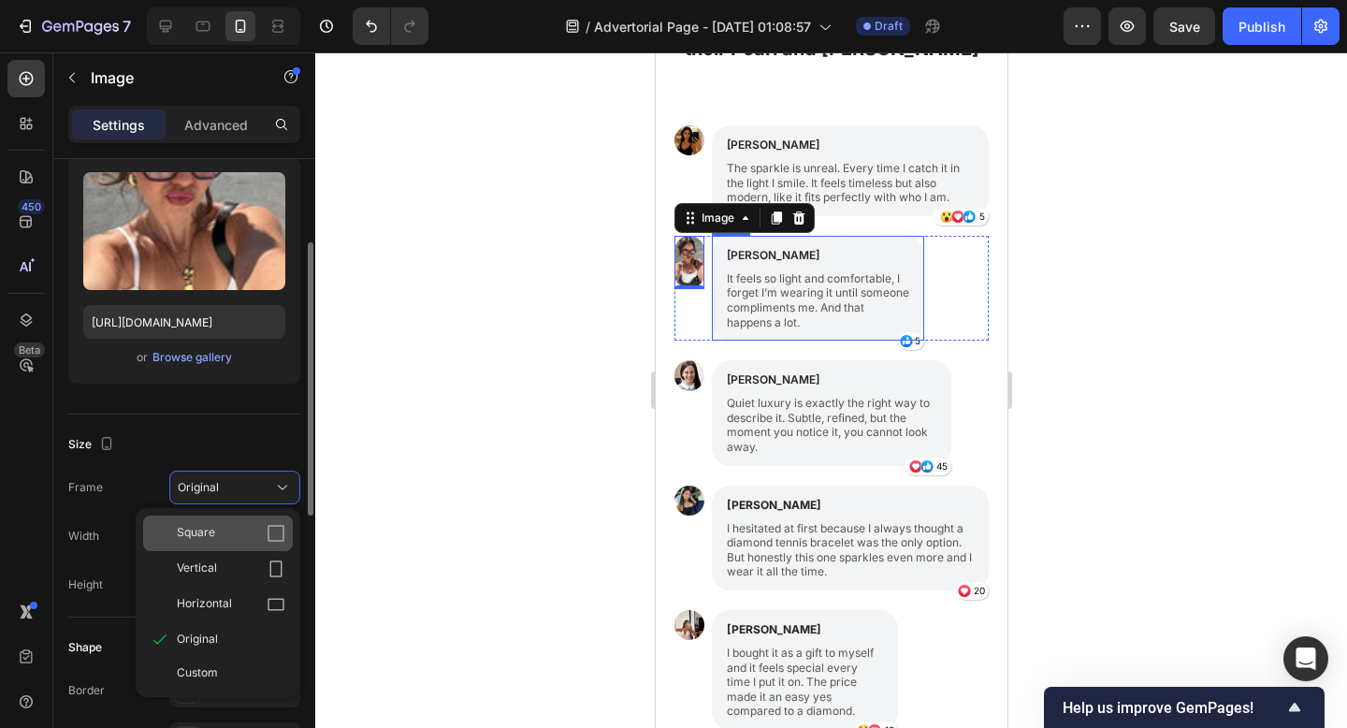
click at [241, 545] on div "Square" at bounding box center [218, 533] width 150 height 36
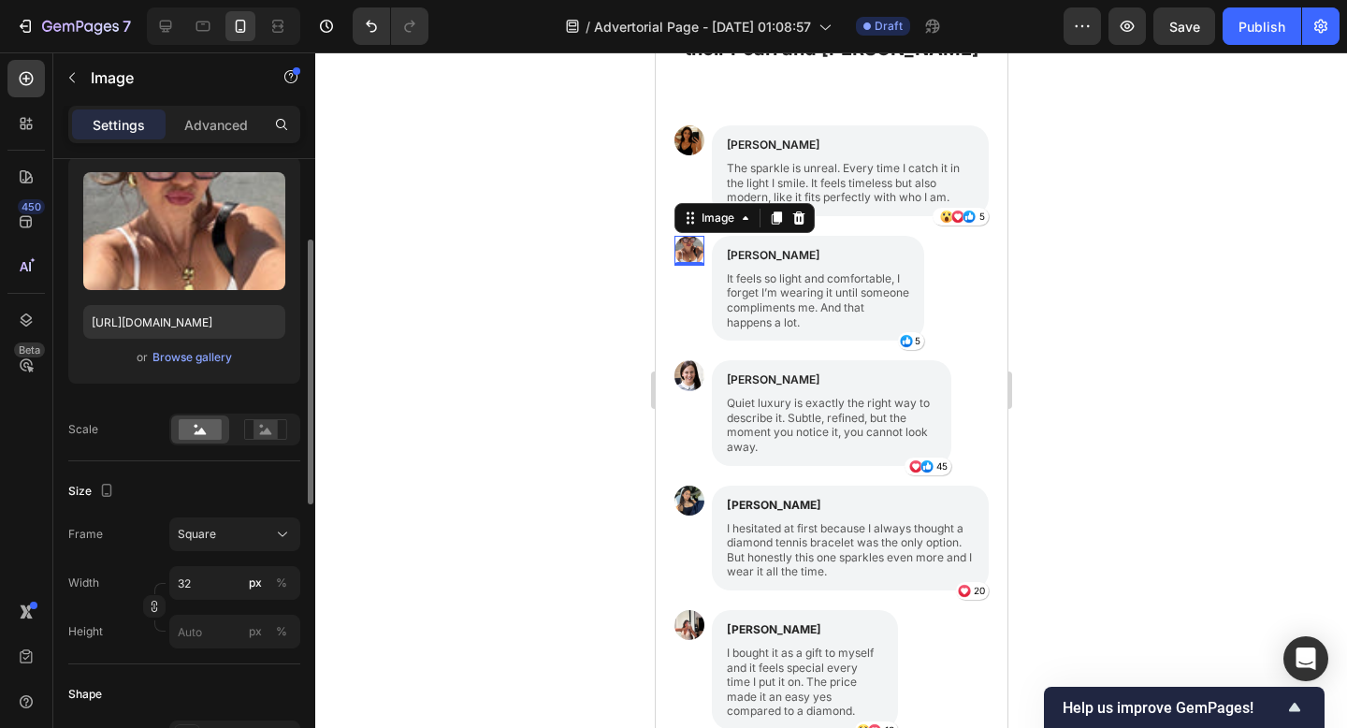
click at [1186, 284] on div at bounding box center [831, 389] width 1032 height 675
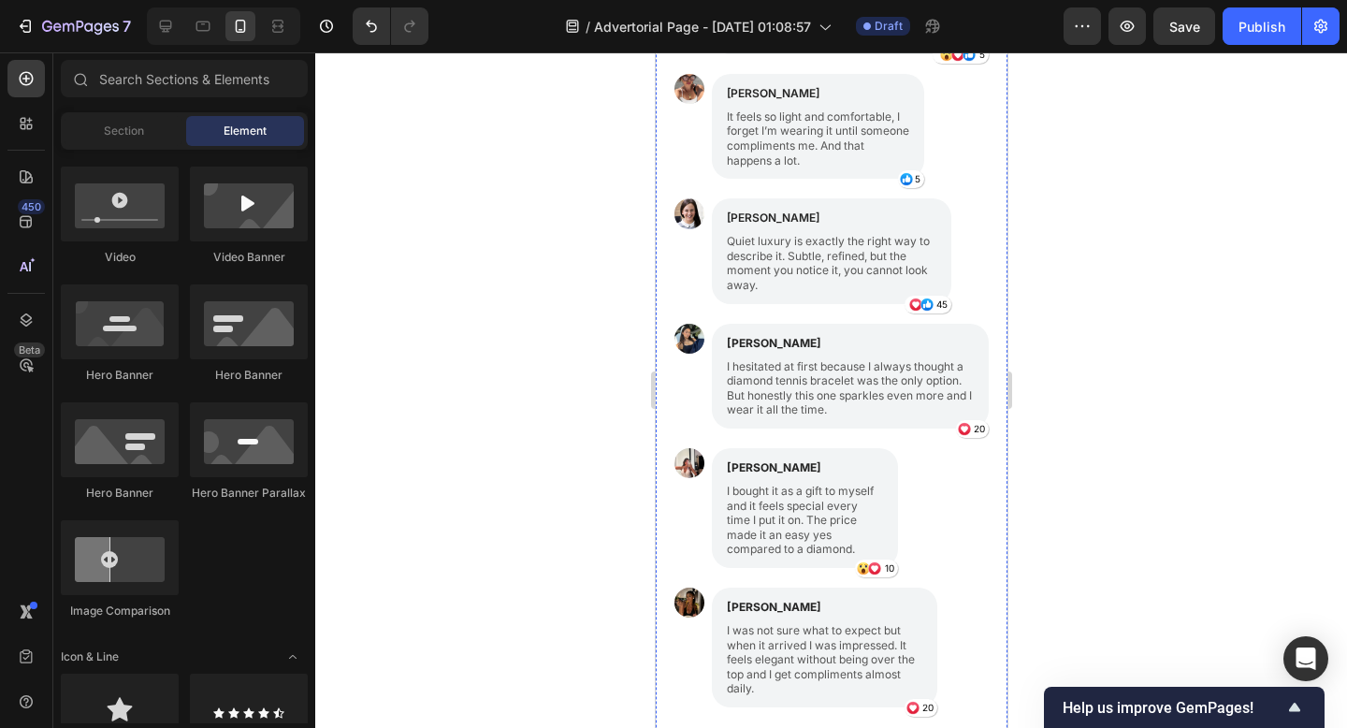
scroll to position [1790, 0]
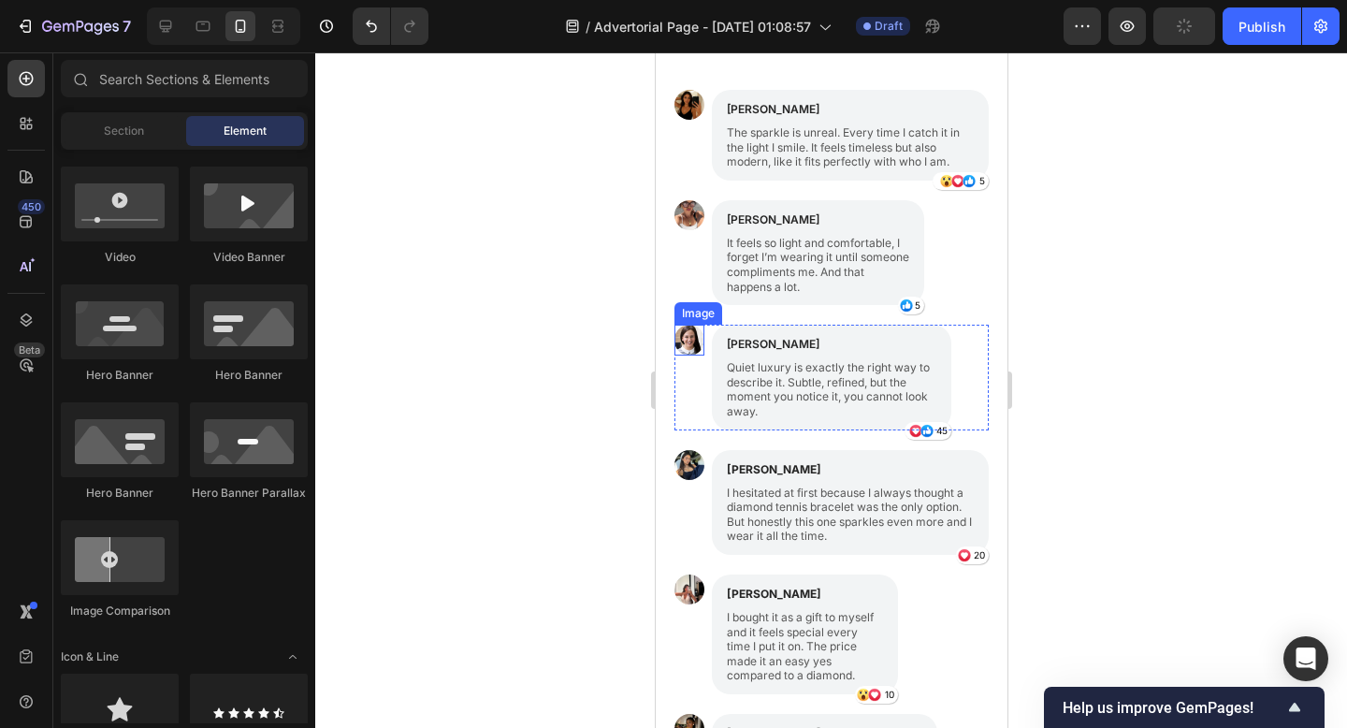
click at [685, 346] on img at bounding box center [688, 340] width 30 height 30
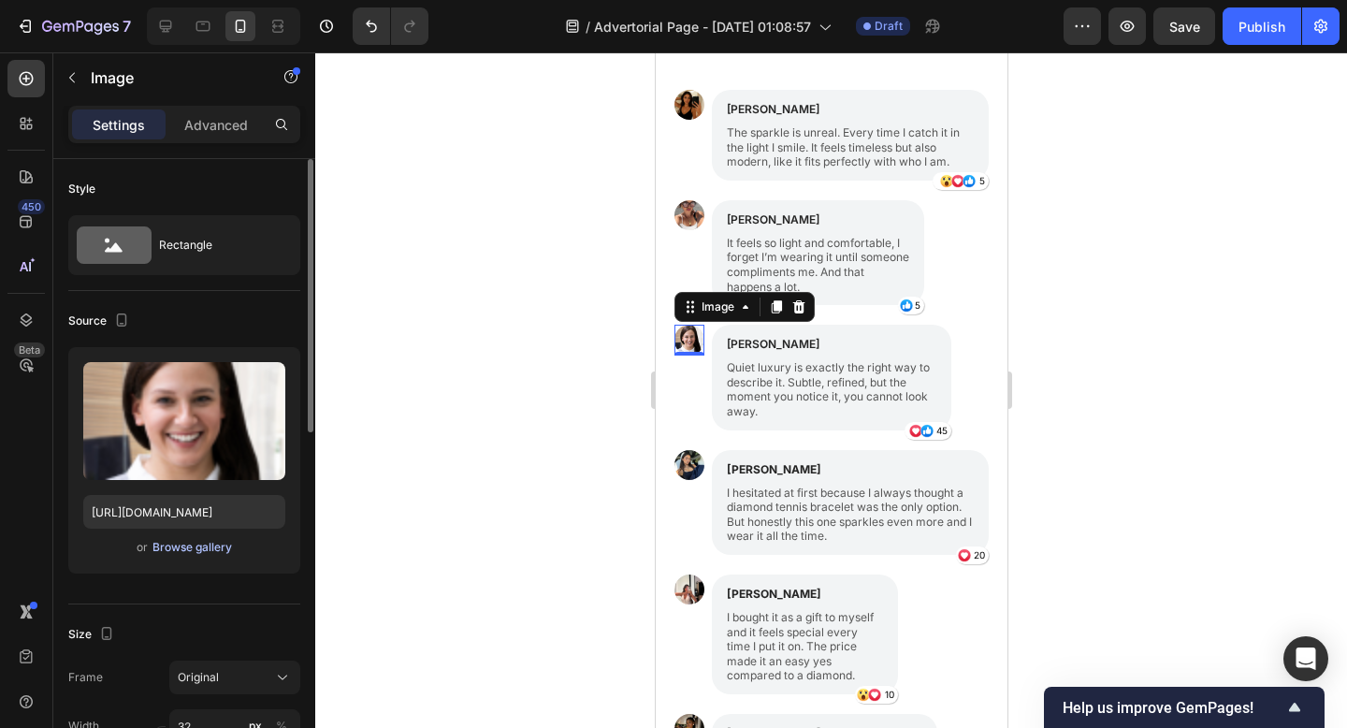
click at [202, 551] on div "Browse gallery" at bounding box center [192, 547] width 80 height 17
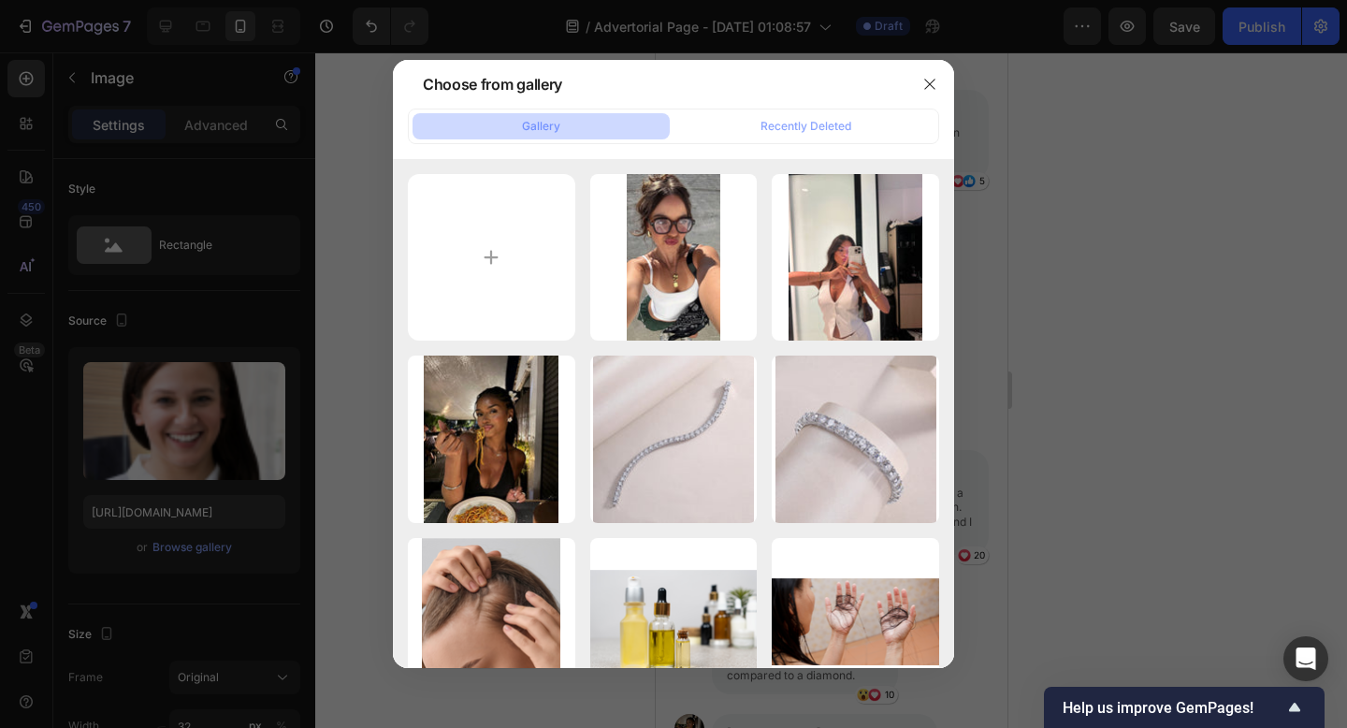
type input "C:\fakepath\Insta @kaylakrlowsky.jpeg"
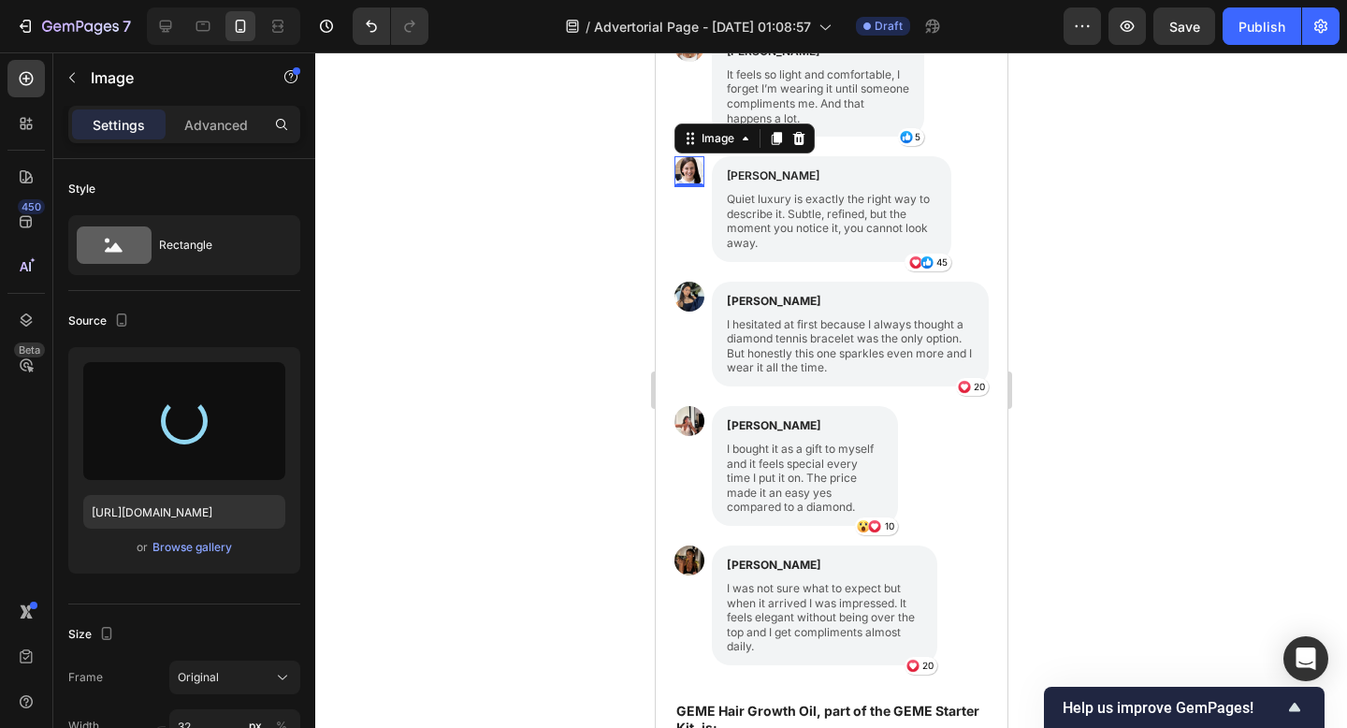
scroll to position [1960, 0]
type input "https://cdn.shopify.com/s/files/1/0916/1362/6753/files/gempages_581117217047839…"
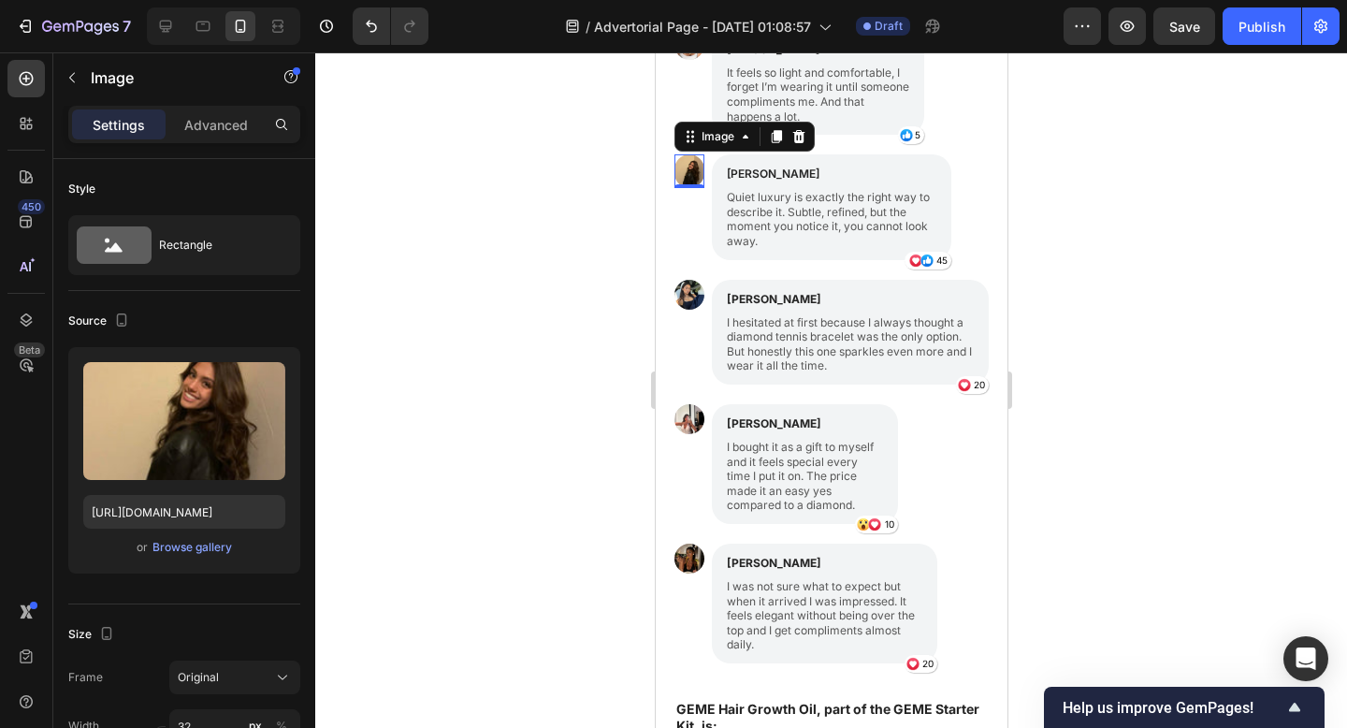
click at [1106, 262] on div at bounding box center [831, 389] width 1032 height 675
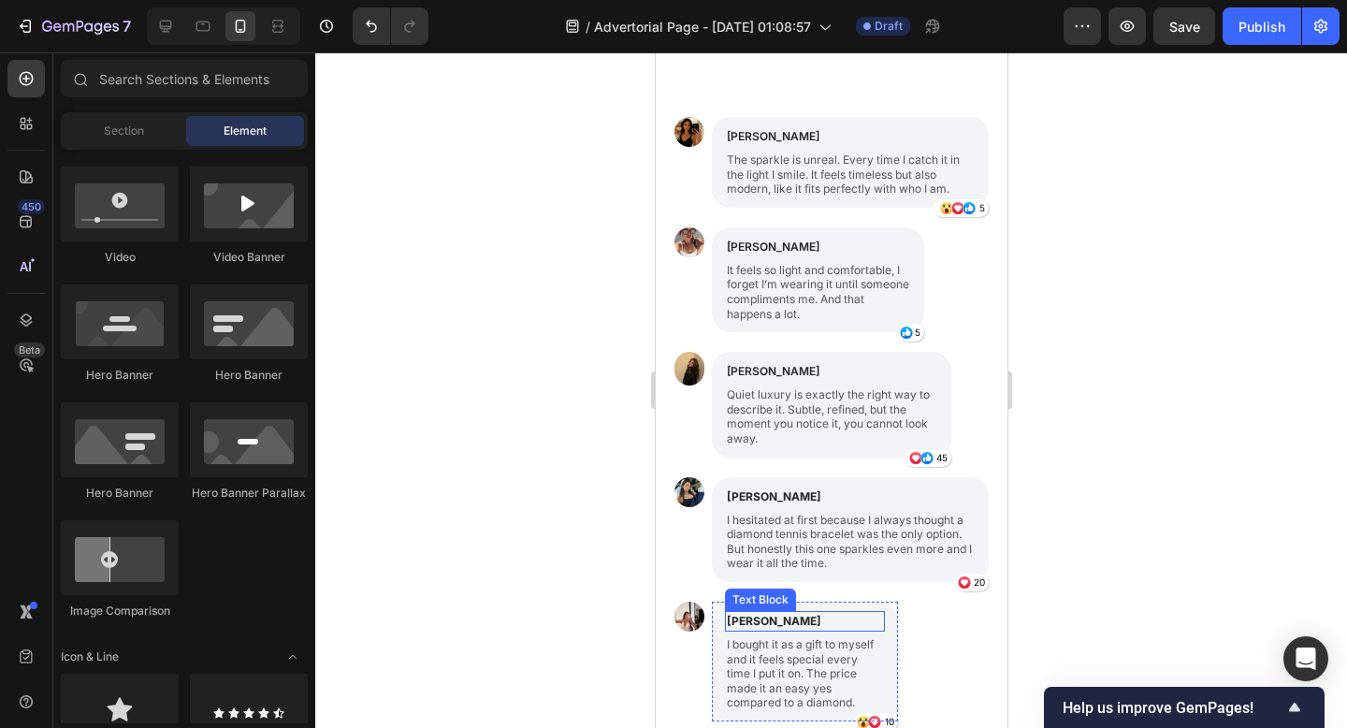
scroll to position [1963, 0]
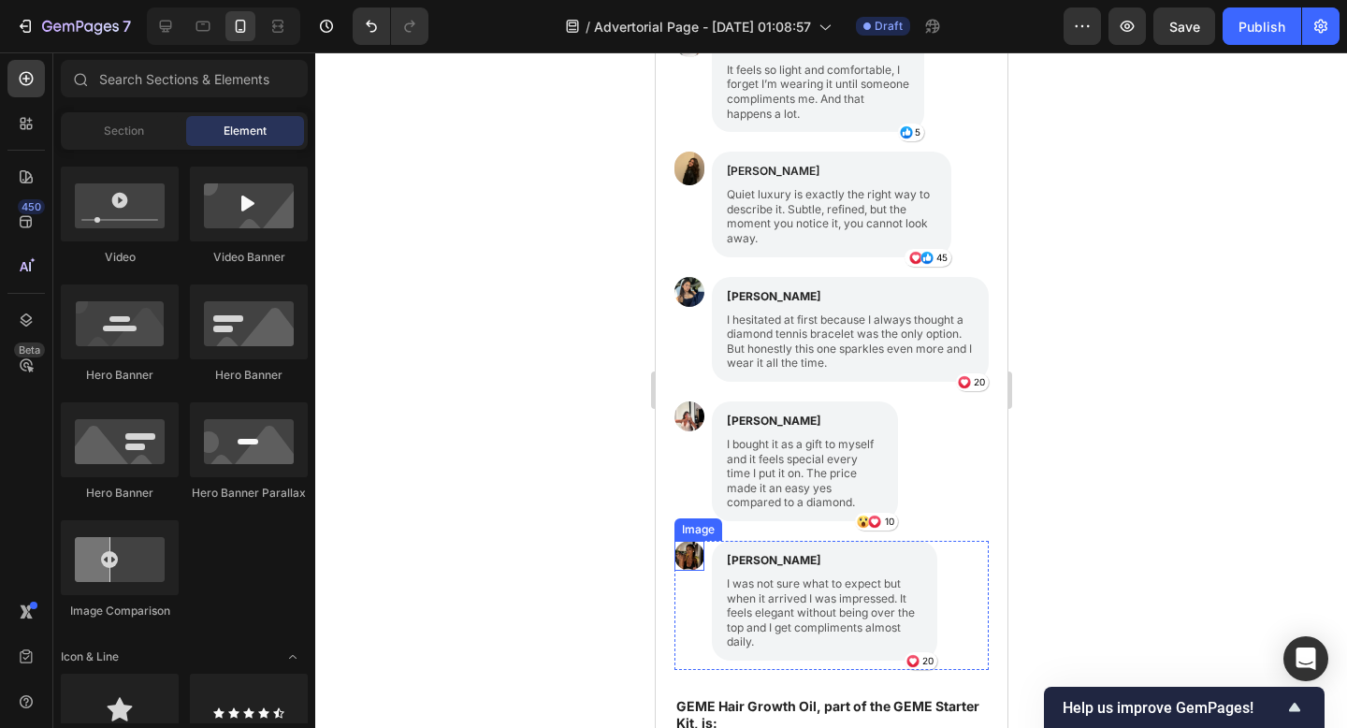
click at [686, 574] on div "Image" at bounding box center [688, 605] width 30 height 129
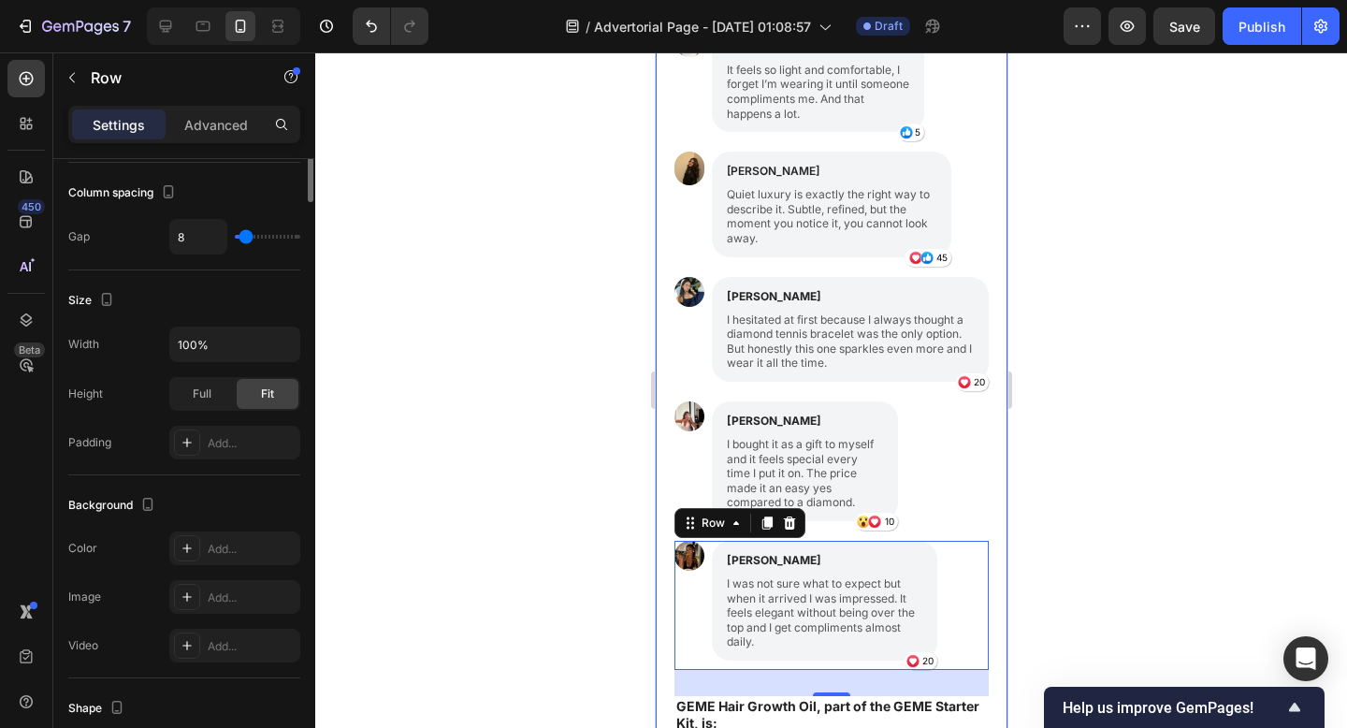
scroll to position [0, 0]
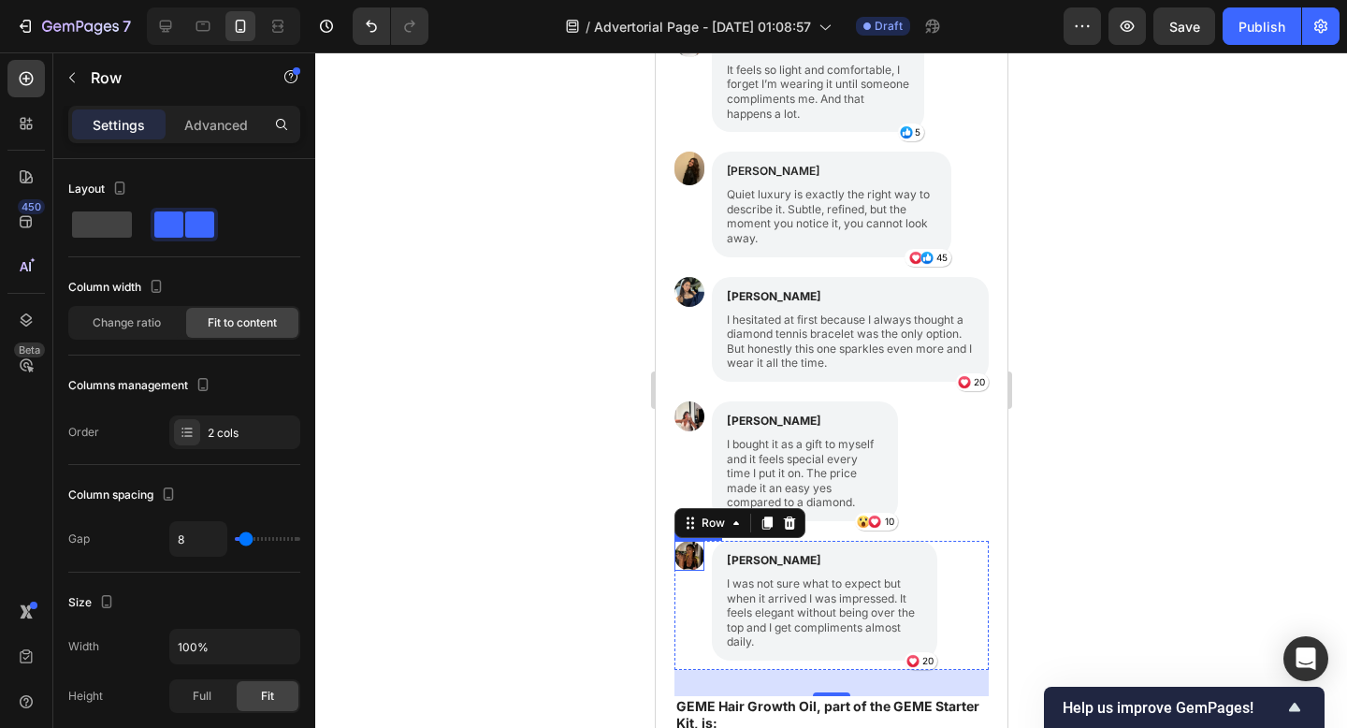
click at [701, 559] on img at bounding box center [688, 556] width 30 height 30
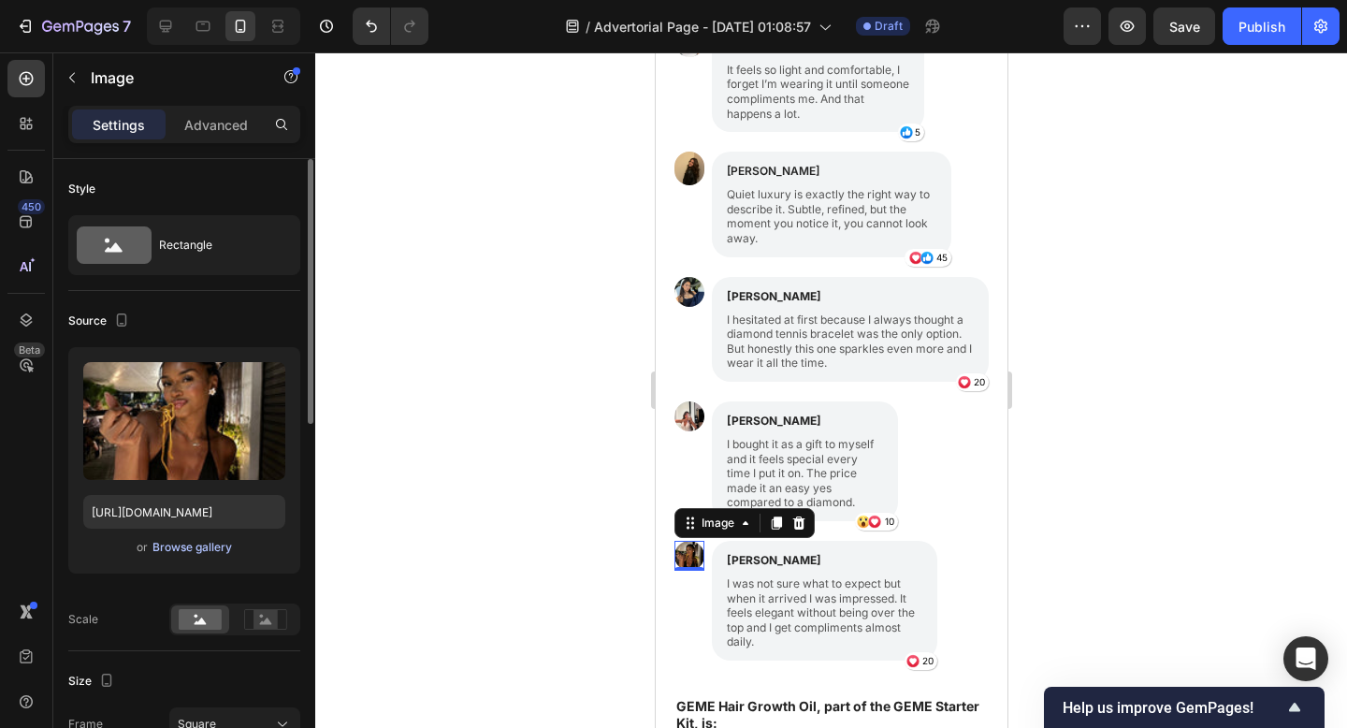
click at [207, 542] on div "Browse gallery" at bounding box center [192, 547] width 80 height 17
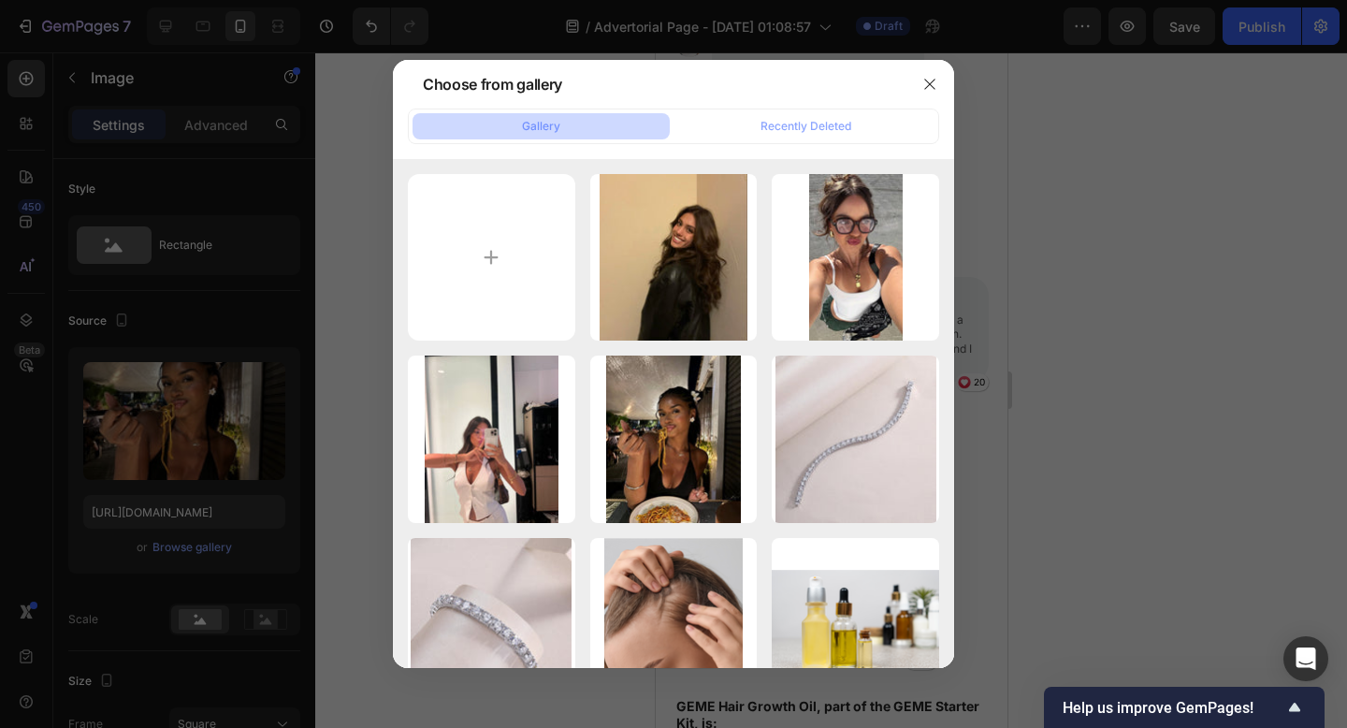
type input "C:\fakepath\Lexi Jayde via ig.jpeg"
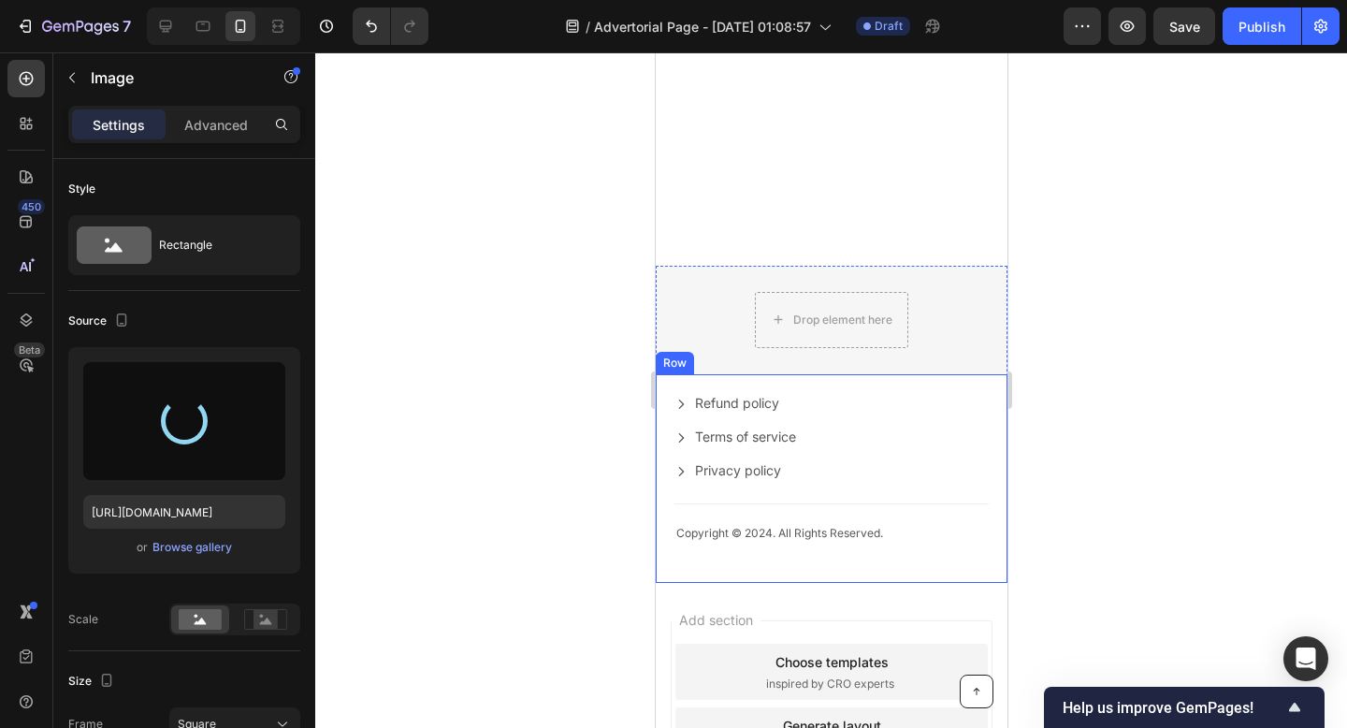
scroll to position [2911, 0]
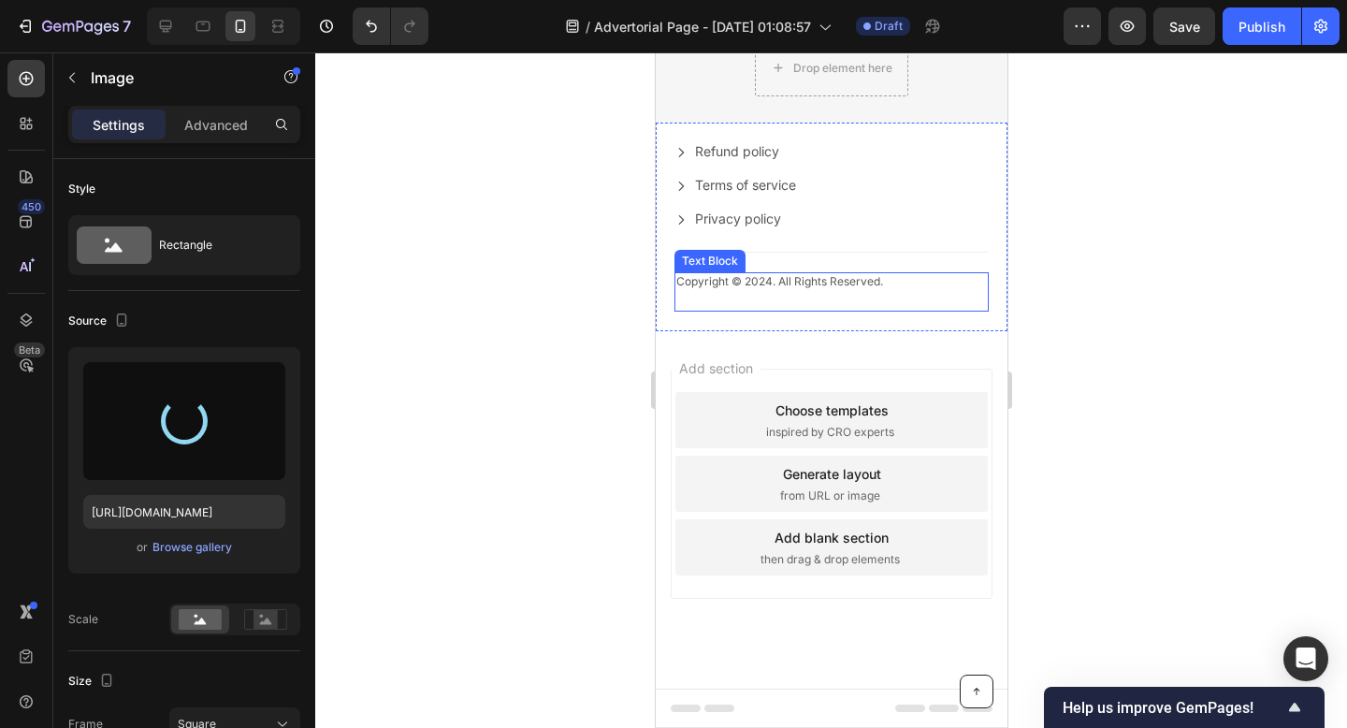
type input "https://cdn.shopify.com/s/files/1/0916/1362/6753/files/gempages_581117217047839…"
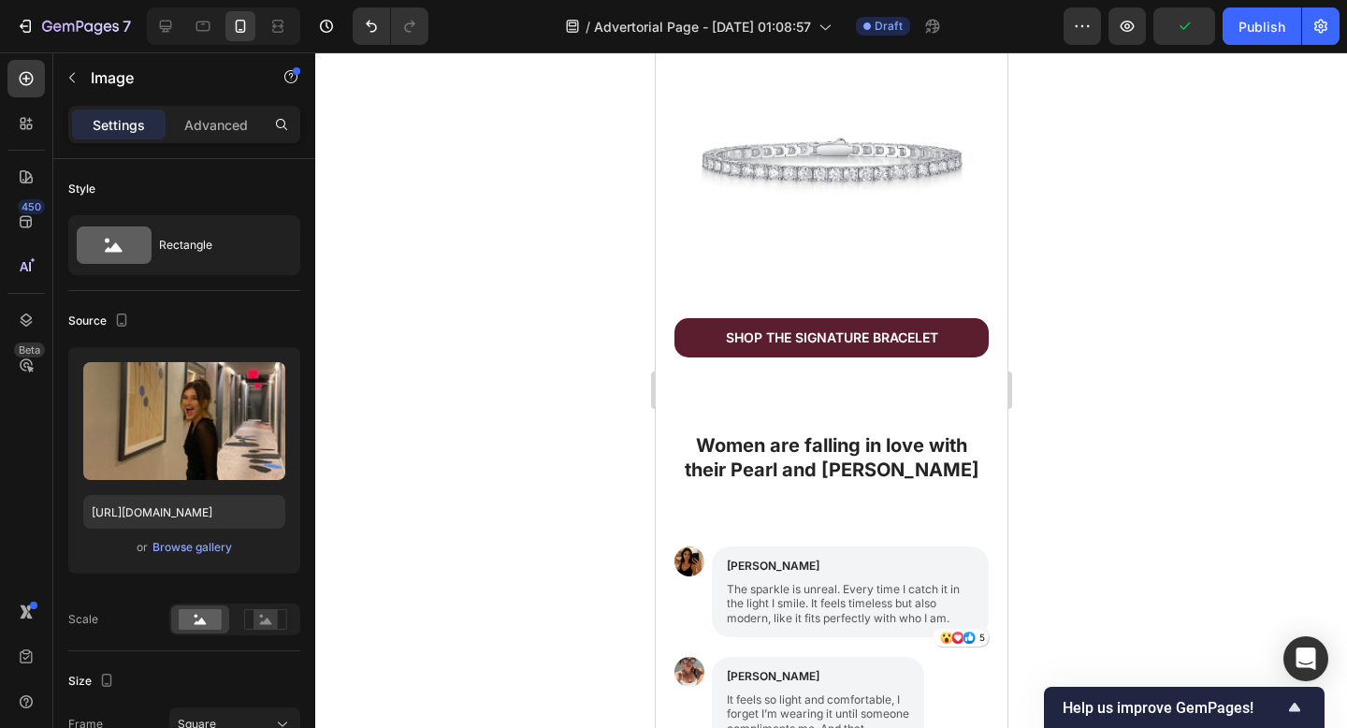
scroll to position [1337, 0]
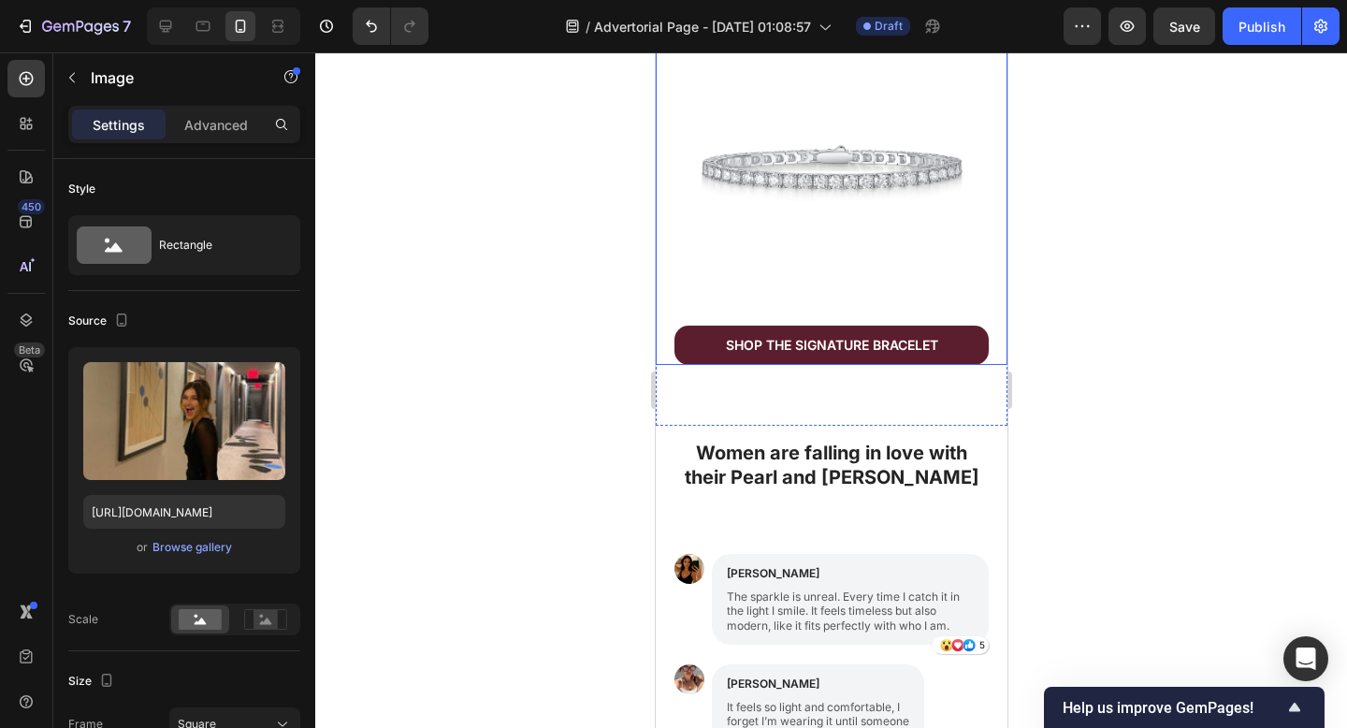
click at [1096, 234] on div at bounding box center [831, 389] width 1032 height 675
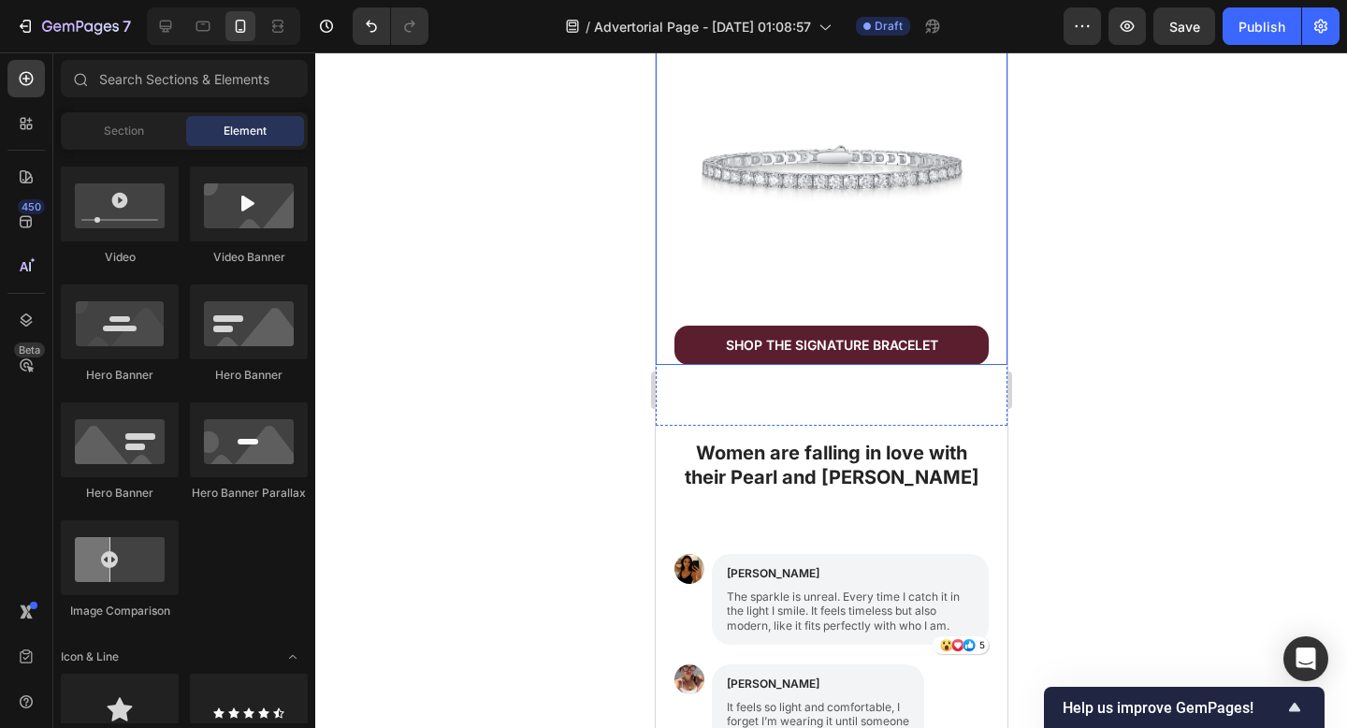
click at [1030, 547] on div at bounding box center [831, 389] width 1032 height 675
click at [1121, 516] on div at bounding box center [831, 389] width 1032 height 675
click at [1184, 340] on div at bounding box center [831, 389] width 1032 height 675
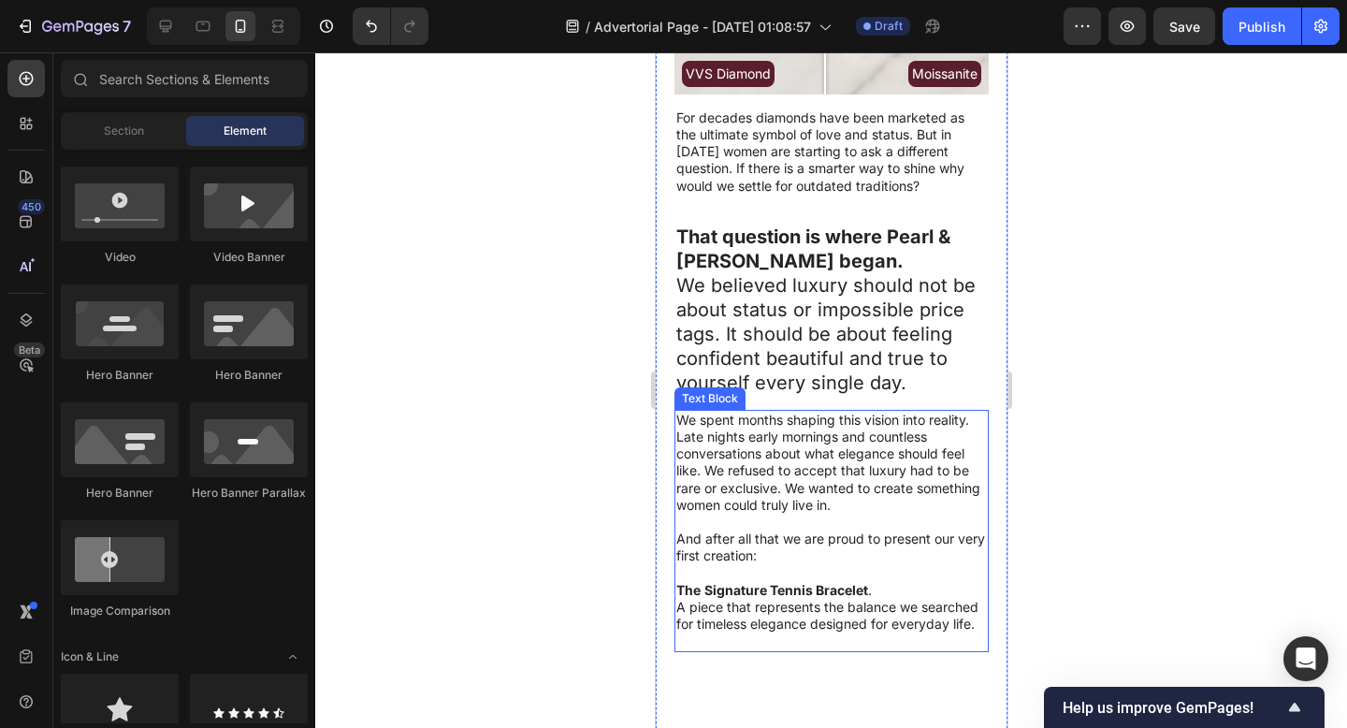
scroll to position [571, 0]
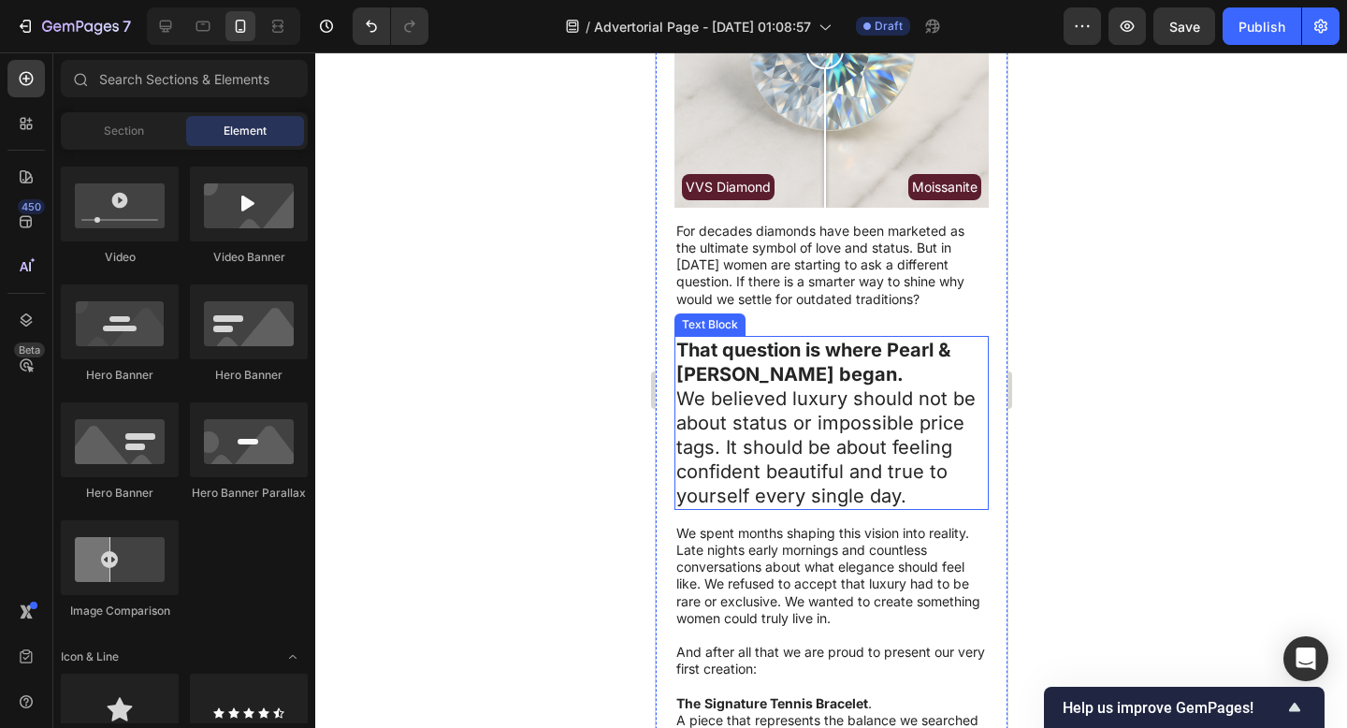
click at [782, 367] on p "That question is where Pearl & Ivy began." at bounding box center [830, 362] width 311 height 49
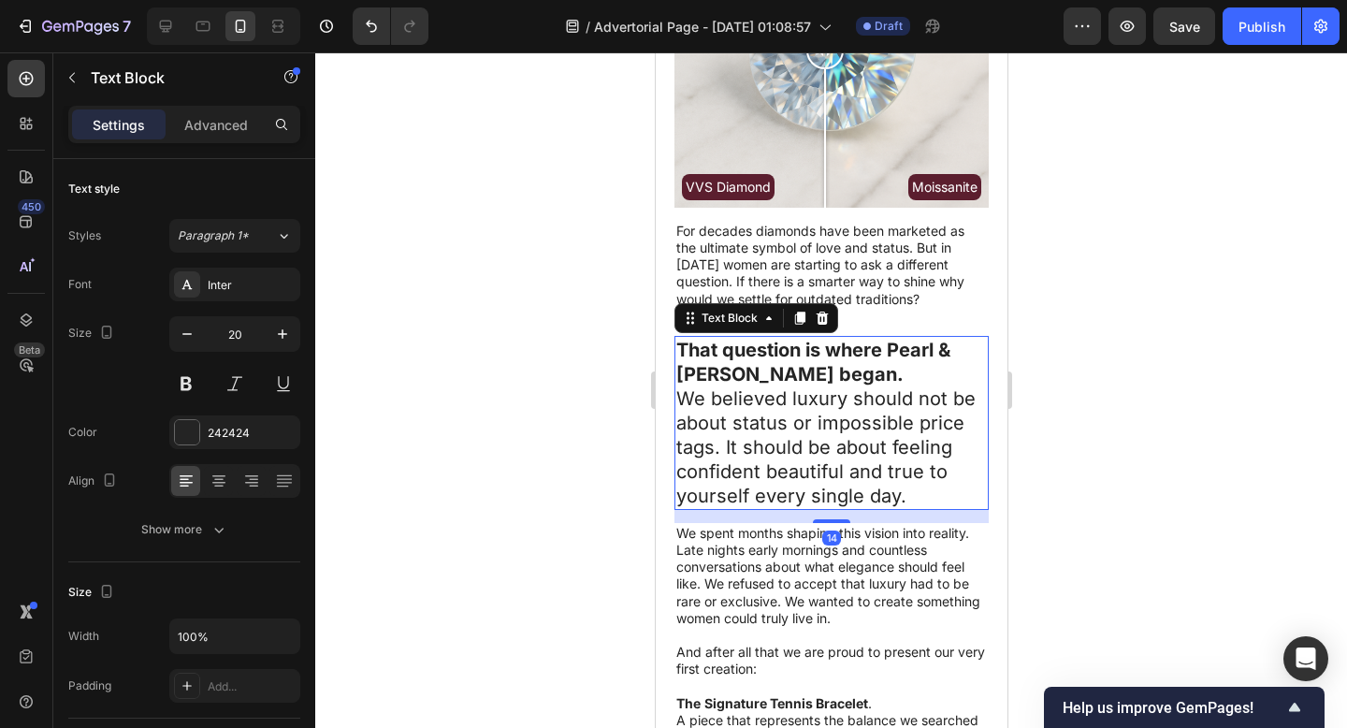
click at [782, 367] on p "That question is where Pearl & Ivy began." at bounding box center [830, 362] width 311 height 49
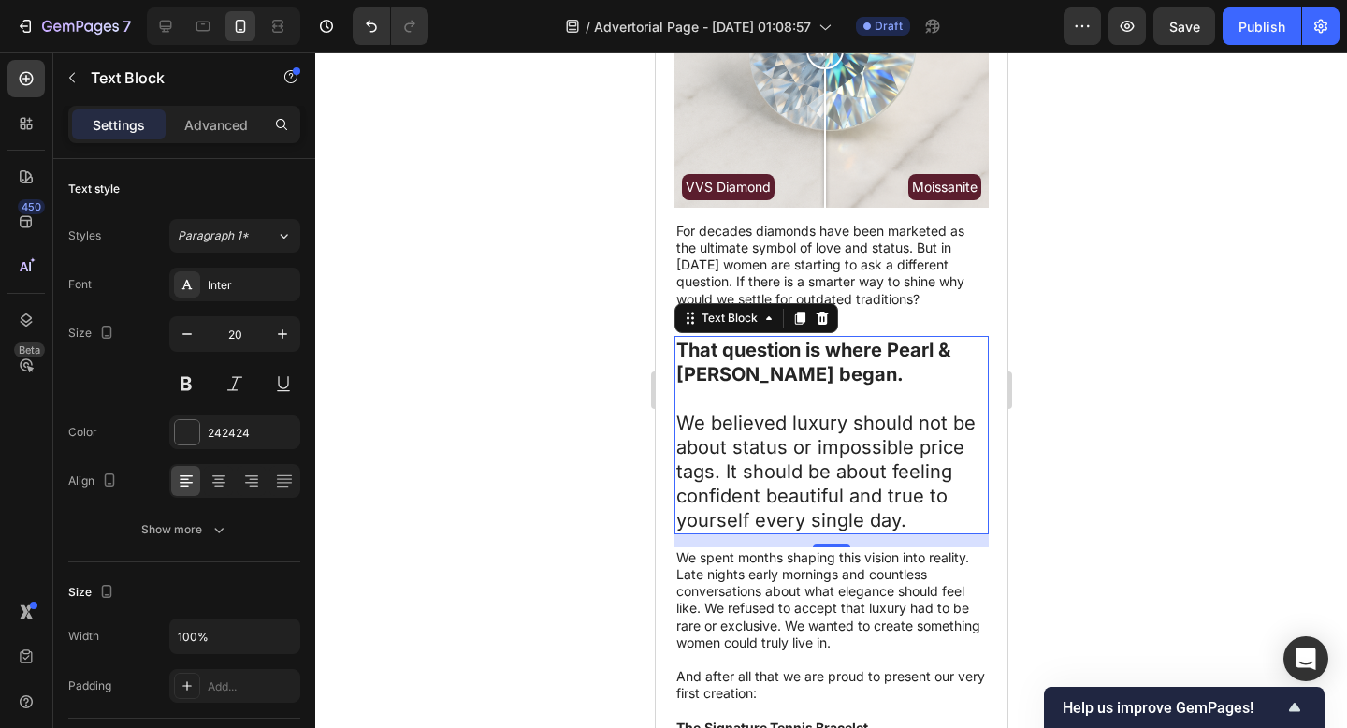
click at [1195, 531] on div at bounding box center [831, 389] width 1032 height 675
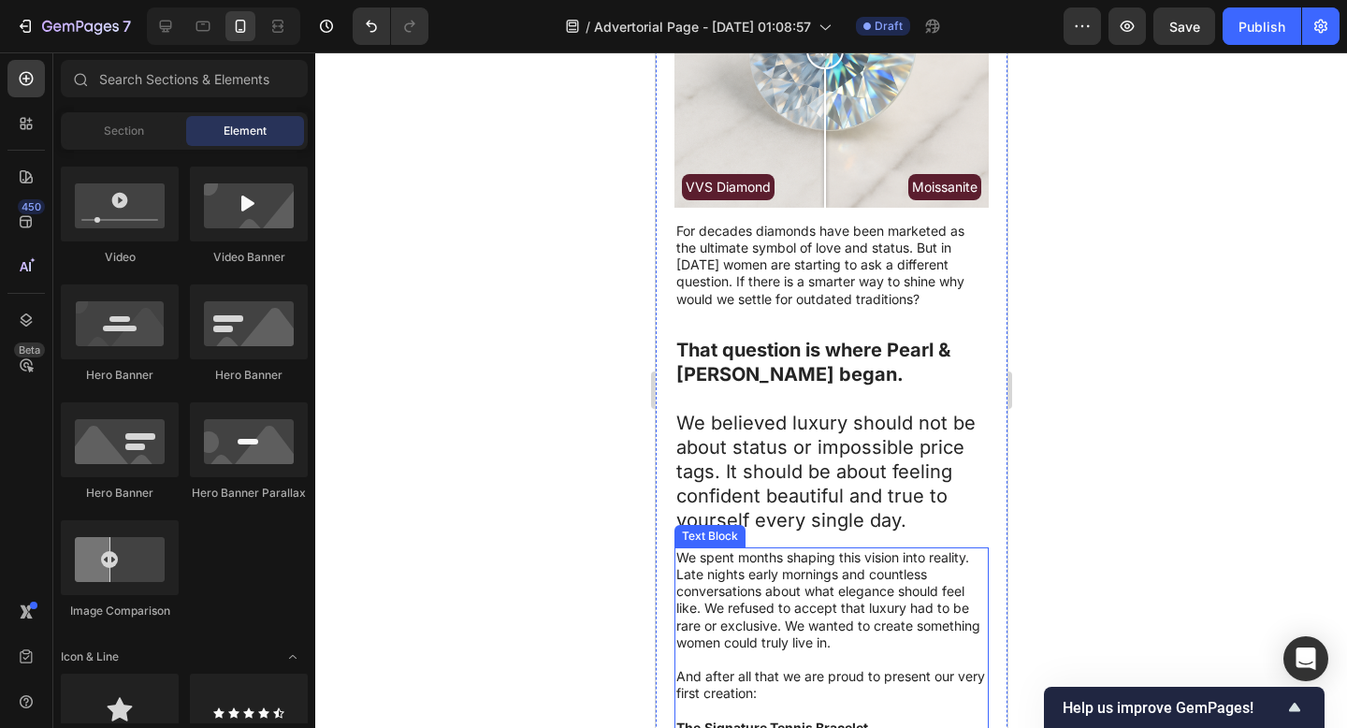
click at [760, 549] on p "We spent months shaping this vision into reality. Late nights early mornings an…" at bounding box center [830, 600] width 311 height 102
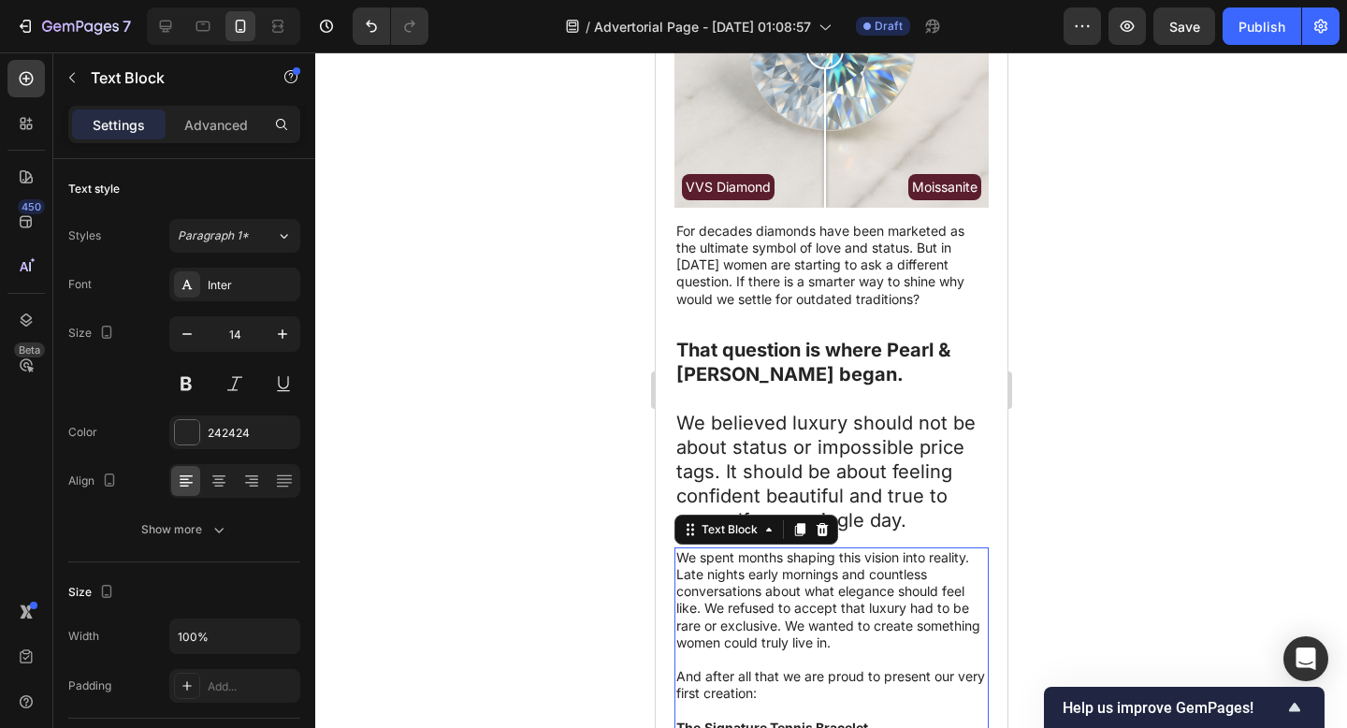
click at [1345, 285] on div at bounding box center [831, 389] width 1032 height 675
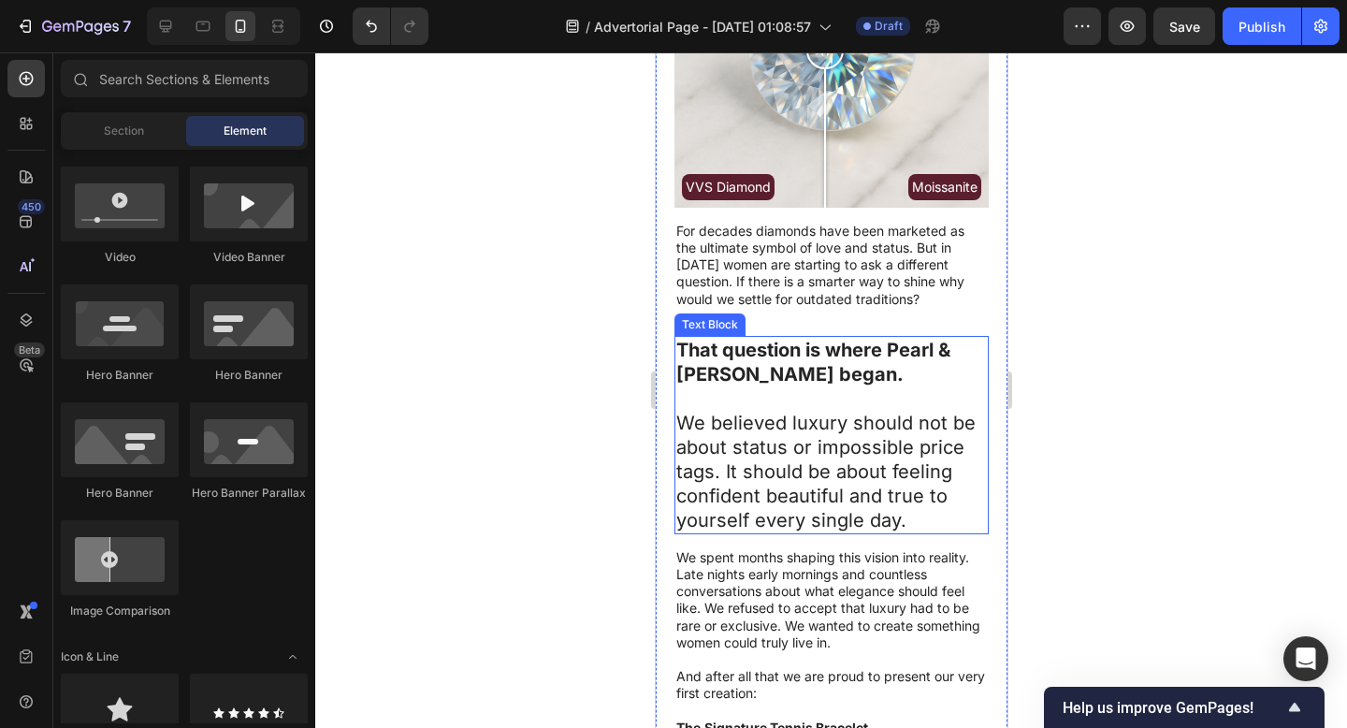
click at [789, 514] on p "We believed luxury should not be about status or impossible price tags. It shou…" at bounding box center [830, 472] width 311 height 122
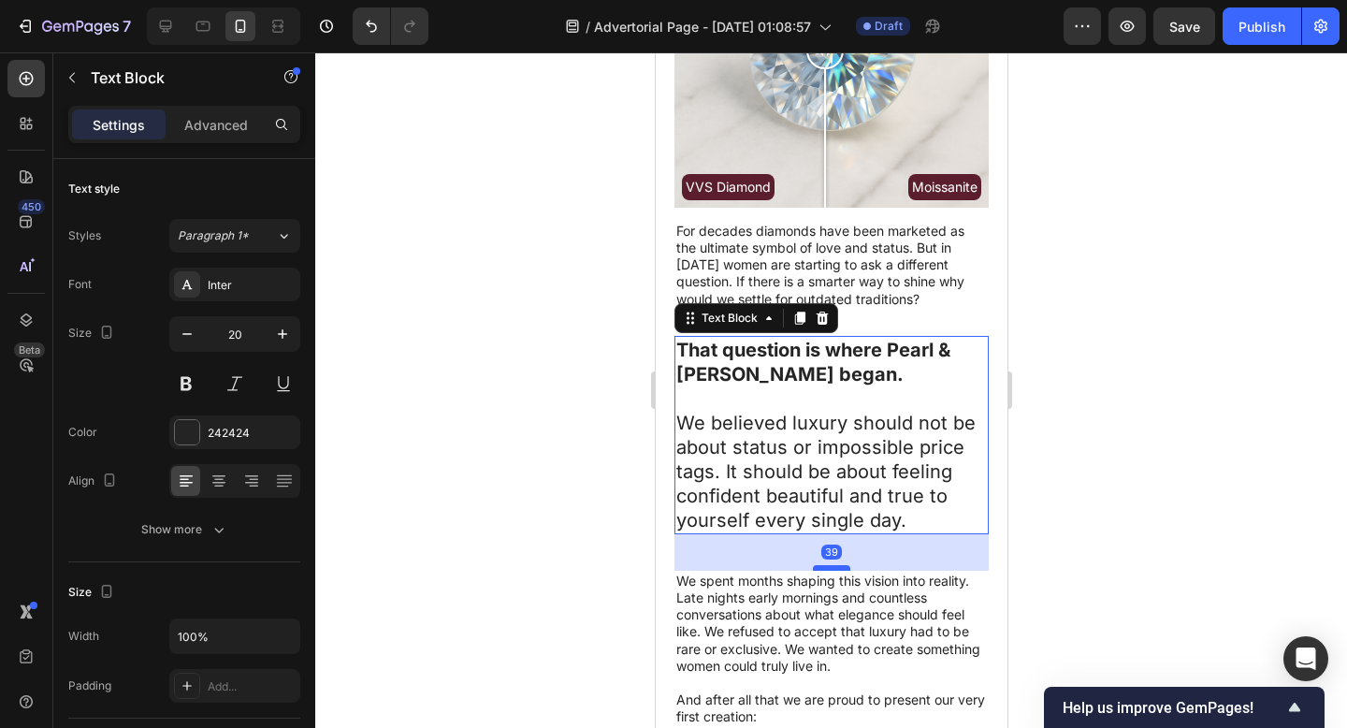
drag, startPoint x: 819, startPoint y: 529, endPoint x: 1824, endPoint y: 523, distance: 1004.5
click at [820, 565] on div at bounding box center [830, 568] width 37 height 6
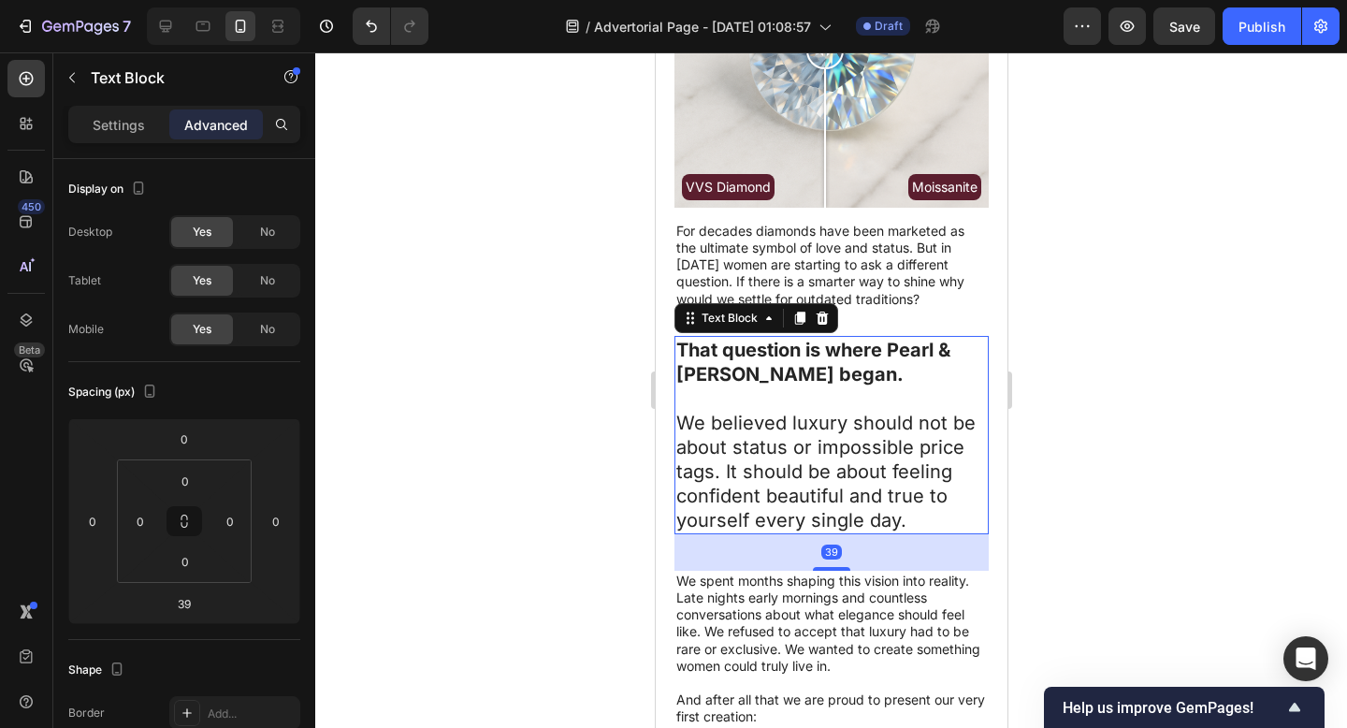
click at [1209, 455] on div at bounding box center [831, 389] width 1032 height 675
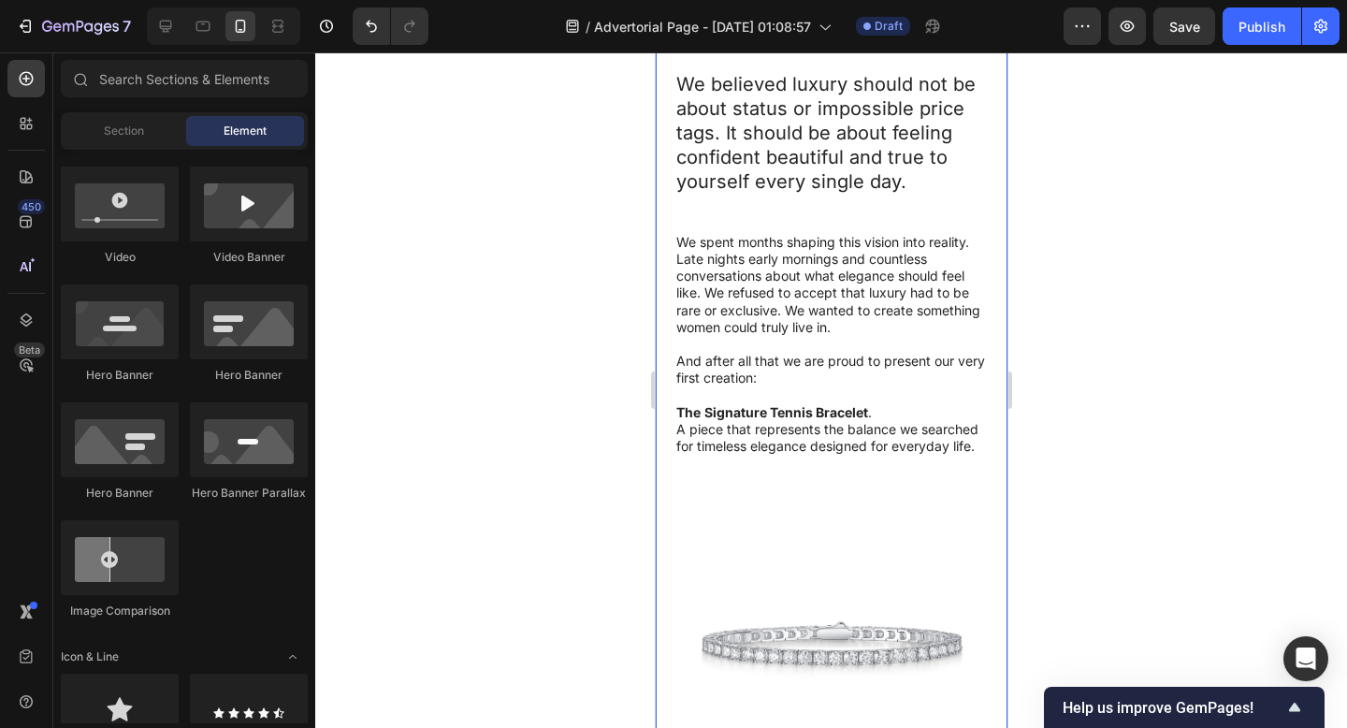
scroll to position [910, 0]
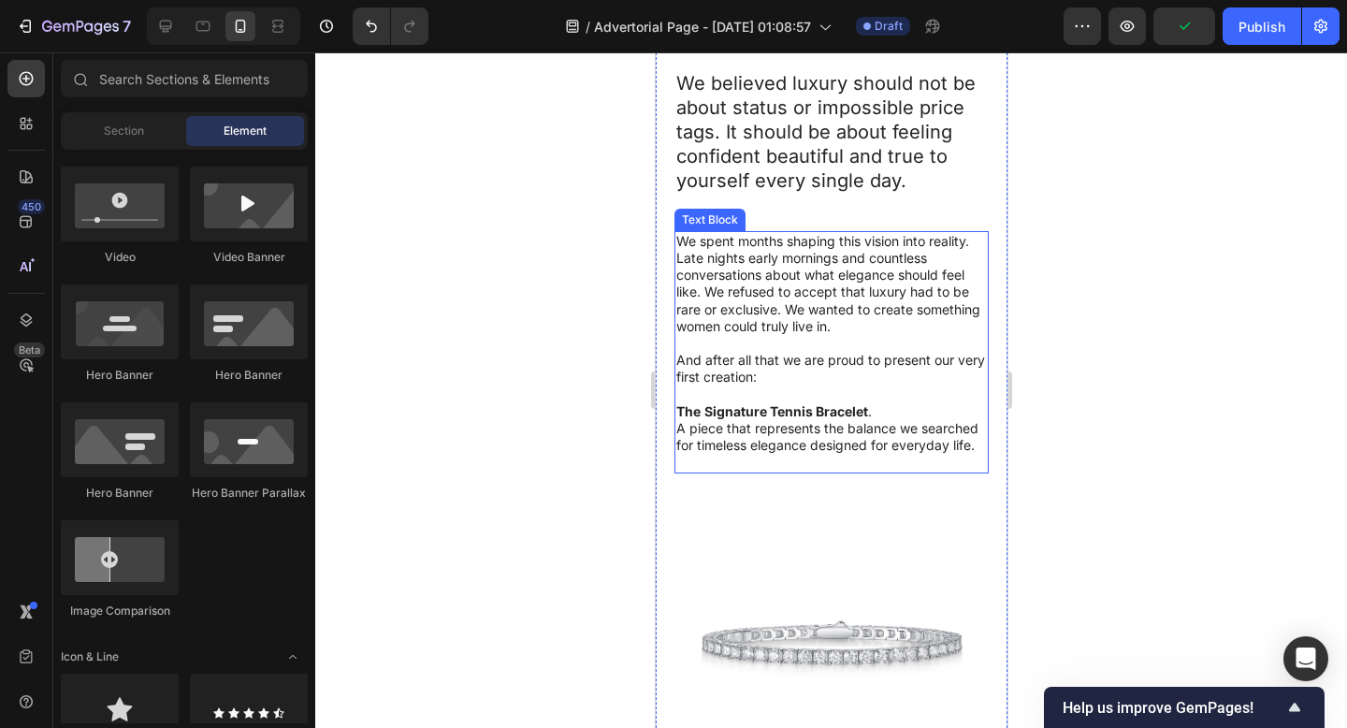
click at [697, 420] on p "A piece that represents the balance we searched for timeless elegance designed …" at bounding box center [830, 437] width 311 height 34
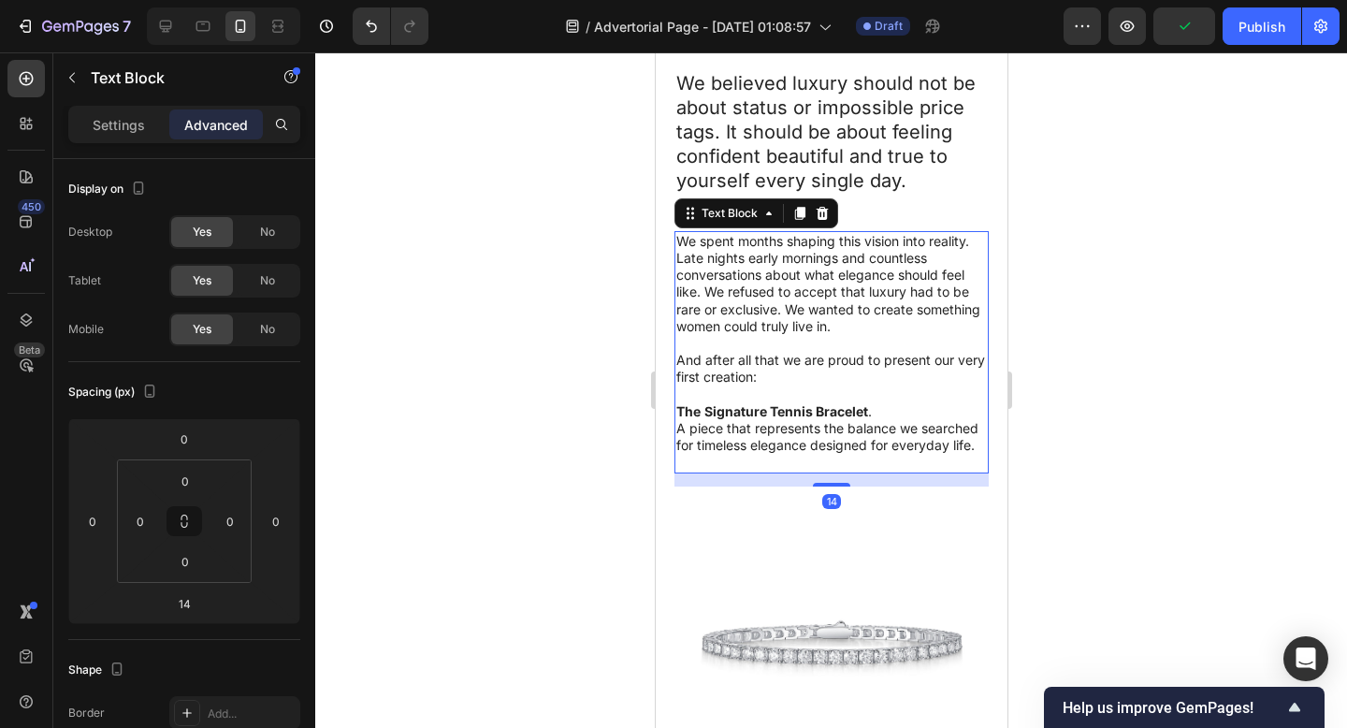
click at [698, 420] on p "A piece that represents the balance we searched for timeless elegance designed …" at bounding box center [830, 437] width 311 height 34
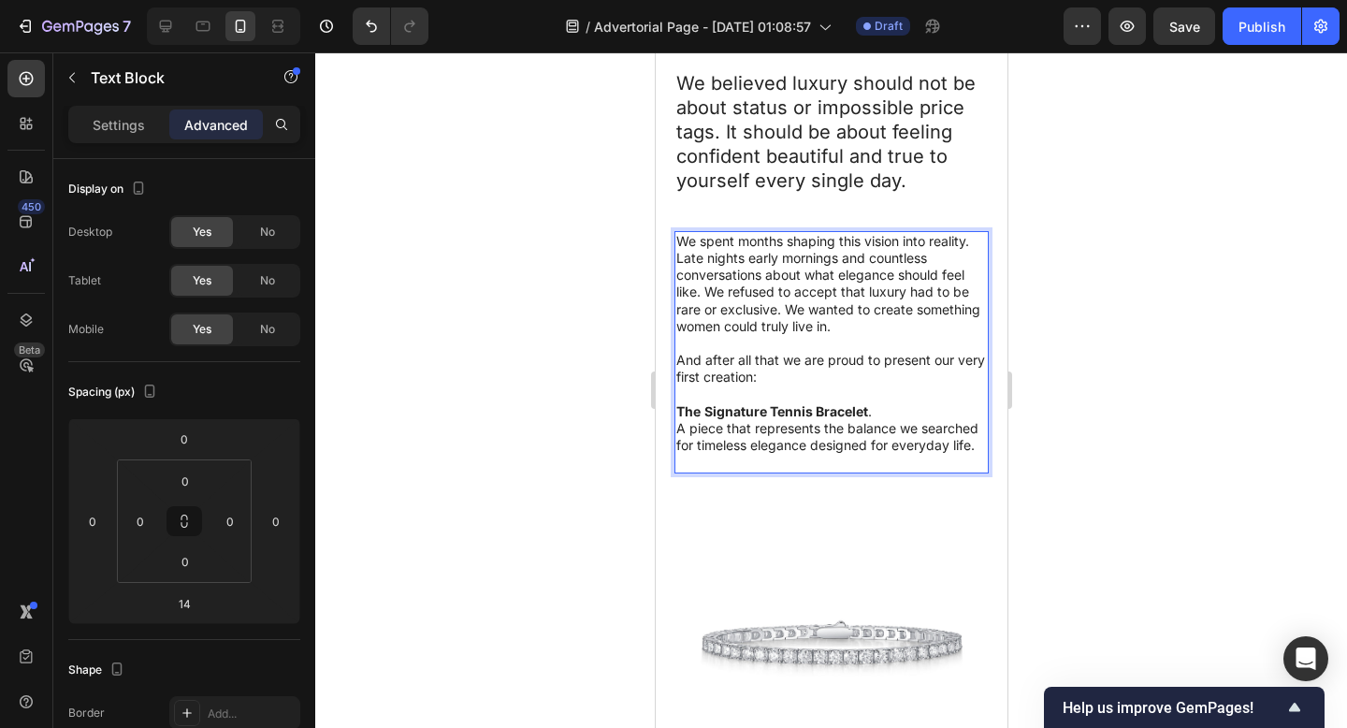
click at [681, 403] on strong "The" at bounding box center [687, 411] width 24 height 16
click at [688, 403] on strong "The" at bounding box center [687, 411] width 24 height 16
click at [1294, 424] on div at bounding box center [831, 389] width 1032 height 675
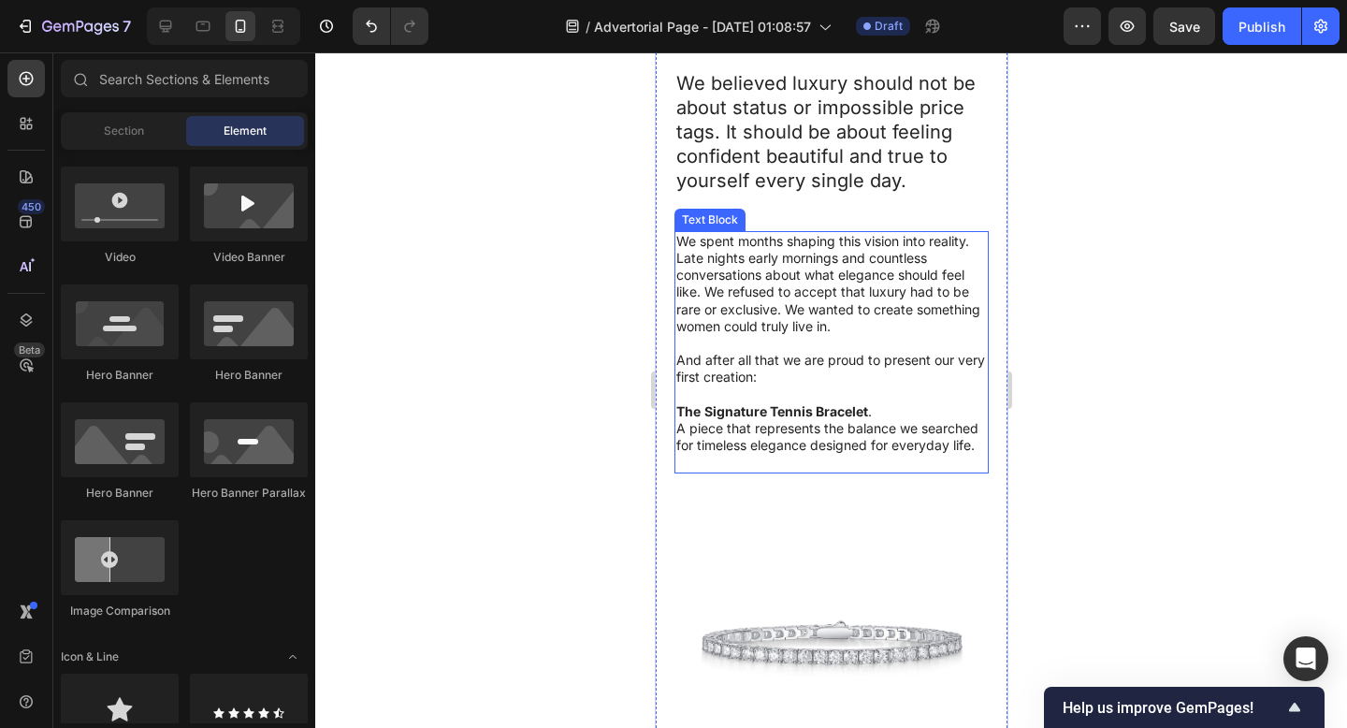
click at [711, 403] on strong "Signature Tennis Bracelet" at bounding box center [785, 411] width 164 height 16
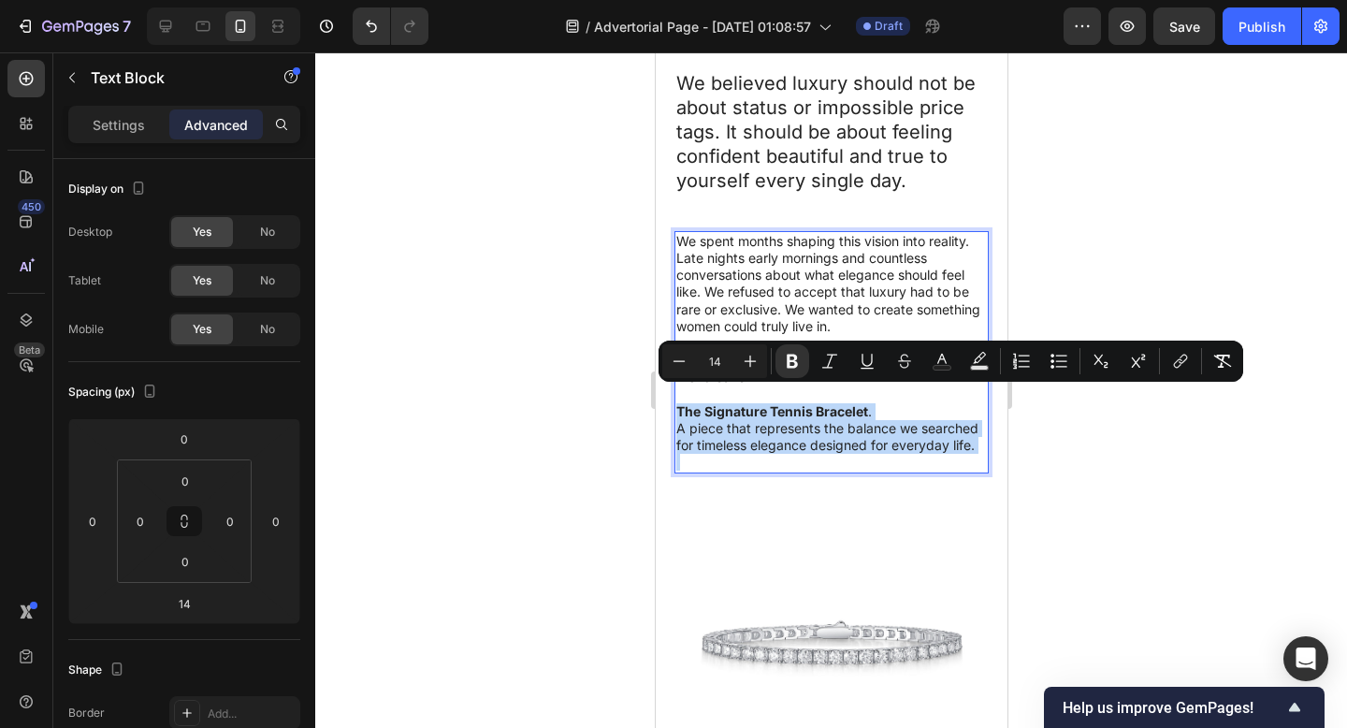
drag, startPoint x: 676, startPoint y: 395, endPoint x: 753, endPoint y: 459, distance: 100.2
click at [748, 364] on icon "Editor contextual toolbar" at bounding box center [750, 361] width 19 height 19
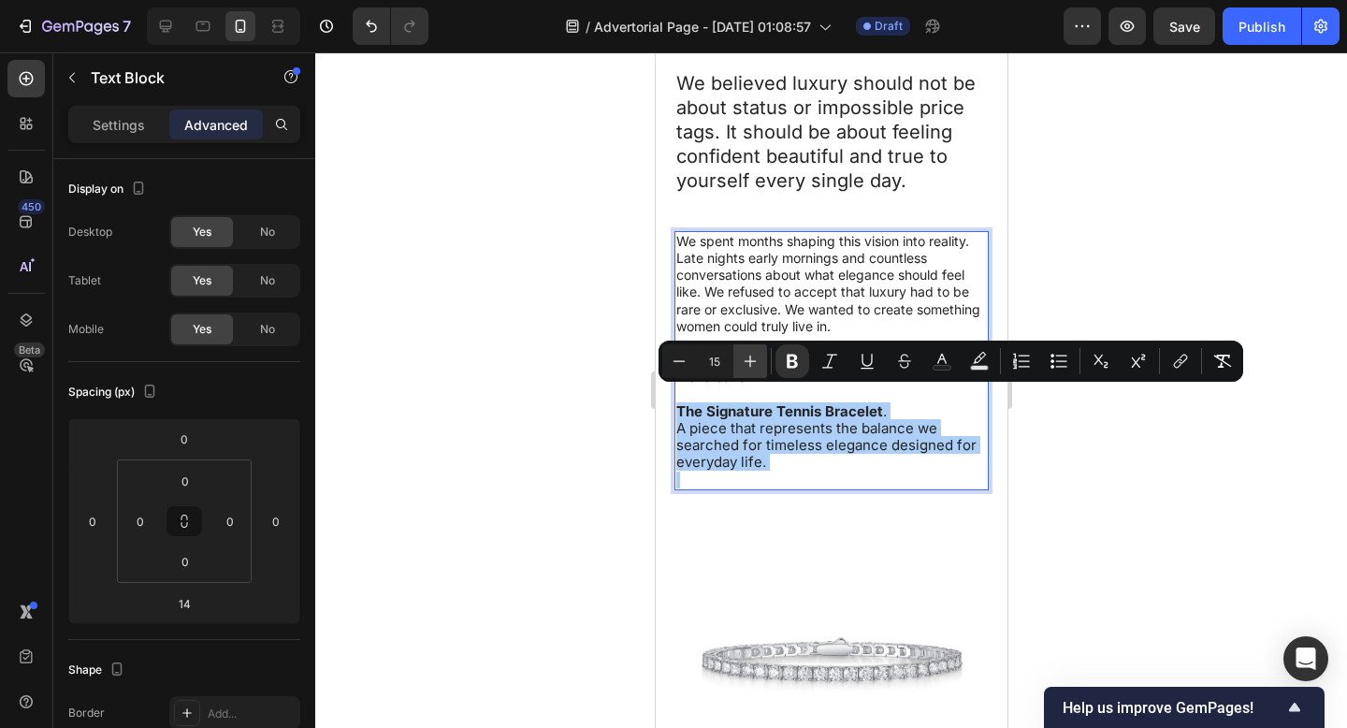
click at [748, 364] on icon "Editor contextual toolbar" at bounding box center [750, 361] width 19 height 19
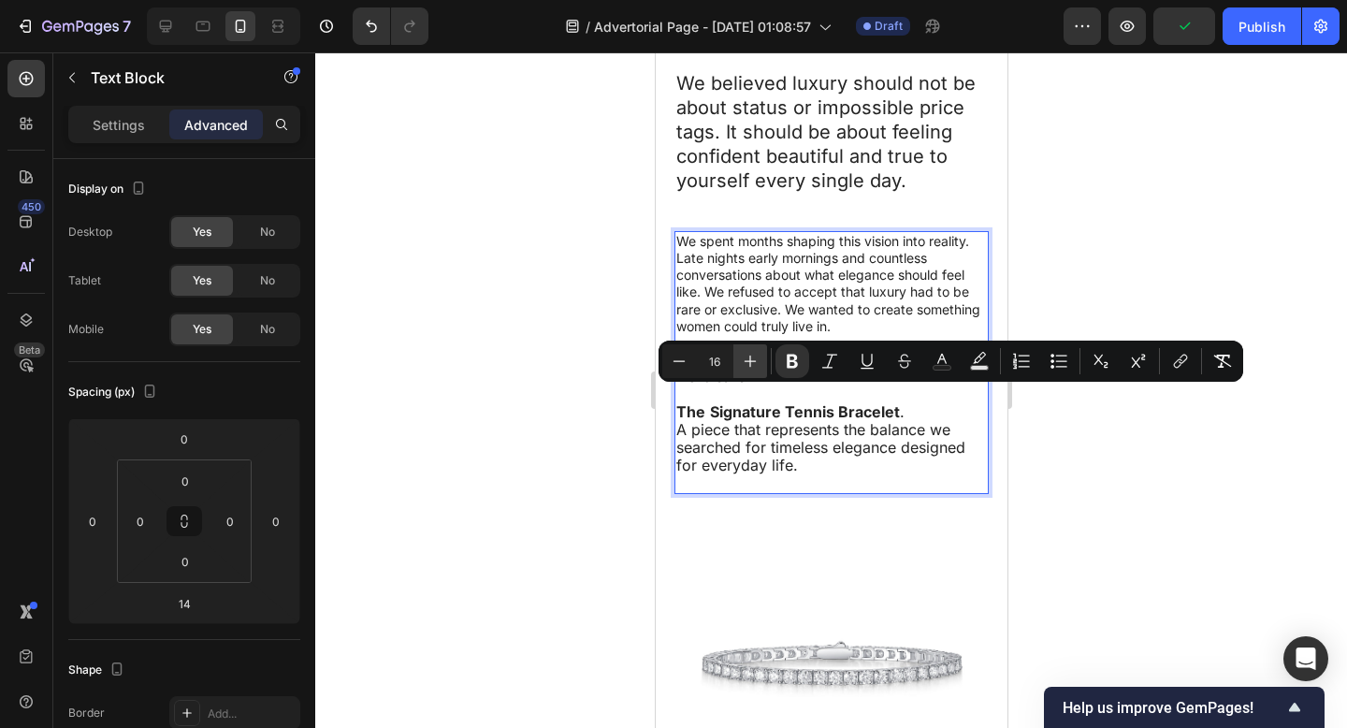
click at [748, 360] on icon "Editor contextual toolbar" at bounding box center [751, 361] width 12 height 12
type input "17"
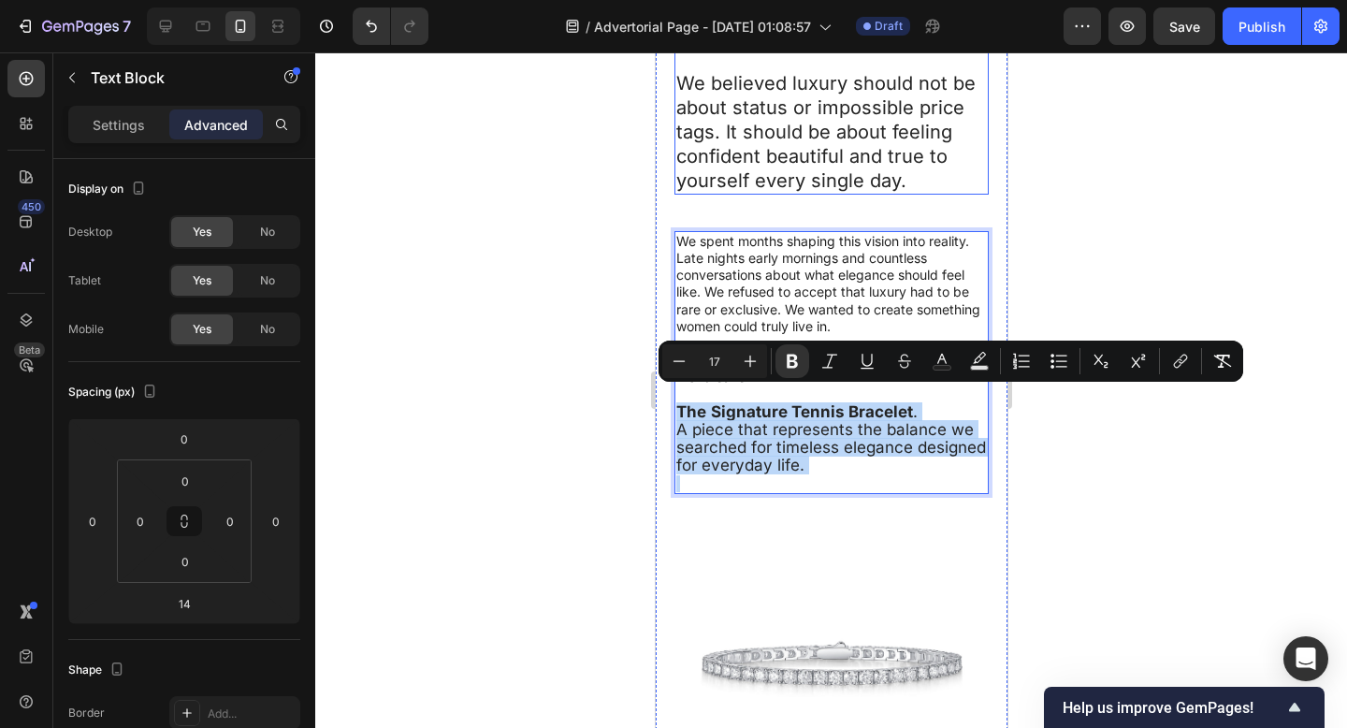
click at [790, 133] on p "We believed luxury should not be about status or impossible price tags. It shou…" at bounding box center [830, 132] width 311 height 122
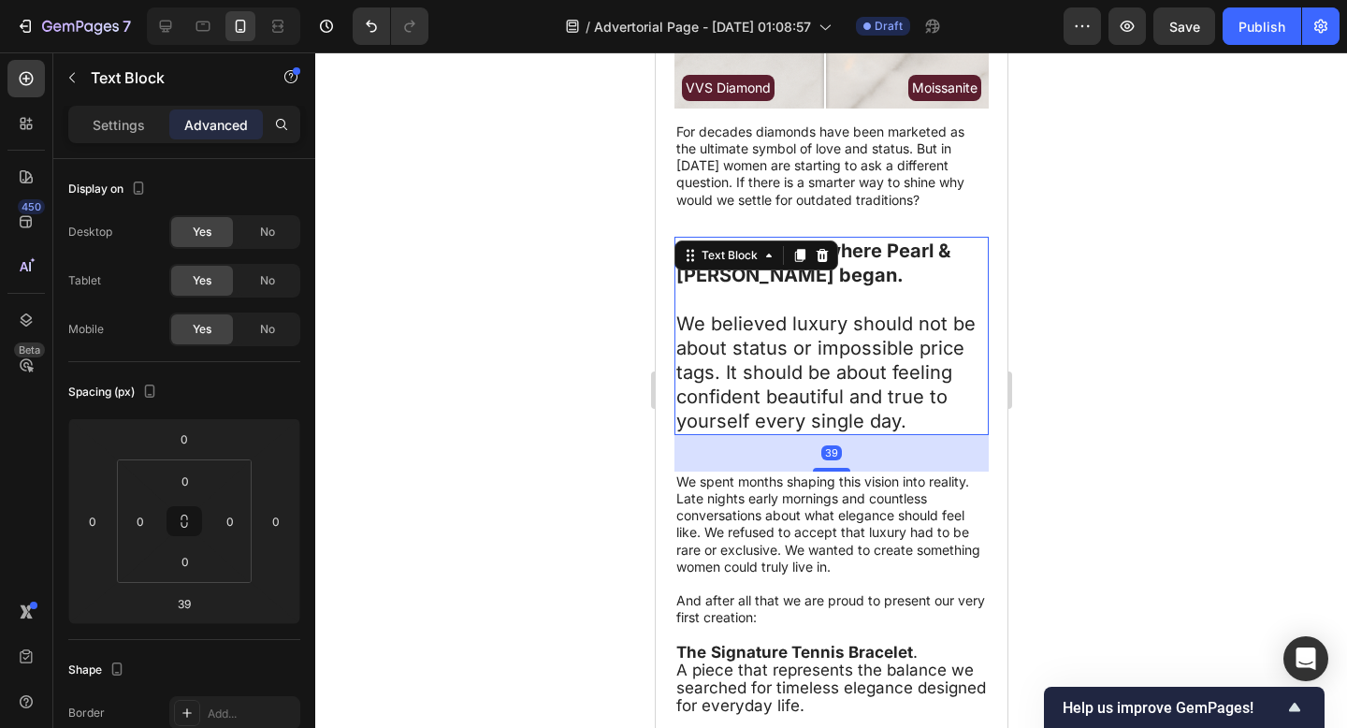
scroll to position [541, 0]
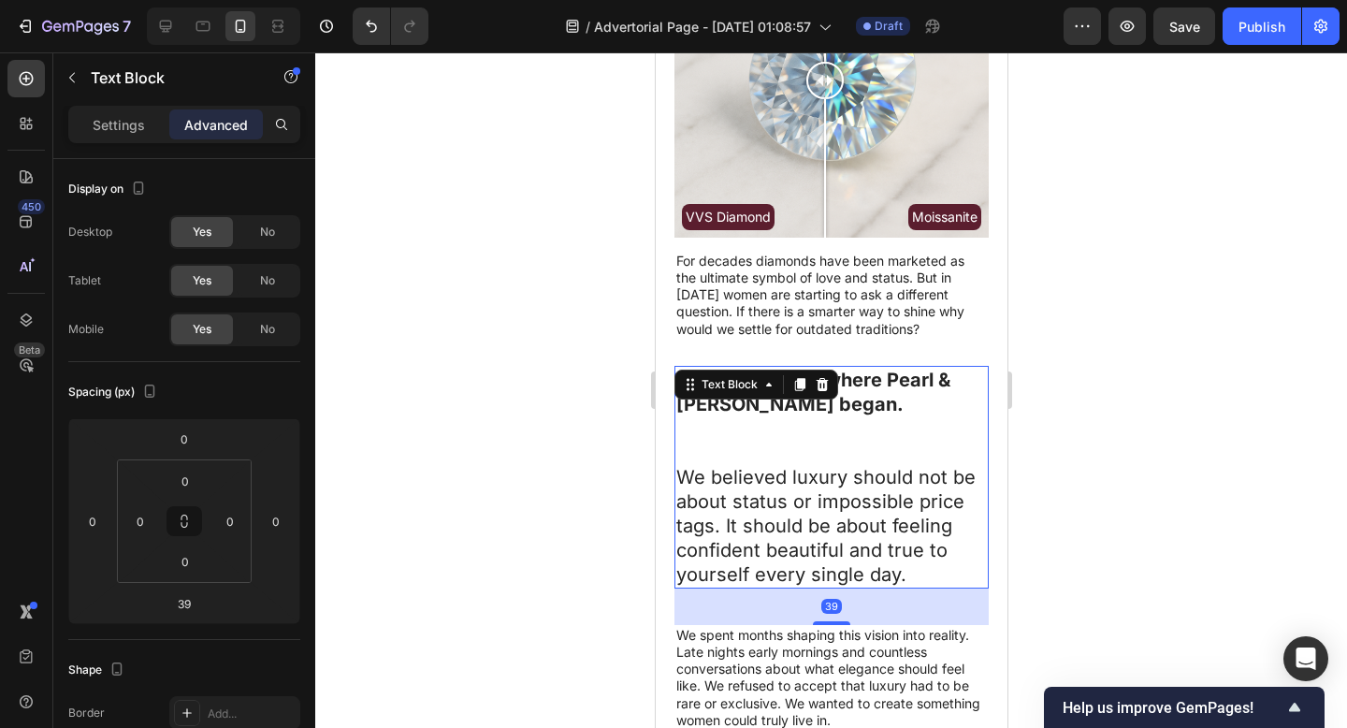
click at [788, 438] on p "Rich Text Editor. Editing area: main" at bounding box center [830, 440] width 311 height 49
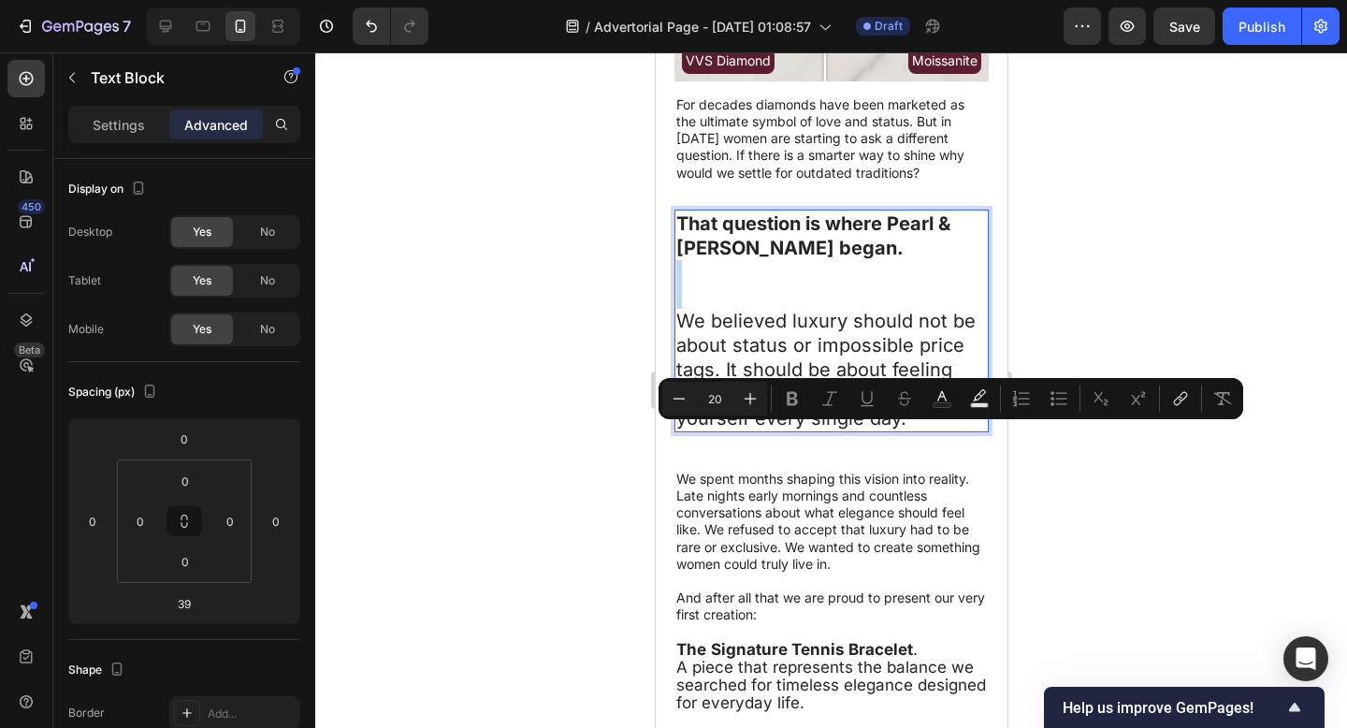
scroll to position [889, 0]
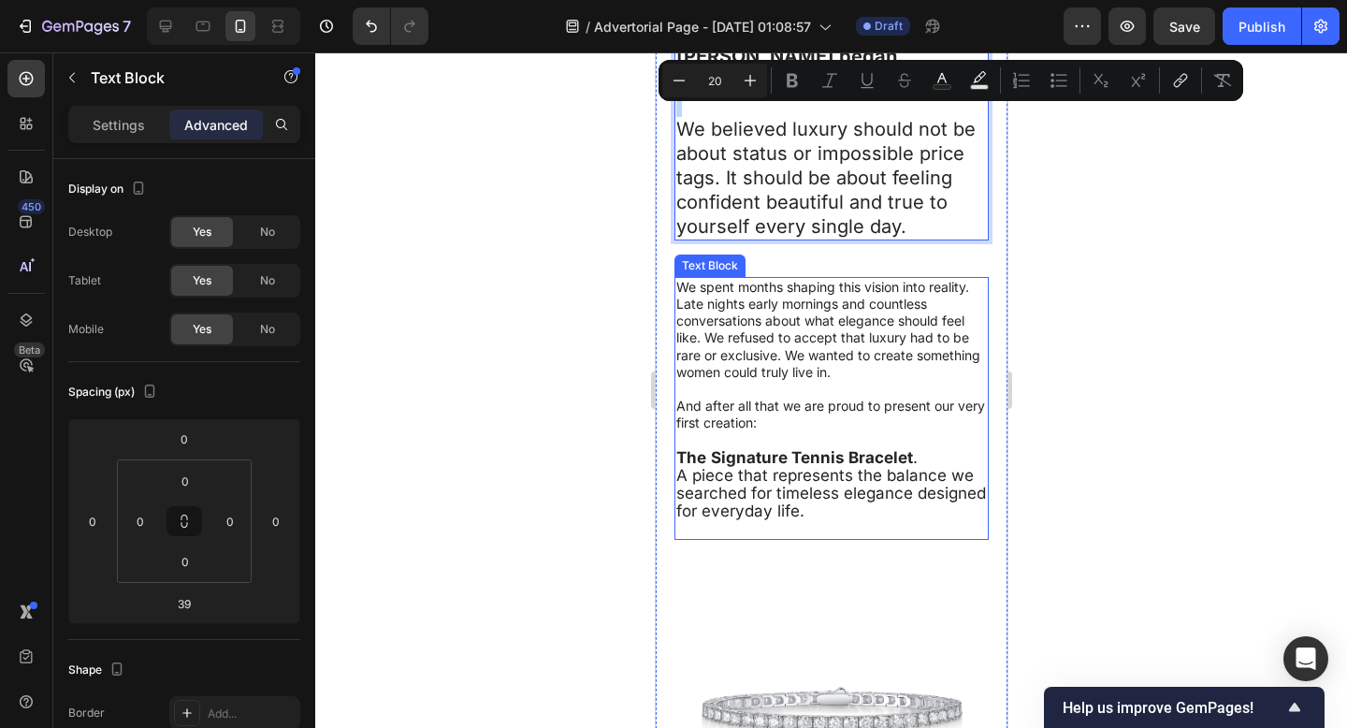
click at [784, 478] on span "A piece that represents the balance we searched for timeless elegance designed …" at bounding box center [830, 493] width 310 height 54
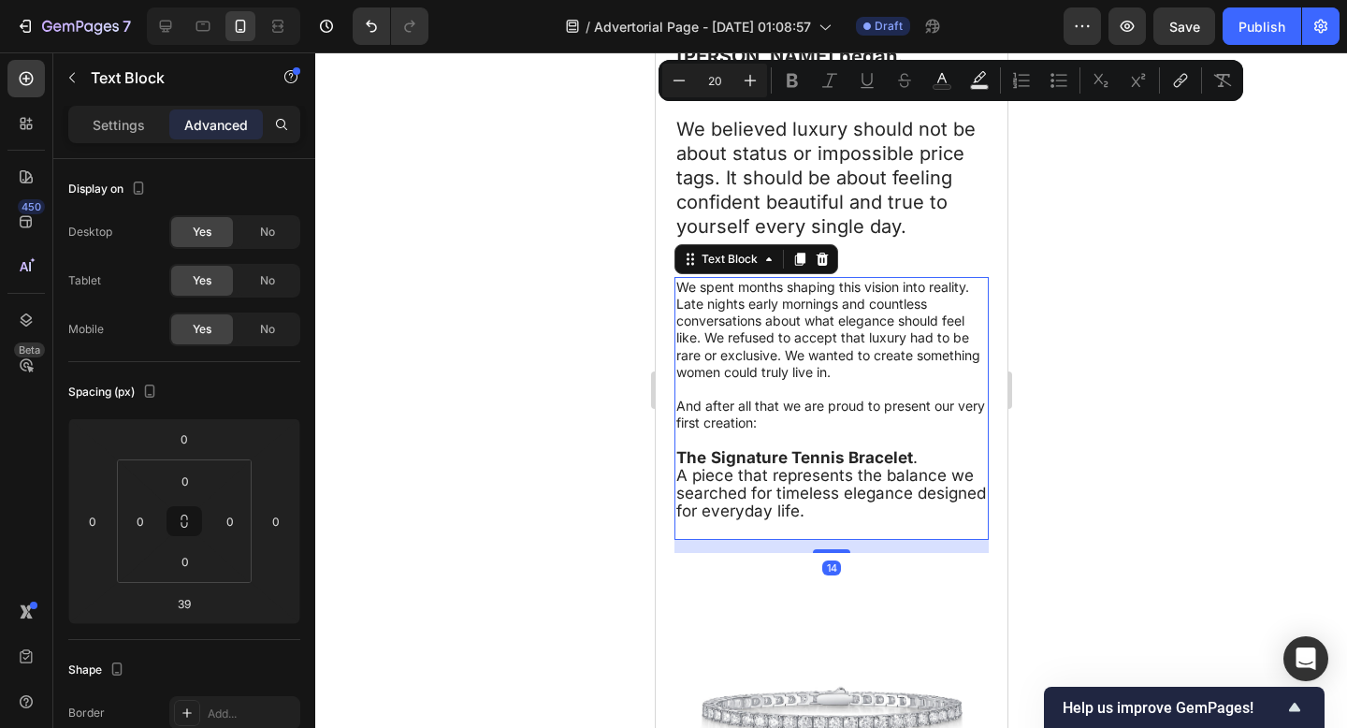
click at [784, 478] on span "A piece that represents the balance we searched for timeless elegance designed …" at bounding box center [830, 493] width 310 height 54
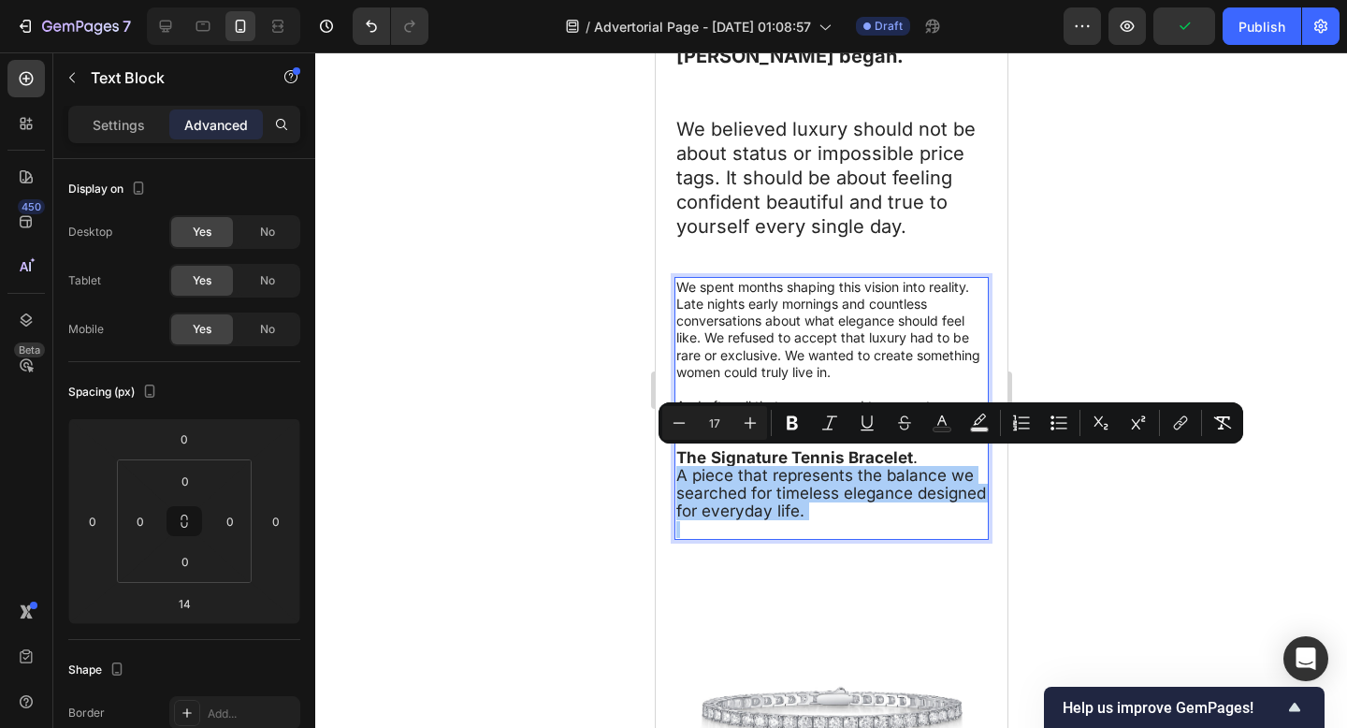
click at [1141, 564] on div at bounding box center [831, 389] width 1032 height 675
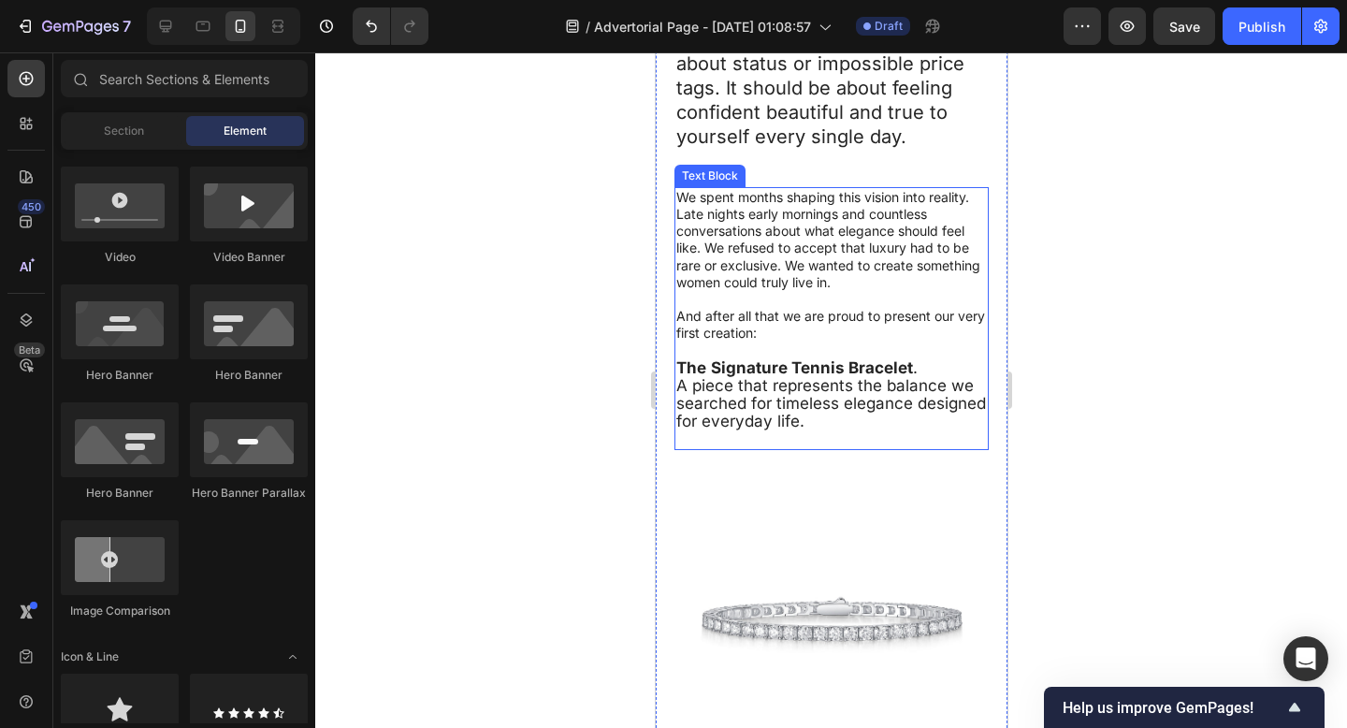
scroll to position [973, 0]
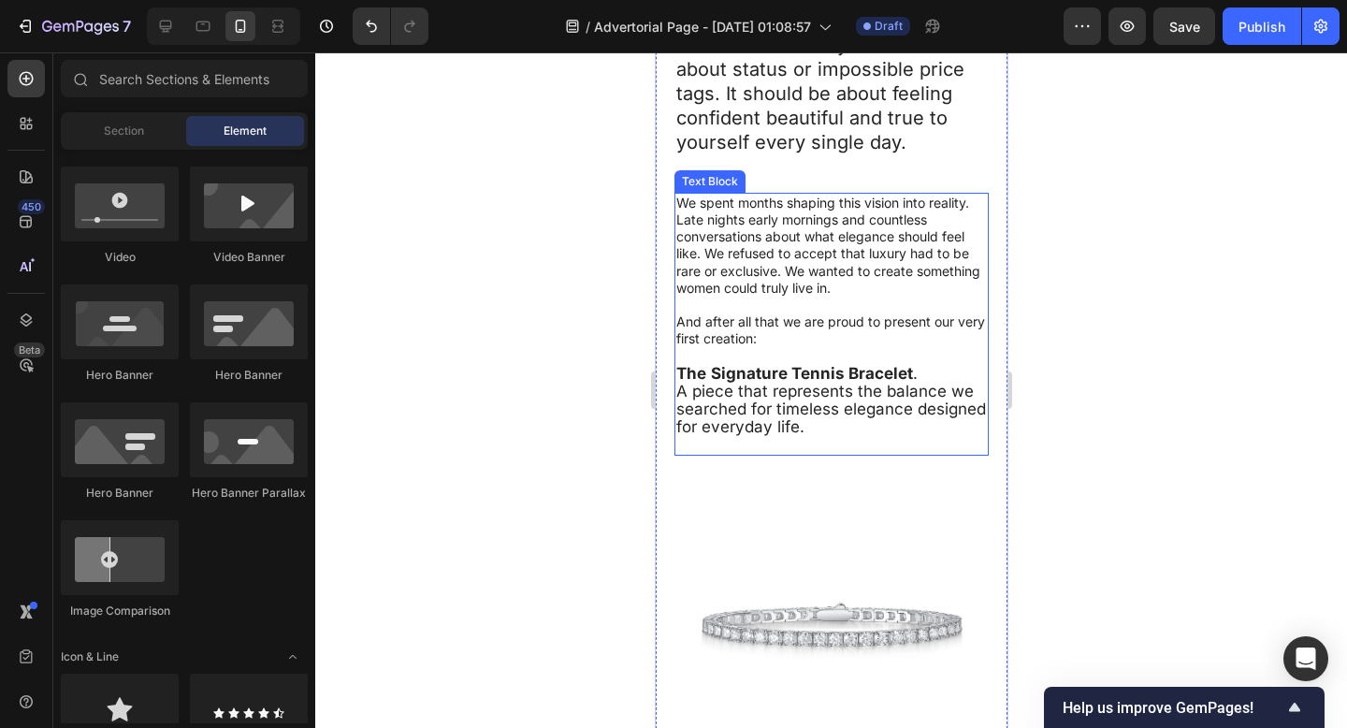
click at [745, 396] on span "A piece that represents the balance we searched for timeless elegance designed …" at bounding box center [830, 409] width 310 height 54
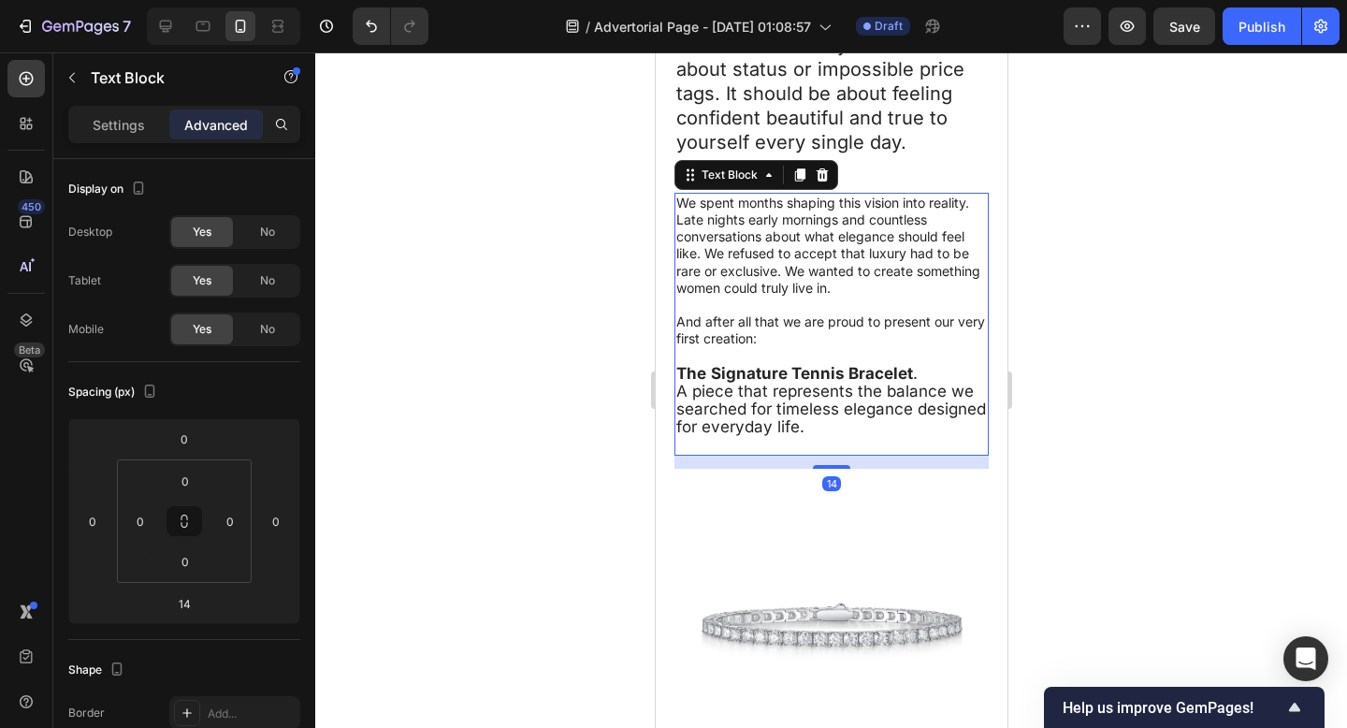
click at [748, 395] on span "A piece that represents the balance we searched for timeless elegance designed …" at bounding box center [830, 409] width 310 height 54
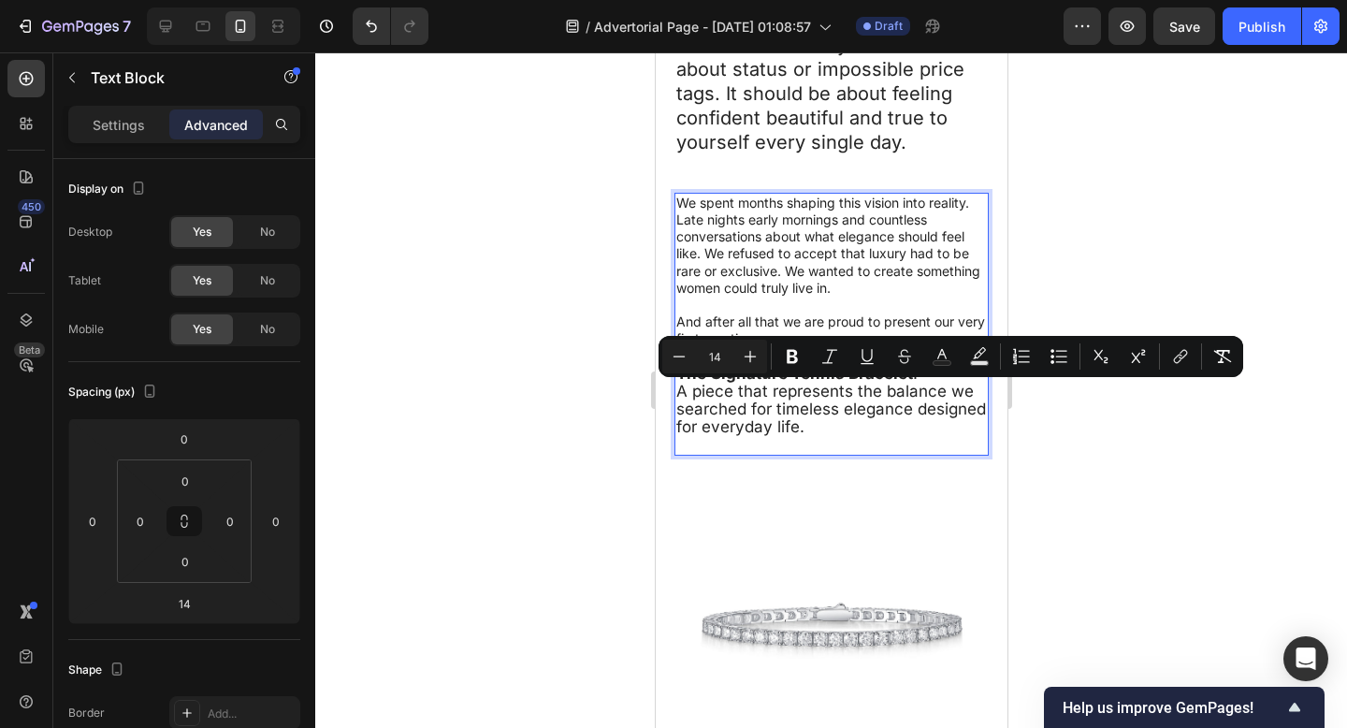
click at [801, 215] on p "We spent months shaping this vision into reality. Late nights early mornings an…" at bounding box center [830, 246] width 311 height 102
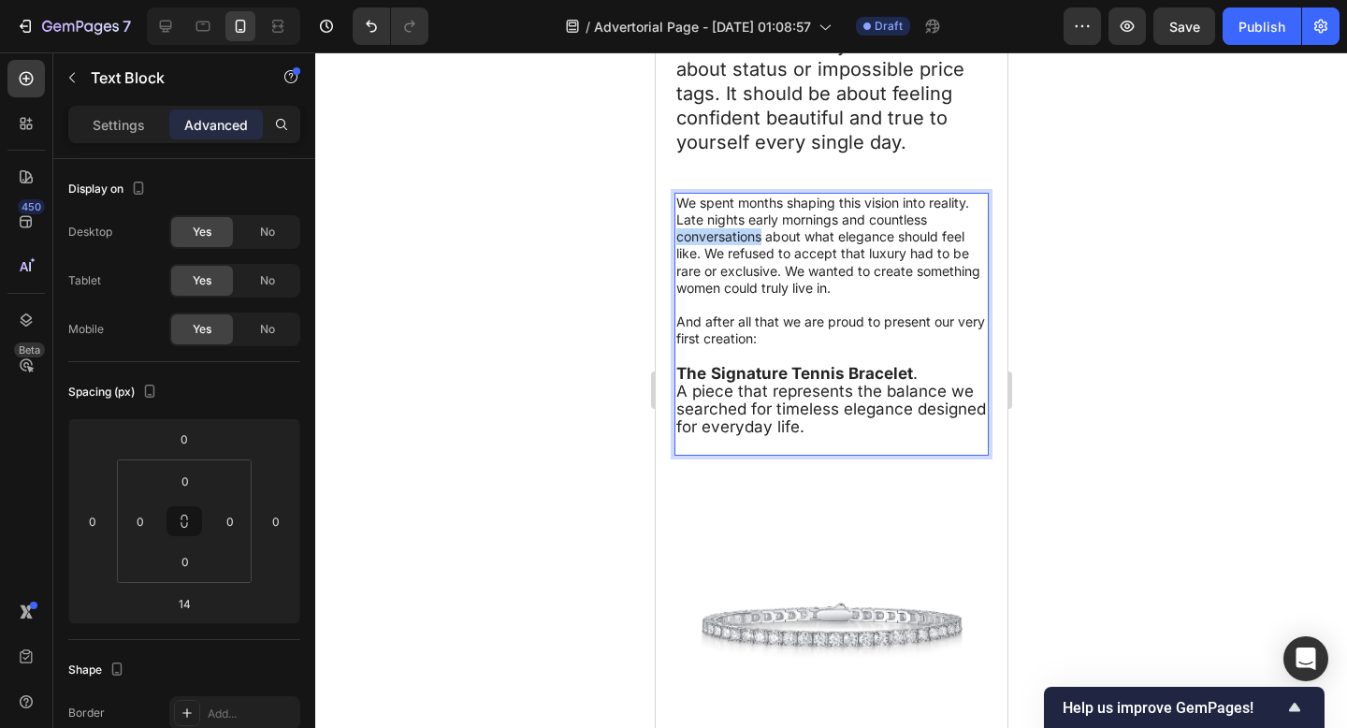
click at [800, 215] on p "We spent months shaping this vision into reality. Late nights early mornings an…" at bounding box center [830, 246] width 311 height 102
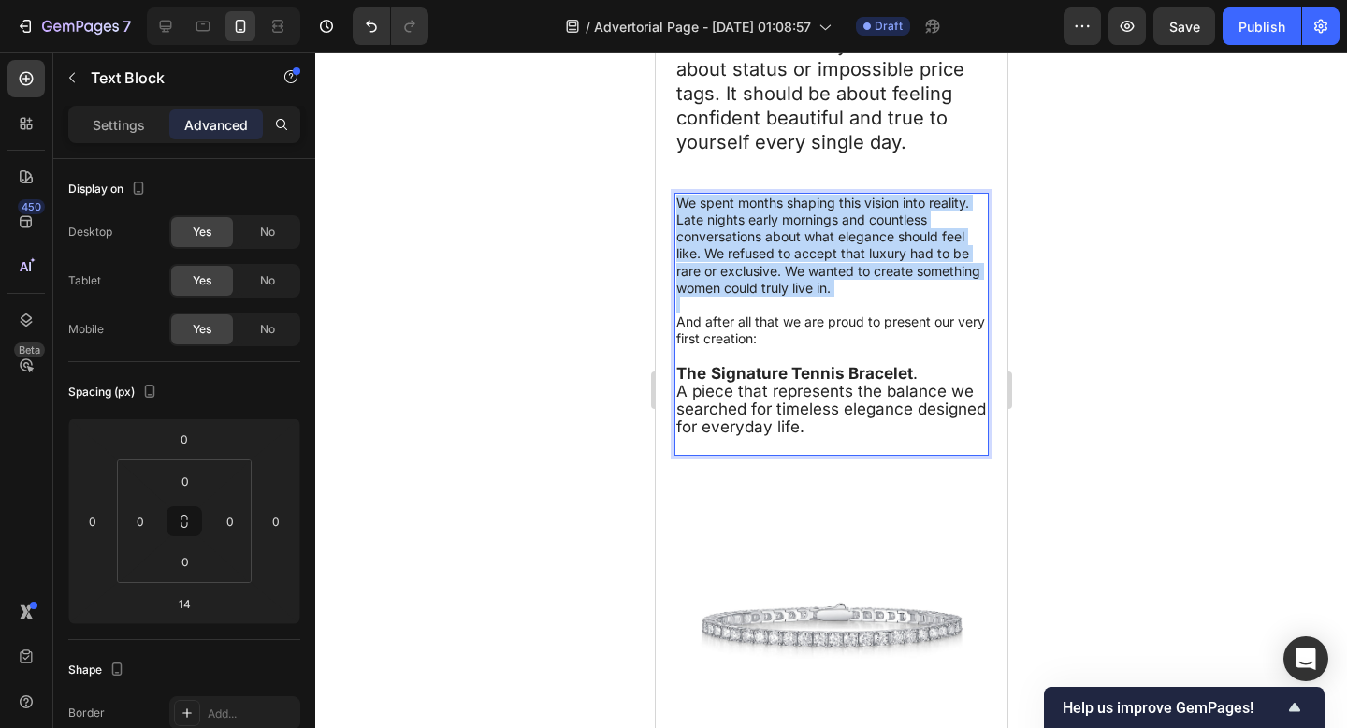
click at [800, 215] on p "We spent months shaping this vision into reality. Late nights early mornings an…" at bounding box center [830, 246] width 311 height 102
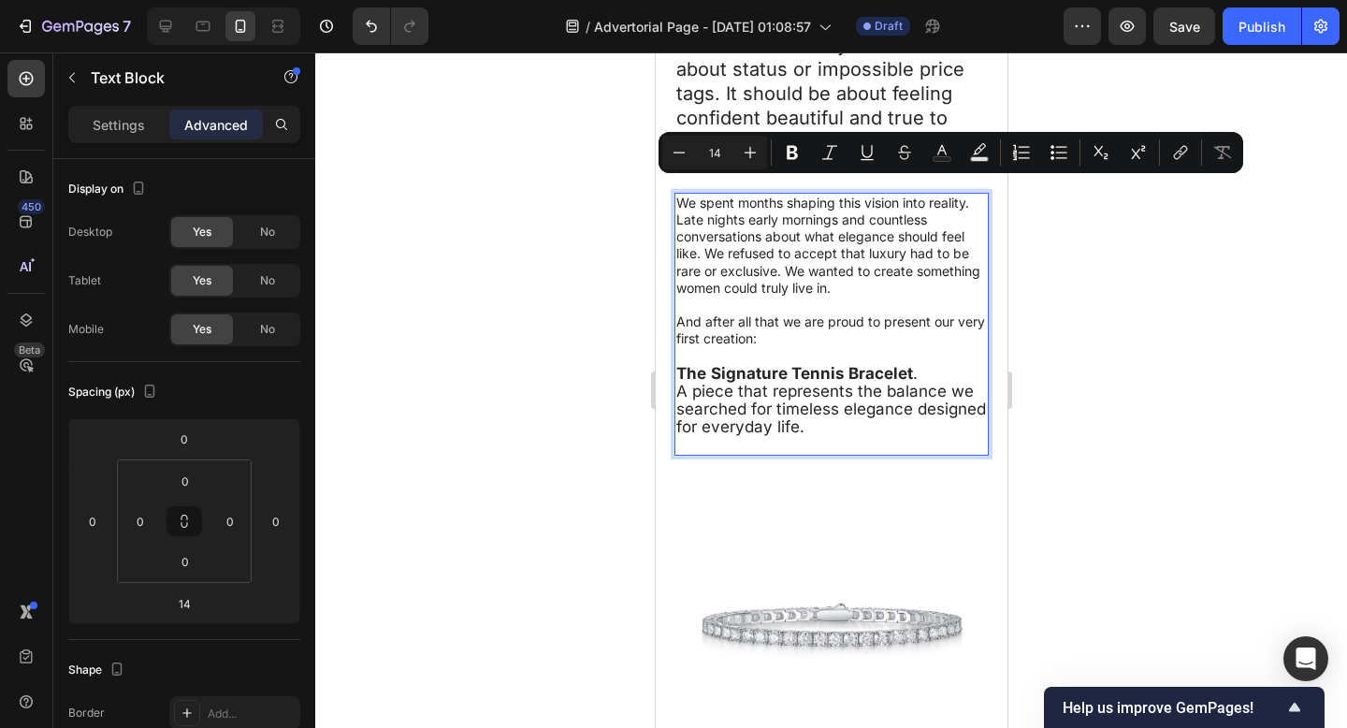
type input "17"
click at [790, 415] on span "A piece that represents the balance we searched for timeless elegance designed …" at bounding box center [830, 409] width 310 height 54
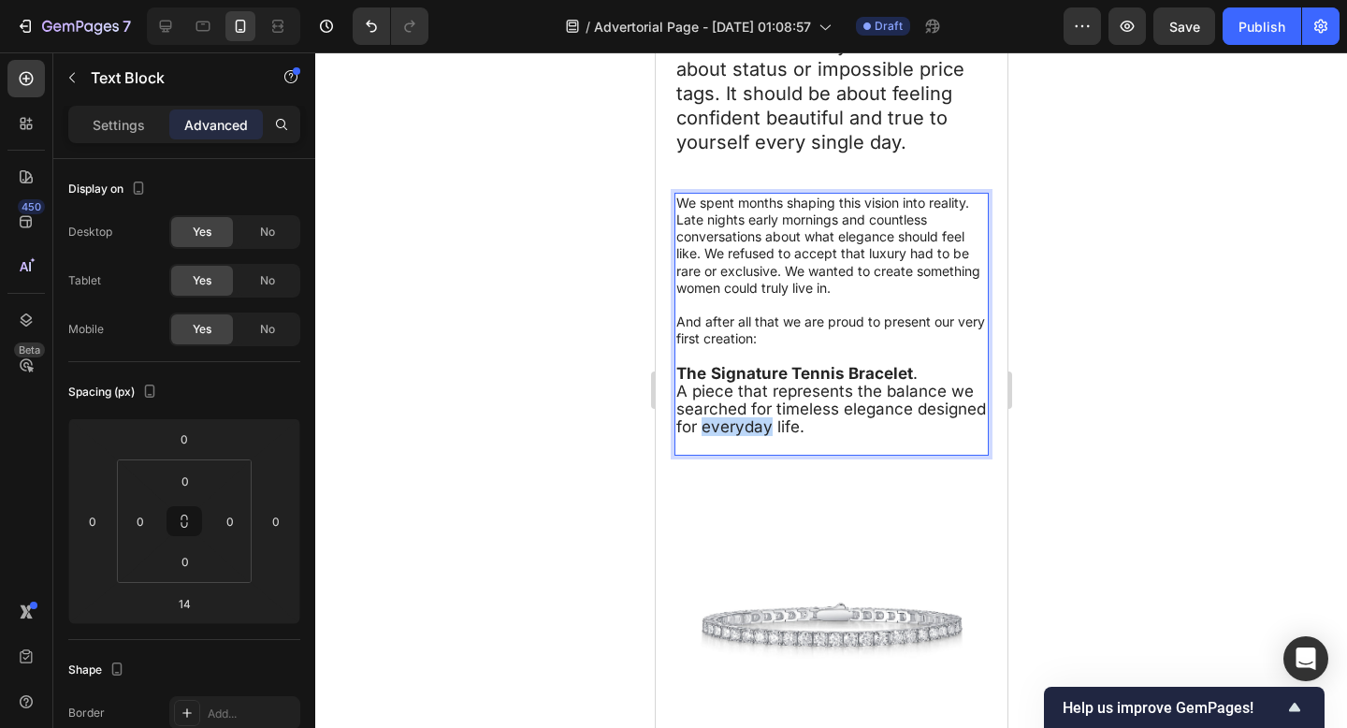
click at [790, 415] on span "A piece that represents the balance we searched for timeless elegance designed …" at bounding box center [830, 409] width 310 height 54
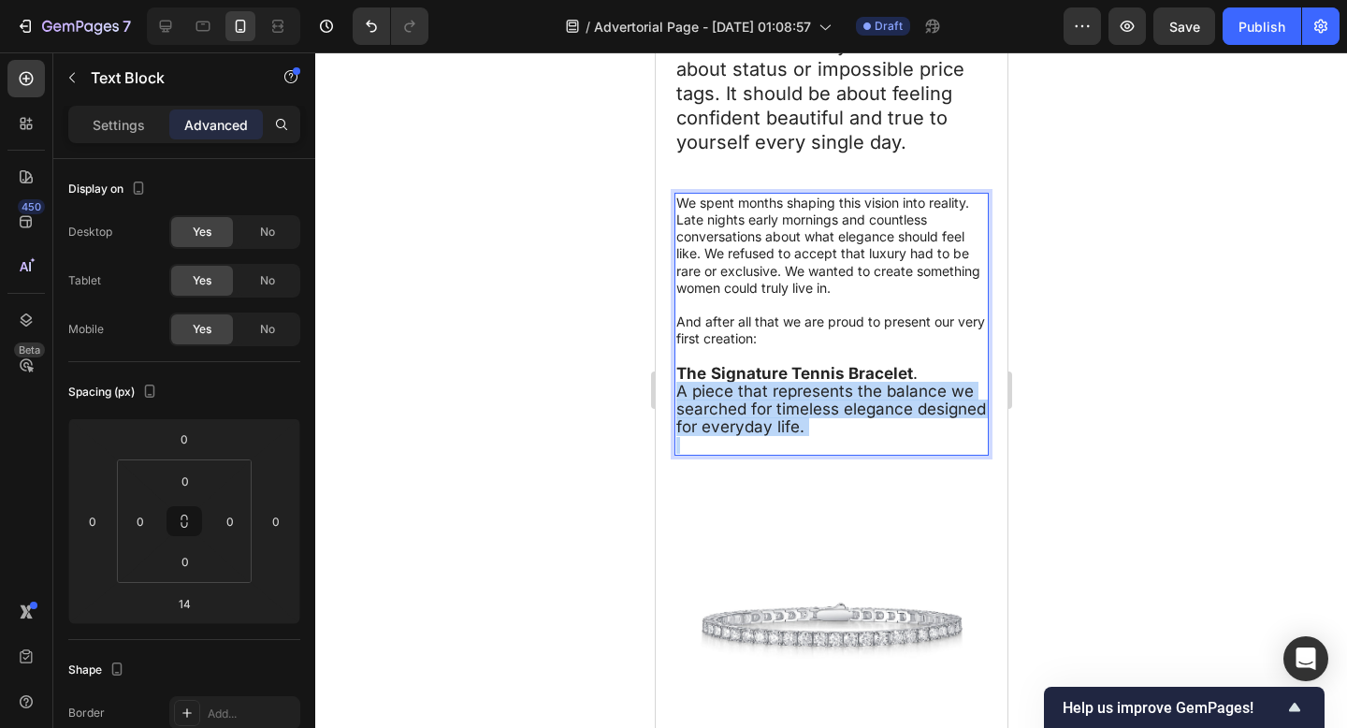
click at [790, 415] on span "A piece that represents the balance we searched for timeless elegance designed …" at bounding box center [830, 409] width 310 height 54
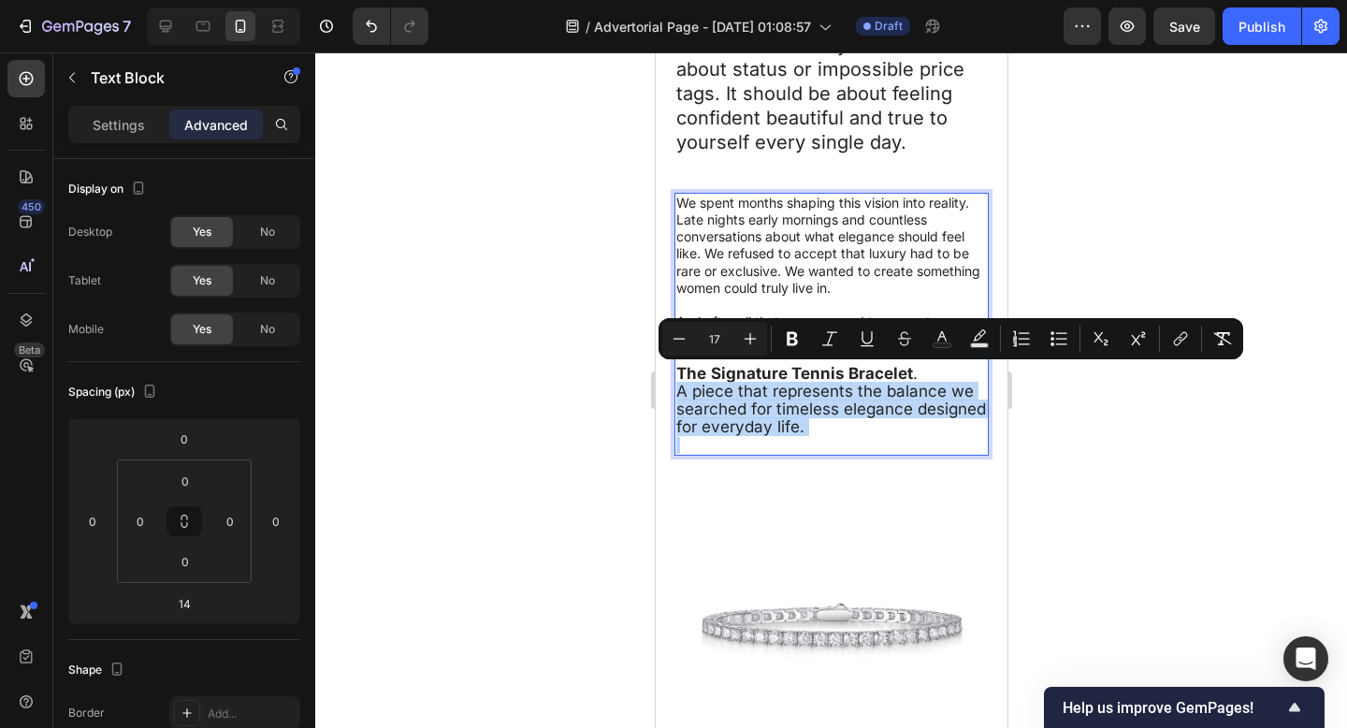
click at [779, 385] on span "A piece that represents the balance we searched for timeless elegance designed …" at bounding box center [830, 409] width 310 height 54
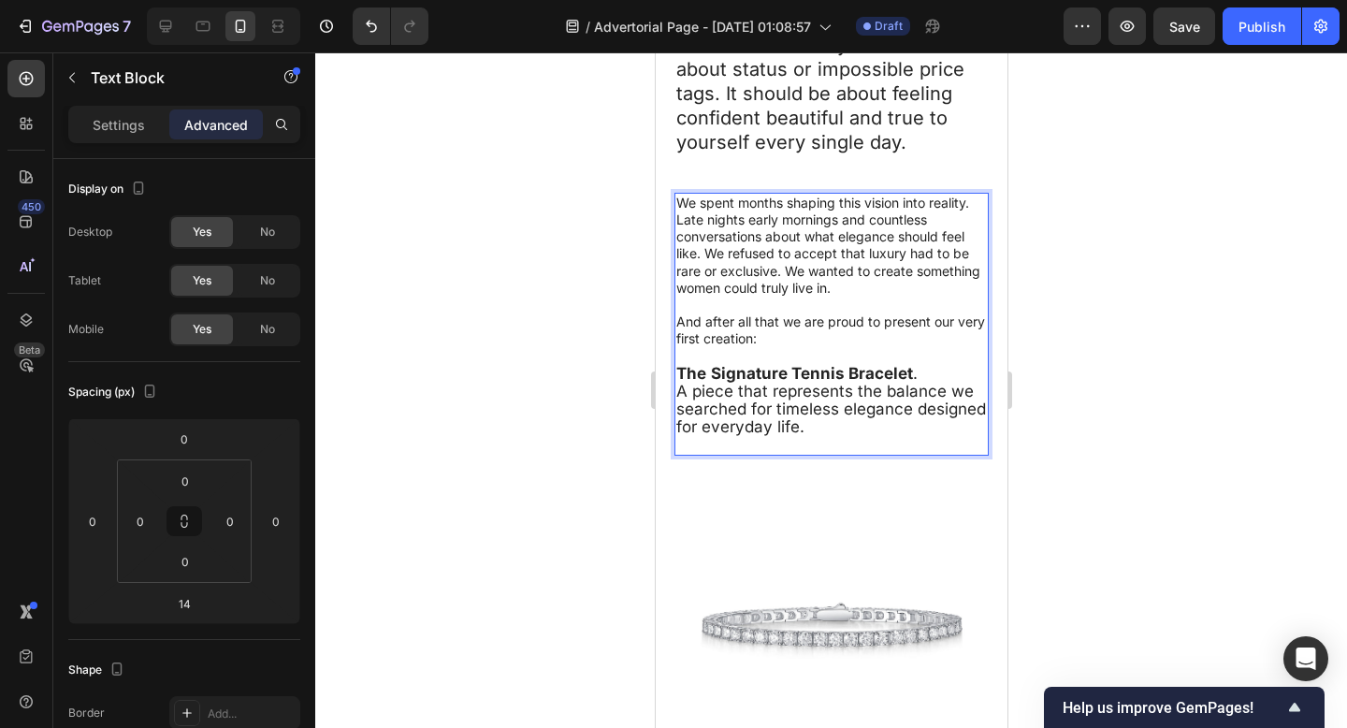
click at [881, 411] on p "A piece that represents the balance we searched for timeless elegance designed …" at bounding box center [830, 410] width 311 height 54
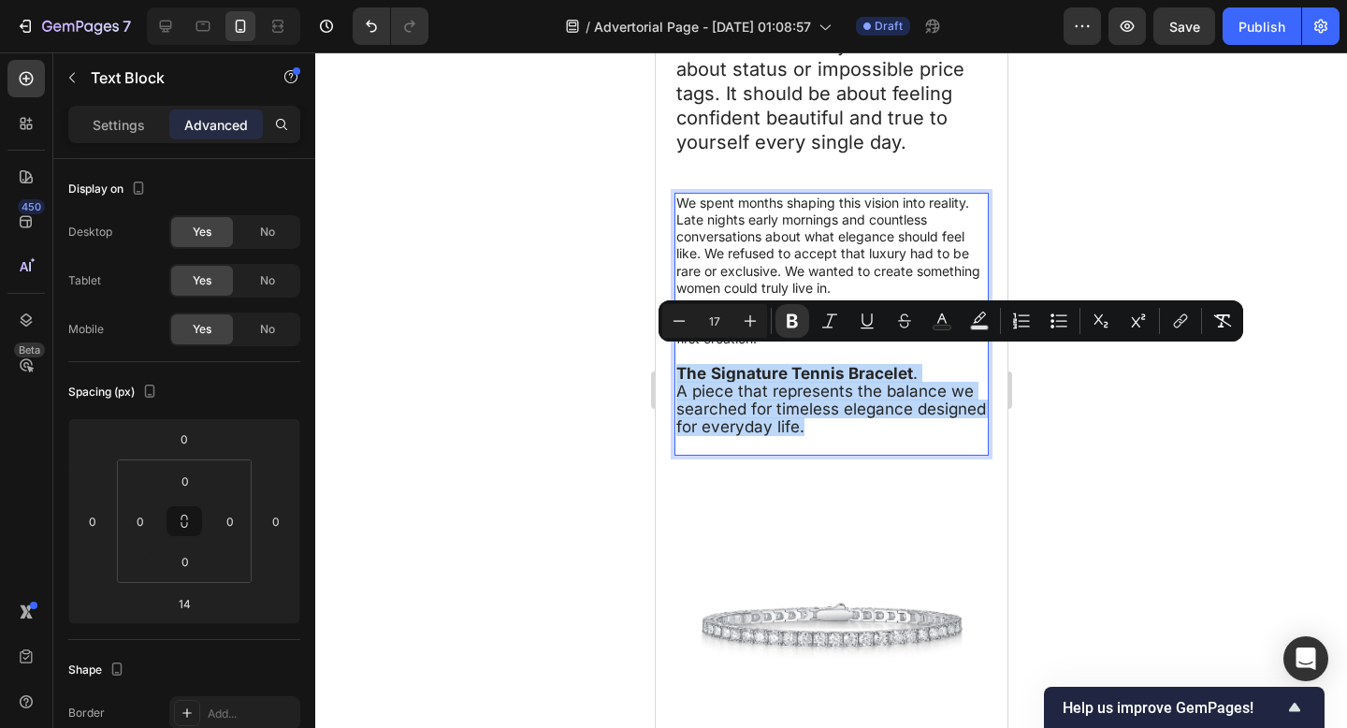
drag, startPoint x: 877, startPoint y: 412, endPoint x: 672, endPoint y: 356, distance: 212.1
click at [673, 356] on div "We spent months shaping this vision into reality. Late nights early mornings an…" at bounding box center [830, 324] width 314 height 263
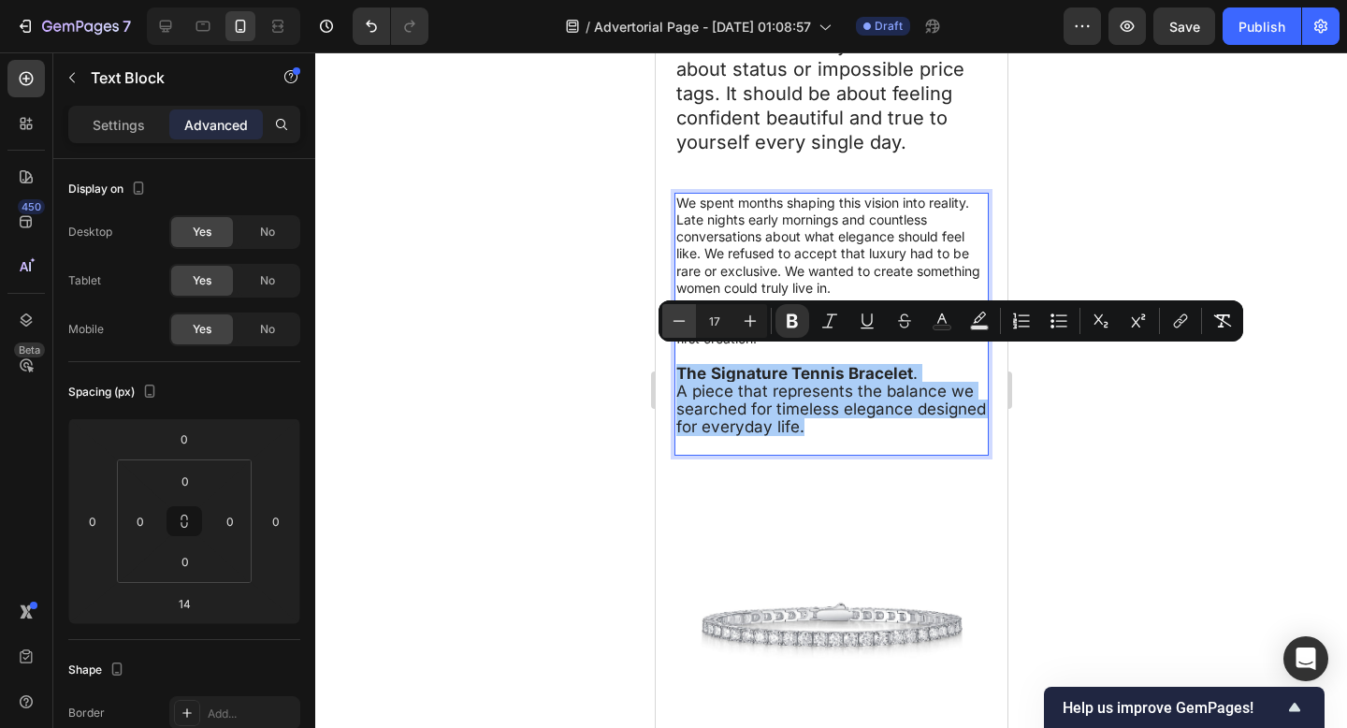
click at [684, 325] on icon "Editor contextual toolbar" at bounding box center [679, 320] width 19 height 19
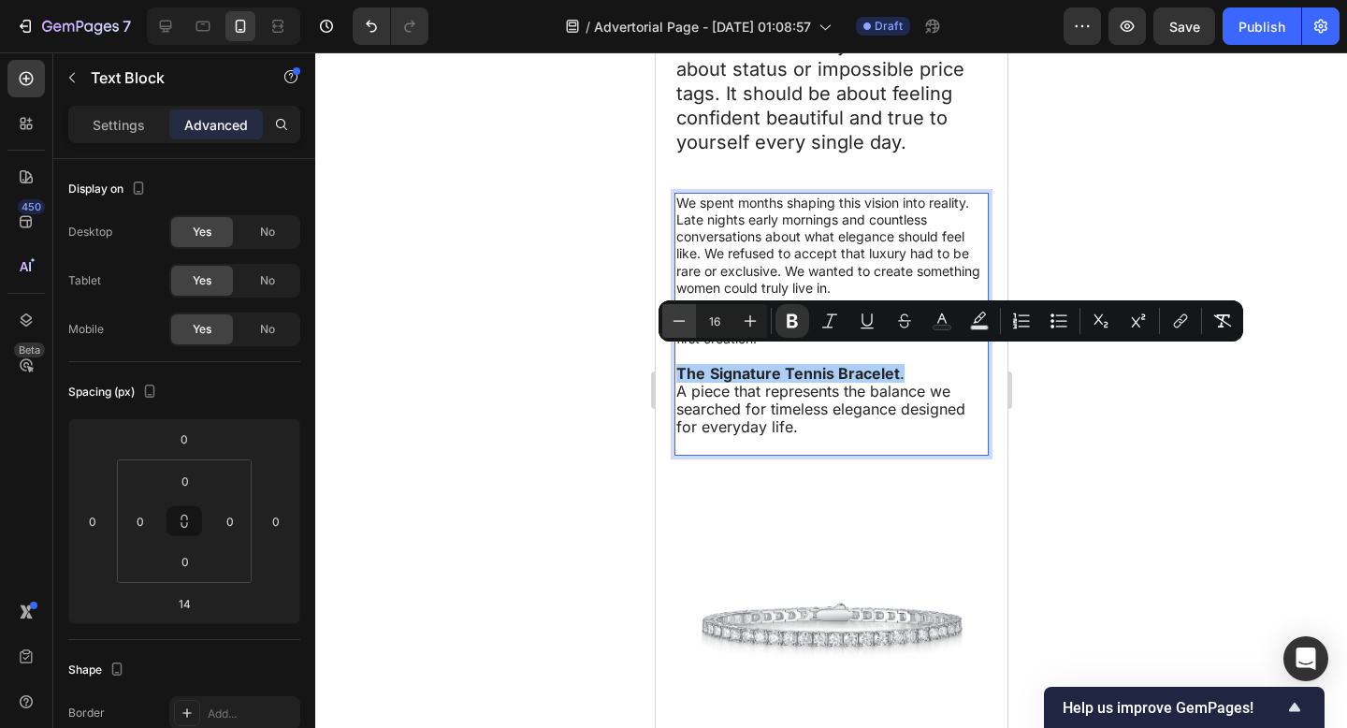
click at [684, 325] on icon "Editor contextual toolbar" at bounding box center [679, 320] width 19 height 19
type input "14"
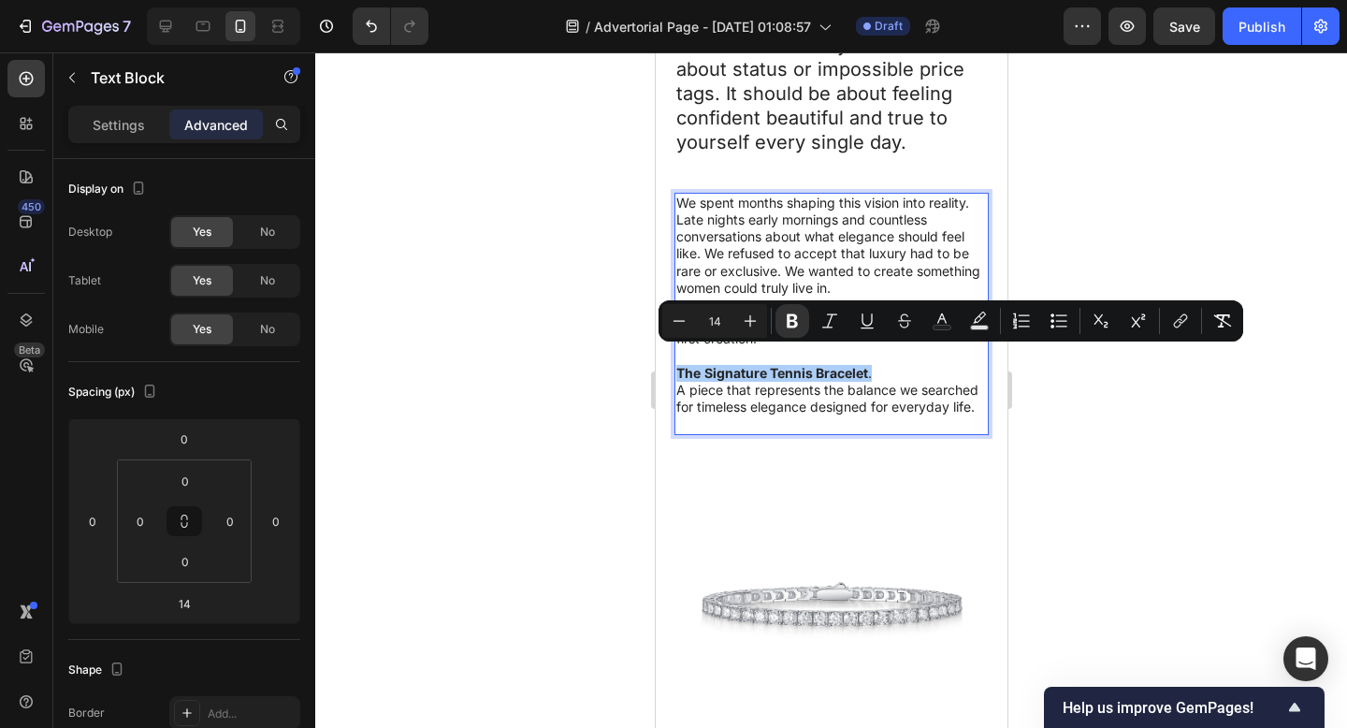
click at [1346, 612] on div at bounding box center [831, 389] width 1032 height 675
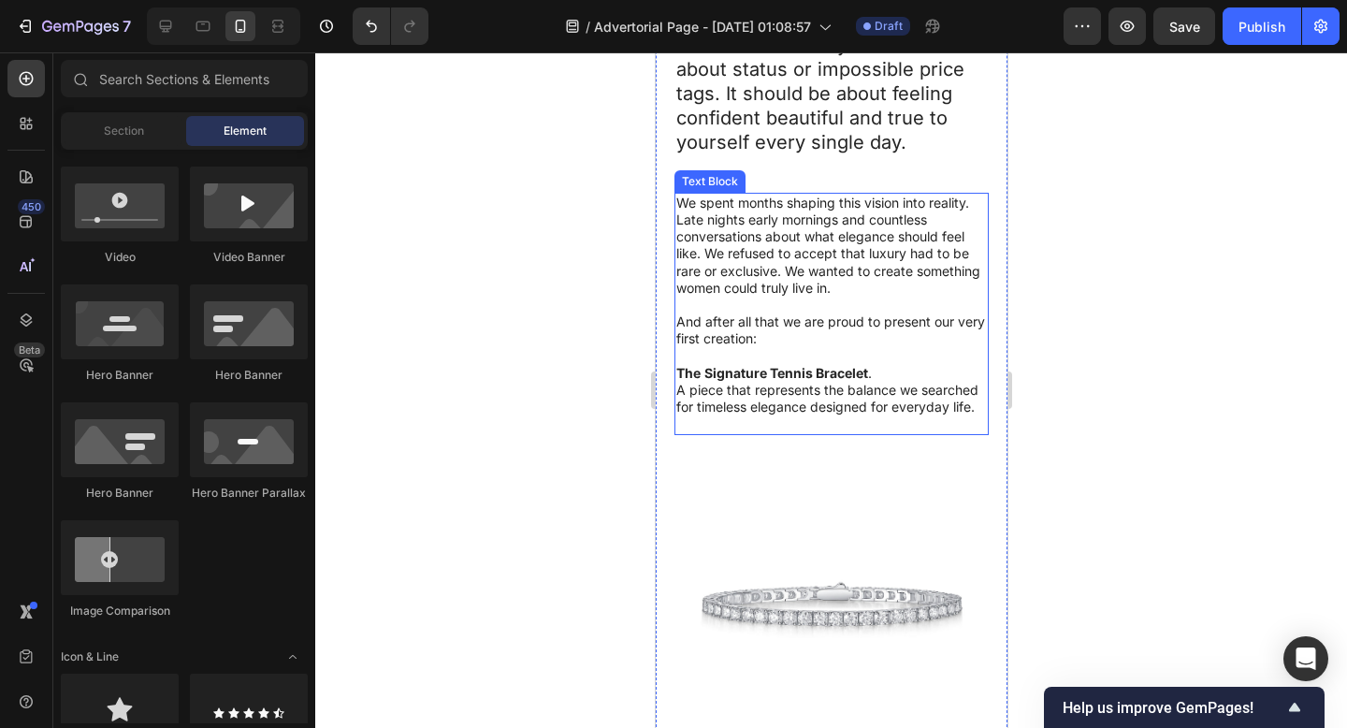
click at [777, 390] on span "A piece that represents the balance we searched for timeless elegance designed …" at bounding box center [826, 398] width 302 height 33
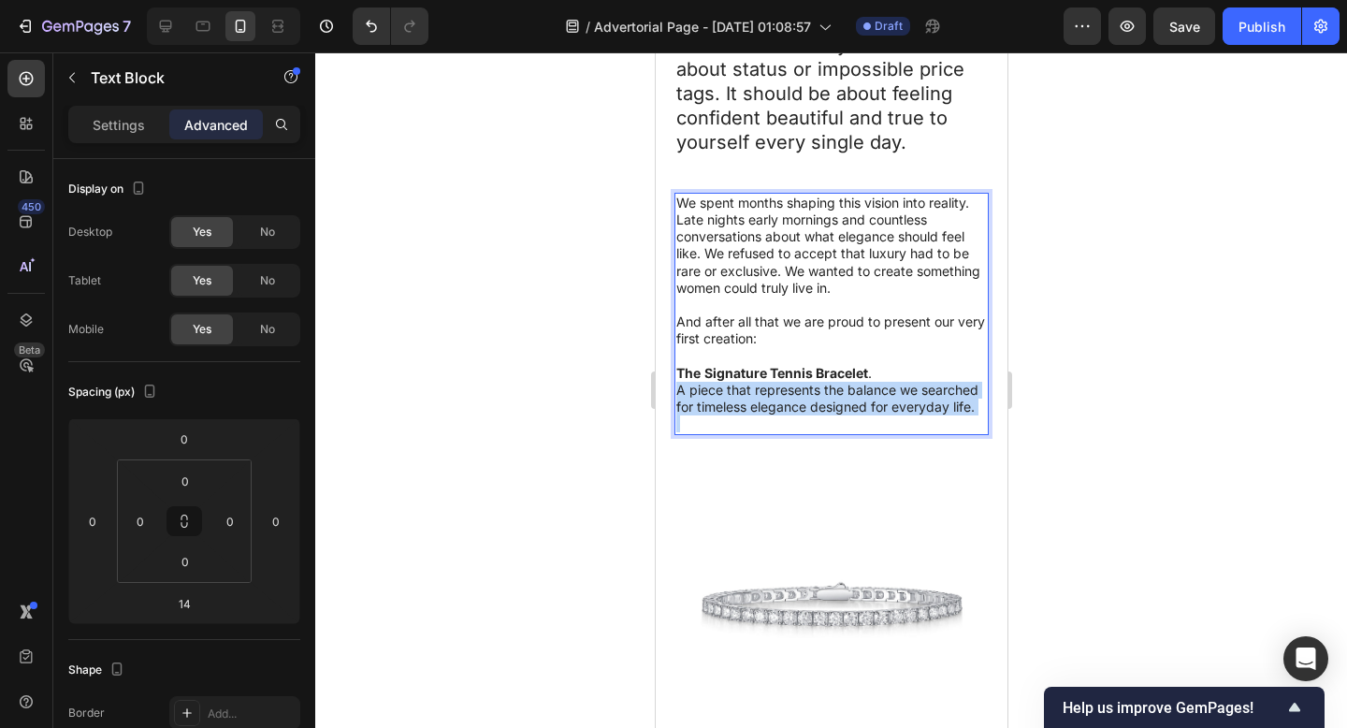
click at [777, 389] on span "A piece that represents the balance we searched for timeless elegance designed …" at bounding box center [826, 398] width 302 height 33
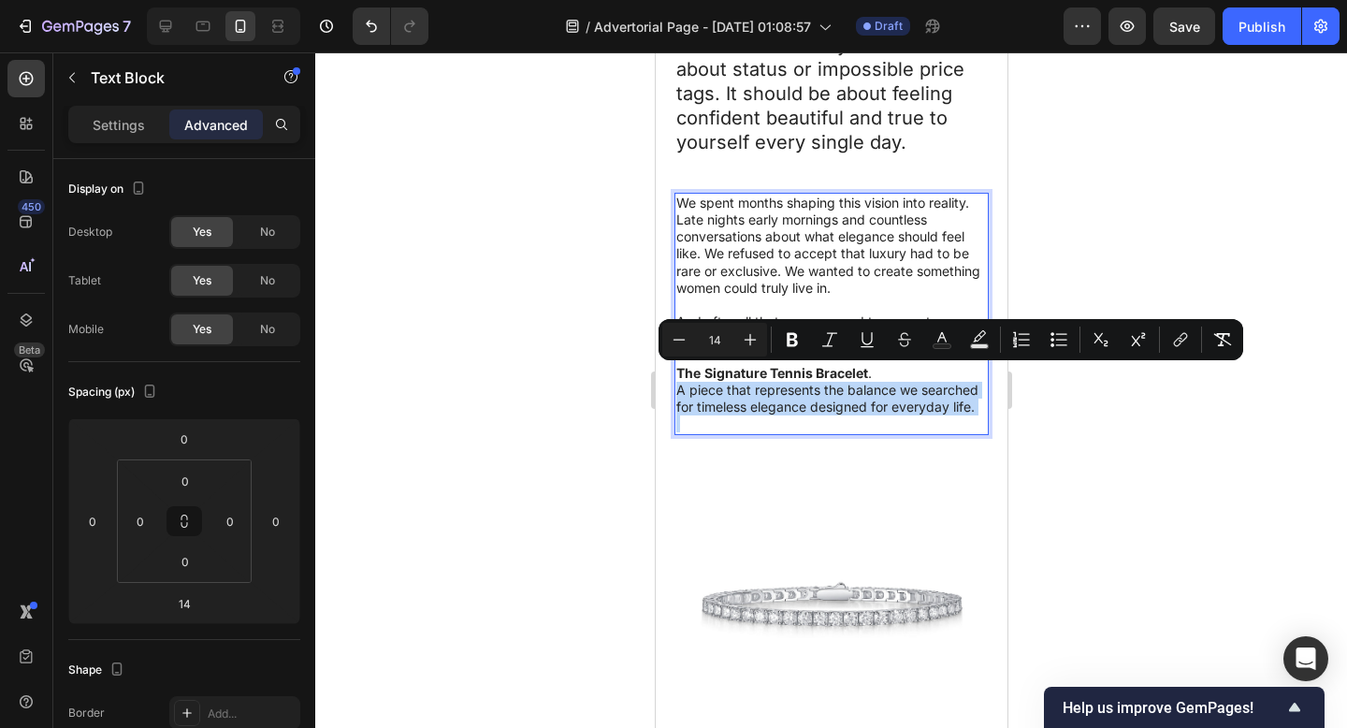
click at [771, 391] on span "A piece that represents the balance we searched for timeless elegance designed …" at bounding box center [826, 398] width 302 height 33
click at [745, 410] on span "A piece that represents the balance we searched for timeless elegance designed …" at bounding box center [826, 398] width 302 height 33
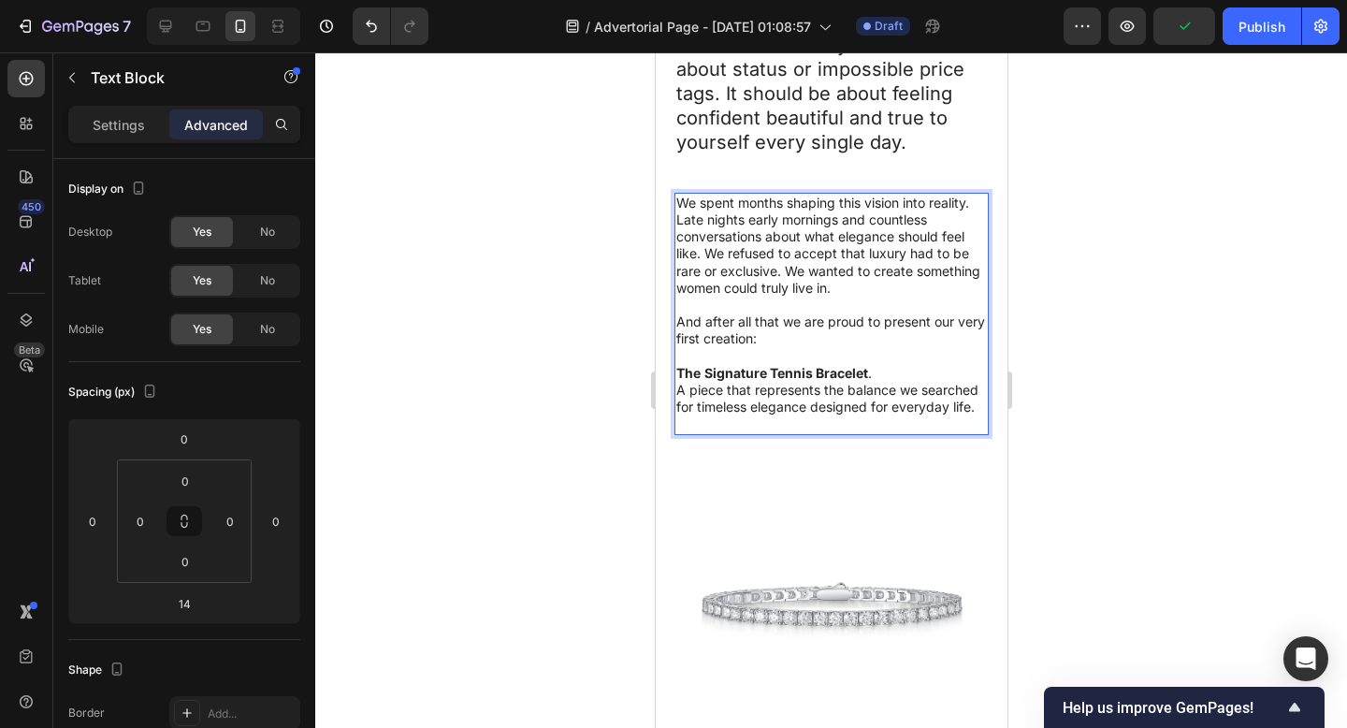
click at [771, 408] on p "A piece that represents the balance we searched for timeless elegance designed …" at bounding box center [830, 399] width 311 height 34
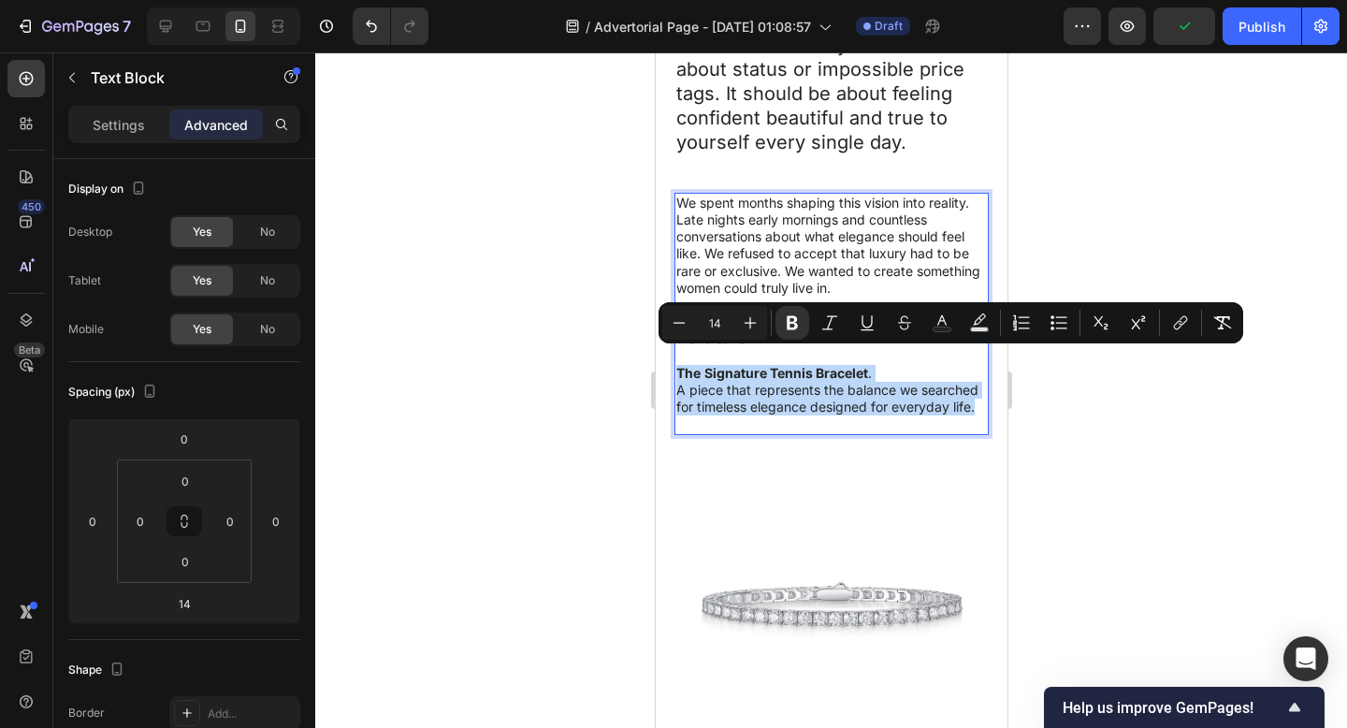
drag, startPoint x: 759, startPoint y: 408, endPoint x: 674, endPoint y: 357, distance: 99.0
click at [674, 357] on div "We spent months shaping this vision into reality. Late nights early mornings an…" at bounding box center [830, 314] width 314 height 242
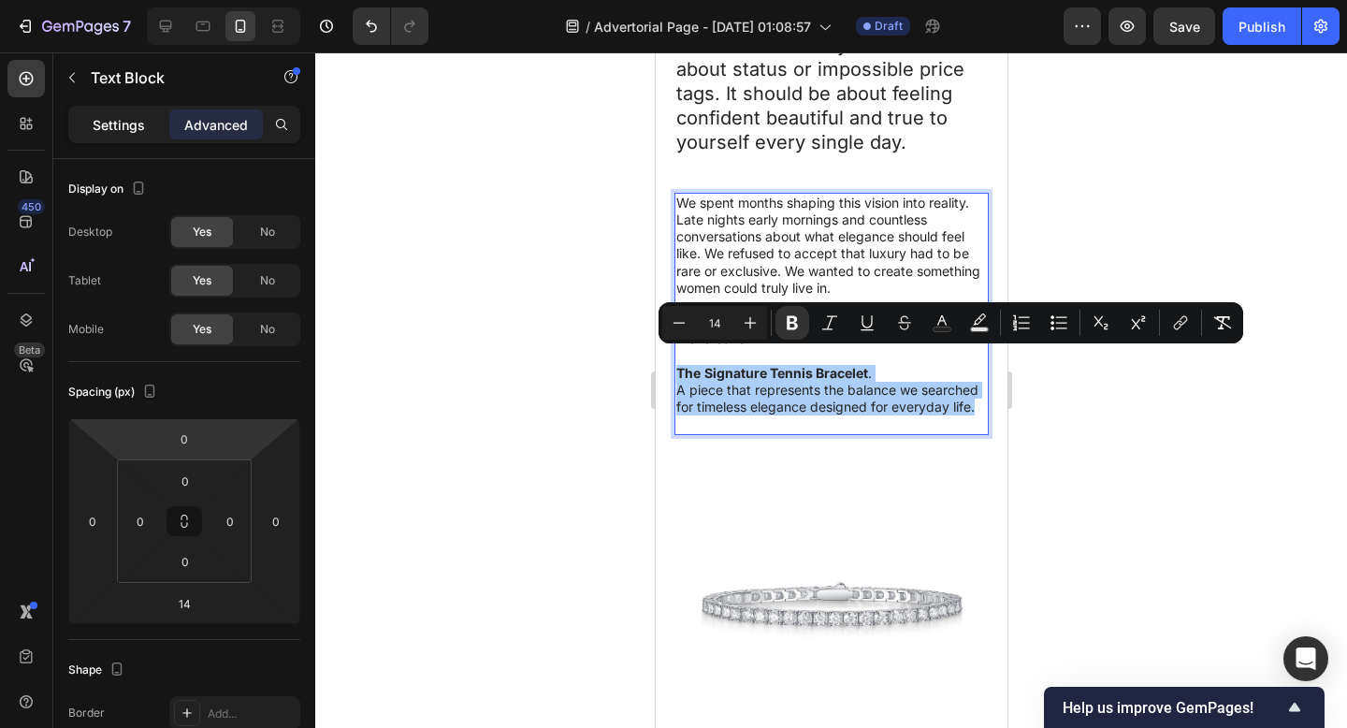
click at [108, 116] on p "Settings" at bounding box center [119, 125] width 52 height 20
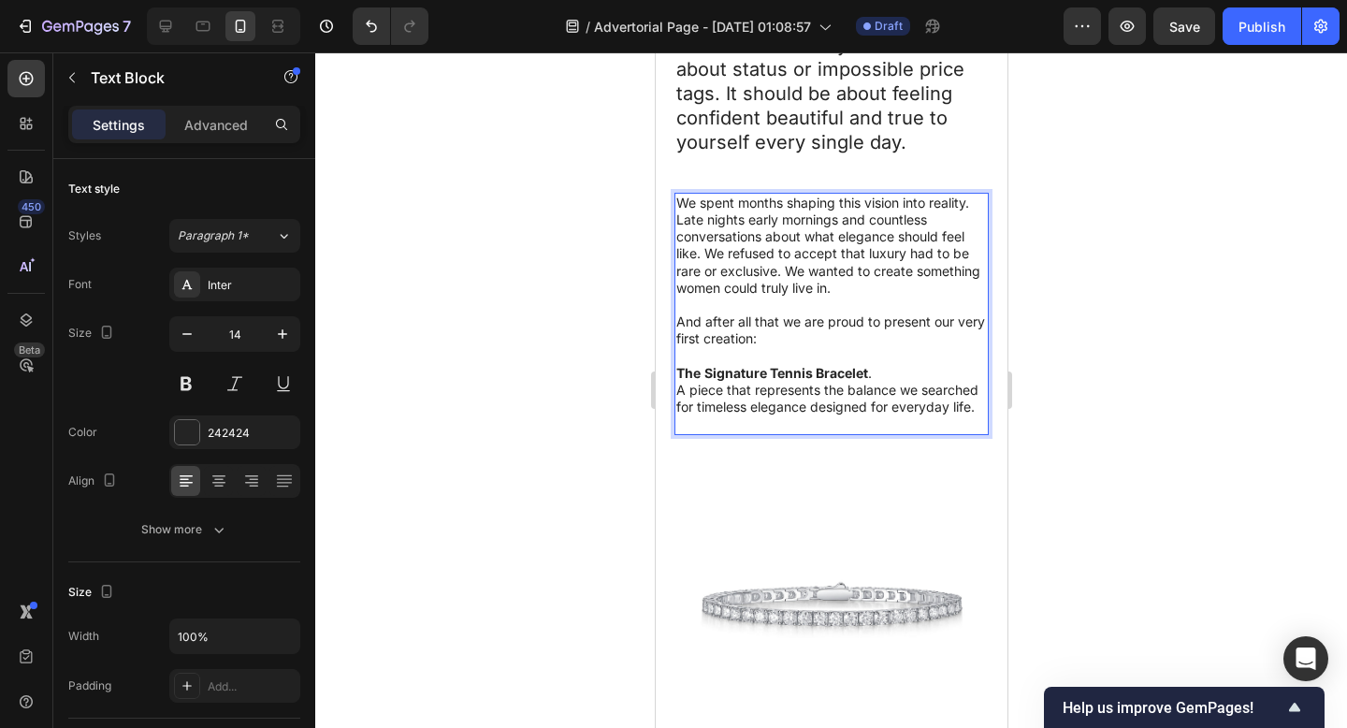
click at [673, 360] on div "We spent months shaping this vision into reality. Late nights early mornings an…" at bounding box center [830, 314] width 314 height 242
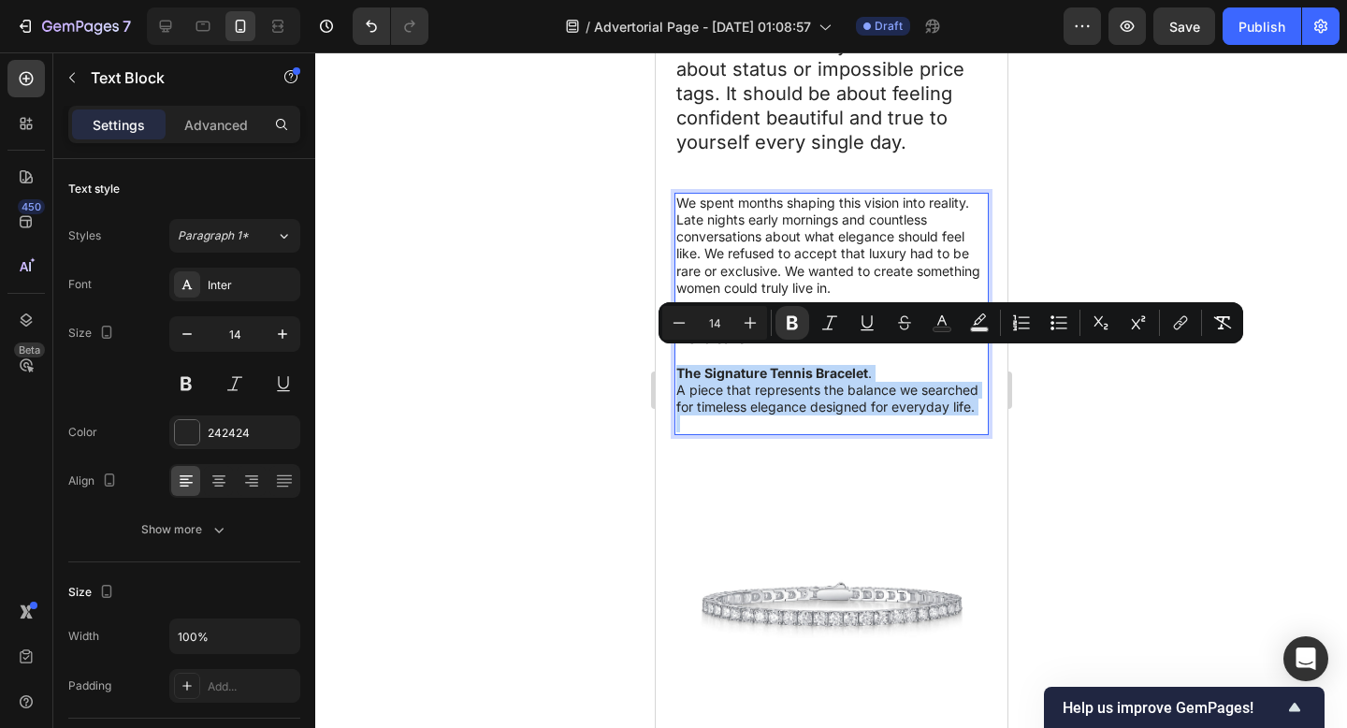
drag, startPoint x: 677, startPoint y: 357, endPoint x: 766, endPoint y: 421, distance: 109.3
click at [766, 421] on div "We spent months shaping this vision into reality. Late nights early mornings an…" at bounding box center [830, 314] width 314 height 242
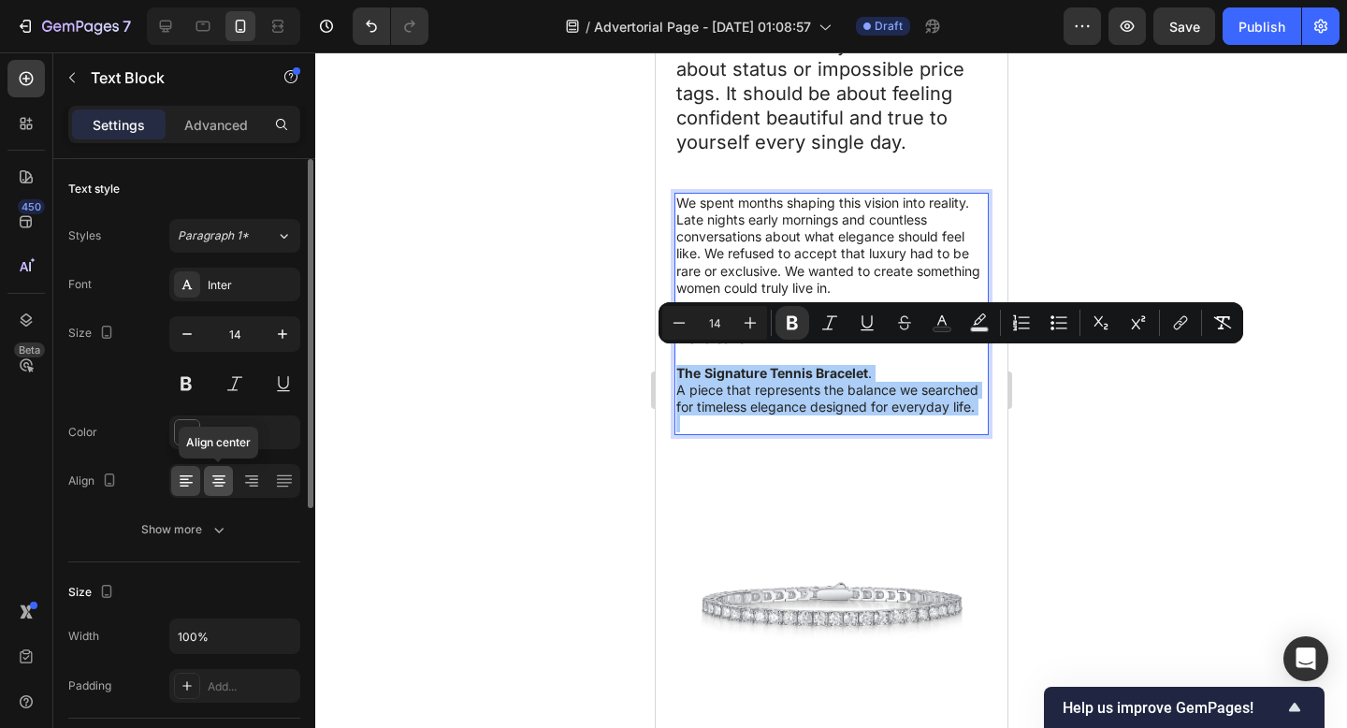
click at [220, 484] on icon at bounding box center [219, 480] width 19 height 19
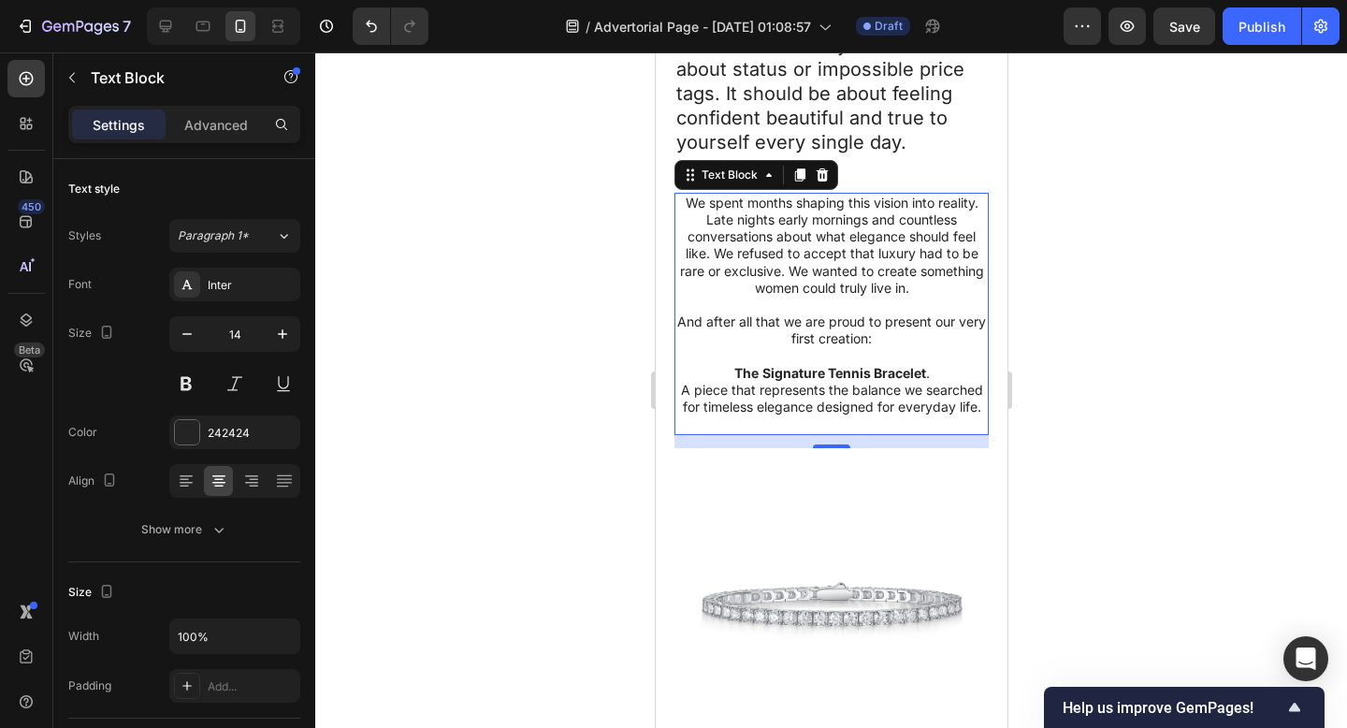
click at [1174, 296] on div at bounding box center [831, 389] width 1032 height 675
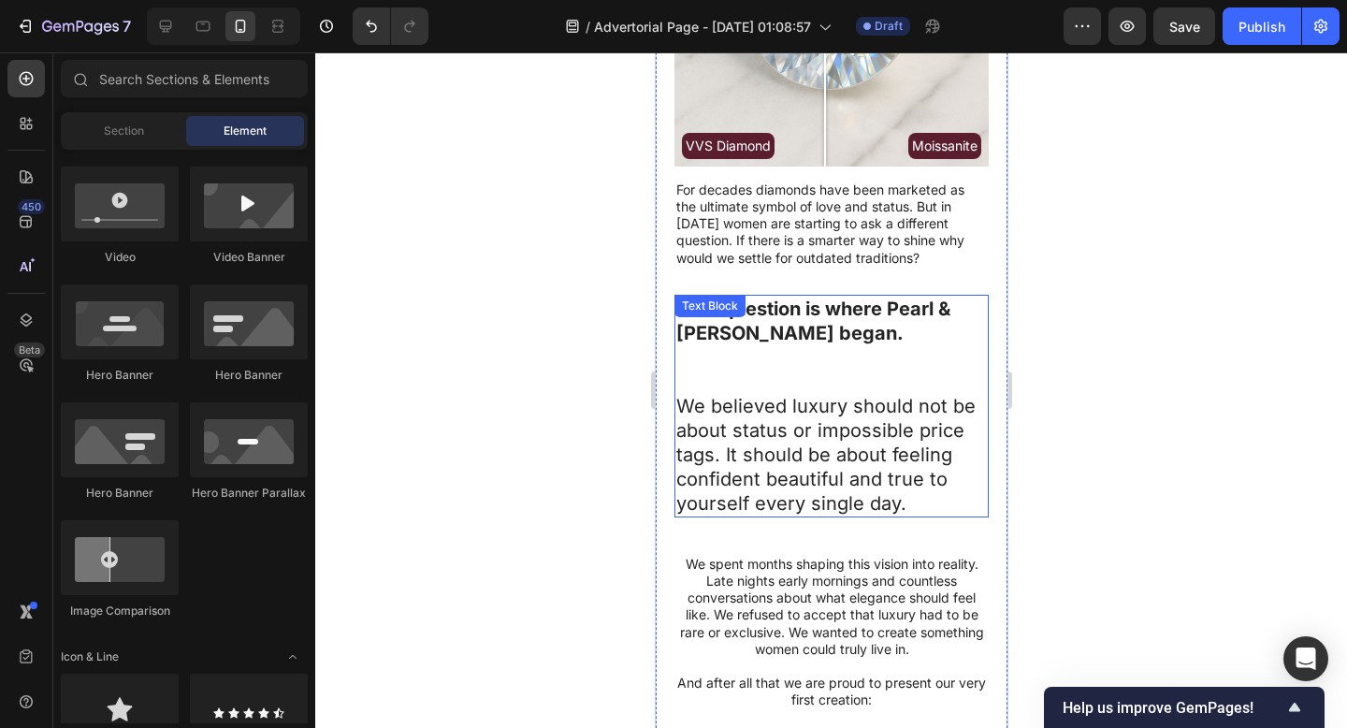
scroll to position [616, 0]
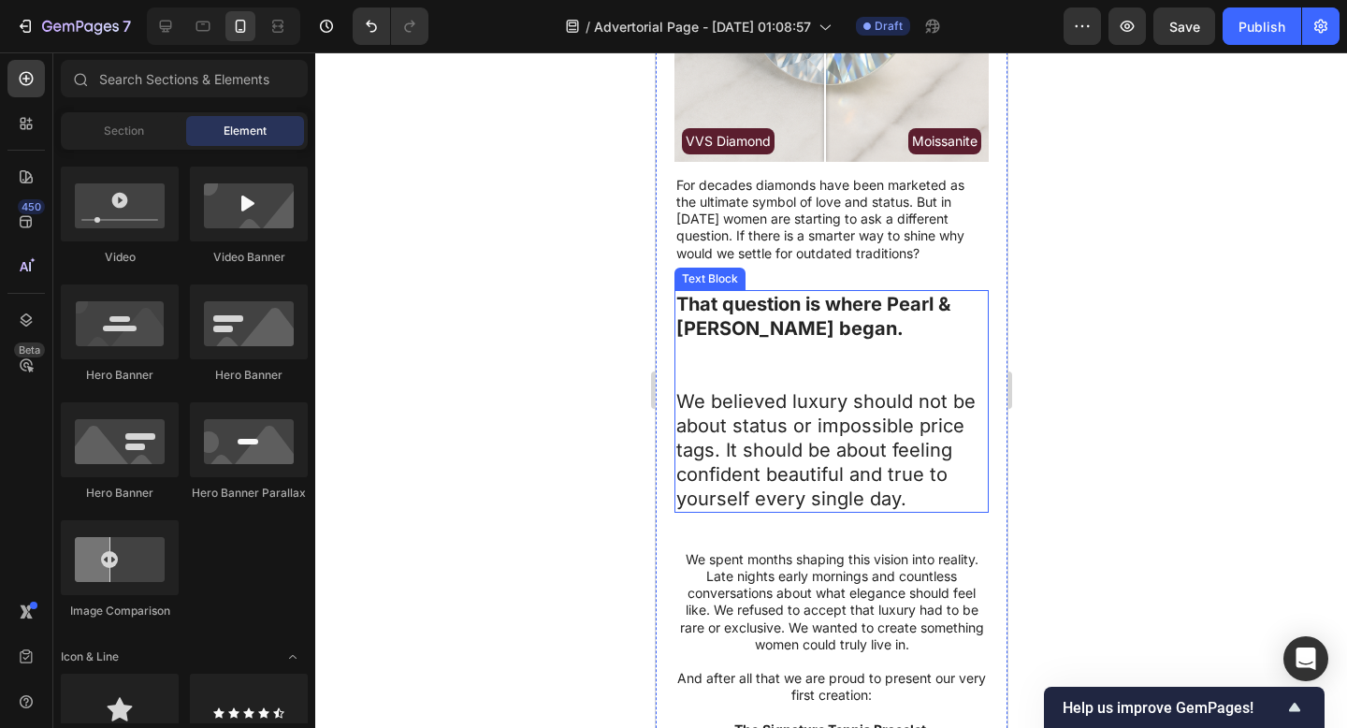
click at [806, 398] on p "We believed luxury should not be about status or impossible price tags. It shou…" at bounding box center [830, 450] width 311 height 122
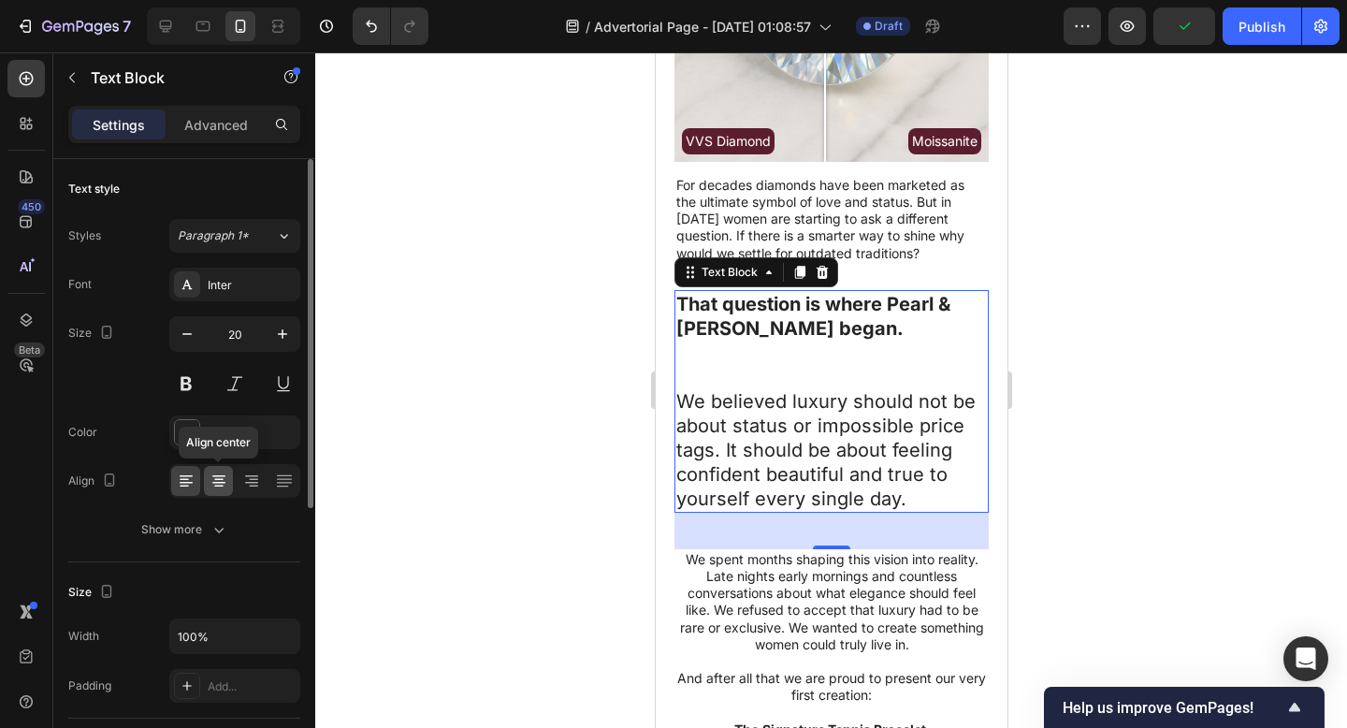
click at [226, 477] on icon at bounding box center [219, 480] width 19 height 19
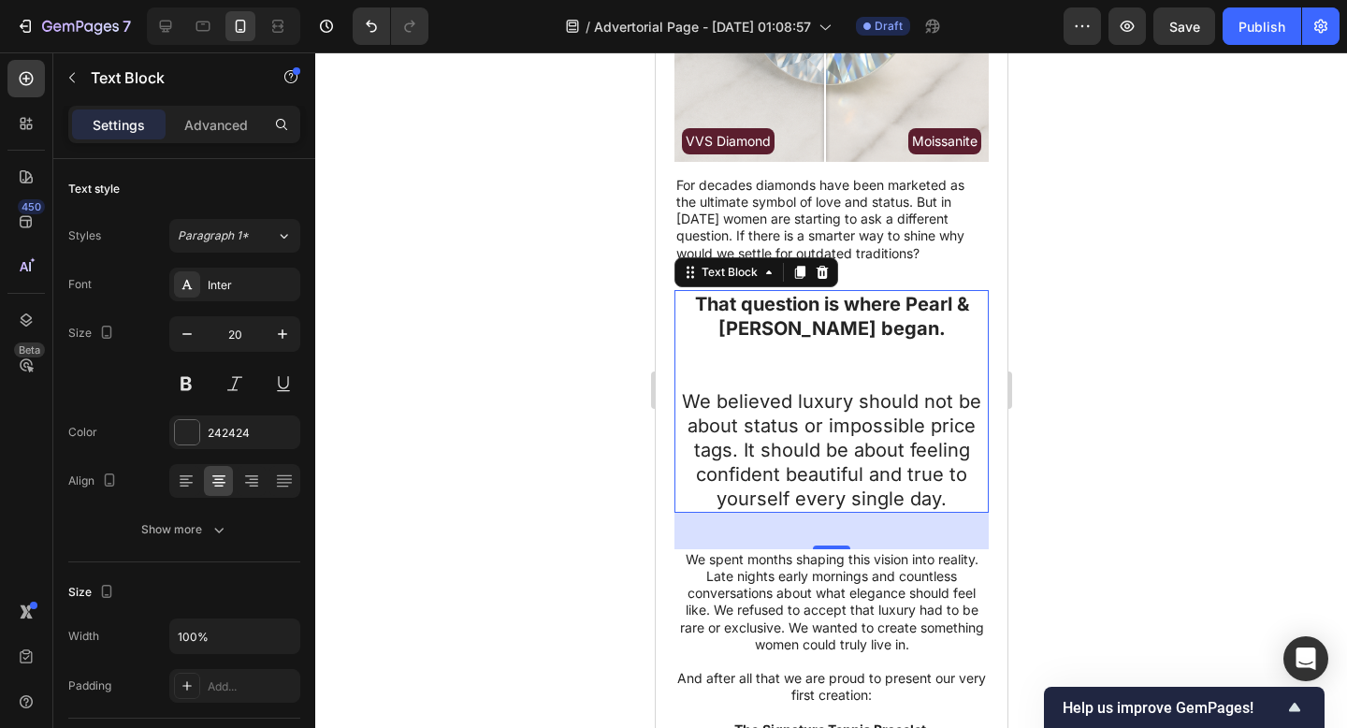
click at [1246, 296] on div at bounding box center [831, 389] width 1032 height 675
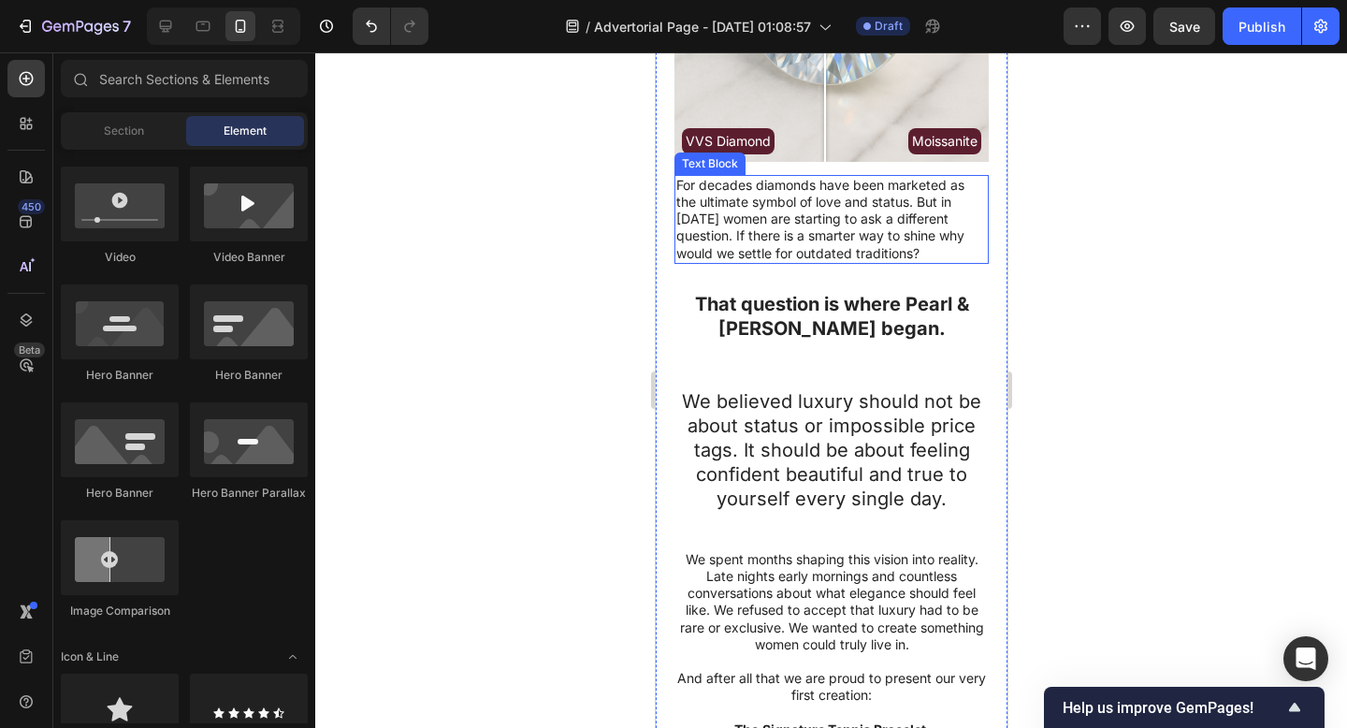
click at [846, 193] on p "For decades diamonds have been marketed as the ultimate symbol of love and stat…" at bounding box center [830, 219] width 311 height 85
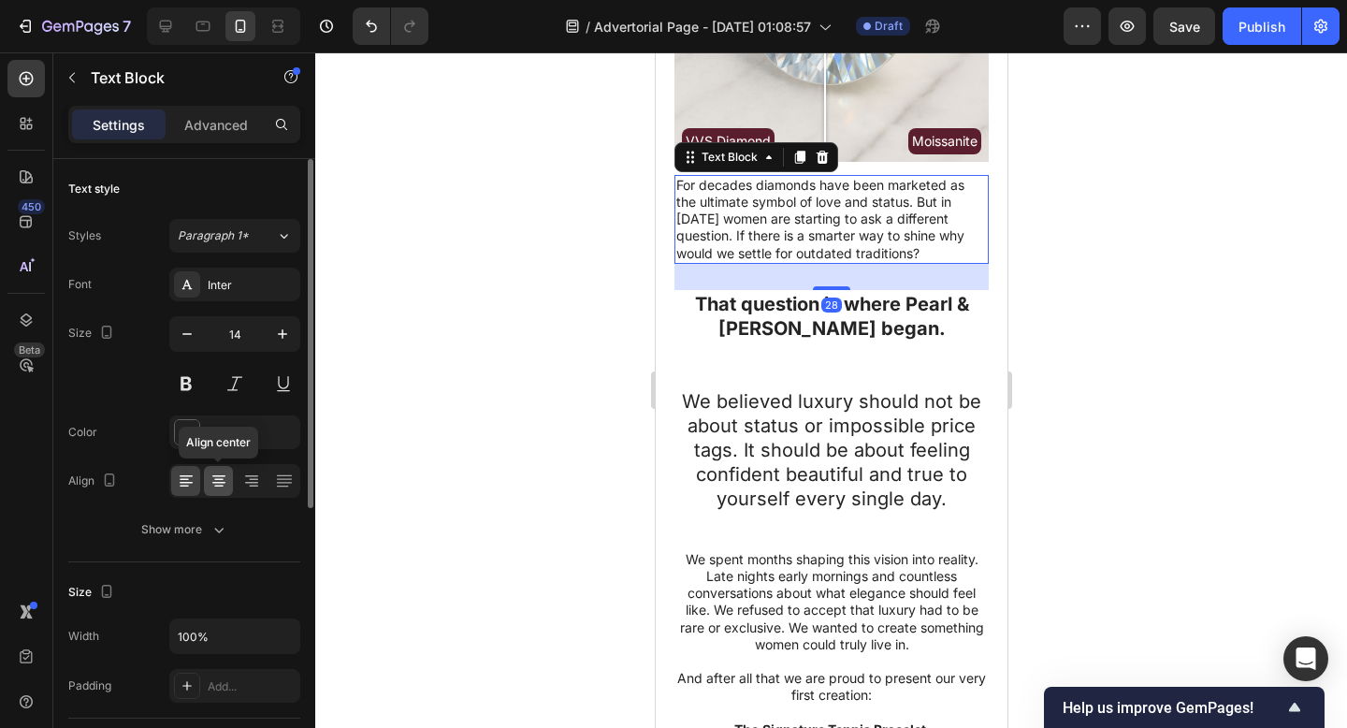
click at [218, 472] on icon at bounding box center [219, 480] width 19 height 19
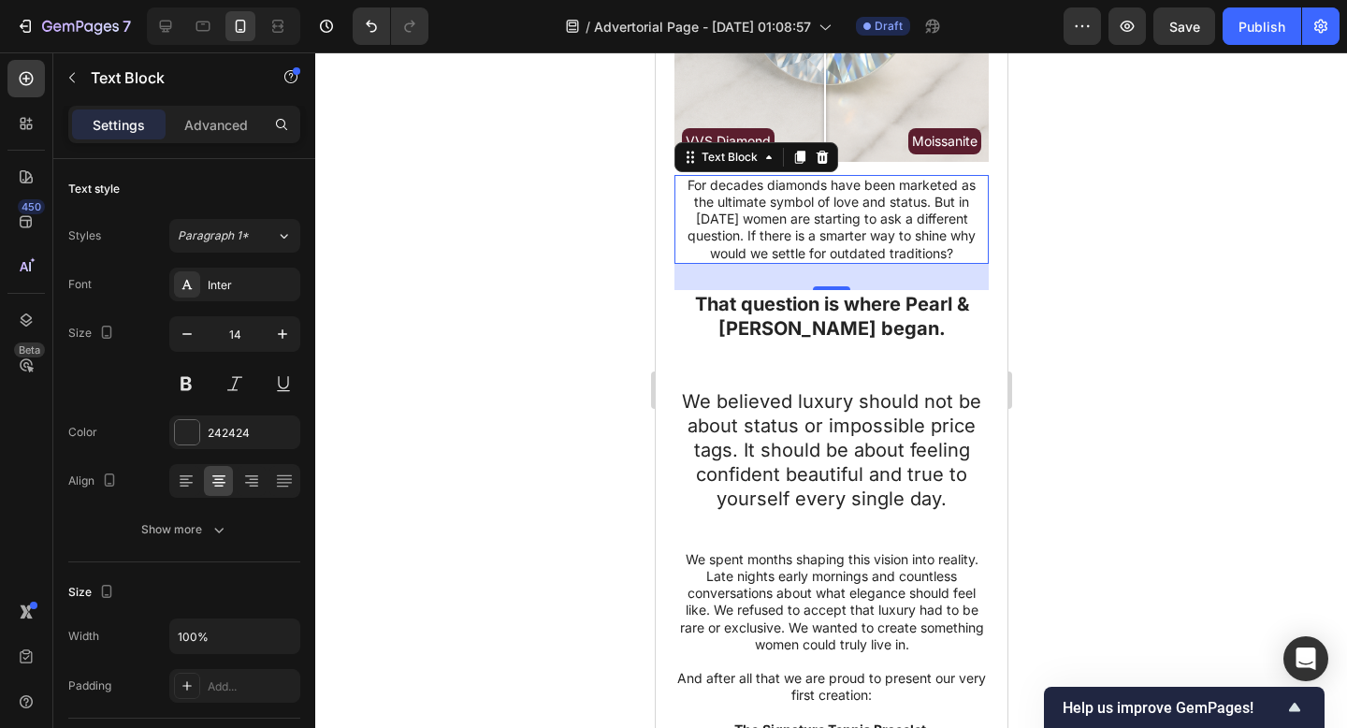
click at [1219, 277] on div at bounding box center [831, 389] width 1032 height 675
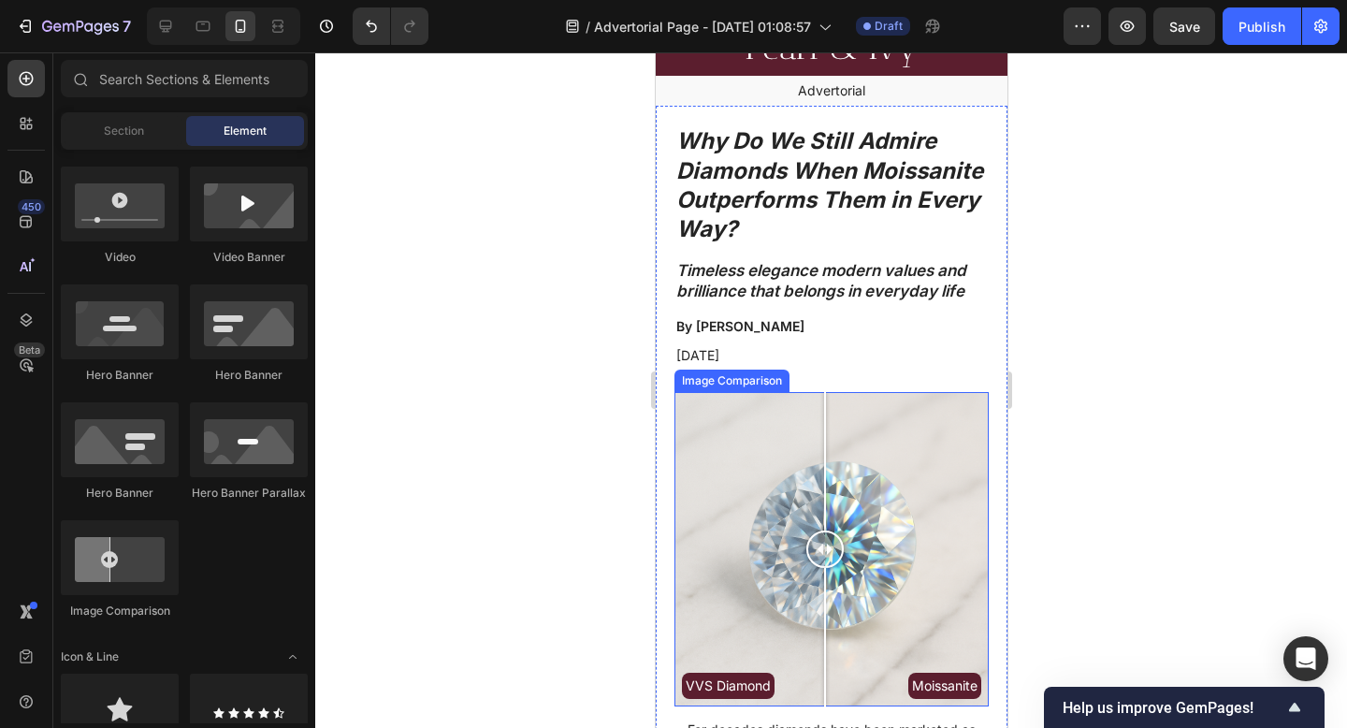
scroll to position [0, 0]
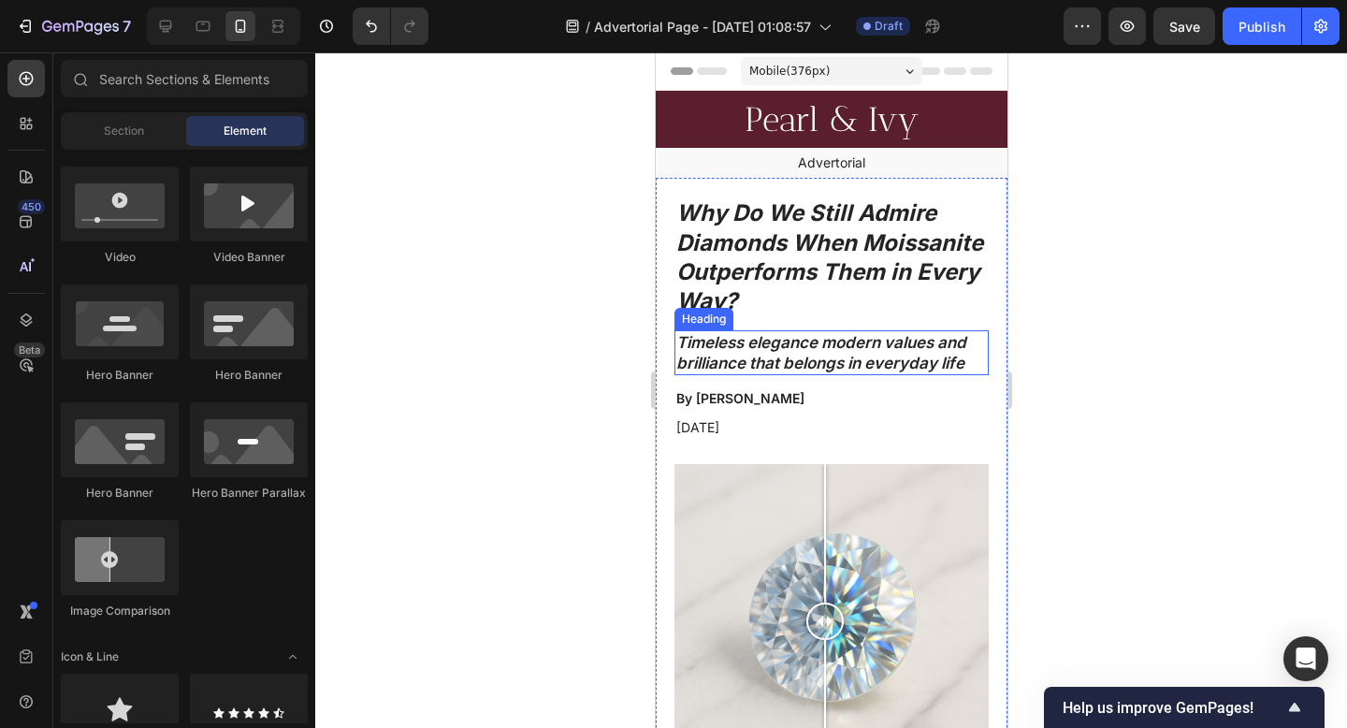
click at [792, 369] on icon "Timeless elegance modern values and brilliance that belongs in everyday life" at bounding box center [820, 352] width 290 height 39
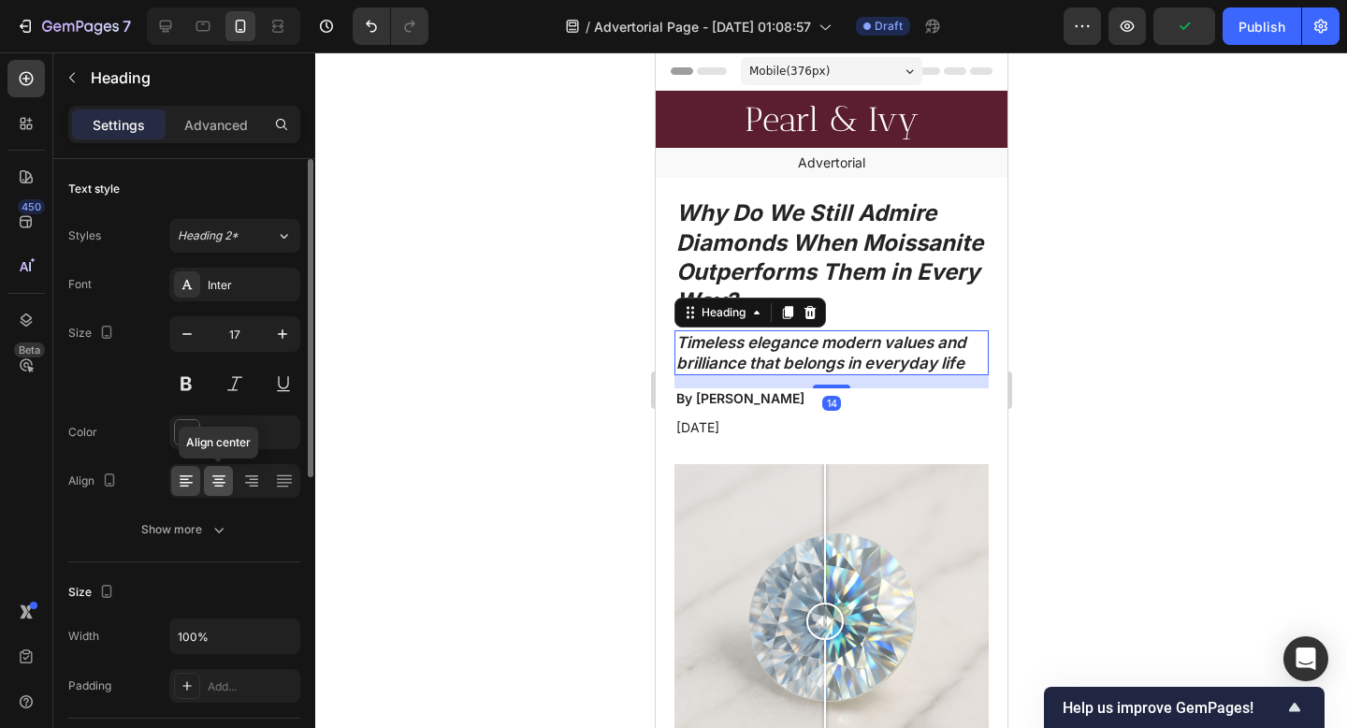
click at [230, 476] on div at bounding box center [218, 481] width 29 height 30
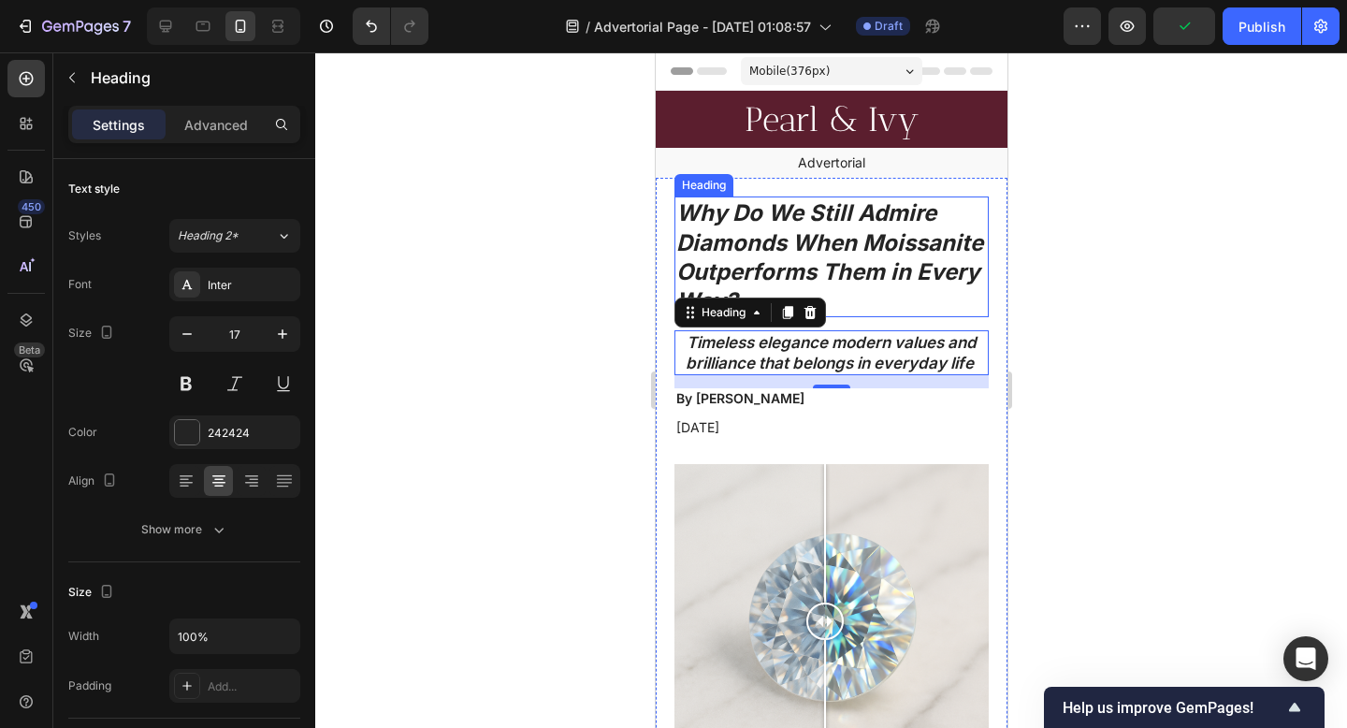
click at [789, 227] on h1 "Why Do We Still Admire Diamonds When Moissanite Outperforms Them in Every Way?" at bounding box center [830, 256] width 314 height 121
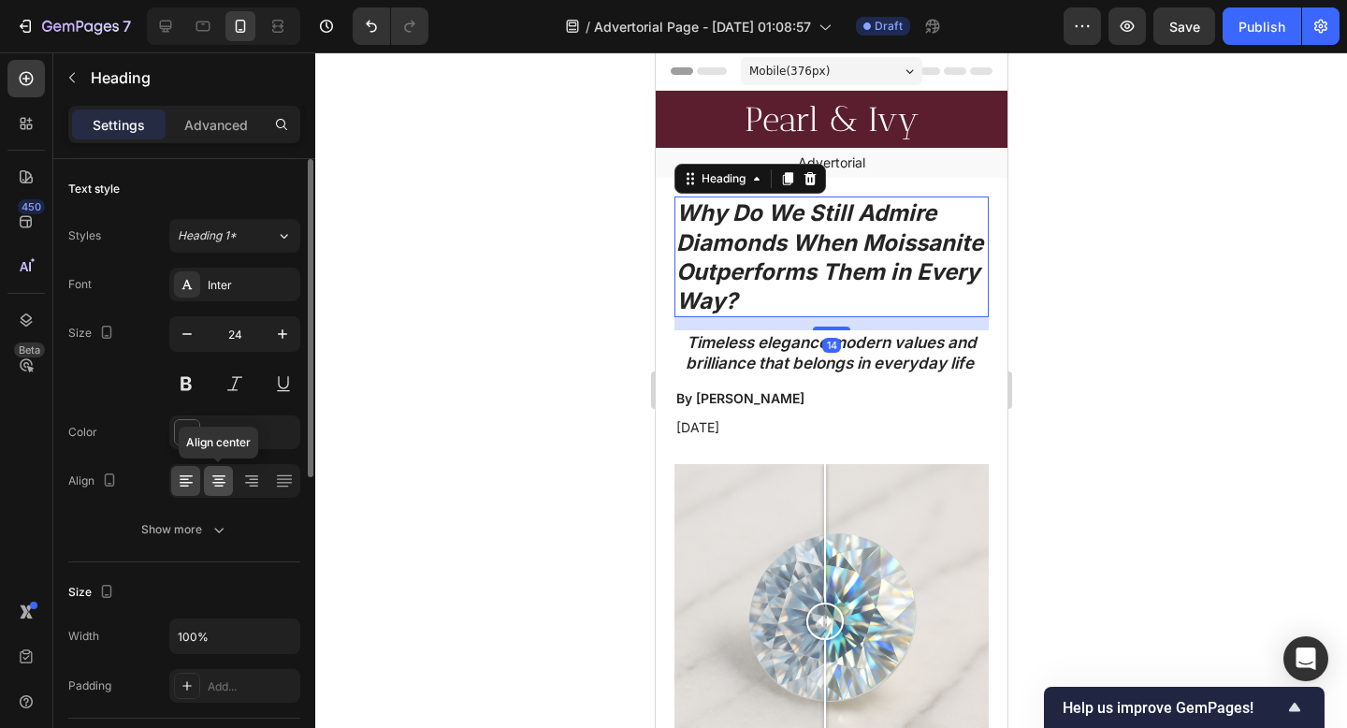
click at [218, 482] on icon at bounding box center [218, 483] width 13 height 2
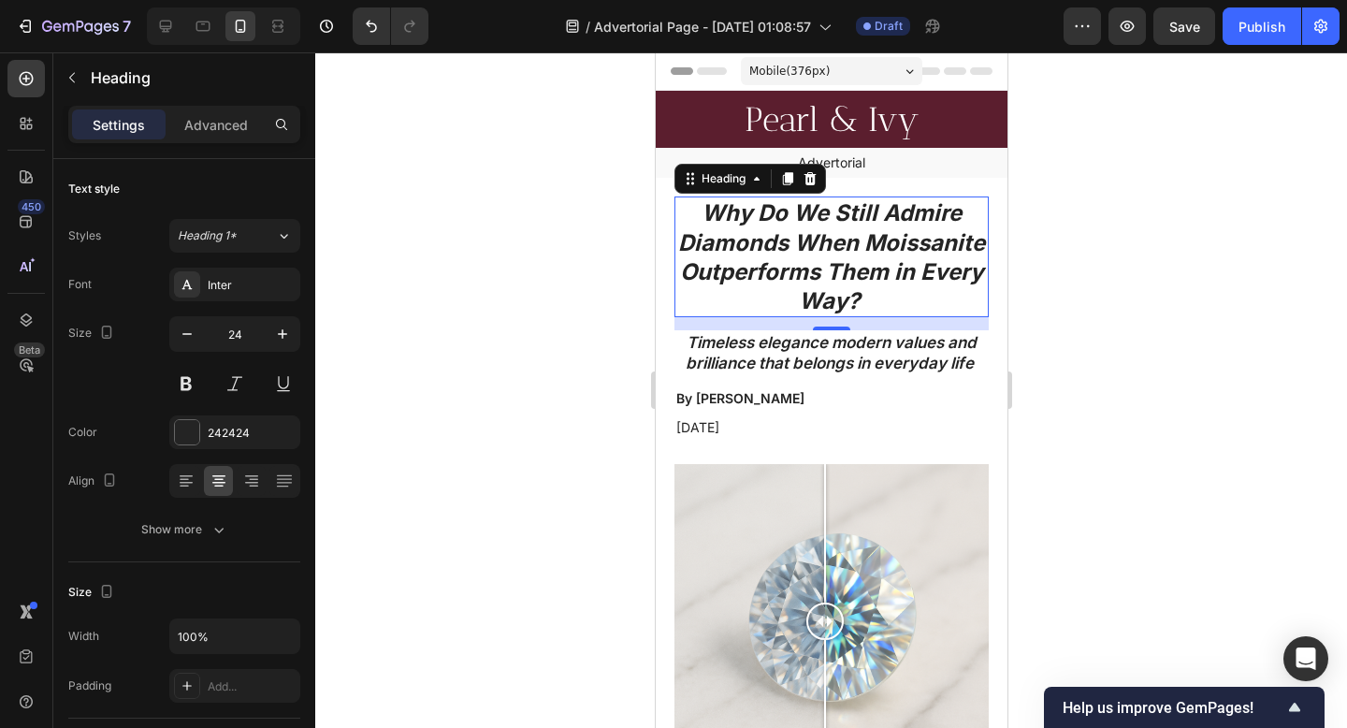
click at [1188, 302] on div at bounding box center [831, 389] width 1032 height 675
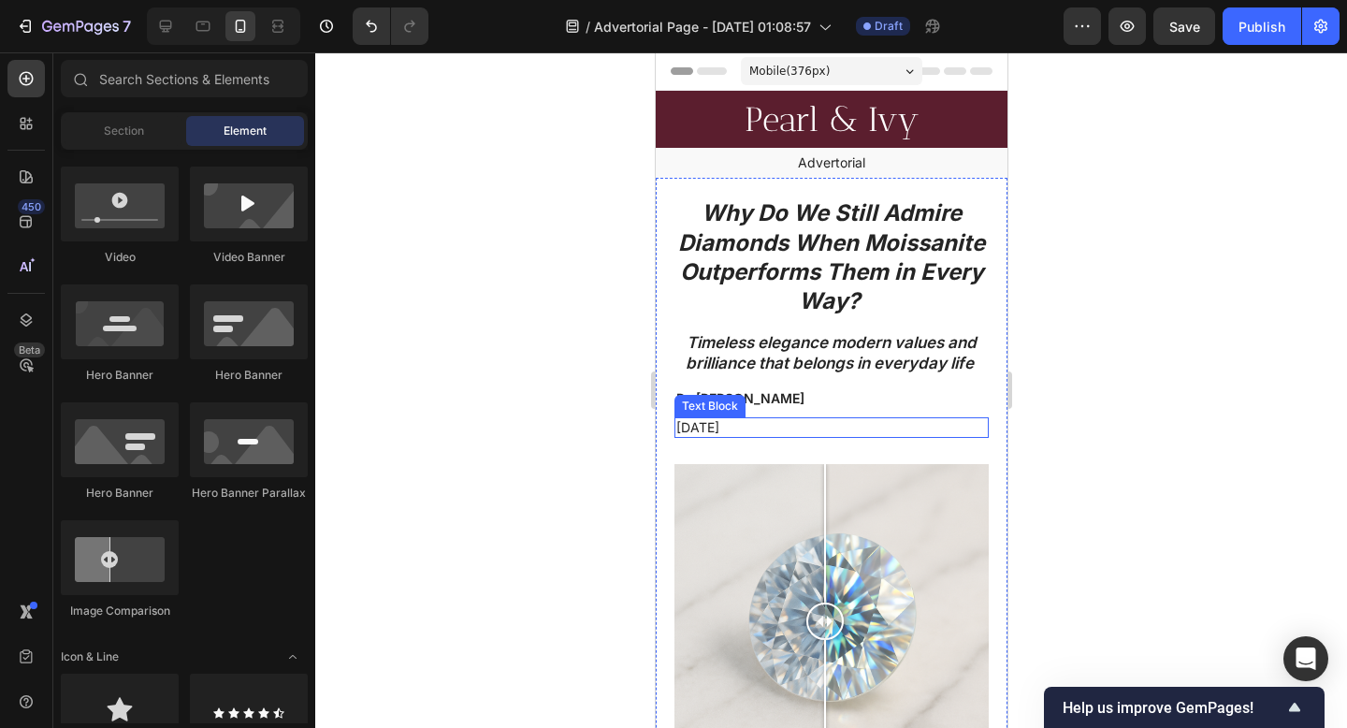
click at [743, 431] on p "November 6, 2023" at bounding box center [830, 427] width 311 height 17
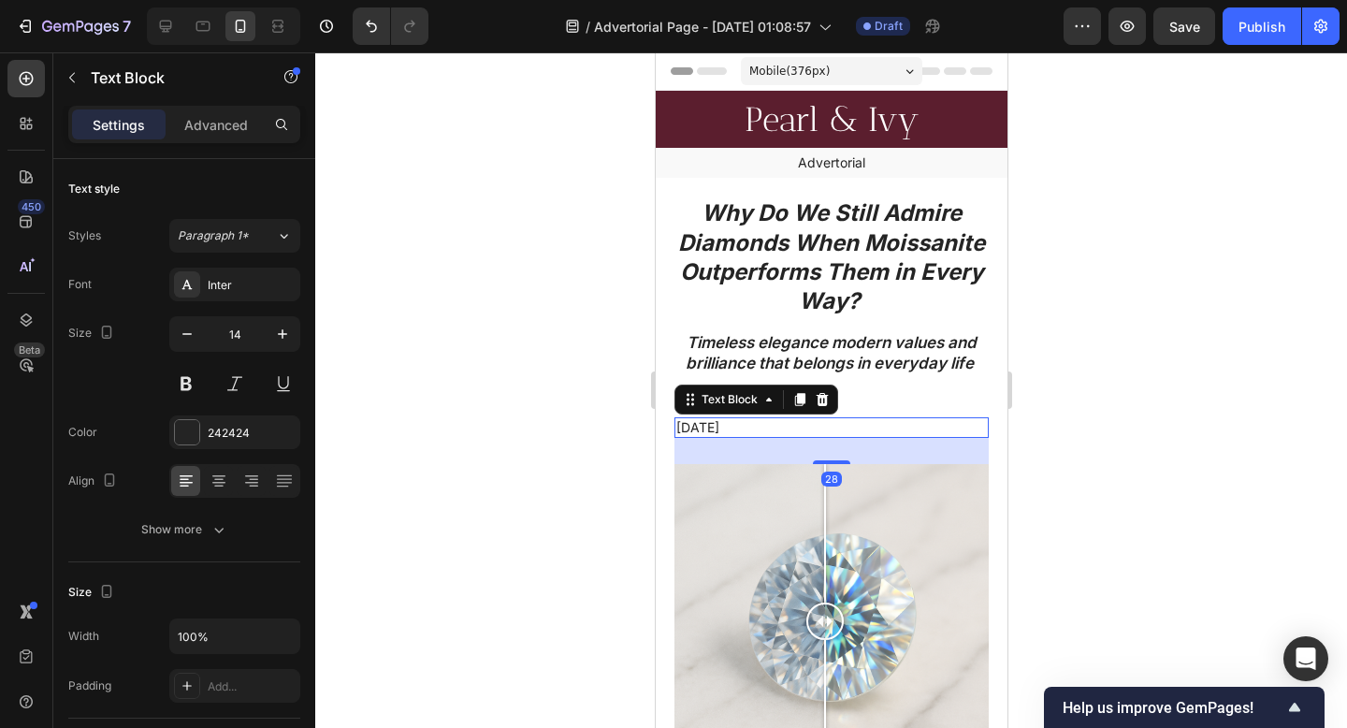
click at [743, 430] on p "November 6, 2023" at bounding box center [830, 427] width 311 height 17
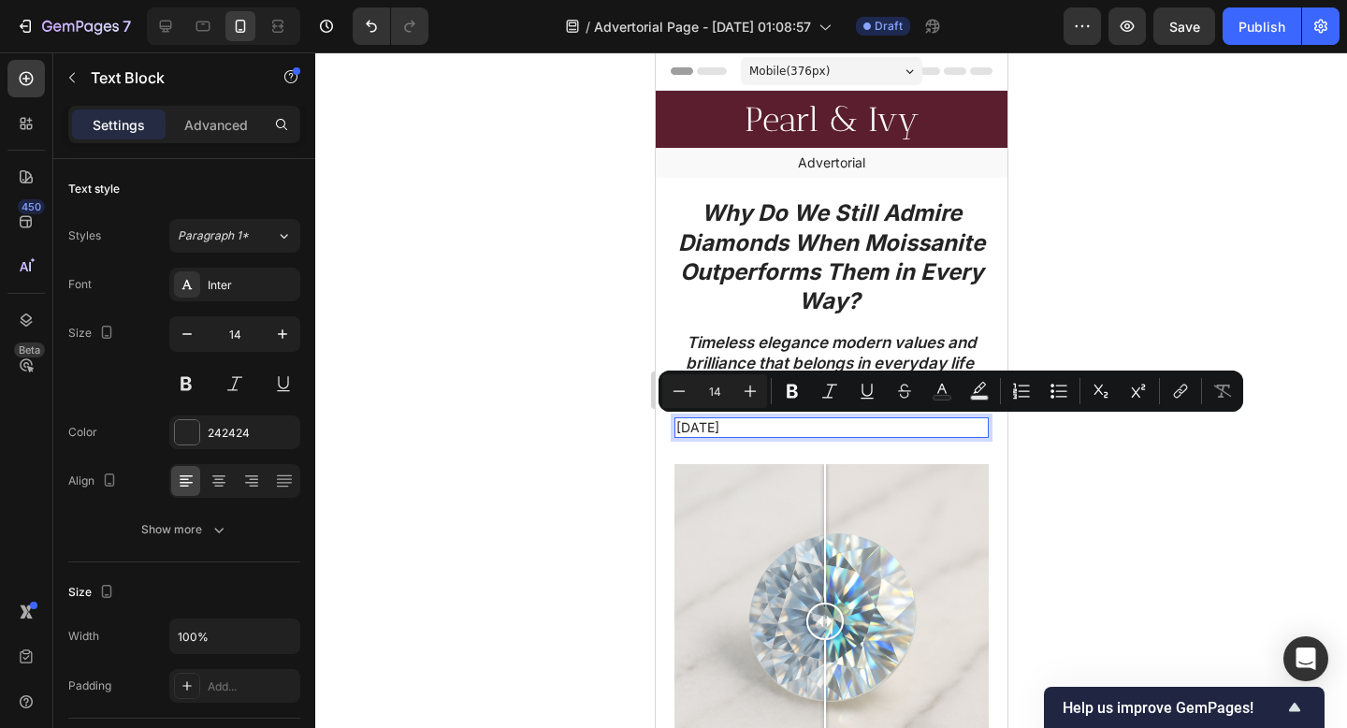
click at [738, 428] on p "November 6, 2023" at bounding box center [830, 427] width 311 height 17
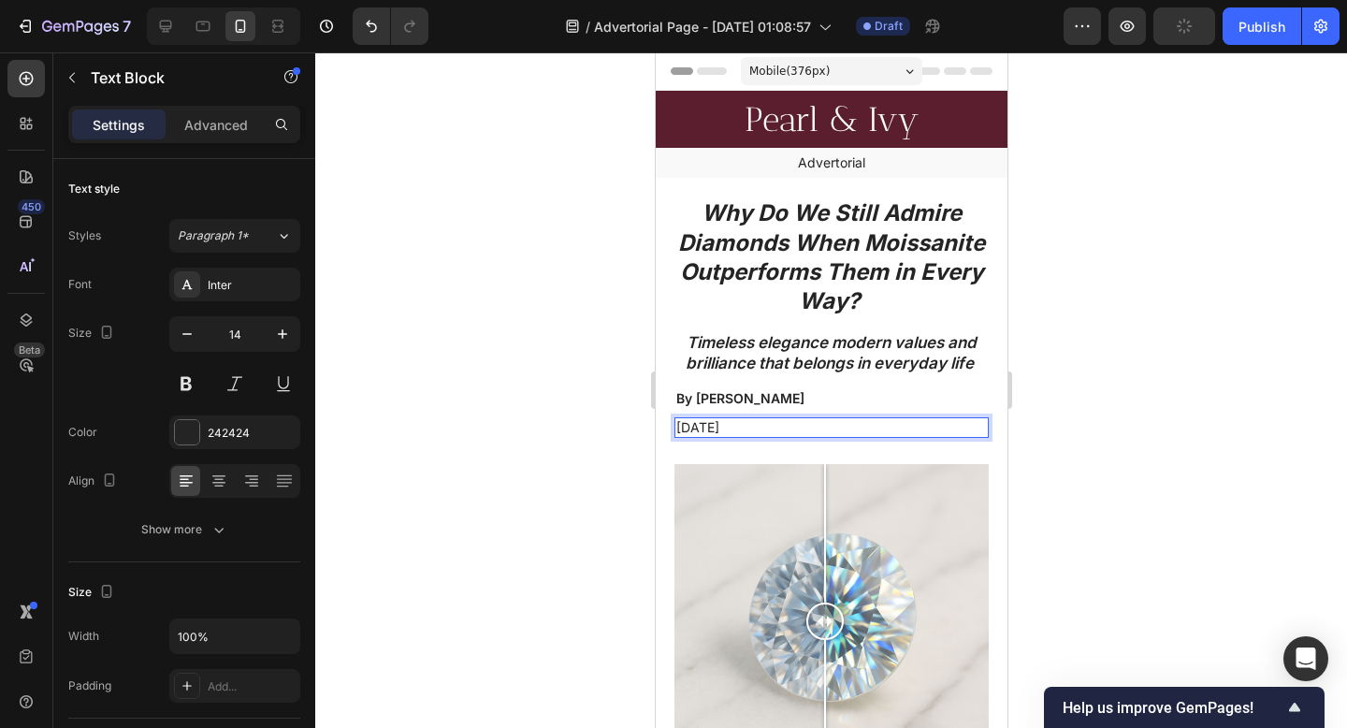
click at [766, 425] on p "April 6, 2023" at bounding box center [830, 427] width 311 height 17
click at [1111, 467] on div at bounding box center [831, 389] width 1032 height 675
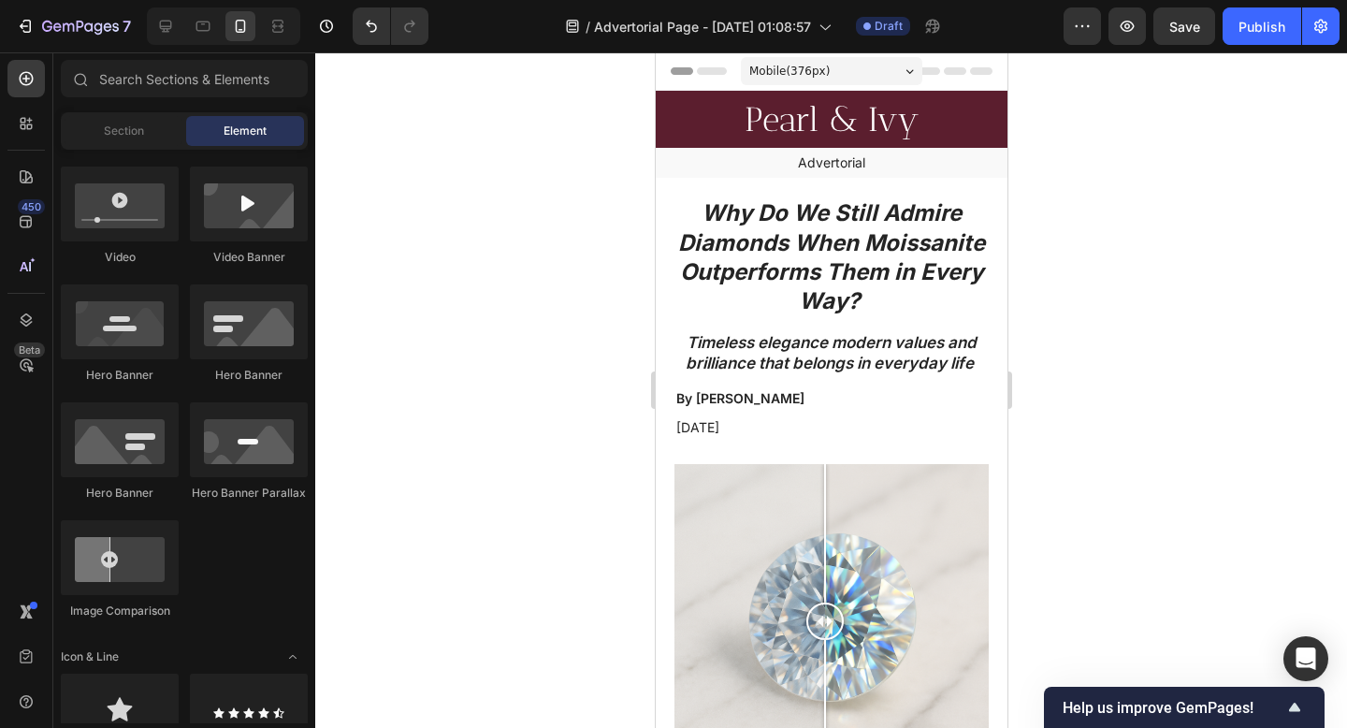
click at [1143, 385] on div at bounding box center [831, 389] width 1032 height 675
click at [764, 400] on p "By Victoria Miller" at bounding box center [830, 398] width 311 height 17
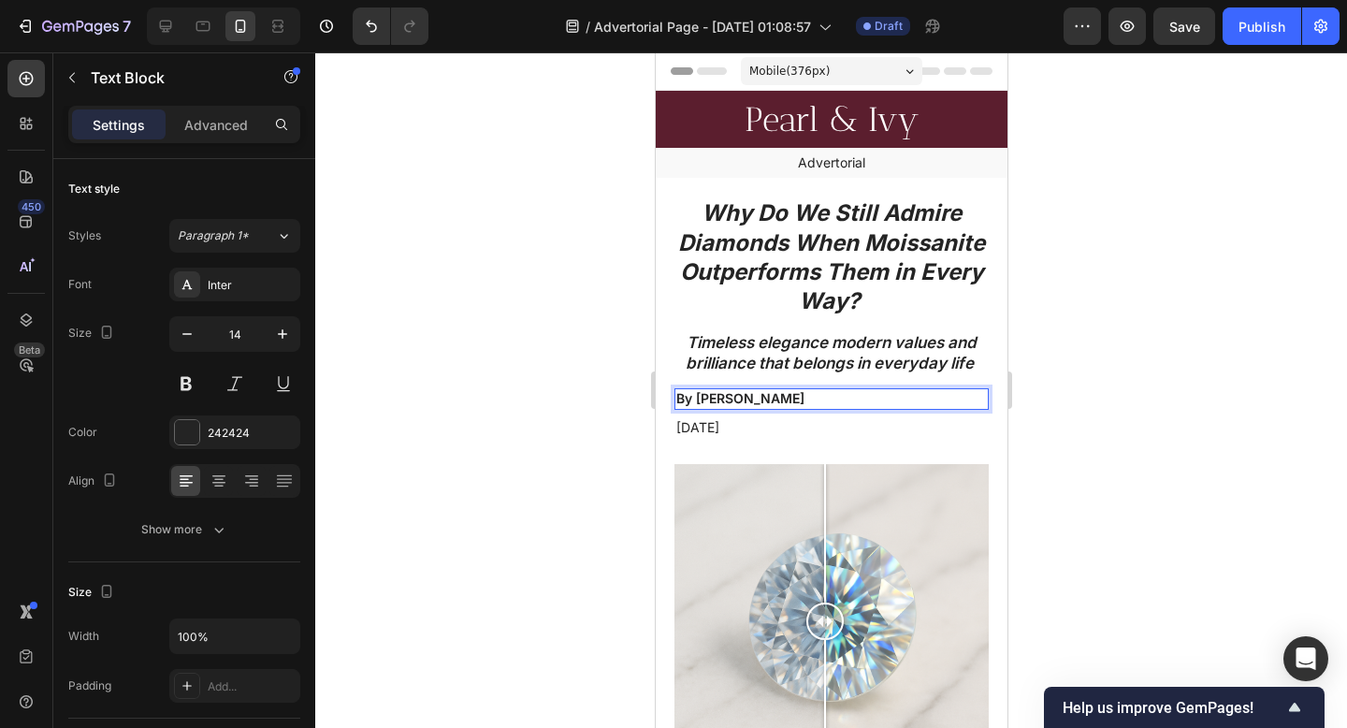
click at [777, 400] on p "By Victoria Miller" at bounding box center [830, 398] width 311 height 17
click at [783, 400] on p "By Victoria Miller" at bounding box center [830, 398] width 311 height 17
click at [705, 402] on p "By" at bounding box center [830, 398] width 311 height 17
click at [1346, 435] on div at bounding box center [831, 389] width 1032 height 675
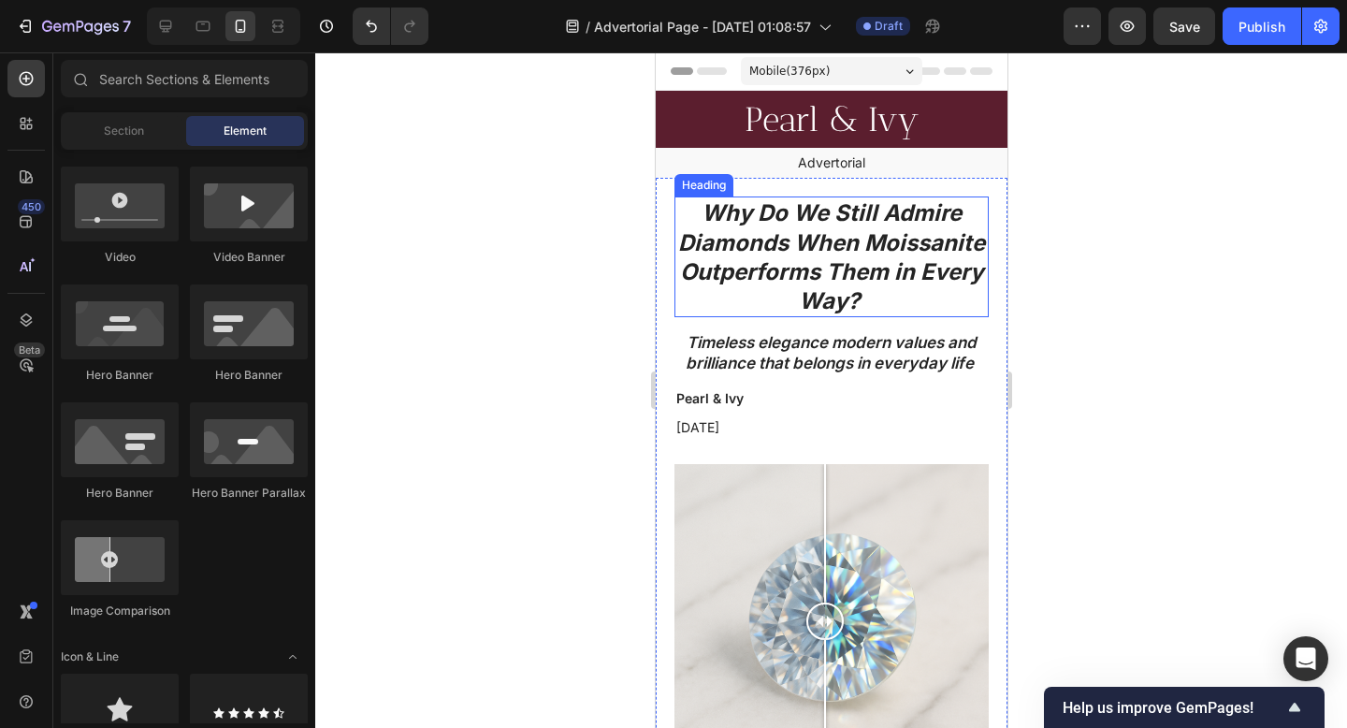
click at [775, 276] on icon "Why Do We Still Admire Diamonds When Moissanite Outperforms Them in Every Way?" at bounding box center [830, 256] width 307 height 115
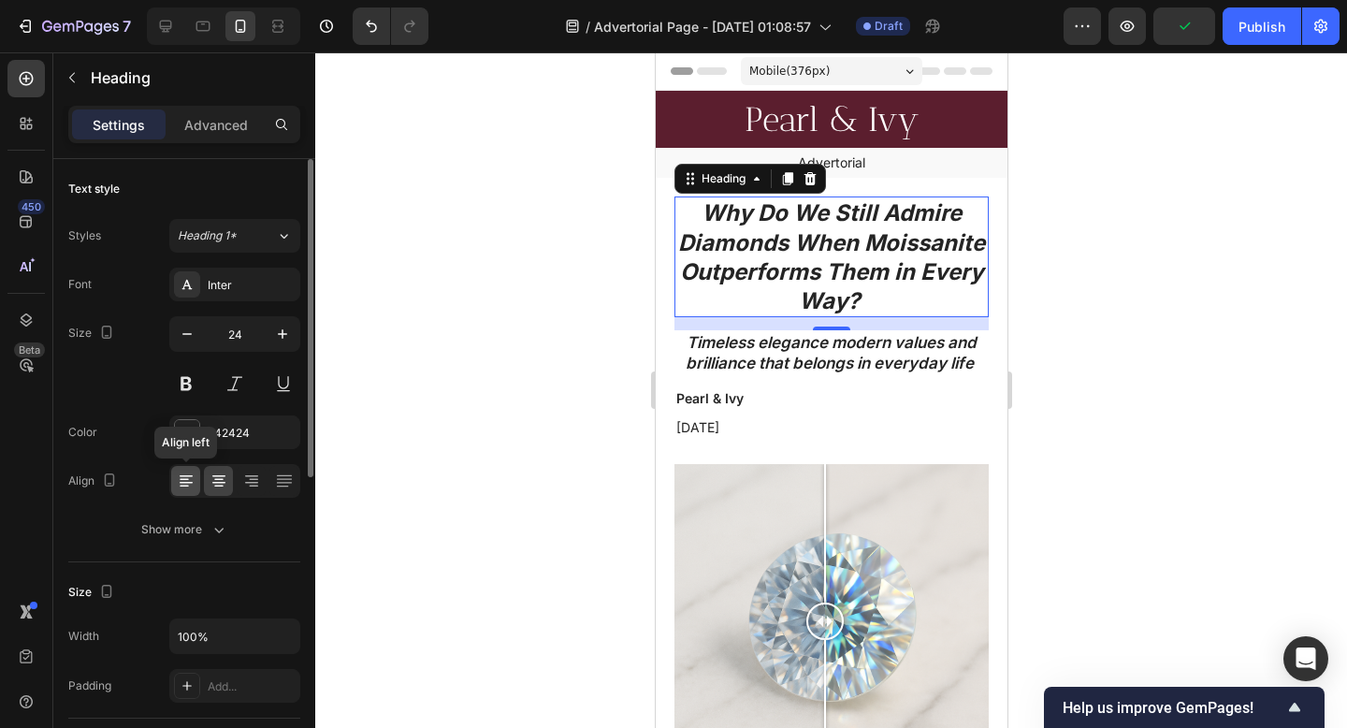
click at [192, 473] on icon at bounding box center [186, 480] width 19 height 19
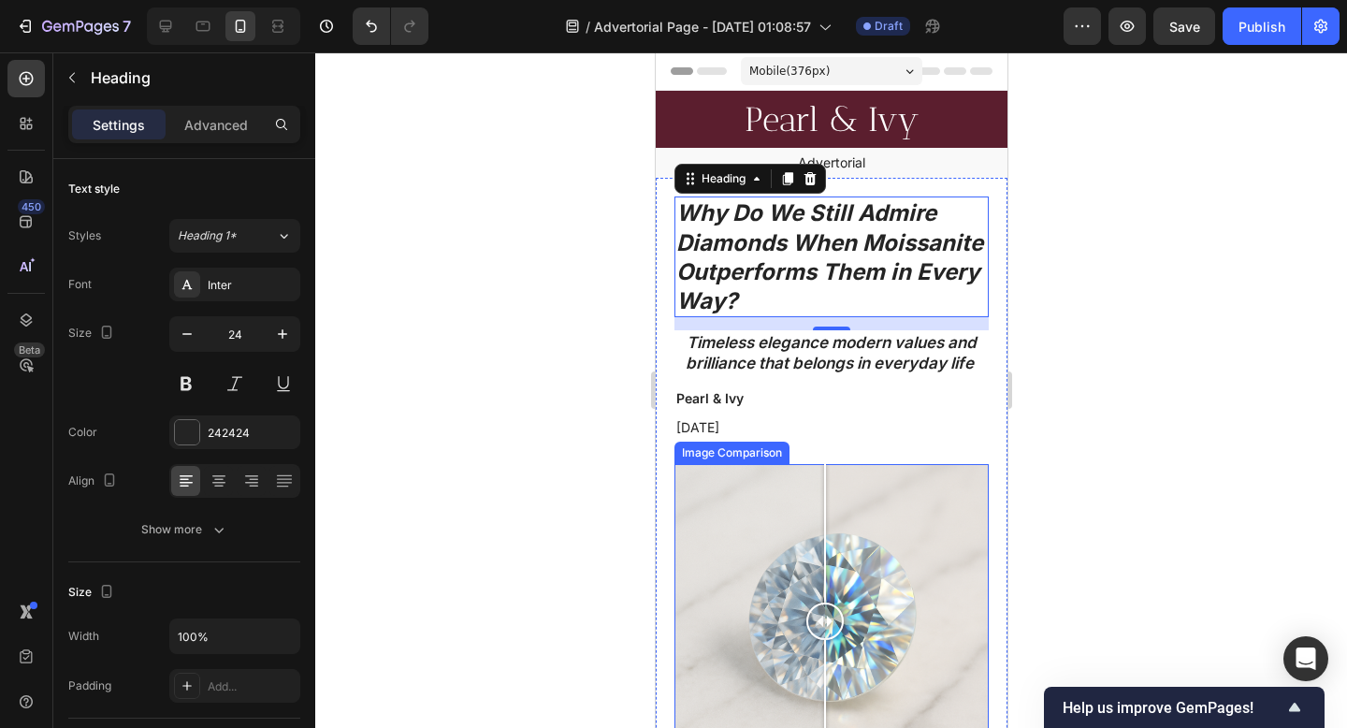
click at [1308, 444] on div at bounding box center [831, 389] width 1032 height 675
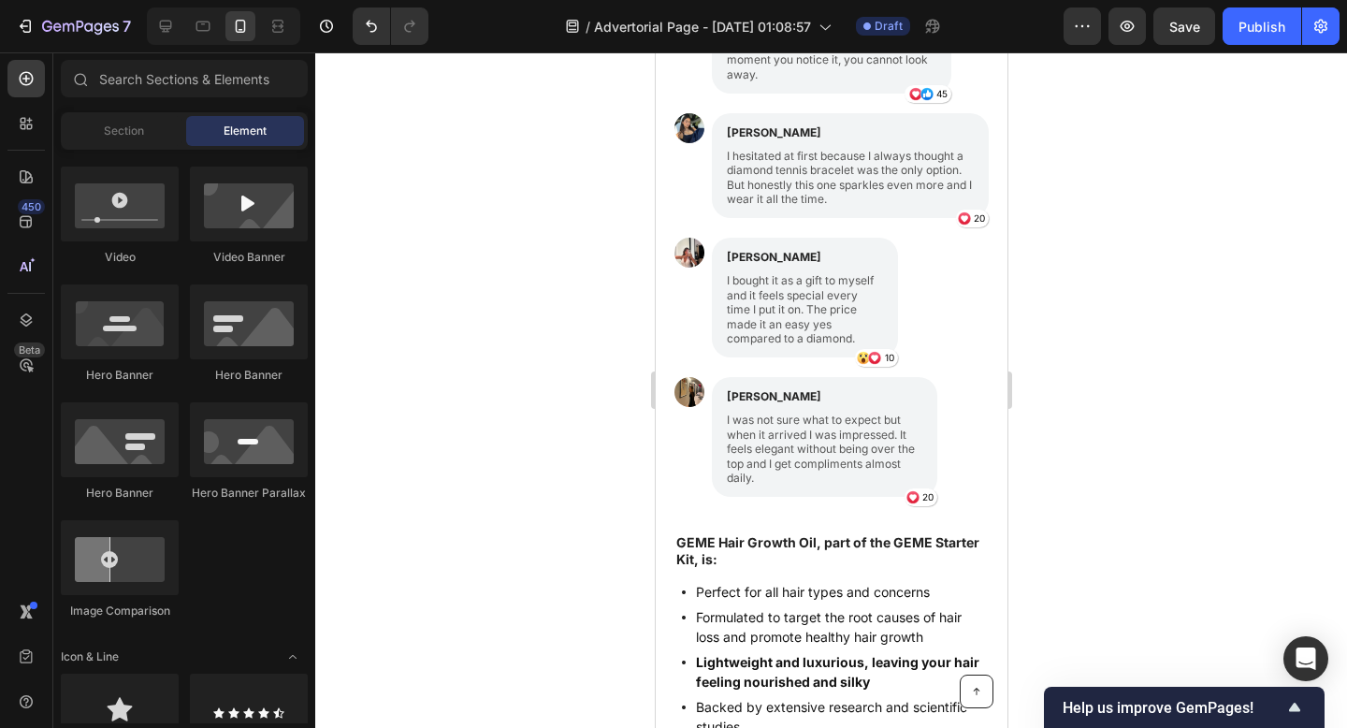
scroll to position [2434, 0]
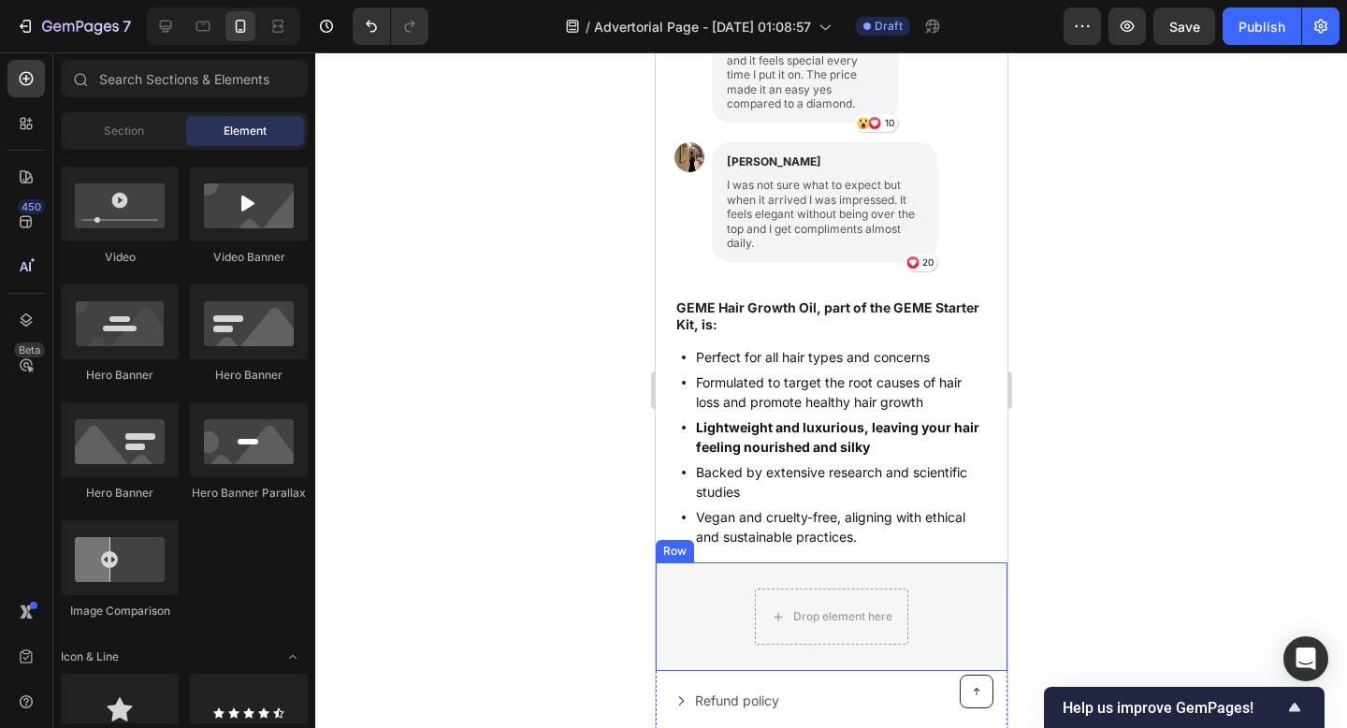
click at [684, 640] on div "Drop element here Row Row" at bounding box center [831, 616] width 352 height 108
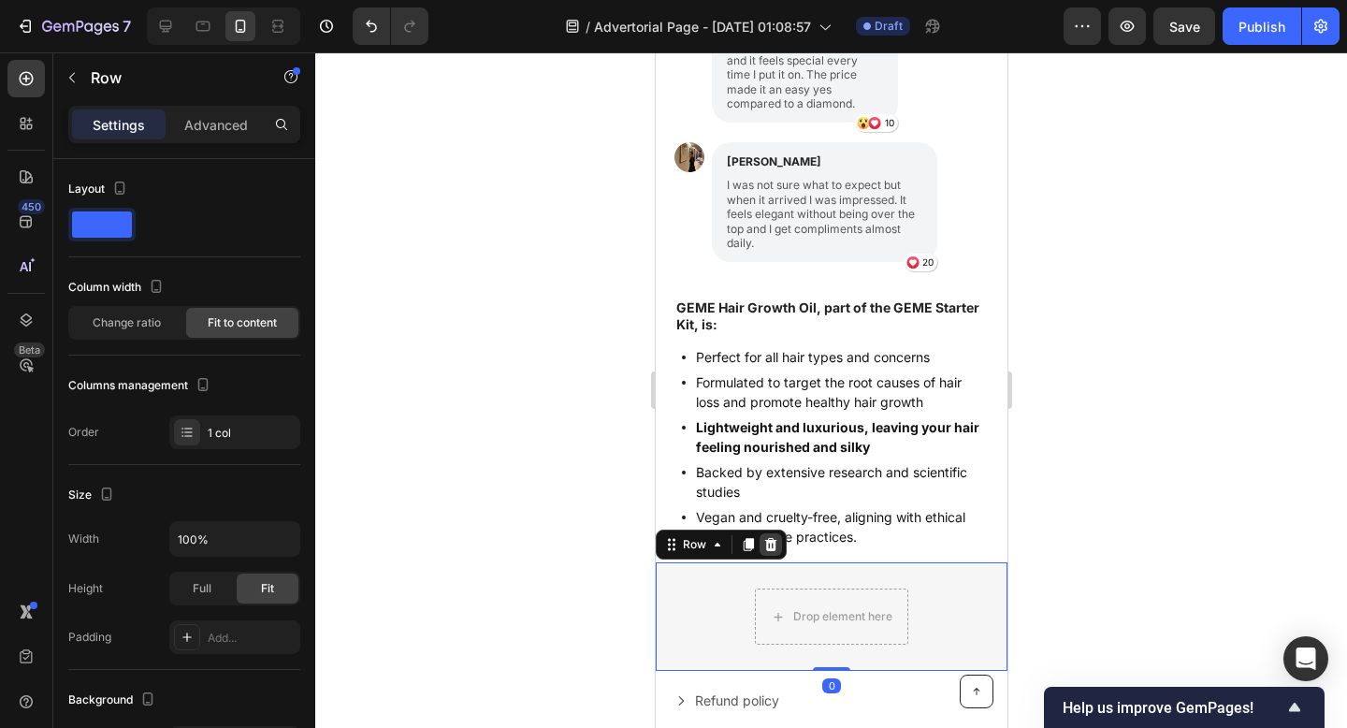
click at [765, 553] on div at bounding box center [770, 544] width 22 height 22
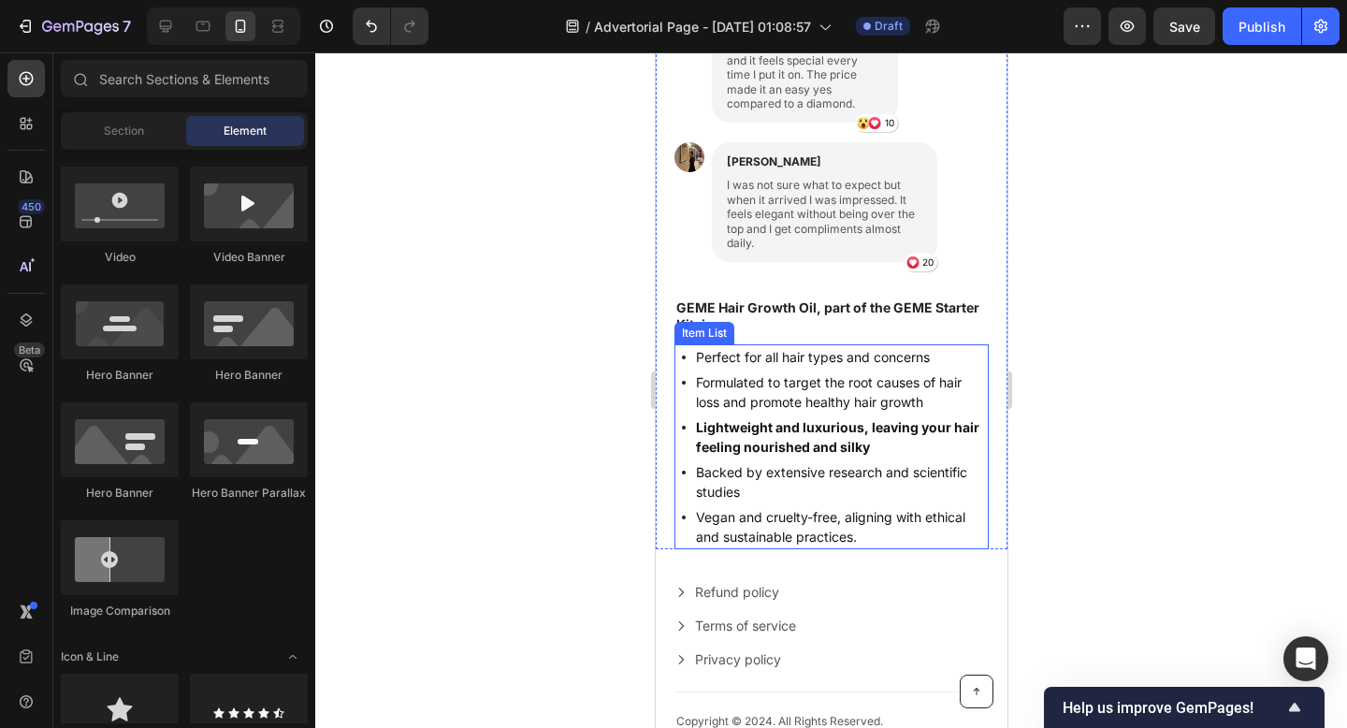
click at [681, 441] on div "Lightweight and luxurious, leaving your hair feeling nourished and silky" at bounding box center [834, 436] width 307 height 45
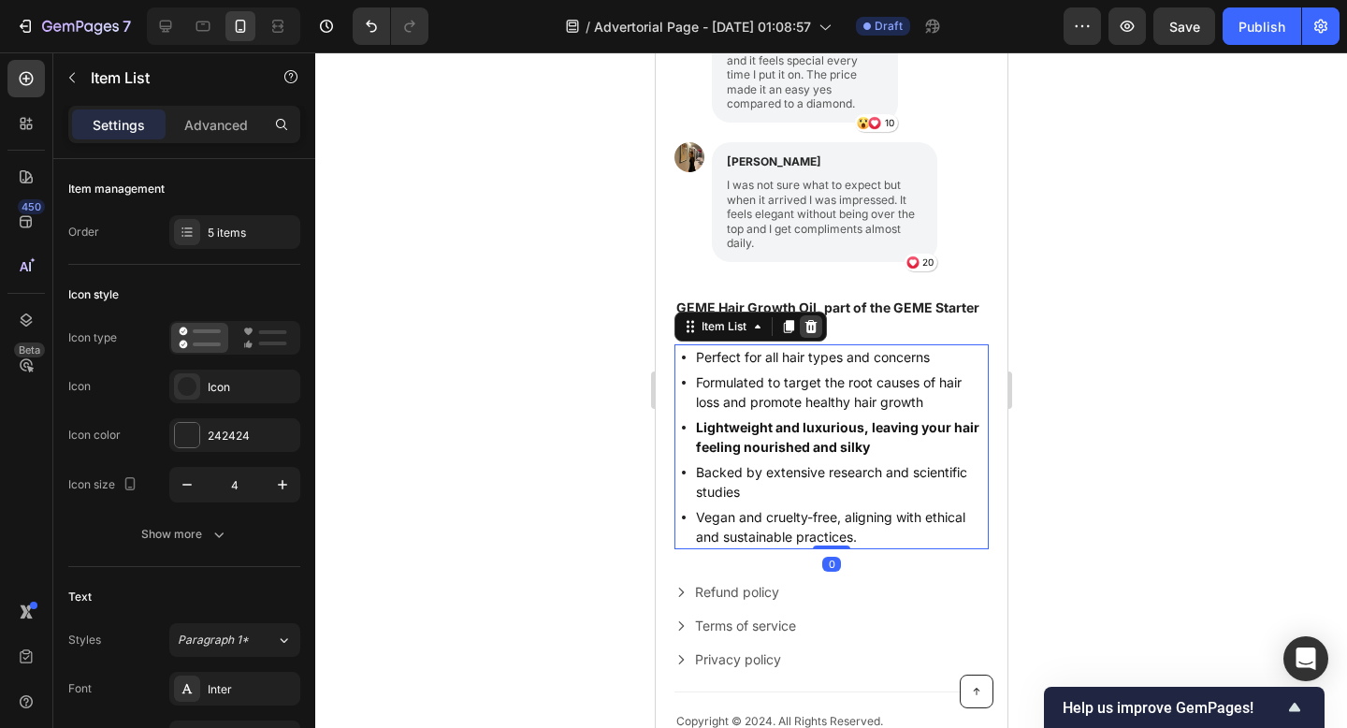
click at [813, 326] on icon at bounding box center [810, 326] width 12 height 13
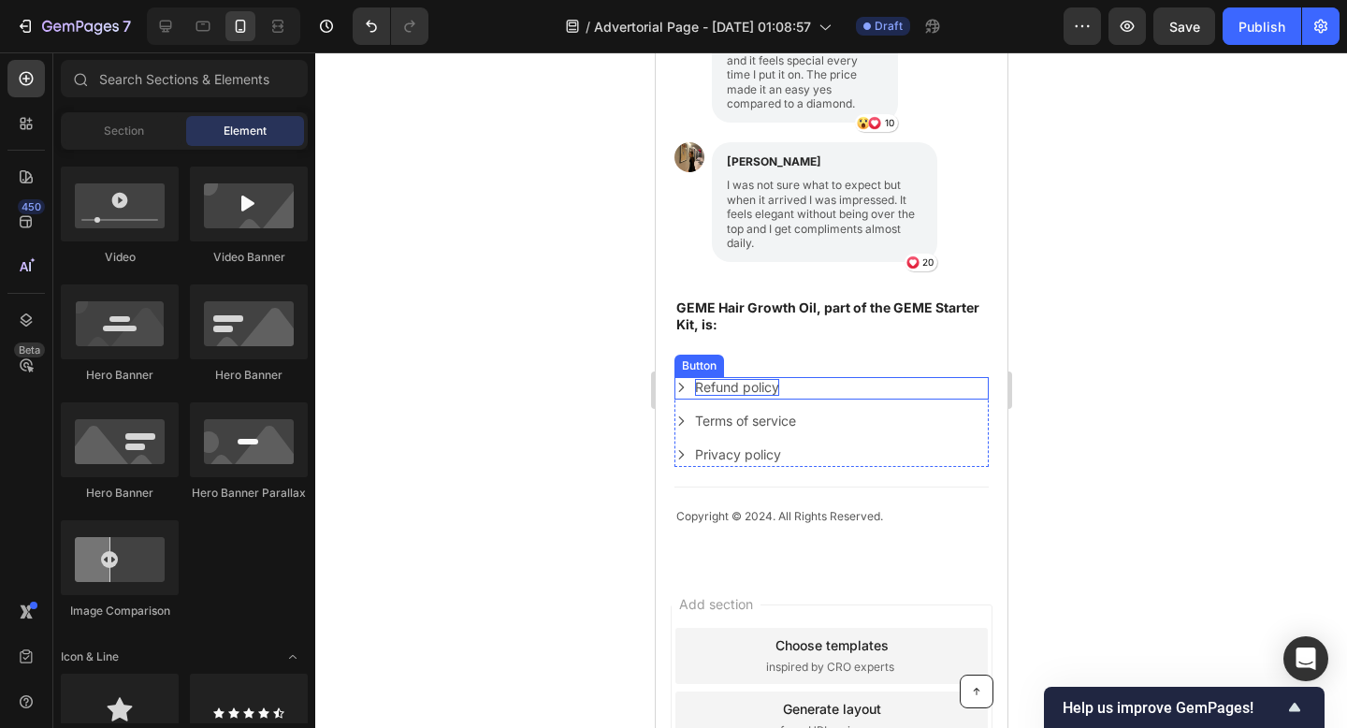
click at [760, 389] on div "Refund policy" at bounding box center [736, 387] width 84 height 17
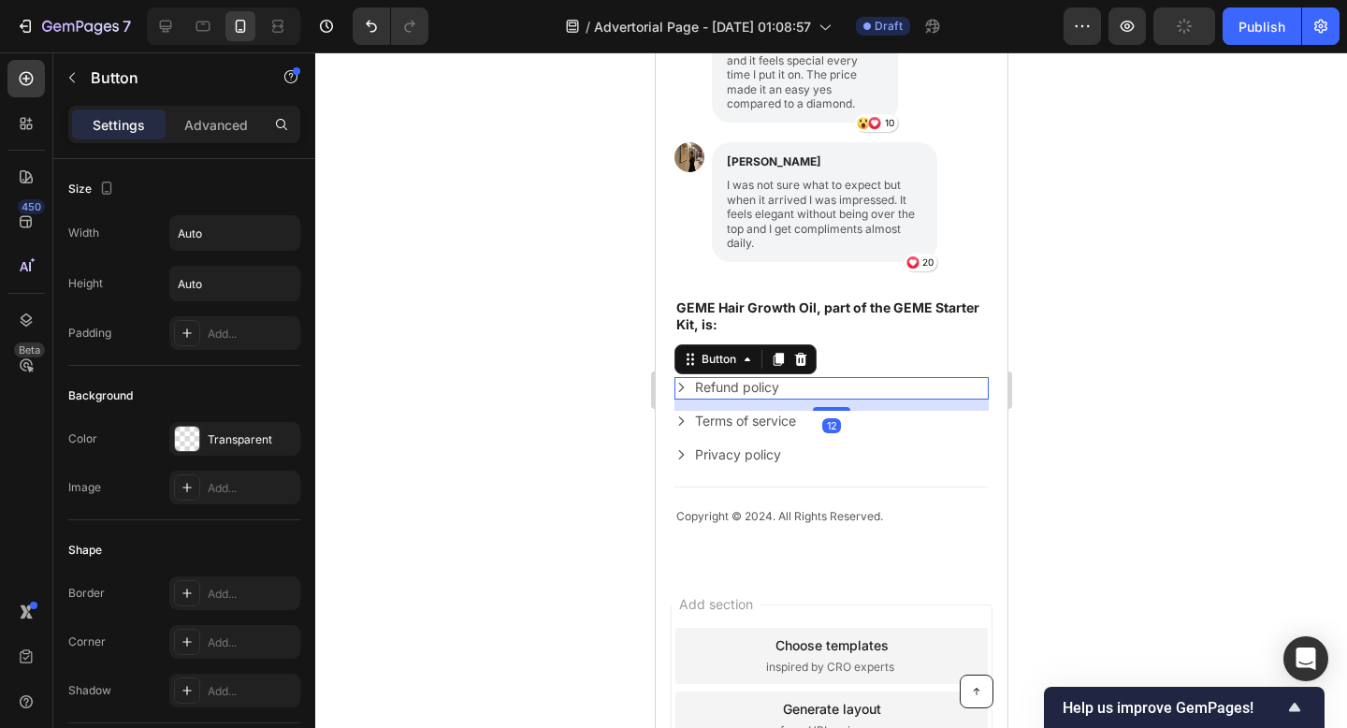
click at [1243, 543] on div at bounding box center [831, 389] width 1032 height 675
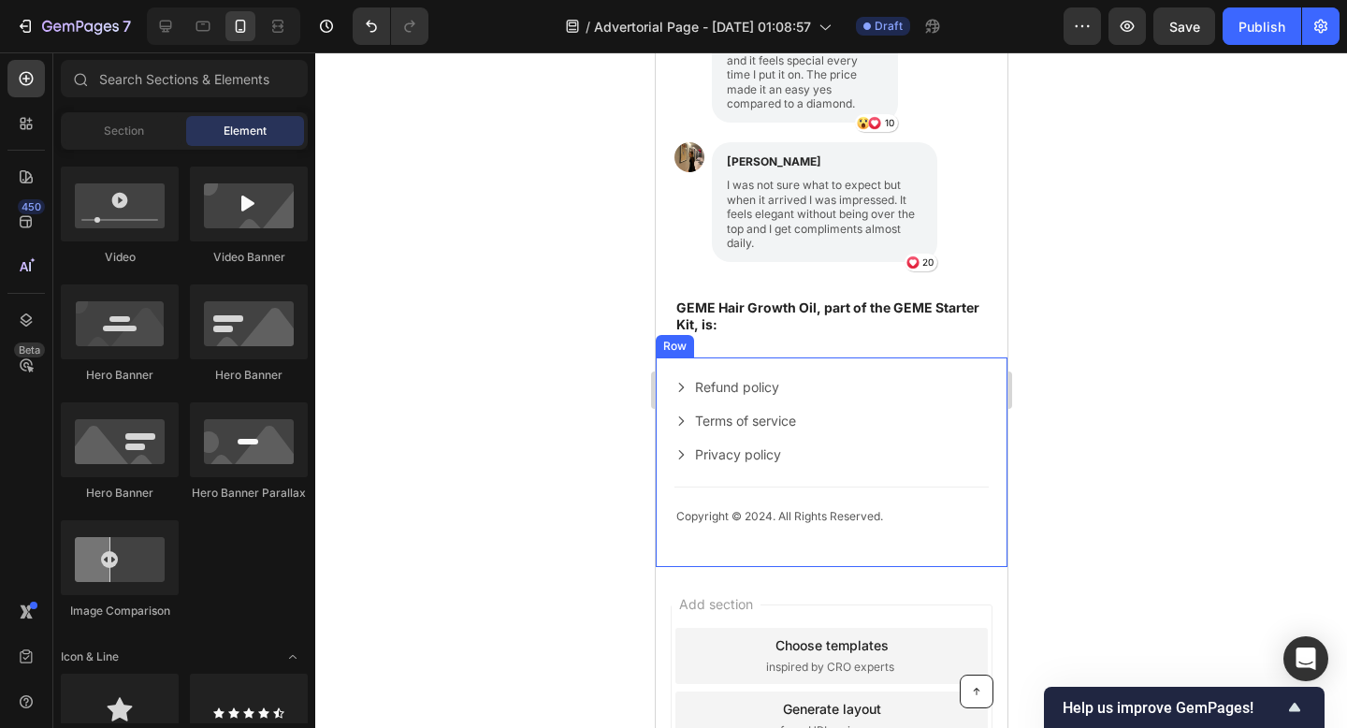
click at [668, 376] on div "Copyright © 2024. All Rights Reserved. Text Block Refund policy Button Terms of…" at bounding box center [831, 462] width 352 height 210
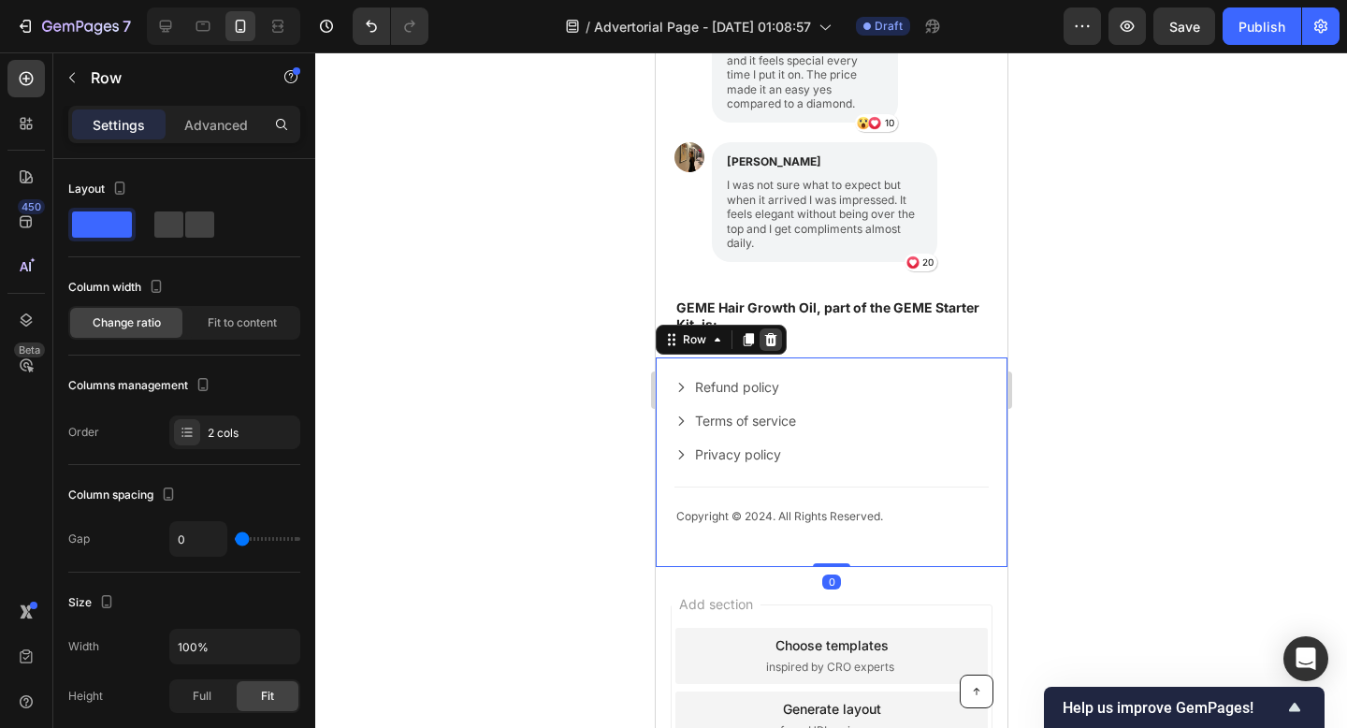
click at [768, 345] on icon at bounding box center [770, 339] width 12 height 13
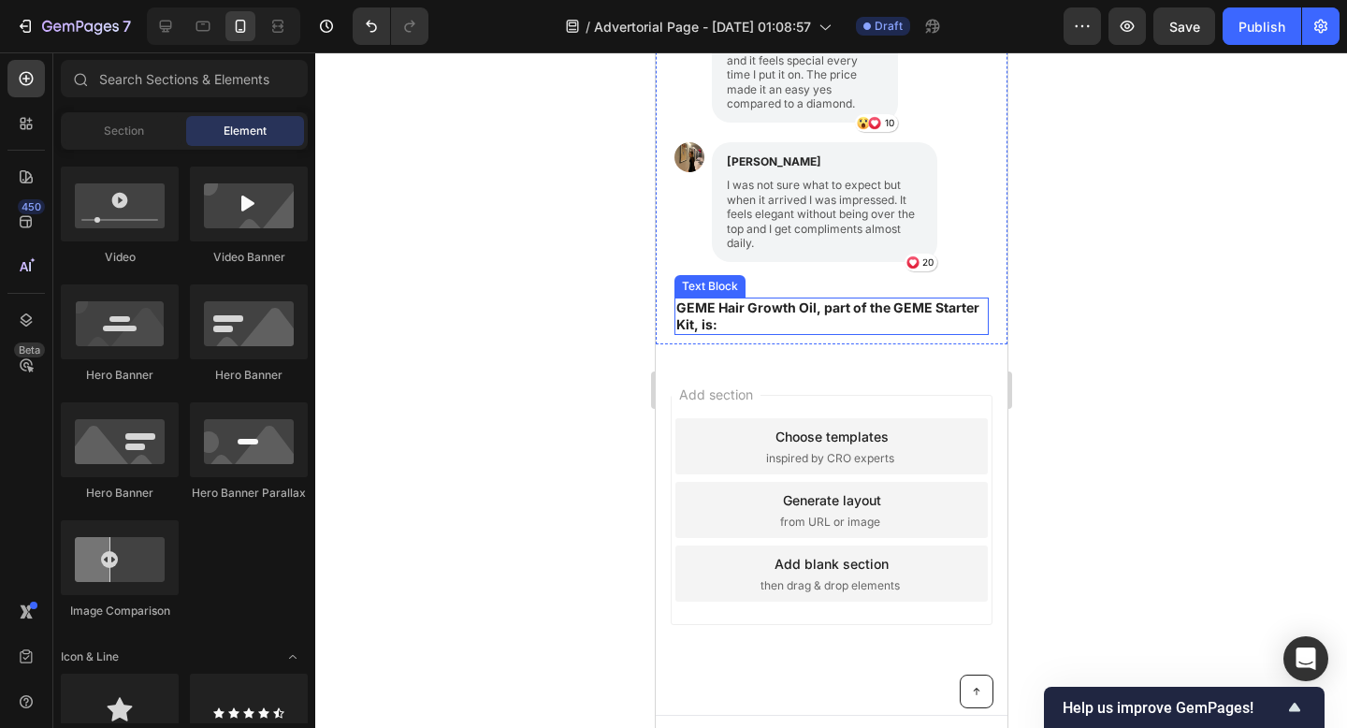
click at [732, 310] on strong "GEME Hair Growth Oil, part of the GEME Starter Kit, is:" at bounding box center [826, 315] width 303 height 33
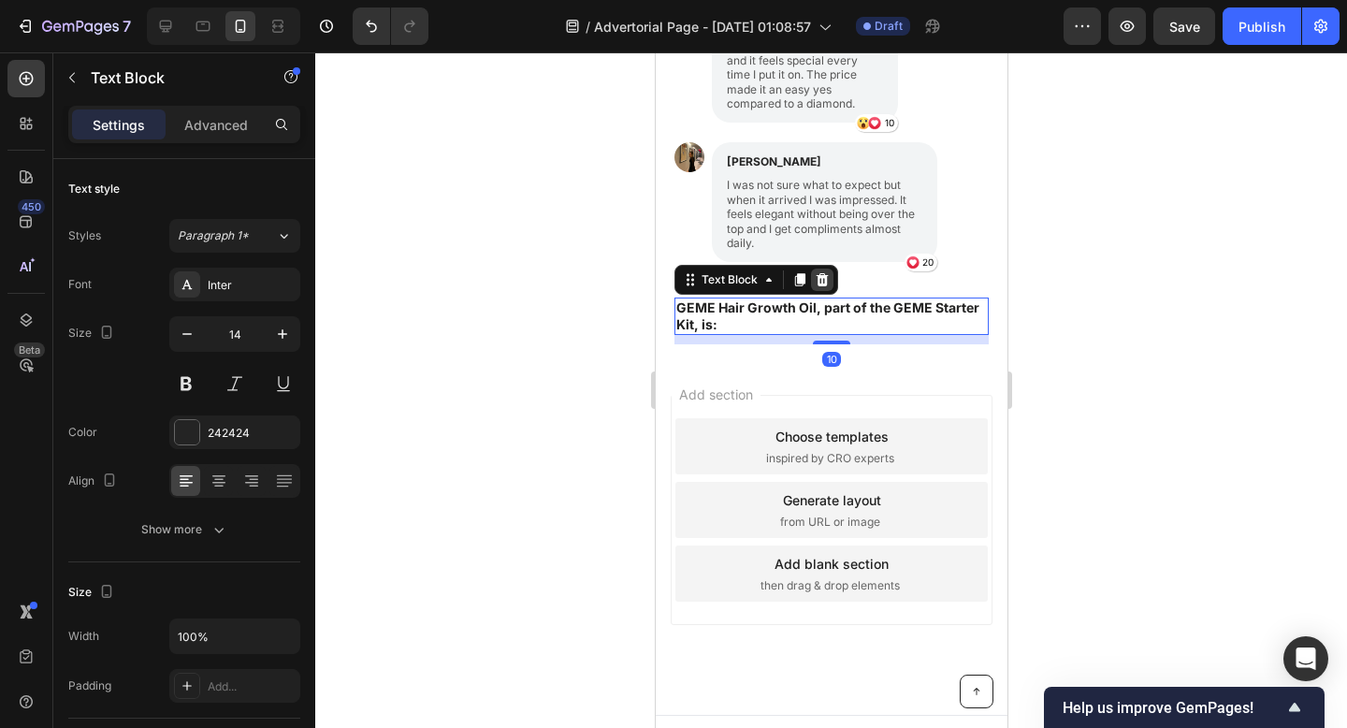
click at [815, 284] on icon at bounding box center [821, 279] width 15 height 15
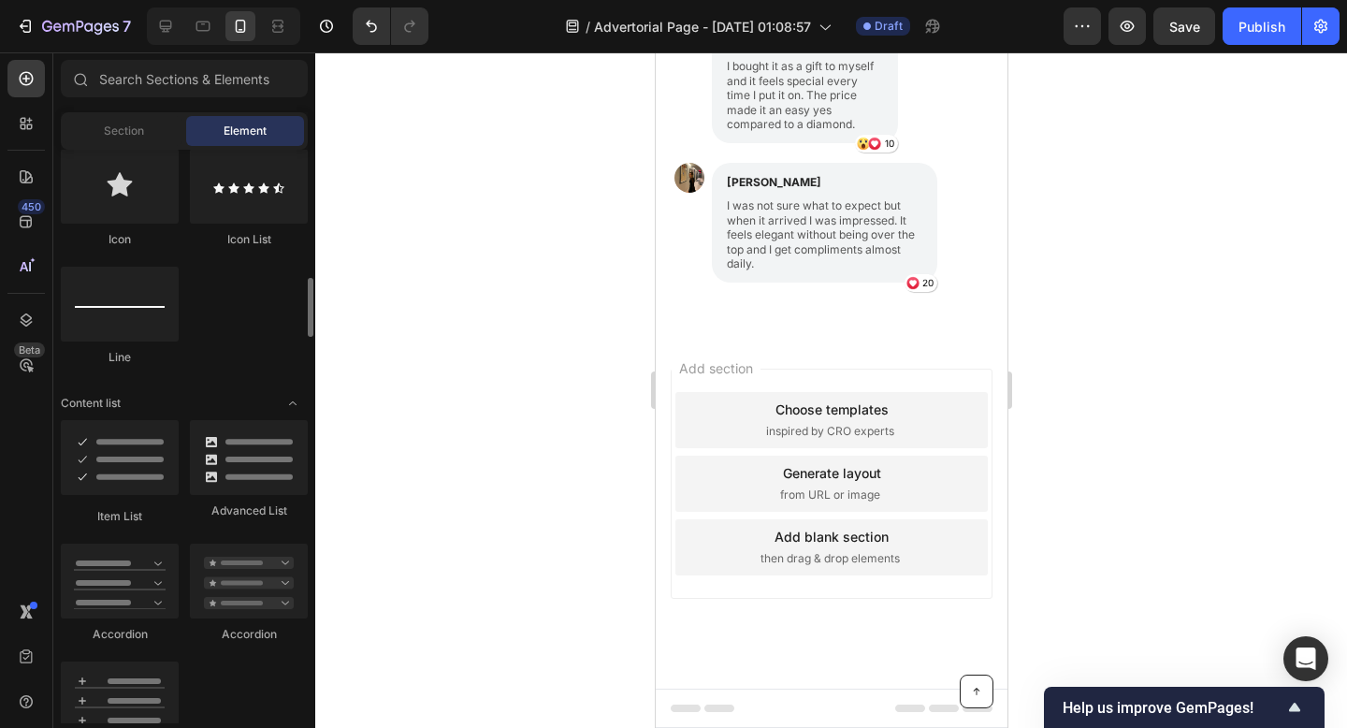
scroll to position [1303, 0]
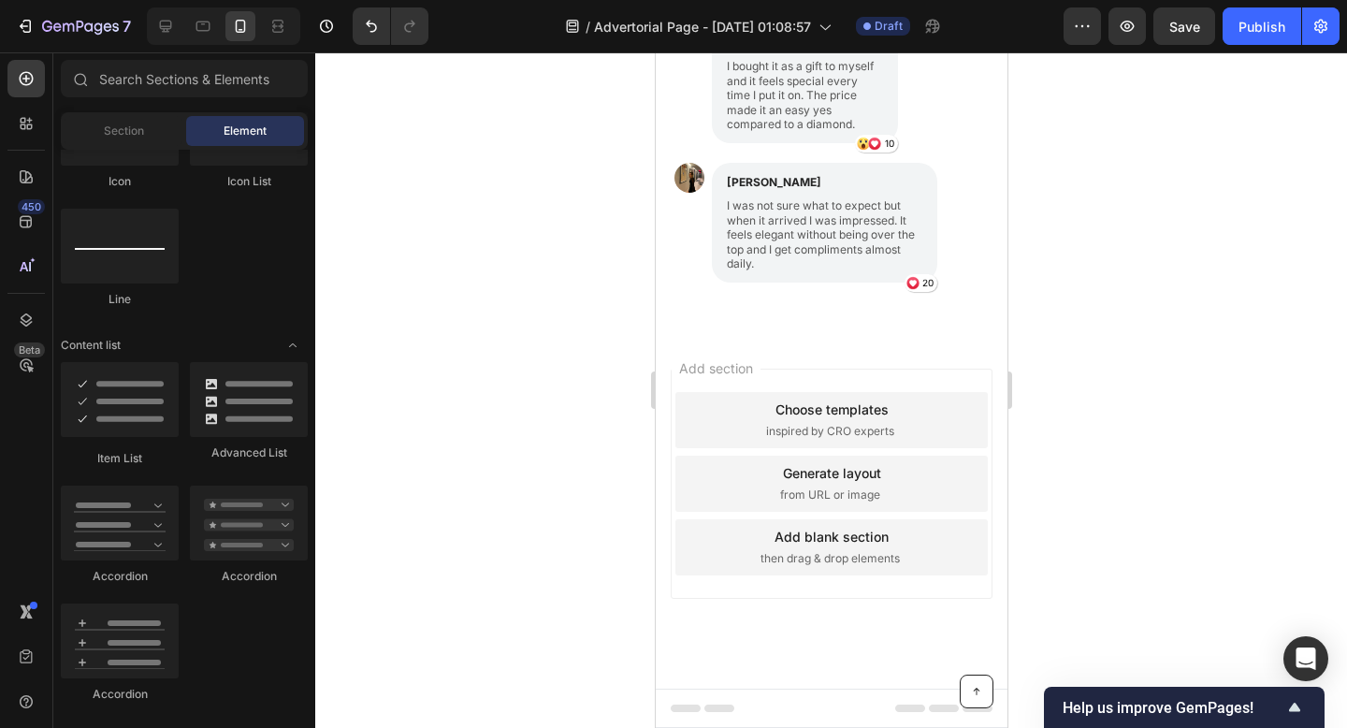
click at [155, 148] on div "Section Element" at bounding box center [184, 130] width 247 height 37
click at [155, 138] on div "Section" at bounding box center [124, 131] width 118 height 30
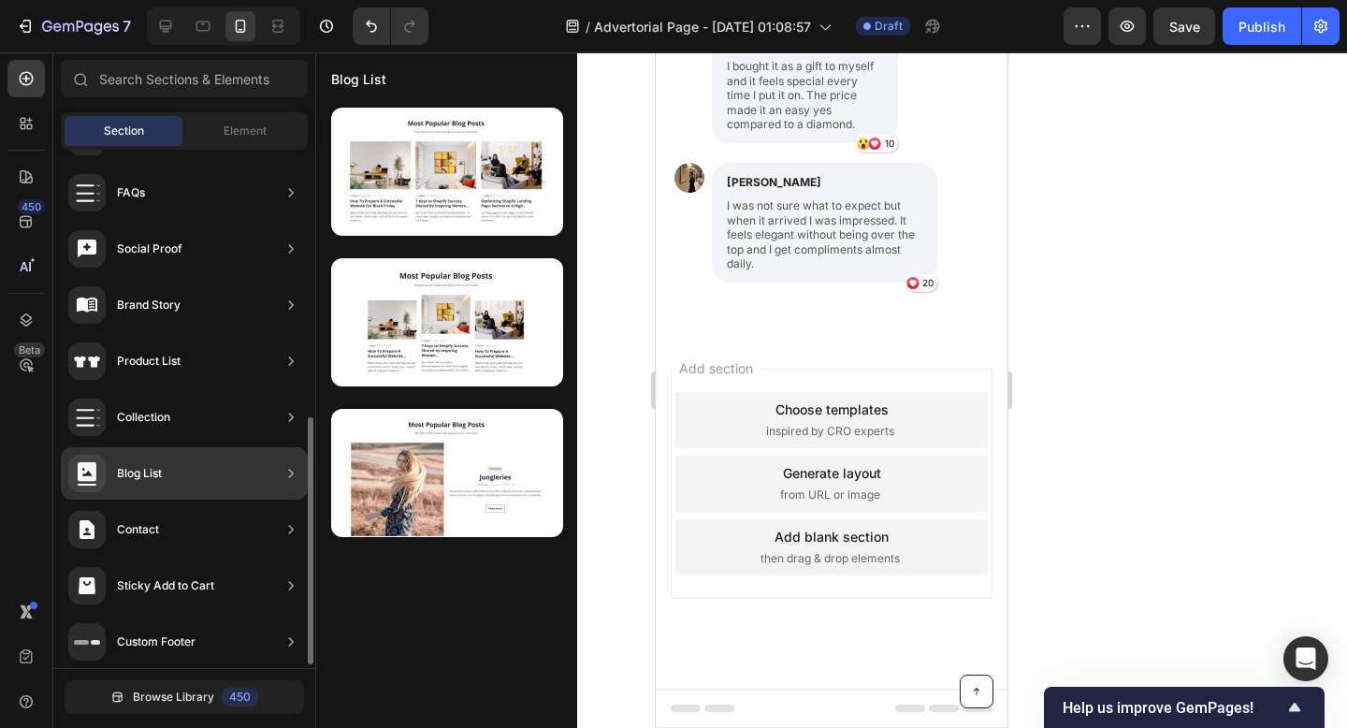
scroll to position [0, 0]
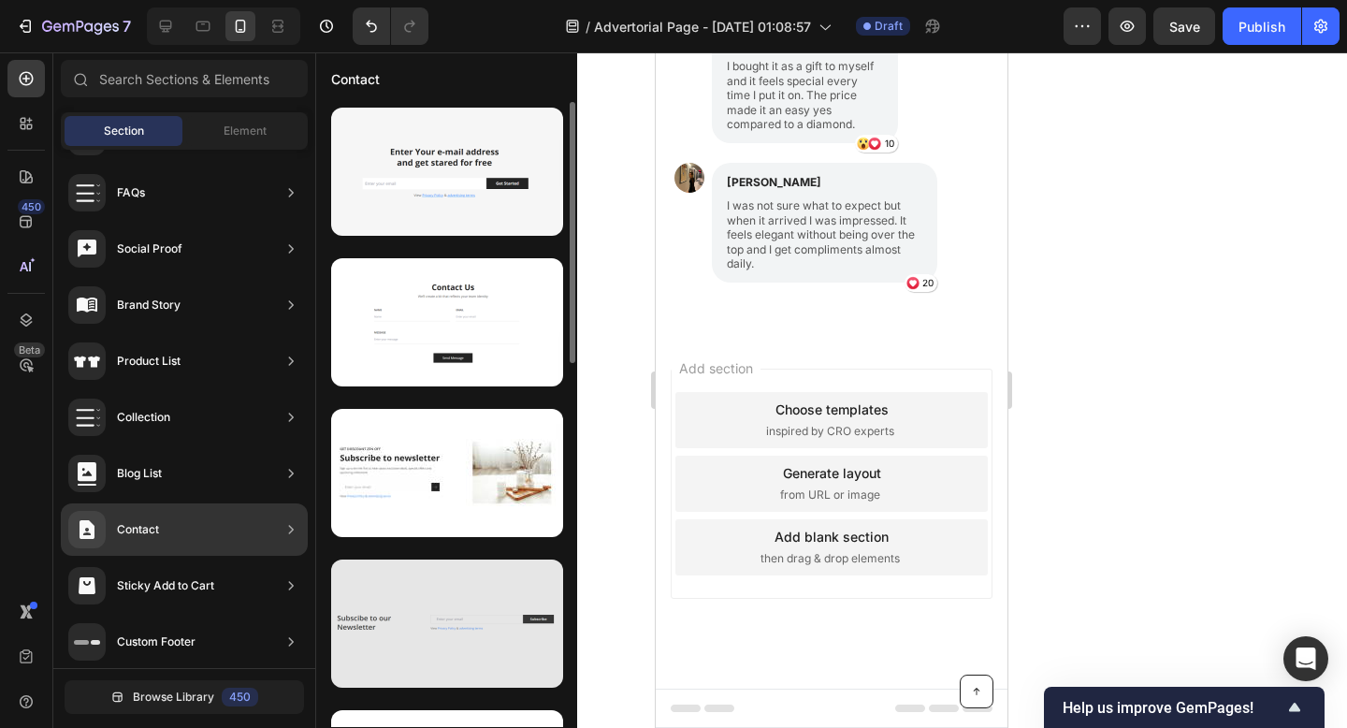
click at [420, 611] on div at bounding box center [447, 623] width 232 height 128
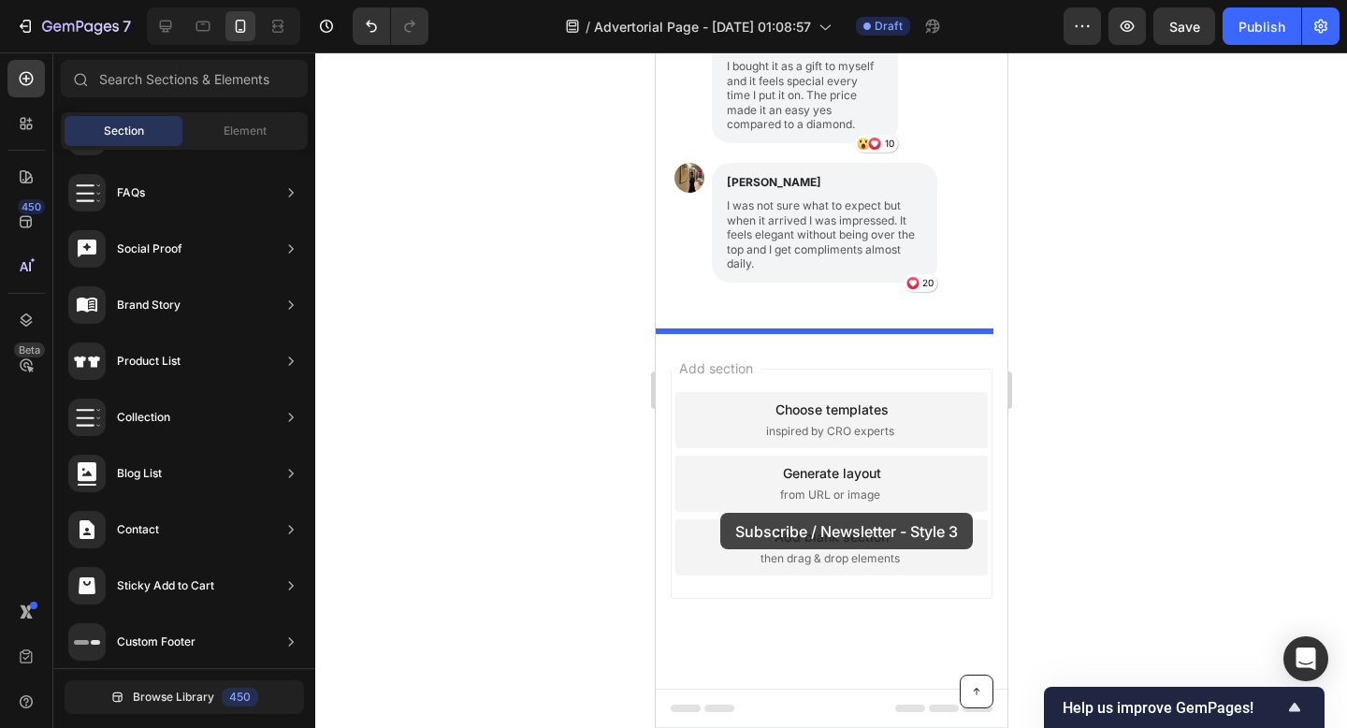
drag, startPoint x: 1084, startPoint y: 667, endPoint x: 719, endPoint y: 513, distance: 396.1
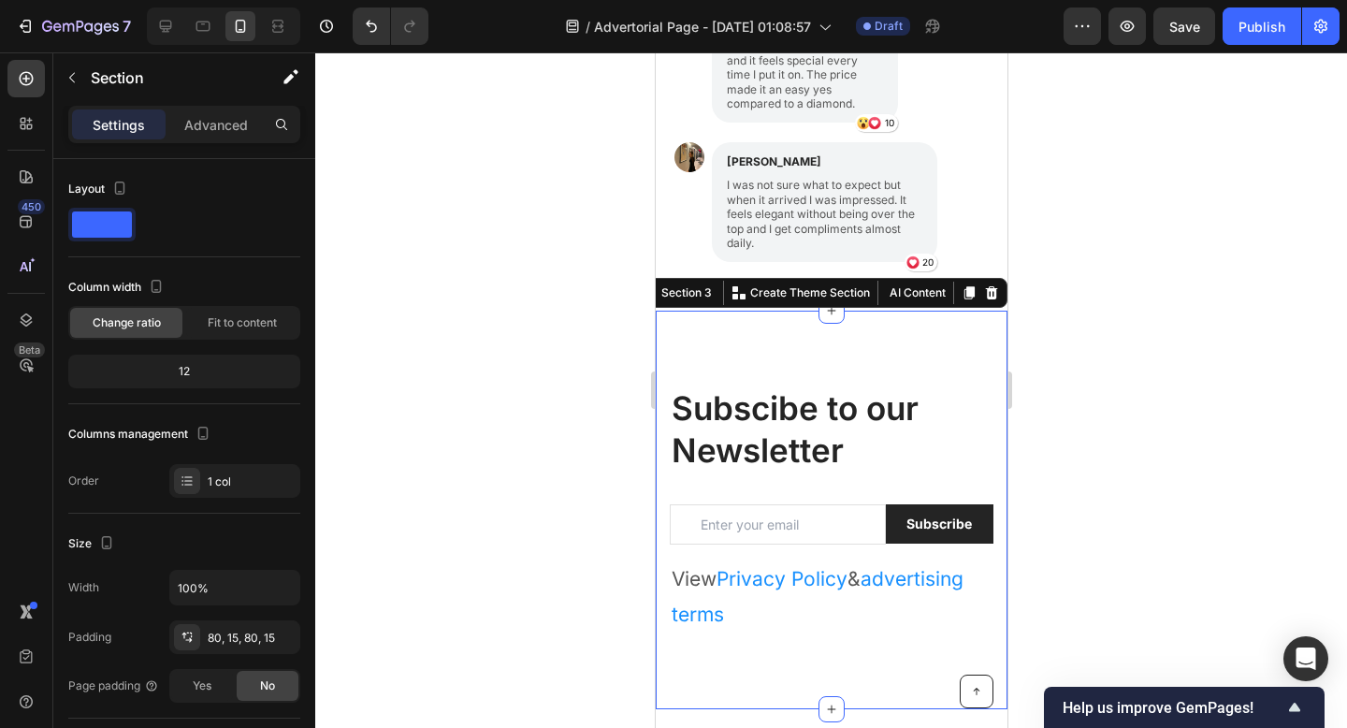
click at [1346, 446] on div at bounding box center [831, 389] width 1032 height 675
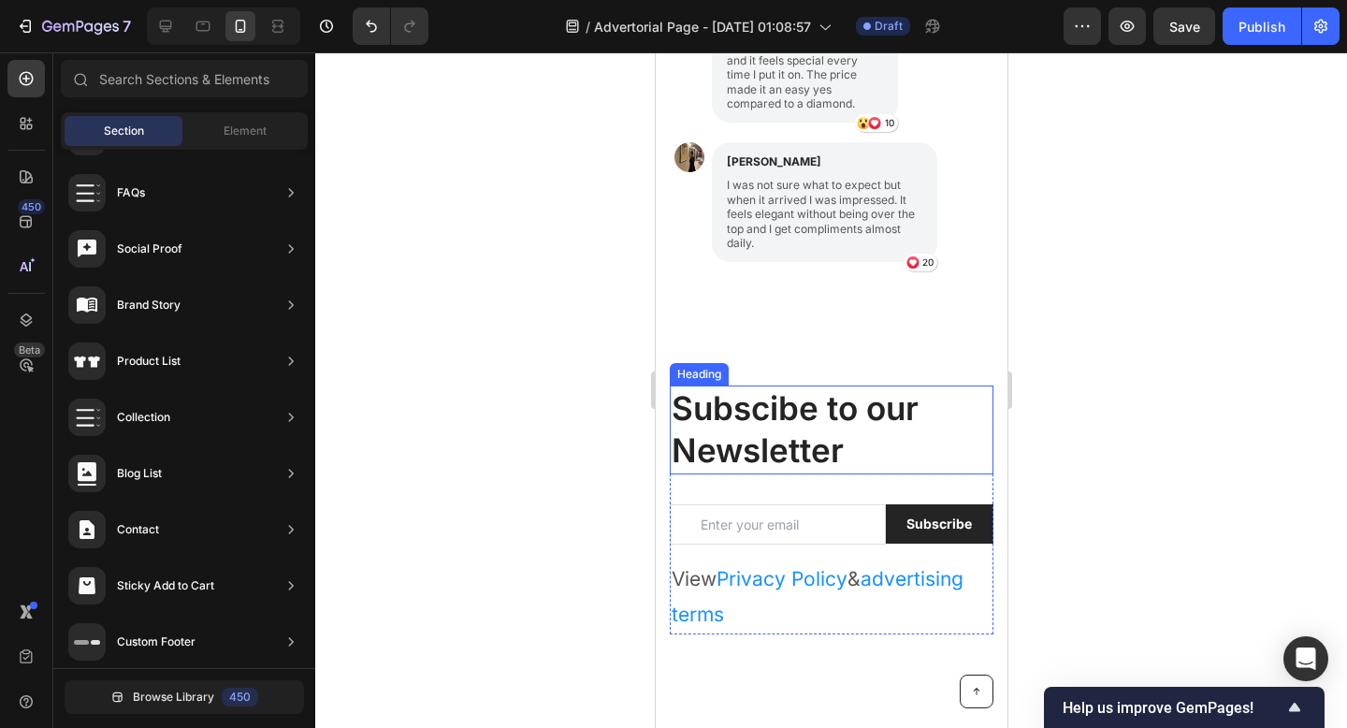
click at [786, 437] on p "Subscibe to our Newsletter" at bounding box center [831, 429] width 320 height 85
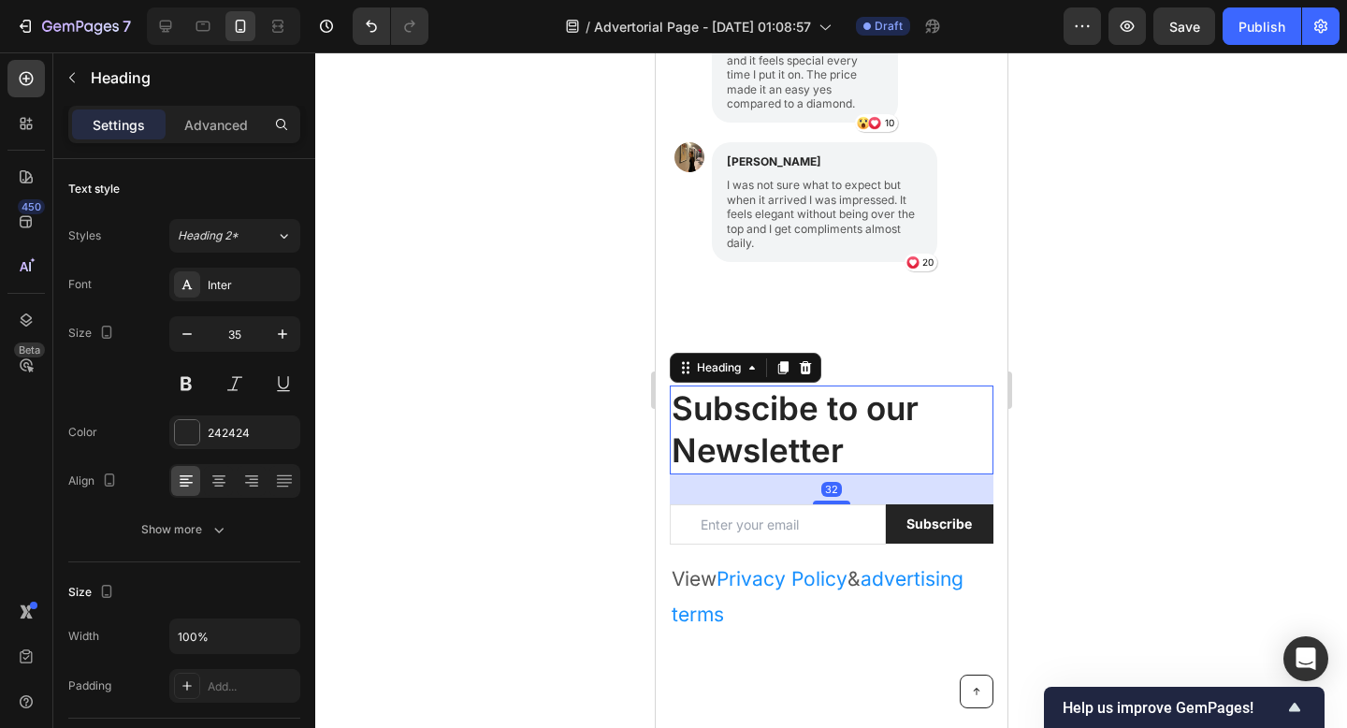
click at [786, 438] on p "Subscibe to our Newsletter" at bounding box center [831, 429] width 320 height 85
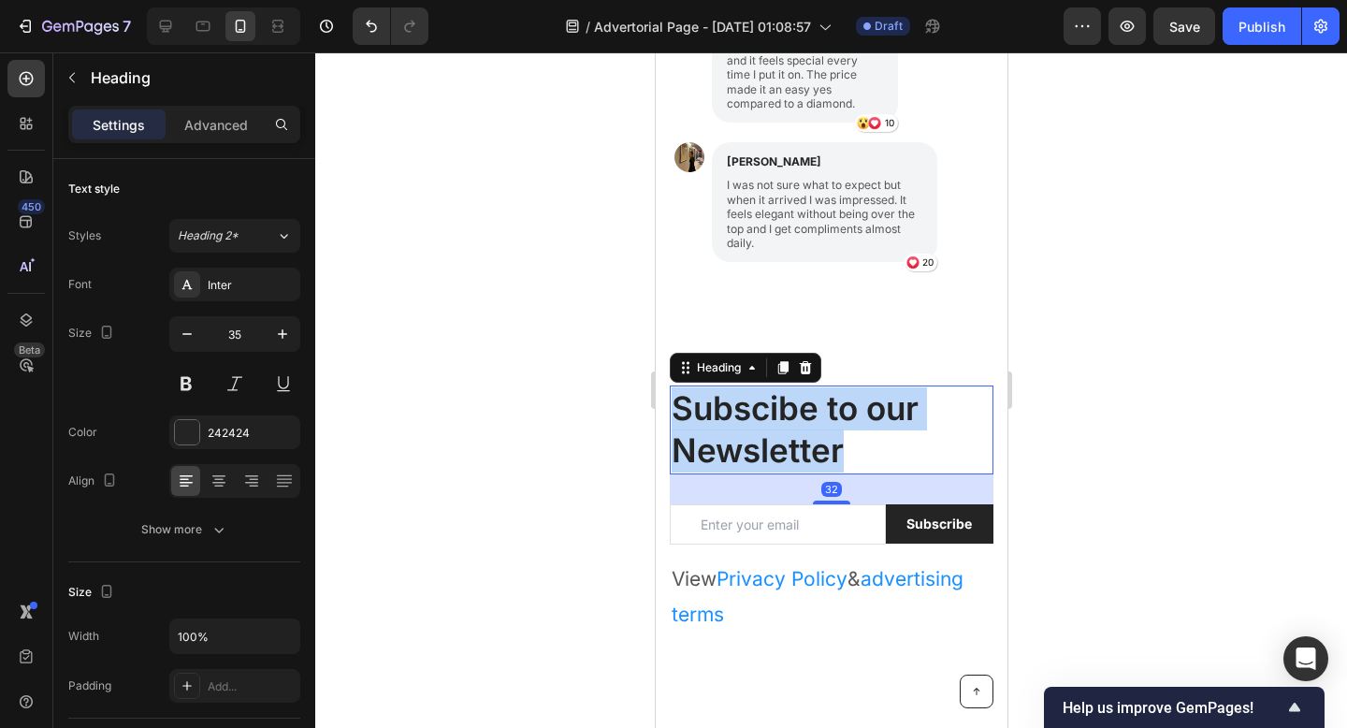
click at [786, 438] on p "Subscibe to our Newsletter" at bounding box center [831, 429] width 320 height 85
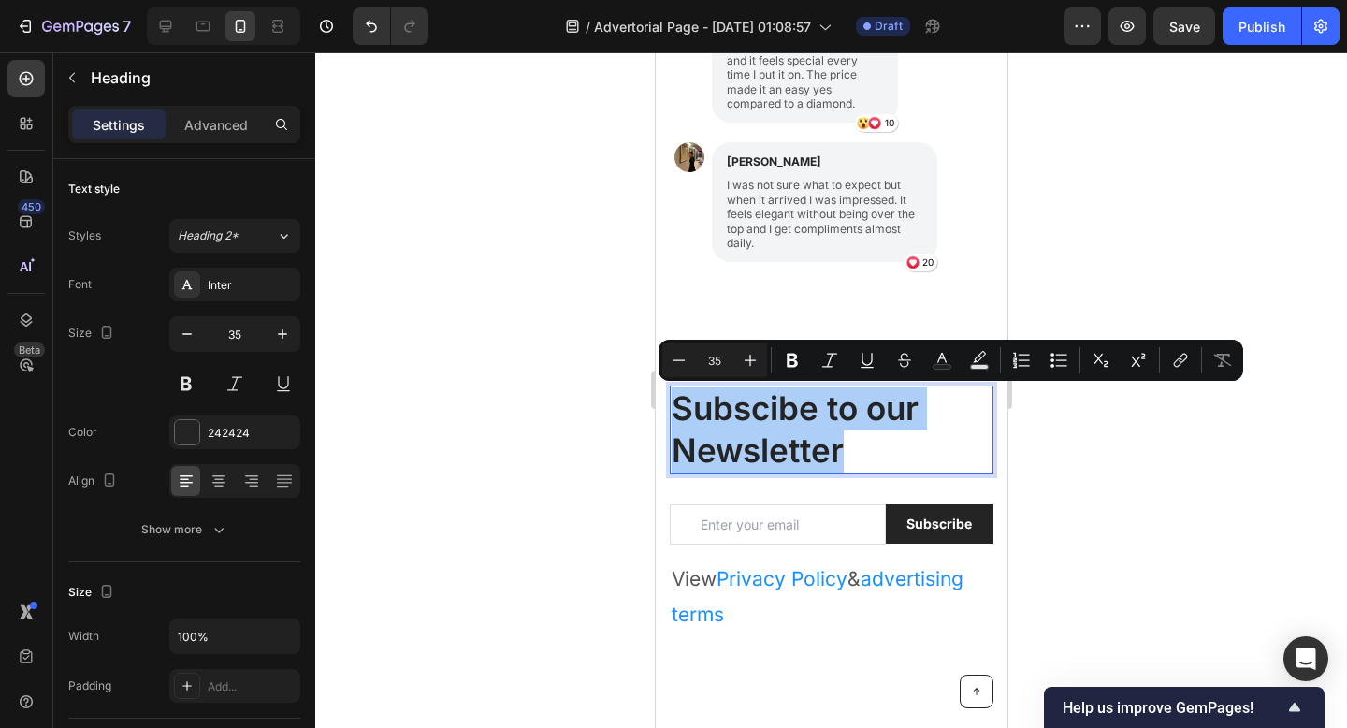
click at [1308, 483] on div at bounding box center [831, 389] width 1032 height 675
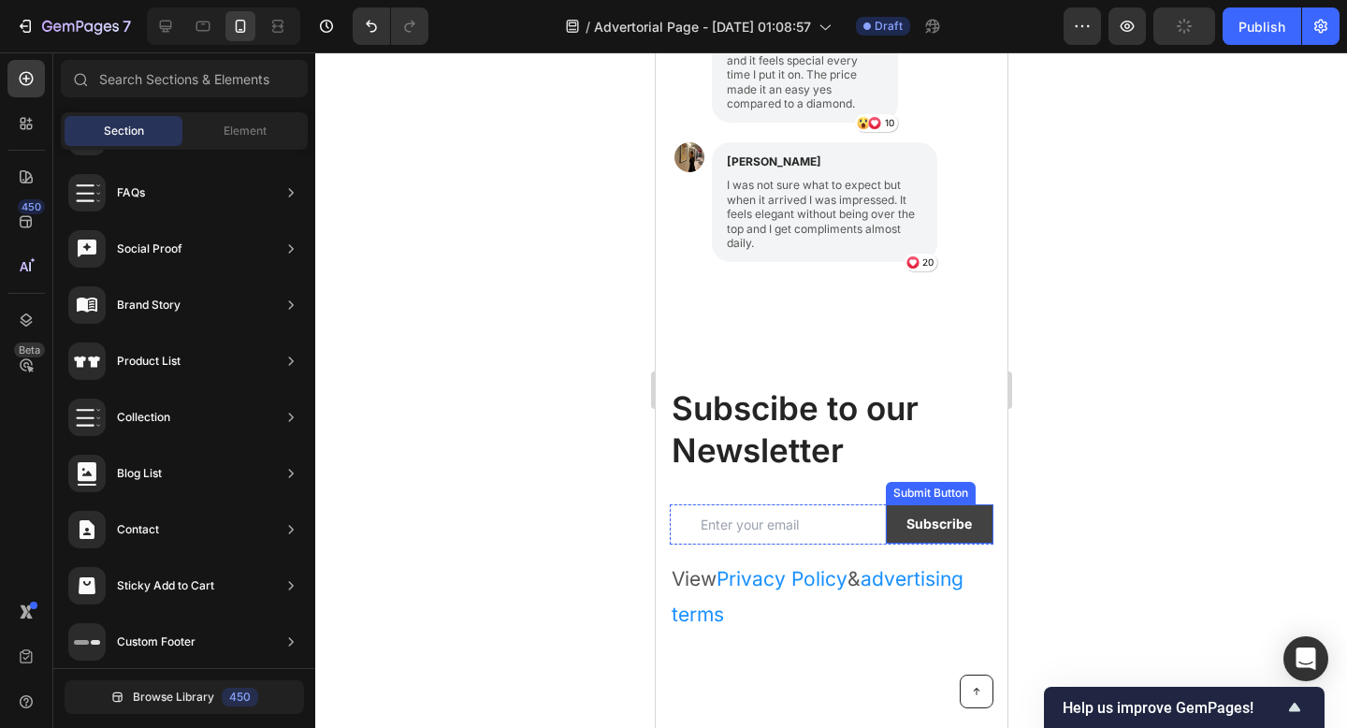
click at [960, 531] on button "Subscribe" at bounding box center [939, 523] width 108 height 39
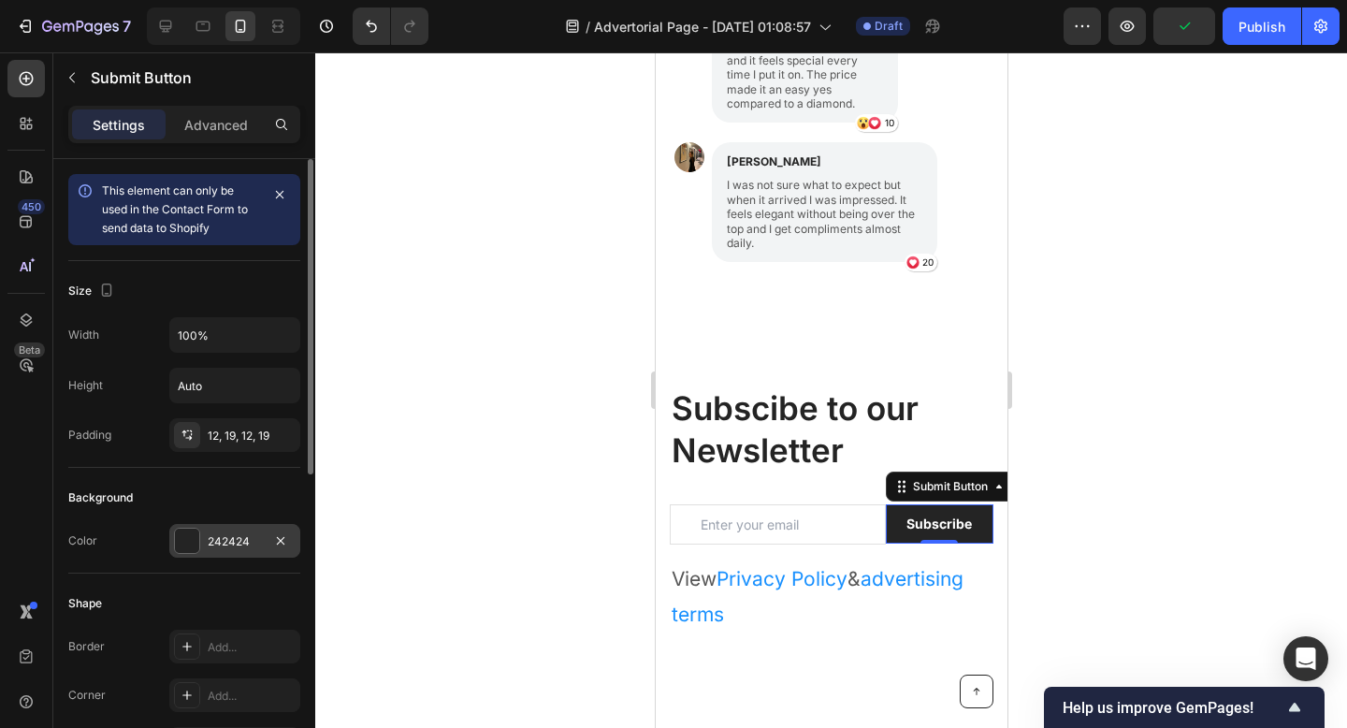
click at [235, 542] on div "242424" at bounding box center [235, 541] width 54 height 17
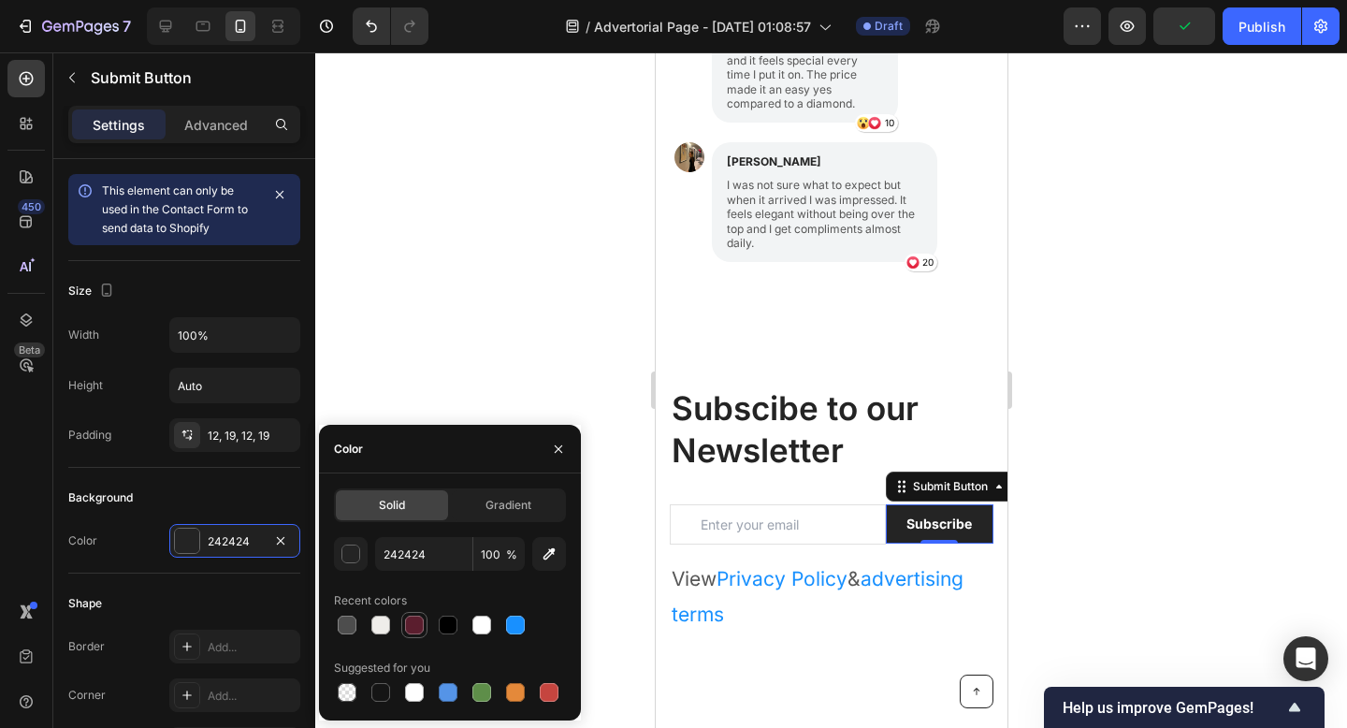
click at [412, 618] on div at bounding box center [414, 624] width 19 height 19
type input "5B1E2E"
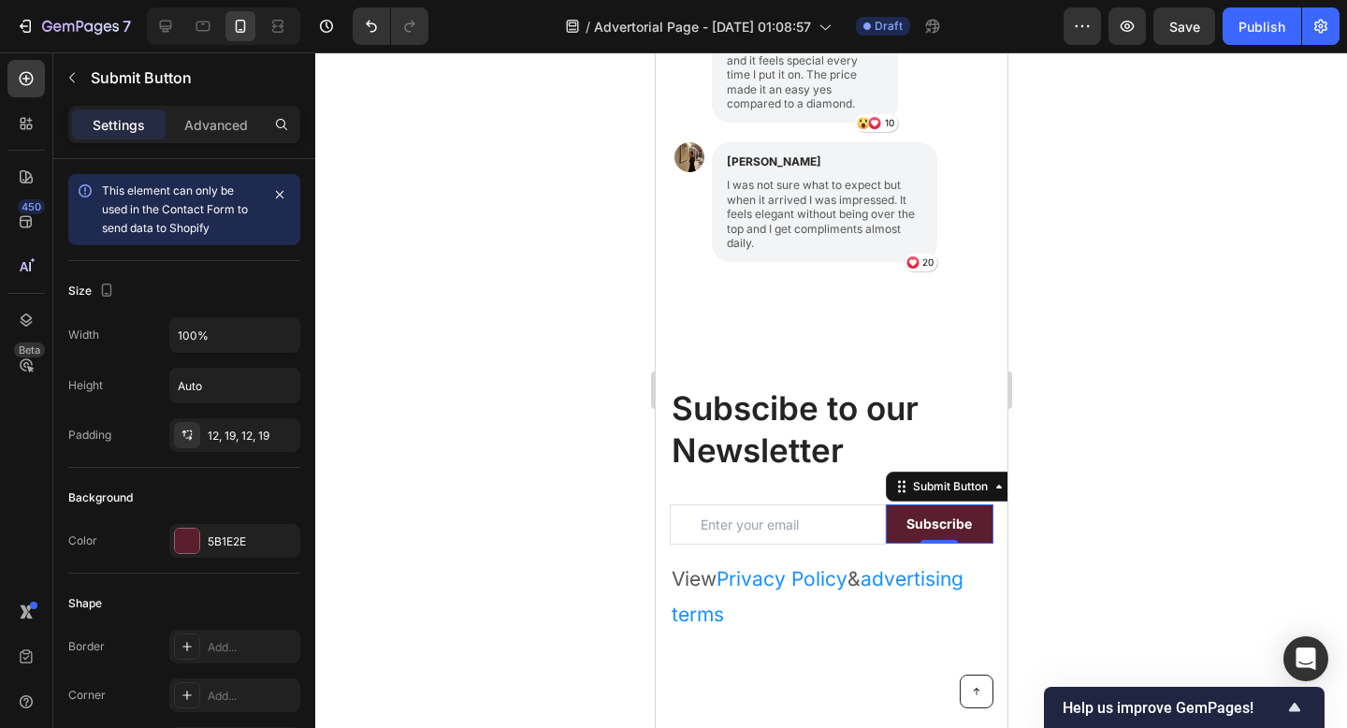
click at [1164, 459] on div at bounding box center [831, 389] width 1032 height 675
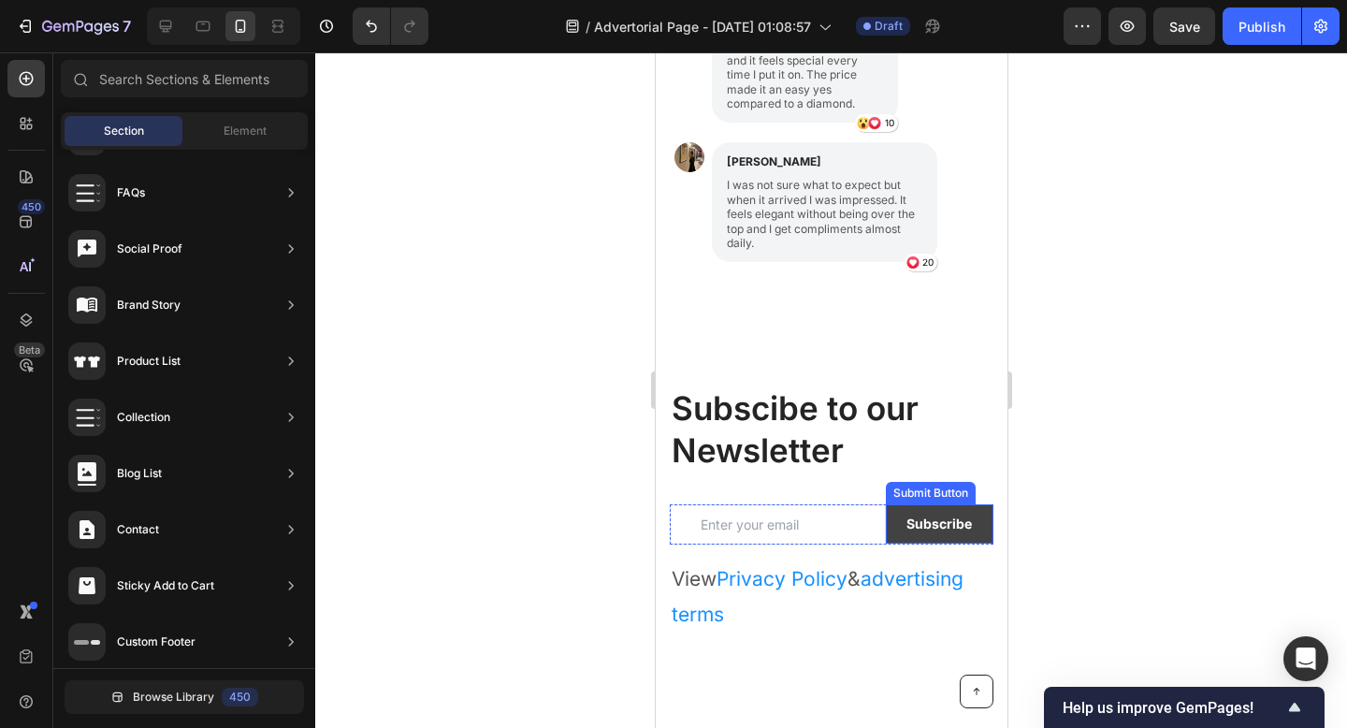
click at [947, 510] on button "Subscribe" at bounding box center [939, 523] width 108 height 39
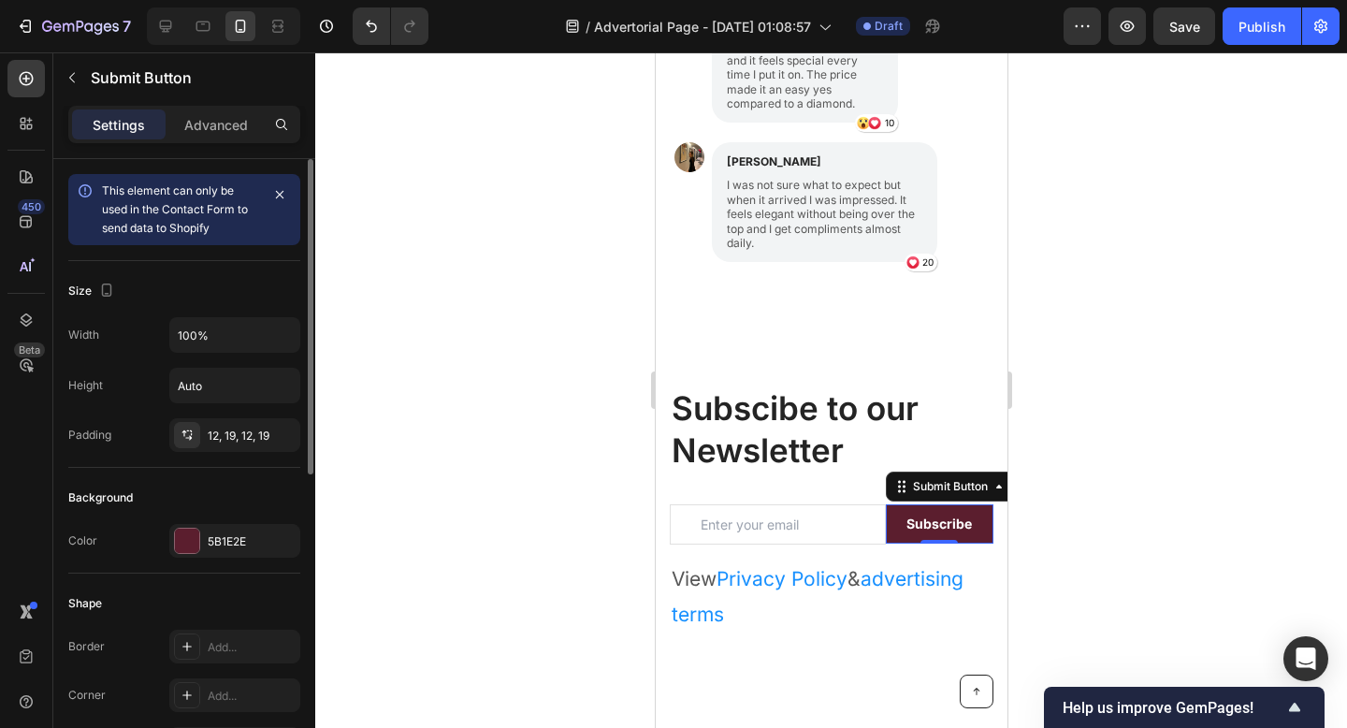
scroll to position [33, 0]
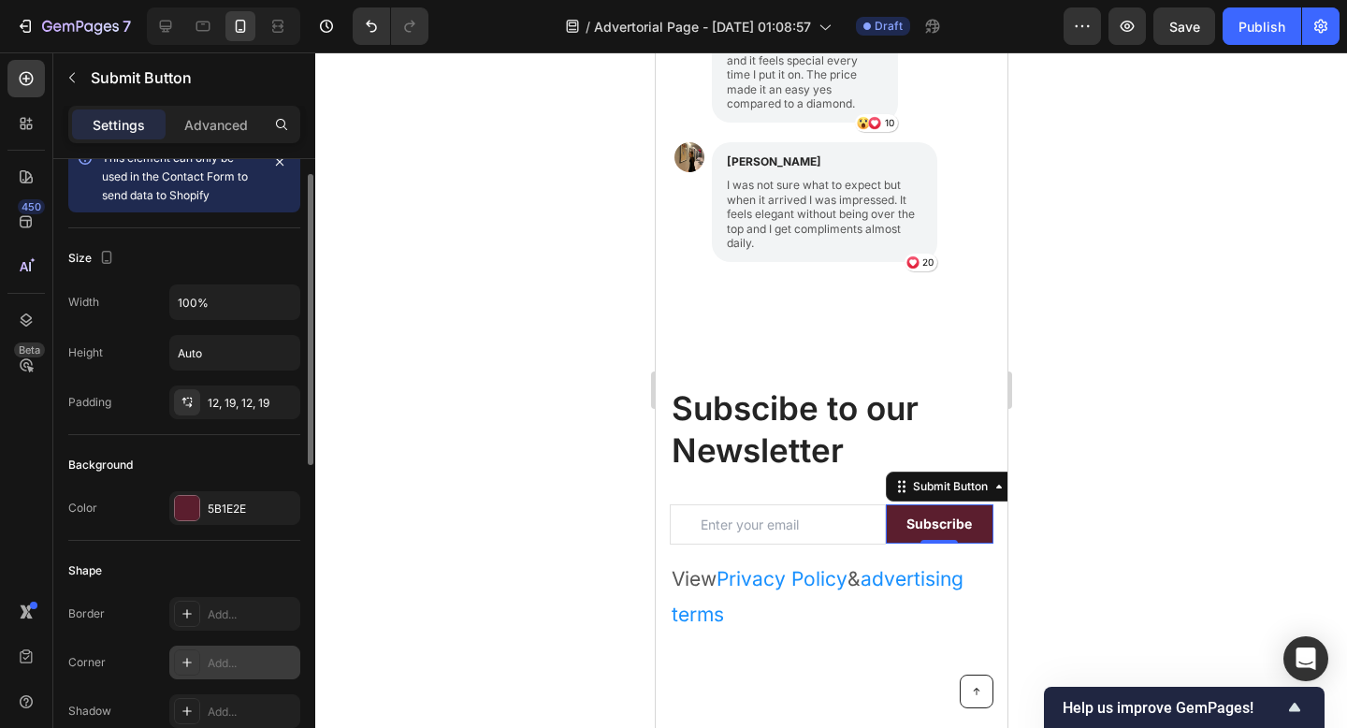
click at [242, 651] on div "Add..." at bounding box center [234, 662] width 131 height 34
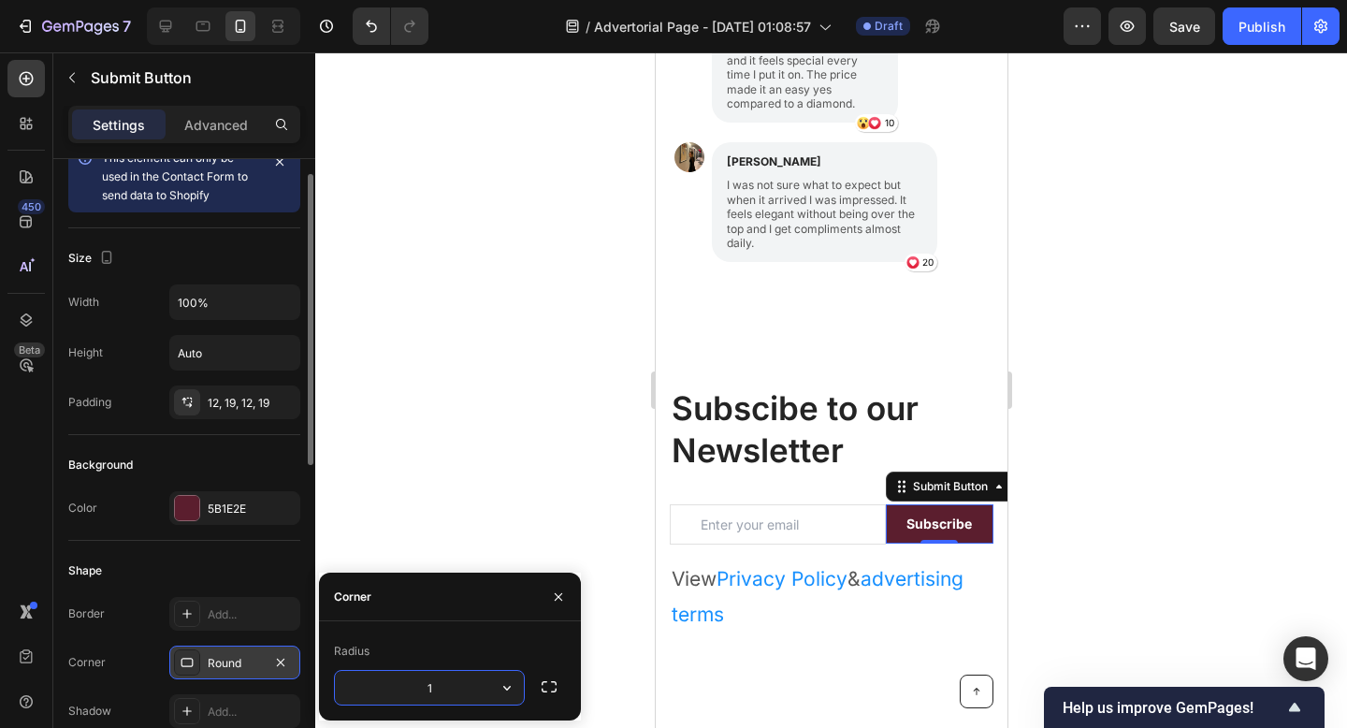
type input "15"
click at [403, 541] on div at bounding box center [831, 389] width 1032 height 675
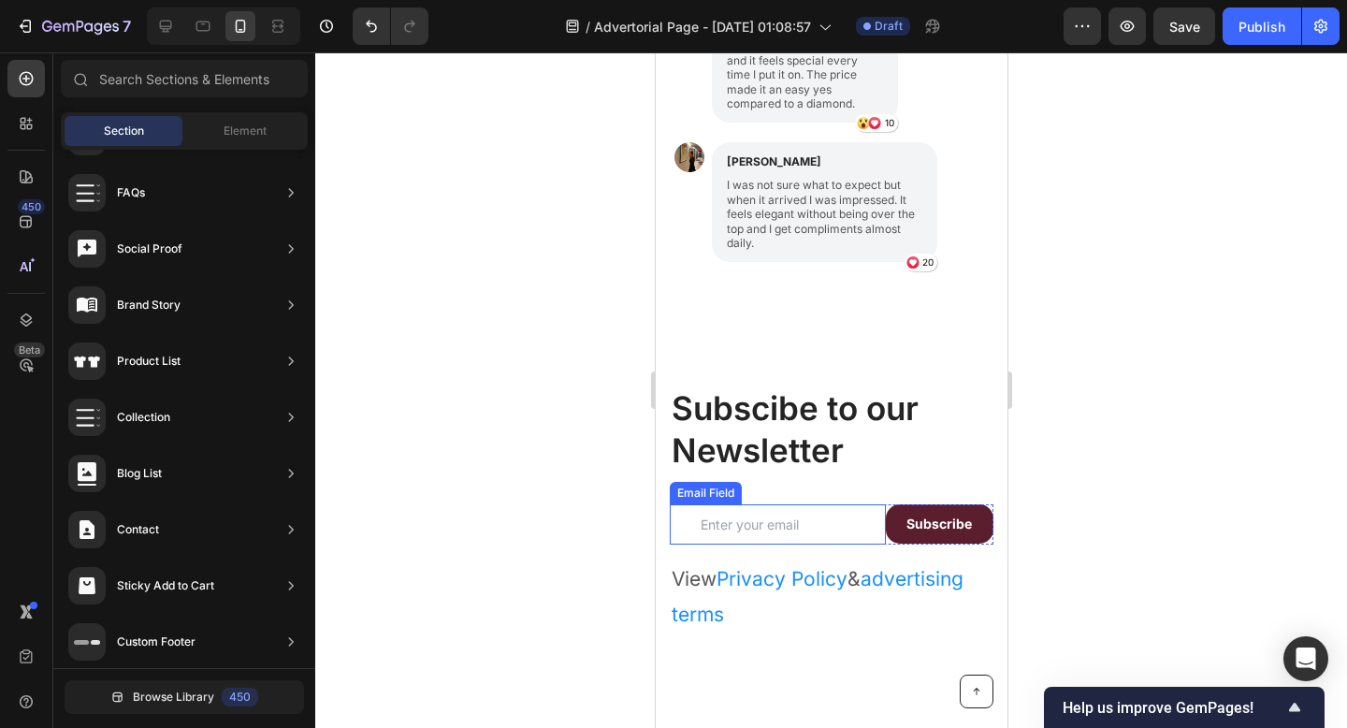
click at [822, 521] on input "email" at bounding box center [777, 524] width 216 height 40
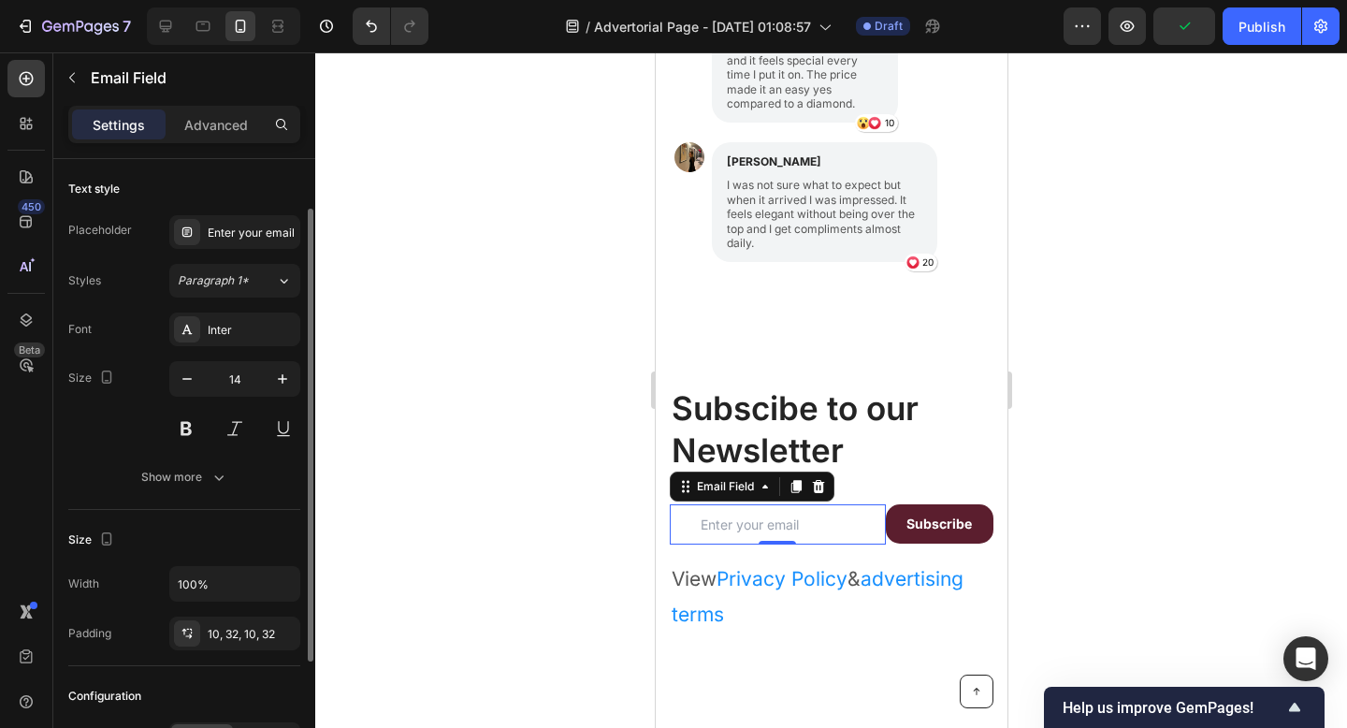
scroll to position [105, 0]
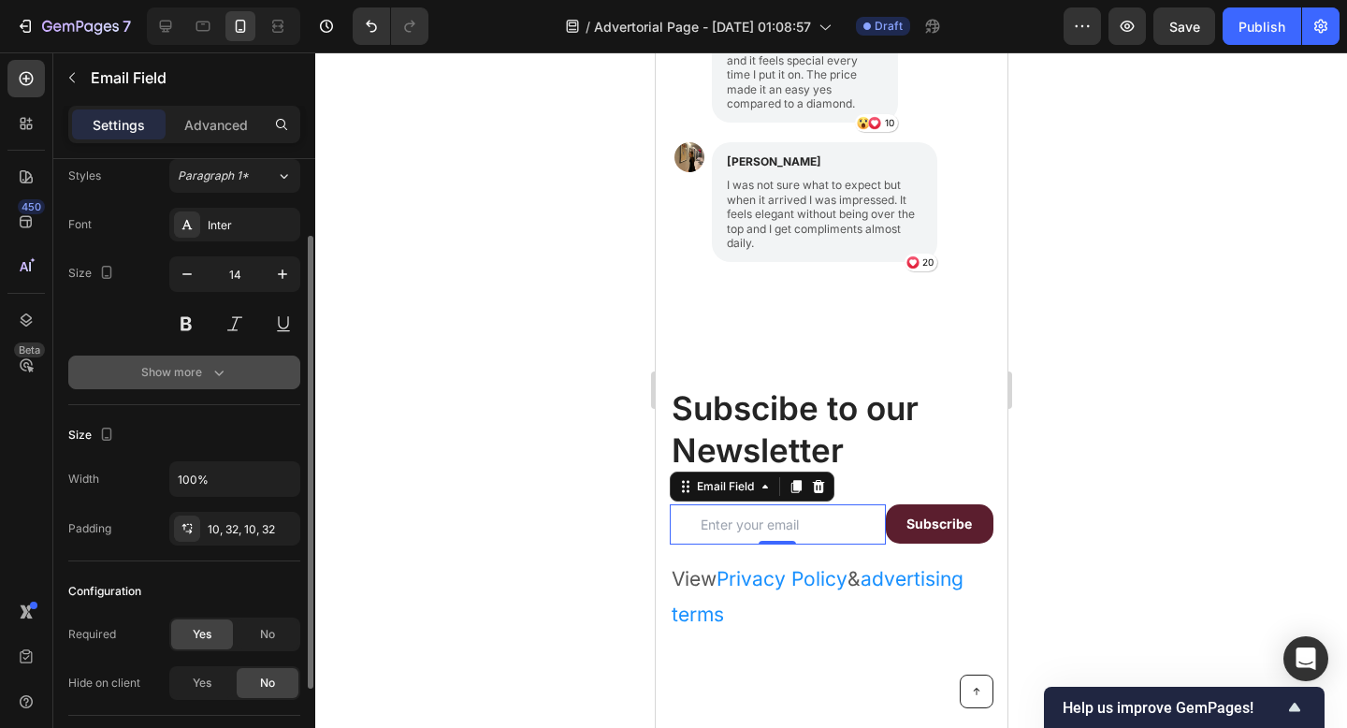
click at [182, 373] on div "Show more" at bounding box center [184, 372] width 87 height 19
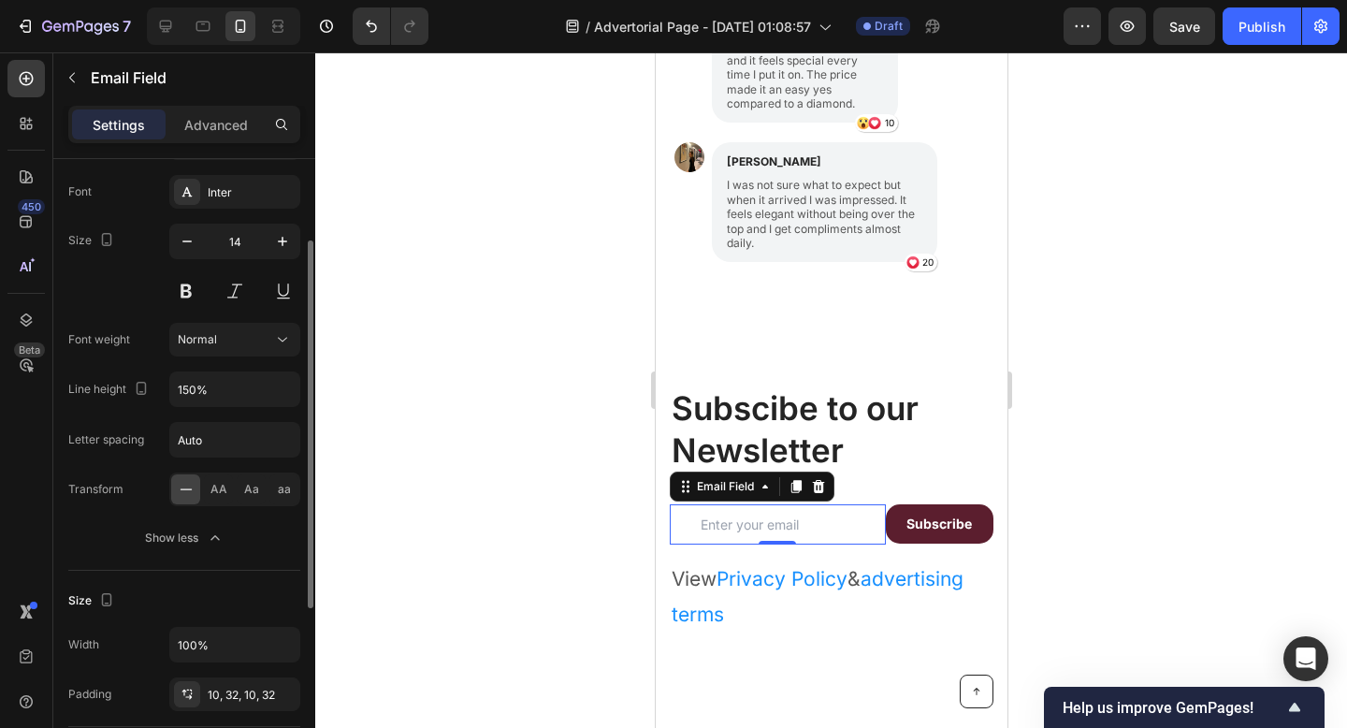
scroll to position [159, 0]
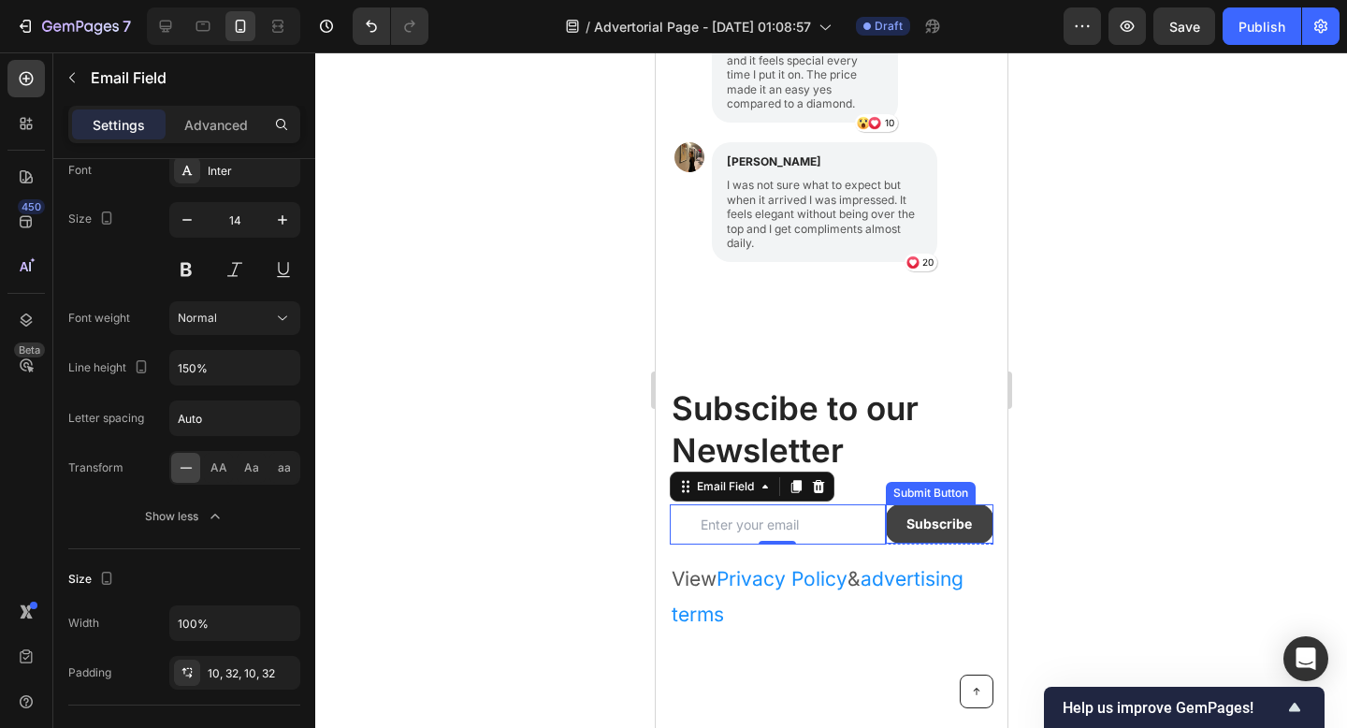
click at [976, 516] on button "Subscribe" at bounding box center [939, 523] width 108 height 39
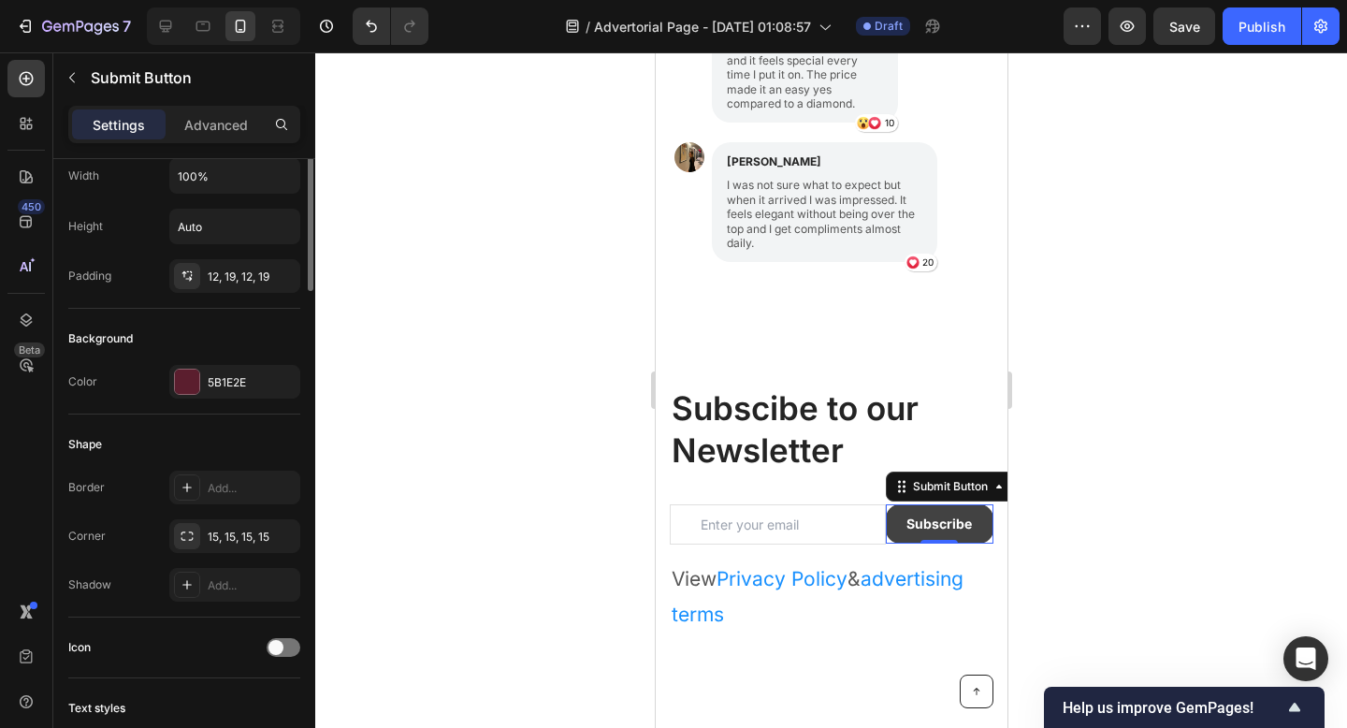
scroll to position [0, 0]
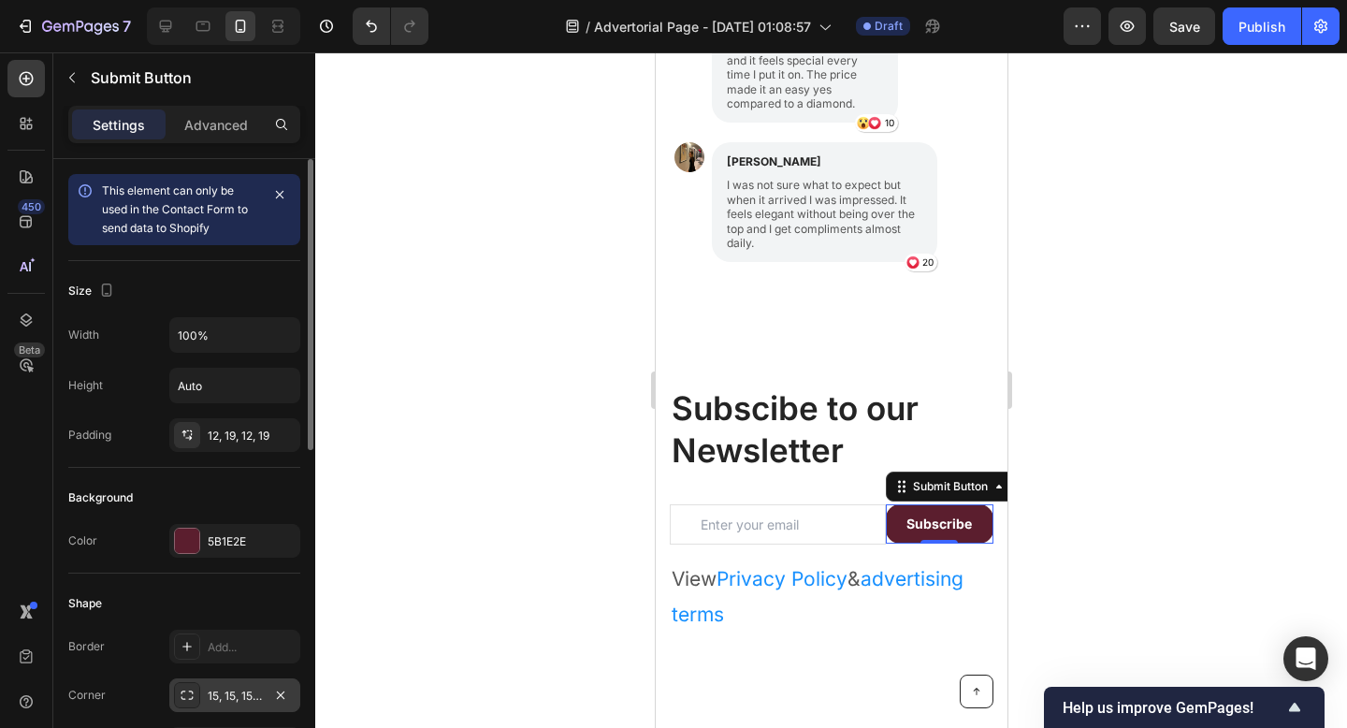
click at [219, 693] on div "15, 15, 15, 15" at bounding box center [235, 695] width 54 height 17
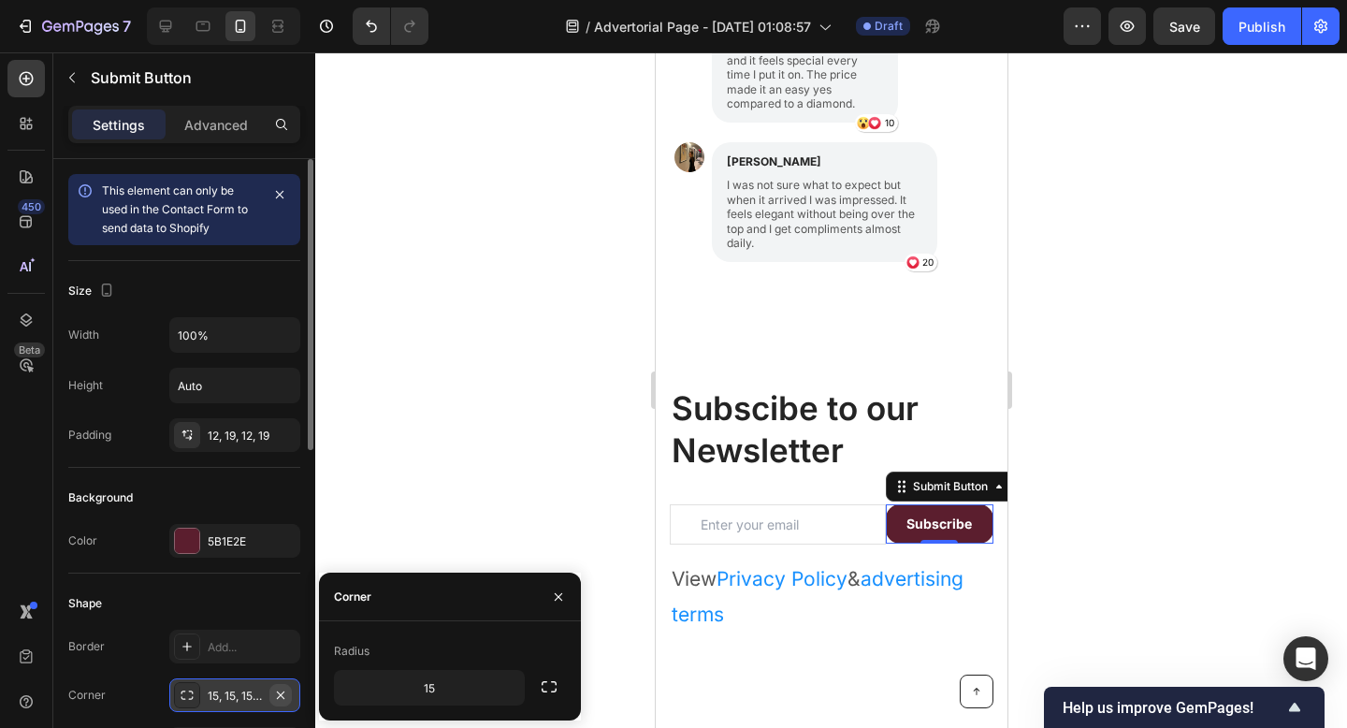
click at [277, 697] on icon "button" at bounding box center [280, 693] width 7 height 7
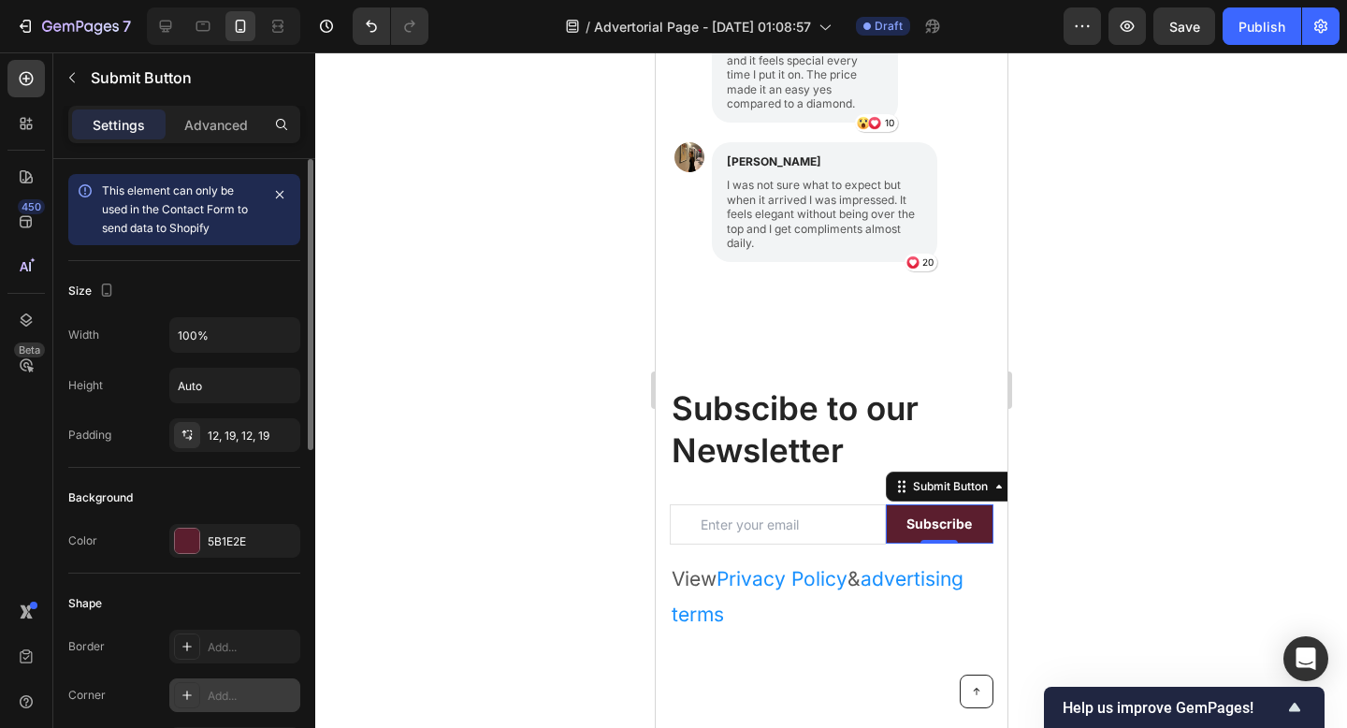
click at [1260, 447] on div at bounding box center [831, 389] width 1032 height 675
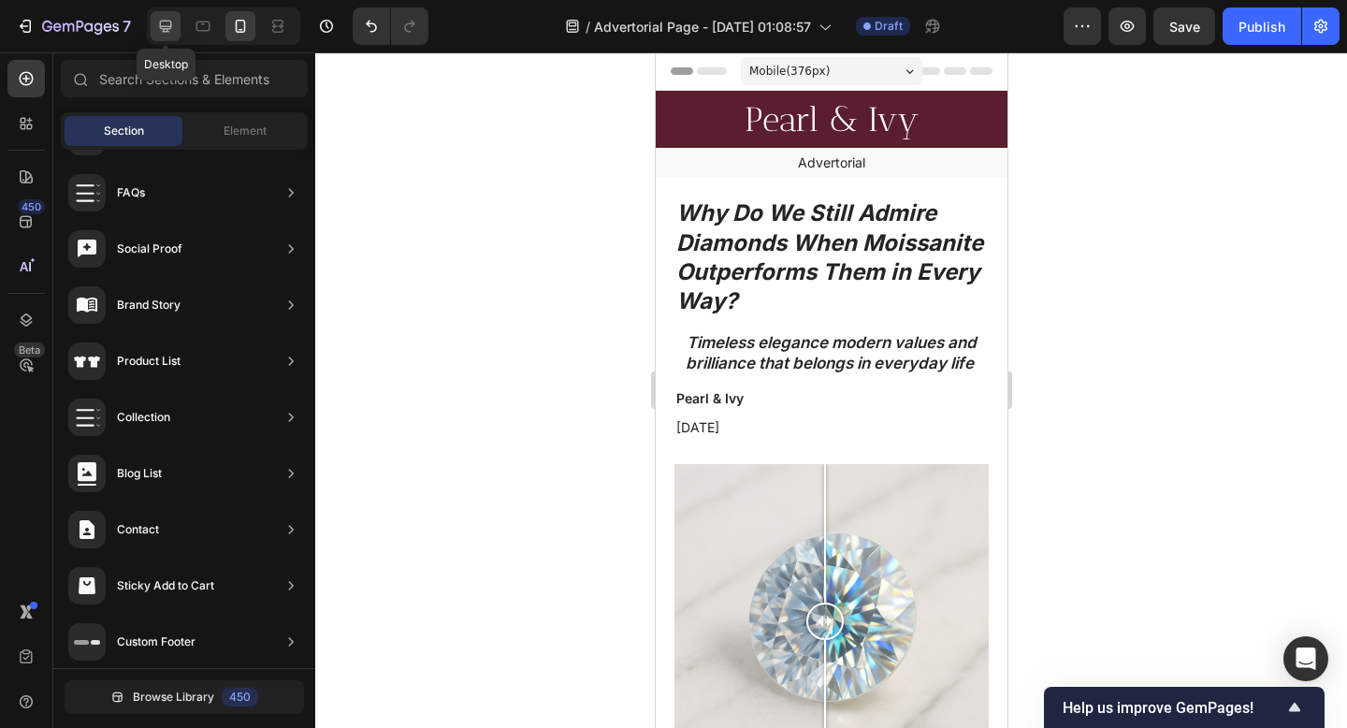
click at [169, 23] on icon at bounding box center [165, 26] width 19 height 19
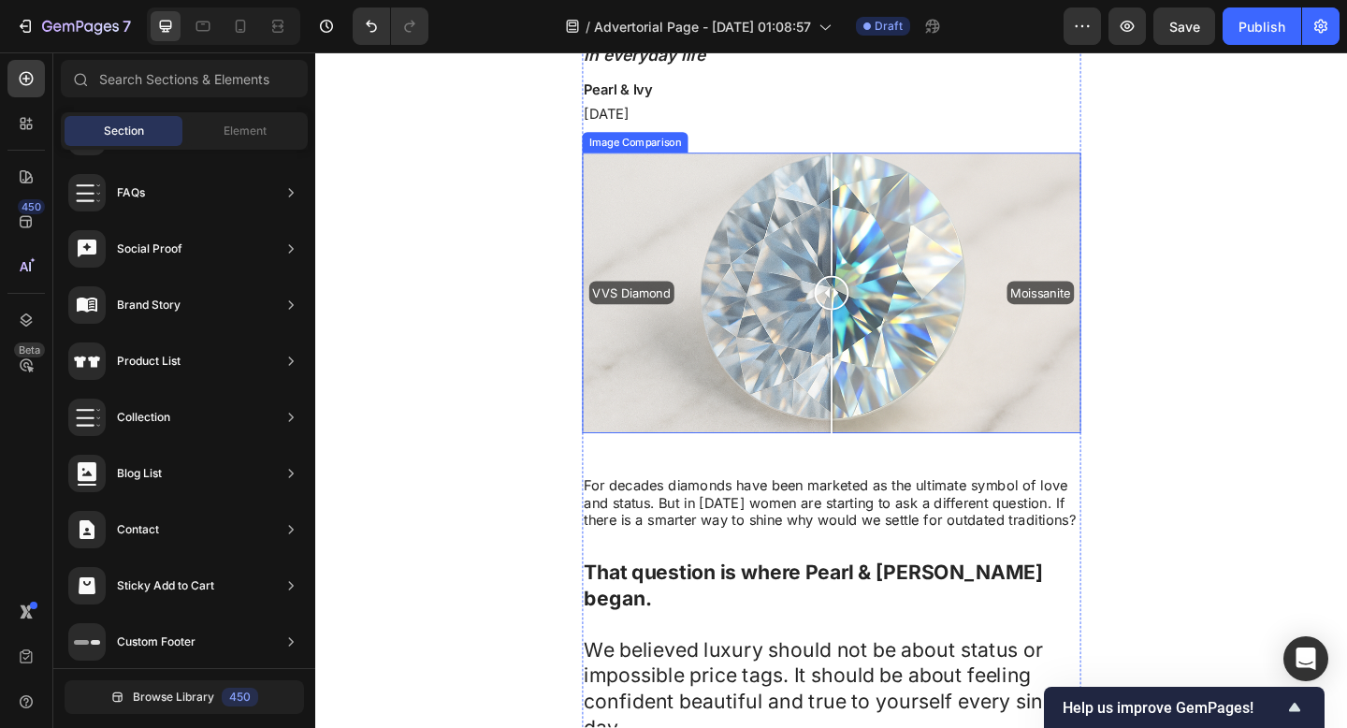
scroll to position [319, 0]
click at [1294, 274] on div "Pearl & Ivy Heading Row Advertorial Text Block Why Do We Still Admire Diamonds …" at bounding box center [876, 574] width 1122 height 1605
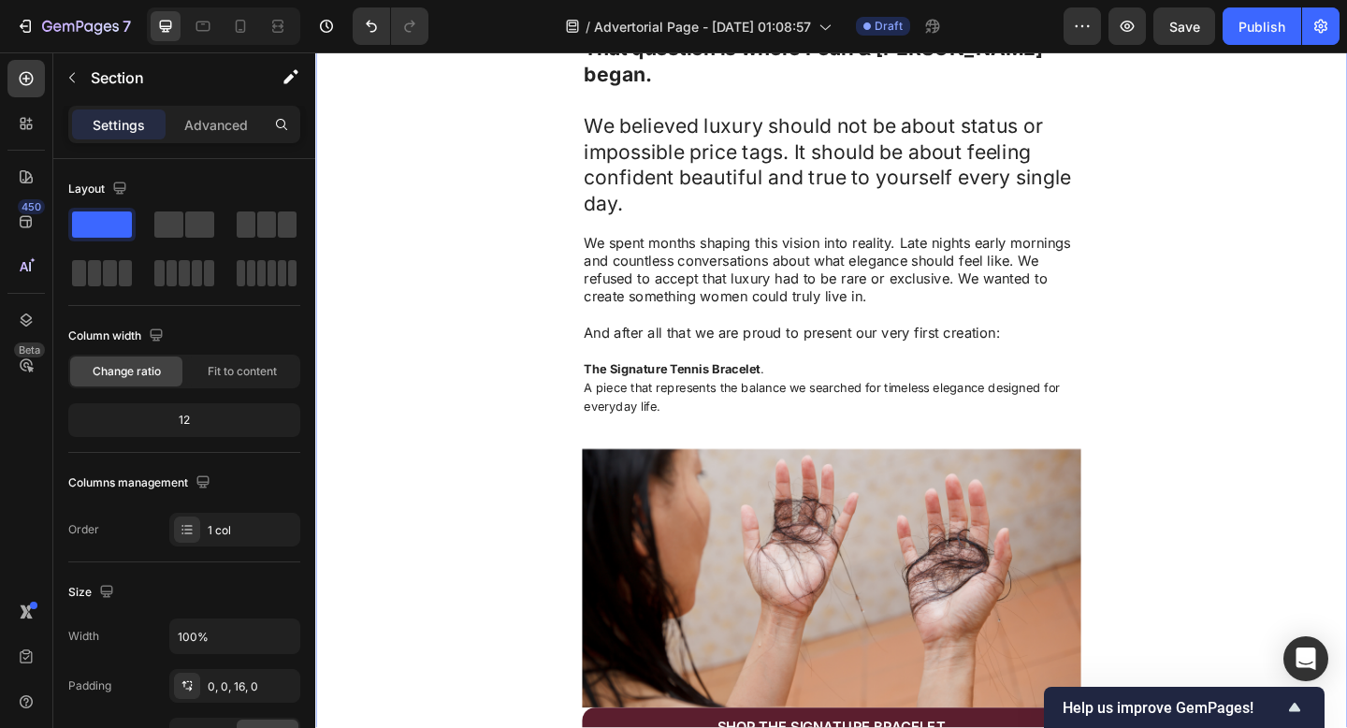
scroll to position [889, 0]
click at [746, 583] on img at bounding box center [876, 624] width 542 height 282
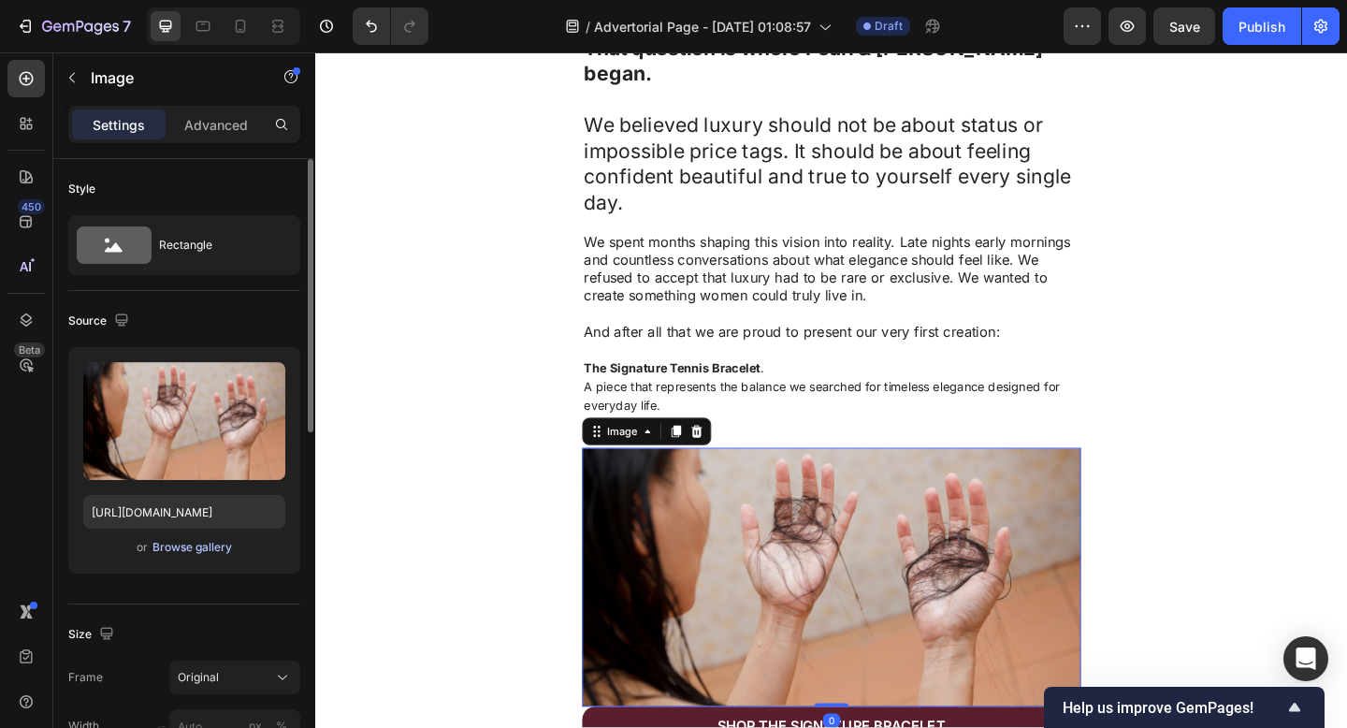
click at [192, 553] on div "Browse gallery" at bounding box center [192, 547] width 80 height 17
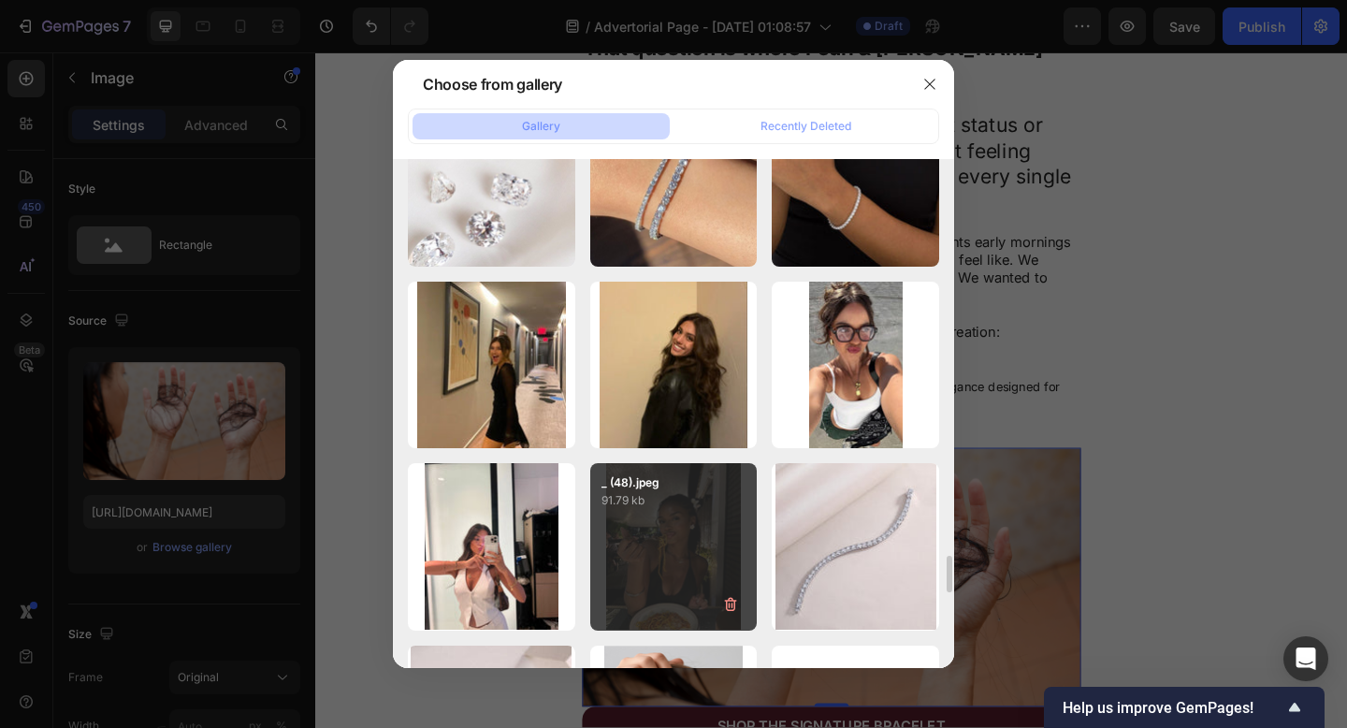
scroll to position [5920, 0]
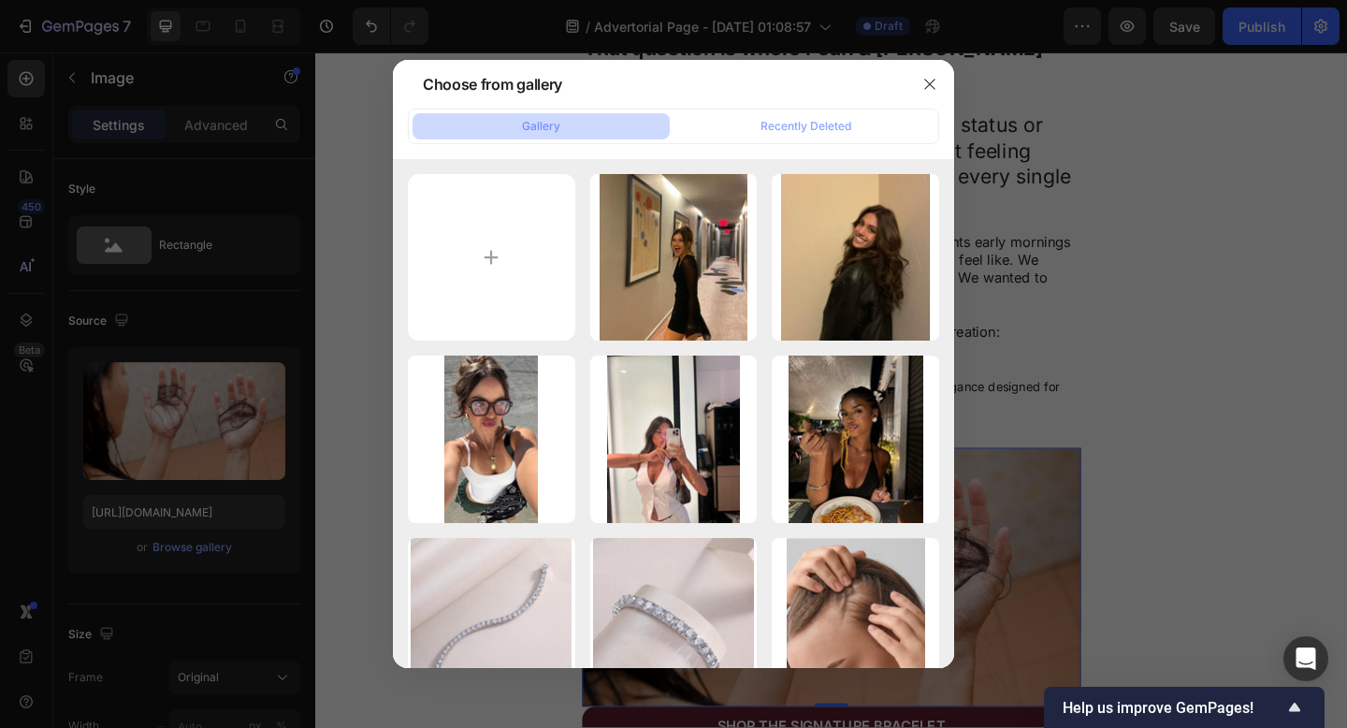
click at [1262, 369] on div at bounding box center [673, 364] width 1347 height 728
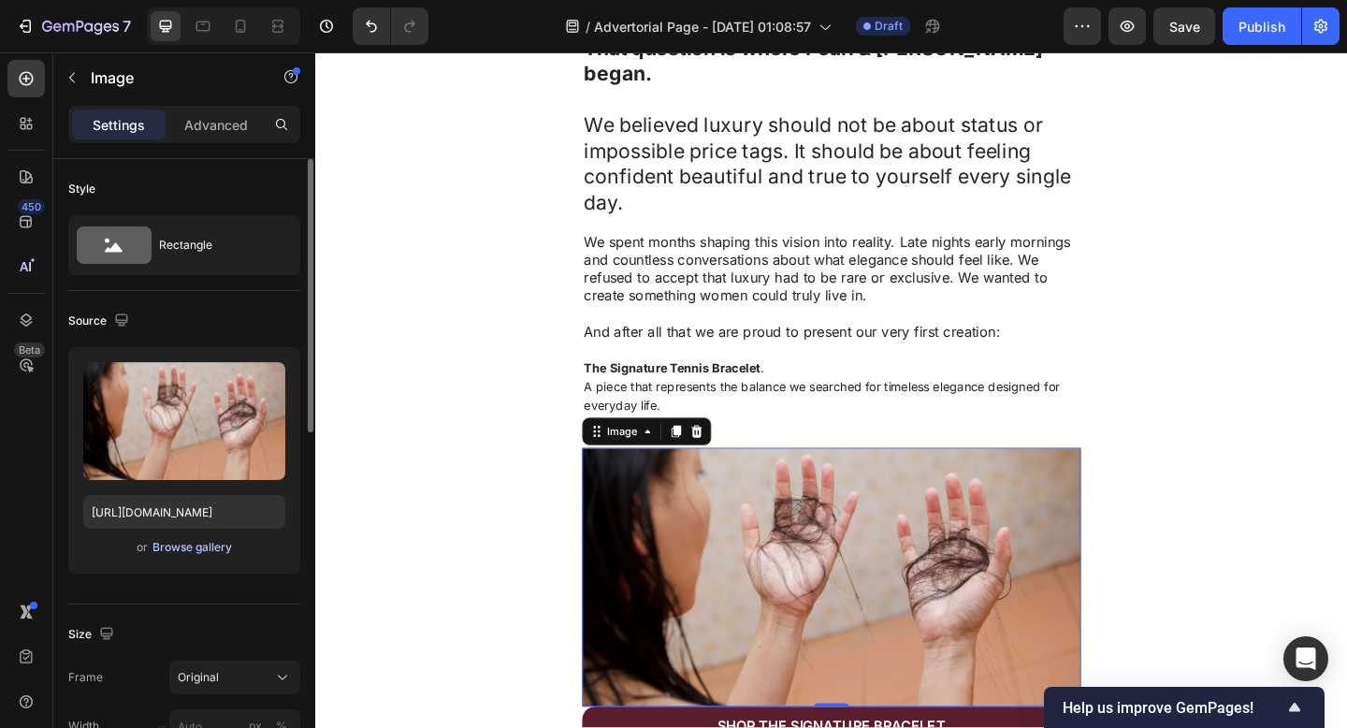
click at [203, 543] on div "Browse gallery" at bounding box center [192, 547] width 80 height 17
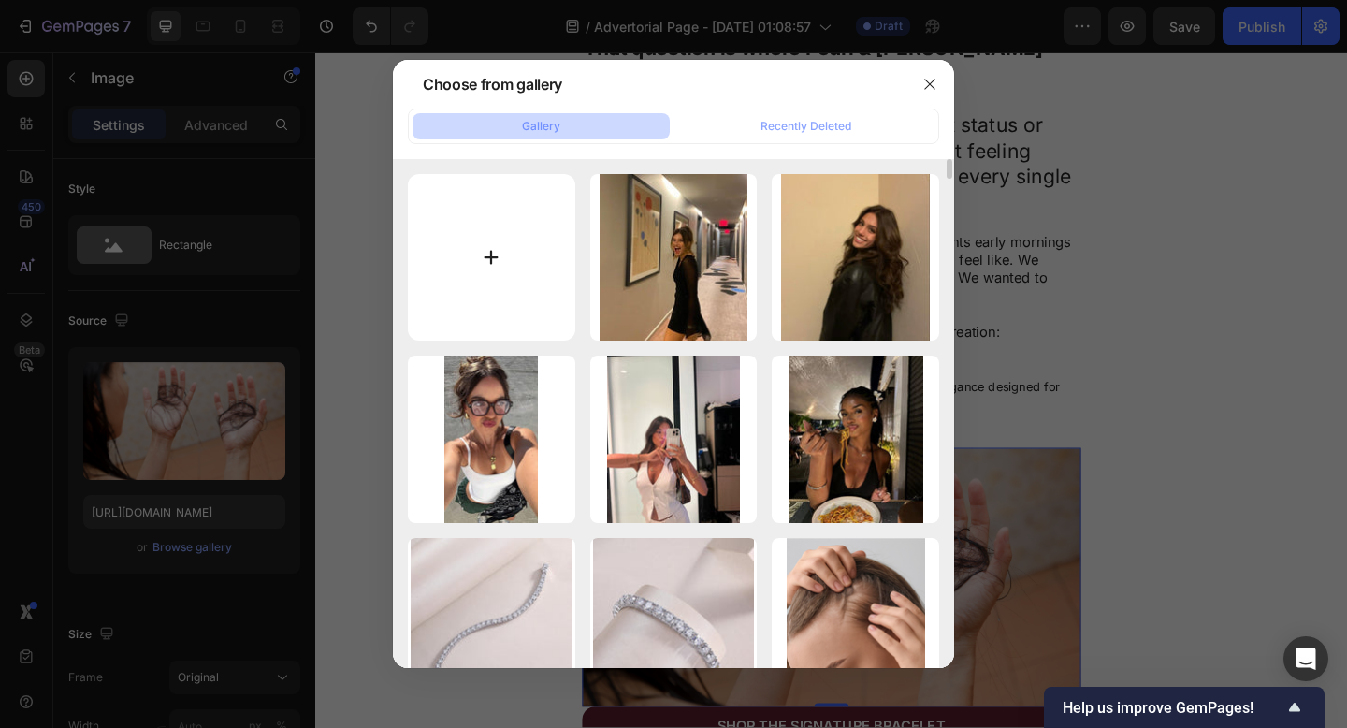
type input "C:\fakepath\0a2e01c43a4042799eac408342c0a0b3 (1) (1).jpg"
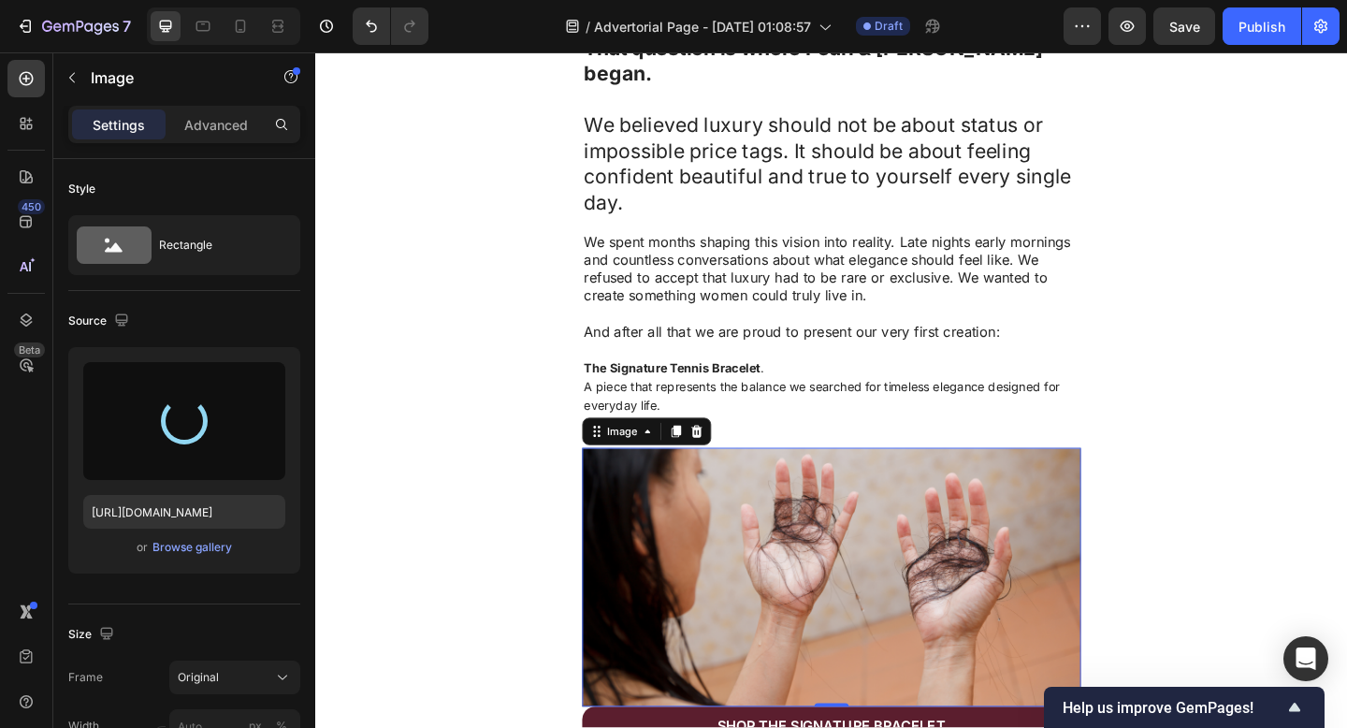
type input "https://cdn.shopify.com/s/files/1/0916/1362/6753/files/gempages_581117217047839…"
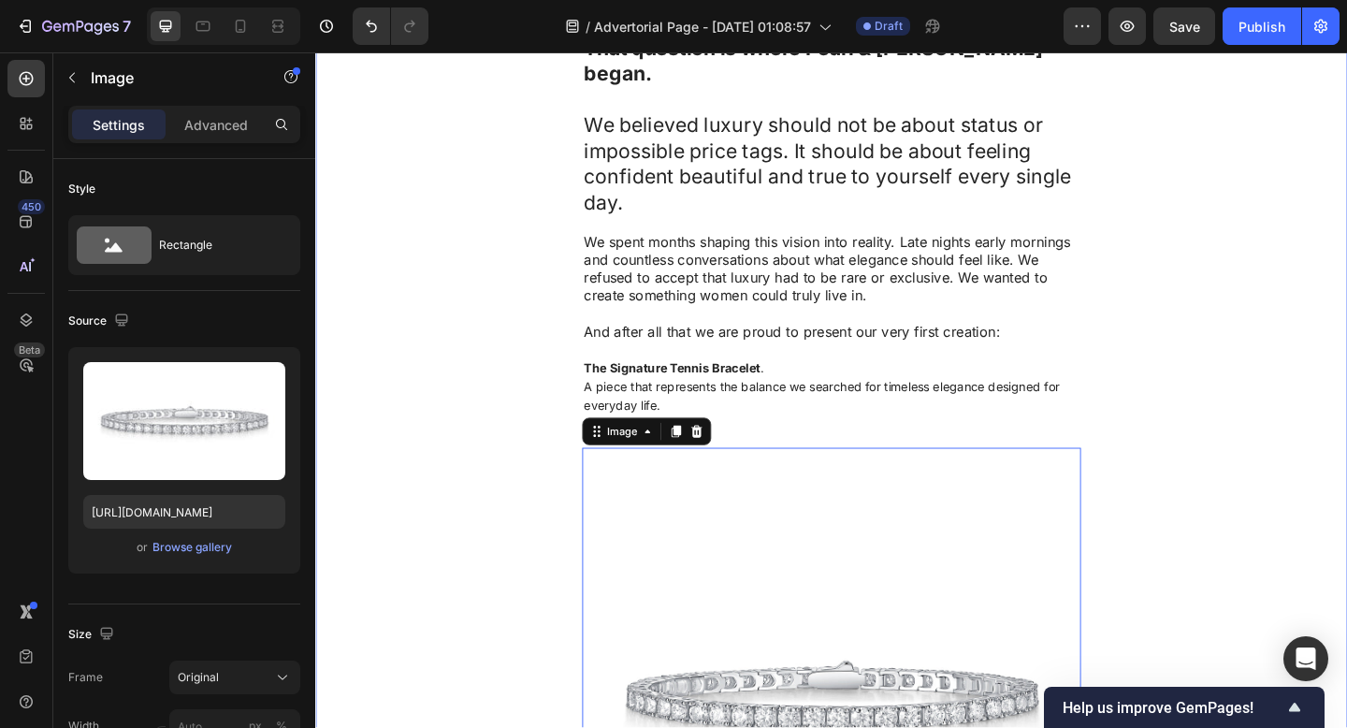
scroll to position [1007, 0]
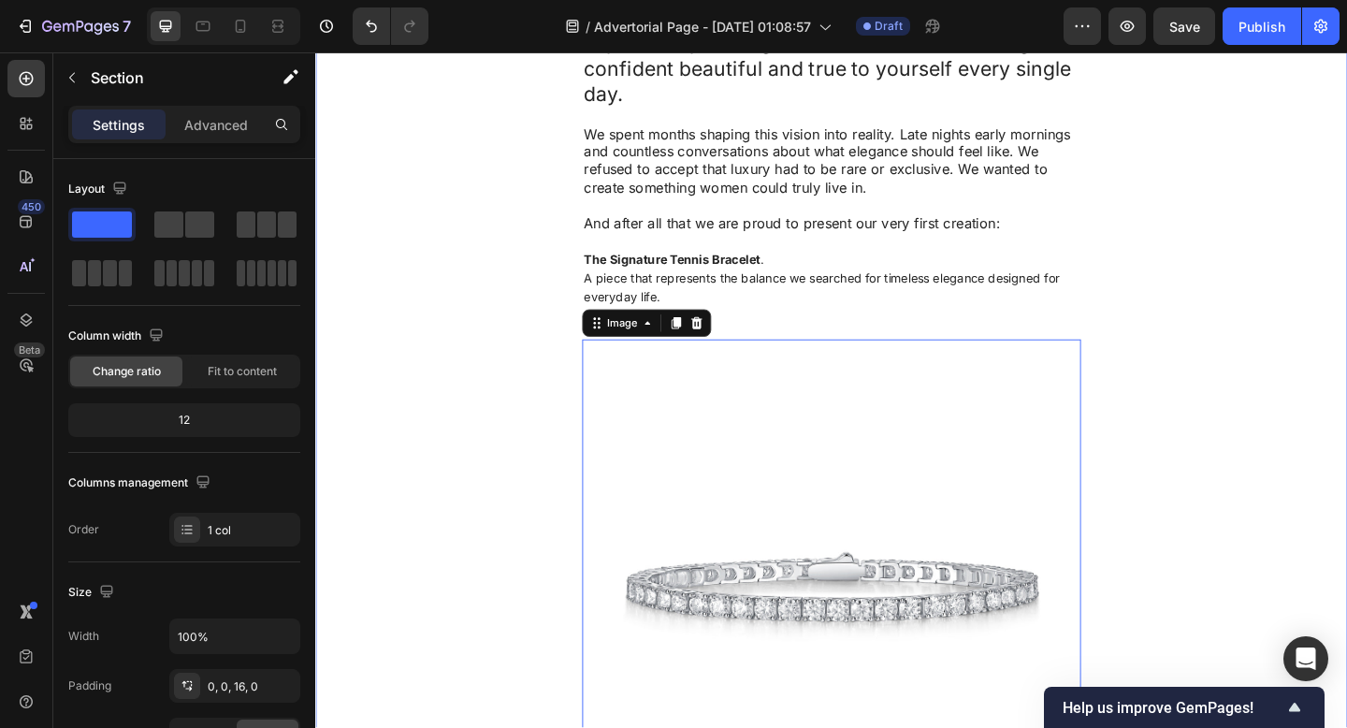
click at [1288, 269] on div "Pearl & Ivy Heading Row Advertorial Text Block Why Do We Still Admire Diamonds …" at bounding box center [876, 16] width 1122 height 1866
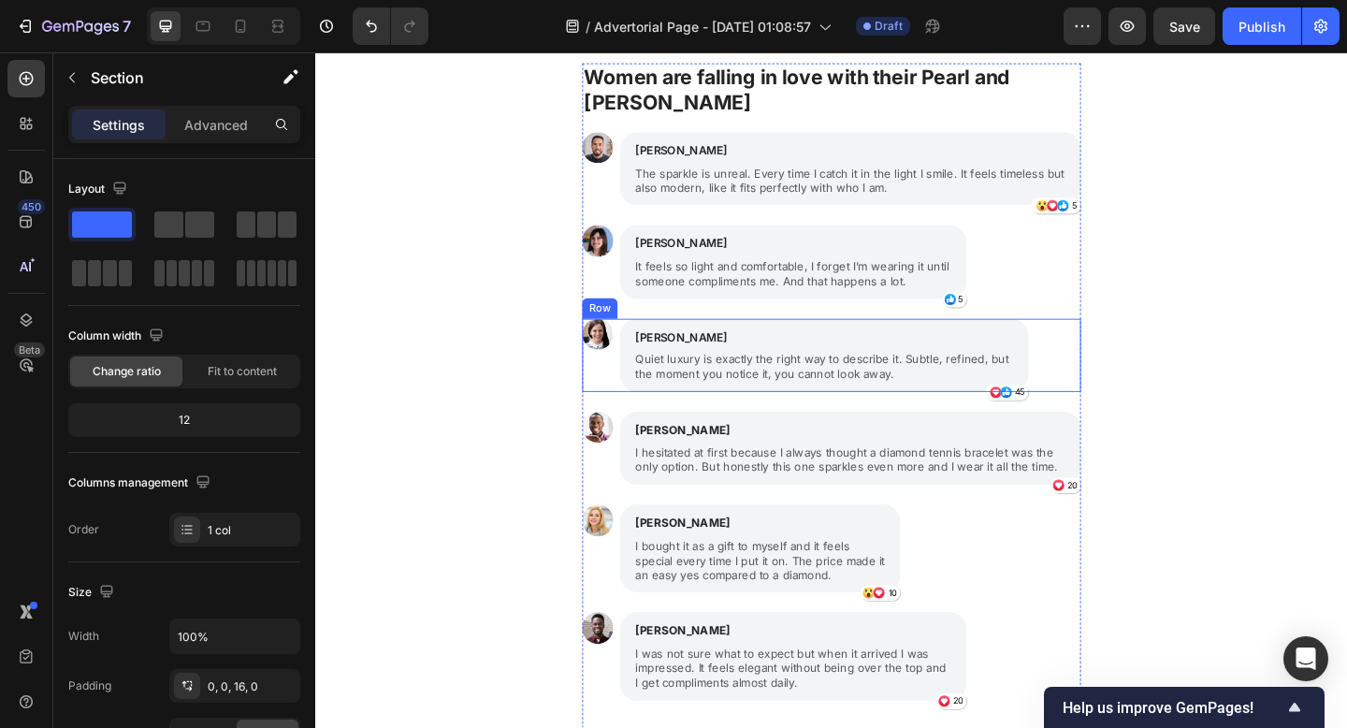
scroll to position [1890, 0]
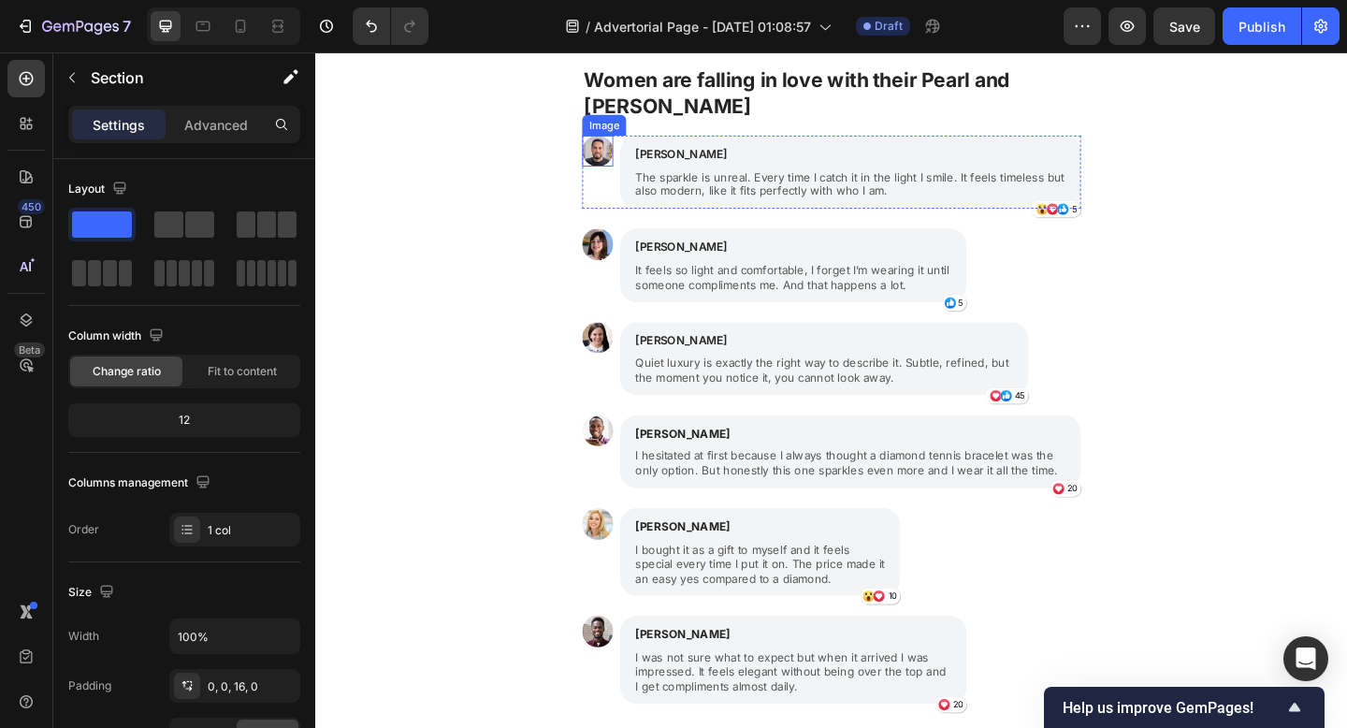
click at [628, 160] on img at bounding box center [622, 160] width 34 height 34
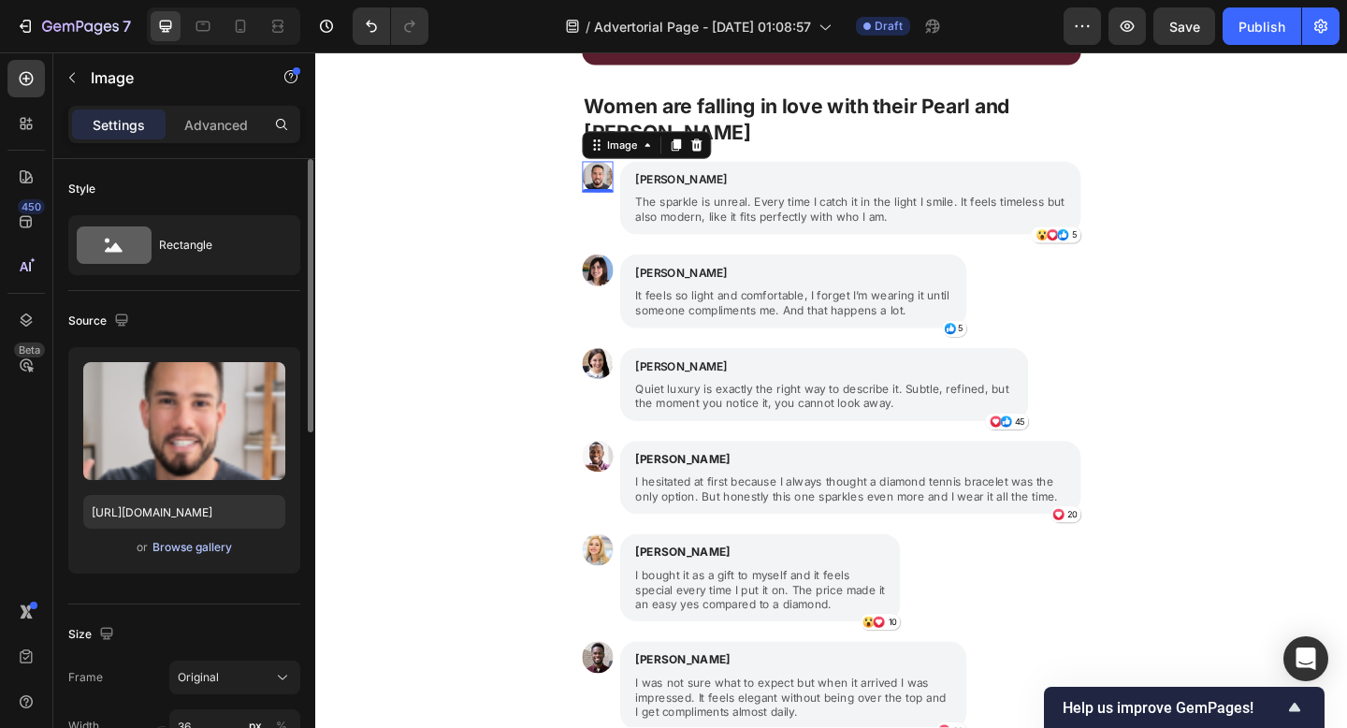
click at [188, 545] on div "Browse gallery" at bounding box center [192, 547] width 80 height 17
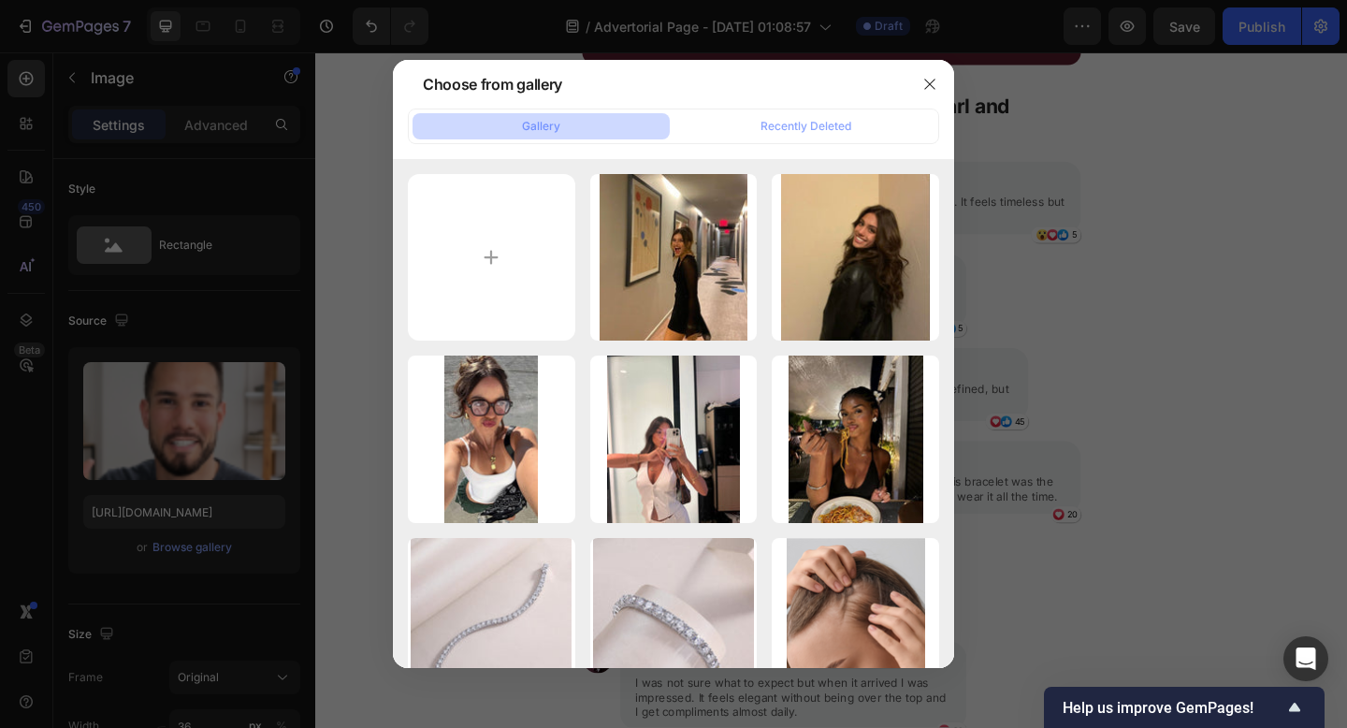
click at [1263, 275] on div at bounding box center [673, 364] width 1347 height 728
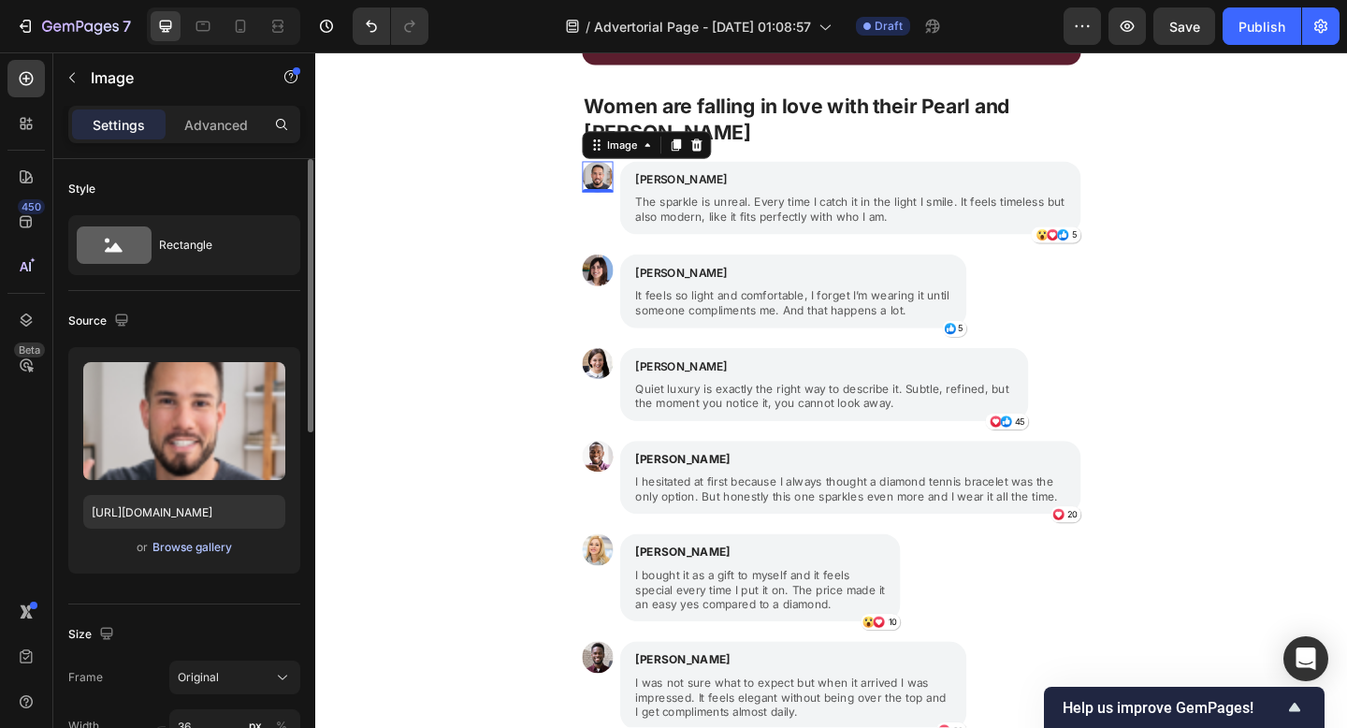
click at [215, 547] on div "Browse gallery" at bounding box center [192, 547] width 80 height 17
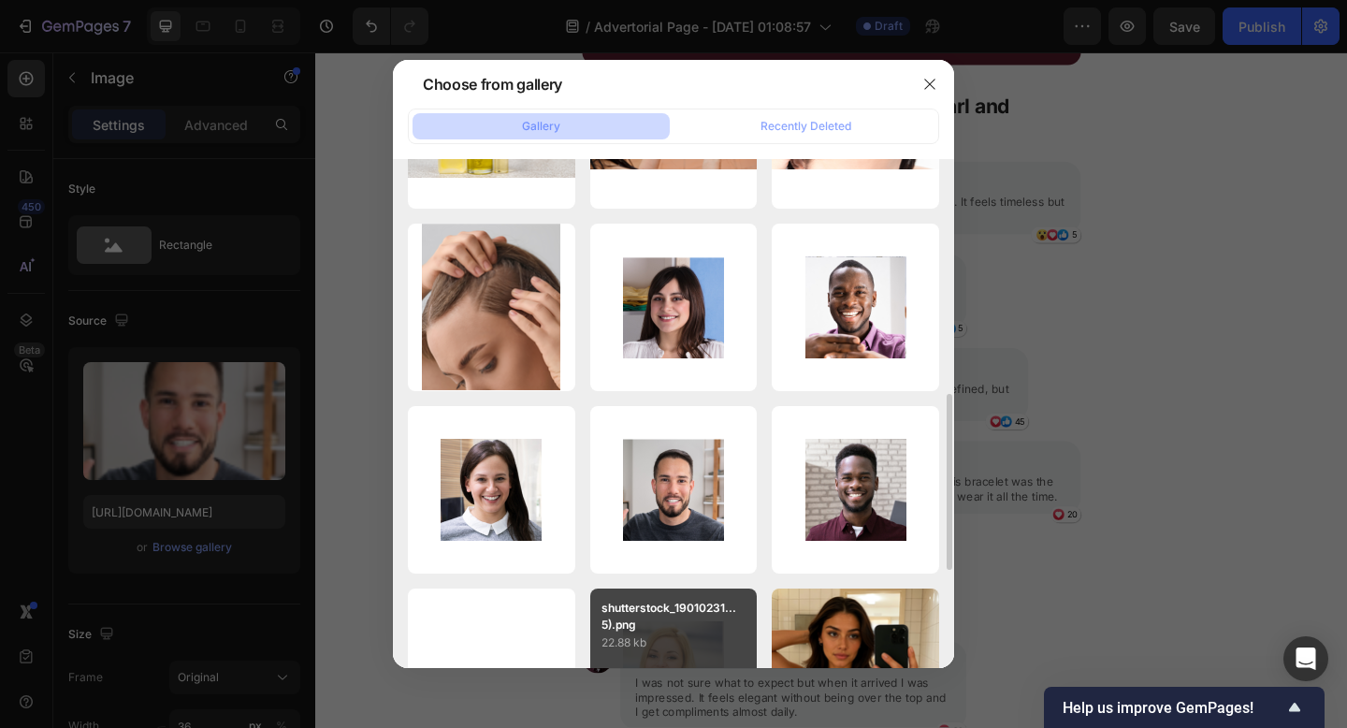
scroll to position [858, 0]
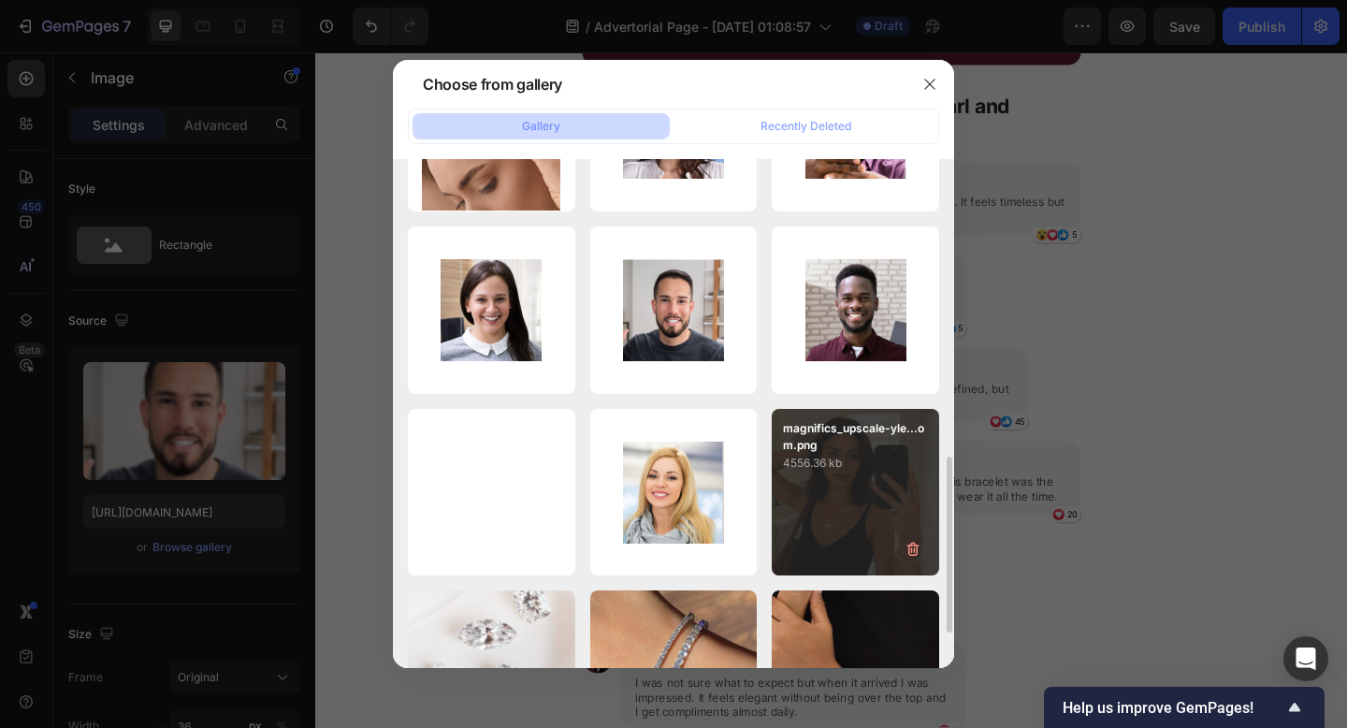
click at [828, 470] on p "4556.36 kb" at bounding box center [855, 463] width 145 height 19
type input "[URL][DOMAIN_NAME]"
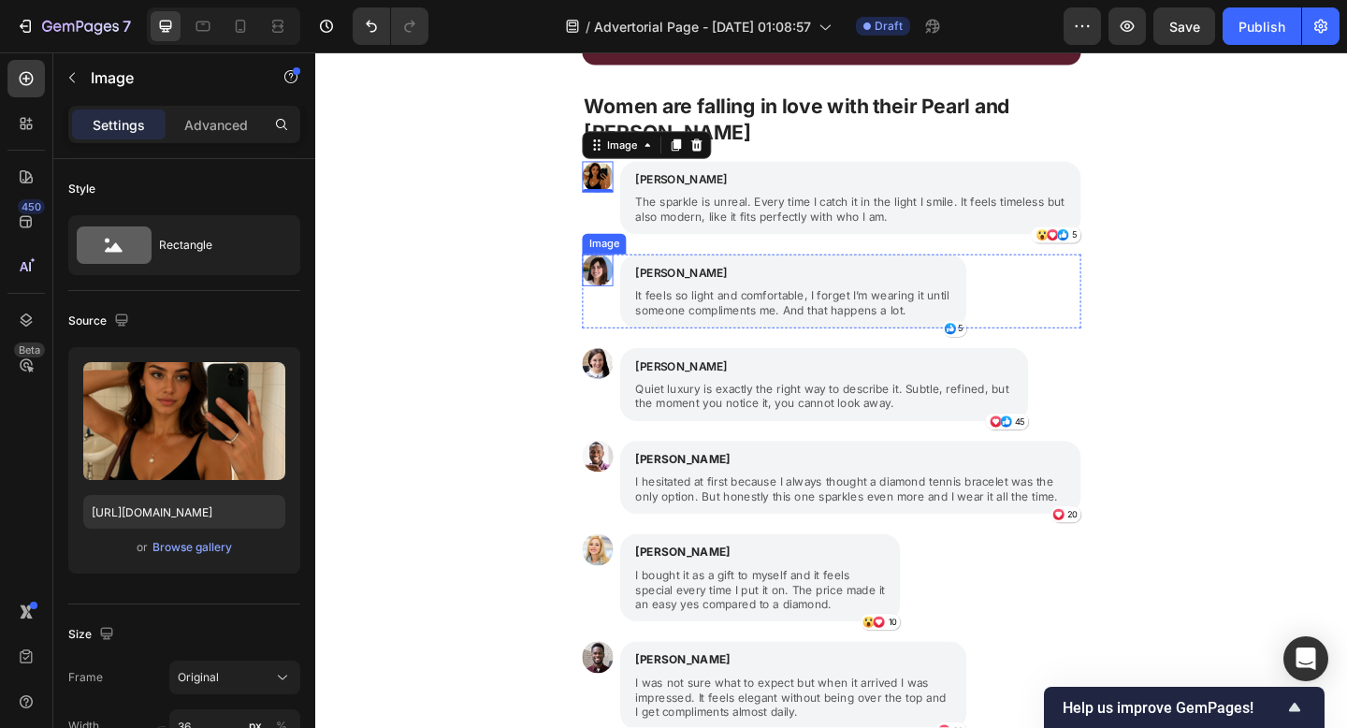
click at [615, 272] on img at bounding box center [622, 289] width 34 height 34
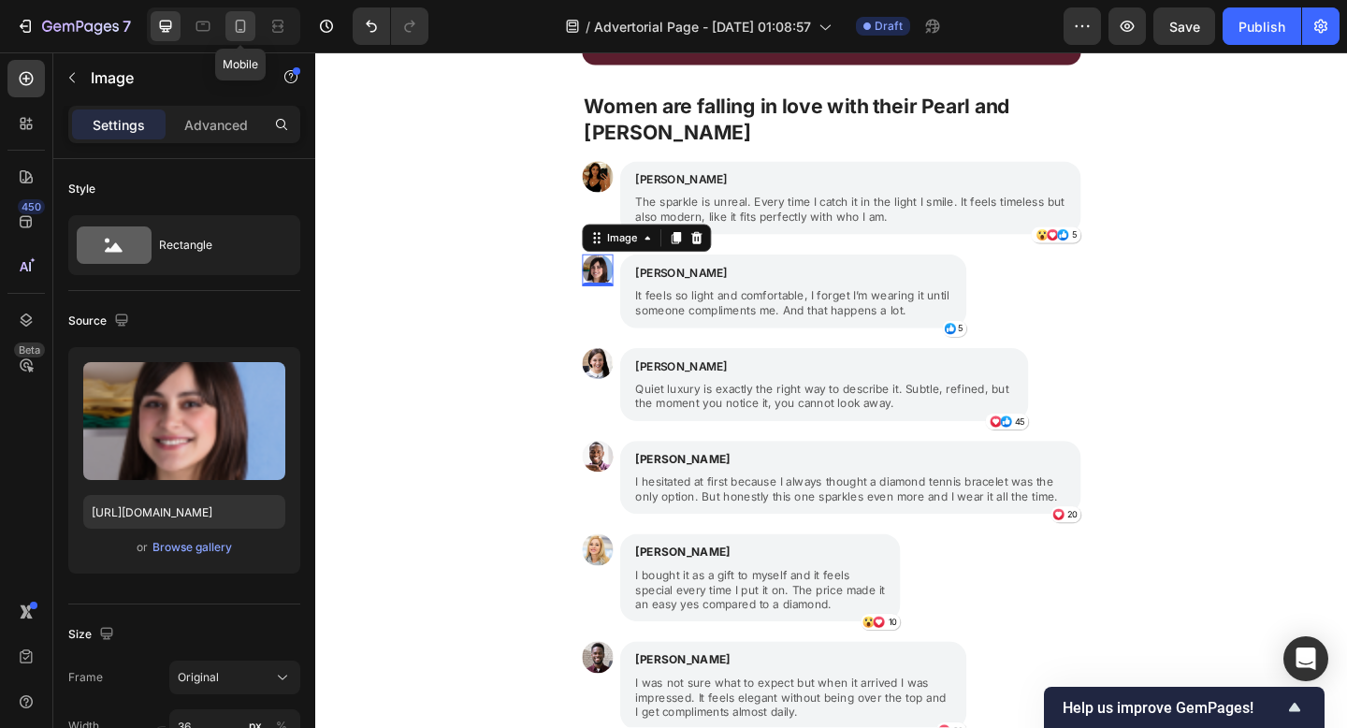
click at [246, 27] on icon at bounding box center [240, 26] width 19 height 19
type input "[URL][DOMAIN_NAME]"
type input "32"
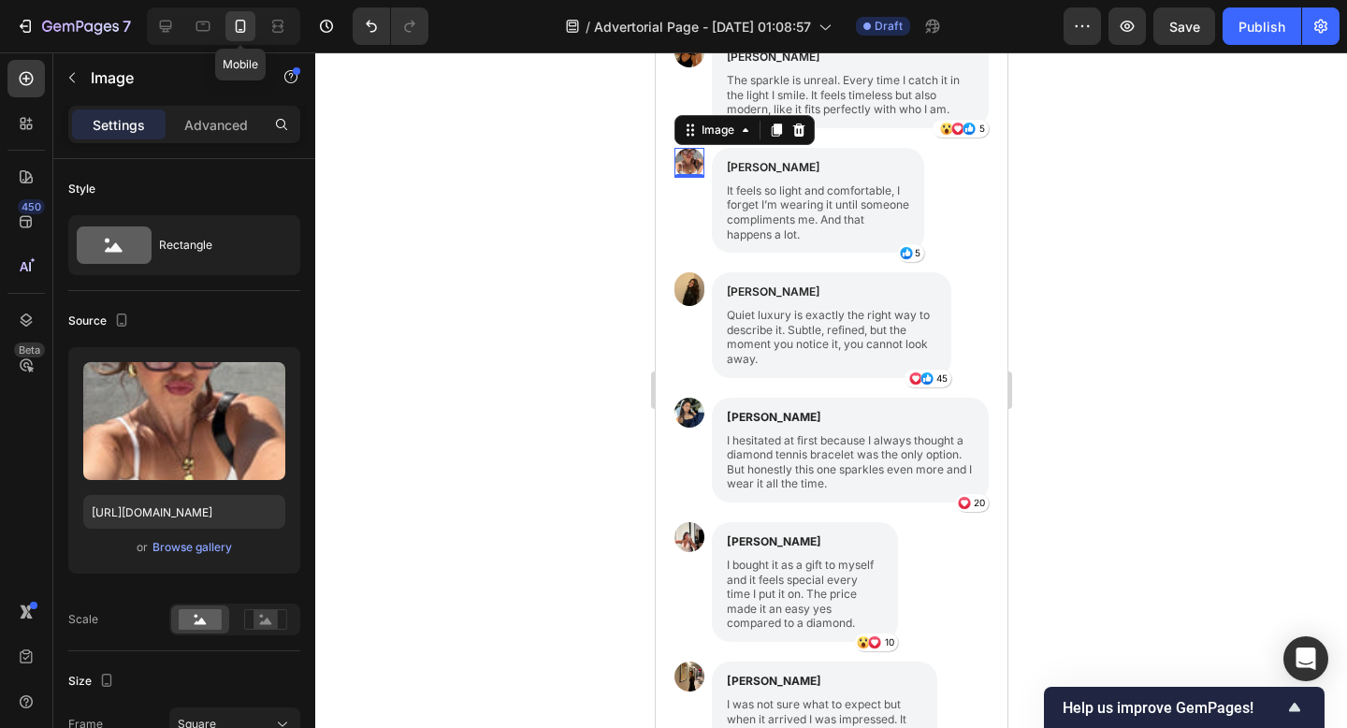
scroll to position [1920, 0]
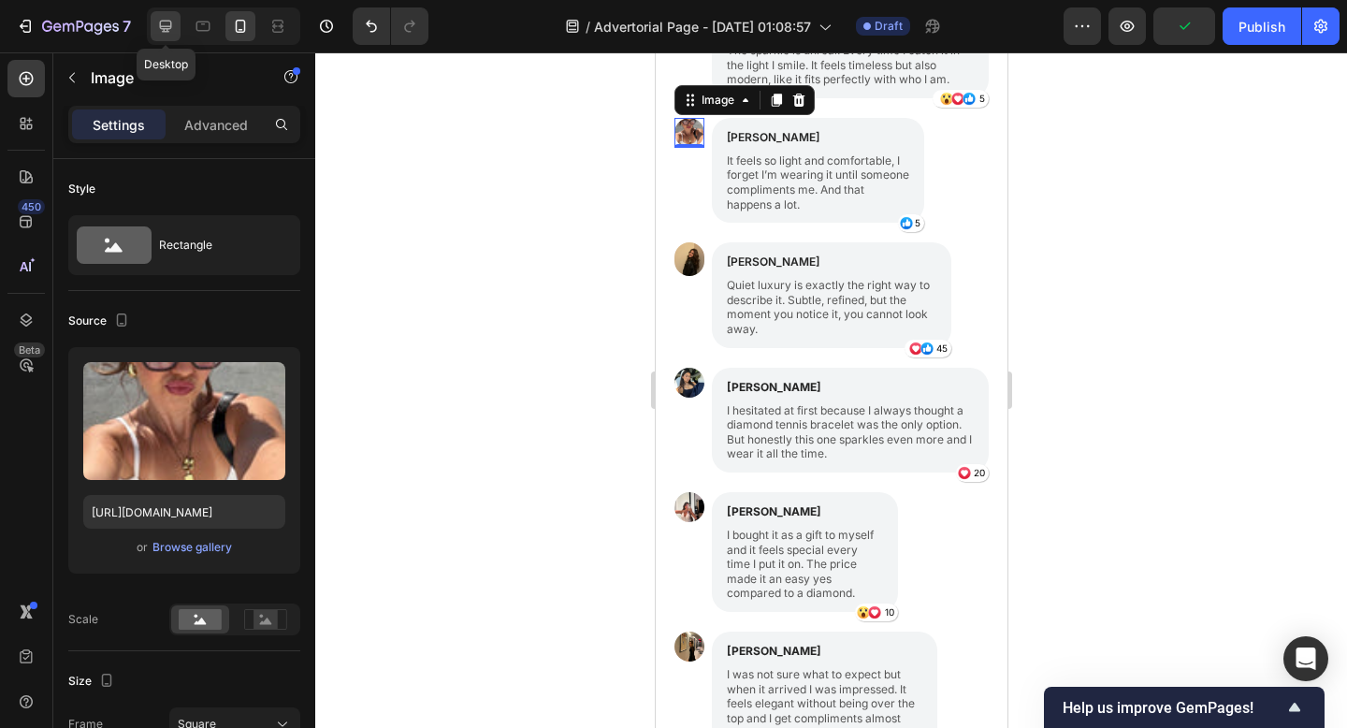
click at [170, 29] on icon at bounding box center [165, 26] width 19 height 19
type input "[URL][DOMAIN_NAME]"
type input "36"
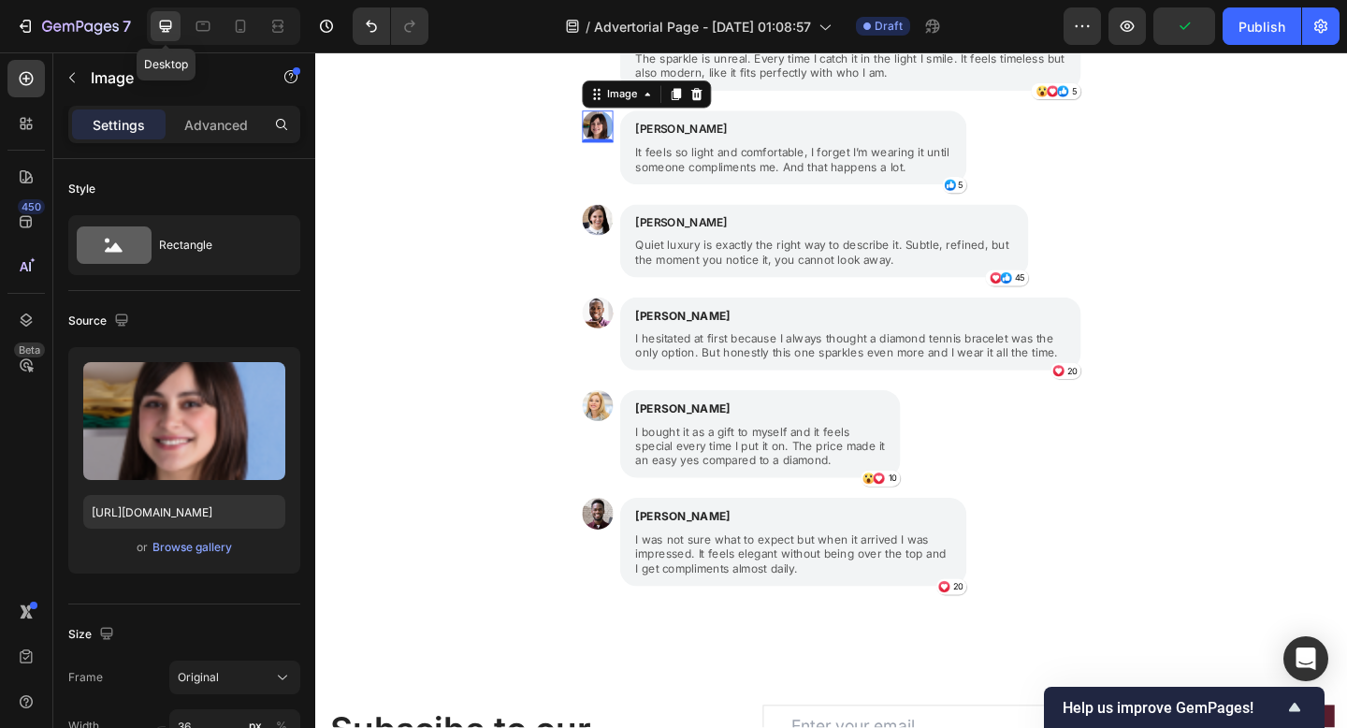
scroll to position [1872, 0]
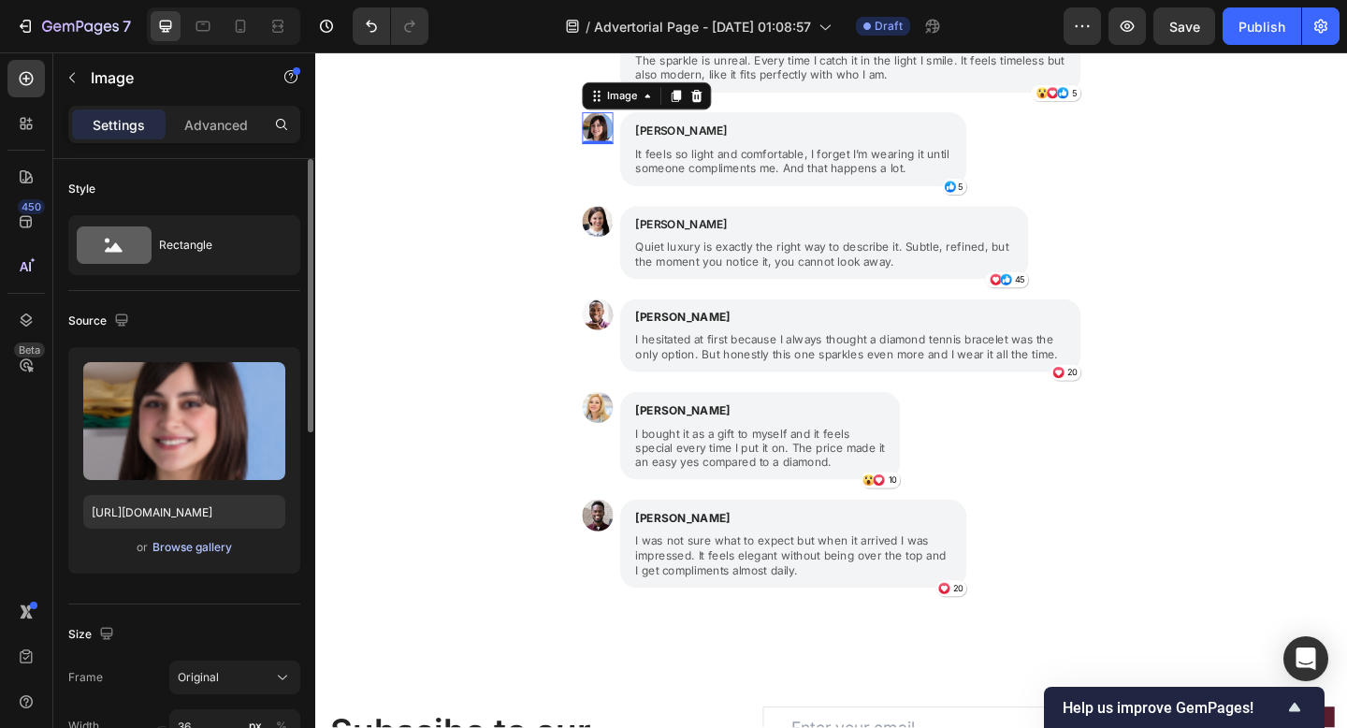
click at [215, 549] on div "Browse gallery" at bounding box center [192, 547] width 80 height 17
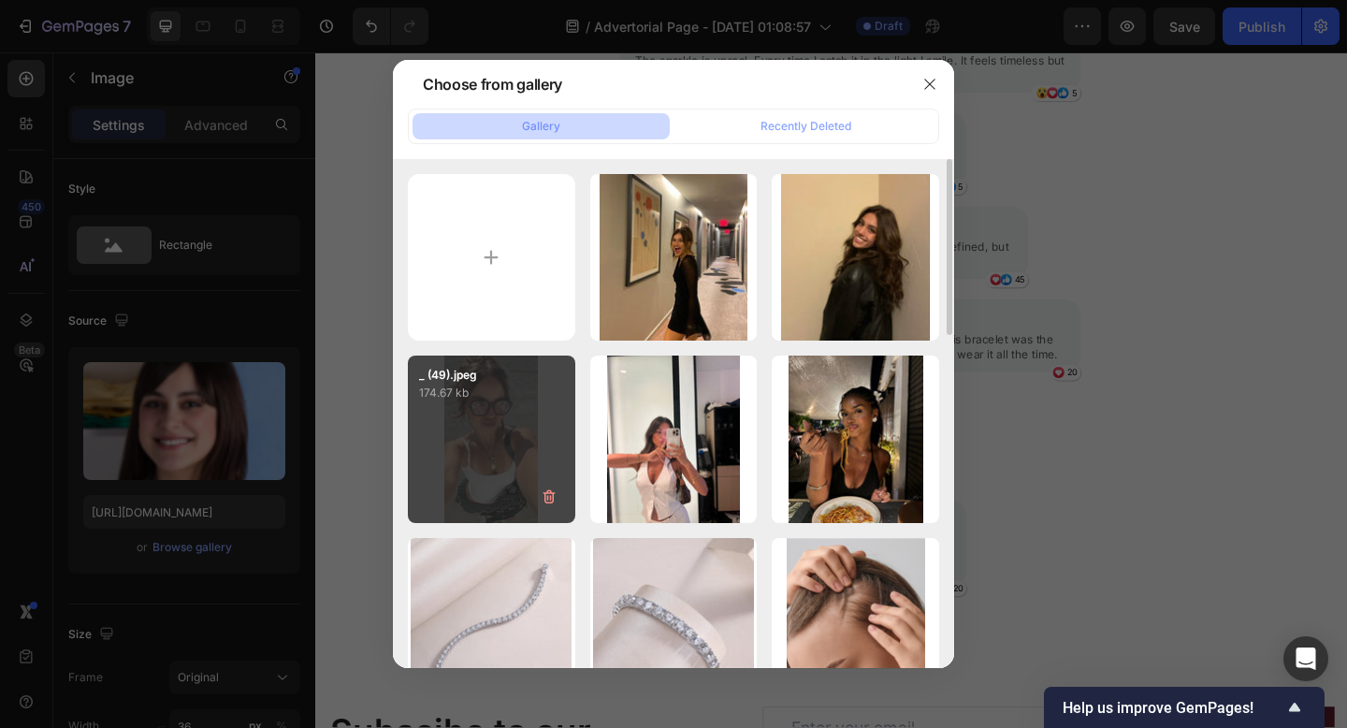
click at [470, 446] on div "_ (49).jpeg 174.67 kb" at bounding box center [491, 438] width 167 height 167
type input "[URL][DOMAIN_NAME]"
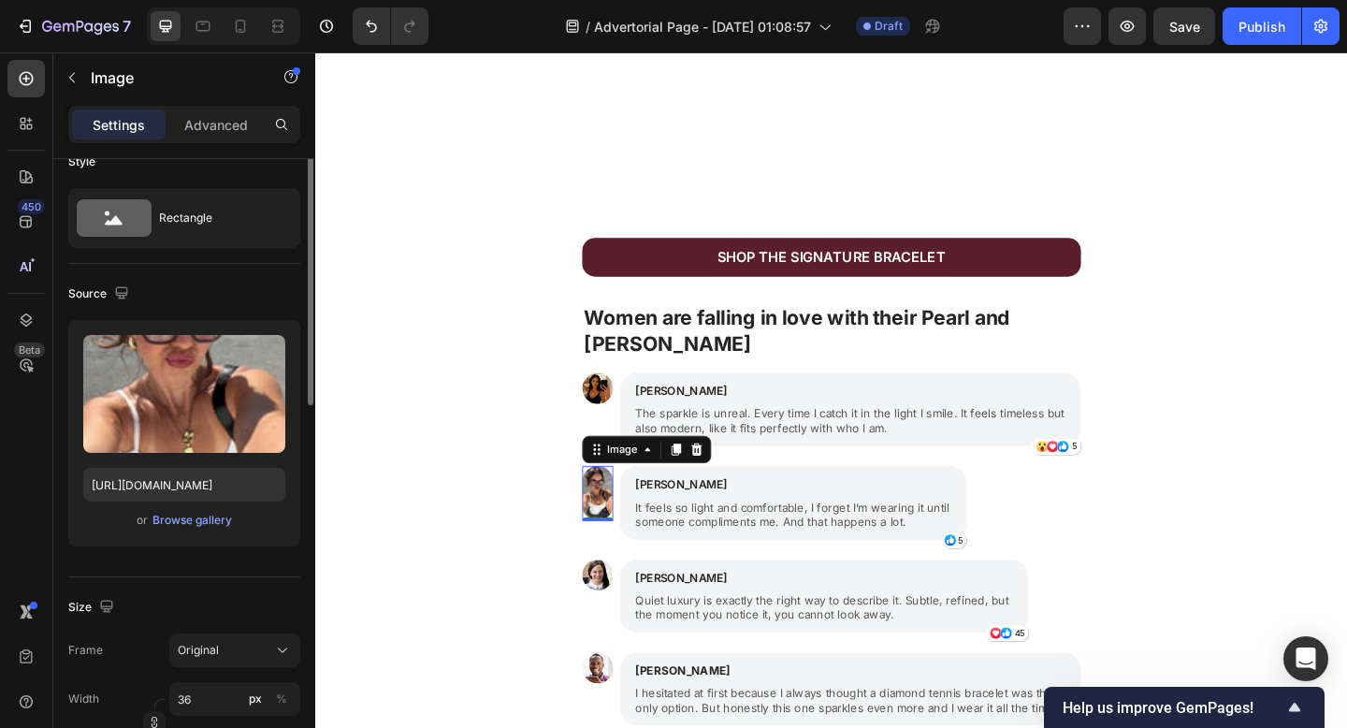
scroll to position [73, 0]
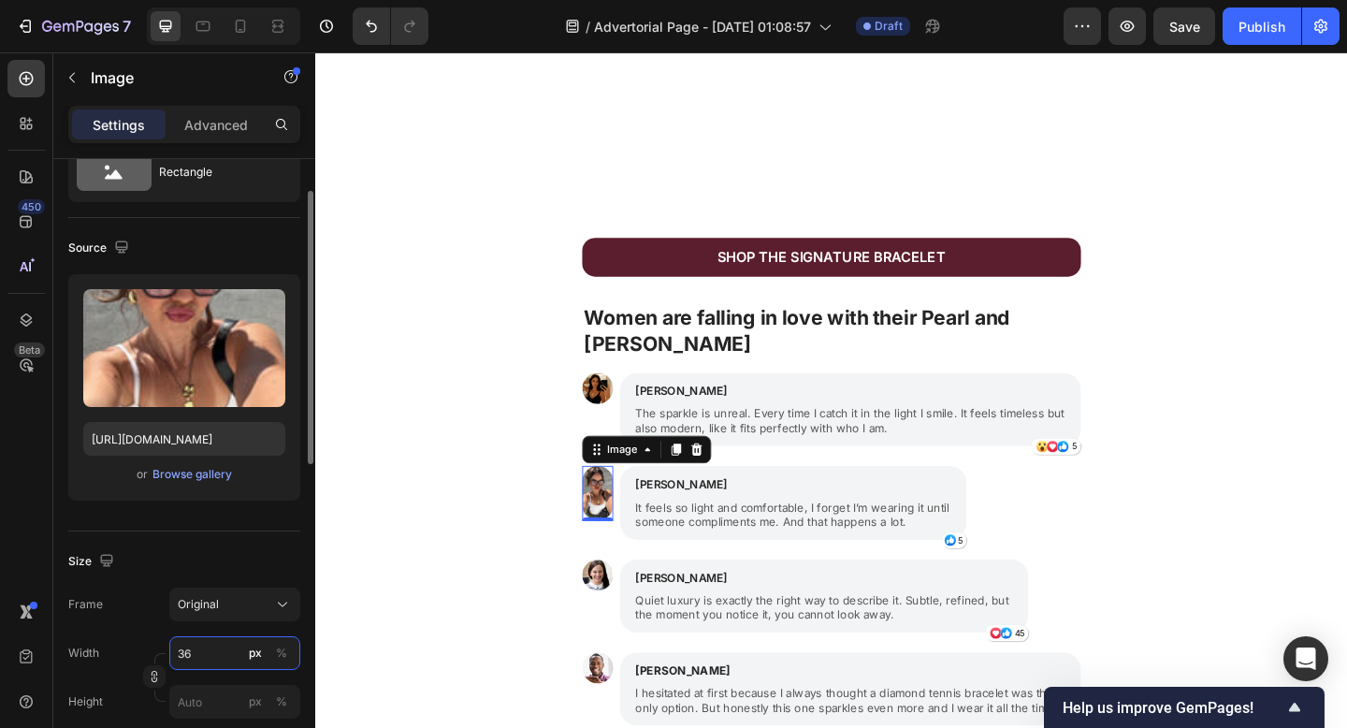
click at [232, 647] on input "36" at bounding box center [234, 653] width 131 height 34
click at [253, 600] on div "Original" at bounding box center [224, 604] width 92 height 17
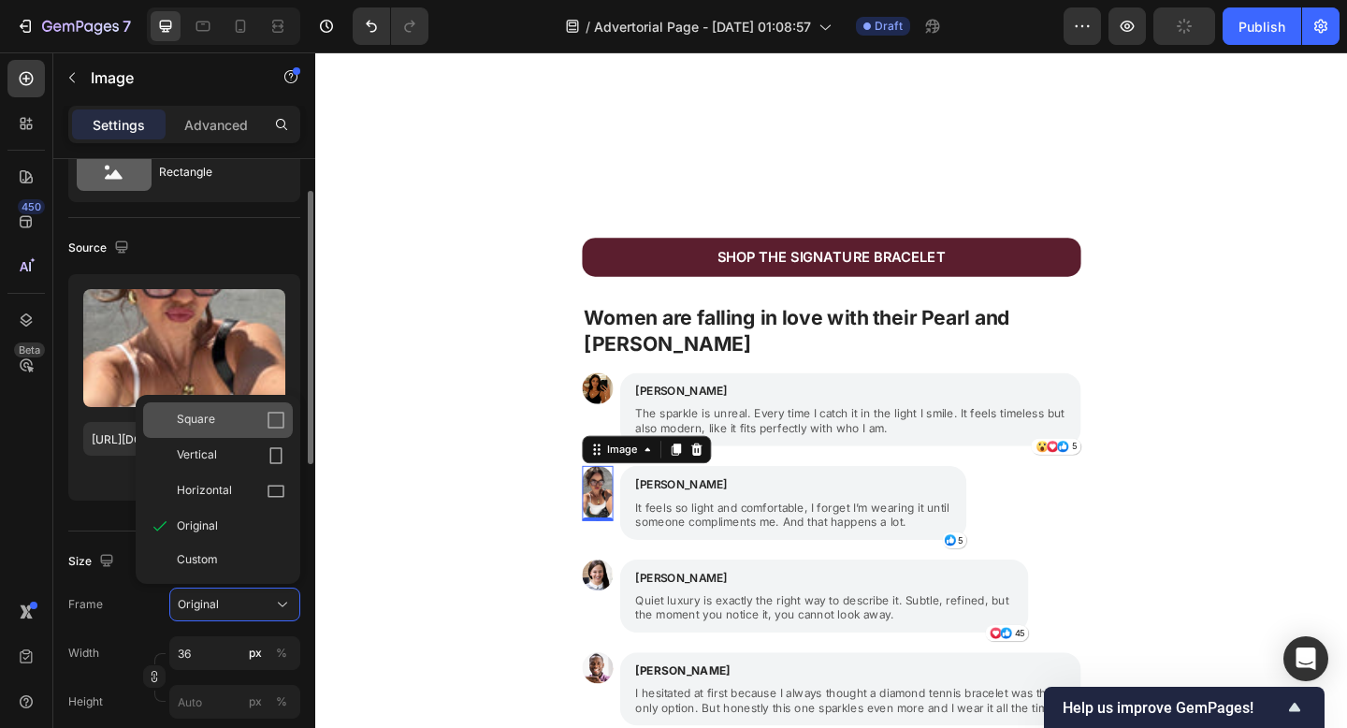
click at [233, 420] on div "Square" at bounding box center [231, 420] width 108 height 19
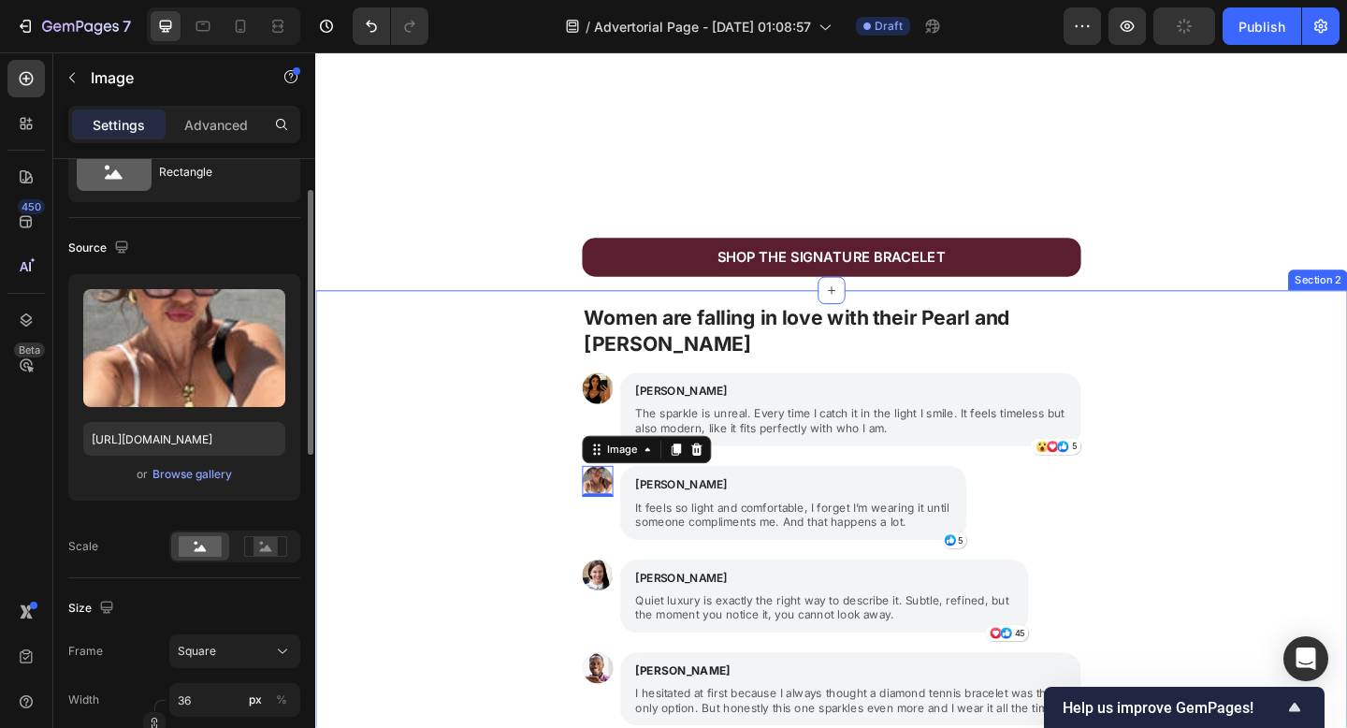
click at [461, 505] on div "Women are falling in love with their Pearl and Ivy bracelet Text Block Image Is…" at bounding box center [876, 692] width 1122 height 732
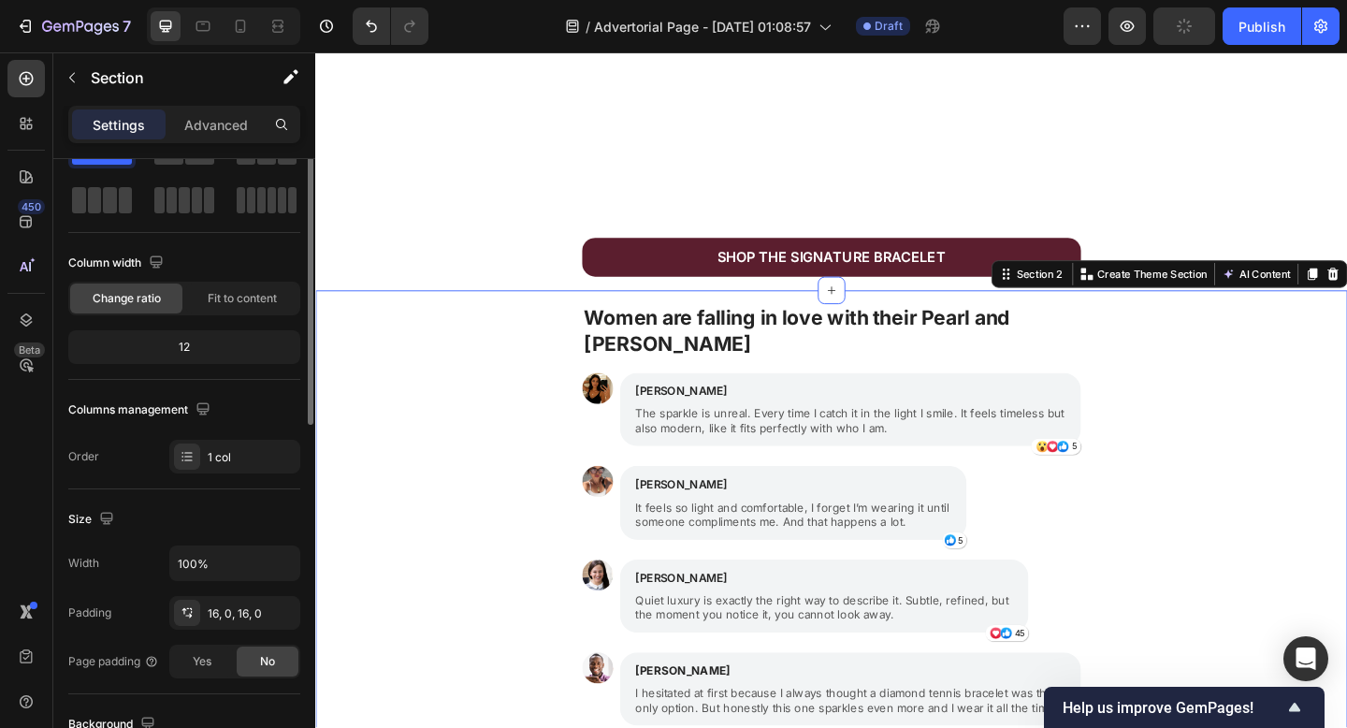
scroll to position [0, 0]
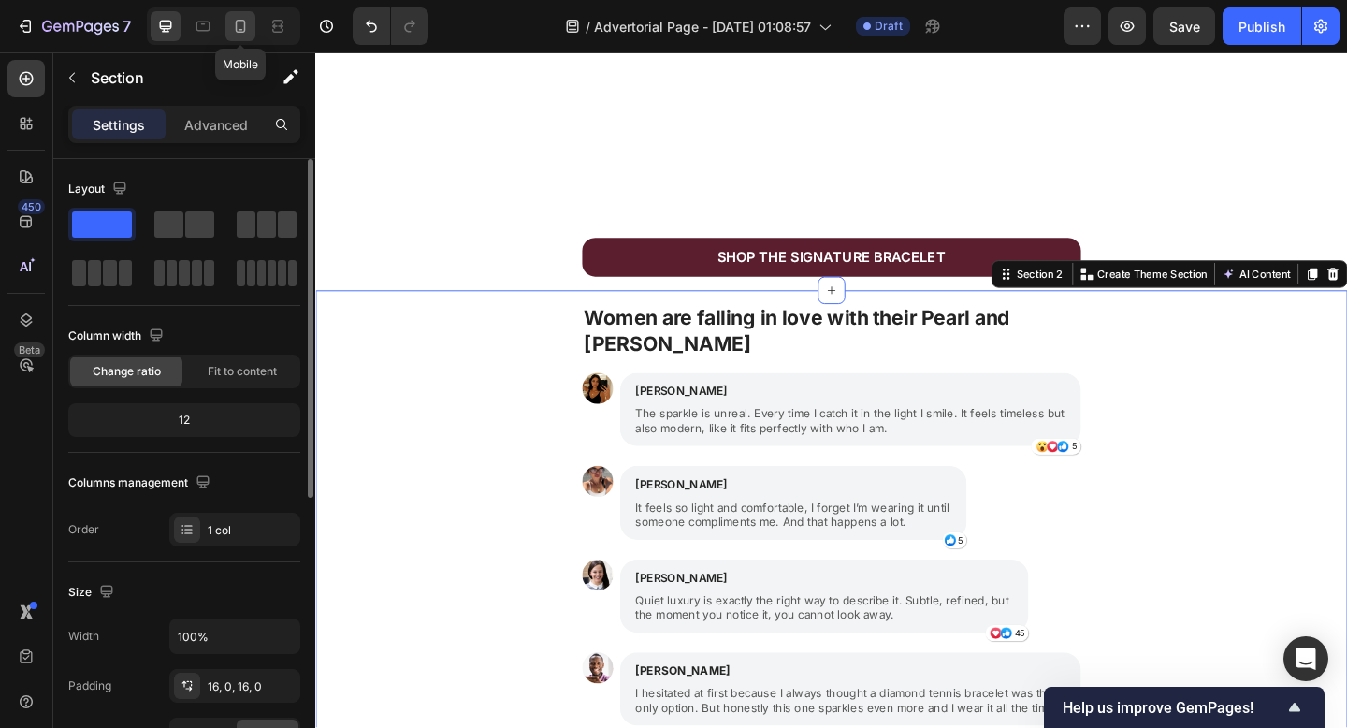
click at [238, 24] on icon at bounding box center [240, 26] width 19 height 19
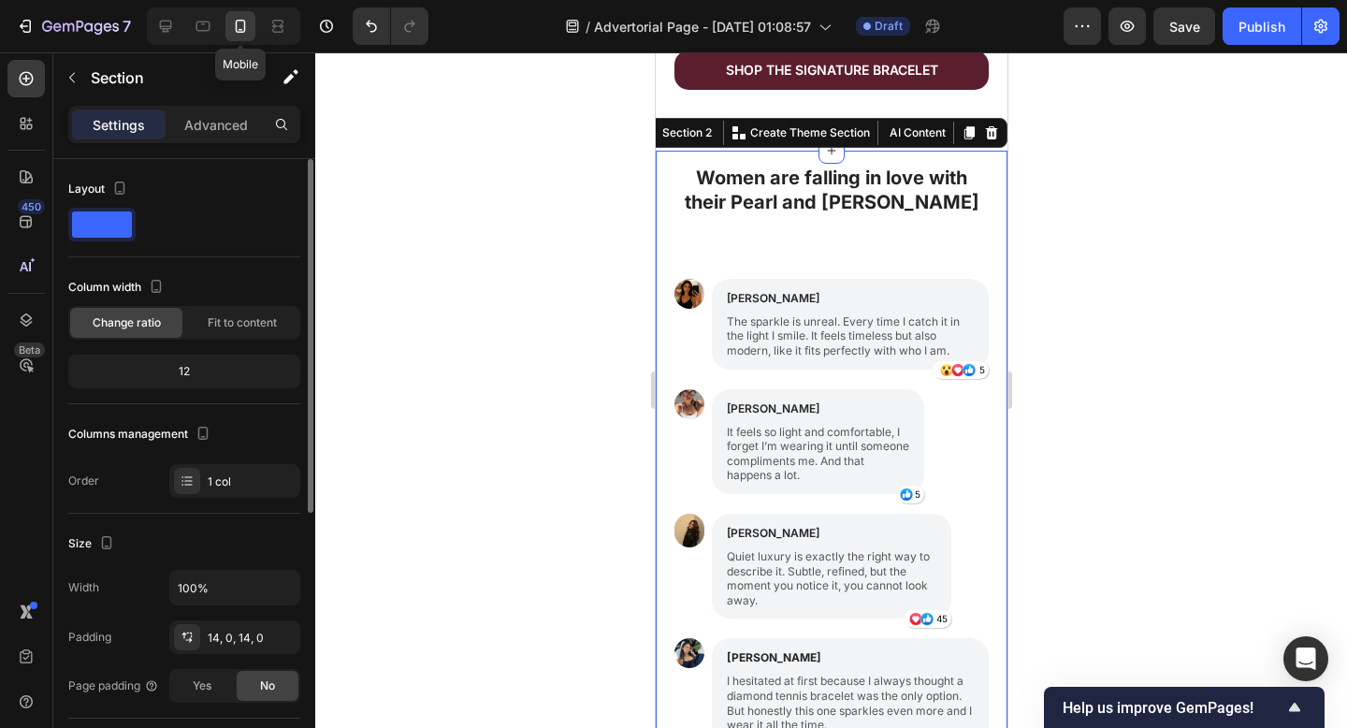
scroll to position [1682, 0]
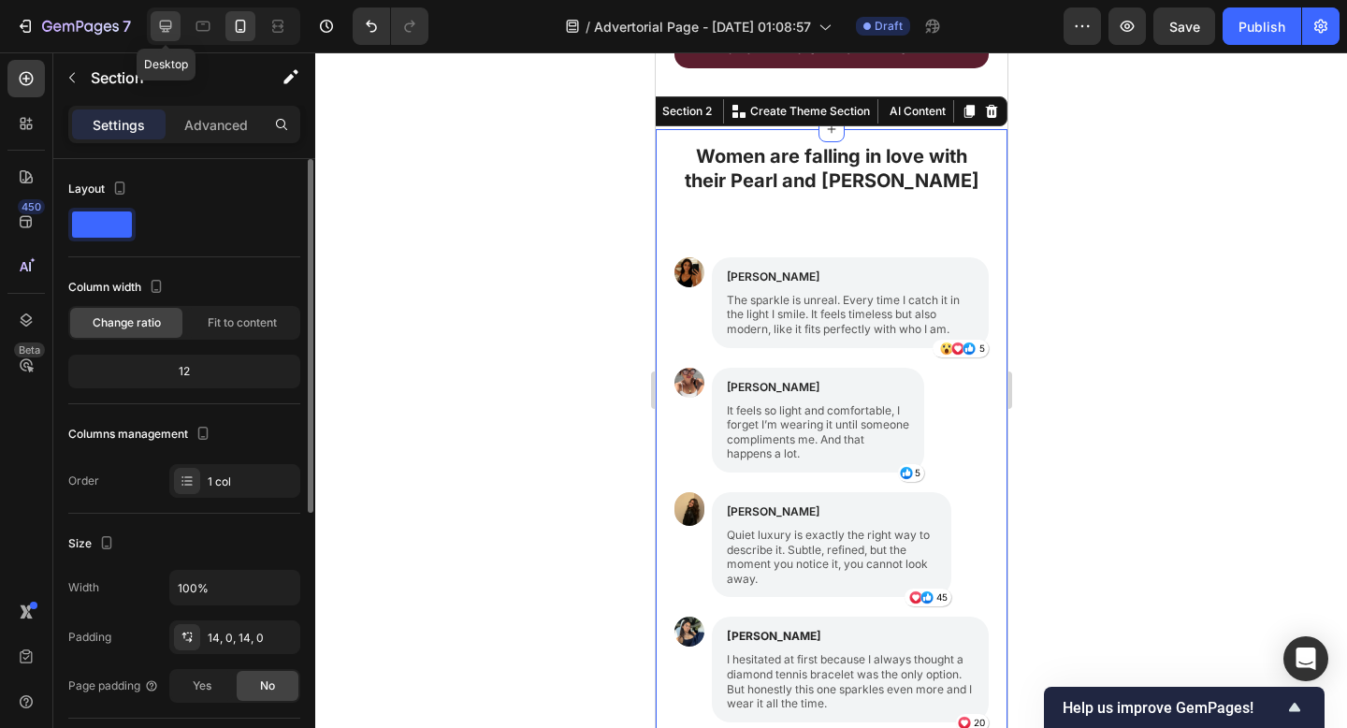
click at [157, 29] on icon at bounding box center [165, 26] width 19 height 19
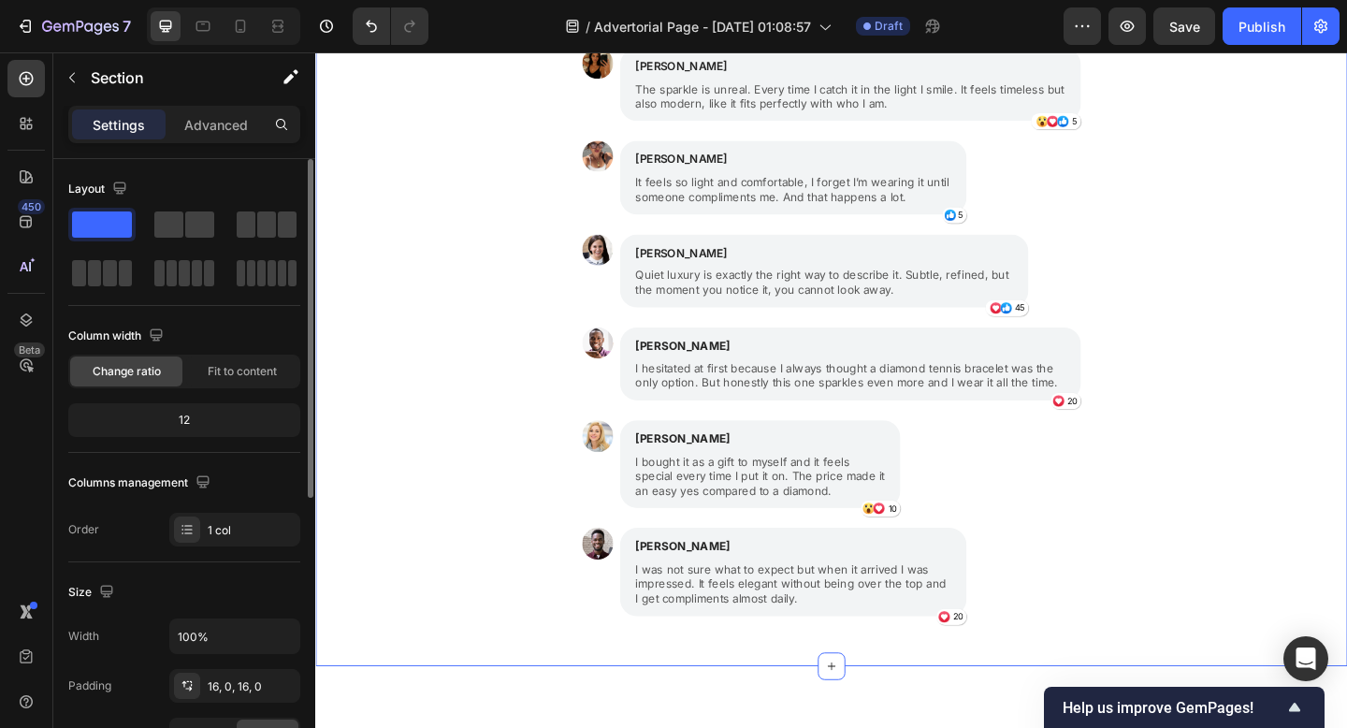
scroll to position [1826, 0]
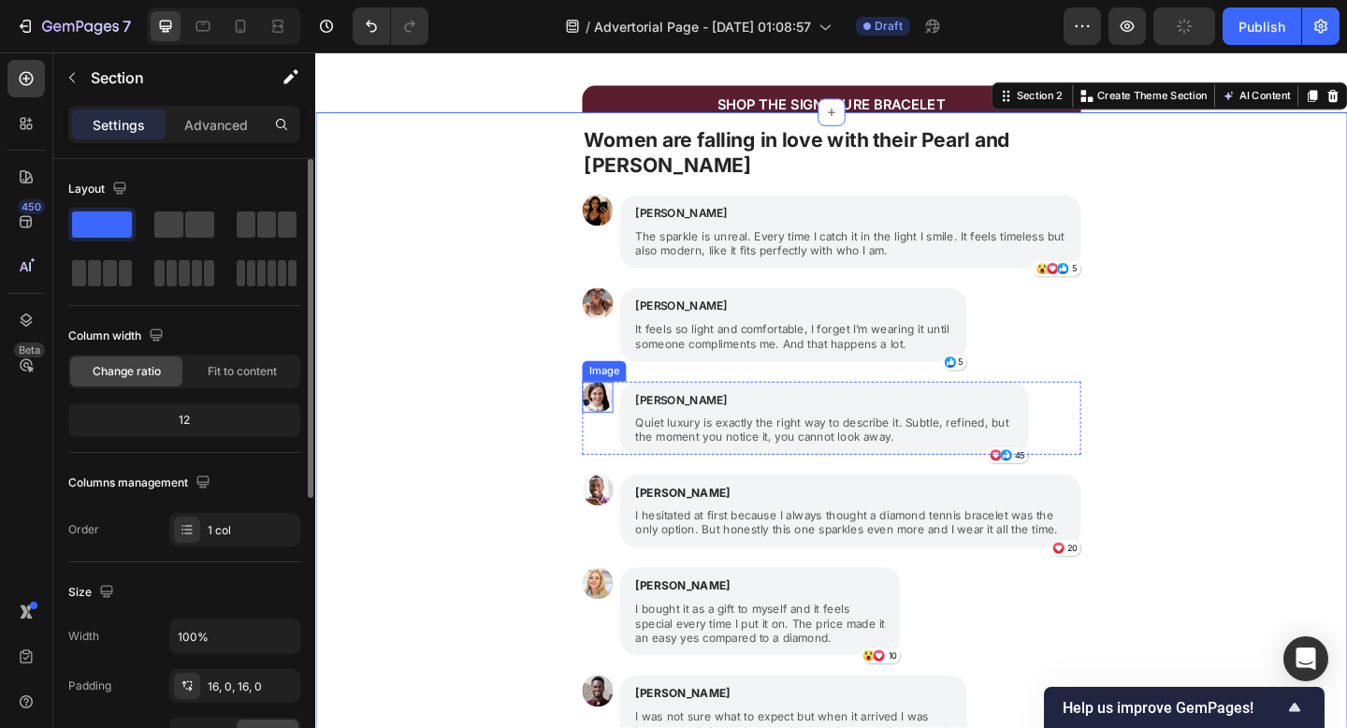
click at [619, 423] on img at bounding box center [622, 428] width 34 height 34
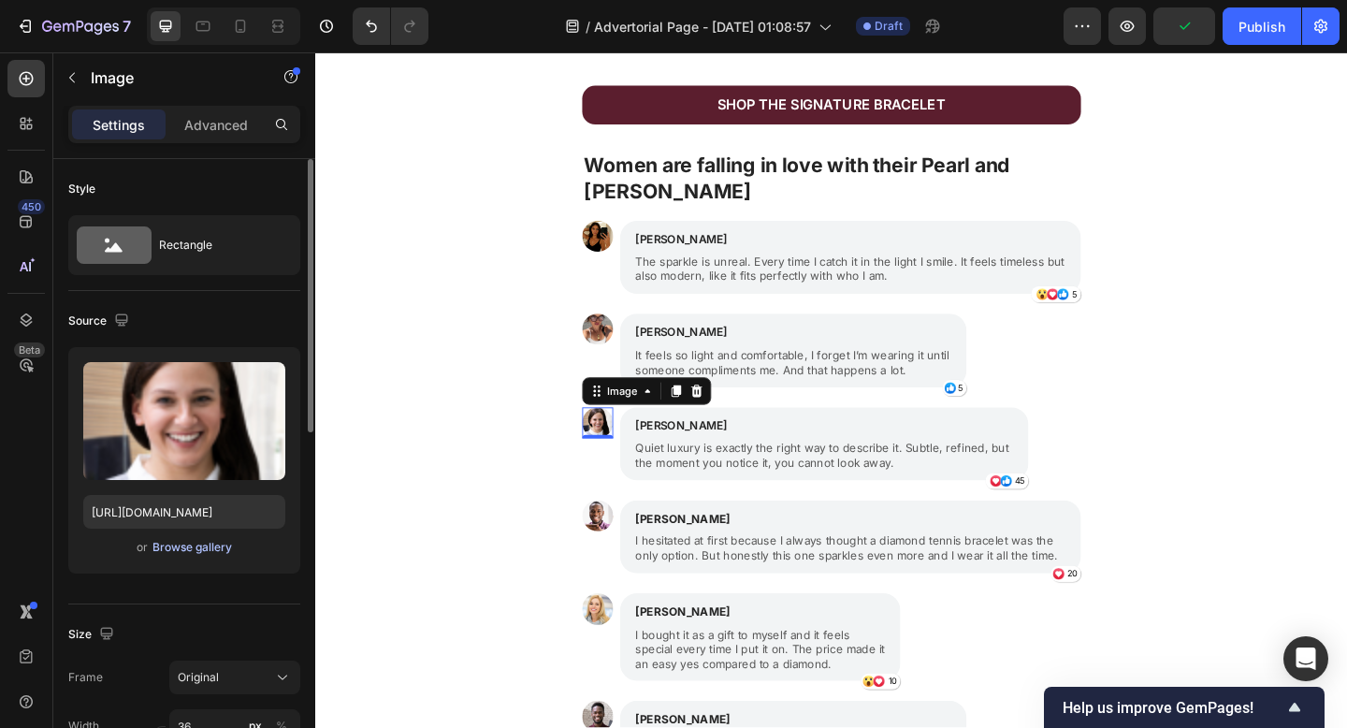
click at [220, 548] on div "Browse gallery" at bounding box center [192, 547] width 80 height 17
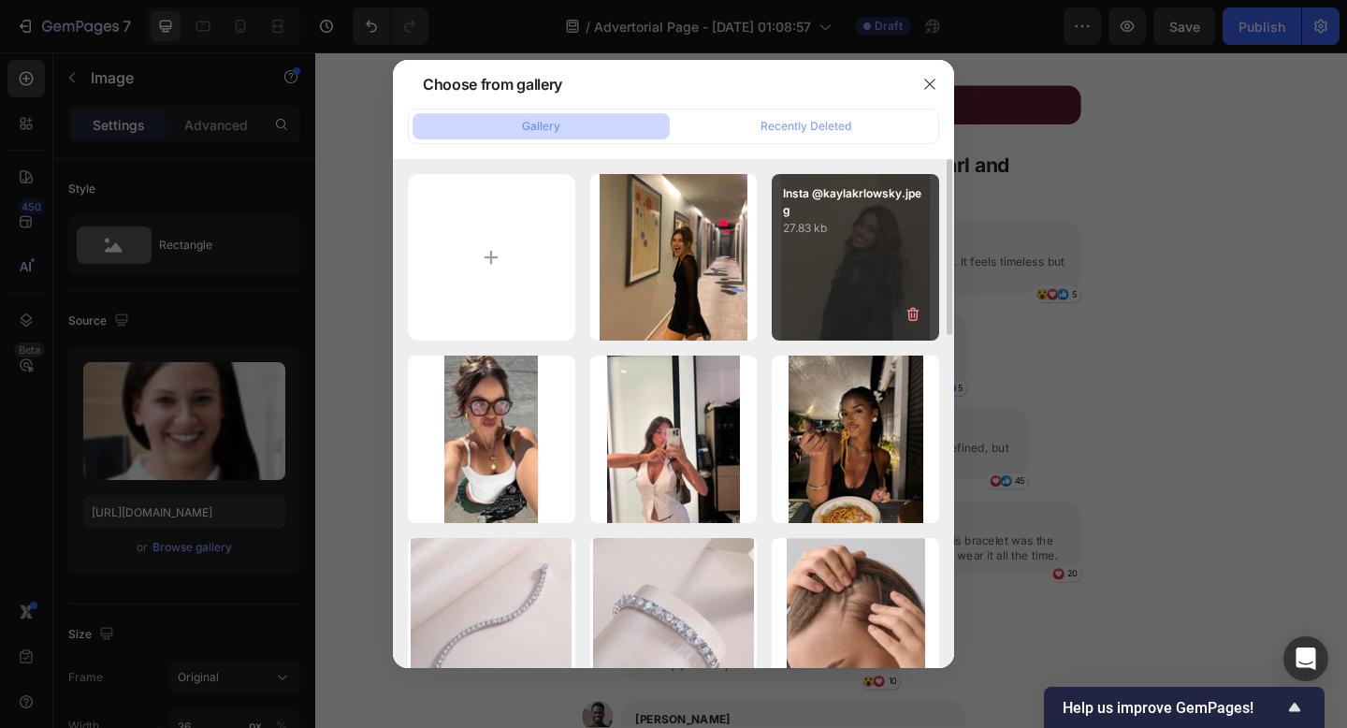
click at [790, 296] on div "Insta @kaylakrlowsky.jpeg 27.83 kb" at bounding box center [855, 257] width 167 height 167
type input "[URL][DOMAIN_NAME]"
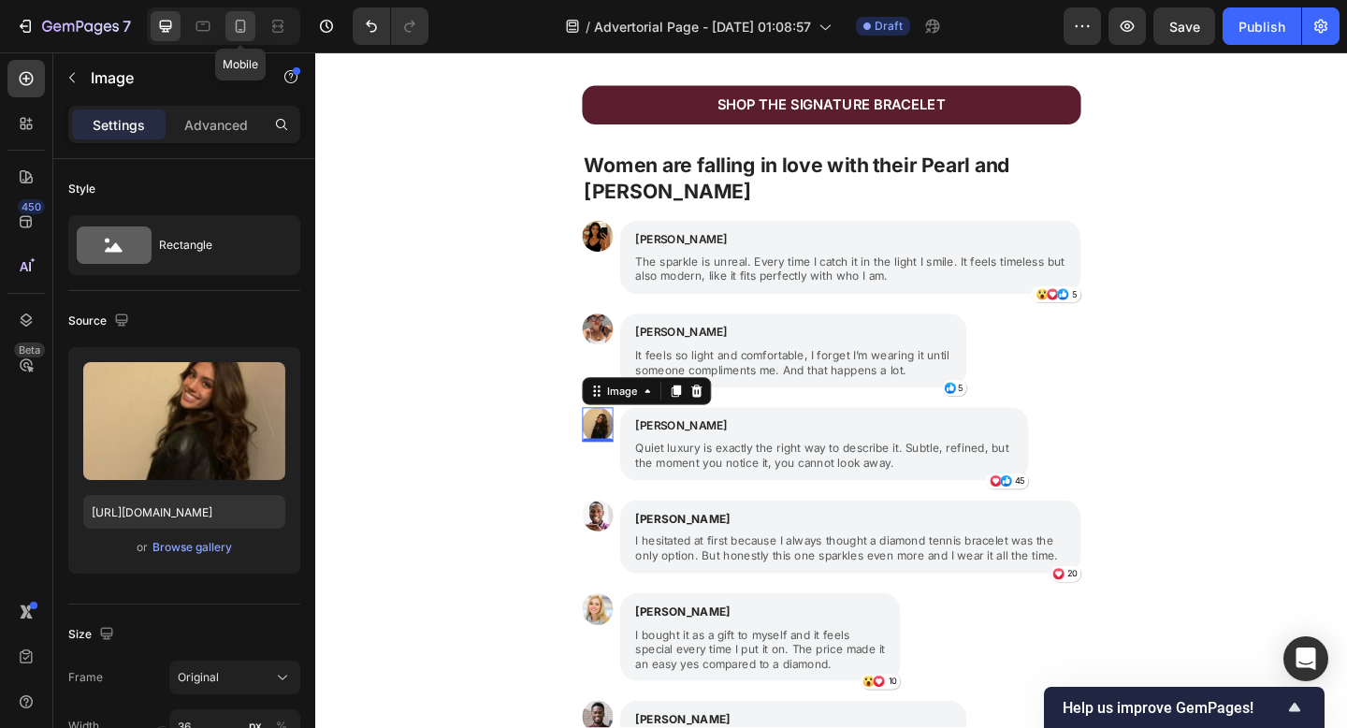
click at [240, 32] on icon at bounding box center [241, 26] width 10 height 13
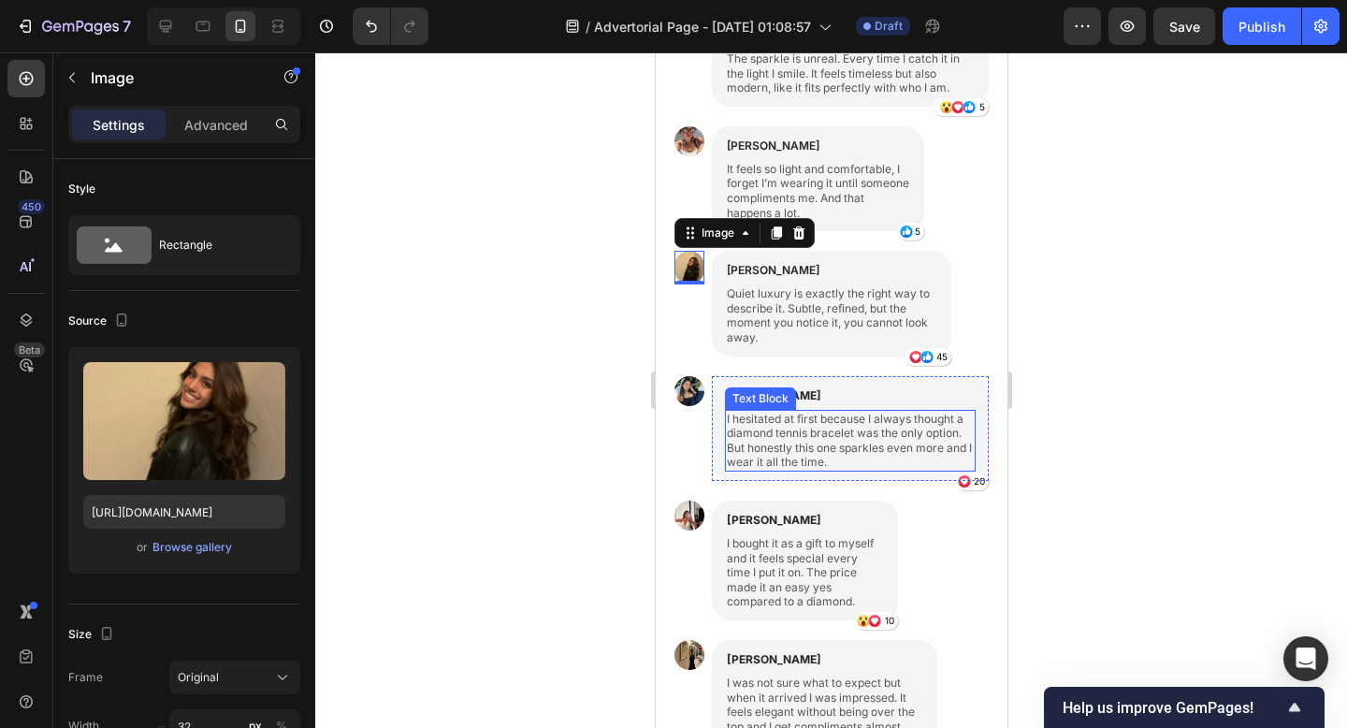
scroll to position [1873, 0]
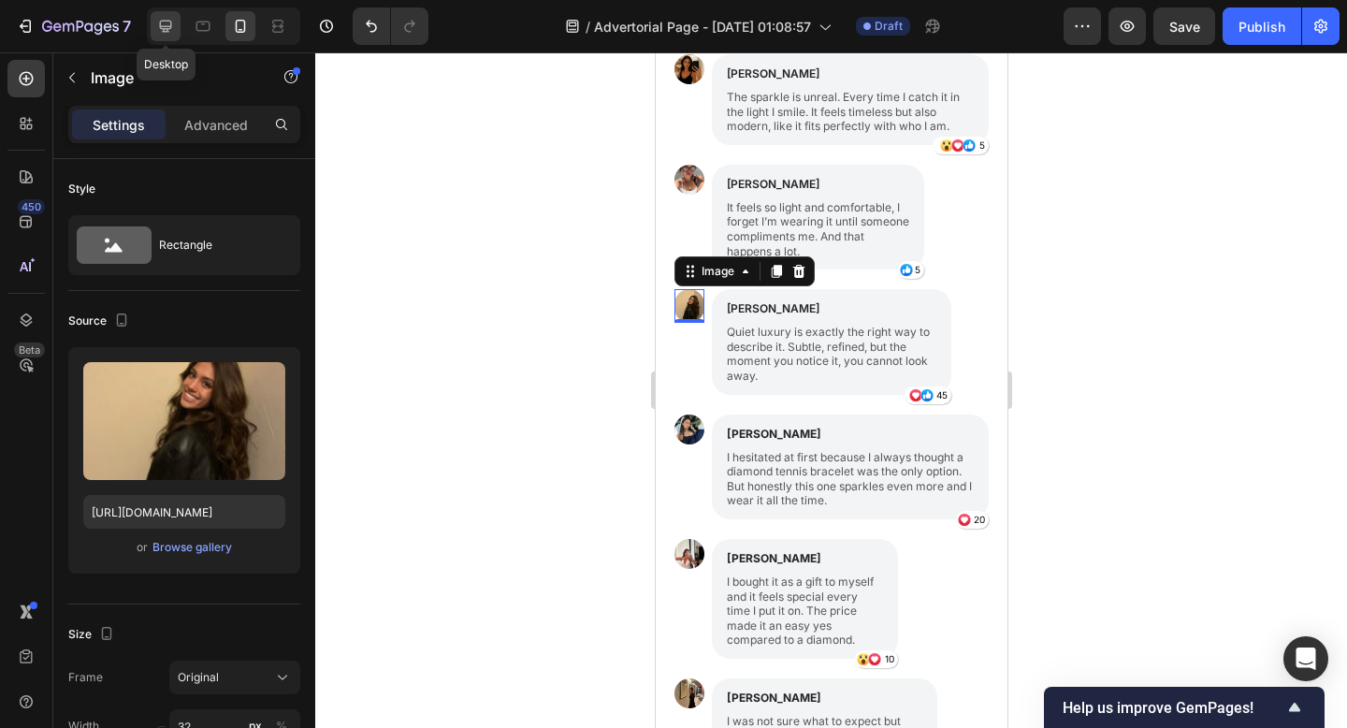
click at [165, 22] on icon at bounding box center [165, 26] width 19 height 19
type input "36"
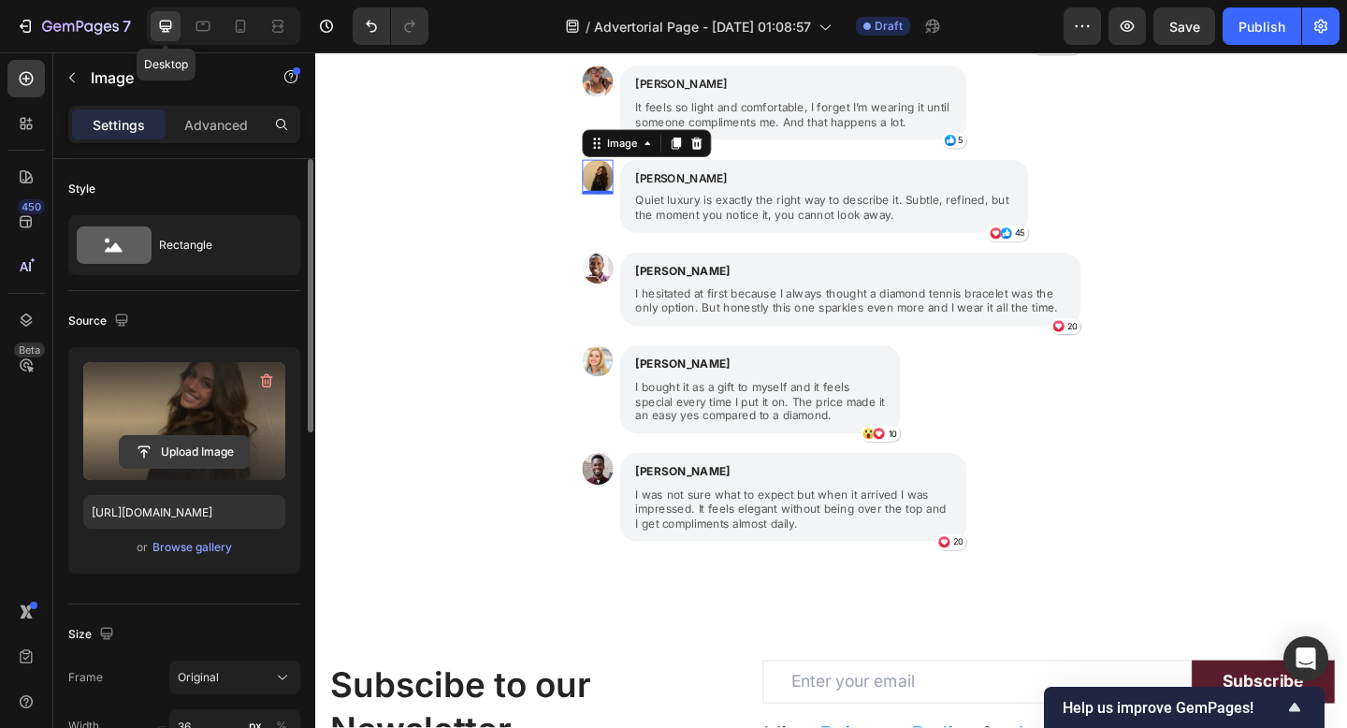
scroll to position [1973, 0]
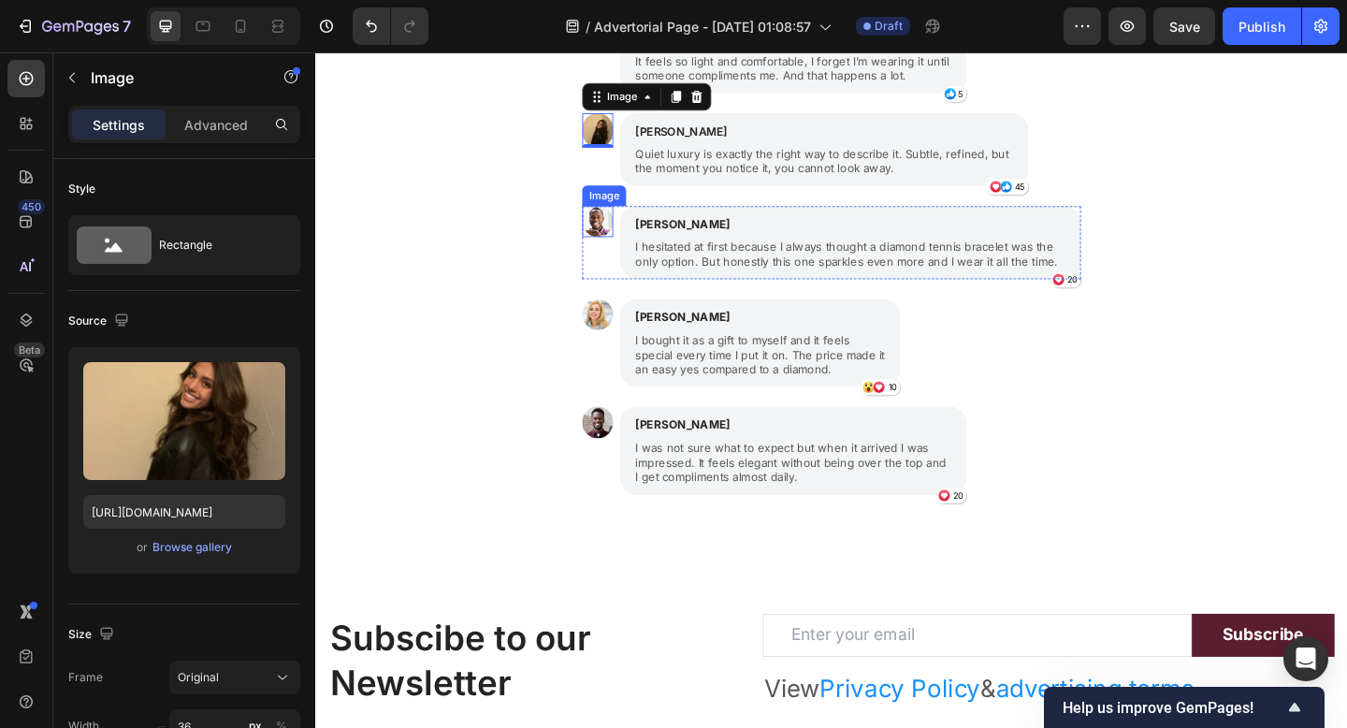
click at [614, 236] on img at bounding box center [622, 237] width 34 height 34
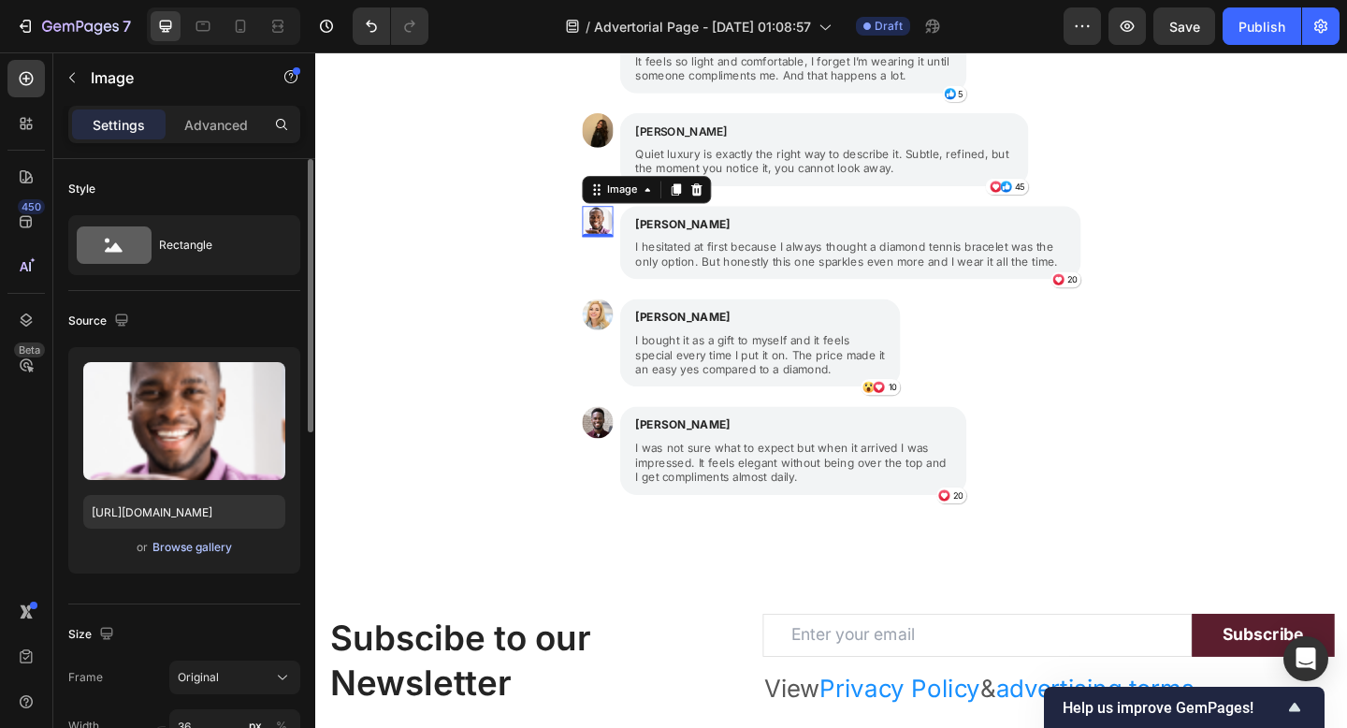
click at [195, 544] on div "Browse gallery" at bounding box center [192, 547] width 80 height 17
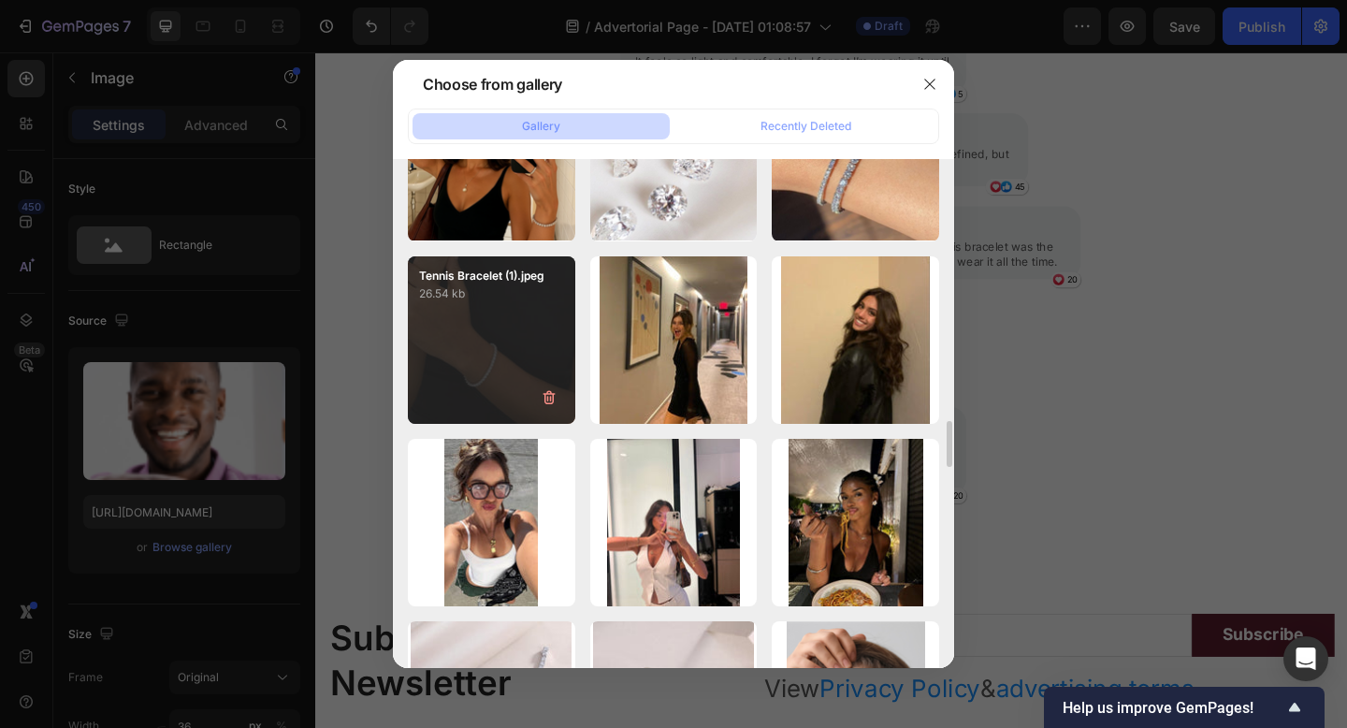
scroll to position [4207, 0]
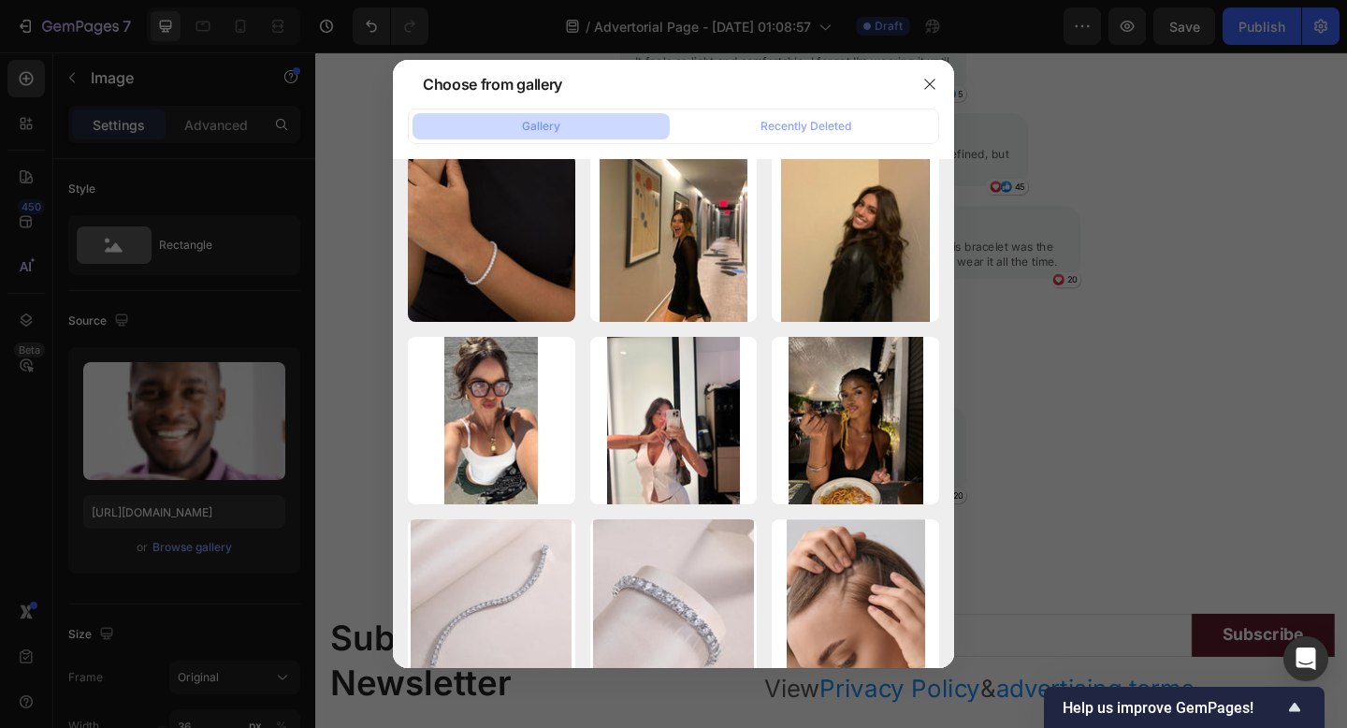
click at [1062, 415] on div at bounding box center [673, 364] width 1347 height 728
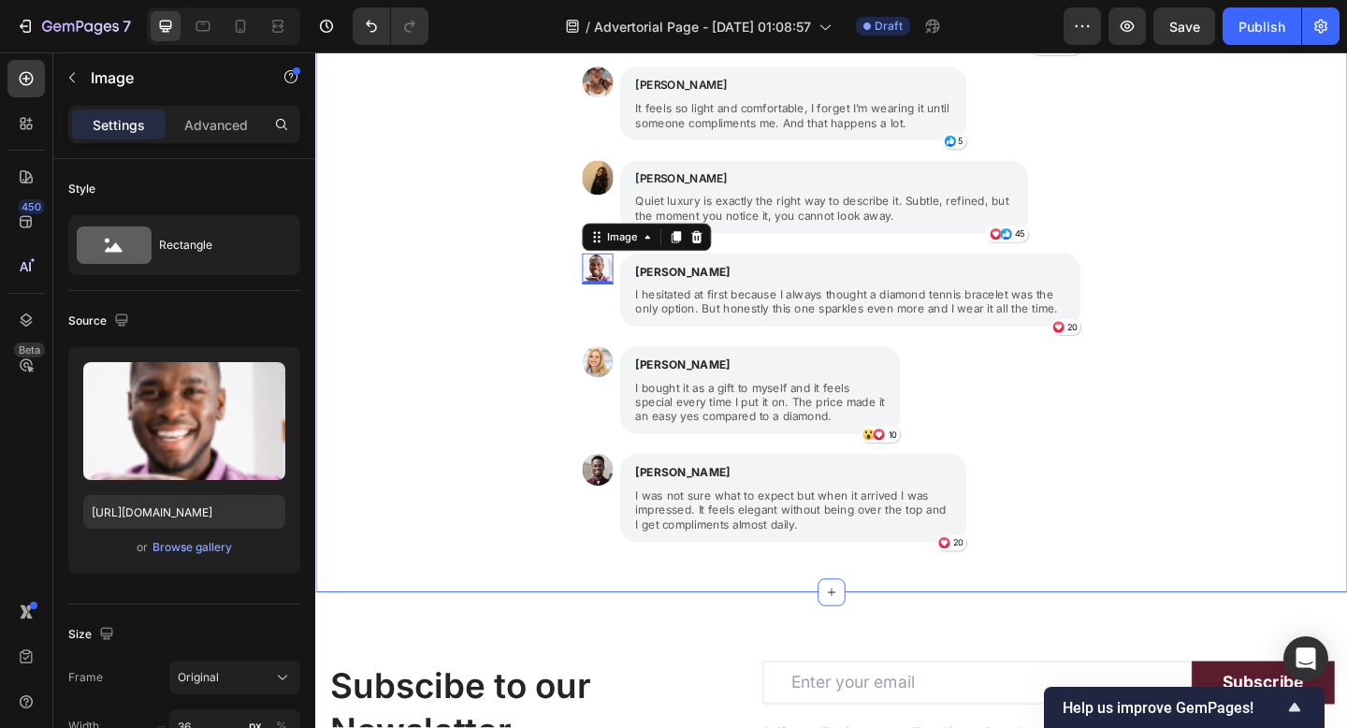
scroll to position [1895, 0]
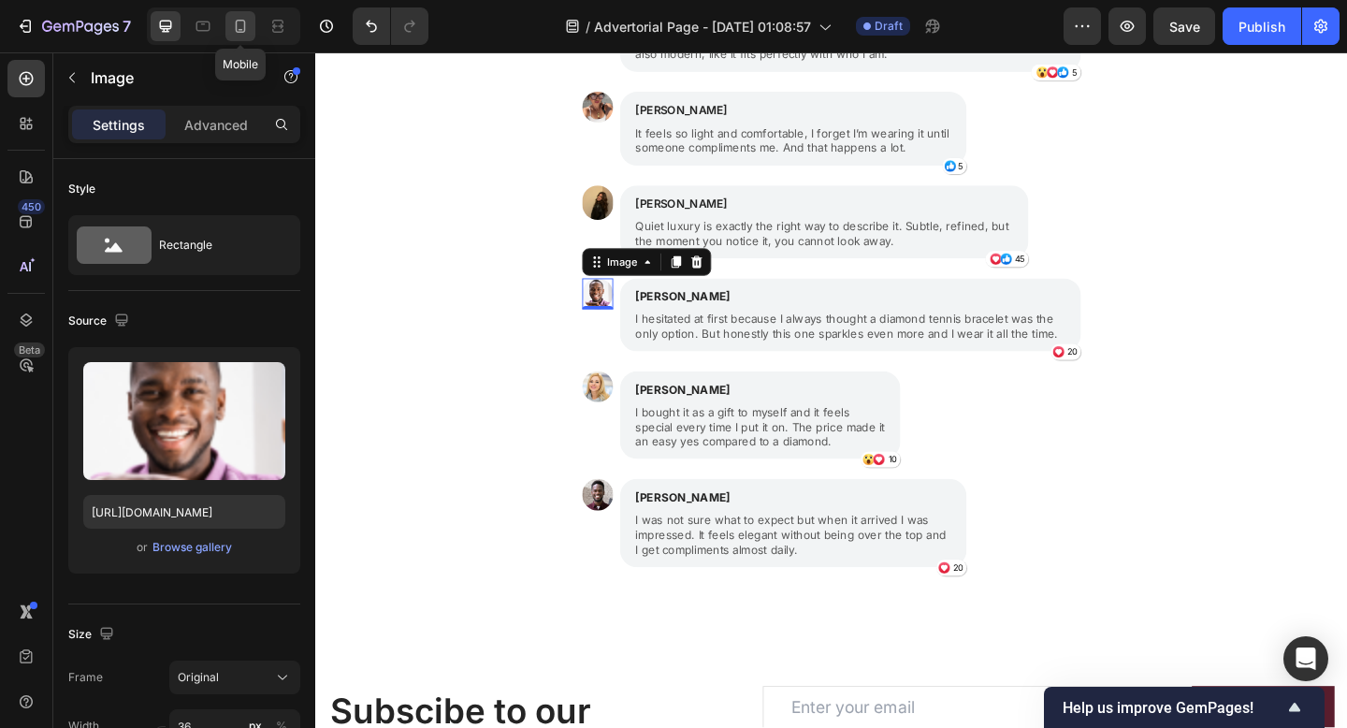
click at [249, 25] on div at bounding box center [240, 26] width 30 height 30
type input "[URL][DOMAIN_NAME]"
type input "32"
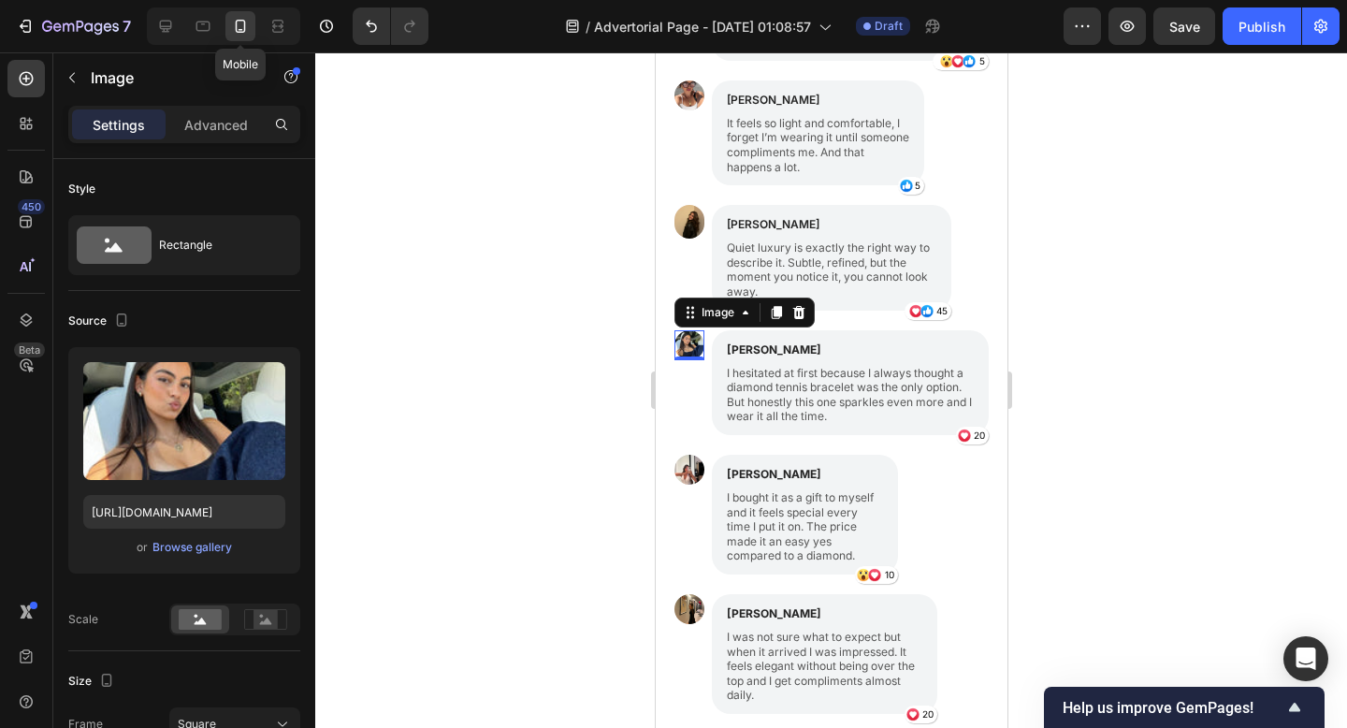
scroll to position [2169, 0]
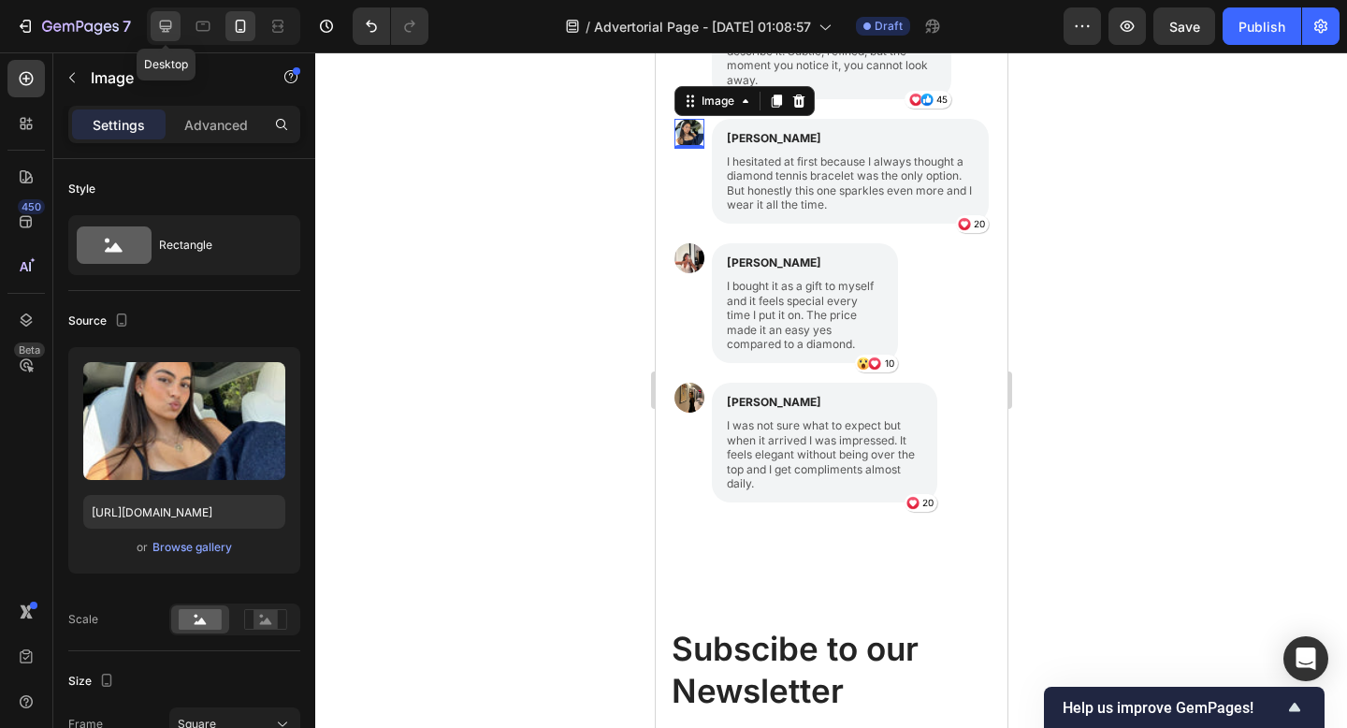
click at [163, 19] on icon at bounding box center [165, 26] width 19 height 19
type input "[URL][DOMAIN_NAME]"
type input "36"
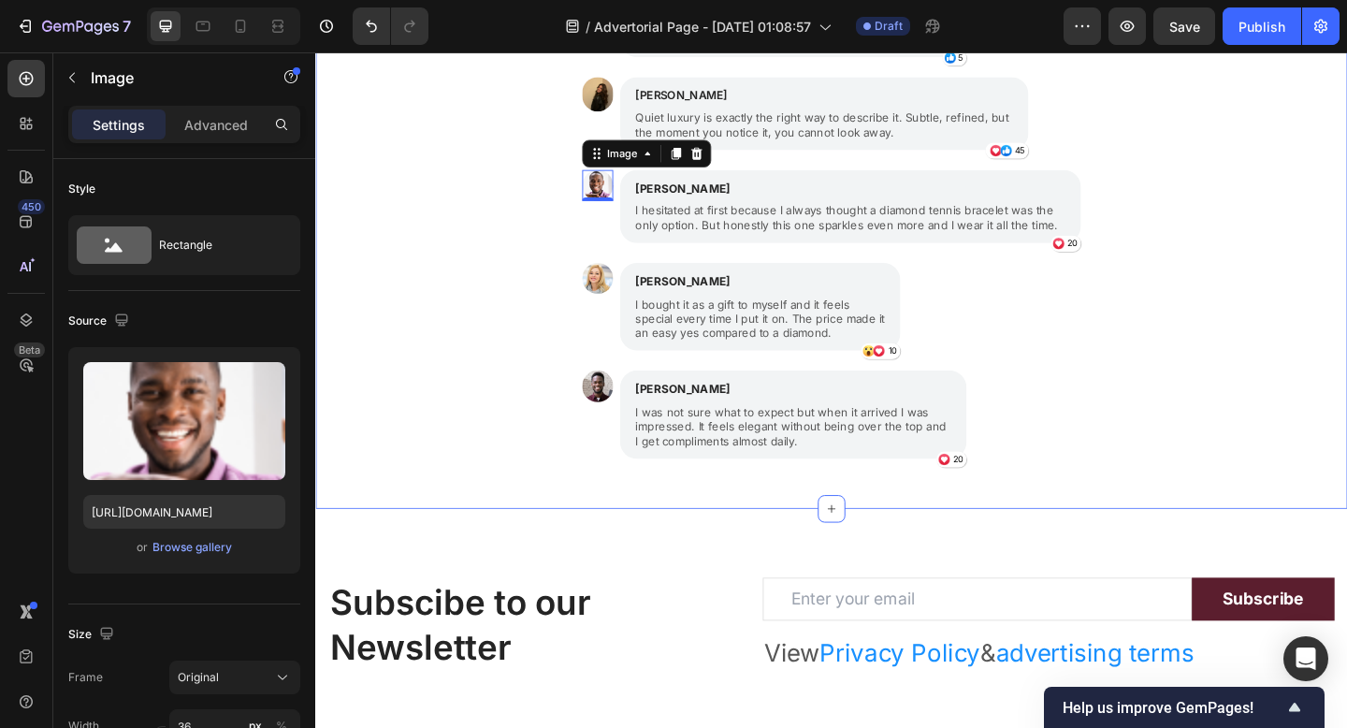
scroll to position [1991, 0]
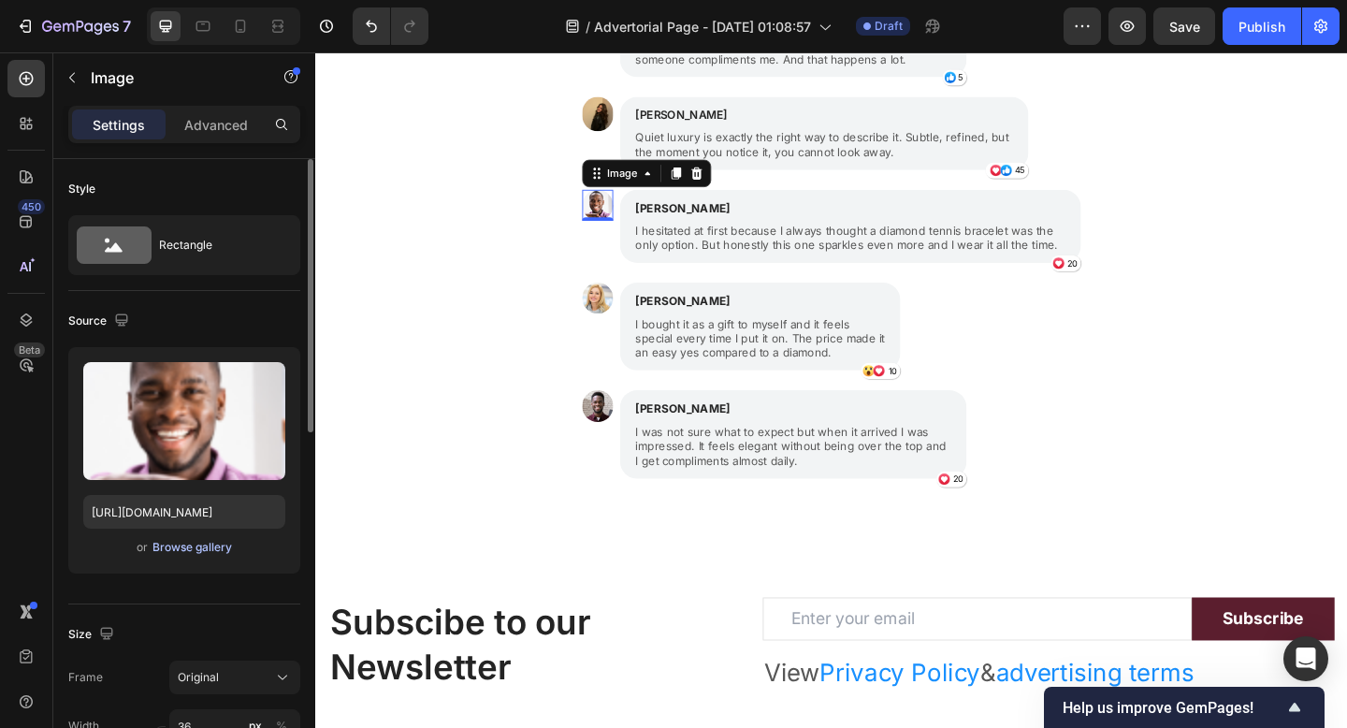
click at [178, 550] on div "Browse gallery" at bounding box center [192, 547] width 80 height 17
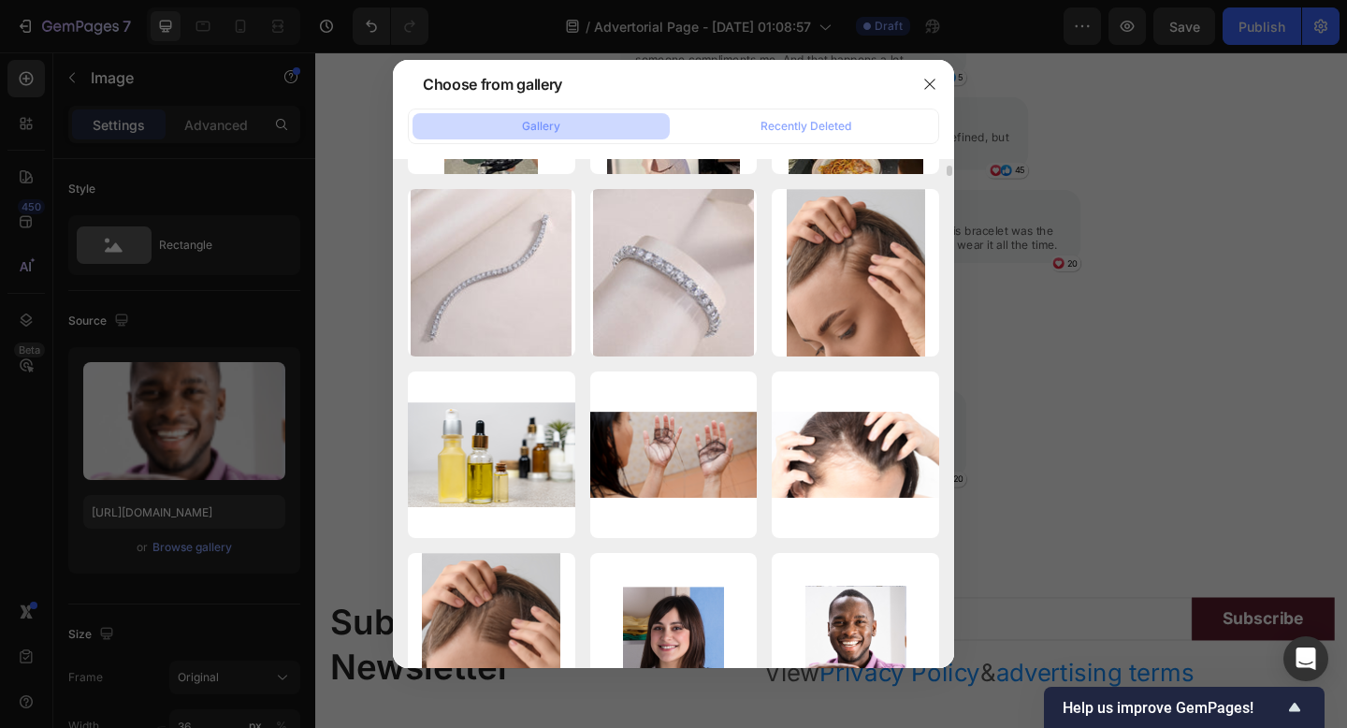
scroll to position [0, 0]
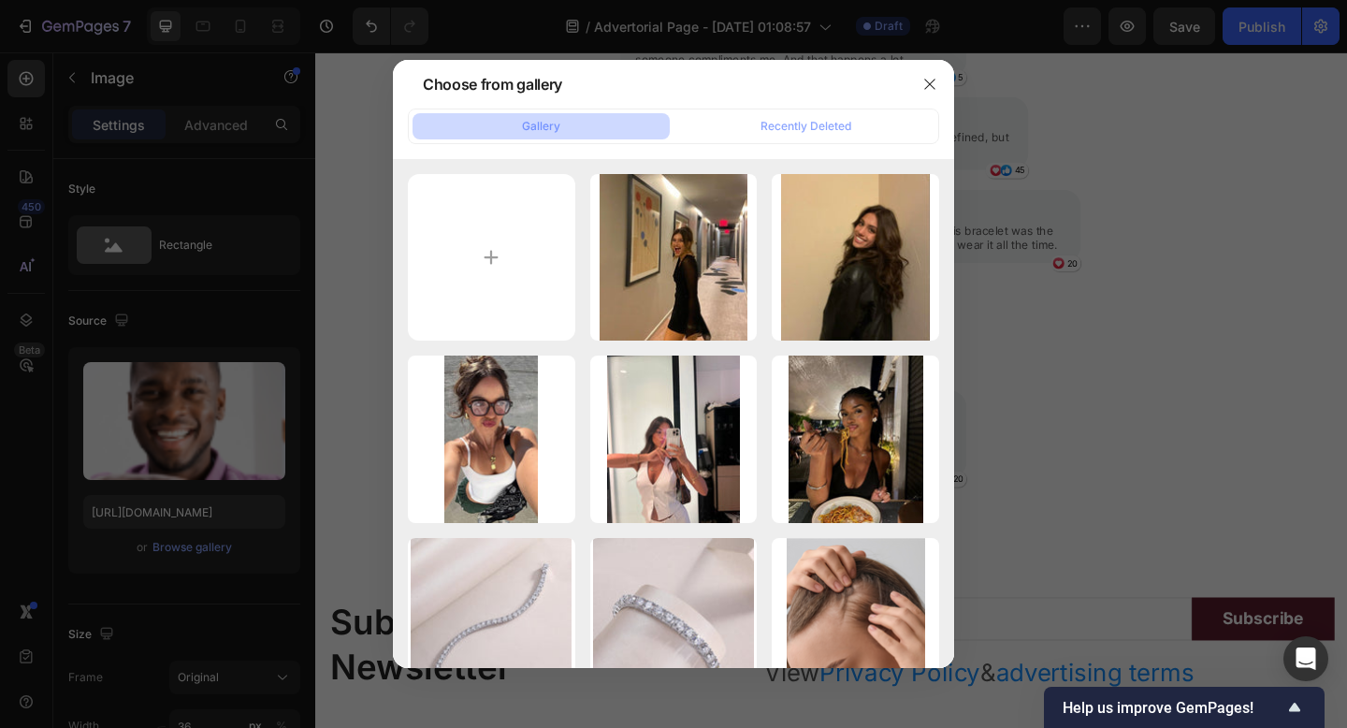
type input "C:\fakepath\_ (47).jpeg"
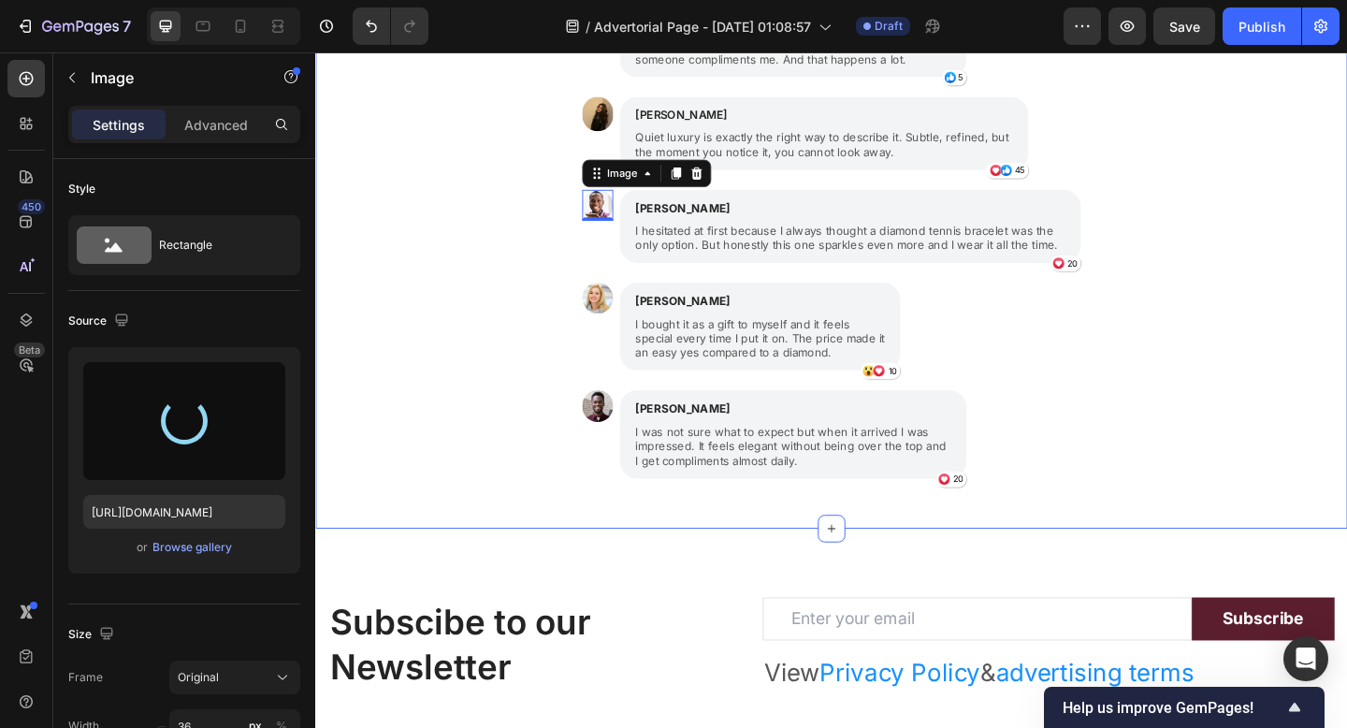
type input "[URL][DOMAIN_NAME]"
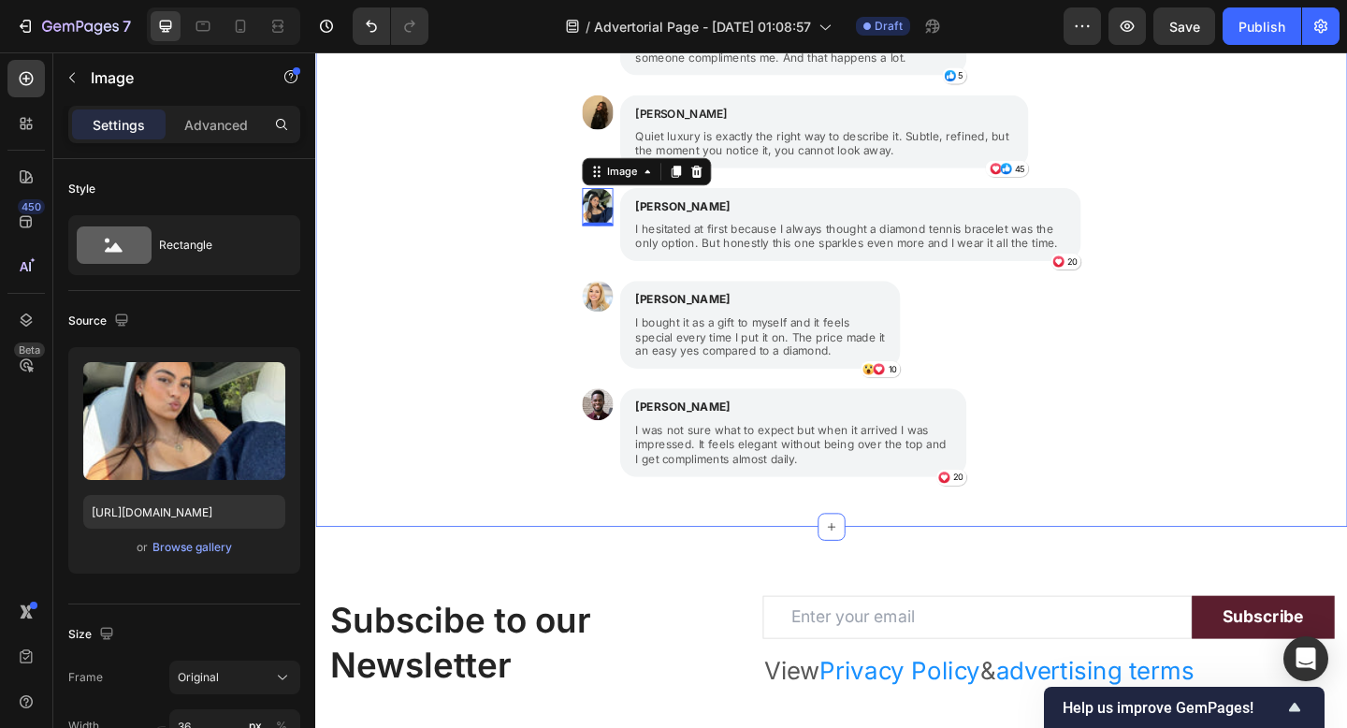
scroll to position [1995, 0]
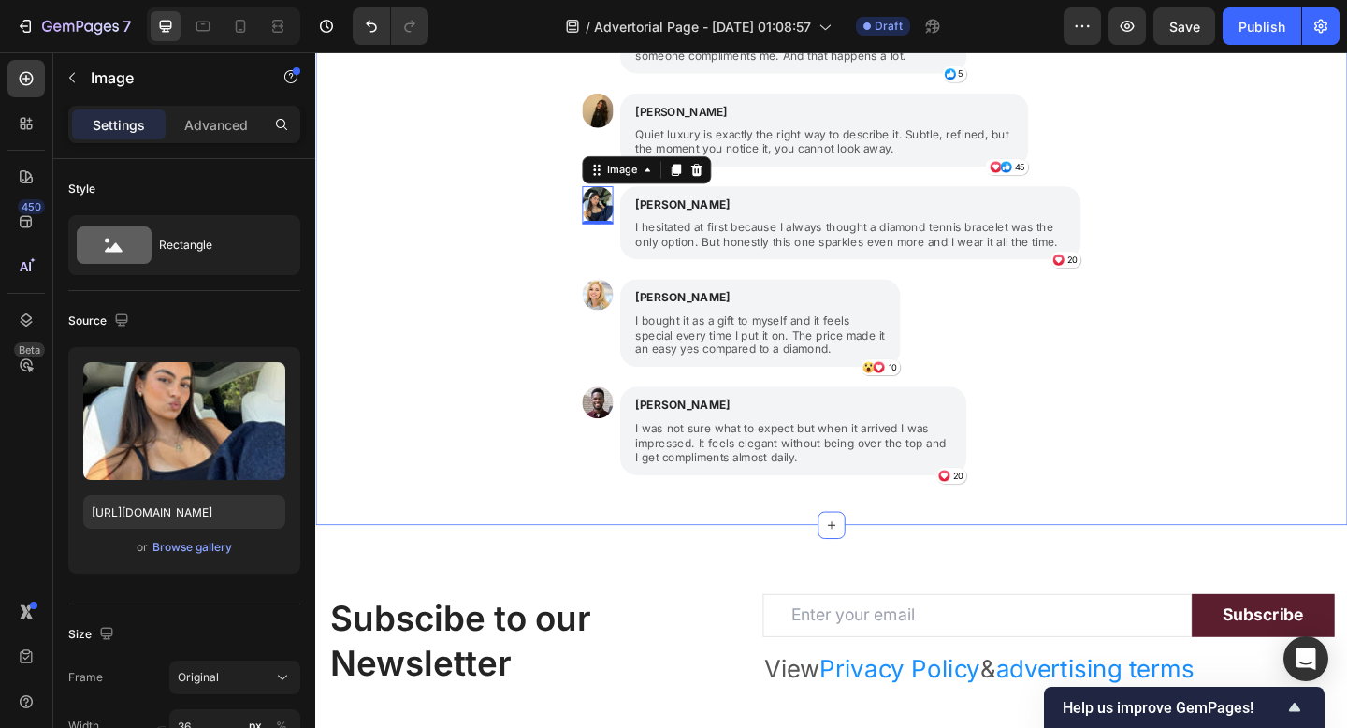
click at [506, 353] on div "Women are falling in love with their Pearl and Ivy bracelet Text Block Image Is…" at bounding box center [876, 185] width 1122 height 732
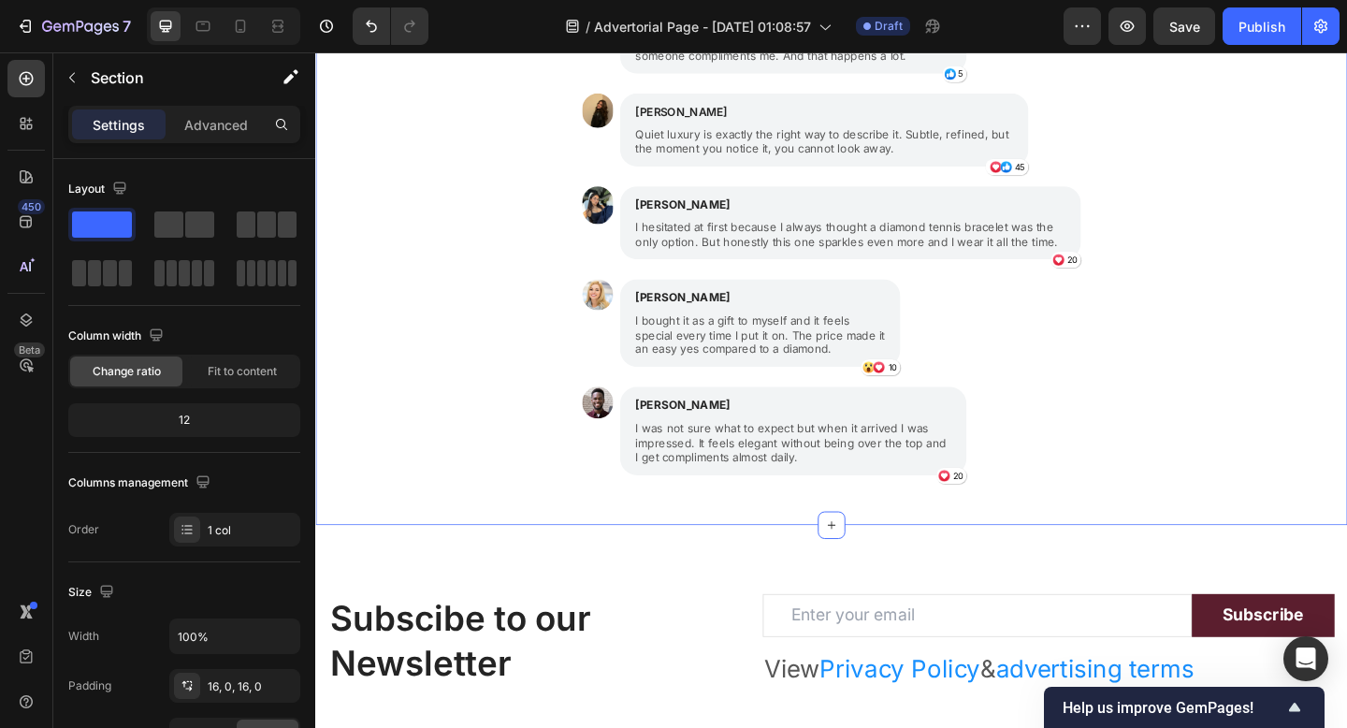
click at [605, 226] on img at bounding box center [622, 219] width 34 height 42
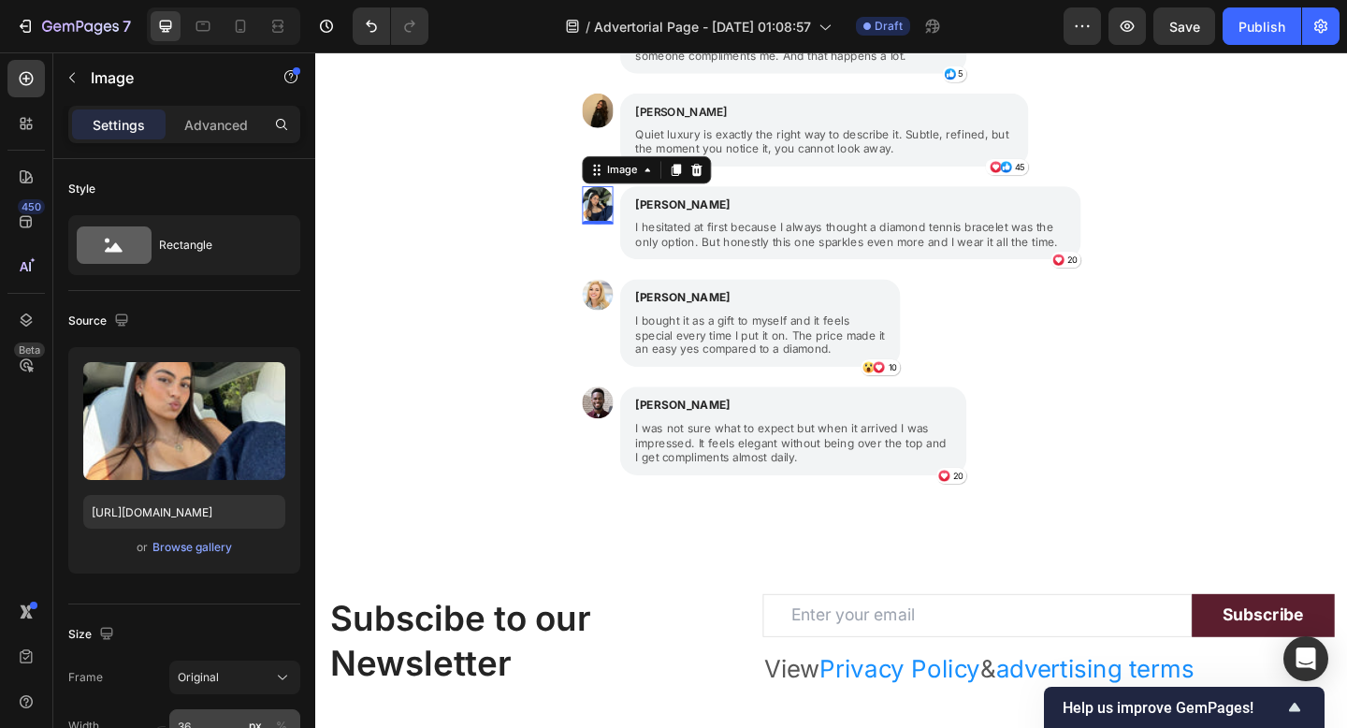
scroll to position [373, 0]
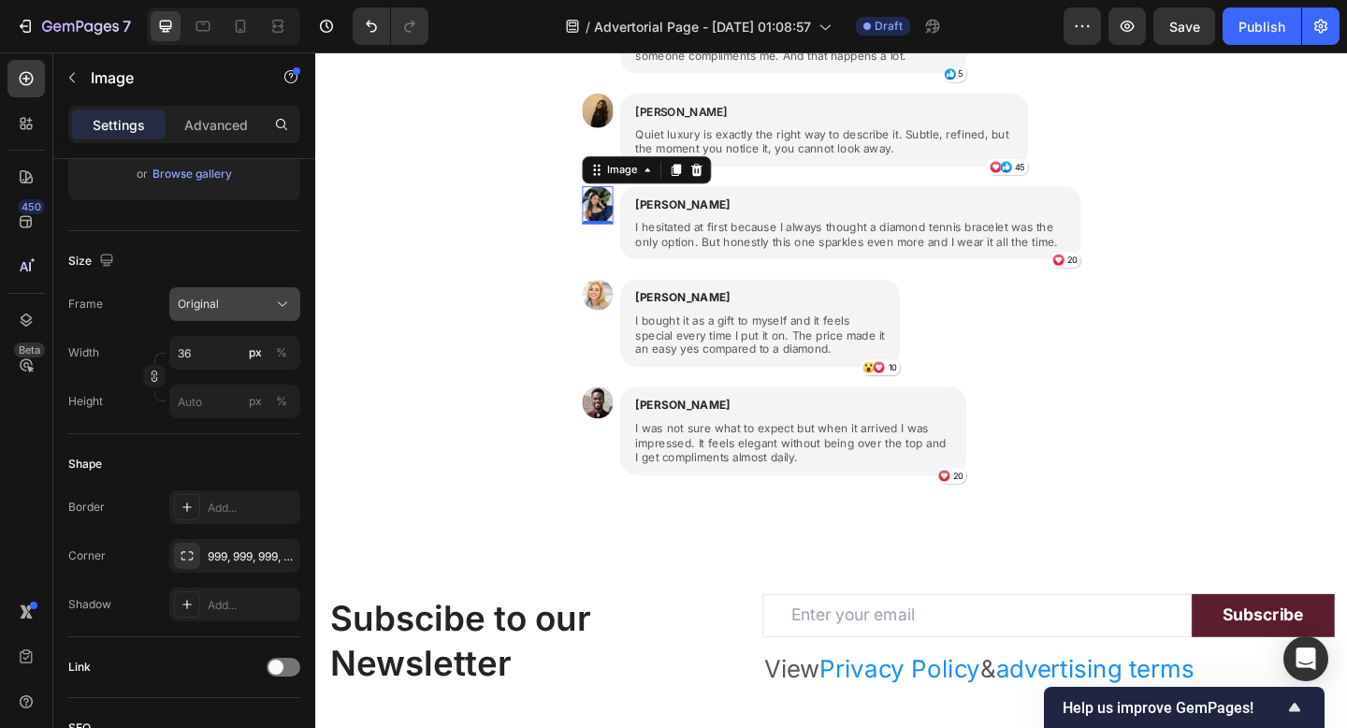
click at [279, 311] on icon at bounding box center [282, 304] width 19 height 19
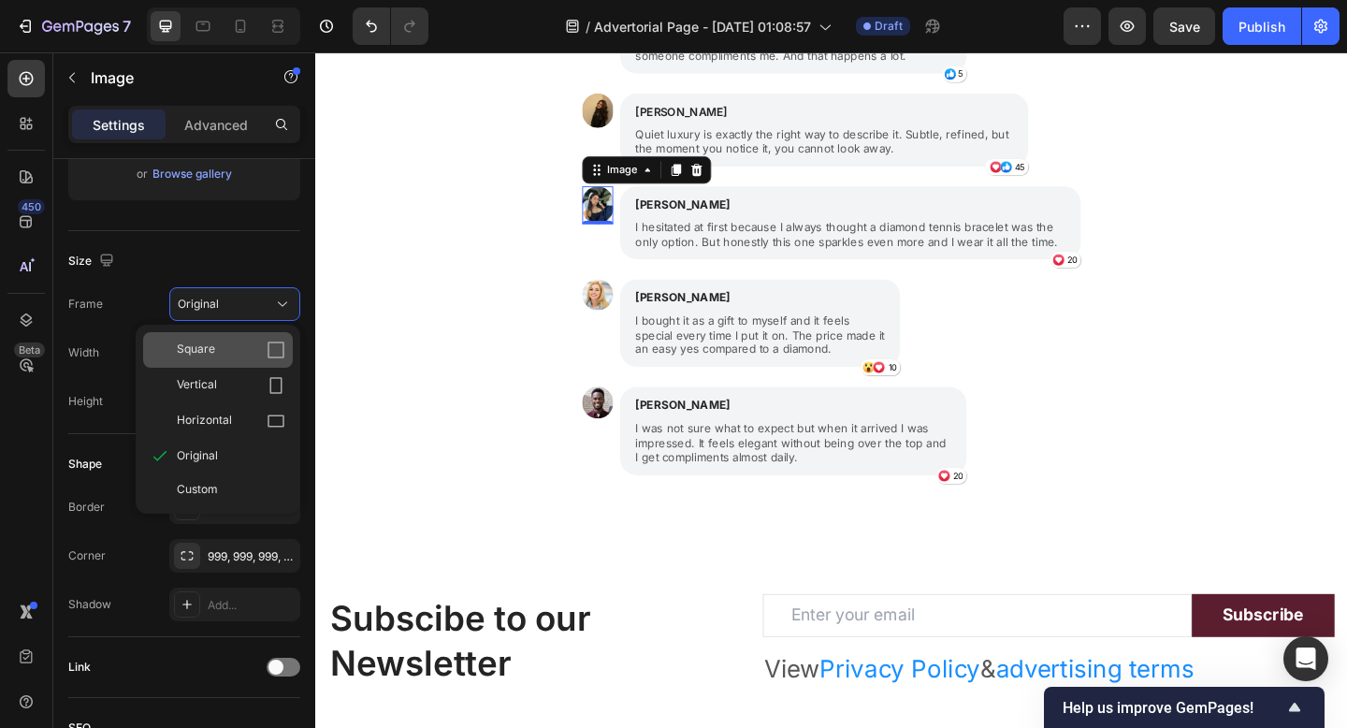
click at [218, 349] on div "Square" at bounding box center [231, 349] width 108 height 19
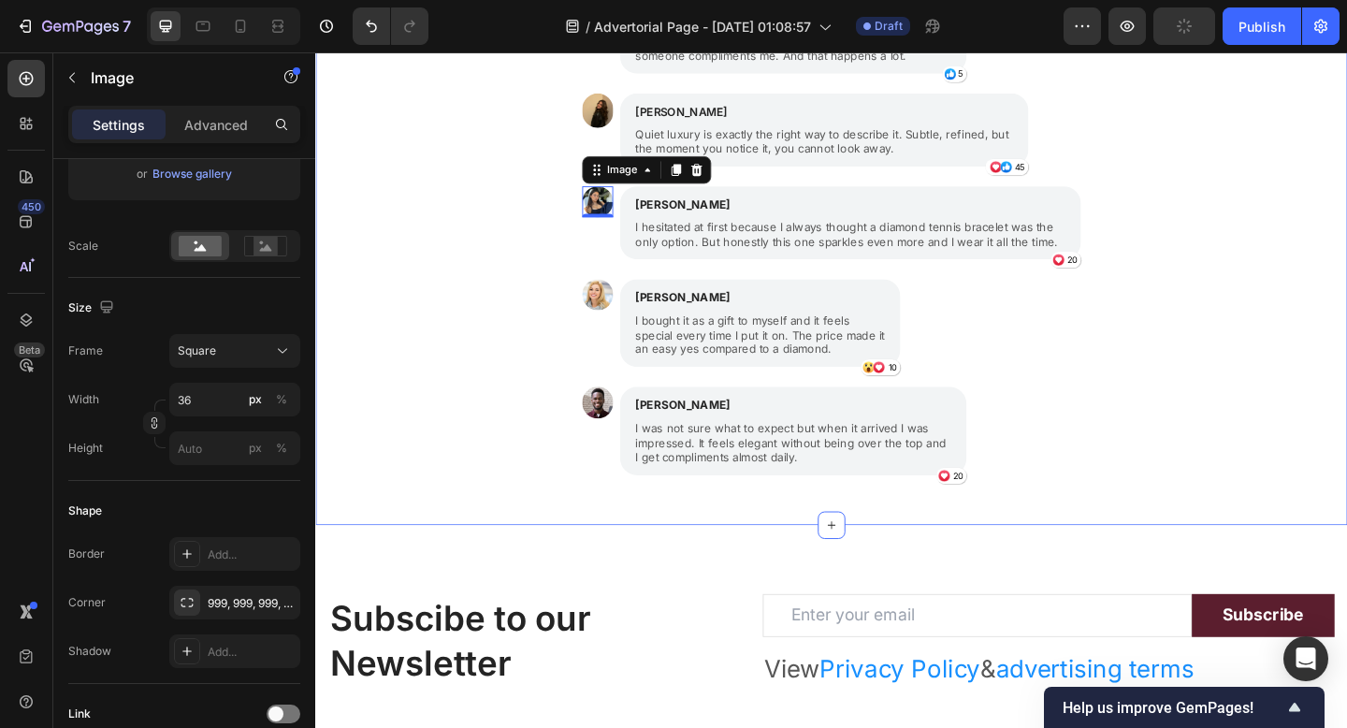
click at [498, 313] on div "Women are falling in love with their Pearl and Ivy bracelet Text Block Image Is…" at bounding box center [876, 185] width 1122 height 732
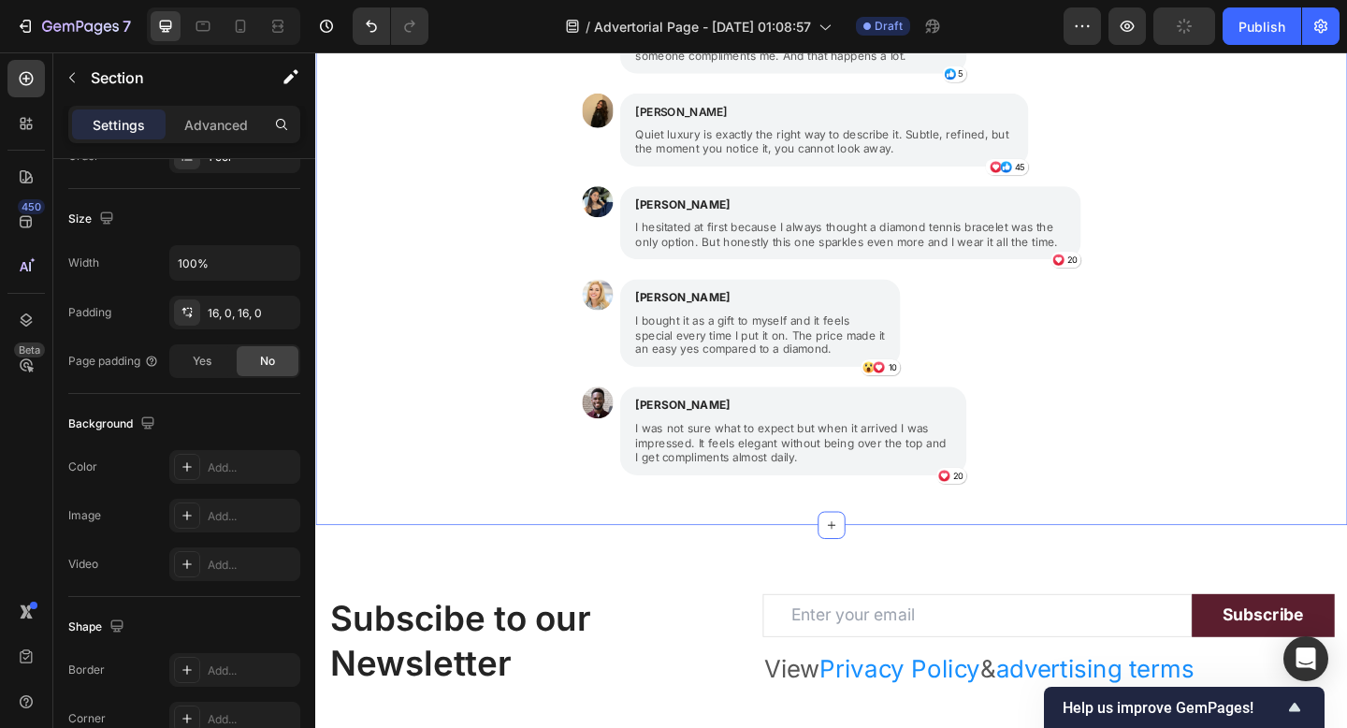
scroll to position [0, 0]
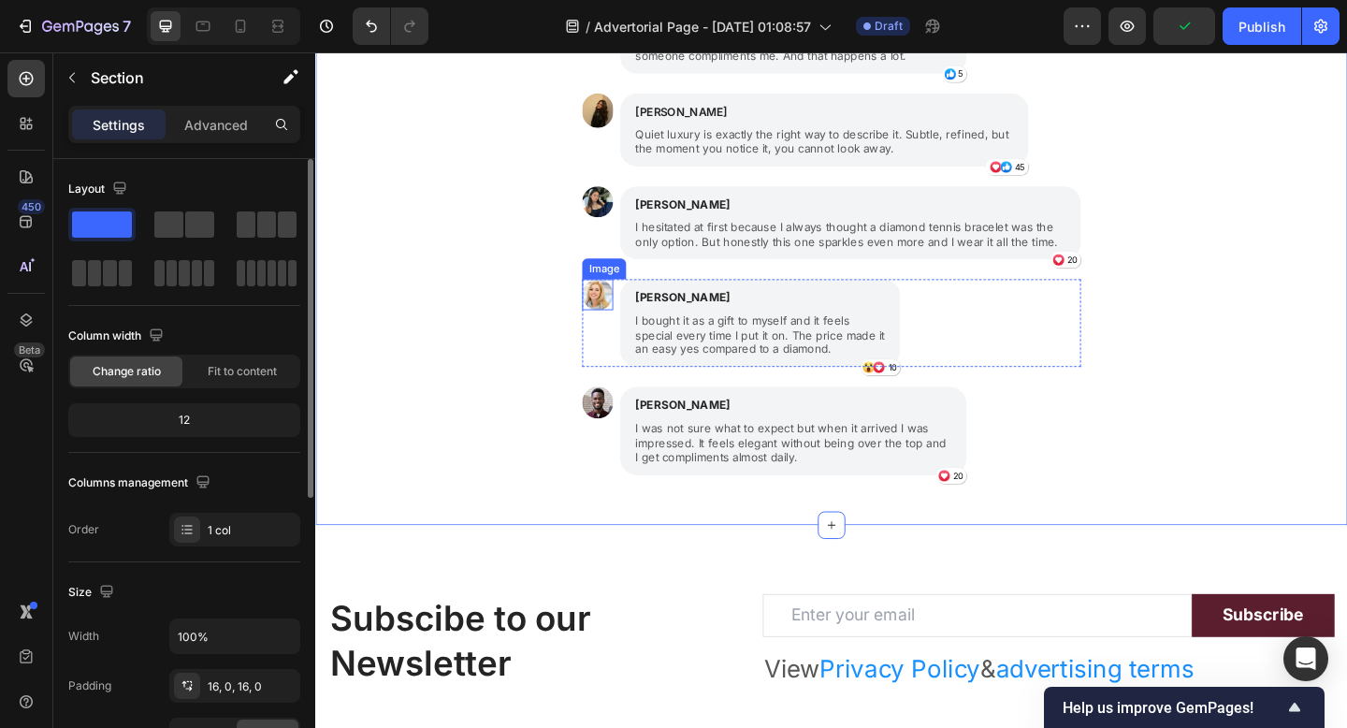
click at [623, 323] on img at bounding box center [622, 316] width 34 height 34
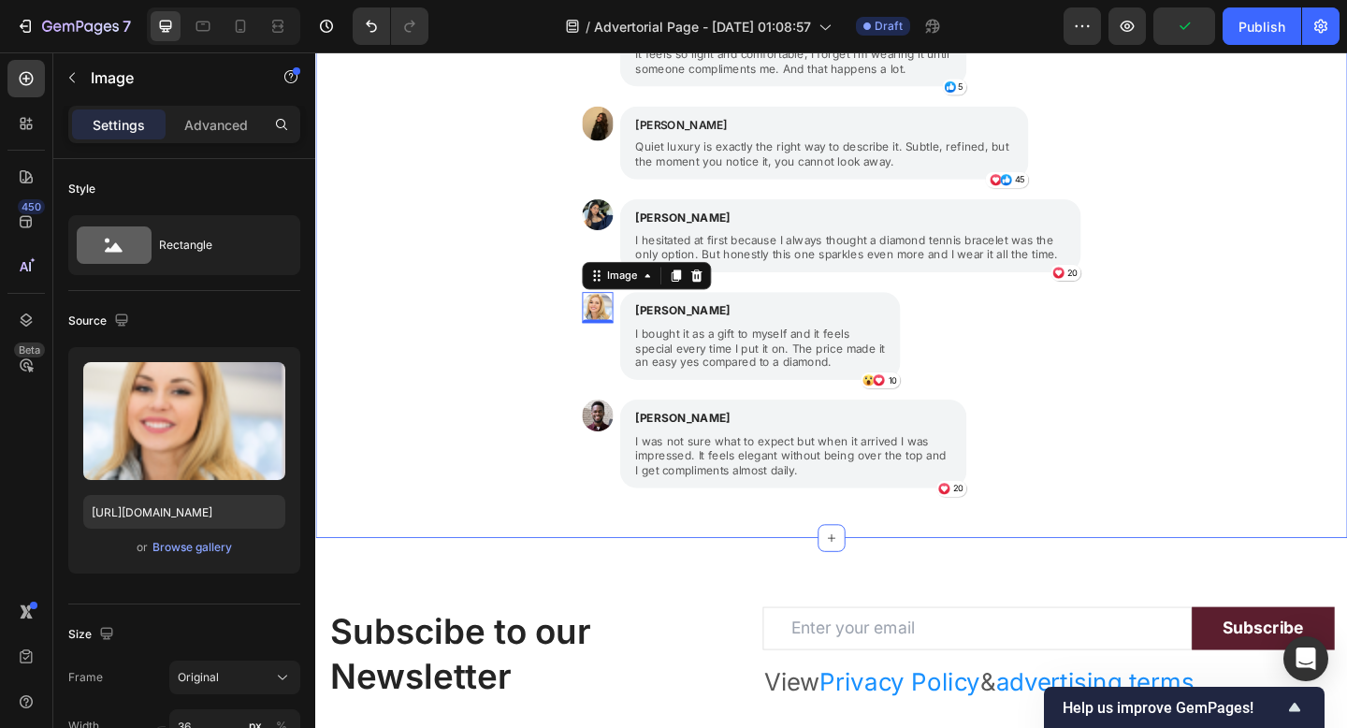
scroll to position [1965, 0]
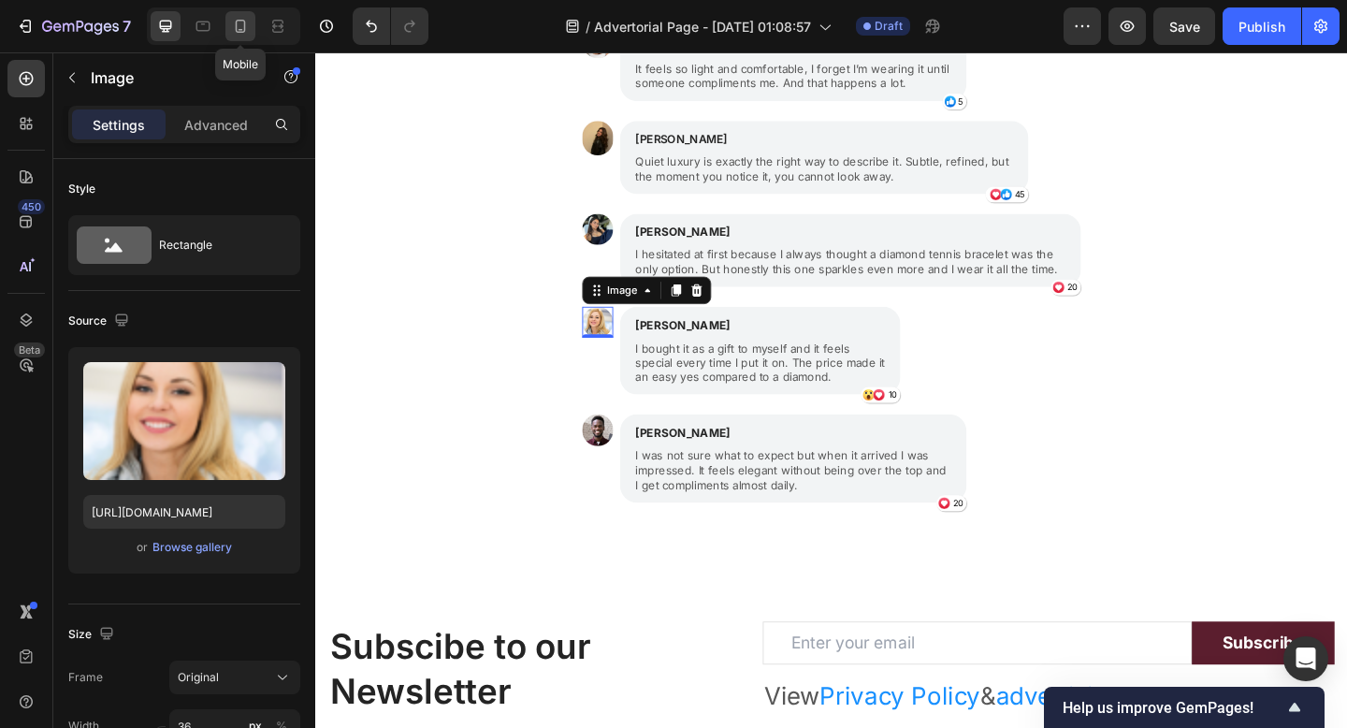
click at [242, 30] on icon at bounding box center [241, 30] width 5 height 2
type input "[URL][DOMAIN_NAME]"
type input "32"
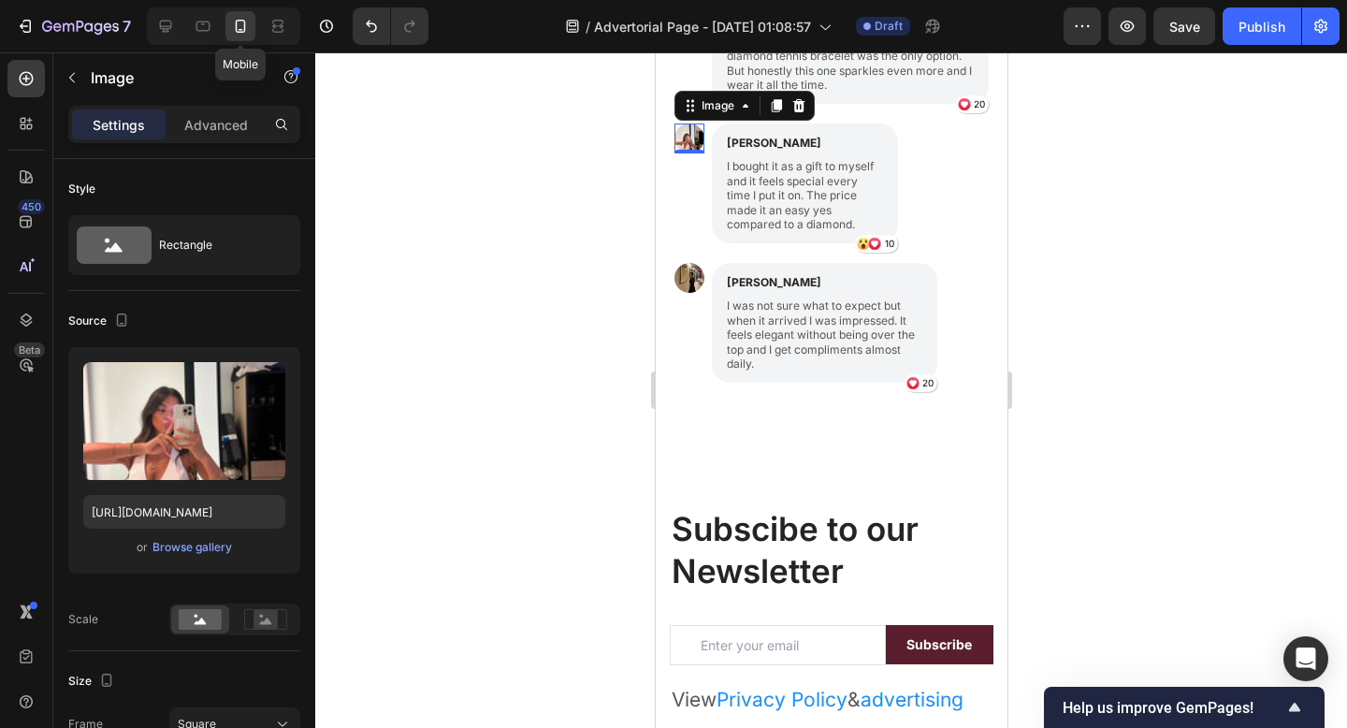
scroll to position [2294, 0]
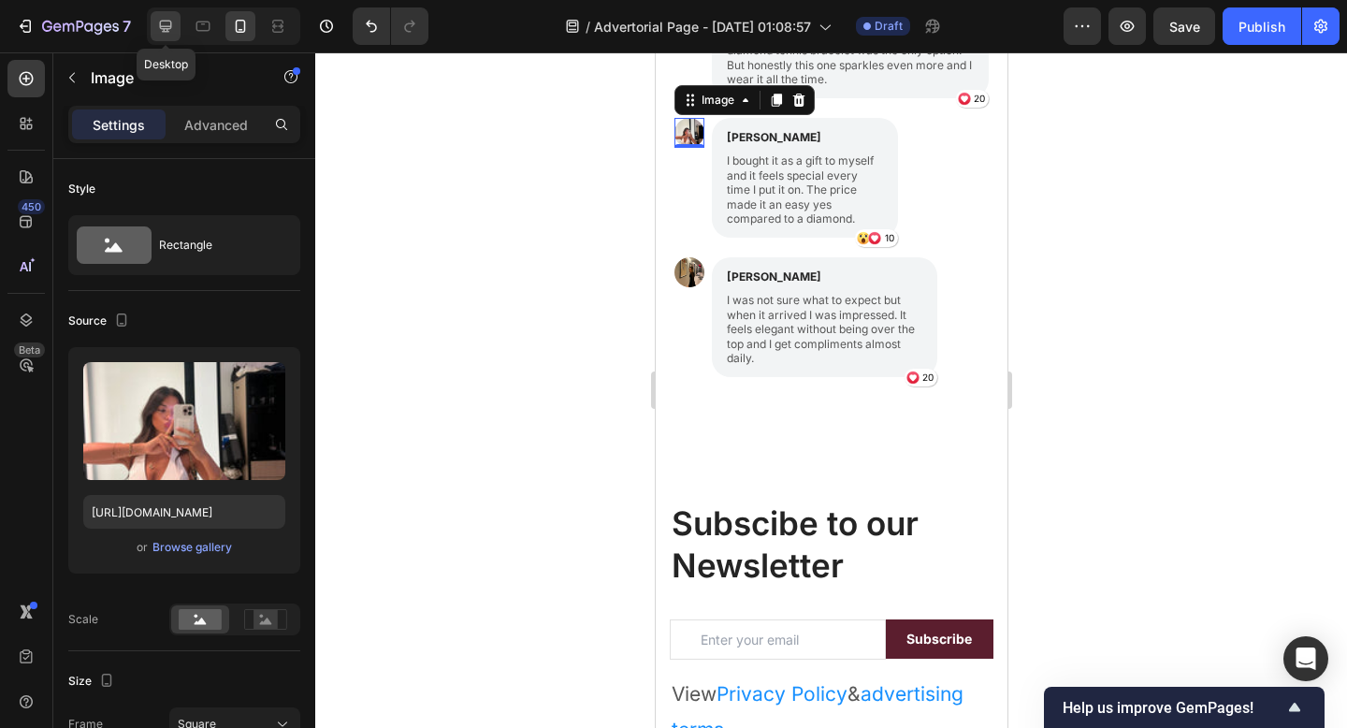
click at [155, 28] on div at bounding box center [166, 26] width 30 height 30
type input "[URL][DOMAIN_NAME]"
type input "36"
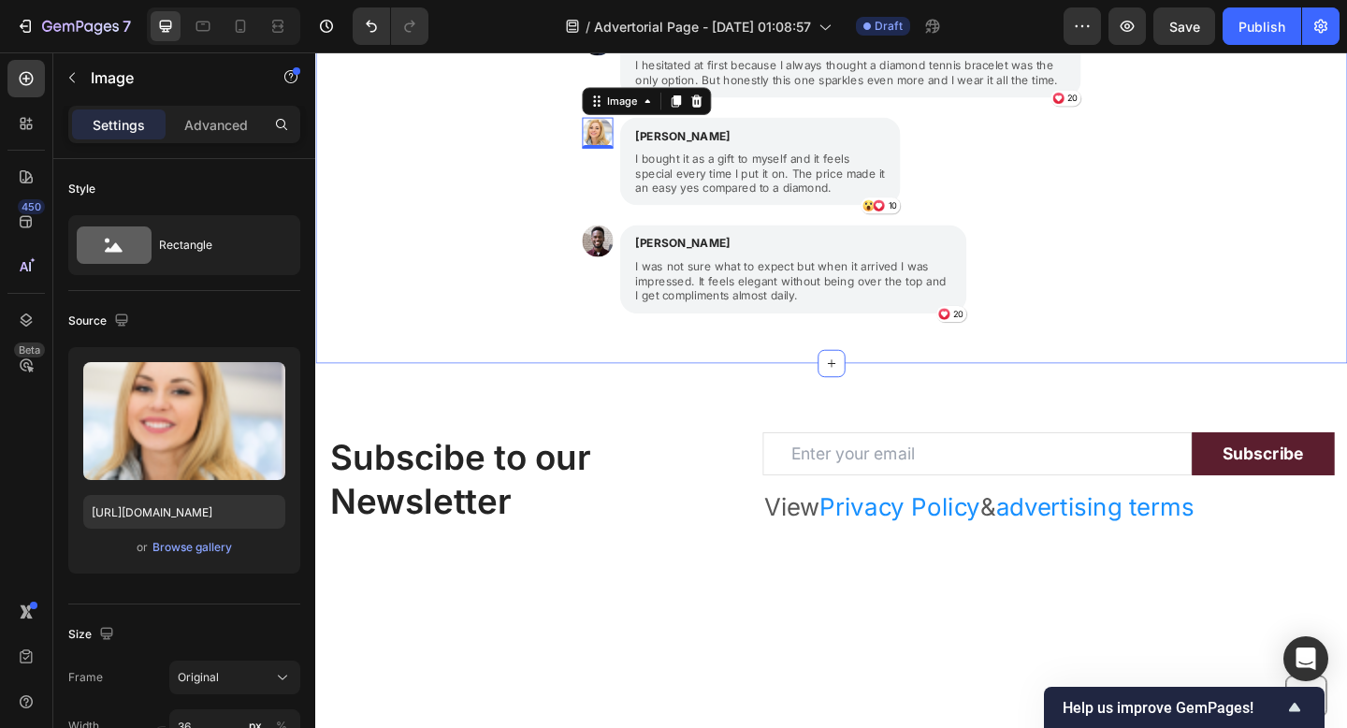
scroll to position [2127, 0]
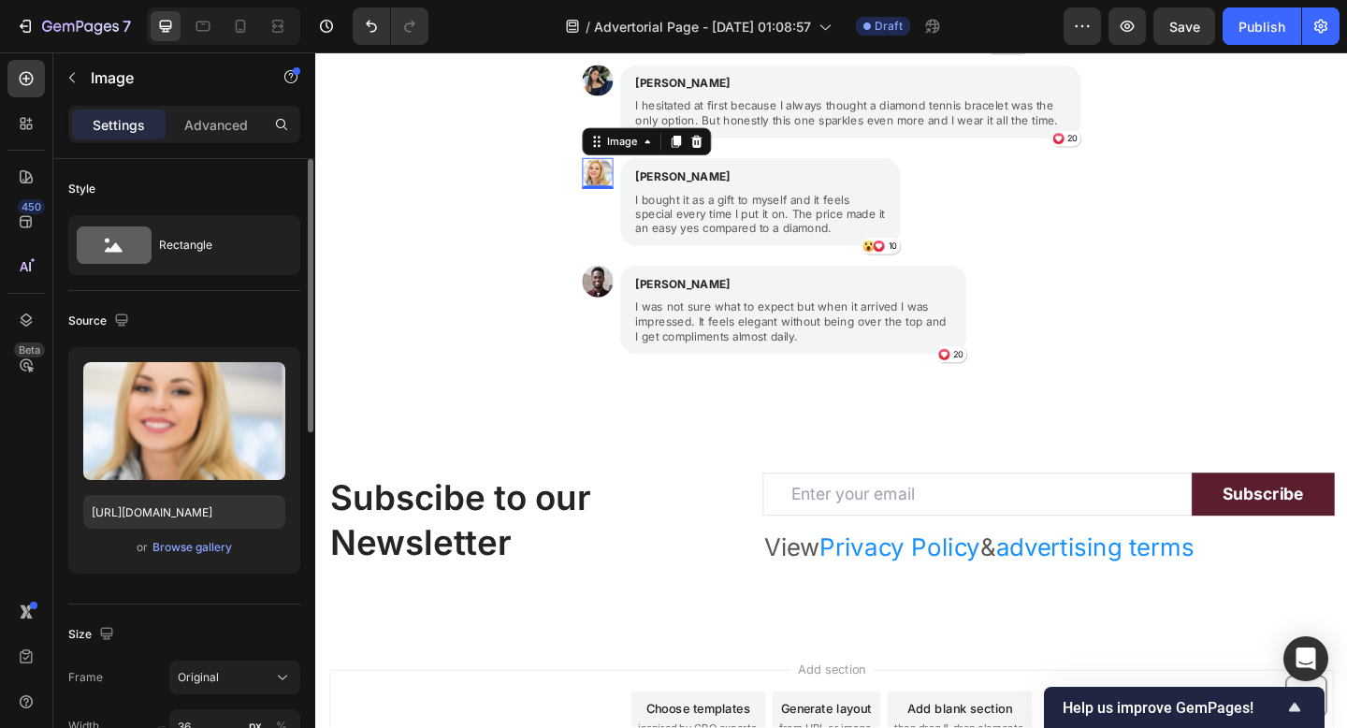
click at [196, 557] on div "or Browse gallery" at bounding box center [184, 547] width 202 height 22
click at [198, 546] on div "Browse gallery" at bounding box center [192, 547] width 80 height 17
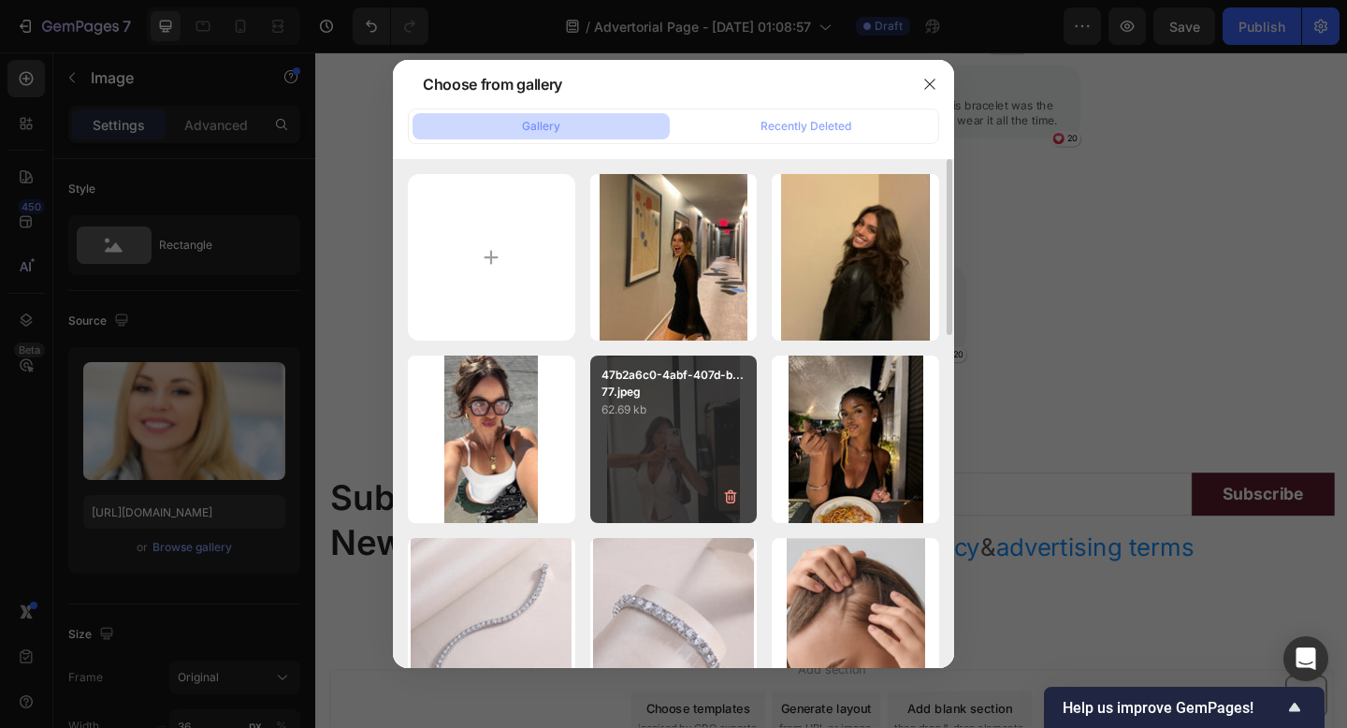
click at [663, 405] on p "62.69 kb" at bounding box center [673, 409] width 145 height 19
type input "[URL][DOMAIN_NAME]"
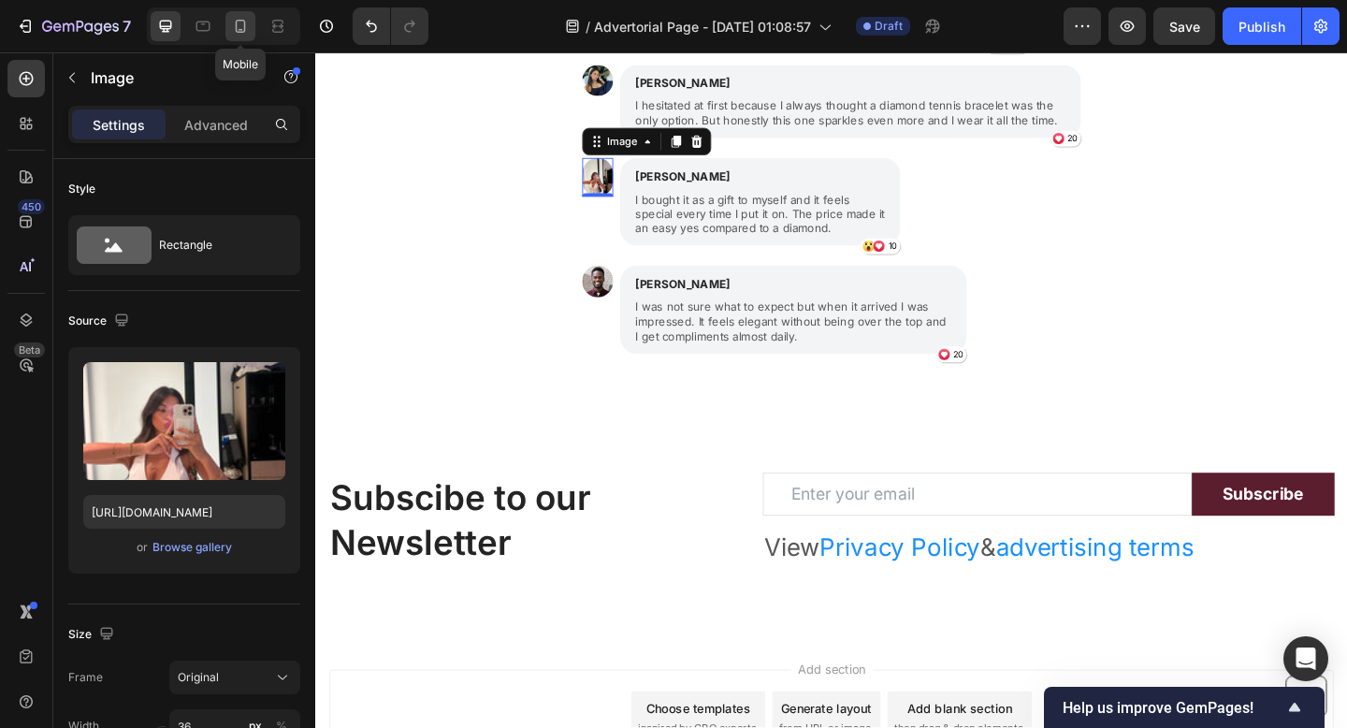
click at [240, 33] on icon at bounding box center [240, 26] width 19 height 19
type input "32"
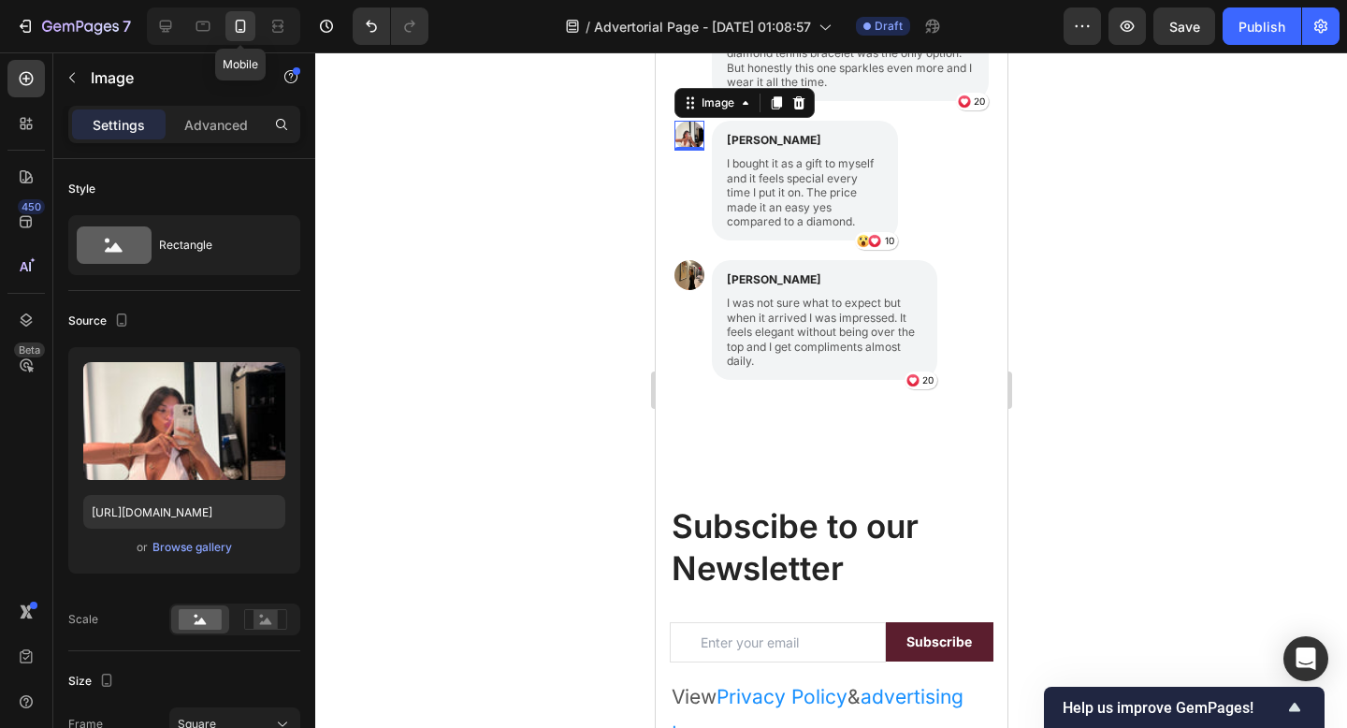
scroll to position [2294, 0]
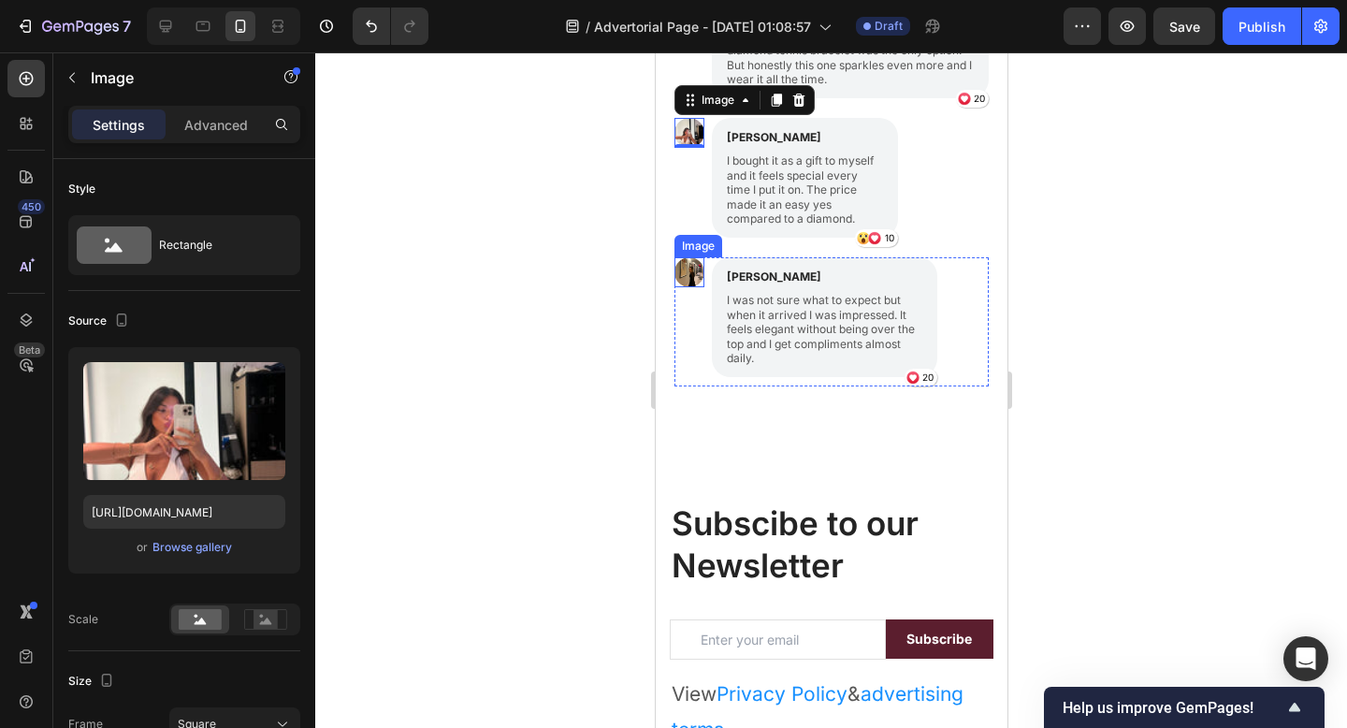
click at [687, 275] on img at bounding box center [688, 272] width 30 height 30
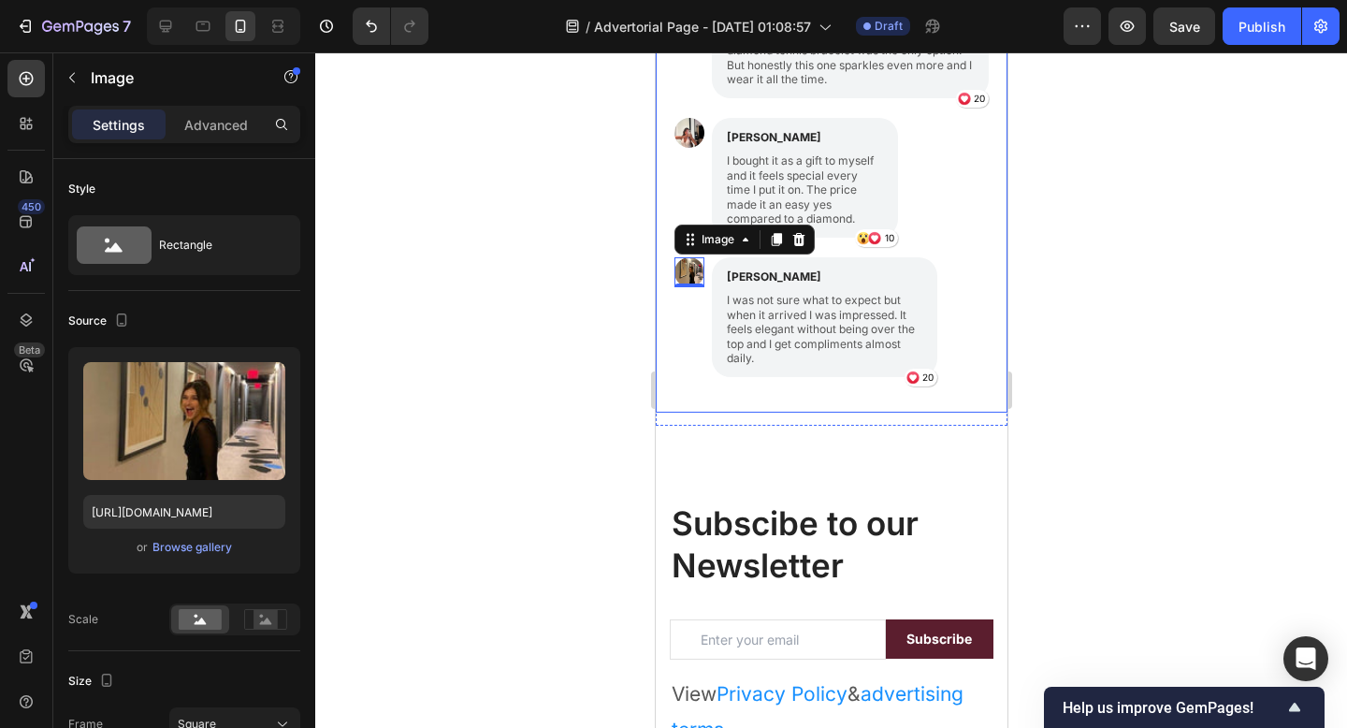
click at [524, 340] on div at bounding box center [831, 389] width 1032 height 675
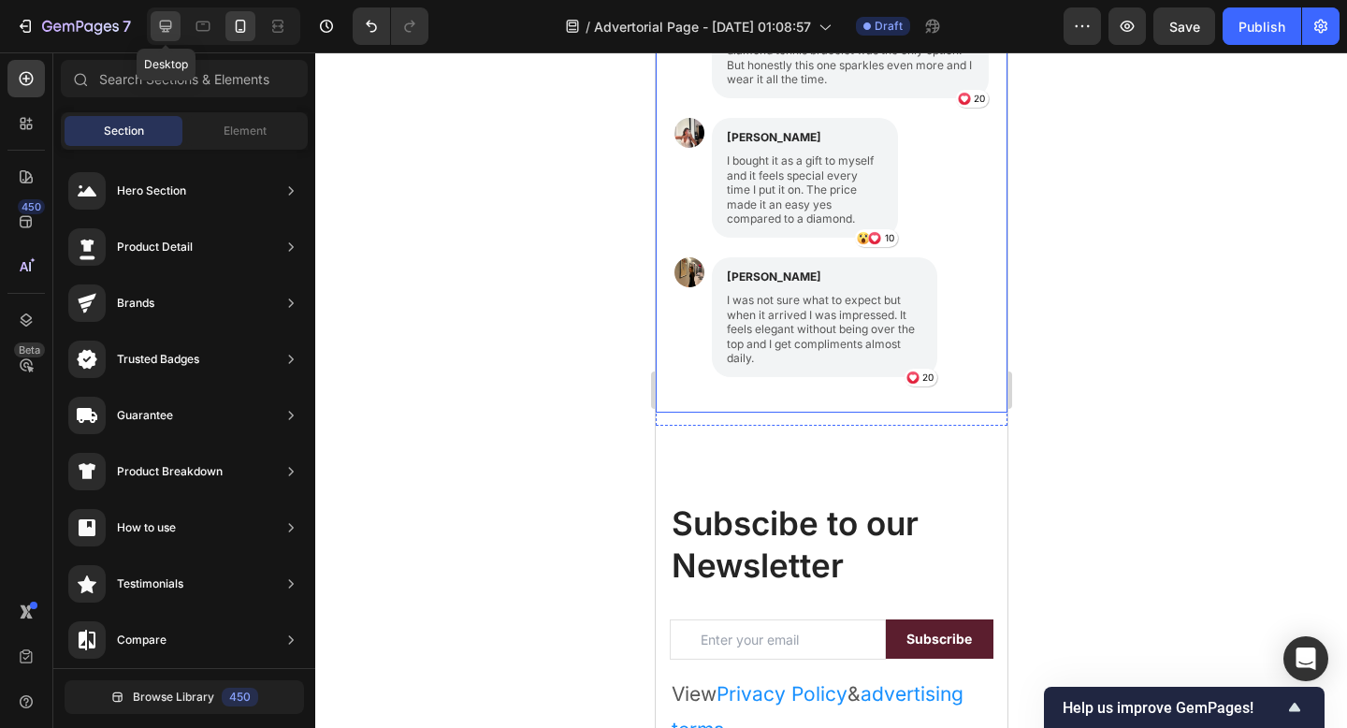
click at [167, 29] on icon at bounding box center [166, 27] width 12 height 12
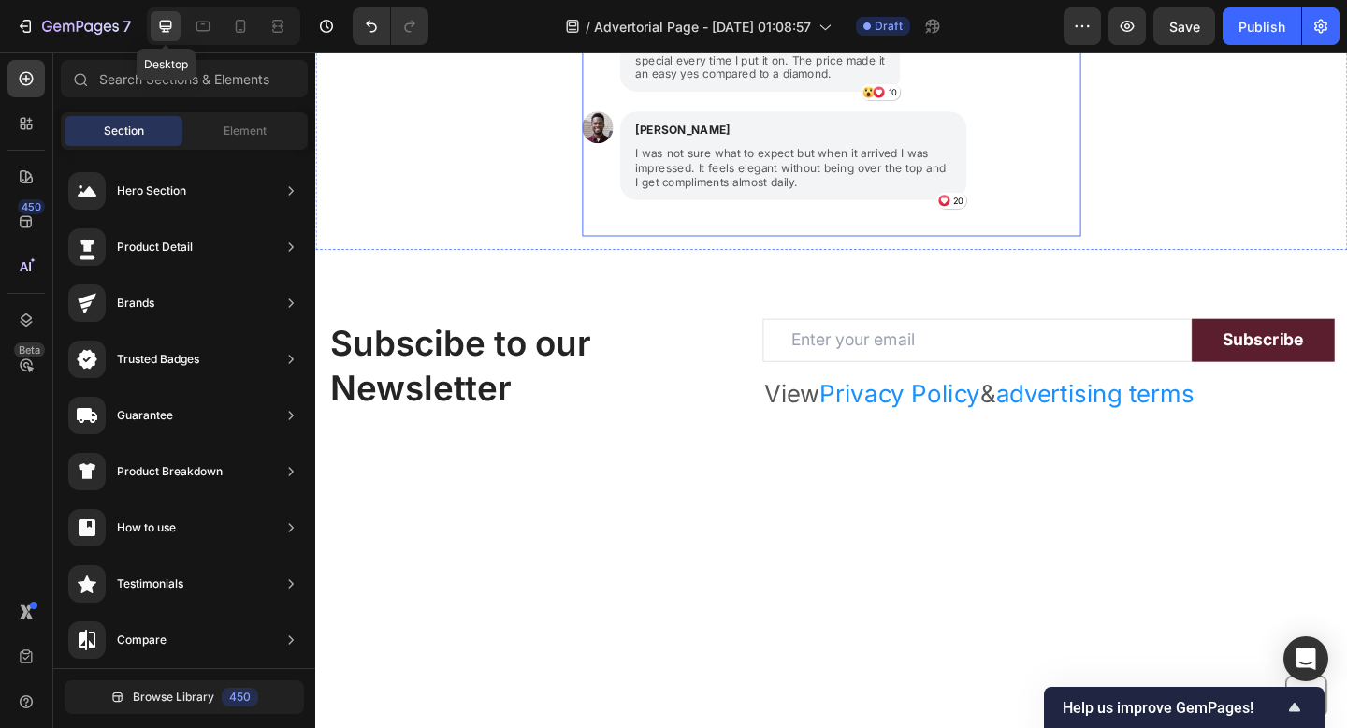
scroll to position [2279, 0]
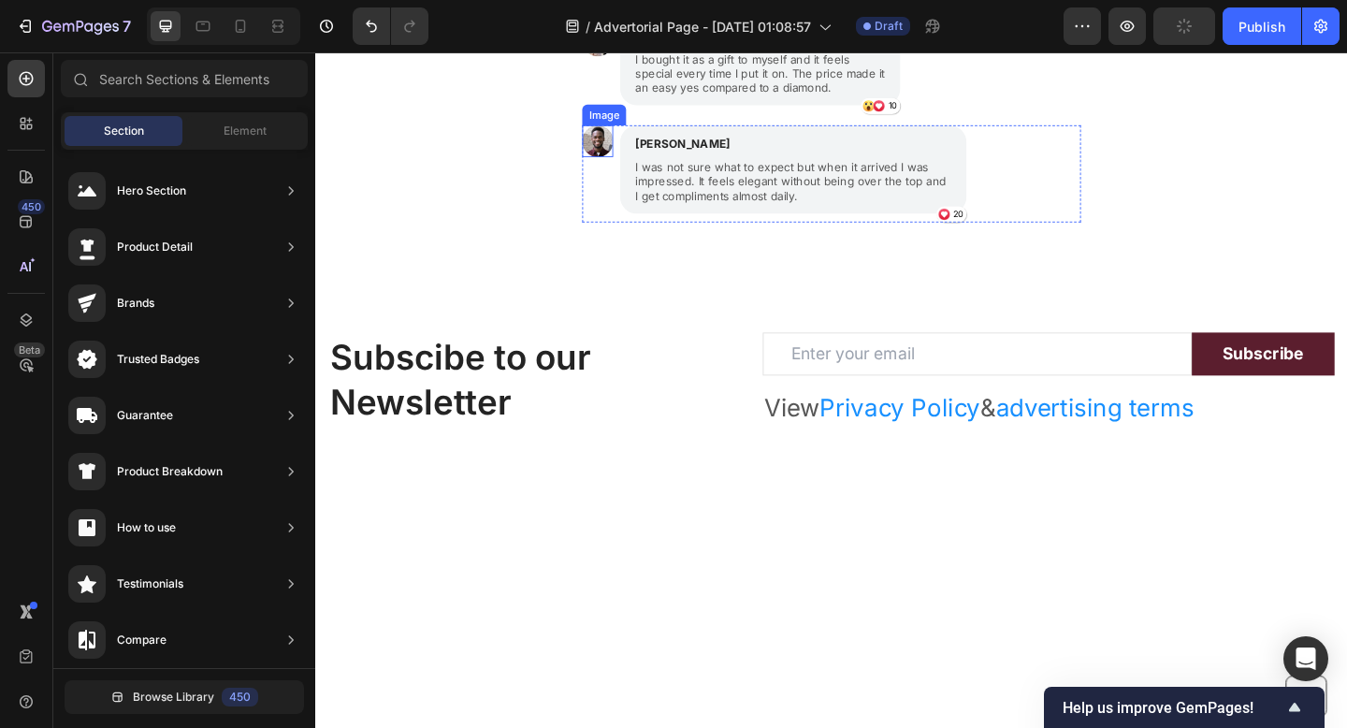
click at [625, 146] on img at bounding box center [622, 149] width 34 height 34
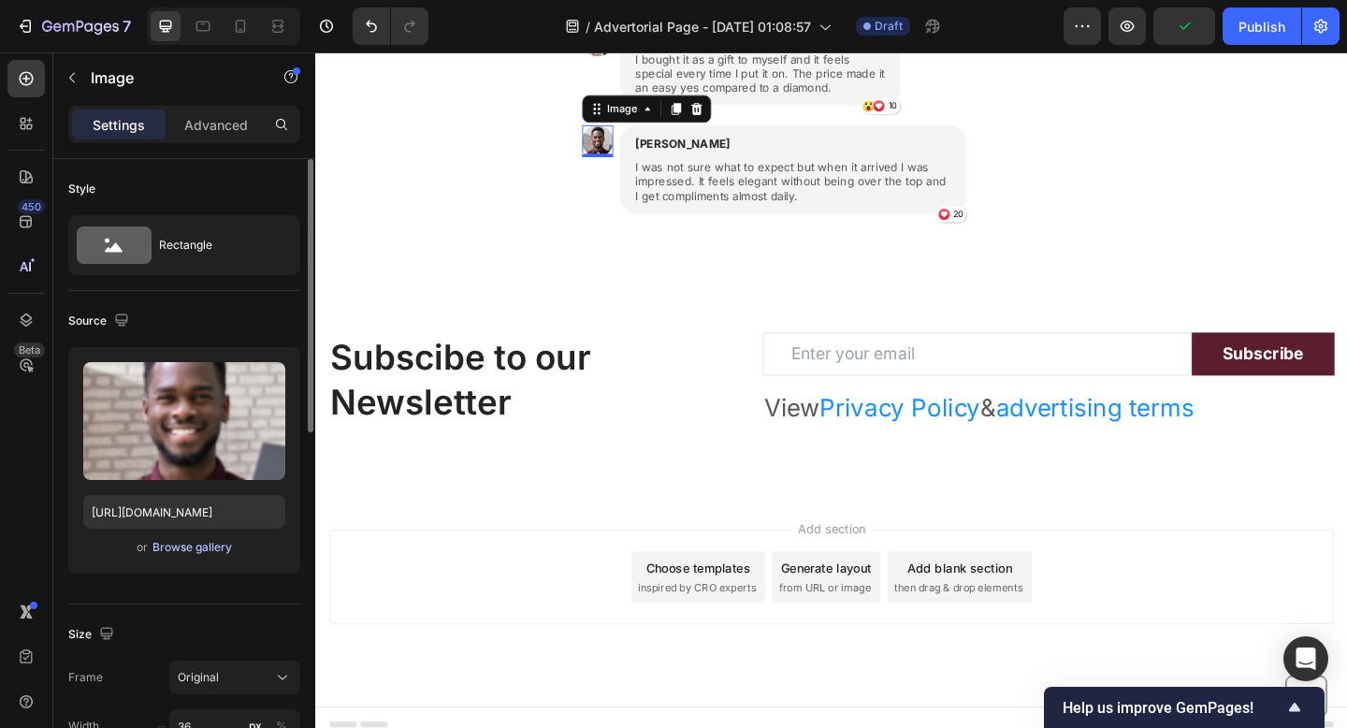
click at [170, 549] on div "Browse gallery" at bounding box center [192, 547] width 80 height 17
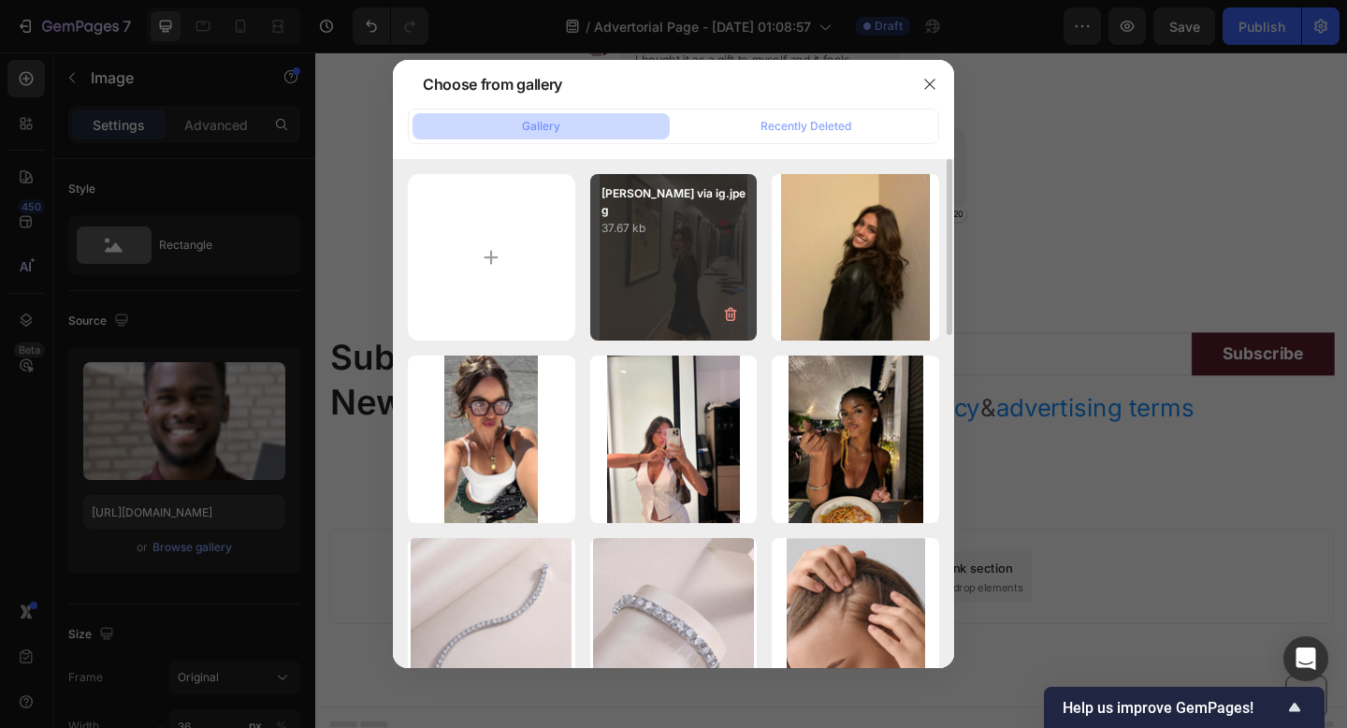
click at [613, 309] on div "Lexi Jayde via ig.jpeg 37.67 kb" at bounding box center [673, 257] width 167 height 167
type input "[URL][DOMAIN_NAME]"
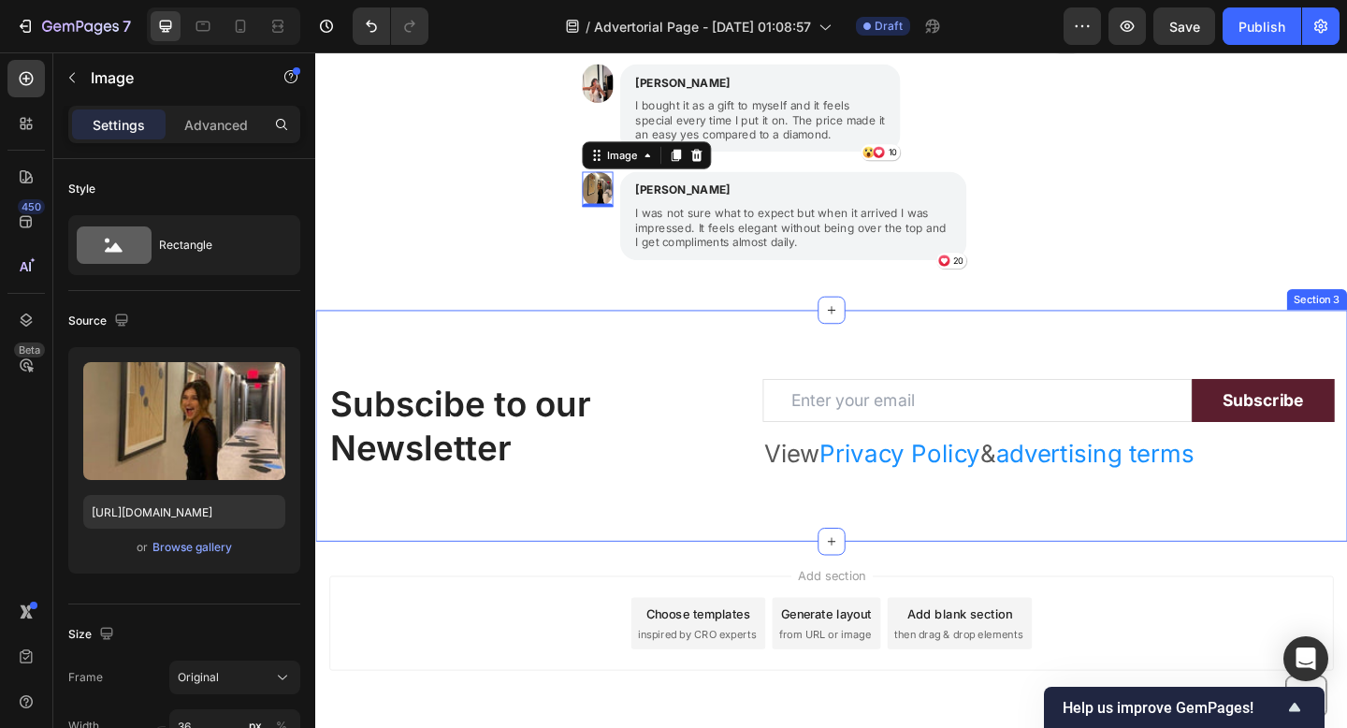
scroll to position [2128, 0]
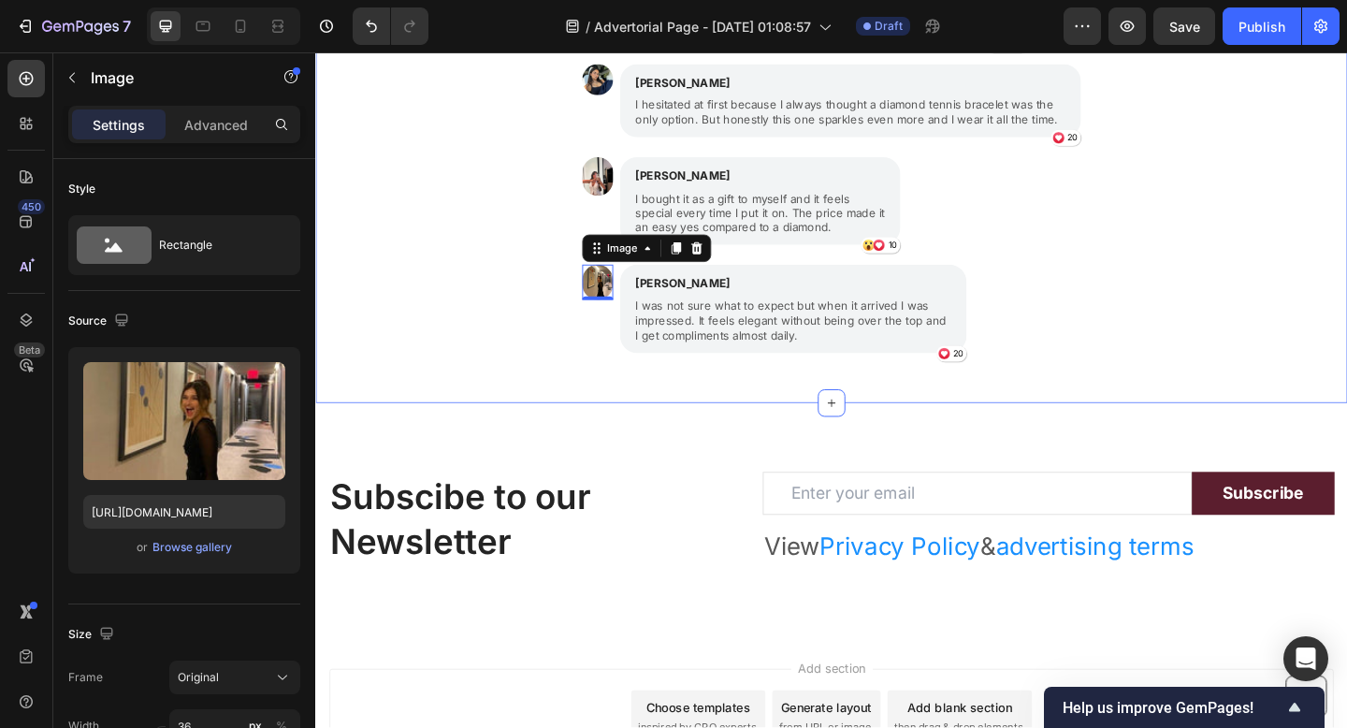
click at [534, 307] on div "Women are falling in love with their Pearl and Ivy bracelet Text Block Image Is…" at bounding box center [876, 53] width 1122 height 732
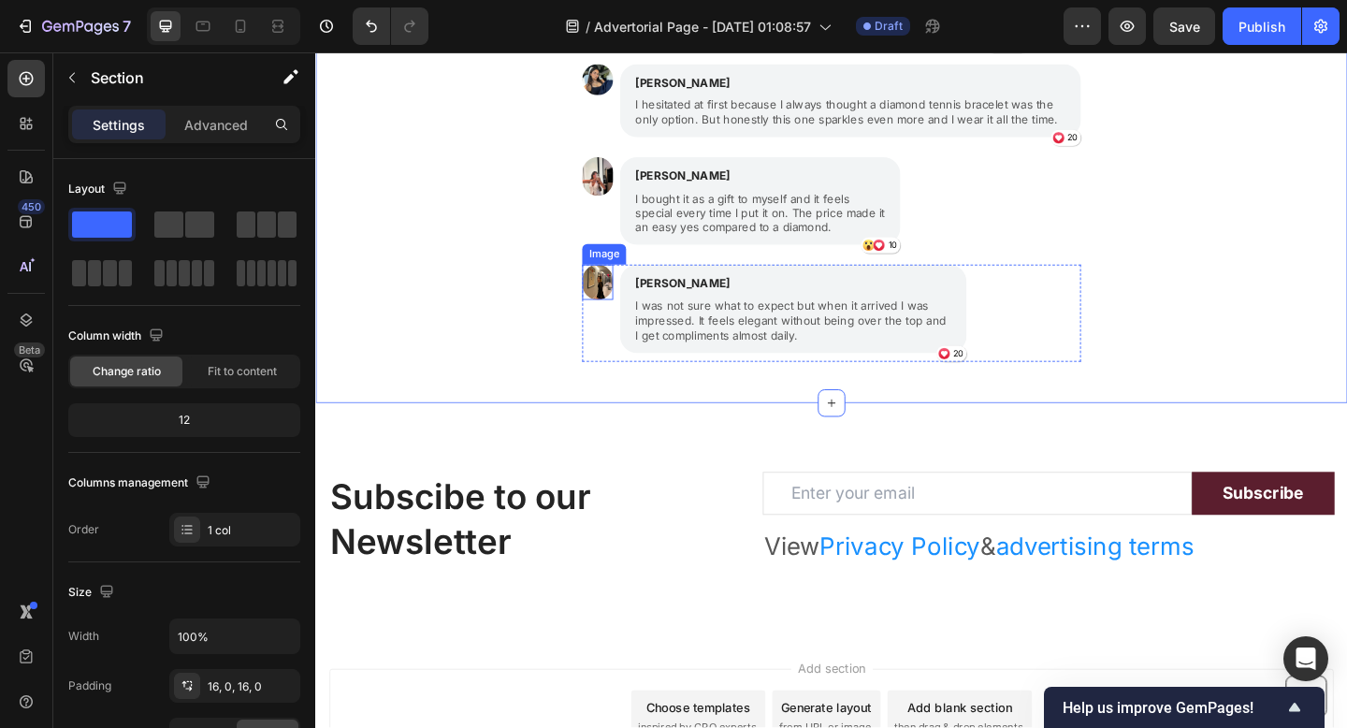
click at [607, 305] on img at bounding box center [622, 302] width 34 height 38
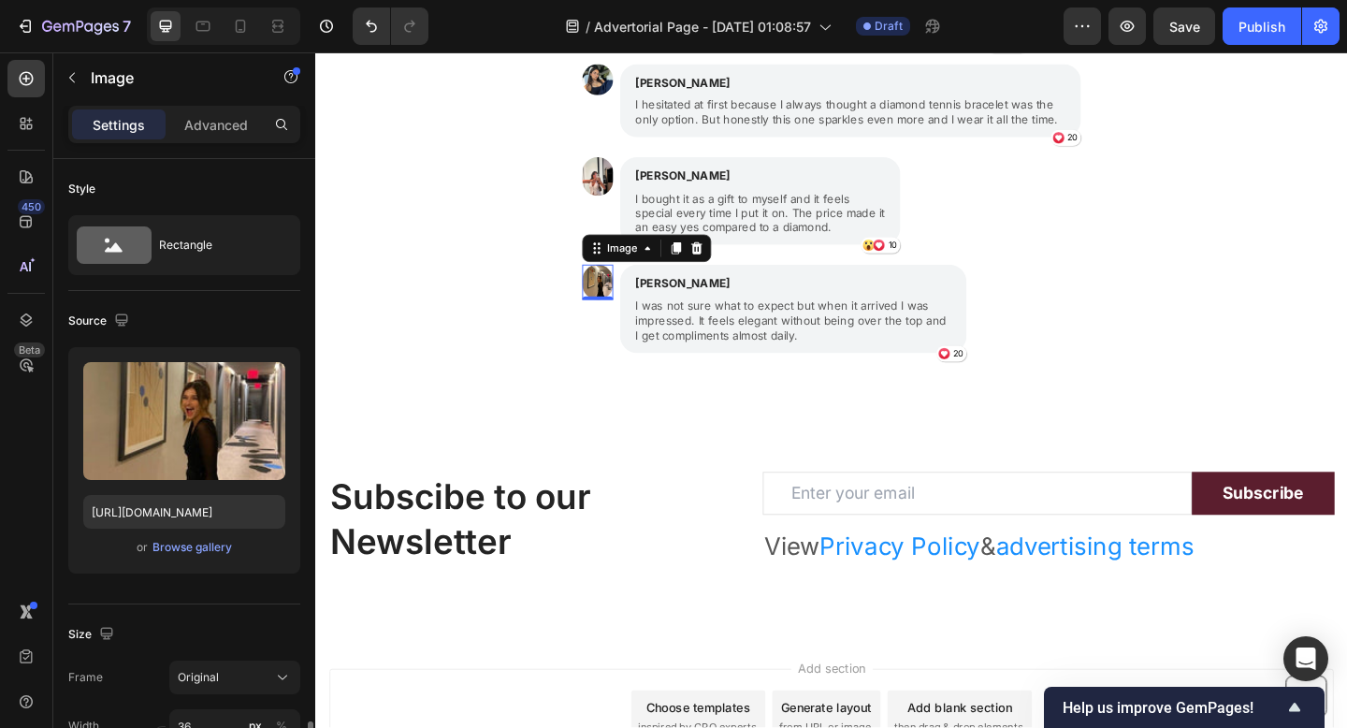
scroll to position [390, 0]
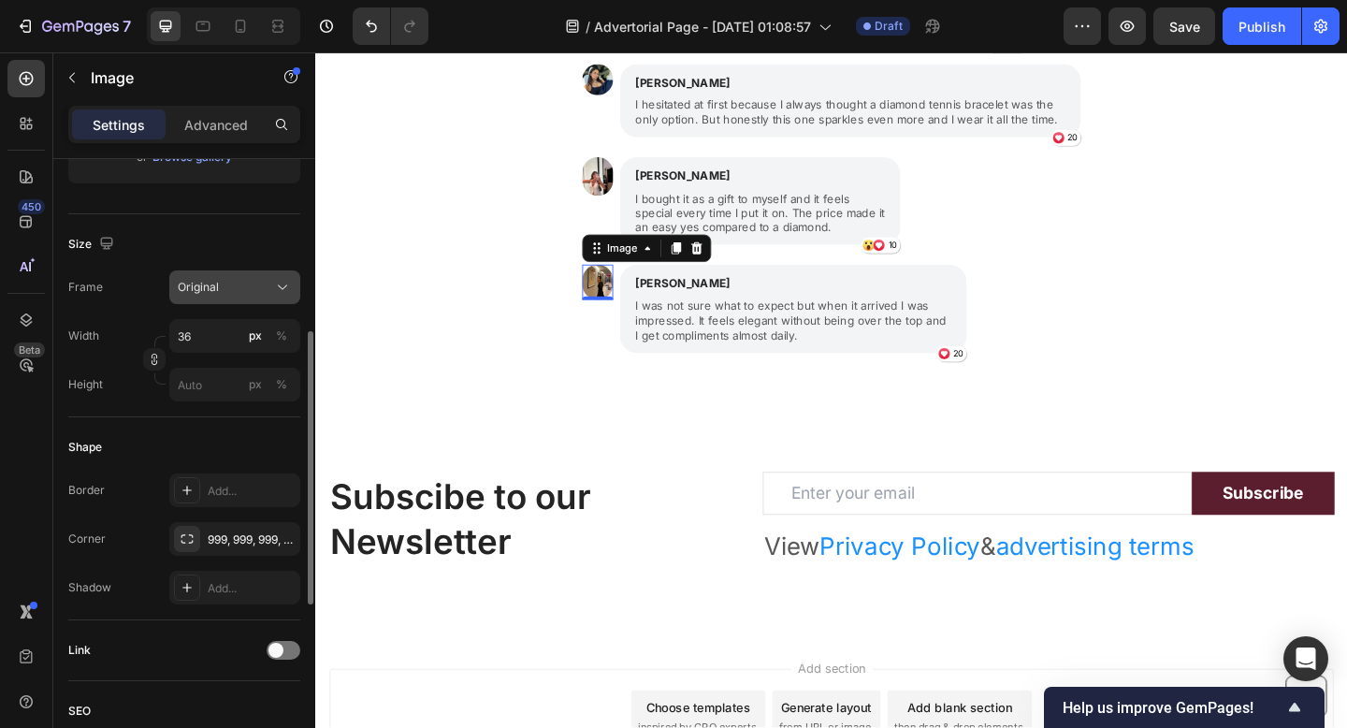
click at [195, 287] on span "Original" at bounding box center [198, 287] width 41 height 17
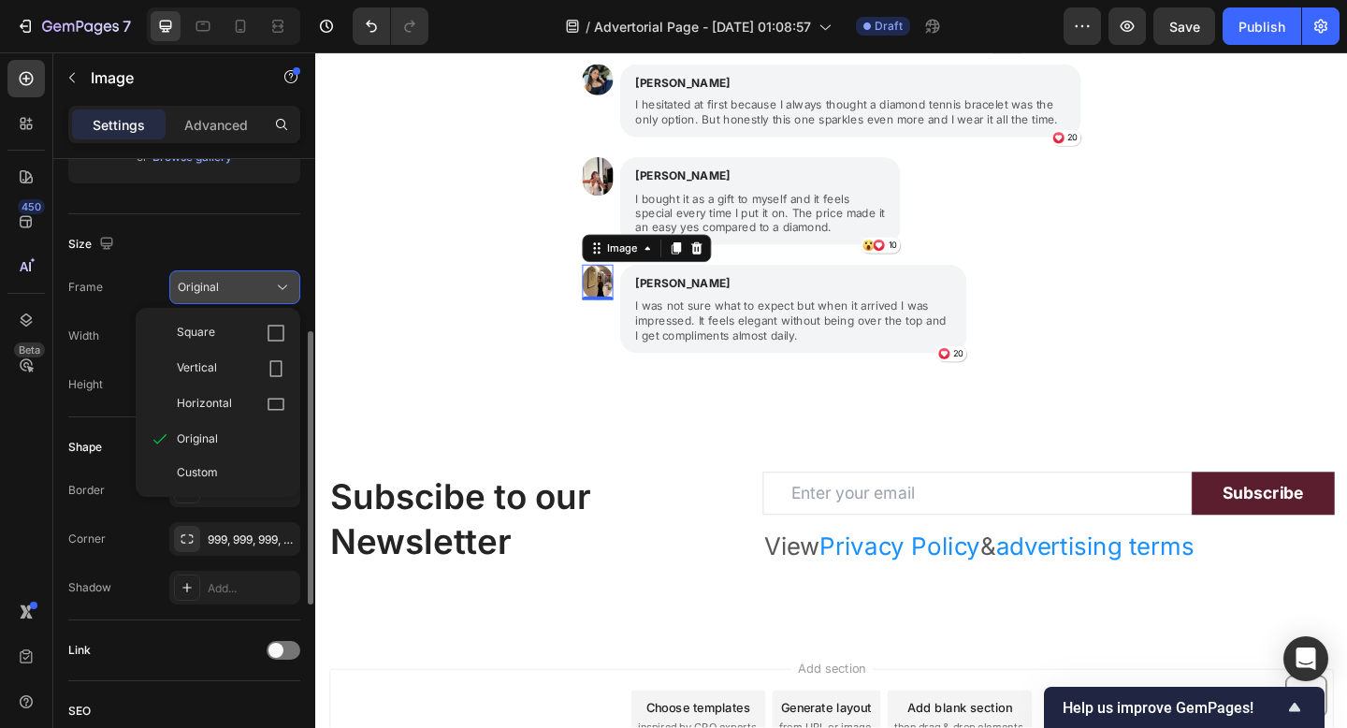
click at [205, 338] on span "Square" at bounding box center [196, 333] width 38 height 19
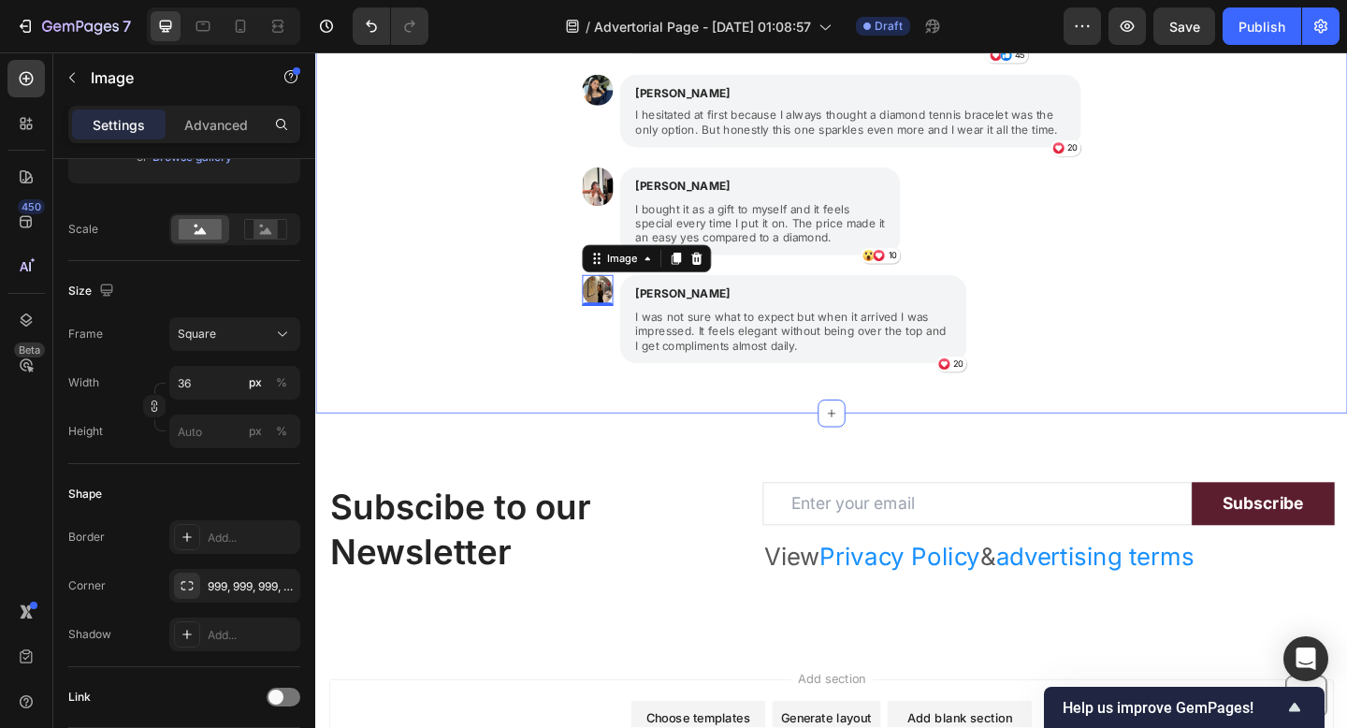
scroll to position [2104, 0]
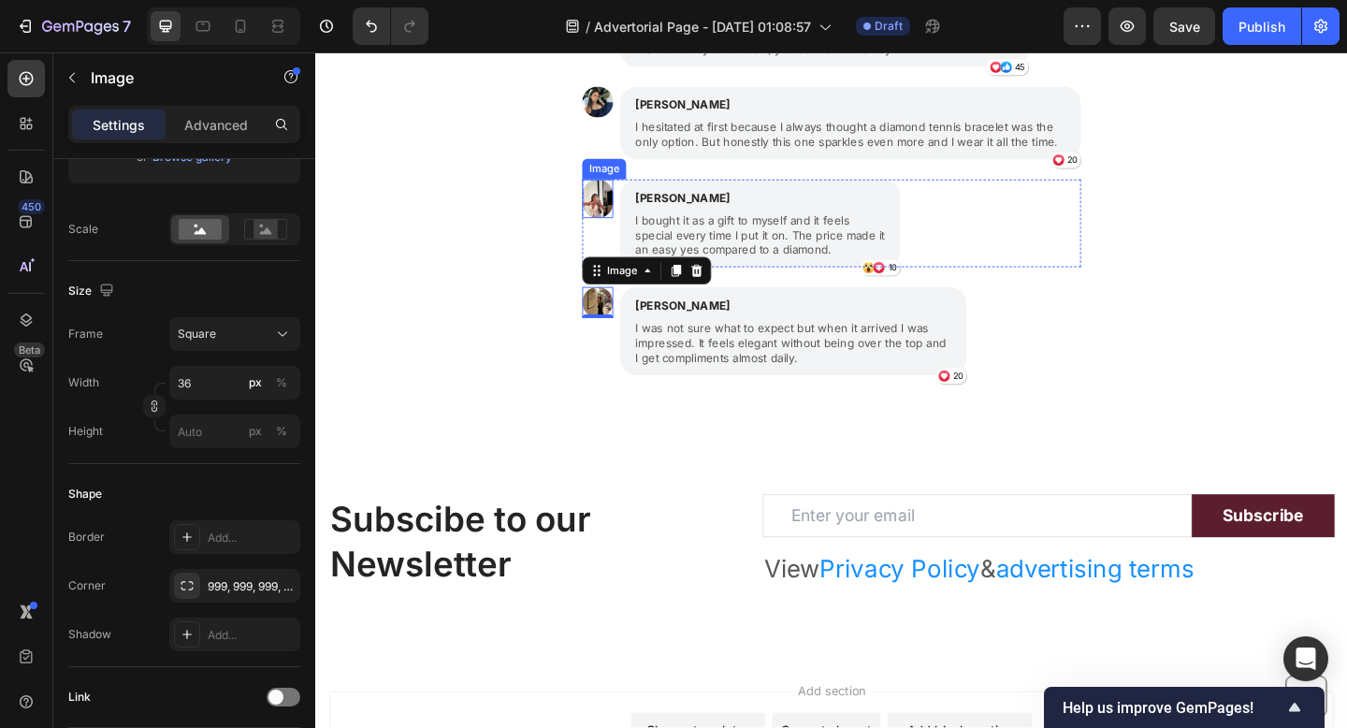
click at [597, 209] on div "Women are falling in love with their Pearl and Ivy bracelet Text Block Image Is…" at bounding box center [876, 77] width 1122 height 732
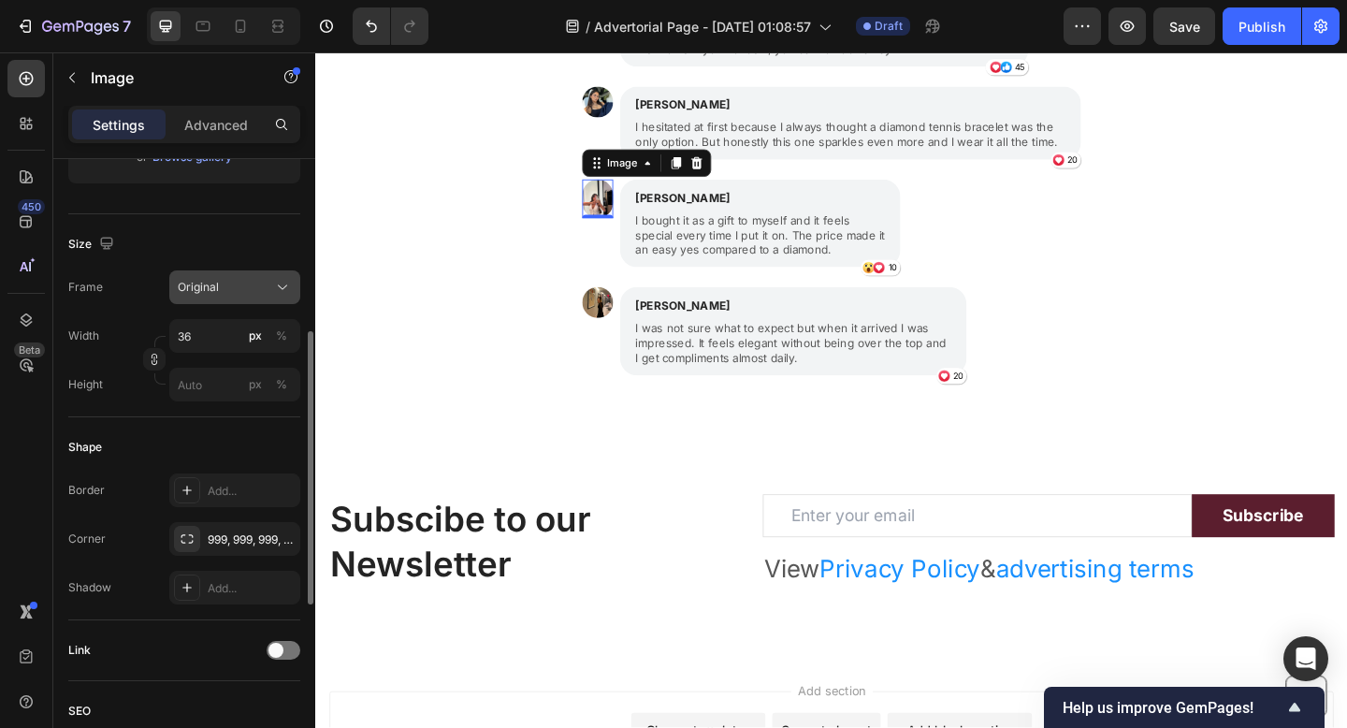
click at [246, 295] on div "Original" at bounding box center [224, 287] width 92 height 17
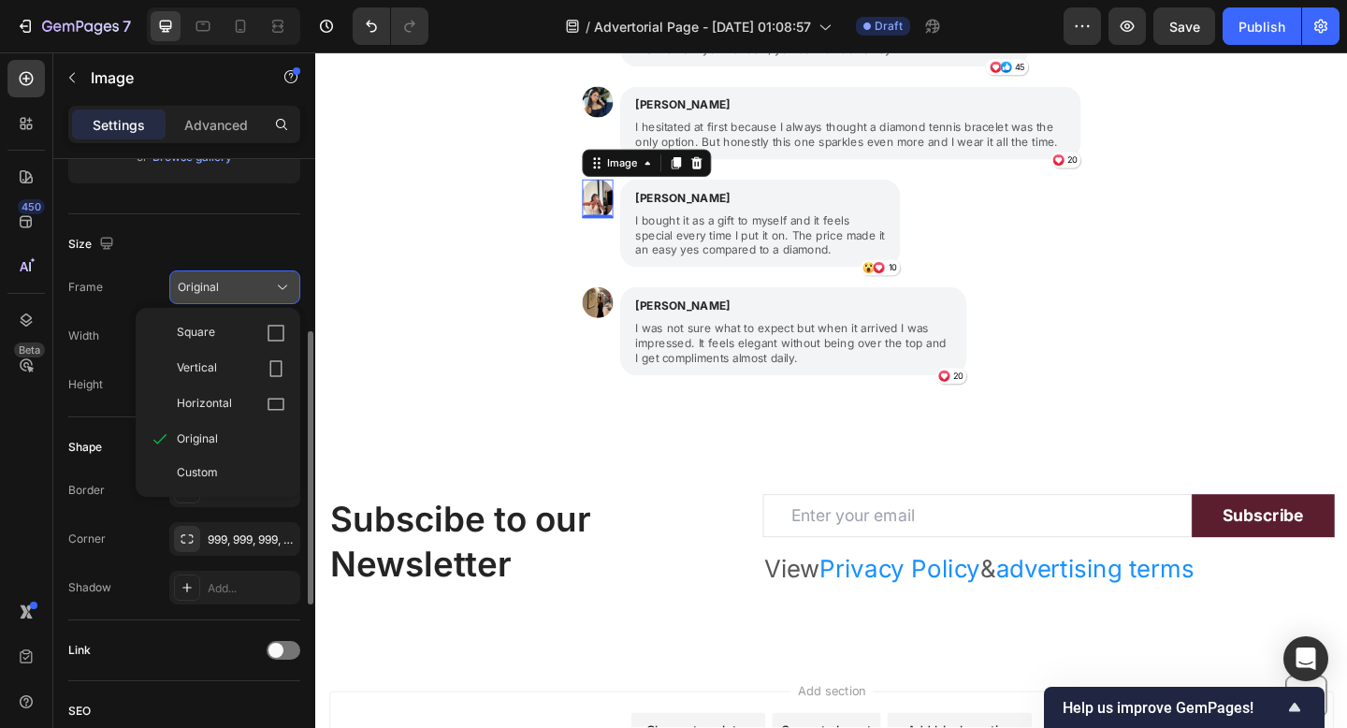
click at [241, 349] on div "Square" at bounding box center [218, 333] width 150 height 36
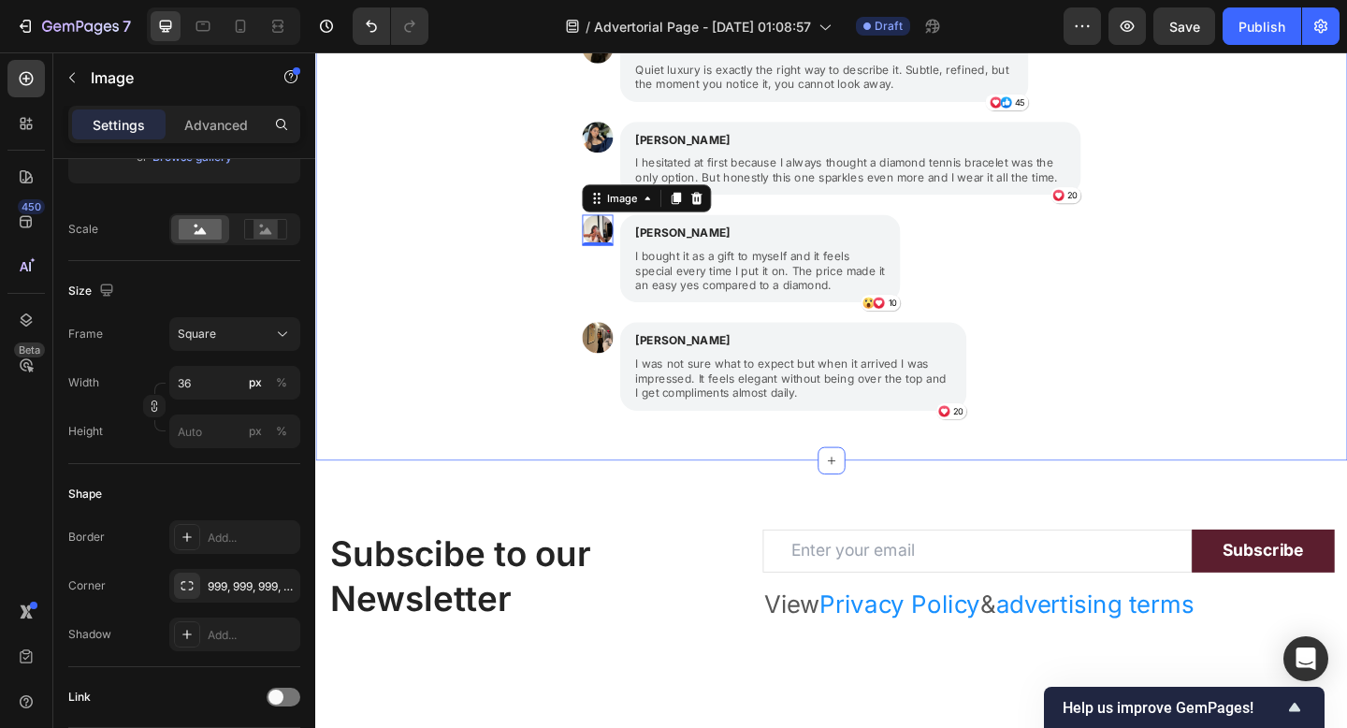
scroll to position [1968, 0]
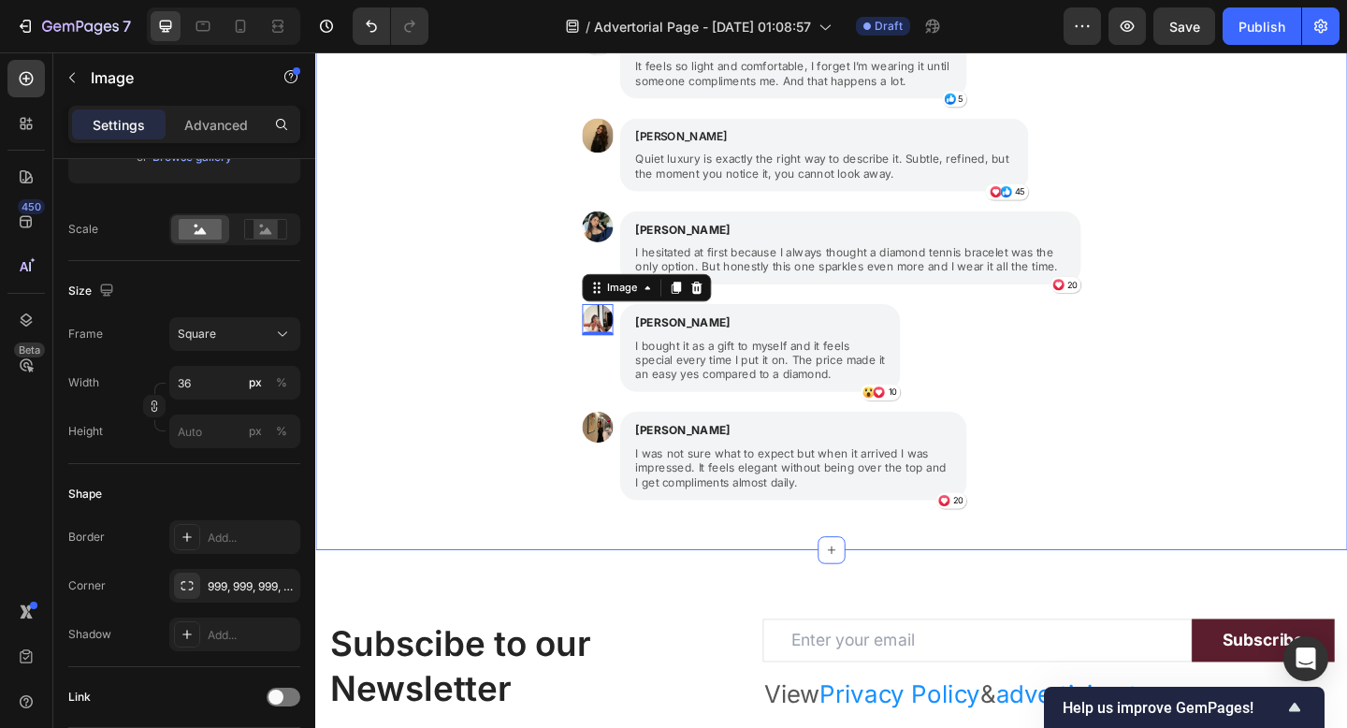
click at [560, 268] on div "Women are falling in love with their Pearl and Ivy bracelet Text Block Image Is…" at bounding box center [876, 213] width 1122 height 732
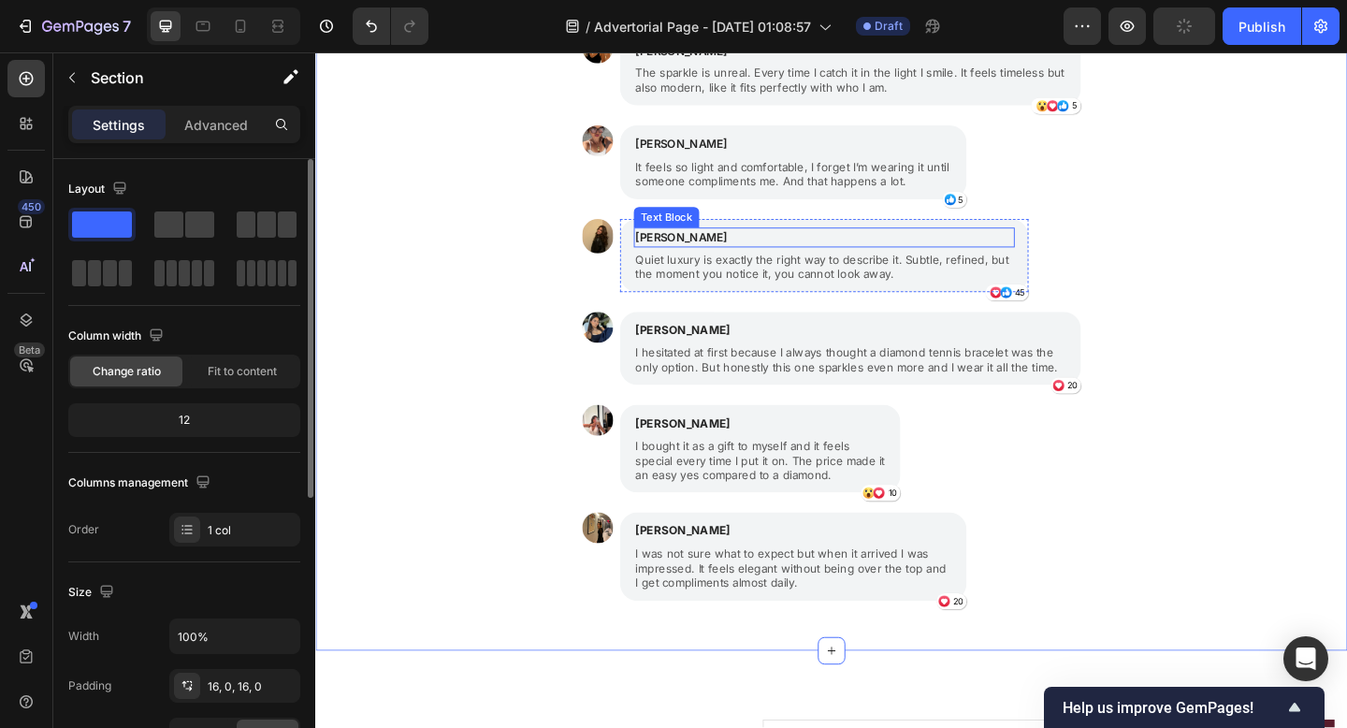
scroll to position [1793, 0]
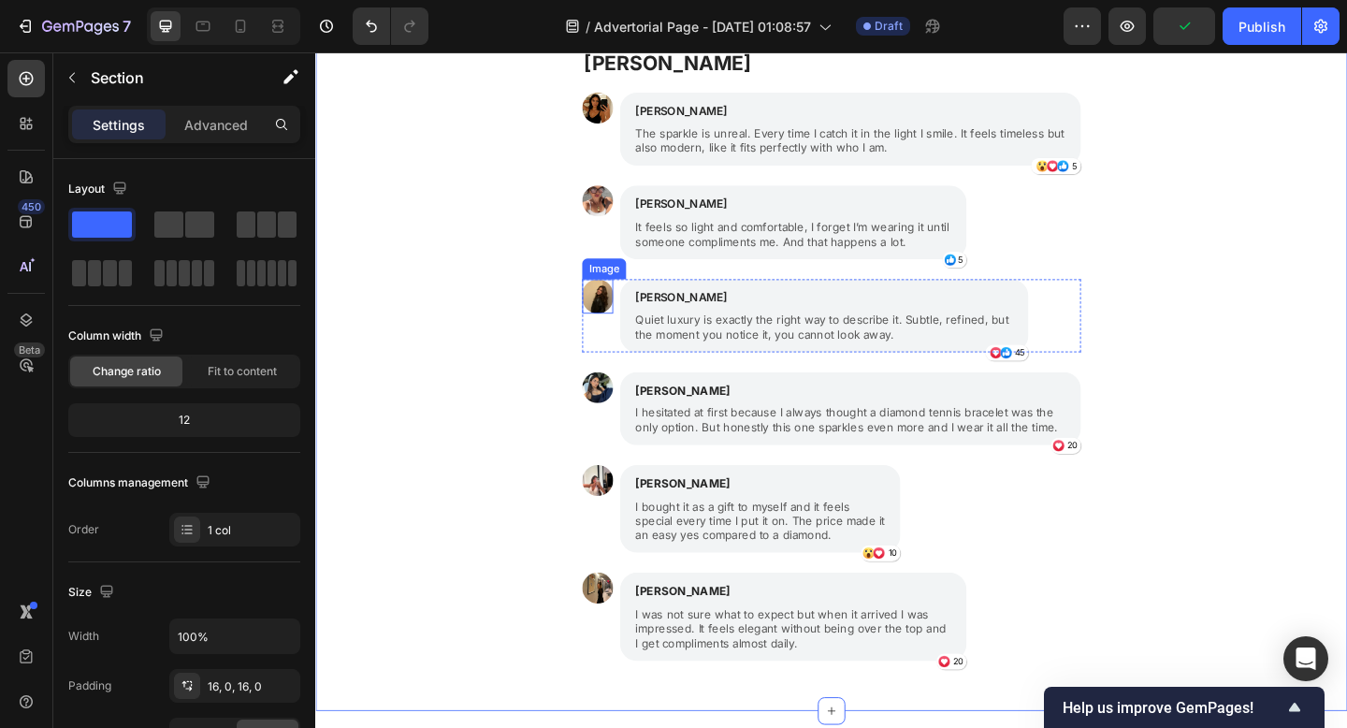
click at [610, 322] on img at bounding box center [622, 318] width 34 height 38
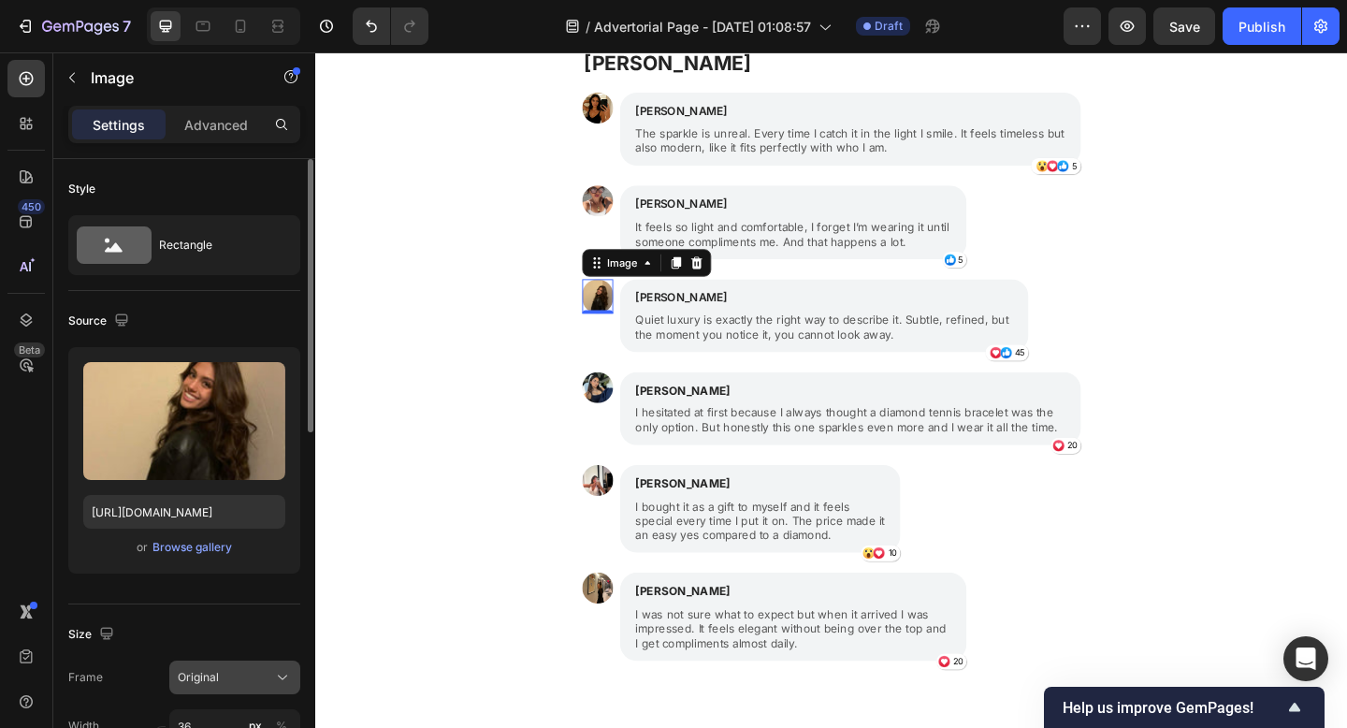
click at [178, 672] on span "Original" at bounding box center [198, 677] width 41 height 17
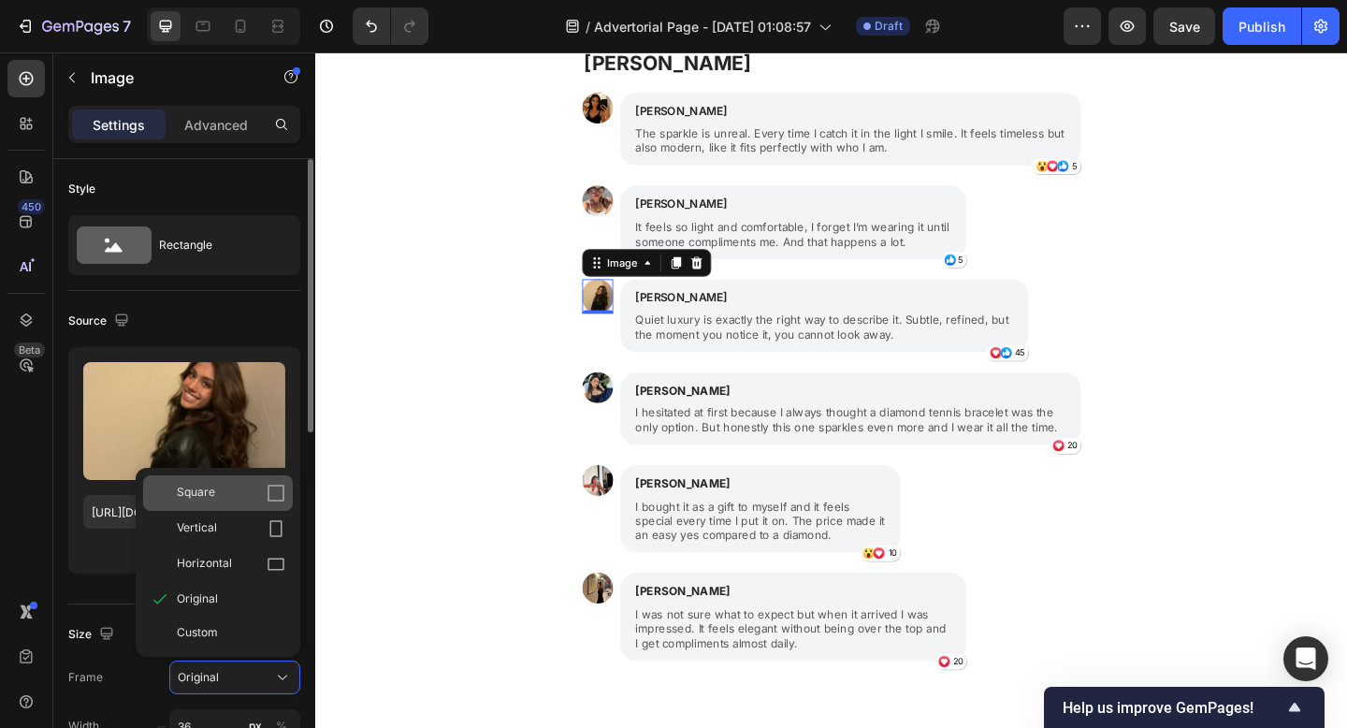
click at [223, 498] on div "Square" at bounding box center [231, 493] width 108 height 19
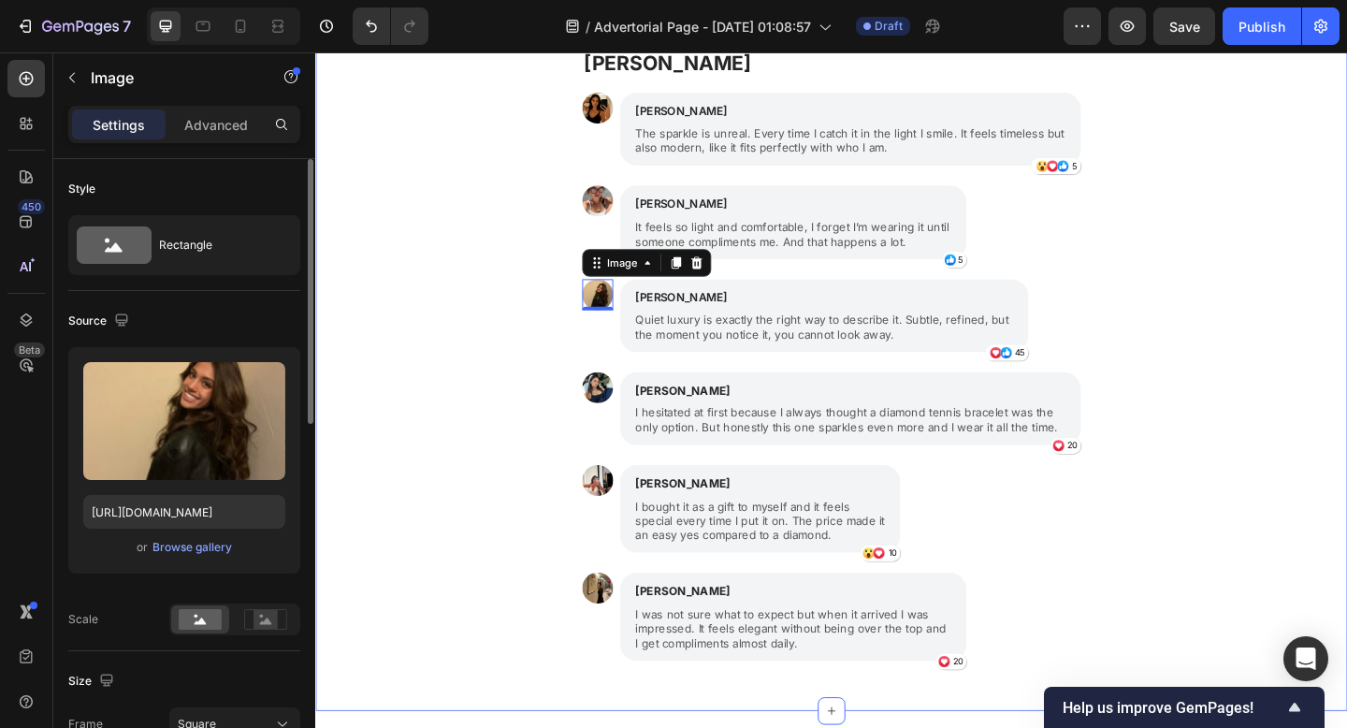
click at [384, 483] on div "Women are falling in love with their Pearl and Ivy bracelet Text Block Image Is…" at bounding box center [876, 388] width 1122 height 732
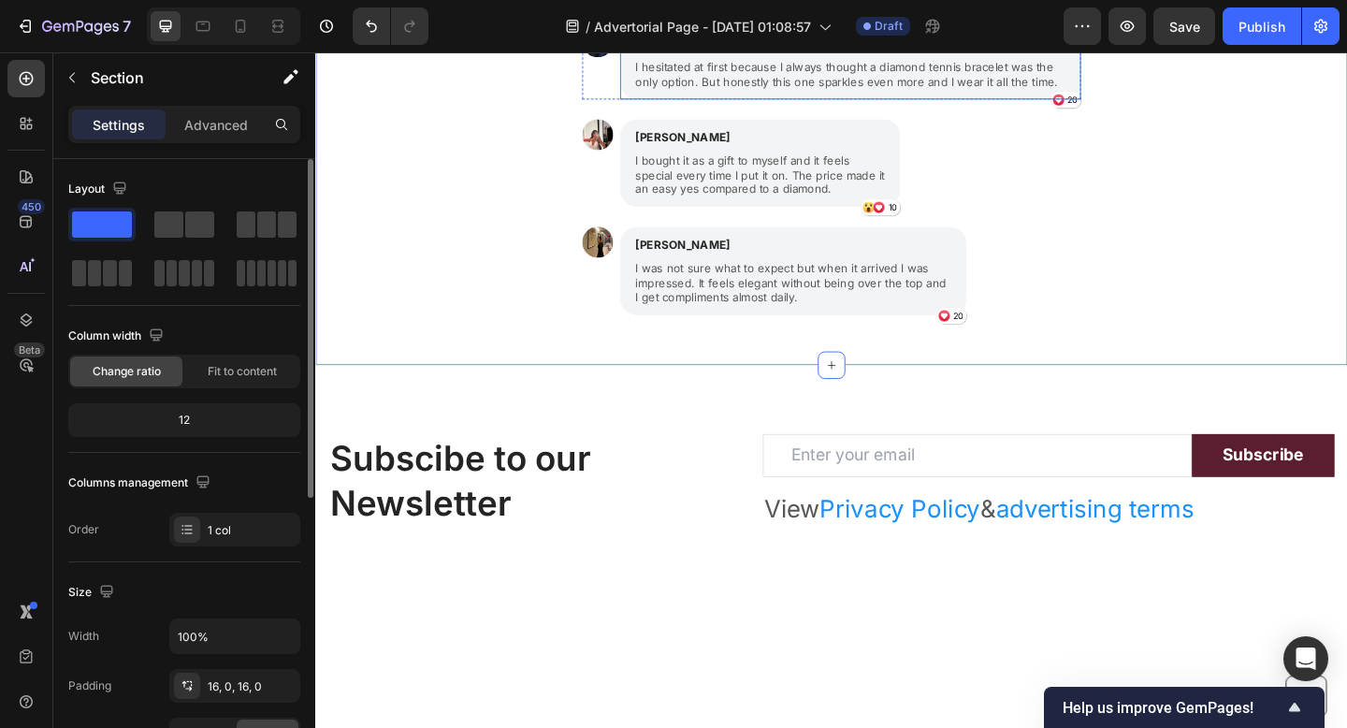
scroll to position [2367, 0]
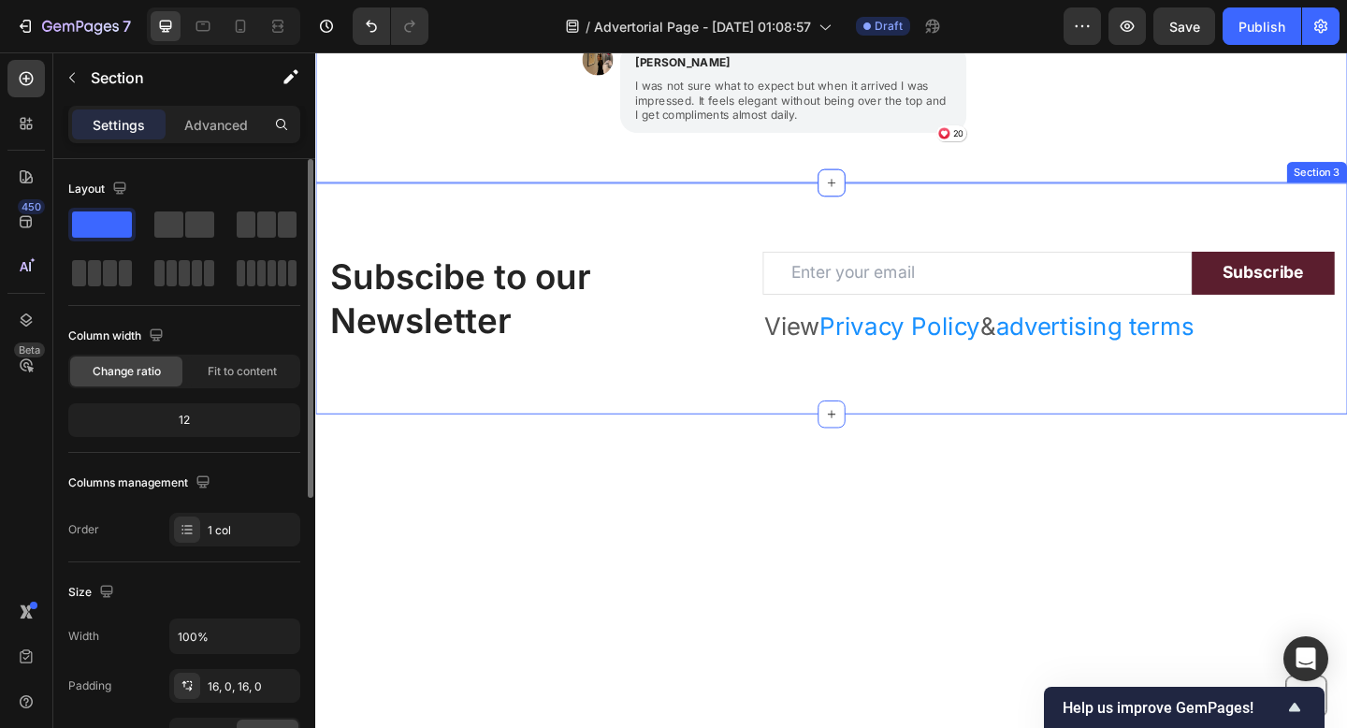
click at [712, 504] on div "Button Row" at bounding box center [876, 680] width 1122 height 468
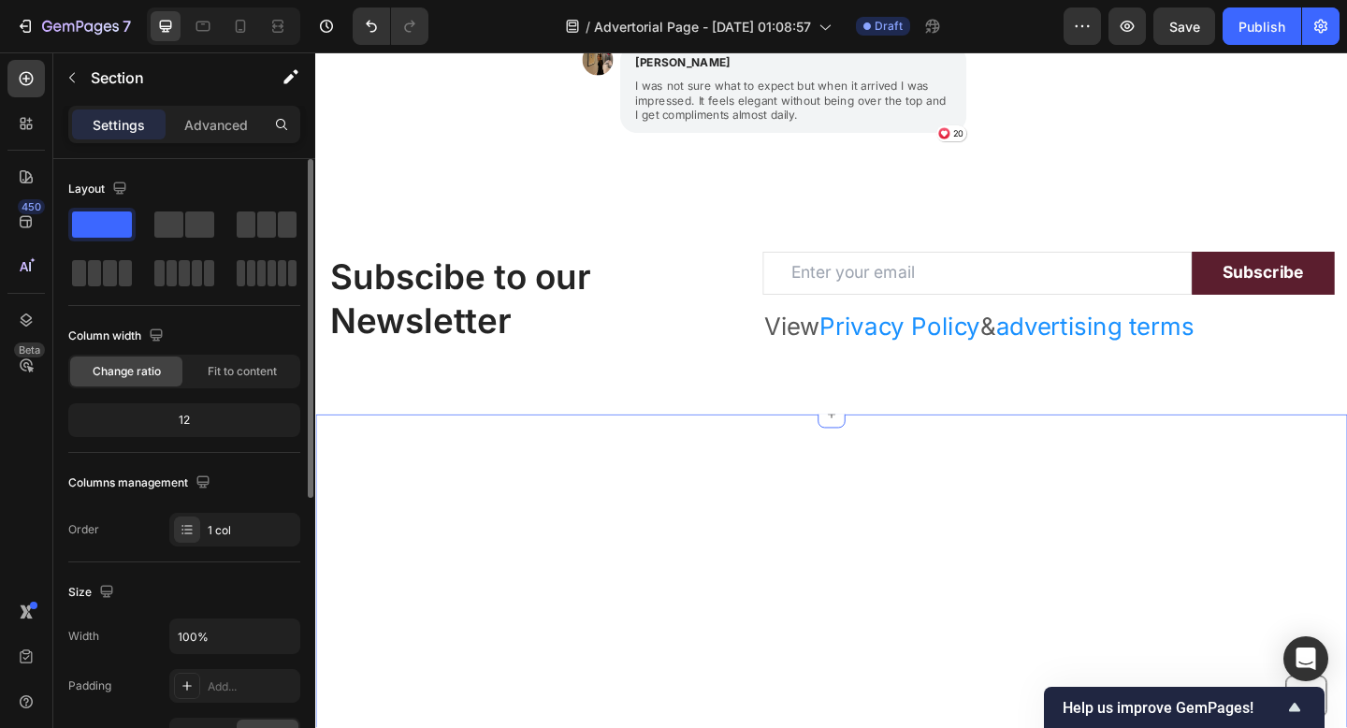
scroll to position [2296, 0]
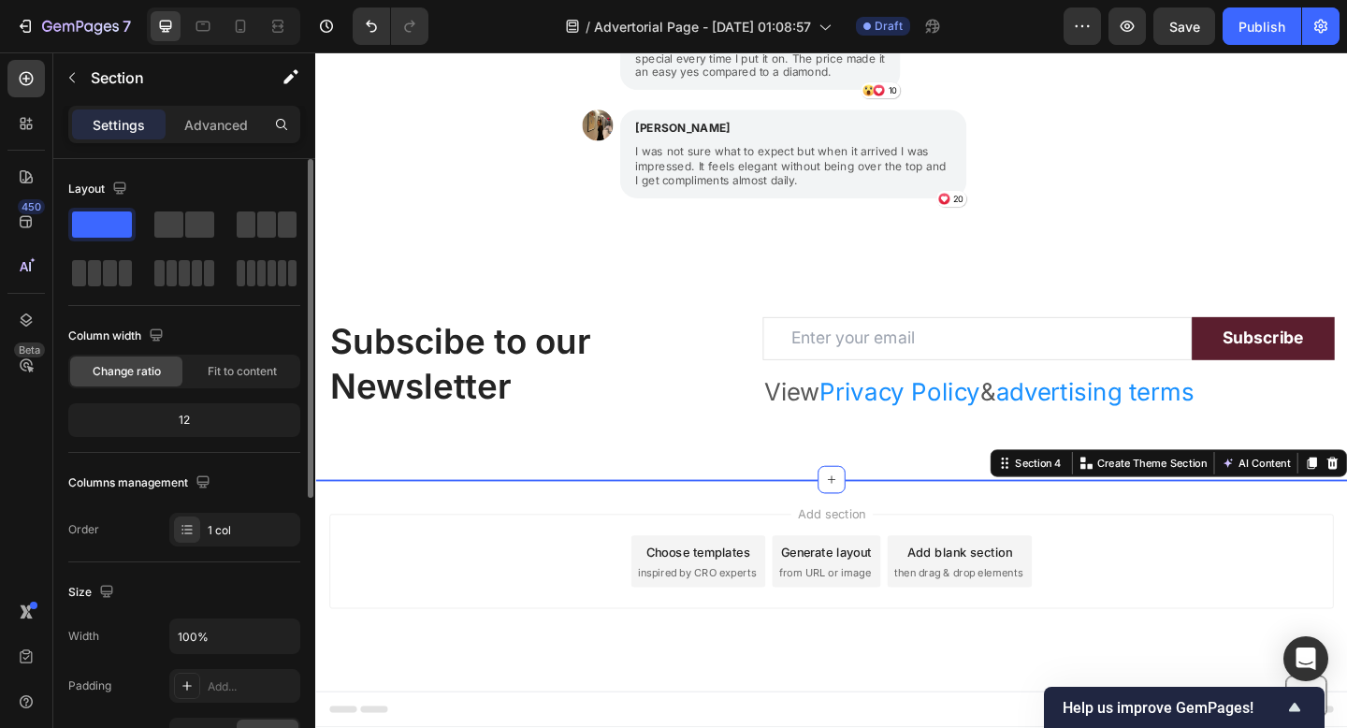
click at [687, 673] on div "Add section Choose templates inspired by CRO experts Generate layout from URL o…" at bounding box center [876, 632] width 1122 height 230
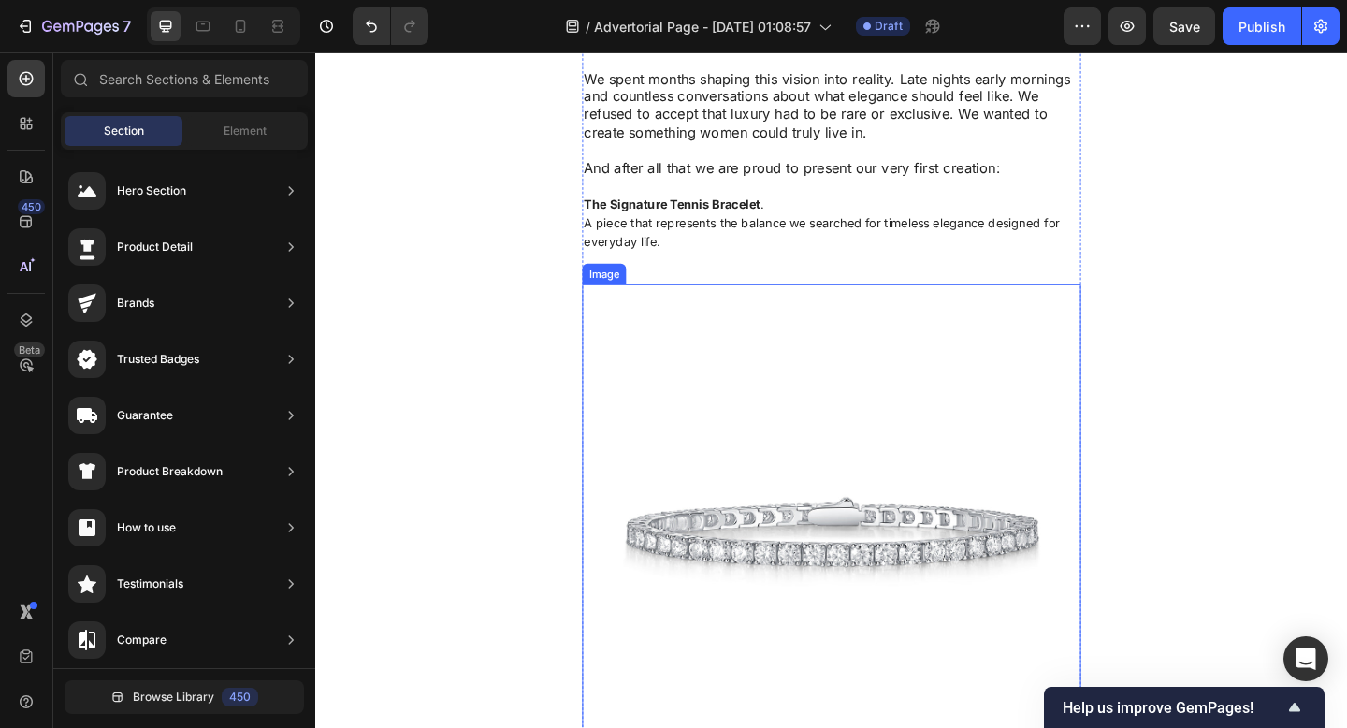
scroll to position [1051, 0]
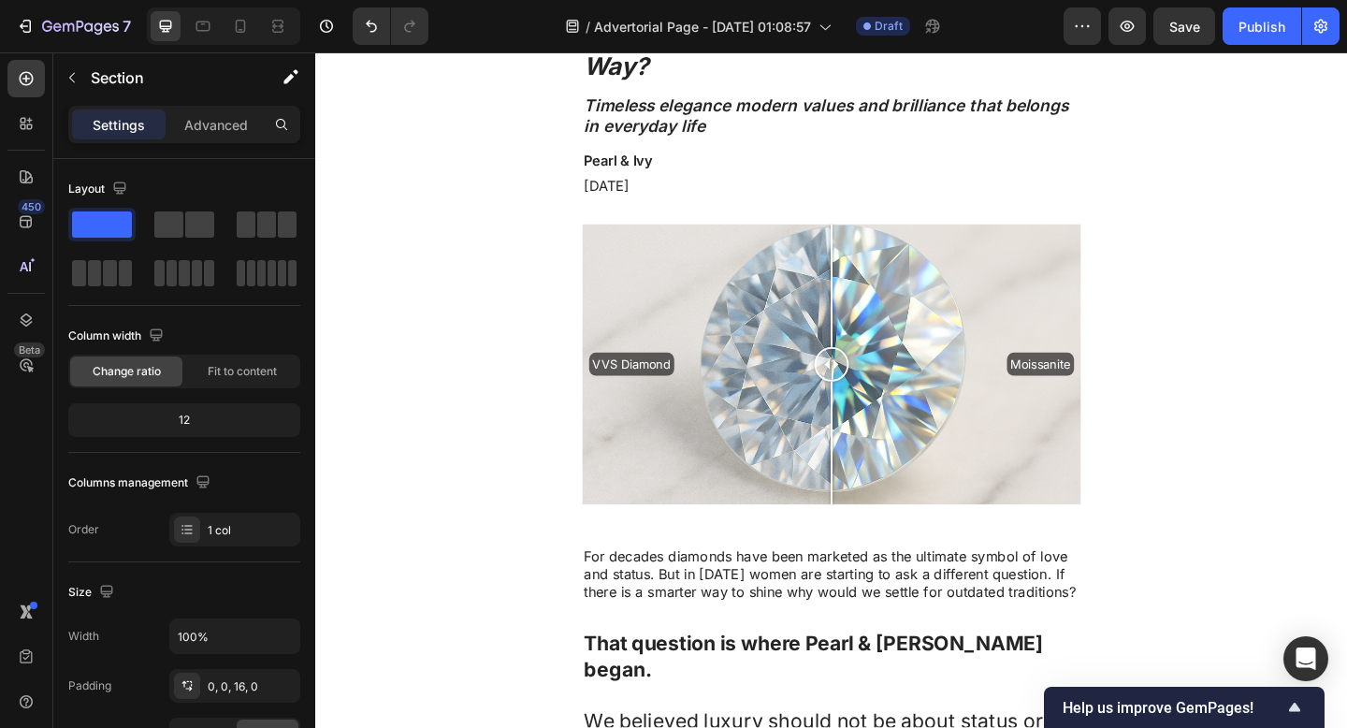
scroll to position [0, 0]
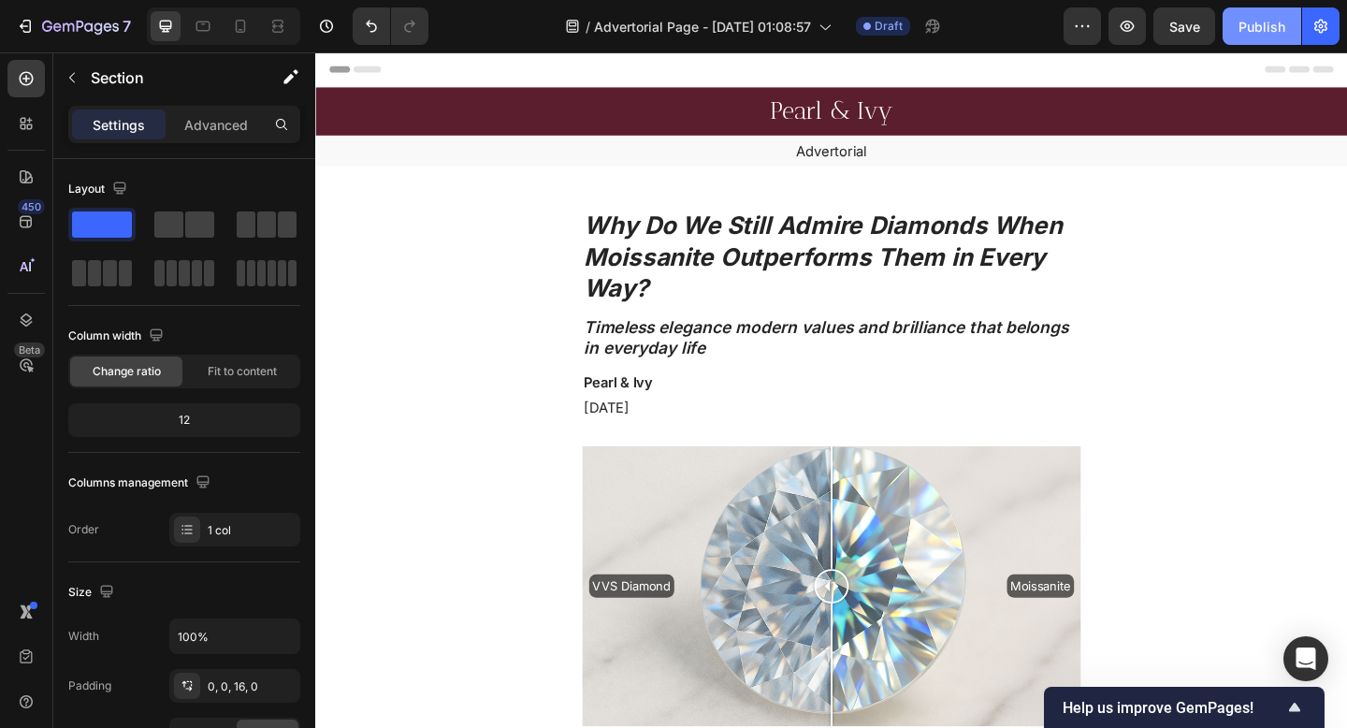
click at [1242, 25] on div "Publish" at bounding box center [1261, 27] width 47 height 20
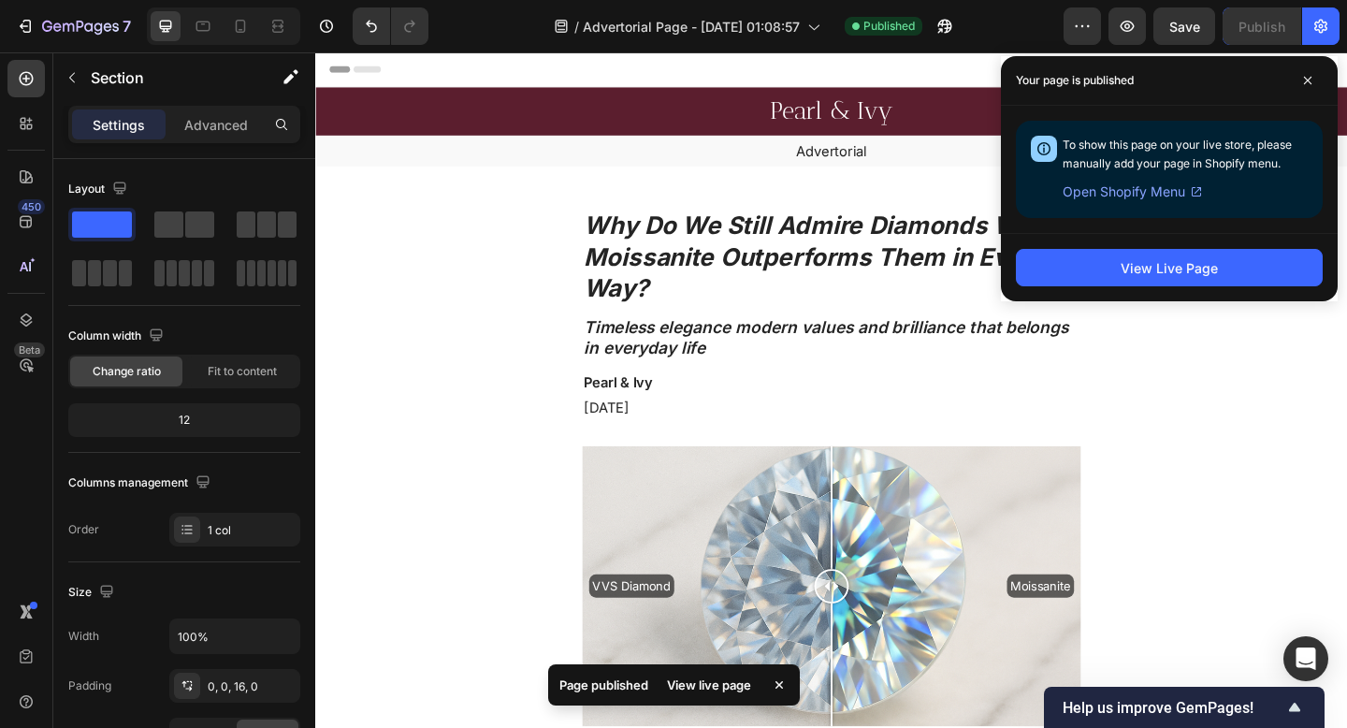
click at [1182, 196] on span "Open Shopify Menu" at bounding box center [1124, 192] width 123 height 22
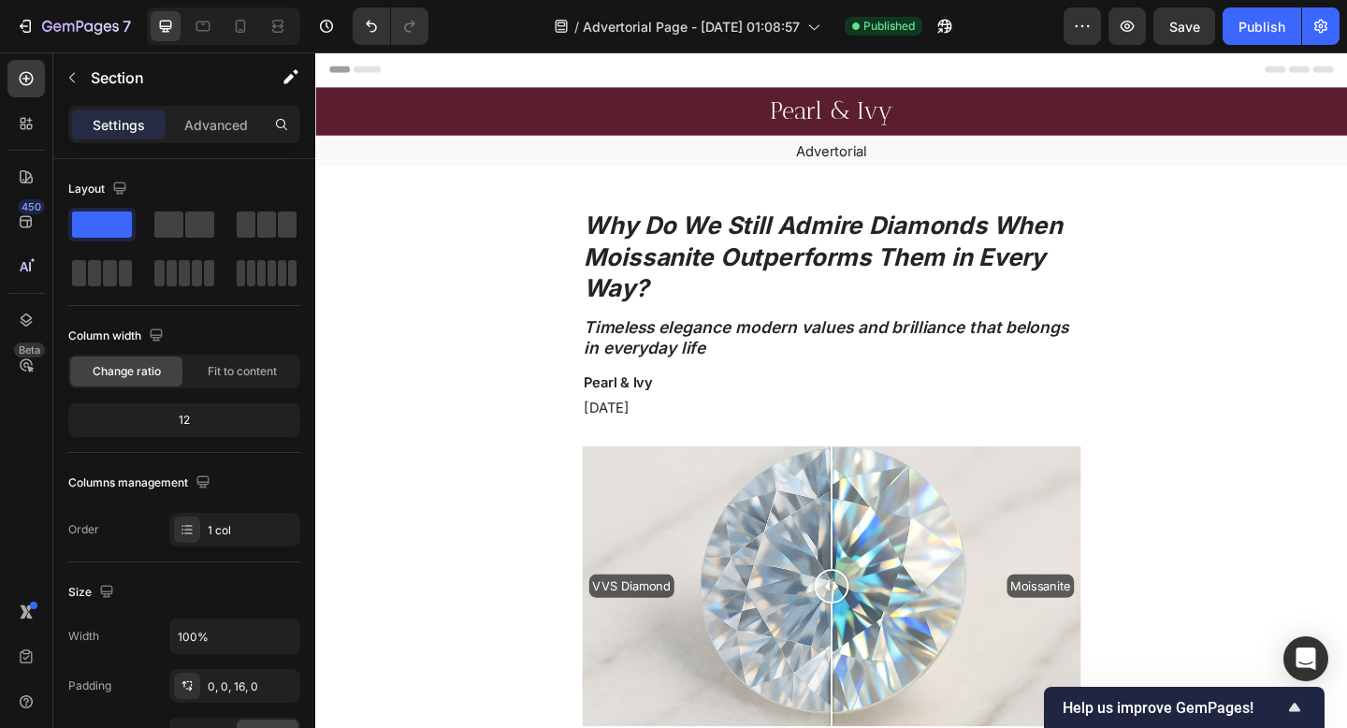
click at [244, 20] on icon at bounding box center [240, 26] width 19 height 19
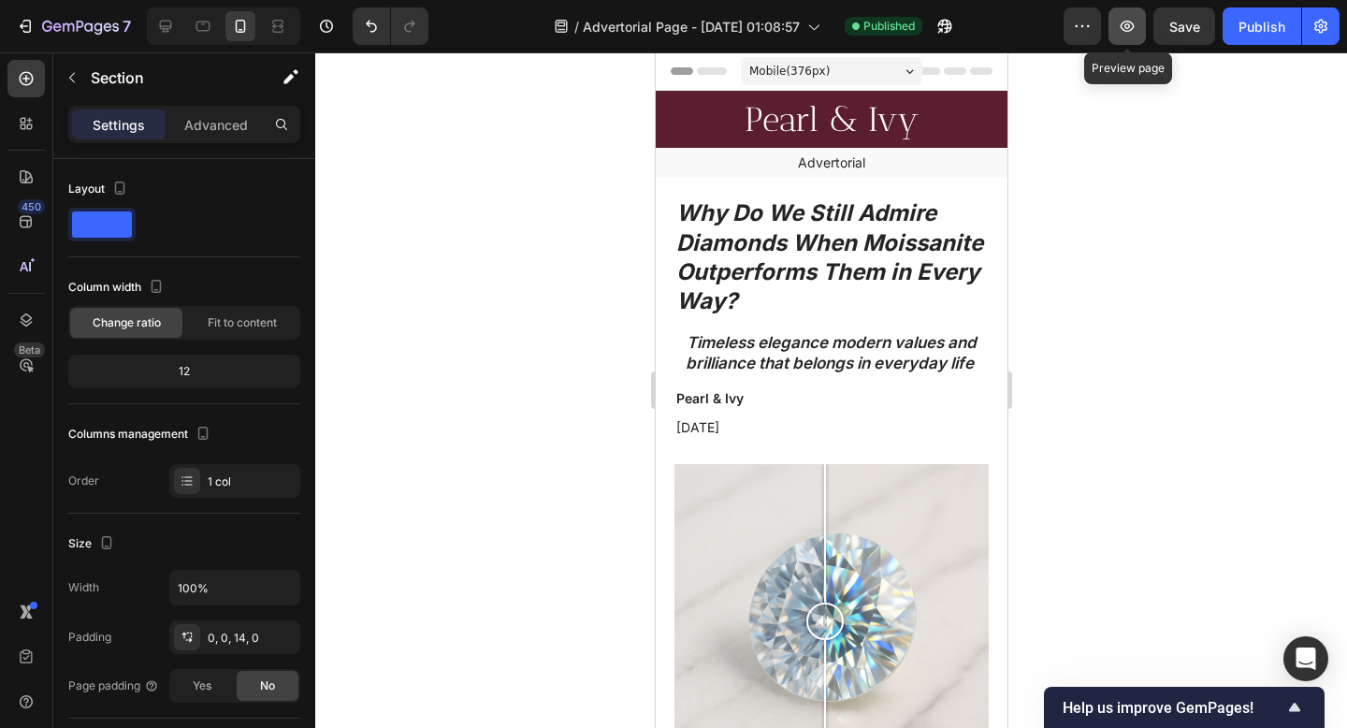
click at [1133, 25] on icon "button" at bounding box center [1127, 26] width 19 height 19
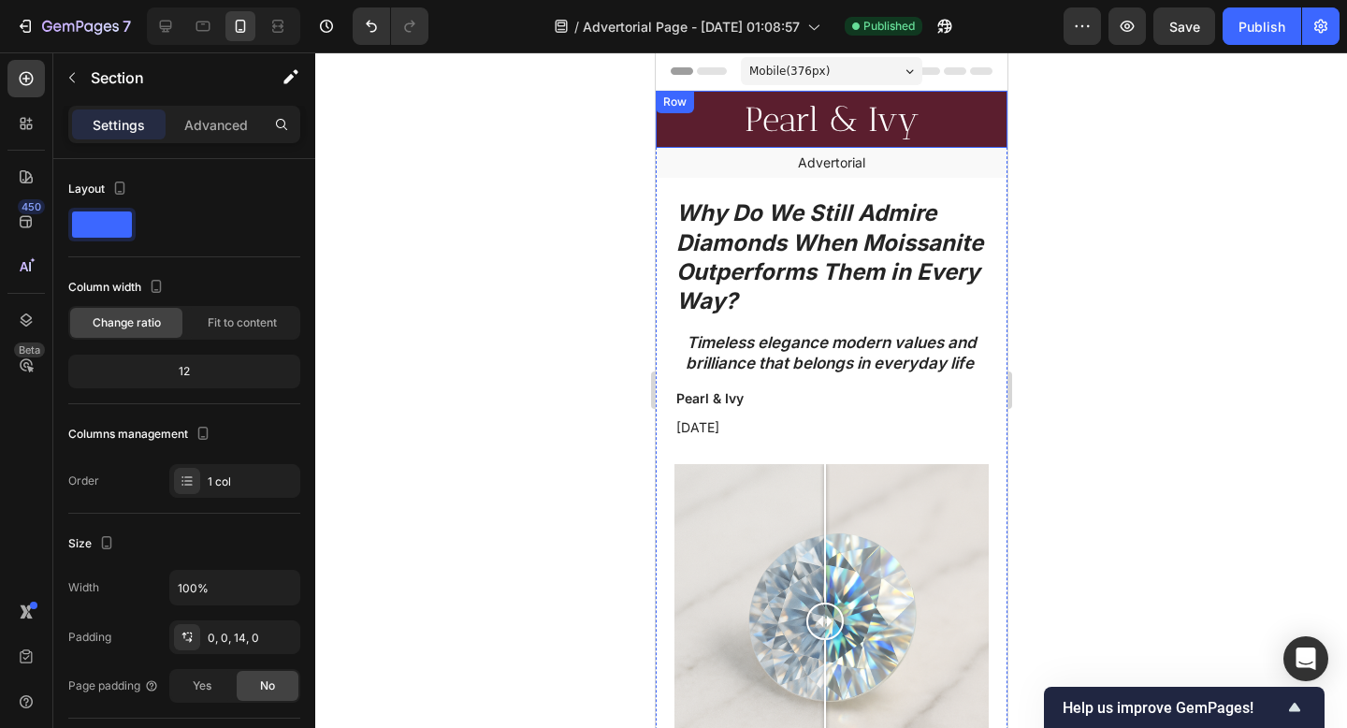
click at [684, 103] on div "Row" at bounding box center [673, 102] width 31 height 17
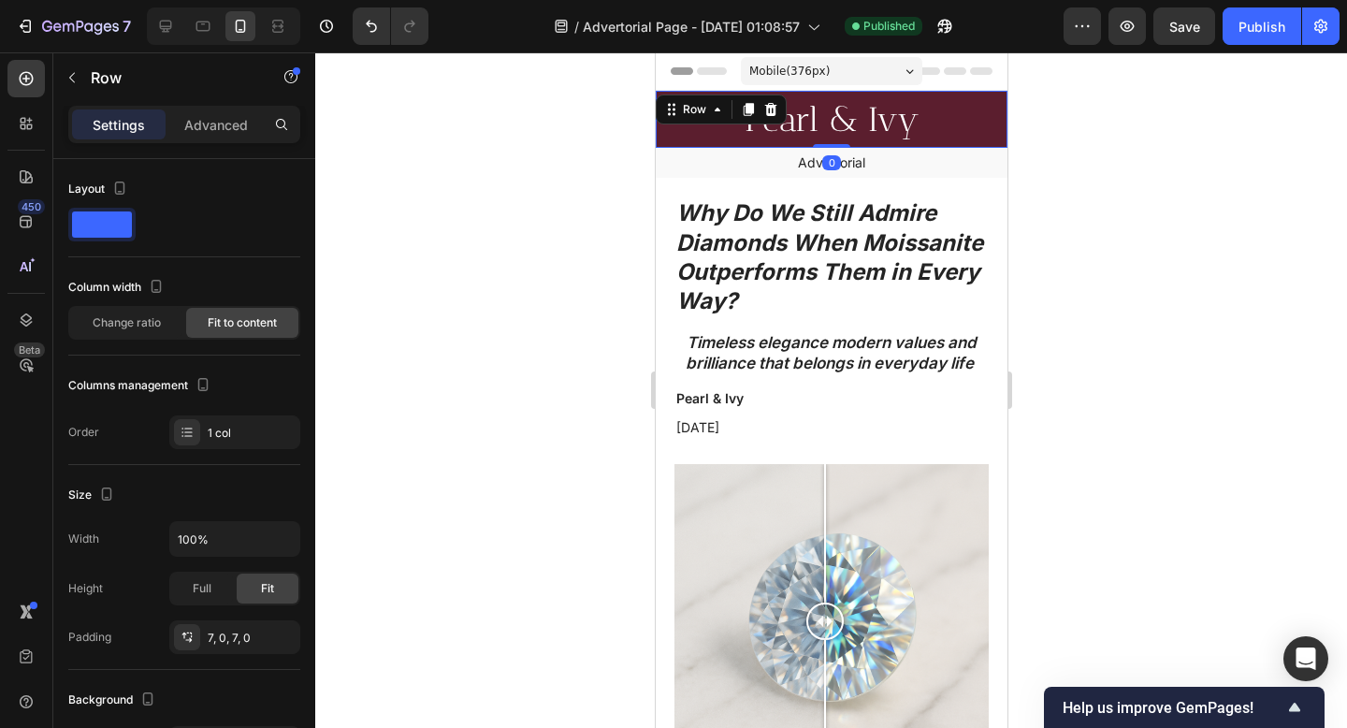
click at [947, 116] on div "Pearl & Ivy Heading Row 0" at bounding box center [831, 119] width 352 height 57
click at [1341, 314] on div at bounding box center [831, 389] width 1032 height 675
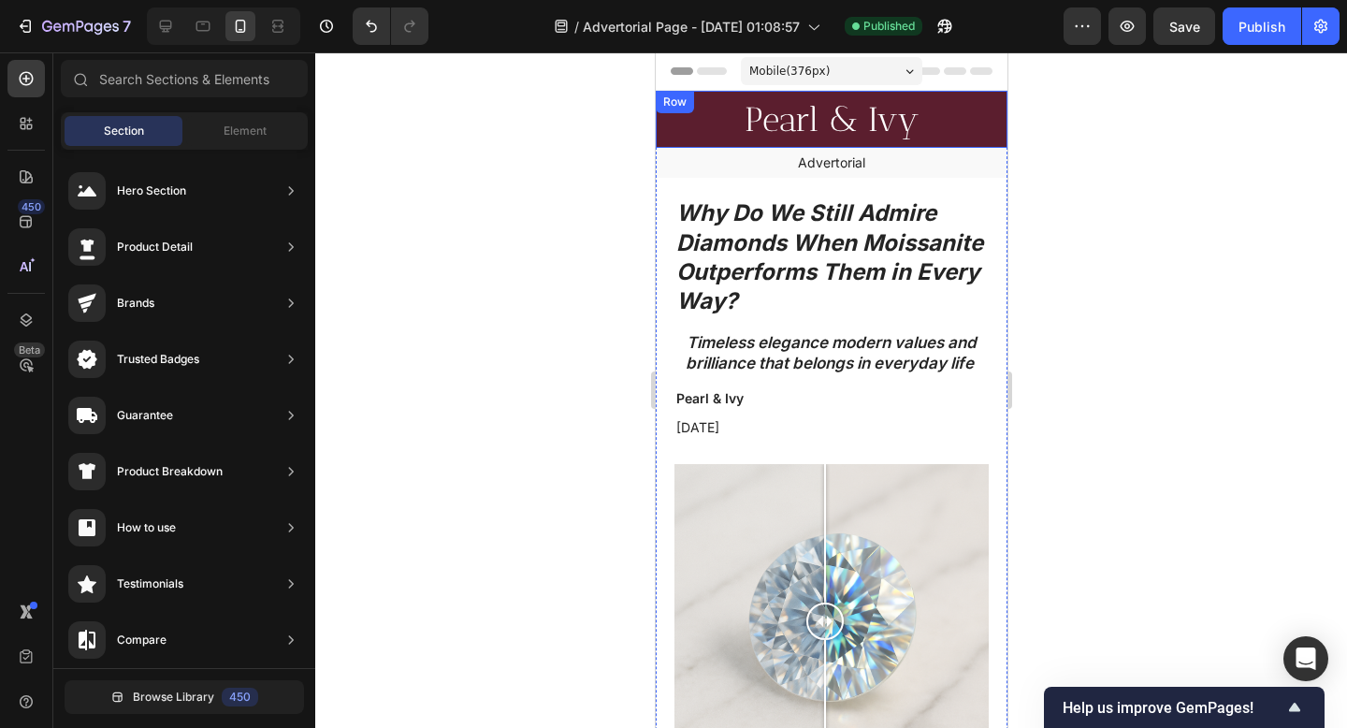
click at [931, 128] on div "Pearl & Ivy Heading Row" at bounding box center [831, 119] width 352 height 57
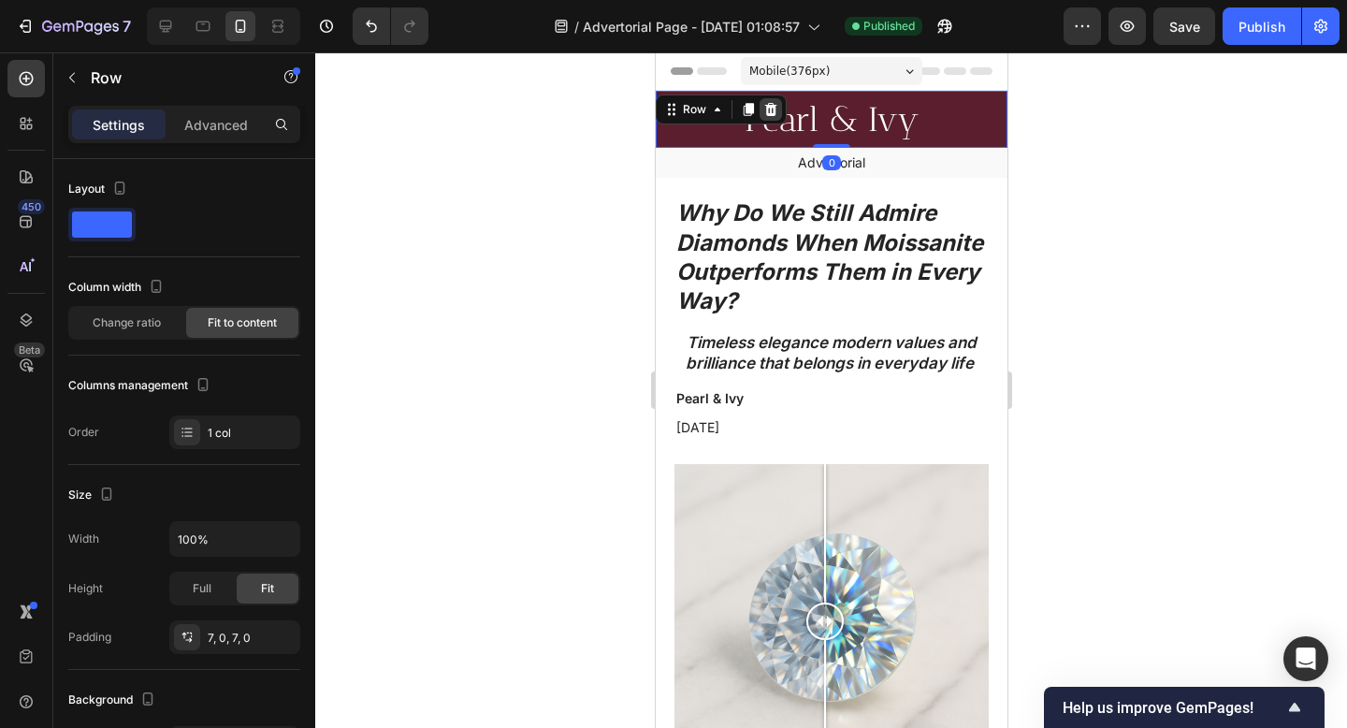
click at [773, 110] on icon at bounding box center [770, 109] width 12 height 13
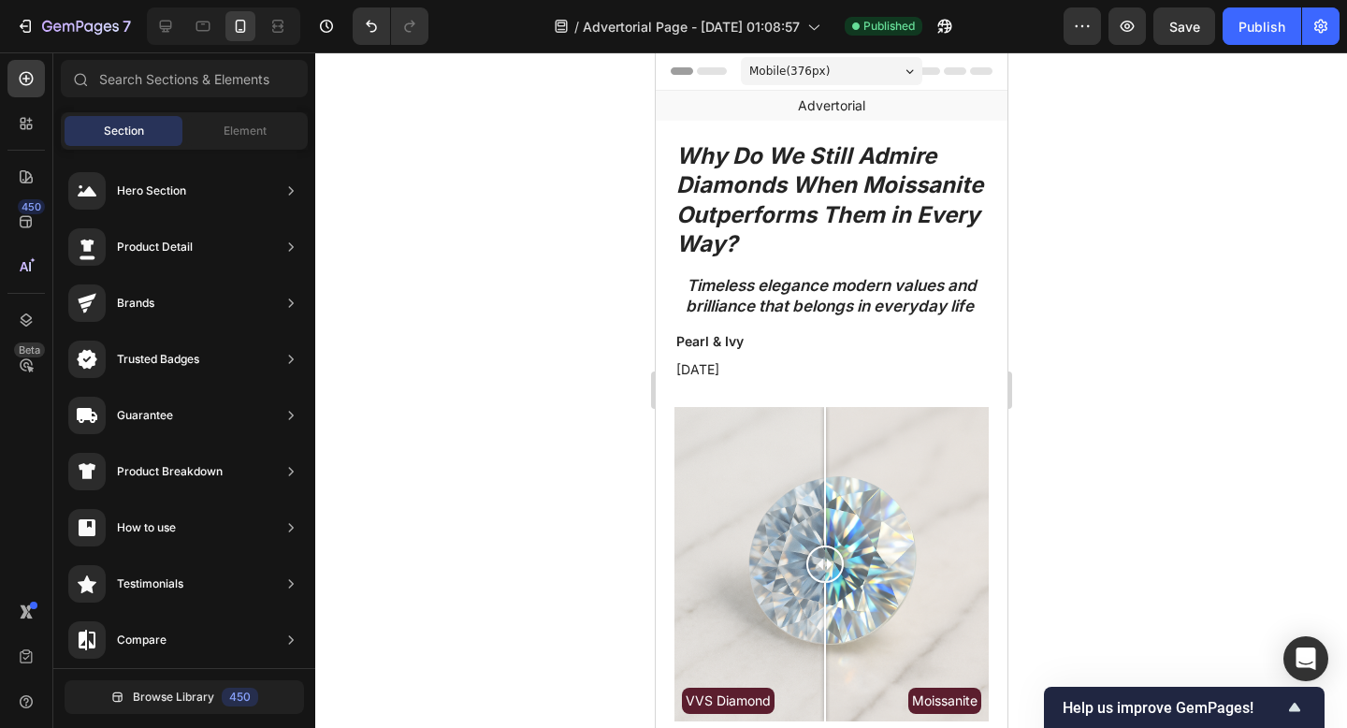
click at [1168, 220] on div at bounding box center [831, 389] width 1032 height 675
click at [1233, 31] on button "Publish" at bounding box center [1261, 25] width 79 height 37
click at [1121, 24] on icon "button" at bounding box center [1127, 26] width 14 height 11
click at [759, 108] on p "Advertorial" at bounding box center [831, 105] width 348 height 17
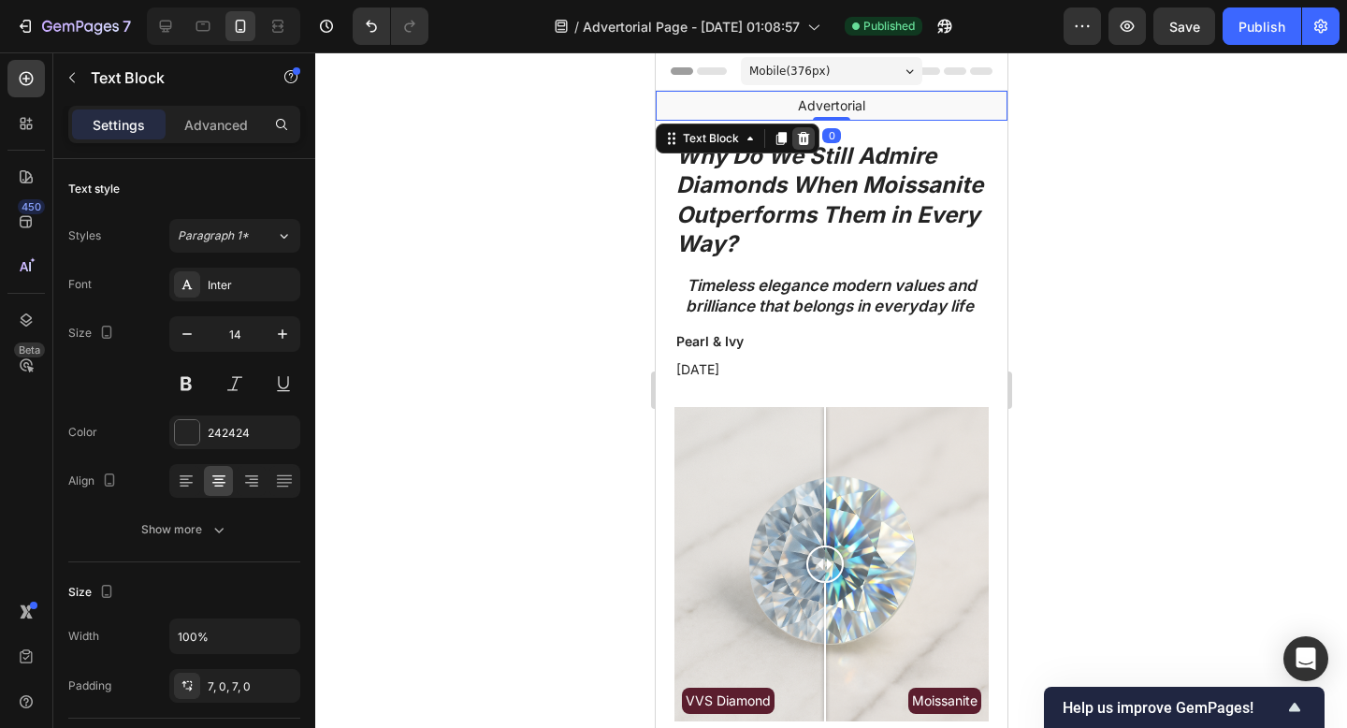
click at [796, 145] on icon at bounding box center [802, 138] width 15 height 15
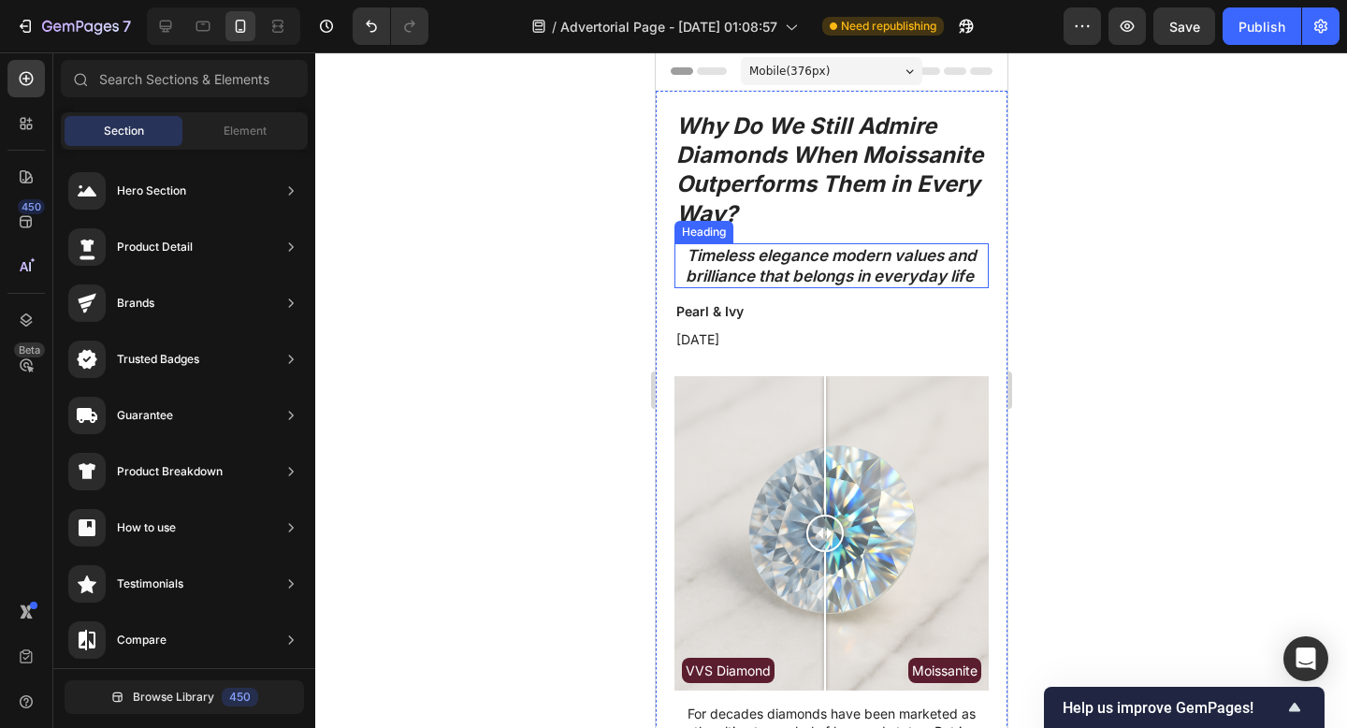
click at [706, 254] on icon "Timeless elegance modern values and brilliance that belongs in everyday life" at bounding box center [830, 265] width 291 height 39
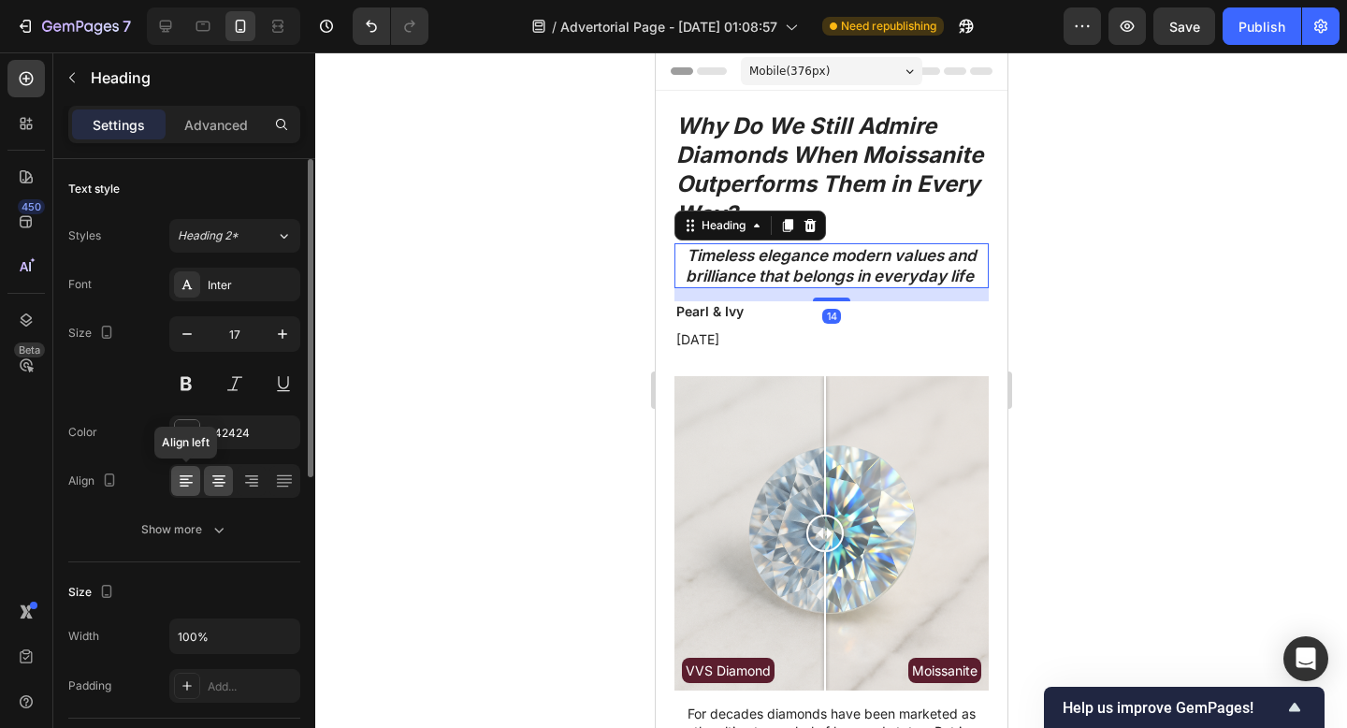
click at [181, 478] on icon at bounding box center [186, 480] width 19 height 19
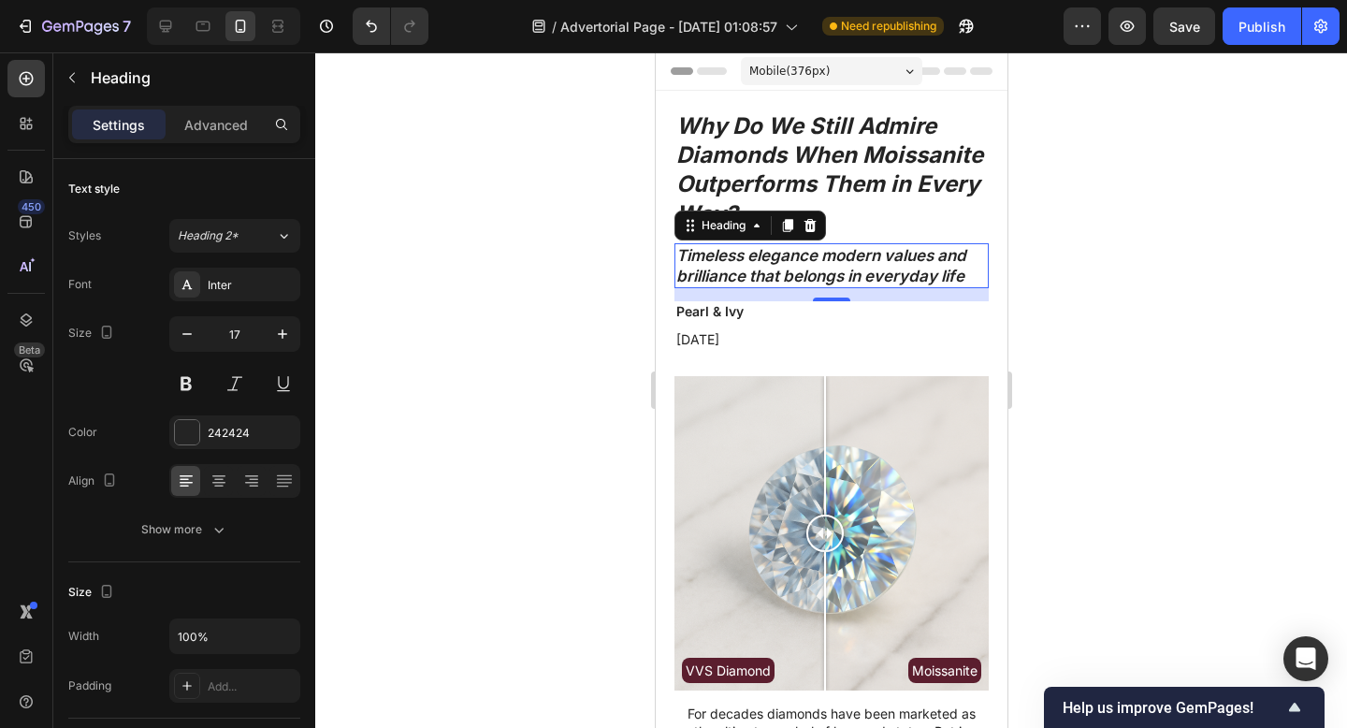
click at [1276, 285] on div at bounding box center [831, 389] width 1032 height 675
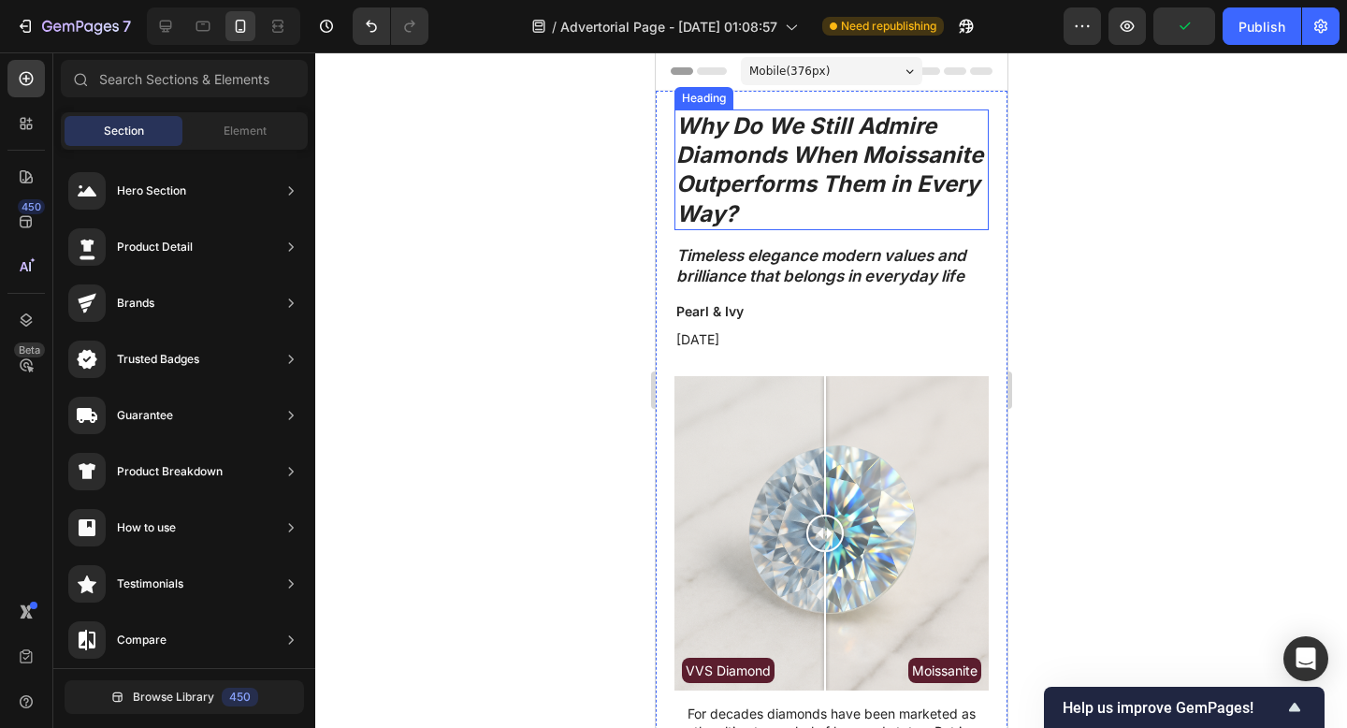
click at [705, 183] on icon "Why Do We Still Admire Diamonds When Moissanite Outperforms Them in Every Way?" at bounding box center [828, 169] width 307 height 115
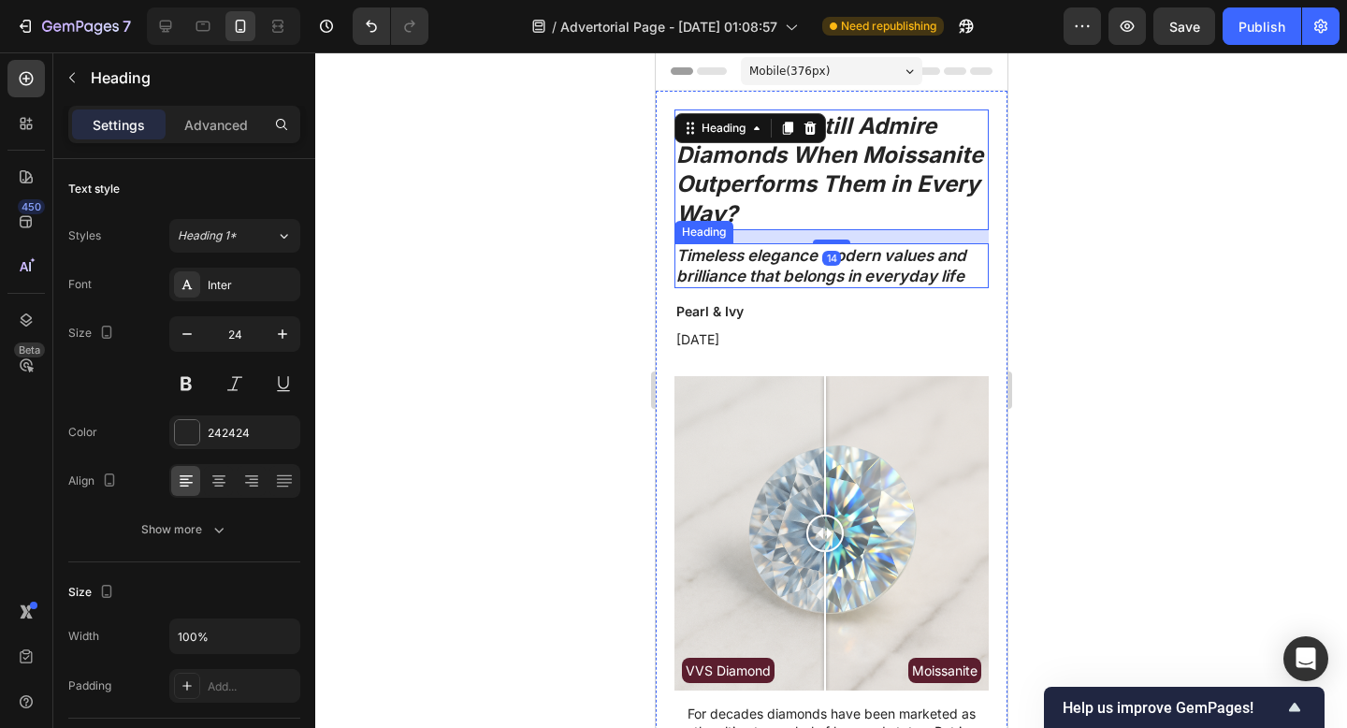
click at [716, 265] on h2 "Timeless elegance modern values and brilliance that belongs in everyday life" at bounding box center [830, 265] width 314 height 45
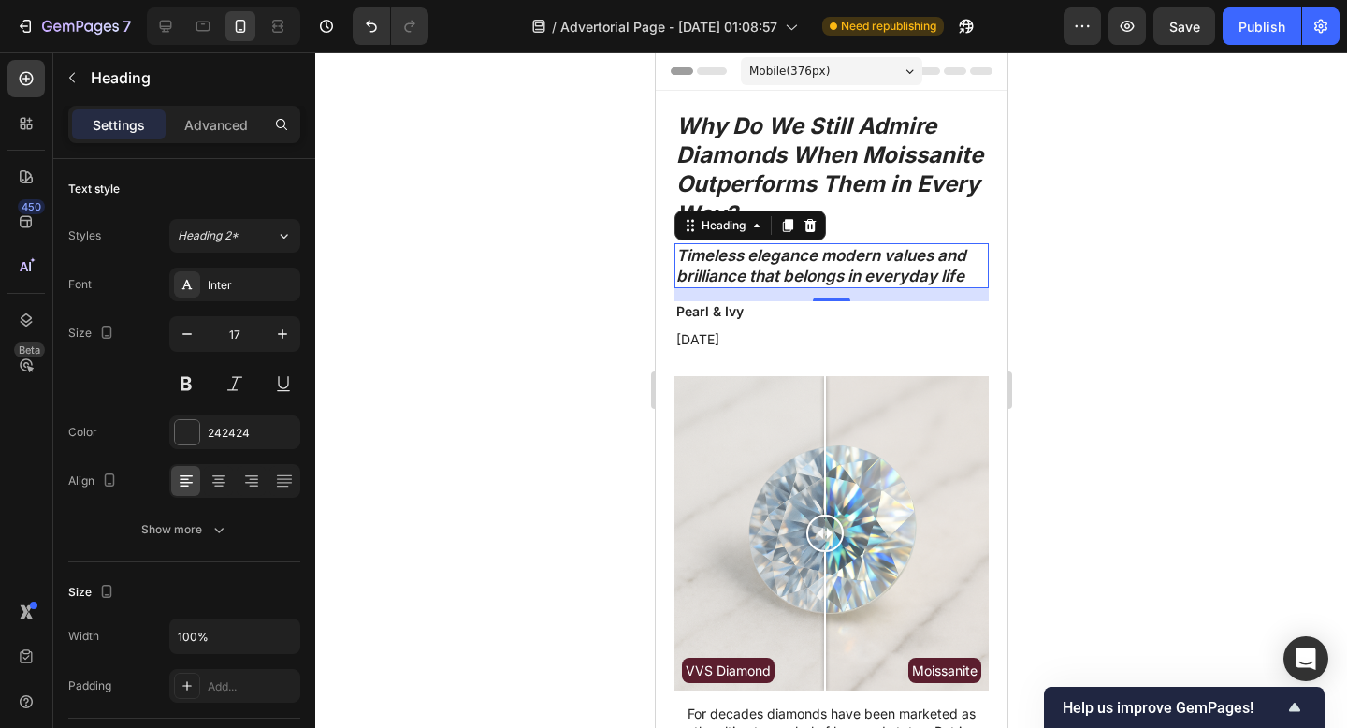
click at [1248, 45] on div "7 Version history / Advertorial Page - Sep 28, 01:08:57 Need republishing Previ…" at bounding box center [673, 26] width 1347 height 53
click at [1248, 41] on button "Publish" at bounding box center [1261, 25] width 79 height 37
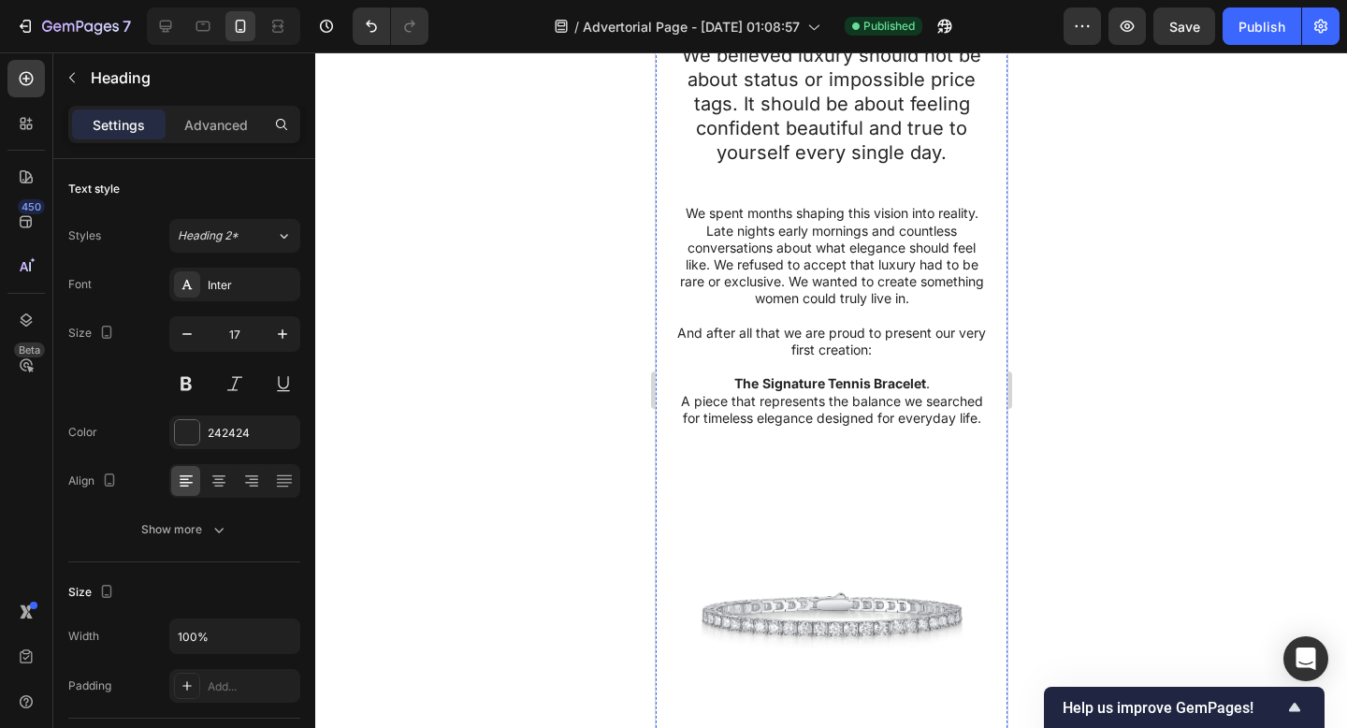
scroll to position [866, 0]
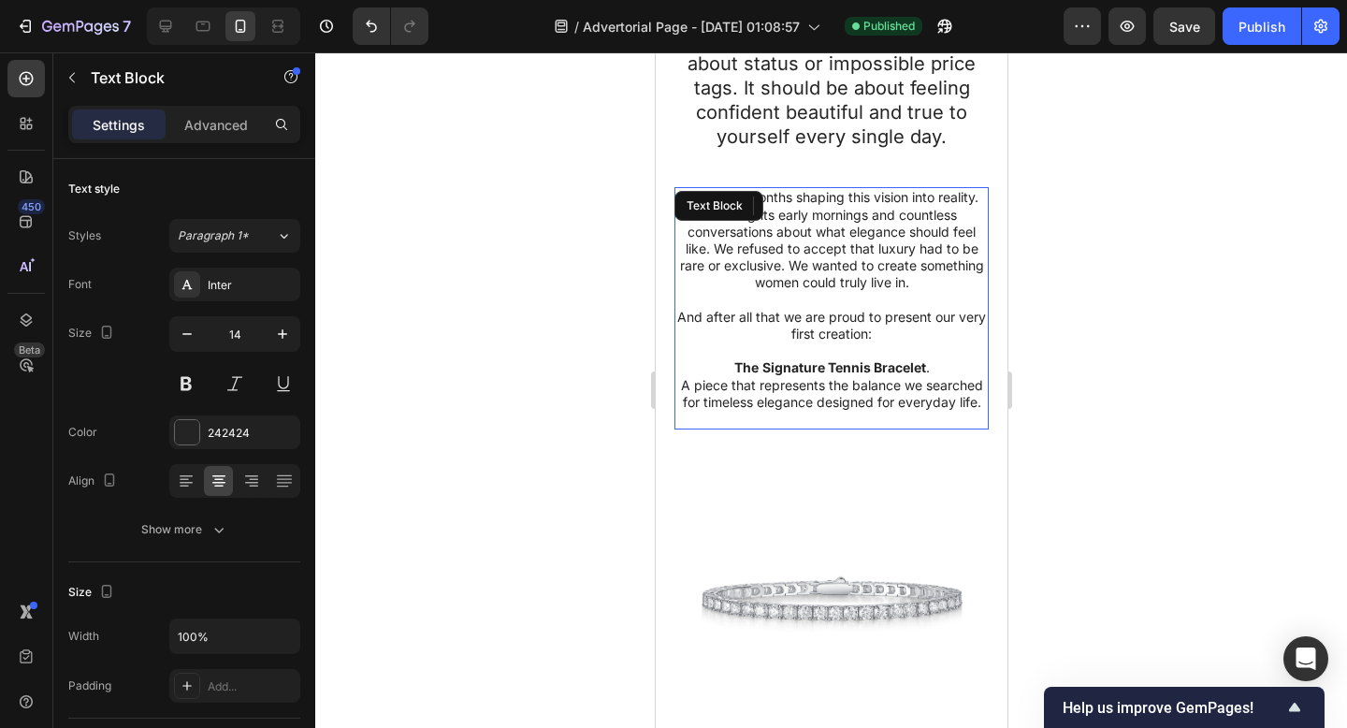
click at [791, 377] on span "A piece that represents the balance we searched for timeless elegance designed …" at bounding box center [831, 393] width 302 height 33
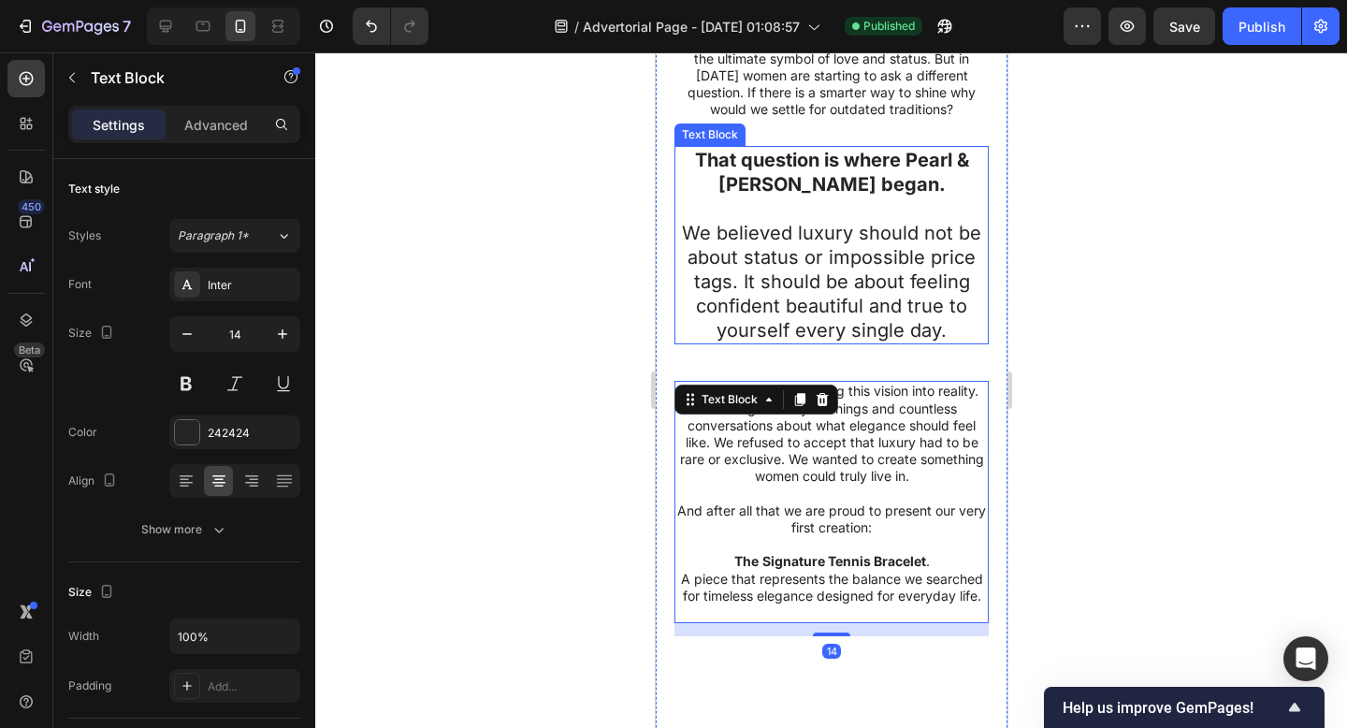
click at [804, 277] on p "We believed luxury should not be about status or impossible price tags. It shou…" at bounding box center [830, 282] width 311 height 122
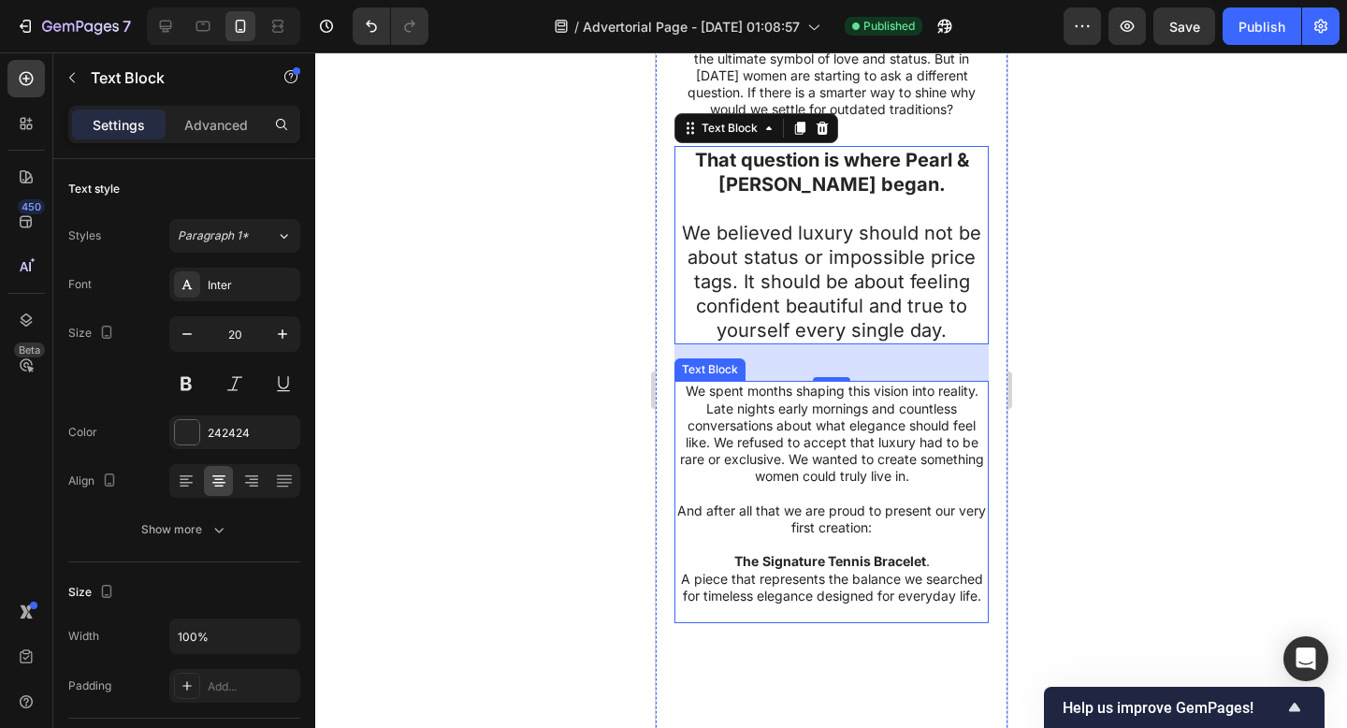
click at [812, 460] on p "We spent months shaping this vision into reality. Late nights early mornings an…" at bounding box center [830, 434] width 311 height 102
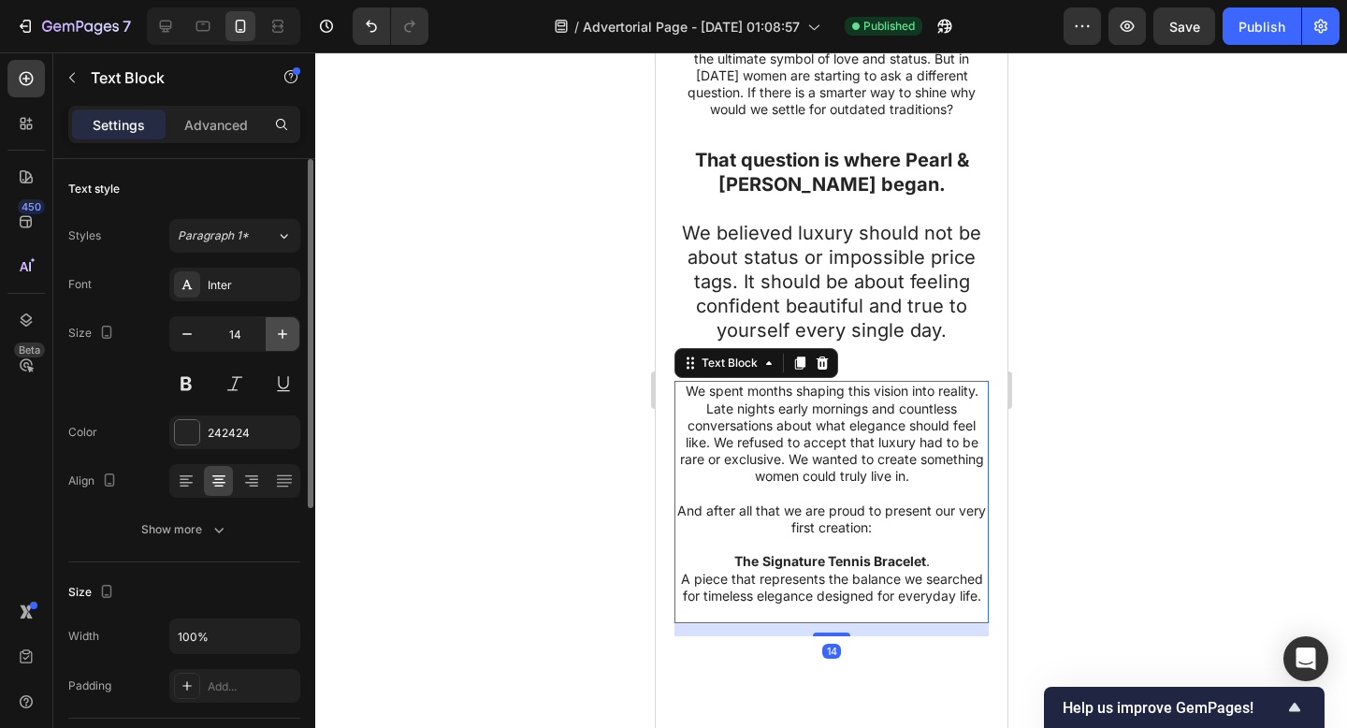
click at [276, 336] on icon "button" at bounding box center [282, 334] width 19 height 19
click at [278, 335] on icon "button" at bounding box center [282, 334] width 19 height 19
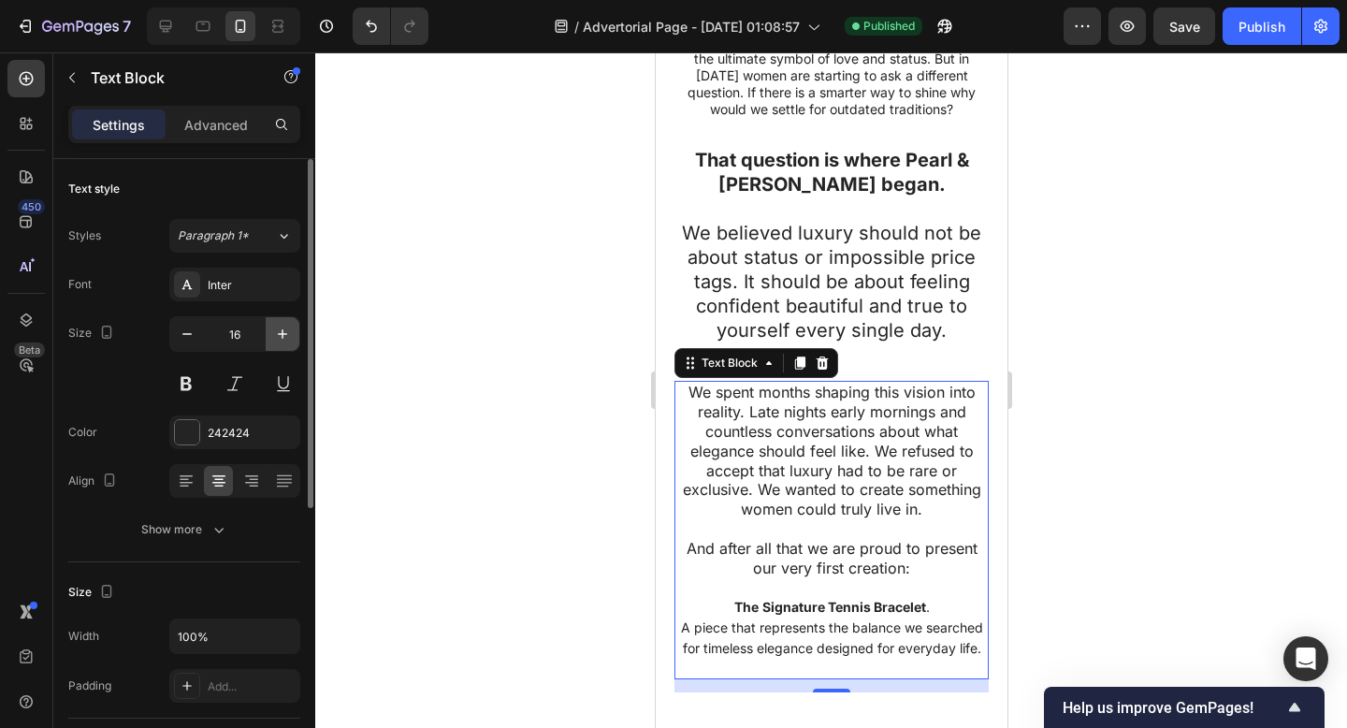
click at [278, 335] on icon "button" at bounding box center [282, 334] width 19 height 19
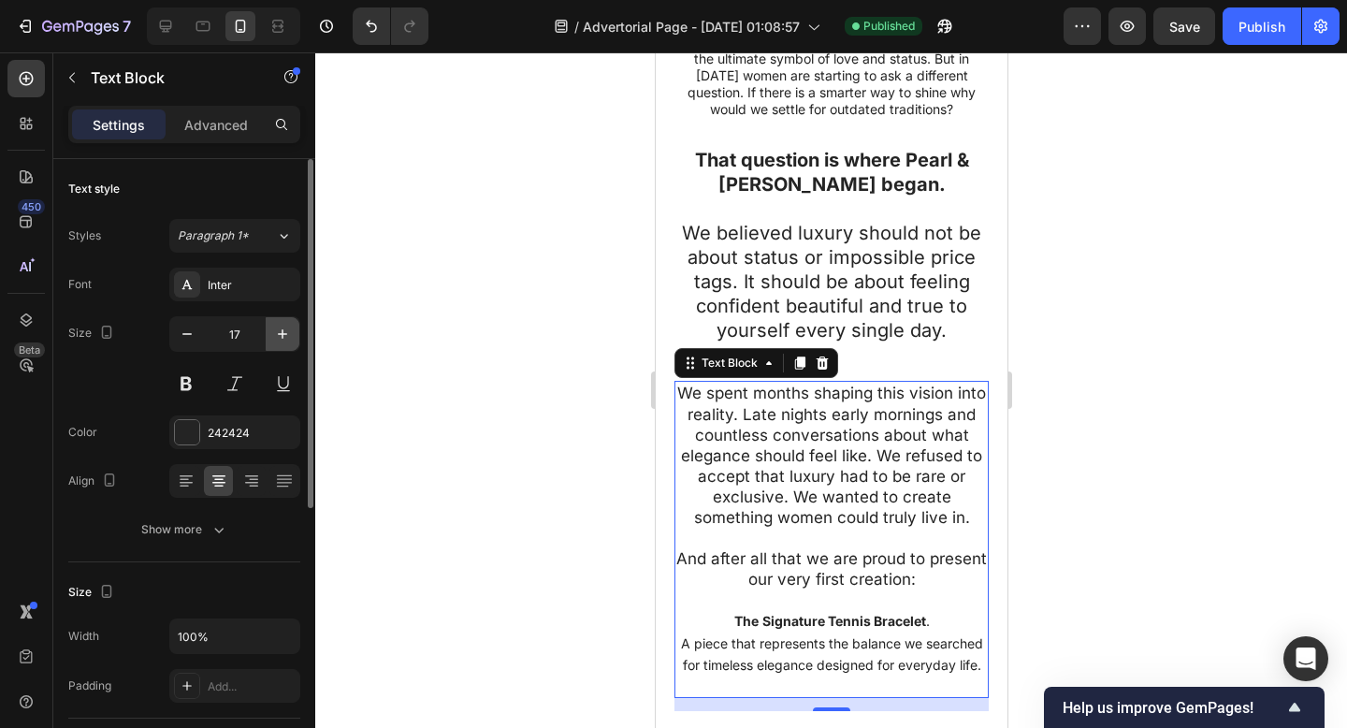
click at [278, 335] on icon "button" at bounding box center [282, 334] width 19 height 19
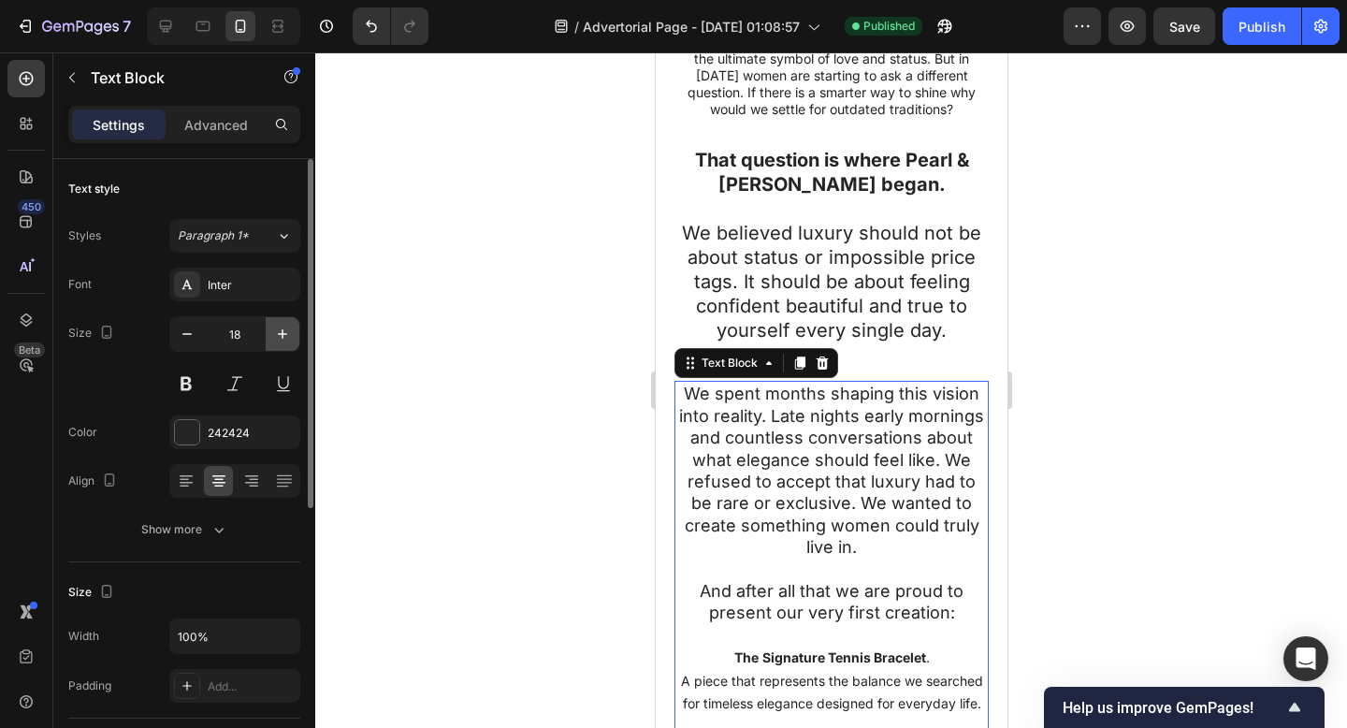
click at [278, 335] on icon "button" at bounding box center [282, 334] width 19 height 19
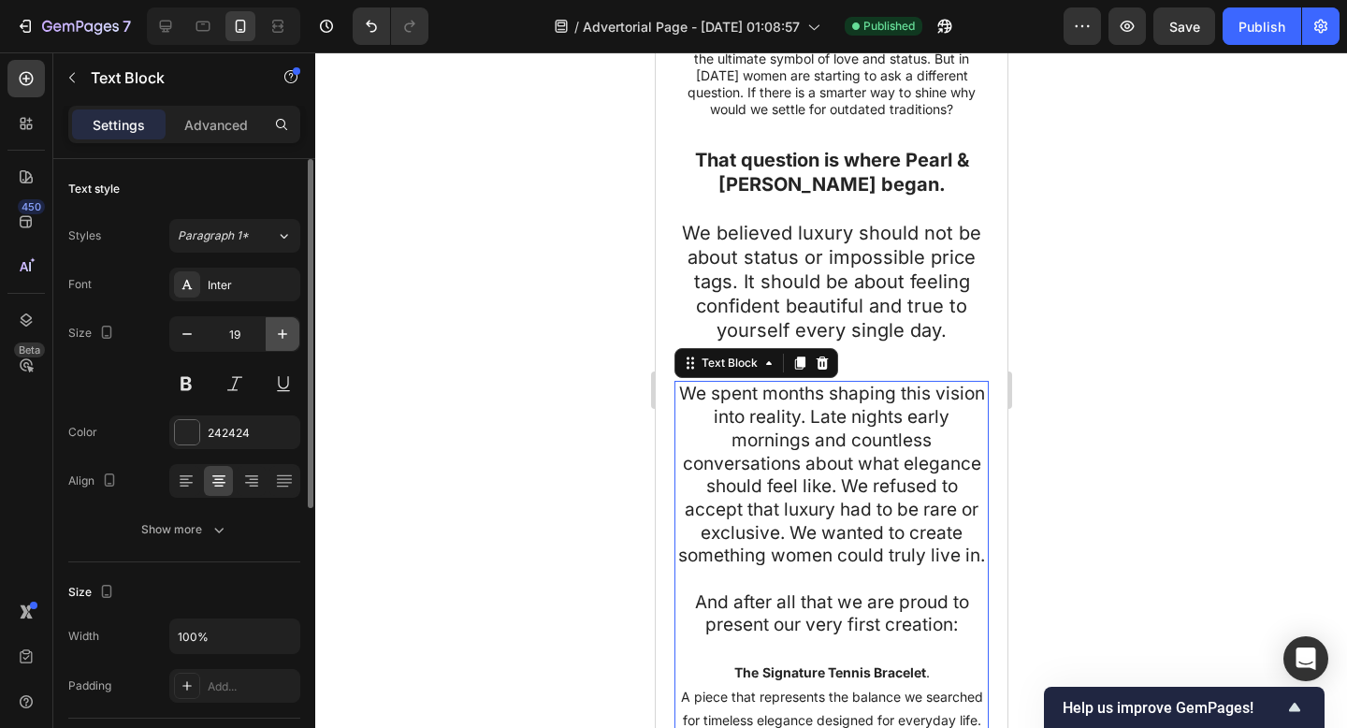
click at [271, 335] on button "button" at bounding box center [283, 334] width 34 height 34
type input "20"
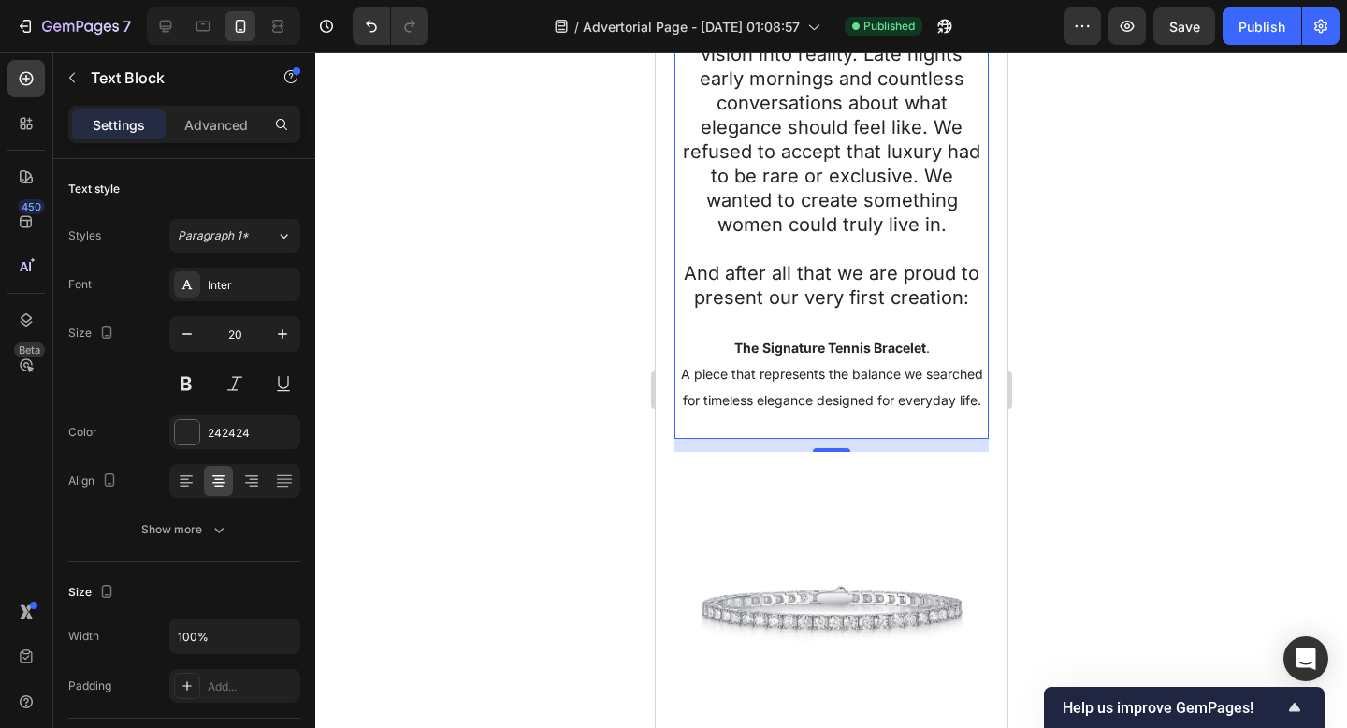
scroll to position [969, 0]
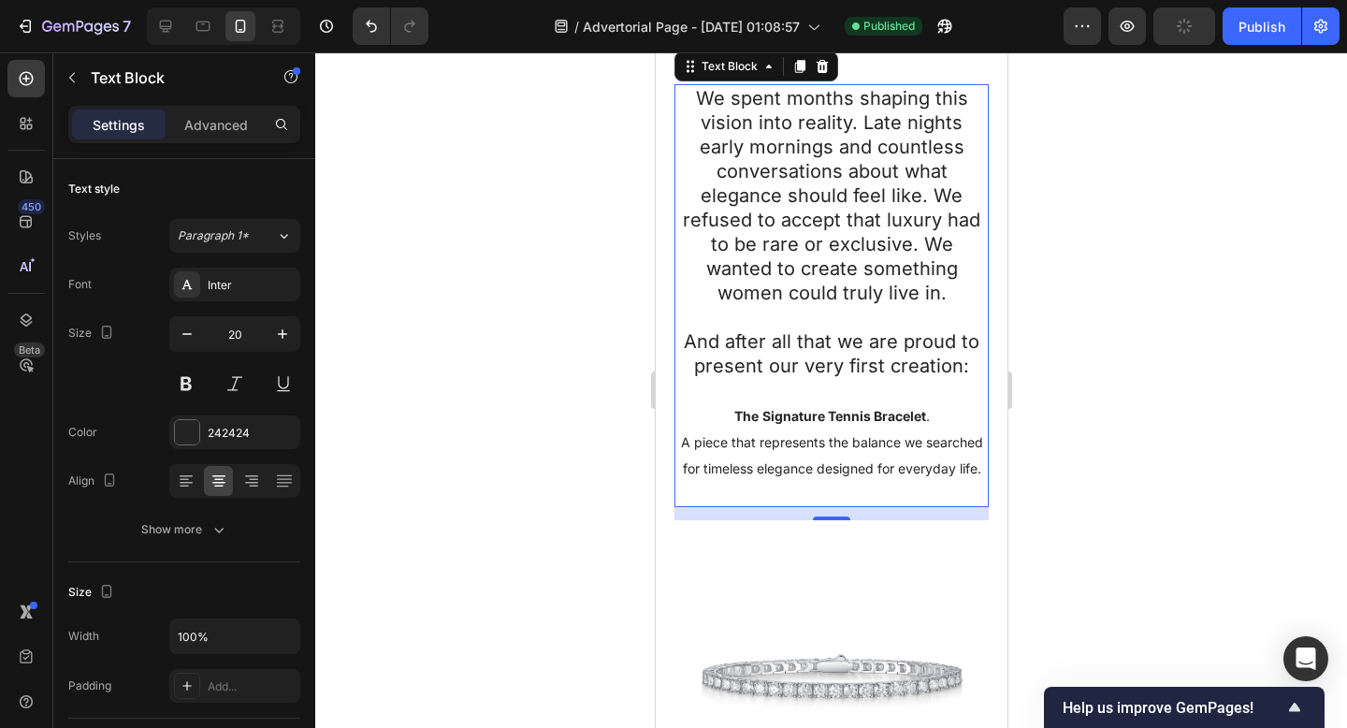
click at [806, 434] on span "A piece that represents the balance we searched for timeless elegance designed …" at bounding box center [831, 455] width 302 height 42
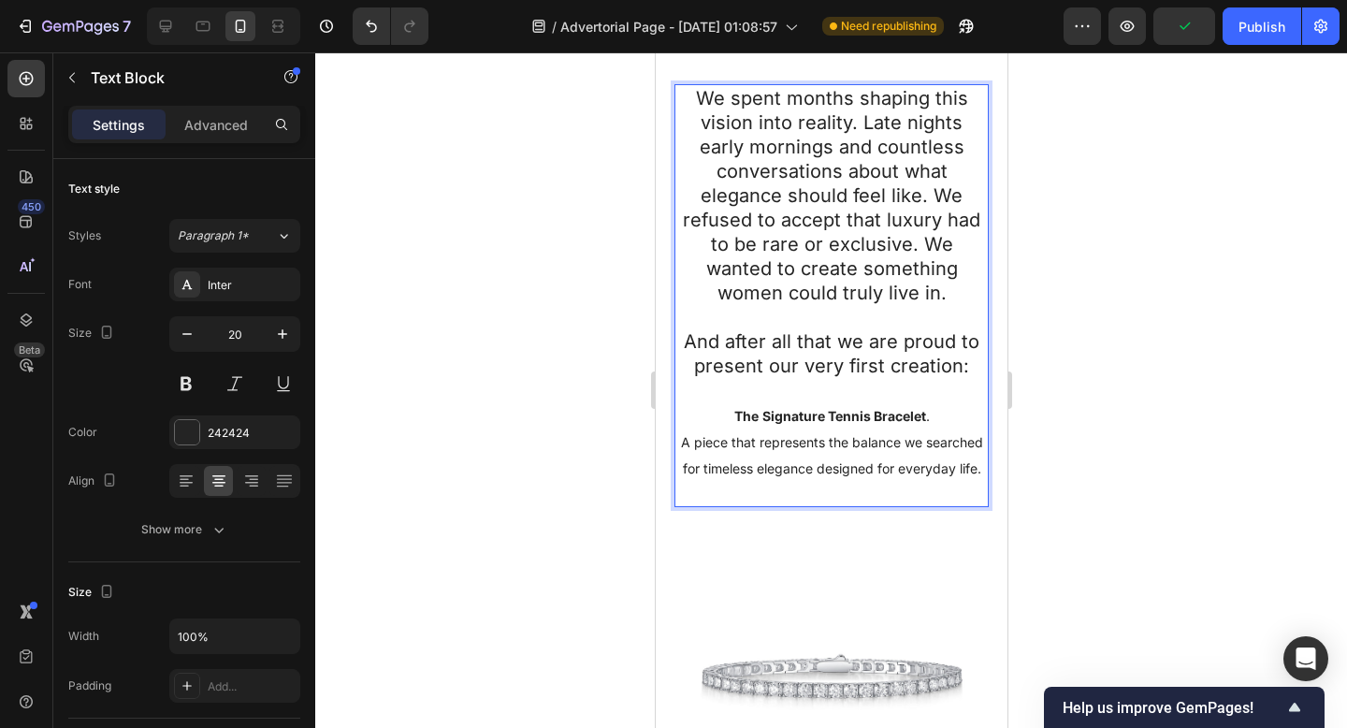
click at [869, 458] on span "A piece that represents the balance we searched for timeless elegance designed …" at bounding box center [831, 455] width 302 height 42
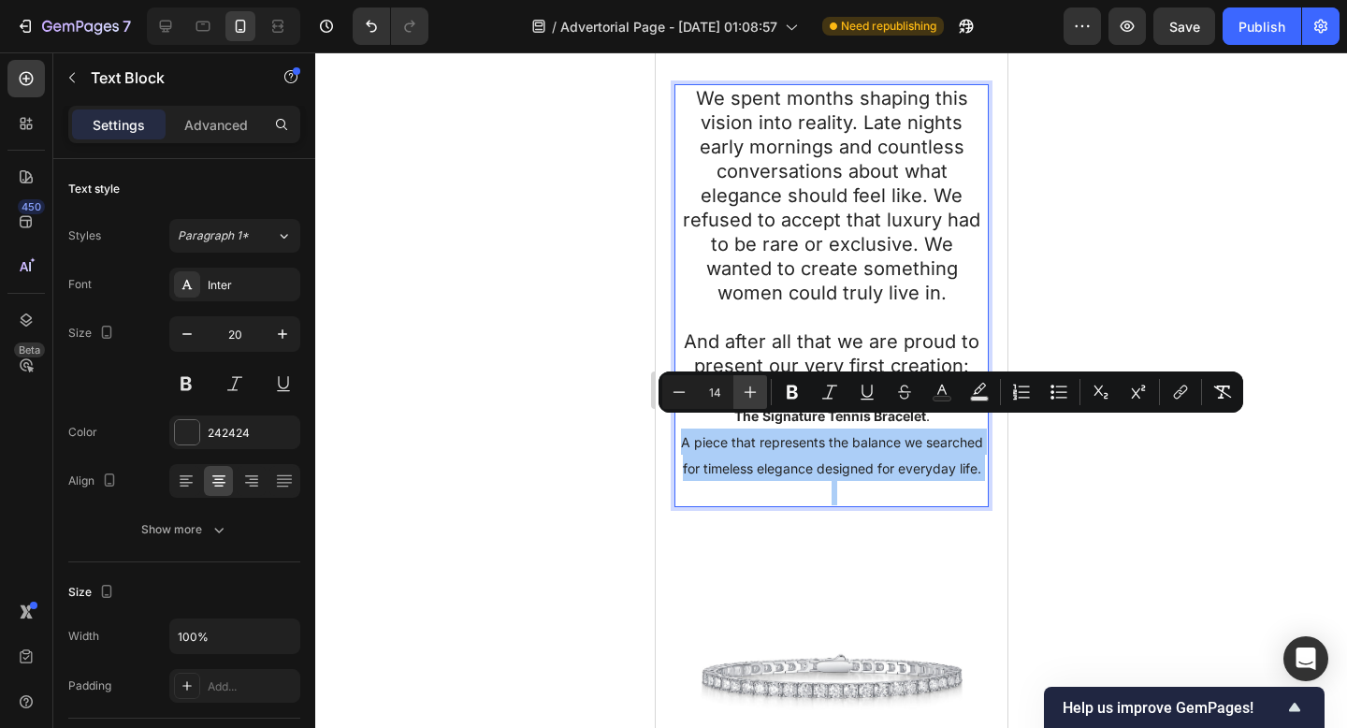
click at [744, 395] on icon "Editor contextual toolbar" at bounding box center [750, 392] width 19 height 19
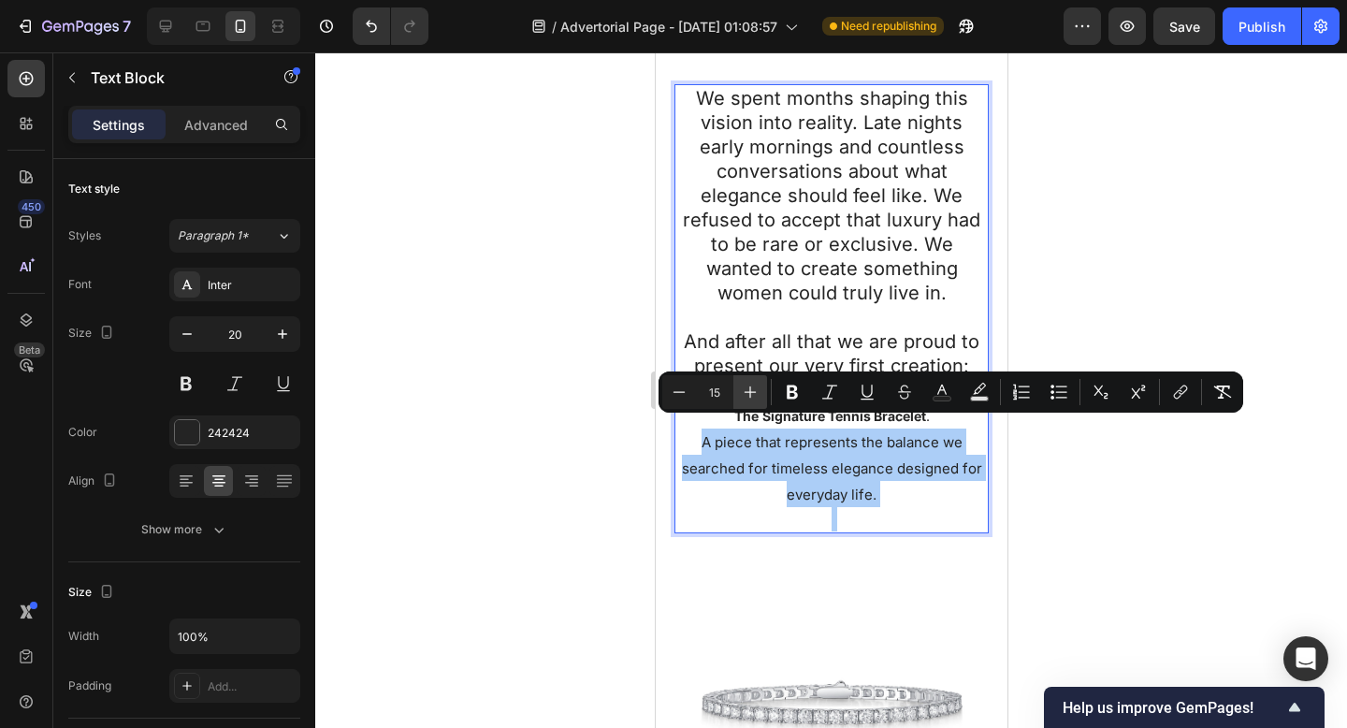
click at [744, 395] on icon "Editor contextual toolbar" at bounding box center [750, 392] width 19 height 19
click at [745, 394] on icon "Editor contextual toolbar" at bounding box center [750, 392] width 19 height 19
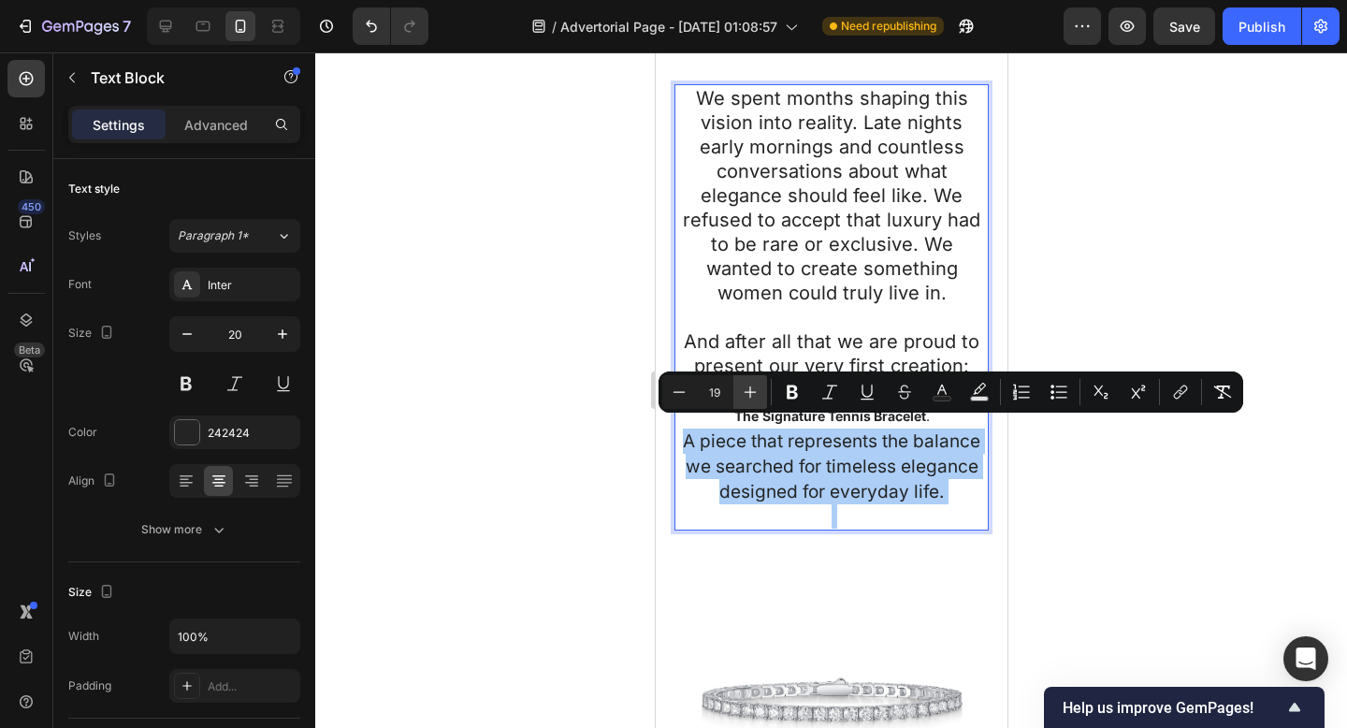
click at [745, 393] on icon "Editor contextual toolbar" at bounding box center [750, 392] width 19 height 19
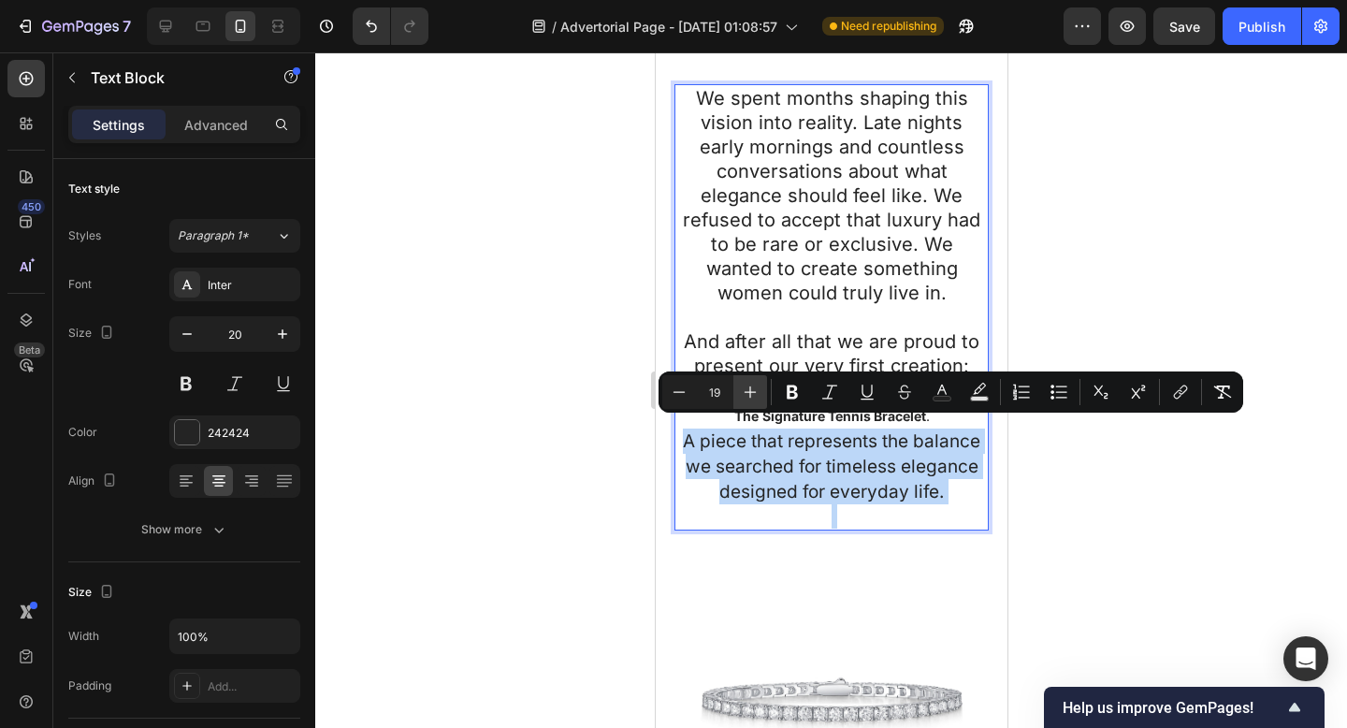
type input "20"
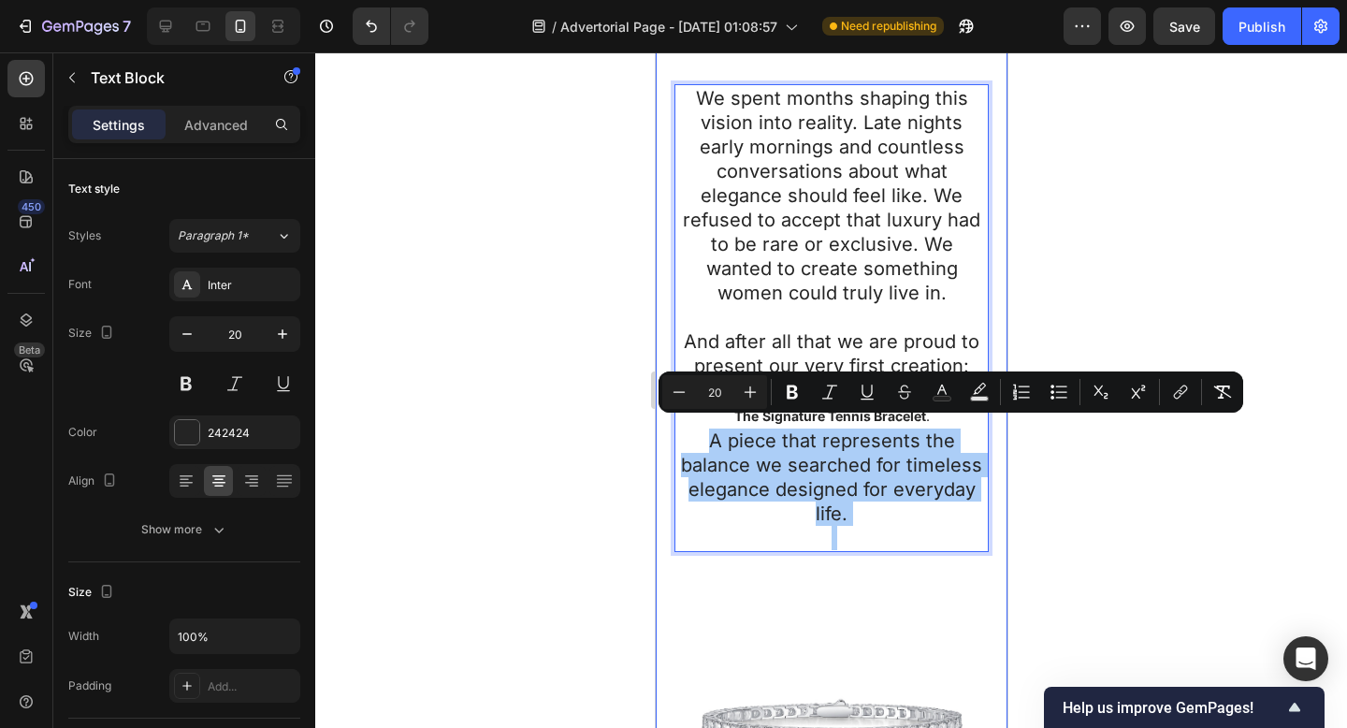
click at [527, 393] on div at bounding box center [831, 389] width 1032 height 675
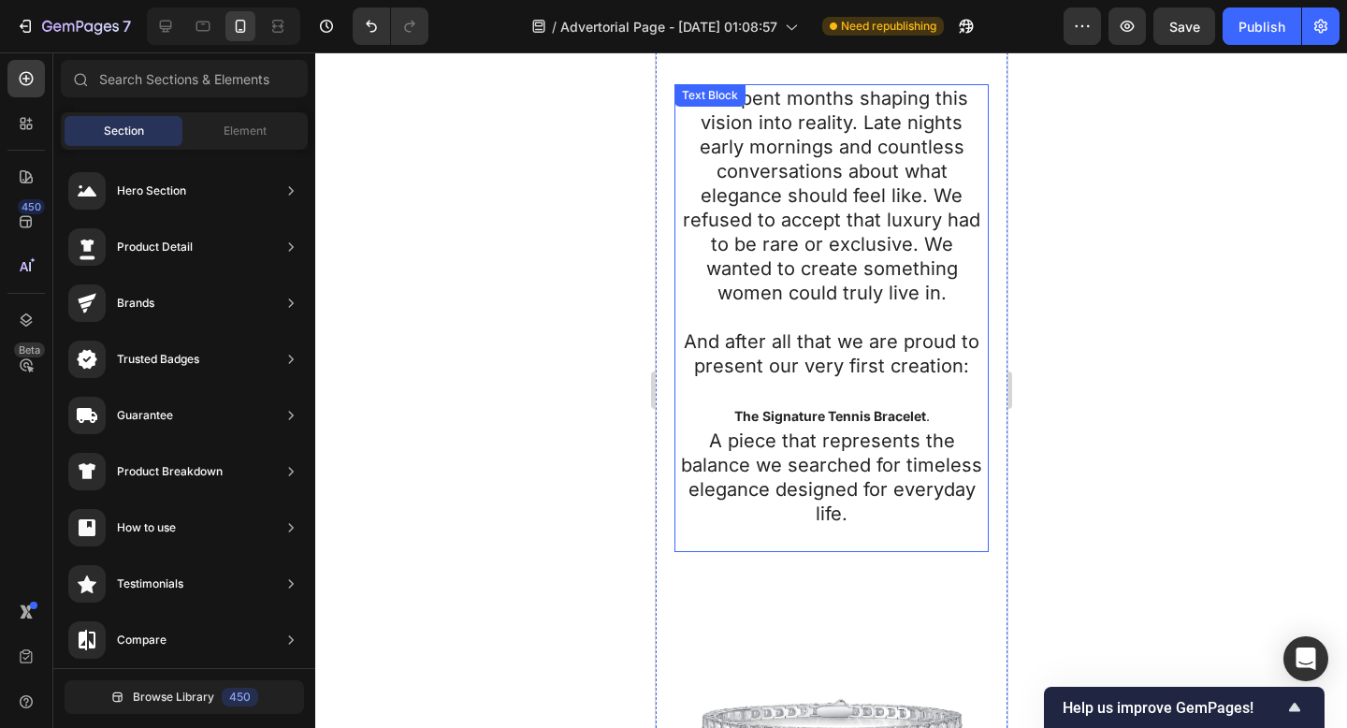
click at [788, 408] on strong "Signature Tennis Bracelet" at bounding box center [843, 416] width 164 height 16
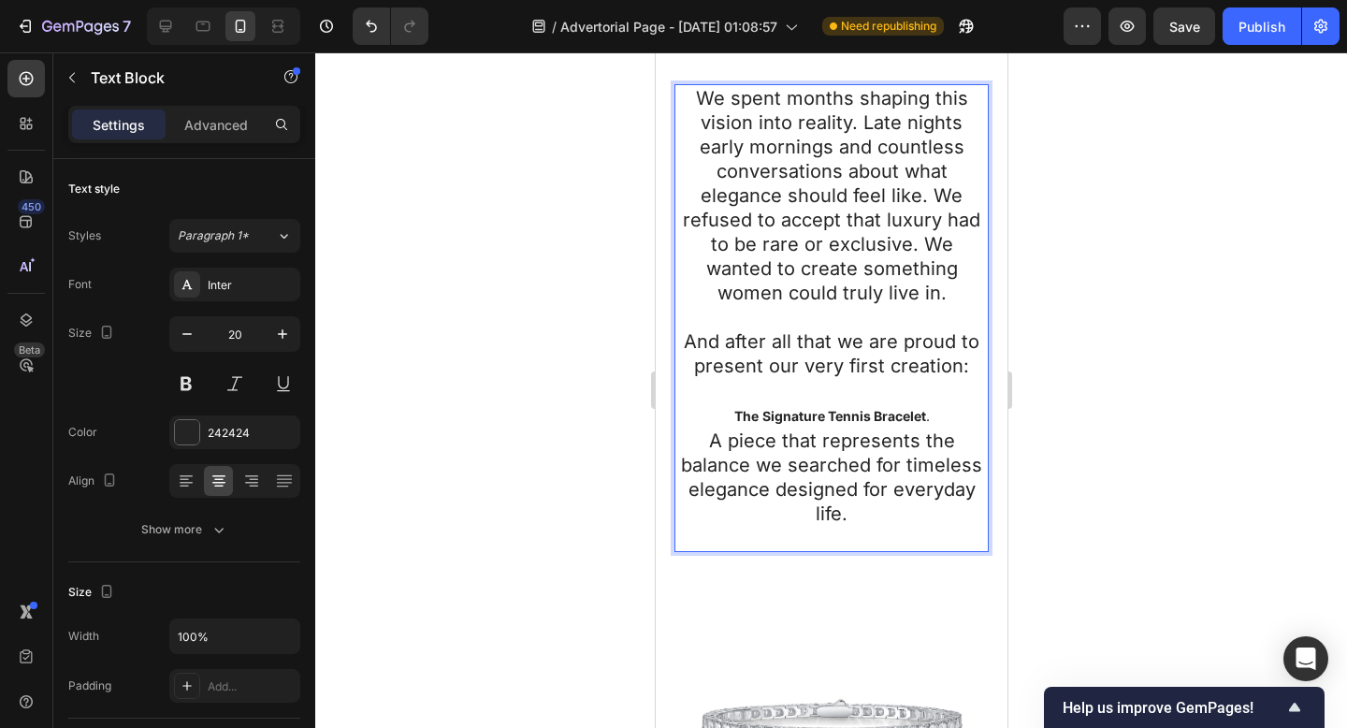
click at [788, 408] on strong "Signature Tennis Bracelet" at bounding box center [843, 416] width 164 height 16
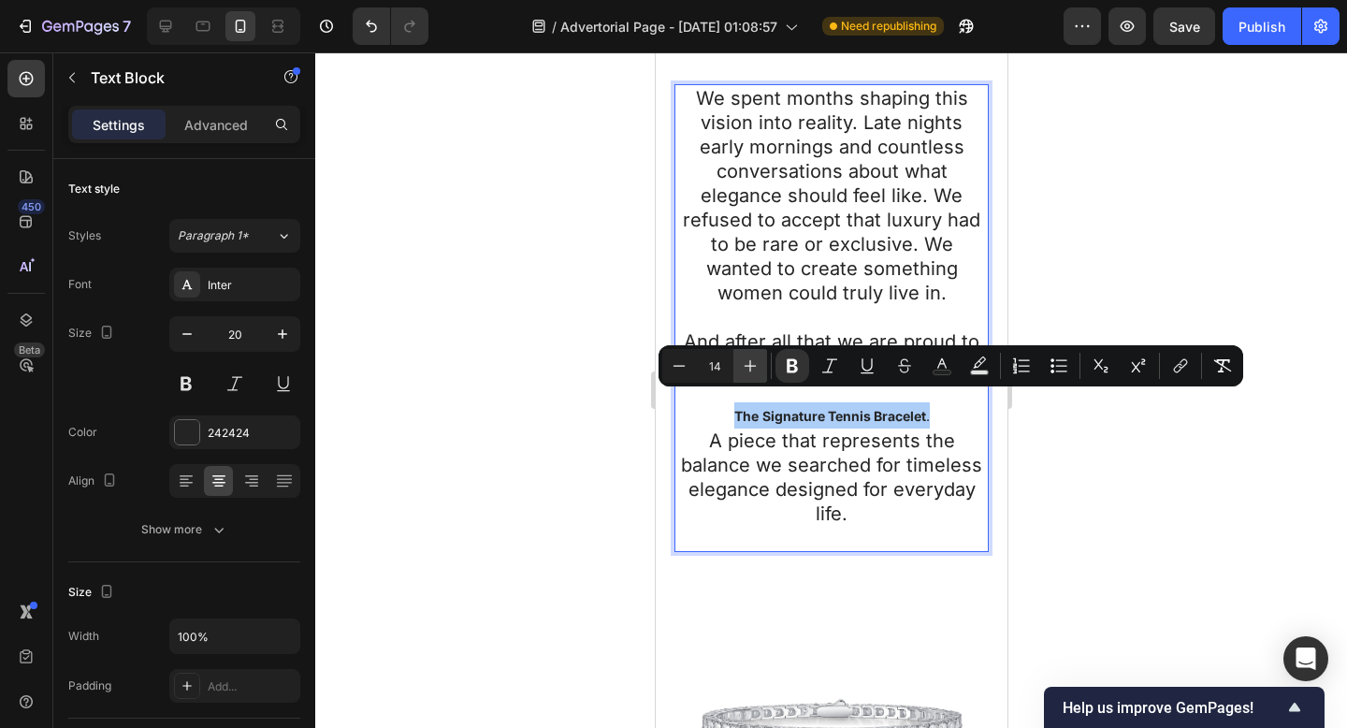
click at [750, 373] on icon "Editor contextual toolbar" at bounding box center [750, 365] width 19 height 19
click at [750, 372] on icon "Editor contextual toolbar" at bounding box center [750, 365] width 19 height 19
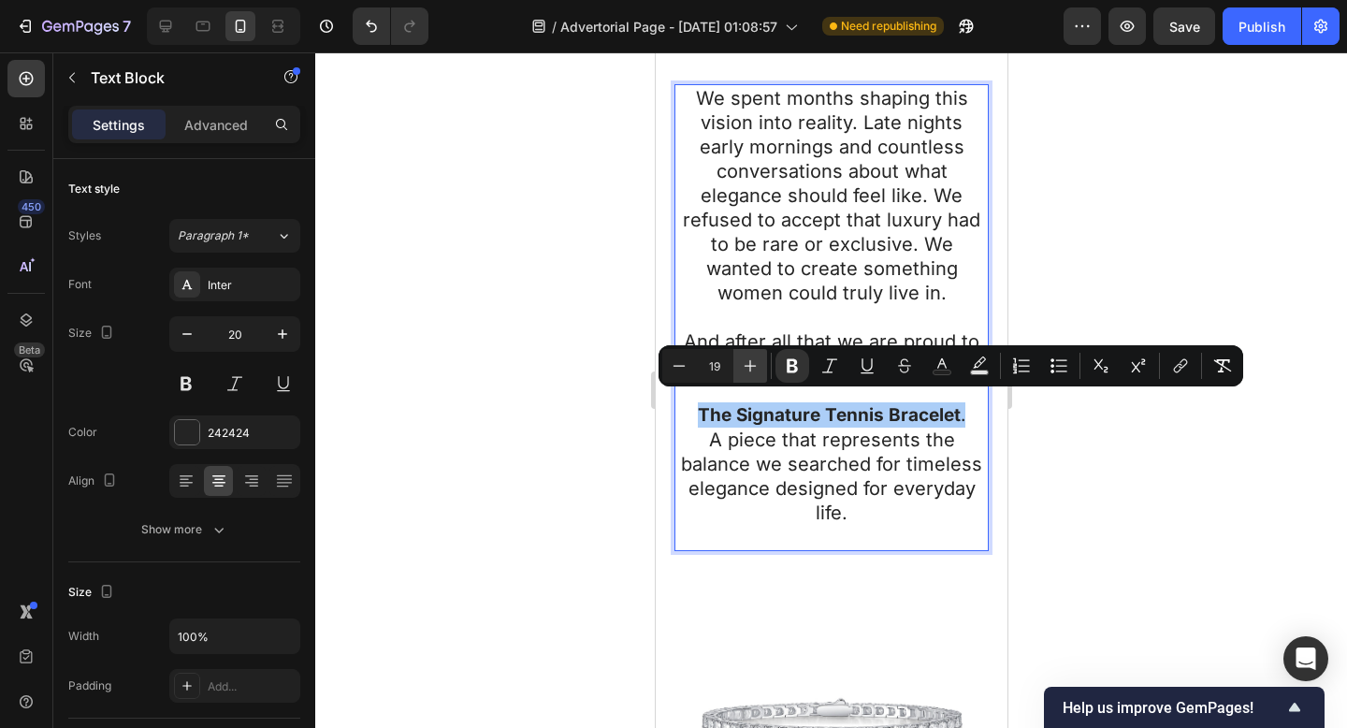
click at [750, 372] on icon "Editor contextual toolbar" at bounding box center [750, 365] width 19 height 19
type input "20"
click at [1114, 475] on div at bounding box center [831, 389] width 1032 height 675
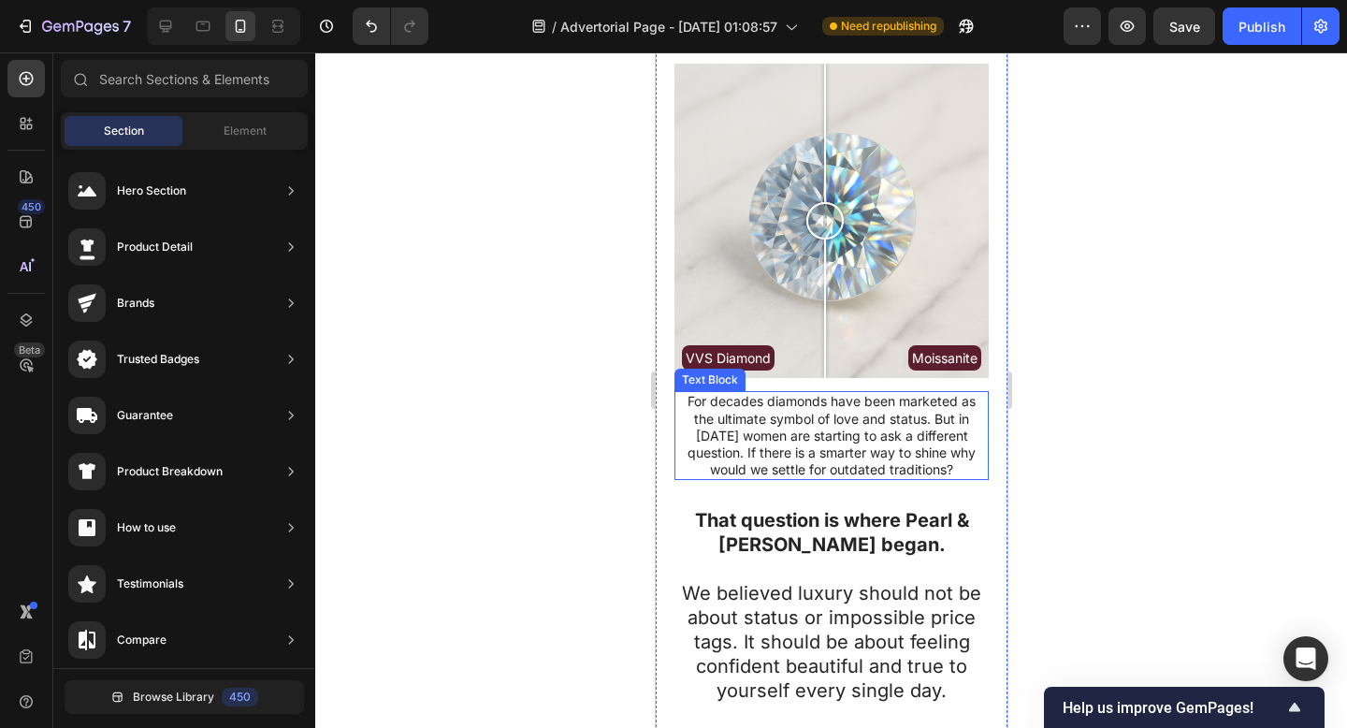
scroll to position [380, 0]
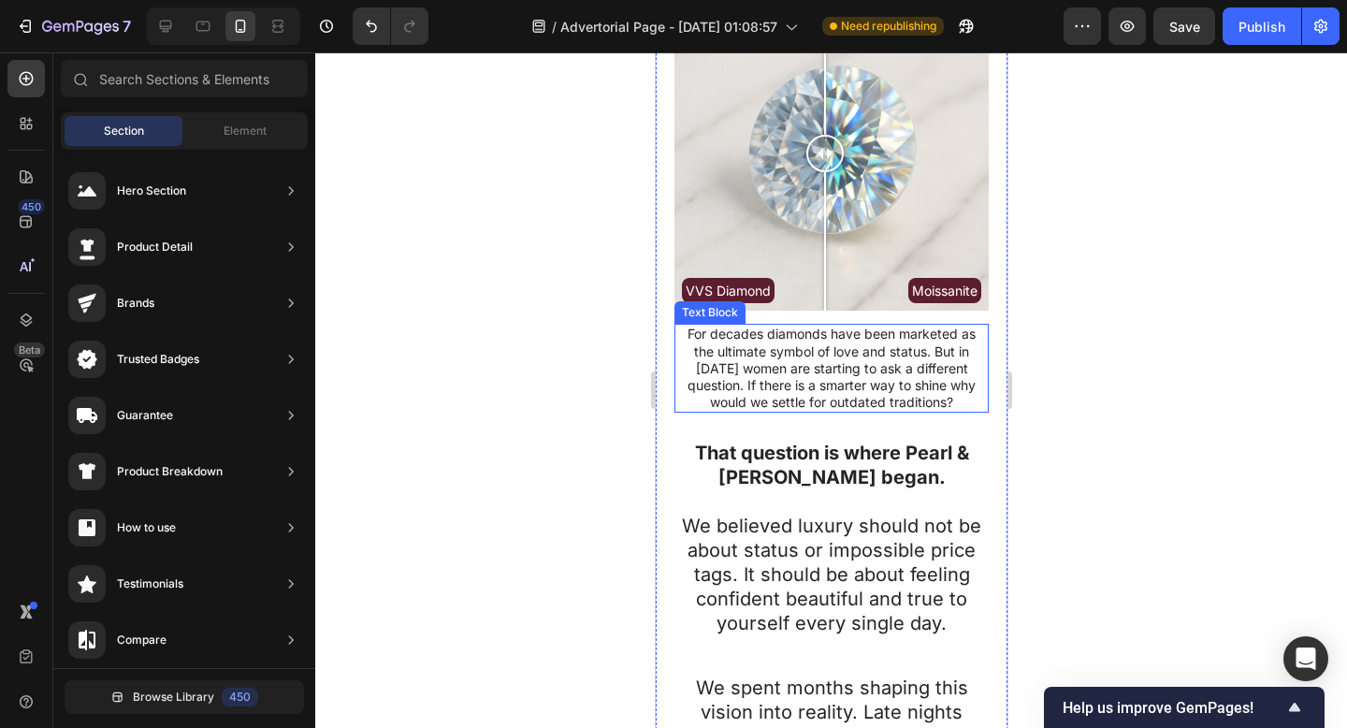
click at [821, 369] on p "For decades diamonds have been marketed as the ultimate symbol of love and stat…" at bounding box center [830, 367] width 311 height 85
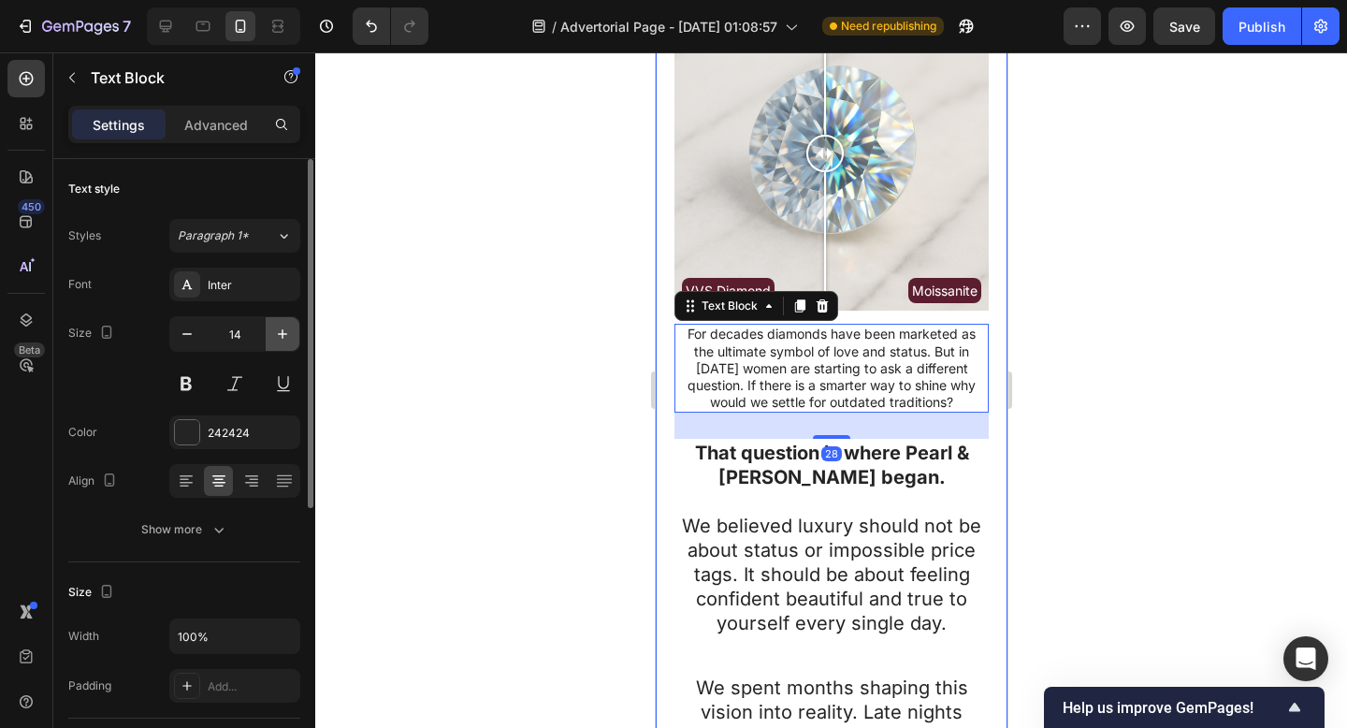
click at [282, 335] on icon "button" at bounding box center [282, 333] width 9 height 9
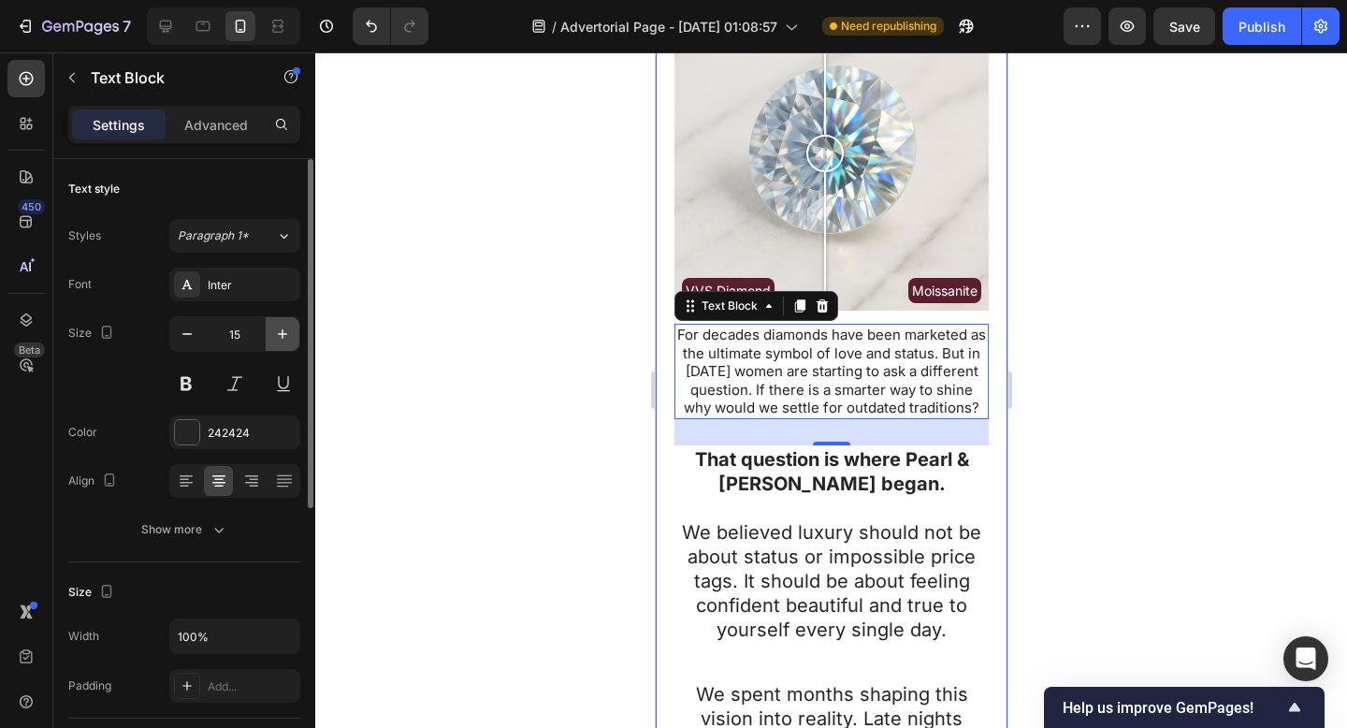
click at [282, 335] on icon "button" at bounding box center [282, 333] width 9 height 9
click at [281, 335] on icon "button" at bounding box center [282, 334] width 19 height 19
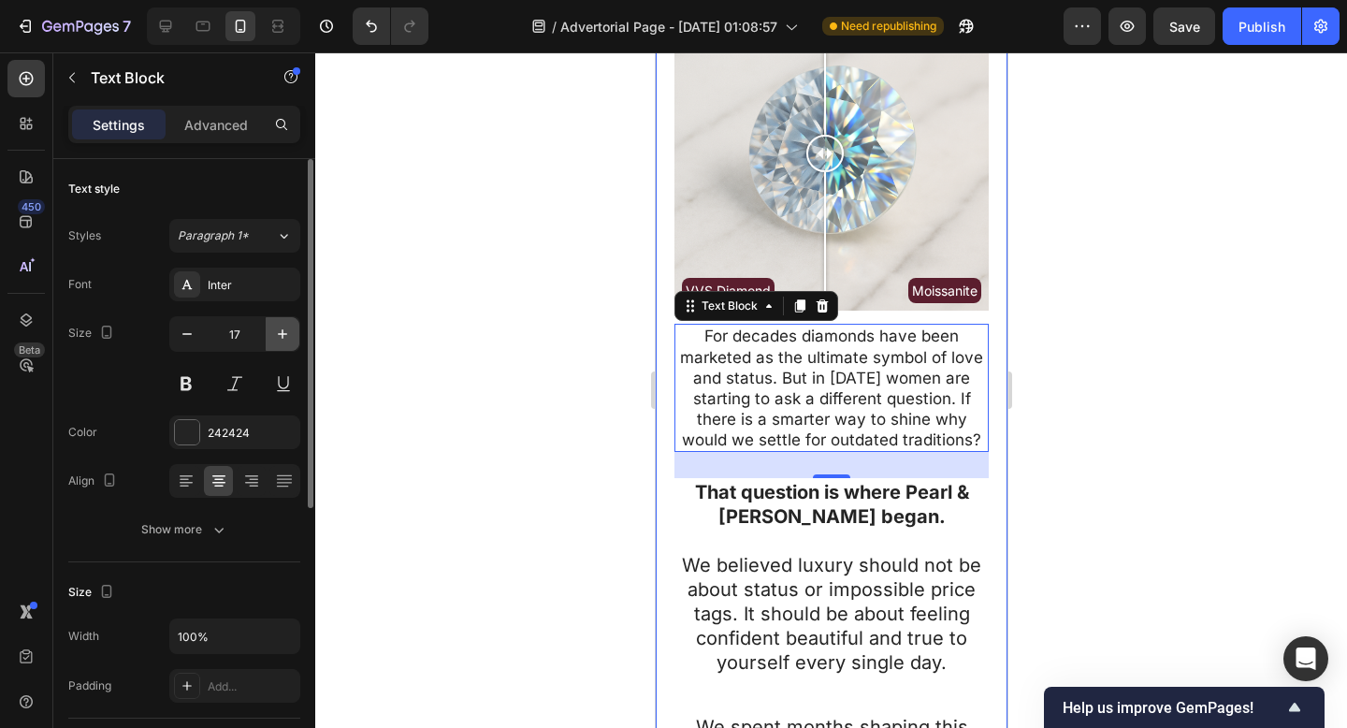
click at [281, 335] on icon "button" at bounding box center [282, 334] width 19 height 19
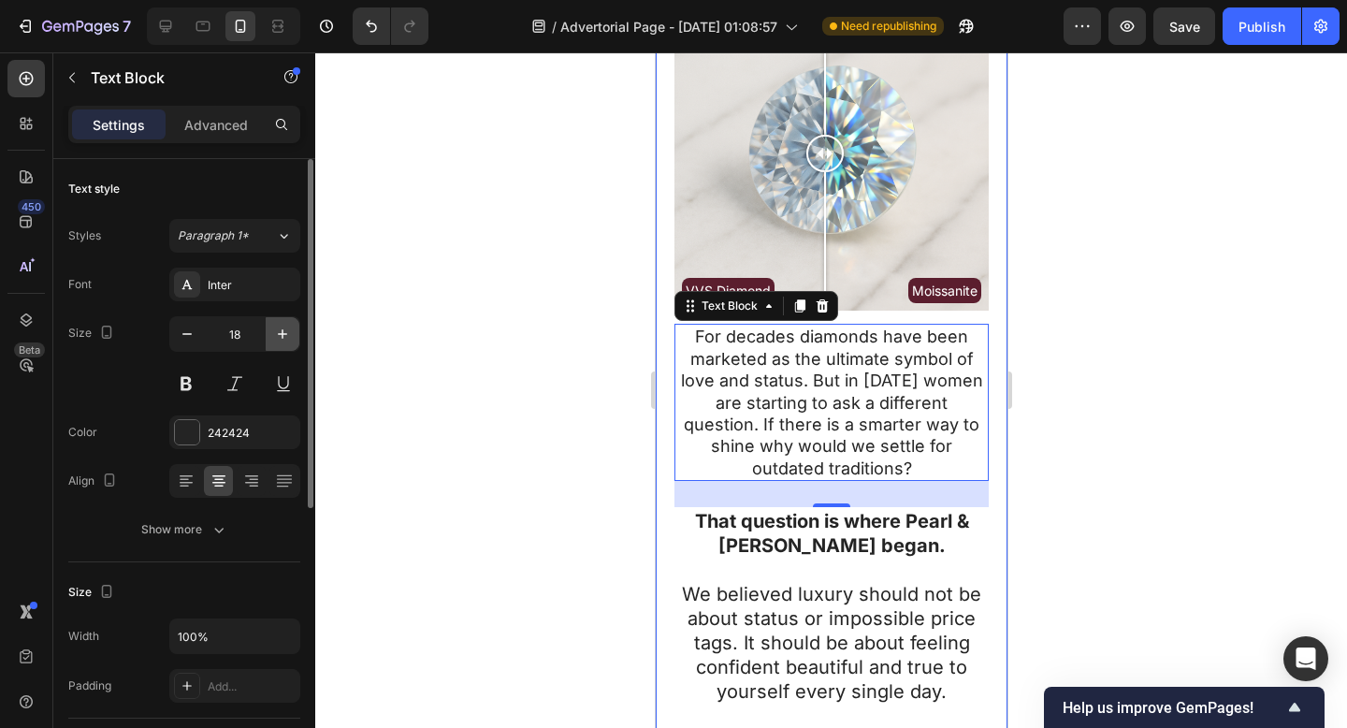
click at [281, 335] on icon "button" at bounding box center [282, 334] width 19 height 19
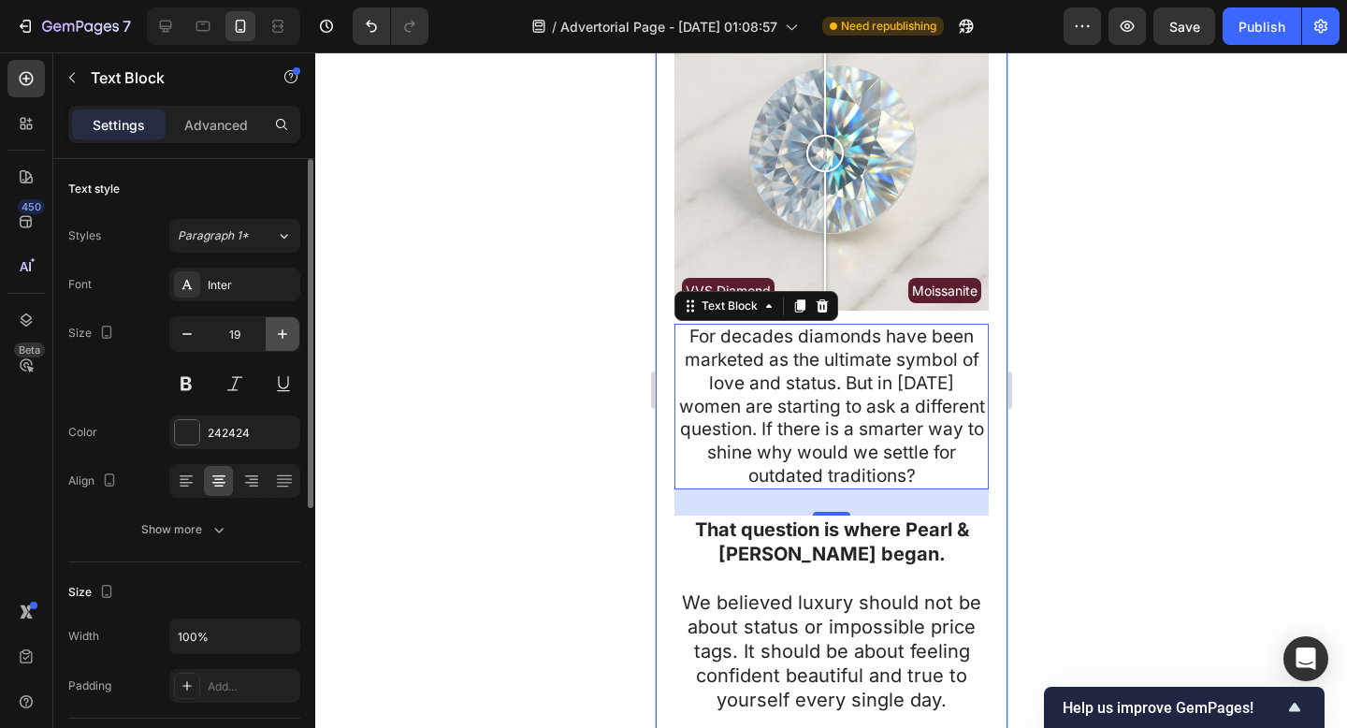
type input "20"
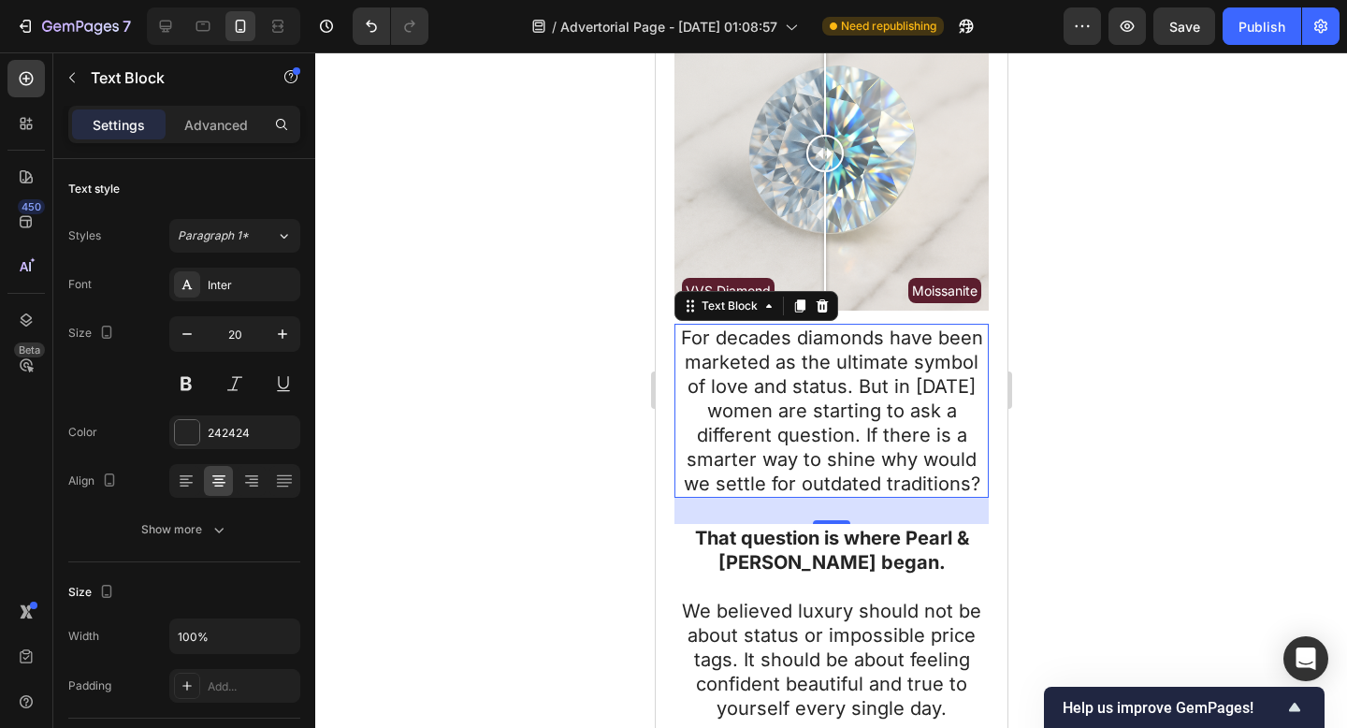
click at [1170, 452] on div at bounding box center [831, 389] width 1032 height 675
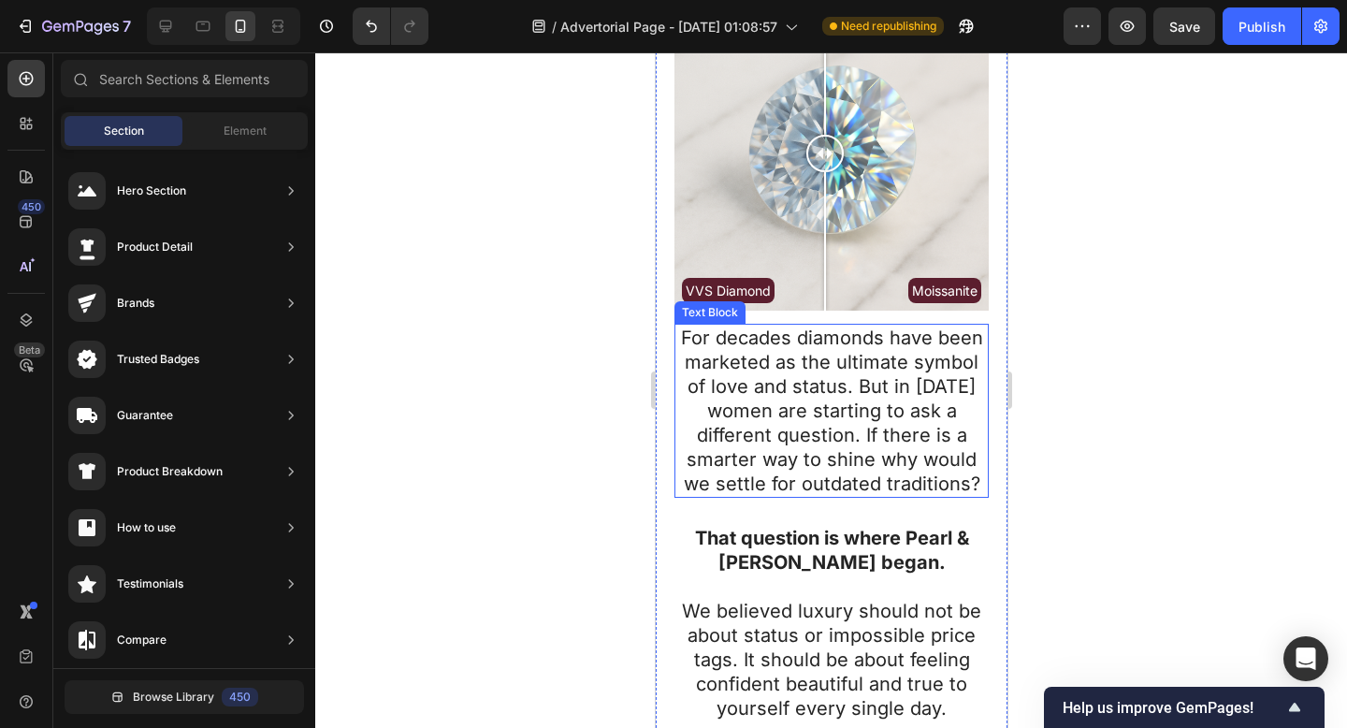
click at [860, 420] on p "For decades diamonds have been marketed as the ultimate symbol of love and stat…" at bounding box center [830, 410] width 311 height 170
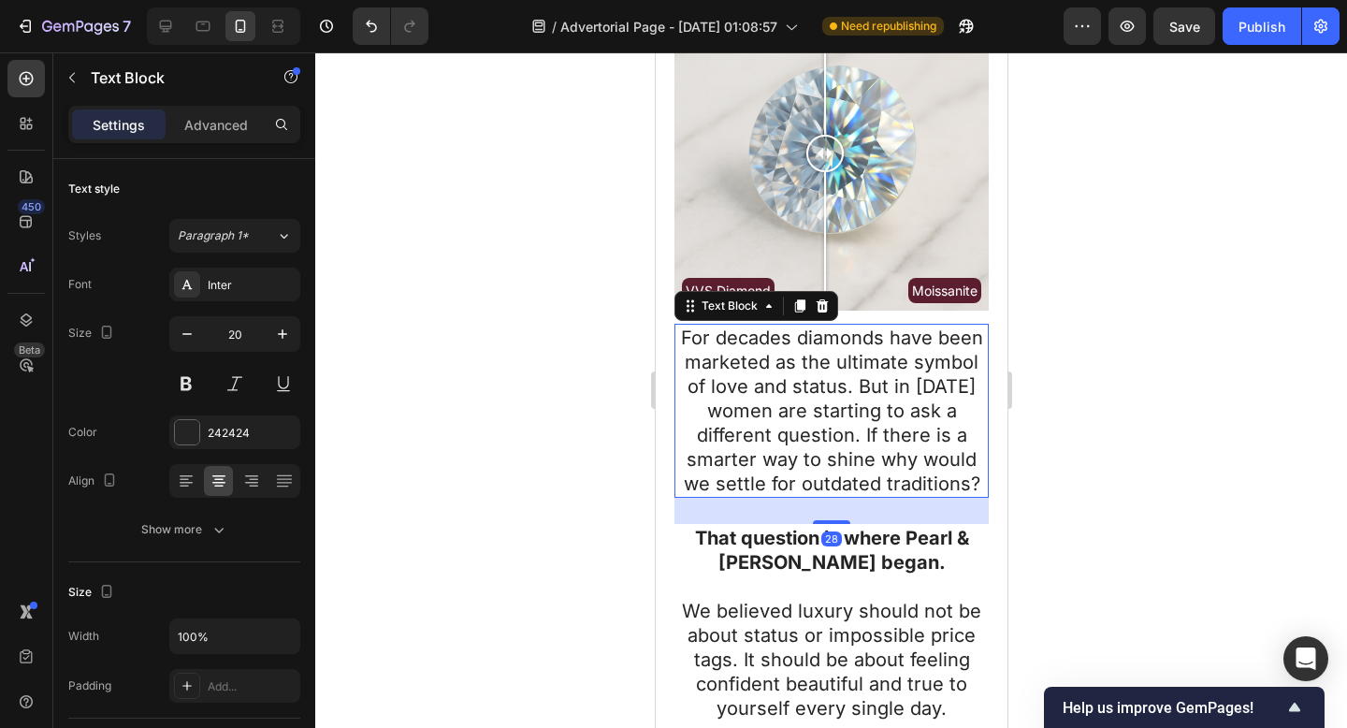
click at [849, 421] on p "For decades diamonds have been marketed as the ultimate symbol of love and stat…" at bounding box center [830, 410] width 311 height 170
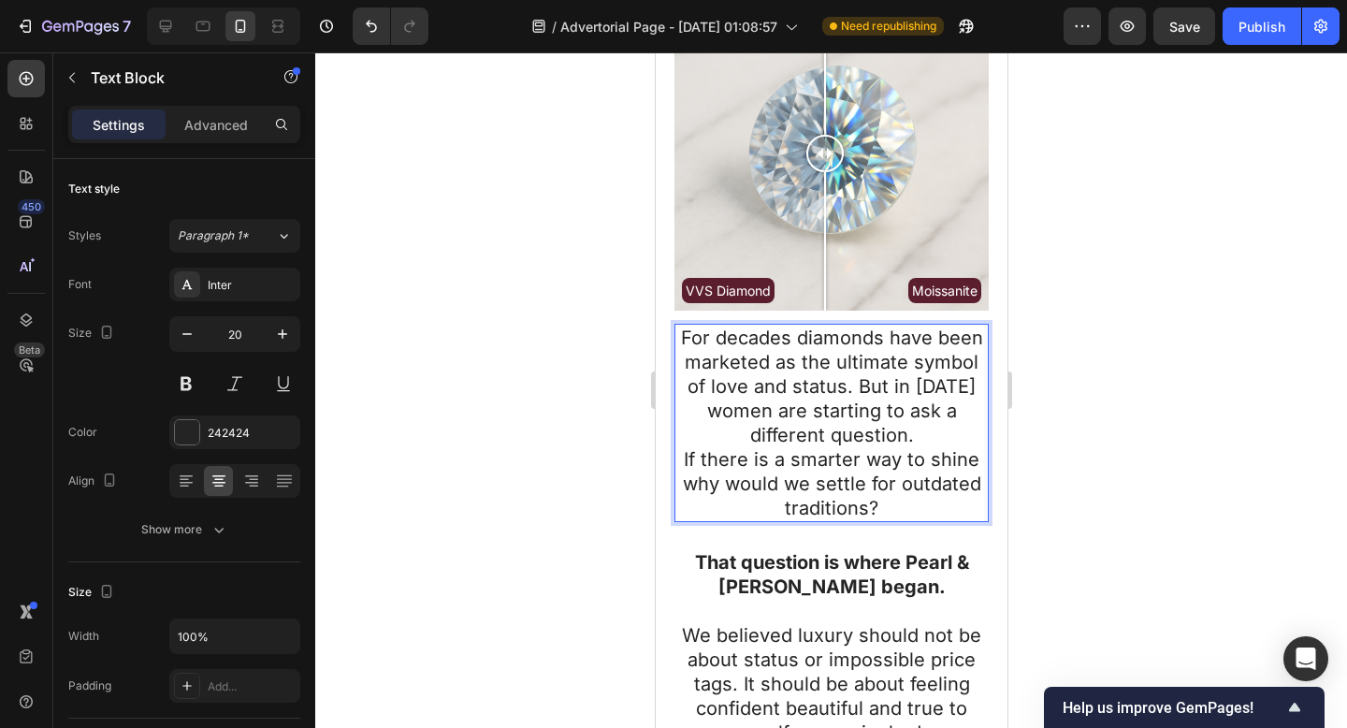
click at [917, 371] on p "For decades diamonds have been marketed as the ultimate symbol of love and stat…" at bounding box center [830, 386] width 311 height 122
click at [1117, 392] on div at bounding box center [831, 389] width 1032 height 675
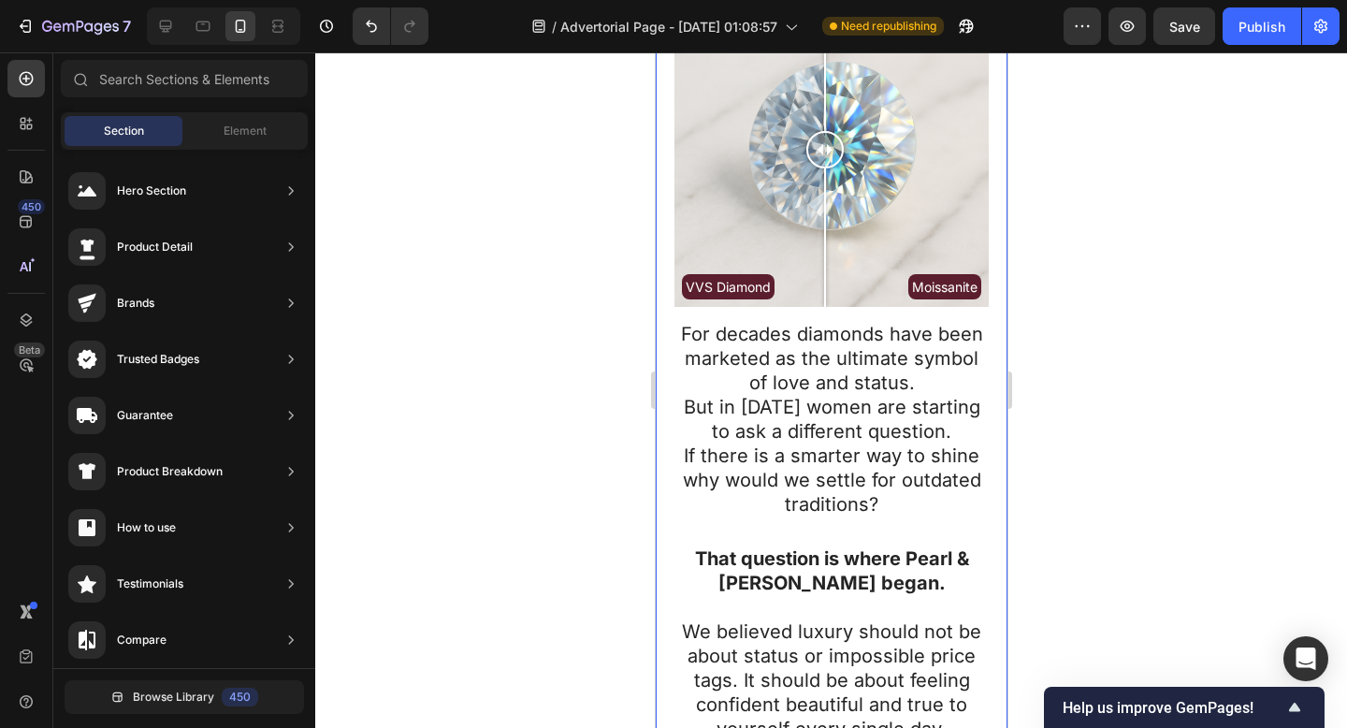
scroll to position [383, 0]
click at [876, 557] on p "That question is where Pearl & [PERSON_NAME] began." at bounding box center [830, 570] width 311 height 49
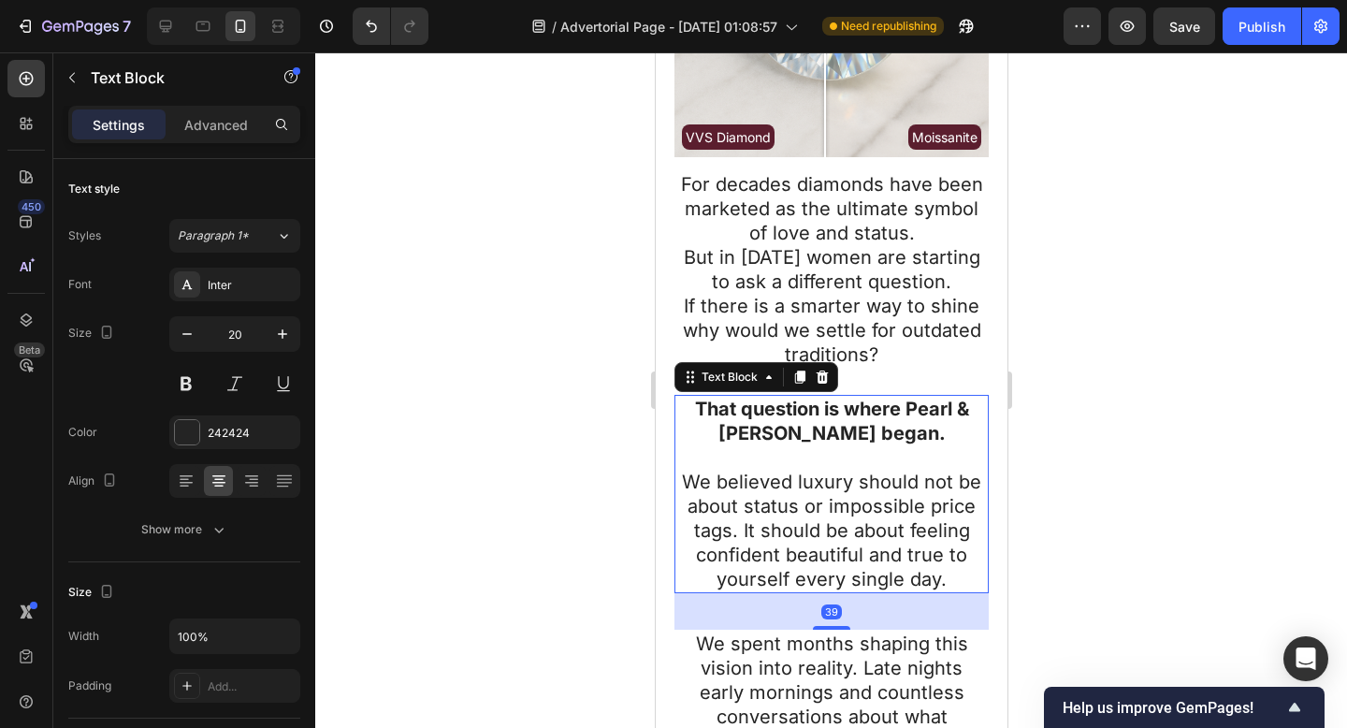
click at [1344, 271] on div at bounding box center [831, 389] width 1032 height 675
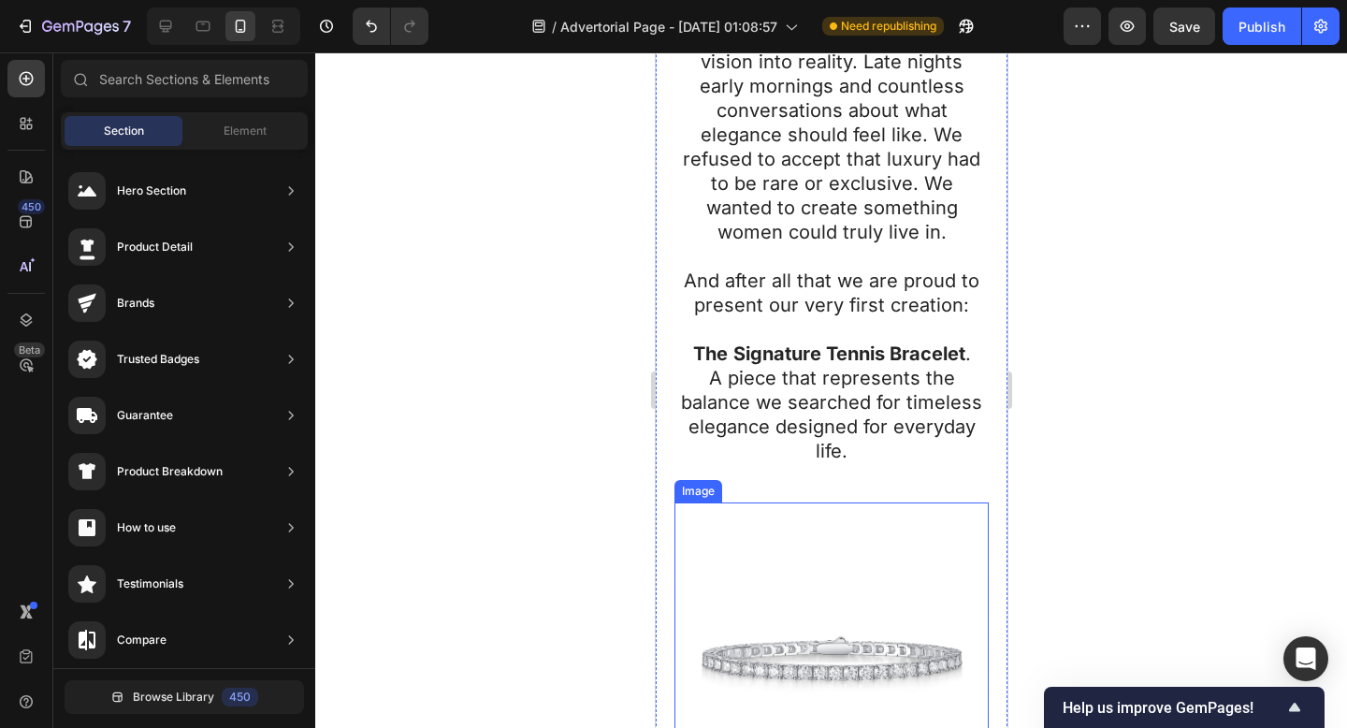
scroll to position [1768, 0]
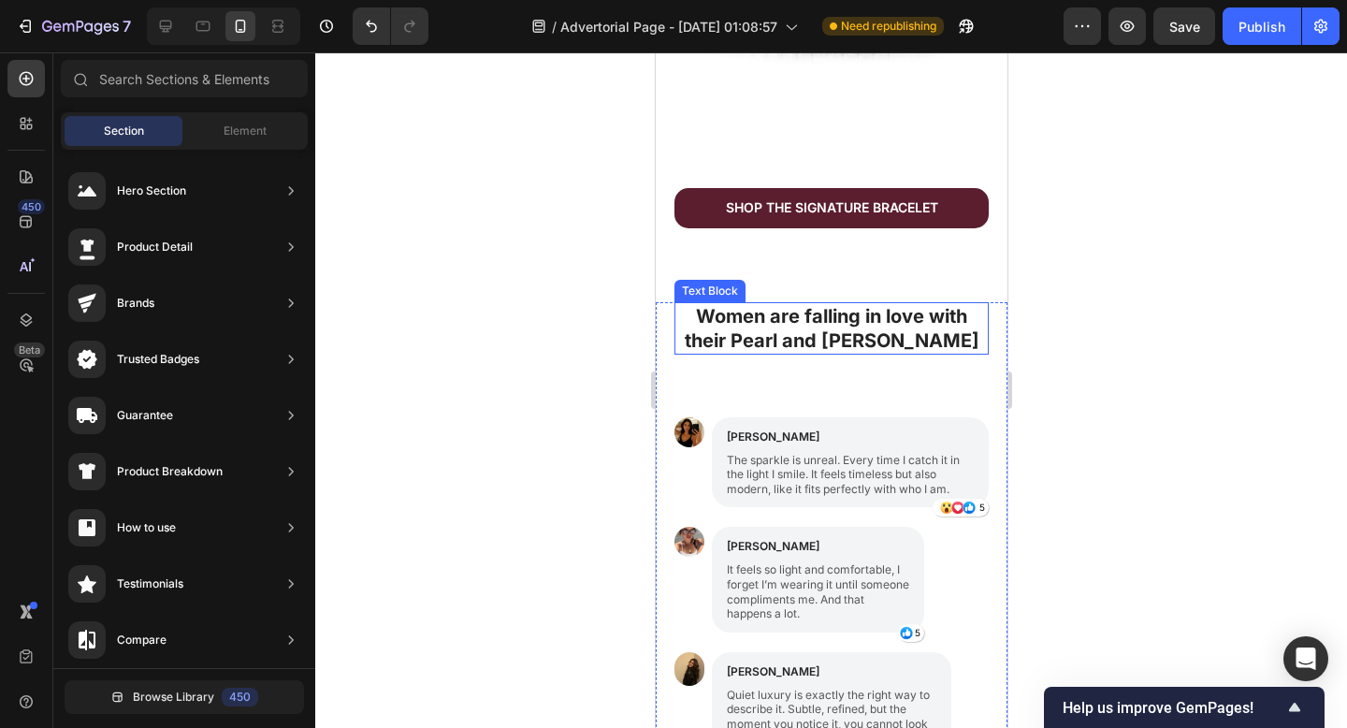
click at [740, 313] on strong "Women are falling in love with their Pearl and [PERSON_NAME]" at bounding box center [831, 328] width 295 height 47
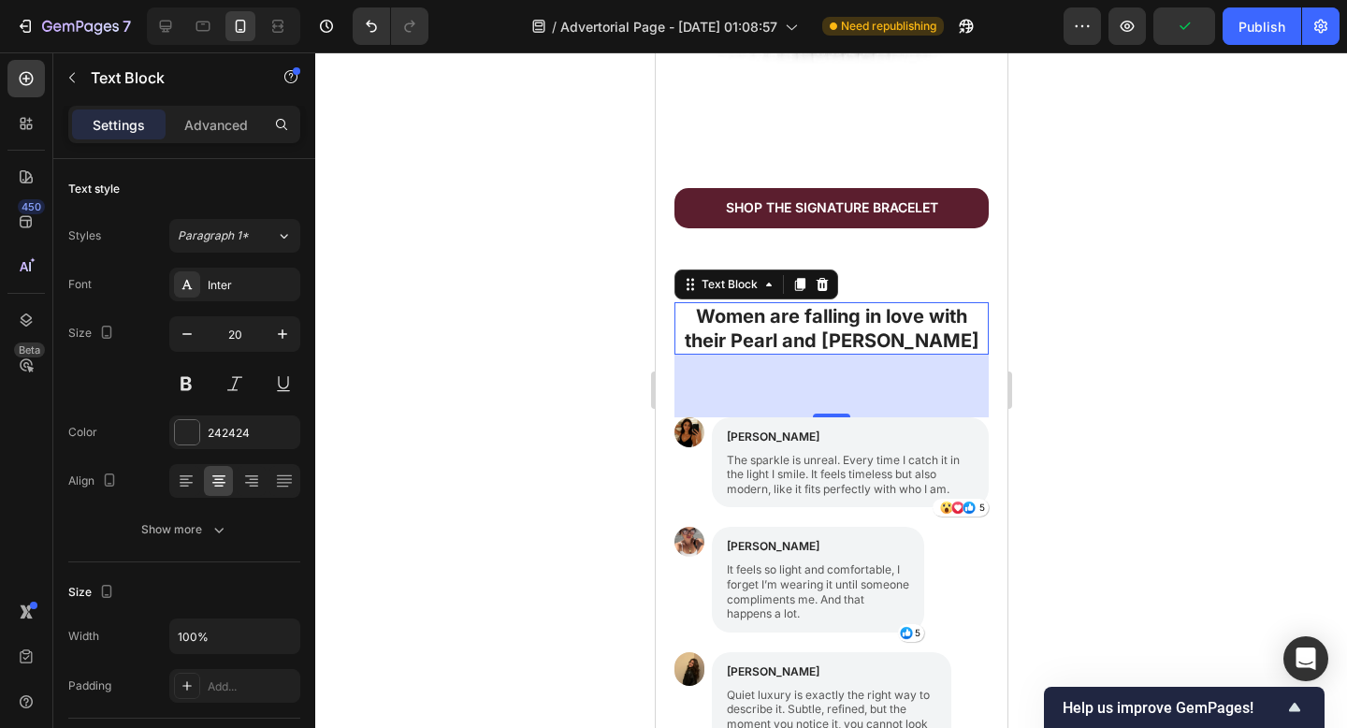
click at [1194, 410] on div at bounding box center [831, 389] width 1032 height 675
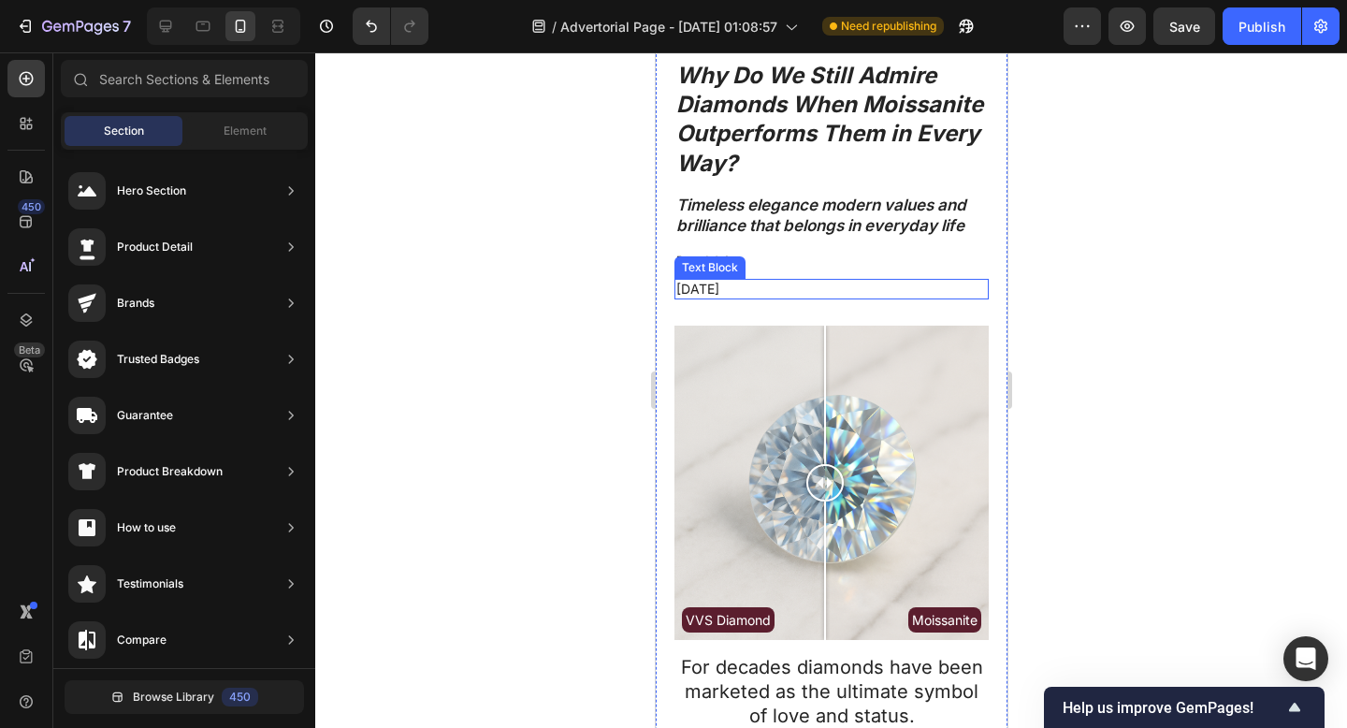
scroll to position [0, 0]
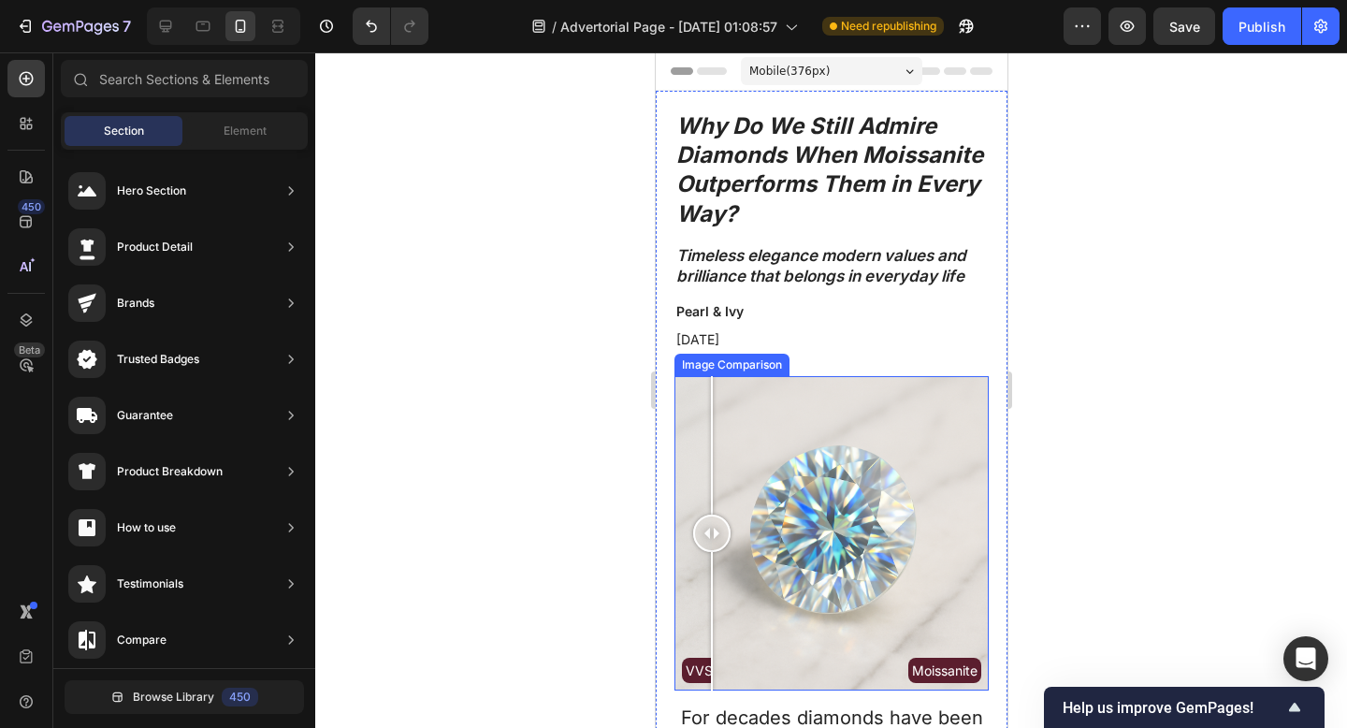
drag, startPoint x: 806, startPoint y: 538, endPoint x: 617, endPoint y: 528, distance: 189.2
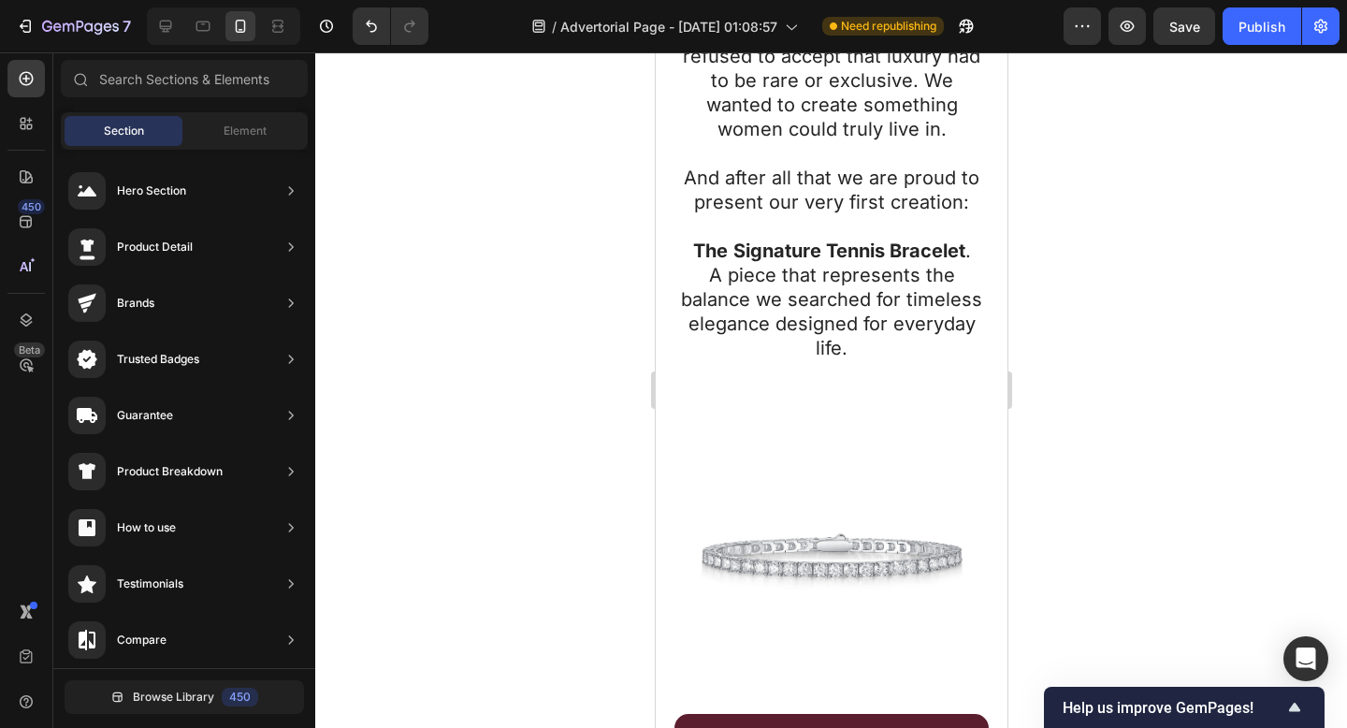
scroll to position [1748, 0]
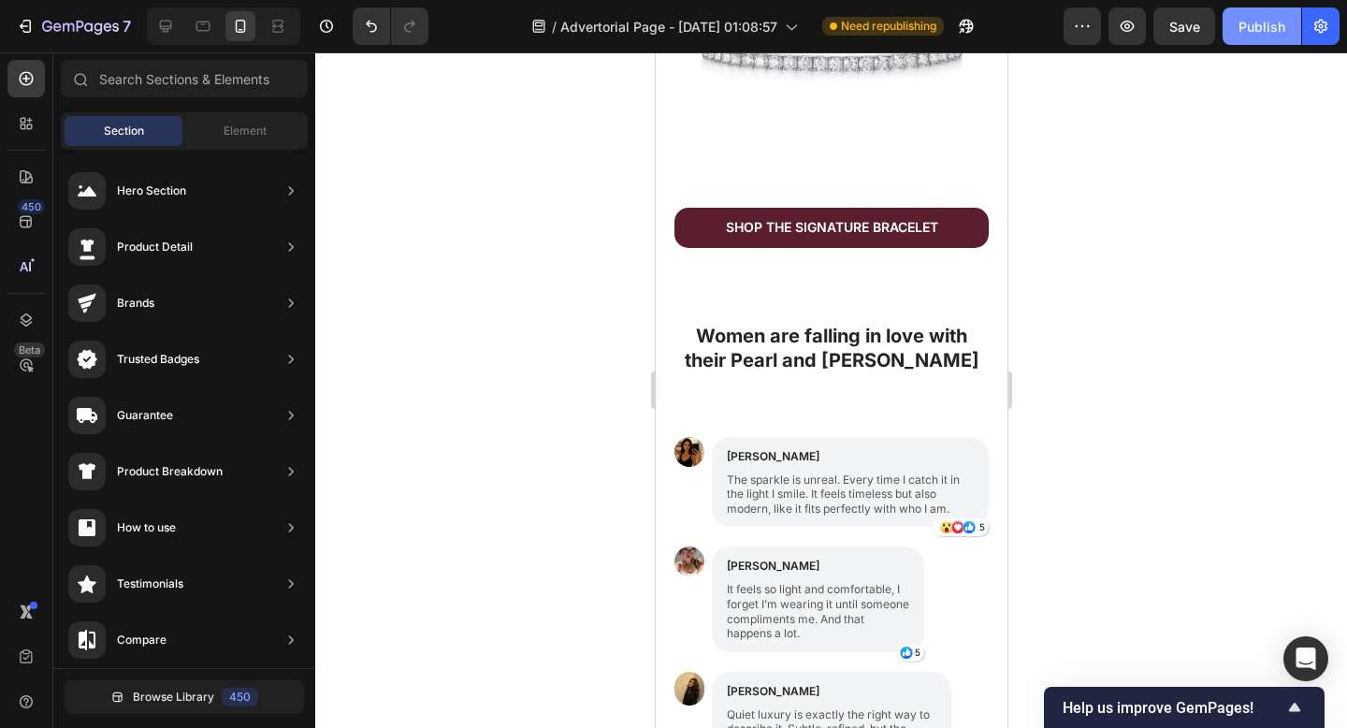
click at [1272, 31] on div "Publish" at bounding box center [1261, 27] width 47 height 20
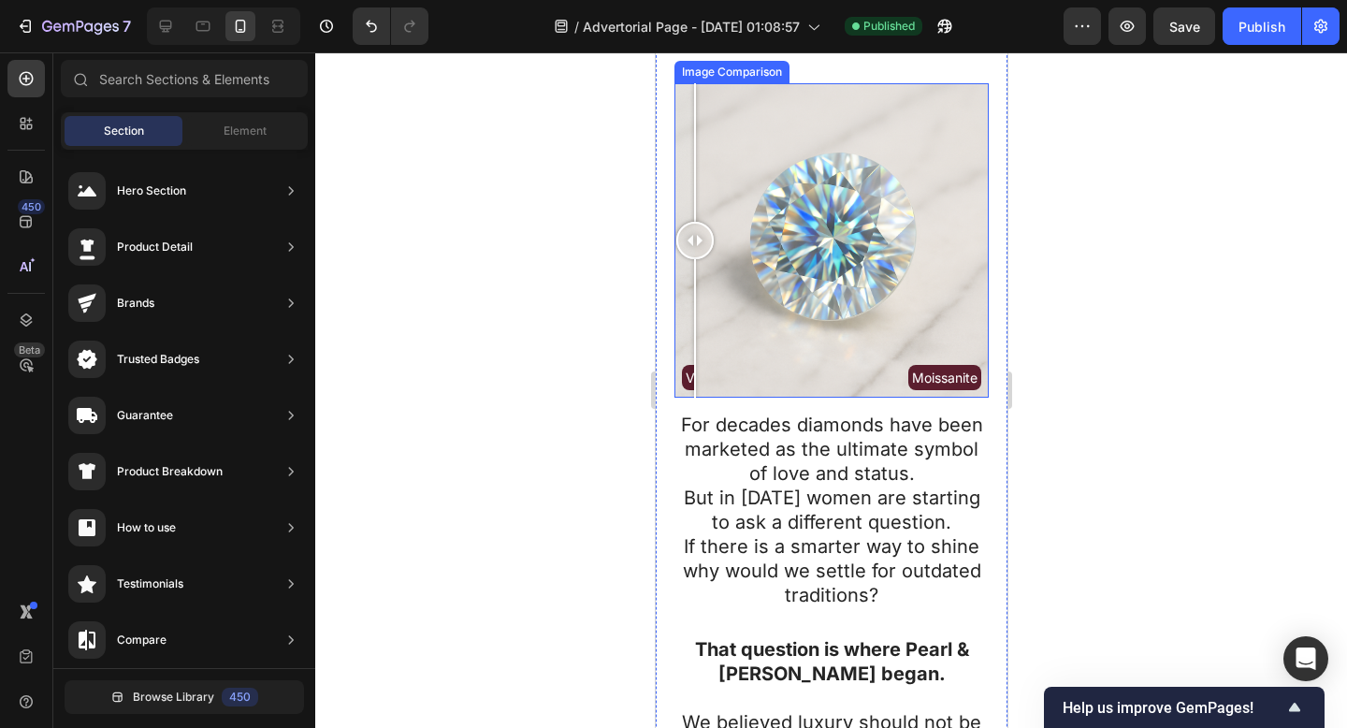
scroll to position [555, 0]
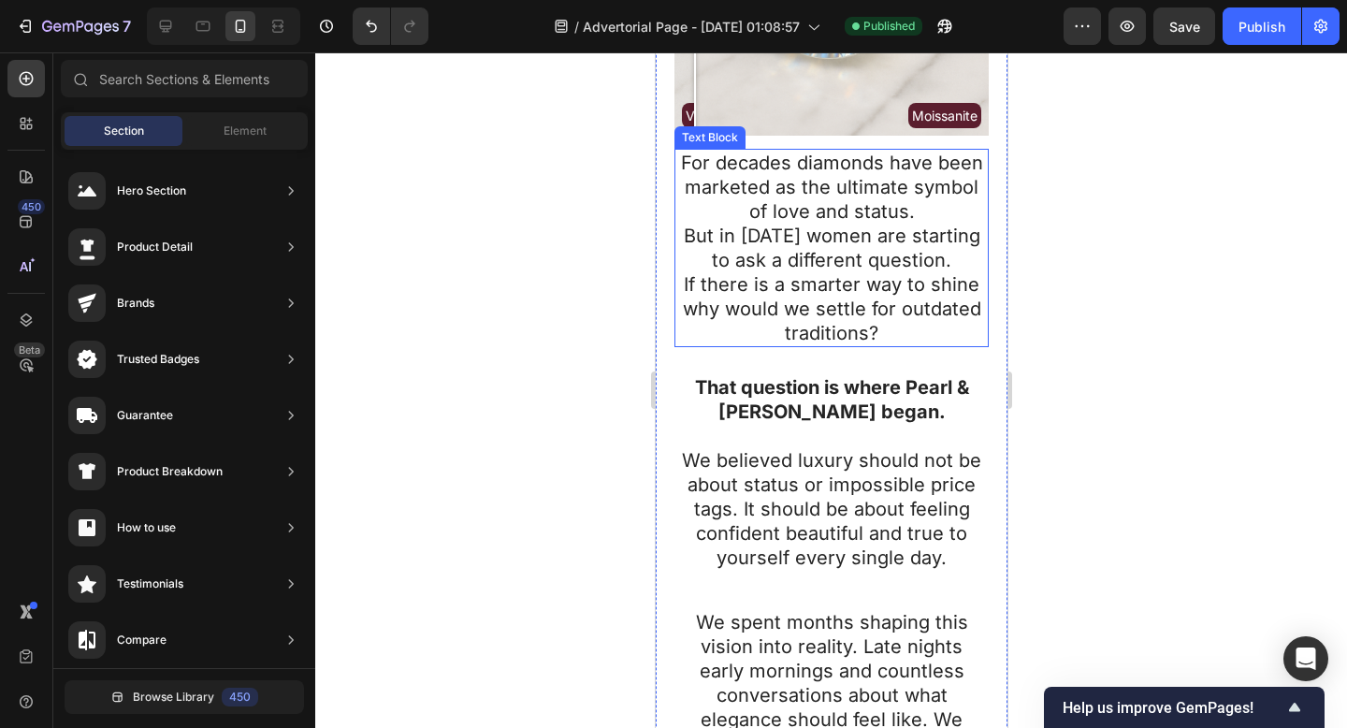
click at [778, 224] on p "But in 2025 women are starting to ask a different question." at bounding box center [830, 248] width 311 height 49
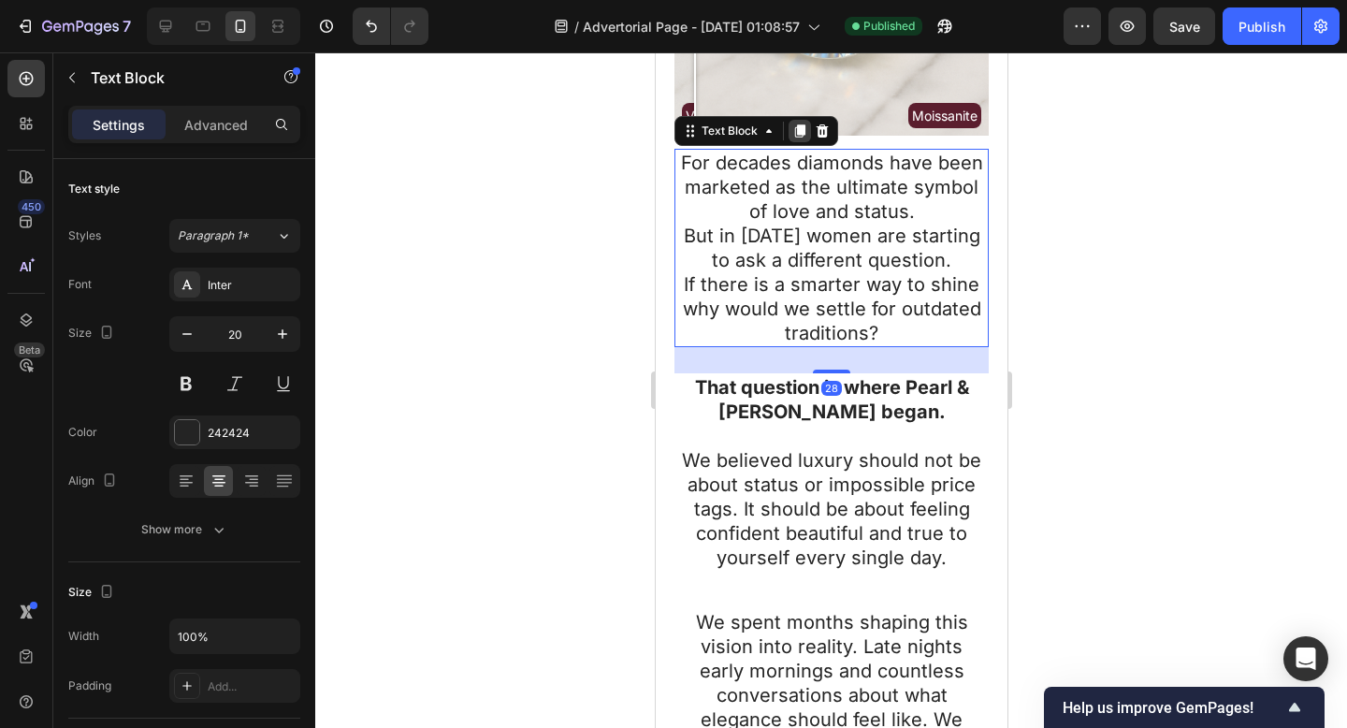
click at [800, 125] on icon at bounding box center [799, 131] width 10 height 13
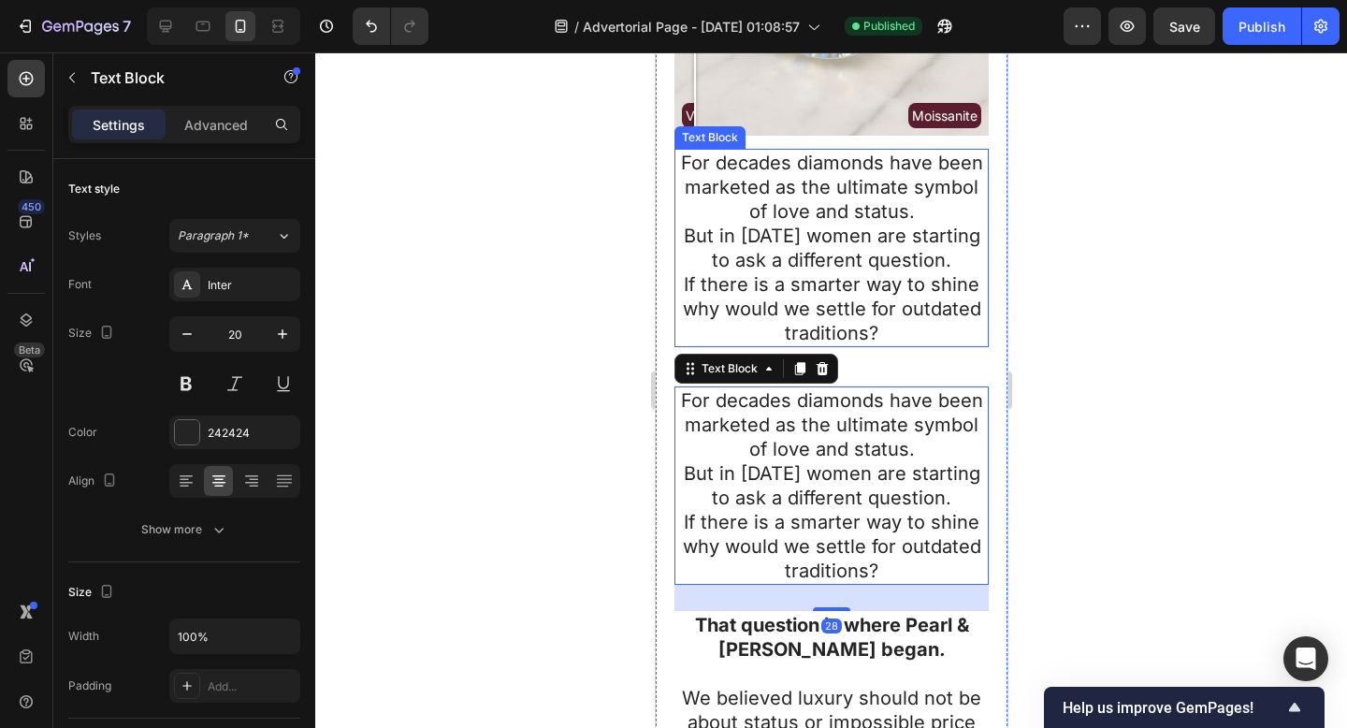
click at [833, 257] on p "But in 2025 women are starting to ask a different question." at bounding box center [830, 248] width 311 height 49
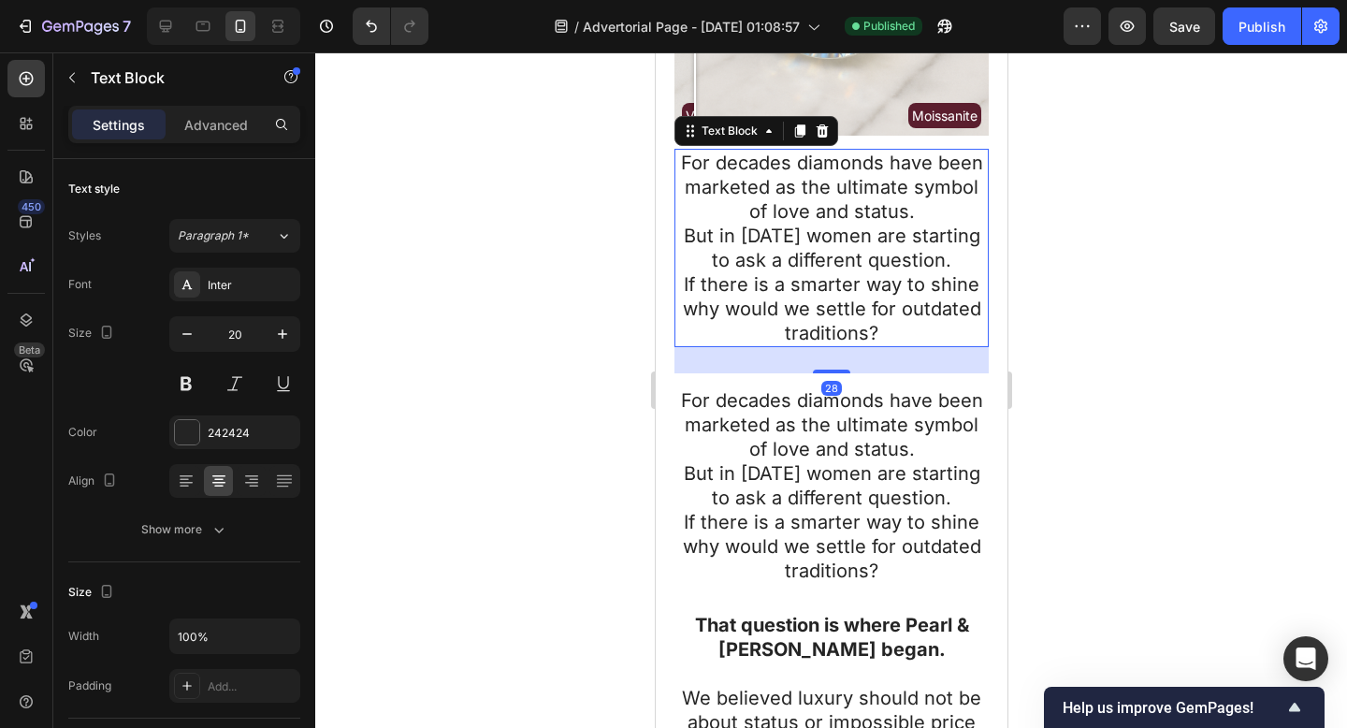
click at [837, 283] on p "If there is a smarter way to shine why would we settle for outdated traditions?" at bounding box center [830, 308] width 311 height 73
click at [837, 277] on p "If there is a smarter way to shine why would we settle for outdated traditions?" at bounding box center [830, 308] width 311 height 73
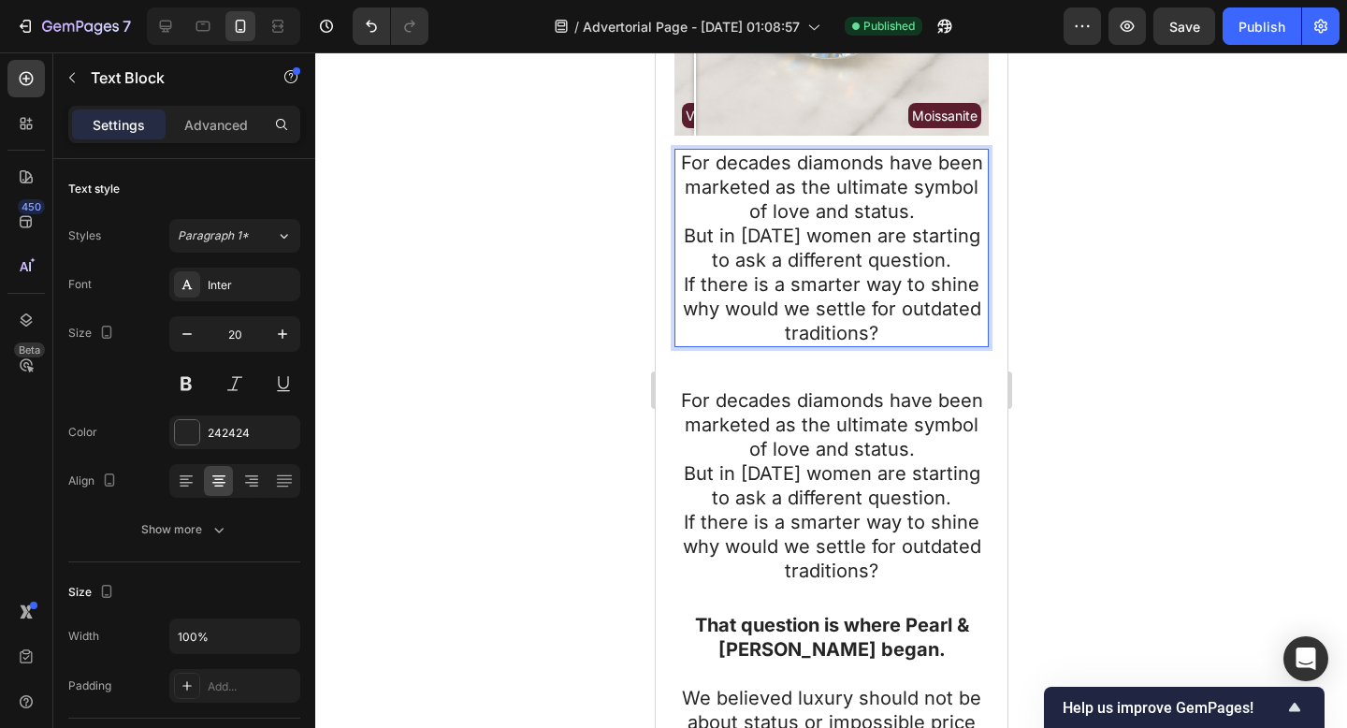
click at [837, 274] on p "If there is a smarter way to shine why would we settle for outdated traditions?" at bounding box center [830, 308] width 311 height 73
click at [836, 274] on p "If there is a smarter way to shine why would we settle for outdated traditions?" at bounding box center [830, 308] width 311 height 73
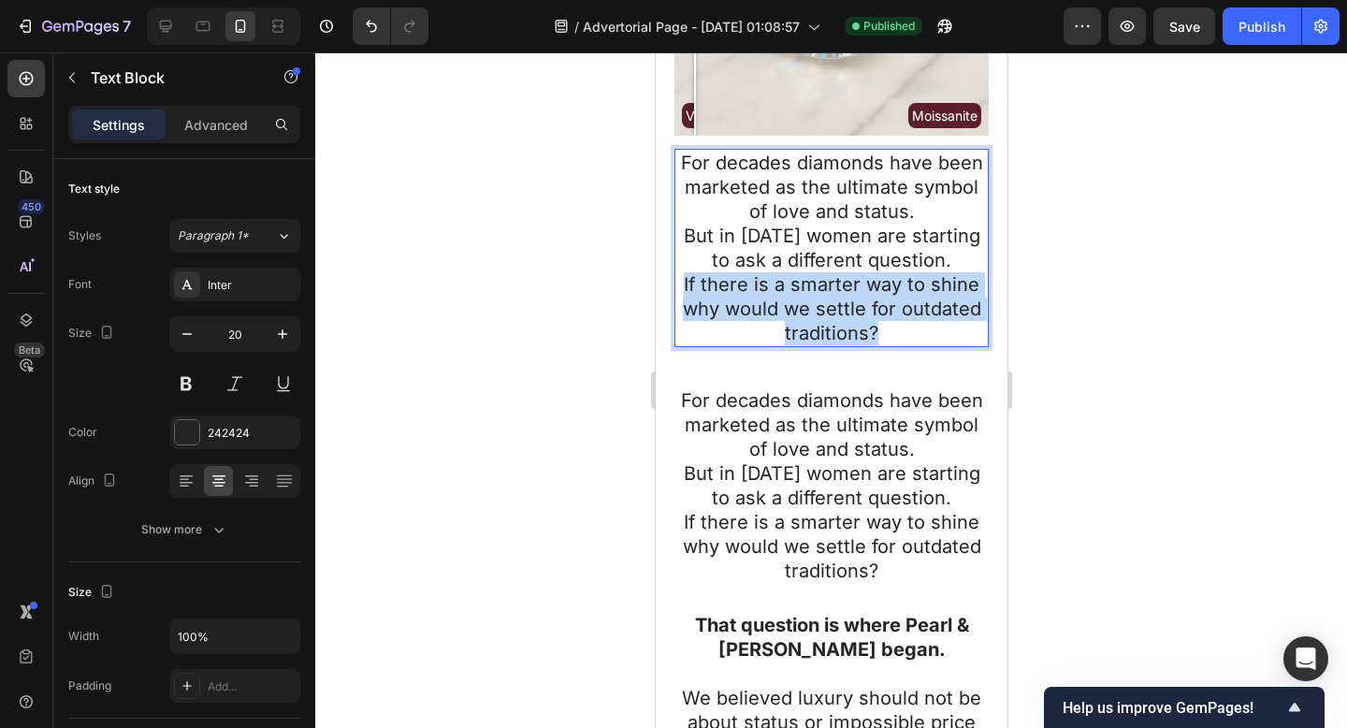
click at [836, 274] on p "If there is a smarter way to shine why would we settle for outdated traditions?" at bounding box center [830, 308] width 311 height 73
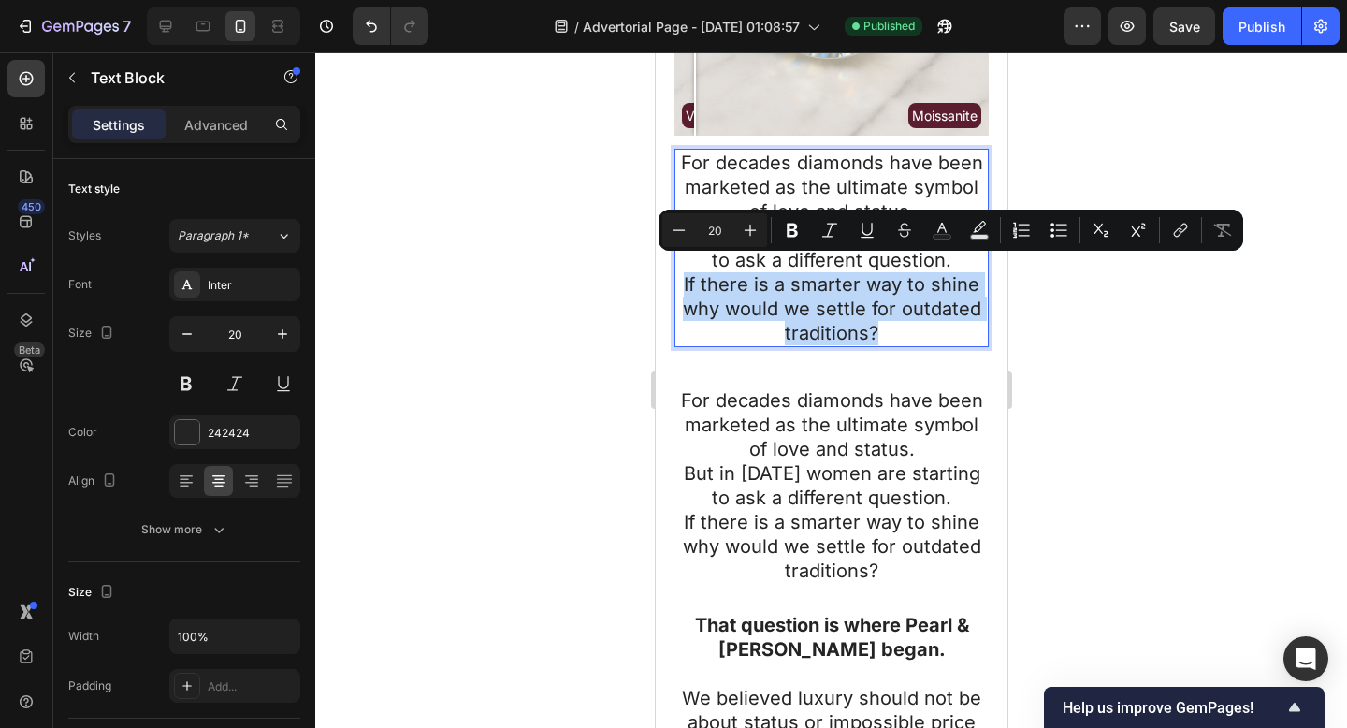
click at [875, 317] on p "If there is a smarter way to shine why would we settle for outdated traditions?" at bounding box center [830, 308] width 311 height 73
click at [878, 317] on p "If there is a smarter way to shine why would we settle for outdated traditions?" at bounding box center [830, 308] width 311 height 73
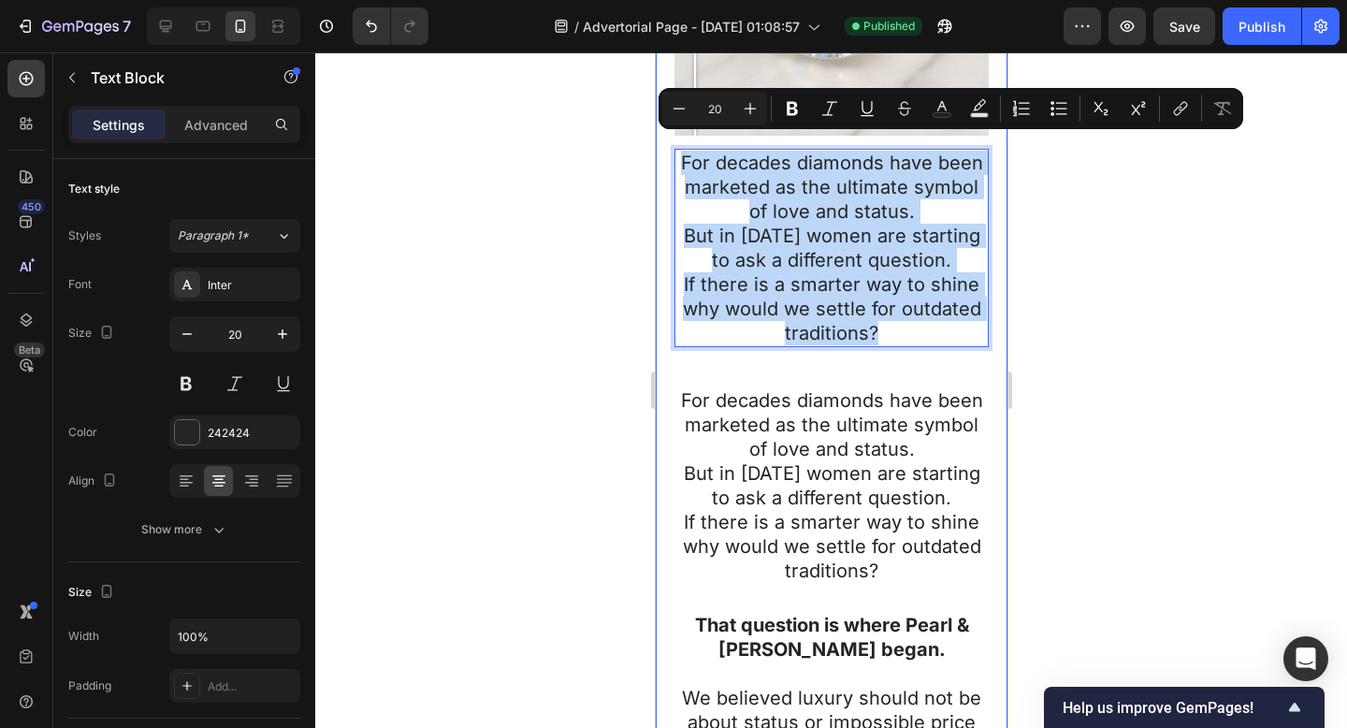
drag, startPoint x: 874, startPoint y: 318, endPoint x: 669, endPoint y: 154, distance: 262.2
click at [669, 154] on div "Why Do We Still Admire Diamonds When Moissanite Outperforms Them in Every Way? …" at bounding box center [831, 607] width 352 height 2143
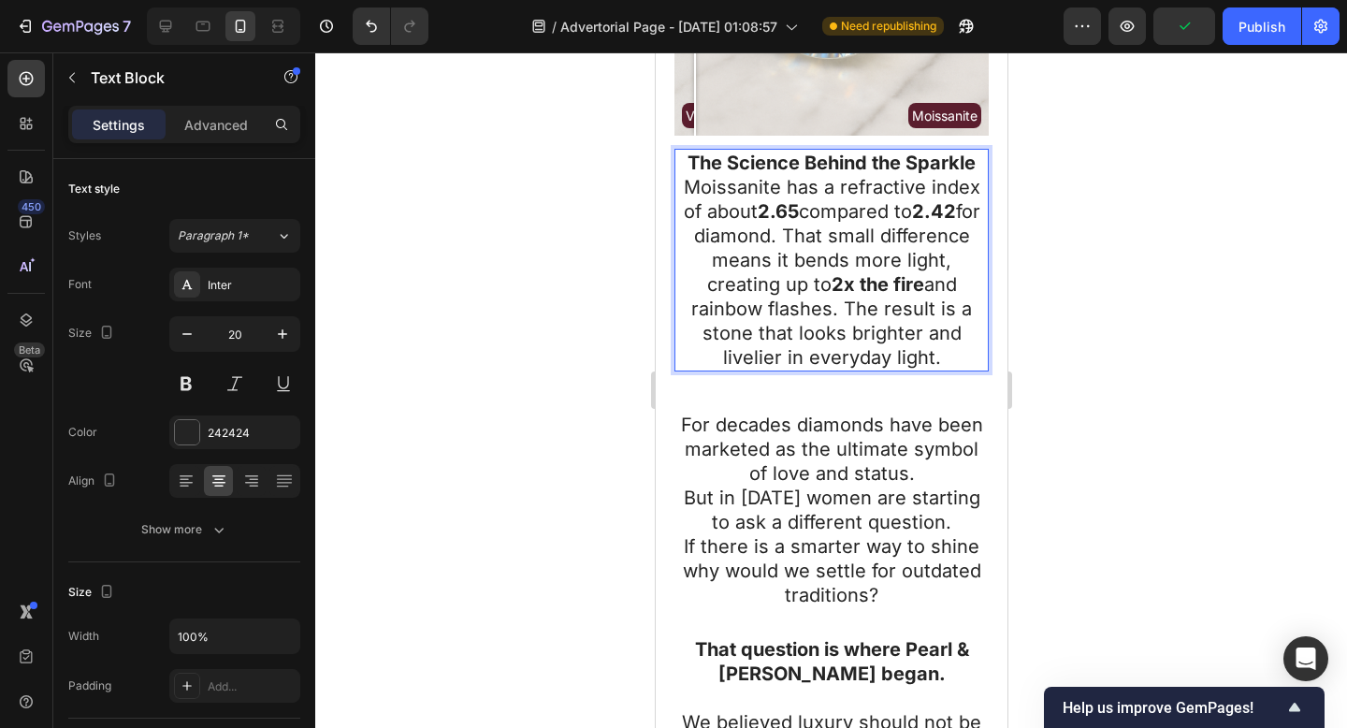
click at [945, 166] on p "The Science Behind the Sparkle Moissanite has a refractive index of about 2.65 …" at bounding box center [830, 260] width 311 height 219
click at [965, 156] on strong "The Science Behind the Sparkle" at bounding box center [831, 163] width 288 height 22
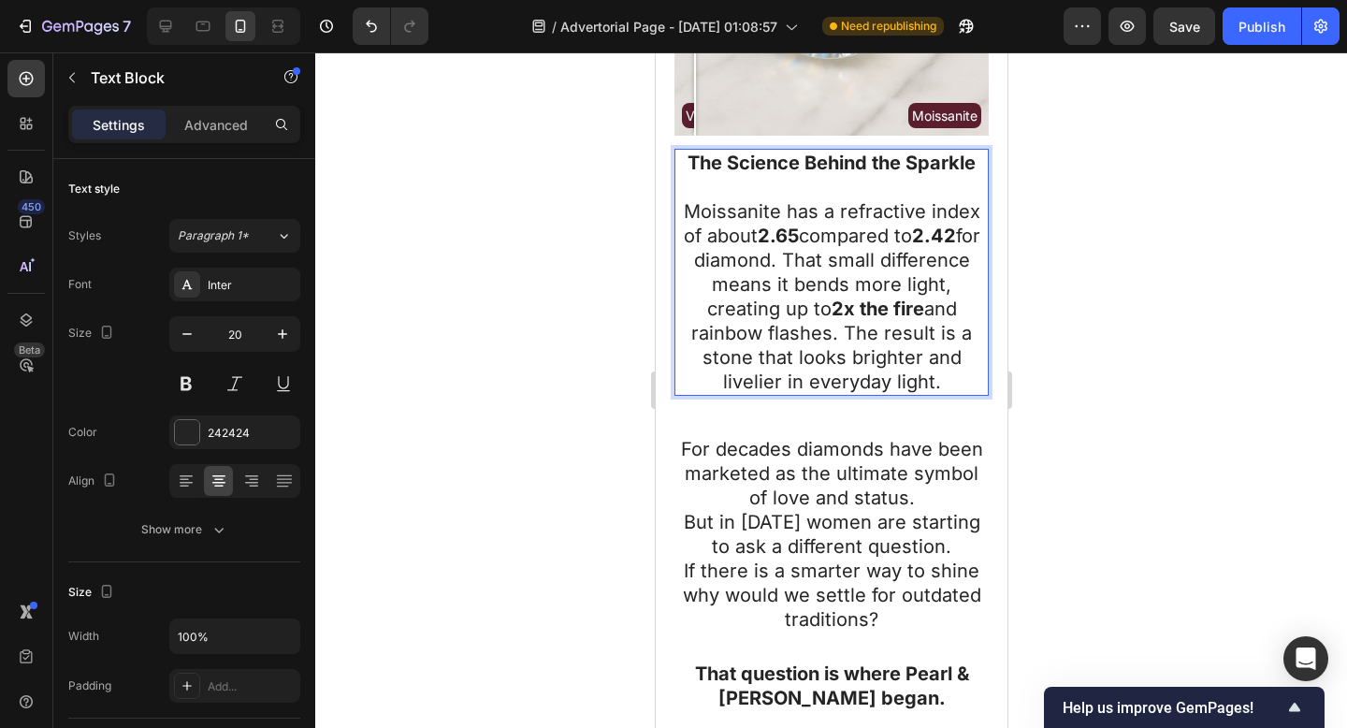
click at [1167, 267] on div at bounding box center [831, 389] width 1032 height 675
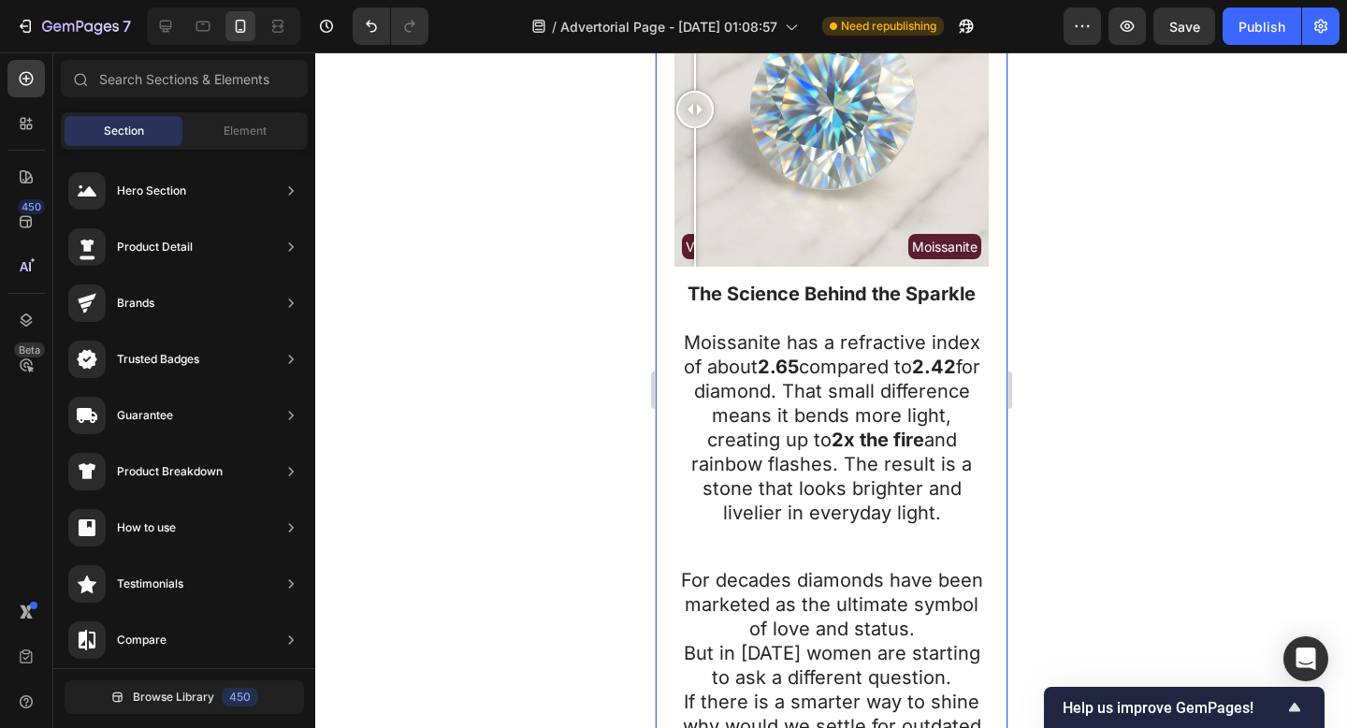
scroll to position [453, 0]
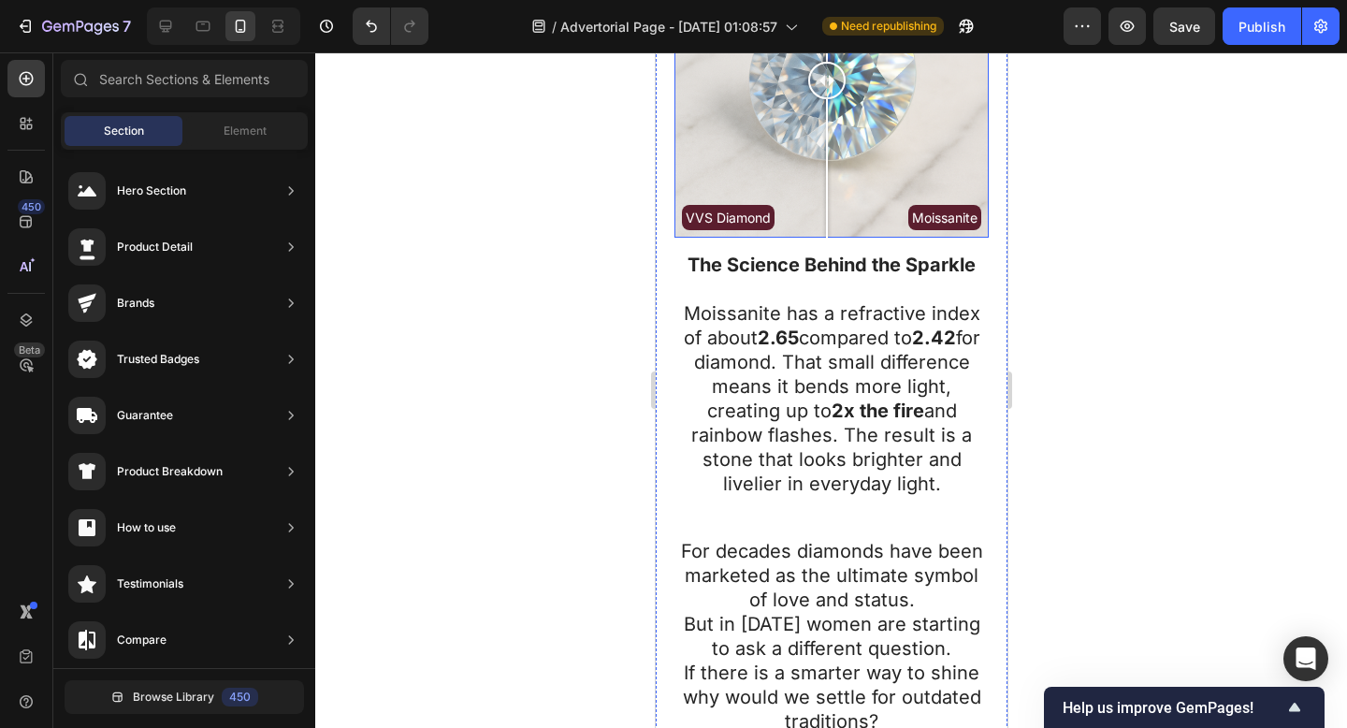
drag, startPoint x: 743, startPoint y: 171, endPoint x: 826, endPoint y: 202, distance: 88.8
click at [826, 202] on div "VVS Diamond Moissanite" at bounding box center [830, 80] width 314 height 314
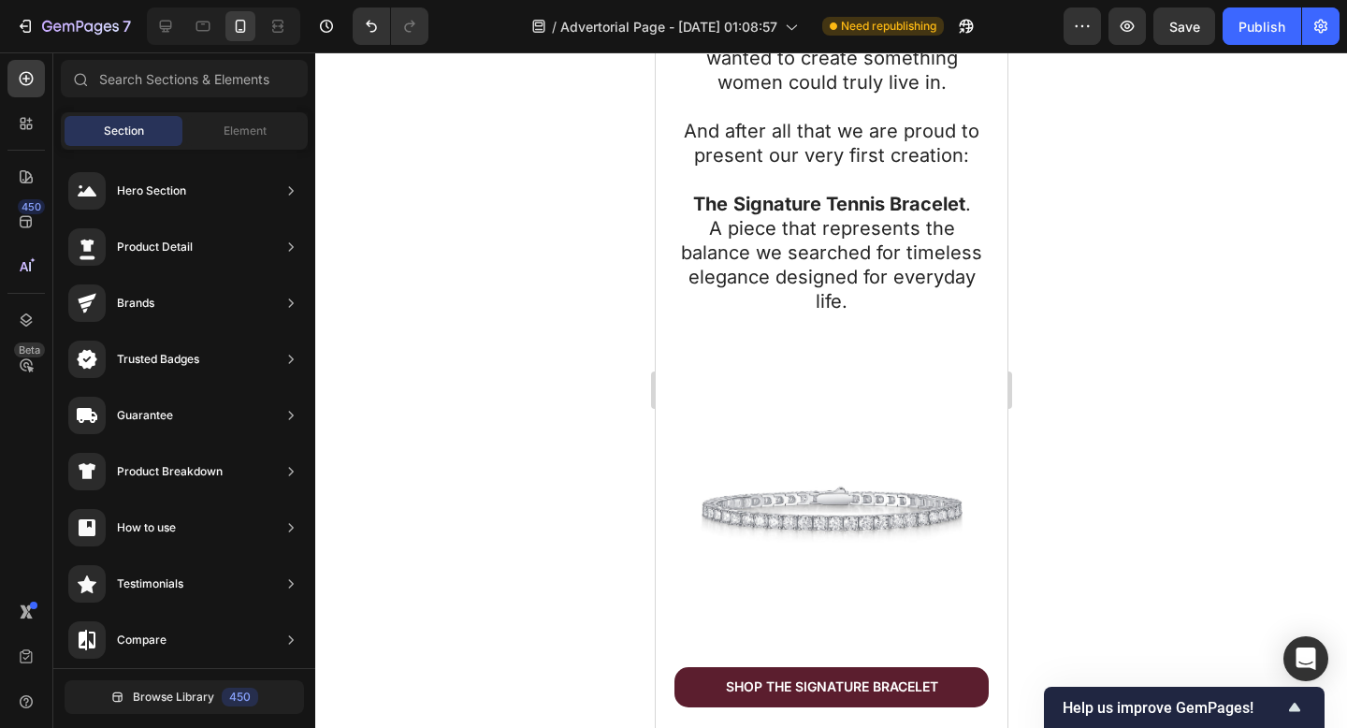
scroll to position [1605, 0]
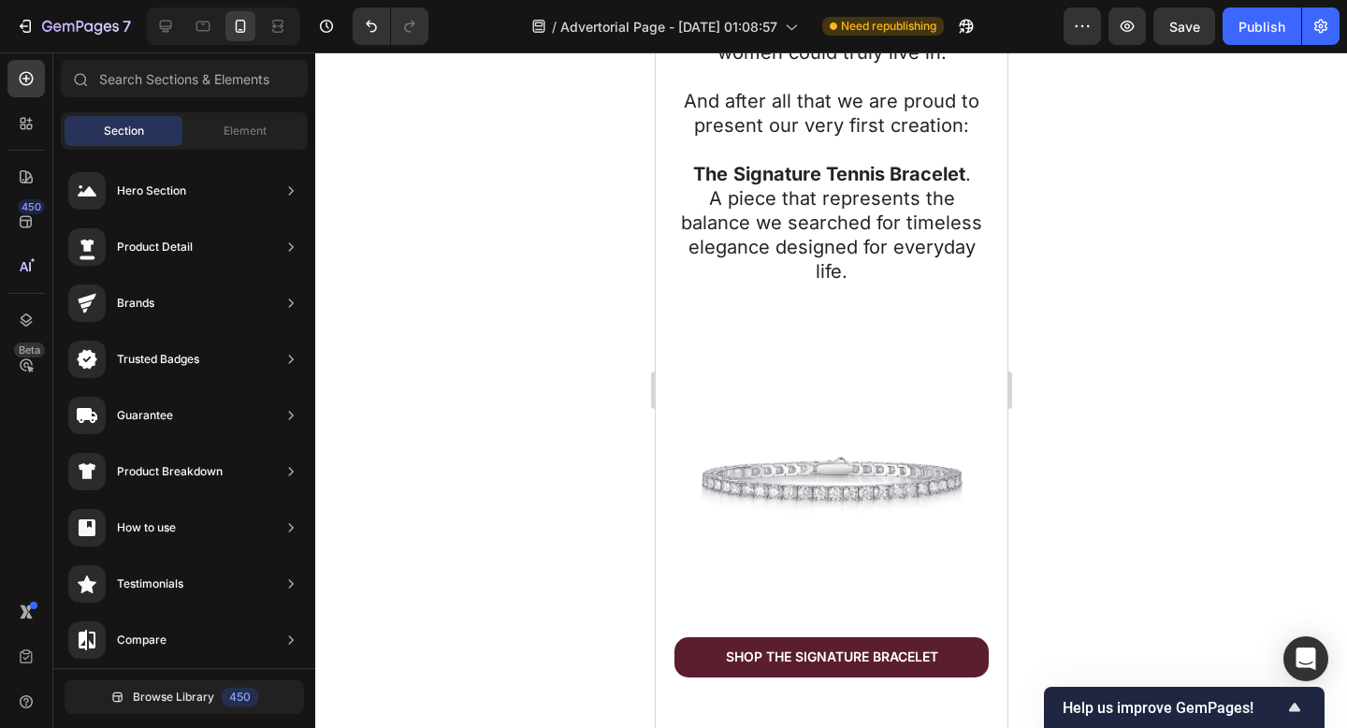
click at [1113, 414] on div at bounding box center [831, 389] width 1032 height 675
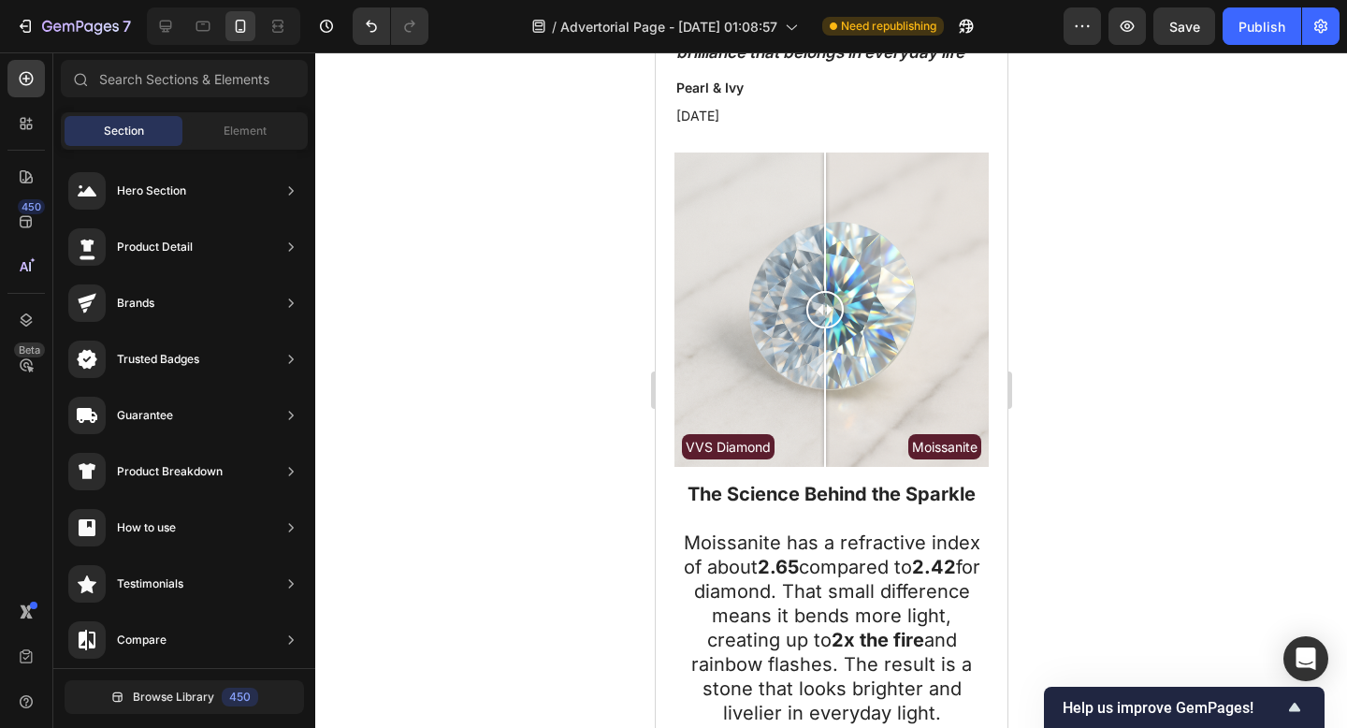
scroll to position [0, 0]
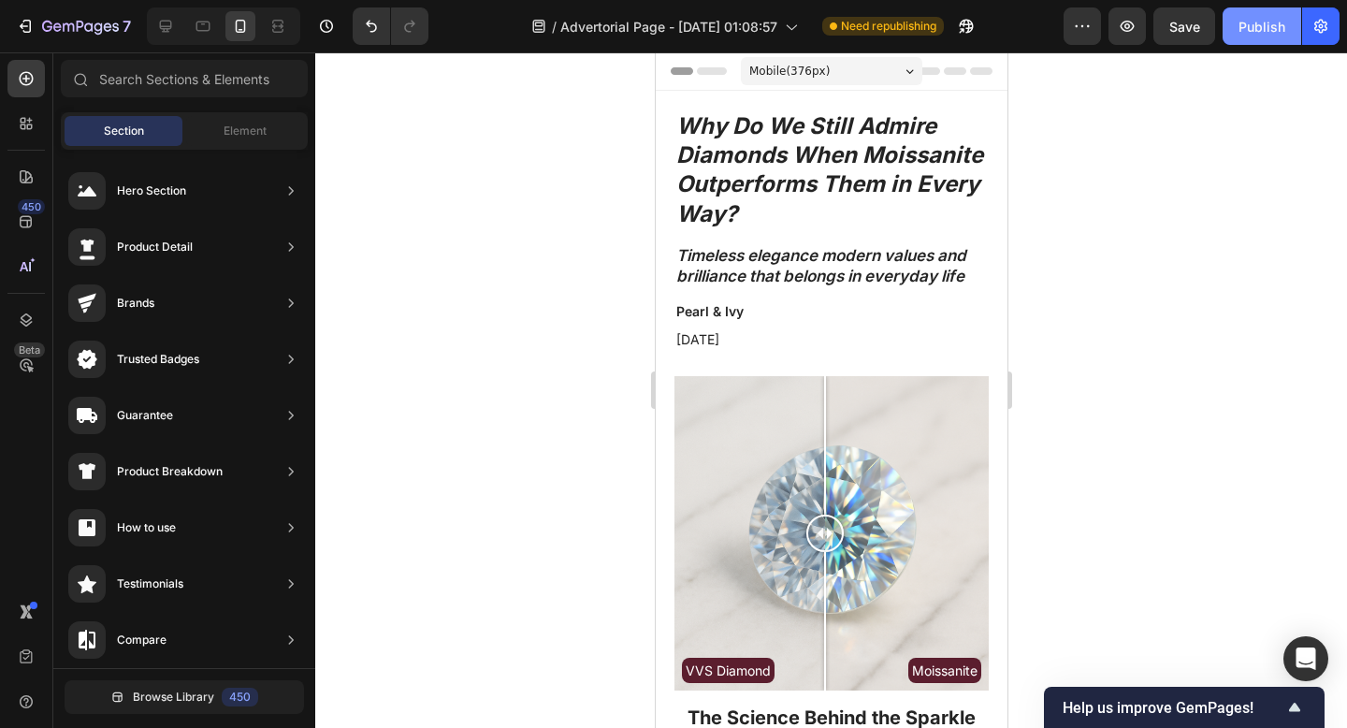
click at [1260, 17] on div "Publish" at bounding box center [1261, 27] width 47 height 20
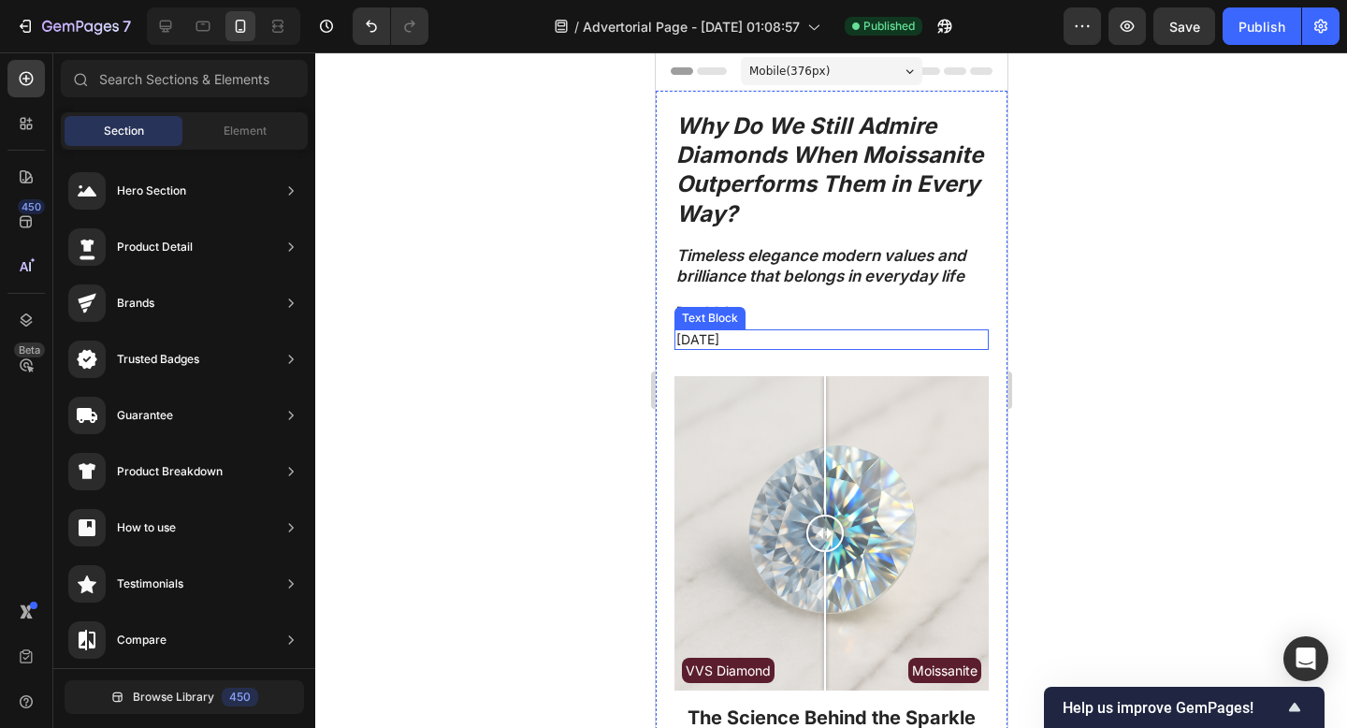
click at [697, 339] on p "[DATE]" at bounding box center [830, 339] width 311 height 17
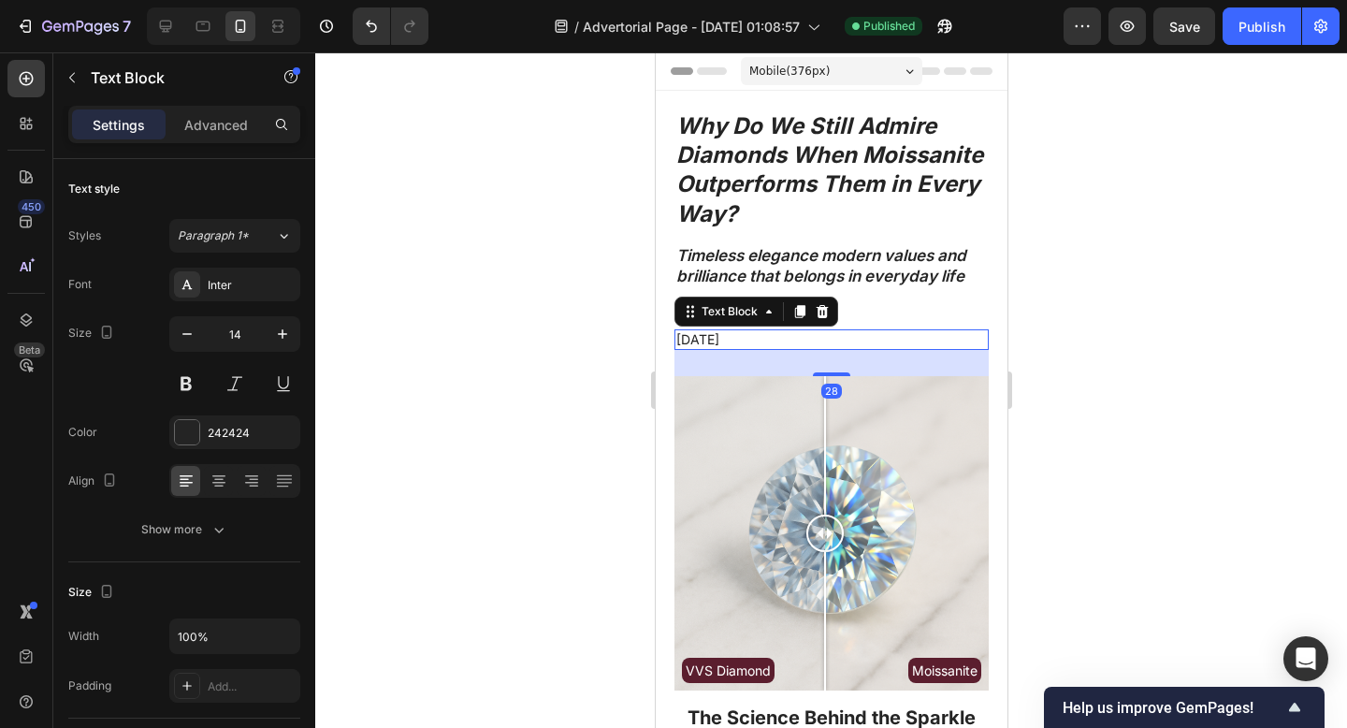
click at [697, 339] on p "[DATE]" at bounding box center [830, 339] width 311 height 17
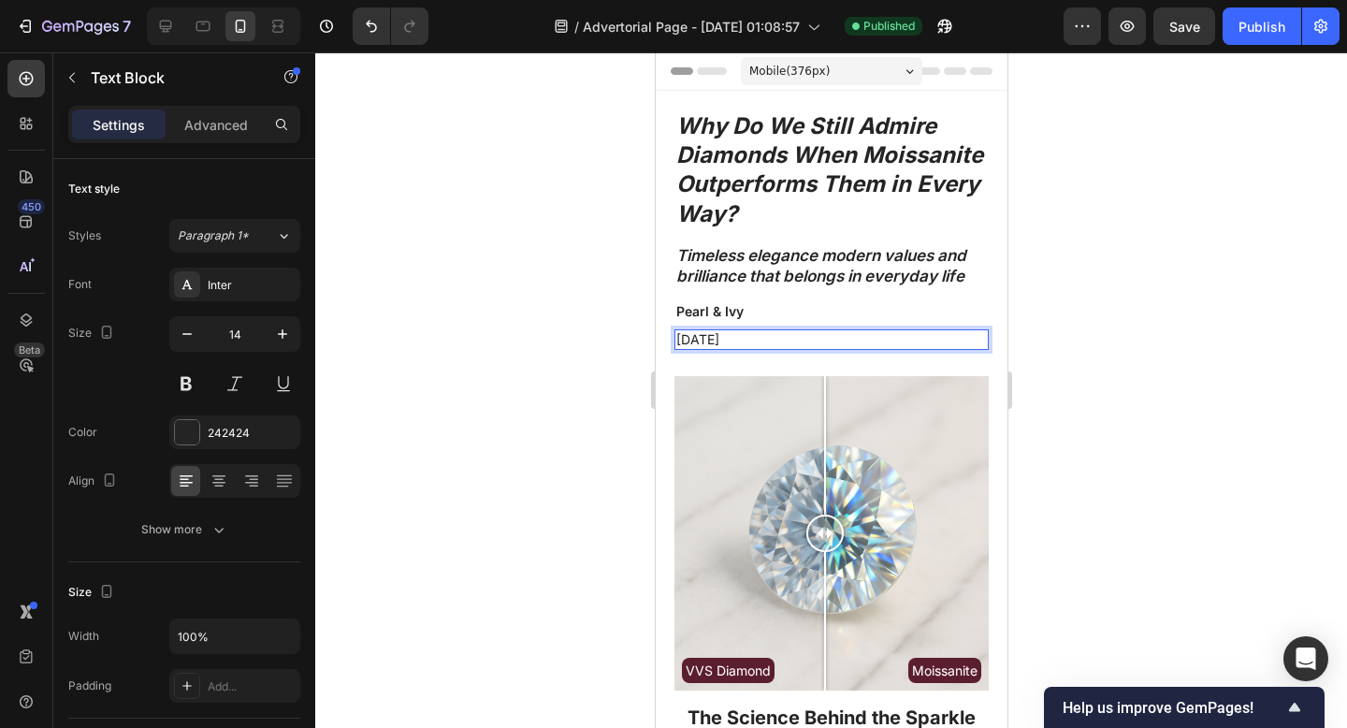
click at [703, 341] on p "[DATE]" at bounding box center [830, 339] width 311 height 17
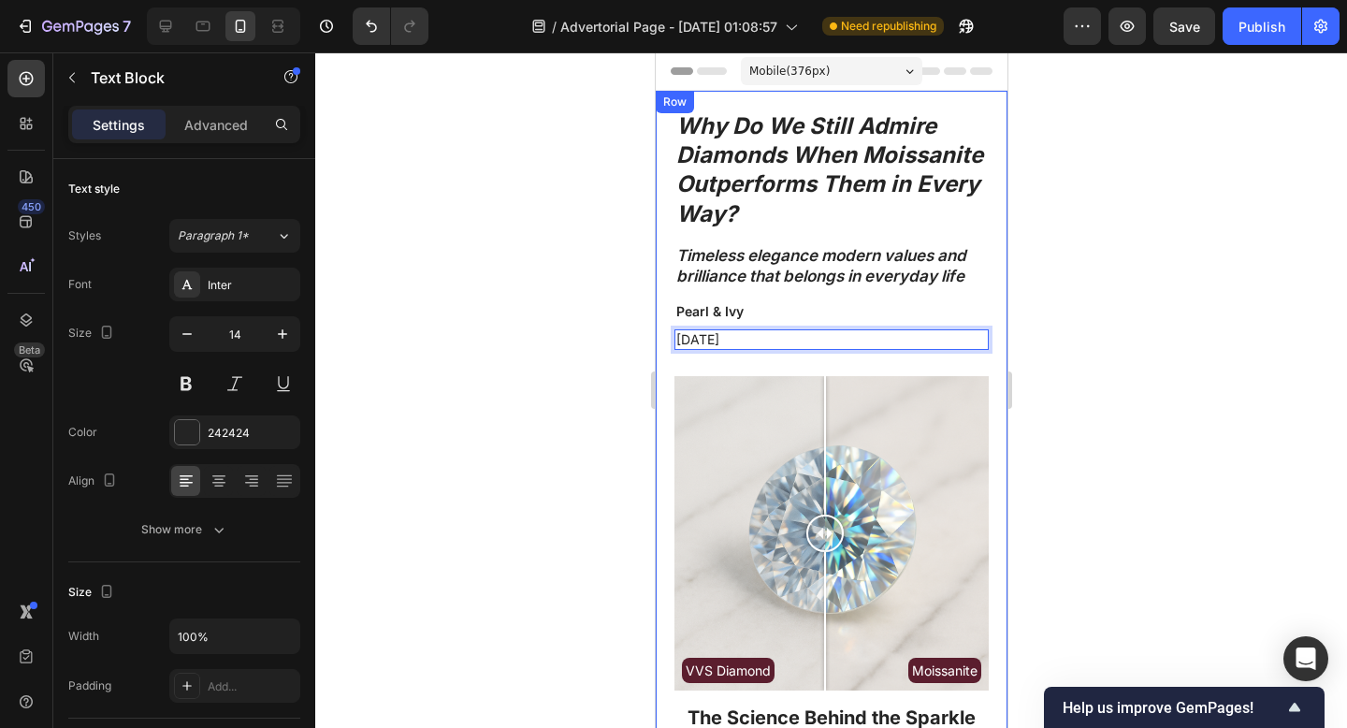
click at [1163, 352] on div at bounding box center [831, 389] width 1032 height 675
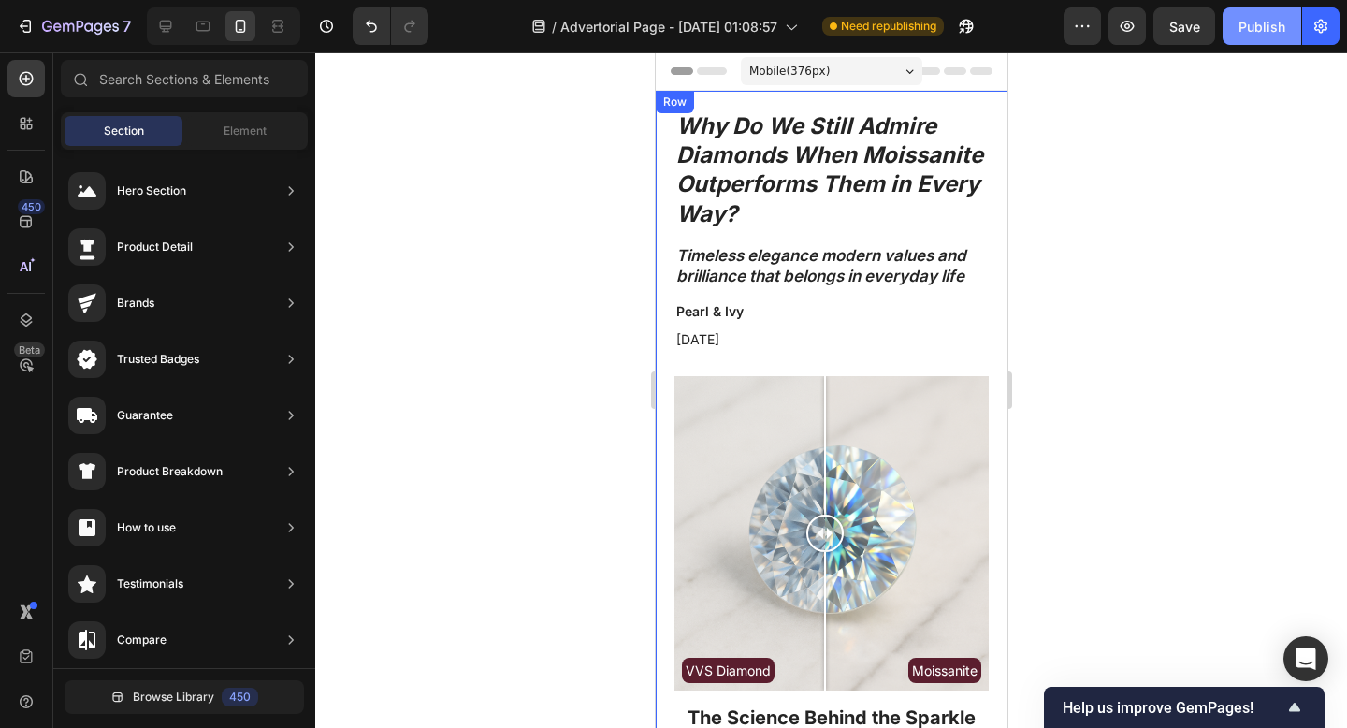
click at [1260, 17] on div "Publish" at bounding box center [1261, 27] width 47 height 20
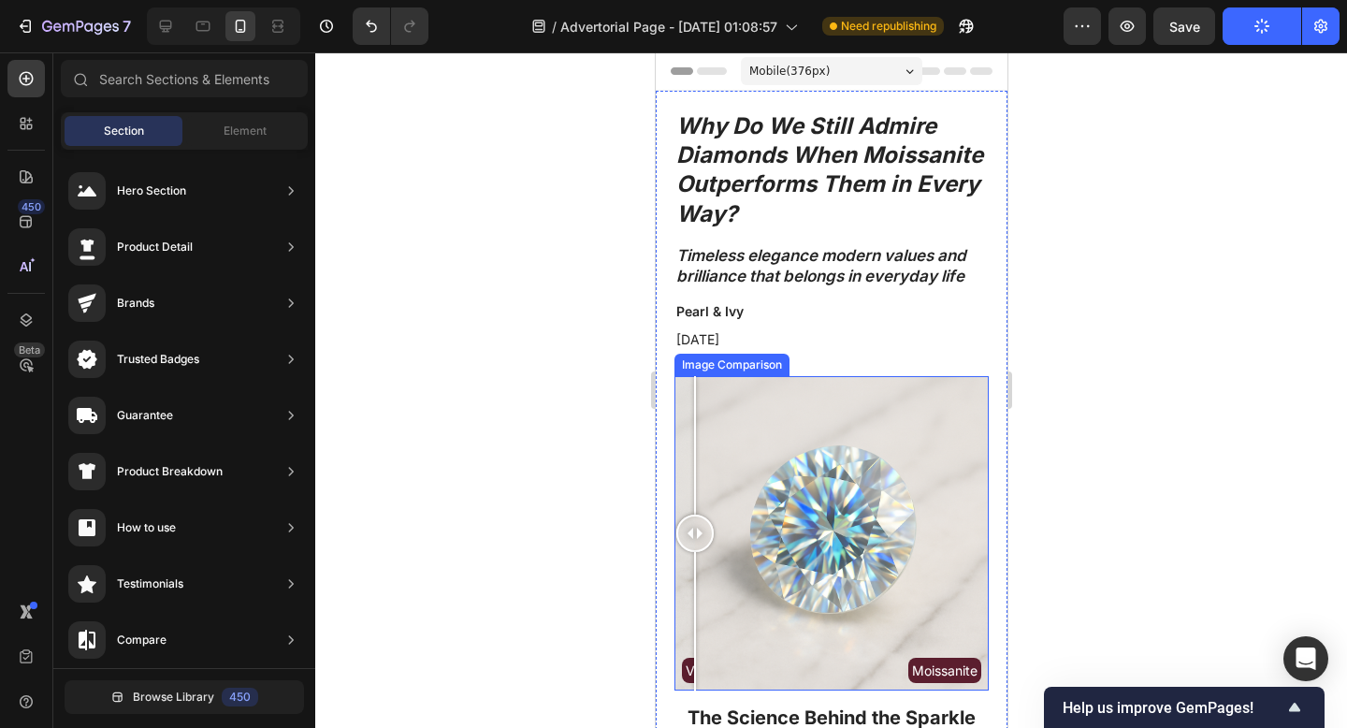
drag, startPoint x: 733, startPoint y: 505, endPoint x: 684, endPoint y: 470, distance: 61.0
click at [683, 470] on div "VVS Diamond Moissanite" at bounding box center [830, 533] width 314 height 314
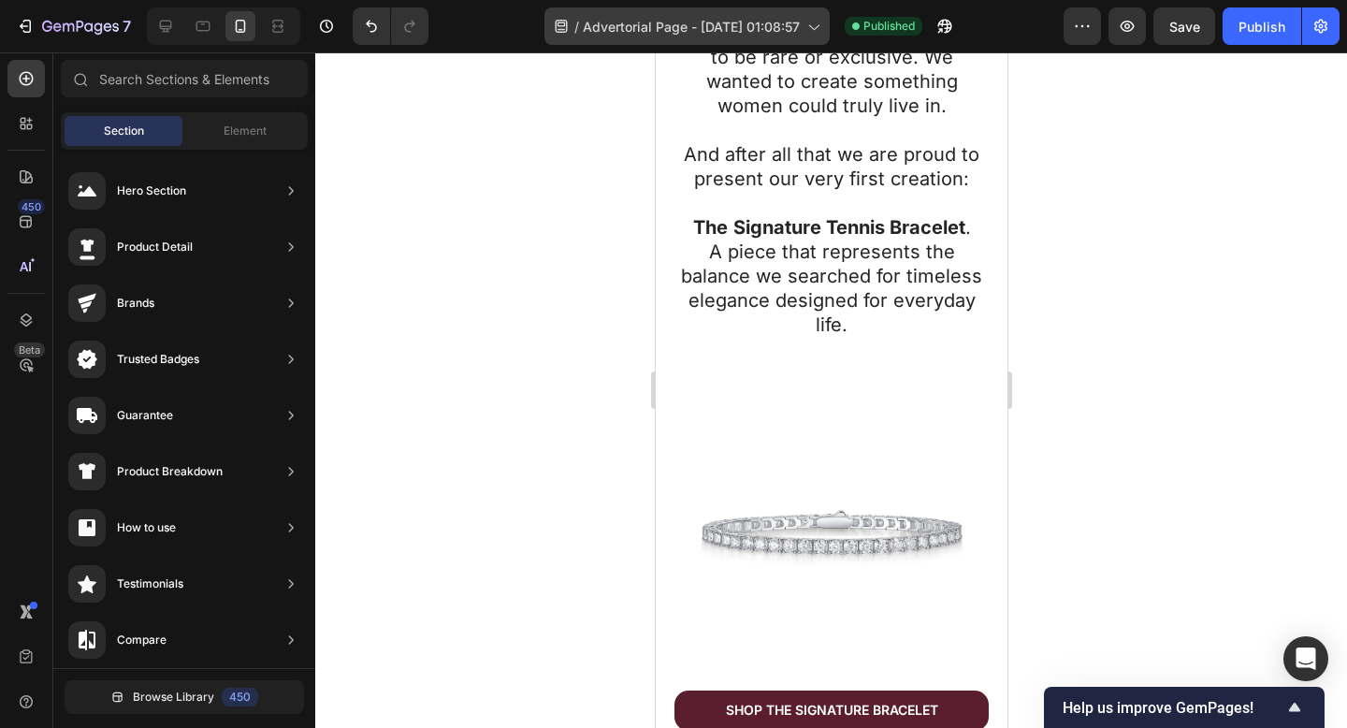
scroll to position [2559, 0]
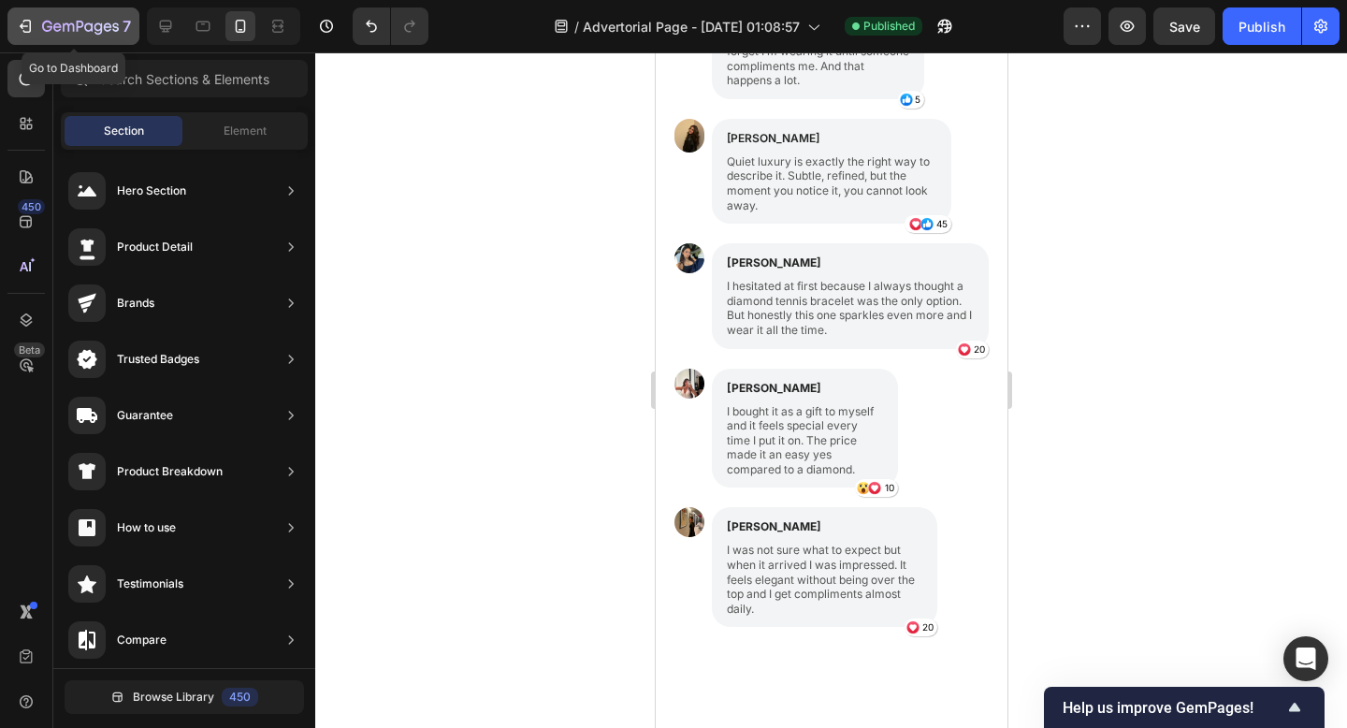
click at [84, 24] on div "7" at bounding box center [86, 26] width 89 height 22
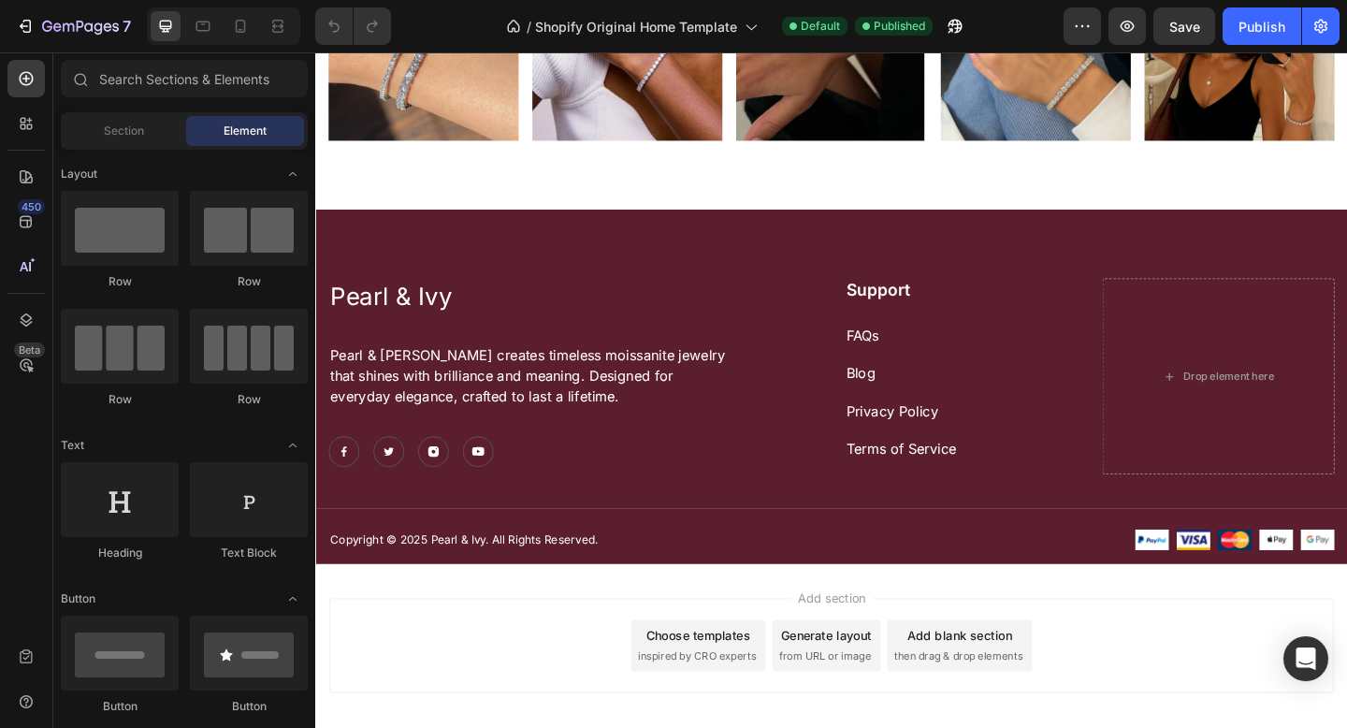
scroll to position [2970, 0]
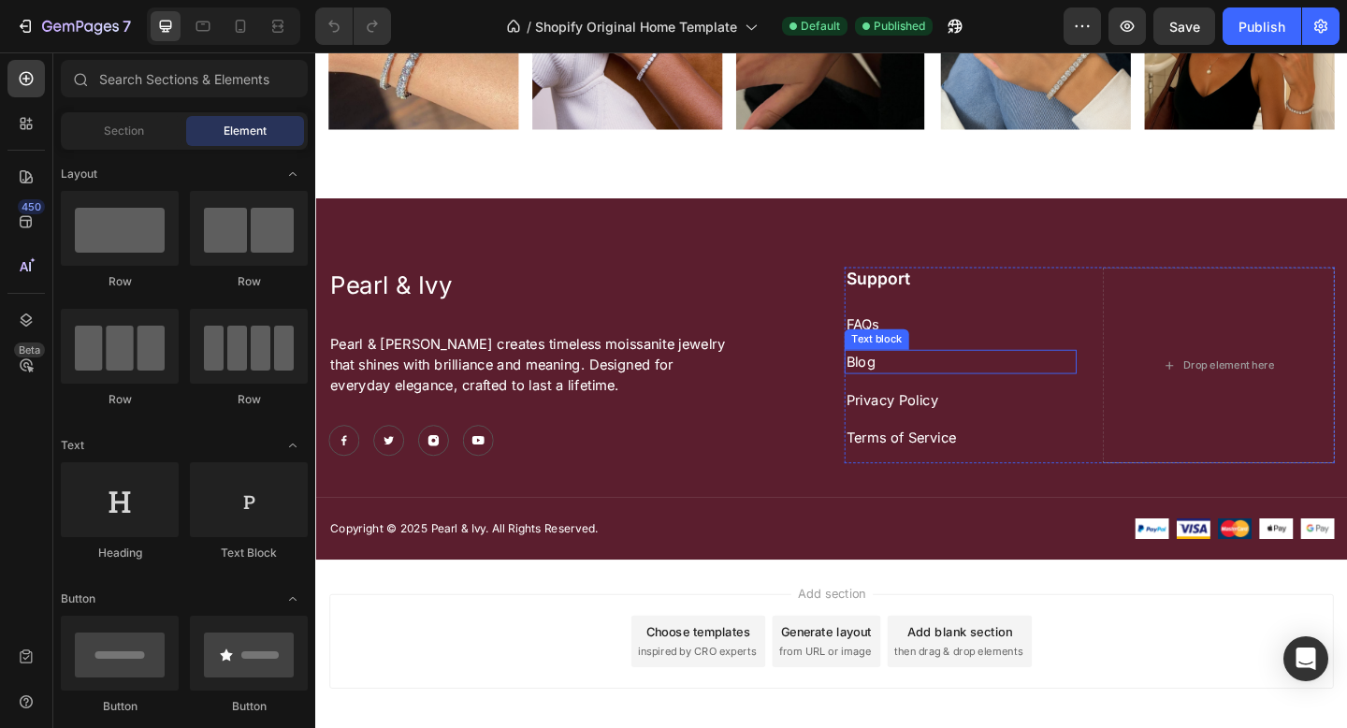
click at [908, 378] on p "Blog" at bounding box center [1016, 389] width 249 height 22
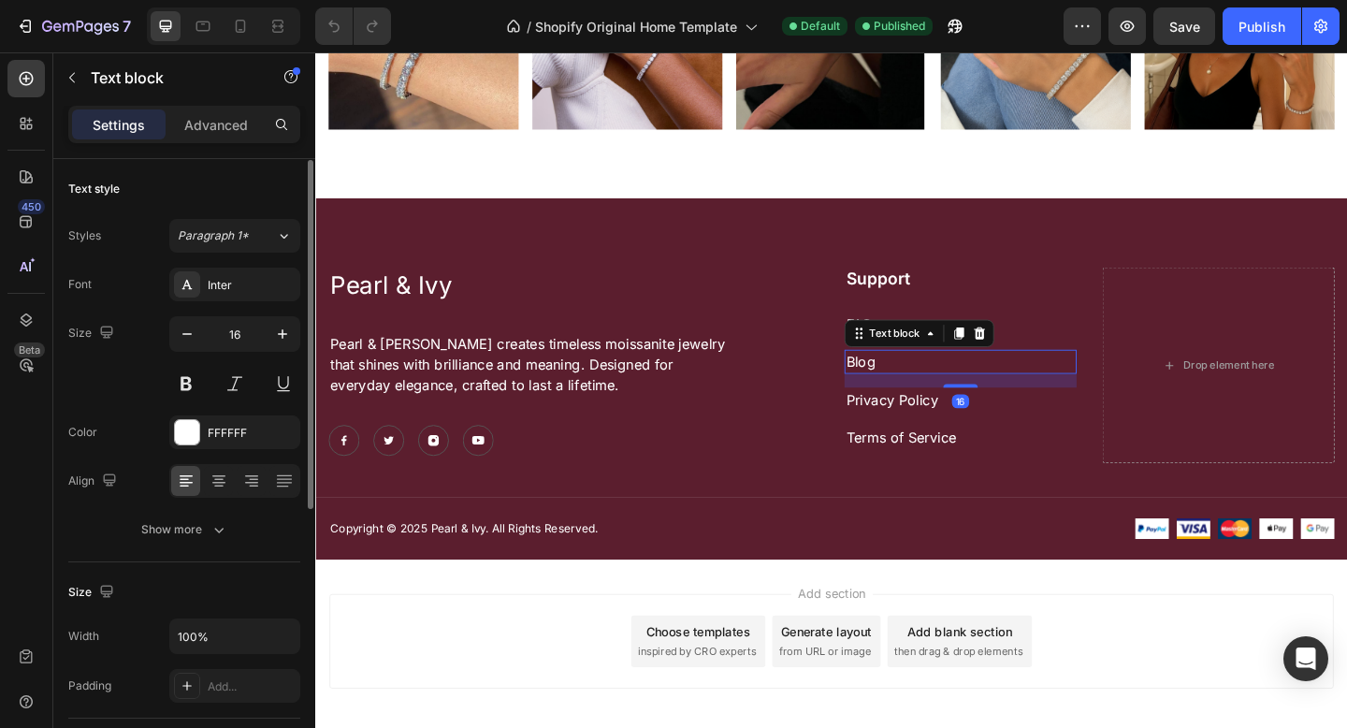
scroll to position [486, 0]
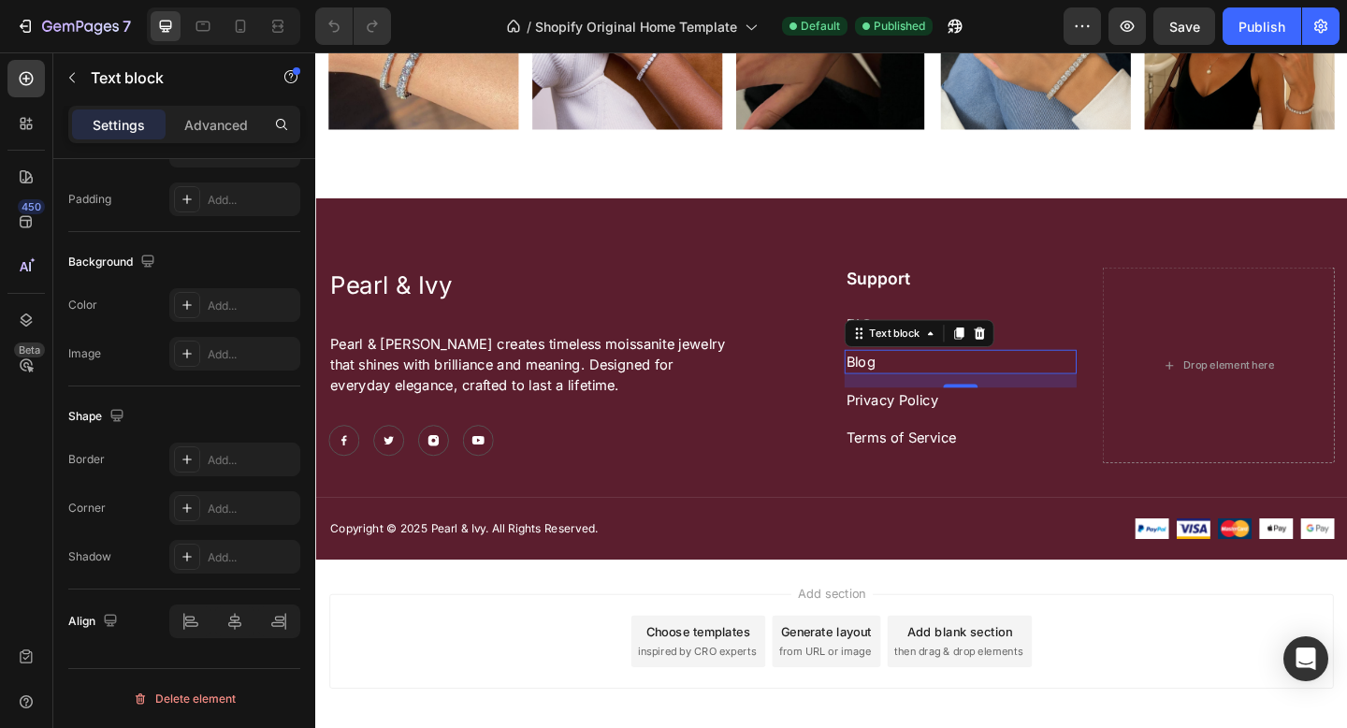
click at [906, 386] on p "Blog" at bounding box center [1016, 389] width 249 height 22
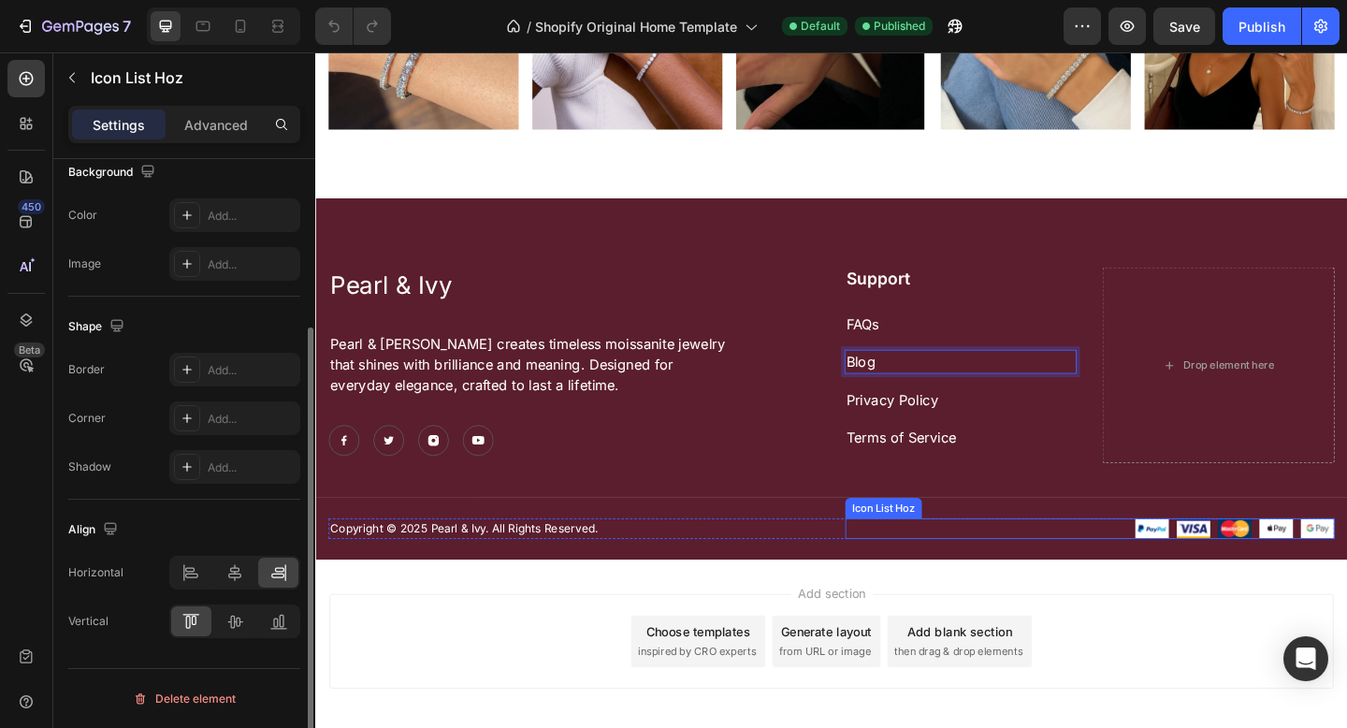
scroll to position [0, 0]
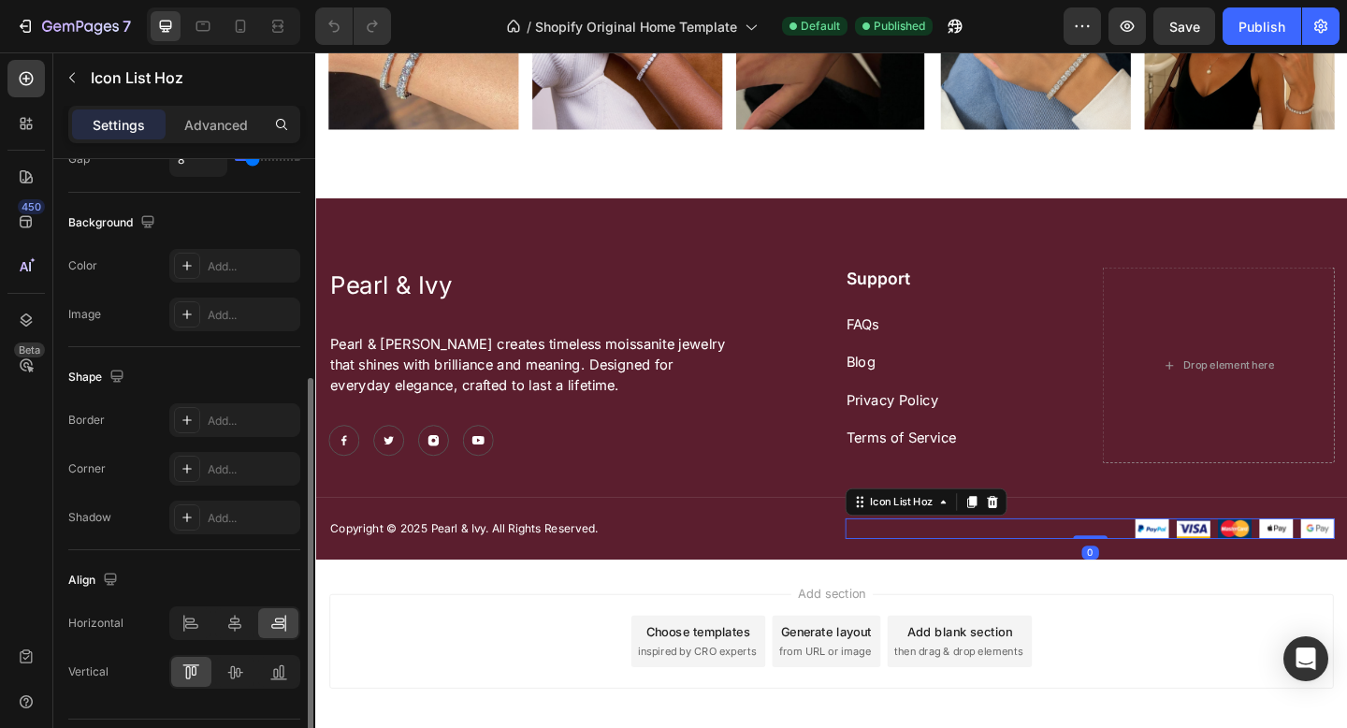
click at [980, 564] on div "Image Image Image Image Image" at bounding box center [1157, 570] width 532 height 22
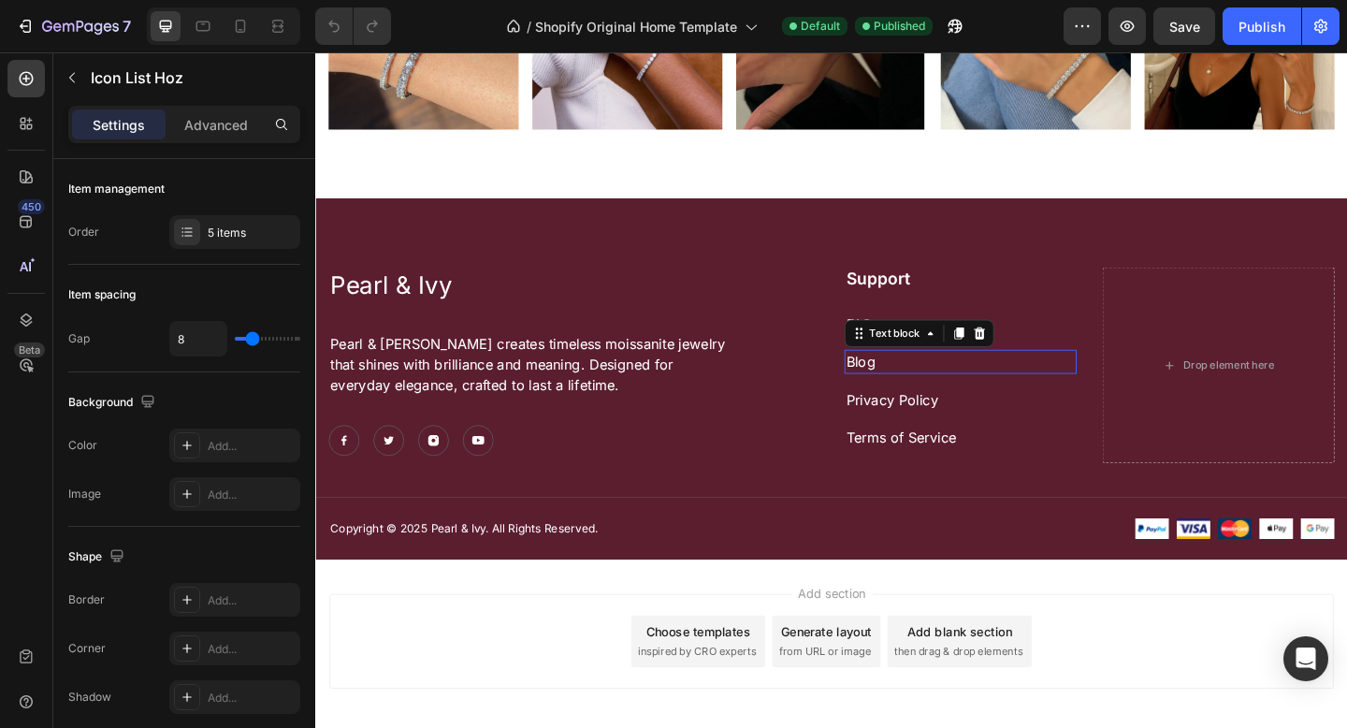
click at [906, 382] on p "Blog" at bounding box center [1016, 389] width 249 height 22
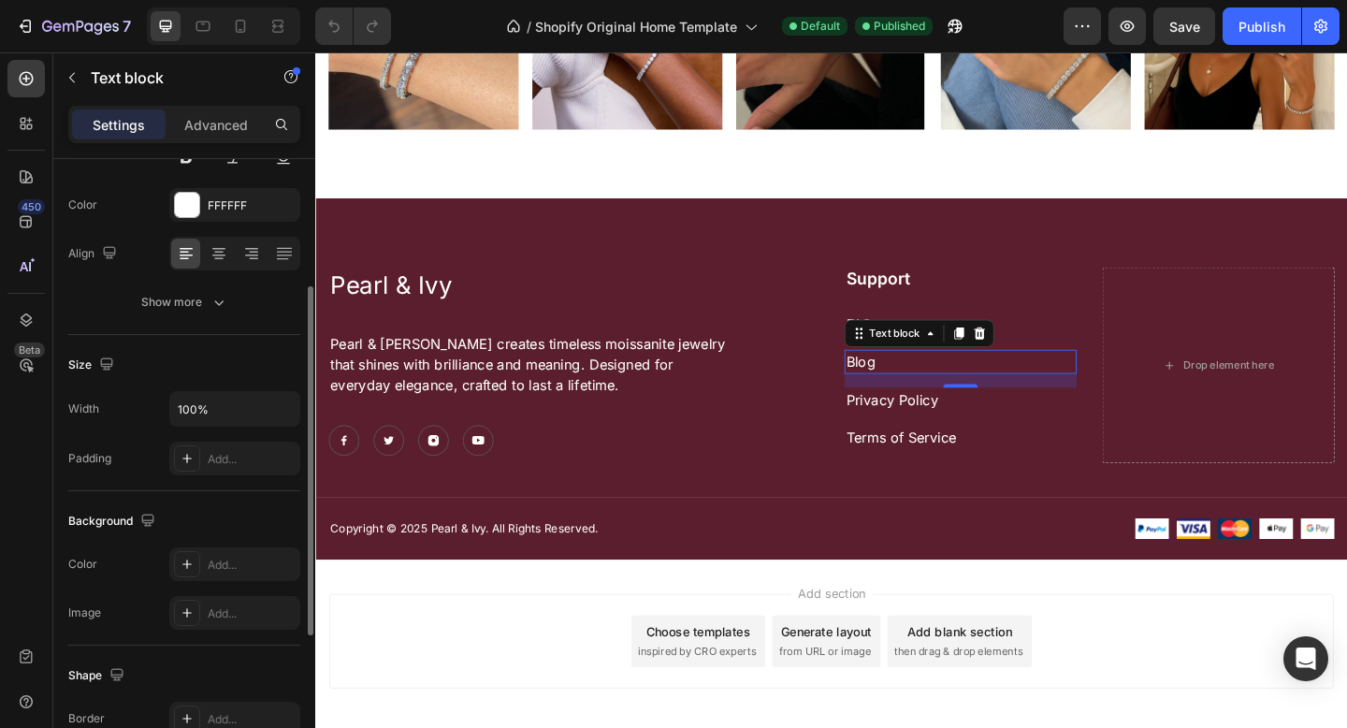
scroll to position [220, 0]
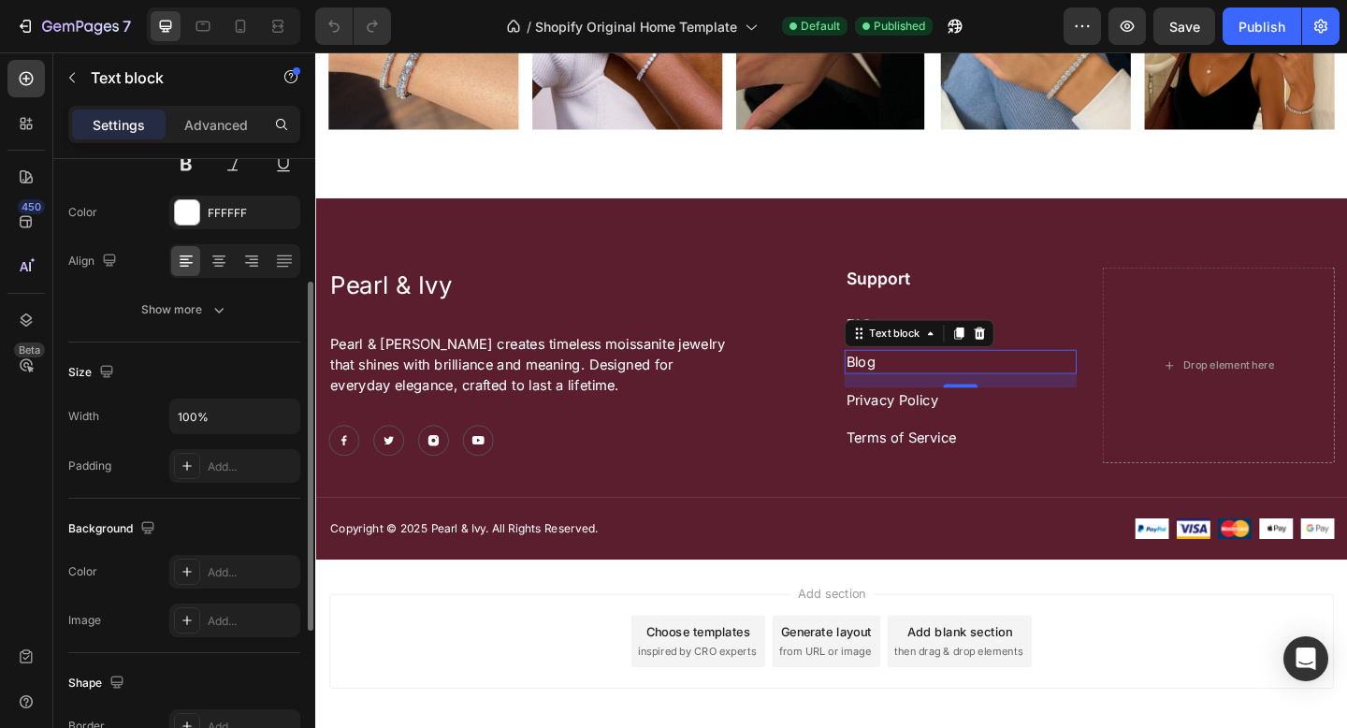
click at [162, 298] on button "Show more" at bounding box center [184, 310] width 232 height 34
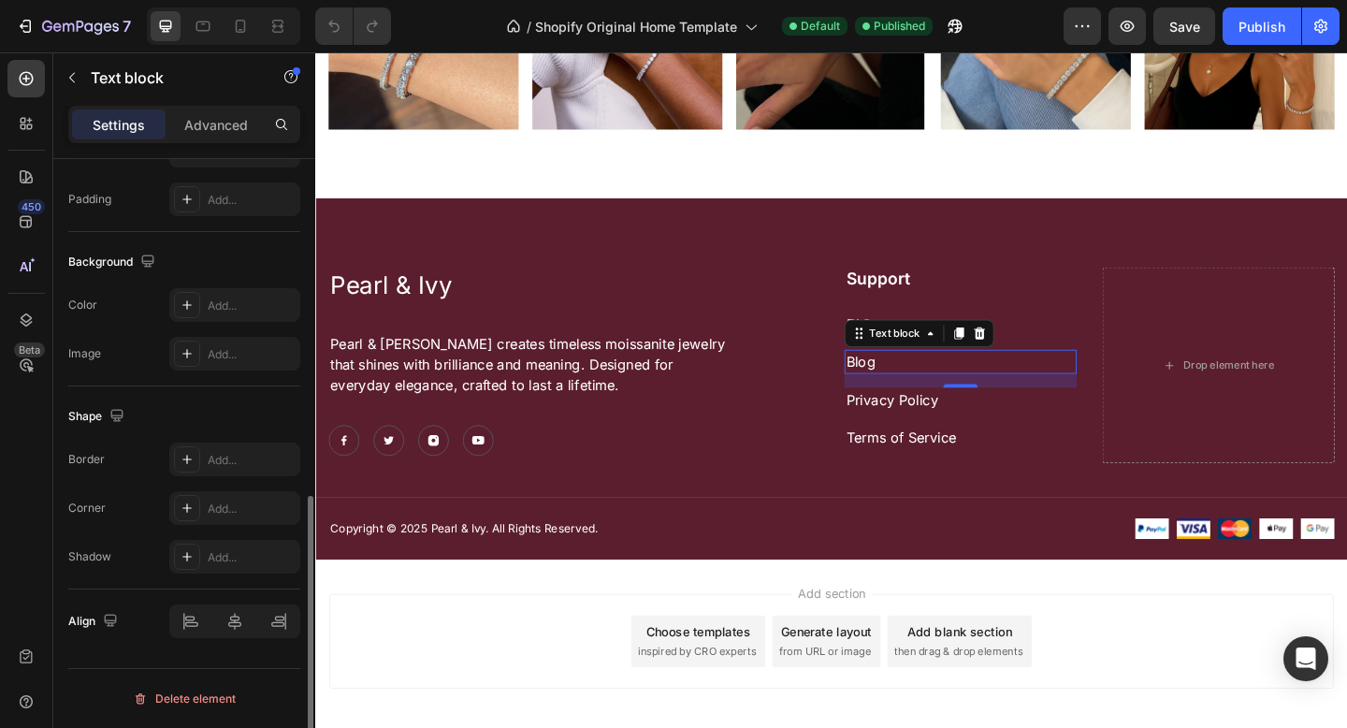
scroll to position [733, 0]
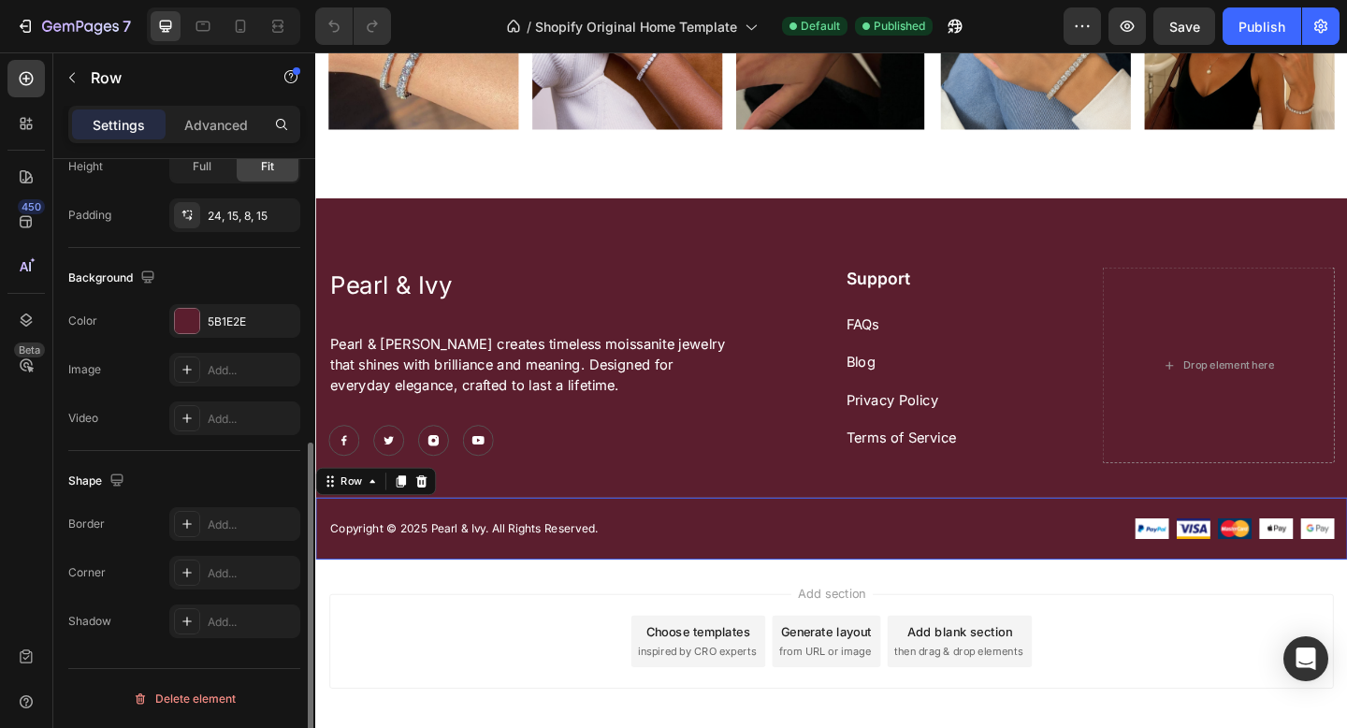
click at [966, 547] on div "Copyright © 2025 Pearl & Ivy. All Rights Reserved. Text block Image Image Image…" at bounding box center [876, 570] width 1122 height 67
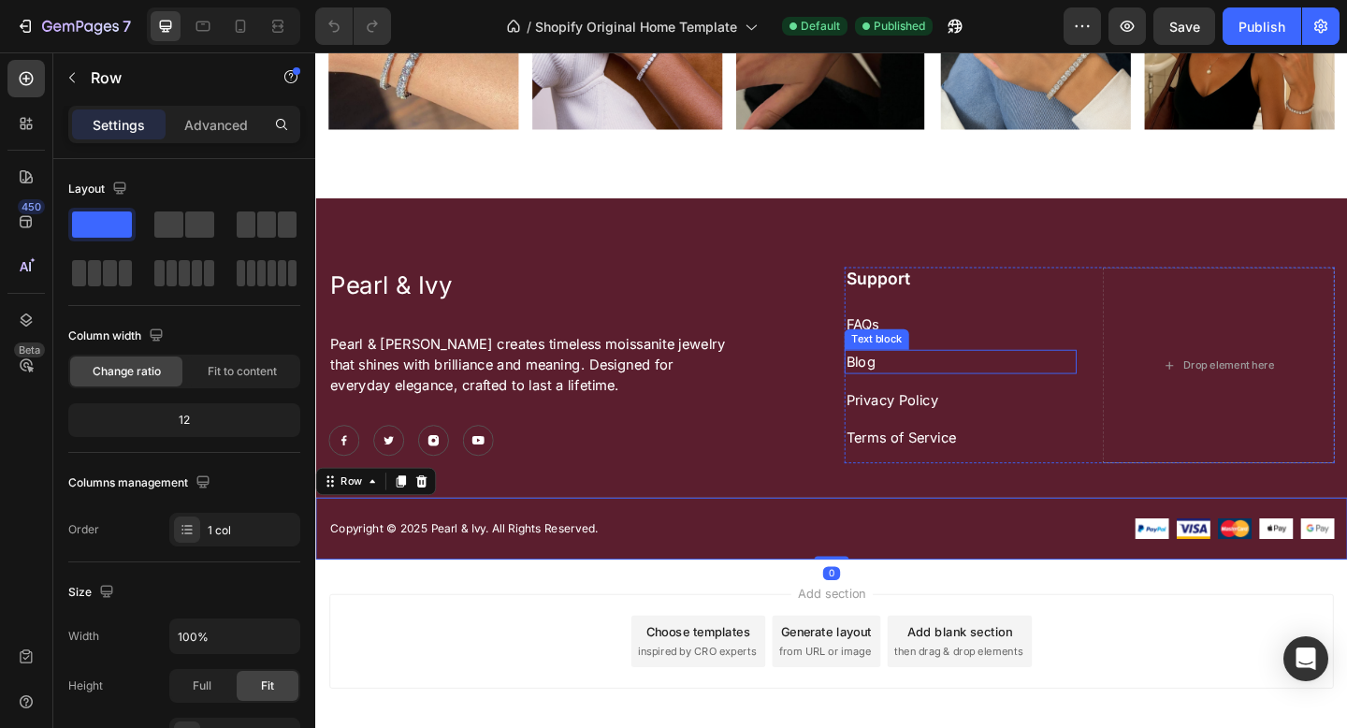
click at [926, 378] on p "Blog" at bounding box center [1016, 389] width 249 height 22
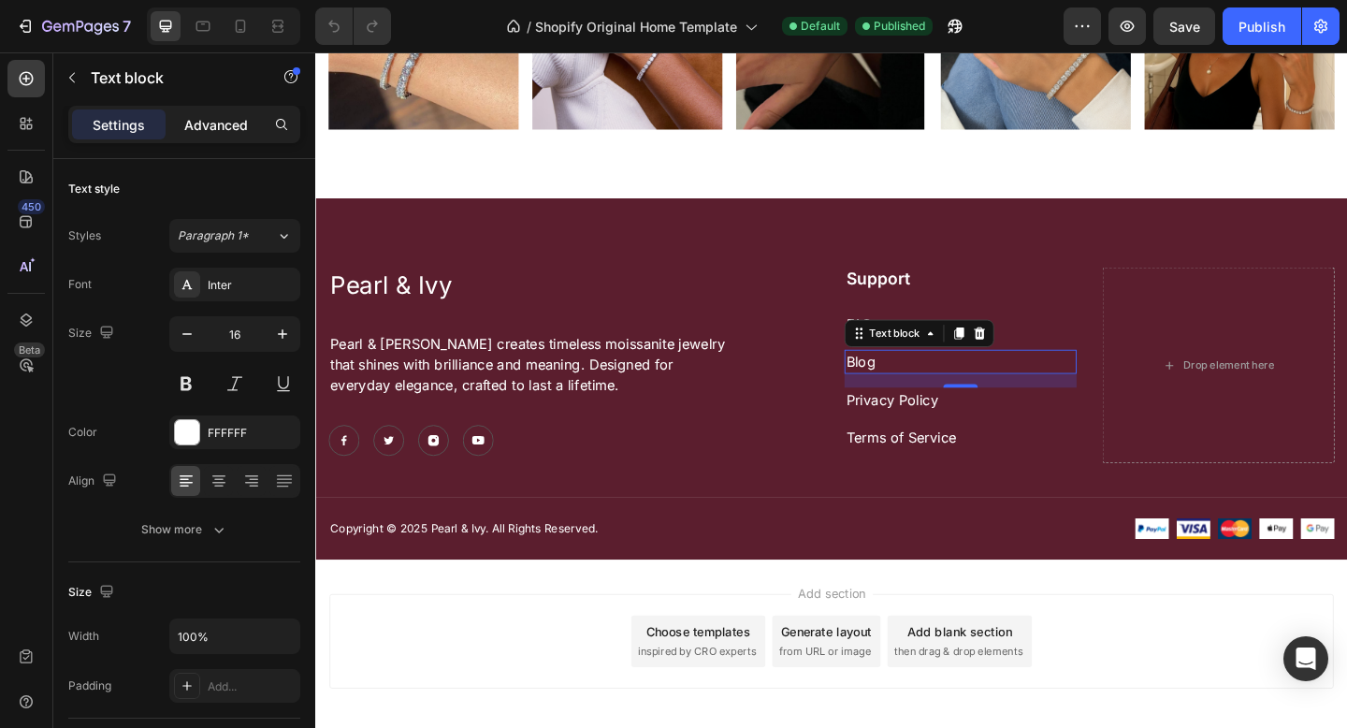
click at [190, 127] on p "Advanced" at bounding box center [216, 125] width 64 height 20
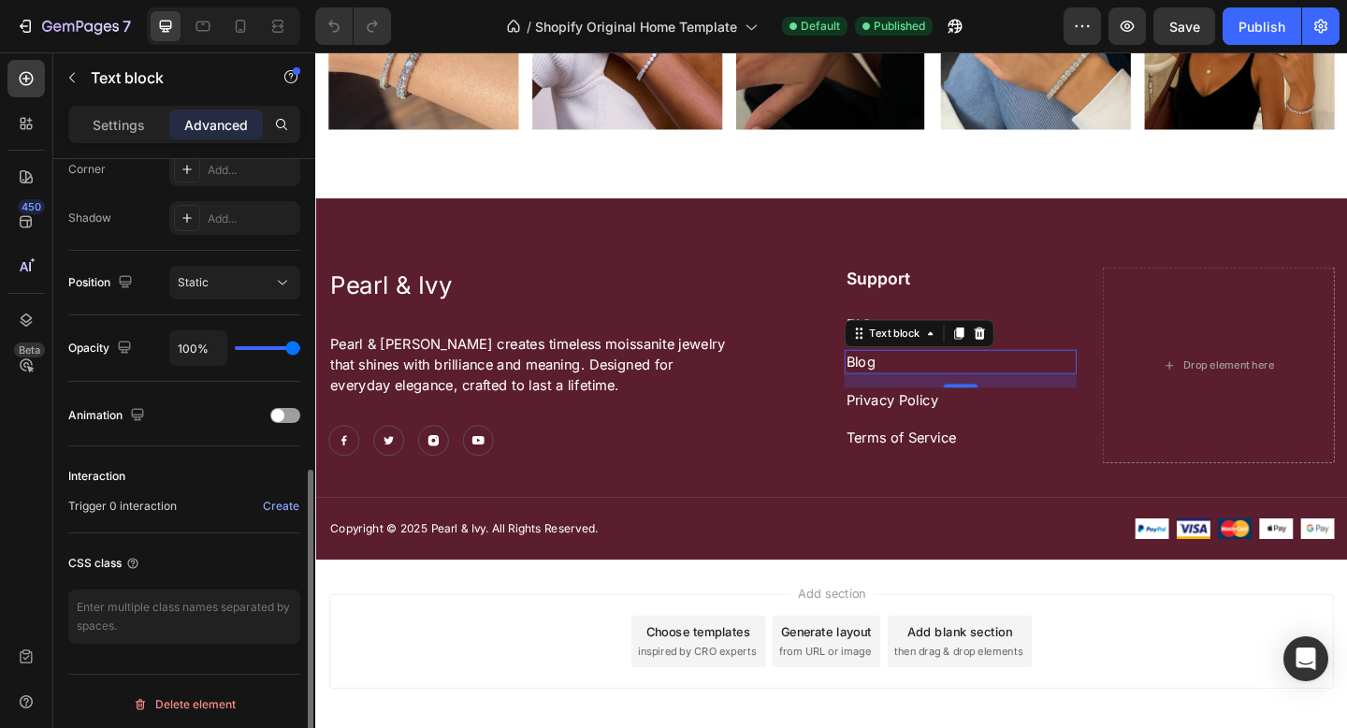
scroll to position [598, 0]
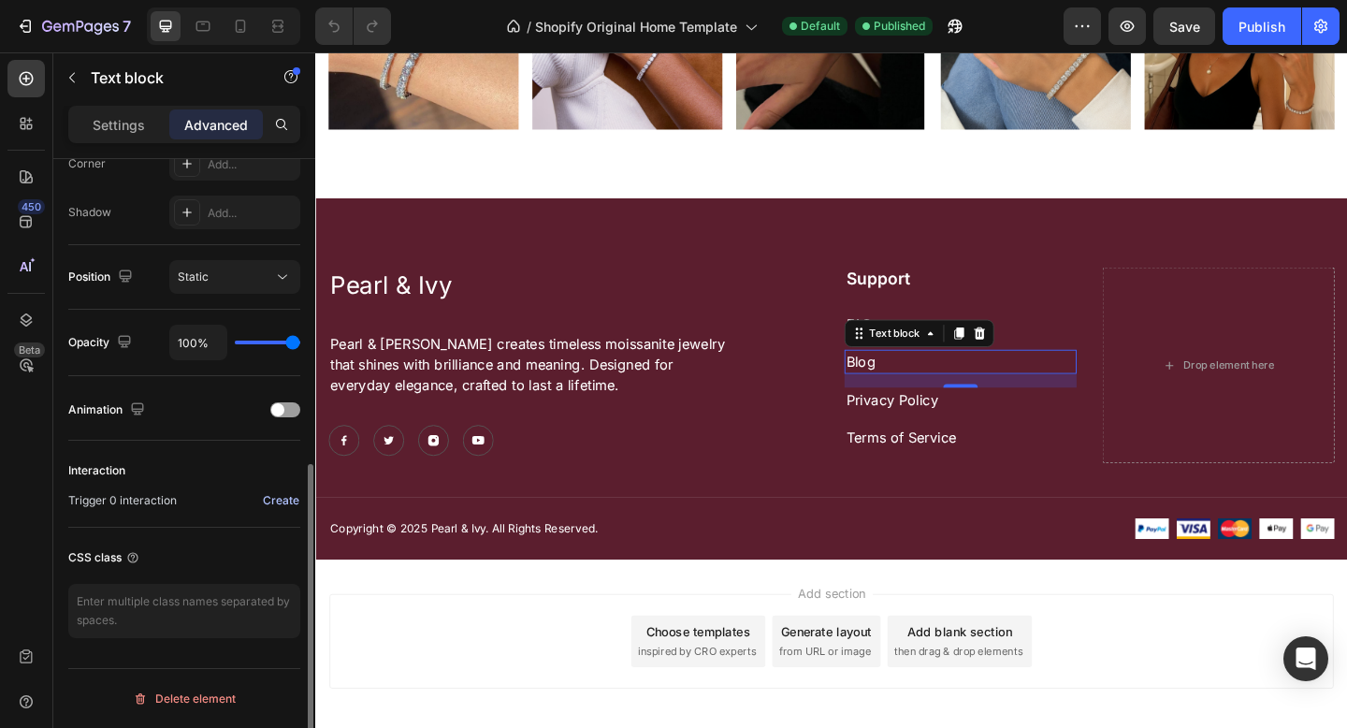
click at [276, 500] on div "Create" at bounding box center [281, 500] width 36 height 17
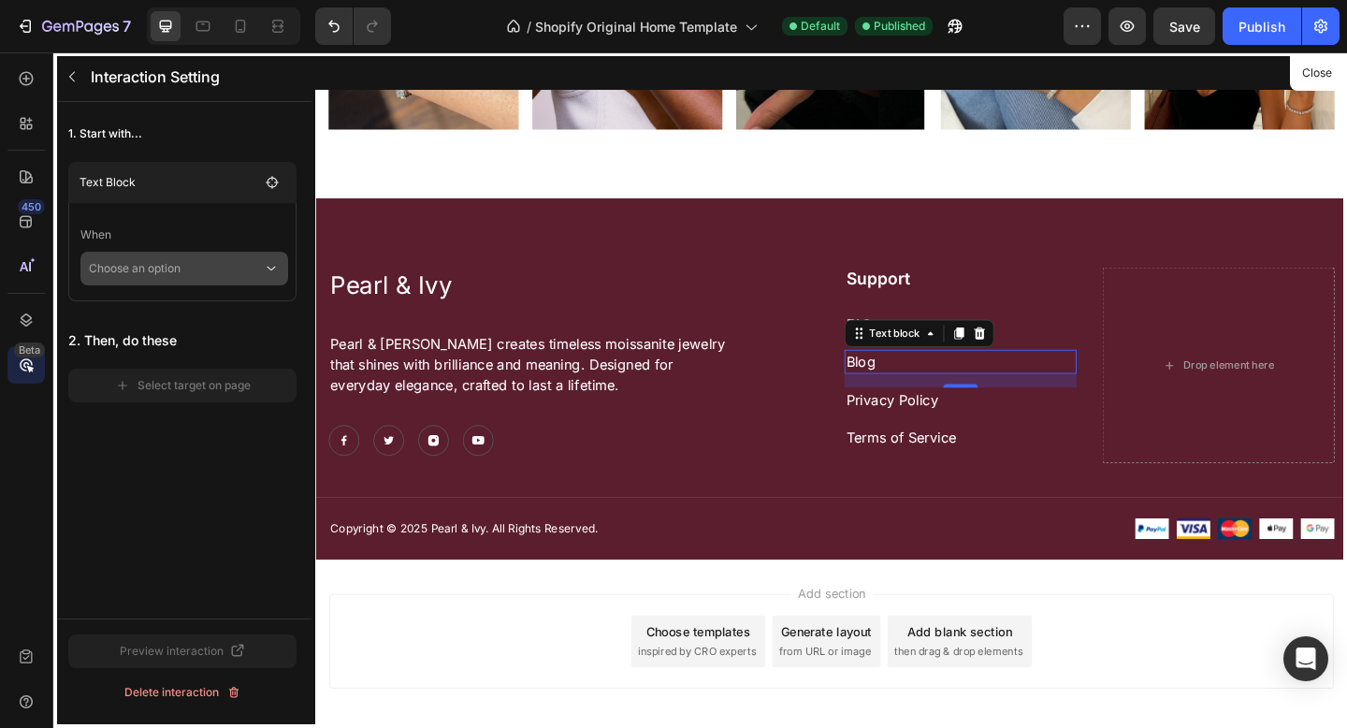
click at [172, 261] on p "Choose an option" at bounding box center [176, 269] width 174 height 34
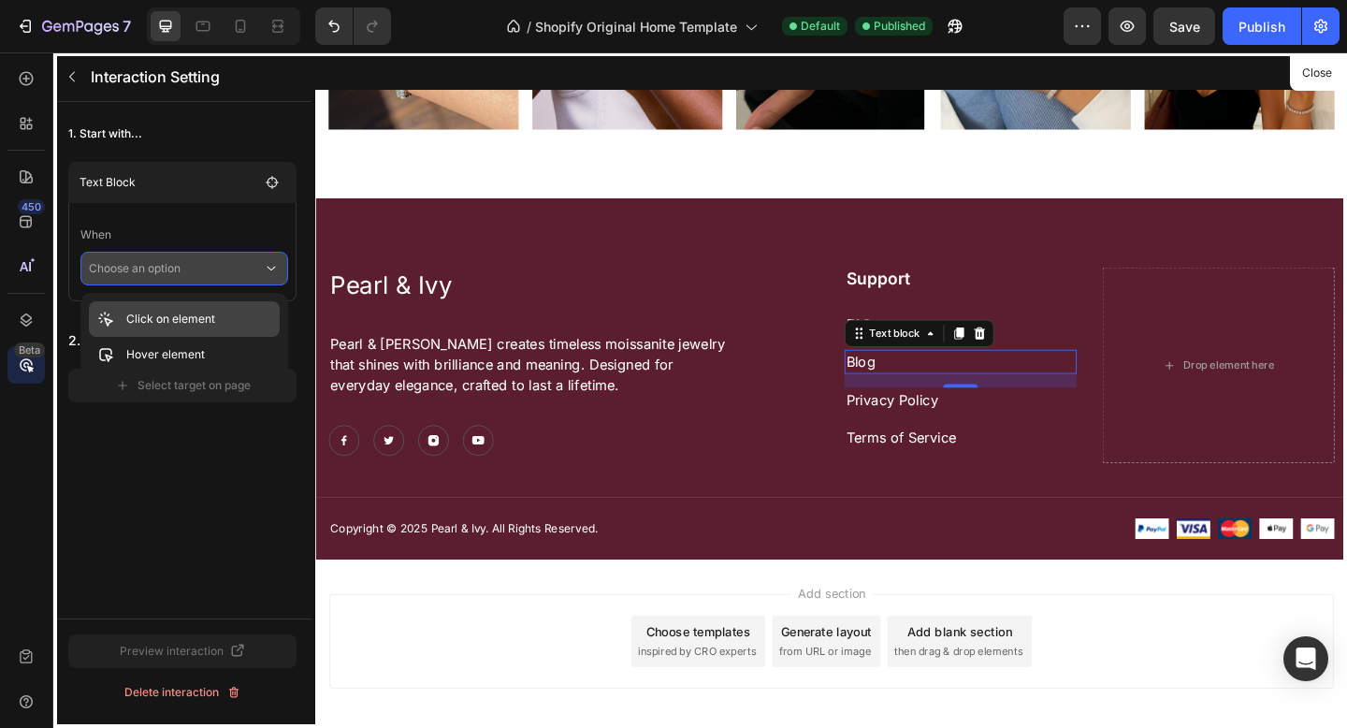
click at [176, 317] on p "Click on element" at bounding box center [170, 319] width 89 height 19
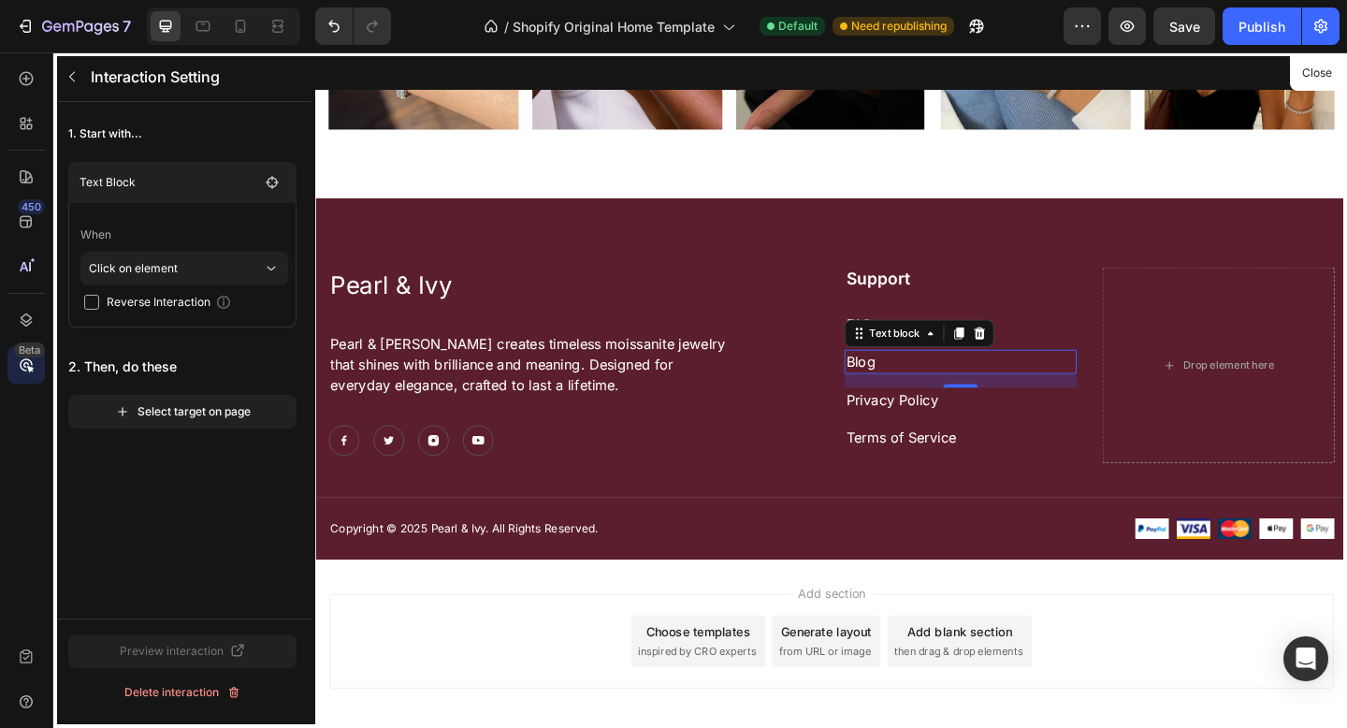
click at [149, 320] on main "When Click on element Reverse Interaction" at bounding box center [182, 265] width 228 height 124
click at [152, 424] on button "Select target on page" at bounding box center [182, 412] width 228 height 34
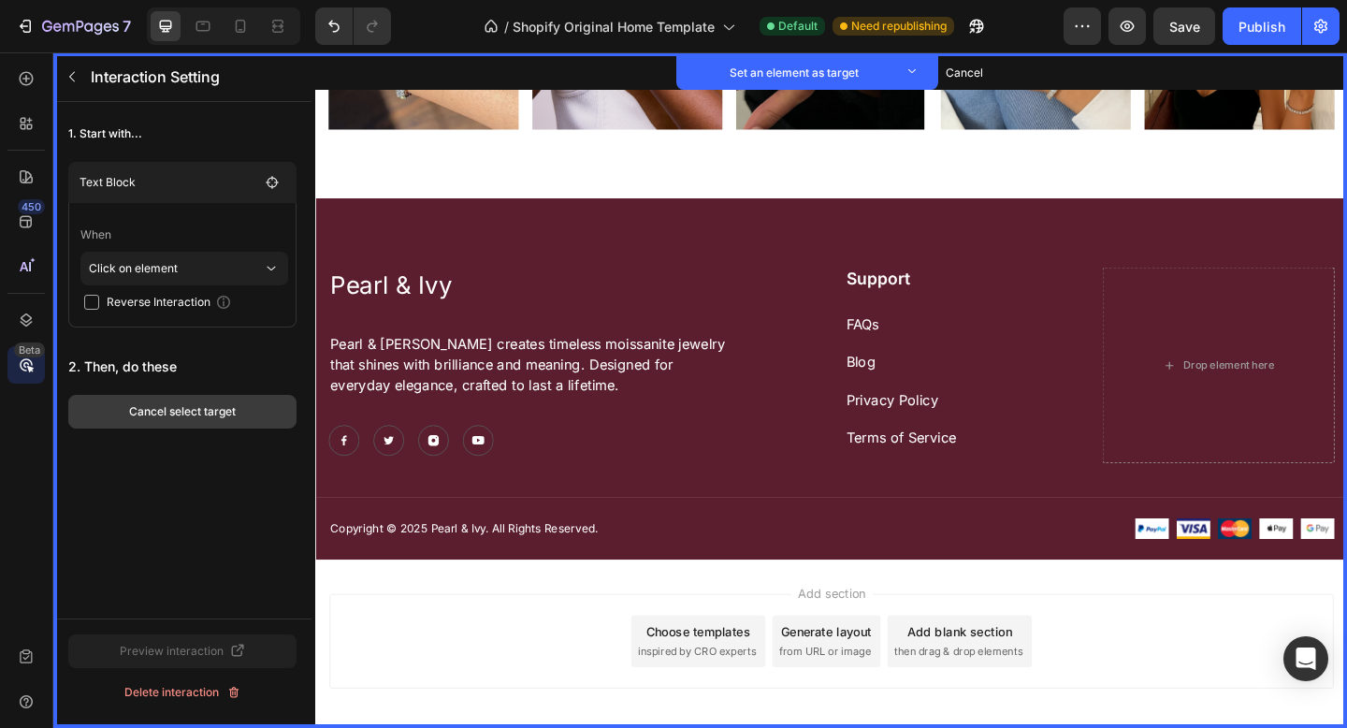
click at [149, 408] on div "Cancel select target" at bounding box center [182, 411] width 107 height 17
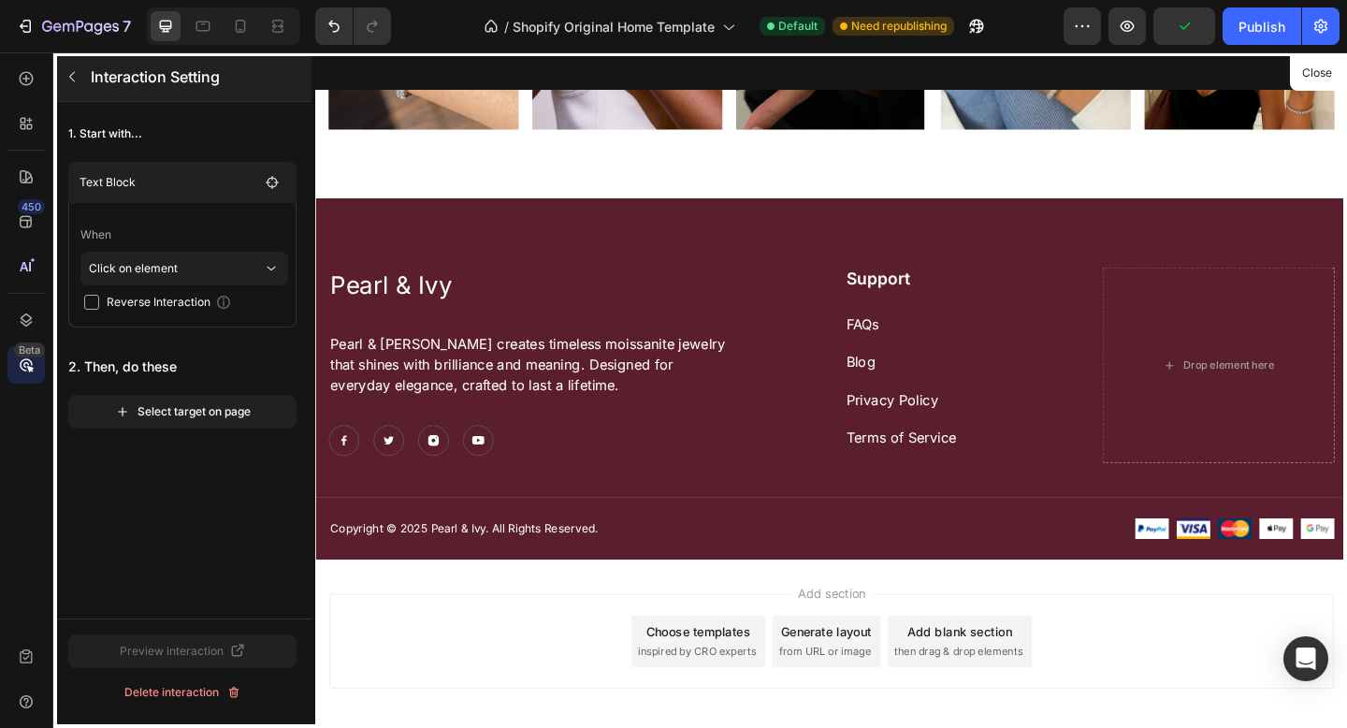
click at [85, 87] on button "button" at bounding box center [72, 77] width 30 height 30
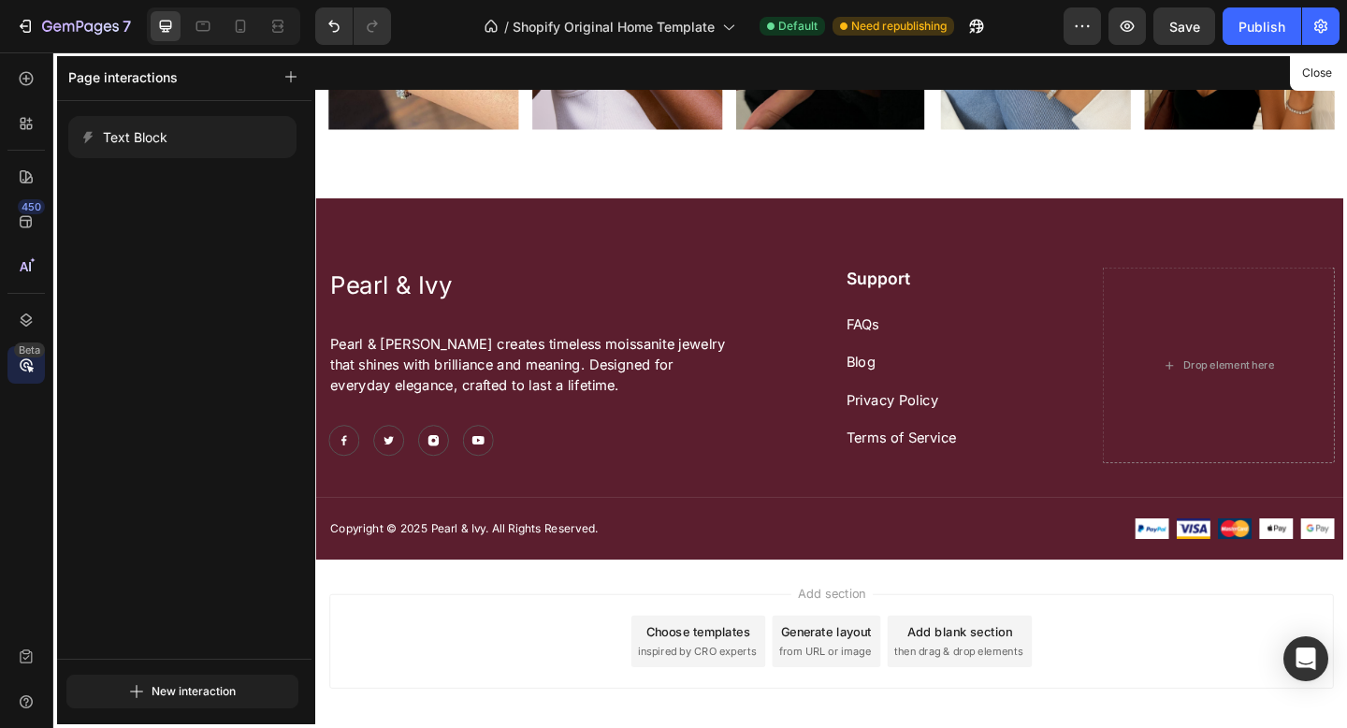
click at [908, 380] on div at bounding box center [876, 419] width 1122 height 734
click at [905, 380] on div at bounding box center [876, 419] width 1122 height 734
click at [27, 327] on icon at bounding box center [26, 320] width 19 height 19
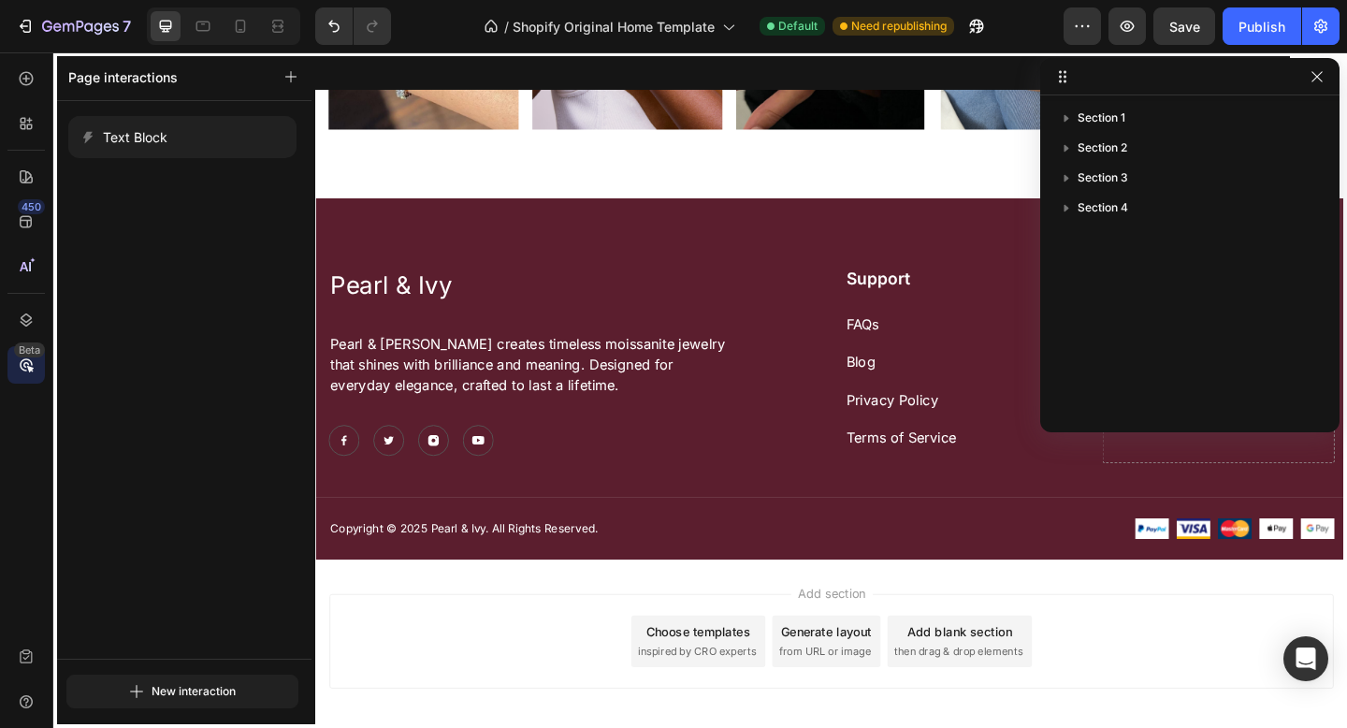
click at [830, 496] on div at bounding box center [876, 419] width 1122 height 734
click at [1316, 80] on icon "button" at bounding box center [1316, 76] width 15 height 15
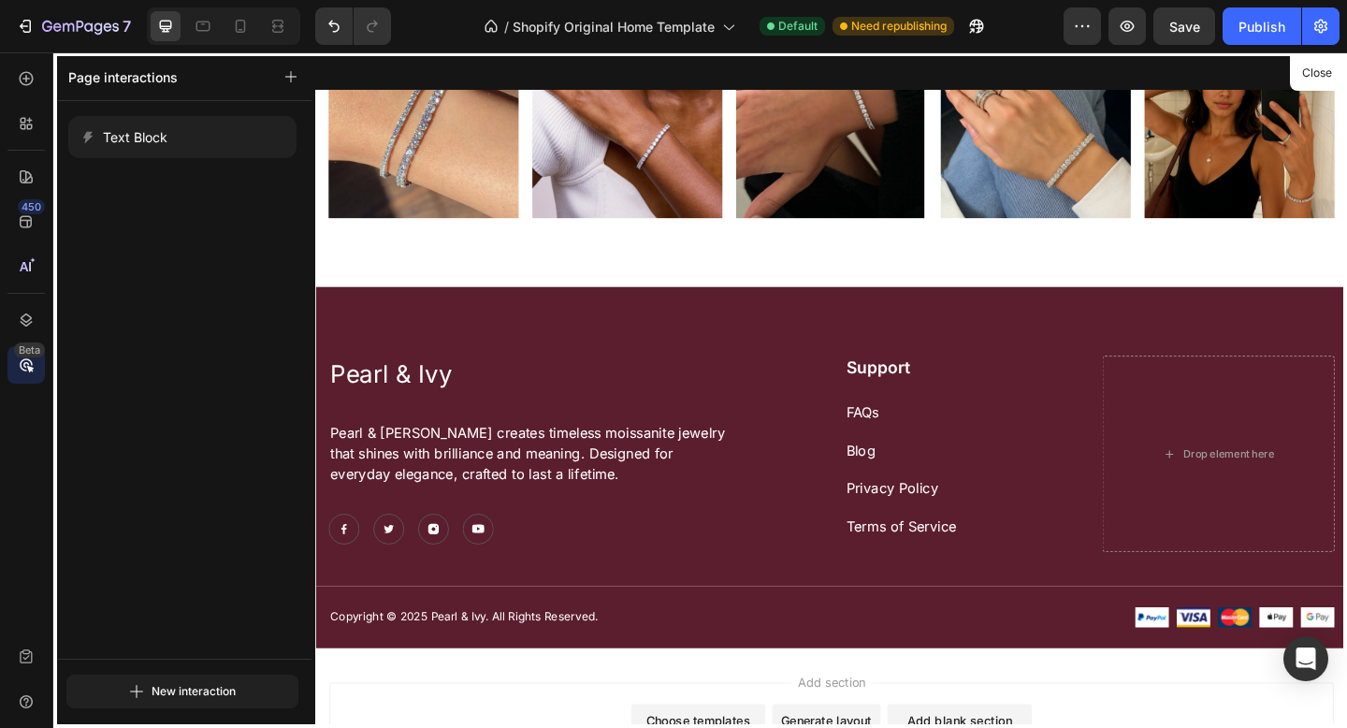
scroll to position [2875, 0]
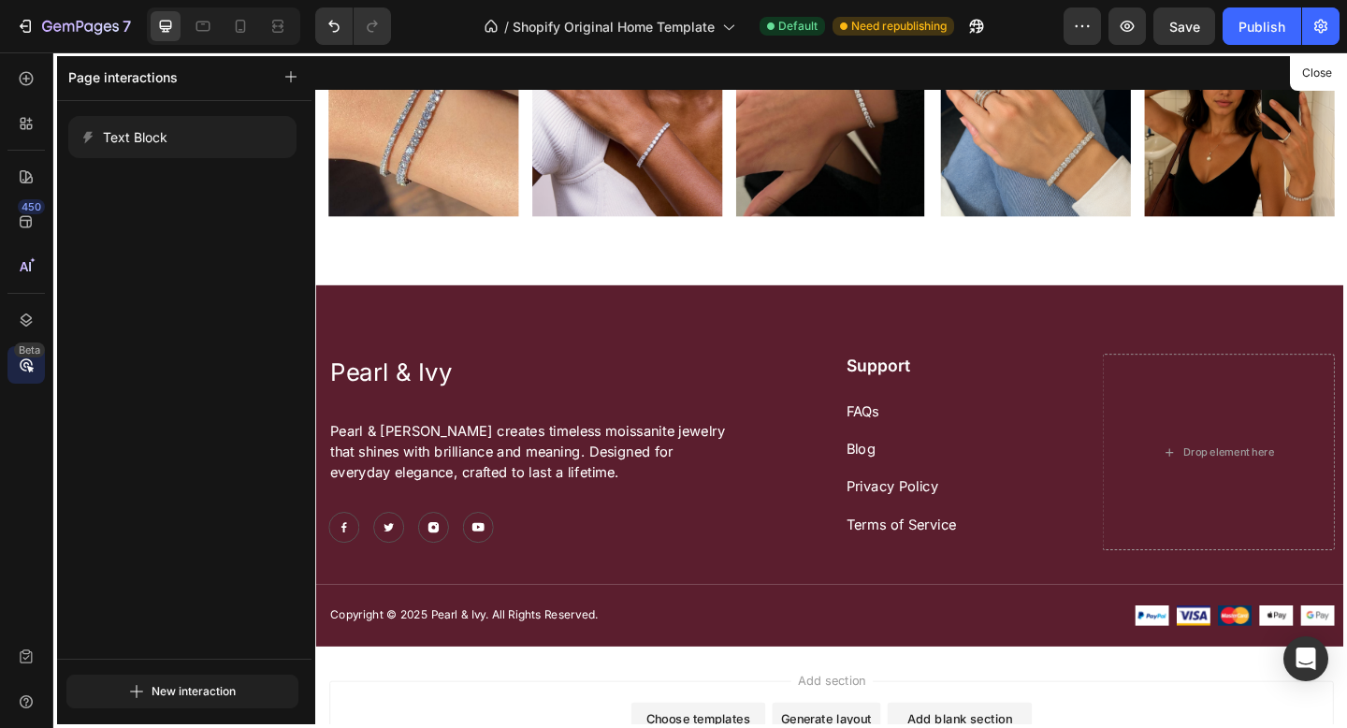
click at [950, 499] on div at bounding box center [876, 419] width 1122 height 734
click at [943, 486] on div at bounding box center [876, 419] width 1122 height 734
click at [941, 484] on div at bounding box center [876, 419] width 1122 height 734
click at [207, 144] on div "Text Block" at bounding box center [165, 137] width 170 height 26
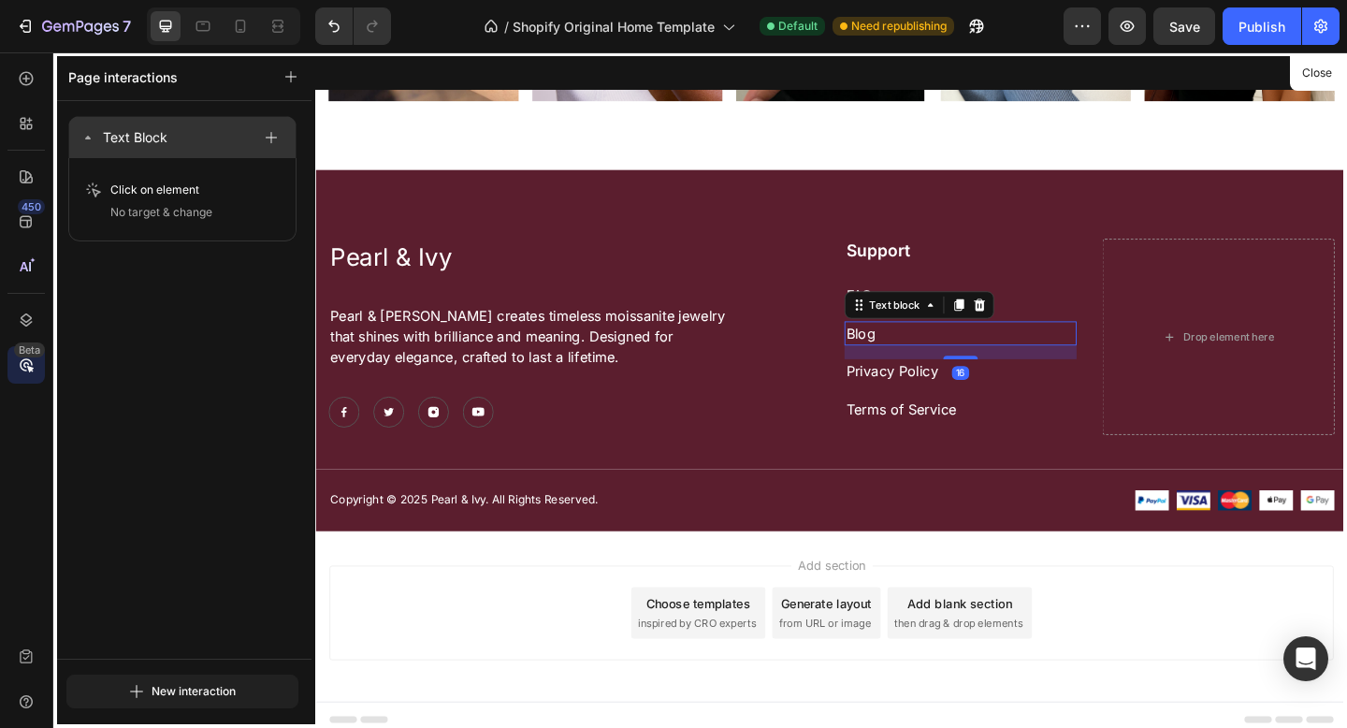
scroll to position [3001, 0]
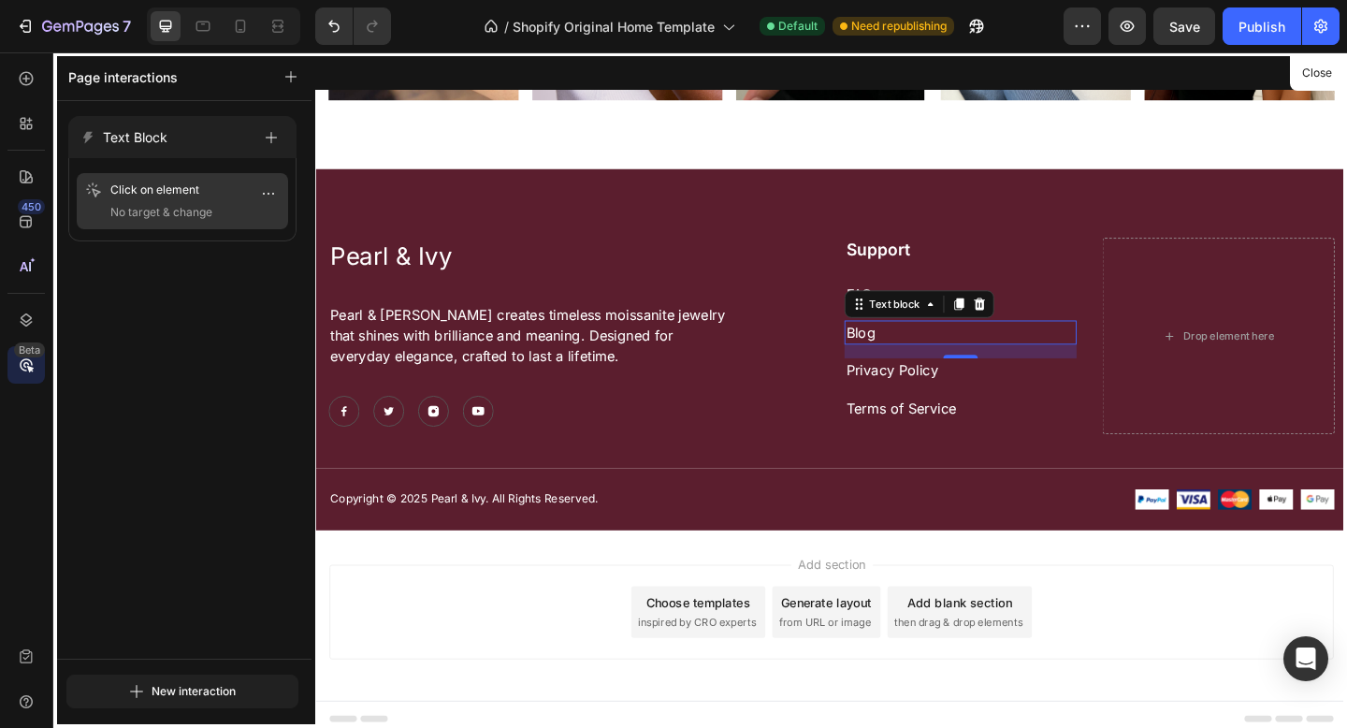
click at [218, 206] on p "No target & change" at bounding box center [195, 212] width 170 height 19
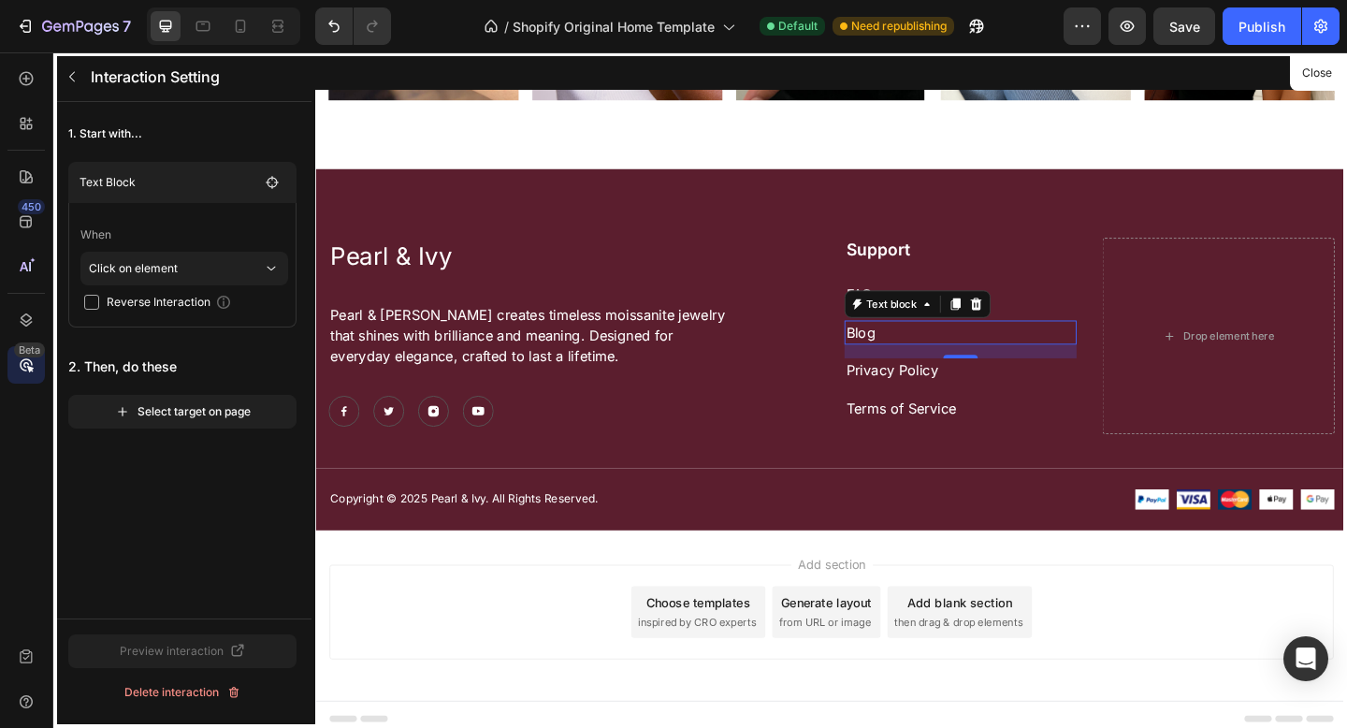
click at [962, 353] on div at bounding box center [876, 419] width 1122 height 734
click at [79, 81] on icon "button" at bounding box center [72, 76] width 15 height 15
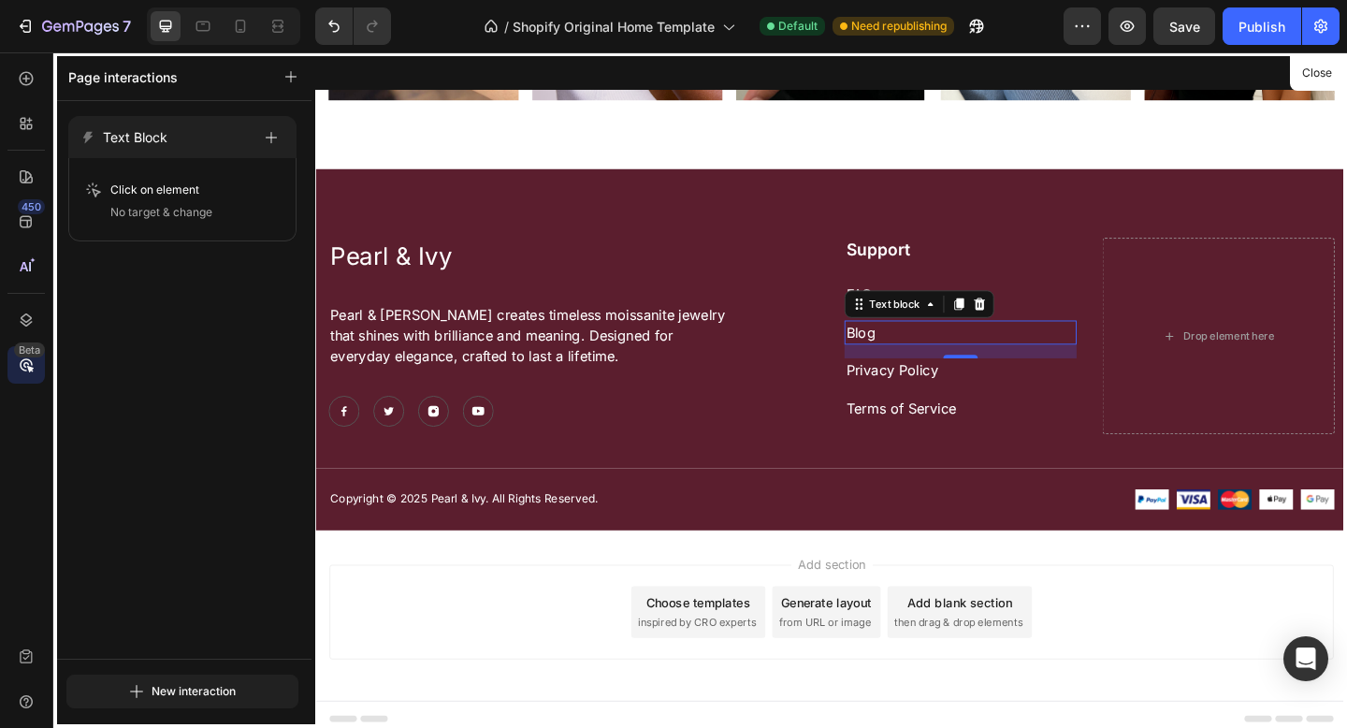
click at [73, 83] on p "Page interactions" at bounding box center [122, 77] width 109 height 20
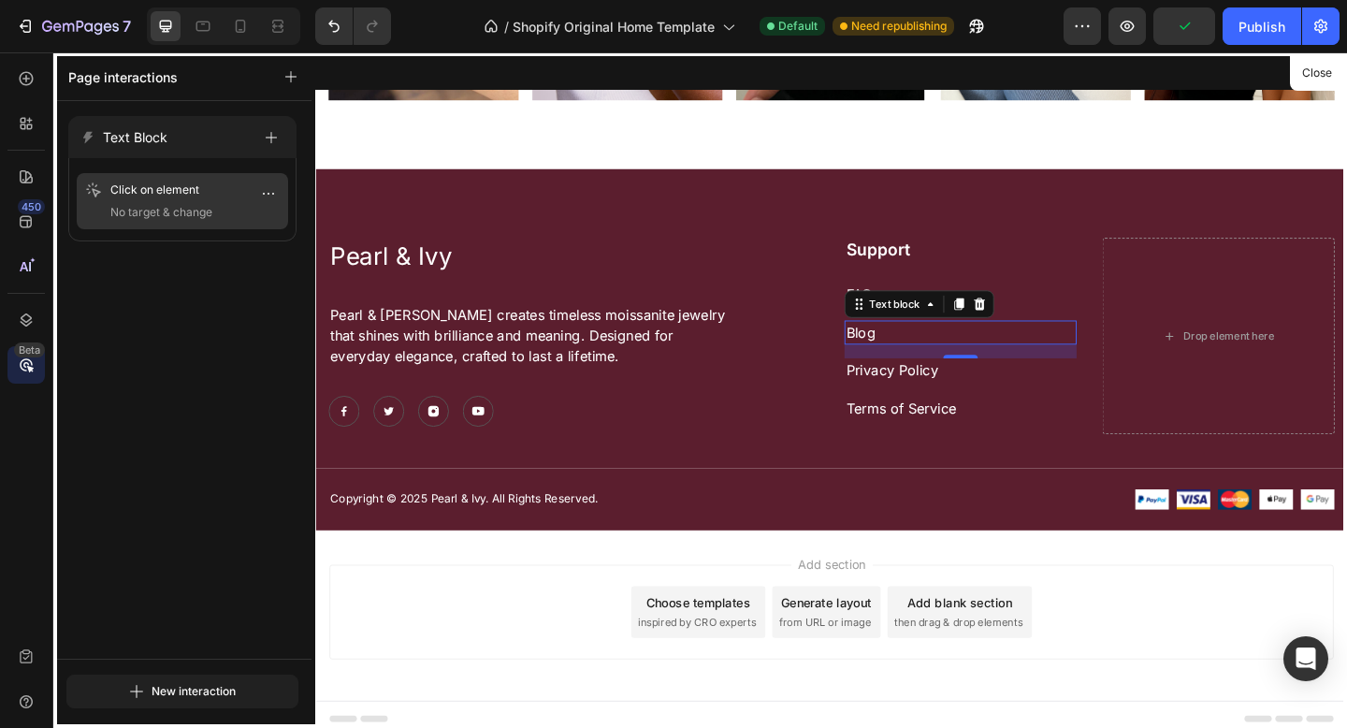
click at [179, 210] on span "No target & change" at bounding box center [161, 212] width 102 height 19
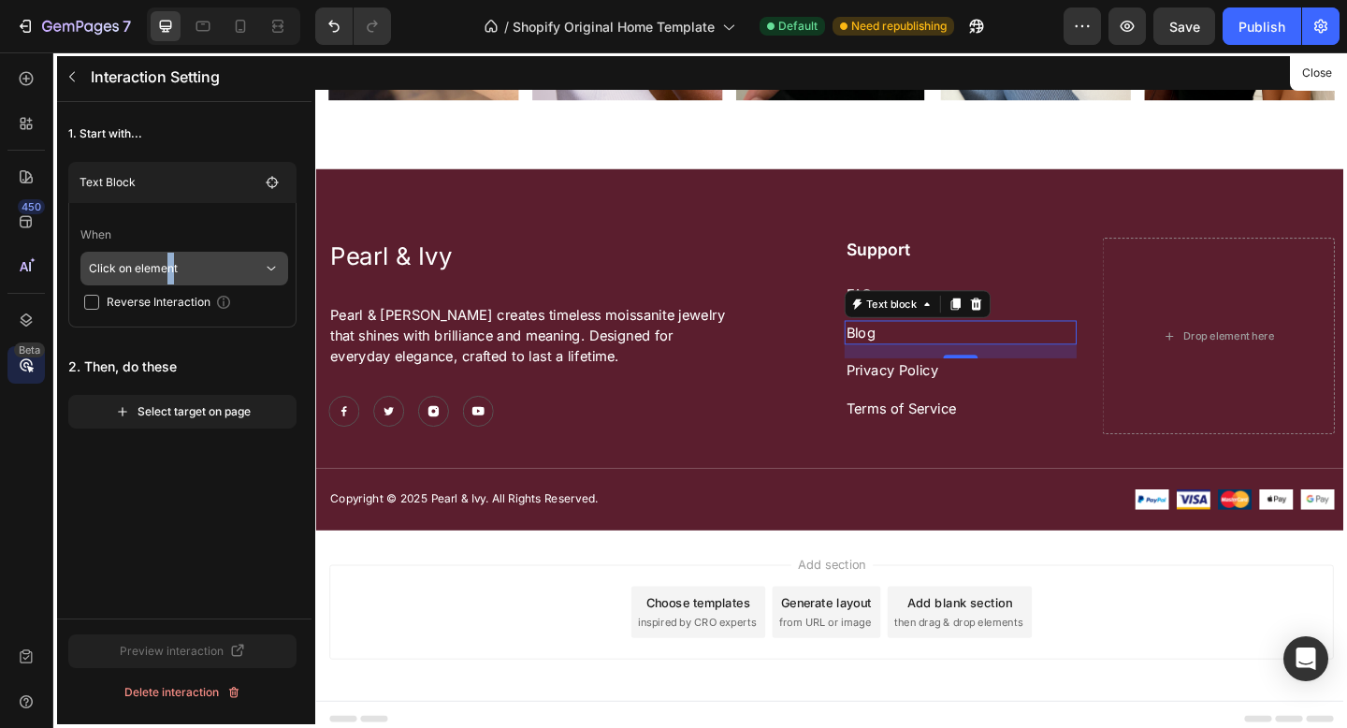
click at [167, 265] on p "Click on element" at bounding box center [176, 269] width 174 height 34
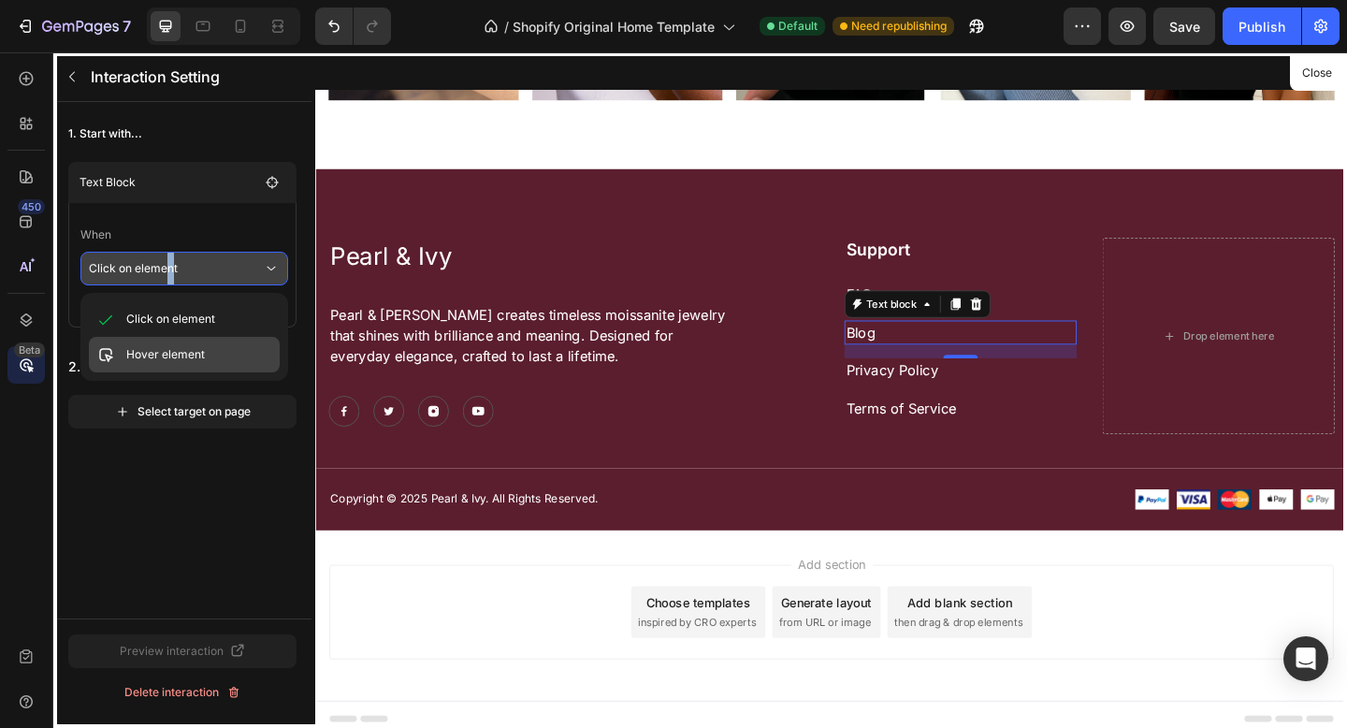
click at [177, 357] on p "Hover element" at bounding box center [165, 354] width 79 height 19
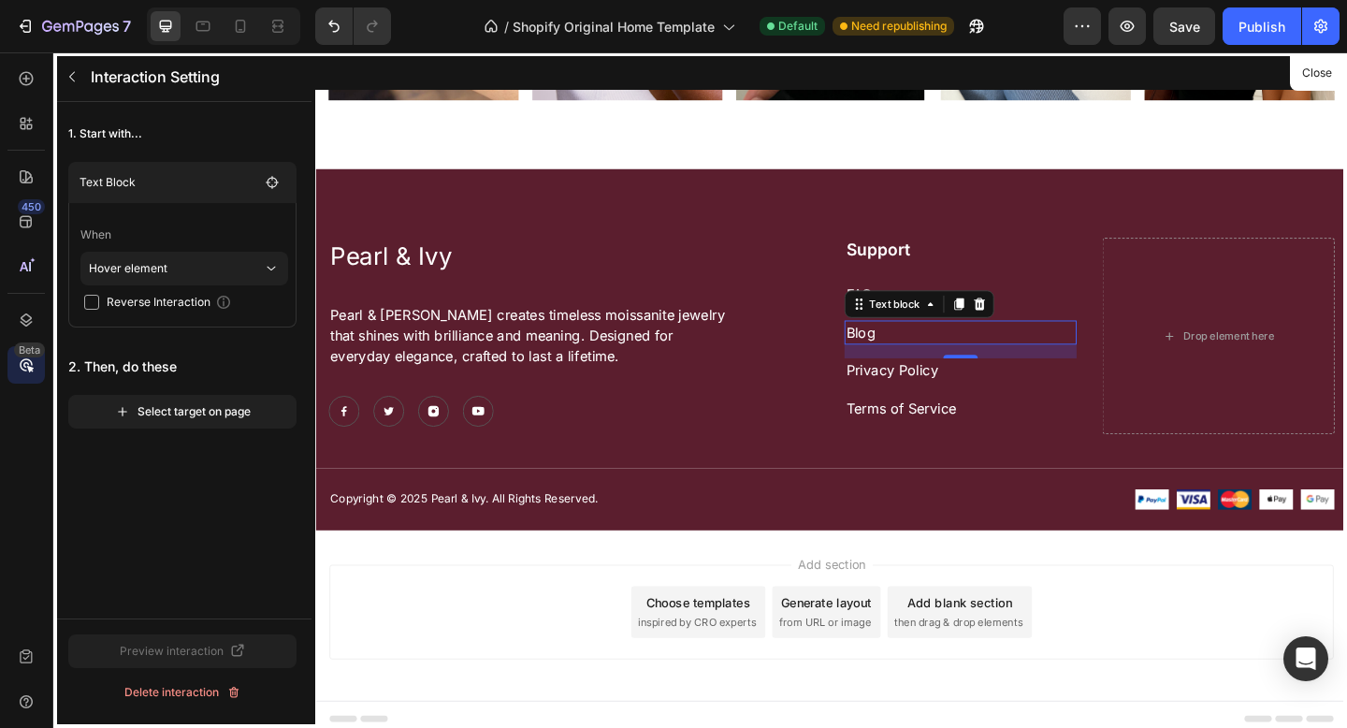
click at [167, 305] on span "Reverse Interaction" at bounding box center [159, 302] width 104 height 19
click at [84, 296] on input "checkbox" at bounding box center [91, 302] width 15 height 15
checkbox input "false"
click at [152, 416] on div "Select target on page" at bounding box center [183, 411] width 136 height 17
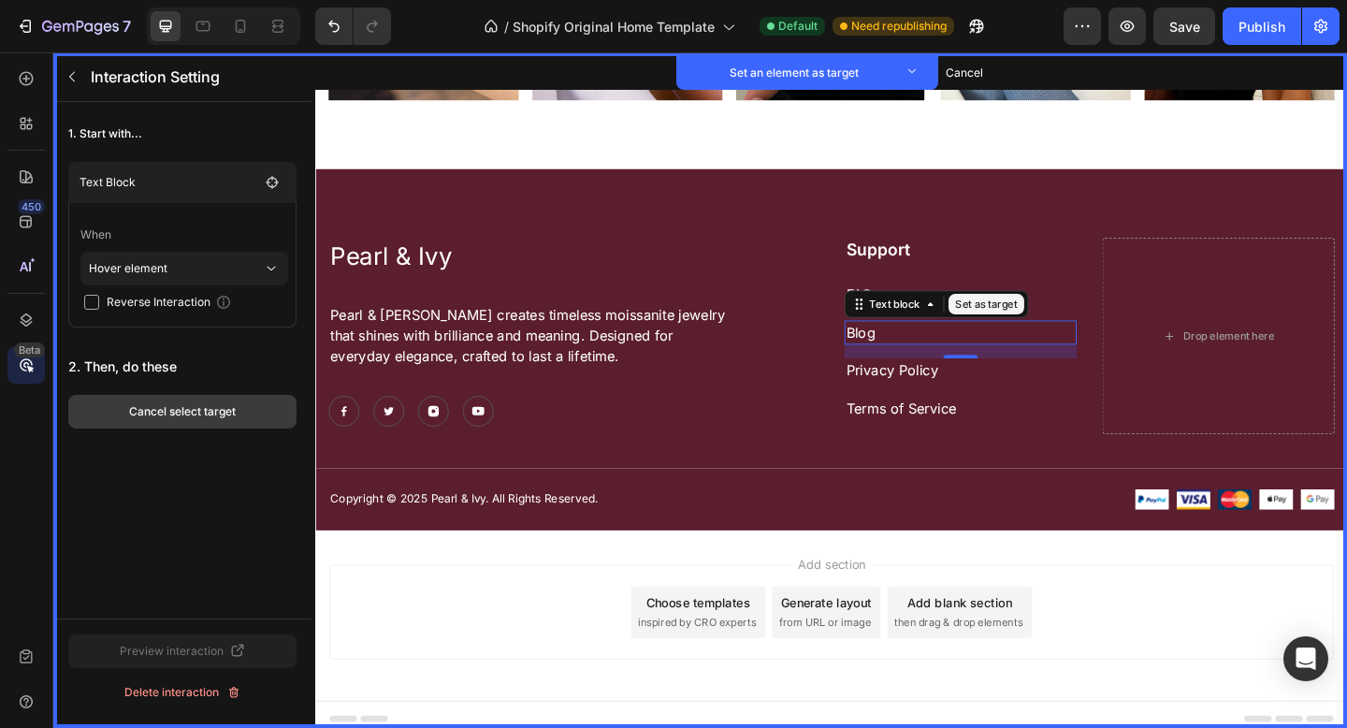
click at [245, 415] on button "Cancel select target" at bounding box center [182, 412] width 228 height 34
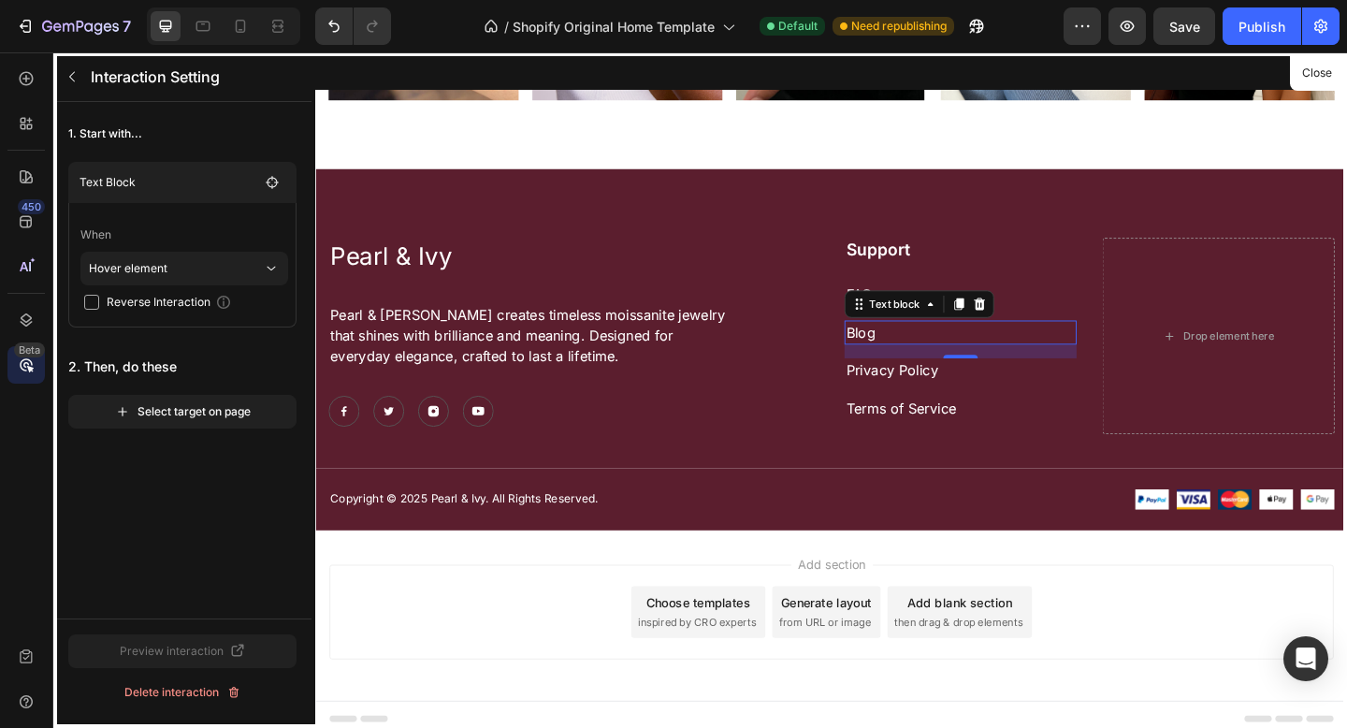
click at [245, 415] on div "Select target on page" at bounding box center [183, 411] width 136 height 17
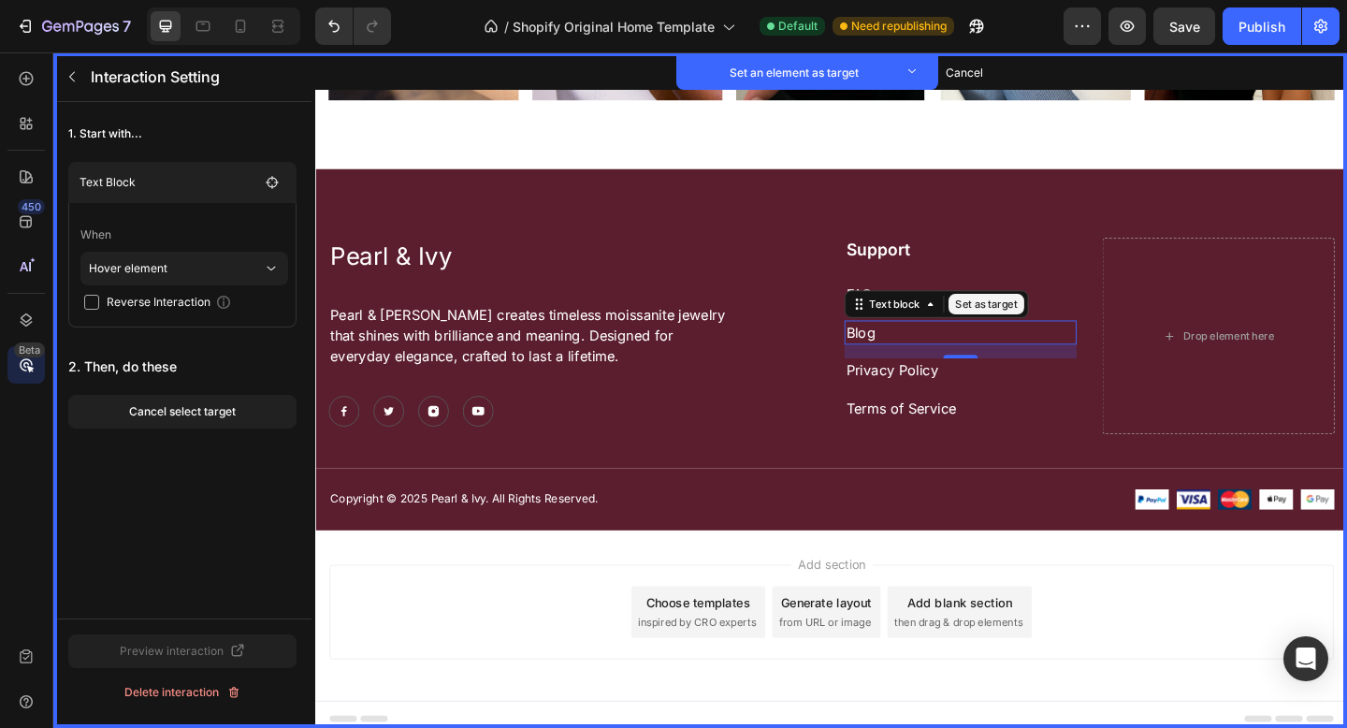
click at [245, 415] on button "Cancel select target" at bounding box center [182, 412] width 228 height 34
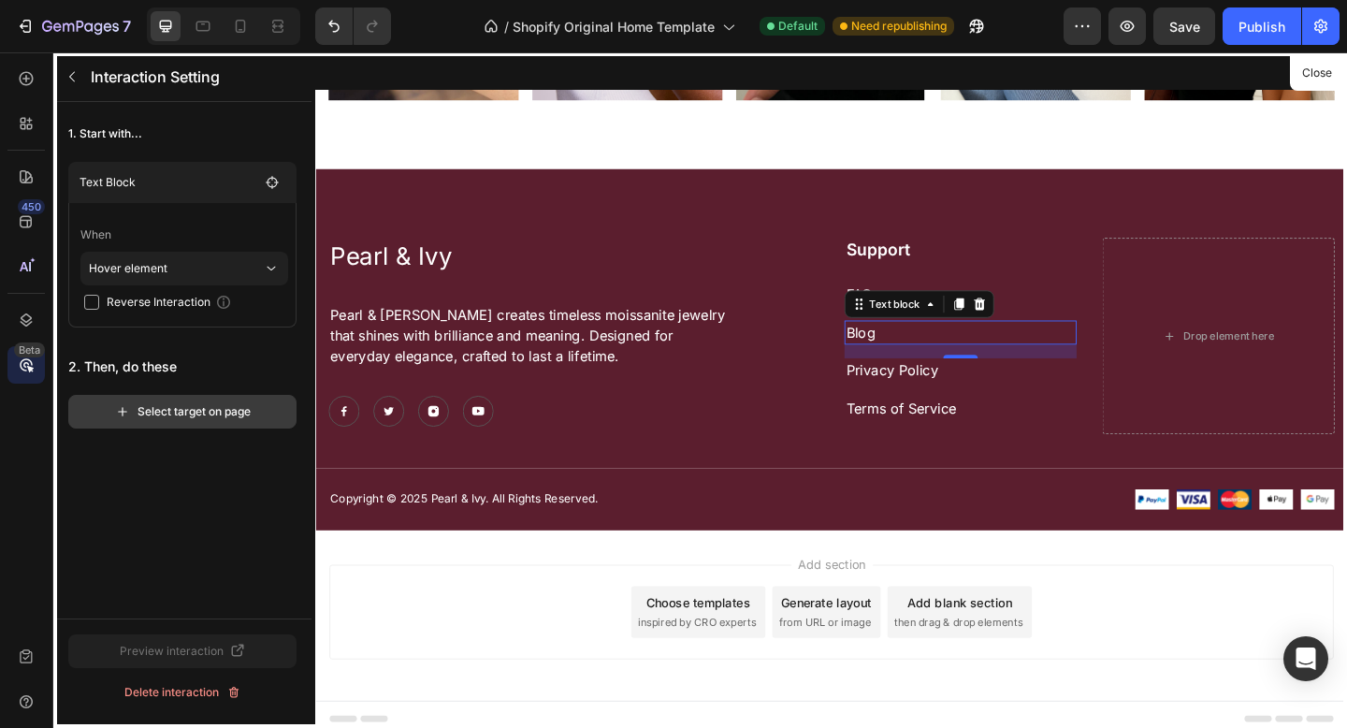
click at [167, 408] on div "Select target on page" at bounding box center [183, 411] width 136 height 17
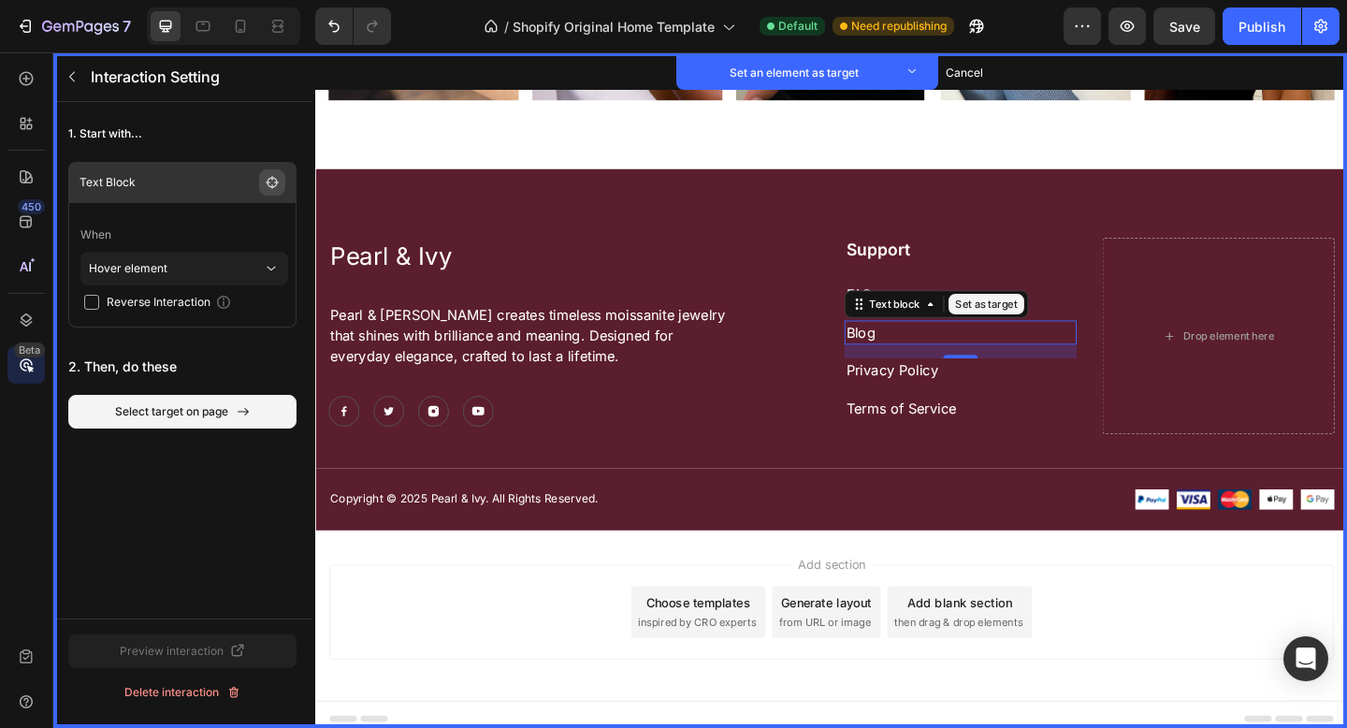
click at [268, 186] on icon "button" at bounding box center [272, 182] width 15 height 15
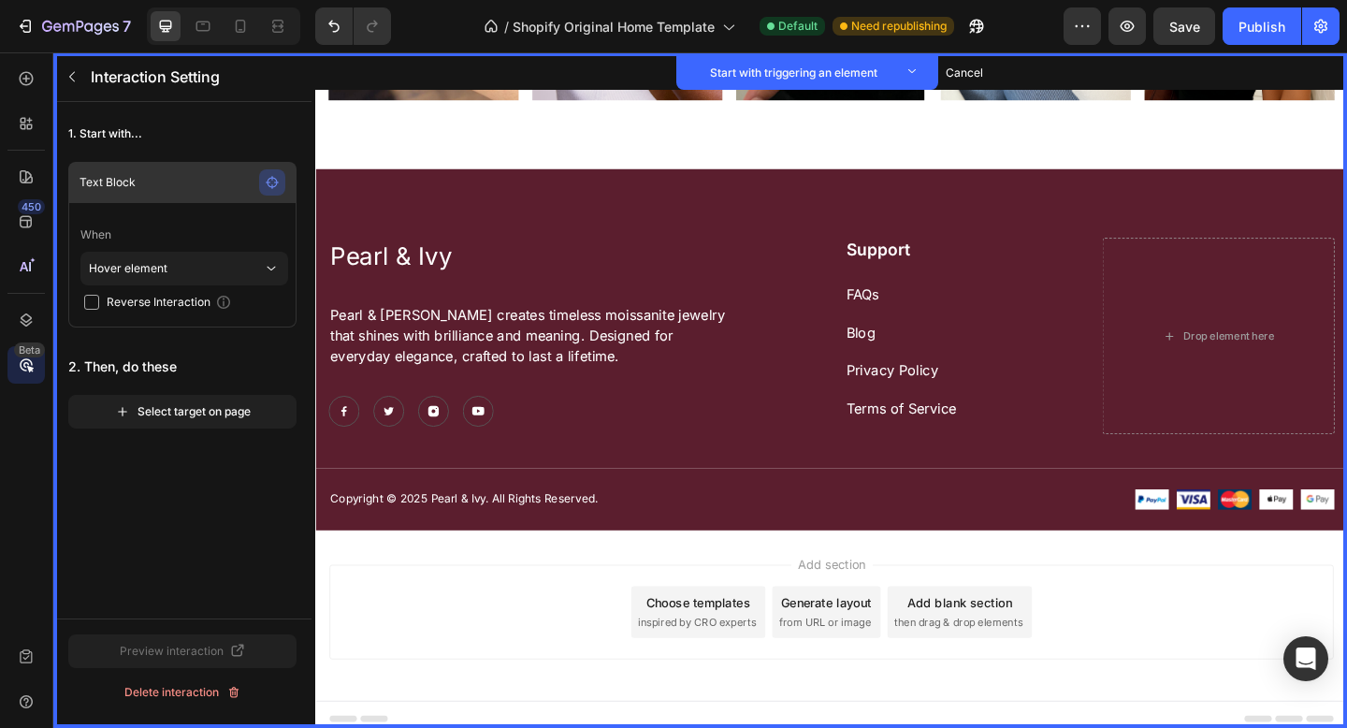
click at [273, 187] on icon "button" at bounding box center [272, 182] width 15 height 15
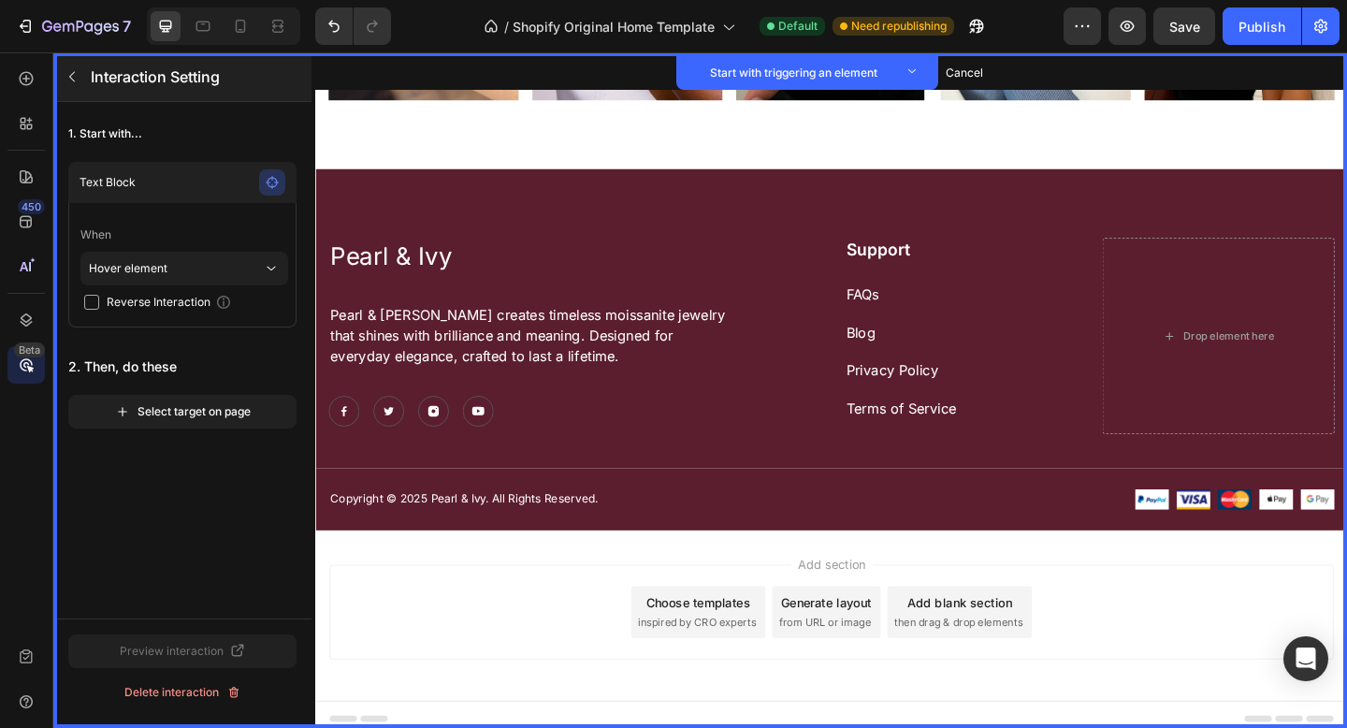
click at [73, 93] on div "Interaction Setting" at bounding box center [180, 76] width 254 height 49
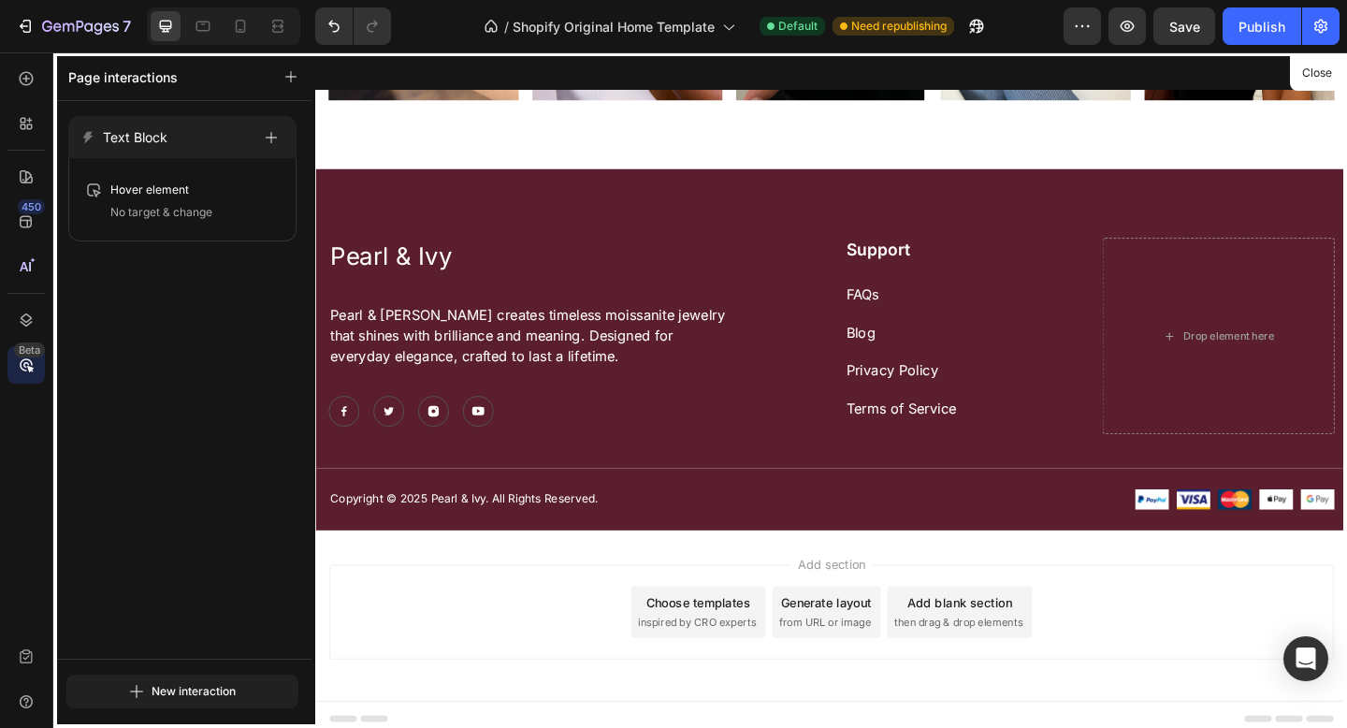
click at [73, 91] on div "Page interactions" at bounding box center [182, 76] width 258 height 49
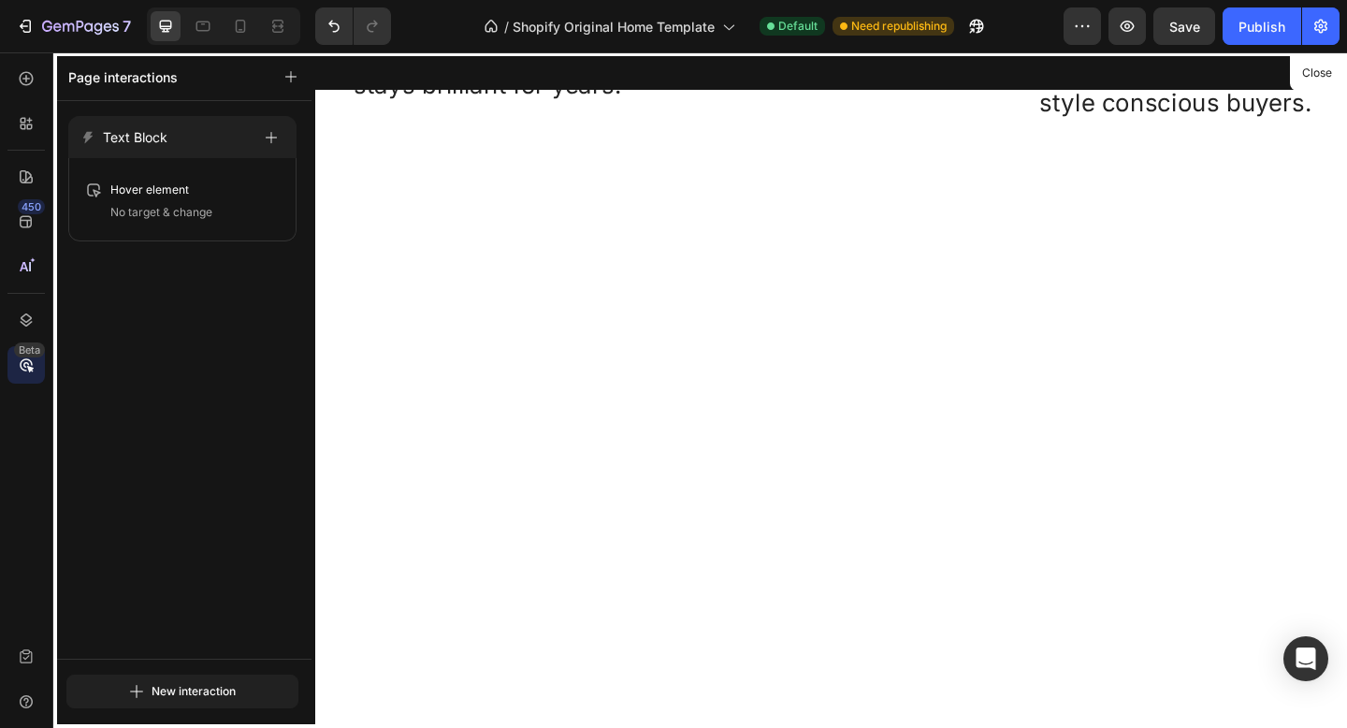
scroll to position [730, 0]
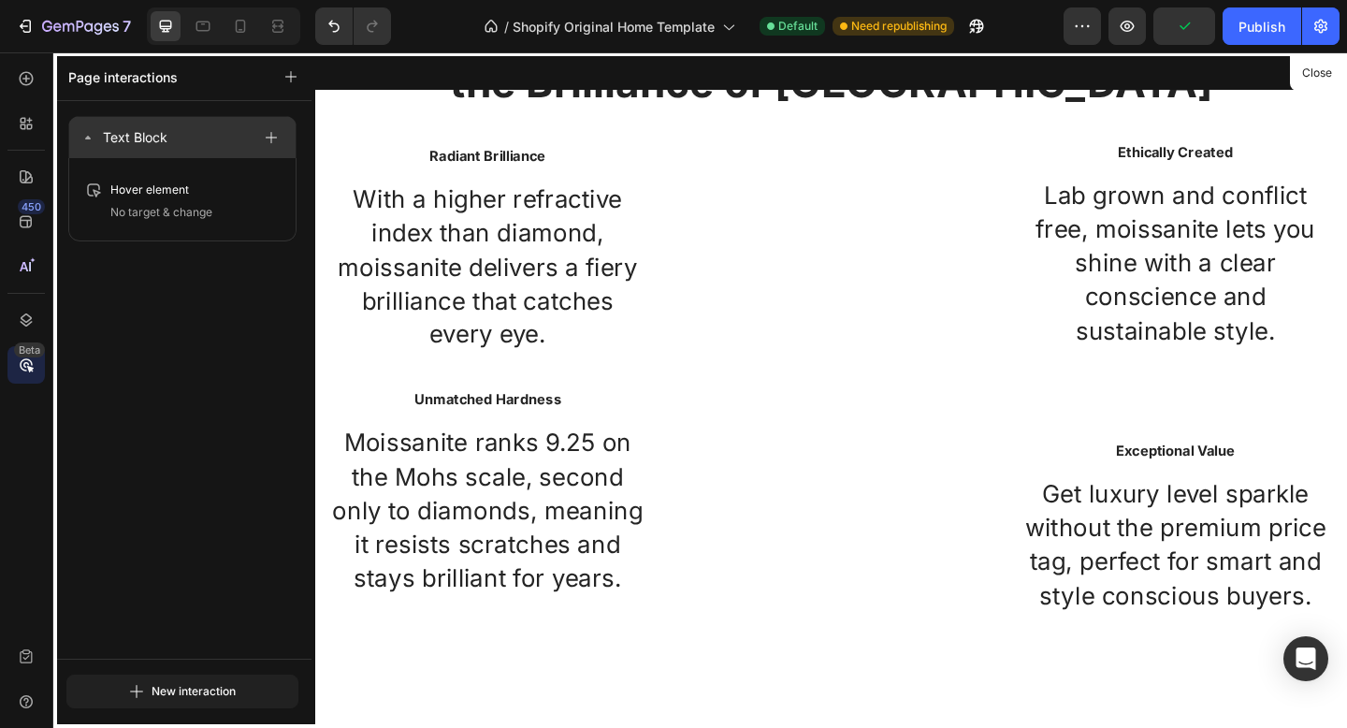
click at [88, 140] on icon at bounding box center [87, 137] width 15 height 15
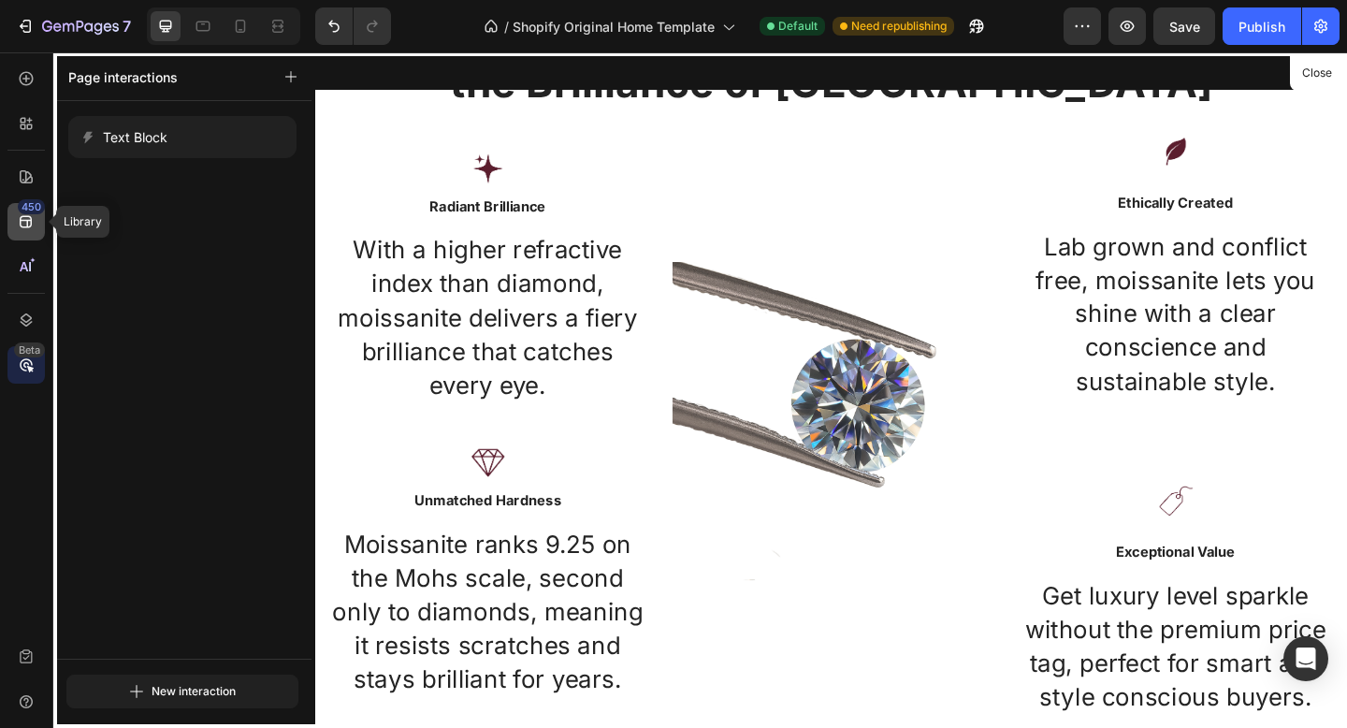
click at [23, 219] on icon at bounding box center [26, 221] width 19 height 19
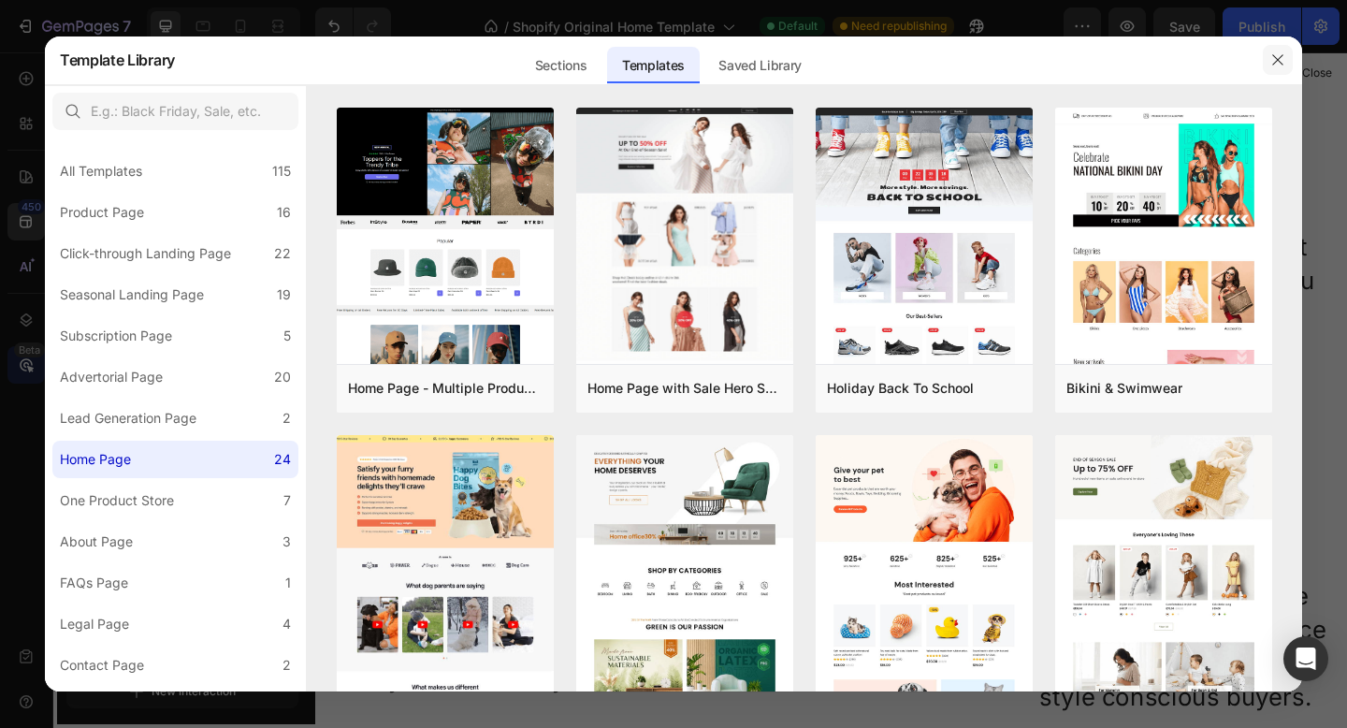
click at [1280, 65] on icon "button" at bounding box center [1277, 59] width 15 height 15
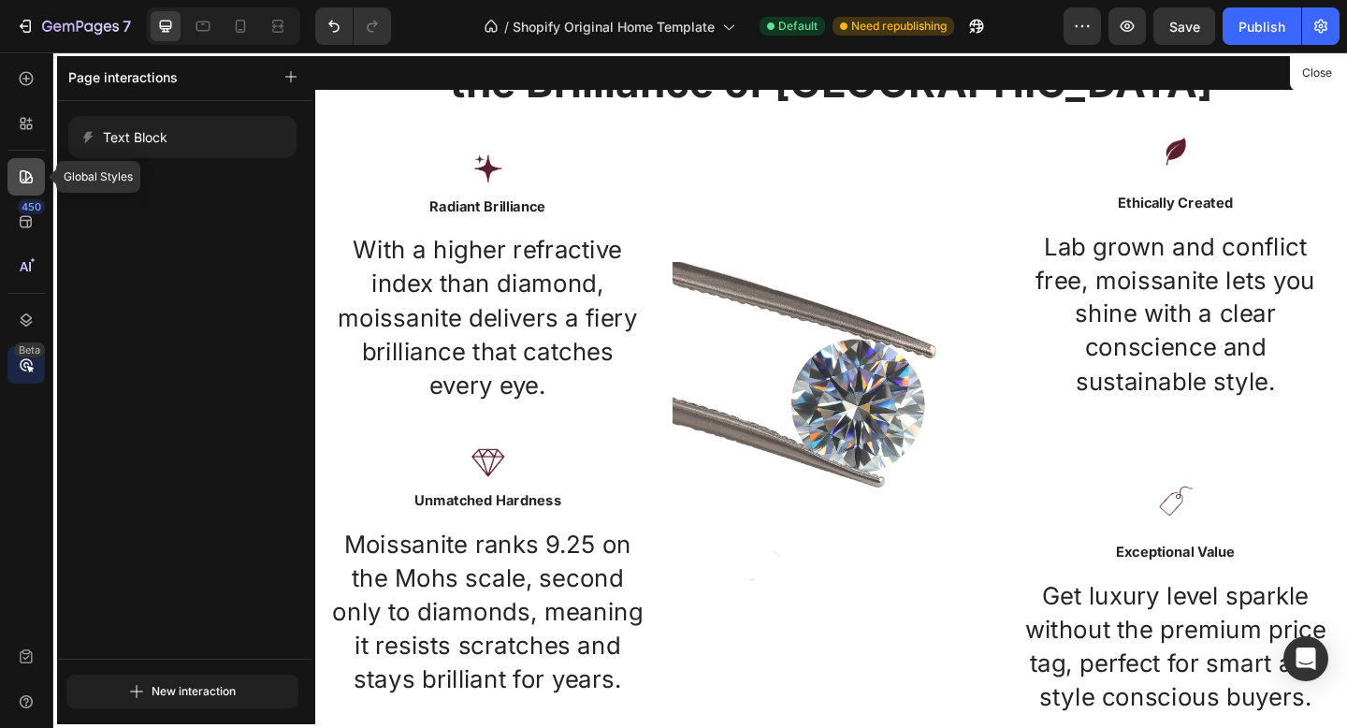
click at [17, 174] on icon at bounding box center [26, 176] width 19 height 19
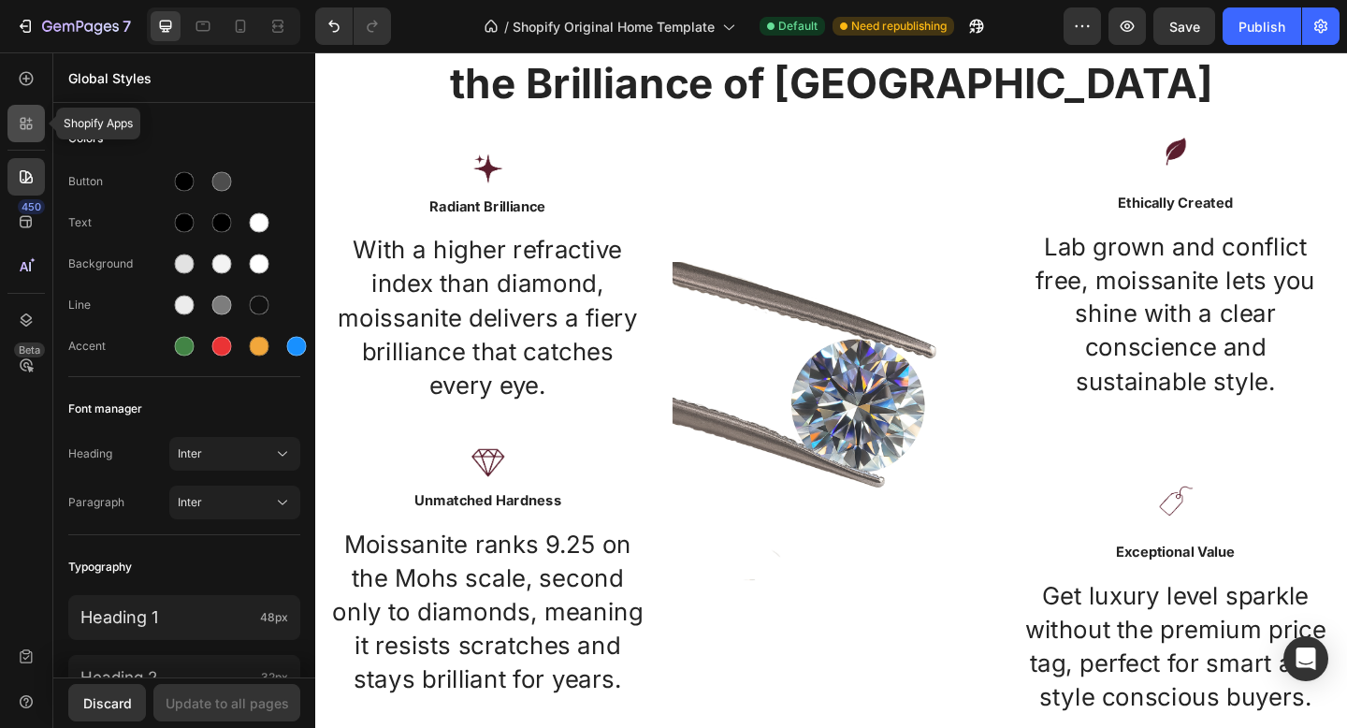
click at [28, 131] on icon at bounding box center [26, 123] width 19 height 19
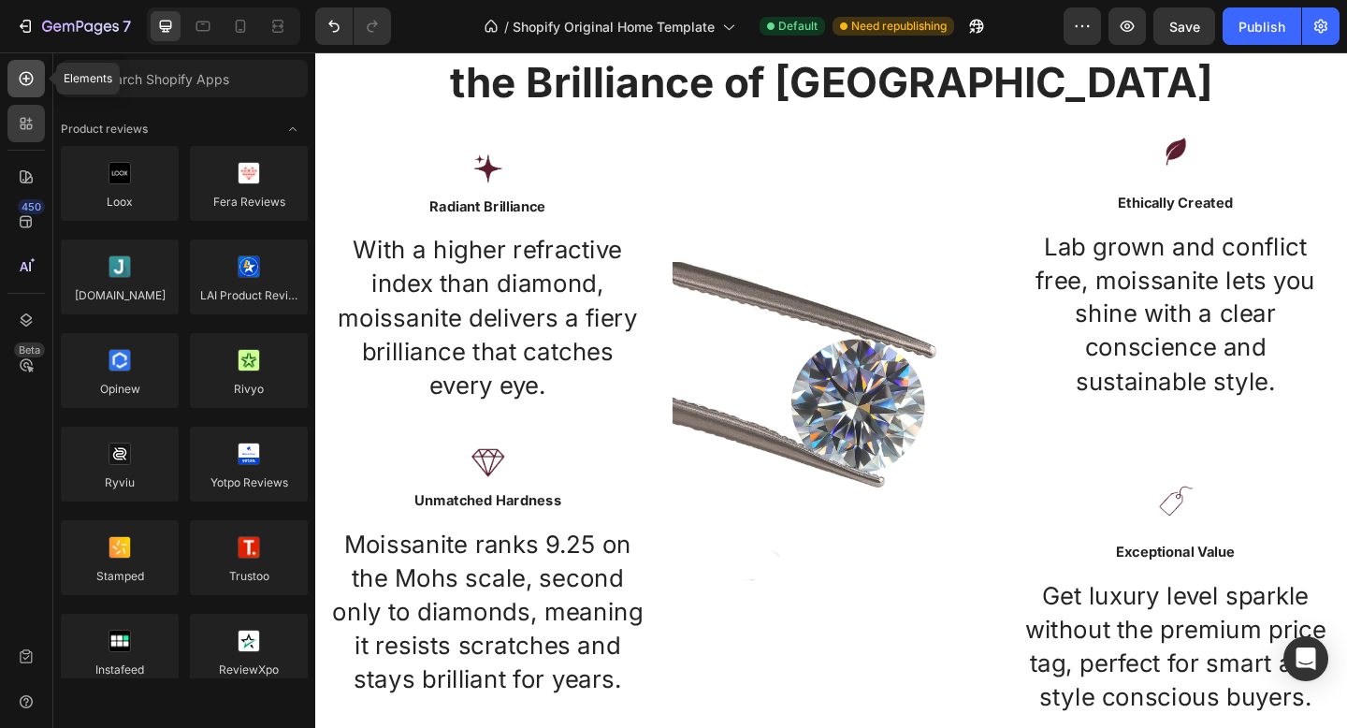
click at [22, 81] on icon at bounding box center [26, 78] width 19 height 19
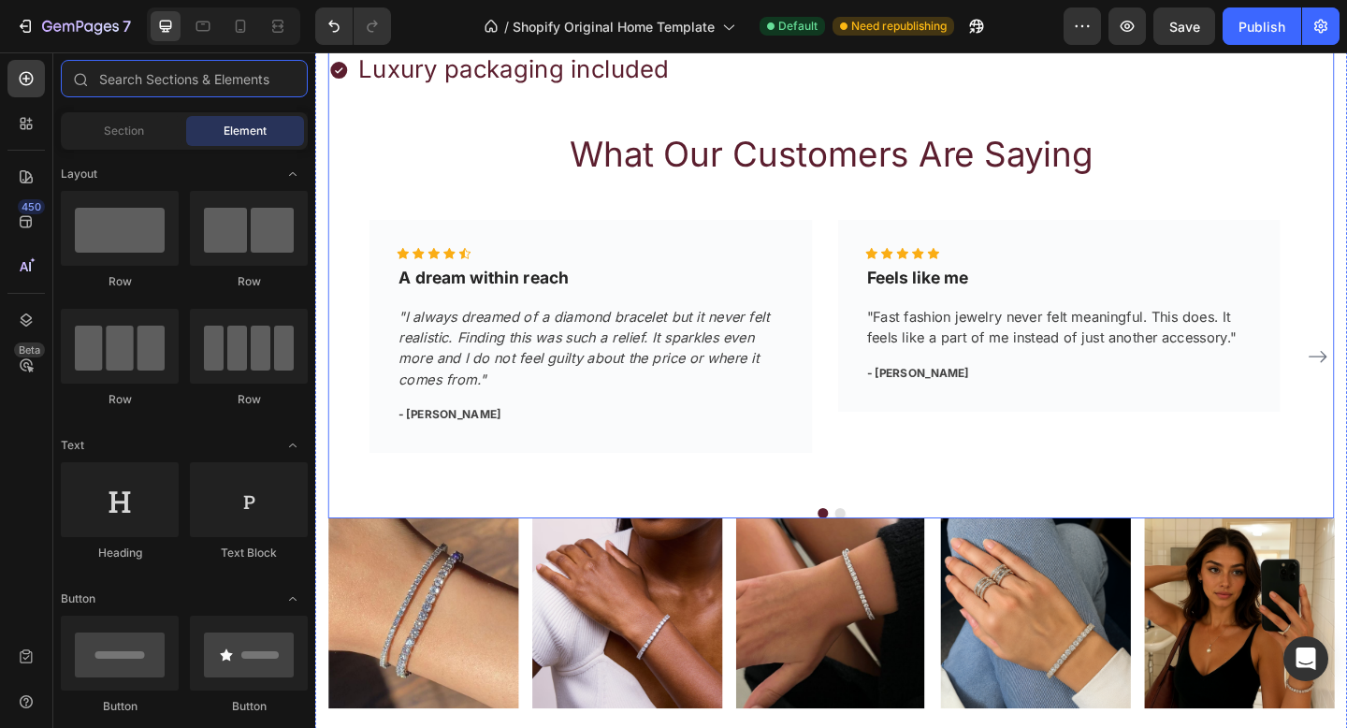
scroll to position [3001, 0]
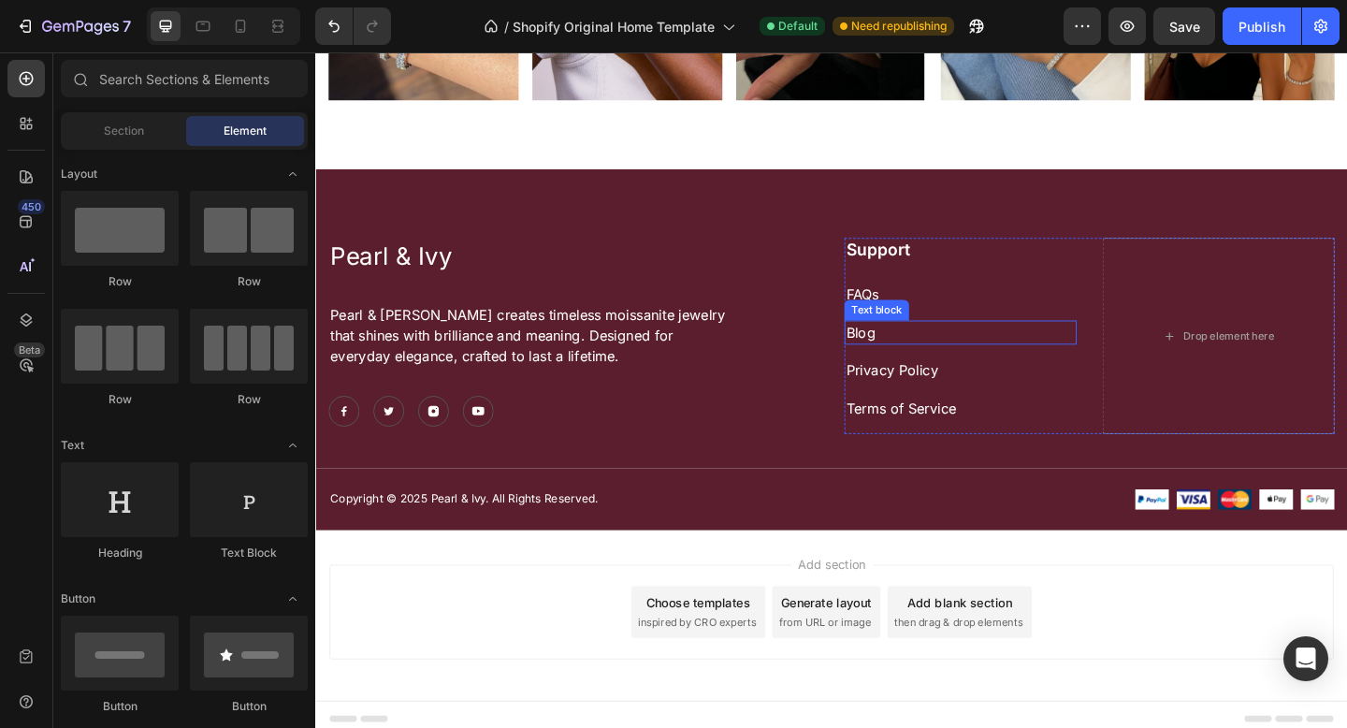
click at [895, 346] on p "Blog" at bounding box center [1016, 357] width 249 height 22
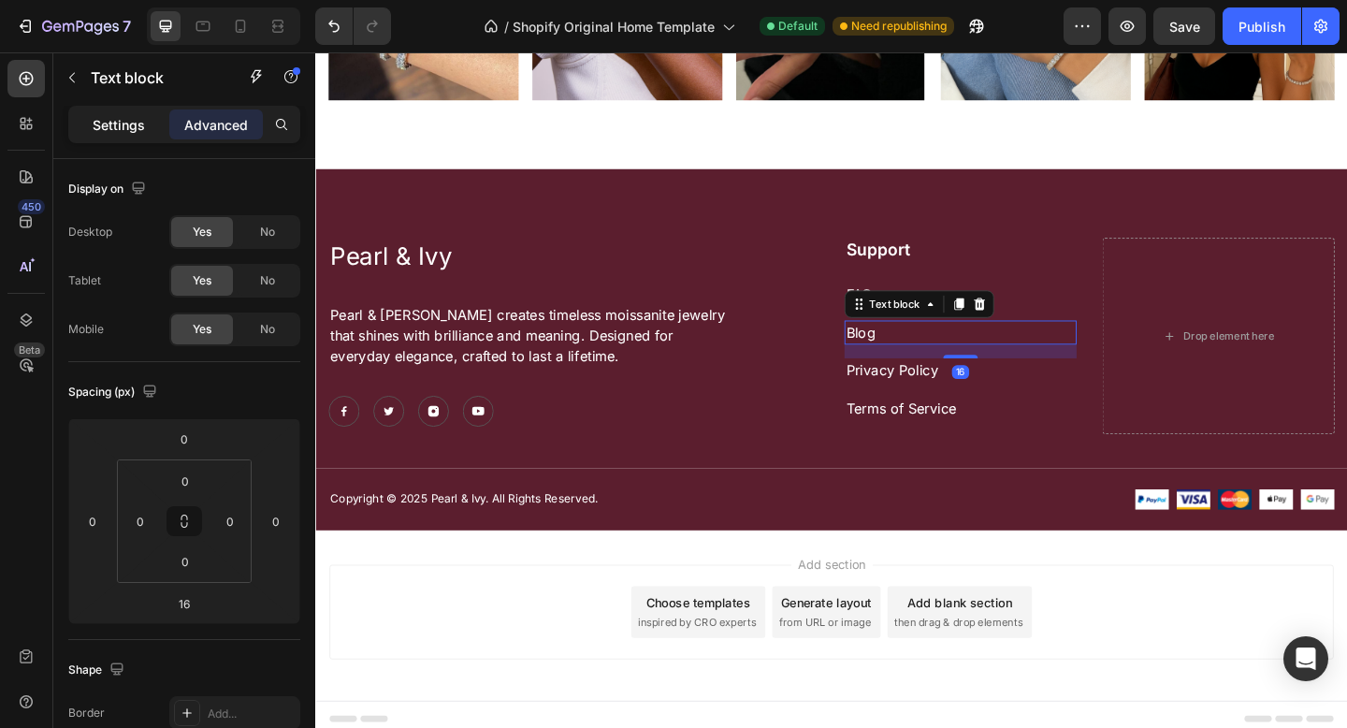
click at [145, 127] on div "Settings" at bounding box center [119, 124] width 94 height 30
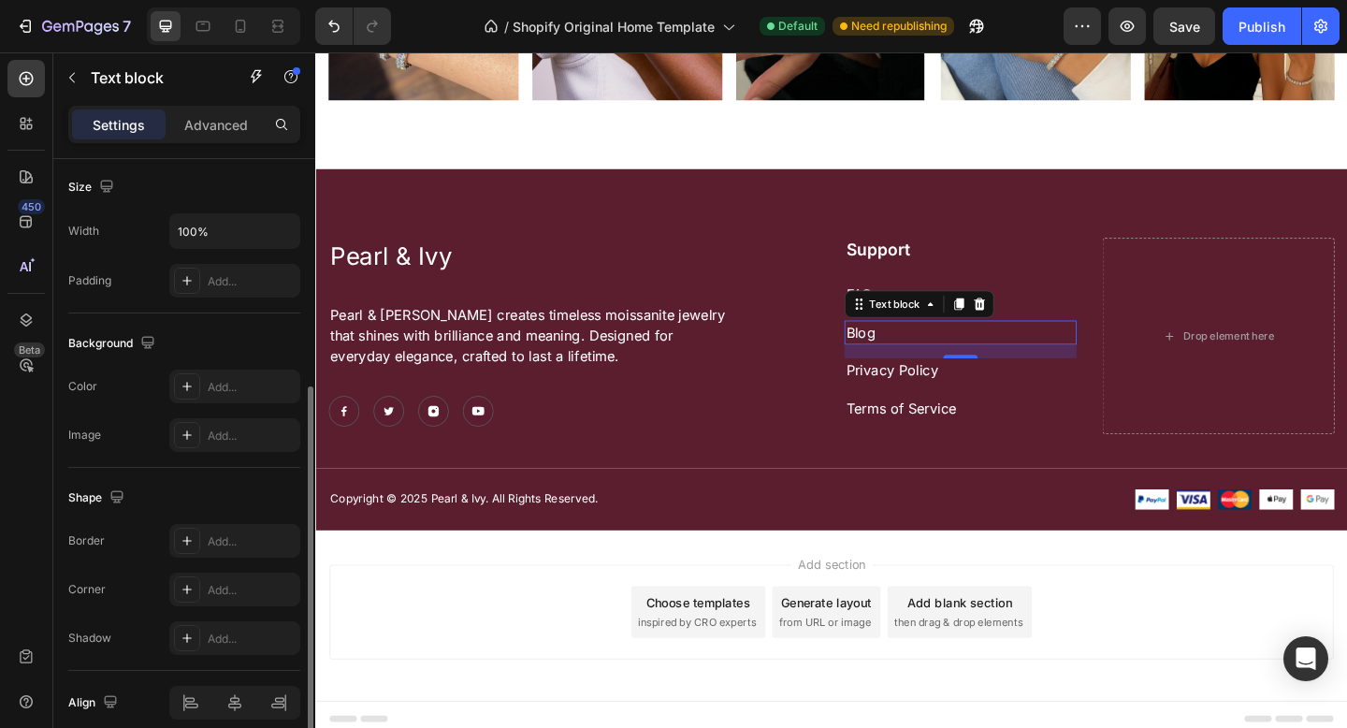
scroll to position [486, 0]
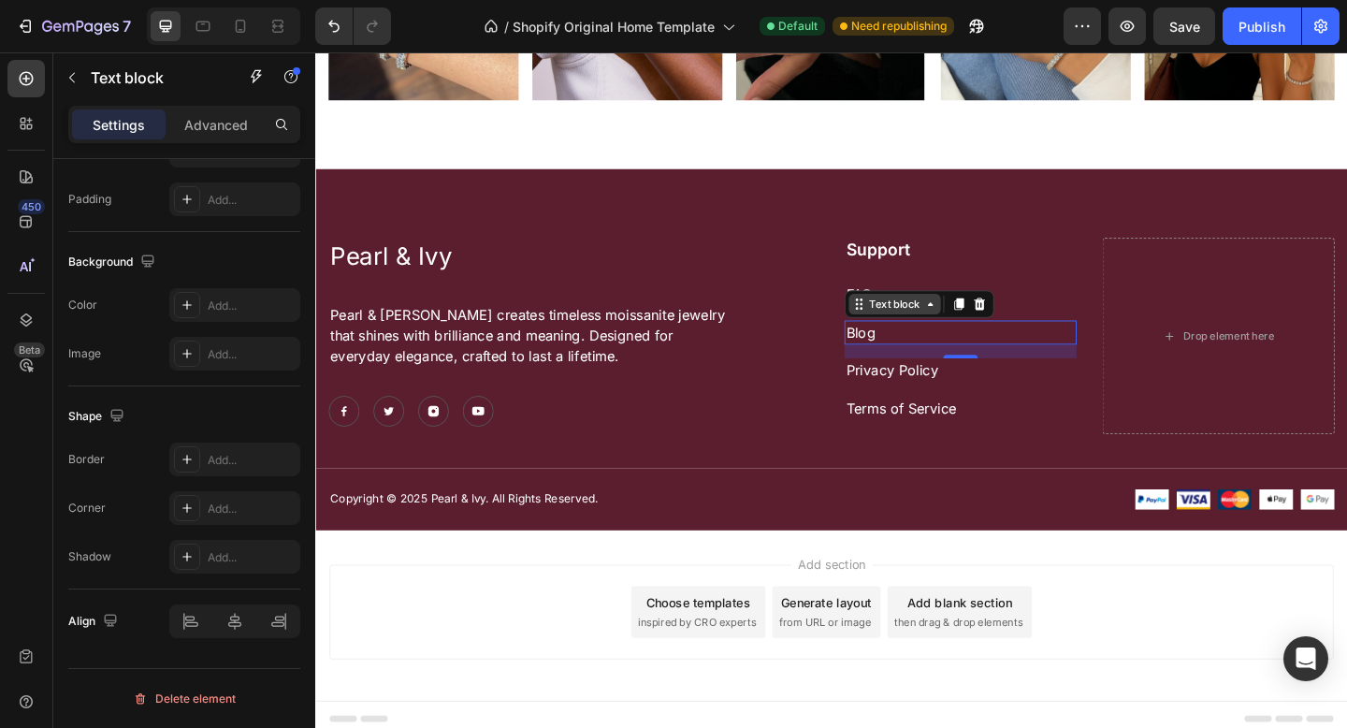
click at [976, 322] on icon at bounding box center [983, 326] width 15 height 15
click at [969, 327] on div "Text block" at bounding box center [945, 326] width 100 height 22
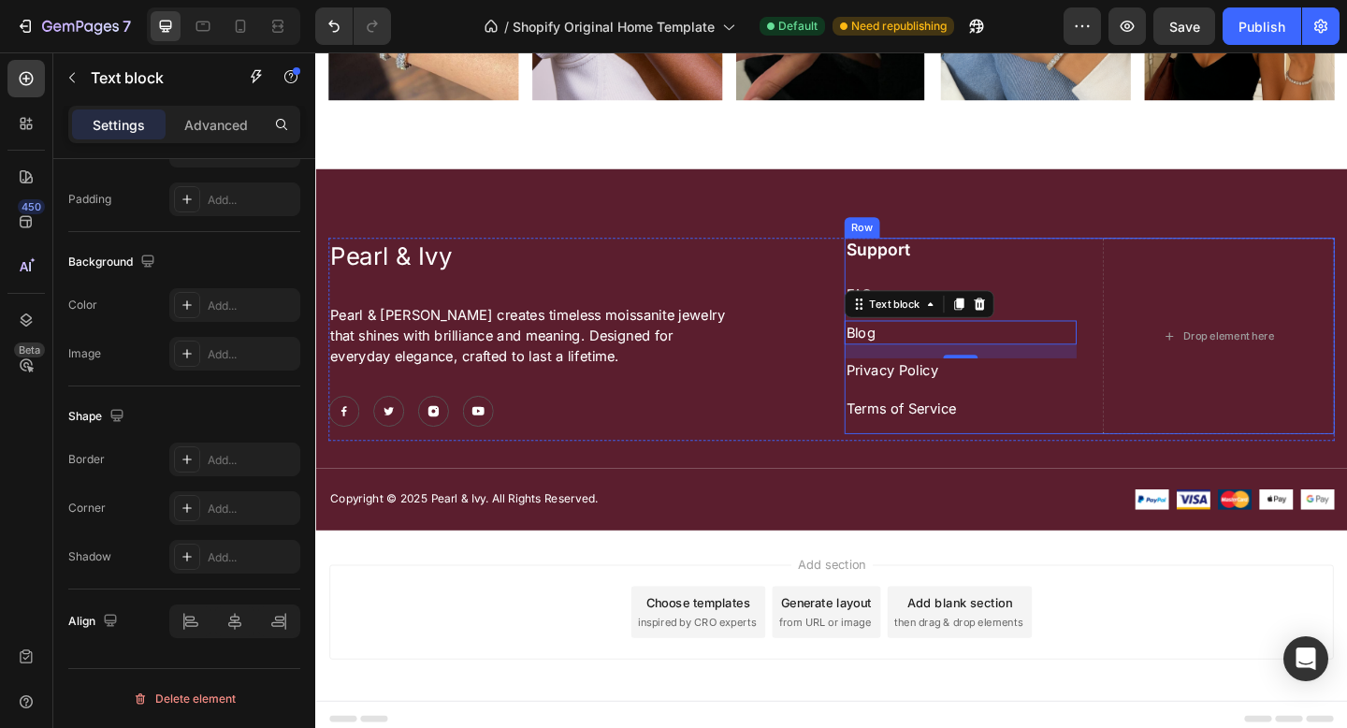
click at [1093, 428] on p "Terms of Service" at bounding box center [1016, 439] width 249 height 22
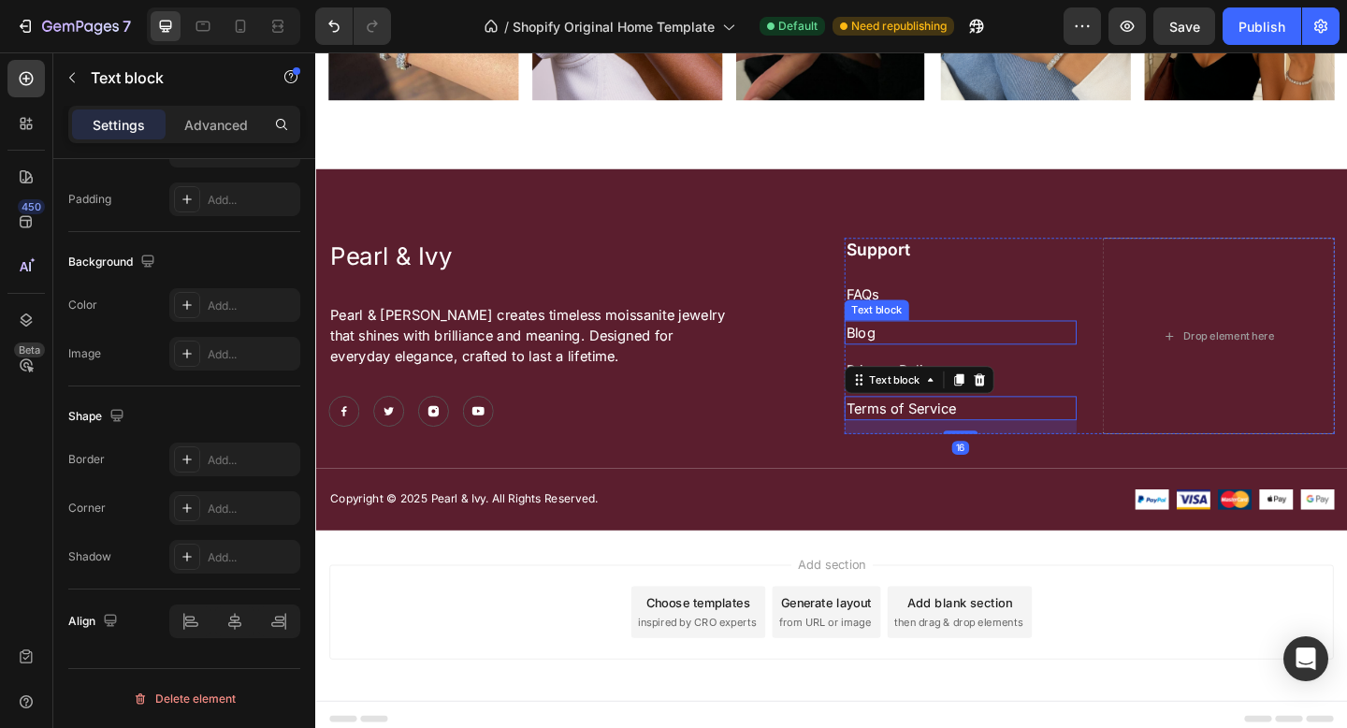
click at [976, 351] on p "Blog" at bounding box center [1016, 357] width 249 height 22
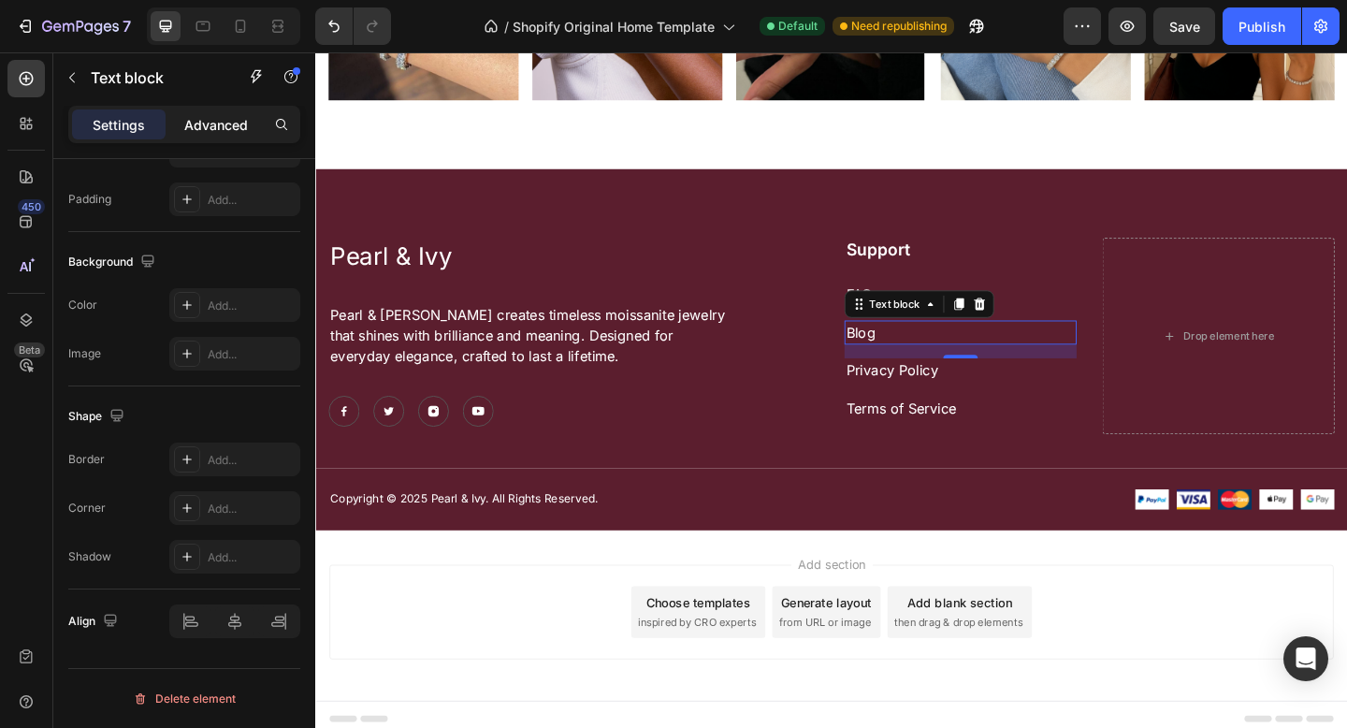
click at [236, 133] on p "Advanced" at bounding box center [216, 125] width 64 height 20
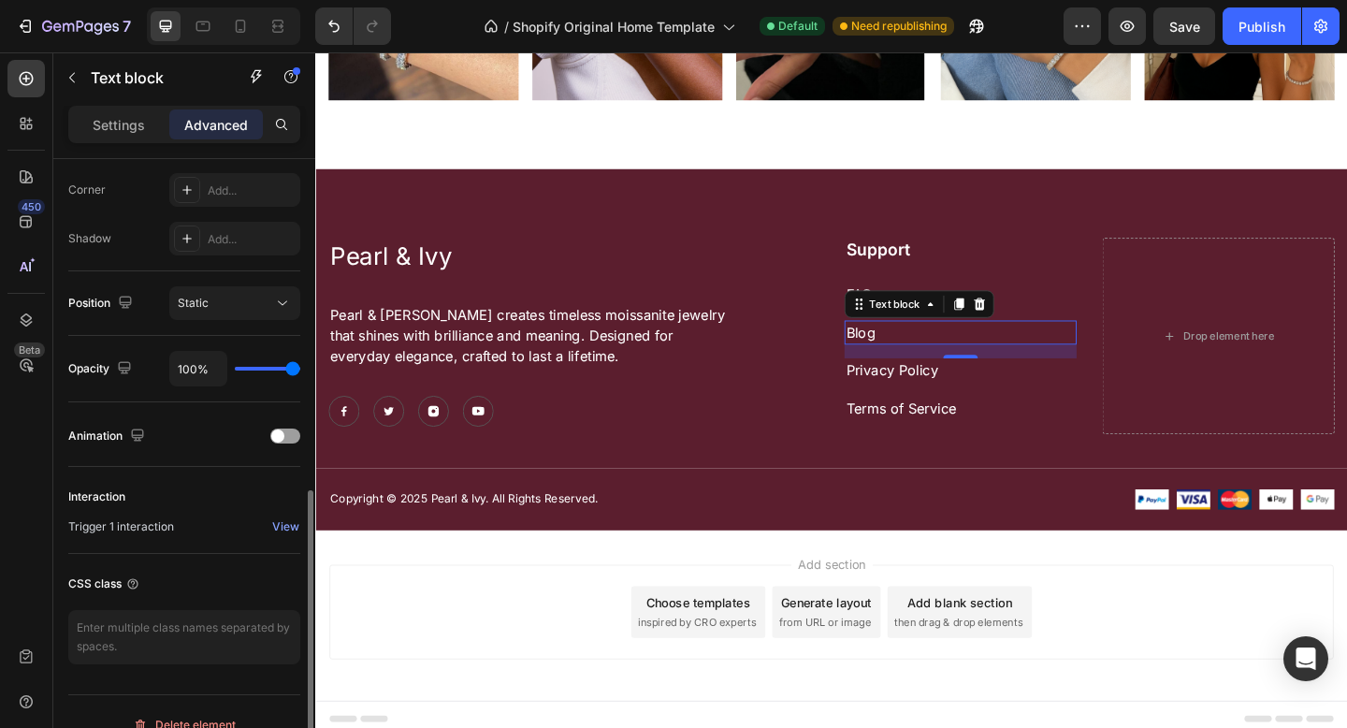
scroll to position [598, 0]
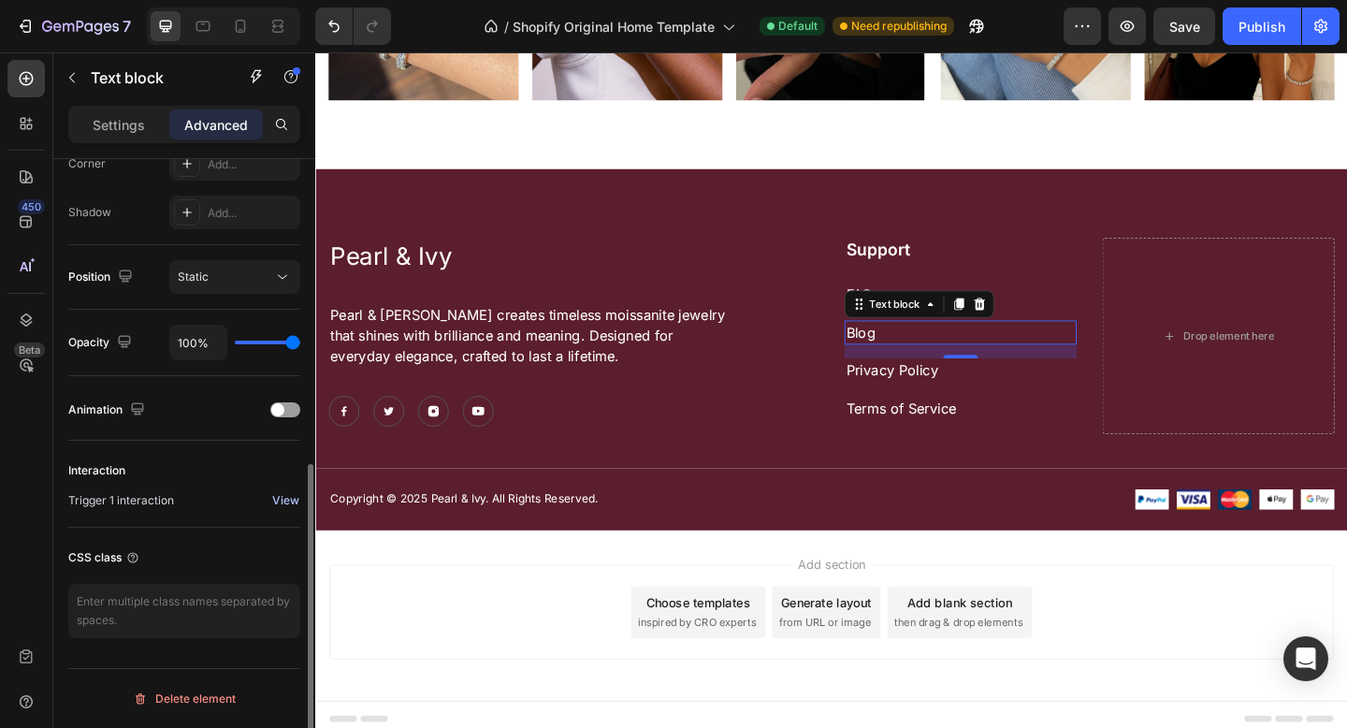
click at [279, 500] on div "View" at bounding box center [285, 500] width 27 height 17
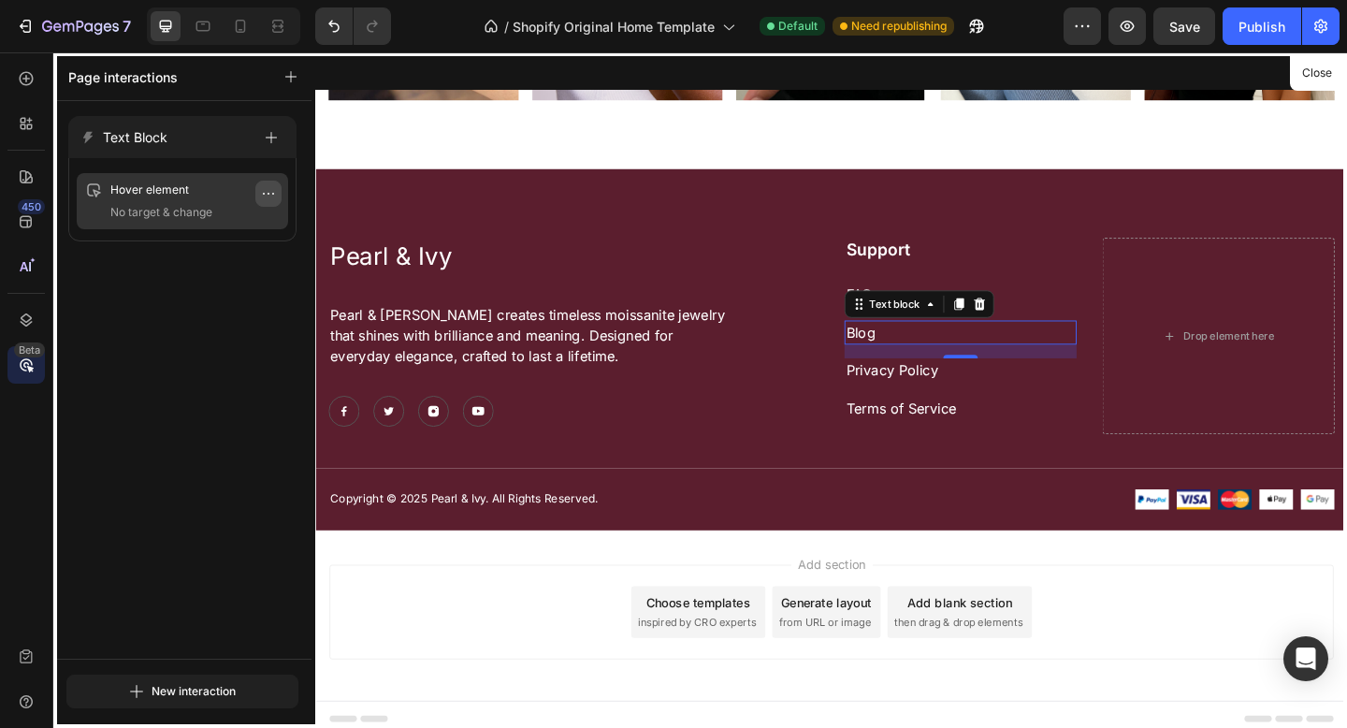
click at [263, 194] on icon "button" at bounding box center [264, 194] width 2 height 2
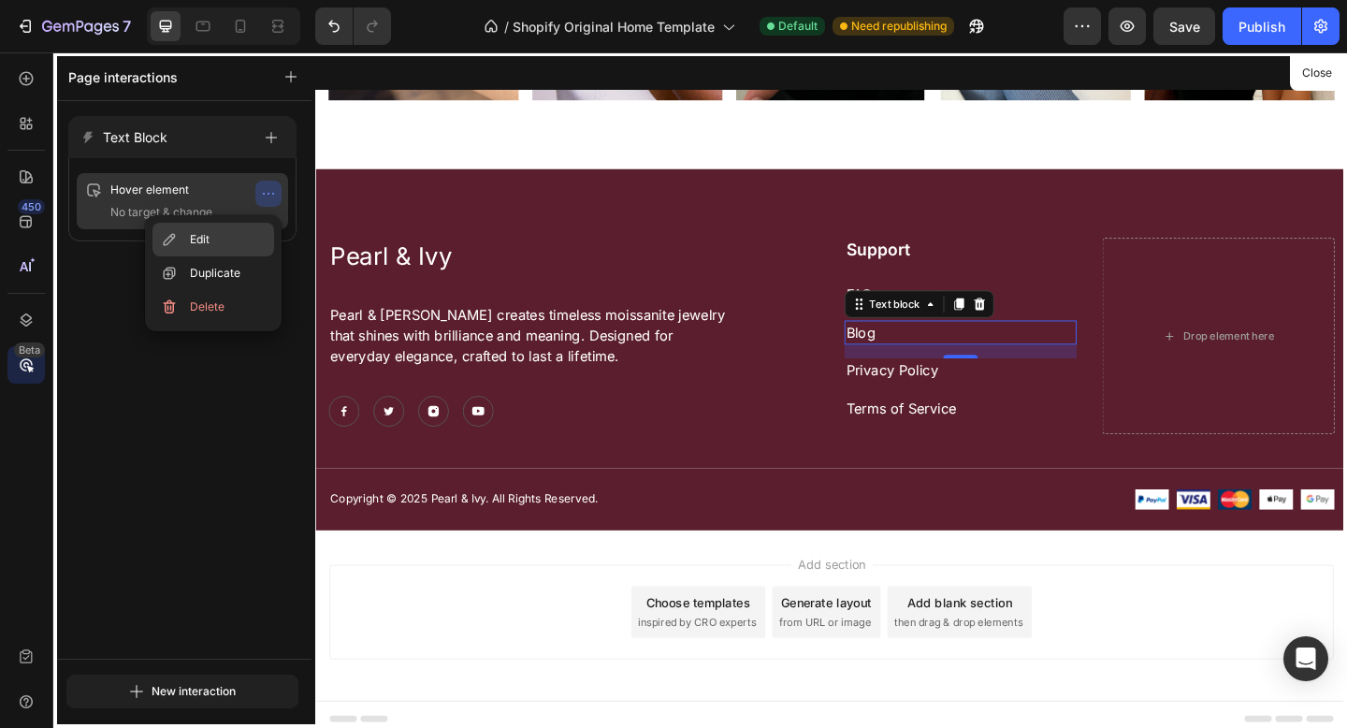
click at [205, 235] on span "Edit" at bounding box center [200, 239] width 20 height 19
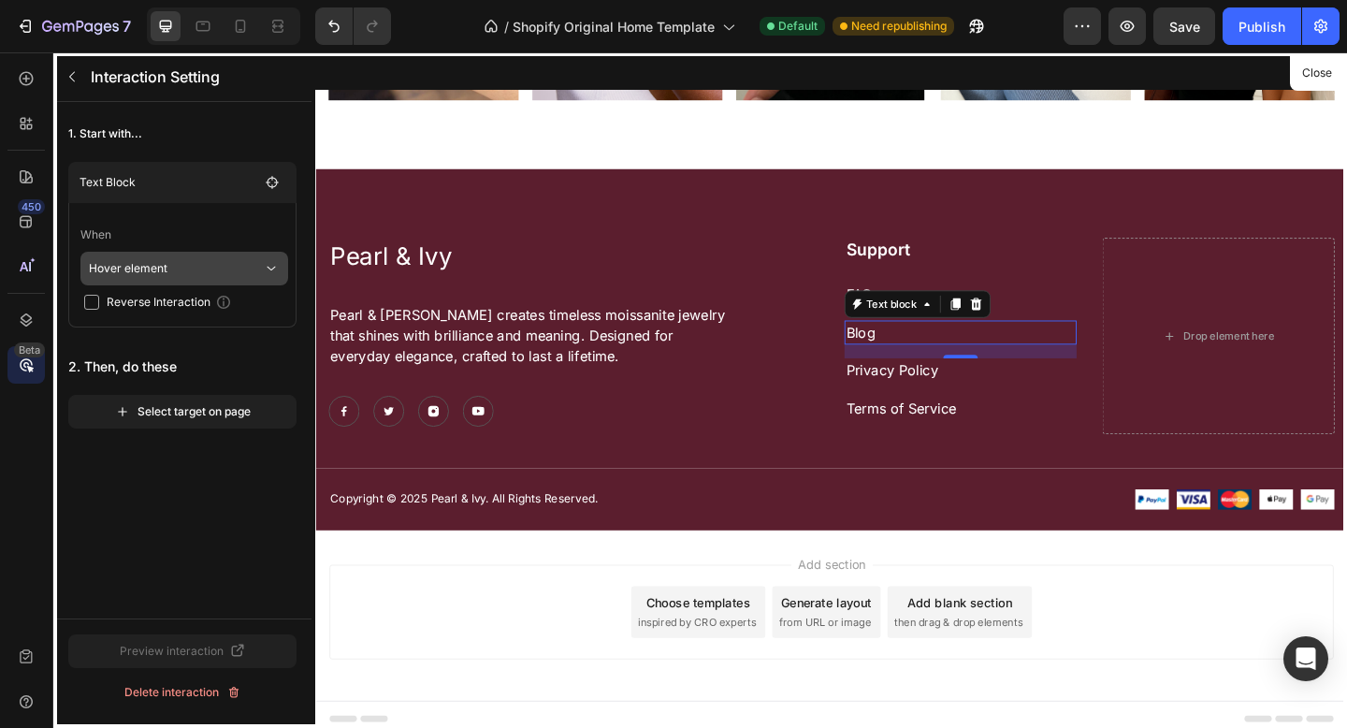
click at [162, 276] on p "Hover element" at bounding box center [176, 269] width 174 height 34
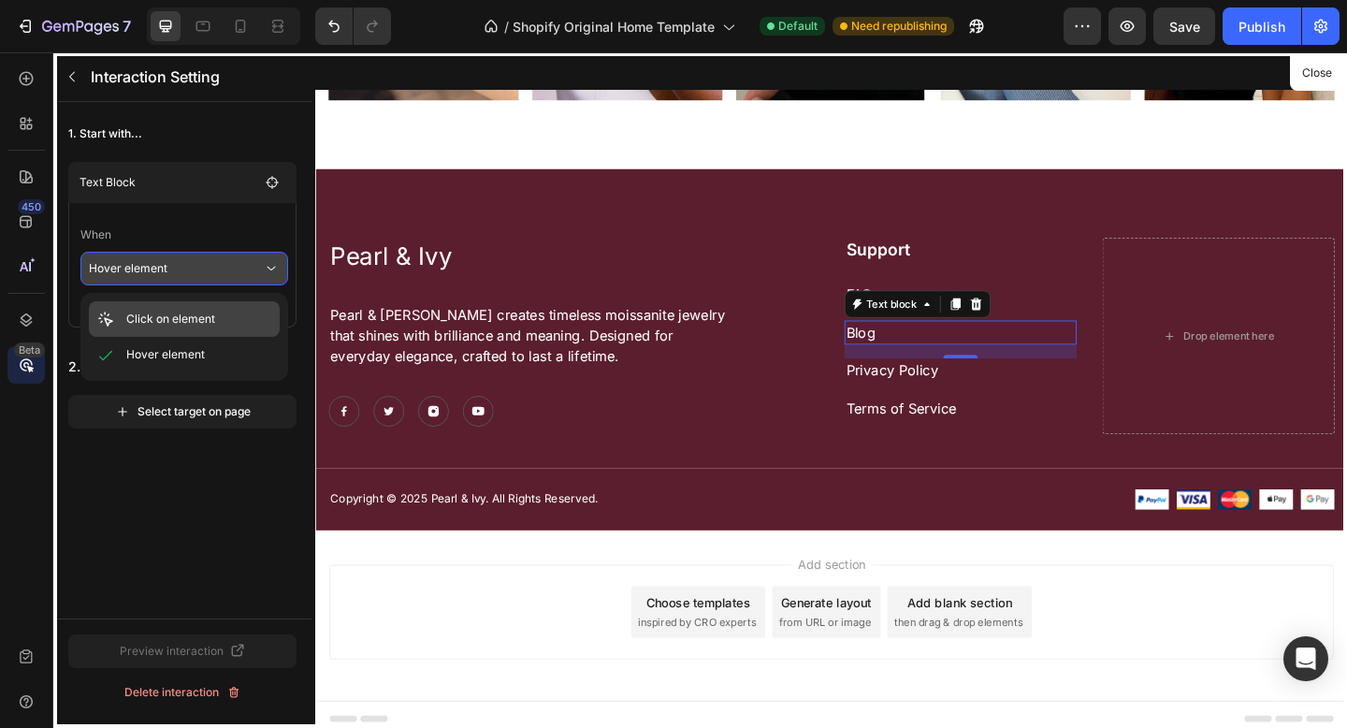
click at [160, 315] on p "Click on element" at bounding box center [170, 319] width 89 height 19
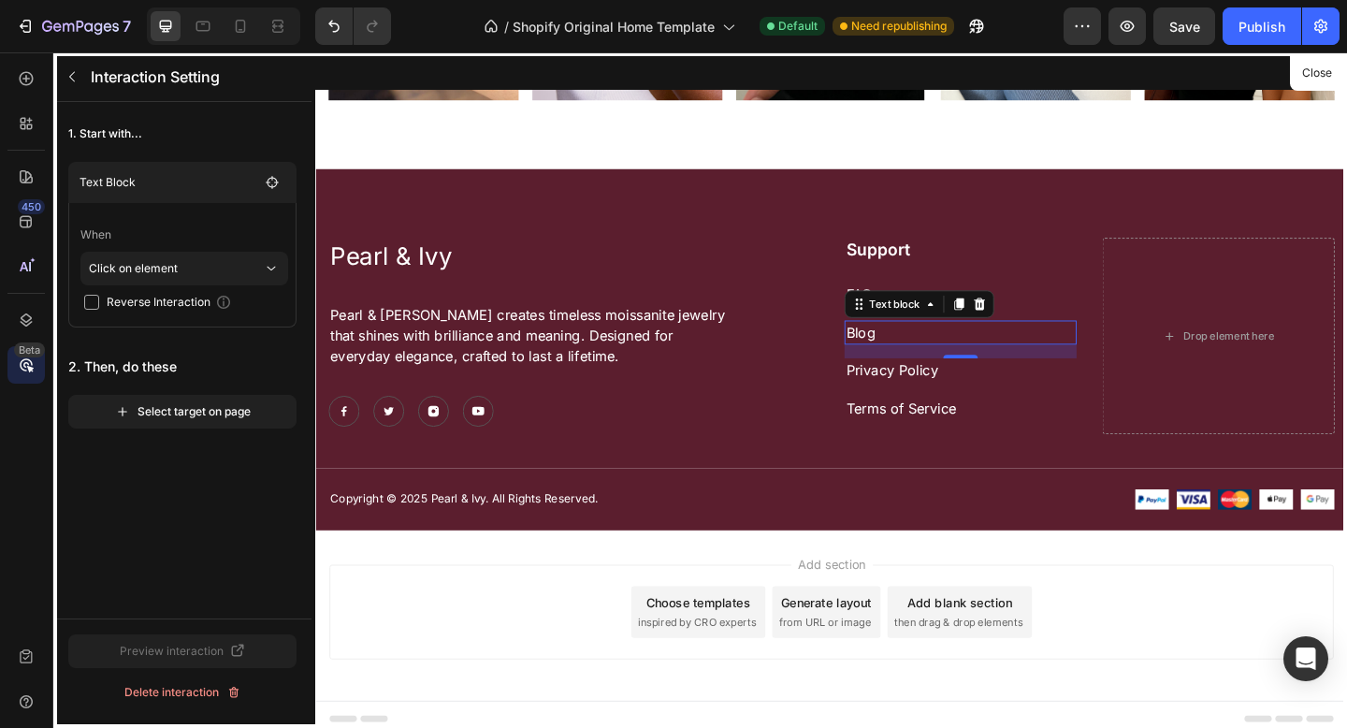
click at [163, 297] on span "Reverse Interaction" at bounding box center [159, 302] width 104 height 19
click at [163, 298] on span "Reverse Interaction" at bounding box center [159, 302] width 104 height 19
checkbox input "false"
click at [81, 75] on button "button" at bounding box center [72, 77] width 30 height 30
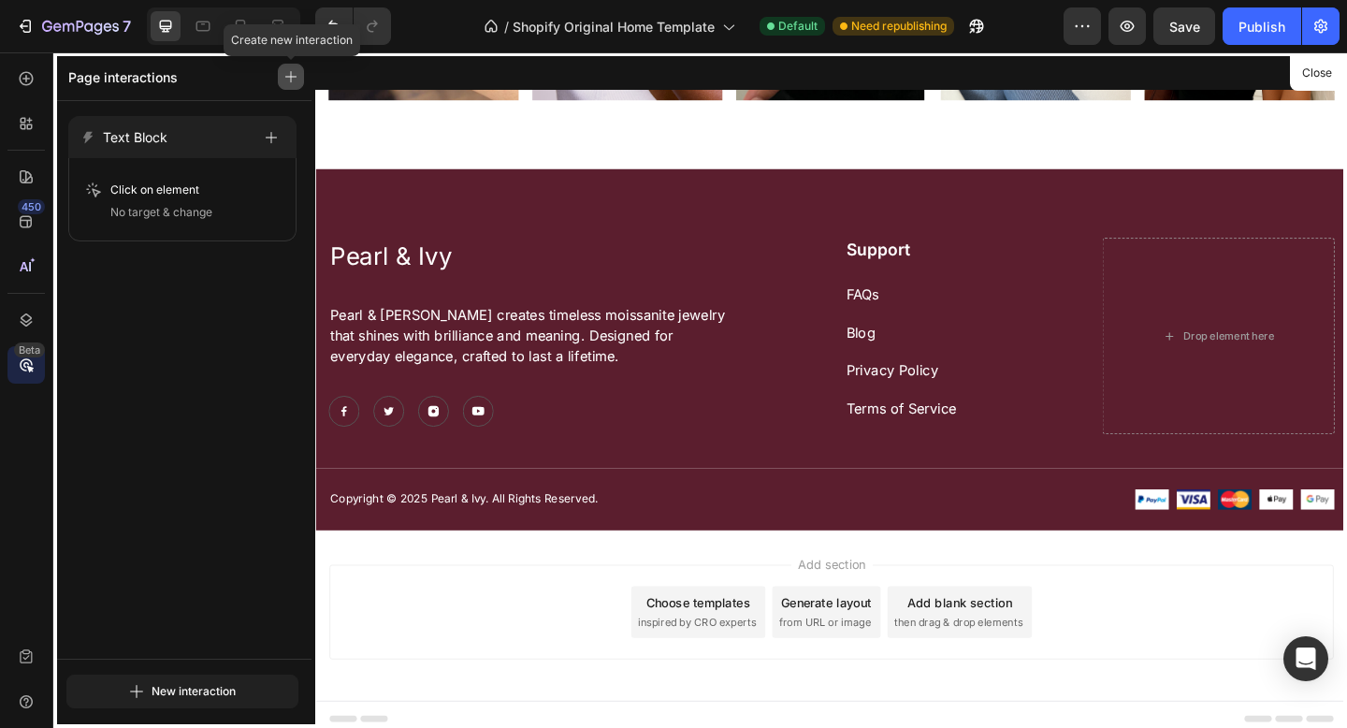
click at [291, 84] on button "button" at bounding box center [291, 77] width 26 height 26
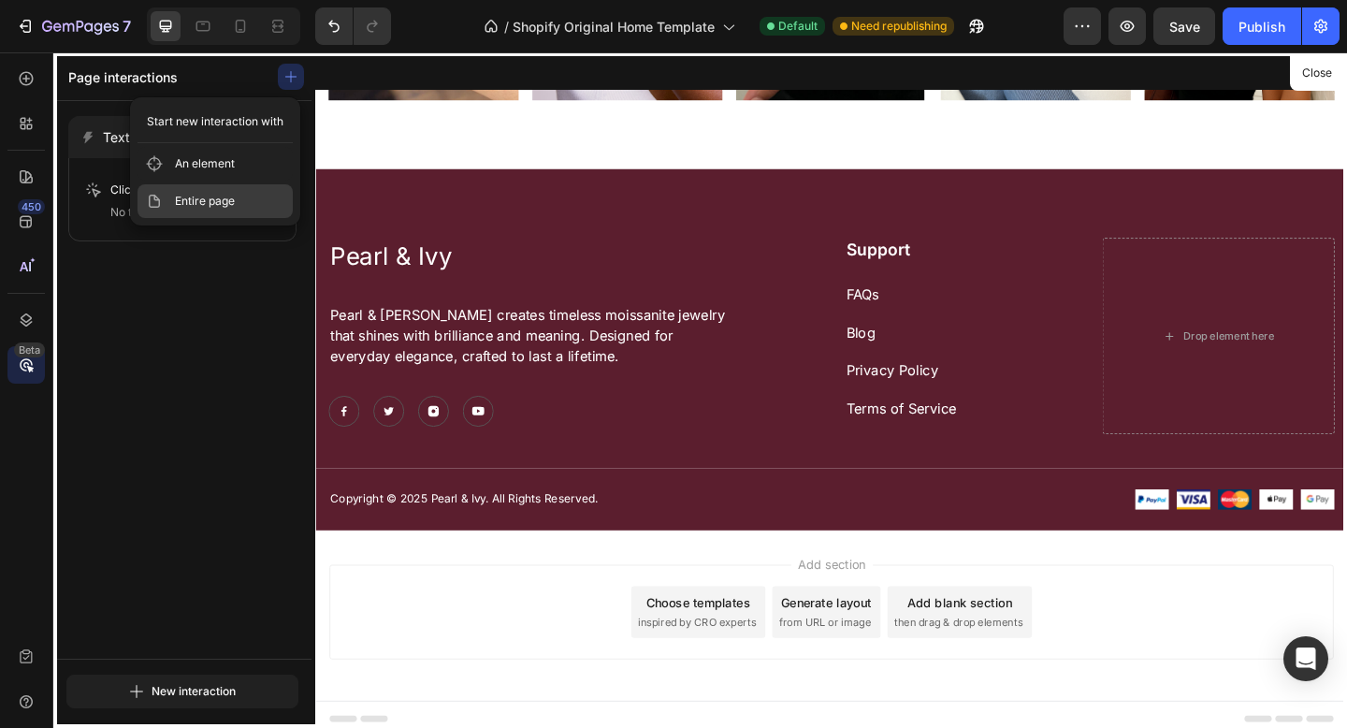
click at [222, 197] on span "Entire page" at bounding box center [205, 201] width 60 height 19
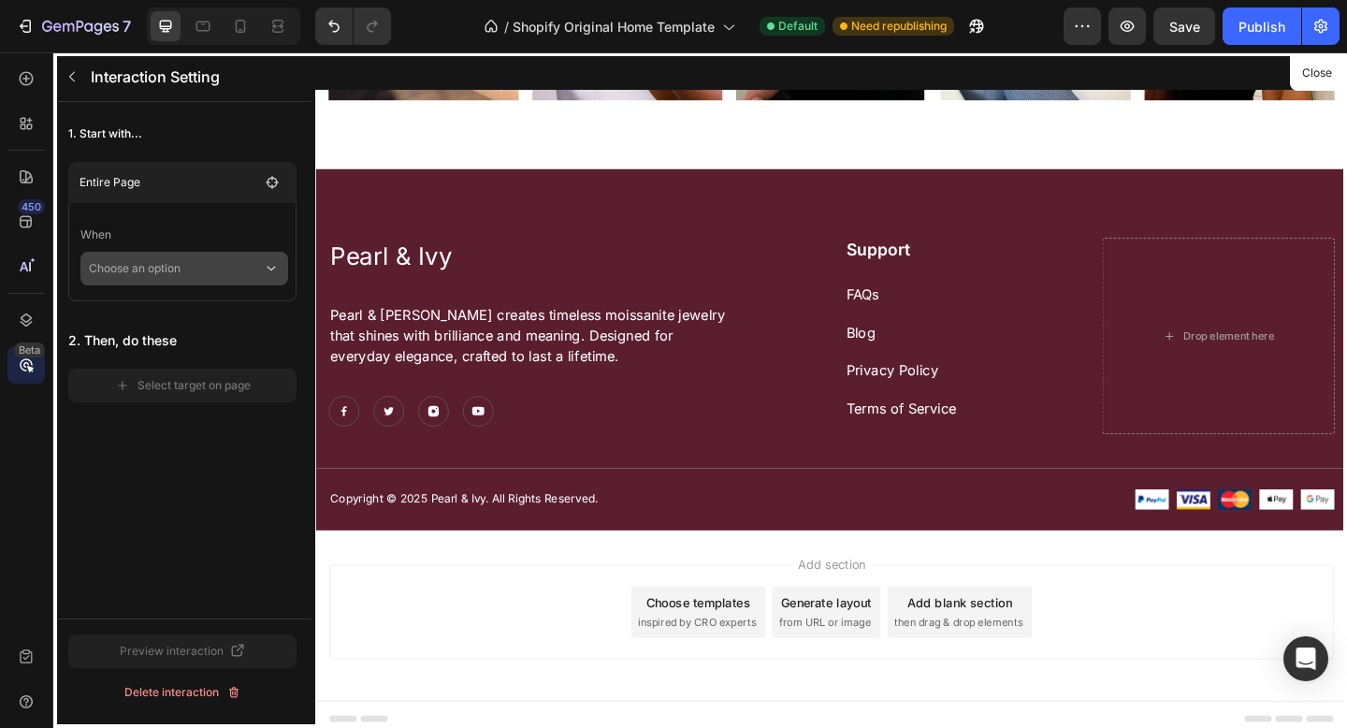
click at [189, 262] on p "Choose an option" at bounding box center [176, 269] width 174 height 34
click at [189, 443] on div "1. Start with... Entire Page When Choose an option 2. Then, do these Select tar…" at bounding box center [182, 360] width 258 height 516
click at [178, 255] on p "Choose an option" at bounding box center [176, 269] width 174 height 34
click at [143, 497] on div "1. Start with... Entire Page When Choose an option 2. Then, do these Select tar…" at bounding box center [182, 360] width 258 height 516
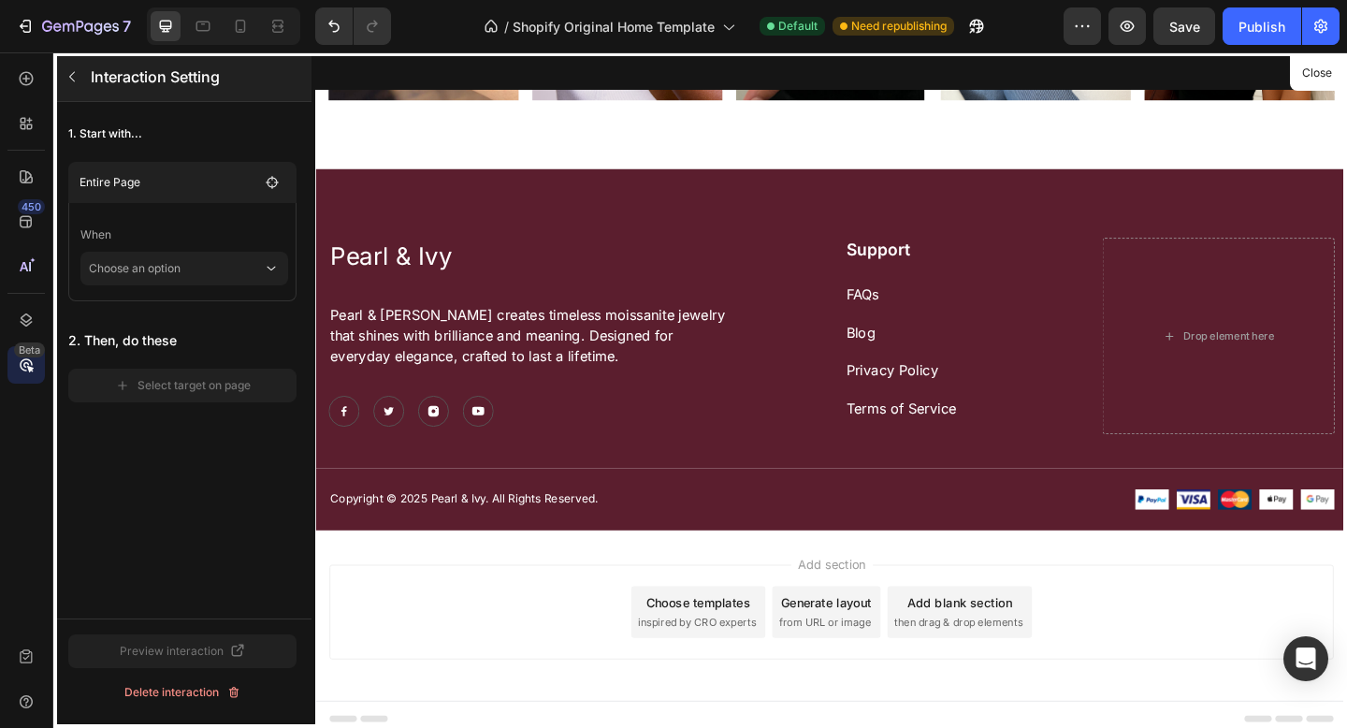
click at [65, 75] on icon "button" at bounding box center [72, 76] width 15 height 15
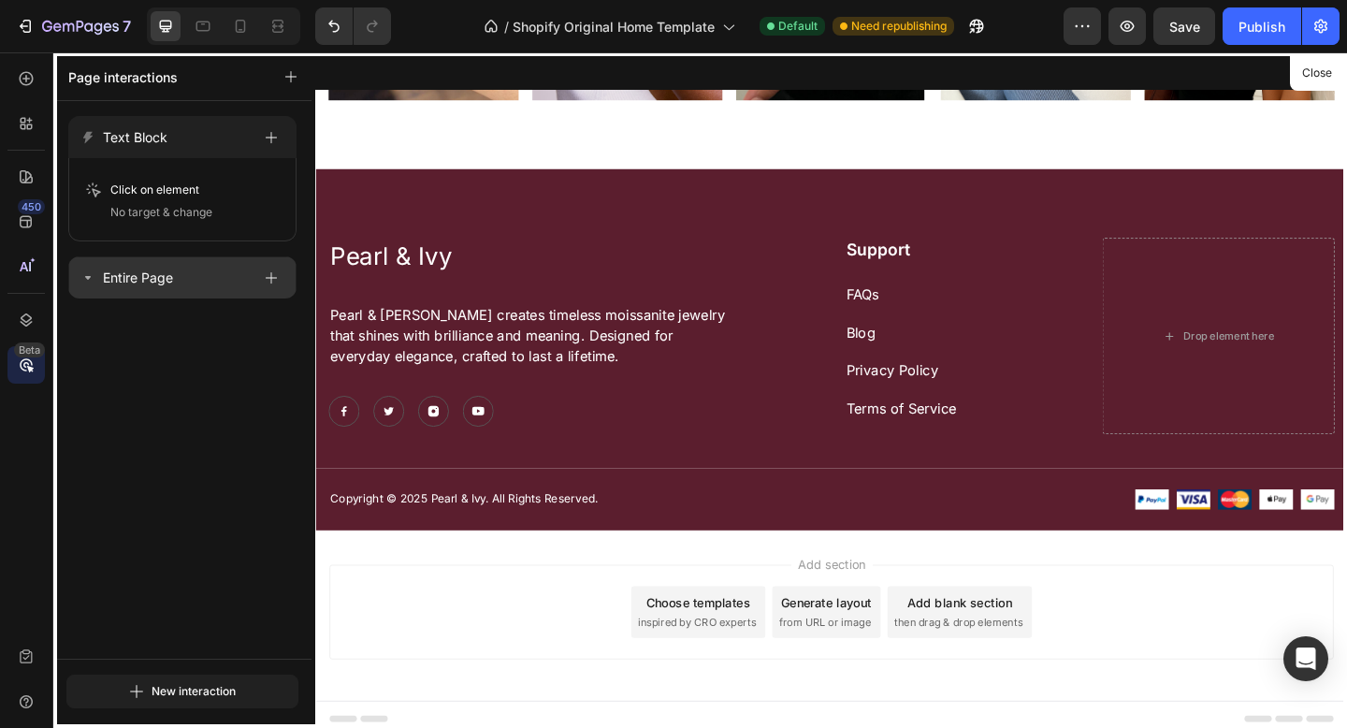
click at [112, 286] on p "Entire Page" at bounding box center [138, 278] width 70 height 22
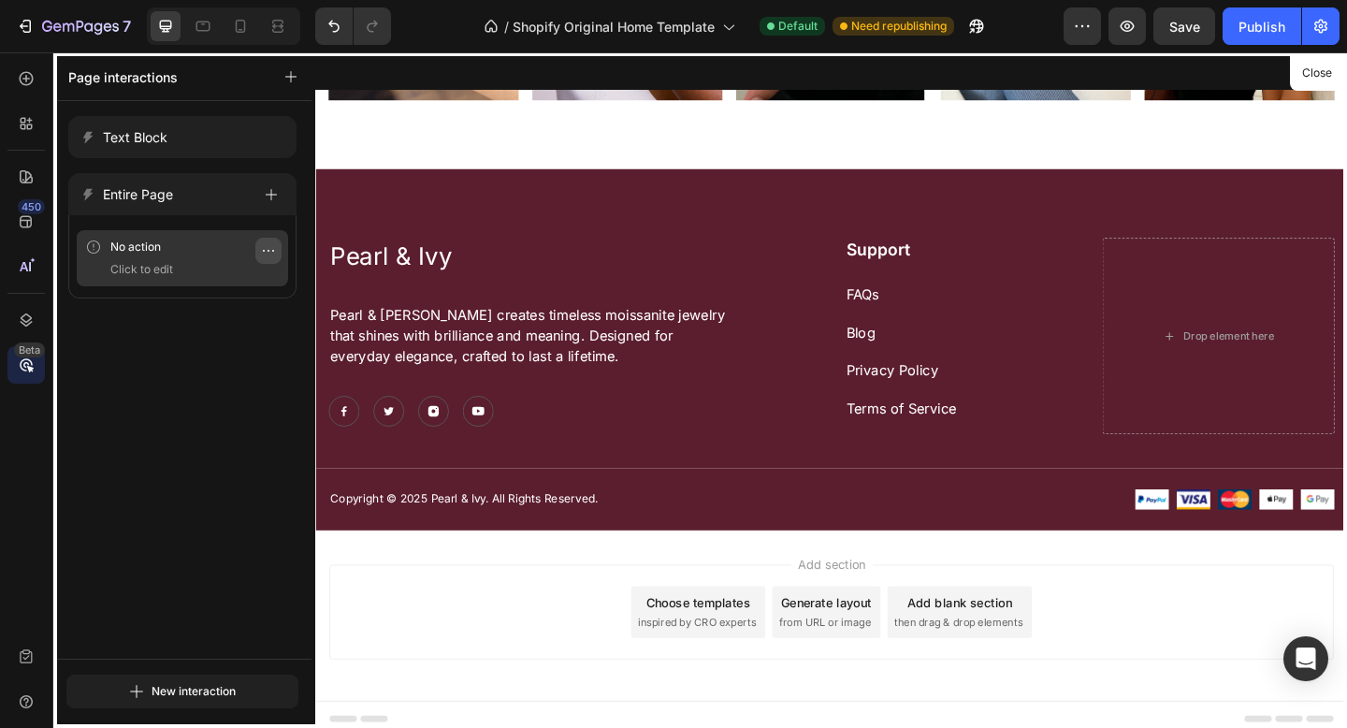
click at [271, 248] on icon "button" at bounding box center [268, 250] width 15 height 15
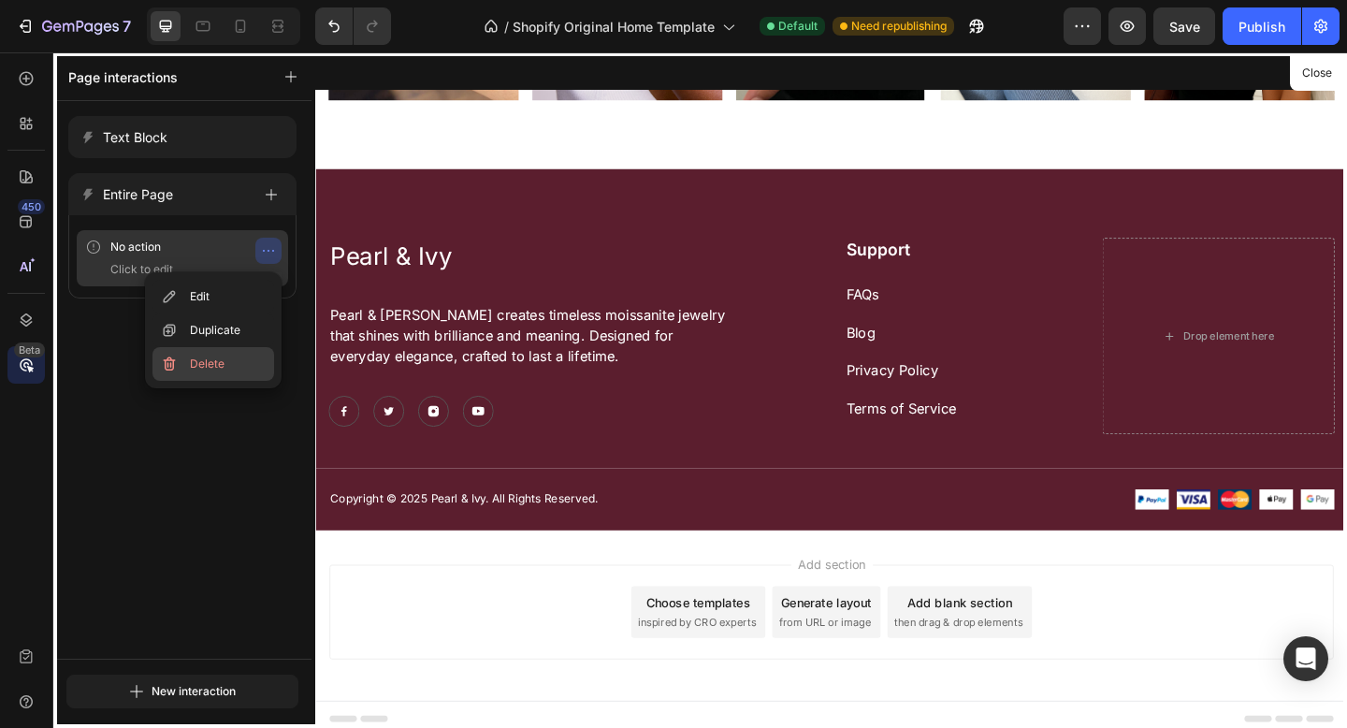
click at [210, 362] on span "Delete" at bounding box center [207, 363] width 35 height 19
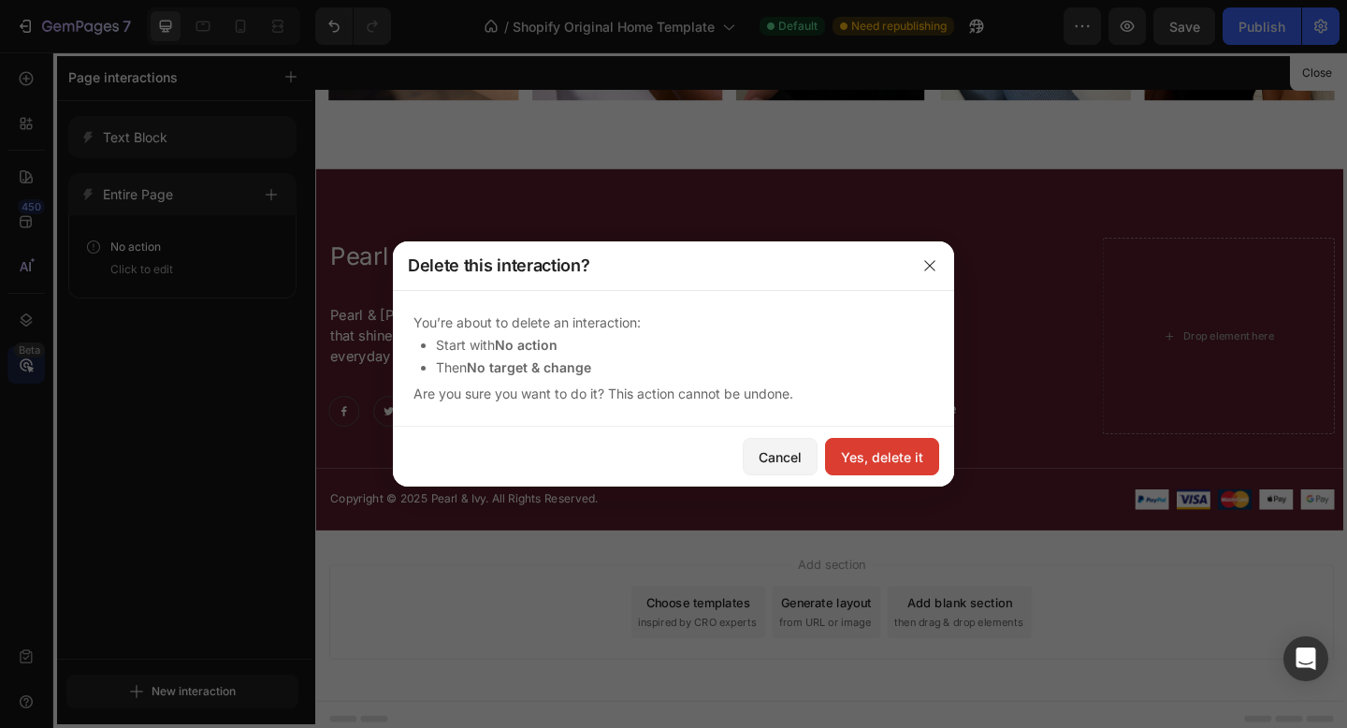
click at [874, 455] on div "Yes, delete it" at bounding box center [882, 457] width 82 height 20
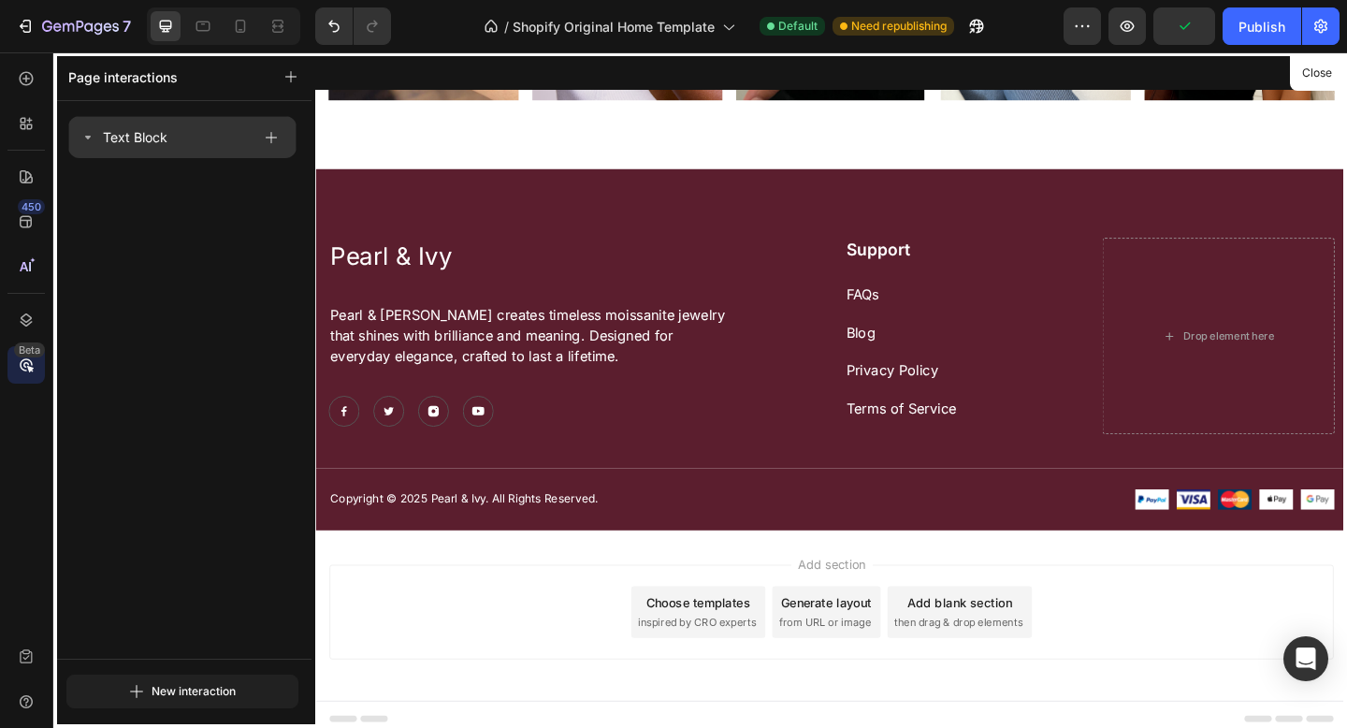
click at [203, 152] on div "Text Block" at bounding box center [182, 137] width 228 height 42
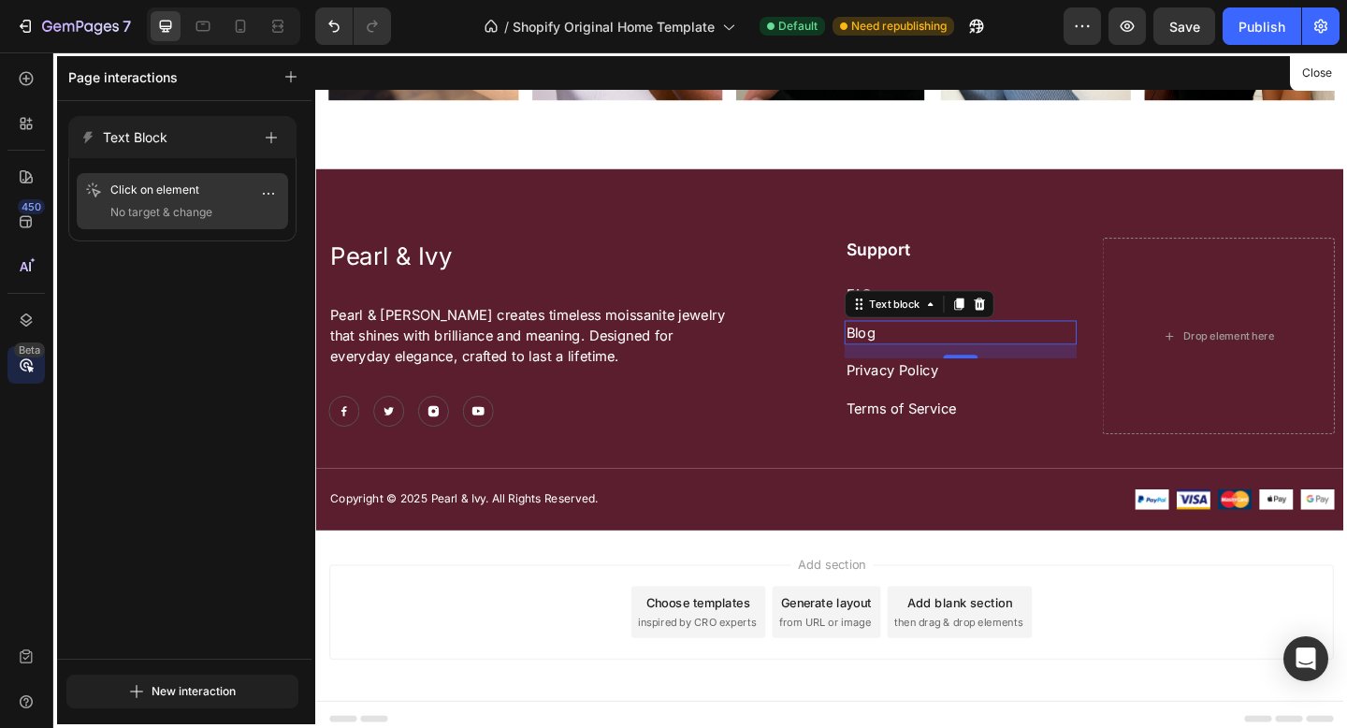
click at [212, 207] on span "No target & change" at bounding box center [161, 212] width 102 height 19
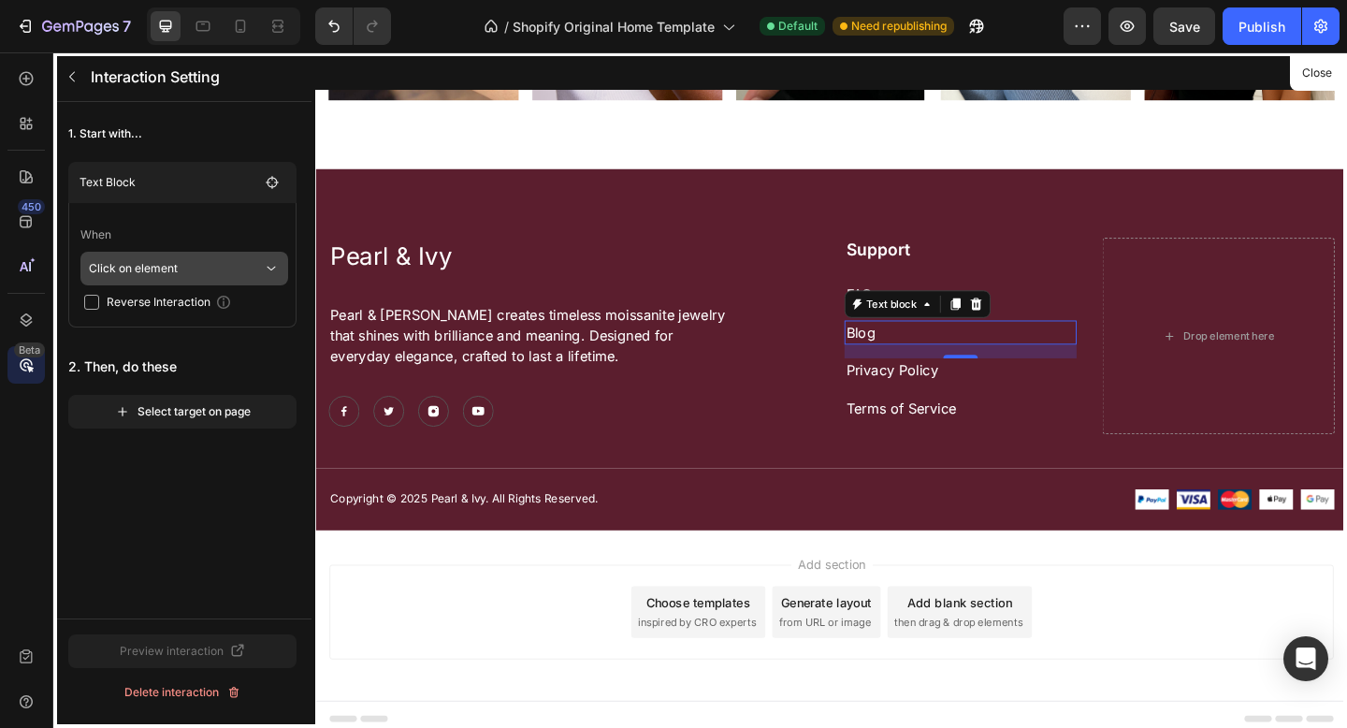
click at [202, 271] on p "Click on element" at bounding box center [176, 269] width 174 height 34
click at [197, 261] on p "Click on element" at bounding box center [176, 269] width 174 height 34
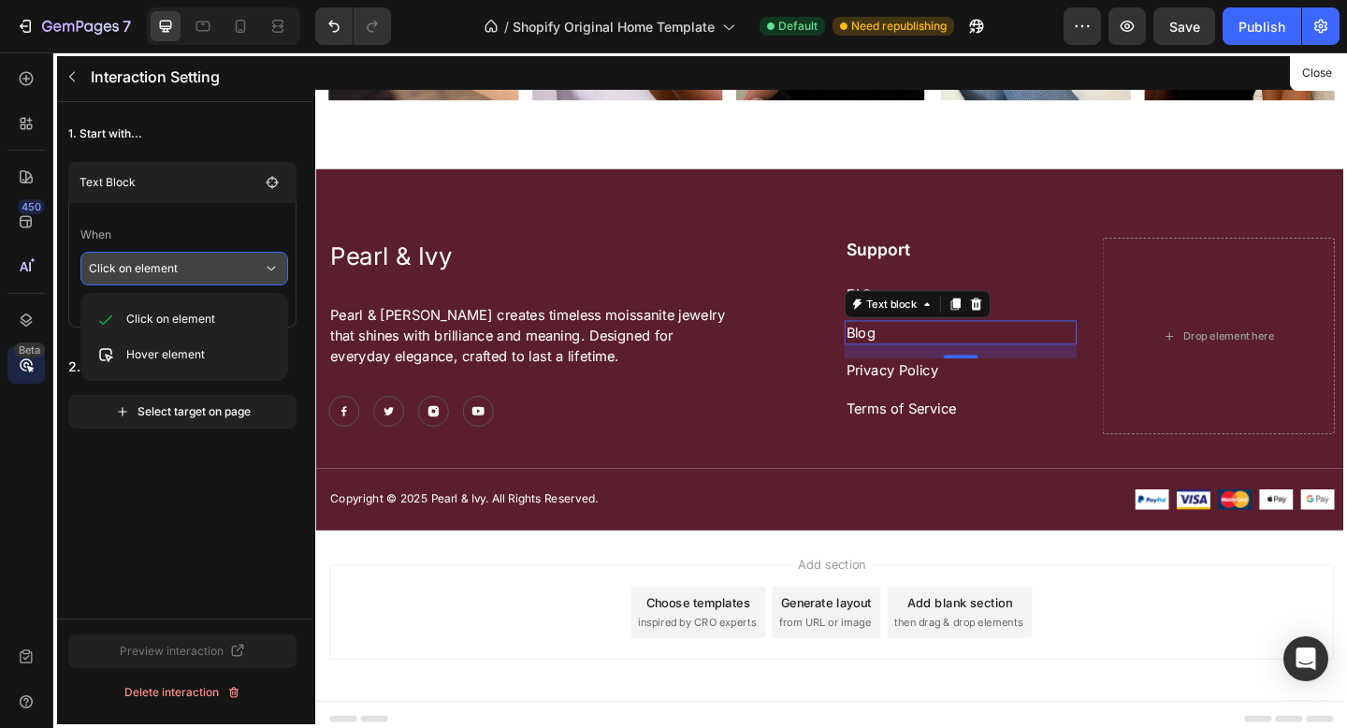
click at [172, 219] on p "When" at bounding box center [184, 235] width 208 height 34
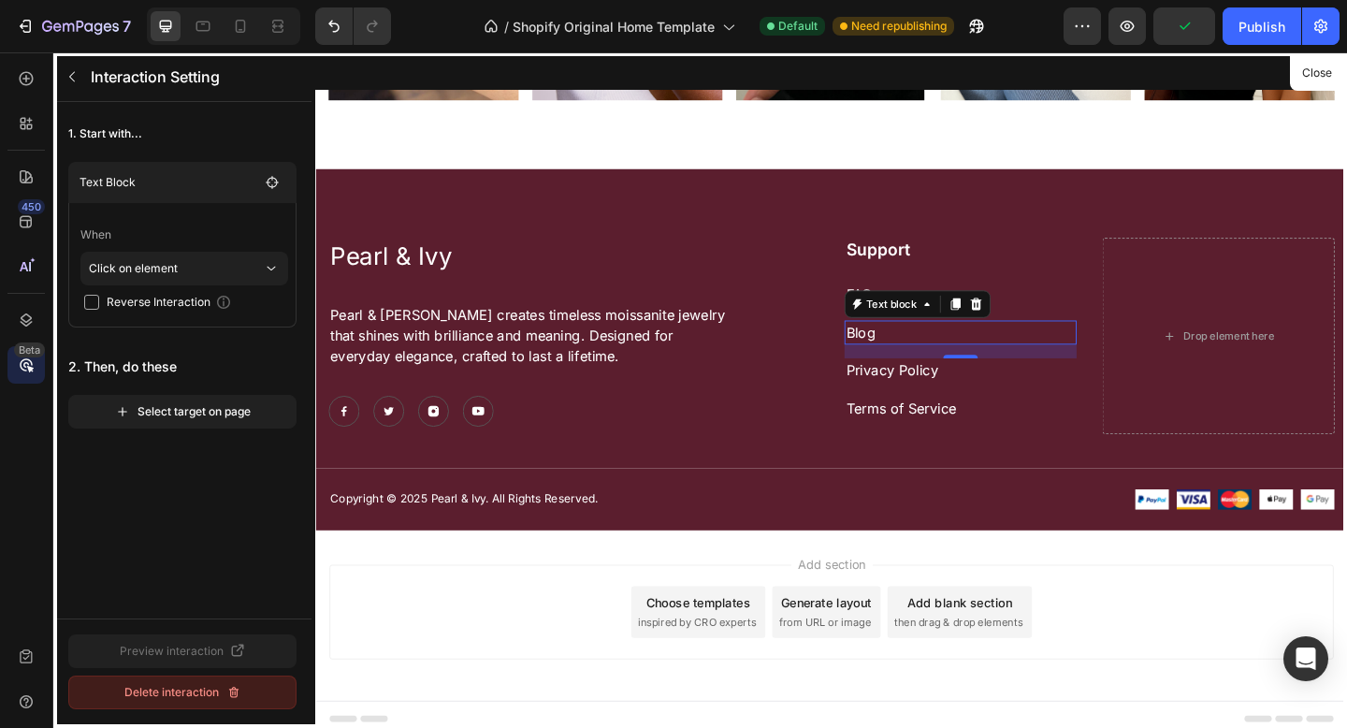
click at [150, 692] on div "Delete interaction" at bounding box center [182, 692] width 117 height 17
click at [219, 691] on button "Delete" at bounding box center [240, 692] width 112 height 34
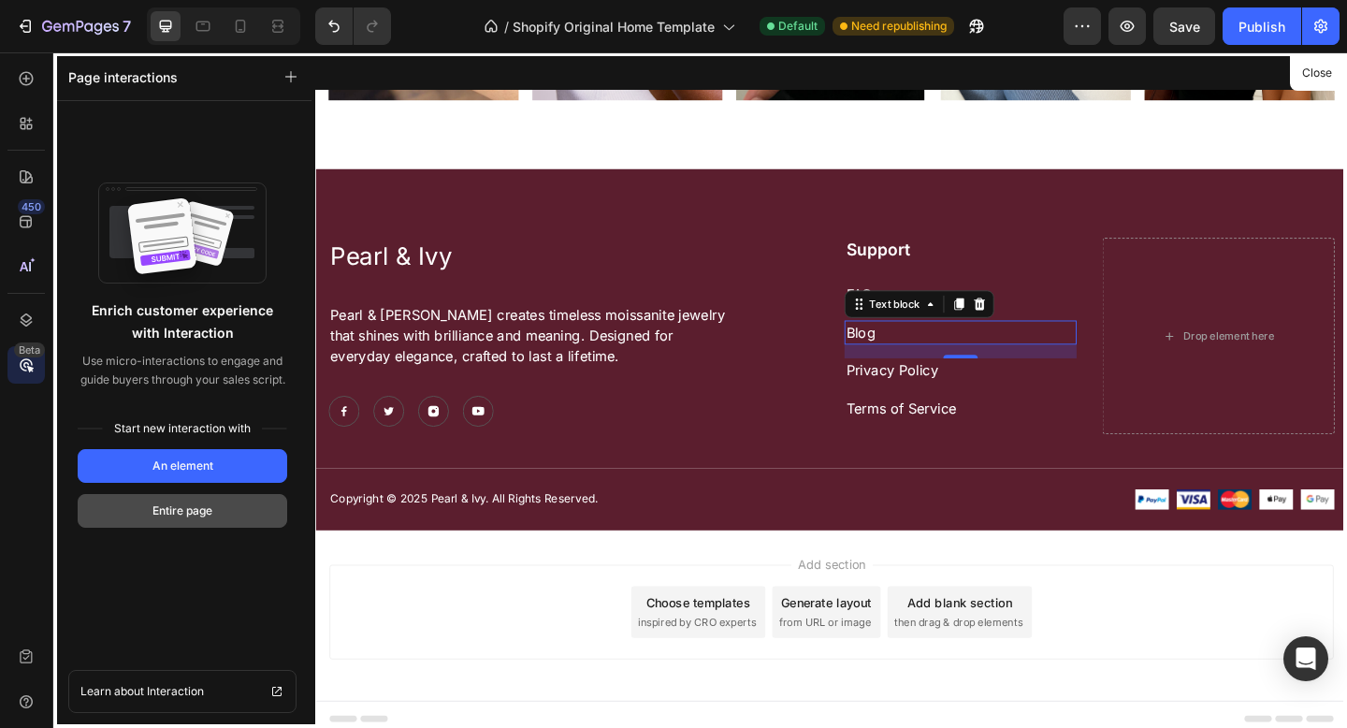
click at [187, 521] on button "Entire page" at bounding box center [183, 511] width 210 height 34
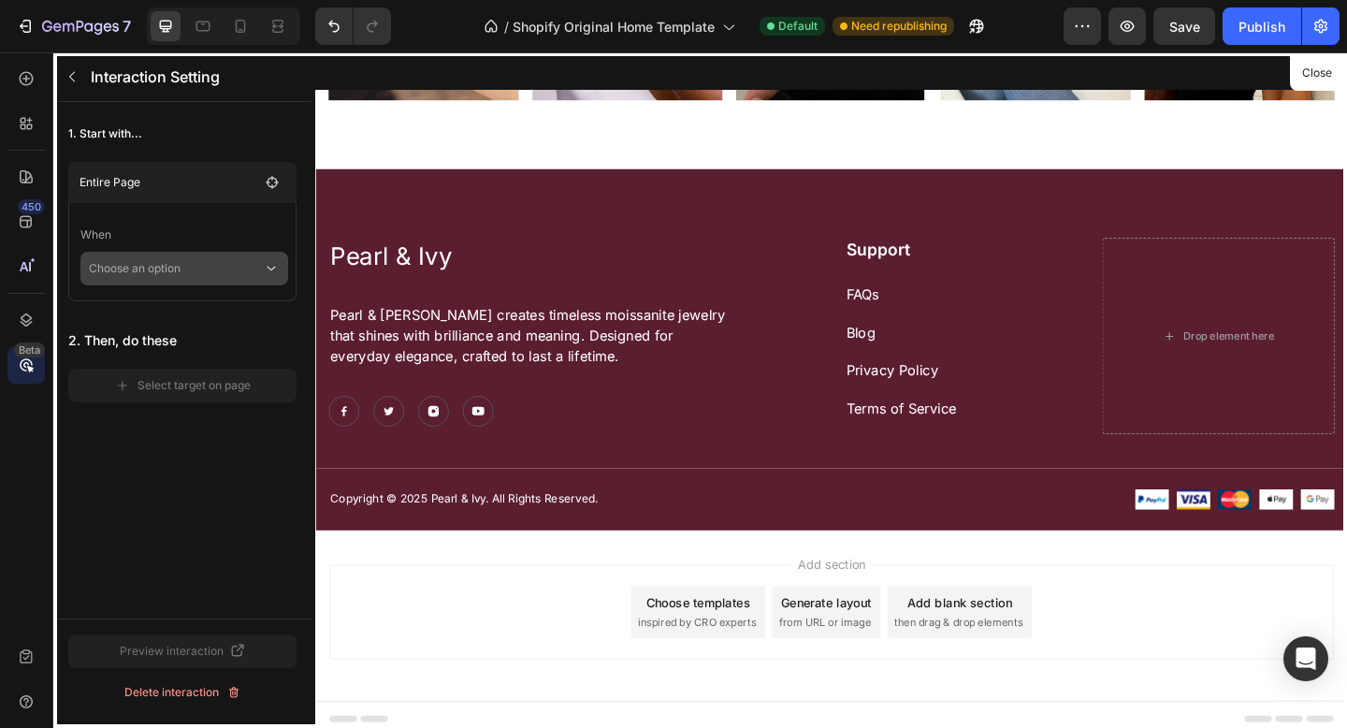
click at [144, 276] on p "Choose an option" at bounding box center [176, 269] width 174 height 34
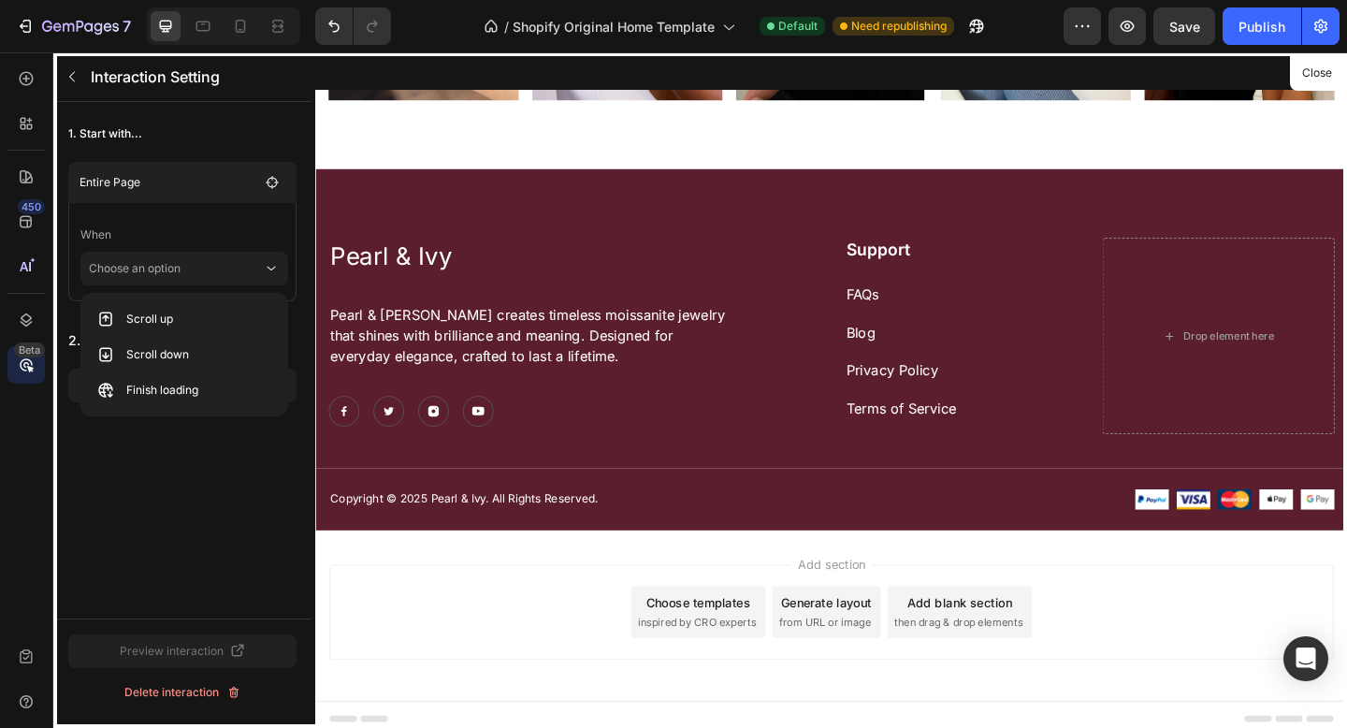
click at [165, 472] on div "1. Start with... Entire Page When Choose an option 2. Then, do these Select tar…" at bounding box center [182, 360] width 258 height 516
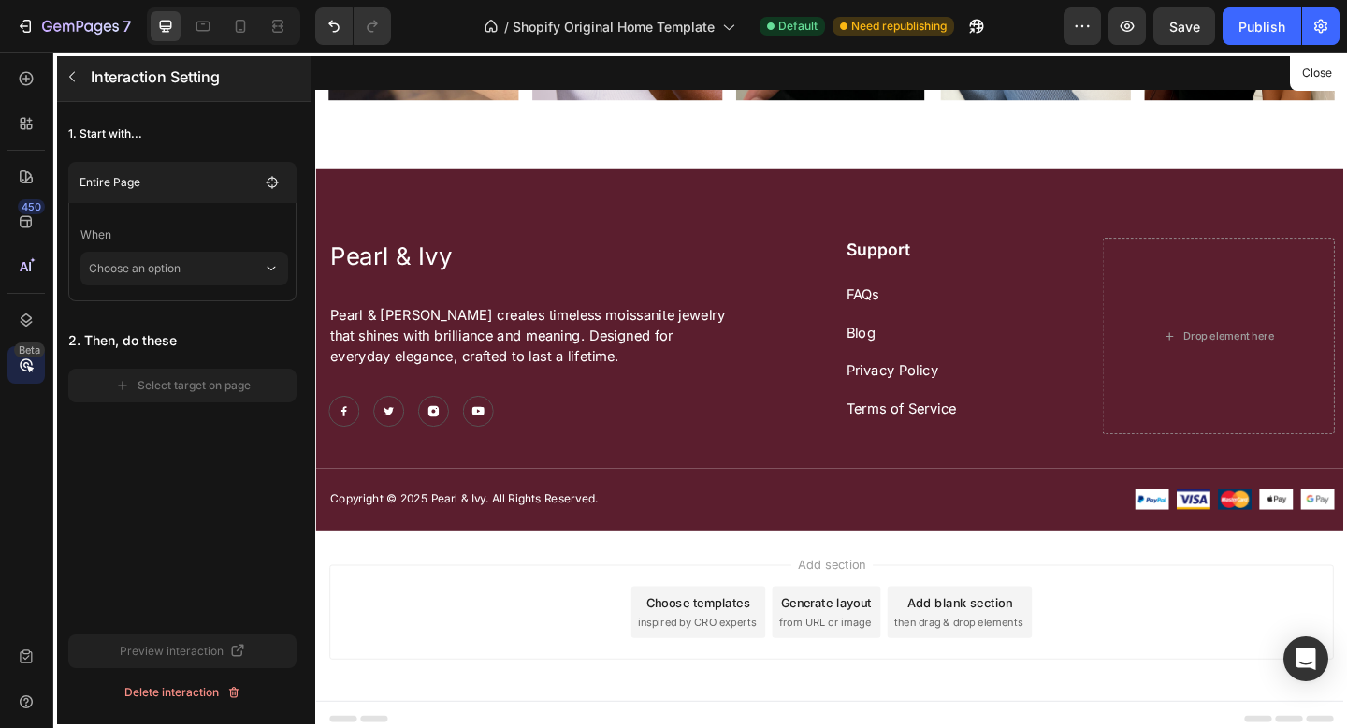
click at [76, 78] on icon "button" at bounding box center [72, 76] width 15 height 15
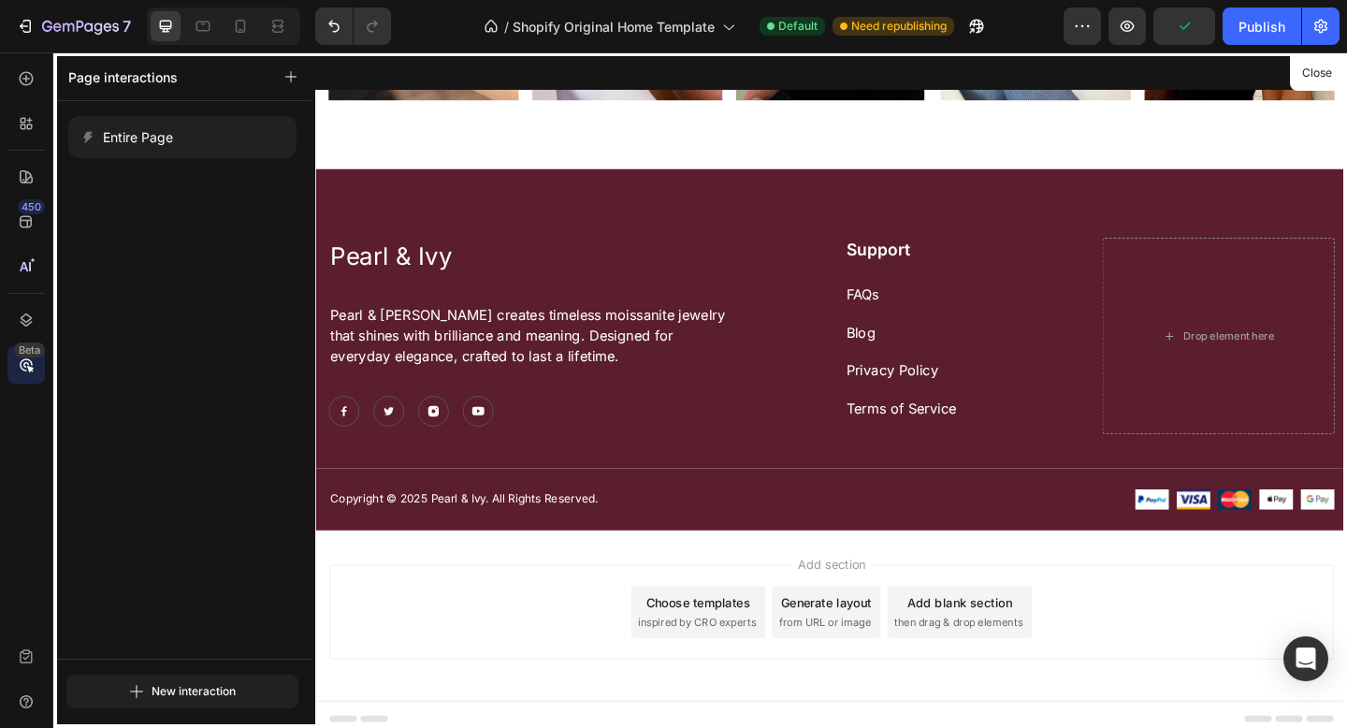
click at [896, 354] on div at bounding box center [876, 419] width 1122 height 734
click at [908, 345] on div at bounding box center [876, 419] width 1122 height 734
click at [293, 88] on button "button" at bounding box center [291, 77] width 26 height 26
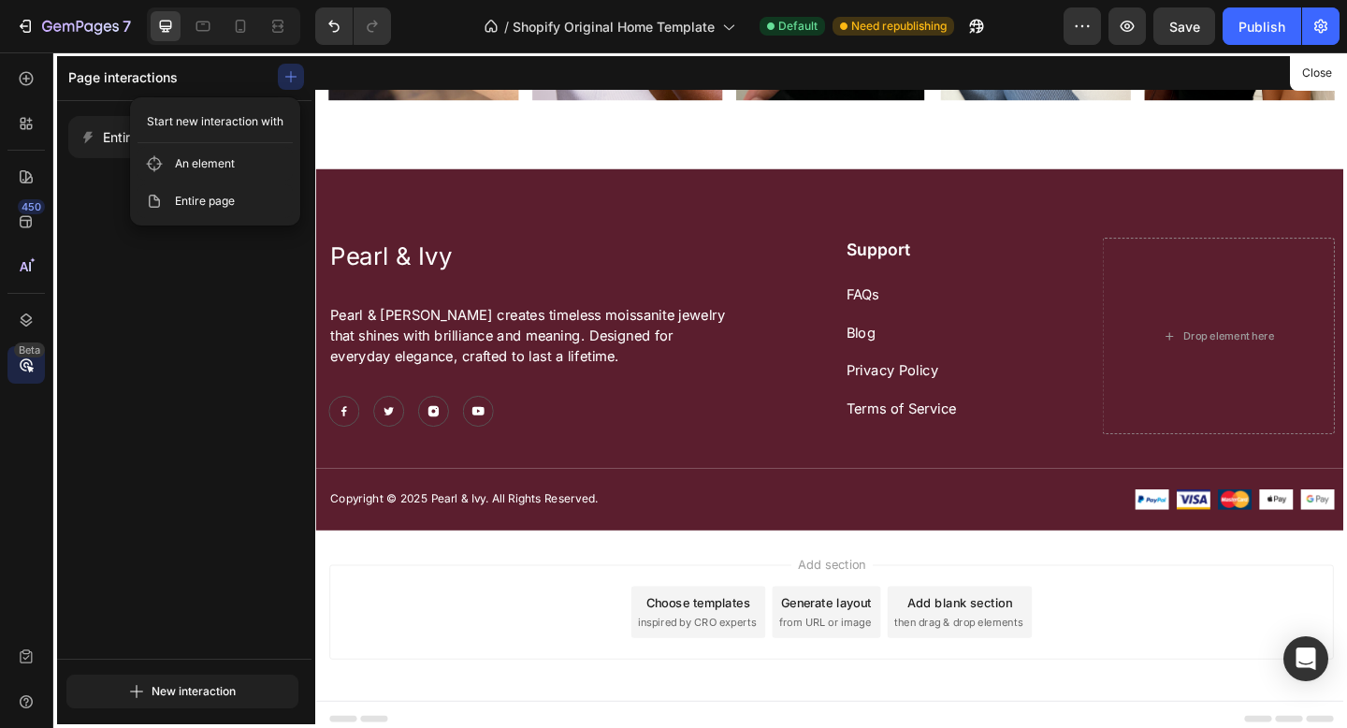
drag, startPoint x: 224, startPoint y: 123, endPoint x: 226, endPoint y: 135, distance: 12.3
click at [224, 128] on p "Start new interaction with" at bounding box center [215, 122] width 137 height 34
click at [205, 208] on span "Entire page" at bounding box center [205, 201] width 60 height 19
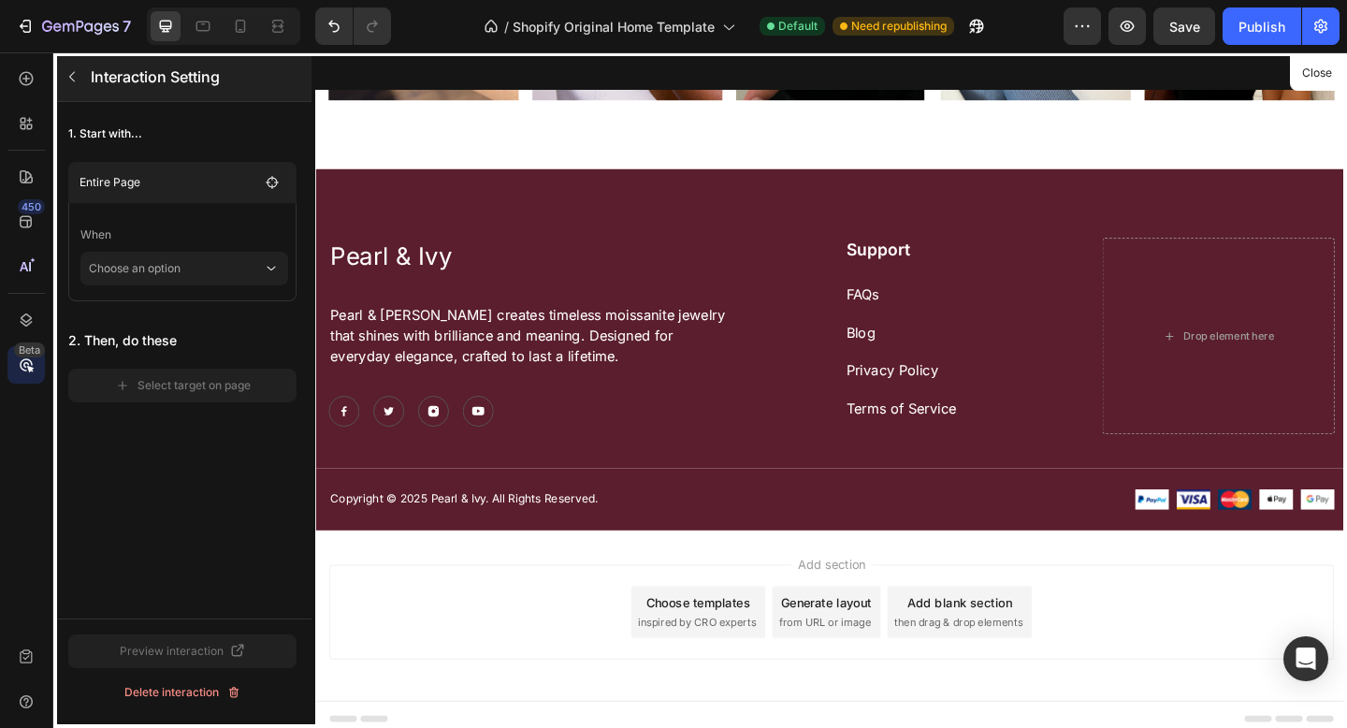
click at [68, 79] on icon "button" at bounding box center [72, 76] width 15 height 15
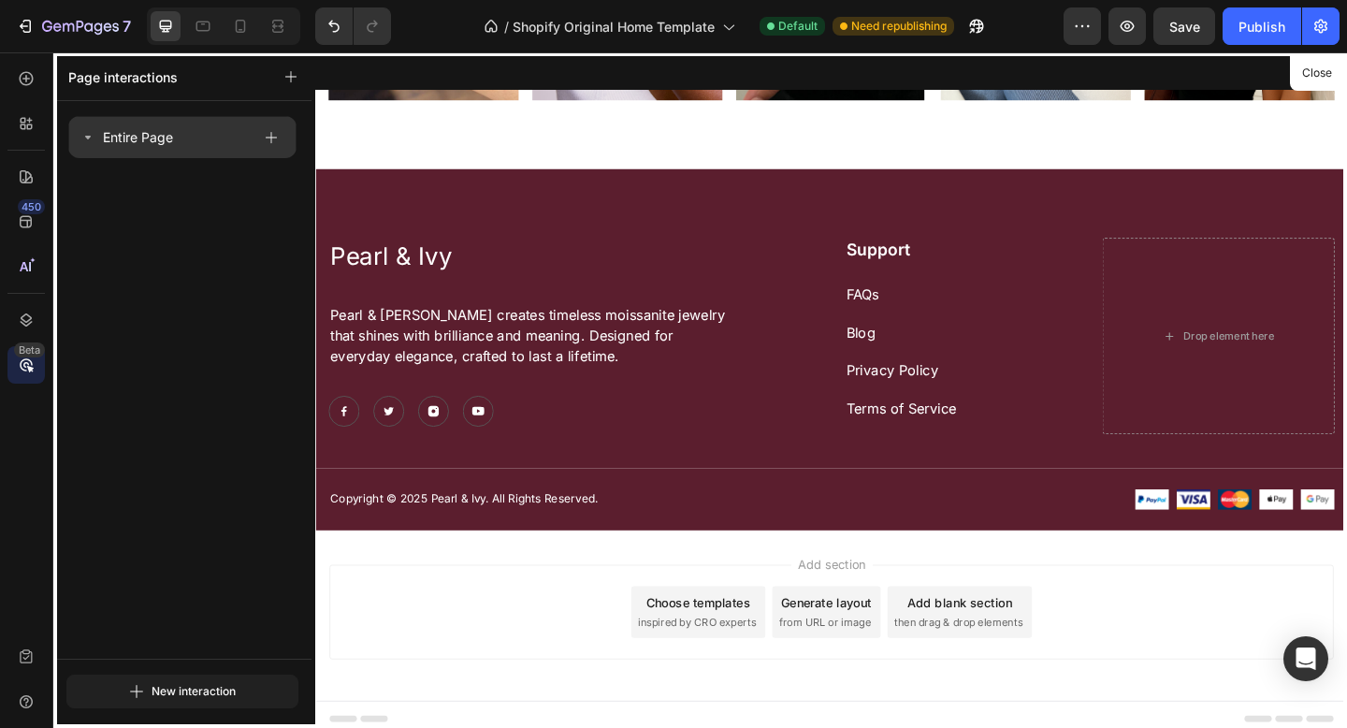
click at [128, 132] on p "Entire Page" at bounding box center [138, 137] width 70 height 22
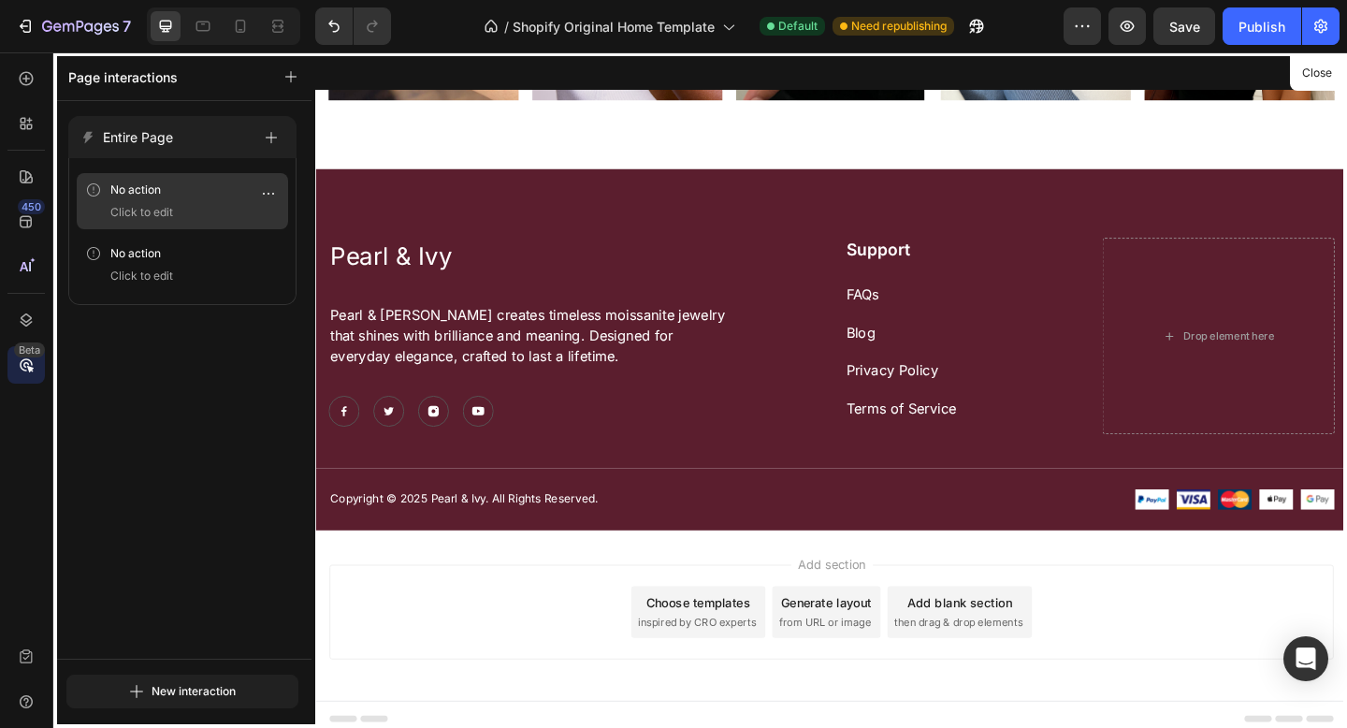
click at [164, 217] on span "Click to edit" at bounding box center [141, 212] width 63 height 19
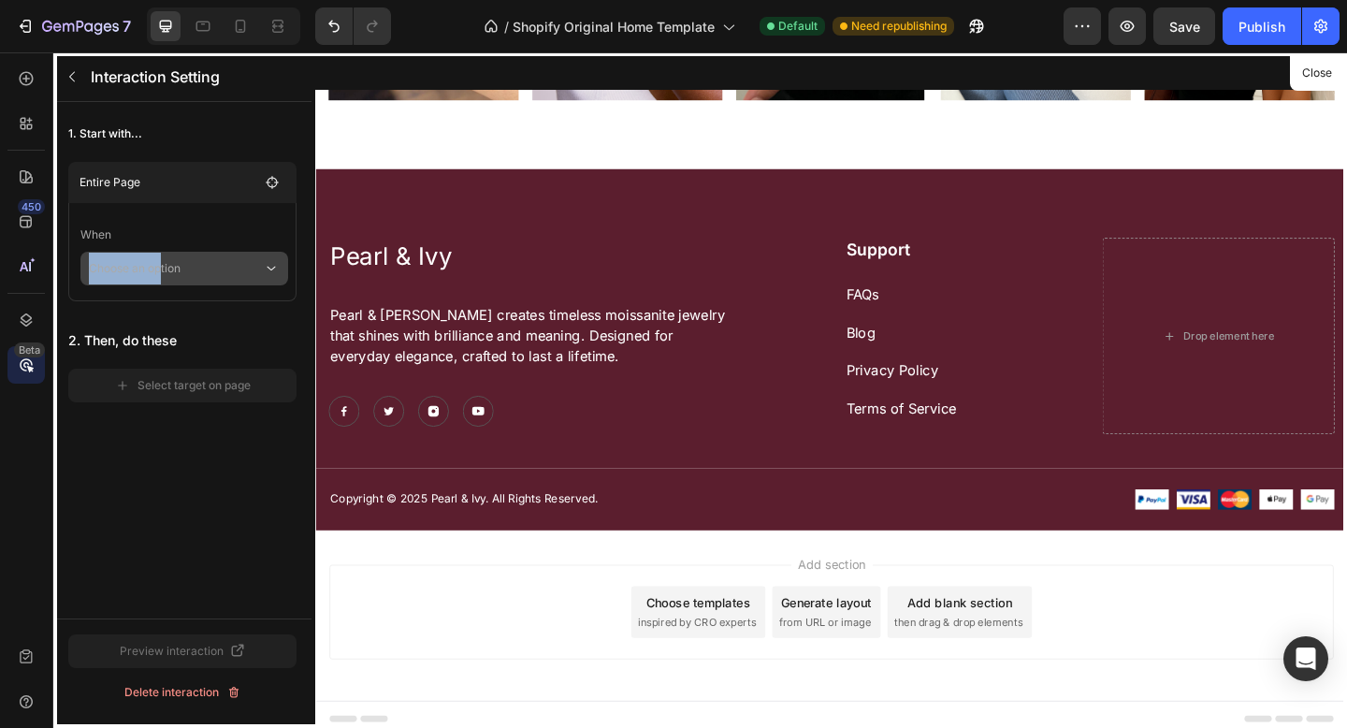
click at [163, 253] on div "When Choose an option" at bounding box center [184, 251] width 208 height 67
click at [163, 268] on p "Choose an option" at bounding box center [176, 269] width 174 height 34
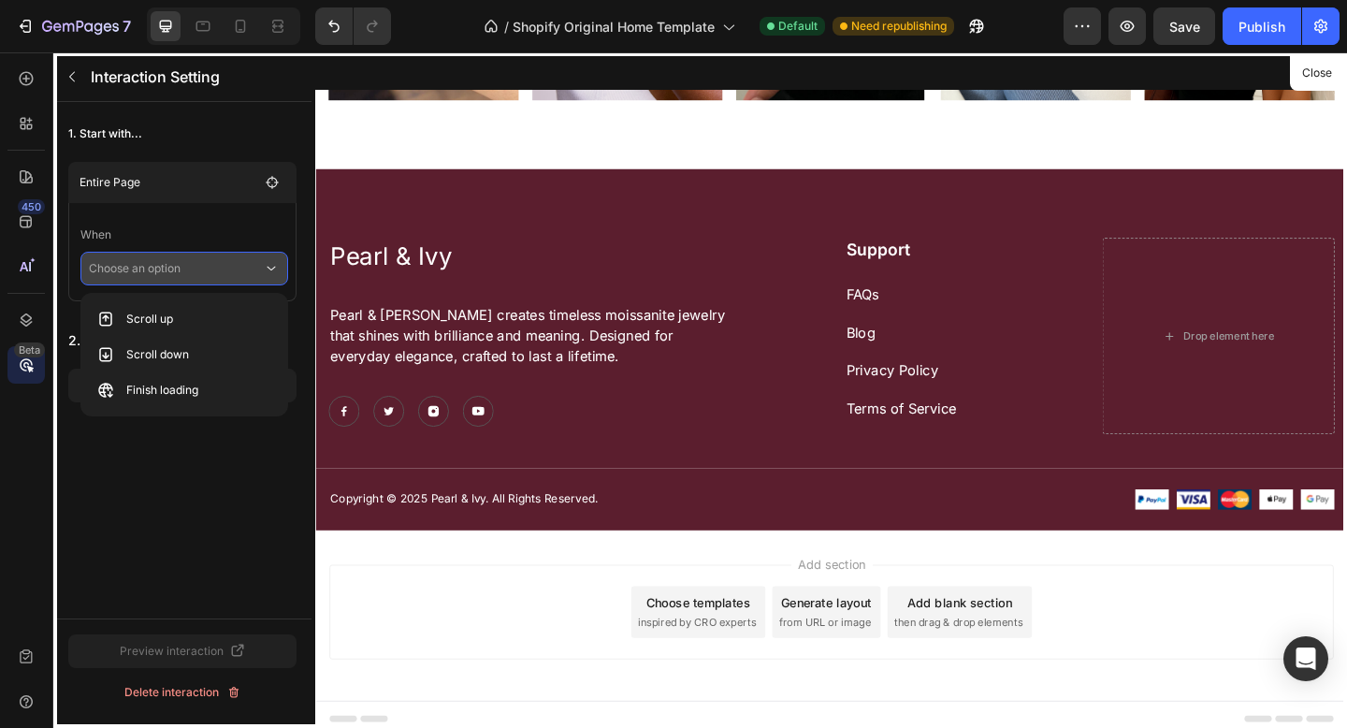
click at [168, 259] on p "Choose an option" at bounding box center [176, 269] width 174 height 34
click at [176, 327] on div "Scroll up" at bounding box center [184, 319] width 191 height 36
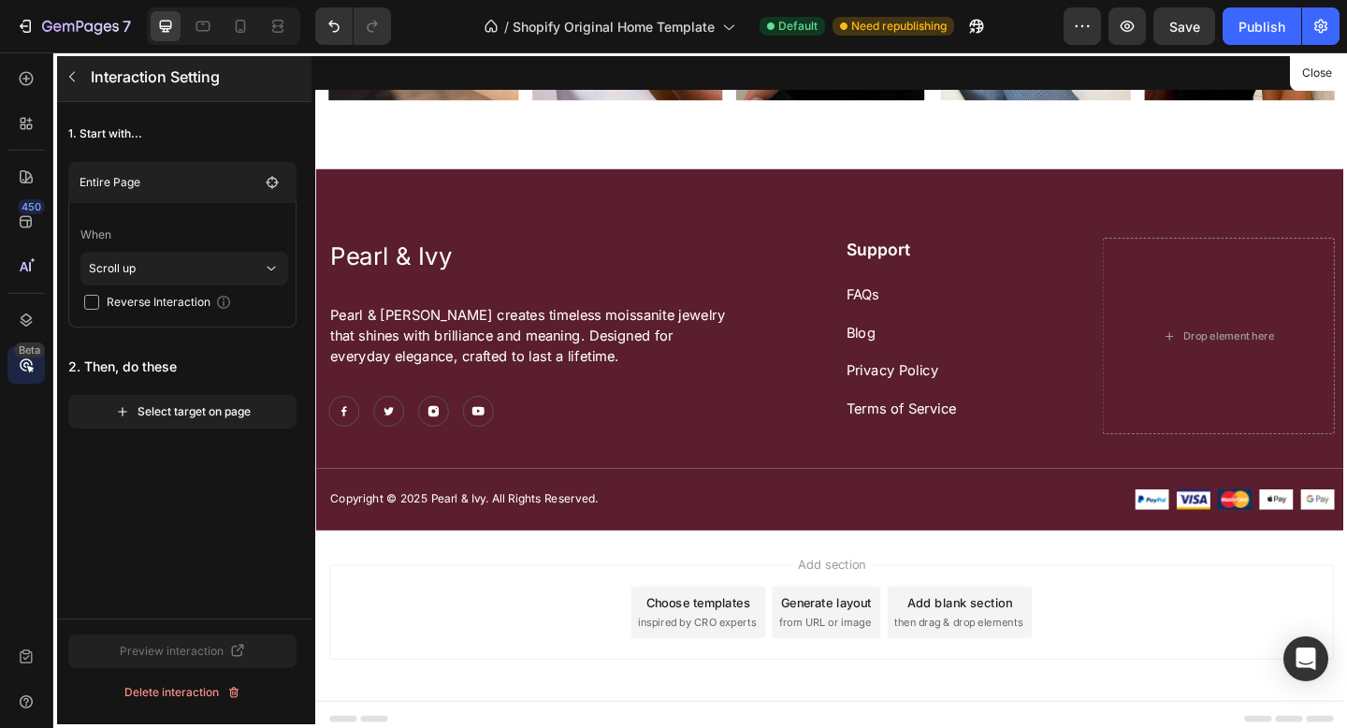
click at [69, 86] on button "button" at bounding box center [72, 77] width 30 height 30
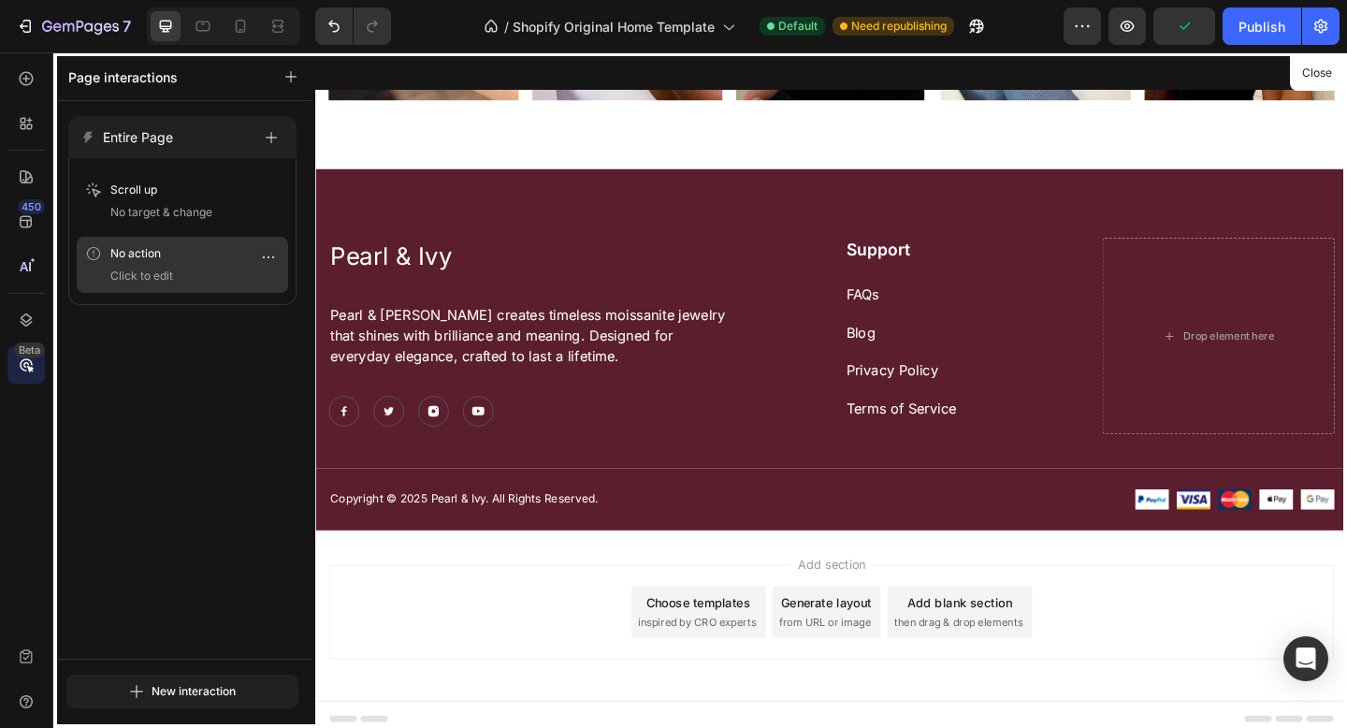
click at [190, 253] on div "No action" at bounding box center [182, 253] width 196 height 19
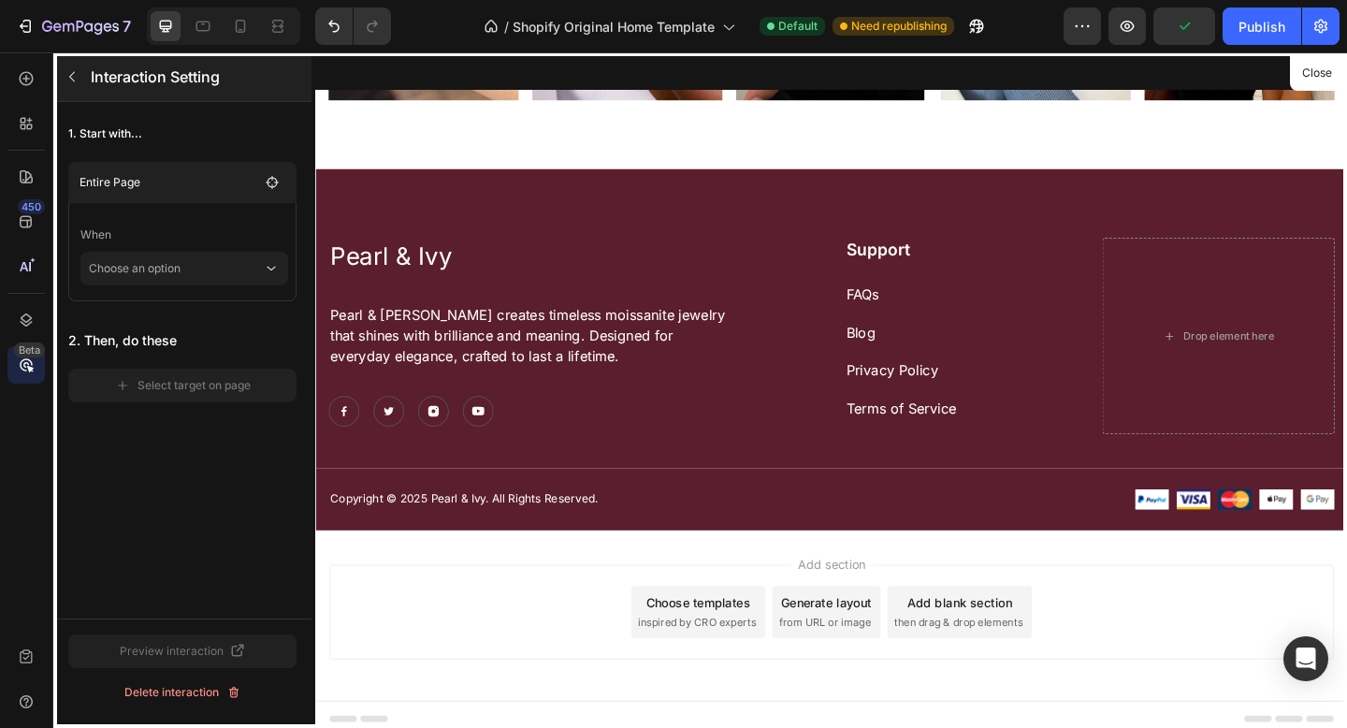
click at [74, 72] on icon "button" at bounding box center [72, 77] width 6 height 10
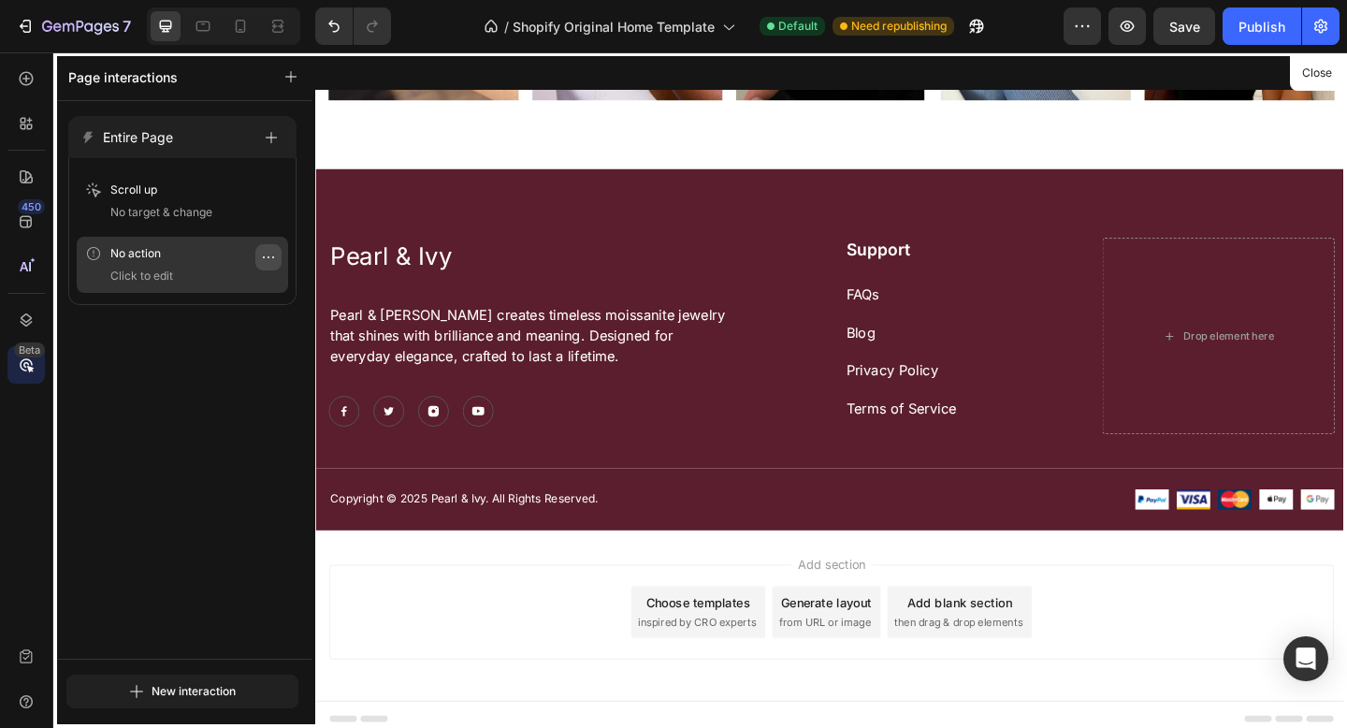
click at [262, 259] on icon "button" at bounding box center [268, 257] width 15 height 15
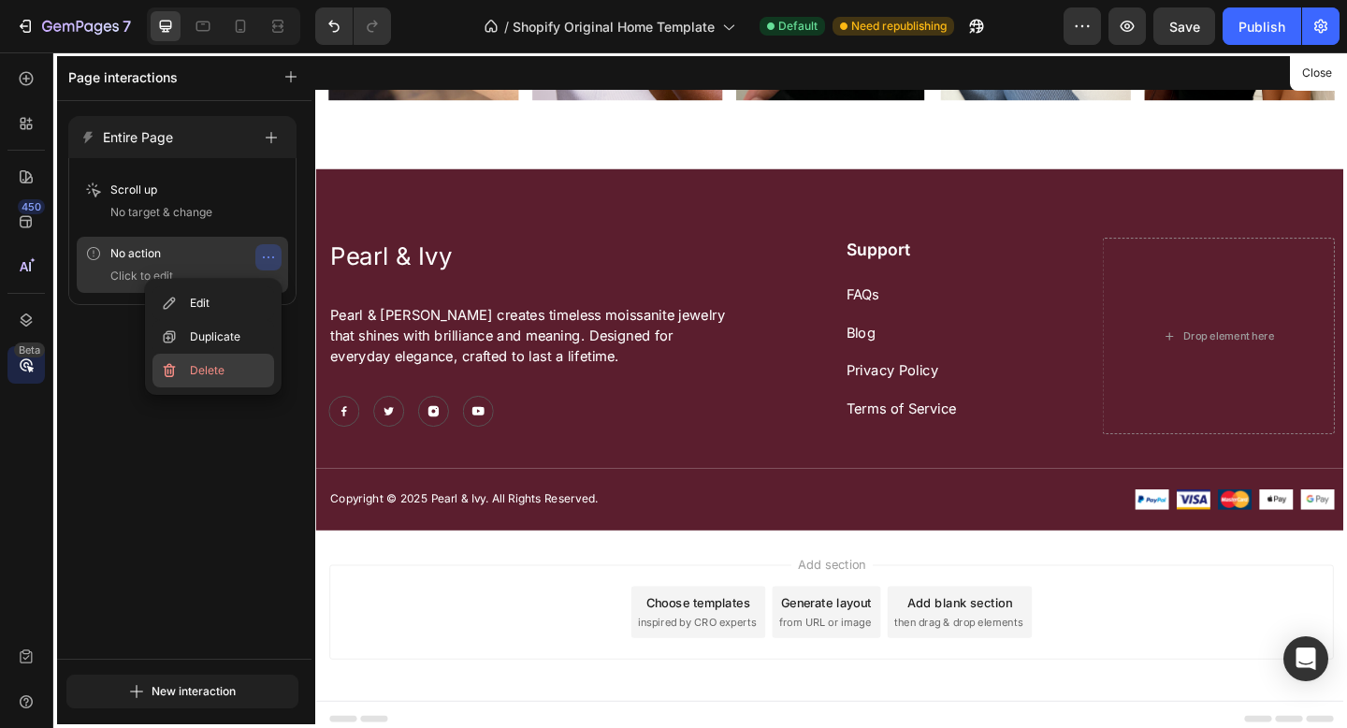
click at [230, 362] on button "Delete" at bounding box center [213, 371] width 122 height 34
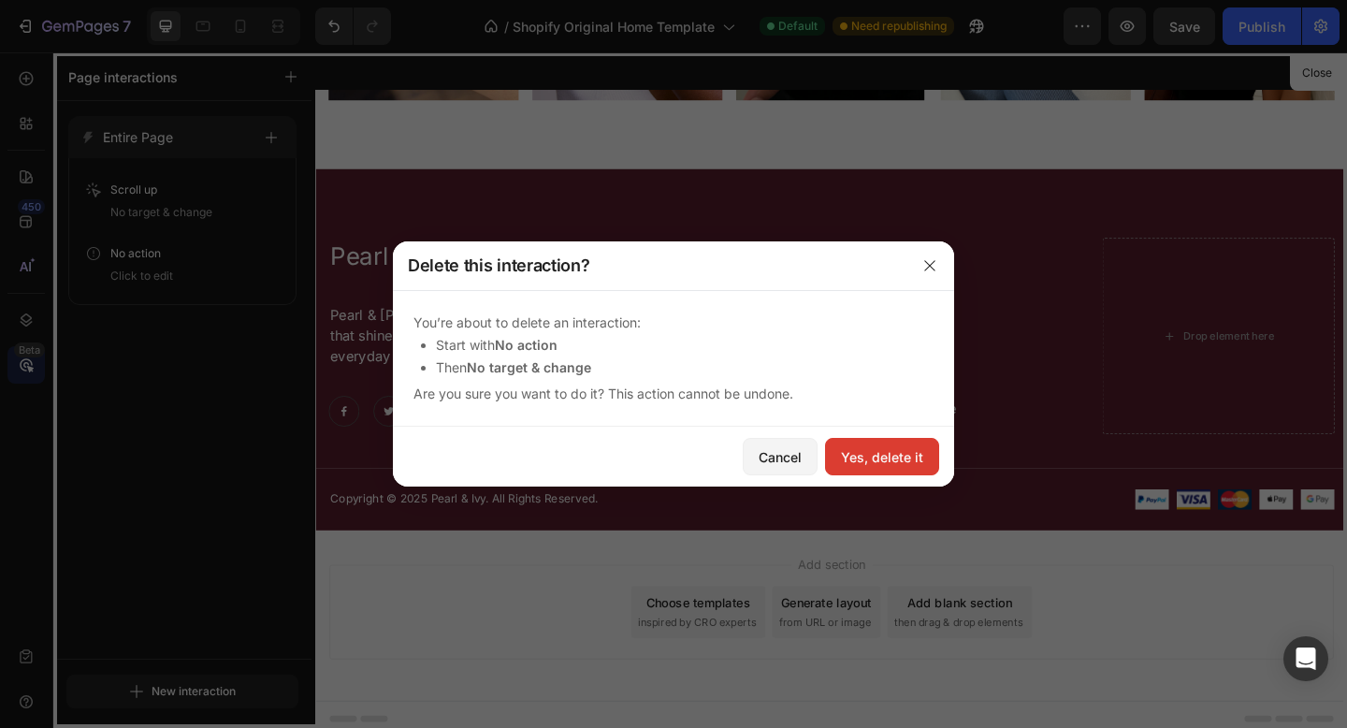
click at [882, 471] on button "Yes, delete it" at bounding box center [882, 456] width 114 height 37
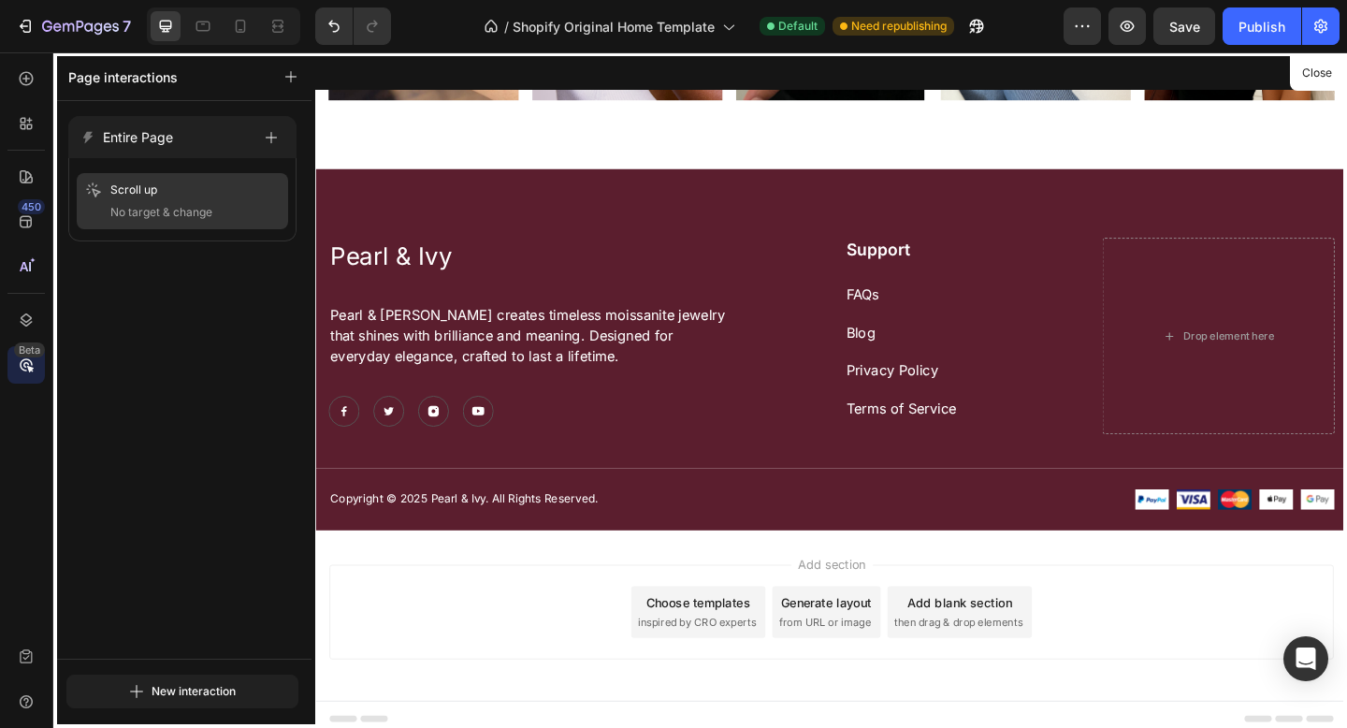
click at [253, 187] on div "Scroll up" at bounding box center [182, 190] width 196 height 19
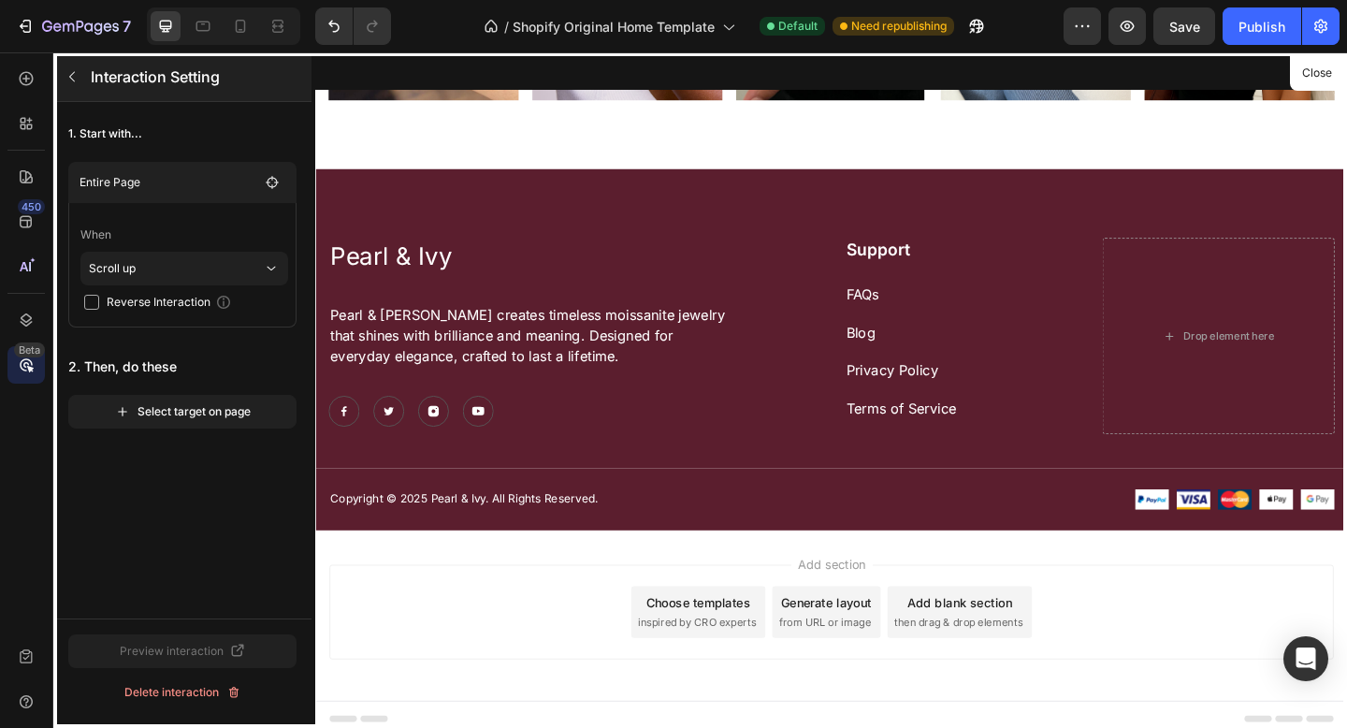
click at [75, 65] on button "button" at bounding box center [72, 77] width 30 height 30
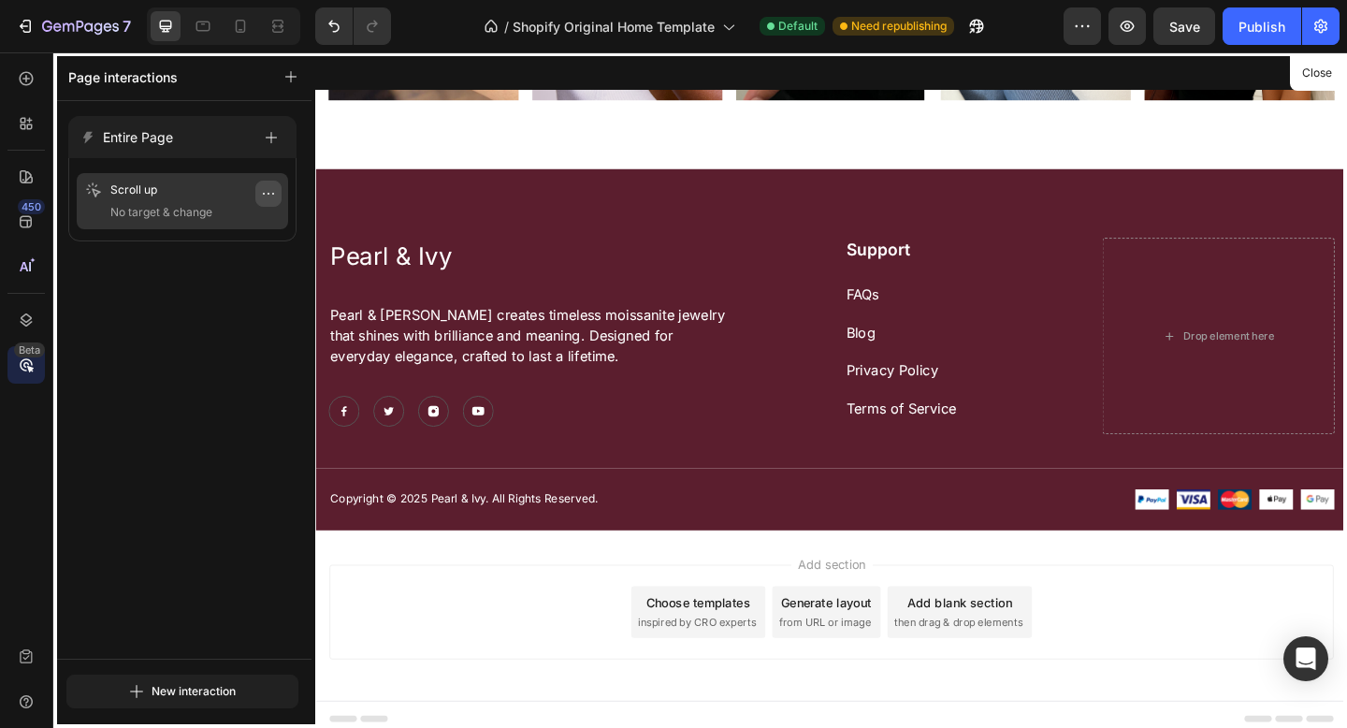
click at [268, 190] on icon "button" at bounding box center [268, 193] width 15 height 15
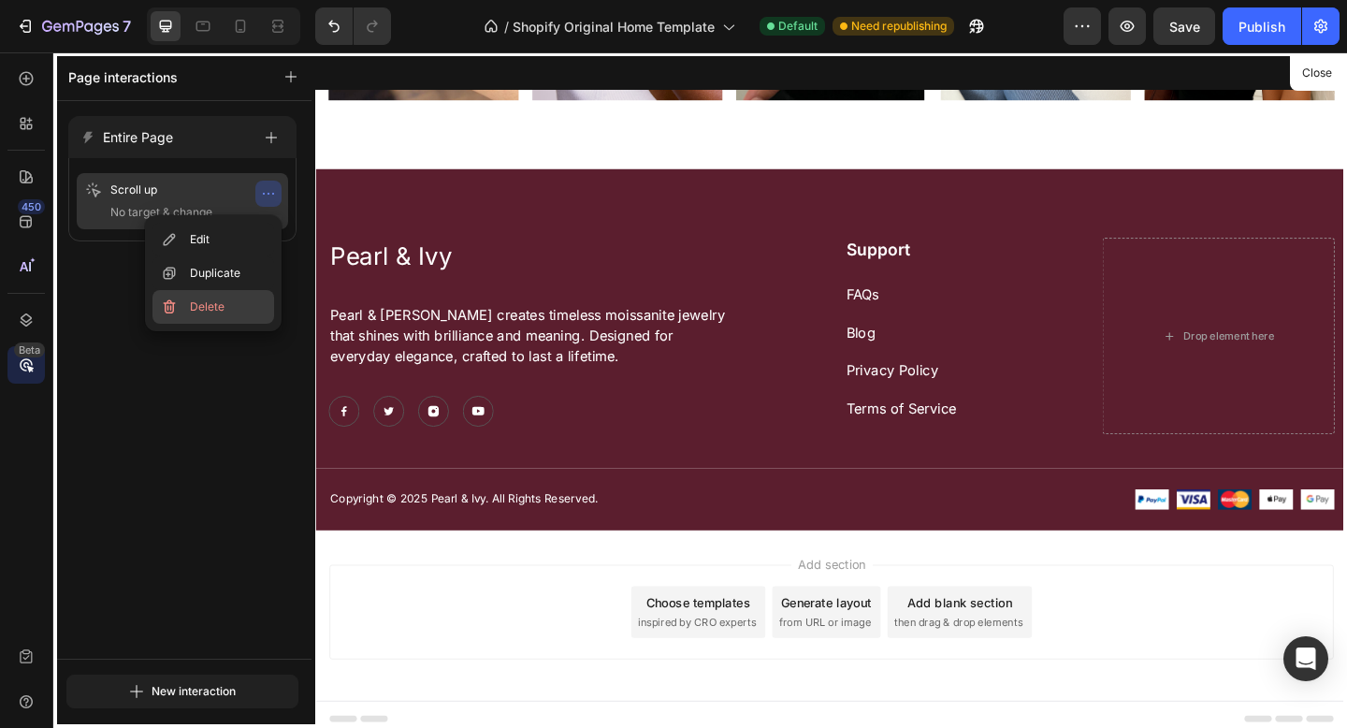
click at [210, 300] on span "Delete" at bounding box center [207, 306] width 35 height 19
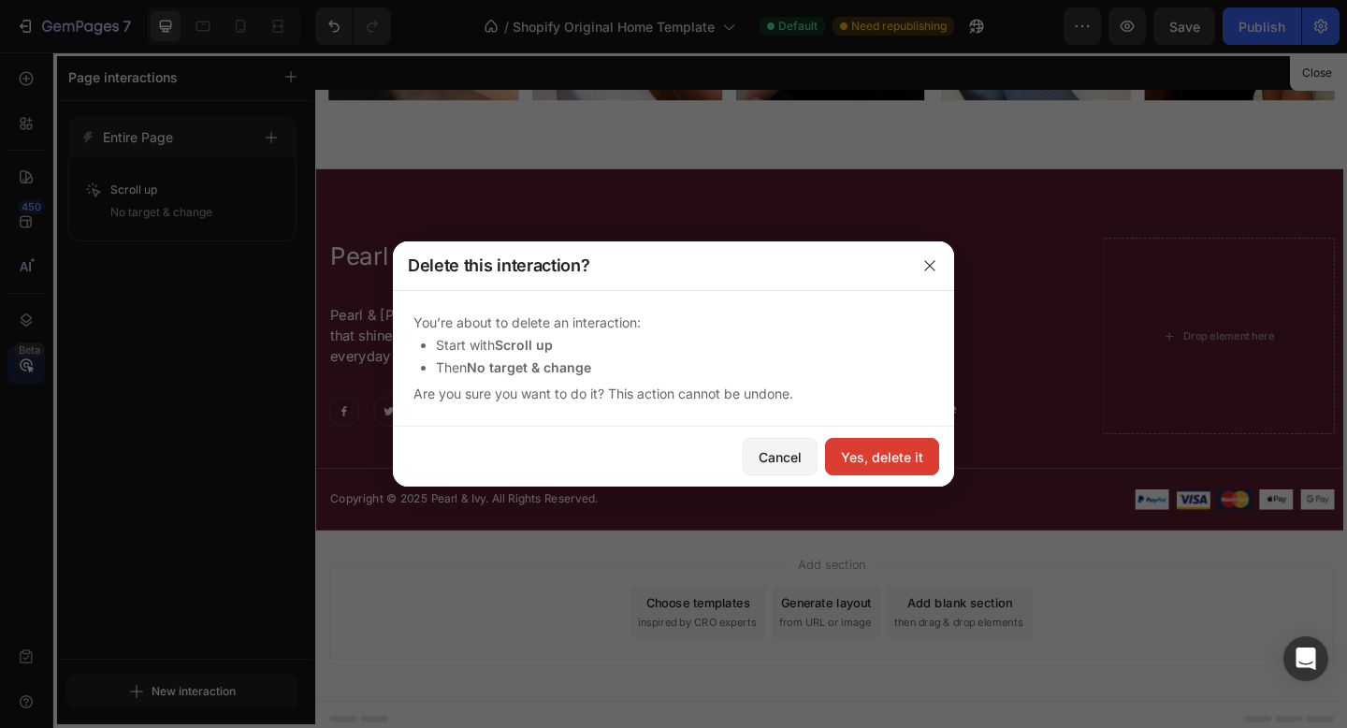
click at [861, 460] on div "Yes, delete it" at bounding box center [882, 457] width 82 height 20
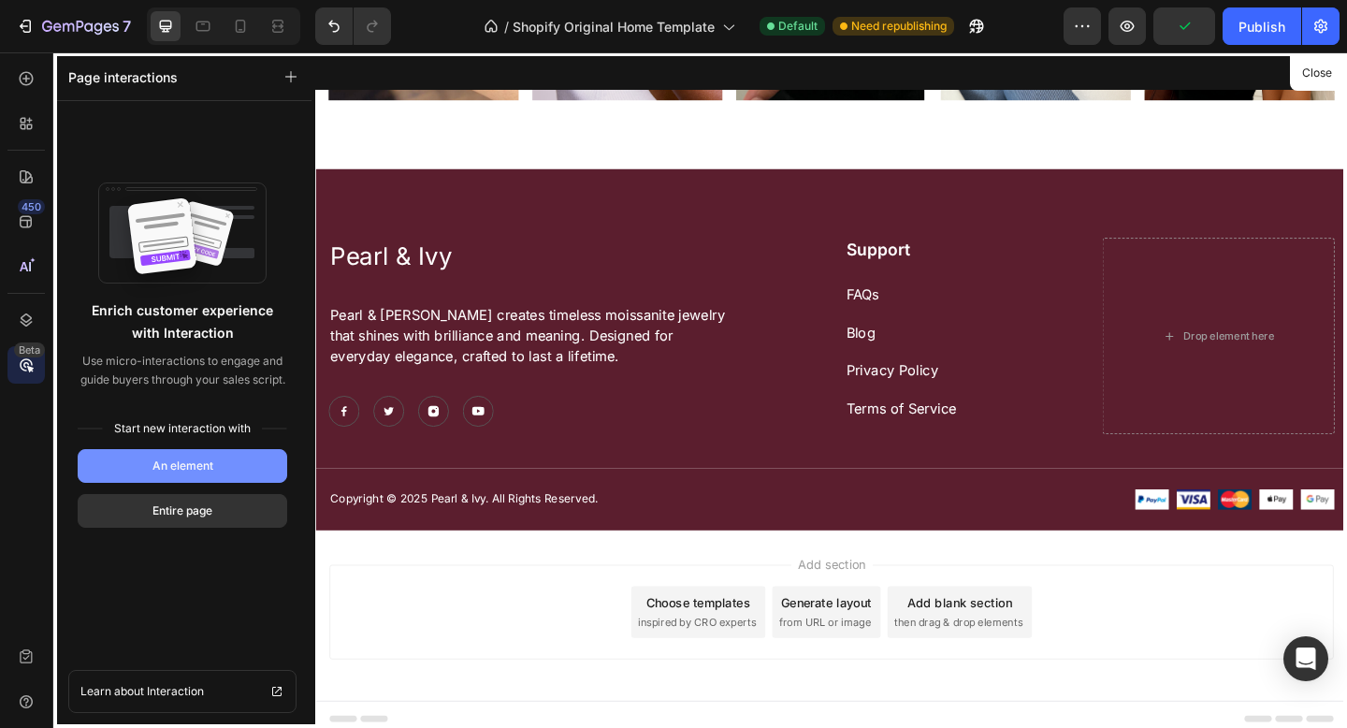
click at [156, 466] on div "An element" at bounding box center [182, 465] width 61 height 17
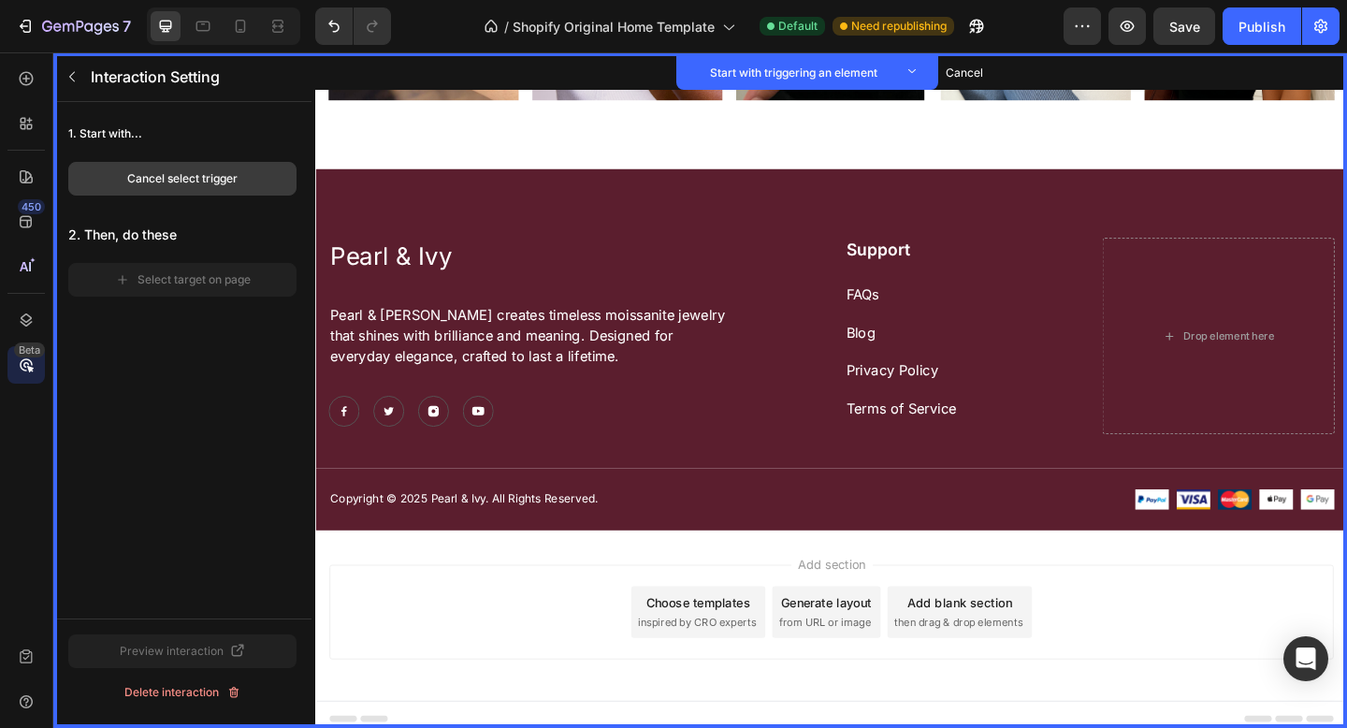
click at [183, 181] on div "Cancel select trigger" at bounding box center [182, 178] width 110 height 17
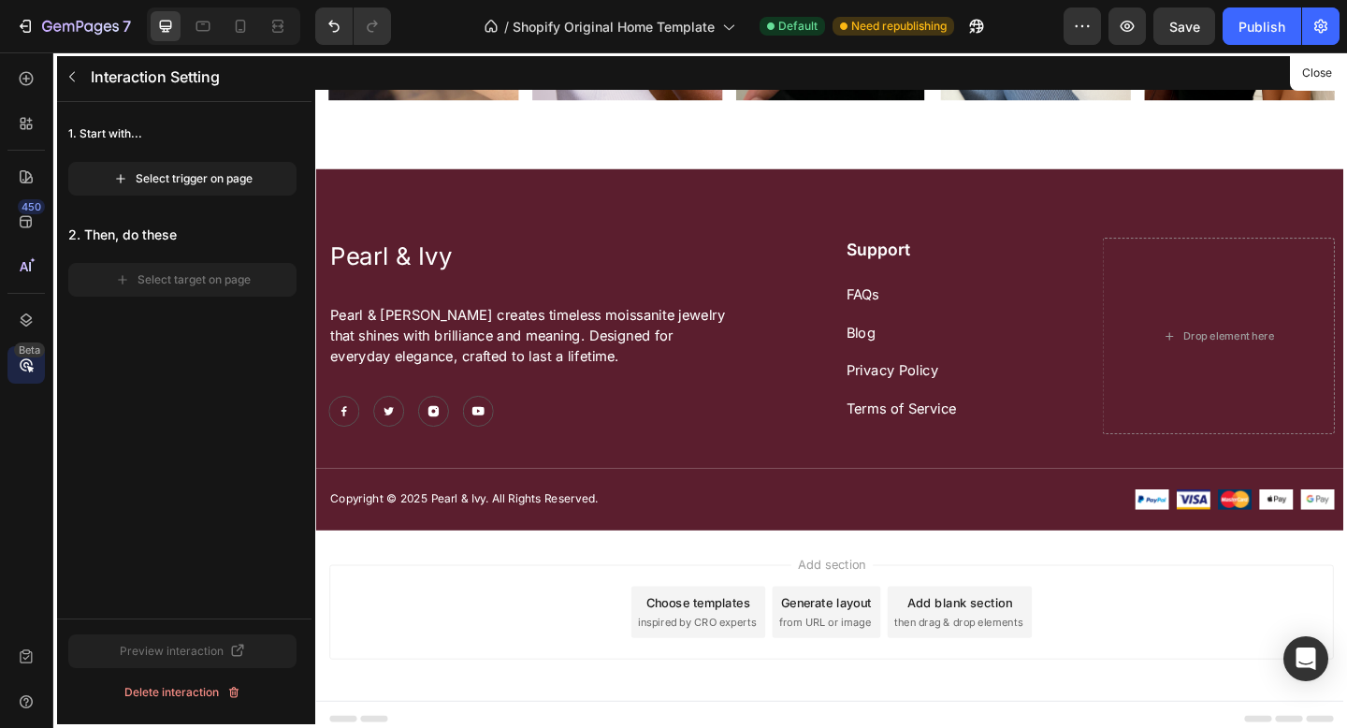
click at [907, 347] on div at bounding box center [876, 419] width 1122 height 734
click at [194, 171] on div "Select trigger on page" at bounding box center [182, 178] width 139 height 17
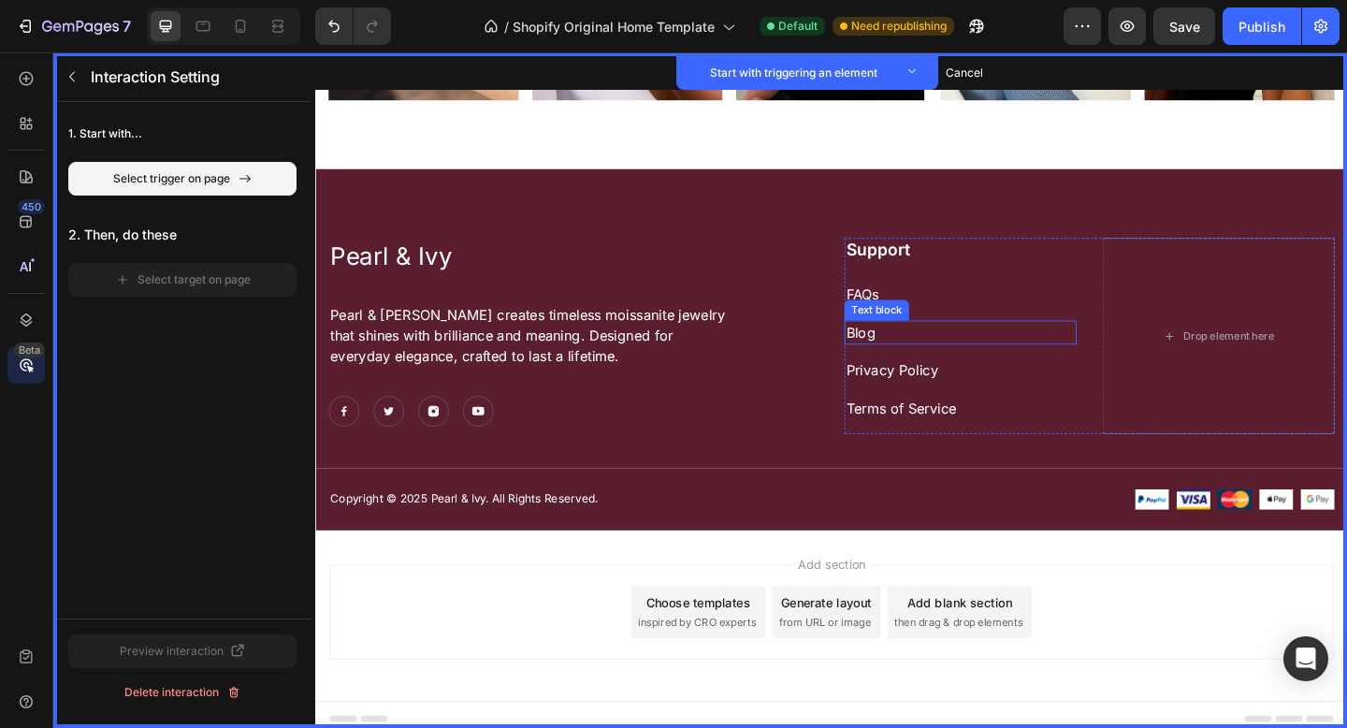
click at [904, 356] on p "Blog" at bounding box center [1016, 357] width 249 height 22
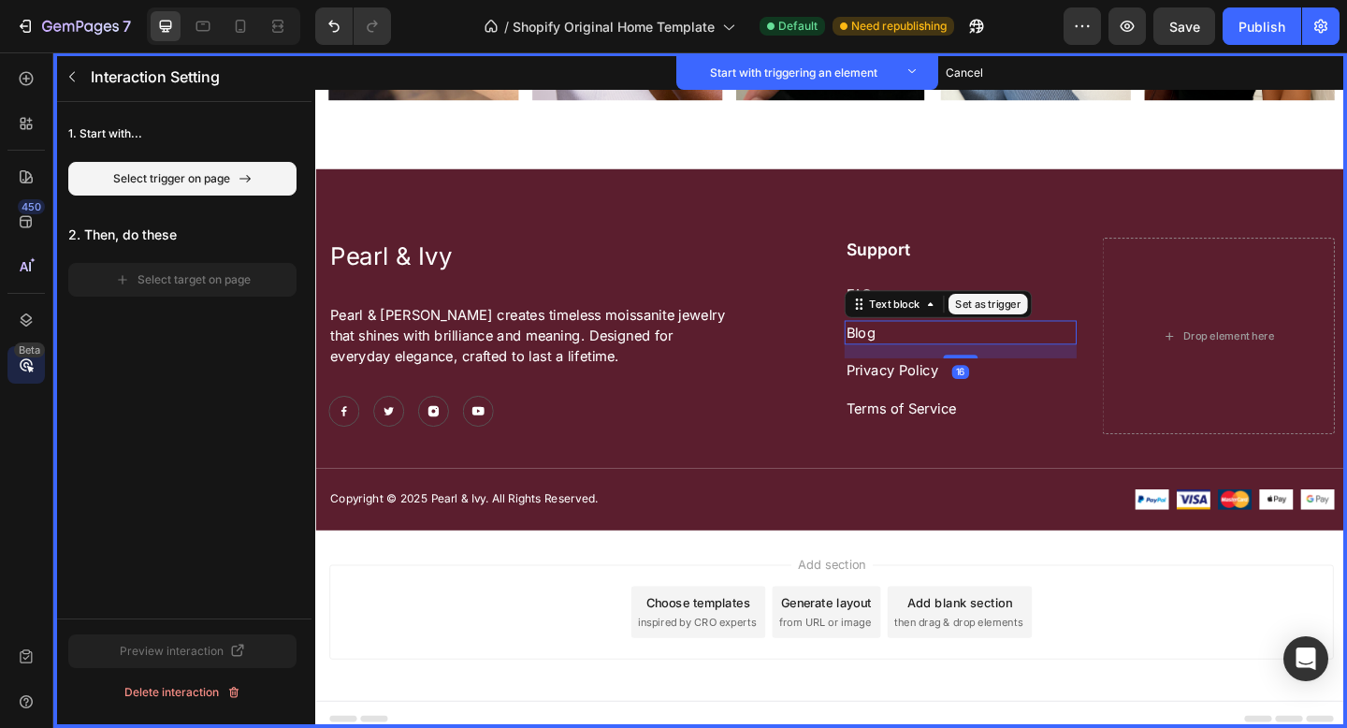
click at [1049, 316] on button "Set as trigger" at bounding box center [1047, 326] width 86 height 22
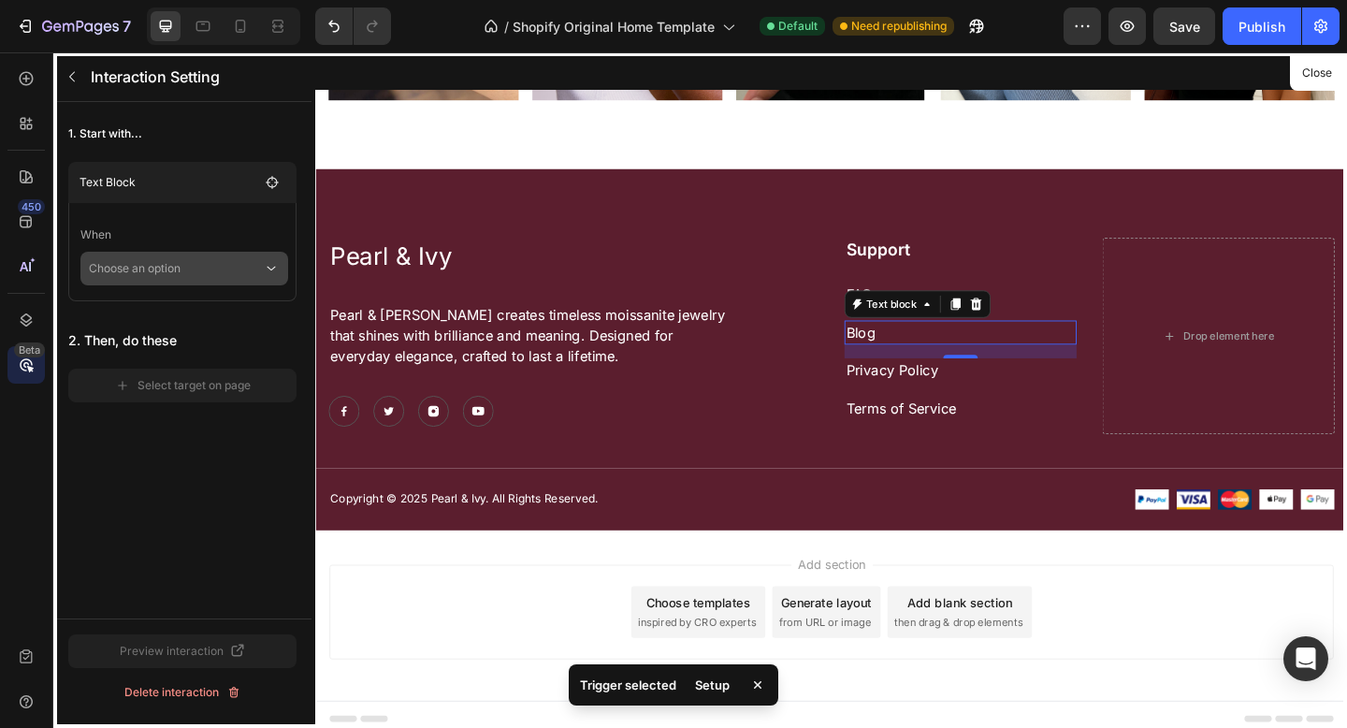
click at [177, 274] on p "Choose an option" at bounding box center [176, 269] width 174 height 34
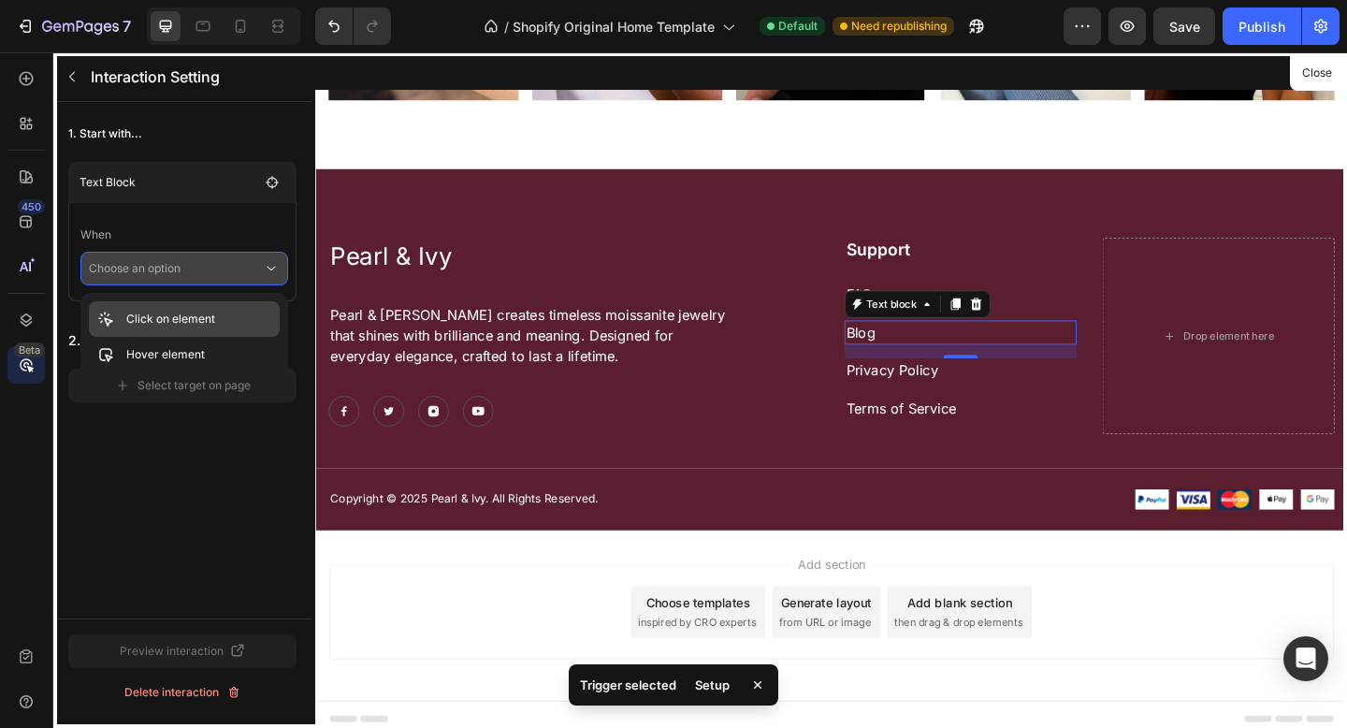
click at [169, 316] on p "Click on element" at bounding box center [170, 319] width 89 height 19
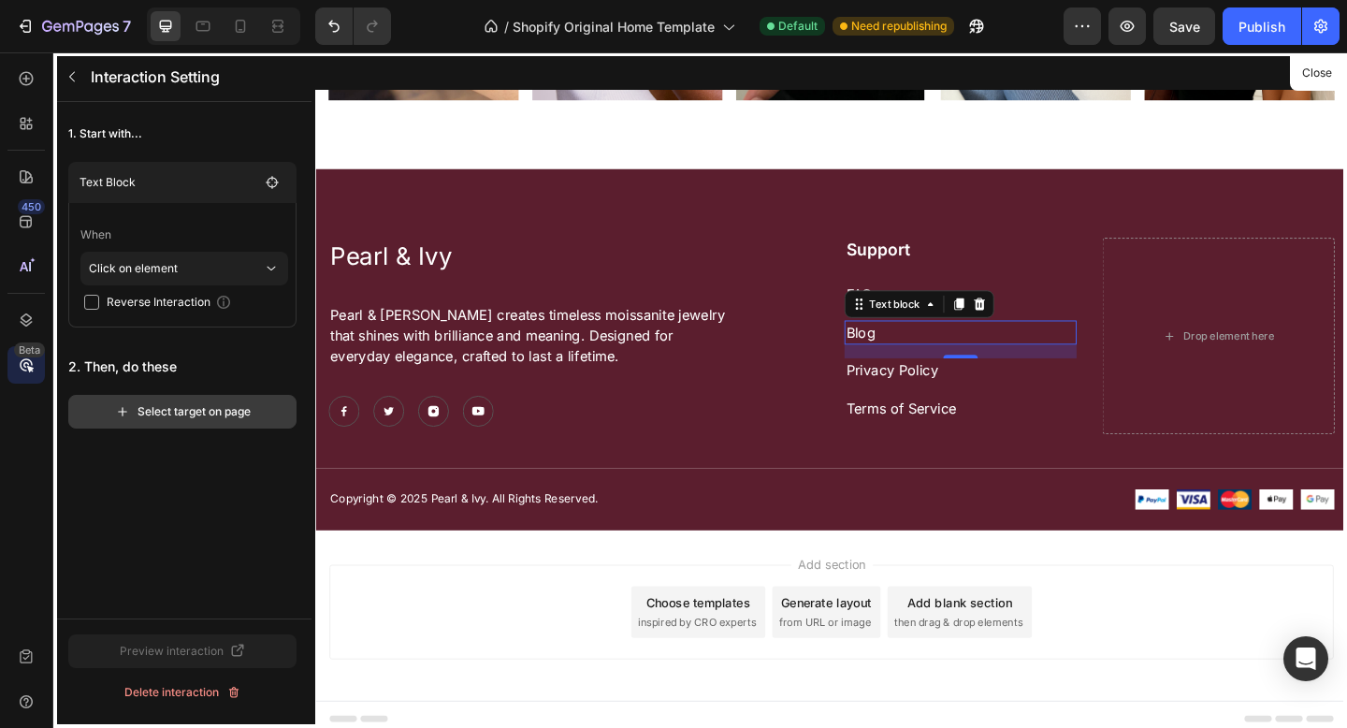
click at [139, 412] on div "Select target on page" at bounding box center [183, 411] width 136 height 17
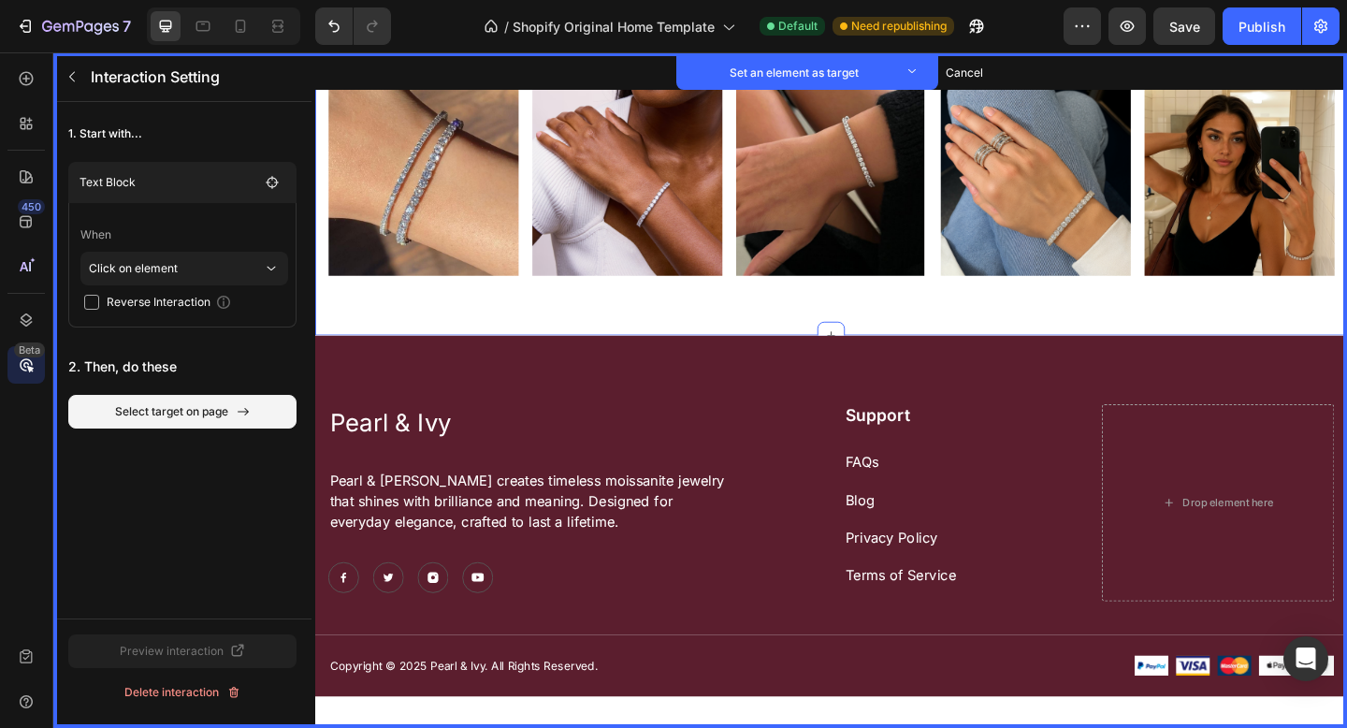
scroll to position [2814, 0]
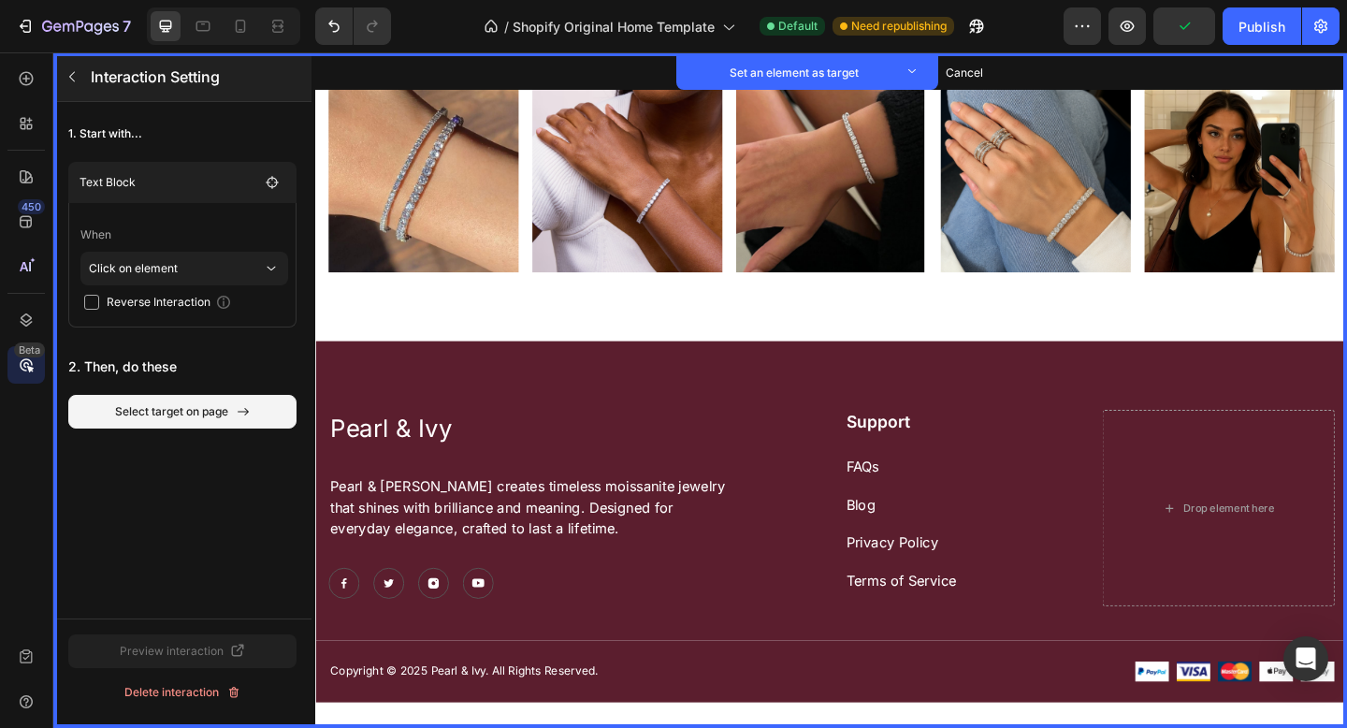
click at [72, 79] on icon "button" at bounding box center [72, 77] width 6 height 10
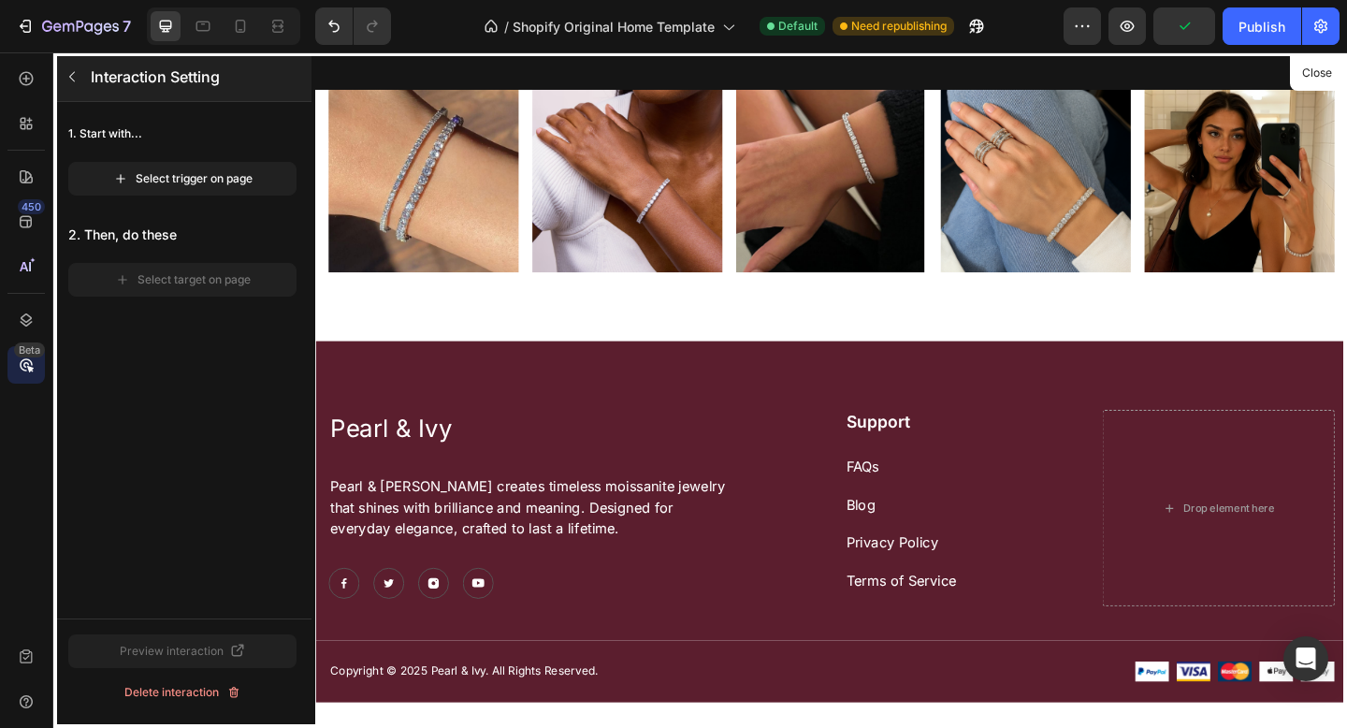
click at [76, 79] on icon "button" at bounding box center [72, 76] width 15 height 15
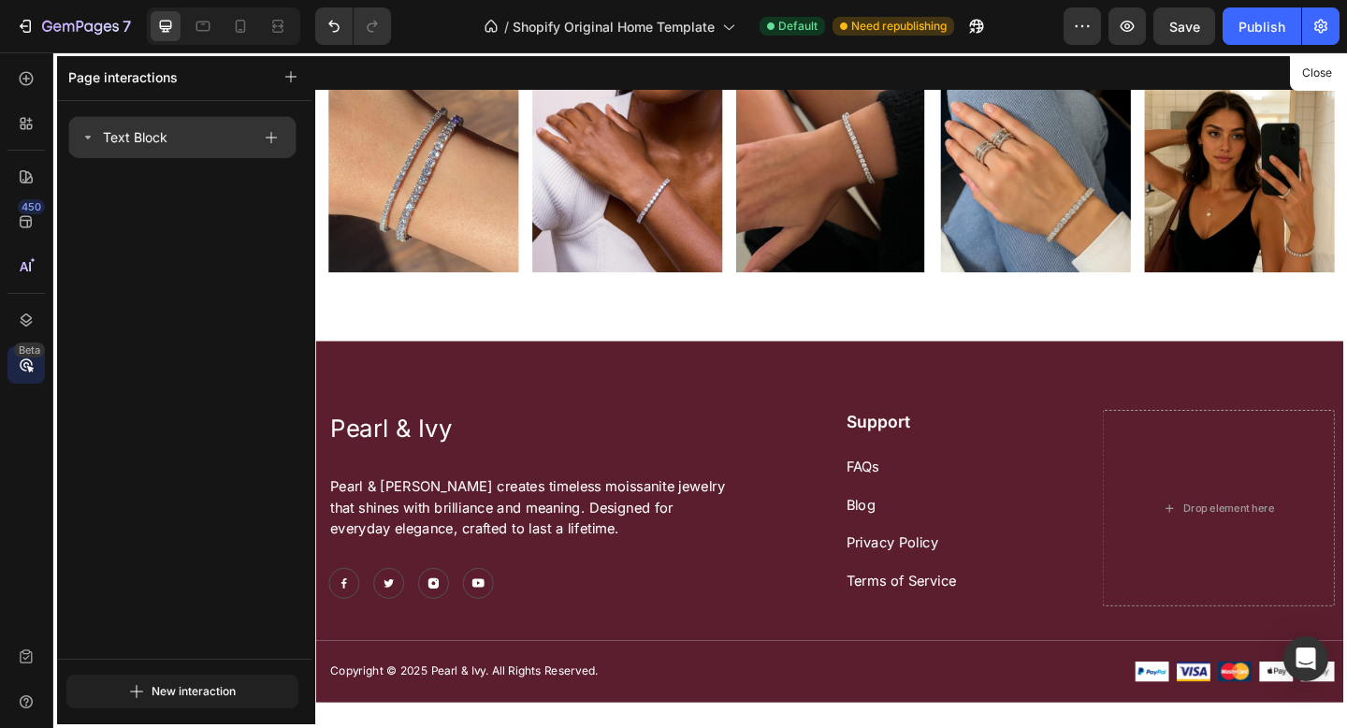
click at [199, 148] on div "Text Block" at bounding box center [165, 137] width 170 height 26
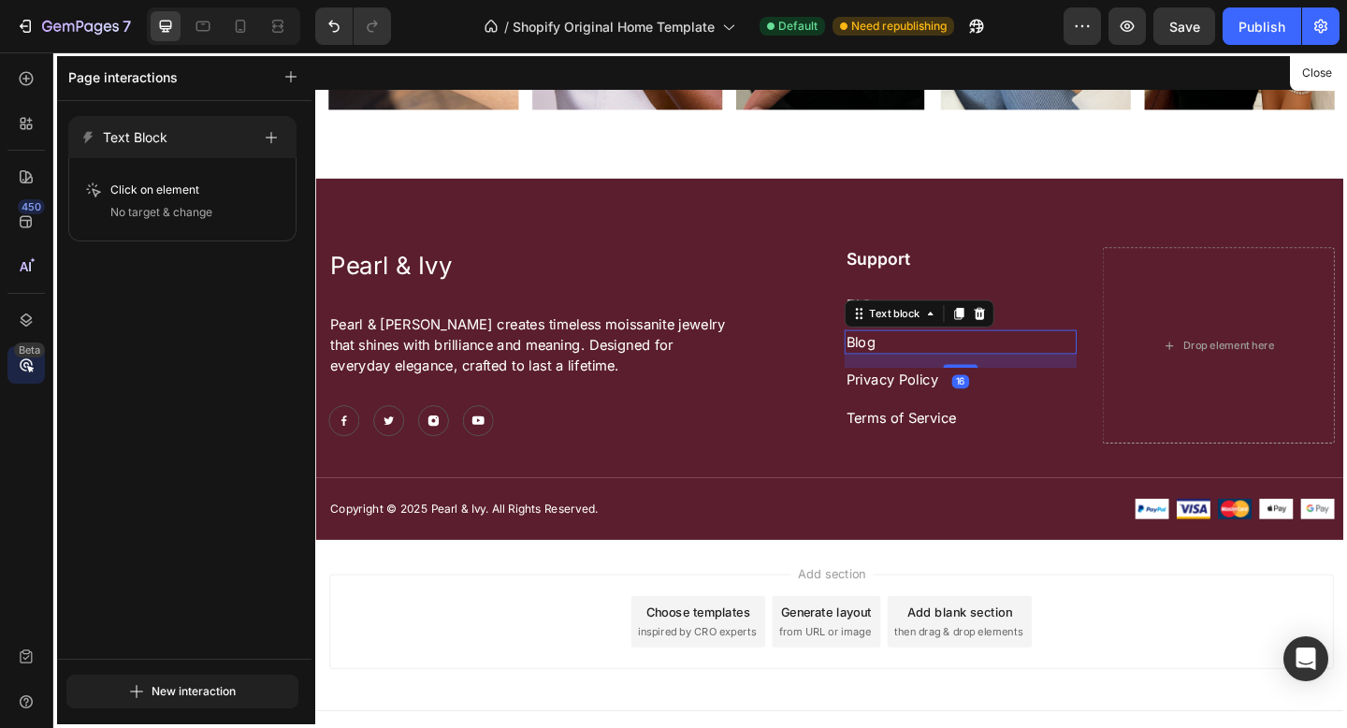
scroll to position [3001, 0]
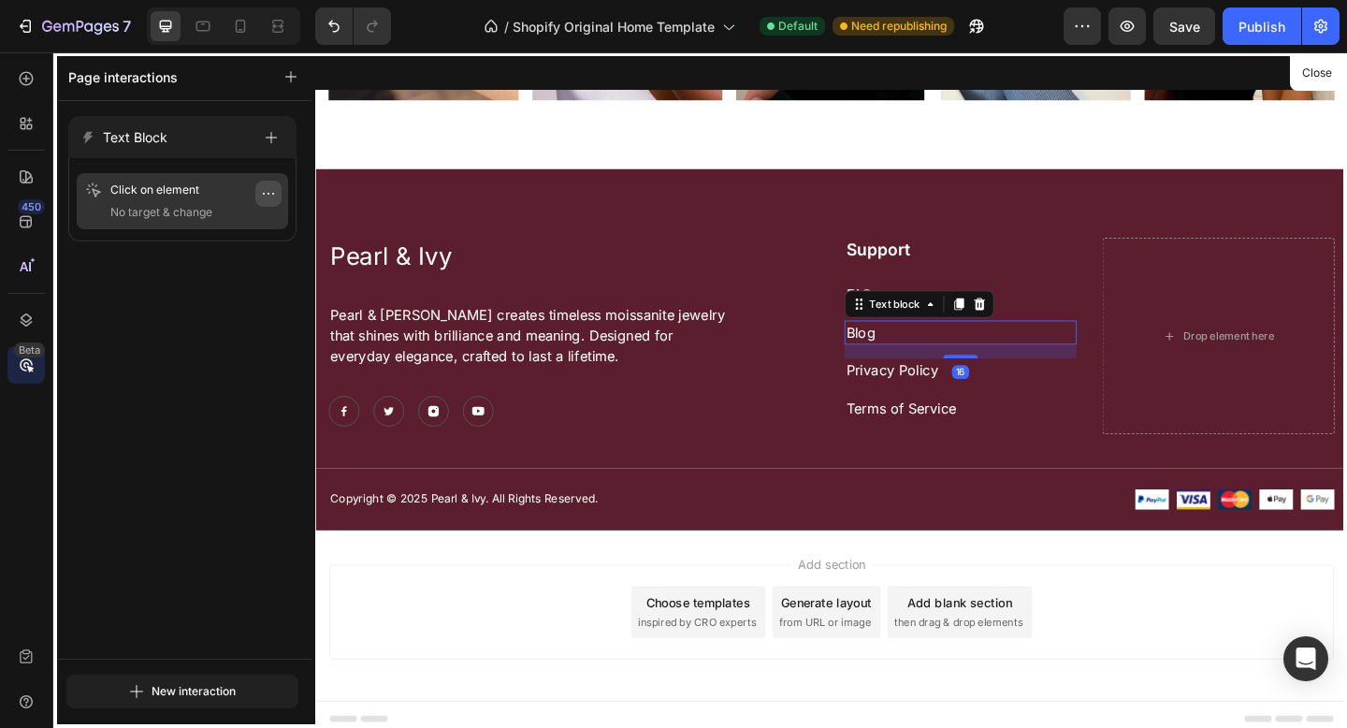
click at [269, 196] on icon "button" at bounding box center [268, 193] width 15 height 15
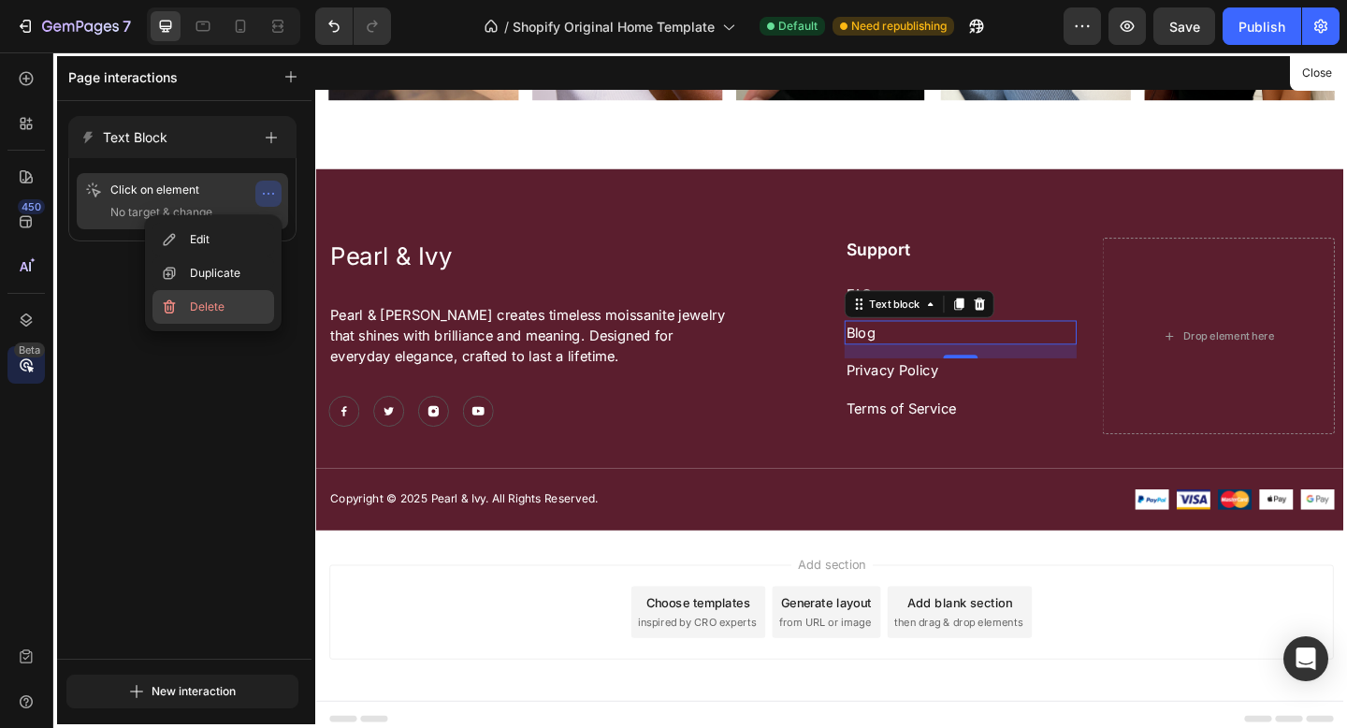
click at [239, 300] on button "Delete" at bounding box center [213, 307] width 122 height 34
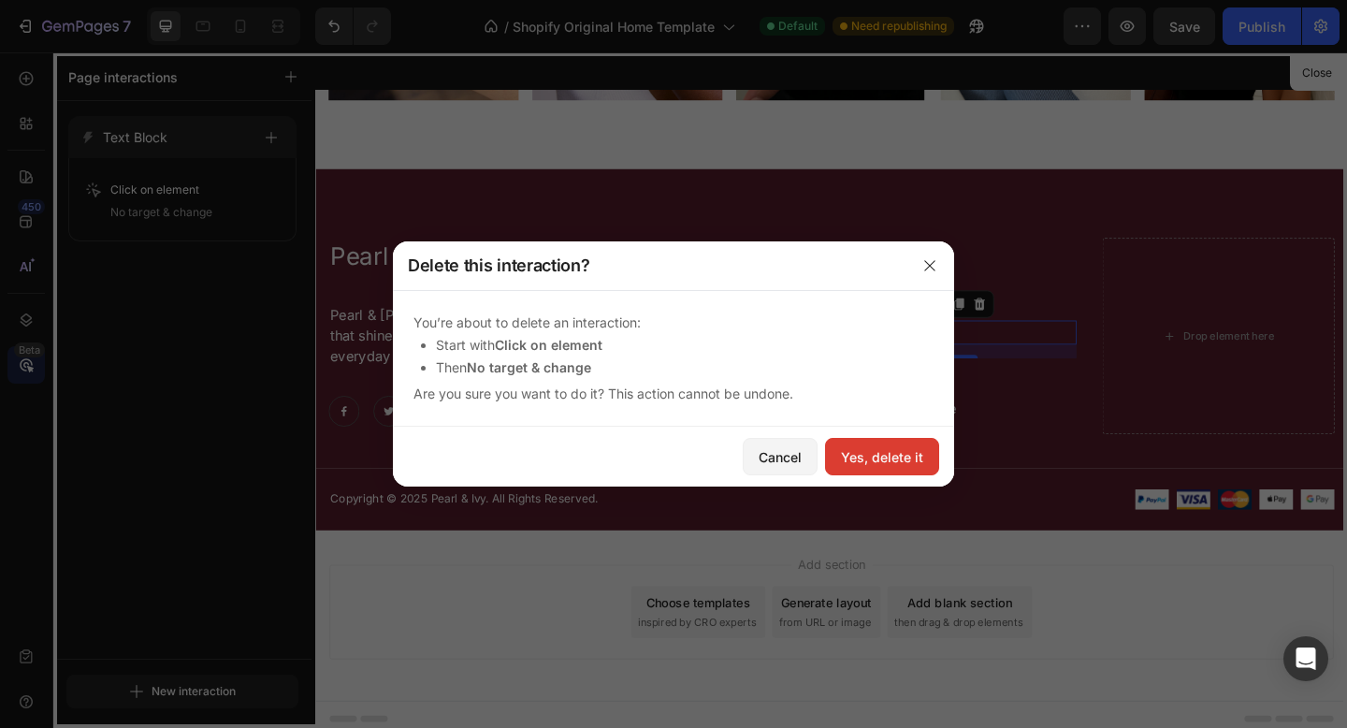
click at [866, 454] on div "Yes, delete it" at bounding box center [882, 457] width 82 height 20
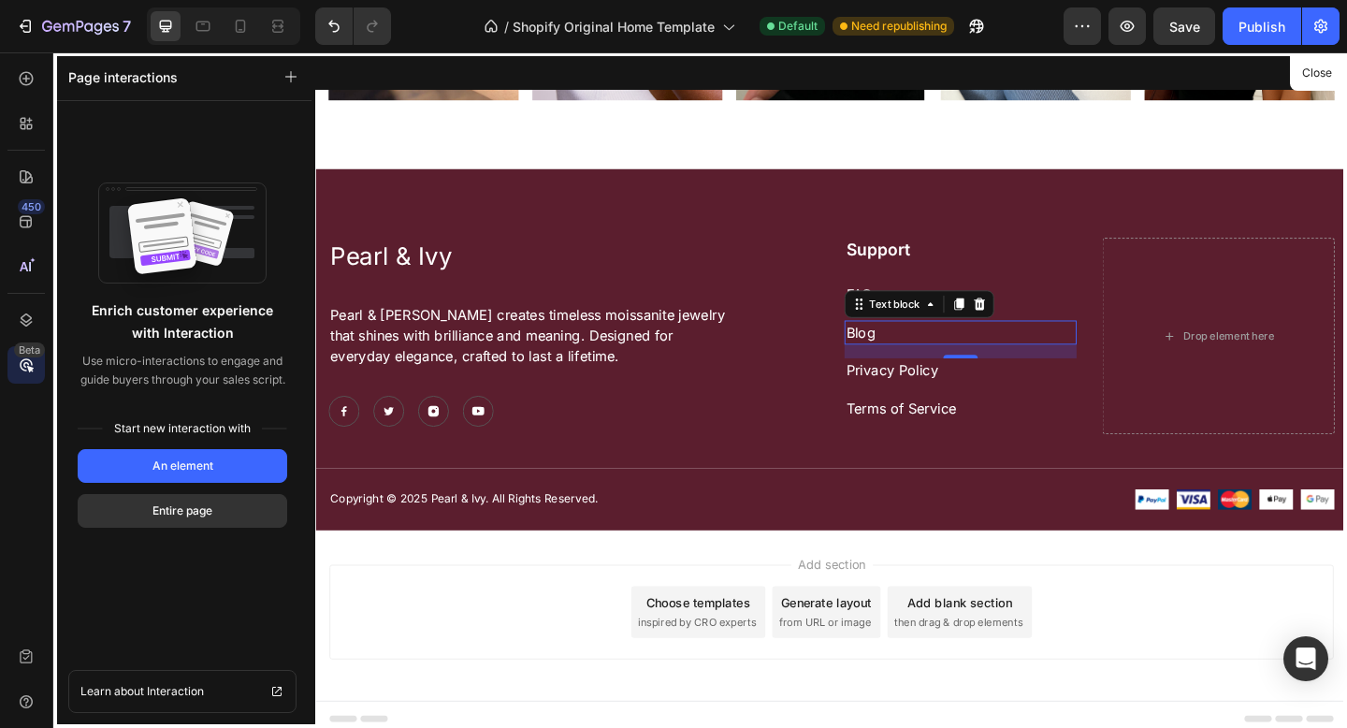
click at [728, 612] on div at bounding box center [876, 419] width 1122 height 734
click at [385, 724] on div at bounding box center [876, 419] width 1122 height 734
click at [25, 140] on div at bounding box center [25, 123] width 37 height 37
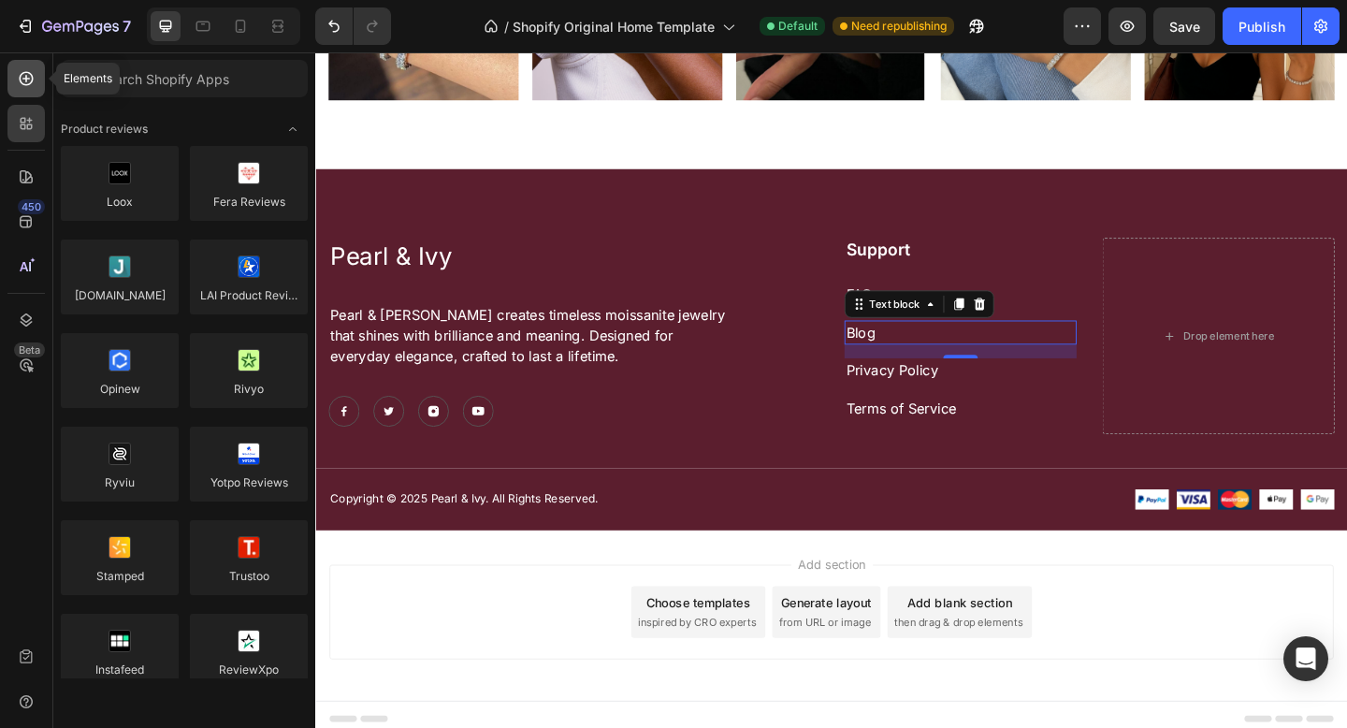
click at [26, 93] on div at bounding box center [25, 78] width 37 height 37
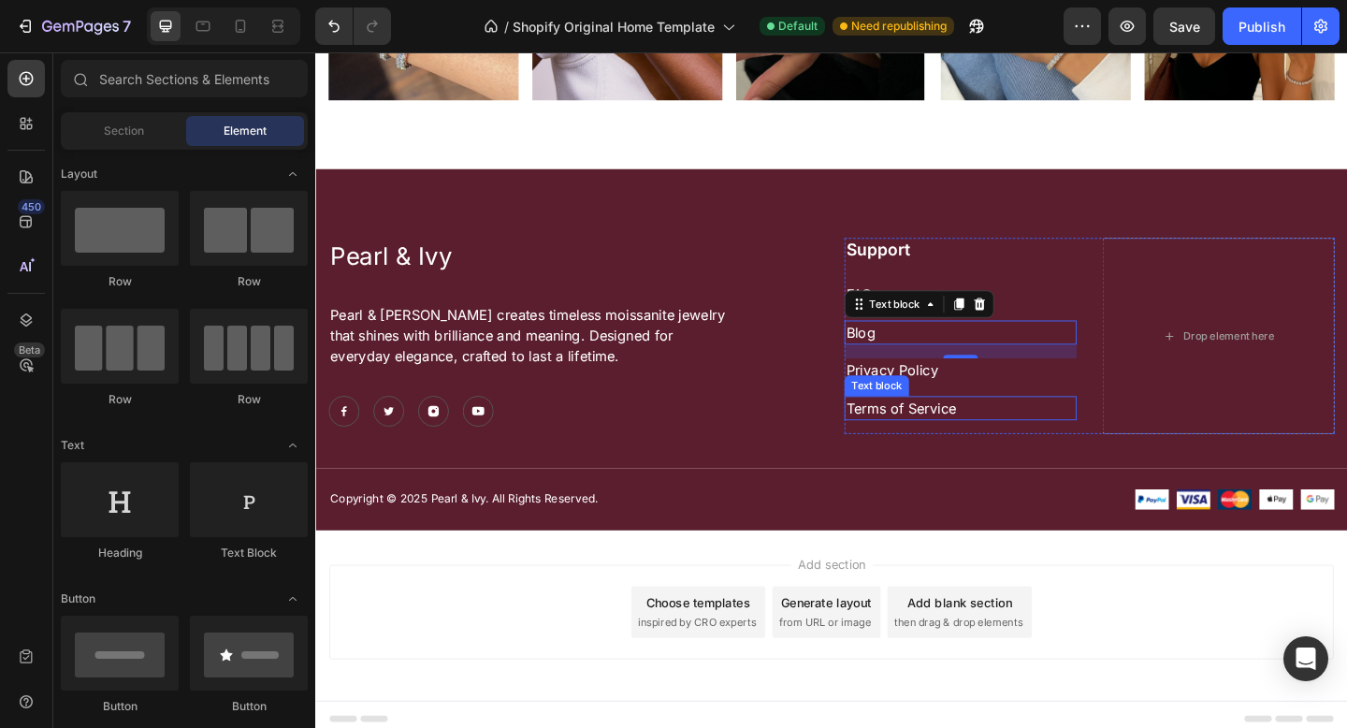
click at [951, 430] on p "Terms of Service" at bounding box center [1016, 439] width 249 height 22
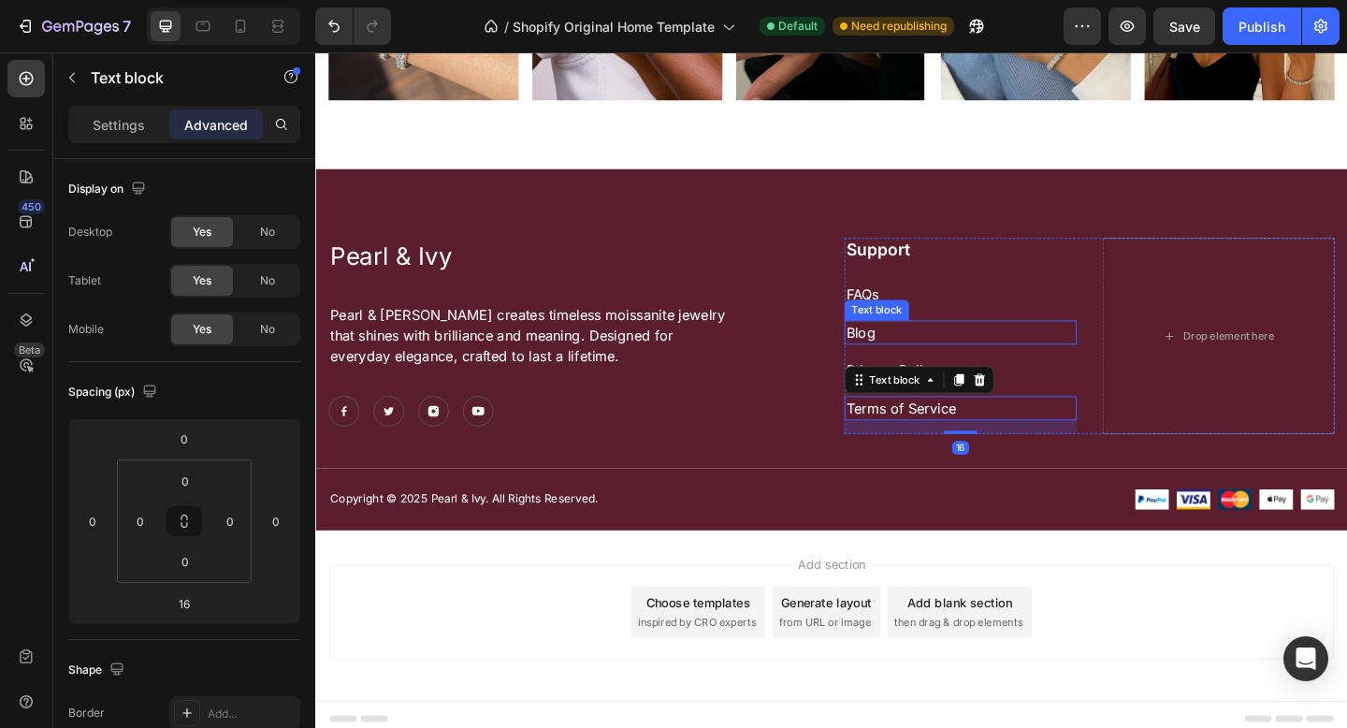
click at [919, 352] on p "Blog" at bounding box center [1016, 357] width 249 height 22
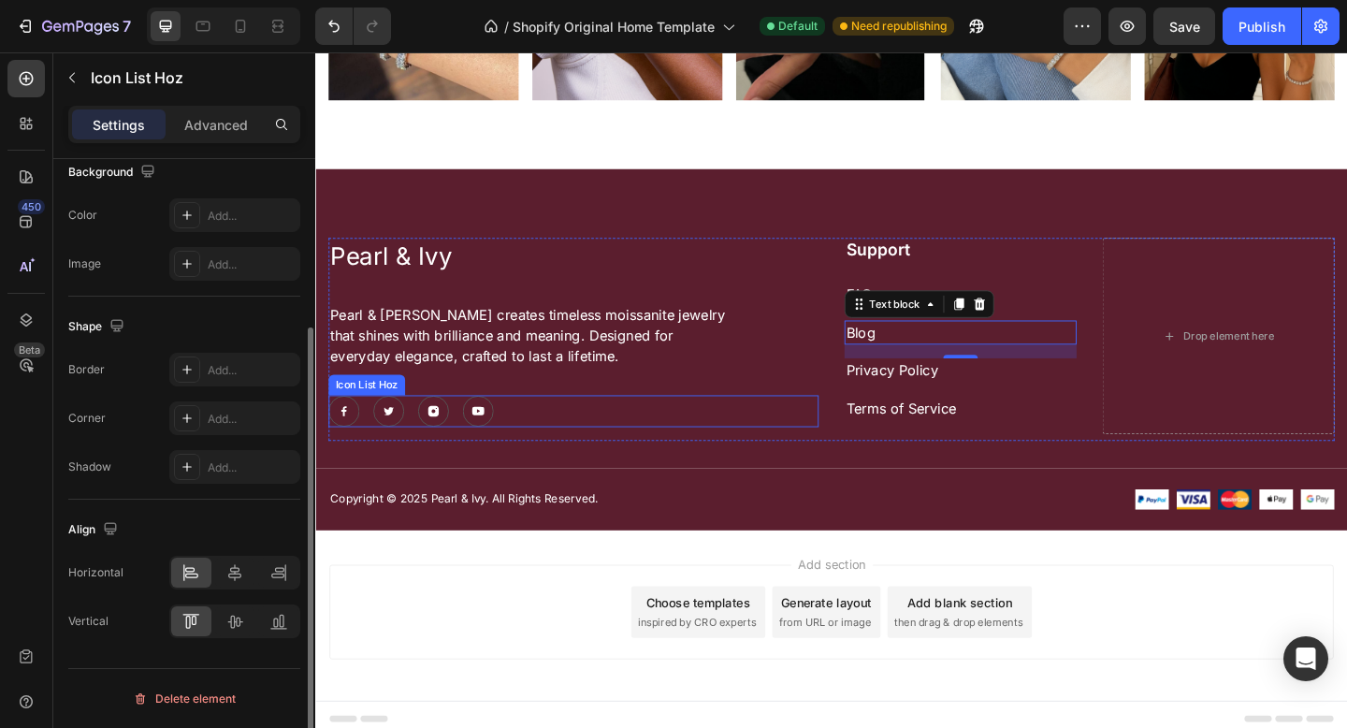
click at [782, 434] on div "Image Image Image Image" at bounding box center [595, 443] width 533 height 35
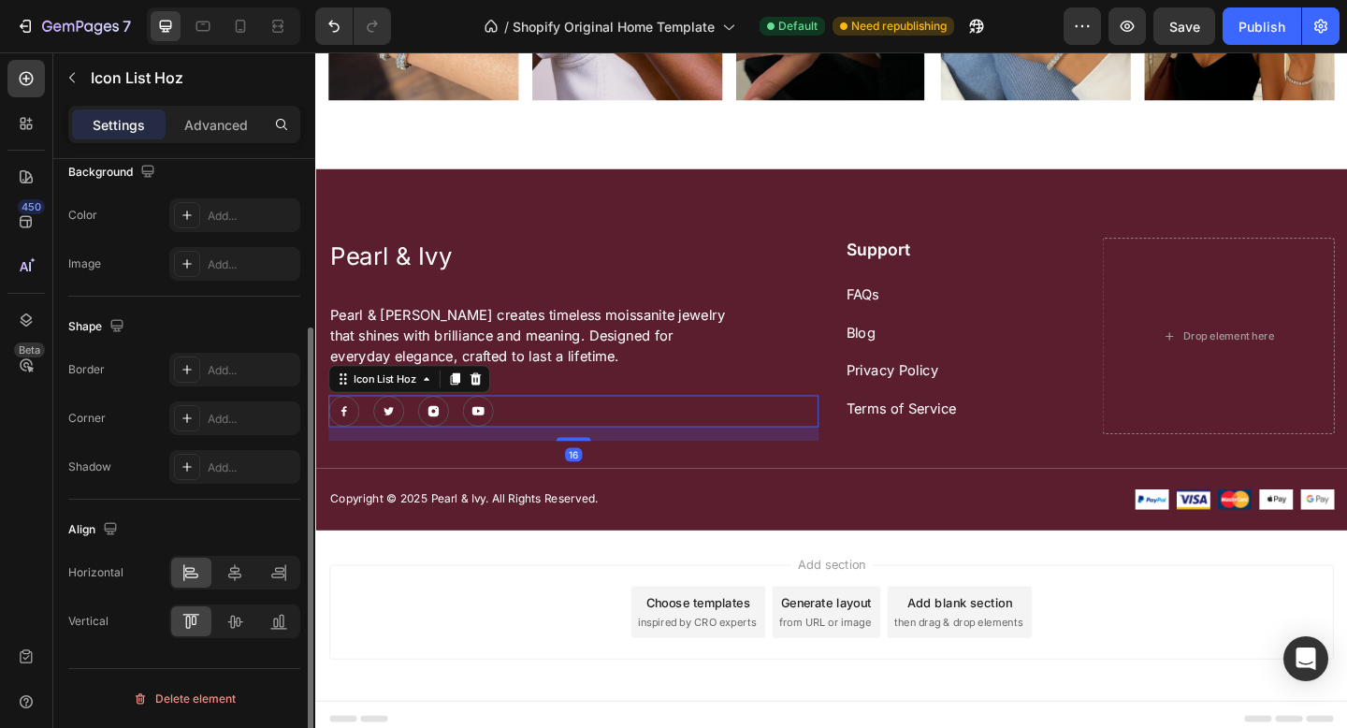
scroll to position [0, 0]
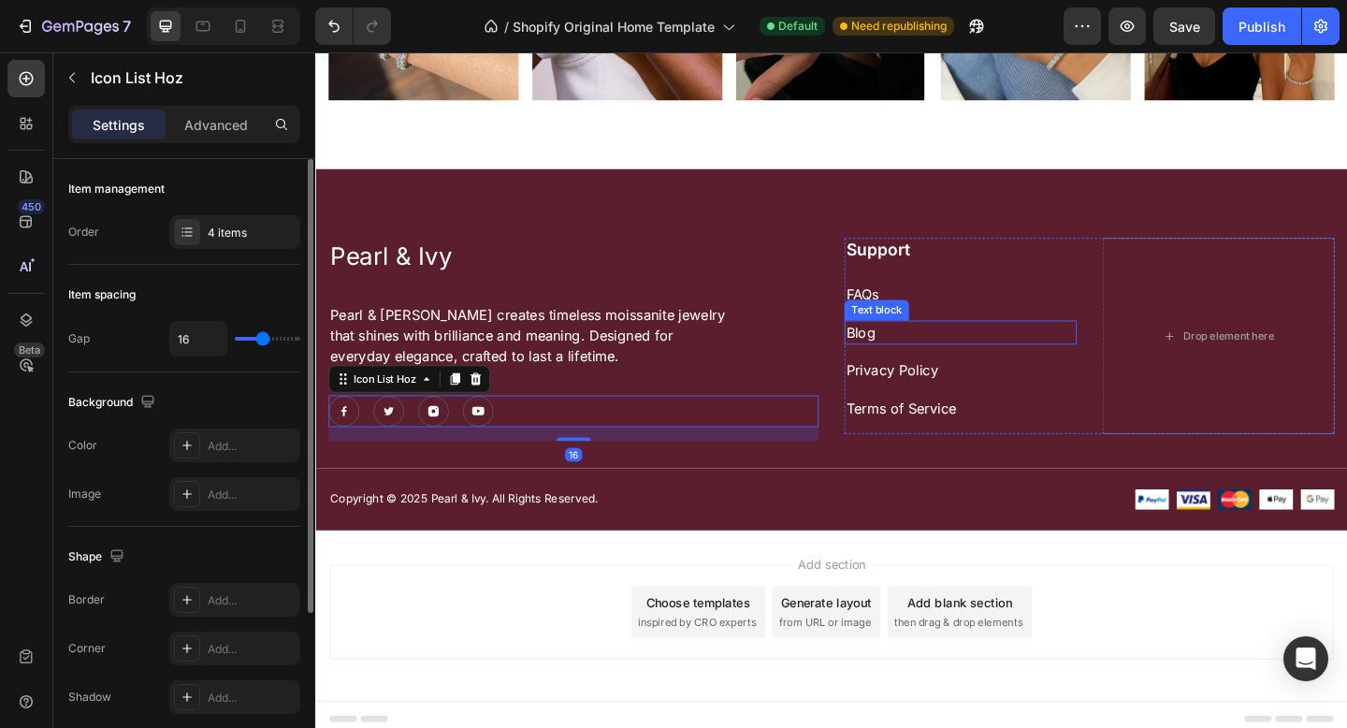
click at [900, 352] on p "Blog" at bounding box center [1016, 357] width 249 height 22
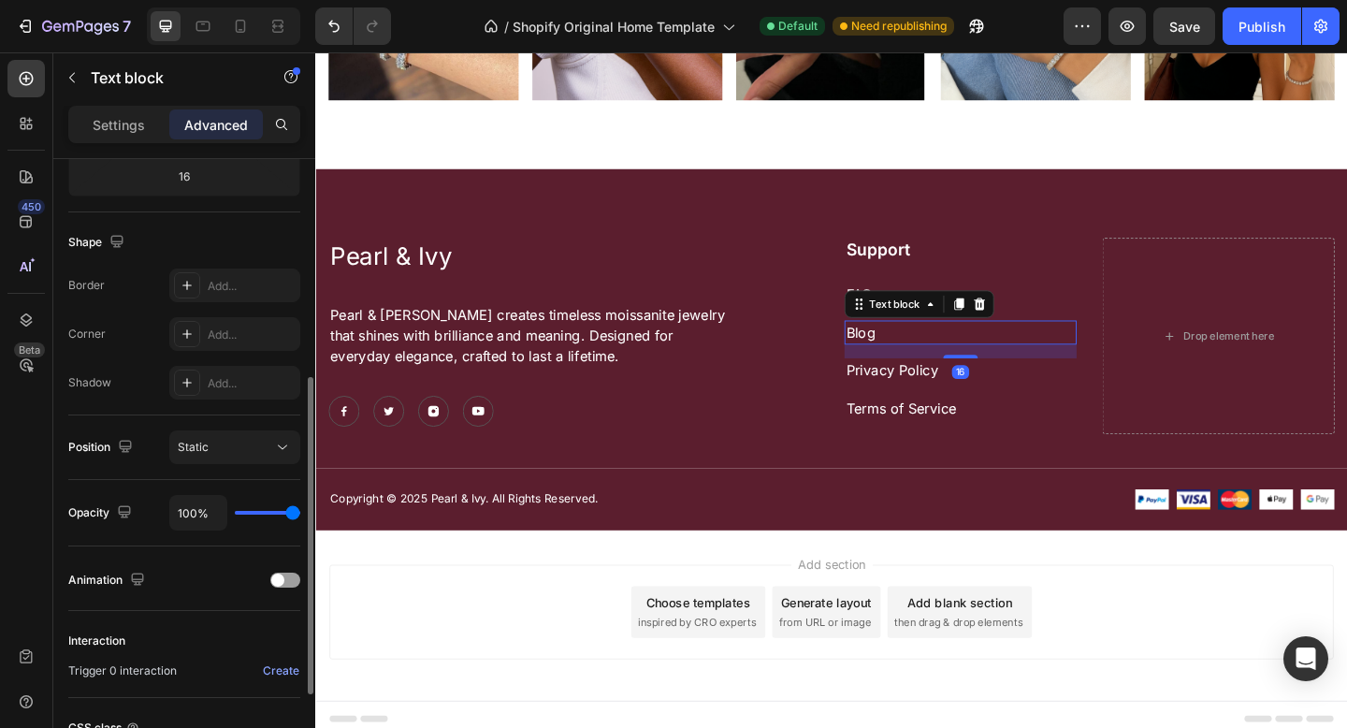
scroll to position [587, 0]
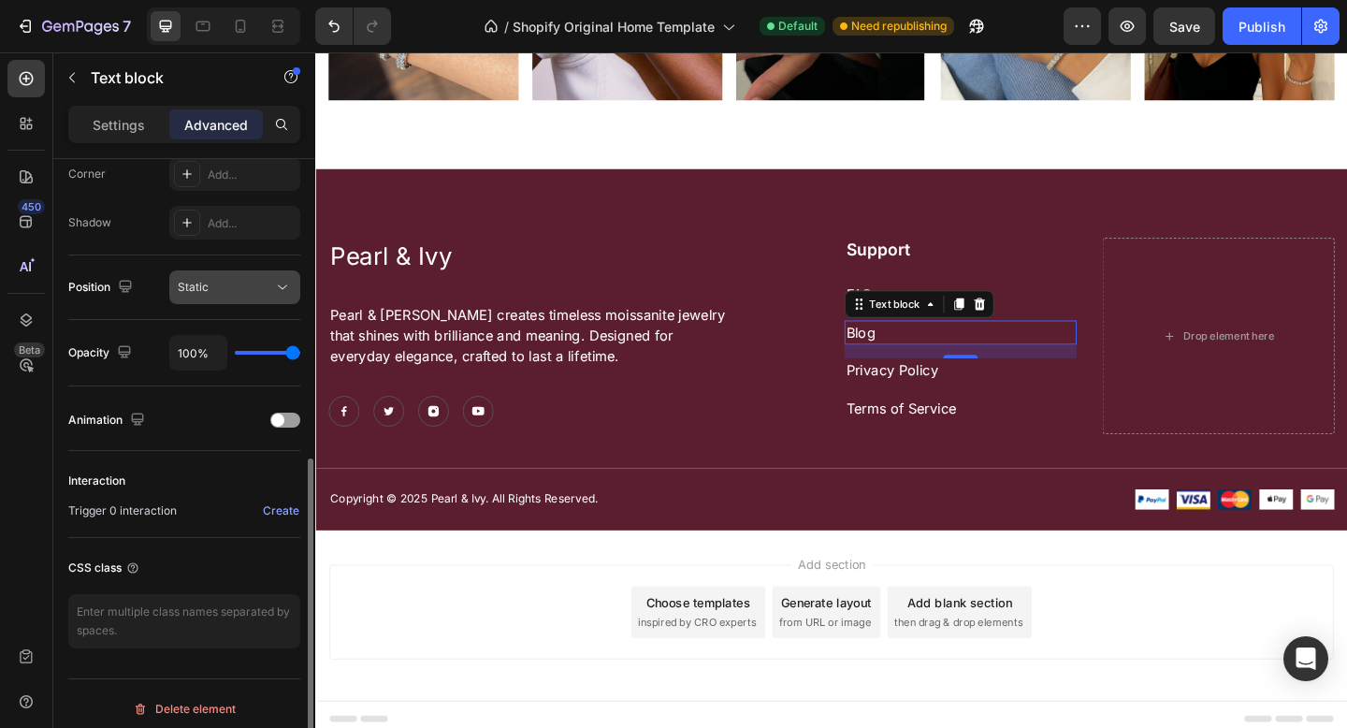
click at [245, 286] on div "Static" at bounding box center [225, 287] width 95 height 17
click at [101, 383] on div "Opacity 100%" at bounding box center [184, 353] width 232 height 66
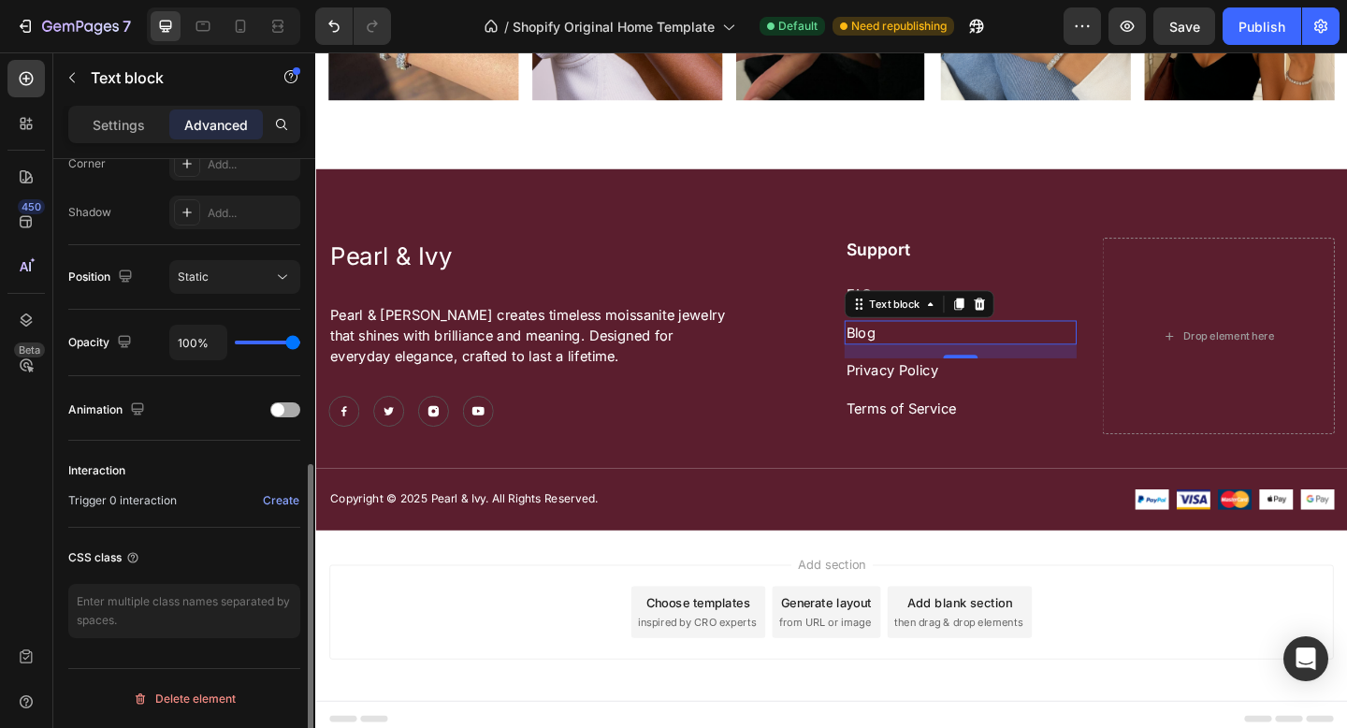
click at [290, 414] on div at bounding box center [285, 409] width 30 height 15
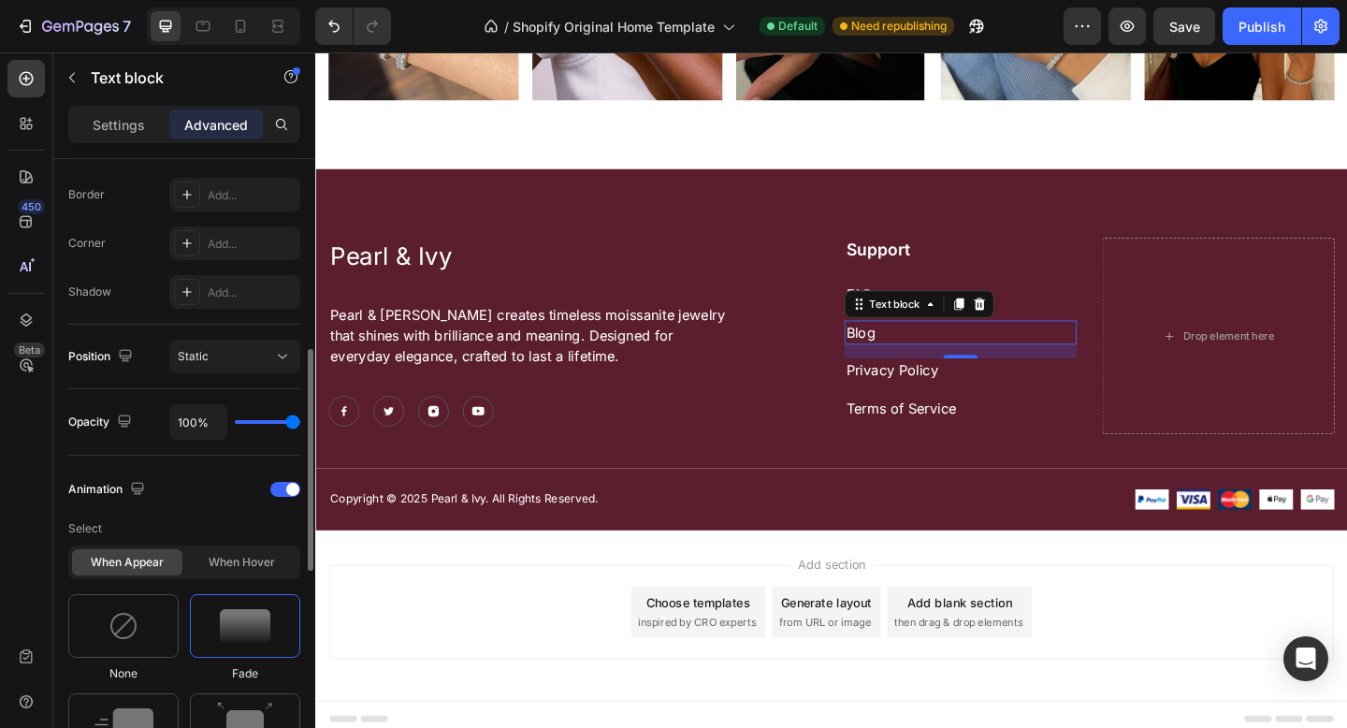
scroll to position [522, 0]
click at [289, 478] on div at bounding box center [285, 485] width 30 height 15
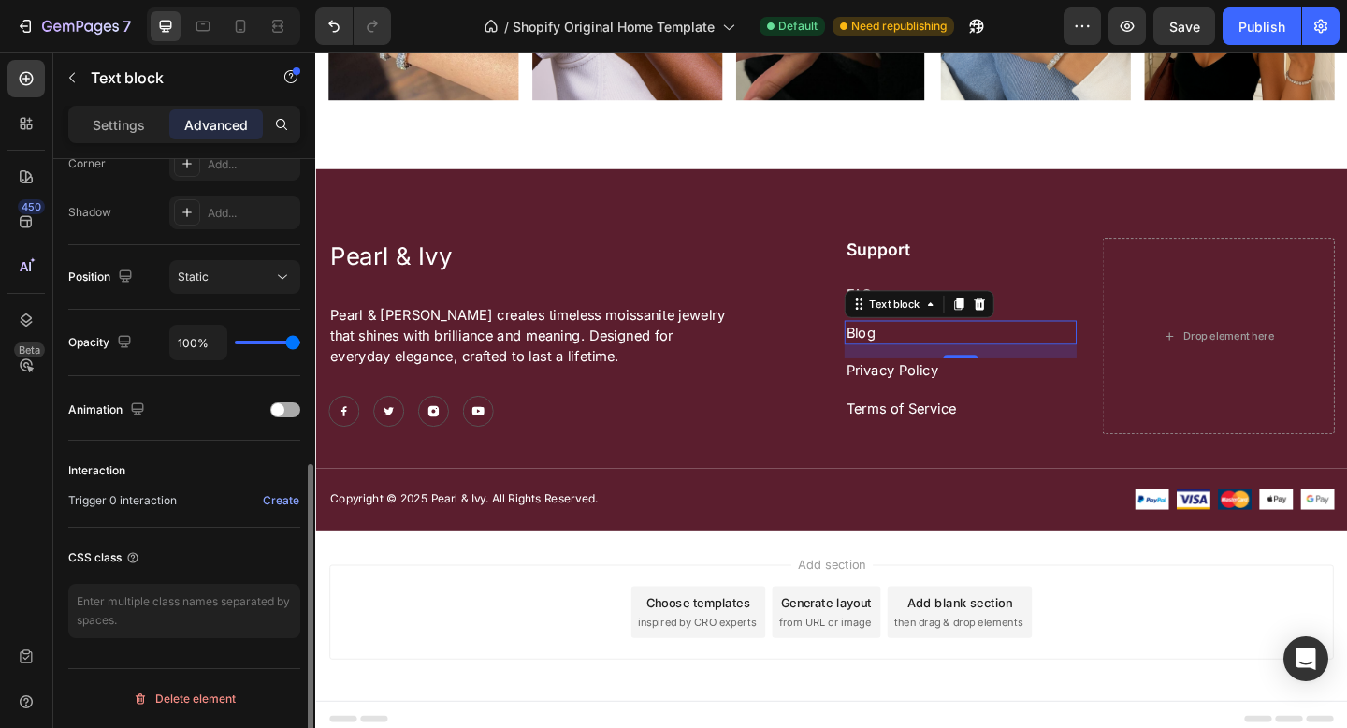
scroll to position [581, 0]
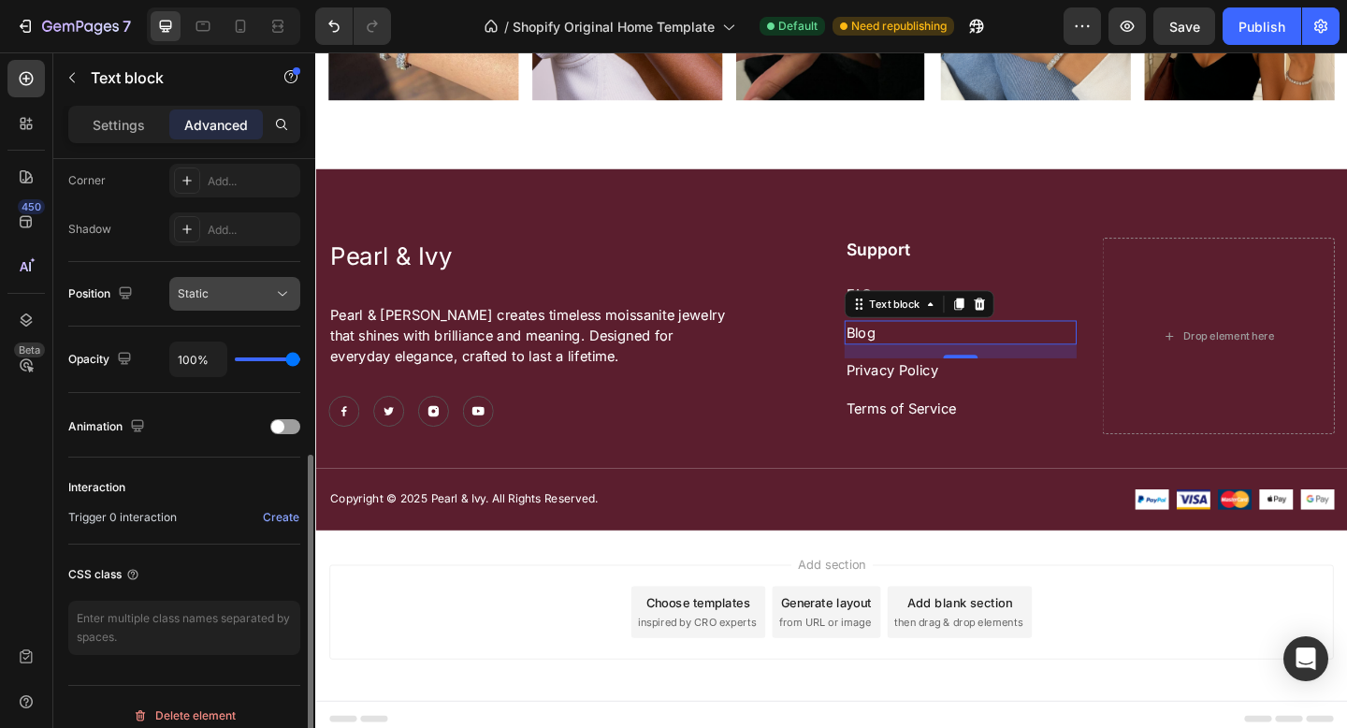
click at [253, 306] on button "Static" at bounding box center [234, 294] width 131 height 34
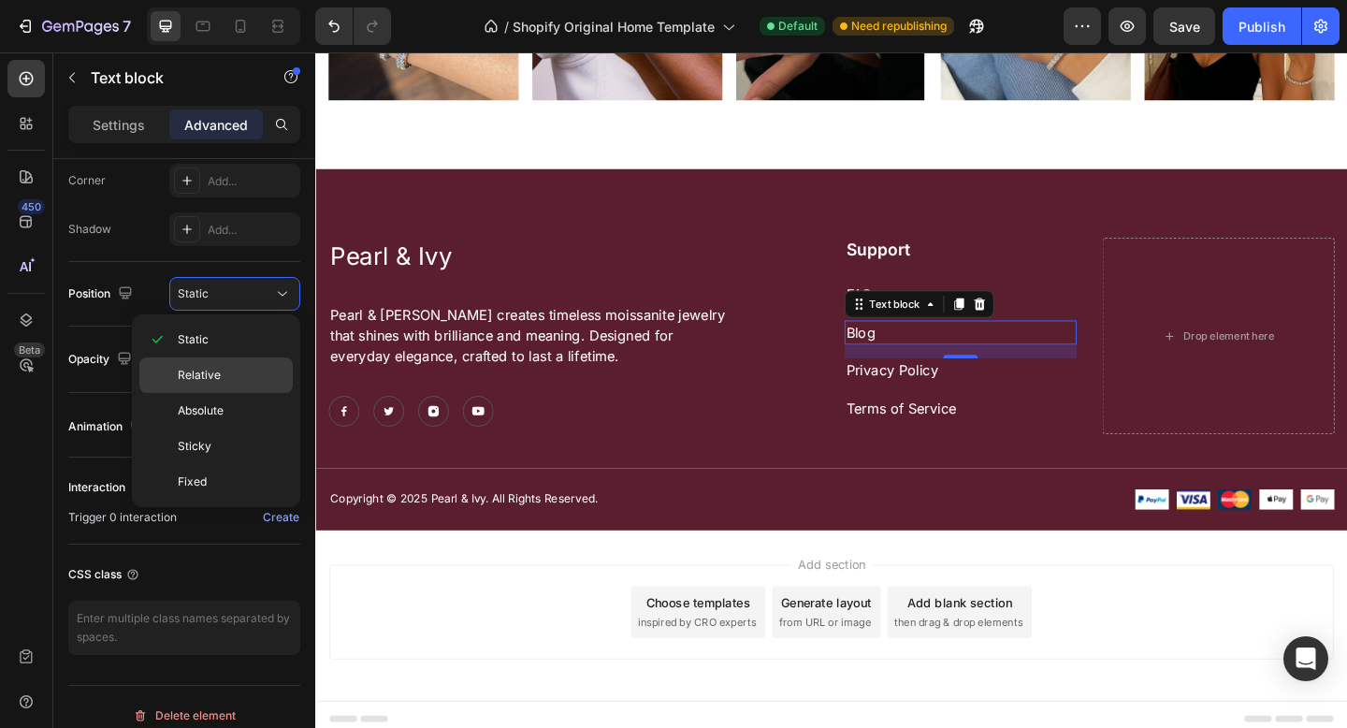
click at [206, 384] on div "Relative" at bounding box center [215, 375] width 153 height 36
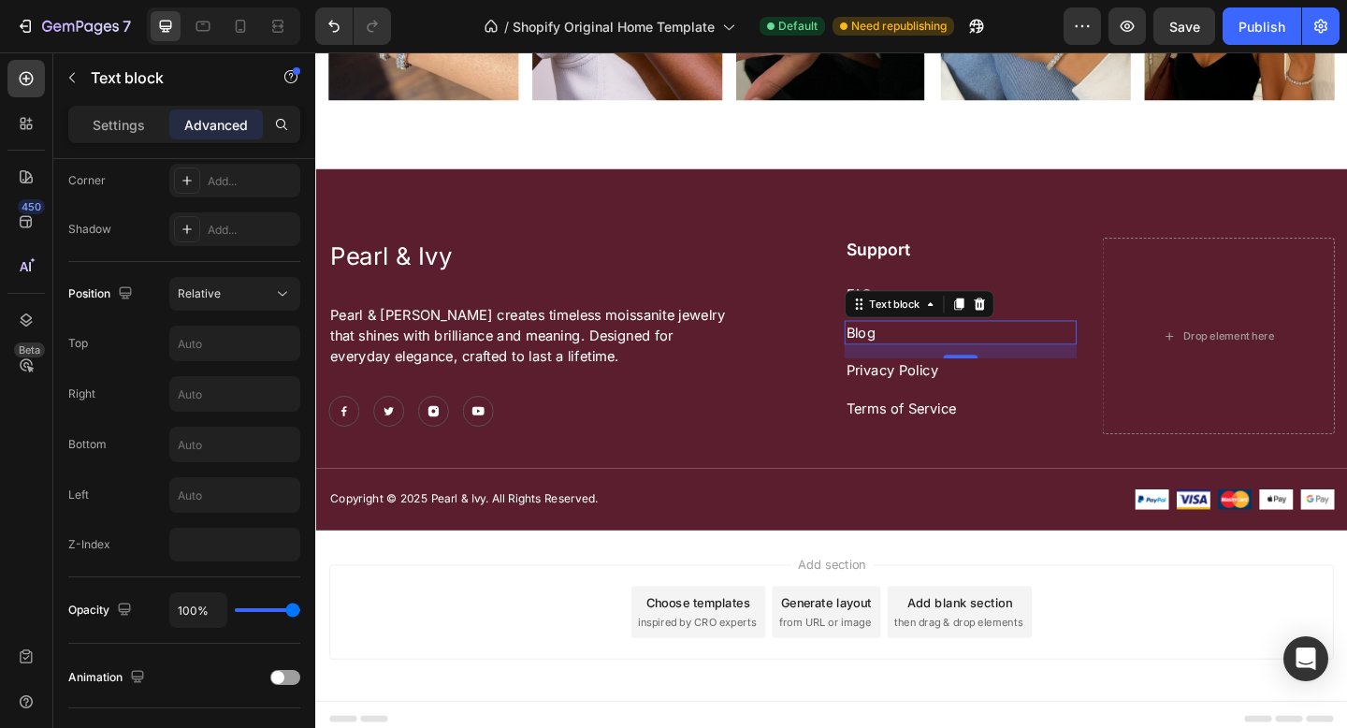
click at [206, 384] on input "text" at bounding box center [234, 394] width 129 height 34
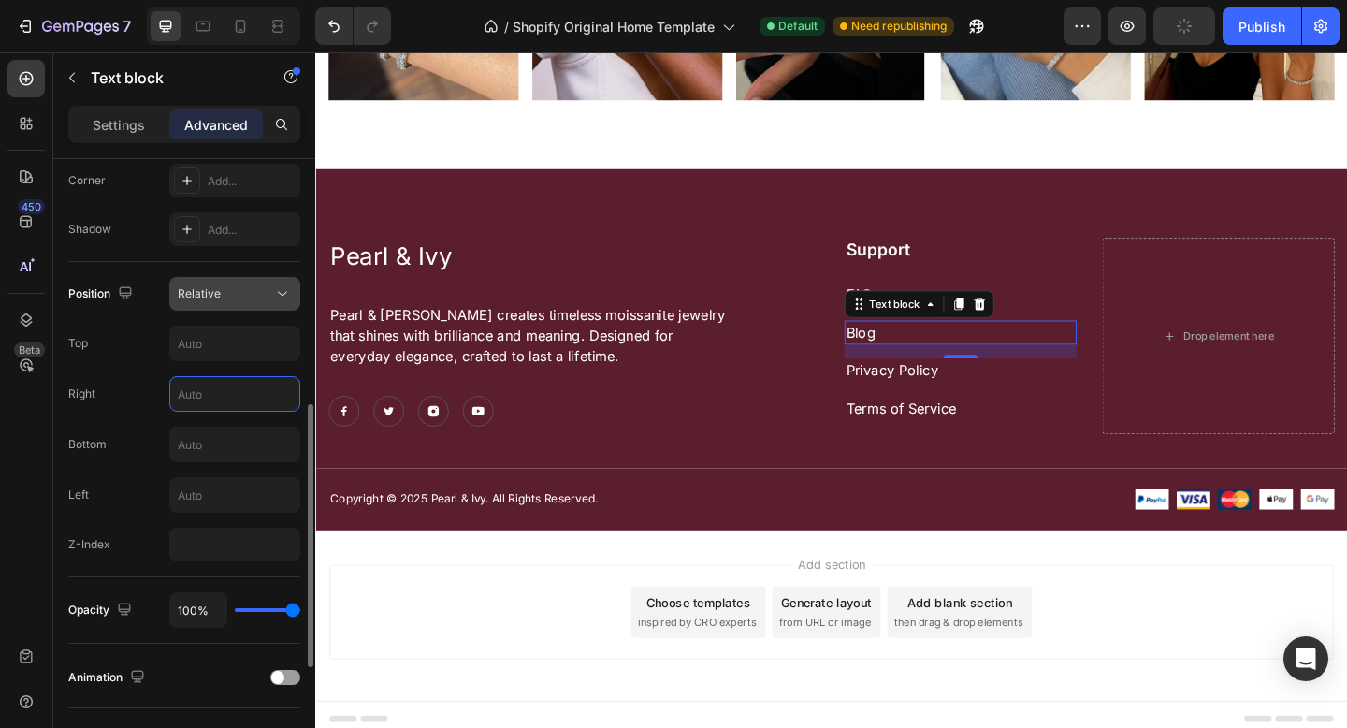
click at [248, 301] on div "Relative" at bounding box center [225, 293] width 95 height 17
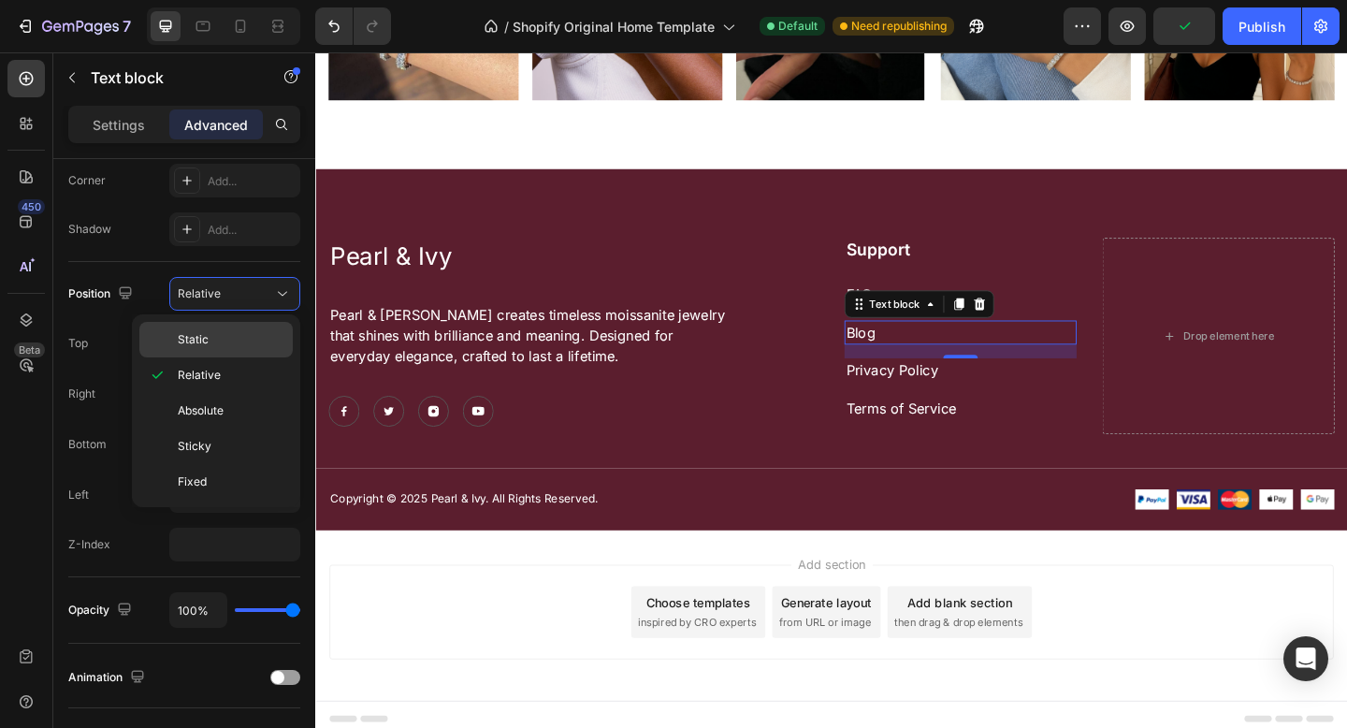
click at [229, 344] on p "Static" at bounding box center [231, 339] width 107 height 17
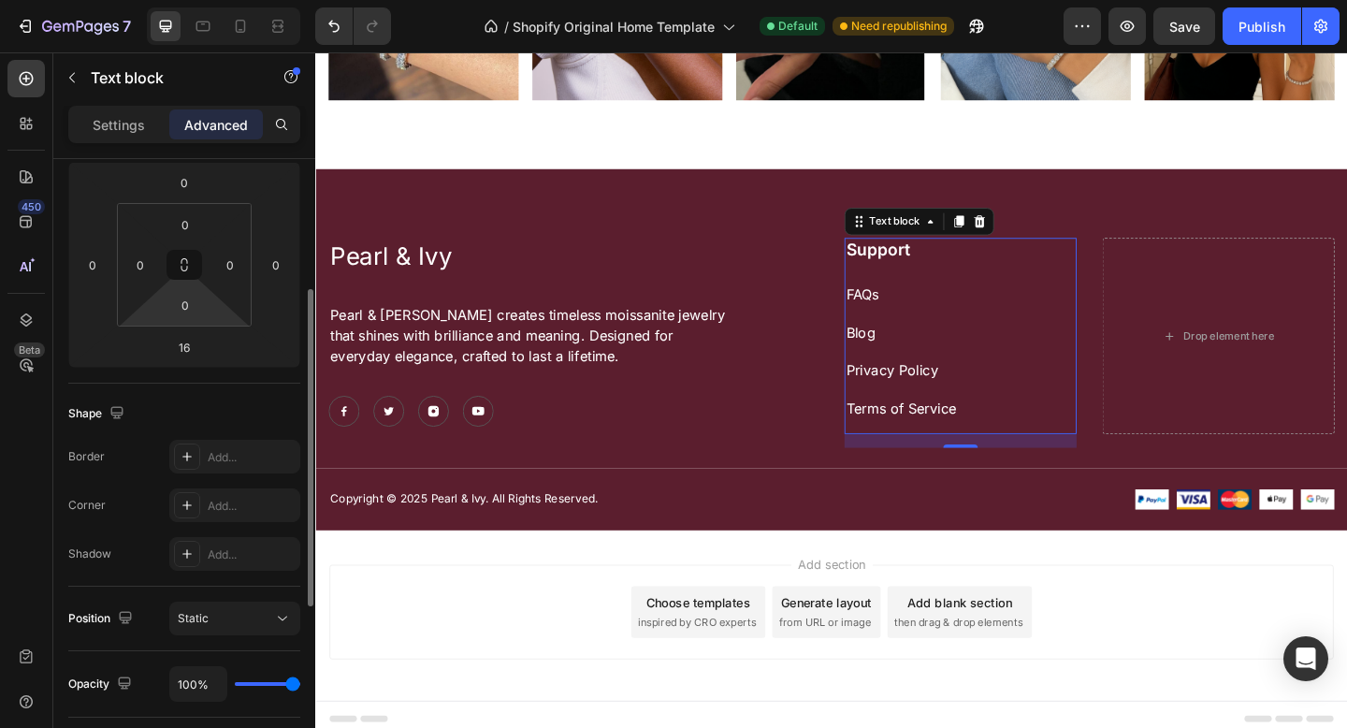
scroll to position [0, 0]
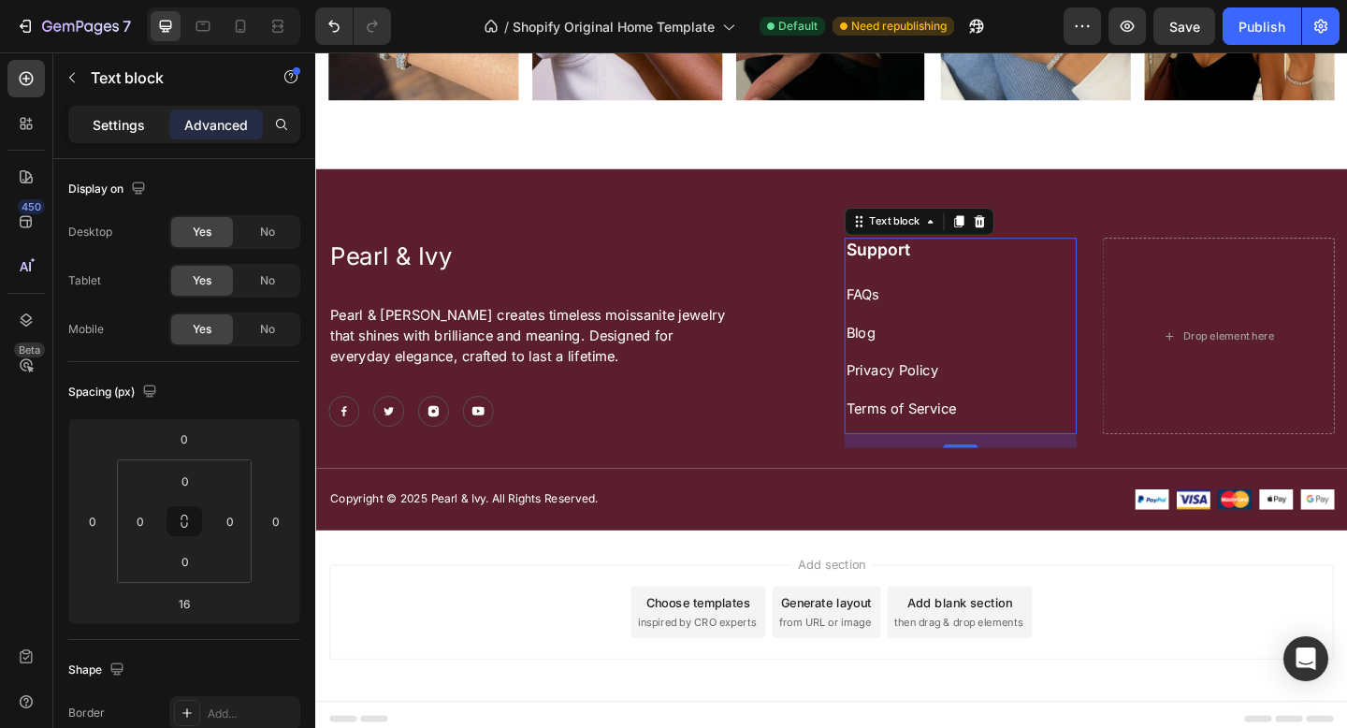
click at [152, 132] on div "Settings" at bounding box center [119, 124] width 94 height 30
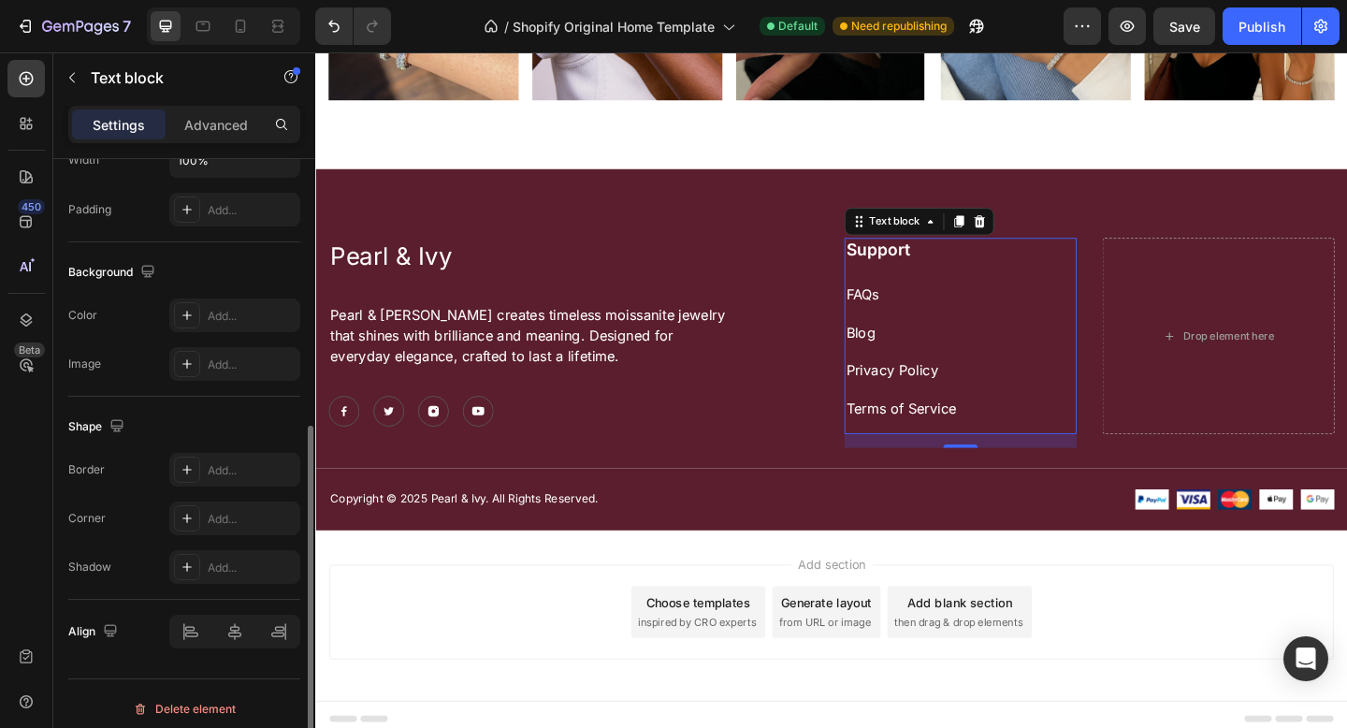
scroll to position [486, 0]
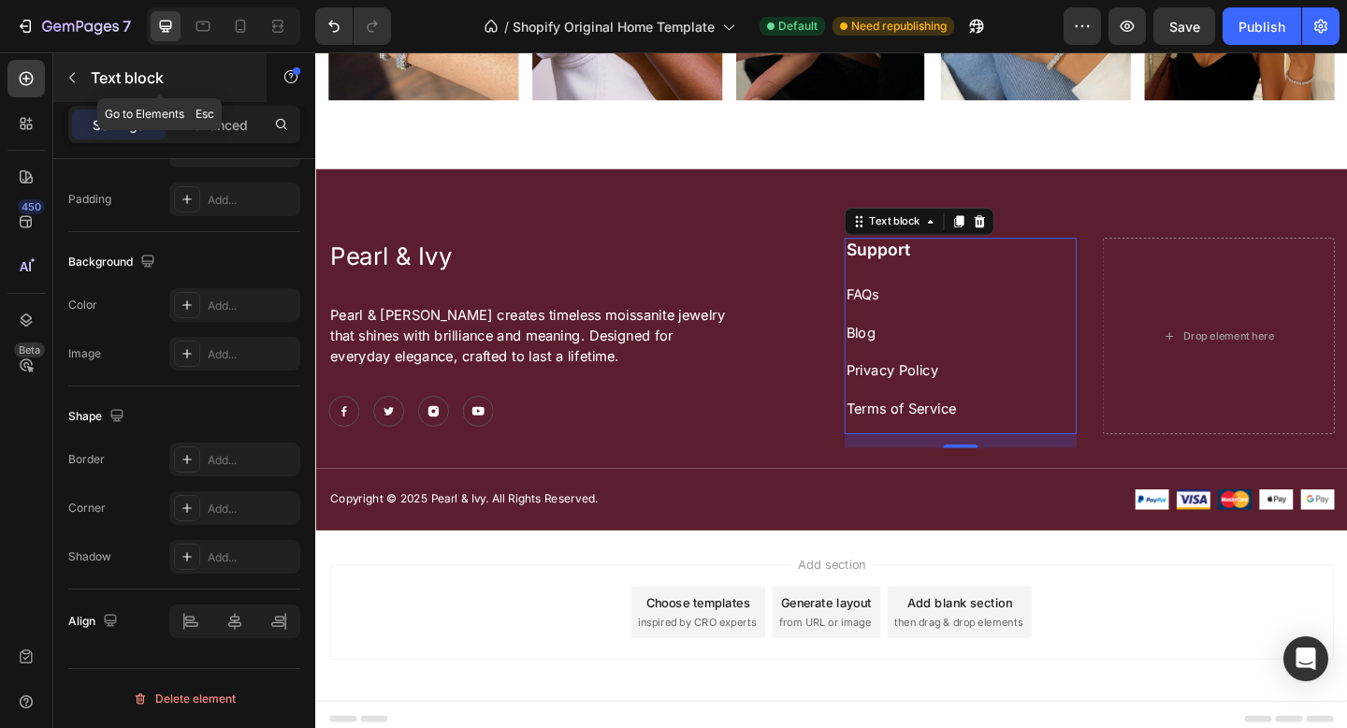
click at [70, 80] on icon "button" at bounding box center [72, 77] width 15 height 15
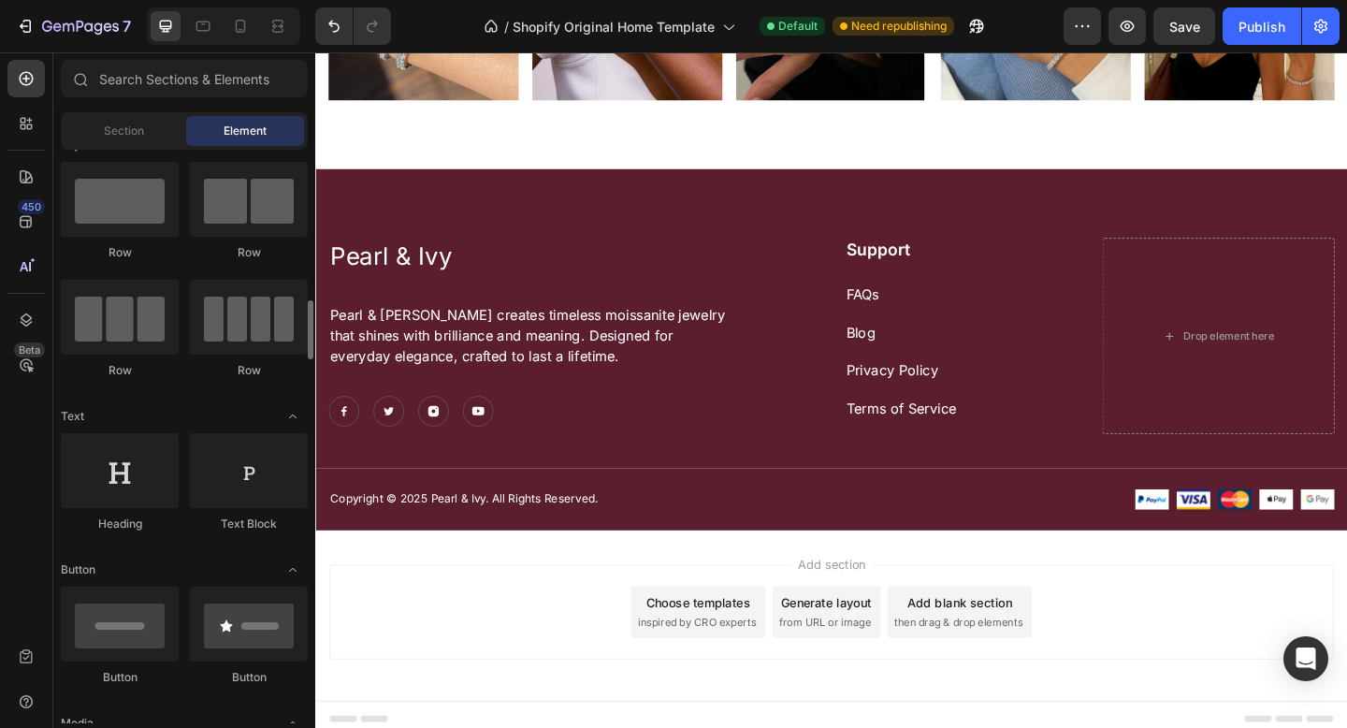
scroll to position [163, 0]
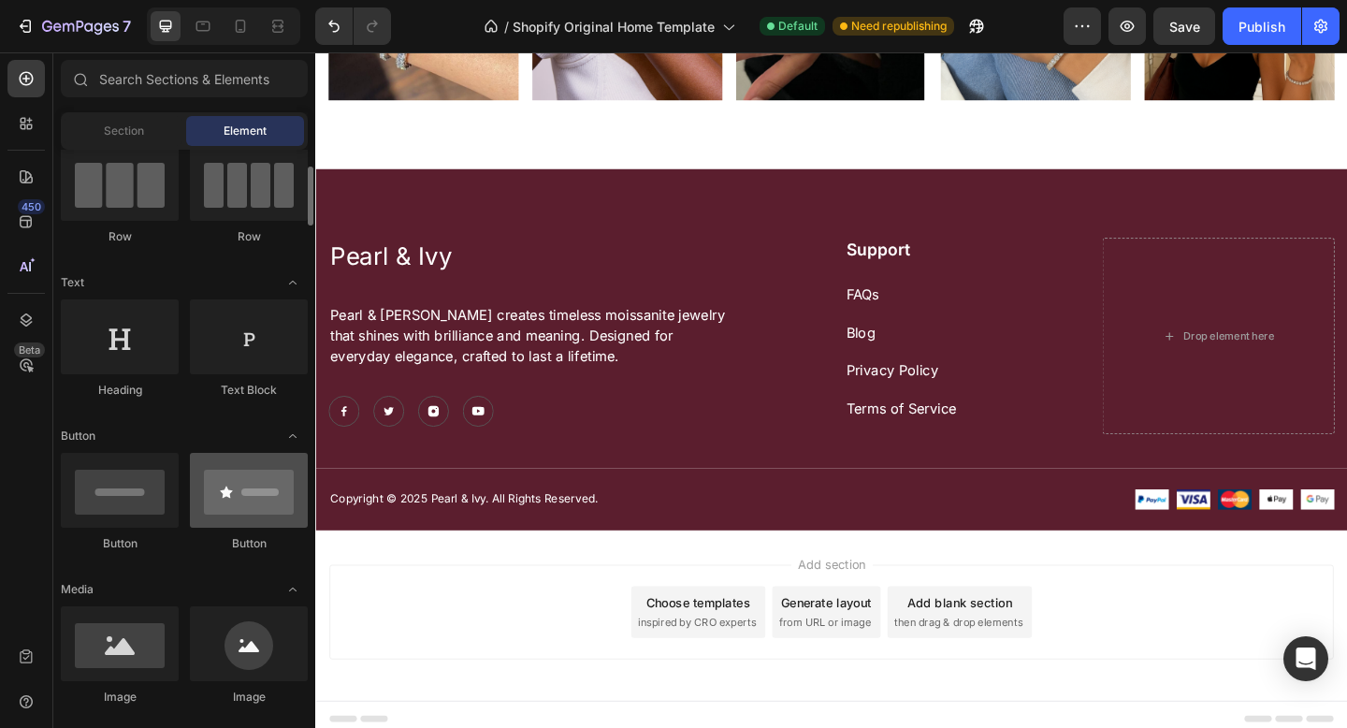
click at [225, 502] on div at bounding box center [249, 490] width 118 height 75
click at [243, 501] on div at bounding box center [249, 490] width 118 height 75
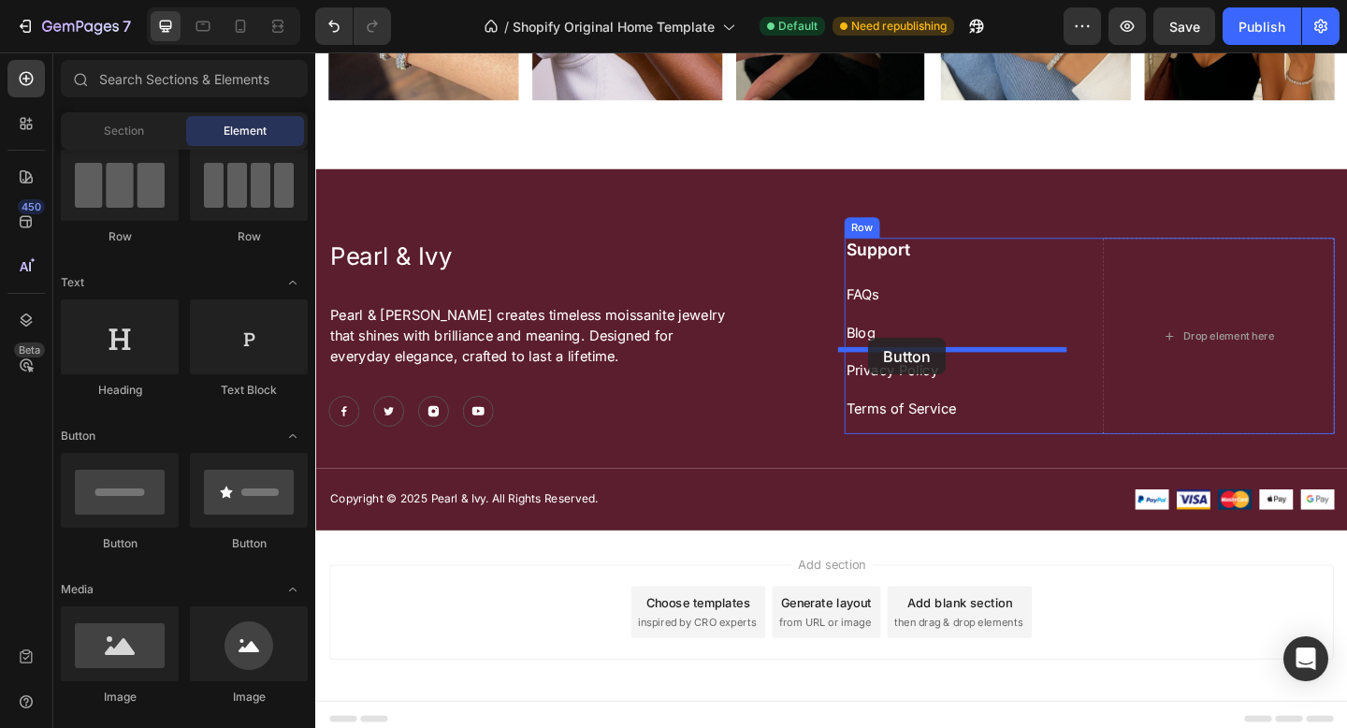
drag, startPoint x: 625, startPoint y: 523, endPoint x: 917, endPoint y: 363, distance: 332.8
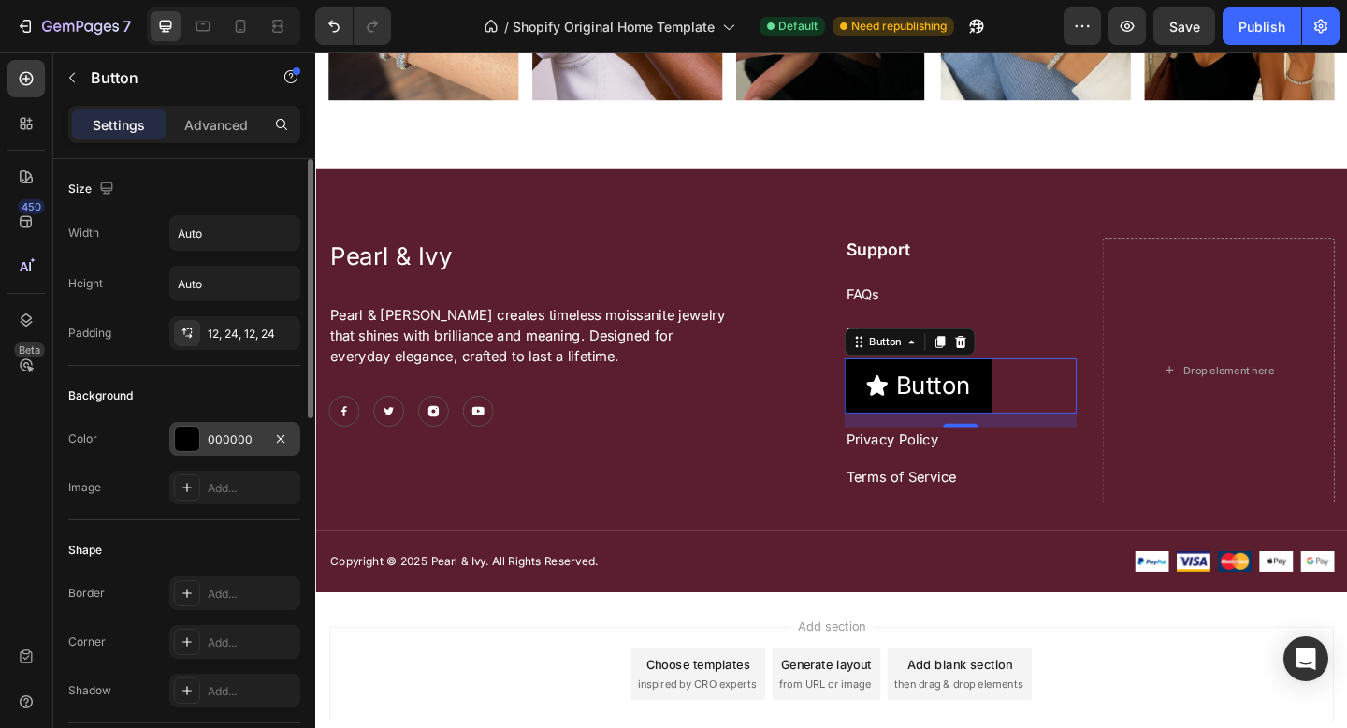
click at [222, 441] on div "000000" at bounding box center [235, 439] width 54 height 17
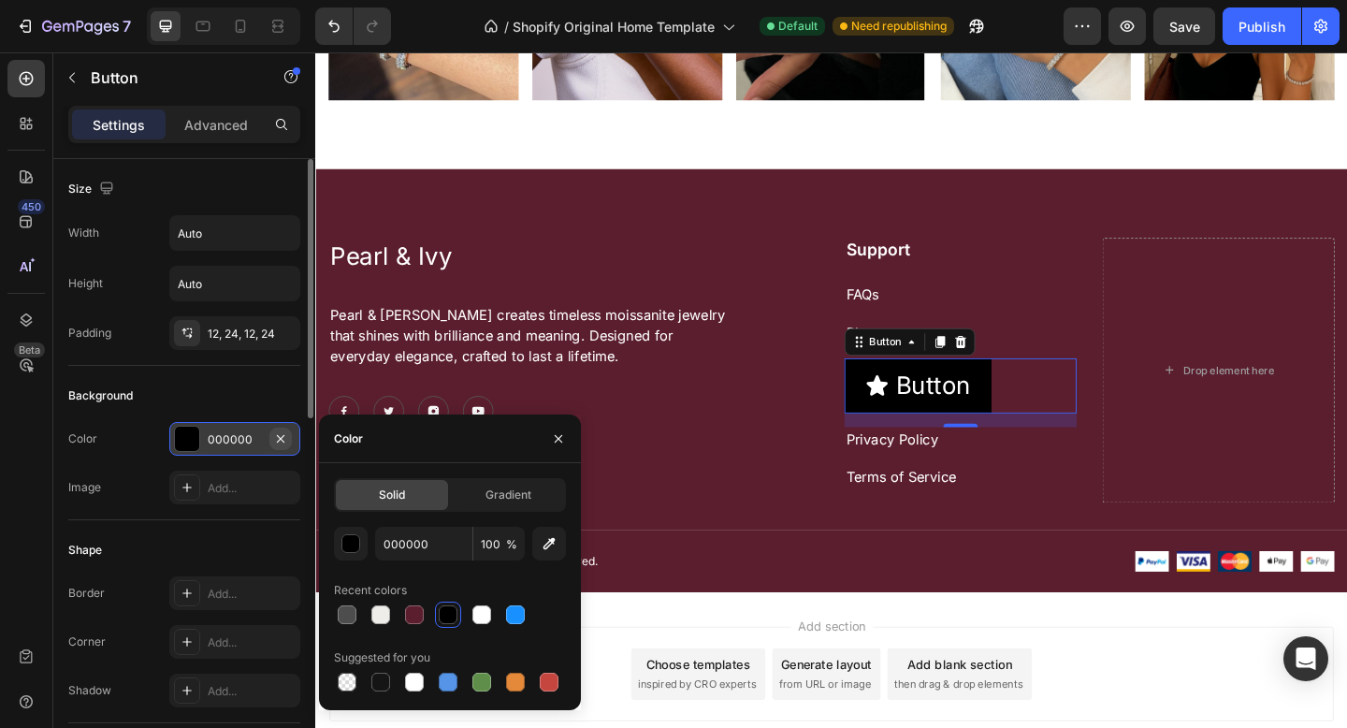
click at [283, 441] on icon "button" at bounding box center [280, 437] width 7 height 7
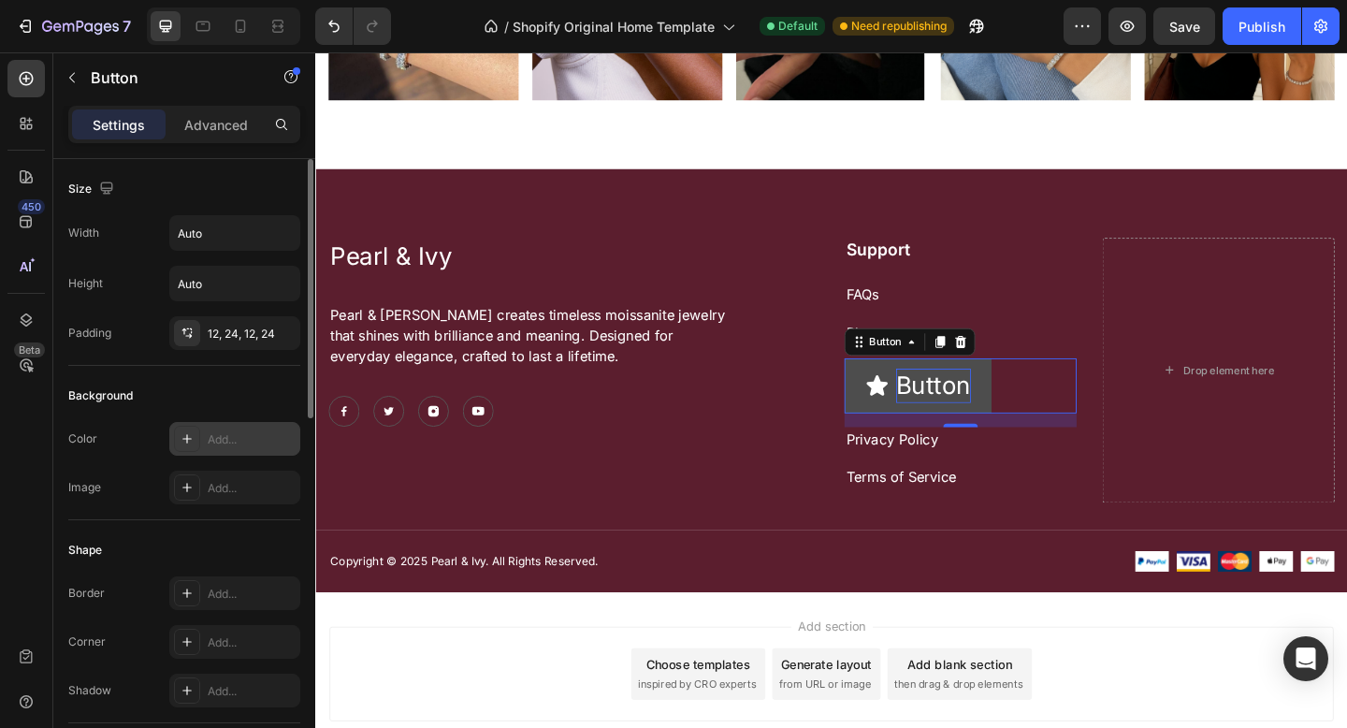
click at [990, 403] on p "Button" at bounding box center [987, 415] width 81 height 36
click at [918, 414] on icon "<p>Button</p>" at bounding box center [926, 415] width 26 height 26
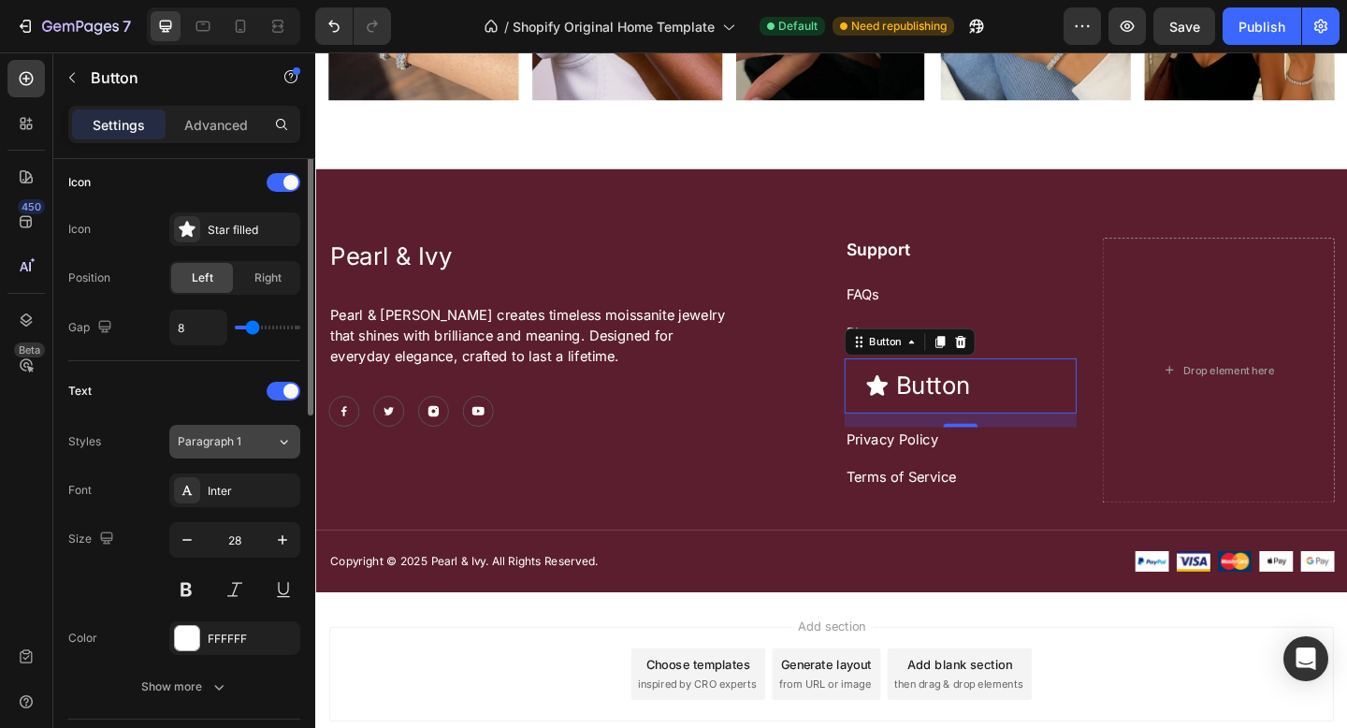
scroll to position [400, 0]
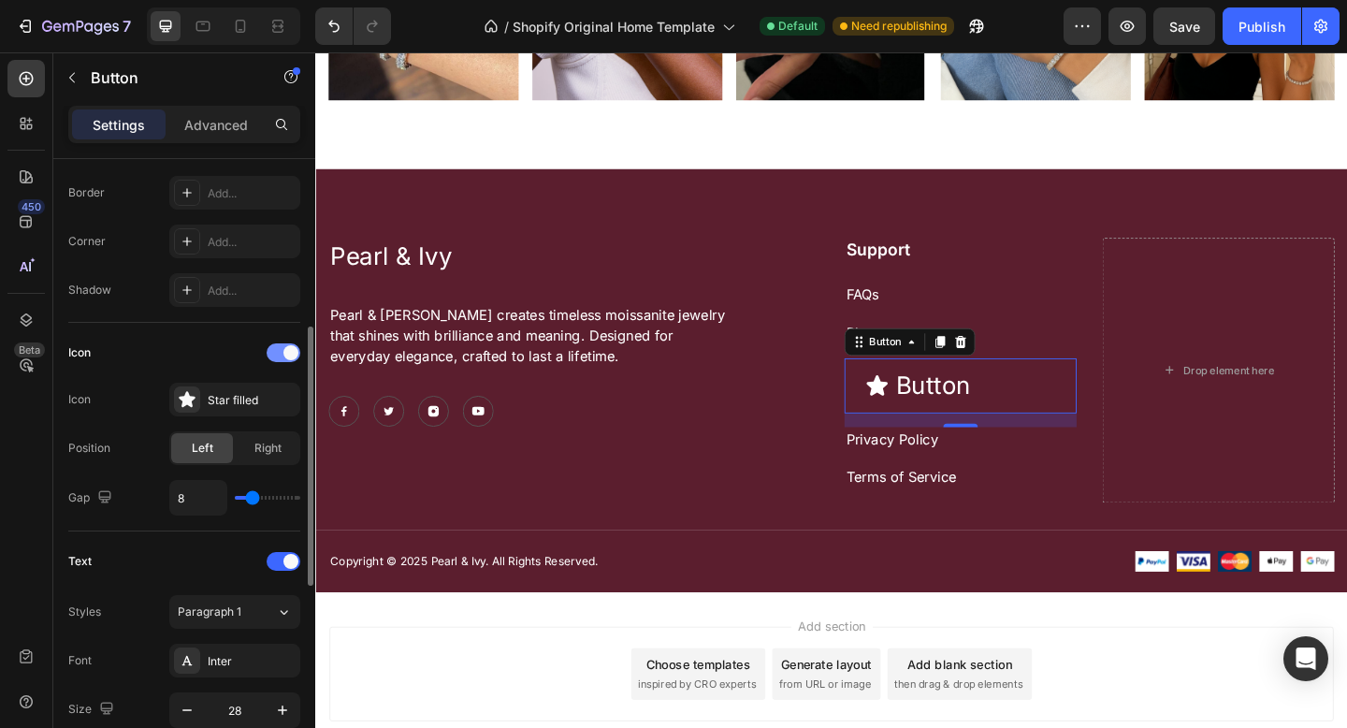
click at [282, 360] on div at bounding box center [284, 352] width 34 height 19
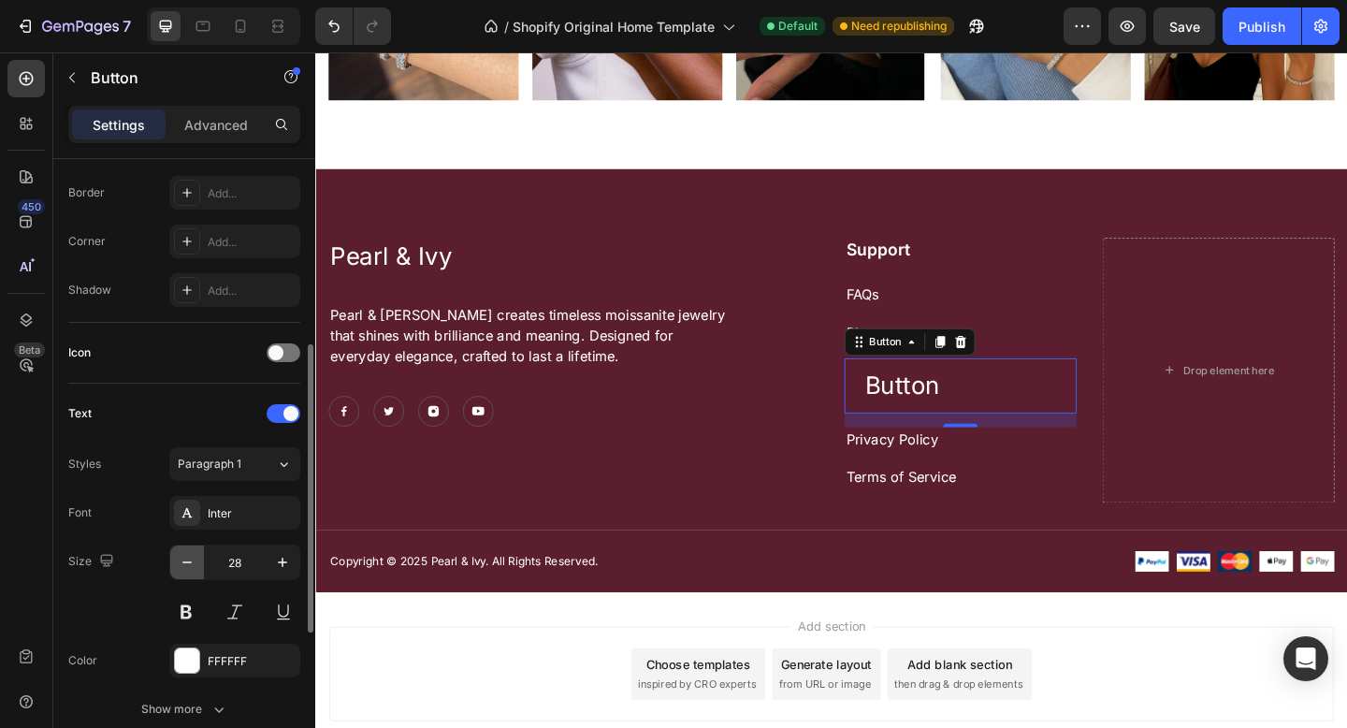
click at [195, 562] on icon "button" at bounding box center [187, 562] width 19 height 19
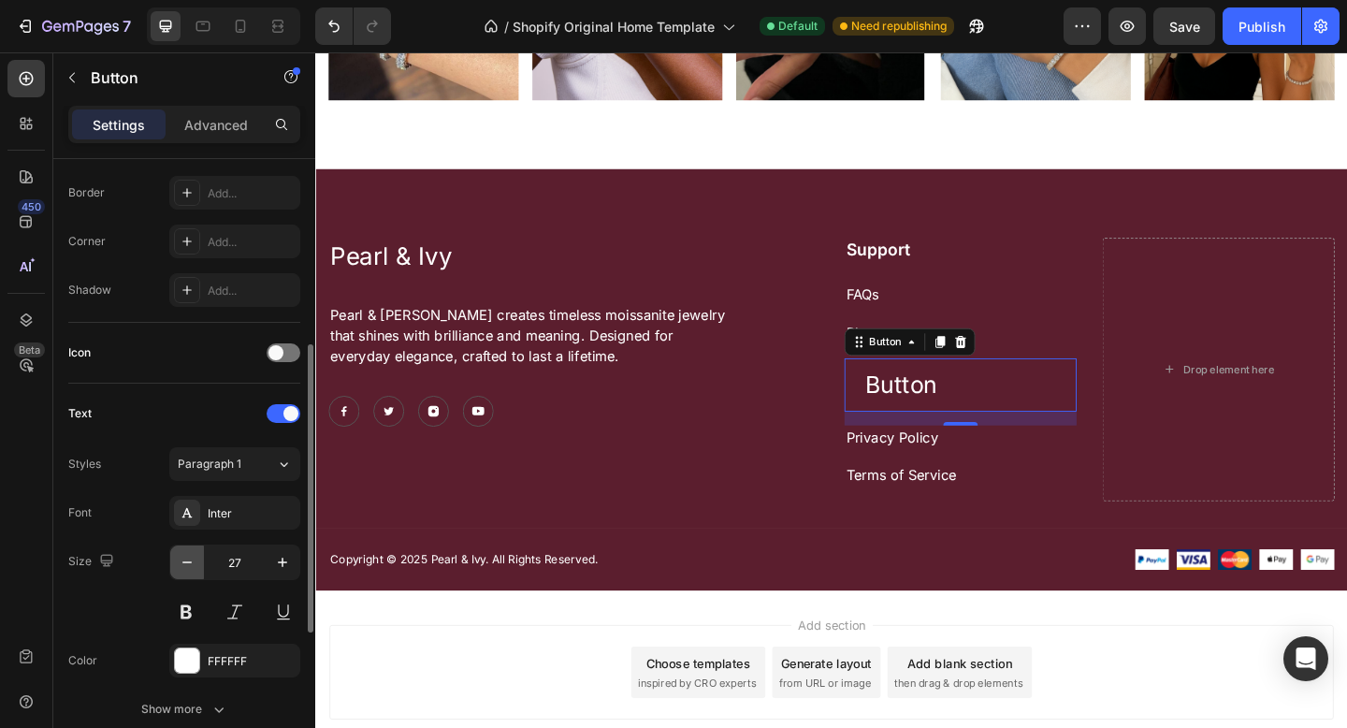
click at [195, 562] on icon "button" at bounding box center [187, 562] width 19 height 19
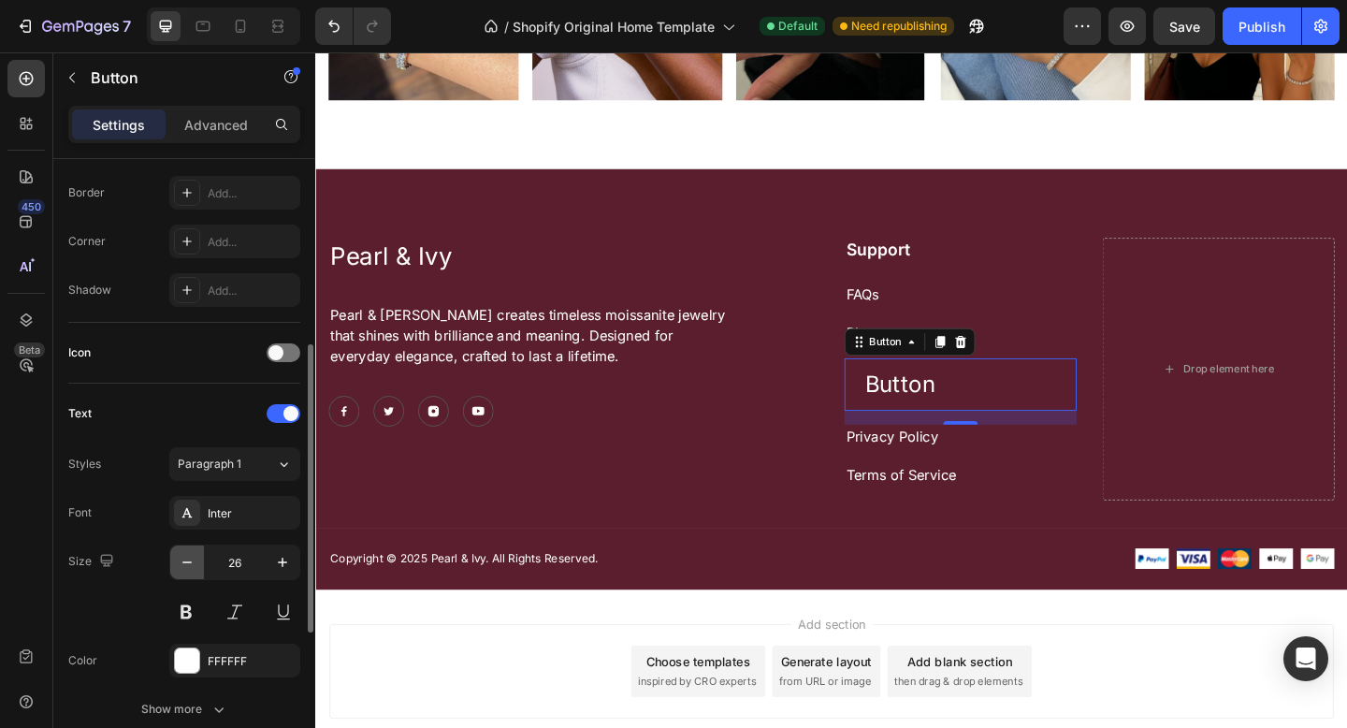
click at [194, 562] on icon "button" at bounding box center [187, 562] width 19 height 19
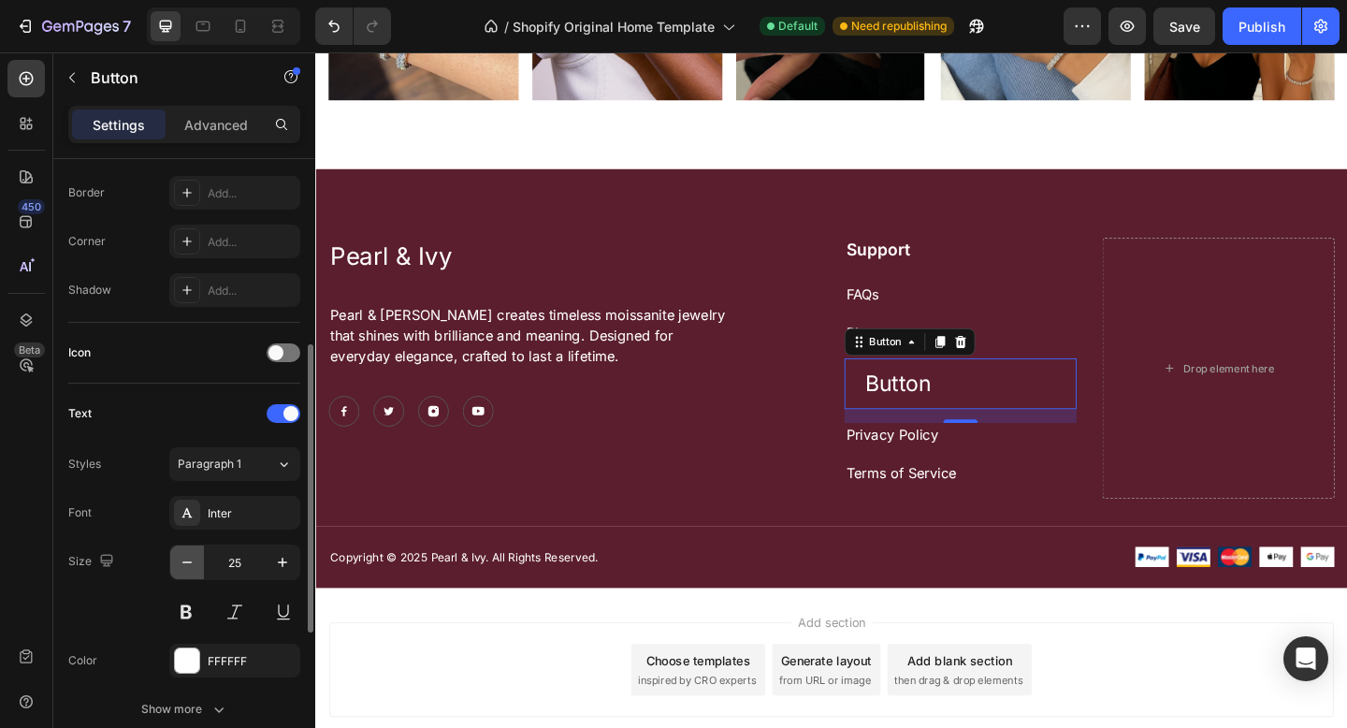
click at [194, 562] on icon "button" at bounding box center [187, 562] width 19 height 19
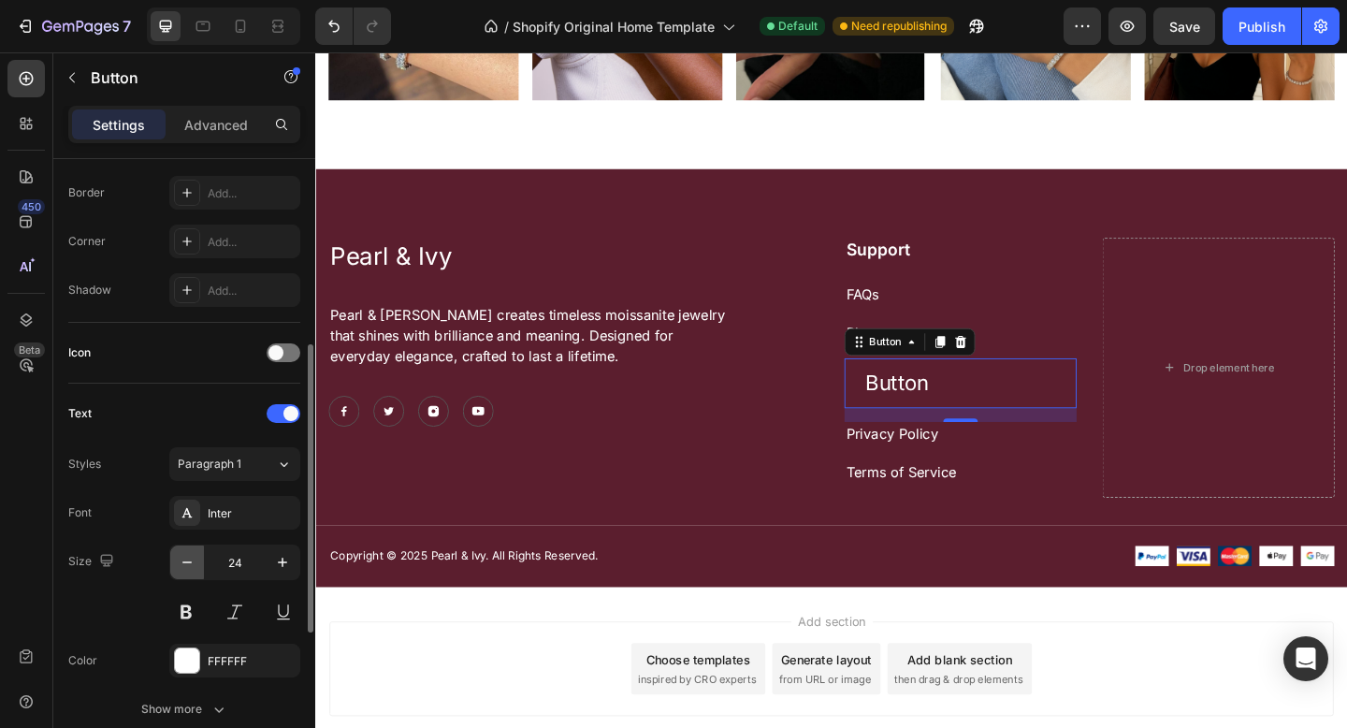
click at [194, 562] on icon "button" at bounding box center [187, 562] width 19 height 19
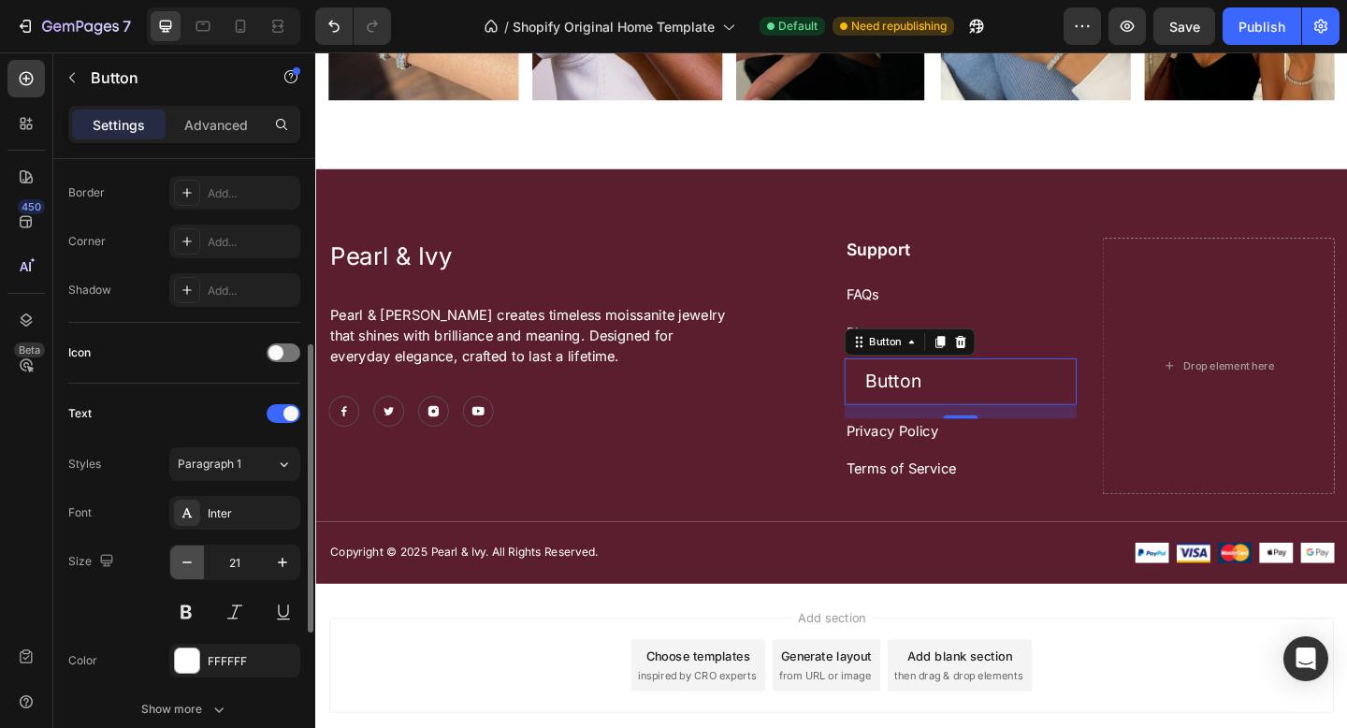
click at [194, 562] on icon "button" at bounding box center [187, 562] width 19 height 19
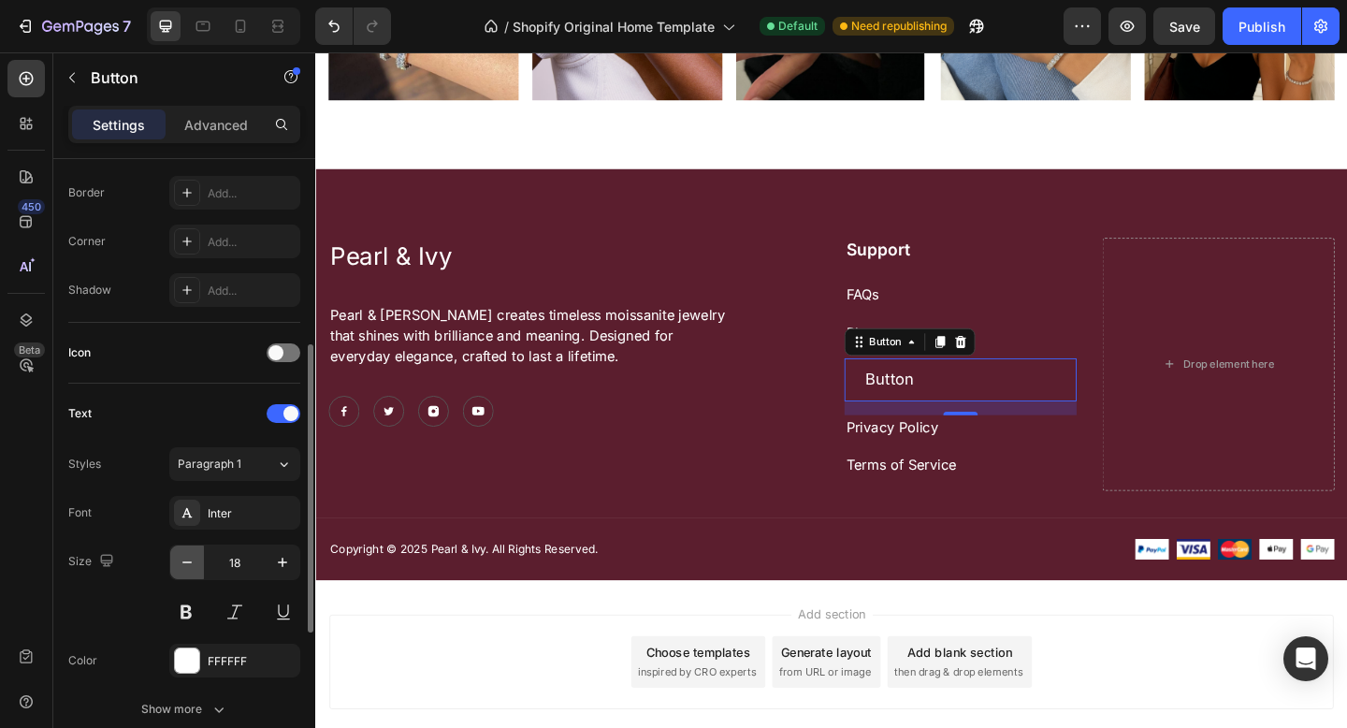
click at [194, 562] on icon "button" at bounding box center [187, 562] width 19 height 19
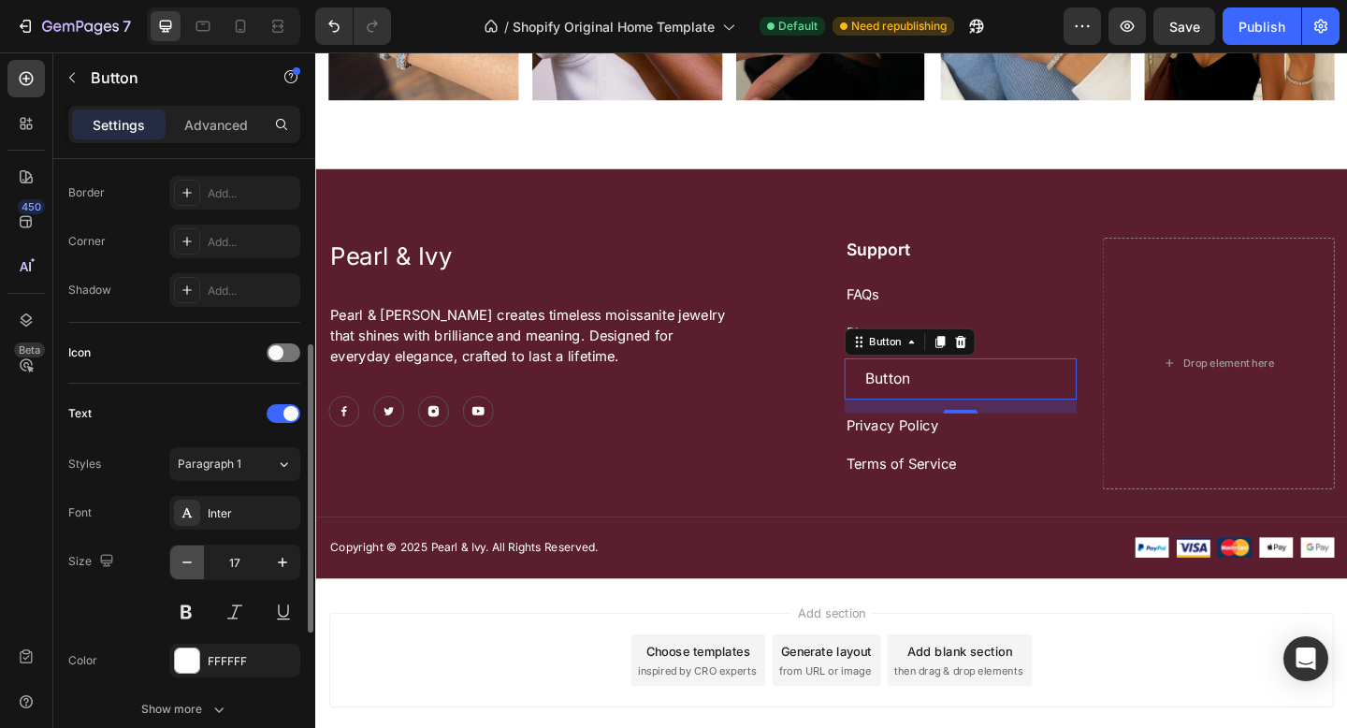
click at [194, 562] on icon "button" at bounding box center [187, 562] width 19 height 19
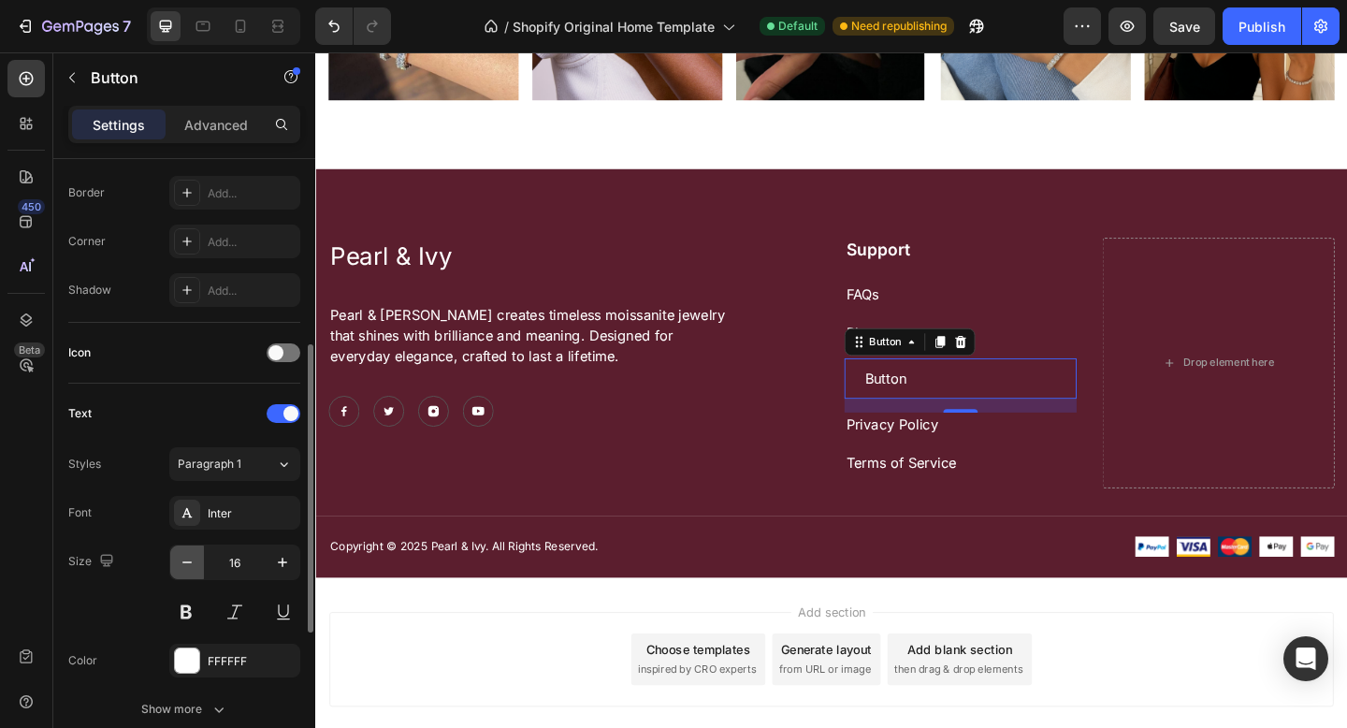
click at [193, 562] on icon "button" at bounding box center [187, 562] width 19 height 19
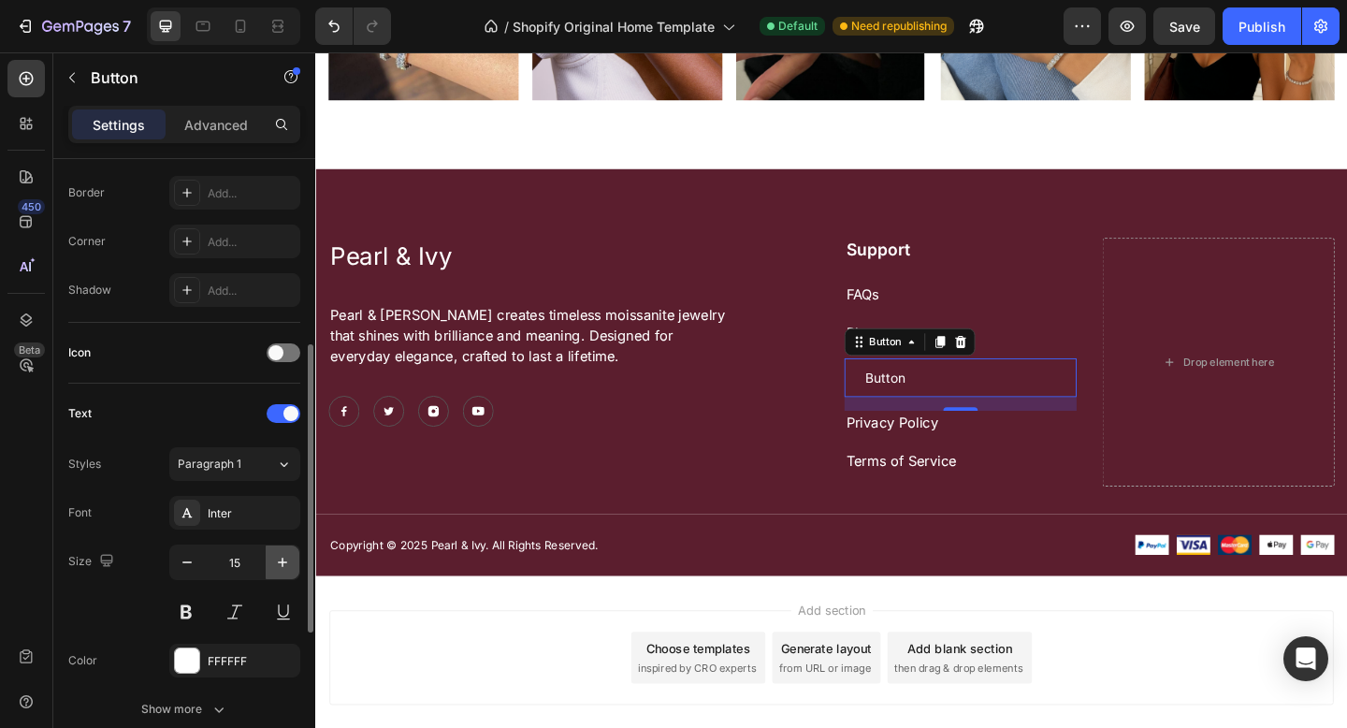
click at [281, 571] on button "button" at bounding box center [283, 562] width 34 height 34
type input "16"
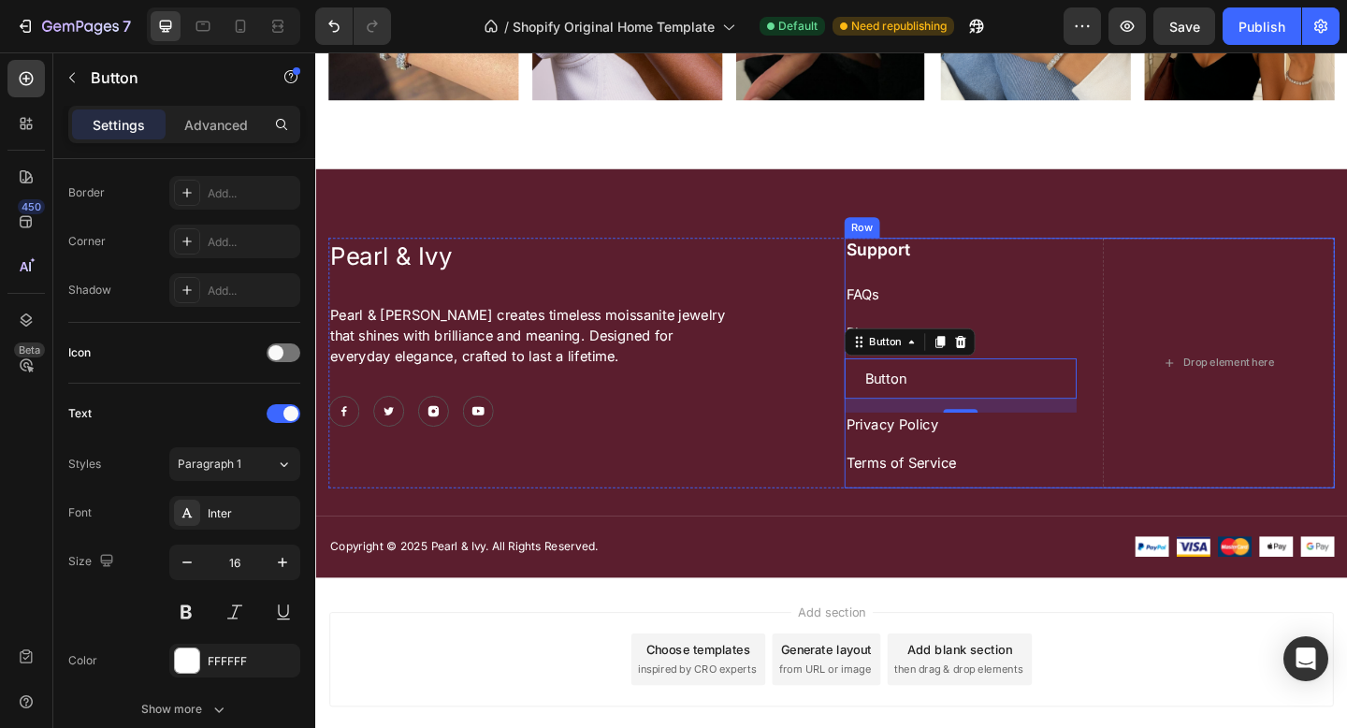
click at [958, 457] on p "Privacy Policy" at bounding box center [1016, 457] width 249 height 22
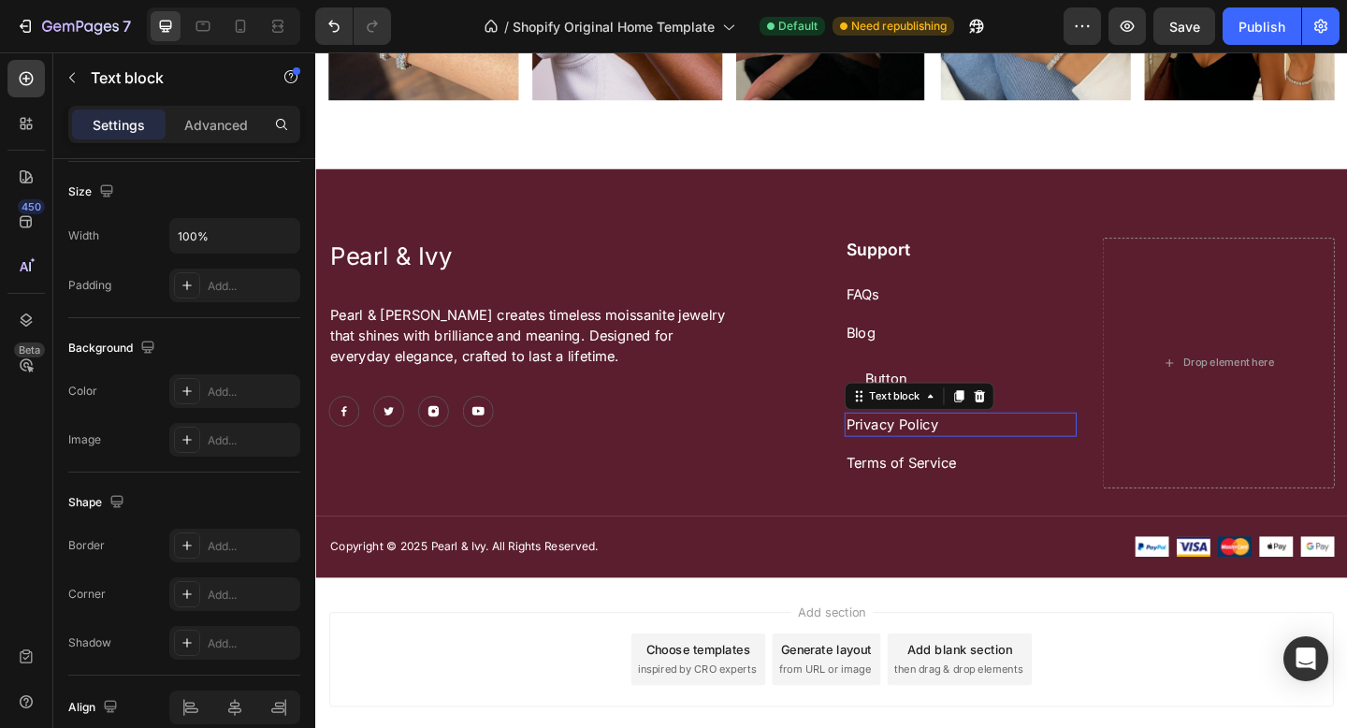
scroll to position [0, 0]
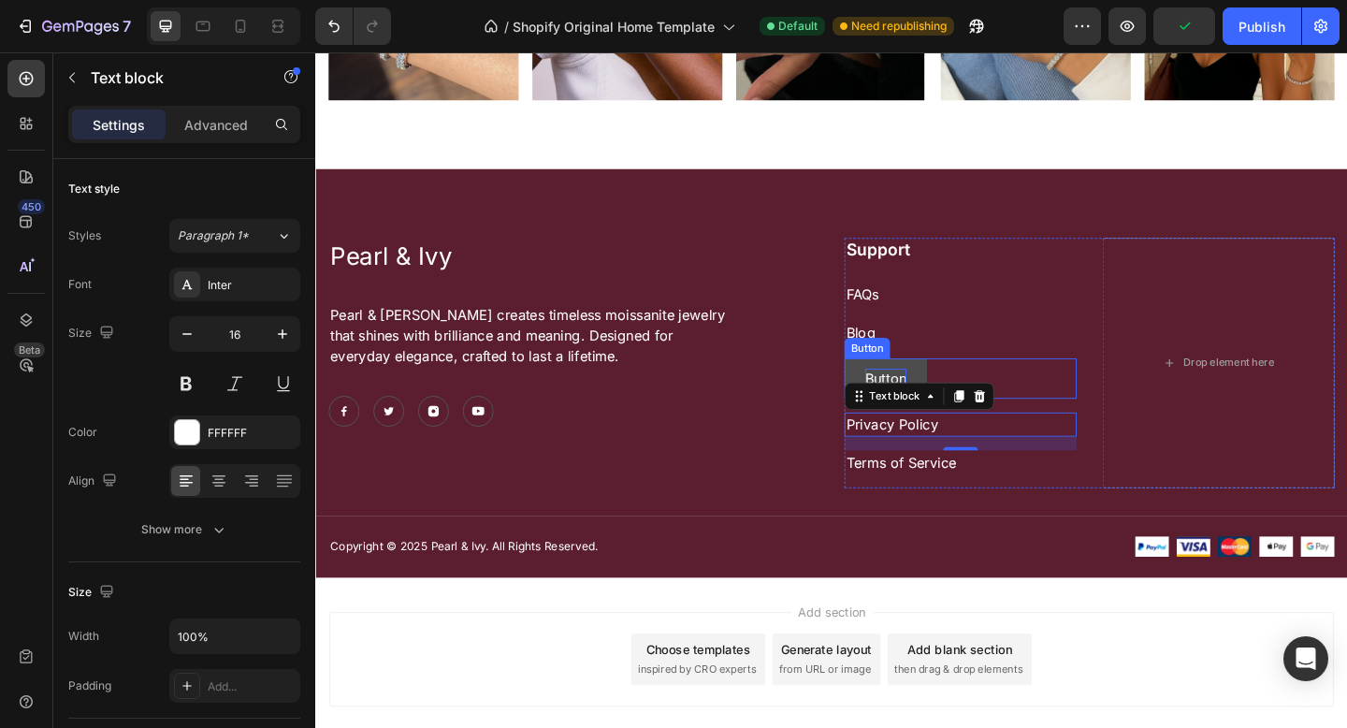
click at [938, 397] on p "Button" at bounding box center [935, 407] width 45 height 21
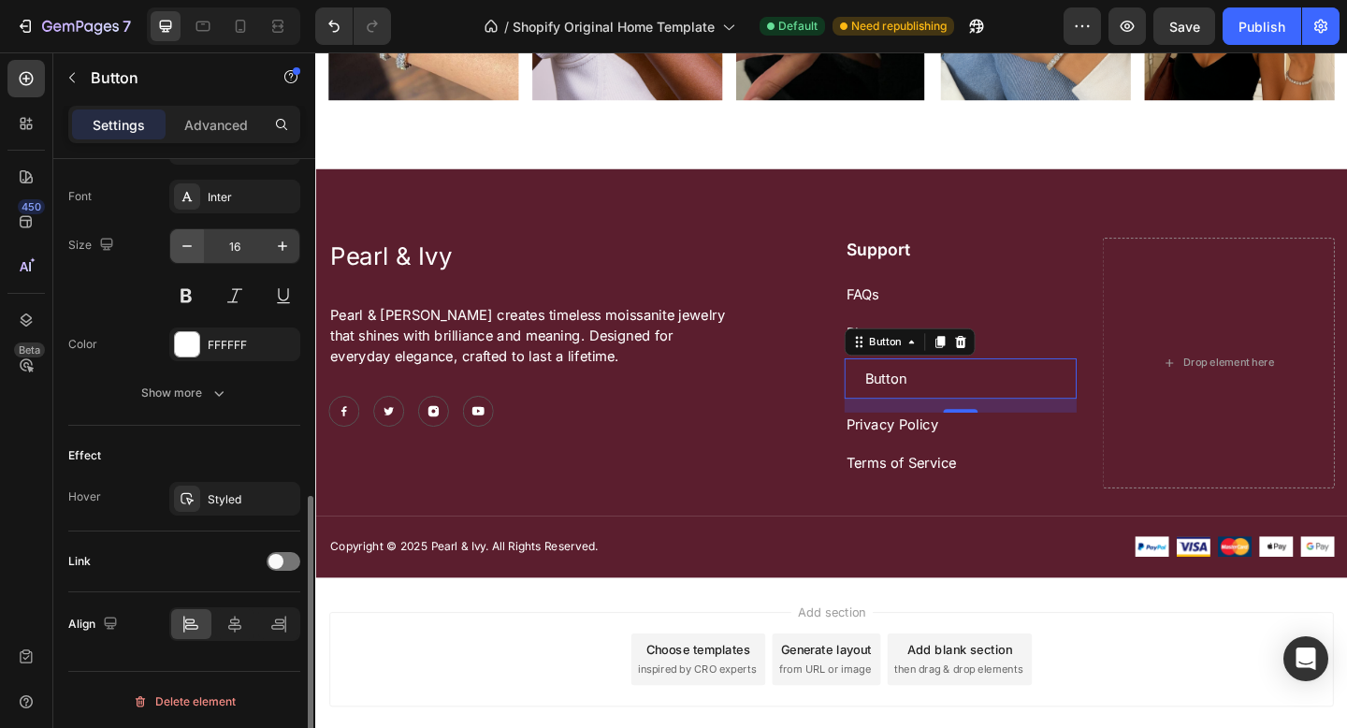
scroll to position [719, 0]
click at [281, 494] on icon "button" at bounding box center [280, 494] width 7 height 7
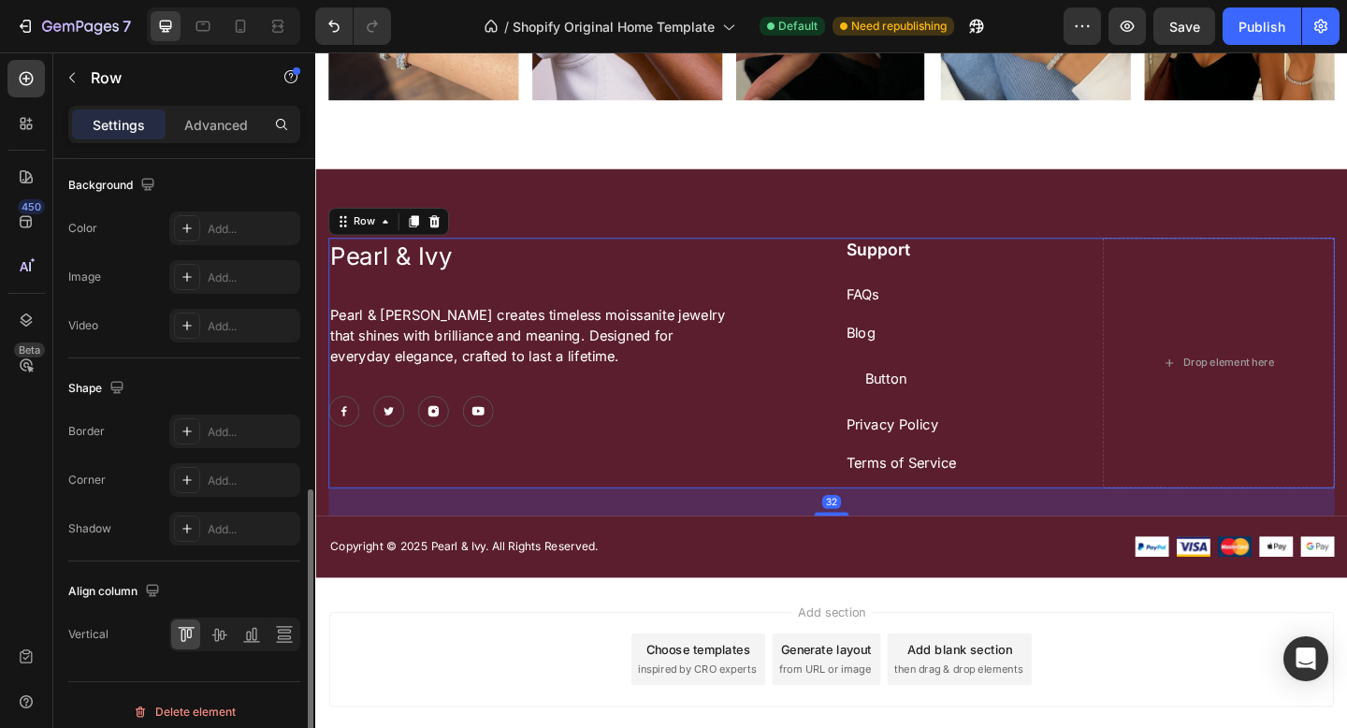
click at [854, 512] on div "Pearl & Ivy Text Block Pearl & [PERSON_NAME] creates timeless moissanite jewelr…" at bounding box center [595, 390] width 533 height 272
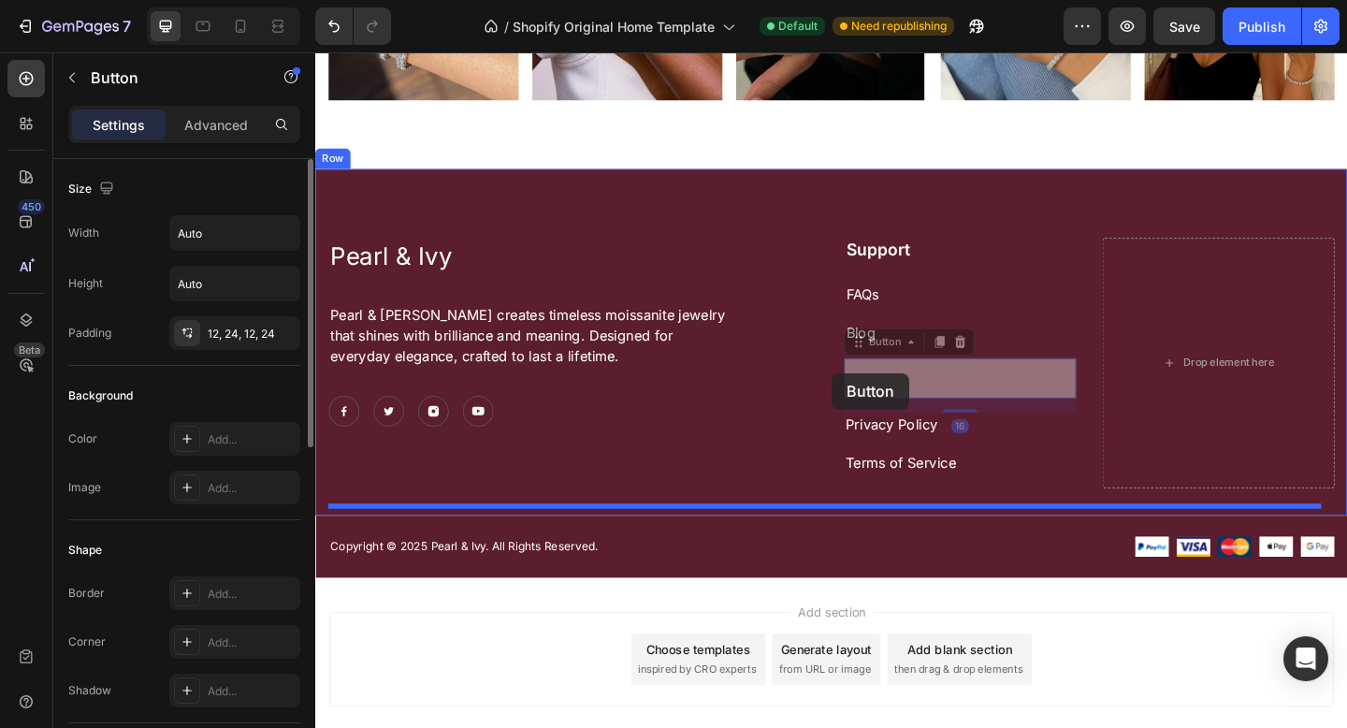
drag, startPoint x: 914, startPoint y: 408, endPoint x: 877, endPoint y: 401, distance: 37.1
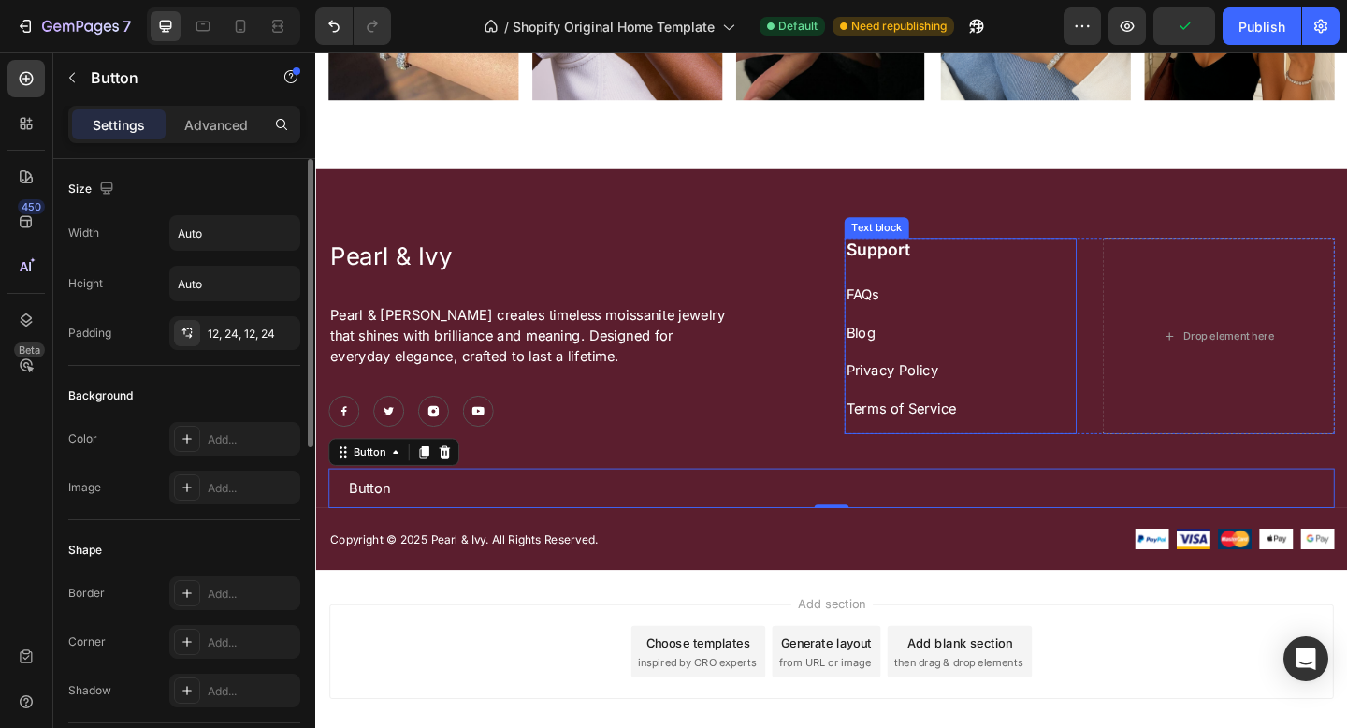
click at [902, 354] on p "Blog" at bounding box center [1016, 357] width 249 height 22
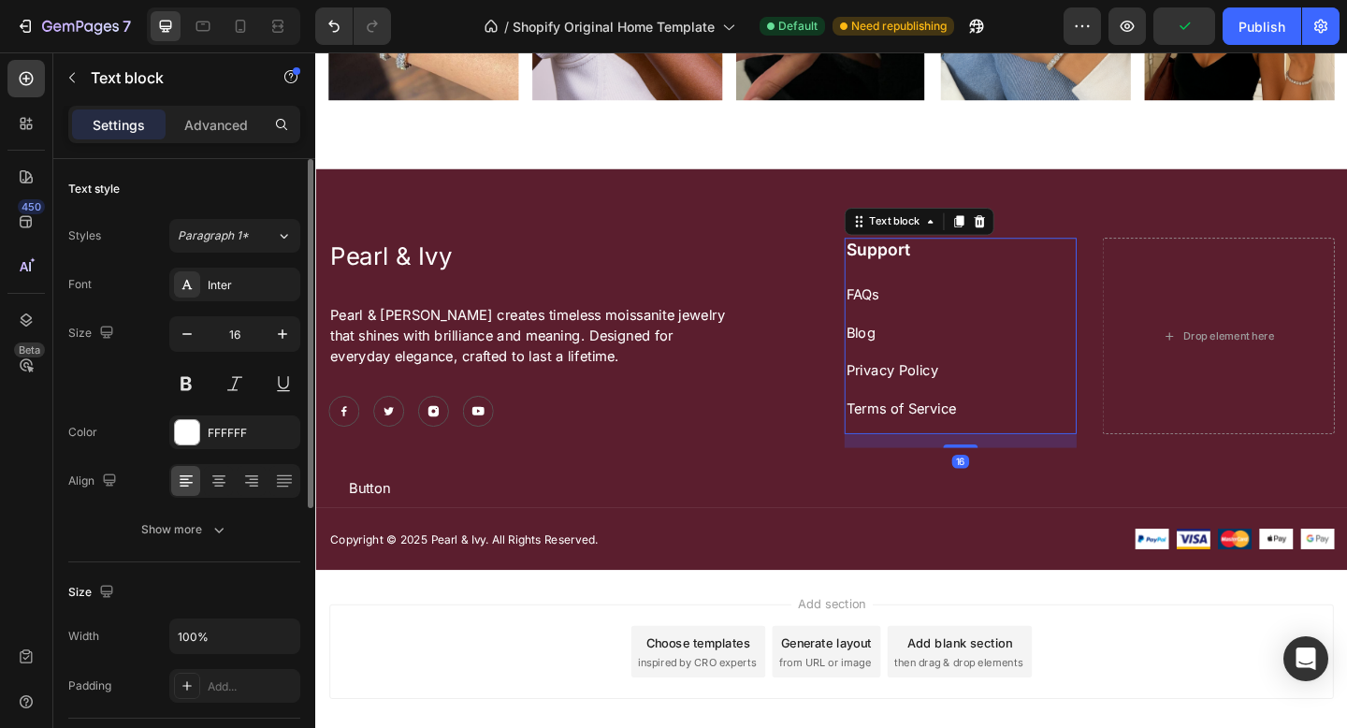
click at [902, 353] on p "Blog" at bounding box center [1016, 357] width 249 height 22
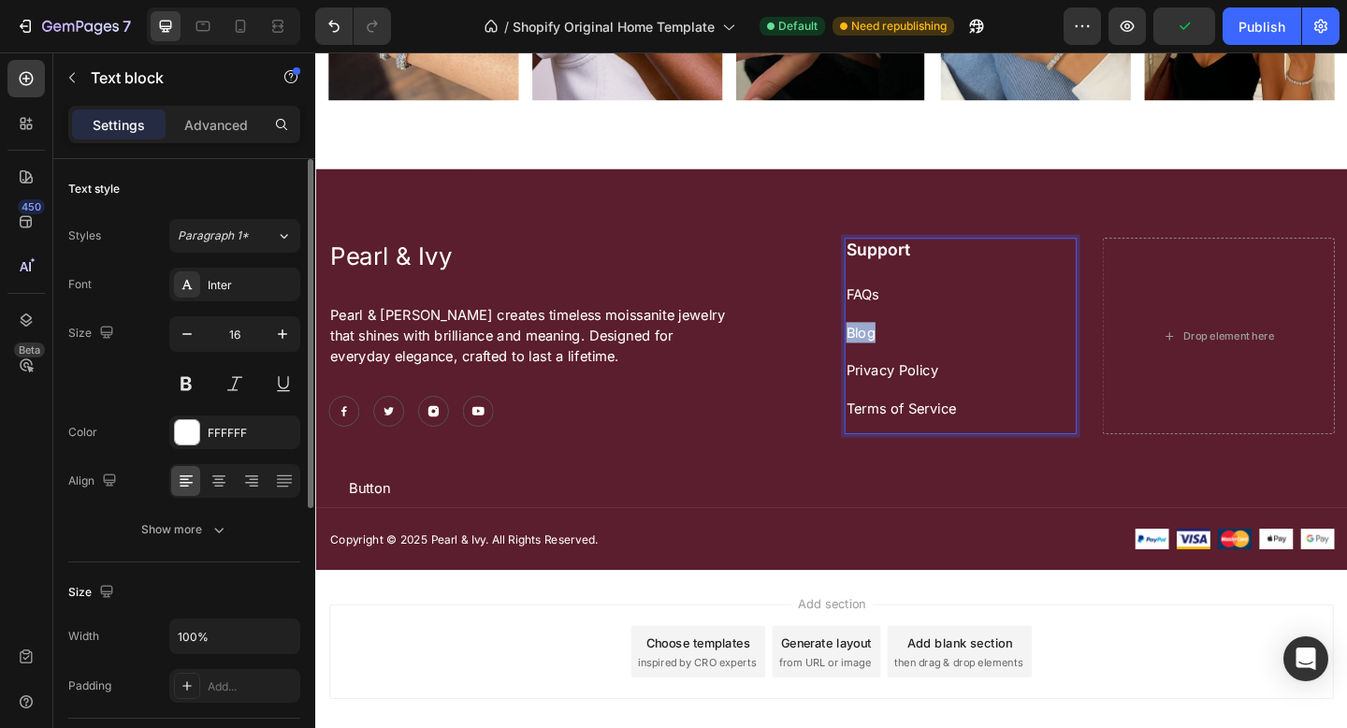
click at [902, 352] on p "Blog" at bounding box center [1016, 357] width 249 height 22
click at [333, 31] on icon "Undo/Redo" at bounding box center [333, 27] width 11 height 12
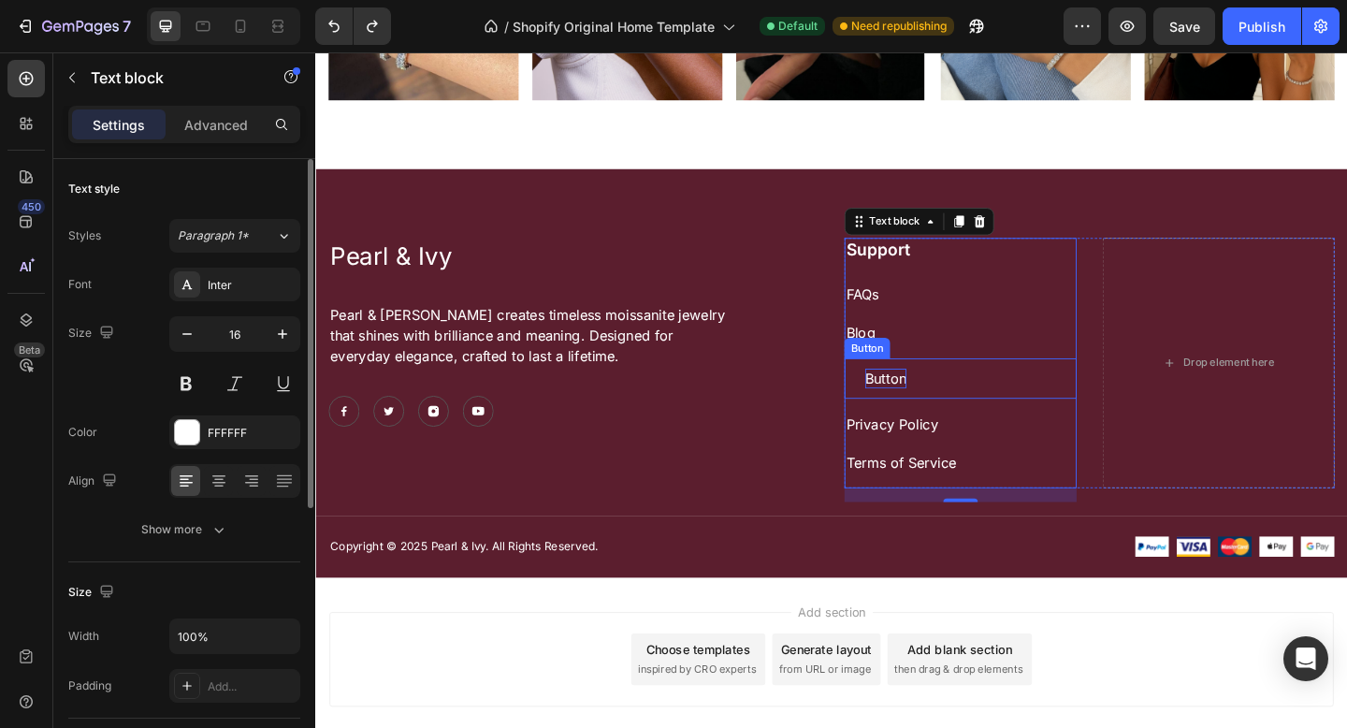
click at [926, 397] on p "Button" at bounding box center [935, 407] width 45 height 21
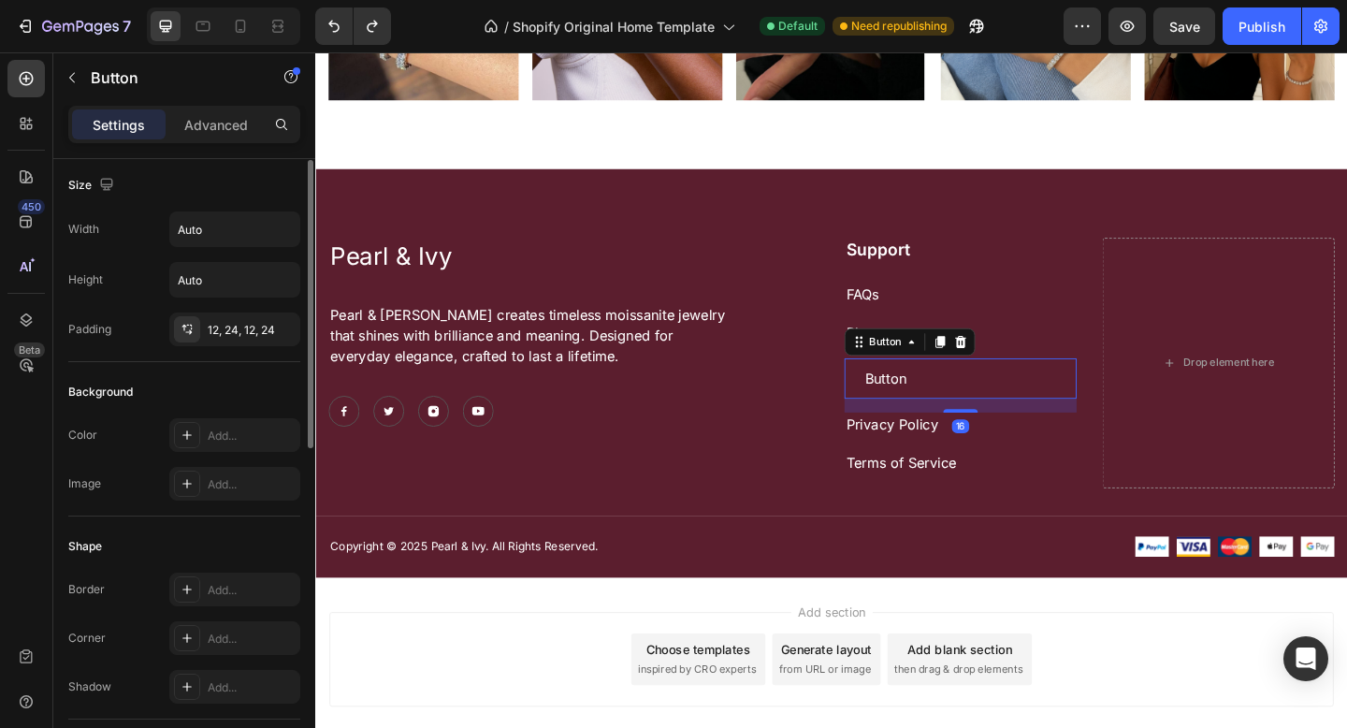
scroll to position [44, 0]
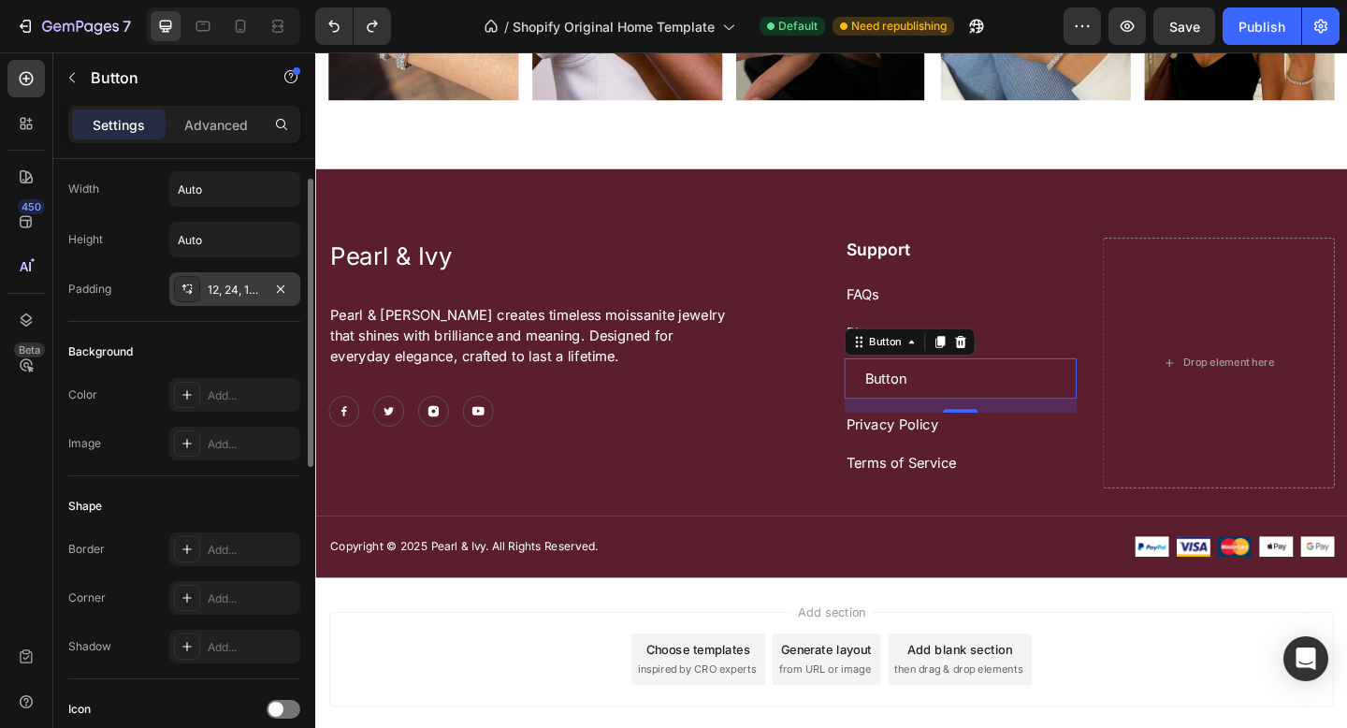
click at [203, 282] on div "12, 24, 12, 24" at bounding box center [234, 289] width 131 height 34
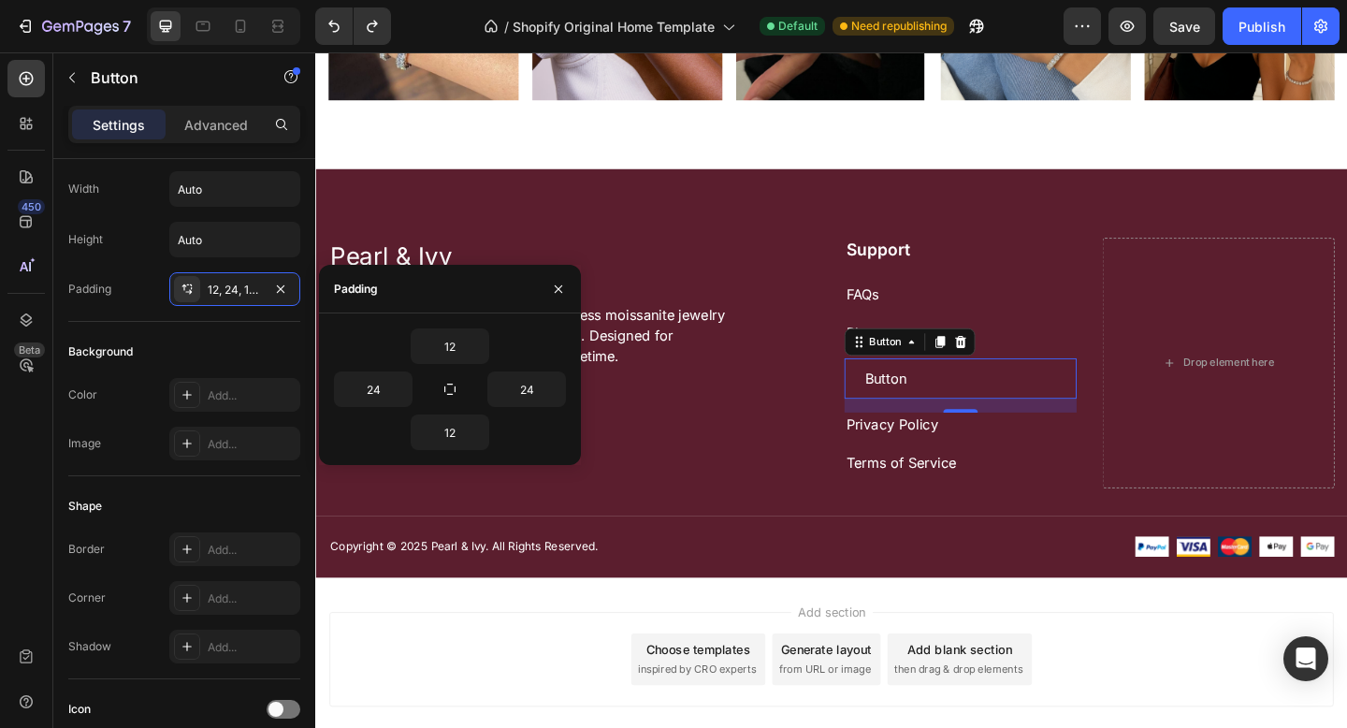
click at [189, 357] on div "Background" at bounding box center [184, 352] width 232 height 30
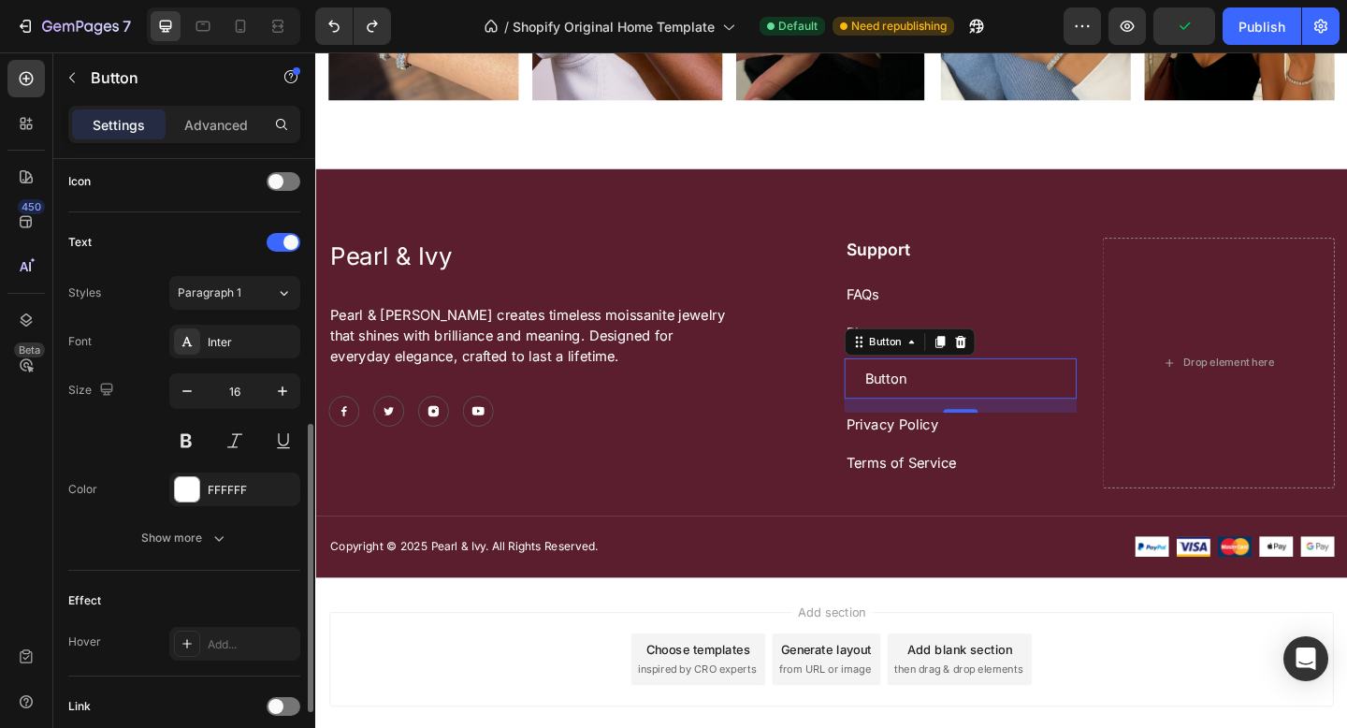
scroll to position [719, 0]
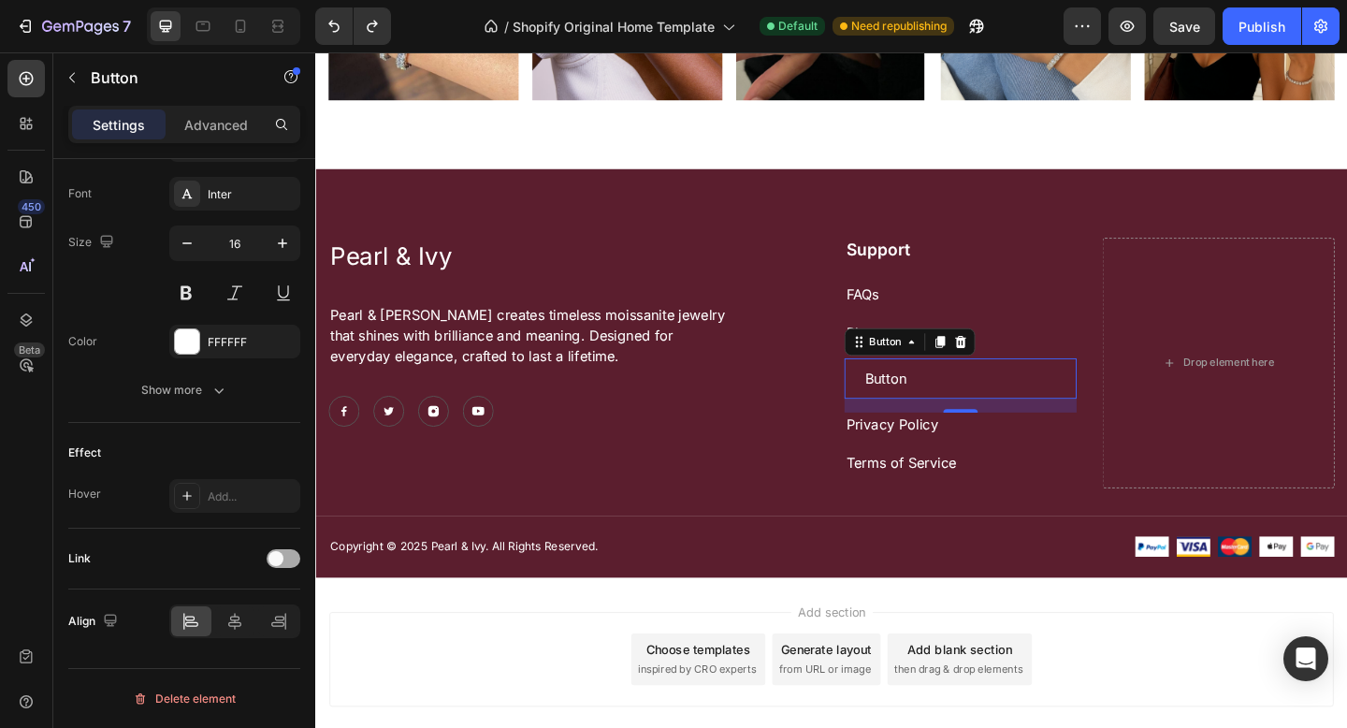
click at [285, 559] on div at bounding box center [284, 558] width 34 height 19
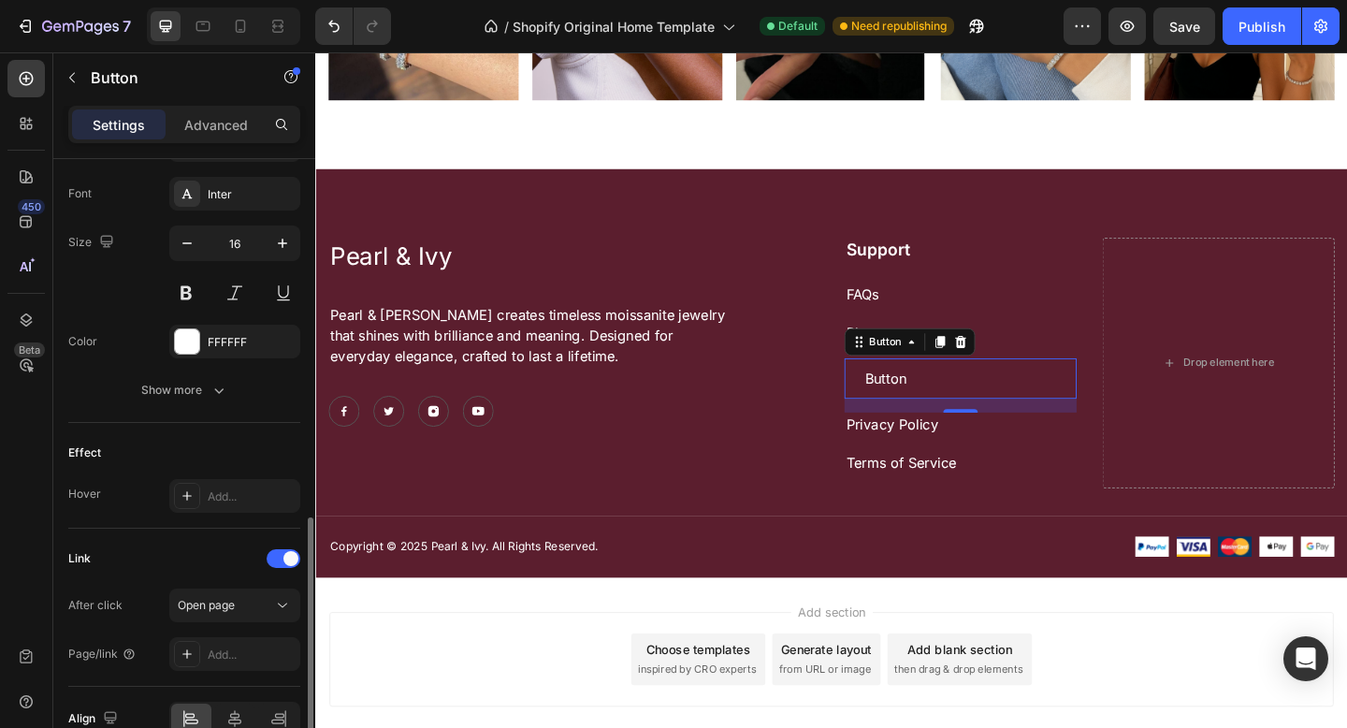
scroll to position [817, 0]
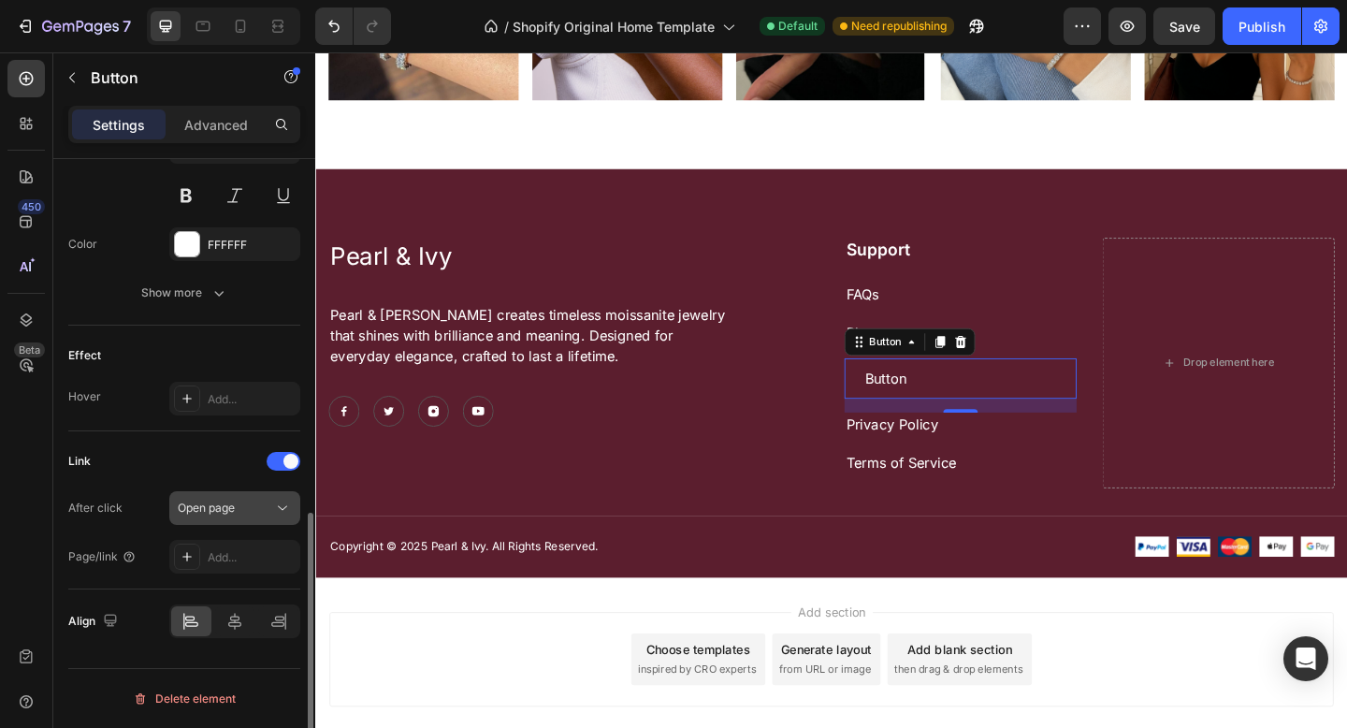
click at [234, 514] on span "Open page" at bounding box center [206, 507] width 57 height 17
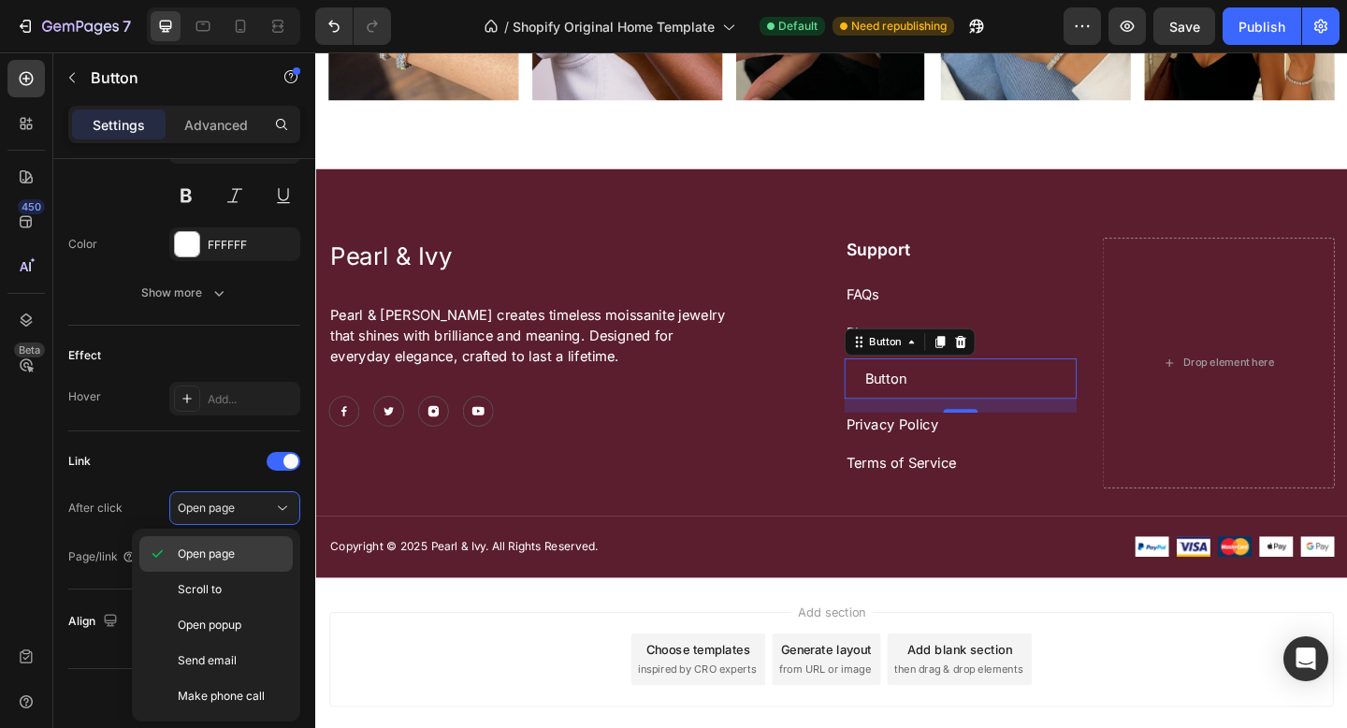
click at [231, 555] on span "Open page" at bounding box center [206, 553] width 57 height 17
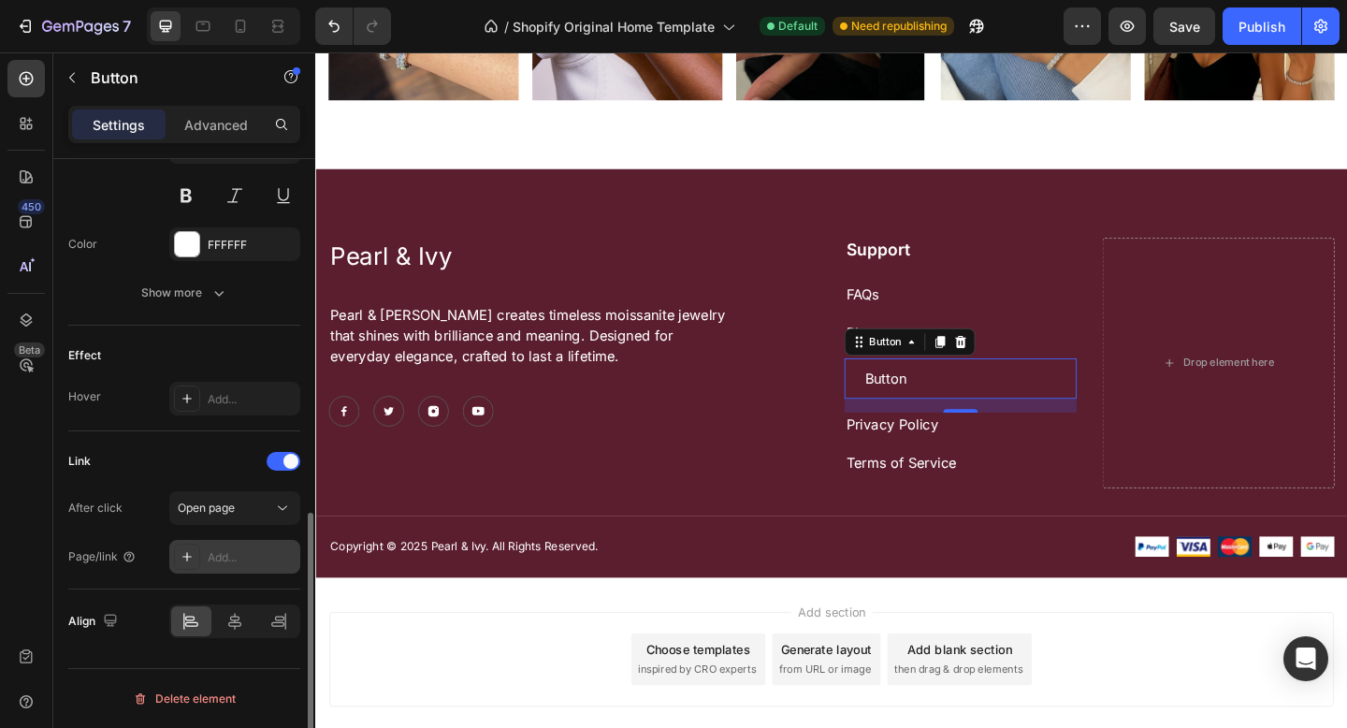
click at [229, 553] on div "Add..." at bounding box center [252, 557] width 88 height 17
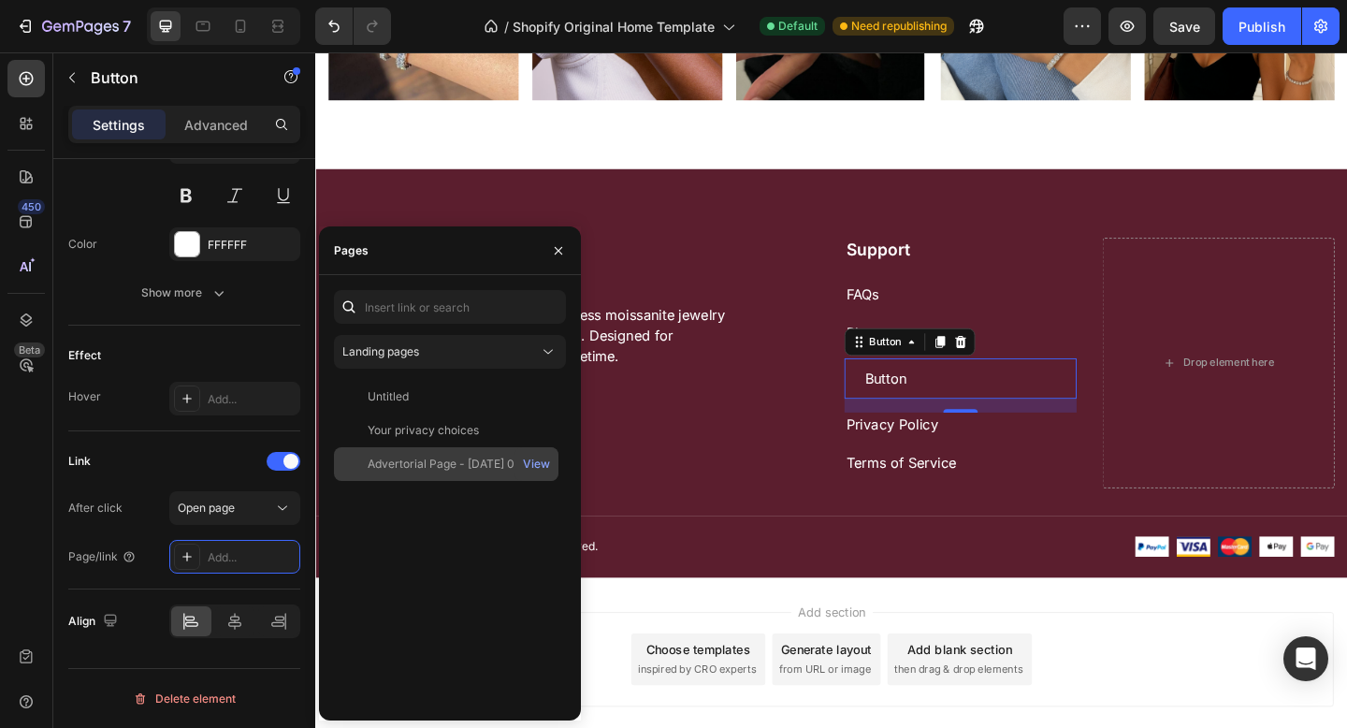
click at [444, 455] on div "Advertorial Page - [DATE] 01:08:57" at bounding box center [458, 463] width 180 height 17
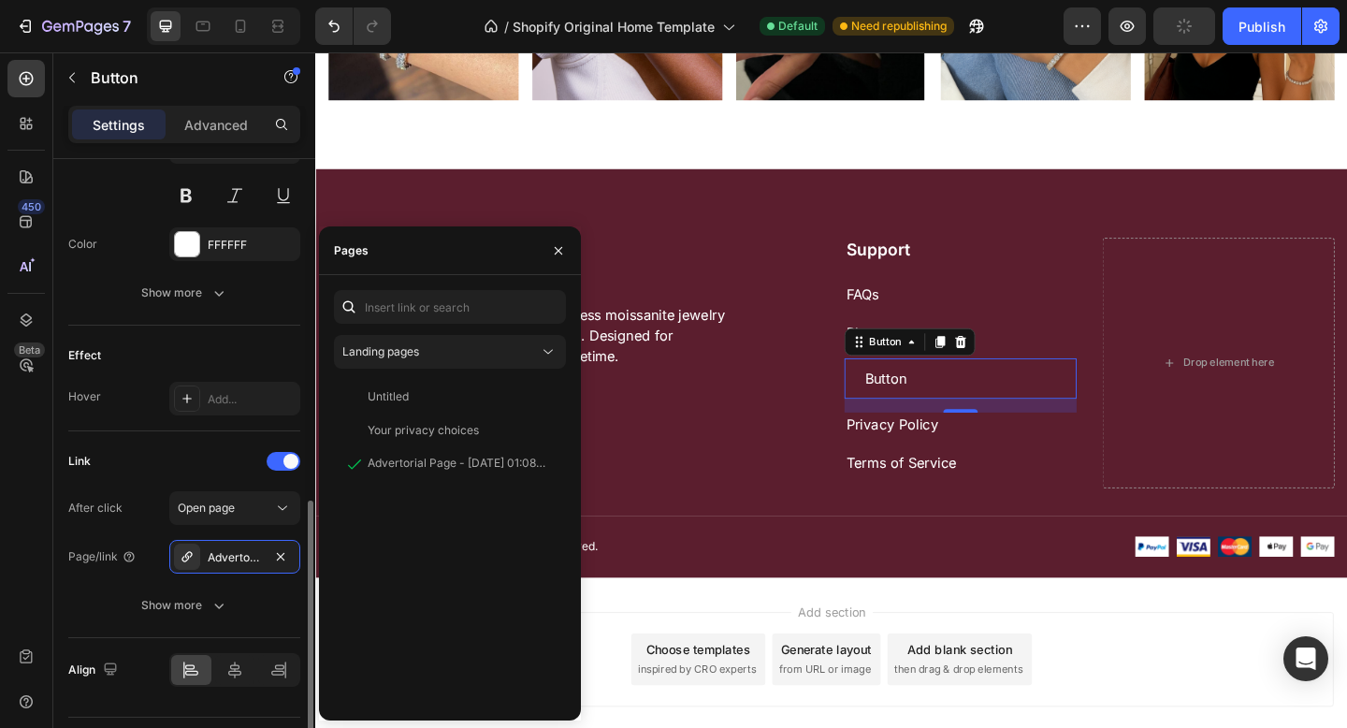
click at [136, 475] on div "Link" at bounding box center [184, 461] width 232 height 30
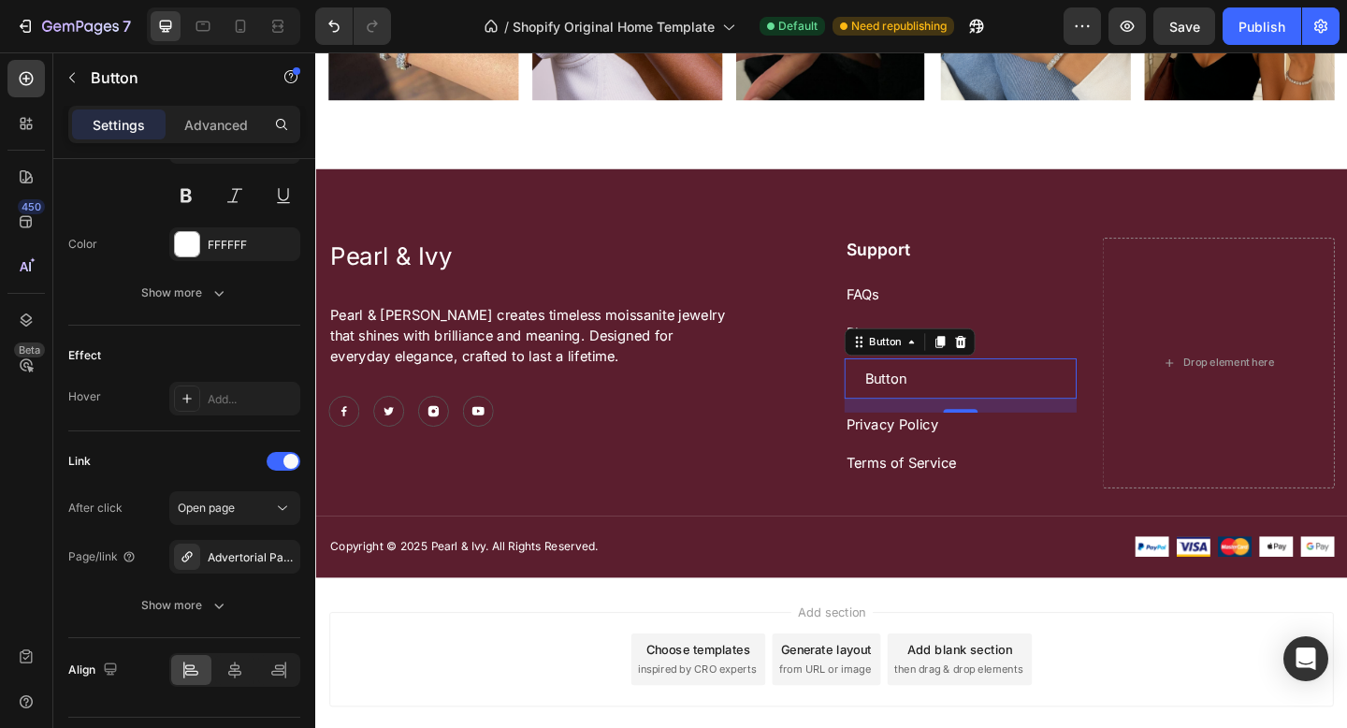
scroll to position [0, 0]
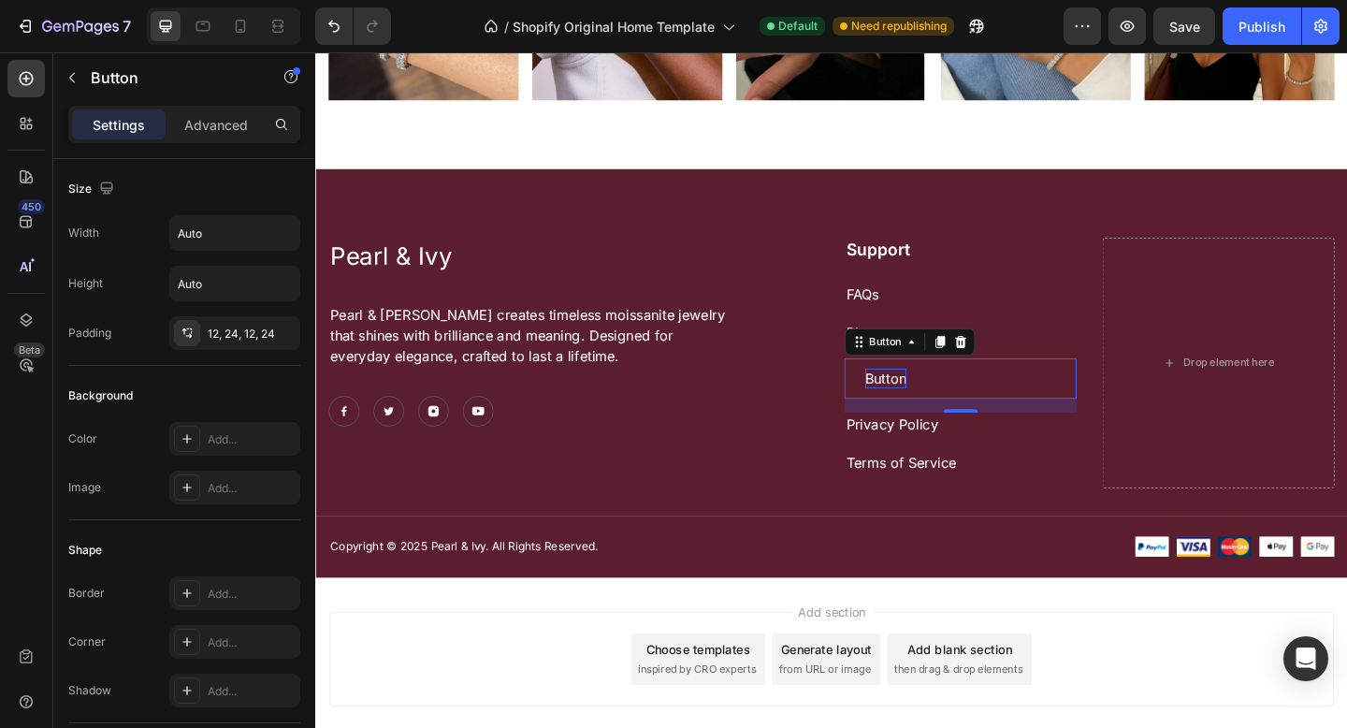
click at [942, 397] on p "Button" at bounding box center [935, 407] width 45 height 21
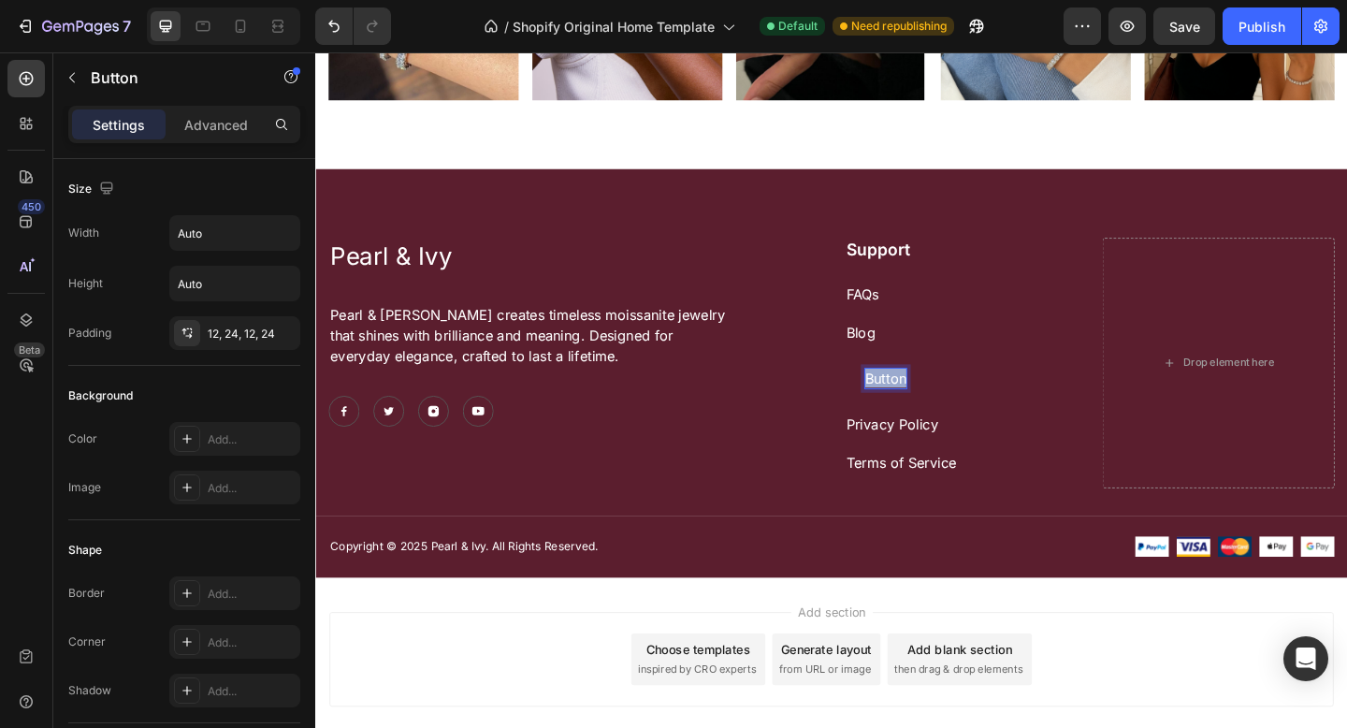
click at [941, 397] on p "Button" at bounding box center [935, 407] width 45 height 21
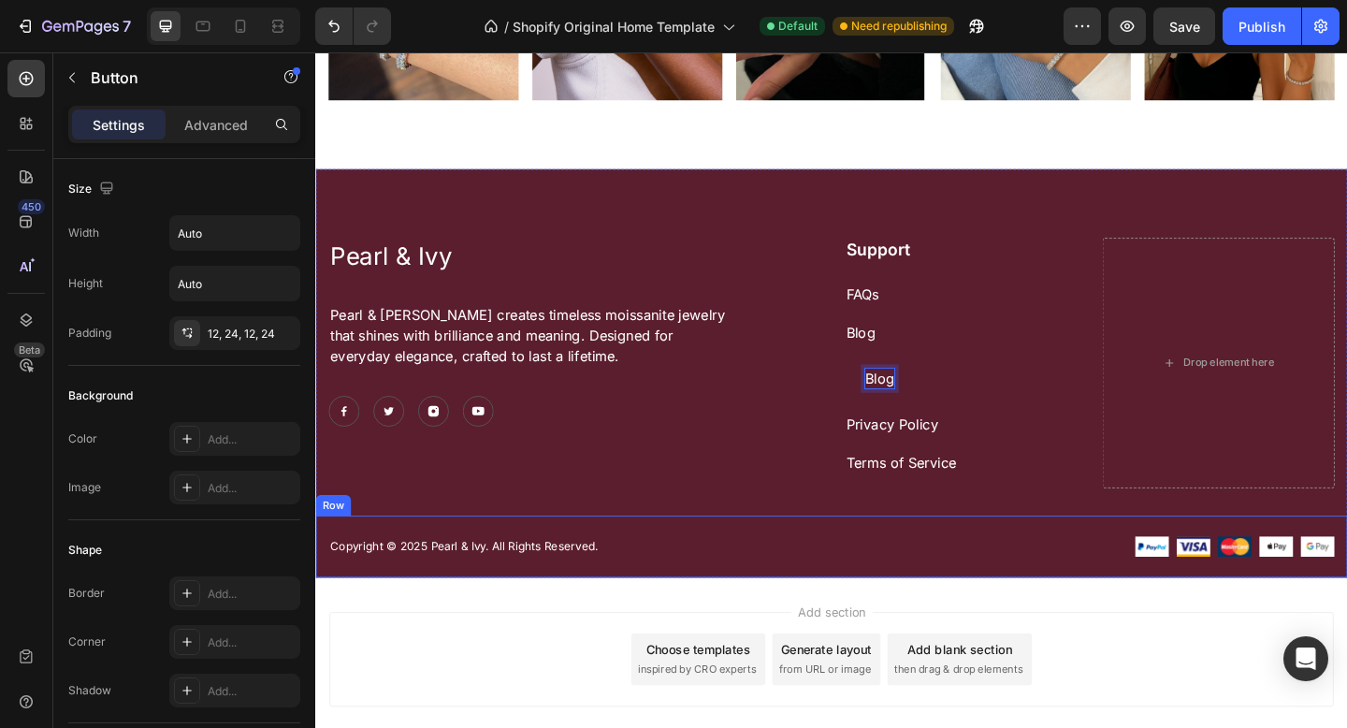
click at [938, 564] on div "Copyright © 2025 Pearl & Ivy. All Rights Reserved. Text block Image Image Image…" at bounding box center [876, 590] width 1122 height 67
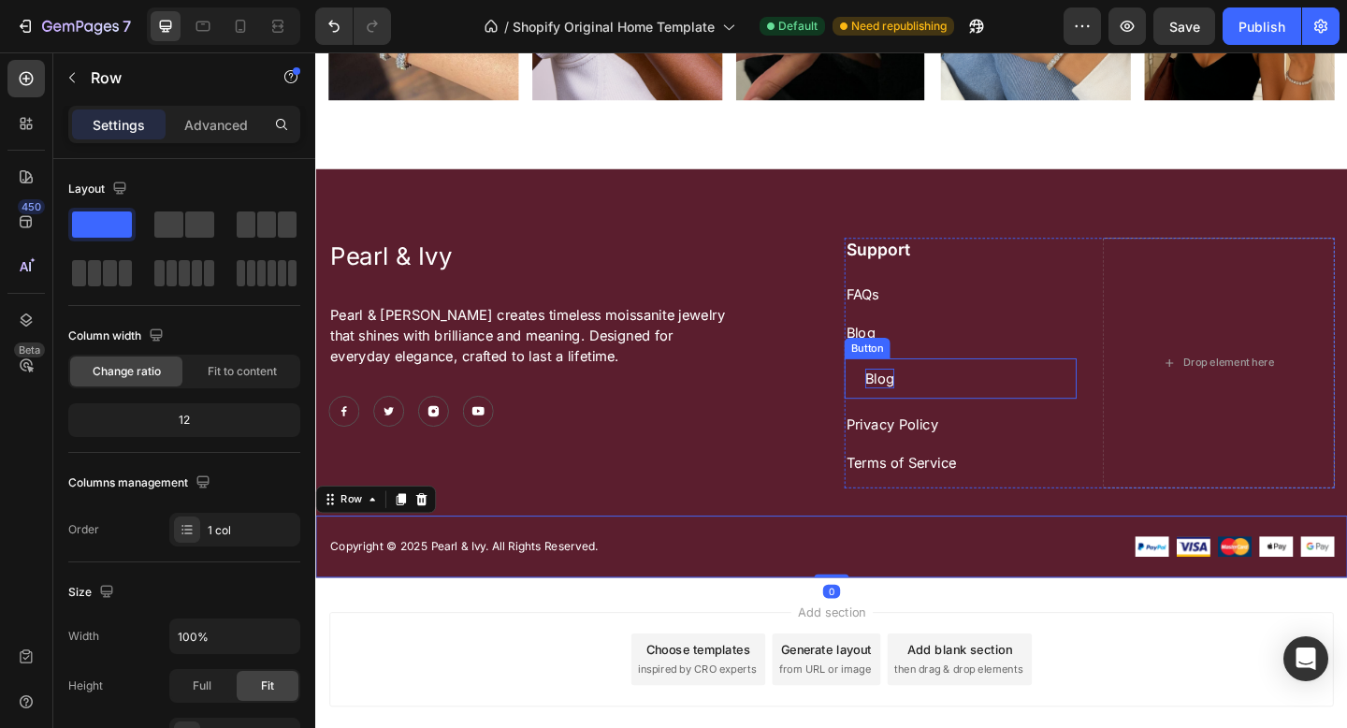
click at [892, 395] on link "Blog" at bounding box center [928, 406] width 77 height 43
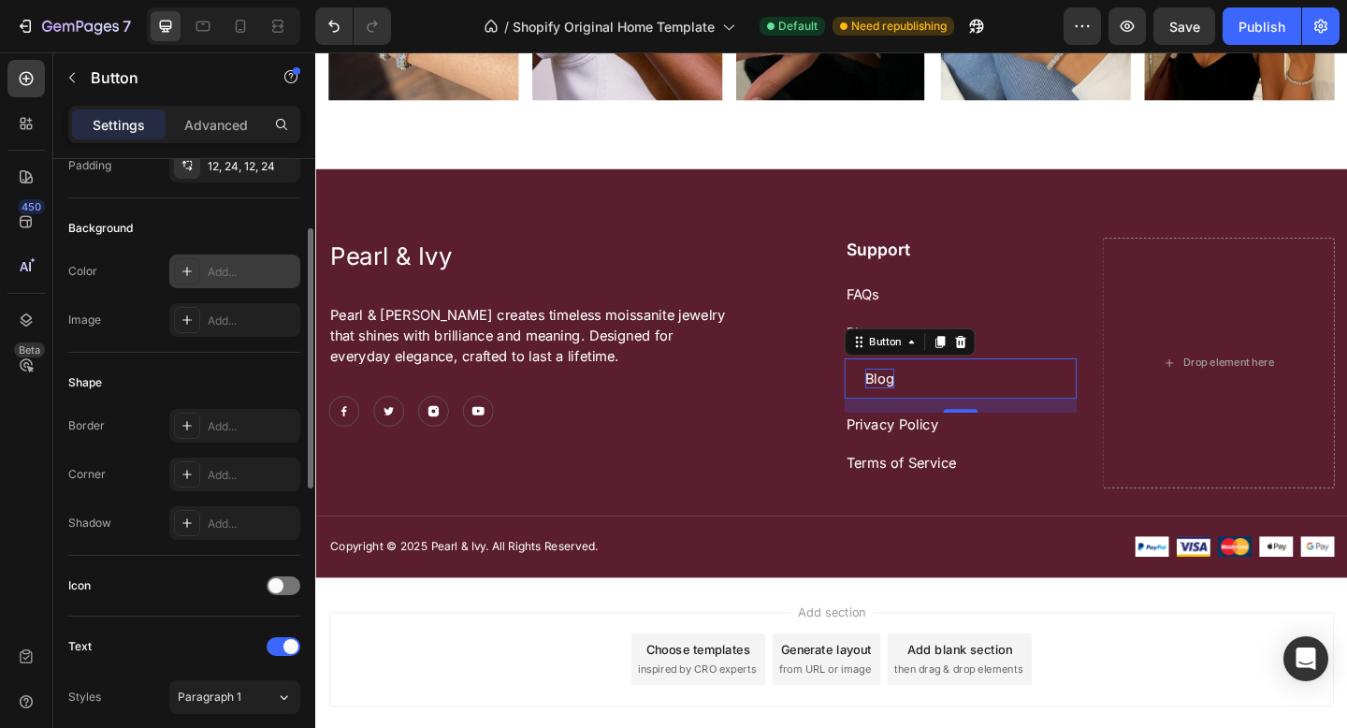
scroll to position [7, 0]
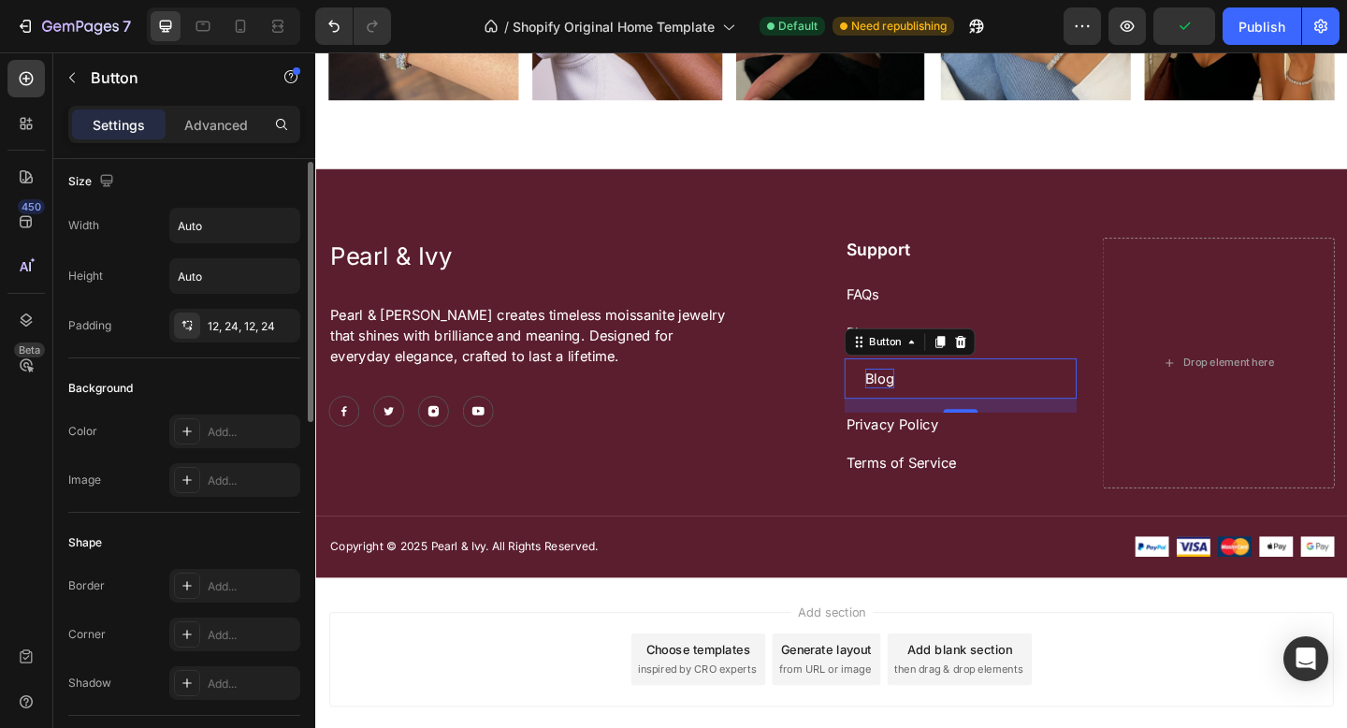
click at [216, 341] on div "Size Width Auto Height Auto Padding 12, 24, 12, 24" at bounding box center [184, 255] width 232 height 207
click at [215, 324] on div "12, 24, 12, 24" at bounding box center [235, 326] width 54 height 17
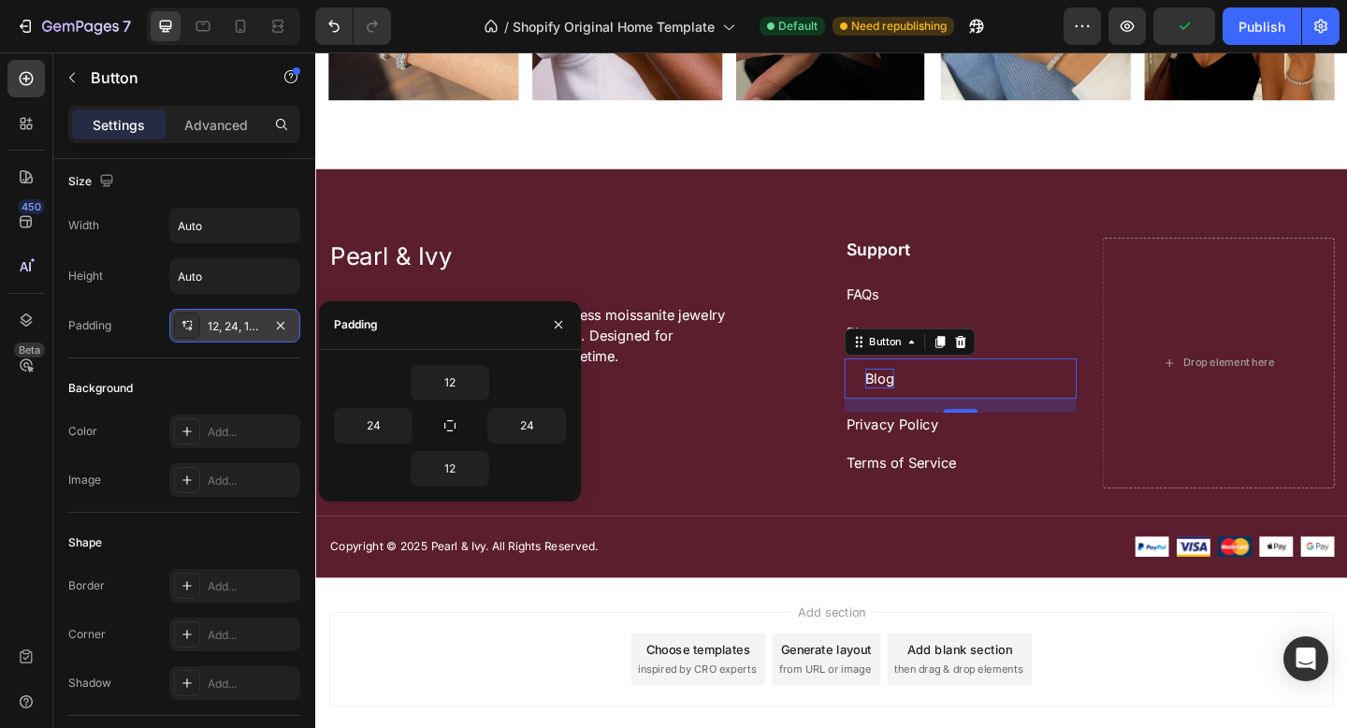
click at [215, 324] on div "12, 24, 12, 24" at bounding box center [235, 326] width 54 height 17
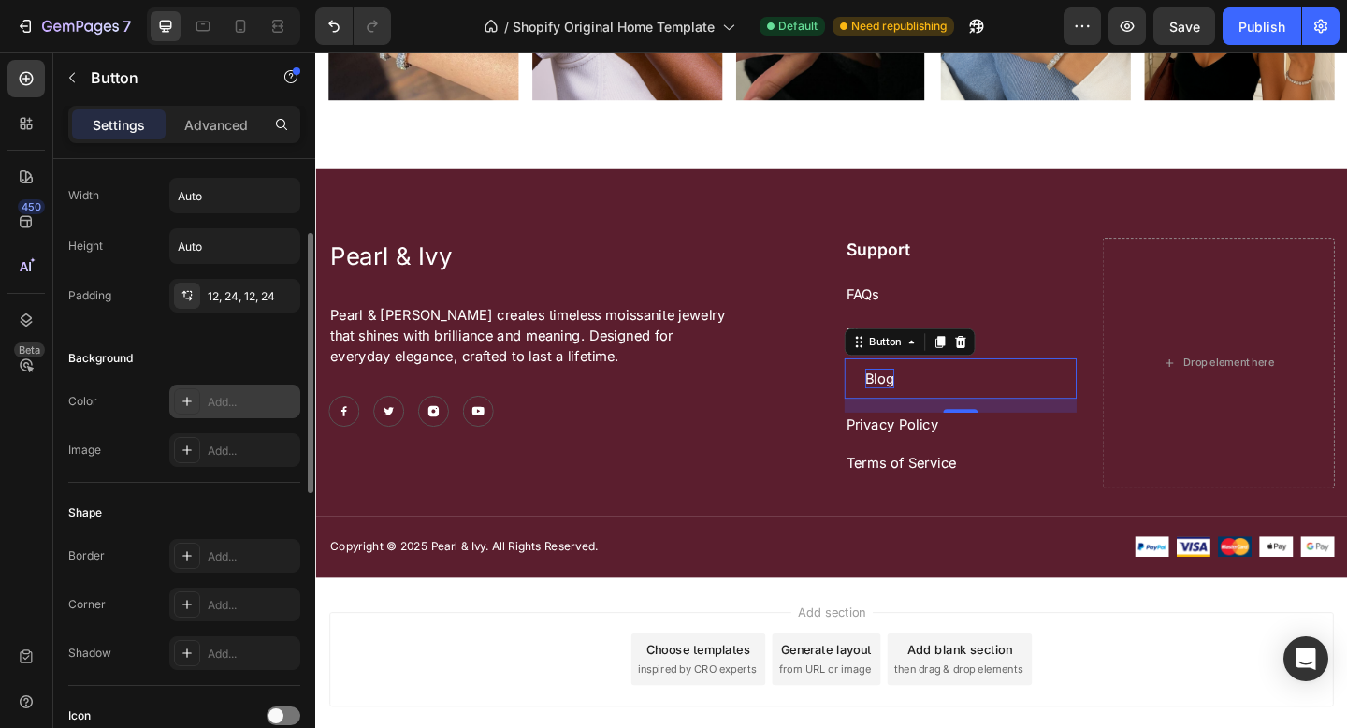
scroll to position [79, 0]
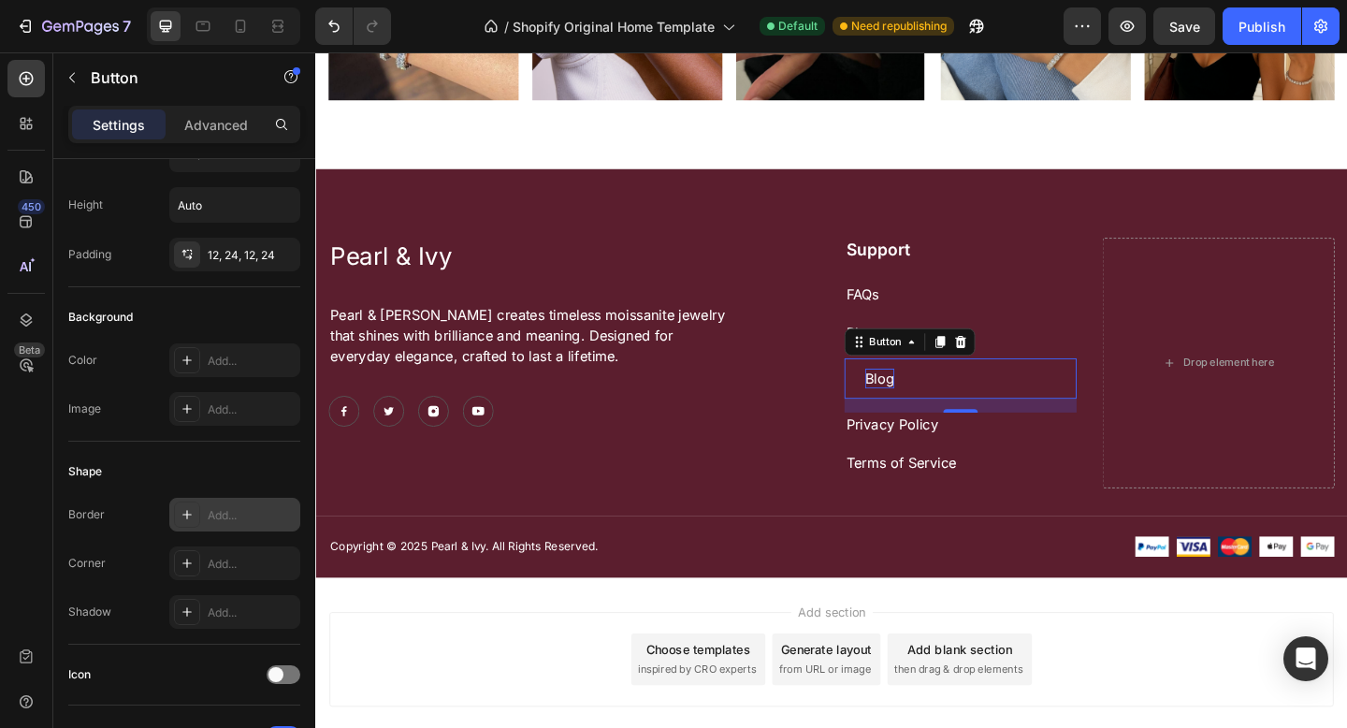
click at [225, 519] on div "Add..." at bounding box center [252, 515] width 88 height 17
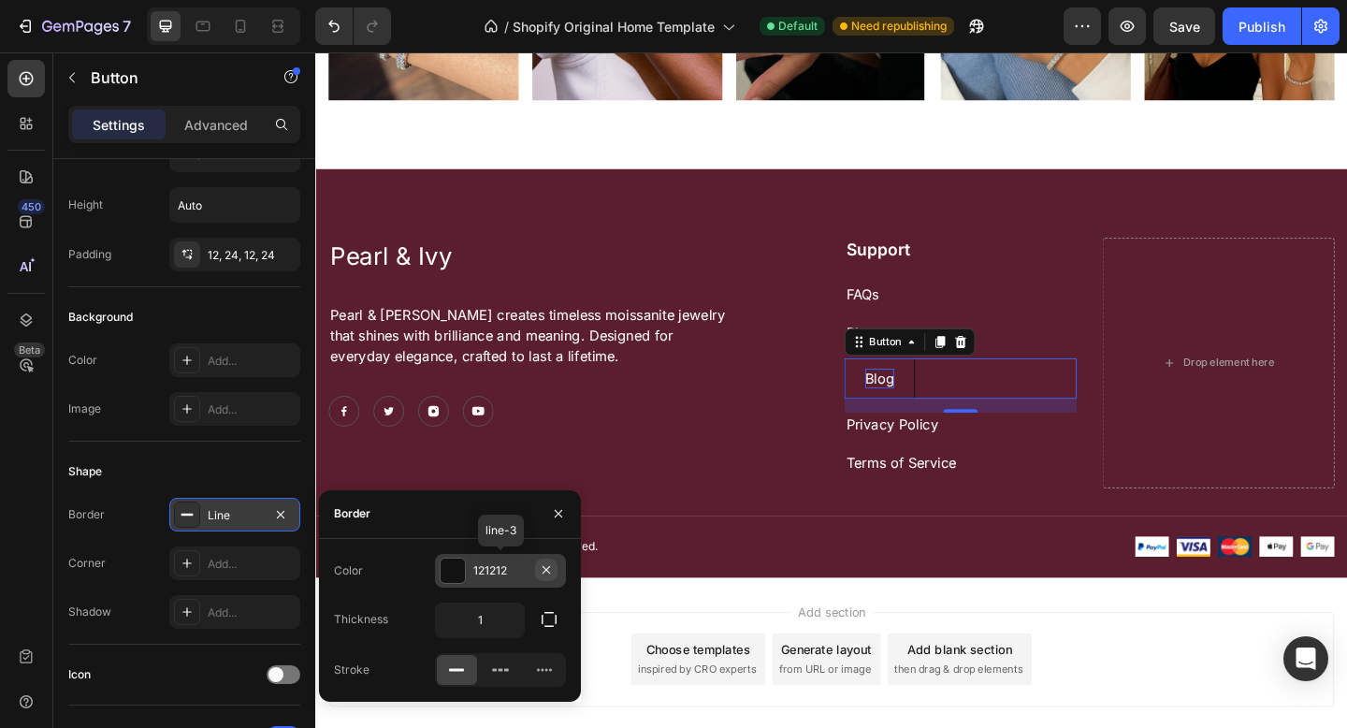
click at [551, 569] on icon "button" at bounding box center [546, 569] width 15 height 15
click at [263, 563] on div "Add..." at bounding box center [252, 564] width 88 height 17
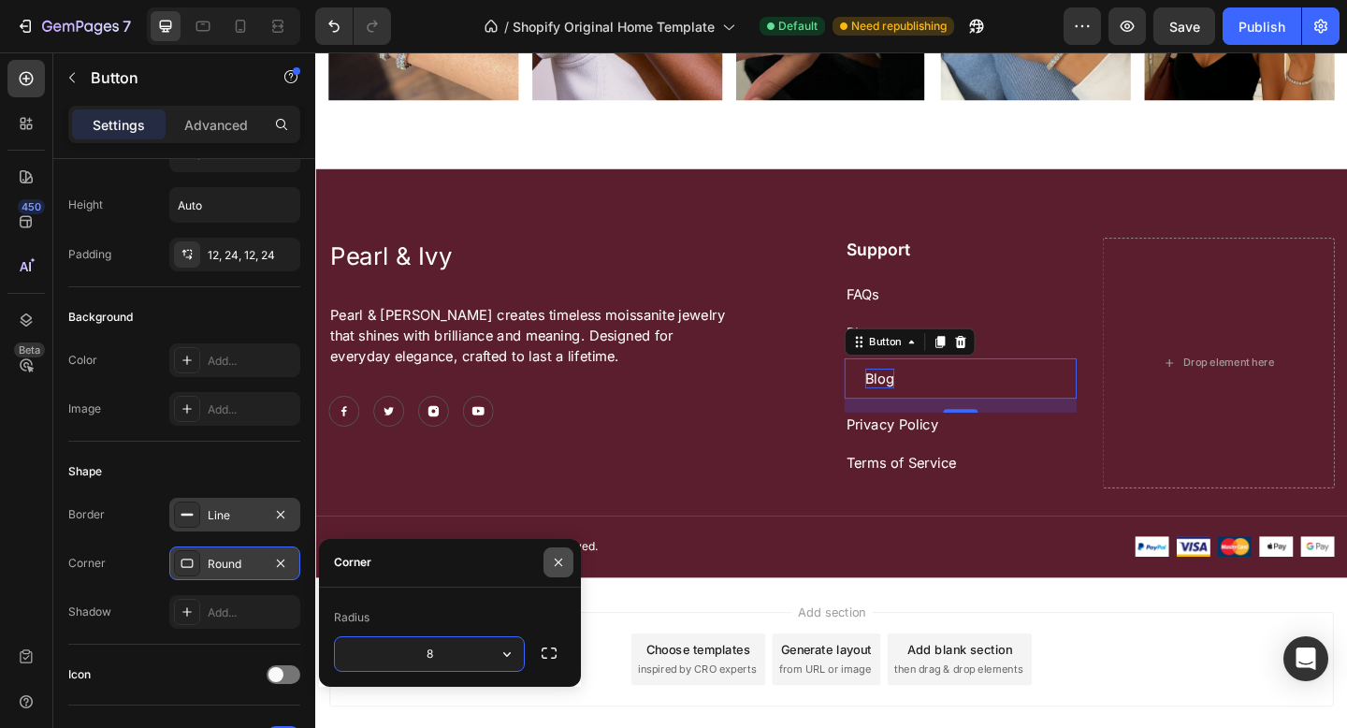
click at [561, 562] on icon "button" at bounding box center [558, 562] width 15 height 15
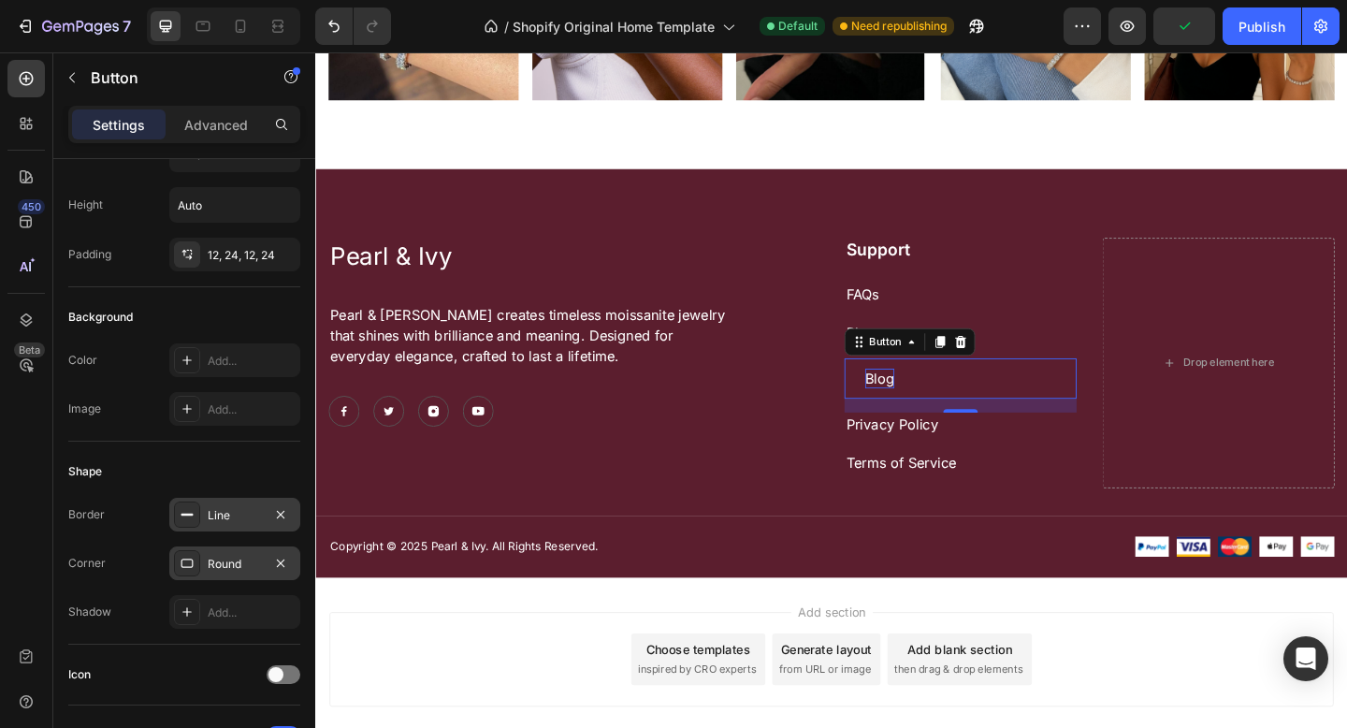
click at [222, 566] on div "Round" at bounding box center [235, 564] width 54 height 17
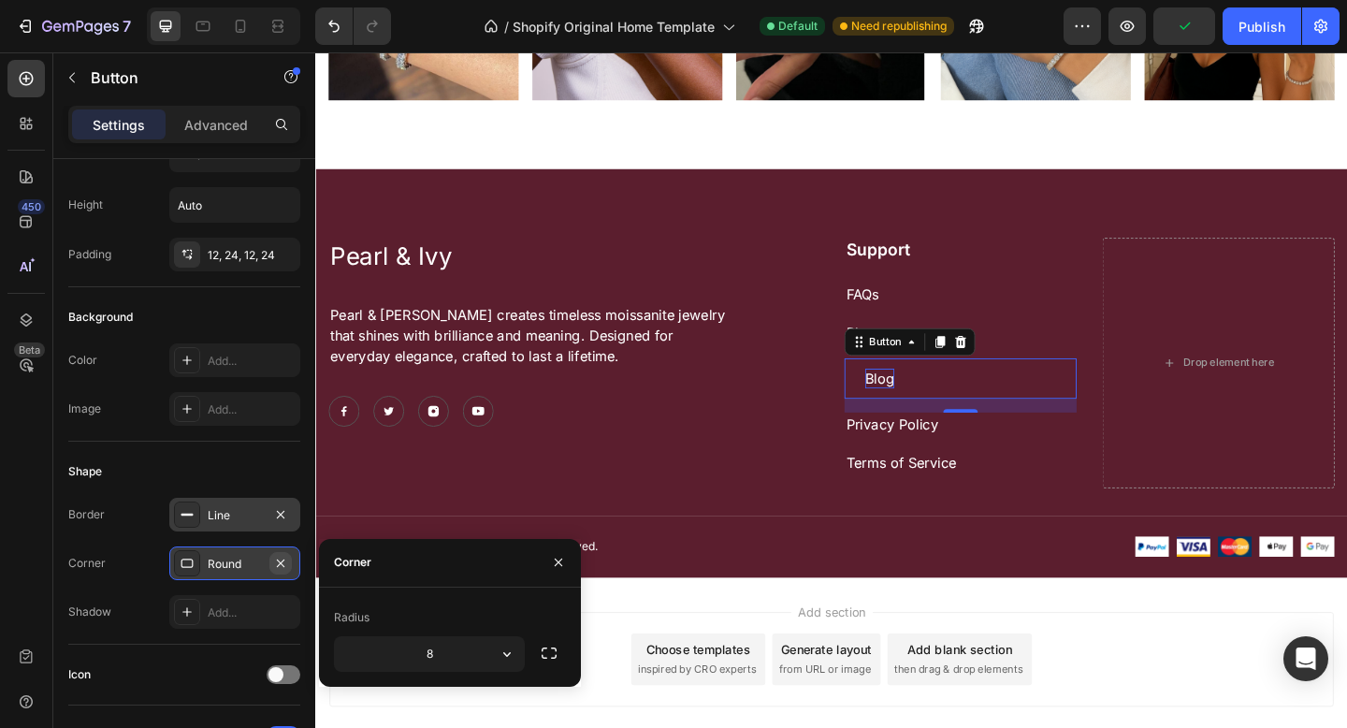
click at [279, 568] on icon "button" at bounding box center [280, 563] width 15 height 15
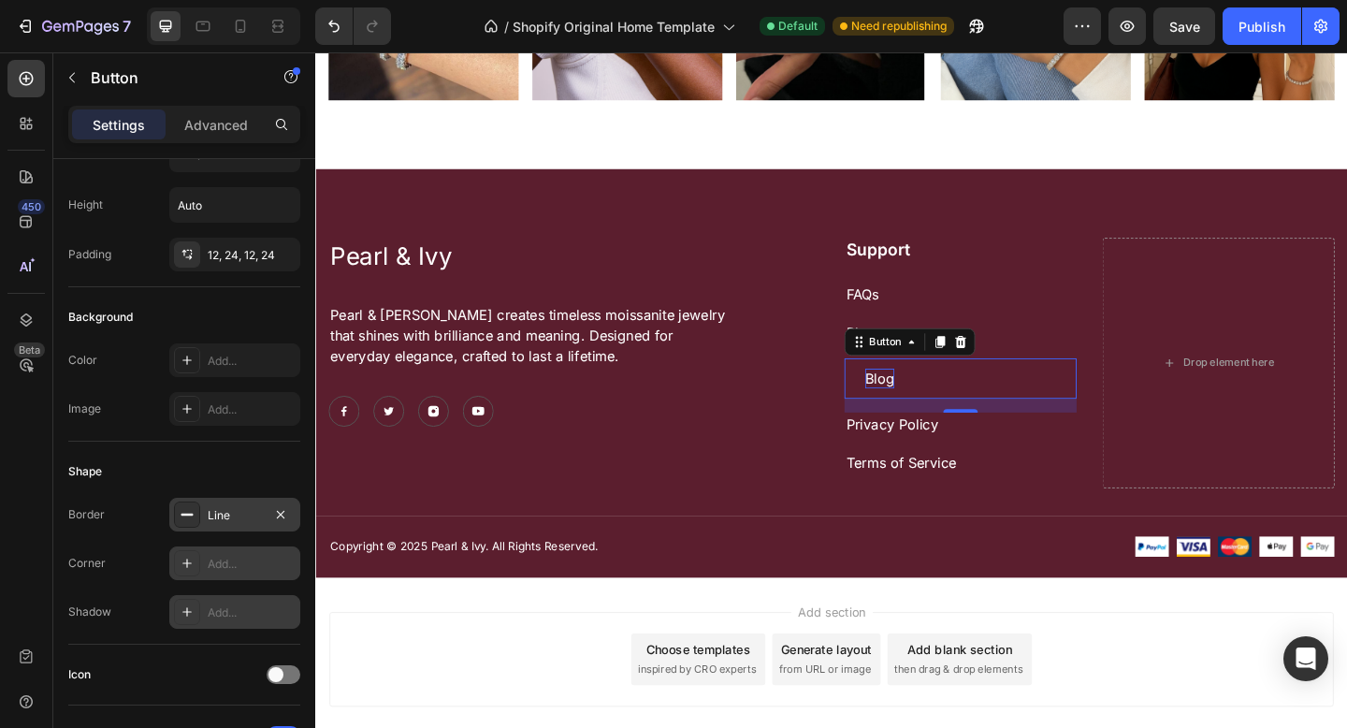
scroll to position [109, 0]
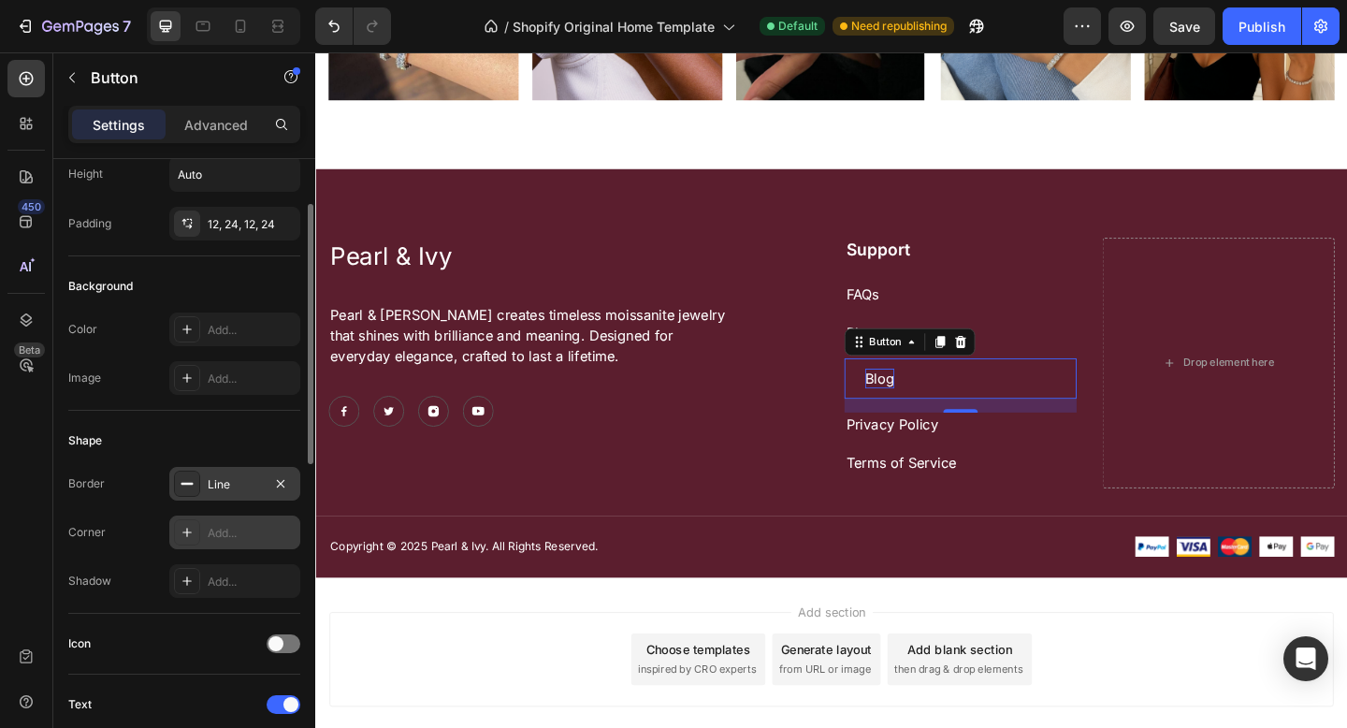
click at [222, 487] on div "Line" at bounding box center [235, 484] width 54 height 17
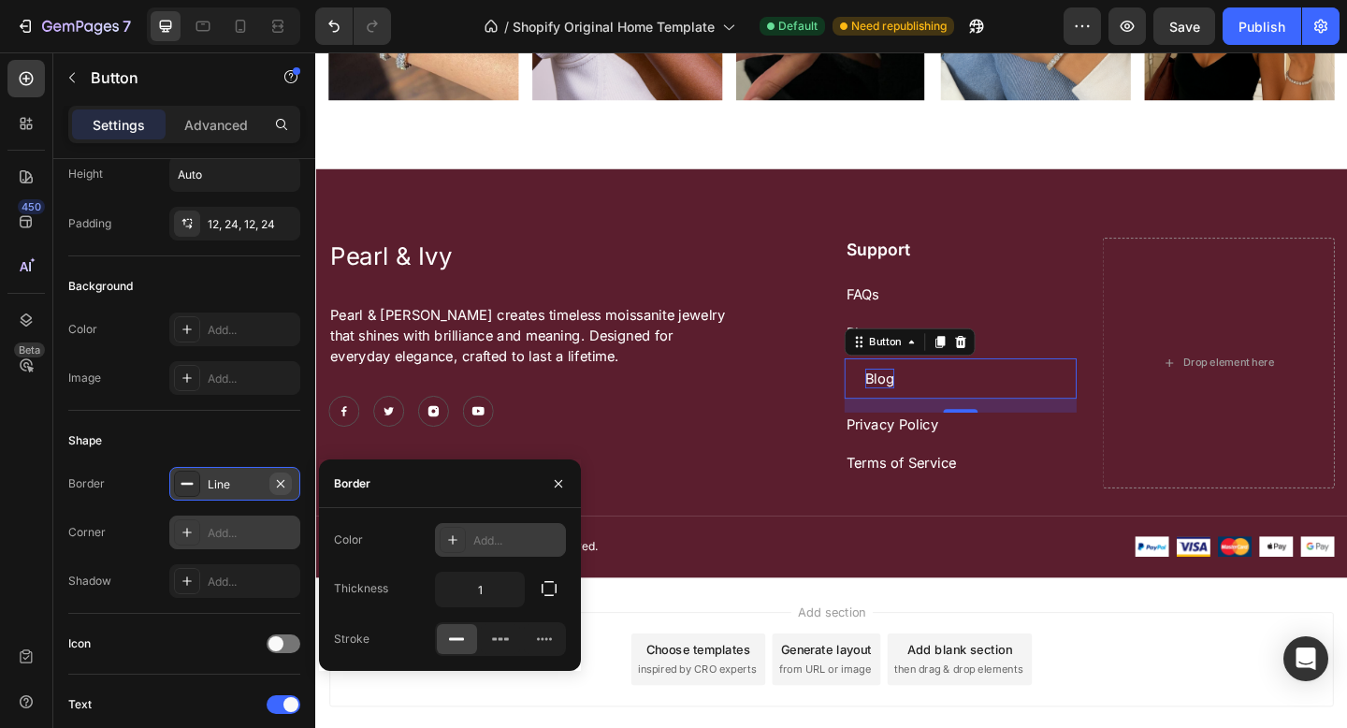
click at [278, 484] on icon "button" at bounding box center [280, 483] width 15 height 15
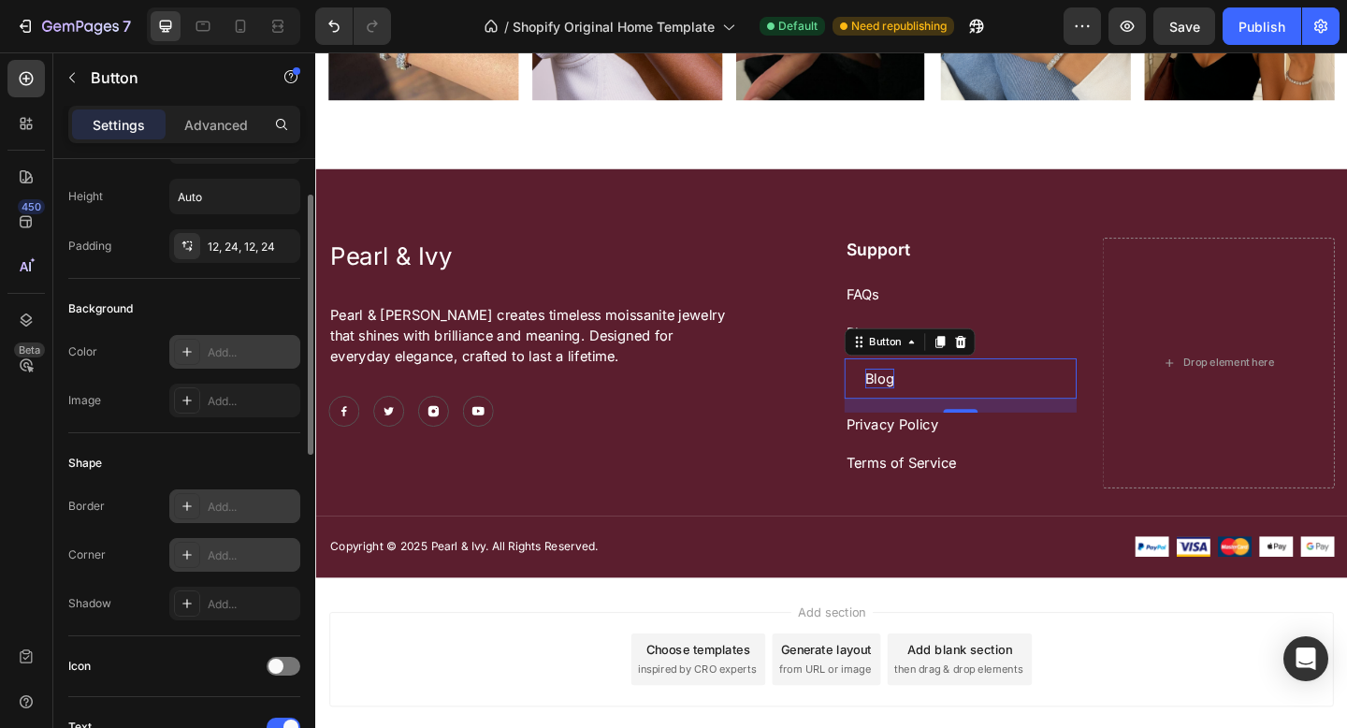
scroll to position [83, 0]
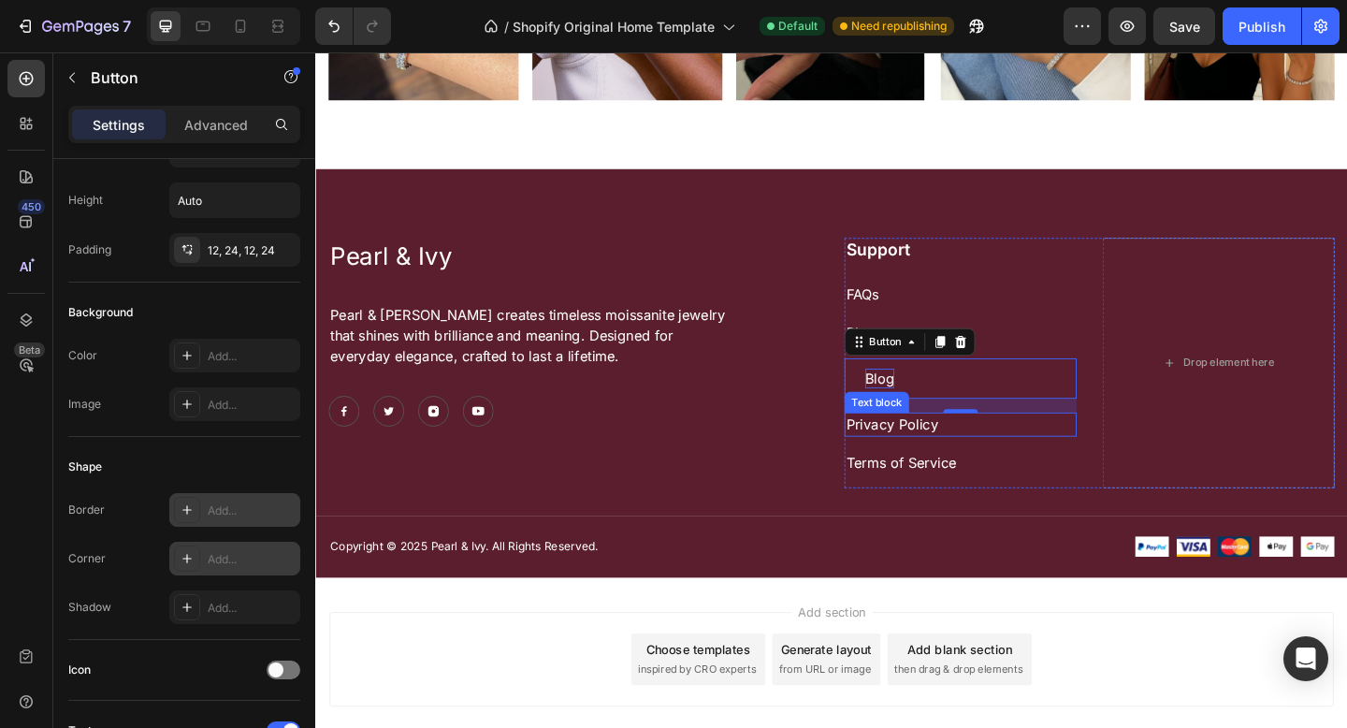
click at [922, 451] on p "Privacy Policy" at bounding box center [1016, 457] width 249 height 22
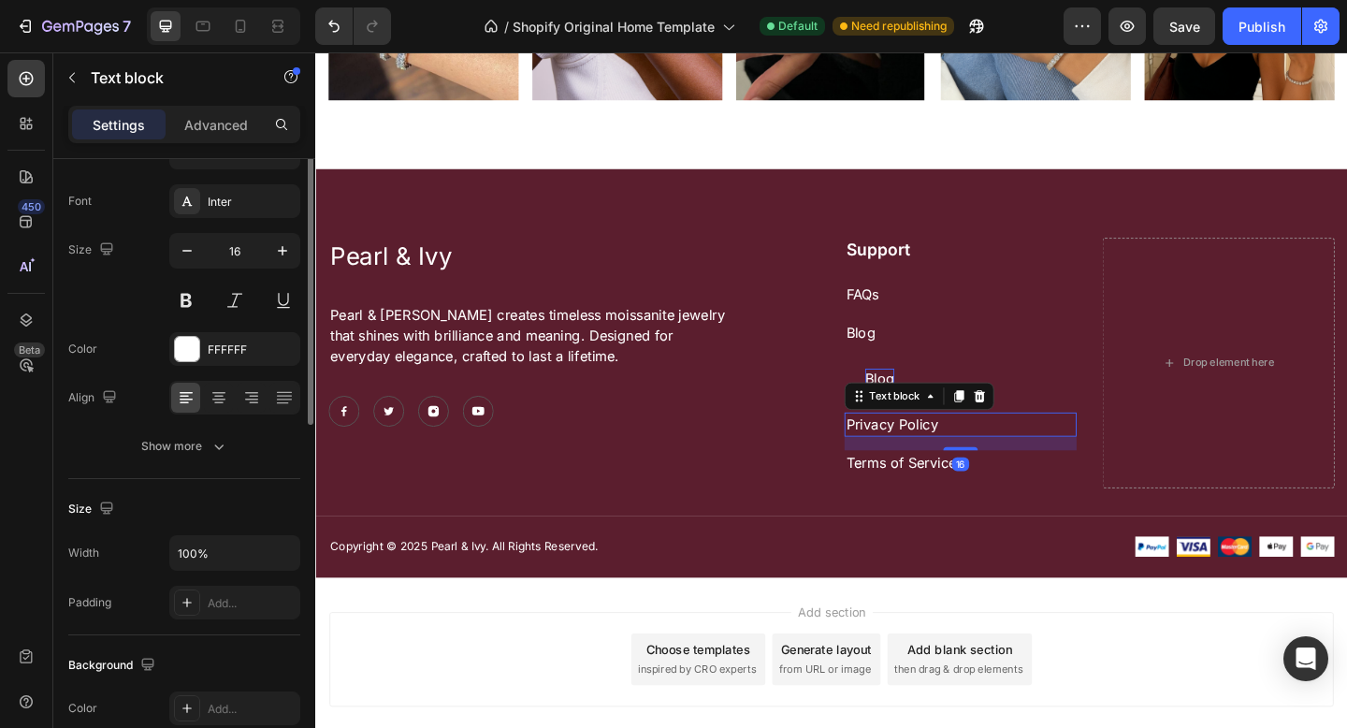
scroll to position [0, 0]
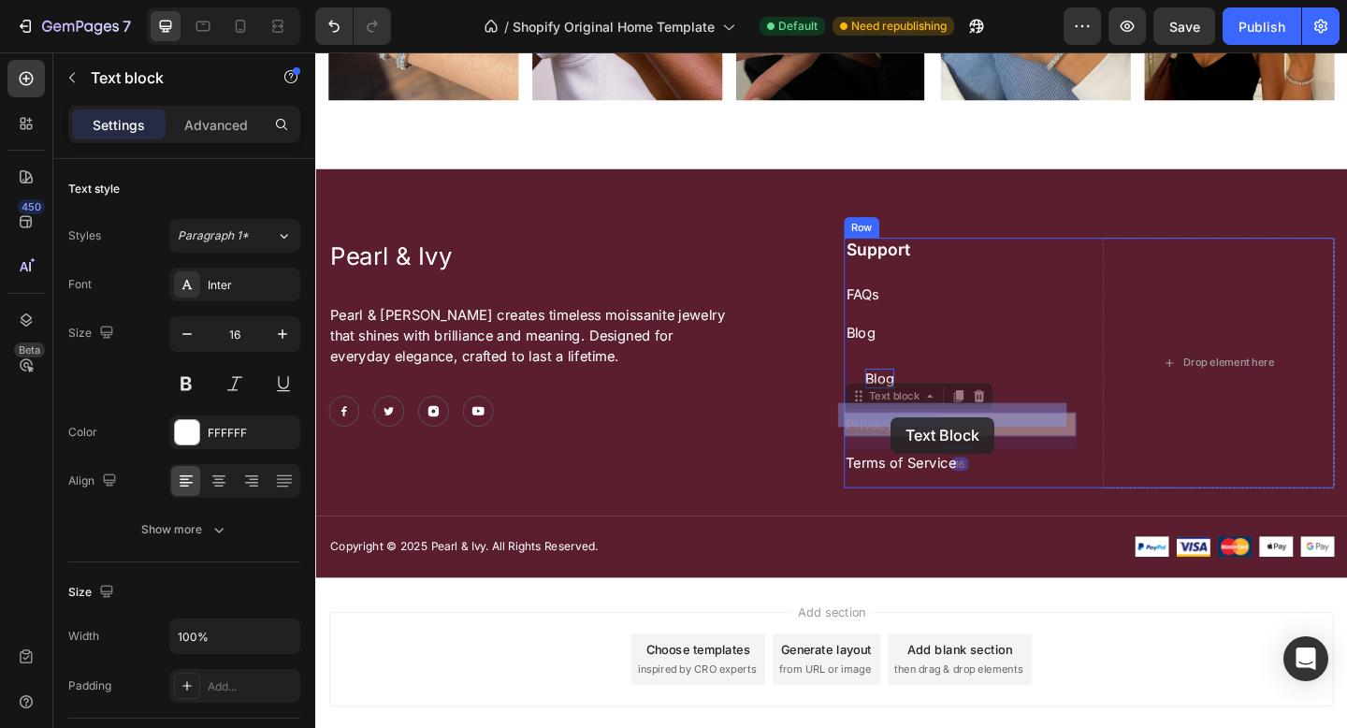
drag, startPoint x: 908, startPoint y: 452, endPoint x: 941, endPoint y: 449, distance: 32.9
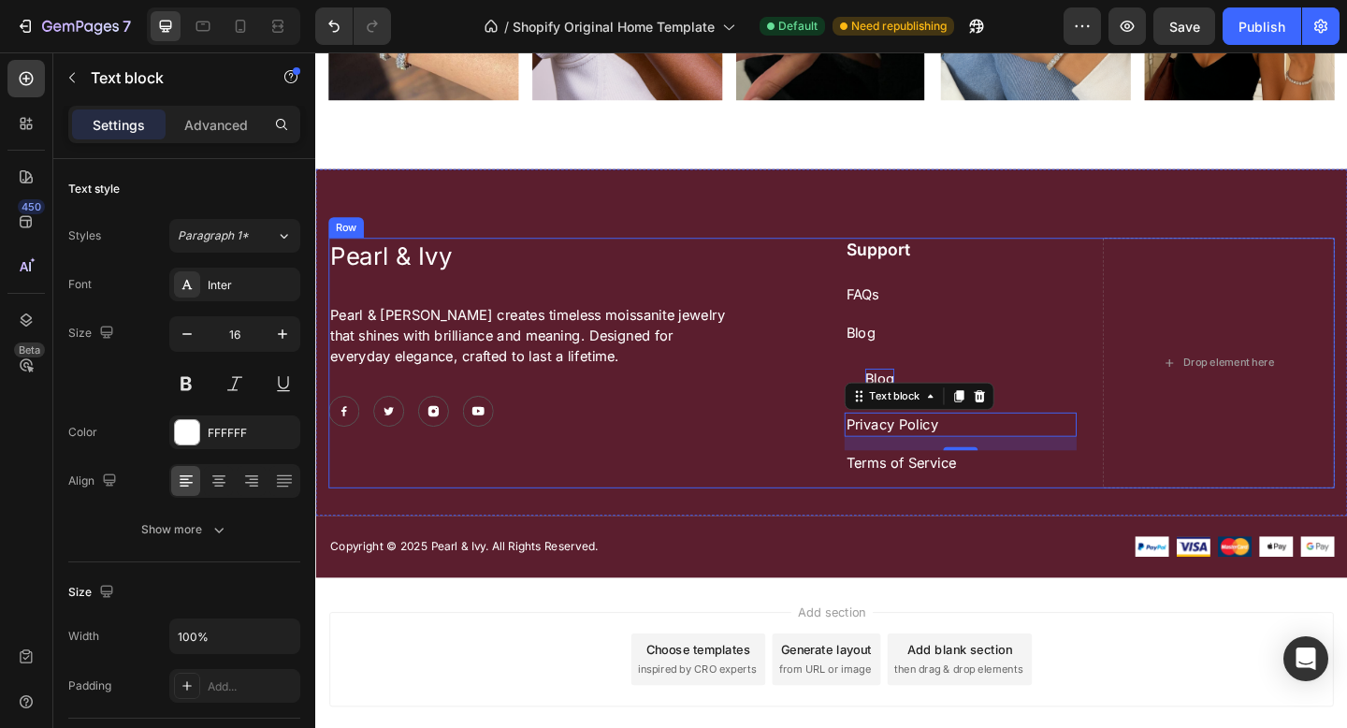
click at [802, 466] on div "Pearl & Ivy Text Block Pearl & [PERSON_NAME] creates timeless moissanite jewelr…" at bounding box center [595, 390] width 533 height 272
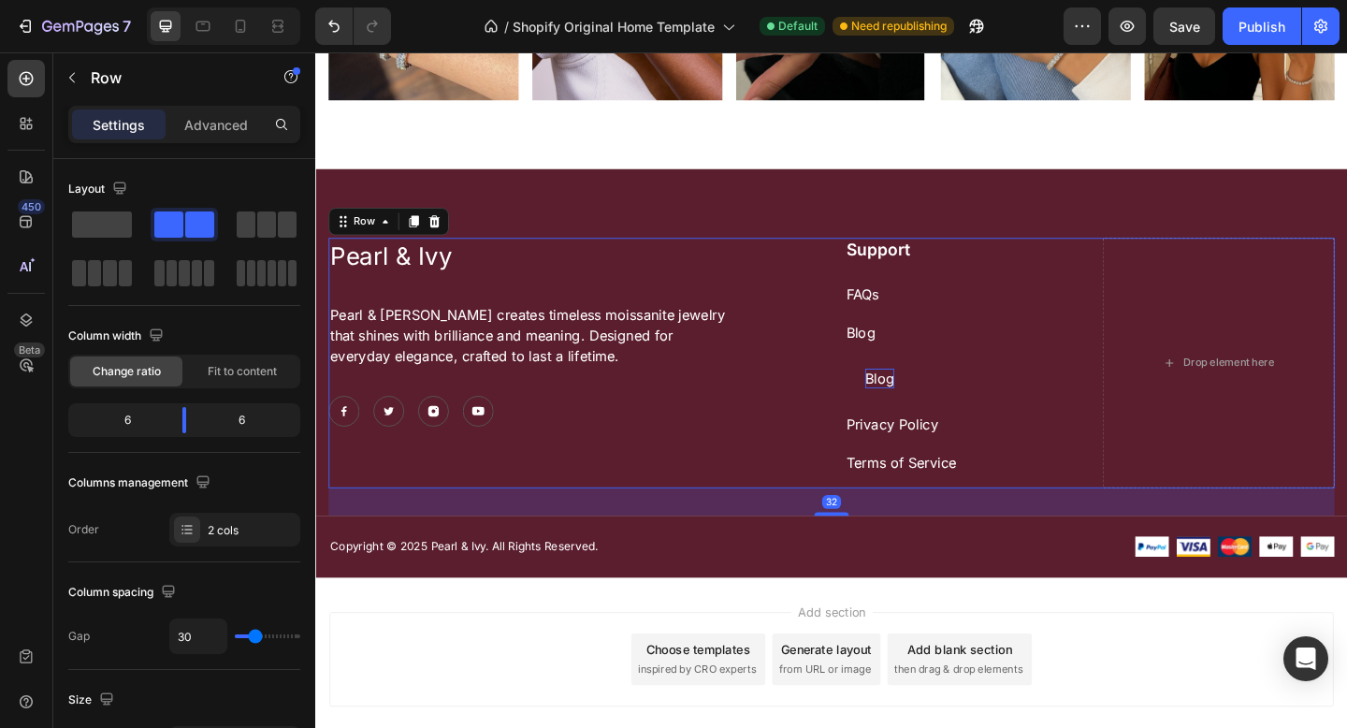
click at [760, 488] on div "Pearl & Ivy Text Block Pearl & [PERSON_NAME] creates timeless moissanite jewelr…" at bounding box center [595, 390] width 533 height 272
click at [912, 454] on p "Privacy Policy" at bounding box center [1016, 457] width 249 height 22
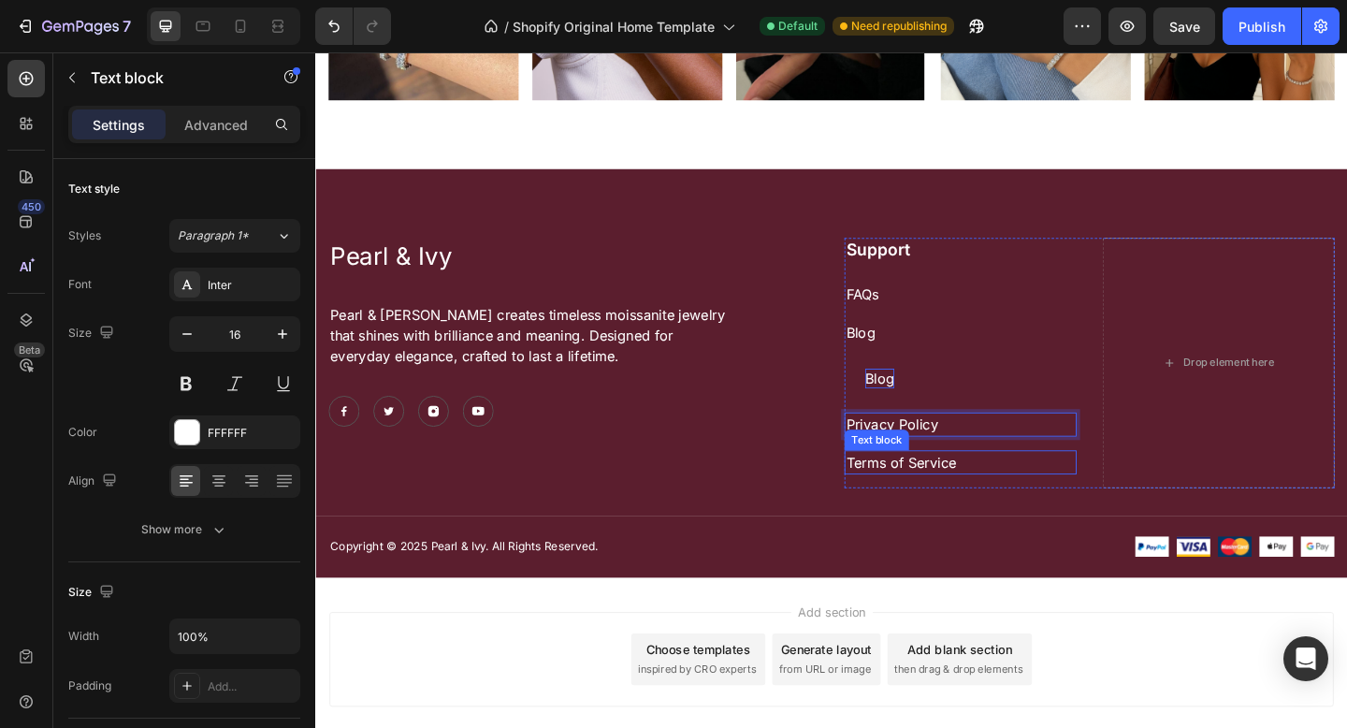
click at [892, 492] on p "Terms of Service" at bounding box center [1016, 498] width 249 height 22
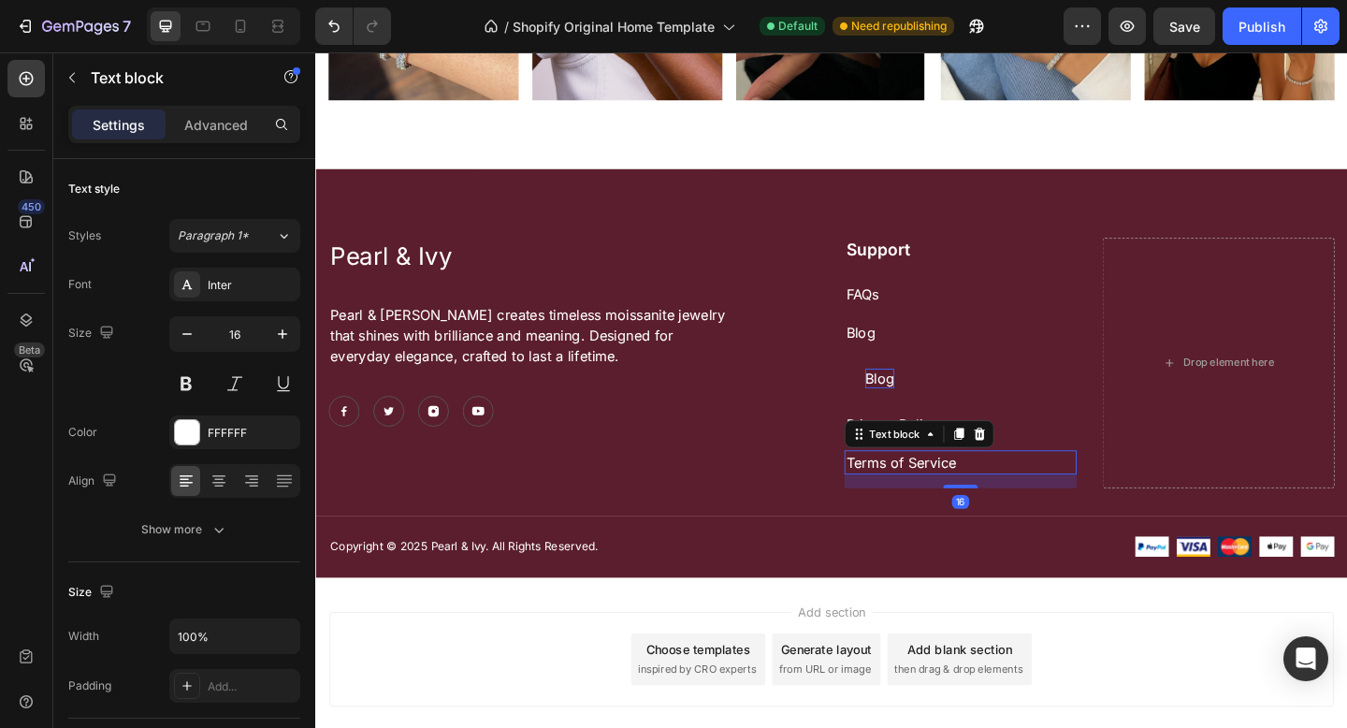
click at [892, 492] on p "Terms of Service" at bounding box center [1016, 498] width 249 height 22
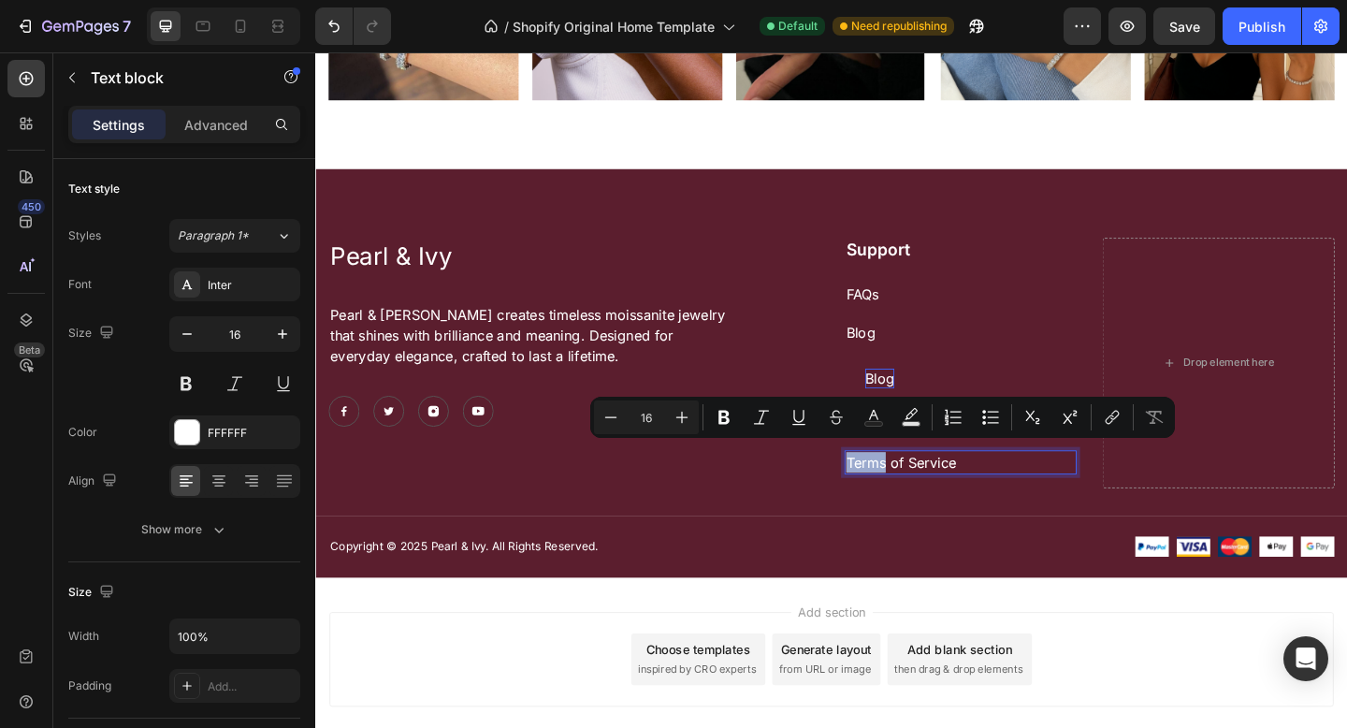
click at [892, 493] on p "Terms of Service" at bounding box center [1016, 498] width 249 height 22
click at [892, 491] on p "Terms of Service" at bounding box center [1016, 498] width 249 height 22
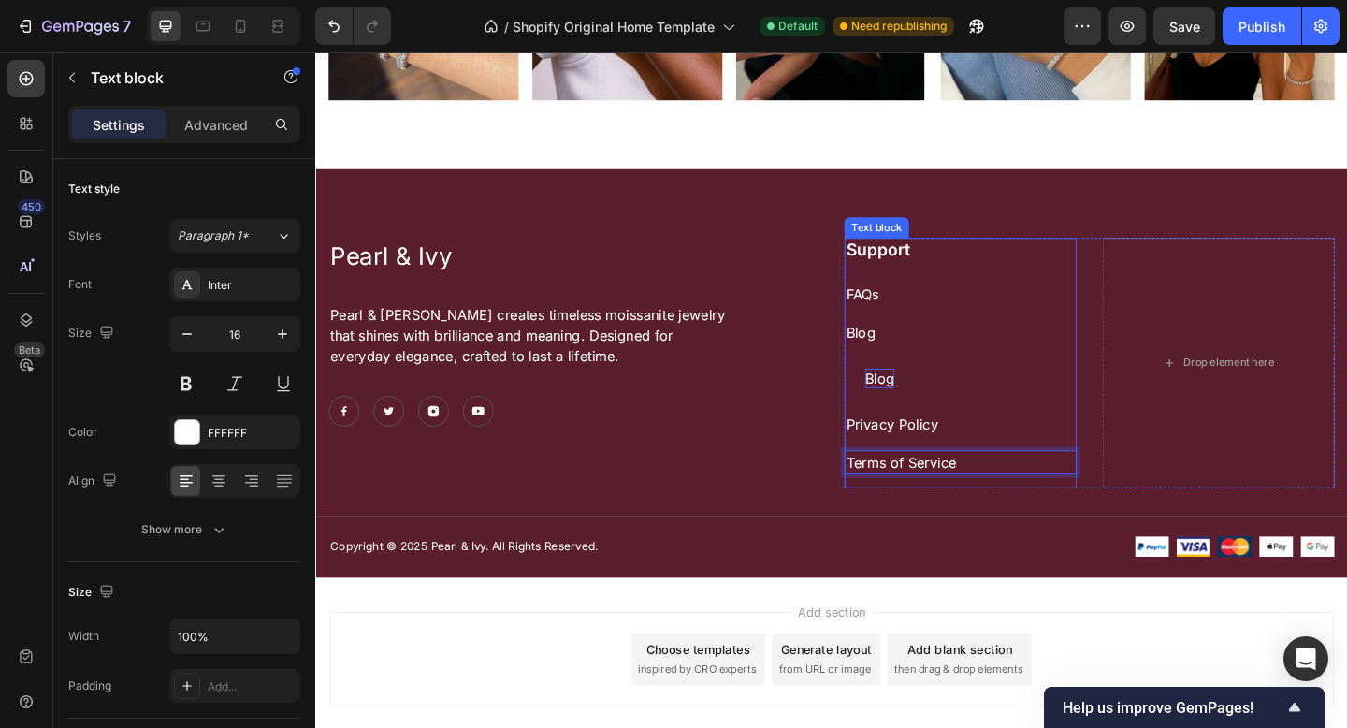
click at [892, 350] on p "Blog" at bounding box center [1016, 357] width 249 height 22
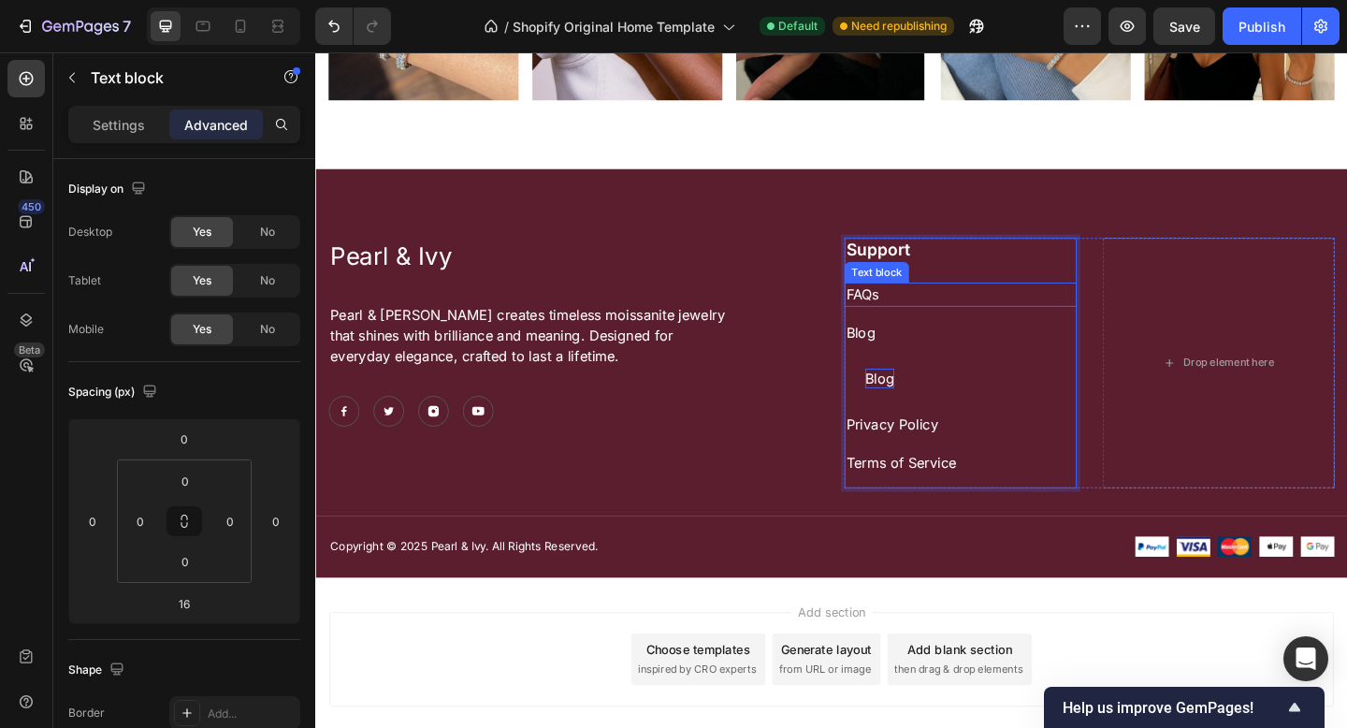
click at [893, 305] on p "FAQs" at bounding box center [1016, 316] width 249 height 22
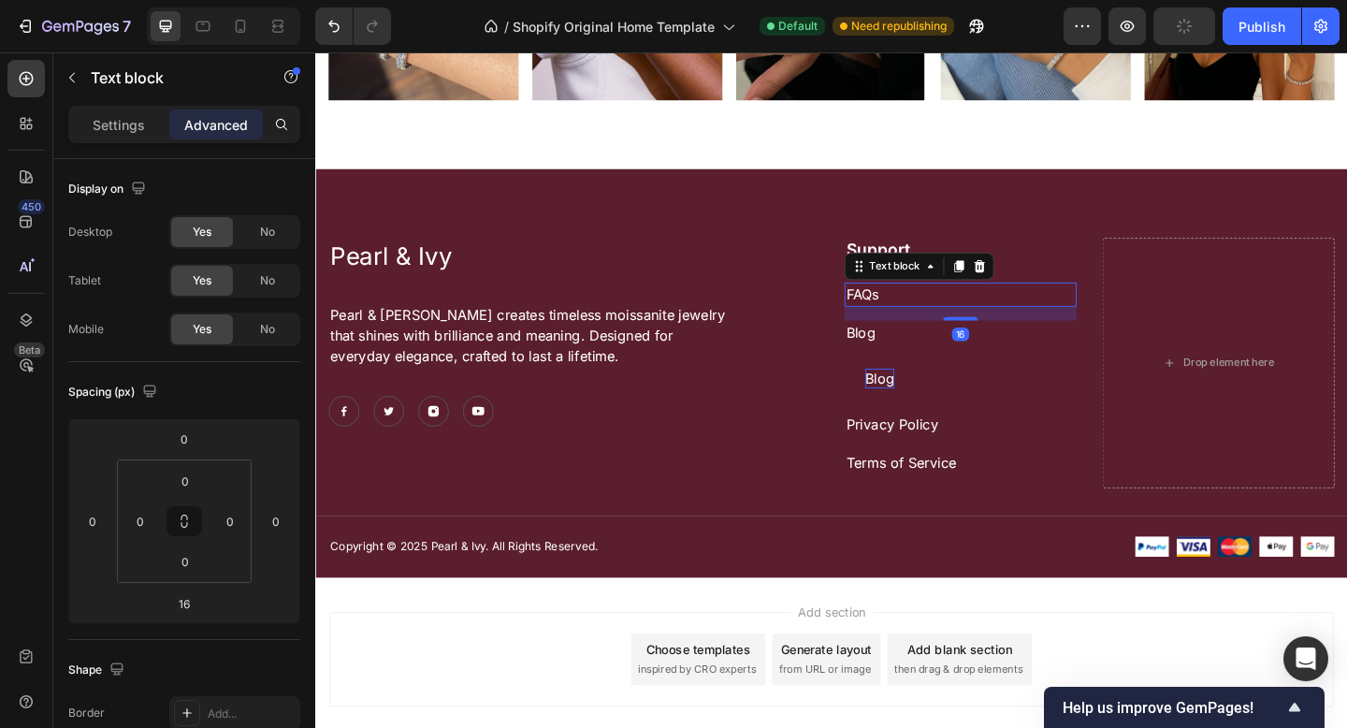
click at [892, 306] on p "FAQs" at bounding box center [1016, 316] width 249 height 22
click at [892, 307] on p "FAQs" at bounding box center [1016, 316] width 249 height 22
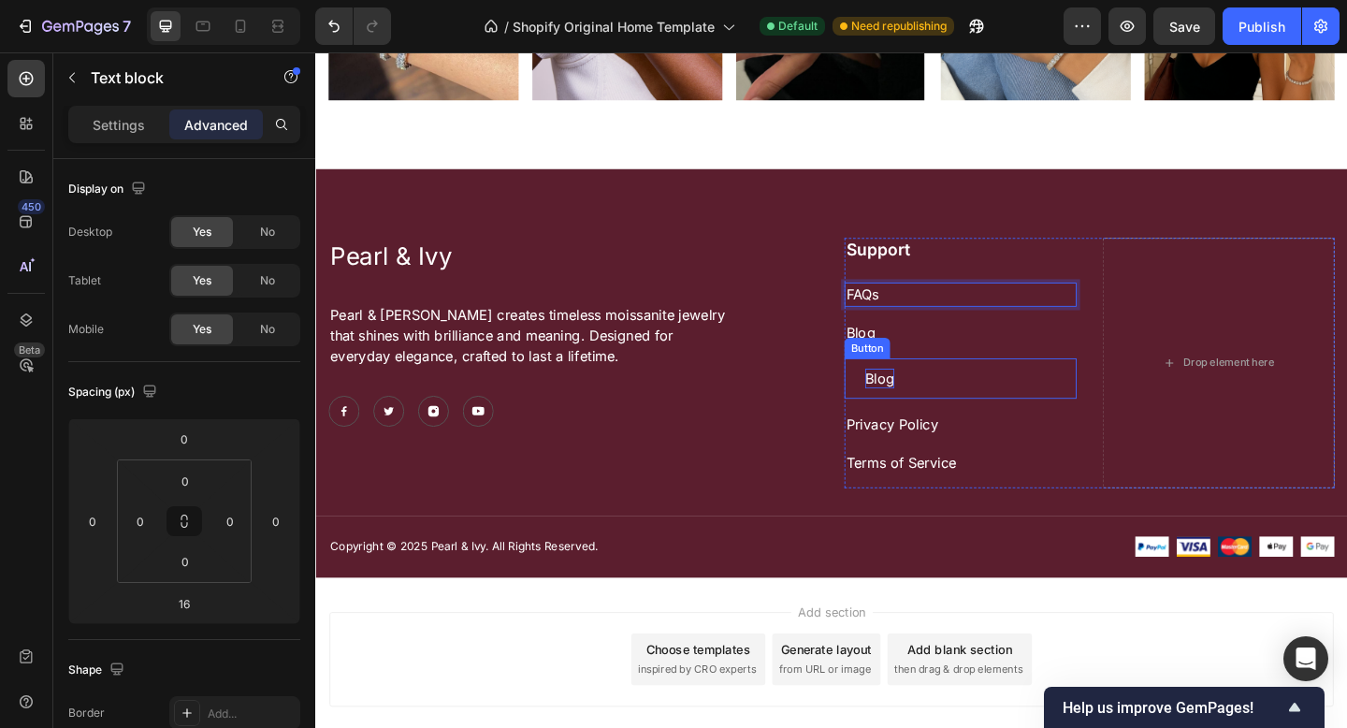
click at [913, 404] on p "Blog" at bounding box center [929, 407] width 32 height 21
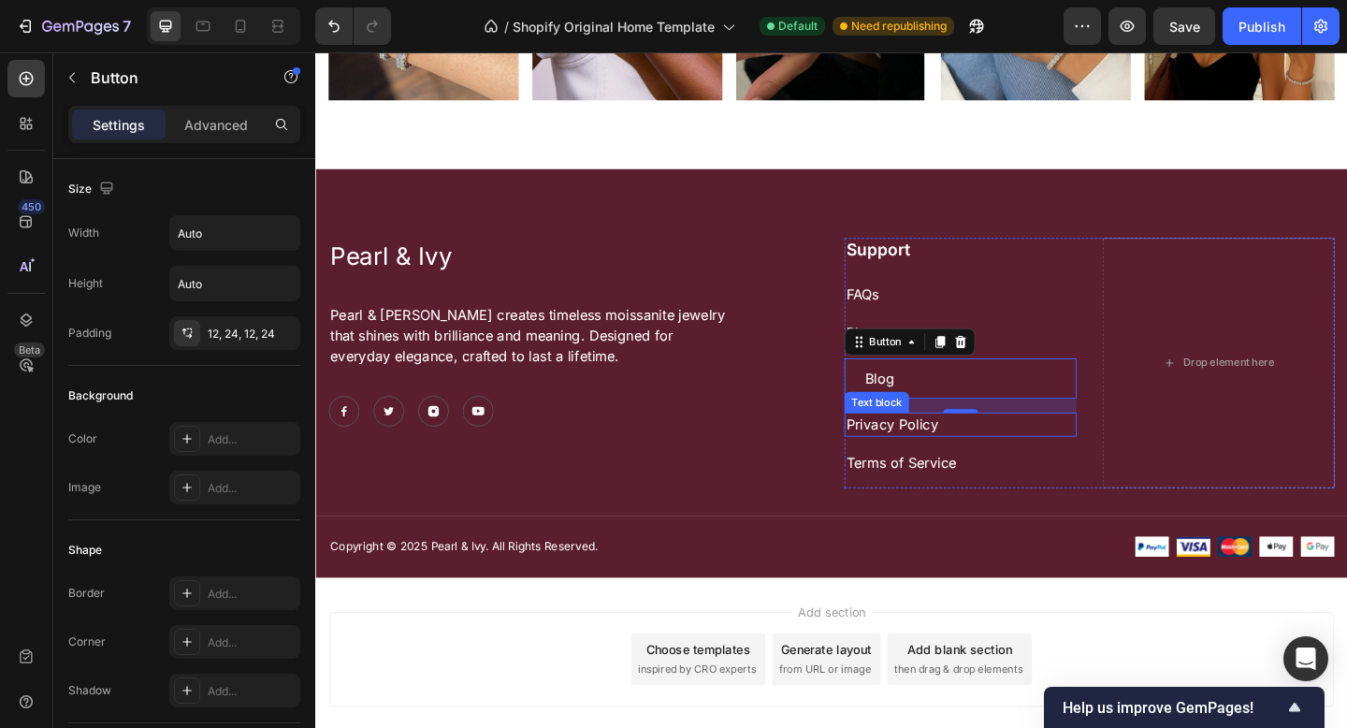
click at [903, 453] on p "Privacy Policy" at bounding box center [1016, 457] width 249 height 22
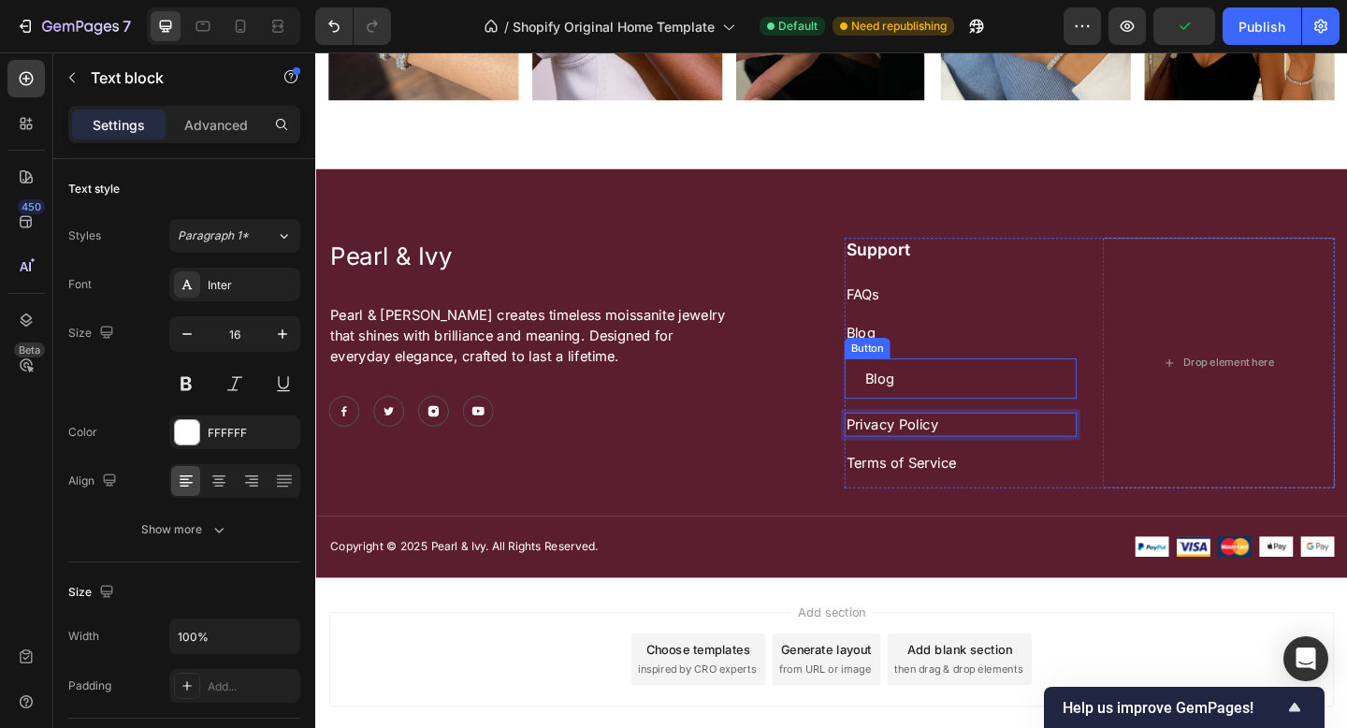
click at [900, 399] on link "Blog" at bounding box center [928, 406] width 77 height 43
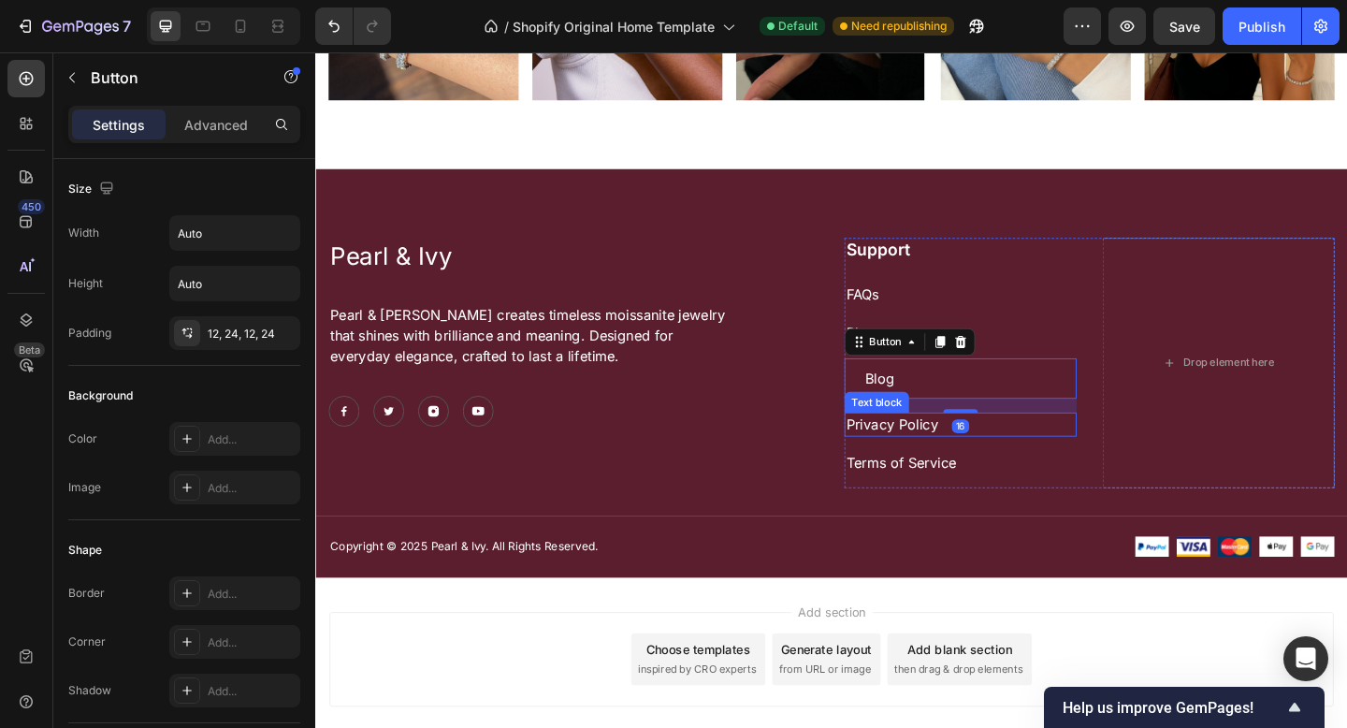
click at [902, 446] on p "Privacy Policy" at bounding box center [1016, 457] width 249 height 22
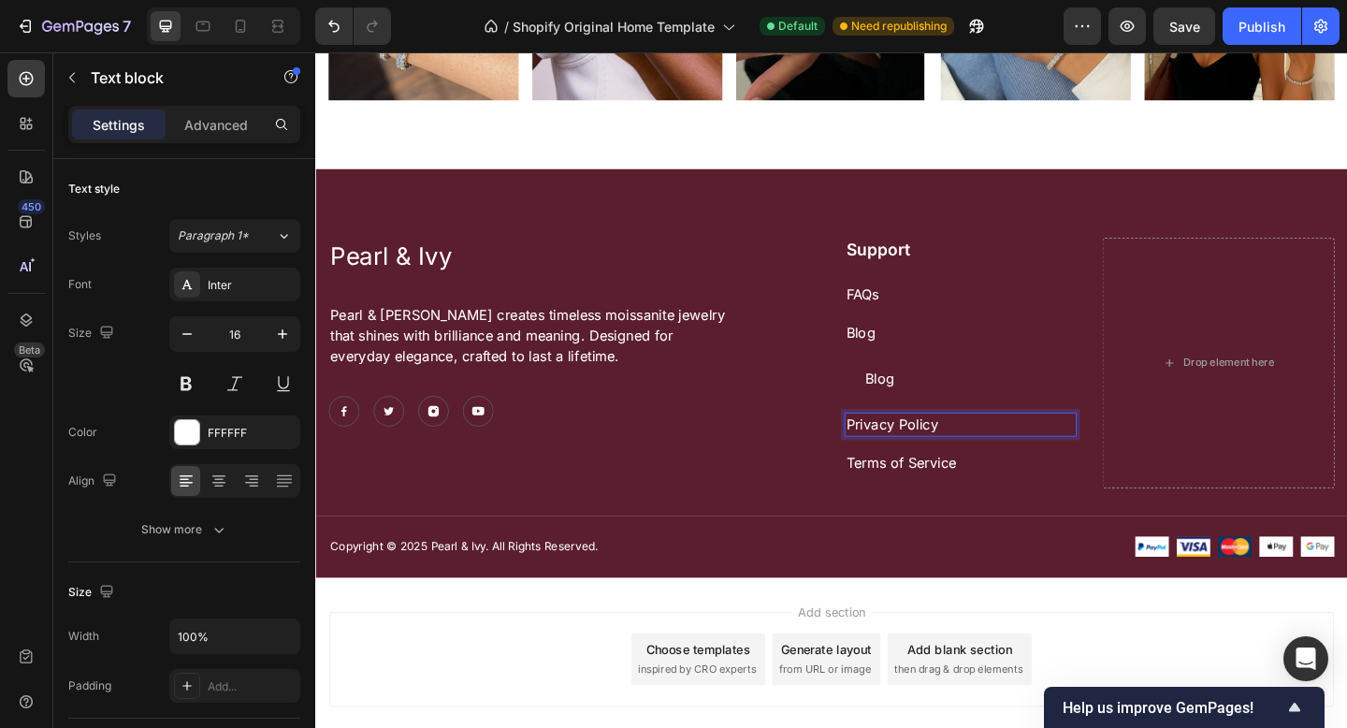
click at [901, 452] on p "Privacy Policy" at bounding box center [1016, 457] width 249 height 22
click at [892, 497] on p "Terms of Service" at bounding box center [1016, 498] width 249 height 22
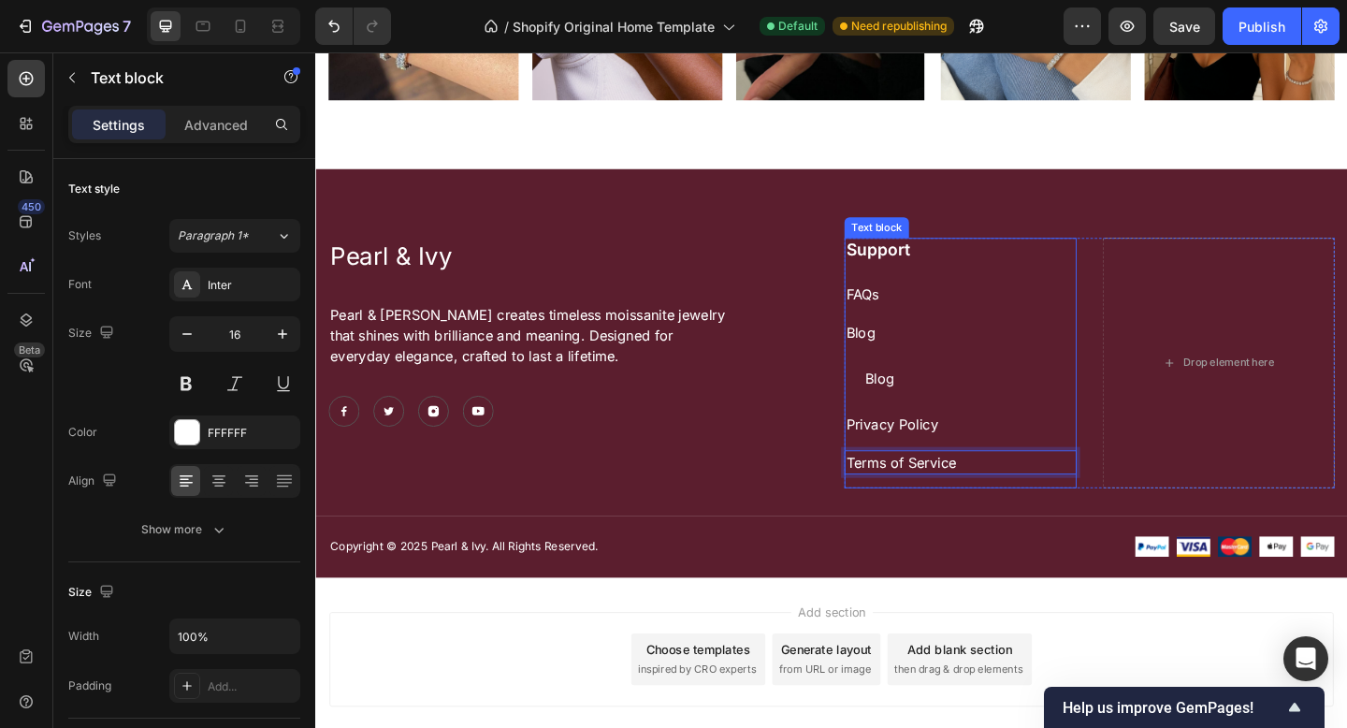
click at [902, 346] on p "Blog" at bounding box center [1016, 357] width 249 height 22
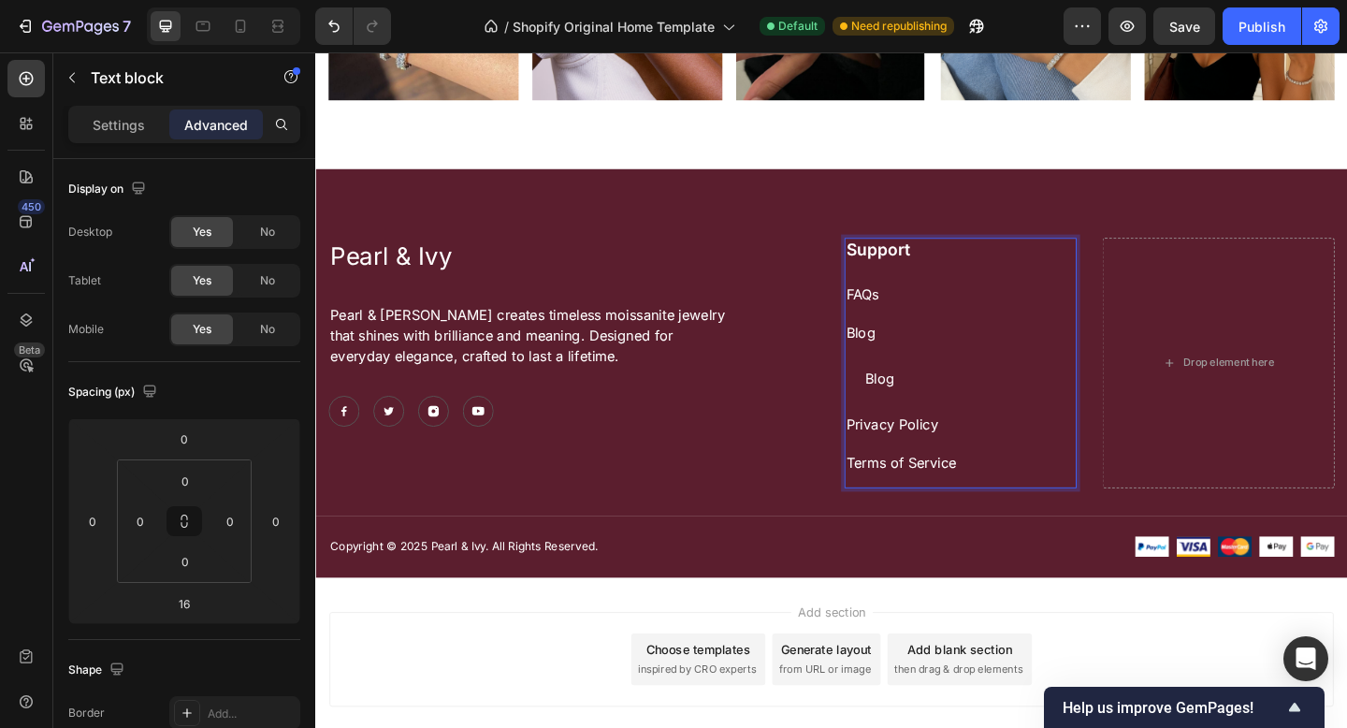
click at [903, 348] on p "Blog" at bounding box center [1016, 357] width 249 height 22
click at [904, 307] on p "FAQs" at bounding box center [1016, 316] width 249 height 22
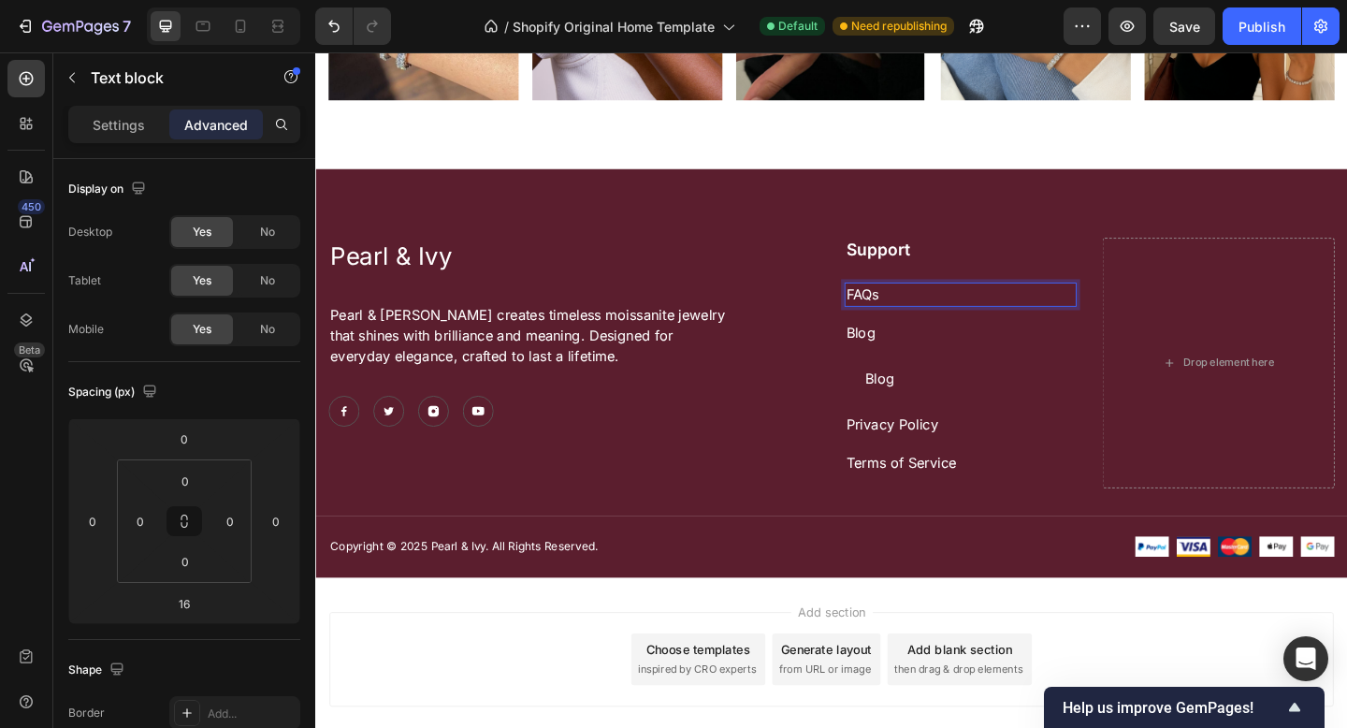
click at [904, 309] on p "FAQs" at bounding box center [1016, 316] width 249 height 22
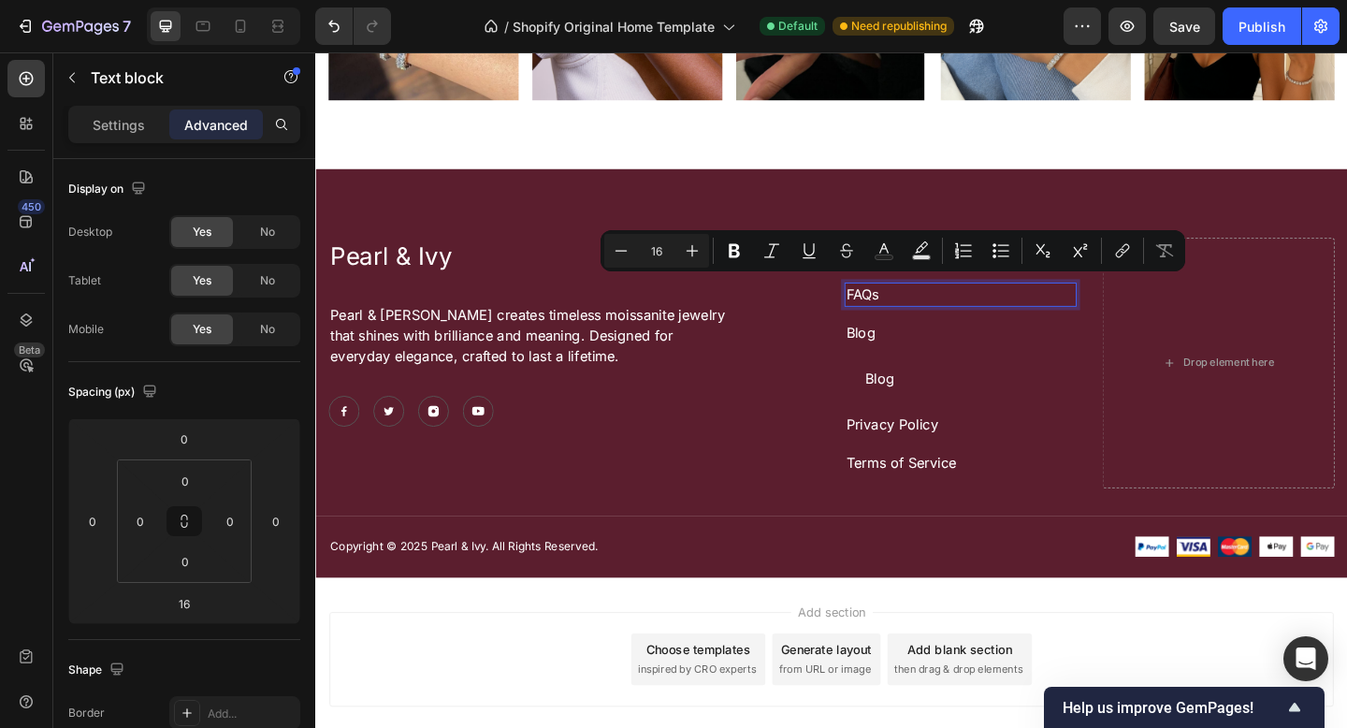
click at [904, 310] on p "FAQs" at bounding box center [1016, 316] width 249 height 22
click at [904, 309] on p "FAQs" at bounding box center [1016, 316] width 249 height 22
click at [902, 308] on p "FAQs" at bounding box center [1016, 316] width 249 height 22
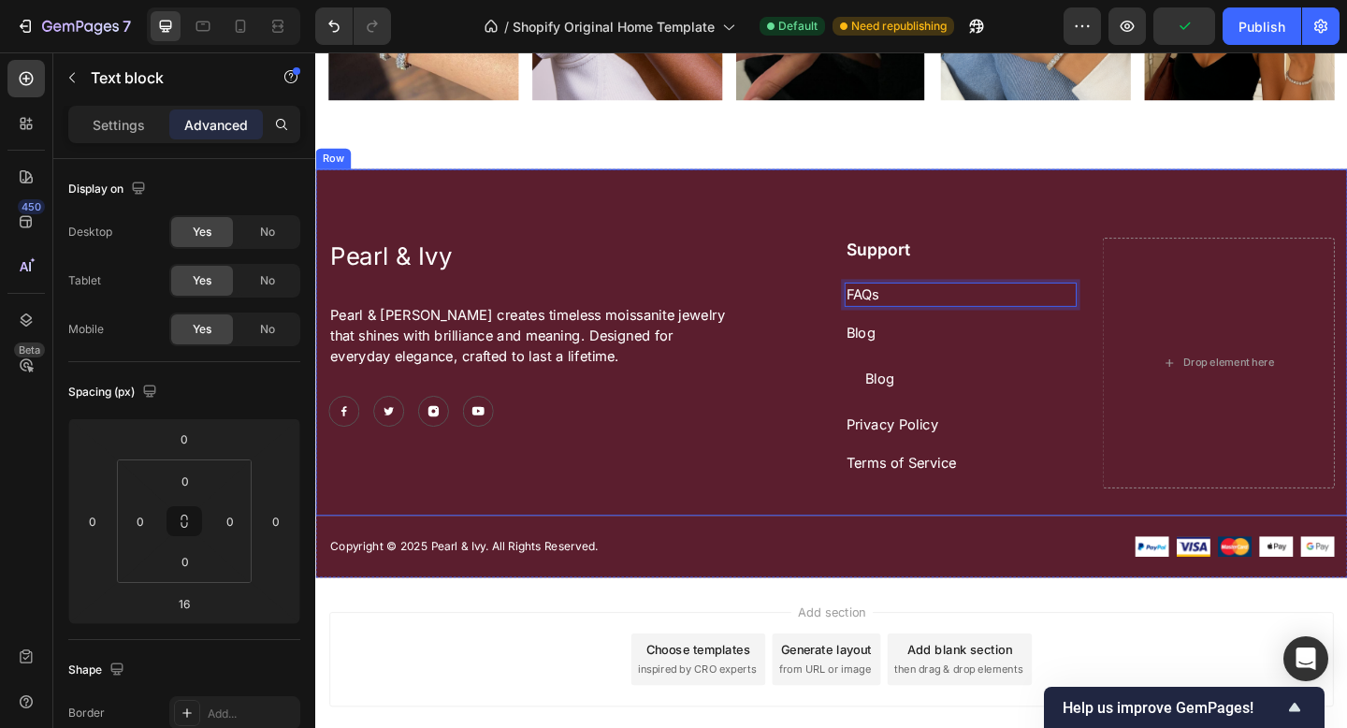
click at [784, 491] on div "Pearl & Ivy Text Block Pearl & [PERSON_NAME] creates timeless moissanite jewelr…" at bounding box center [595, 390] width 533 height 272
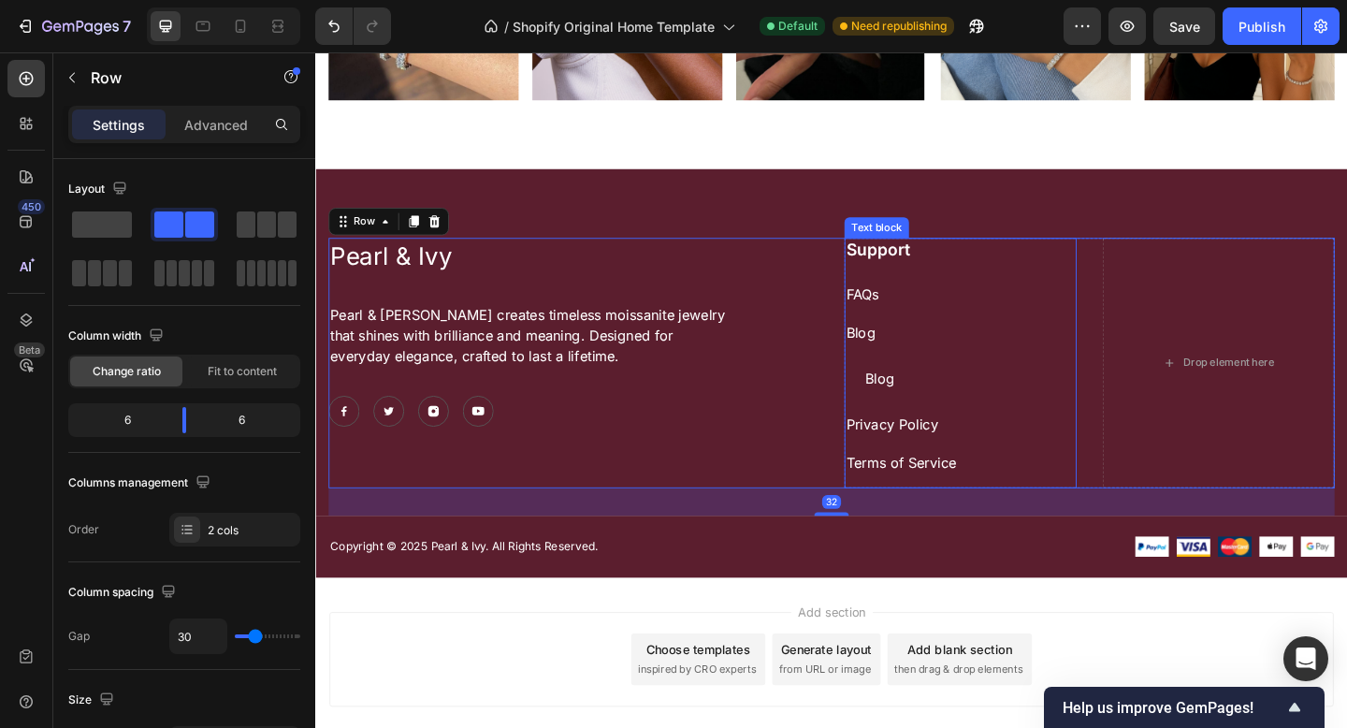
click at [947, 352] on p "Blog" at bounding box center [1016, 357] width 249 height 22
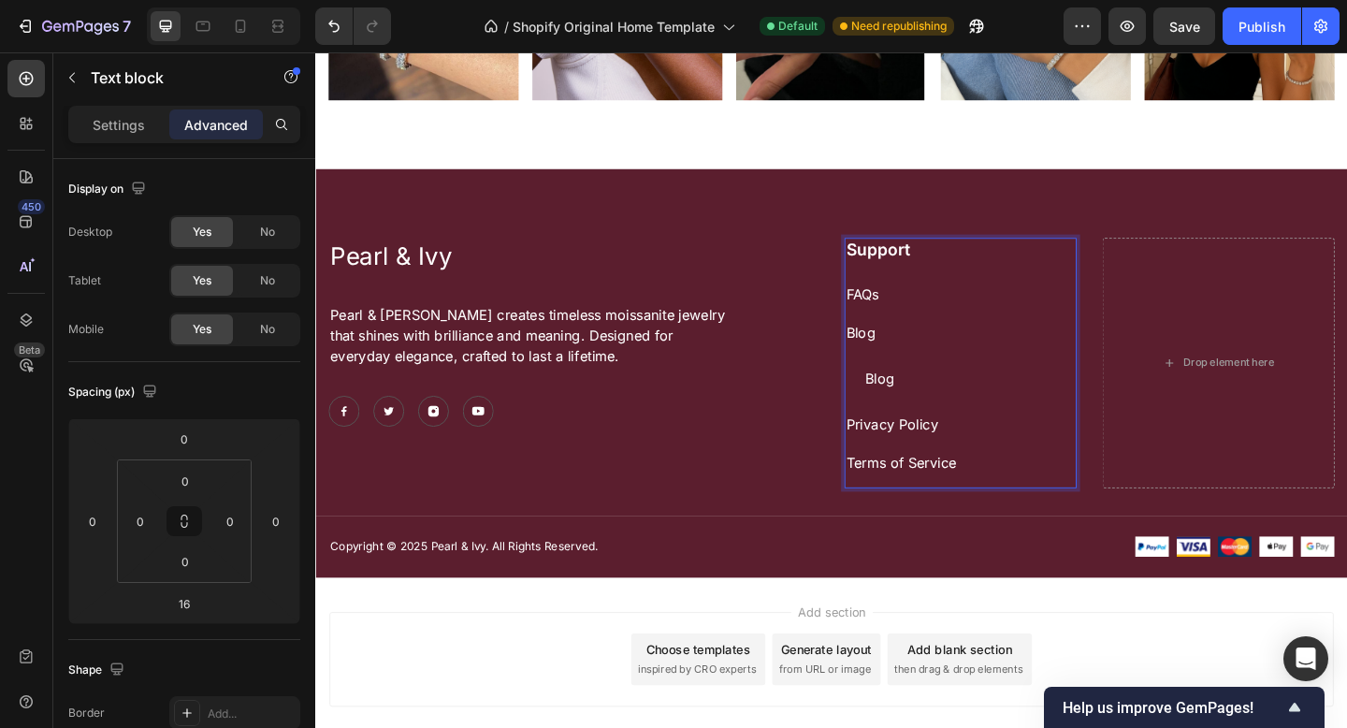
click at [922, 347] on p "Blog" at bounding box center [1016, 357] width 249 height 22
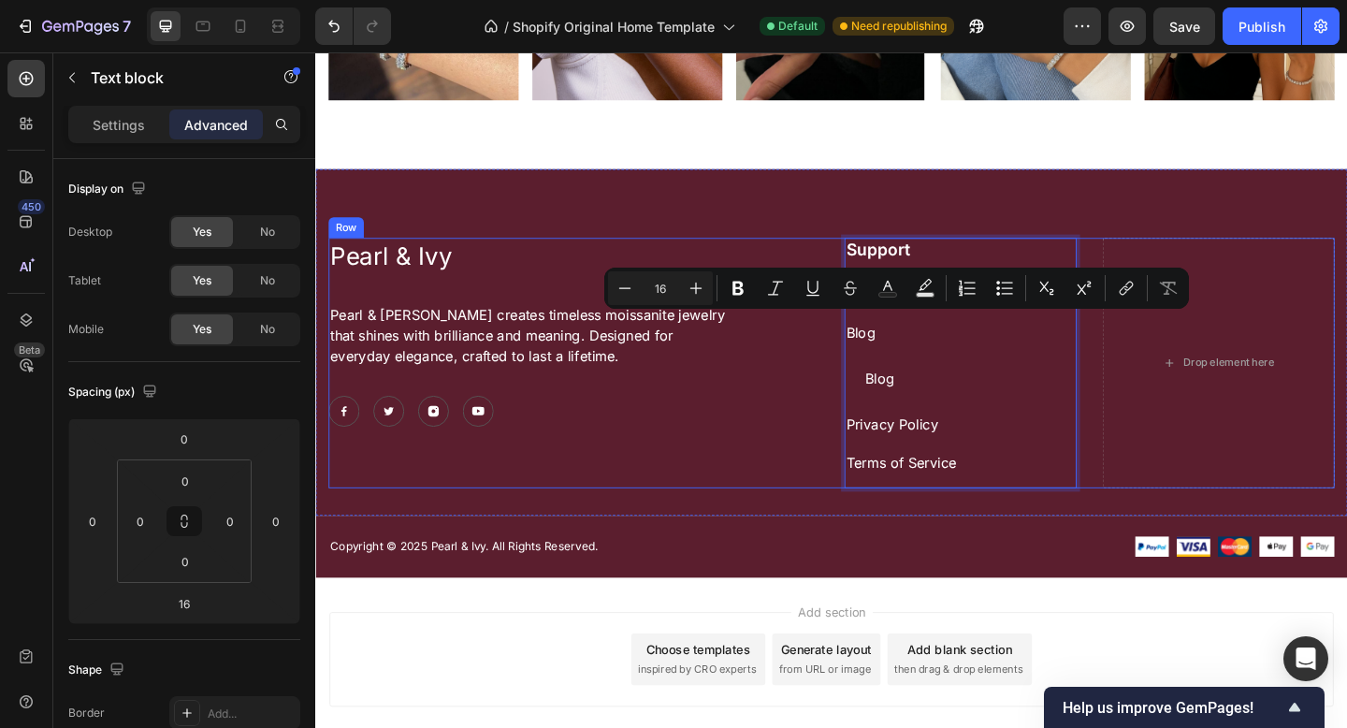
click at [751, 395] on div "Pearl & Ivy Text Block Pearl & [PERSON_NAME] creates timeless moissanite jewelr…" at bounding box center [595, 390] width 533 height 272
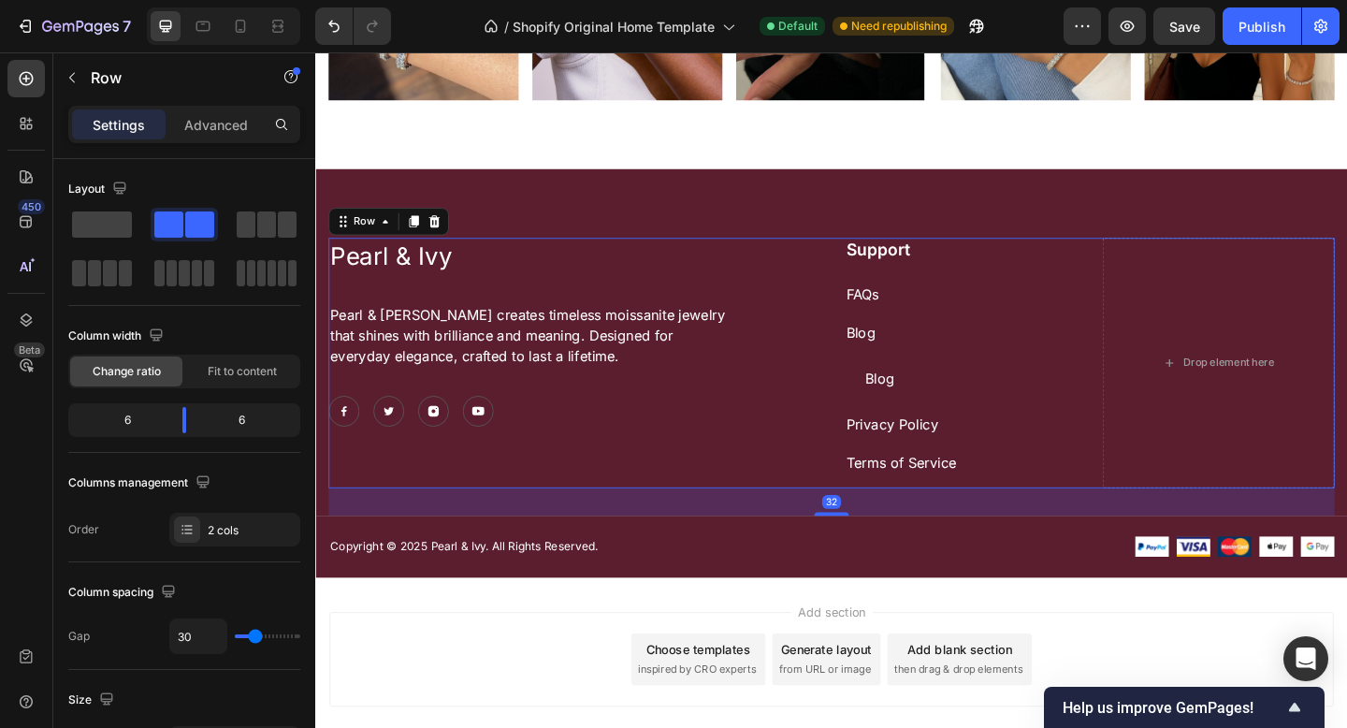
click at [1141, 661] on div "Add section Choose templates inspired by CRO experts Generate layout from URL o…" at bounding box center [876, 712] width 1092 height 103
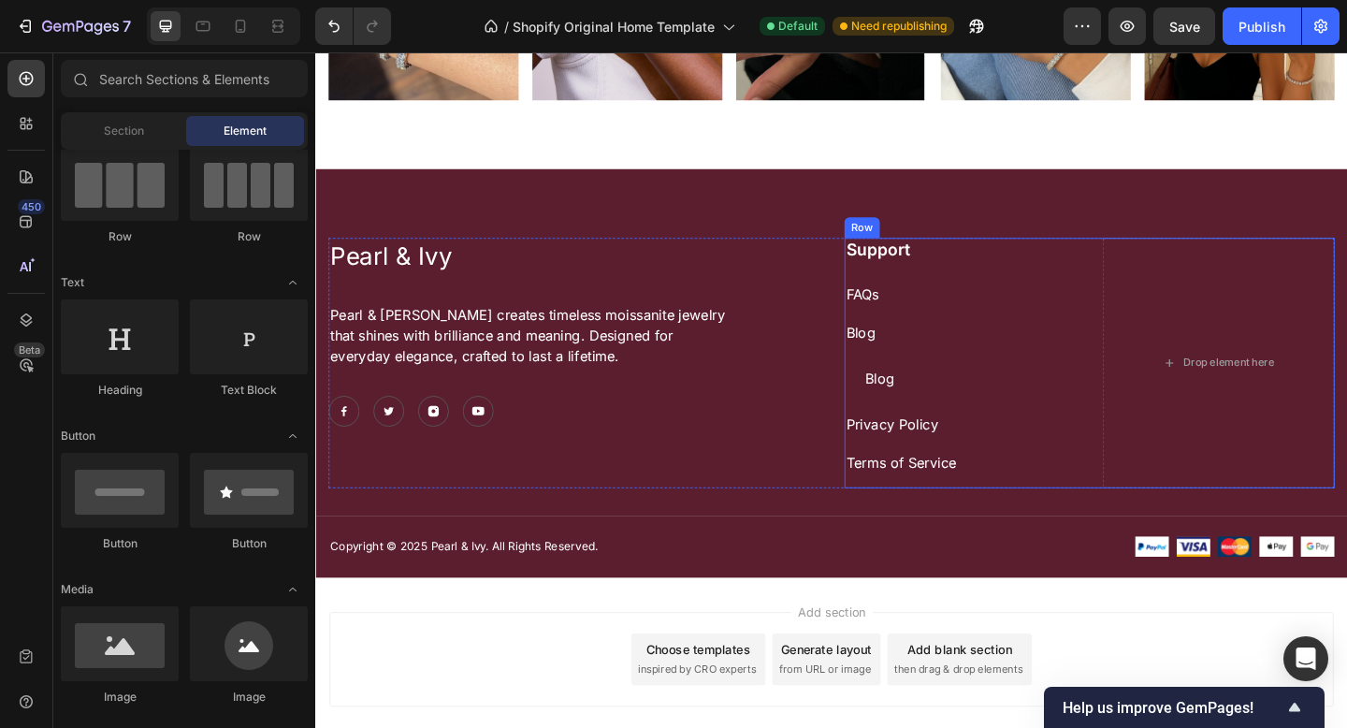
click at [913, 369] on div "Support Text block FAQs Text block Blog Text block Blog Button Privacy Policy T…" at bounding box center [1016, 390] width 253 height 272
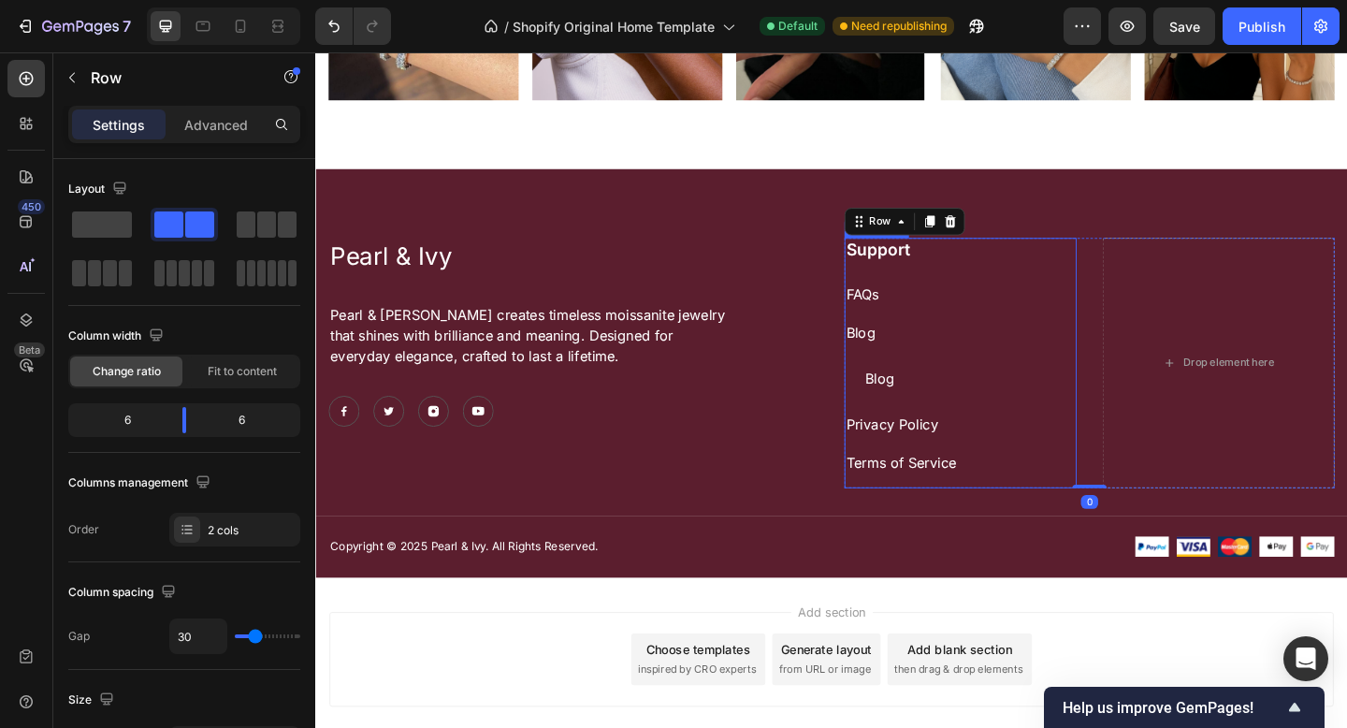
click at [922, 353] on p "Blog" at bounding box center [1016, 357] width 249 height 22
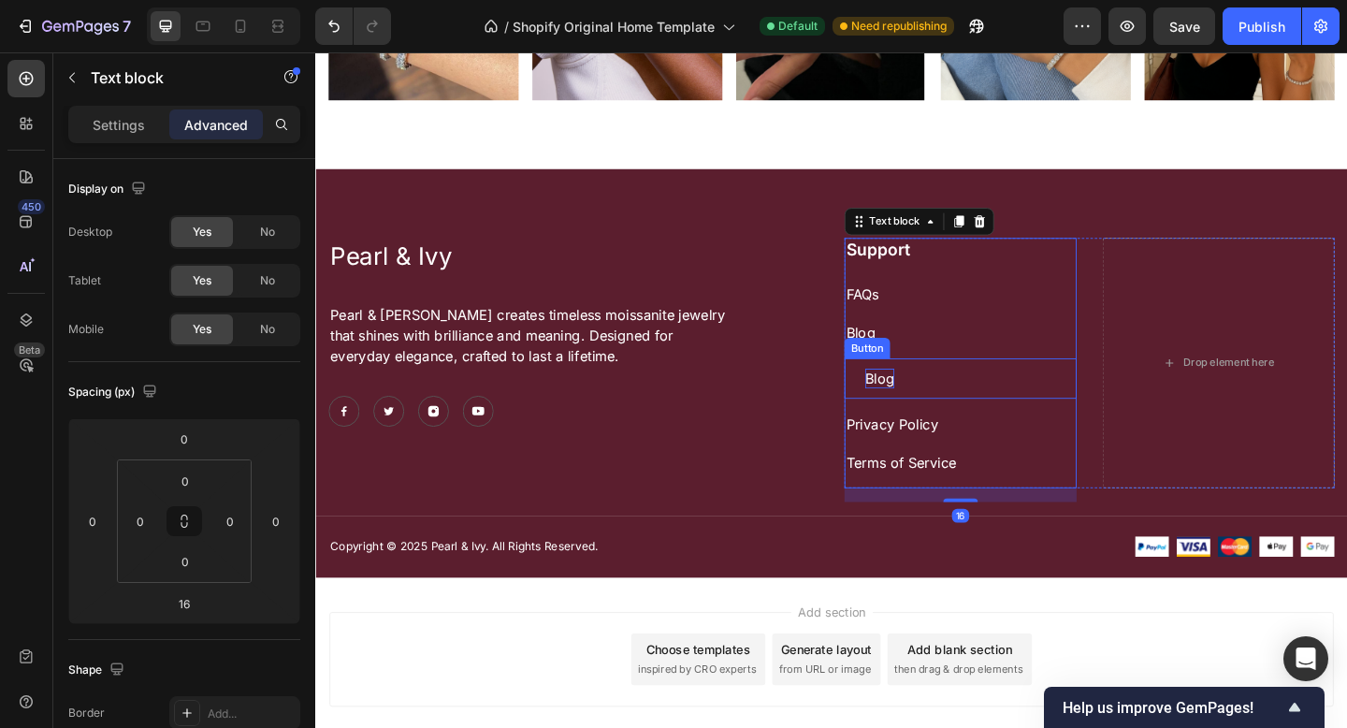
click at [921, 402] on p "Blog" at bounding box center [929, 407] width 32 height 21
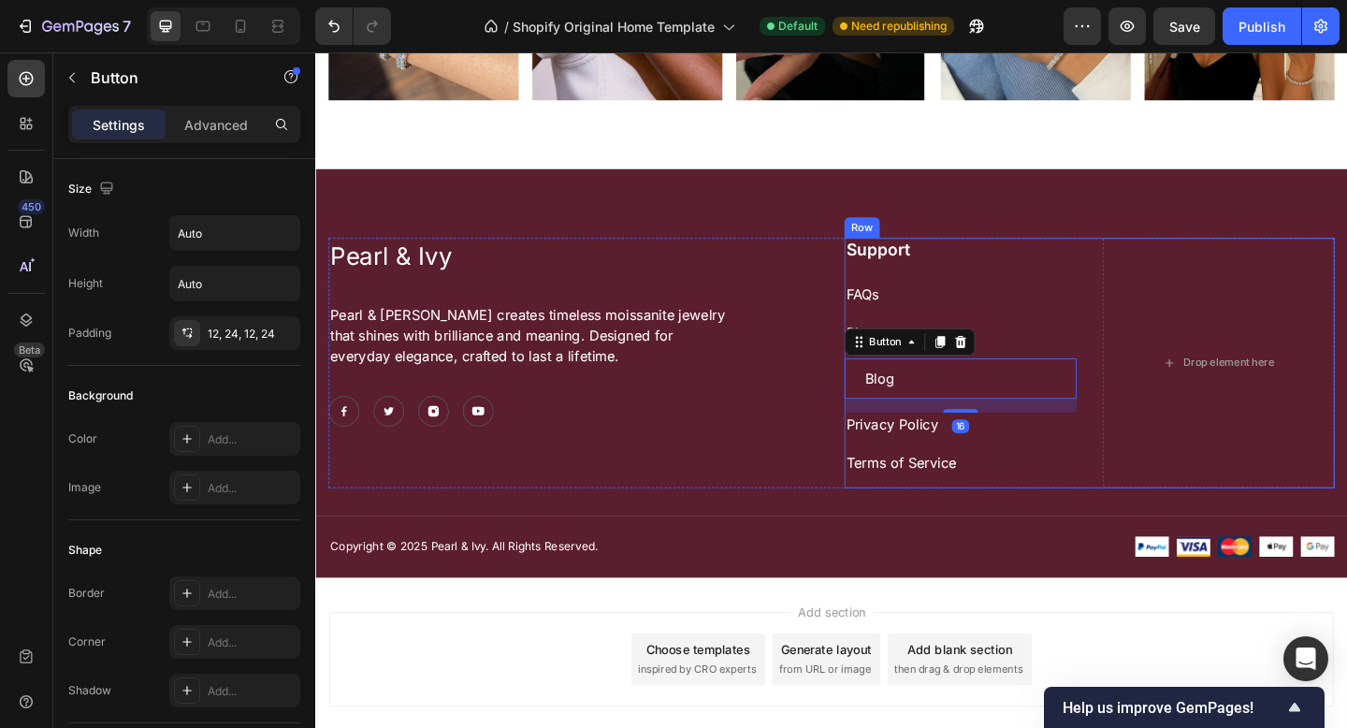
click at [921, 328] on div "Support Text block FAQs Text block Blog Text block Blog Button 16 Privacy Polic…" at bounding box center [1016, 390] width 253 height 272
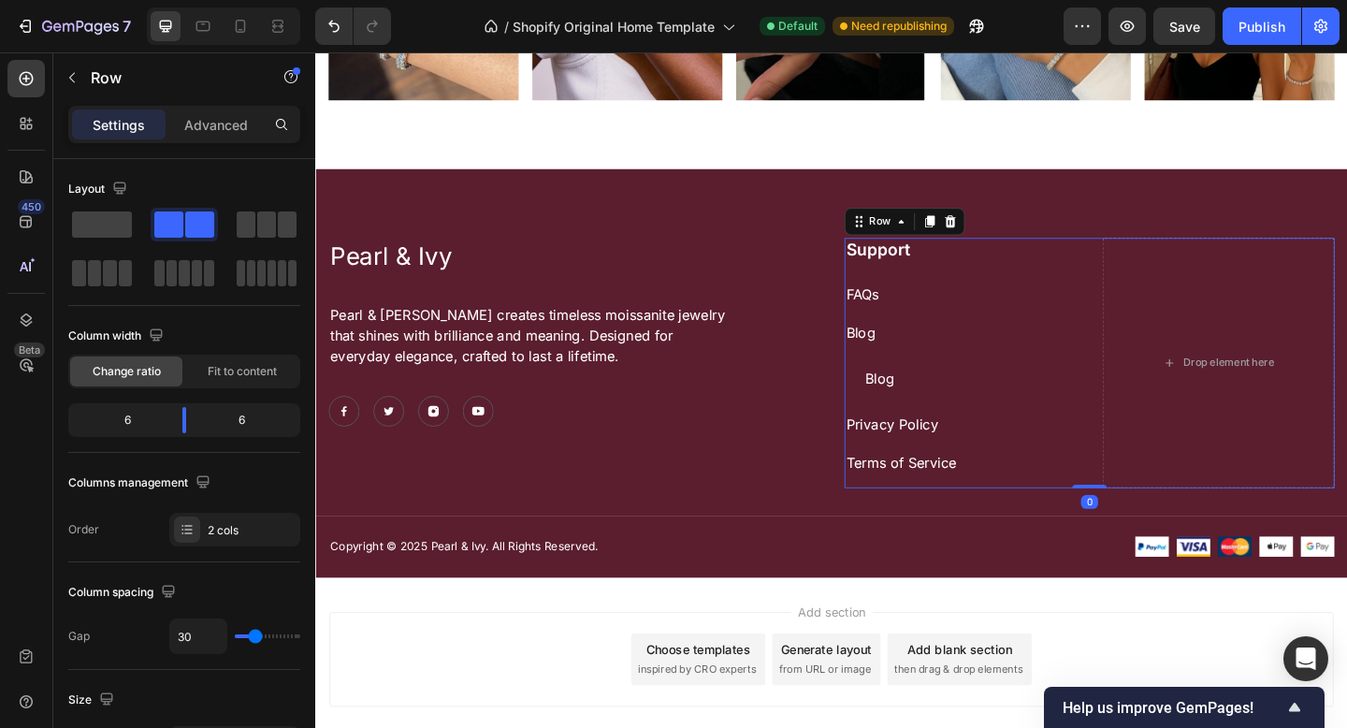
click at [924, 306] on p "FAQs" at bounding box center [1016, 316] width 249 height 22
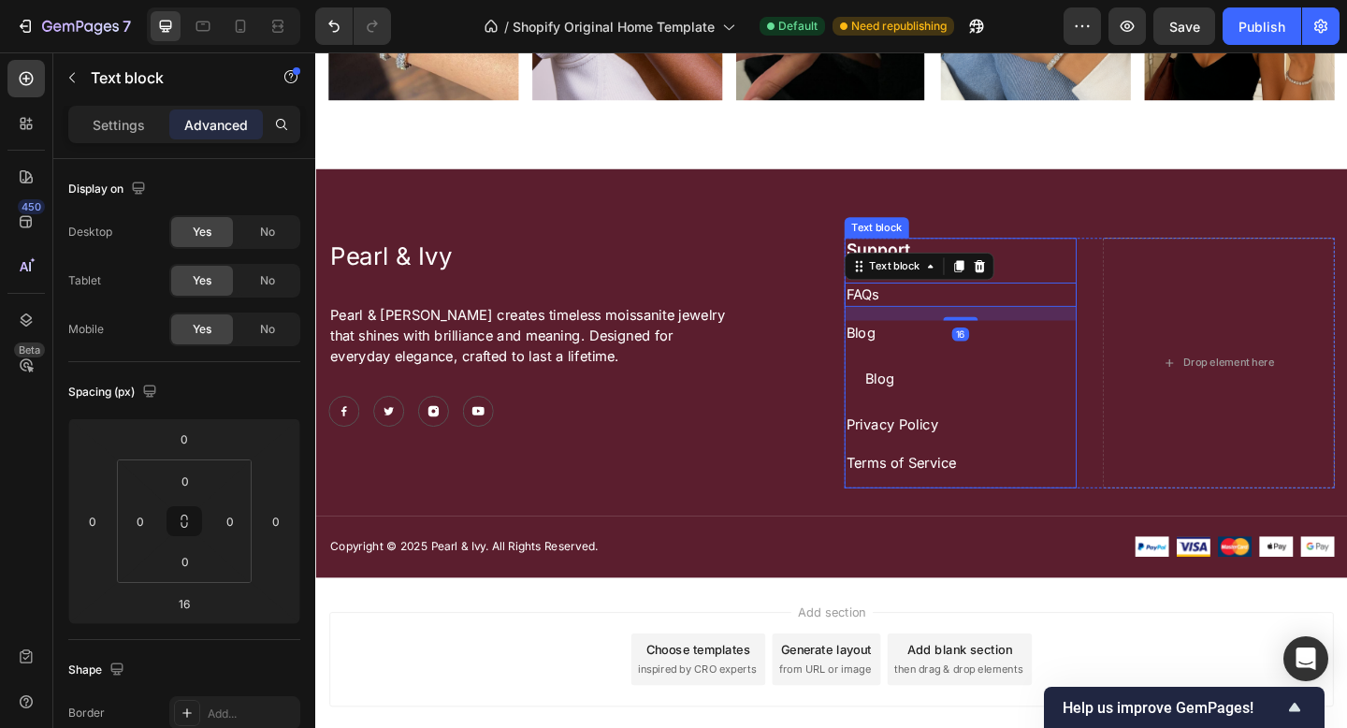
click at [925, 348] on p "Blog" at bounding box center [1016, 357] width 249 height 22
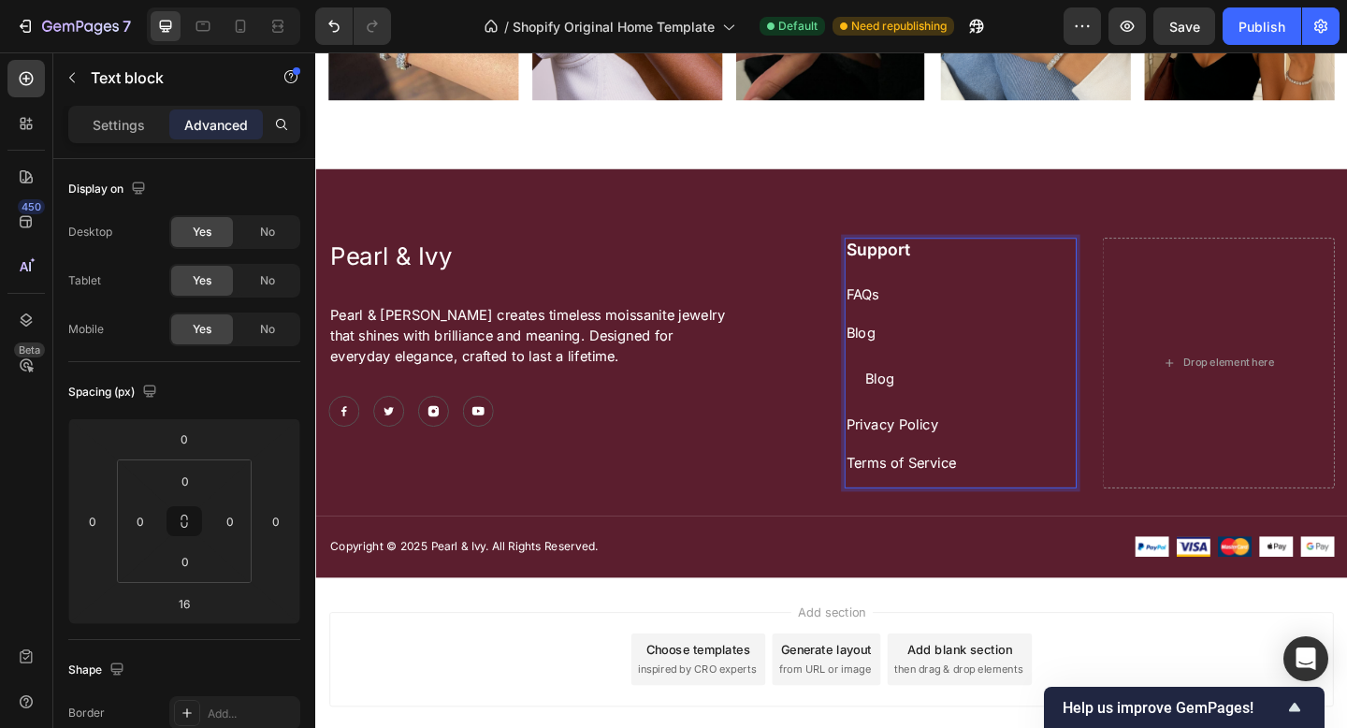
click at [925, 346] on p "Blog" at bounding box center [1016, 357] width 249 height 22
click at [933, 347] on p "Blog" at bounding box center [1016, 357] width 249 height 22
click at [941, 346] on div "Rich Text Editor. Editing area: main" at bounding box center [1016, 357] width 253 height 26
click at [938, 346] on div "Rich Text Editor. Editing area: main" at bounding box center [1016, 357] width 253 height 26
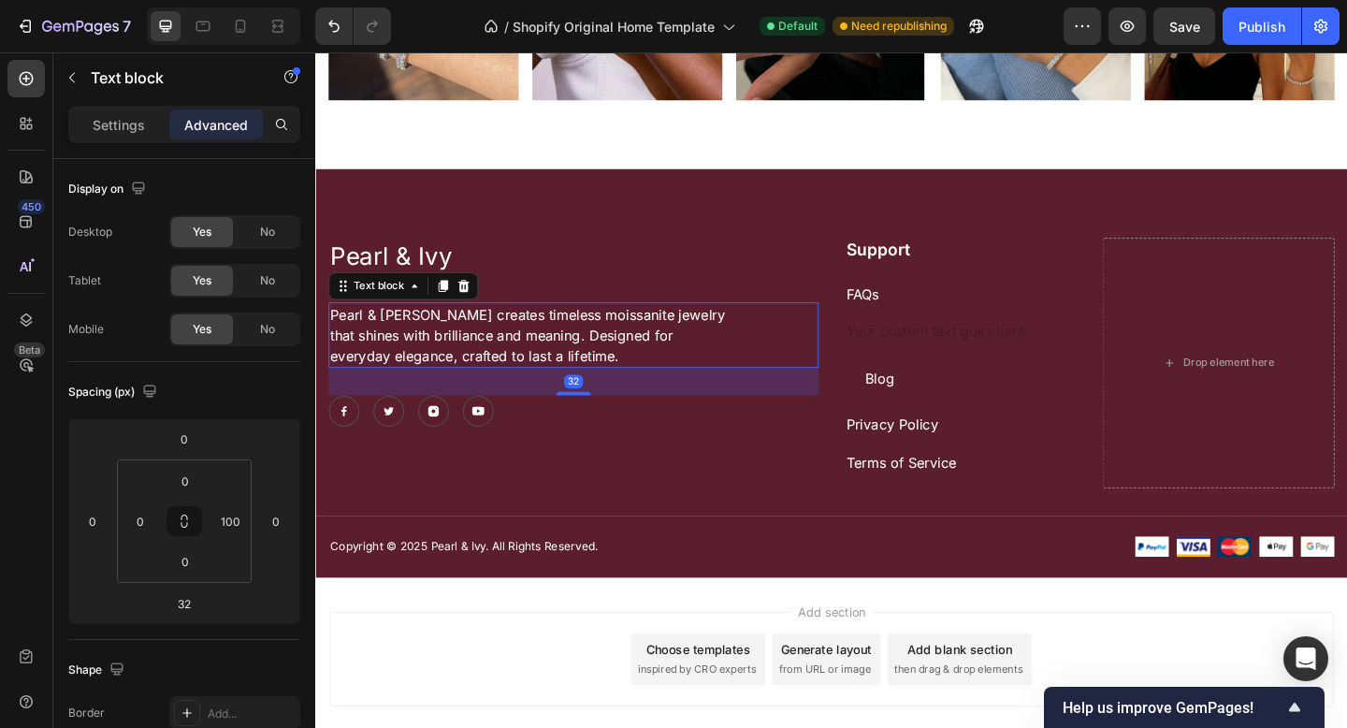
click at [840, 368] on div "Pearl & [PERSON_NAME] creates timeless moissanite jewelry that shines with bril…" at bounding box center [595, 360] width 533 height 71
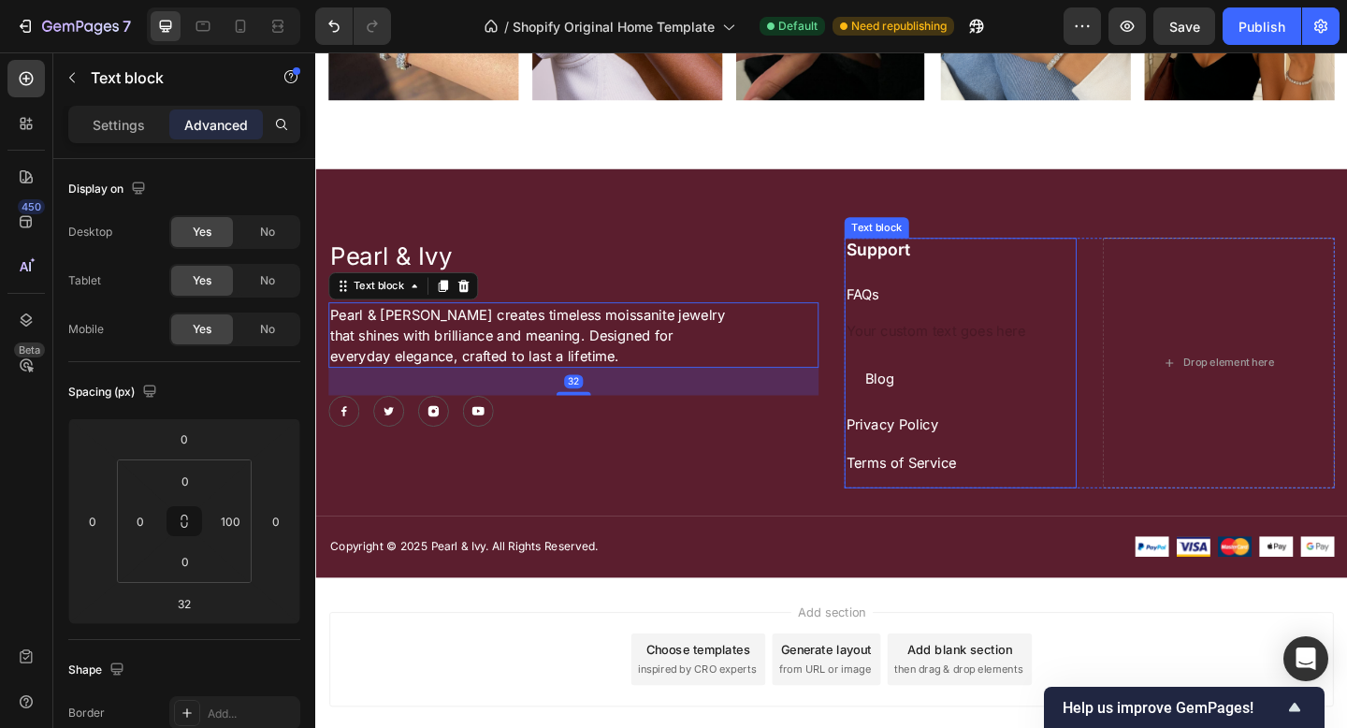
click at [961, 346] on div "Rich Text Editor. Editing area: main" at bounding box center [1016, 357] width 253 height 26
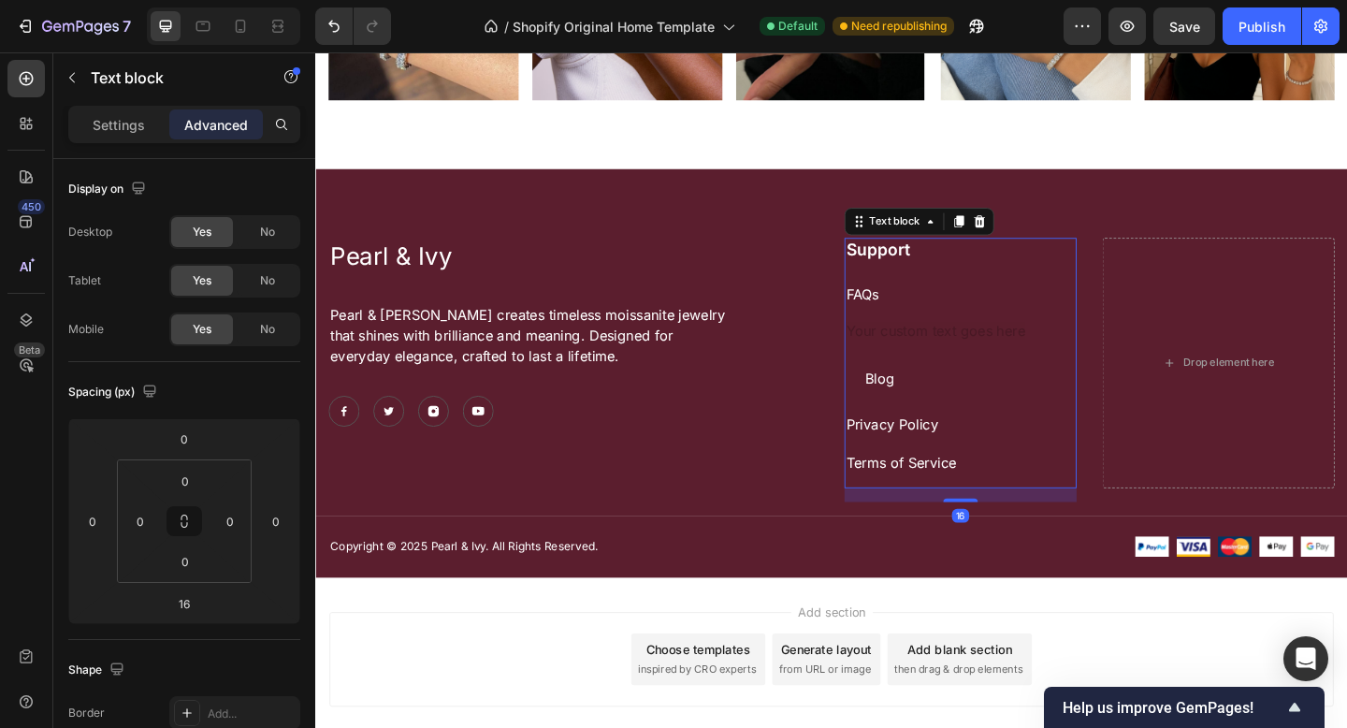
click at [961, 346] on div "Rich Text Editor. Editing area: main" at bounding box center [1016, 357] width 253 height 26
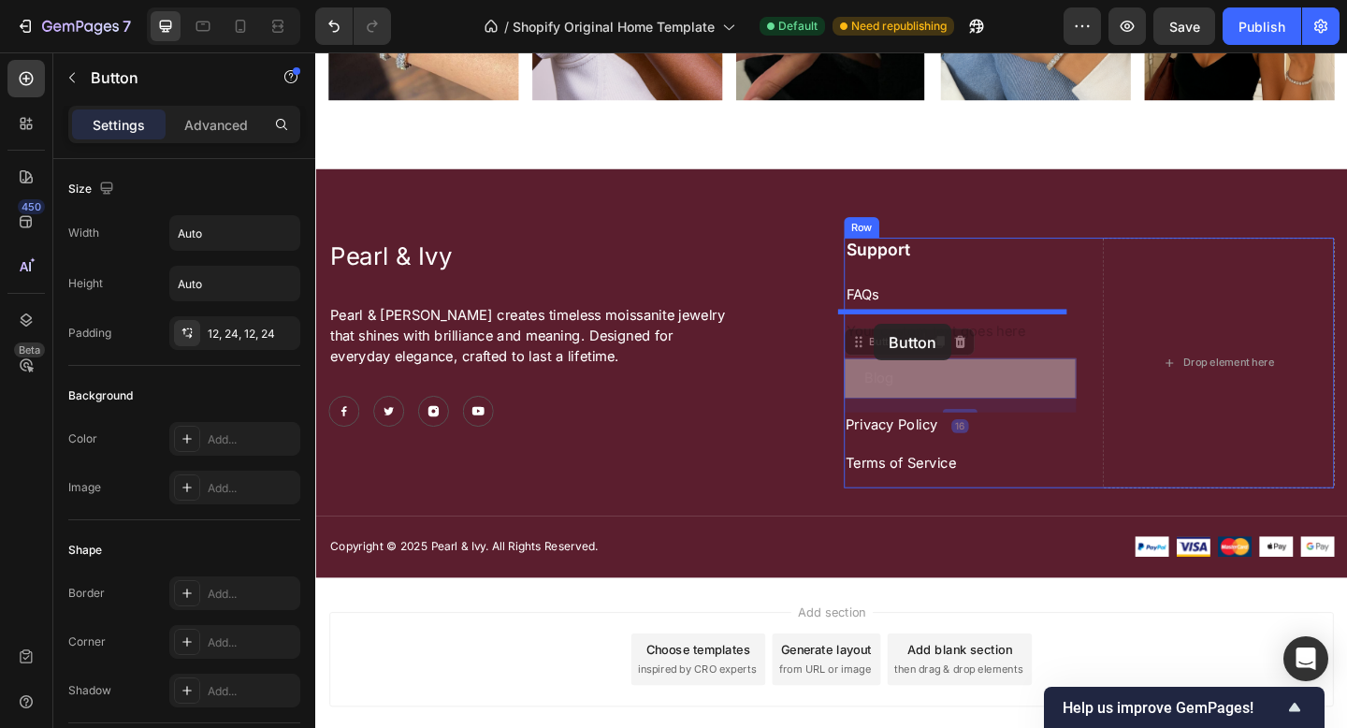
drag, startPoint x: 929, startPoint y: 396, endPoint x: 923, endPoint y: 348, distance: 48.0
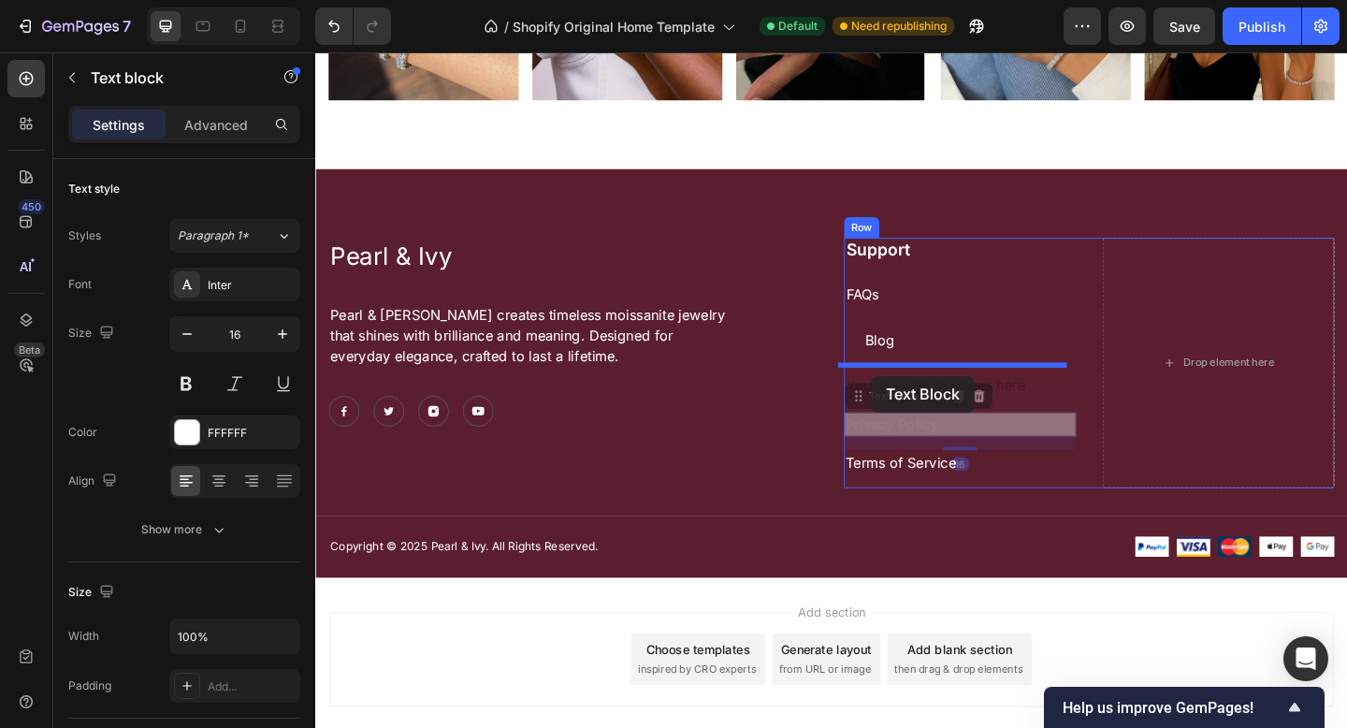
drag, startPoint x: 922, startPoint y: 445, endPoint x: 919, endPoint y: 404, distance: 41.2
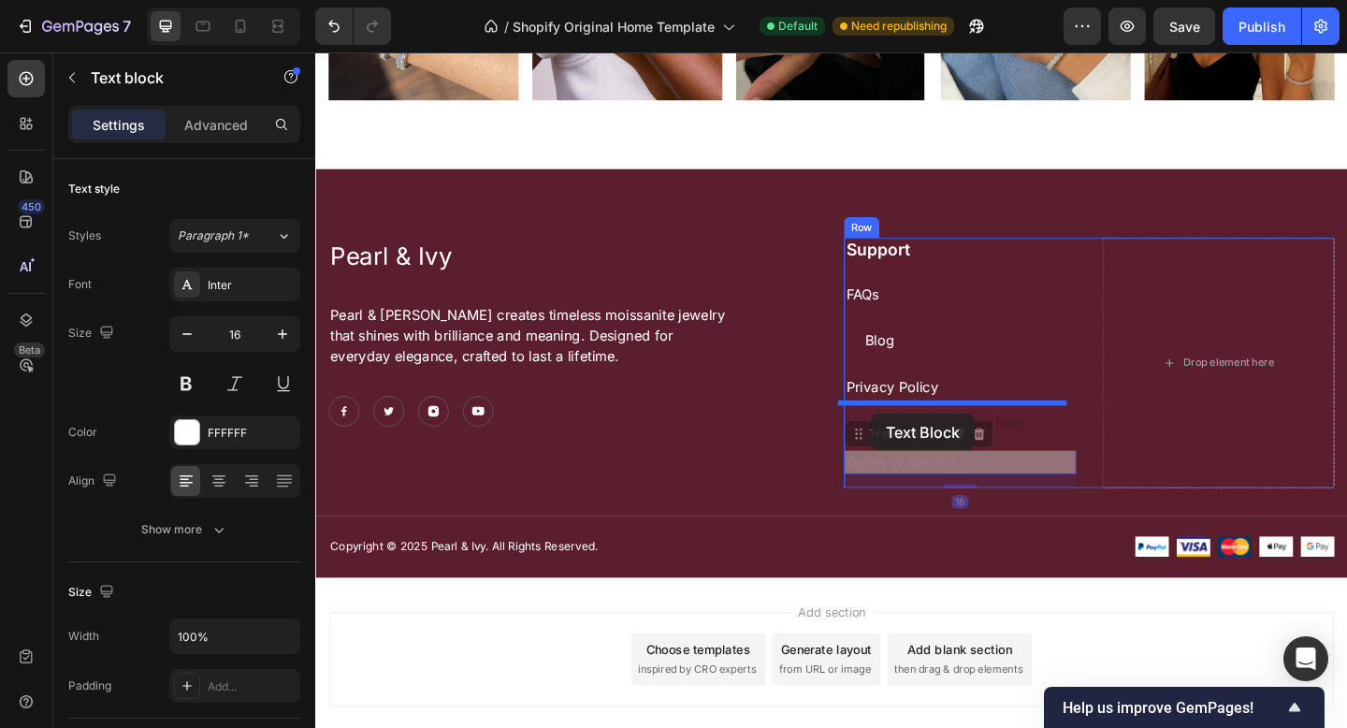
drag, startPoint x: 928, startPoint y: 495, endPoint x: 919, endPoint y: 445, distance: 50.3
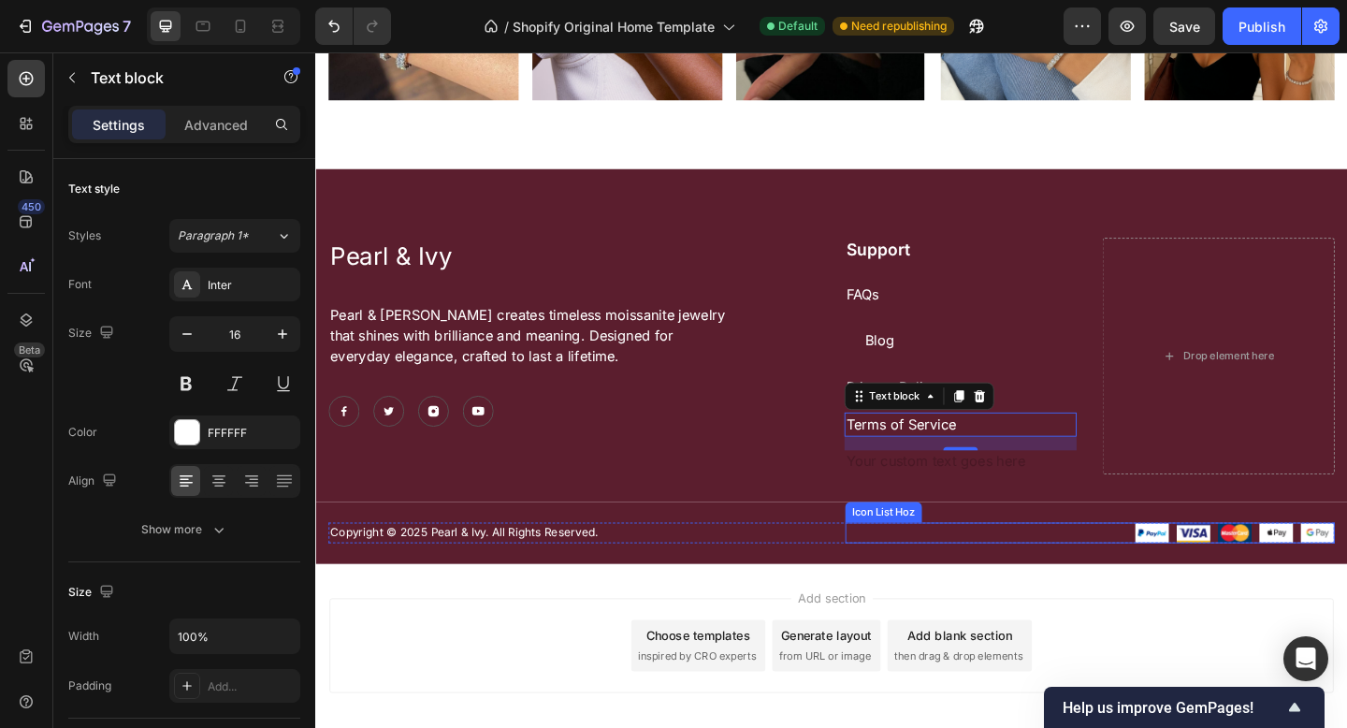
click at [969, 564] on div "Image Image Image Image Image" at bounding box center [1157, 575] width 532 height 22
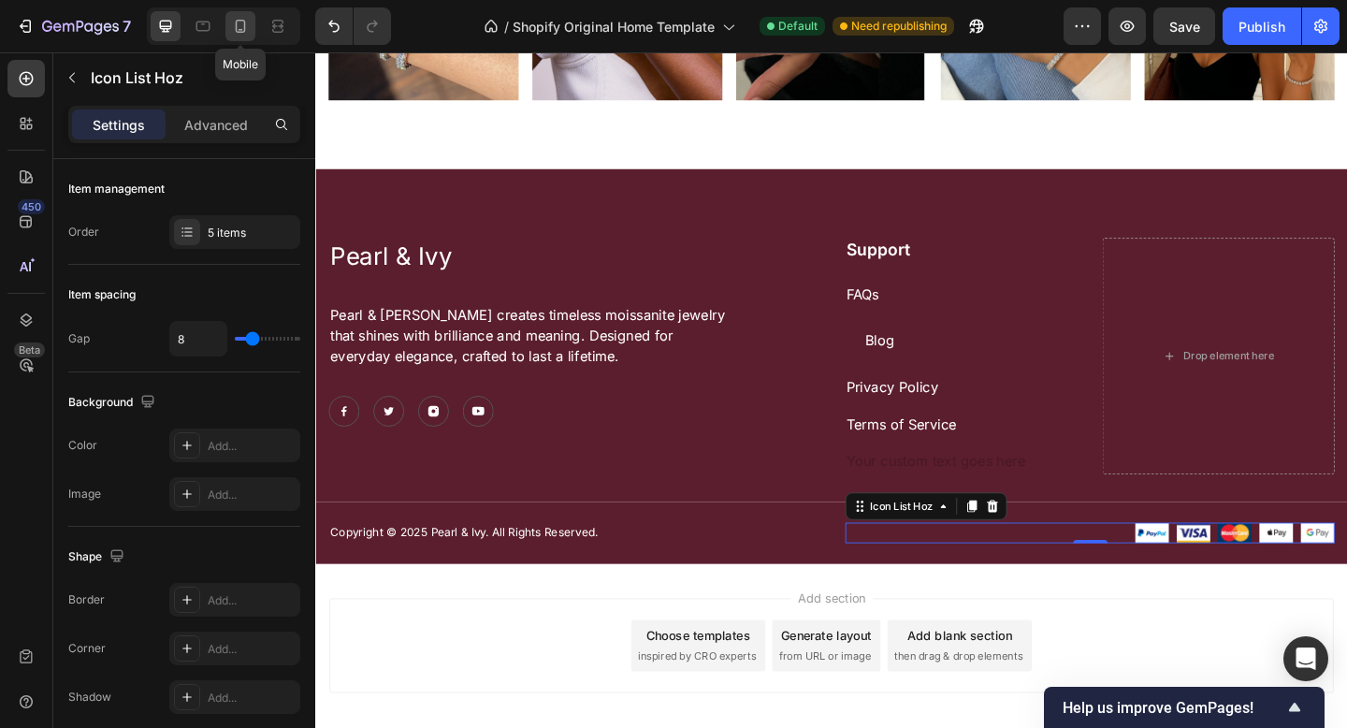
click at [239, 30] on icon at bounding box center [241, 30] width 5 height 2
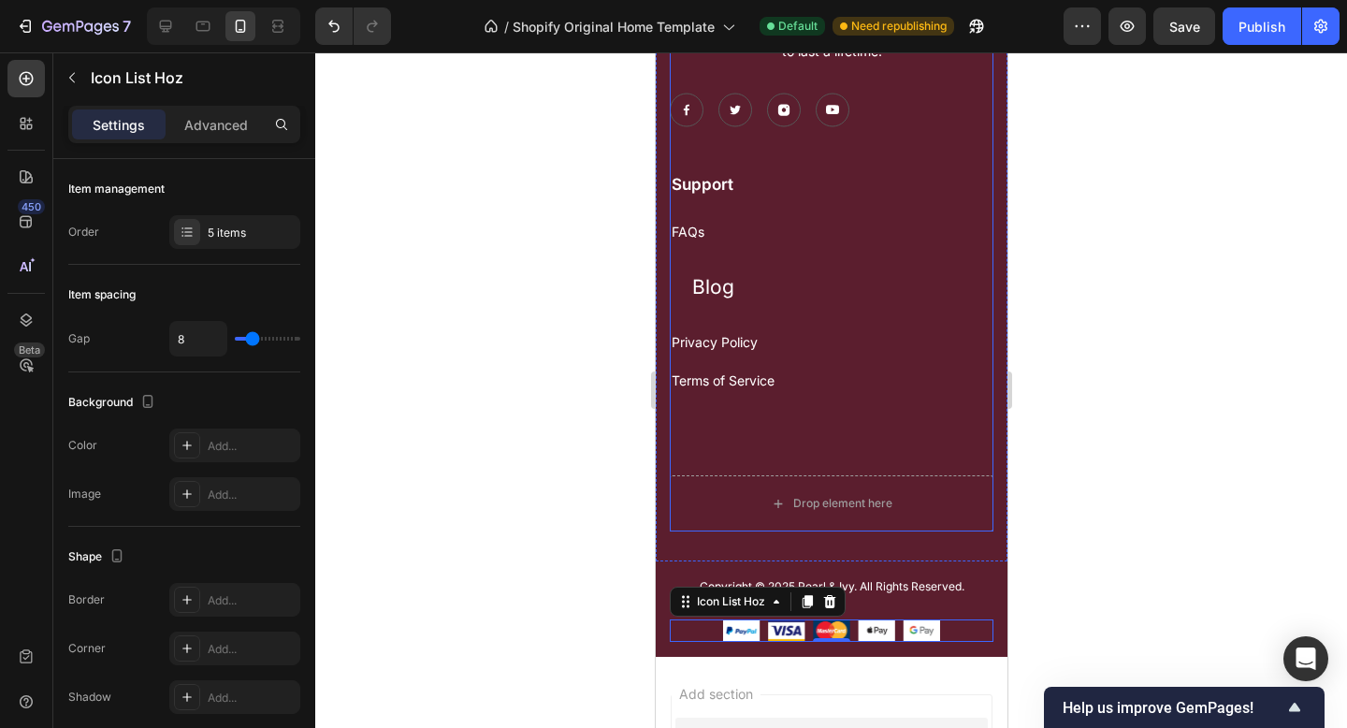
scroll to position [2764, 0]
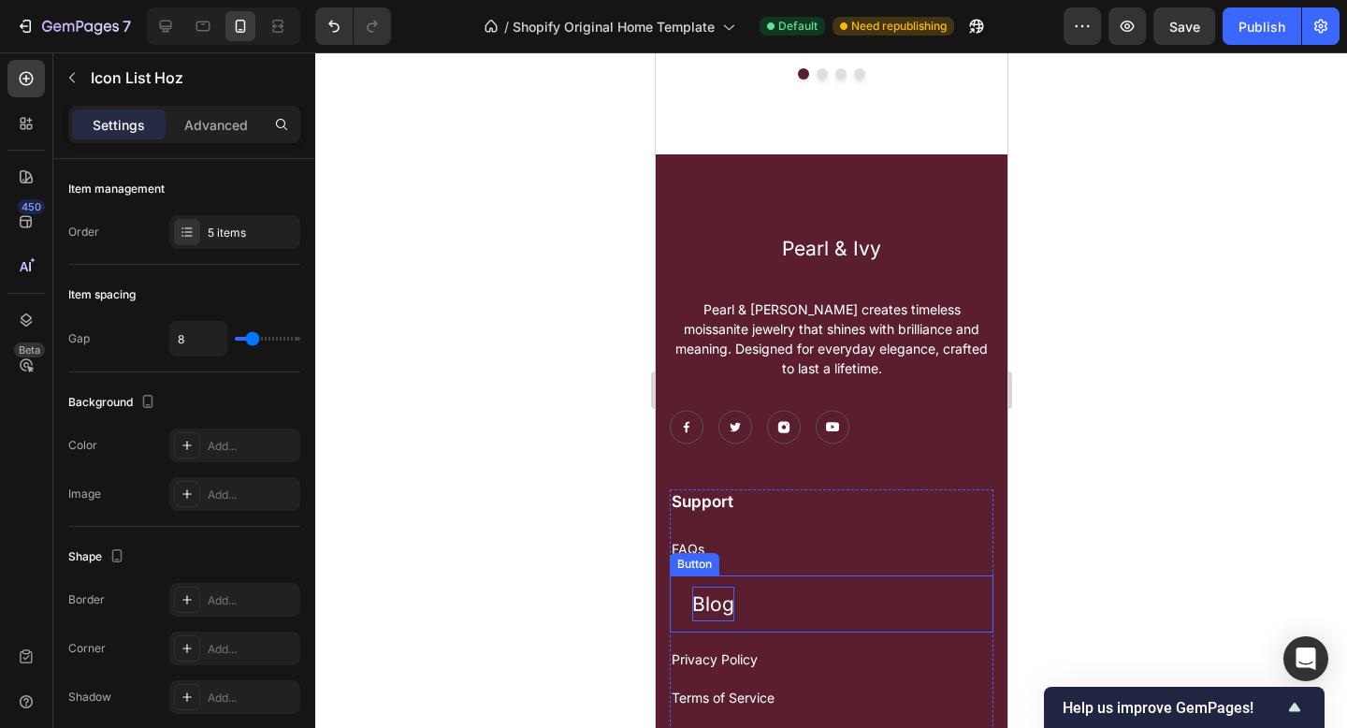
click at [730, 605] on p "Blog" at bounding box center [712, 604] width 42 height 36
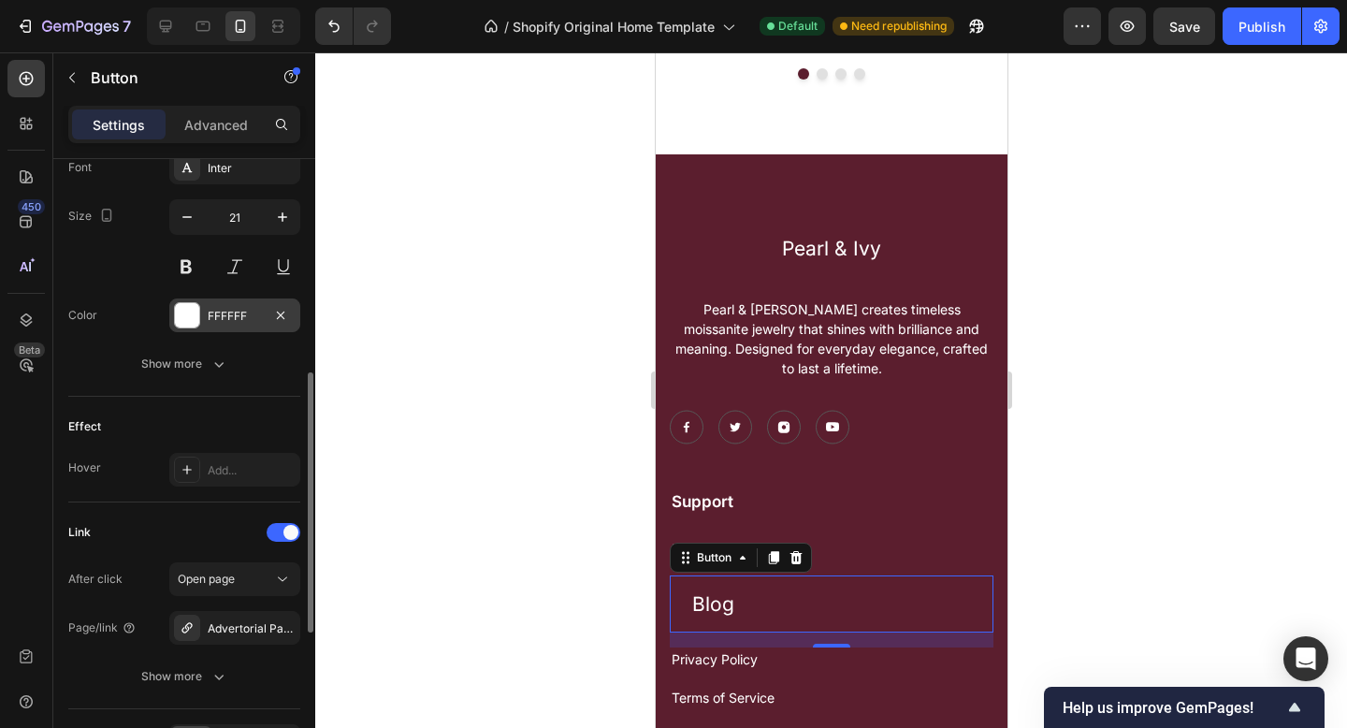
scroll to position [676, 0]
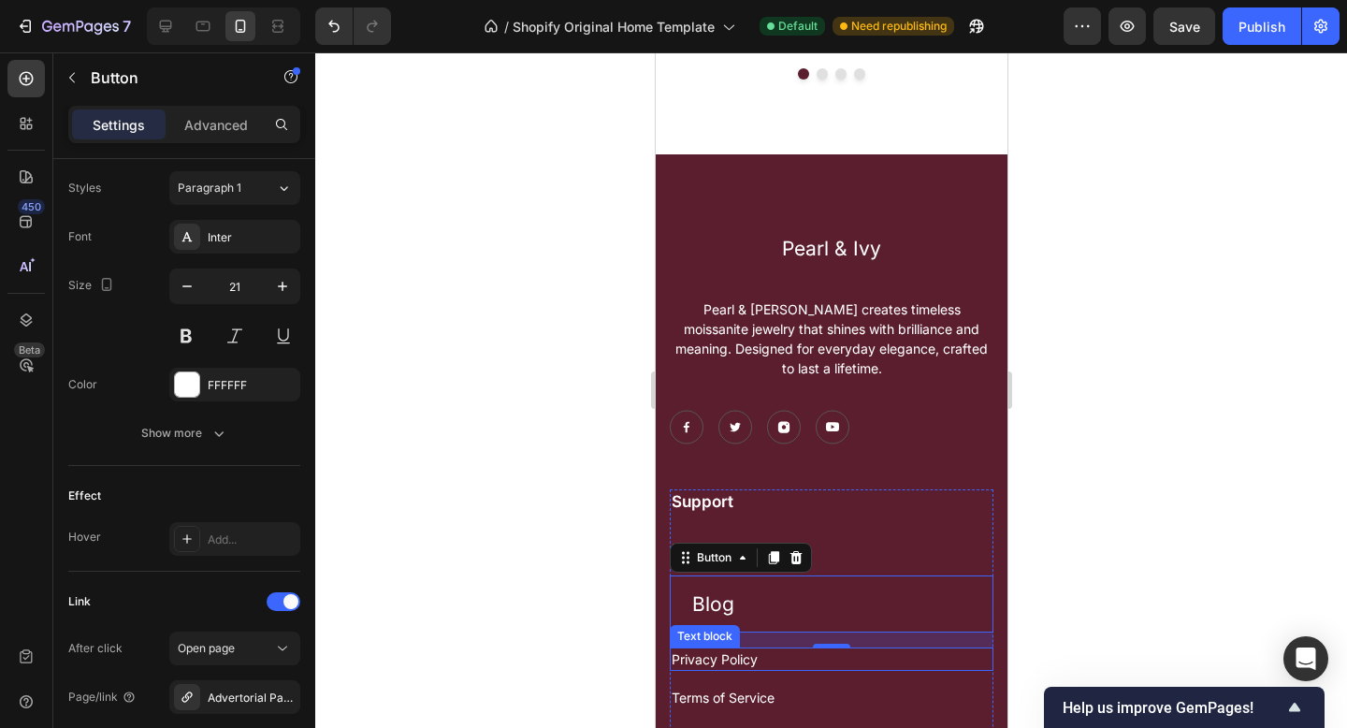
click at [729, 664] on p "Privacy Policy" at bounding box center [831, 659] width 320 height 20
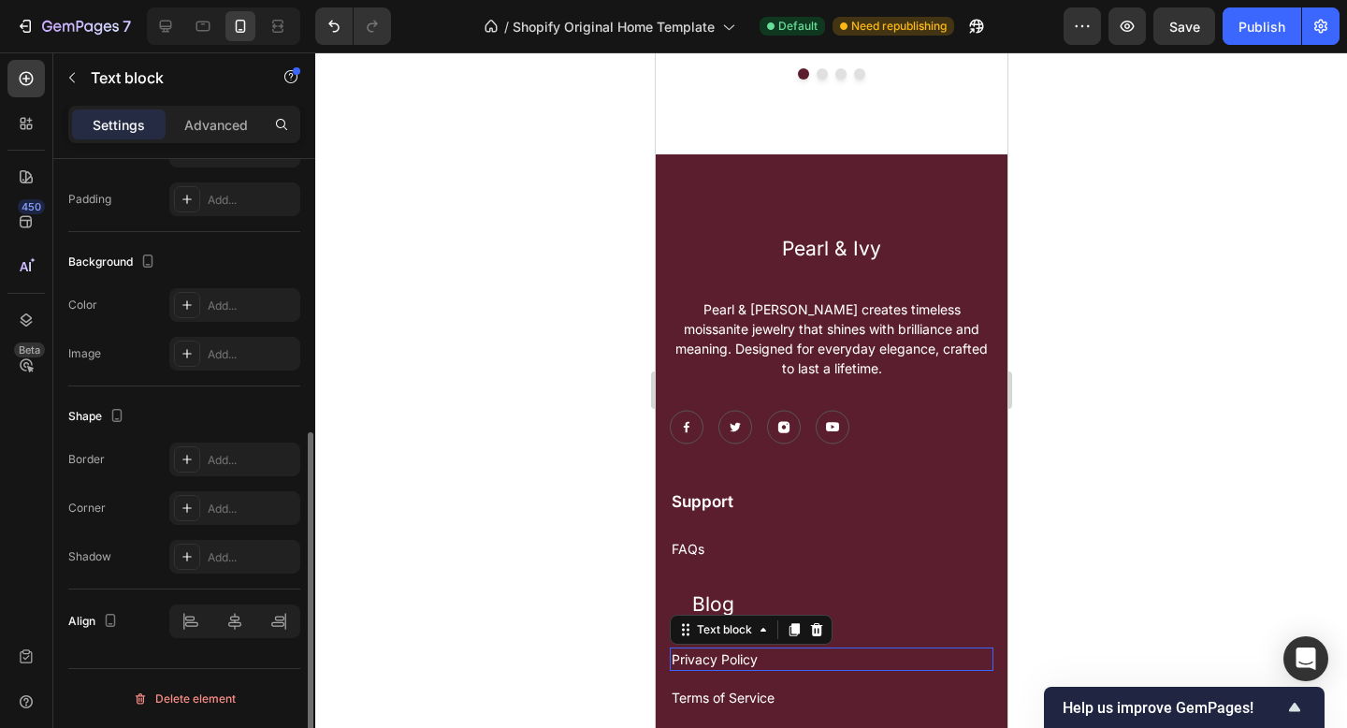
scroll to position [0, 0]
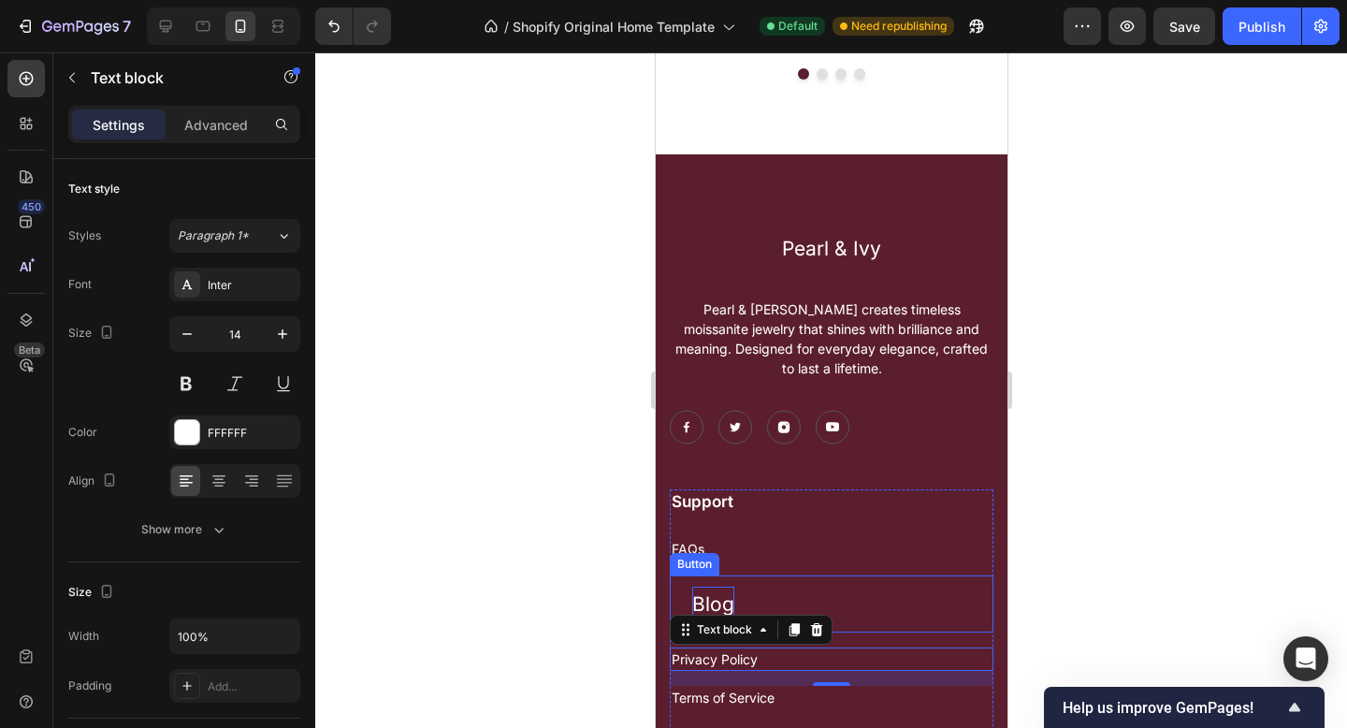
click at [729, 606] on p "Blog" at bounding box center [712, 604] width 42 height 36
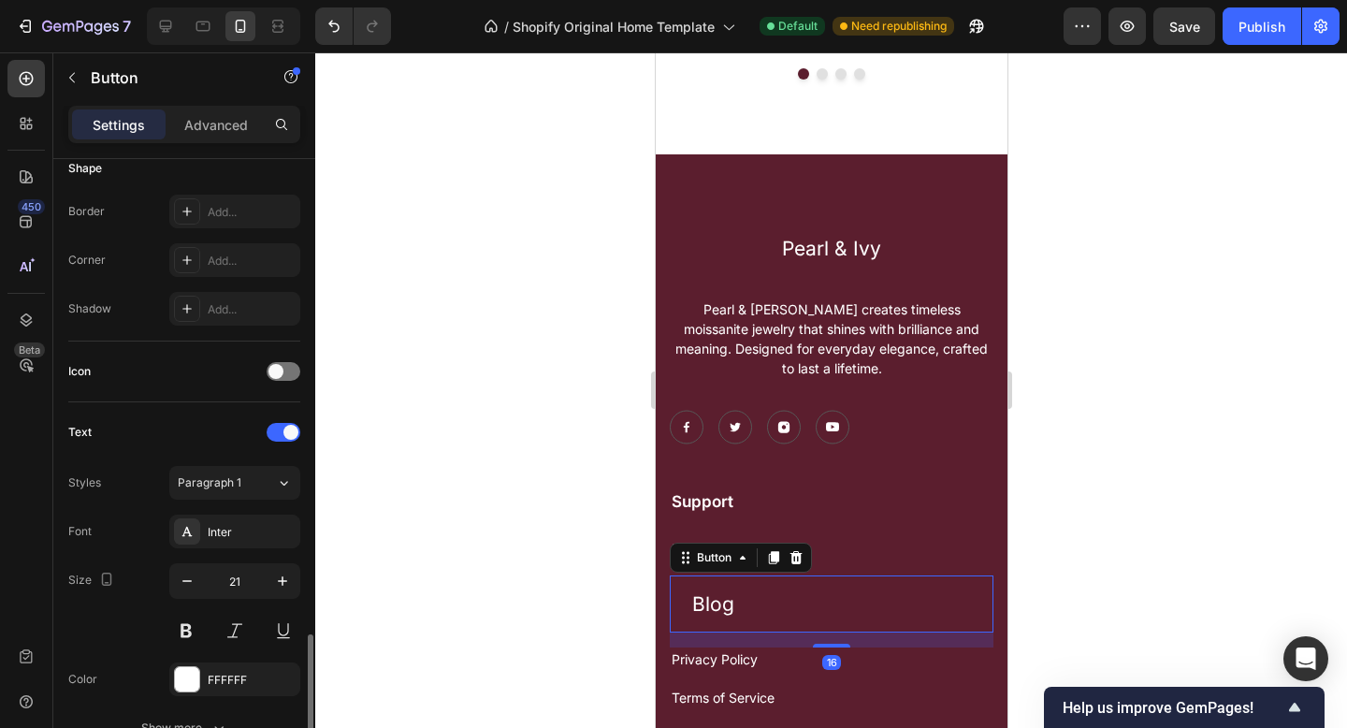
scroll to position [604, 0]
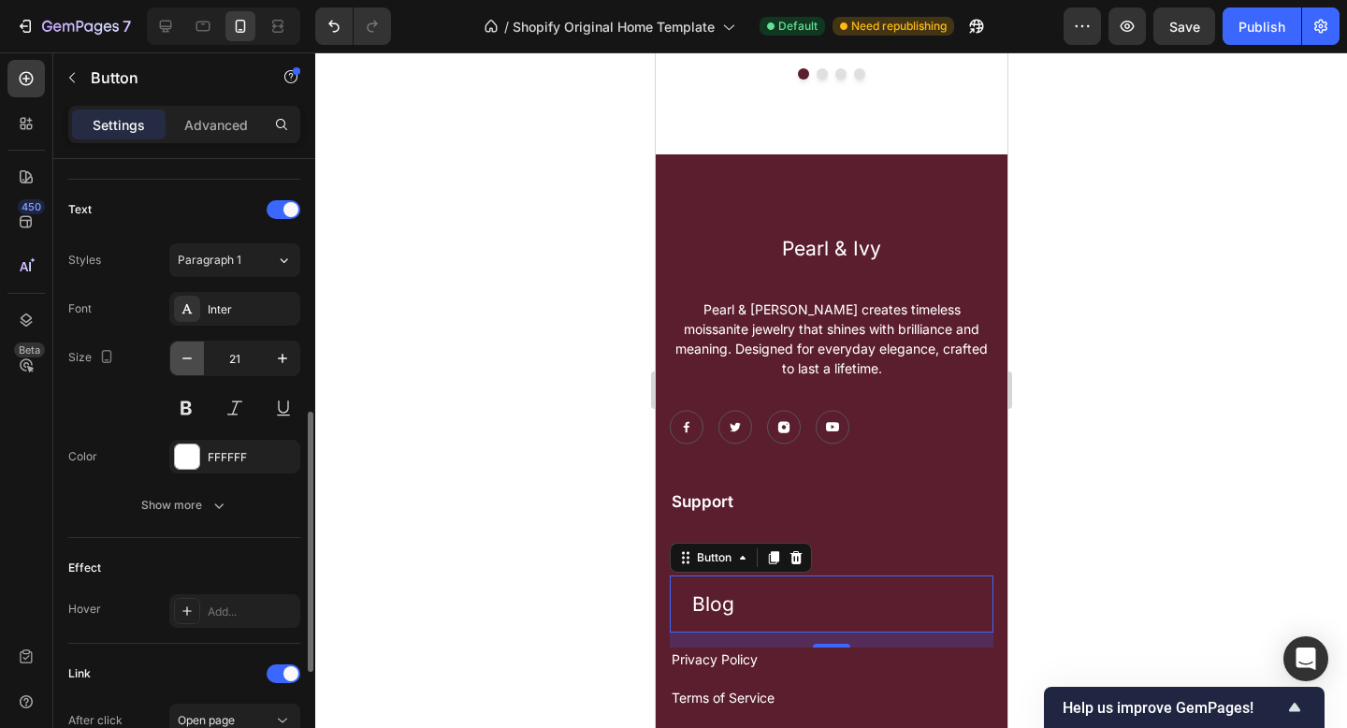
click at [194, 358] on icon "button" at bounding box center [187, 358] width 19 height 19
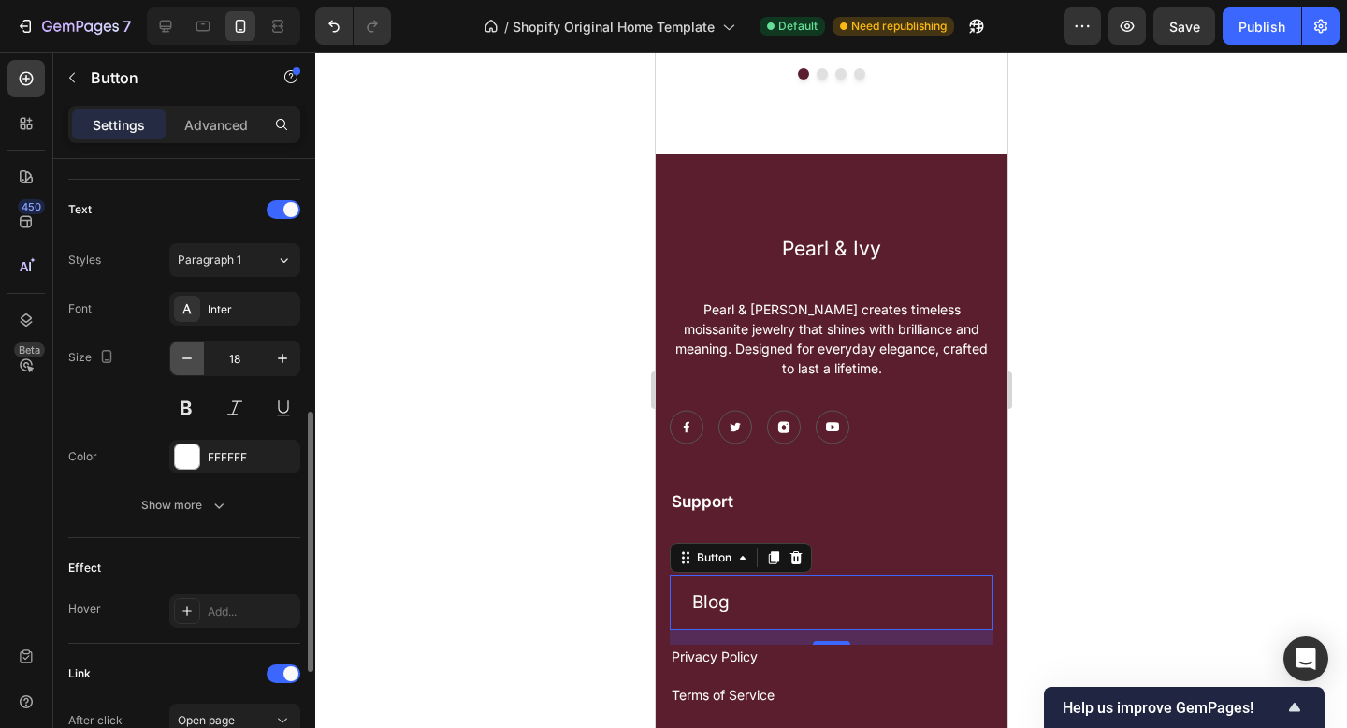
click at [194, 358] on icon "button" at bounding box center [187, 358] width 19 height 19
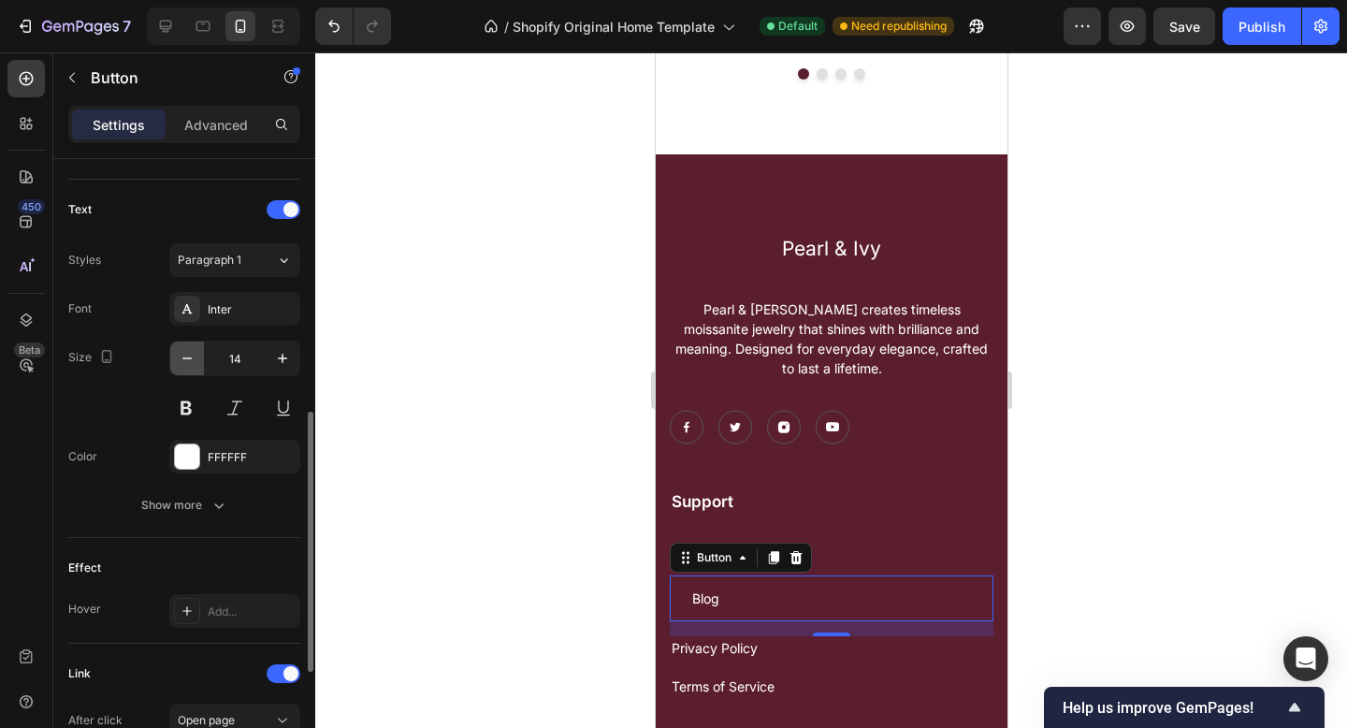
click at [192, 359] on icon "button" at bounding box center [187, 358] width 19 height 19
type input "13"
click at [1253, 528] on div at bounding box center [831, 389] width 1032 height 675
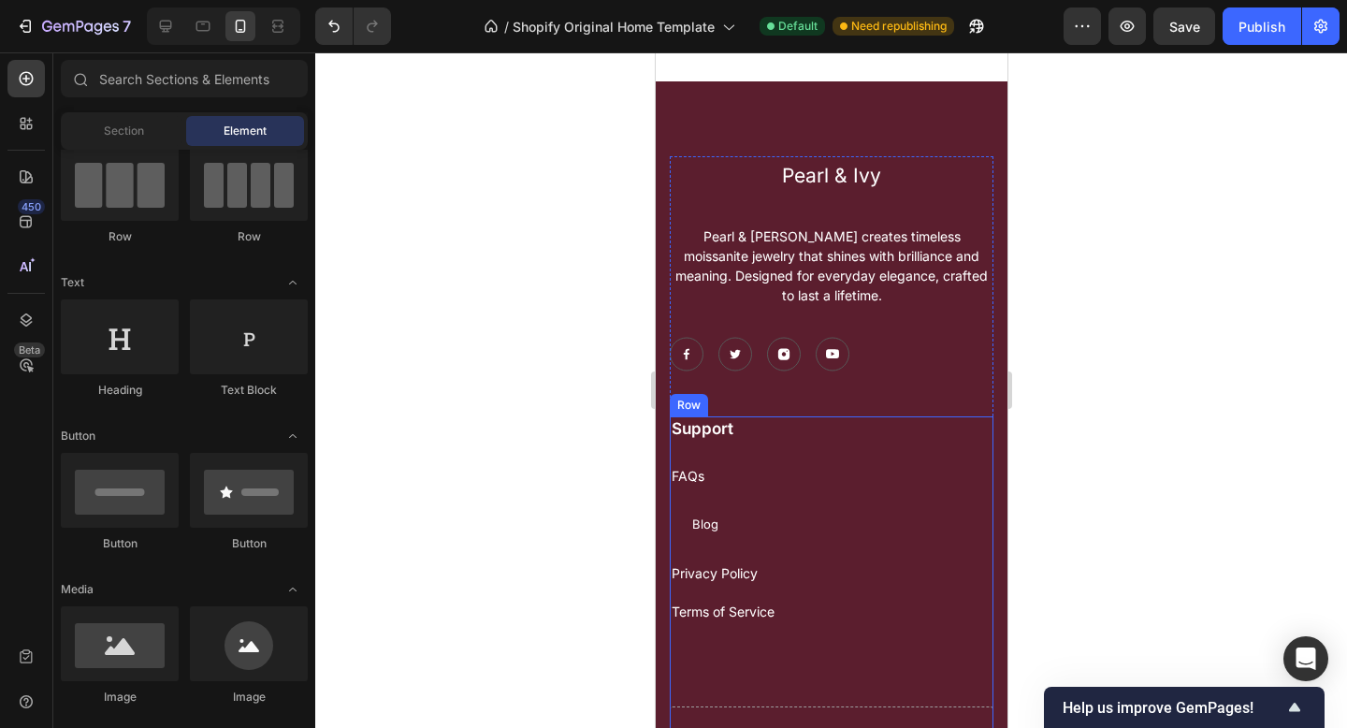
scroll to position [2848, 0]
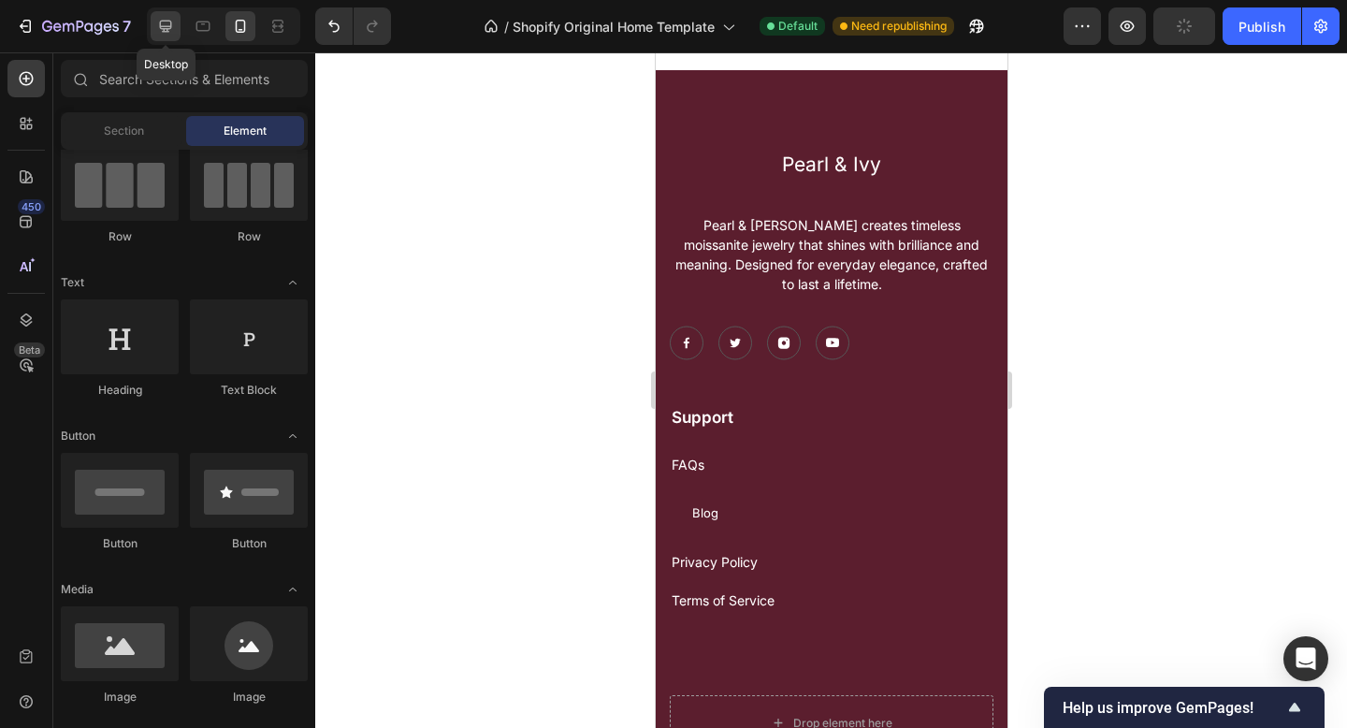
click at [163, 29] on icon at bounding box center [166, 27] width 12 height 12
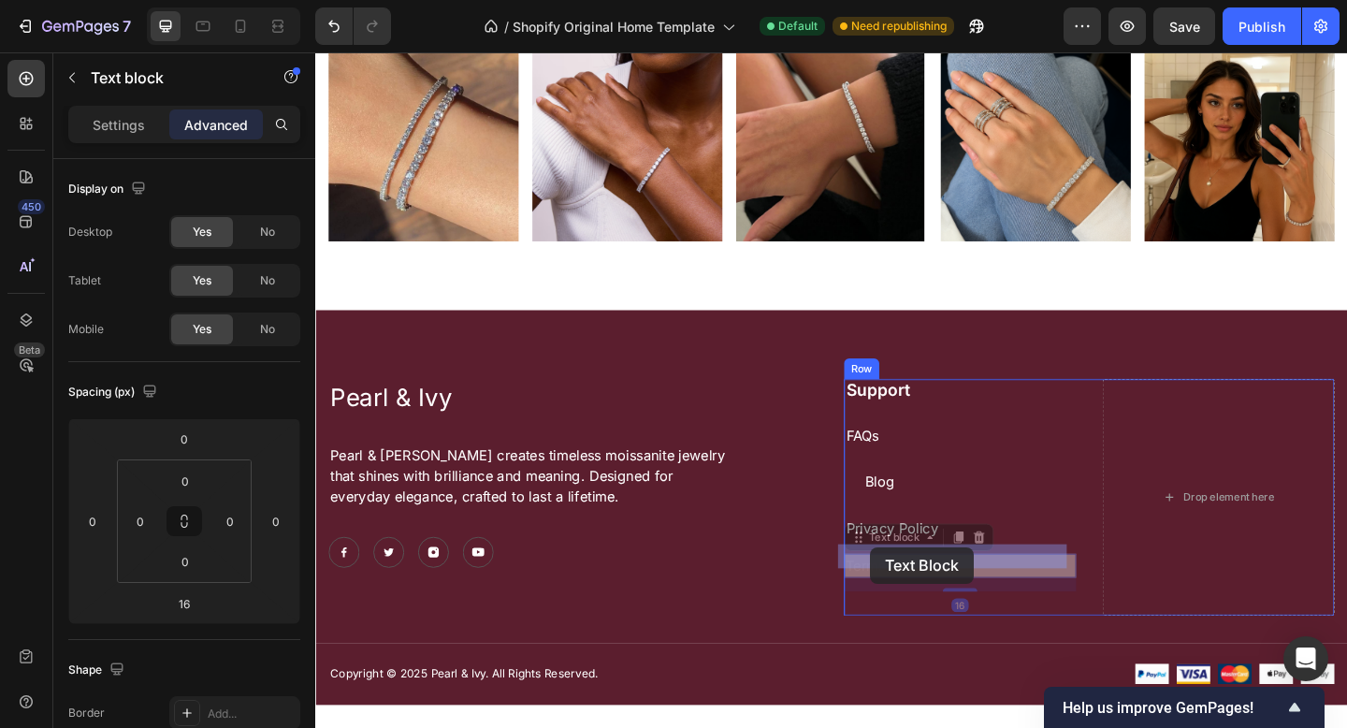
drag, startPoint x: 924, startPoint y: 581, endPoint x: 918, endPoint y: 590, distance: 10.9
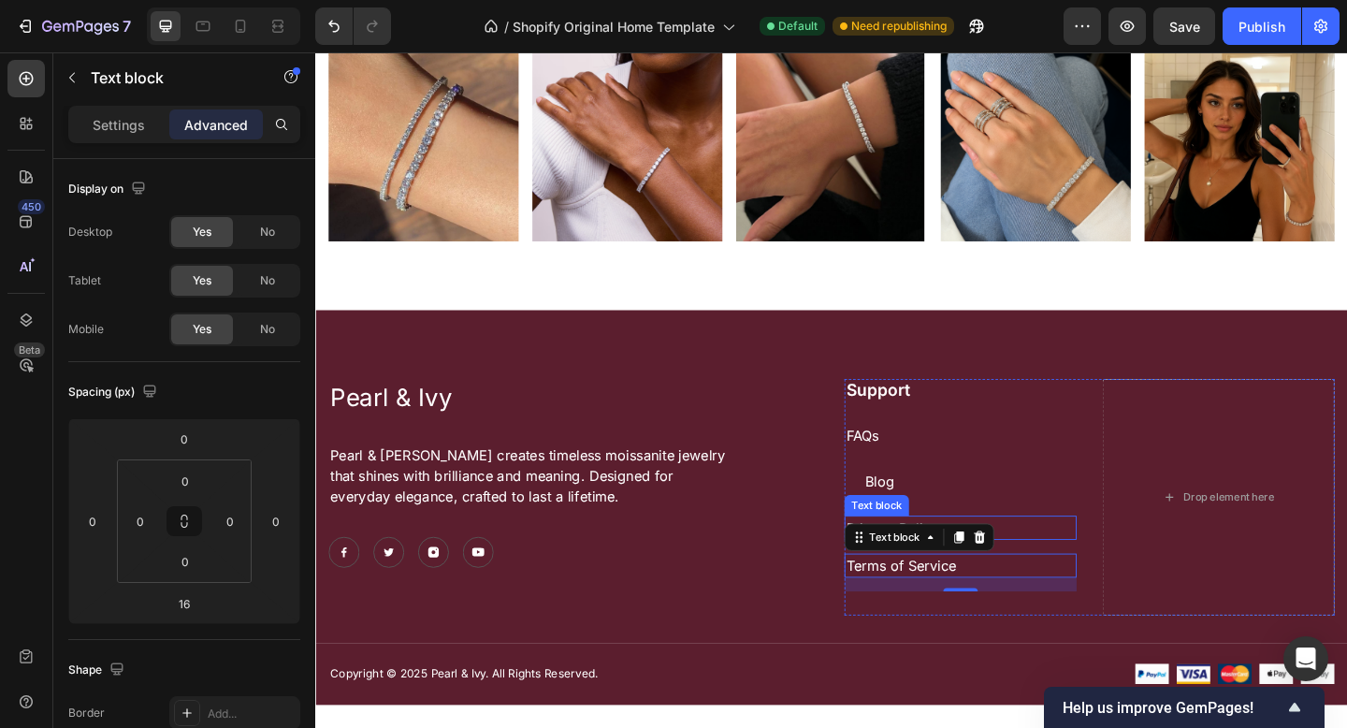
click at [1152, 538] on div "Support Text block FAQs Text block Blog Button Privacy Policy Text block Terms …" at bounding box center [1156, 536] width 533 height 257
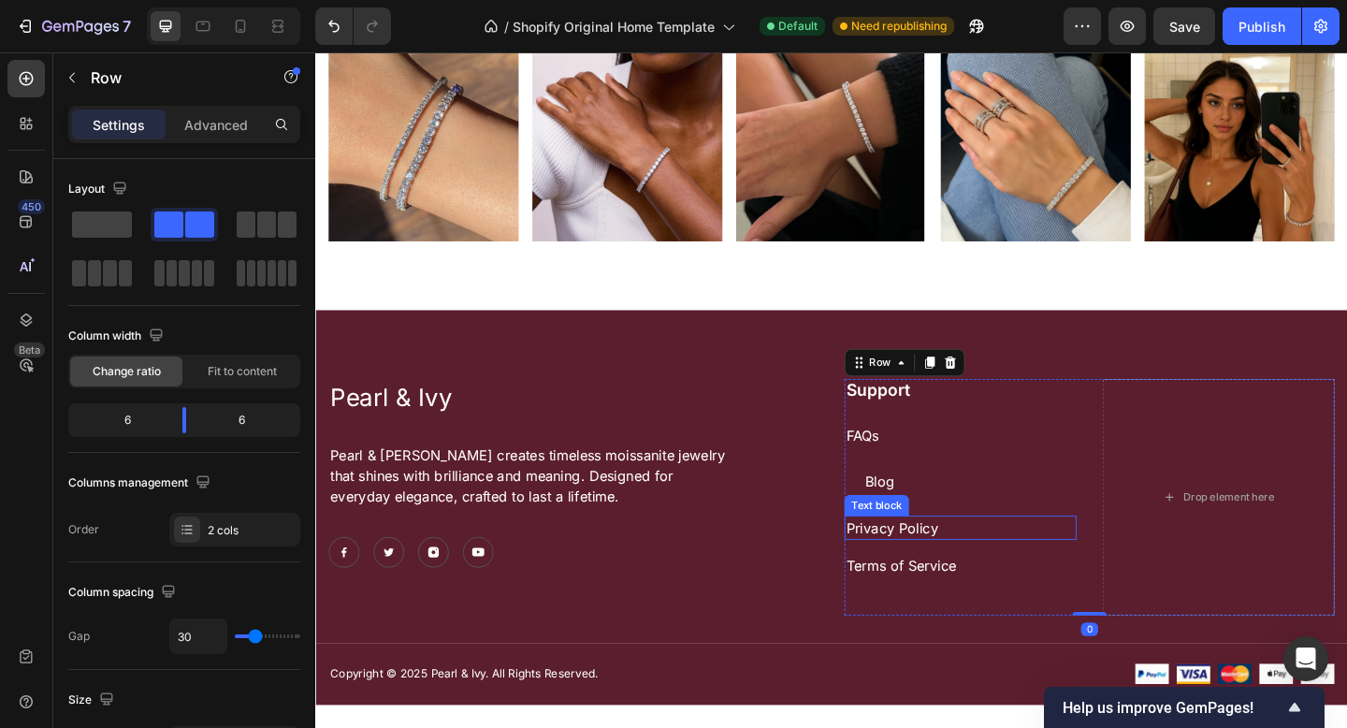
click at [969, 560] on p "Privacy Policy" at bounding box center [1016, 569] width 249 height 22
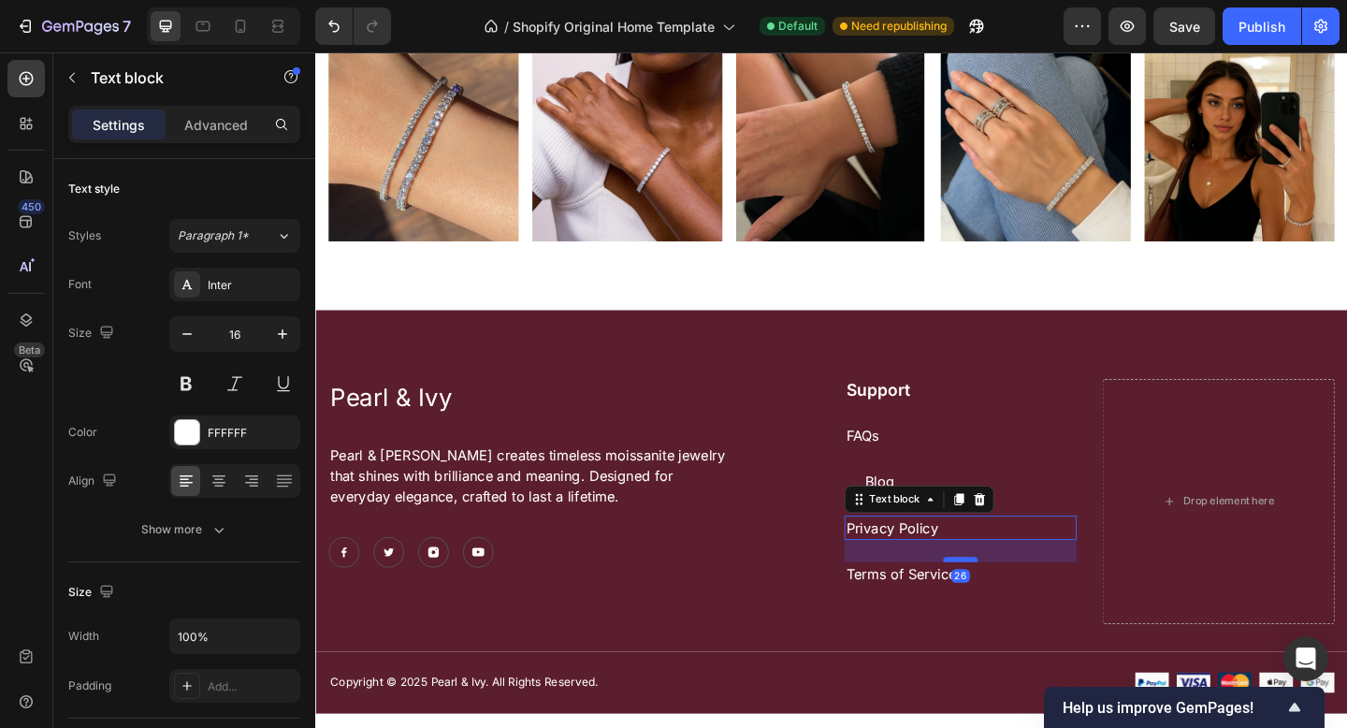
drag, startPoint x: 1013, startPoint y: 584, endPoint x: 1008, endPoint y: 593, distance: 10.5
click at [1008, 601] on div at bounding box center [1016, 604] width 37 height 6
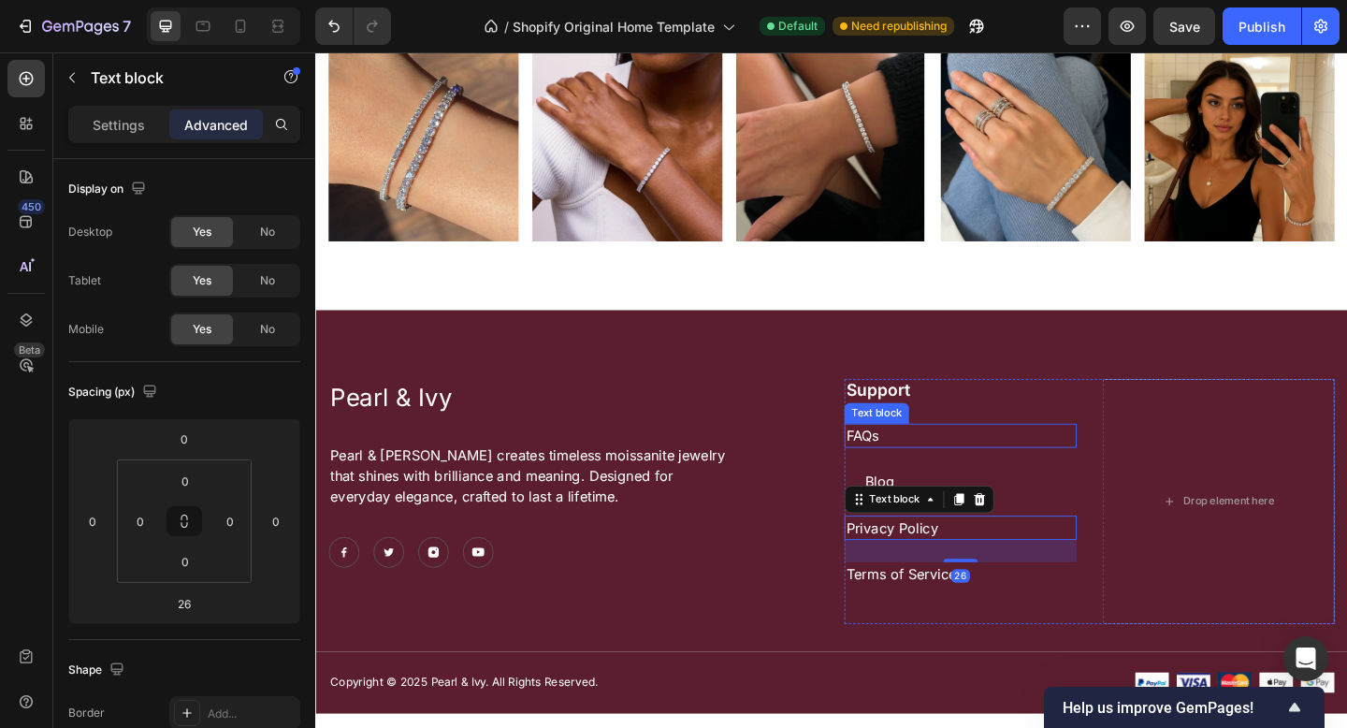
click at [1093, 463] on p "FAQs" at bounding box center [1016, 469] width 249 height 22
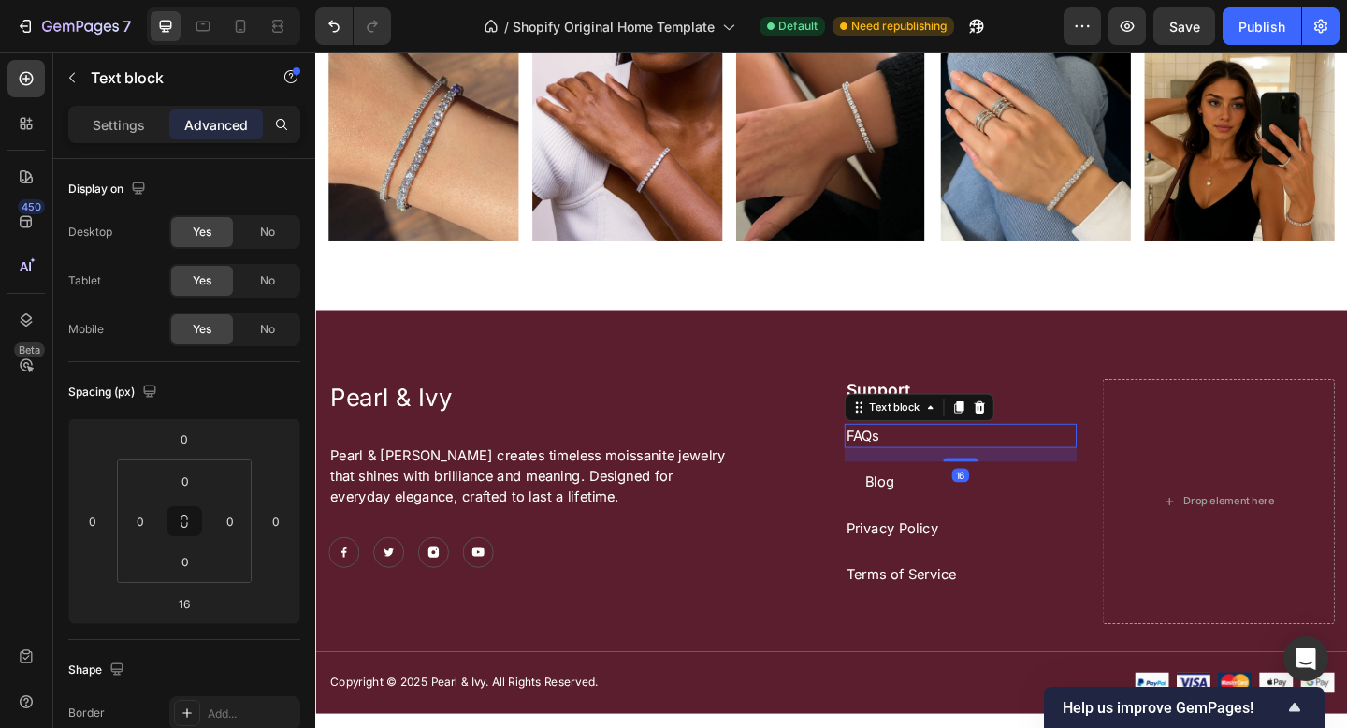
scroll to position [598, 0]
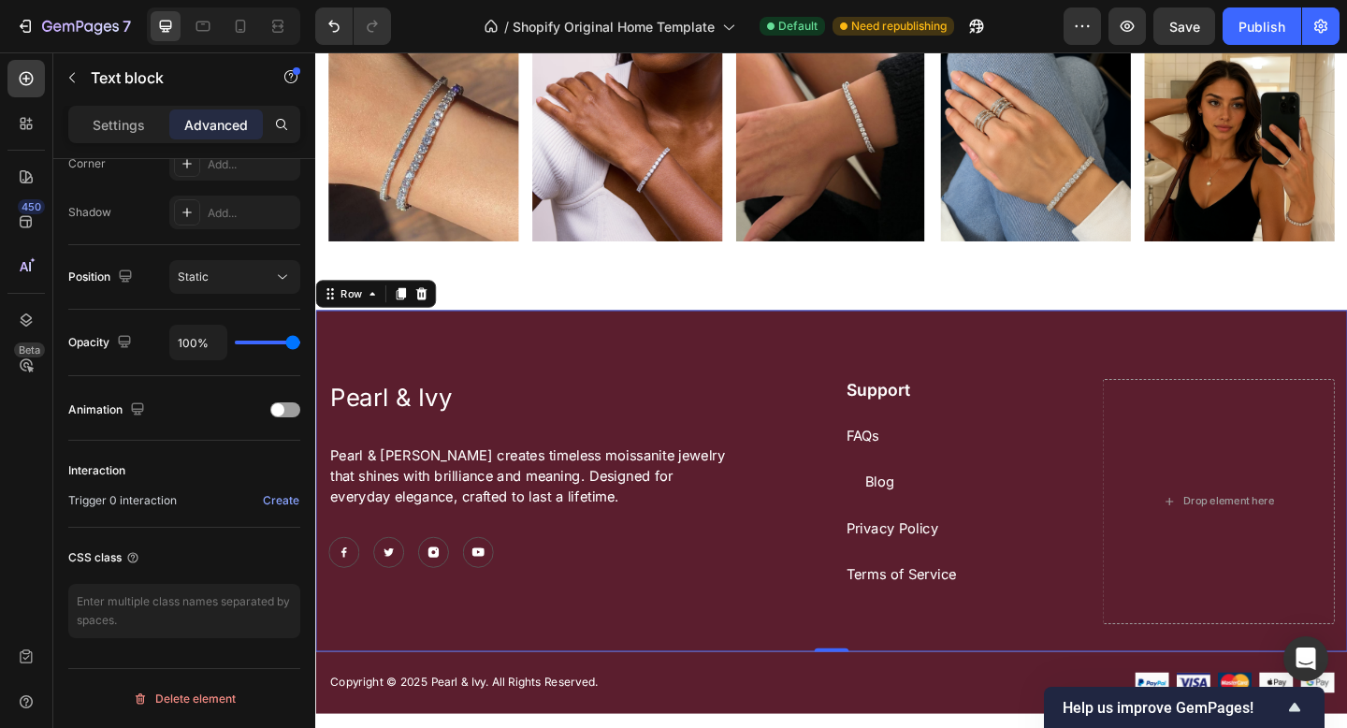
click at [788, 671] on div "Pearl & Ivy Text Block Pearl & [PERSON_NAME] creates timeless moissanite jewelr…" at bounding box center [876, 556] width 1094 height 296
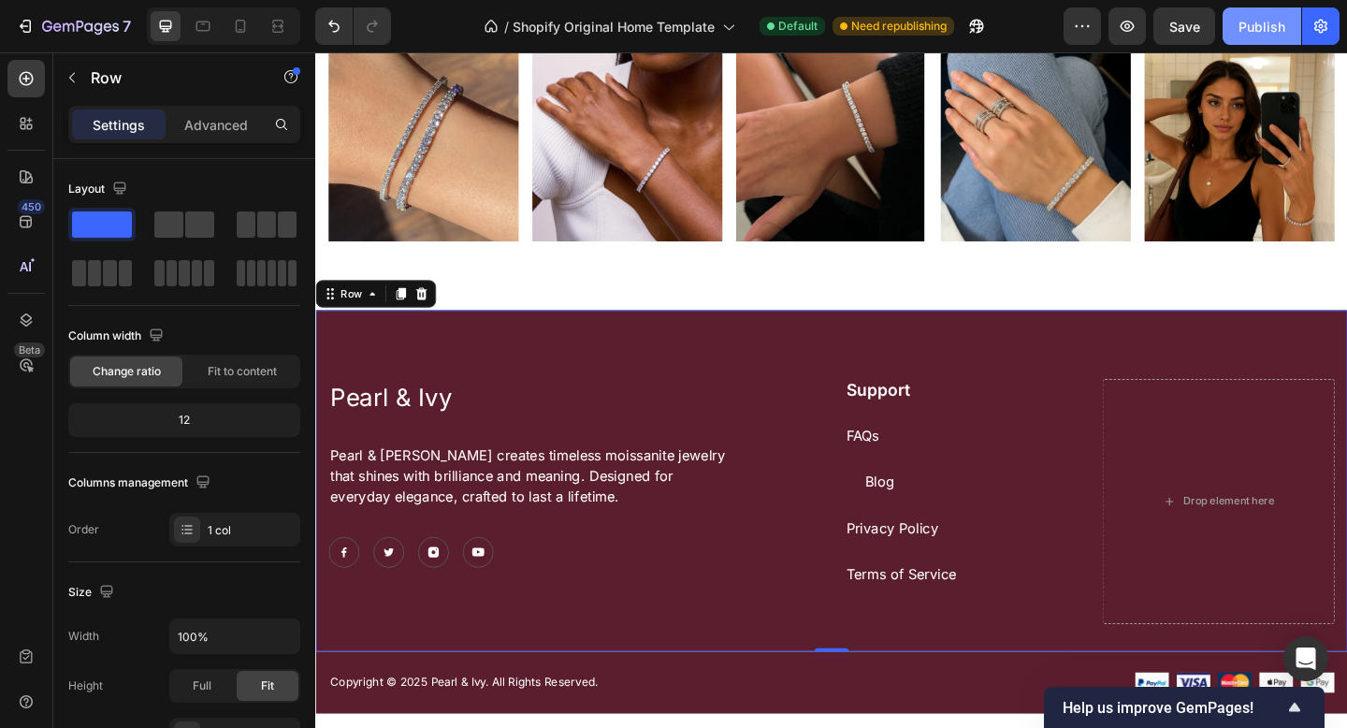
click at [1273, 31] on div "Publish" at bounding box center [1261, 27] width 47 height 20
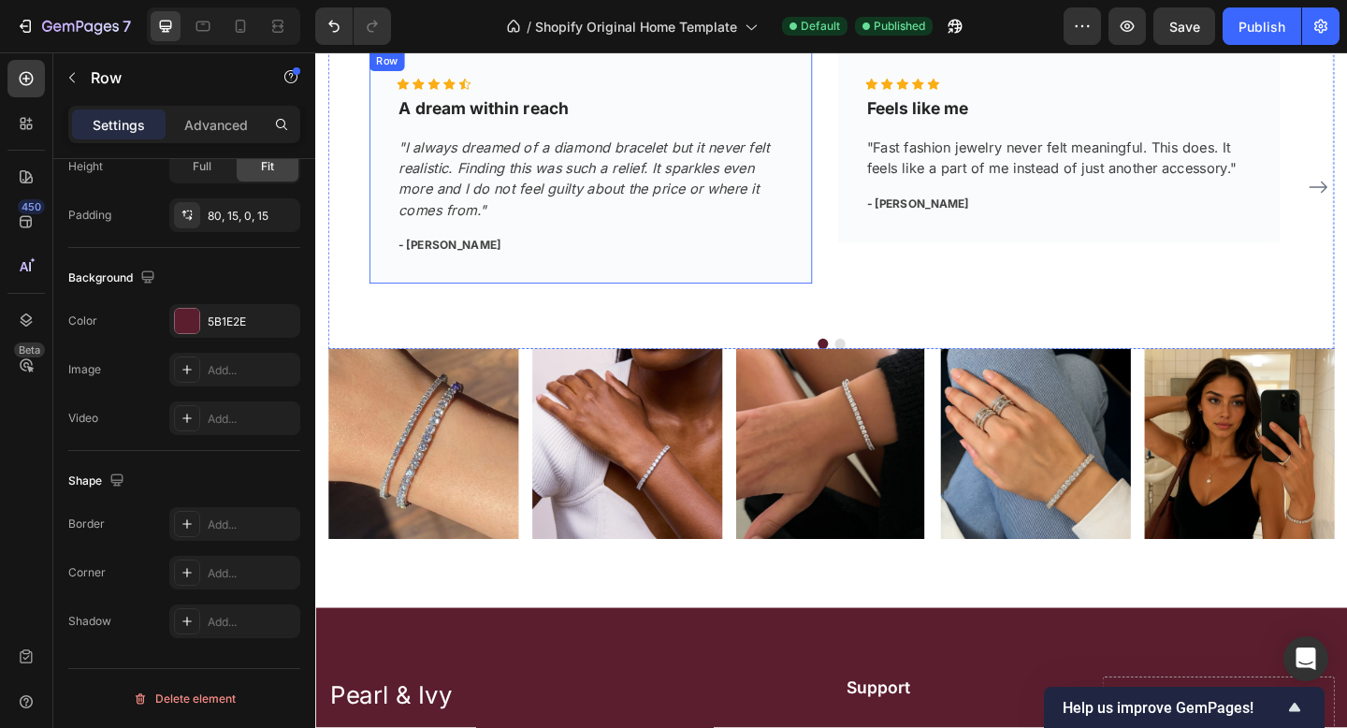
scroll to position [1978, 0]
